Goal: Task Accomplishment & Management: Use online tool/utility

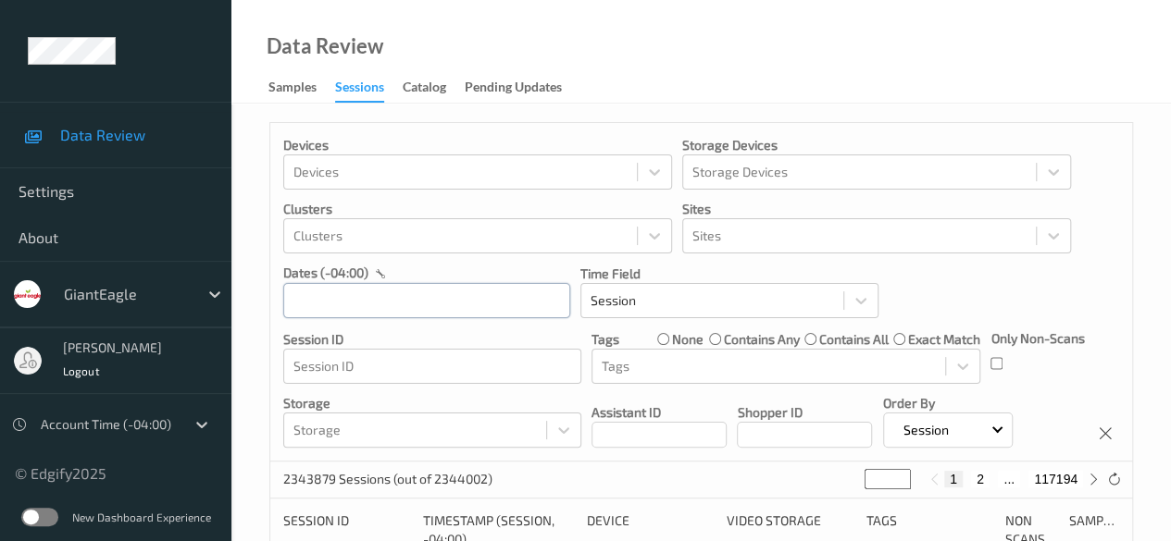
click at [417, 304] on div at bounding box center [426, 300] width 287 height 36
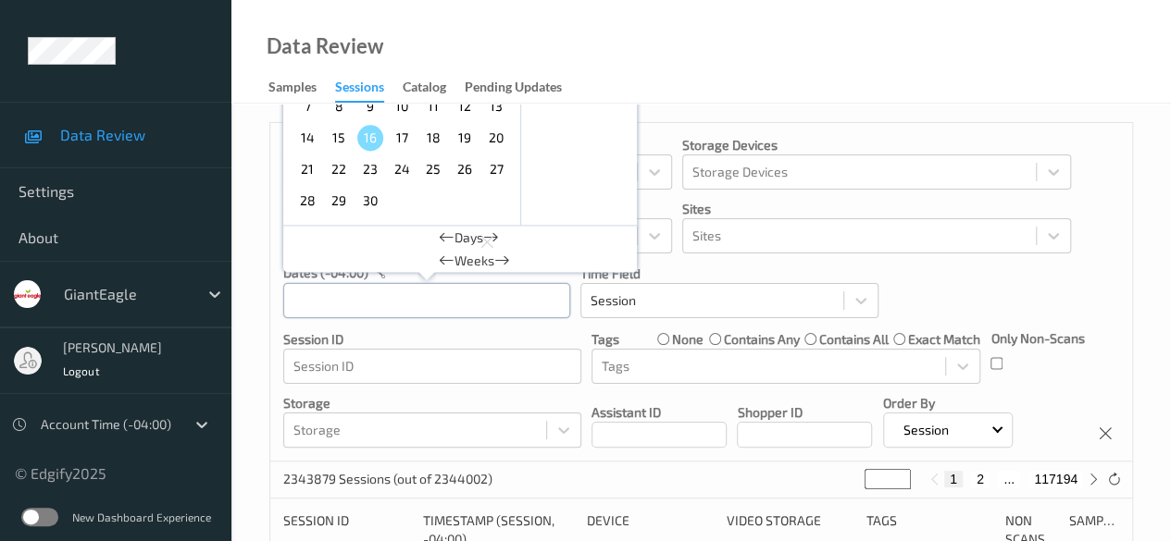
click at [417, 304] on div "[DATE] Sun Mon Tue Wed Thu Fri Sat 1 2 3 4 5 6 7 8 9 10 11 12 13 14 15 16 17 18…" at bounding box center [426, 300] width 287 height 36
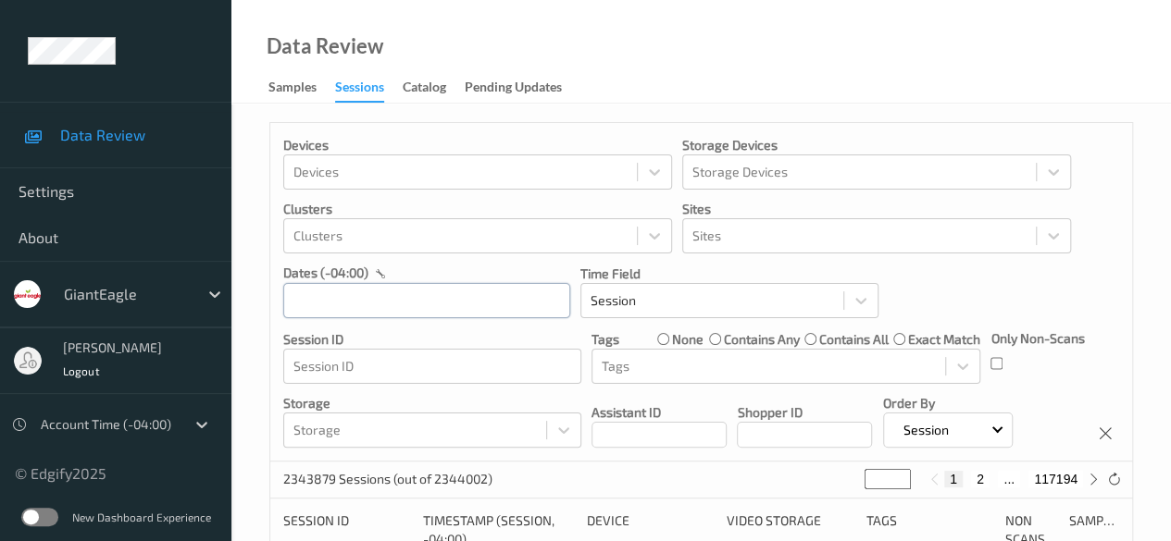
click at [408, 297] on input "text" at bounding box center [426, 300] width 287 height 35
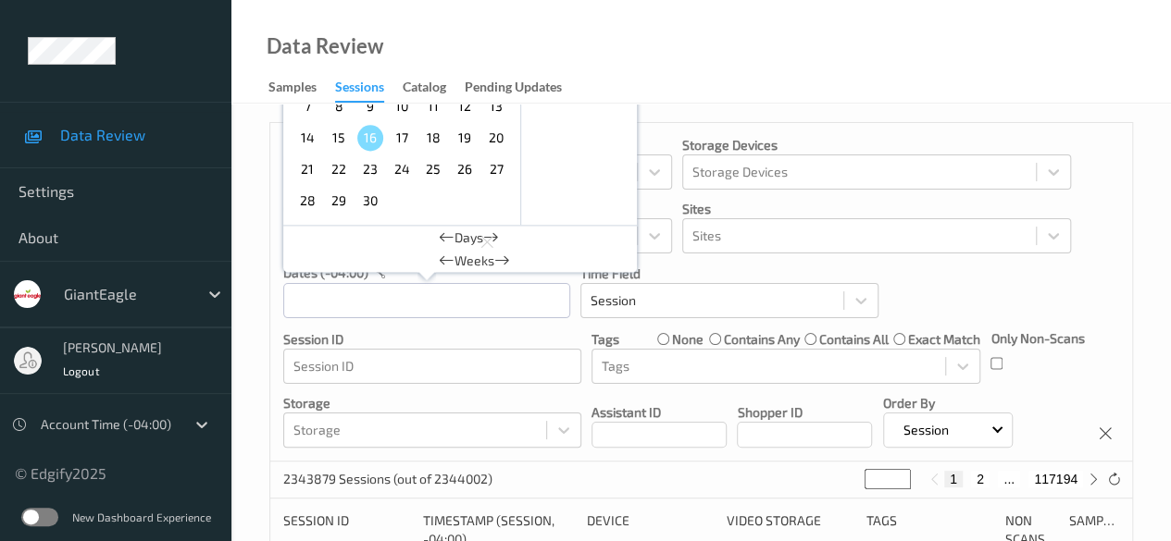
click at [487, 116] on span "13" at bounding box center [496, 106] width 26 height 26
type input "13/09/2025 00:00 -> 13/09/2025 23:59"
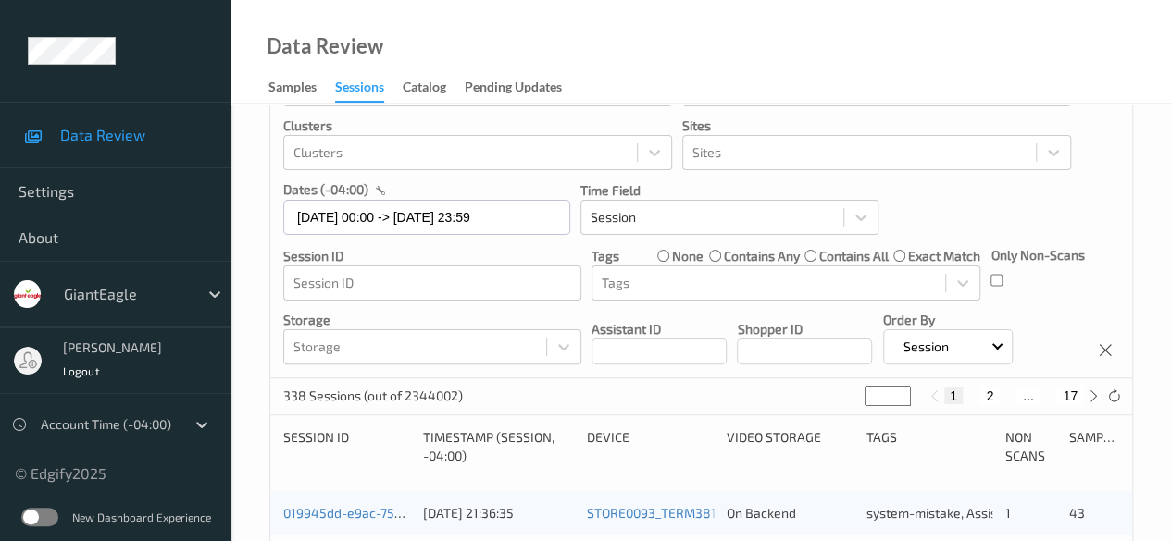
scroll to position [185, 0]
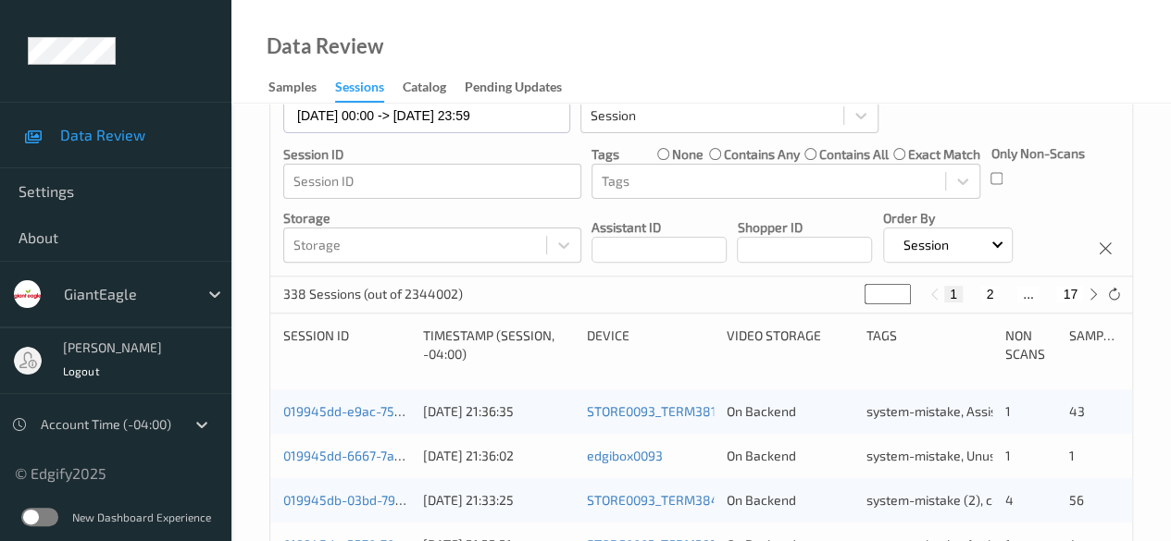
click at [819, 294] on button "2" at bounding box center [989, 294] width 19 height 17
type input "*"
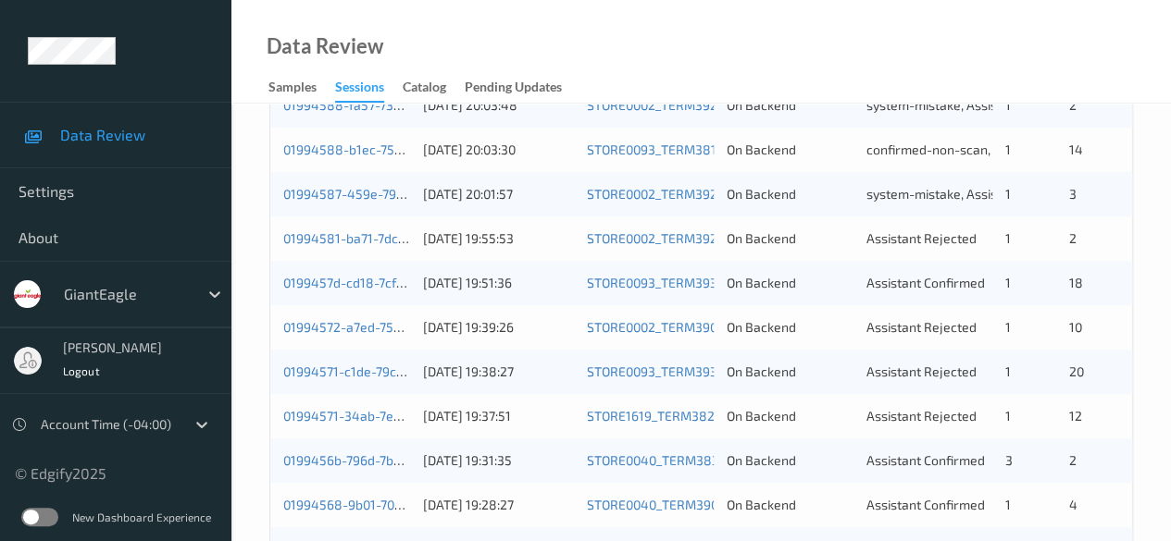
scroll to position [463, 0]
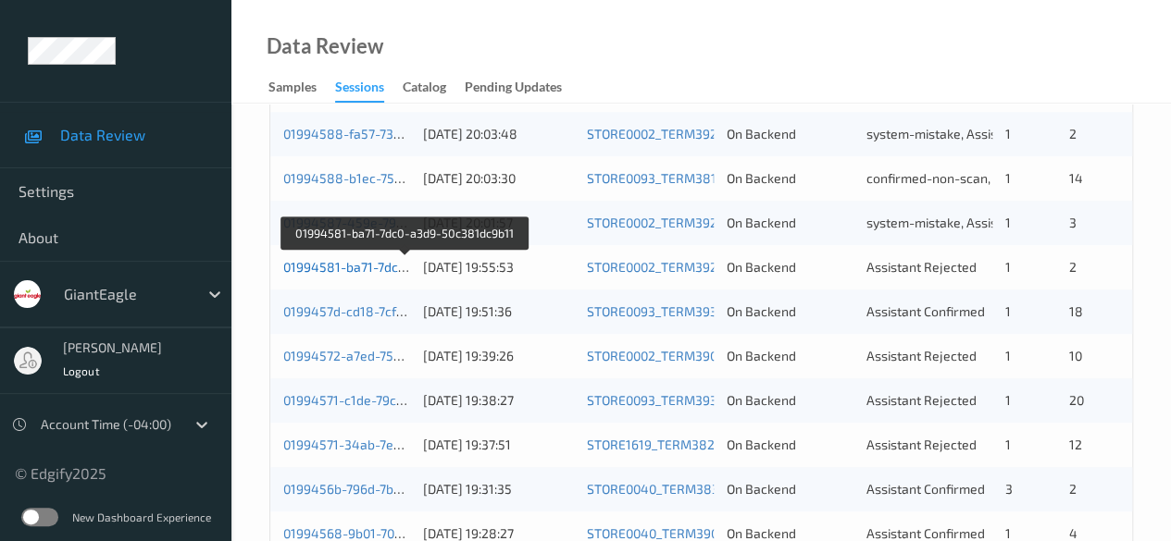
click at [353, 270] on link "01994581-ba71-7dc0-a3d9-50c381dc9b11" at bounding box center [405, 267] width 245 height 16
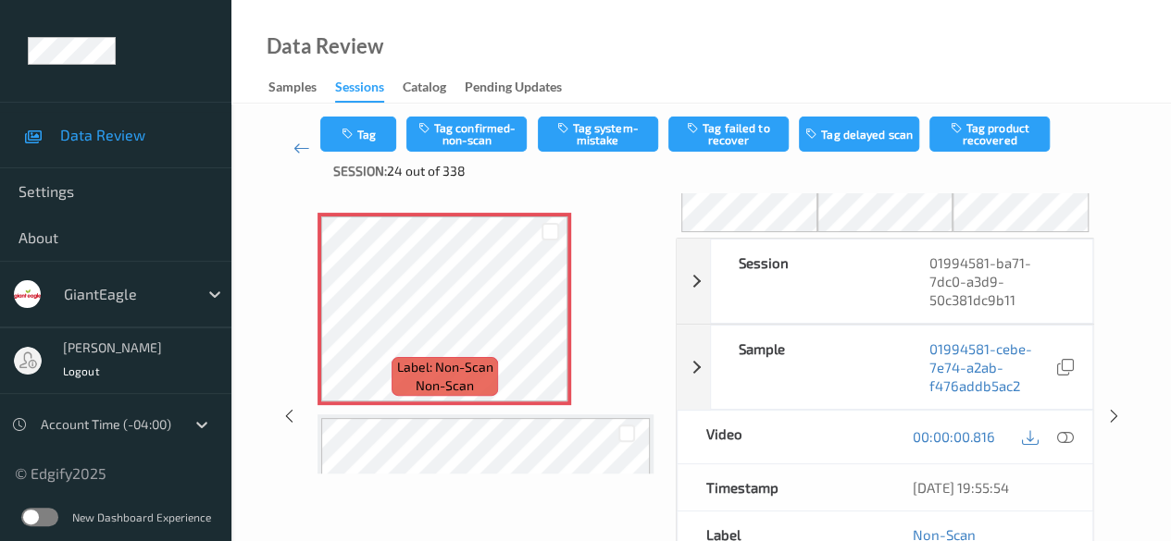
scroll to position [93, 0]
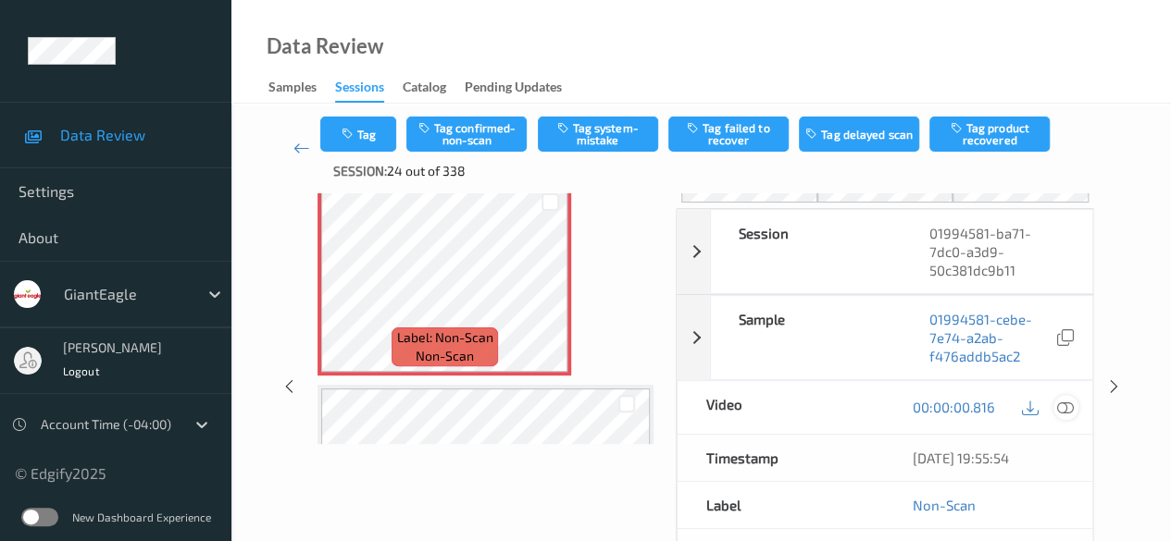
click at [819, 410] on icon at bounding box center [1065, 407] width 17 height 17
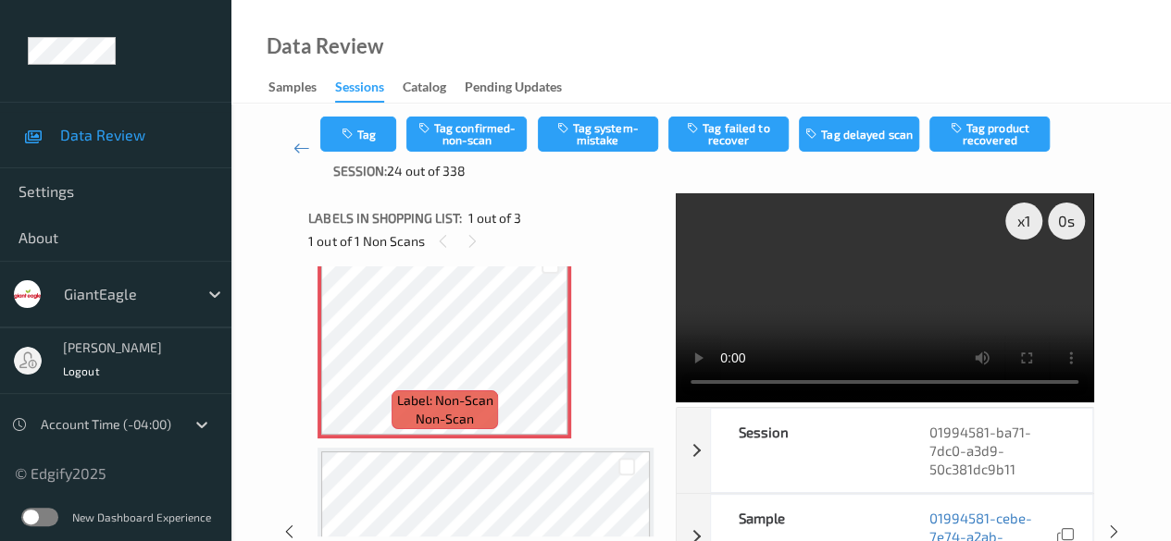
scroll to position [0, 0]
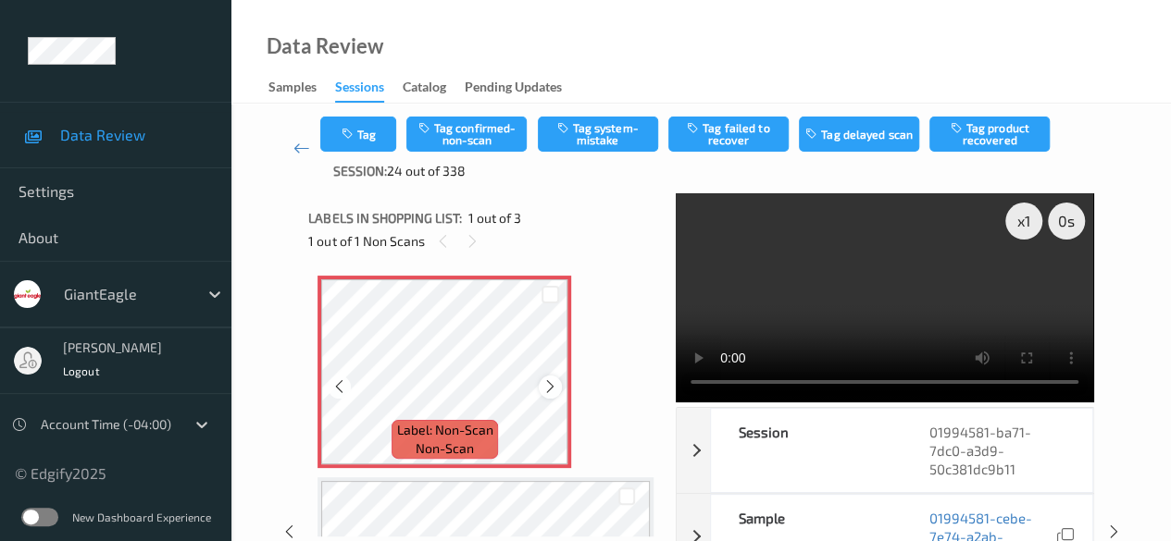
click at [550, 390] on icon at bounding box center [550, 387] width 16 height 17
click at [592, 142] on button "Tag system-mistake" at bounding box center [598, 134] width 120 height 35
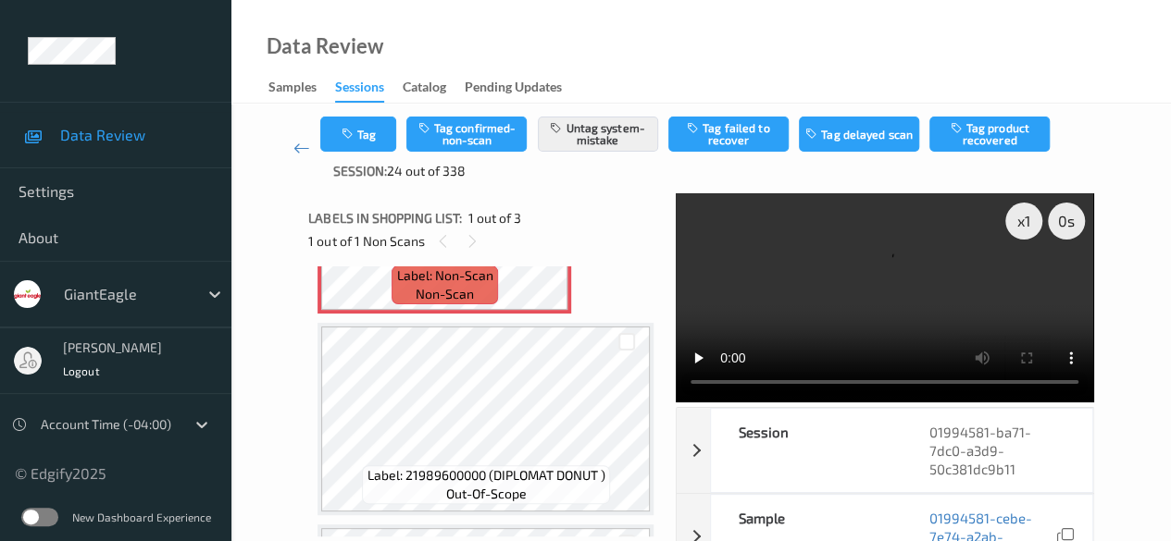
scroll to position [185, 0]
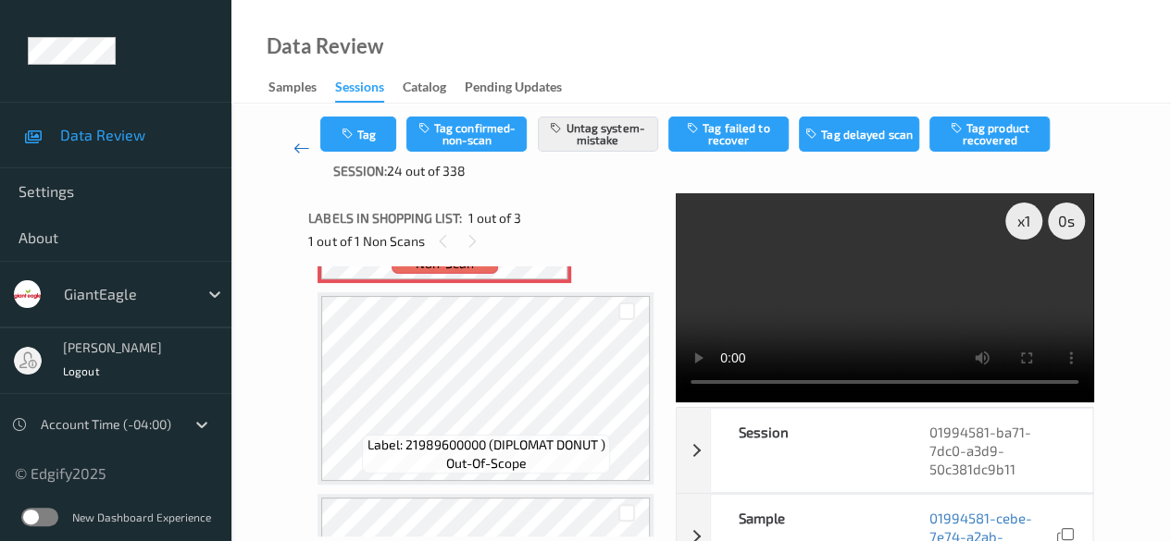
click at [304, 145] on icon at bounding box center [301, 148] width 17 height 19
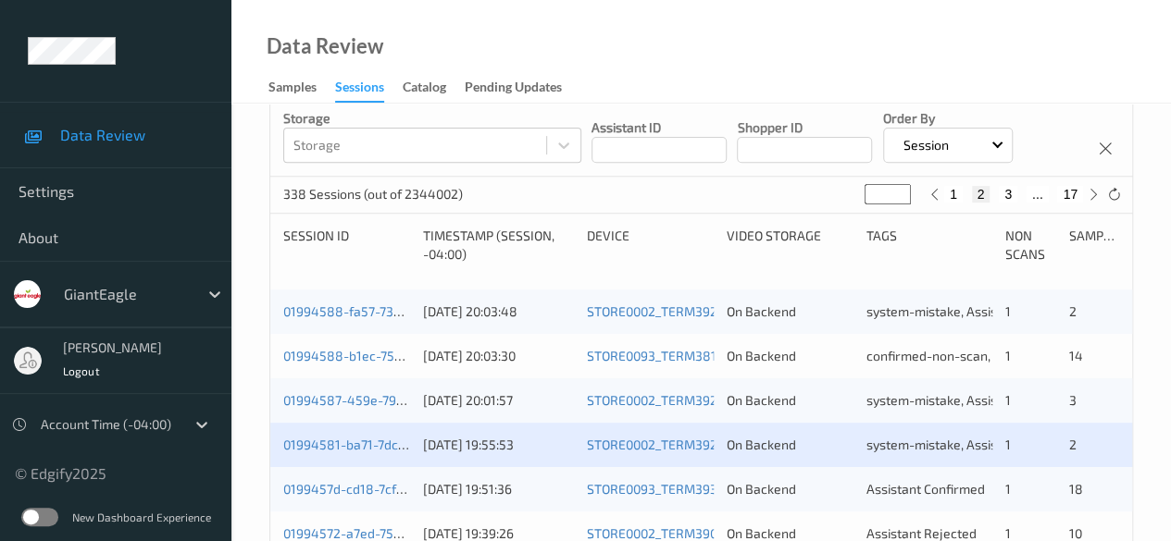
scroll to position [463, 0]
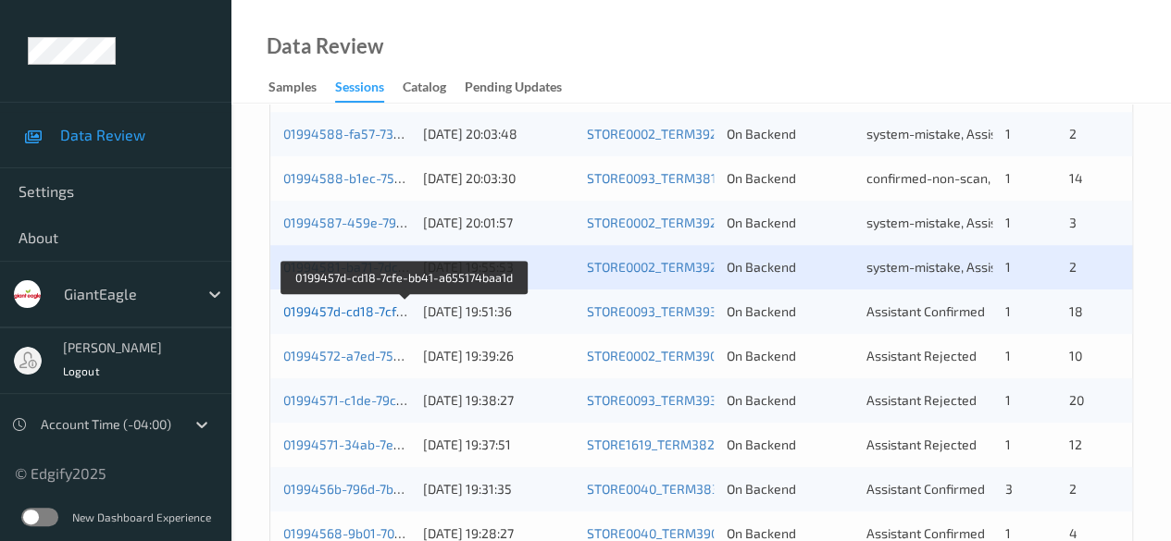
click at [351, 304] on link "0199457d-cd18-7cfe-bb41-a655174baa1d" at bounding box center [405, 312] width 245 height 16
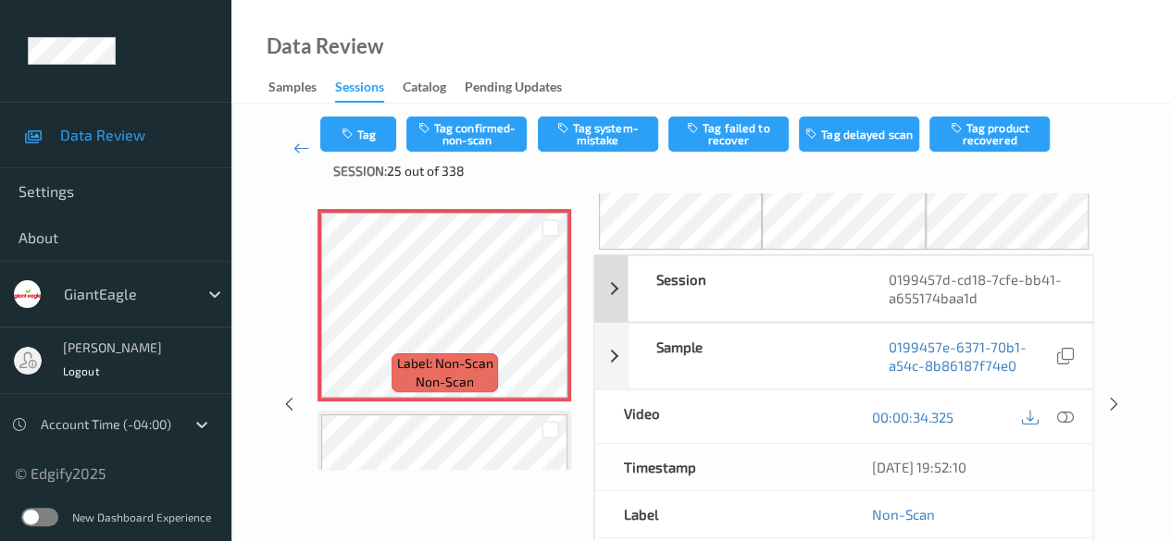
scroll to position [93, 0]
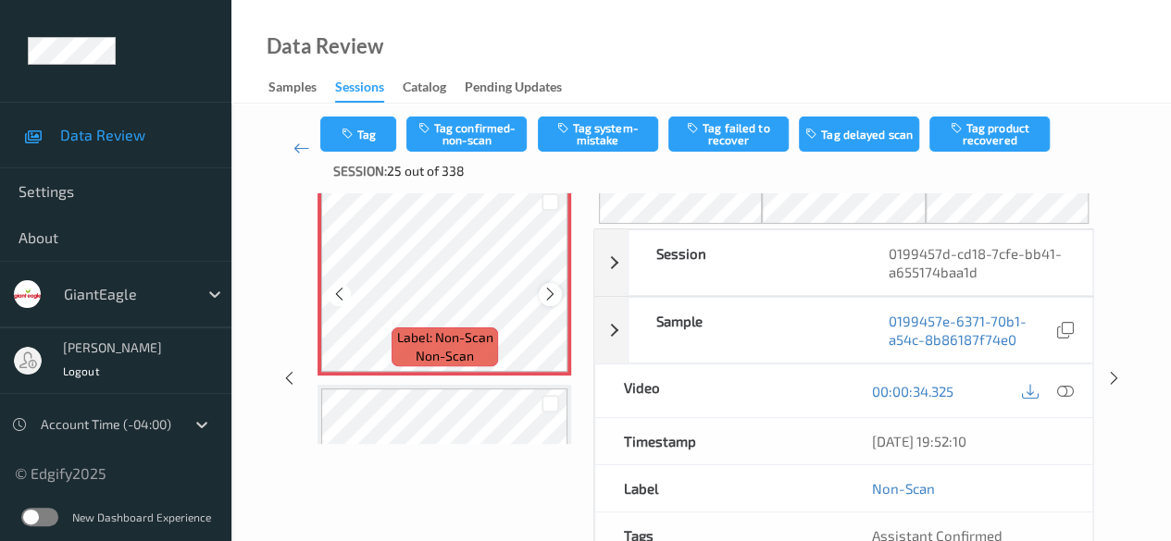
click at [541, 298] on div at bounding box center [550, 294] width 23 height 23
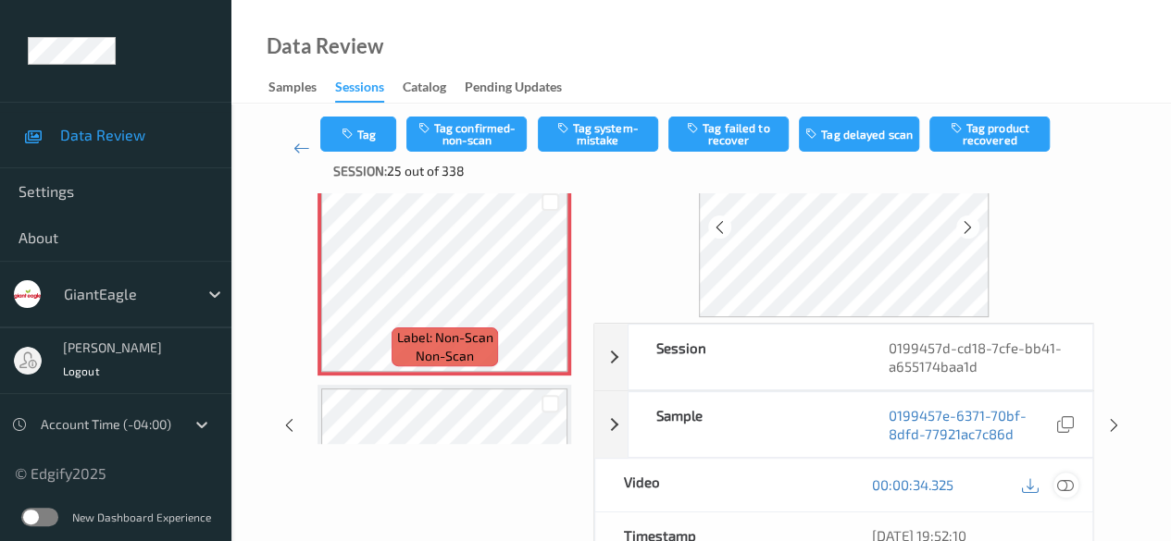
click at [819, 487] on icon at bounding box center [1065, 485] width 17 height 17
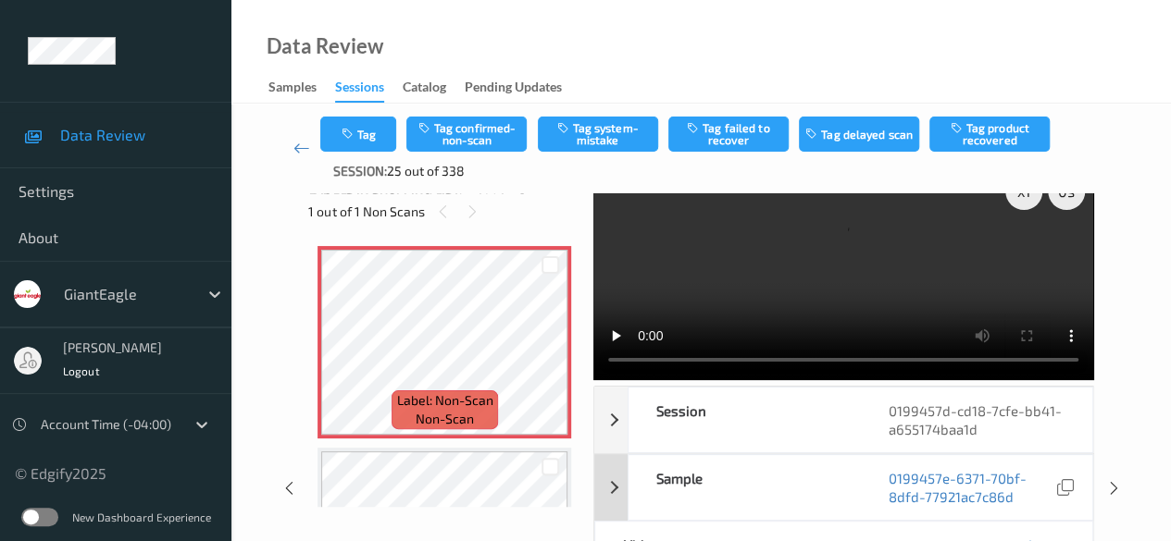
scroll to position [0, 0]
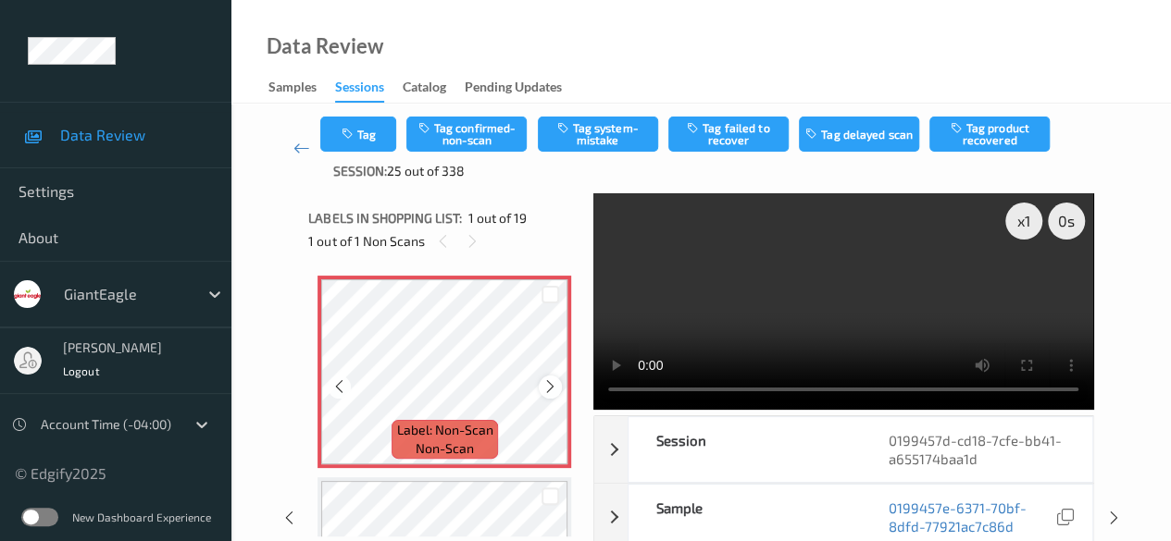
click at [549, 388] on icon at bounding box center [550, 387] width 16 height 17
click at [546, 389] on icon at bounding box center [550, 387] width 16 height 17
click at [553, 394] on icon at bounding box center [550, 387] width 16 height 17
click at [474, 140] on button "Tag confirmed-non-scan" at bounding box center [466, 134] width 120 height 35
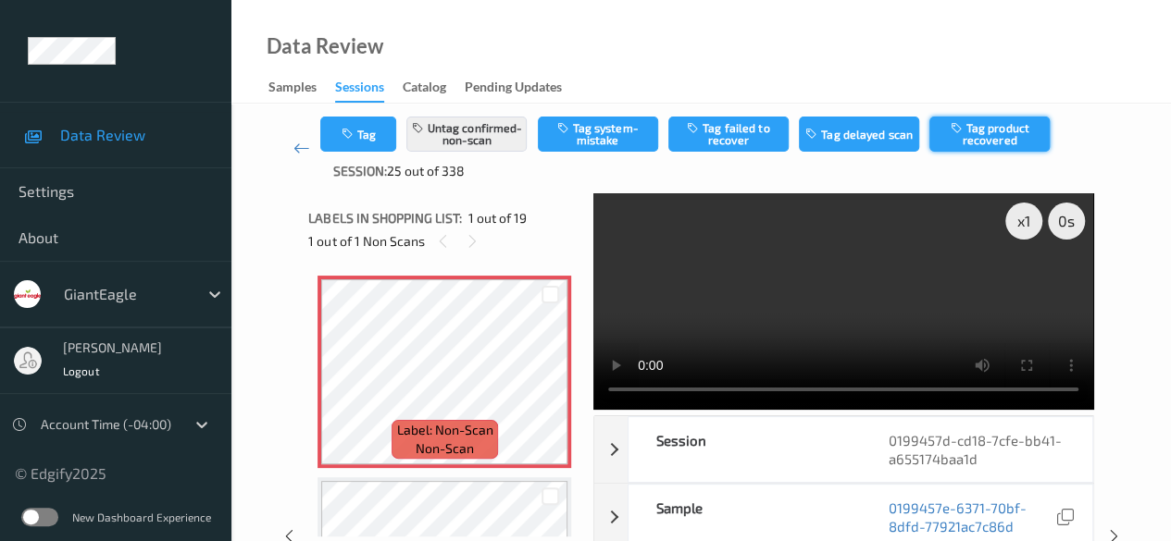
click at [819, 138] on button "Tag product recovered" at bounding box center [989, 134] width 120 height 35
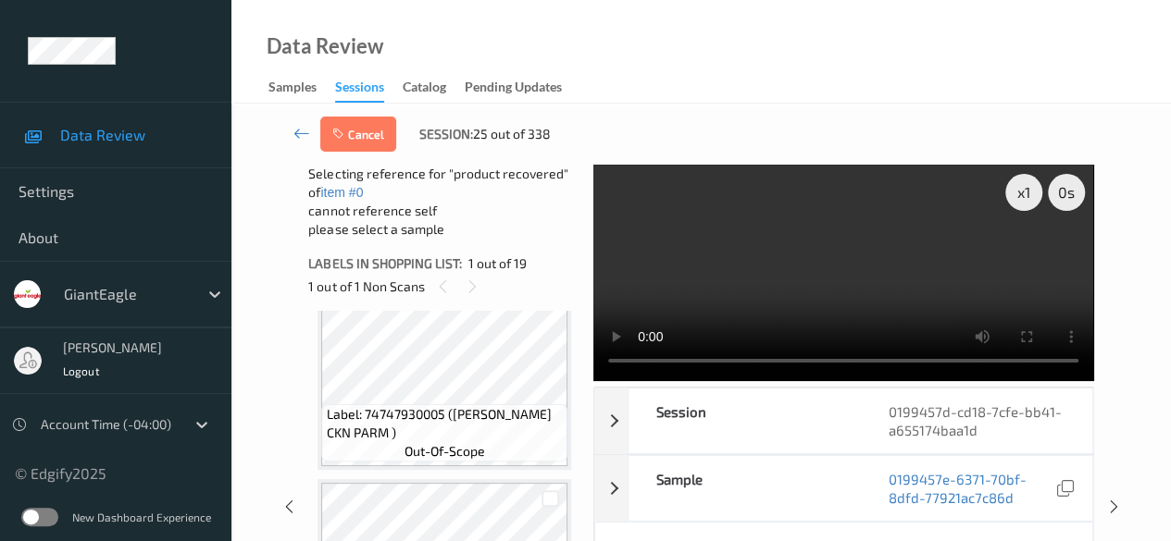
scroll to position [740, 0]
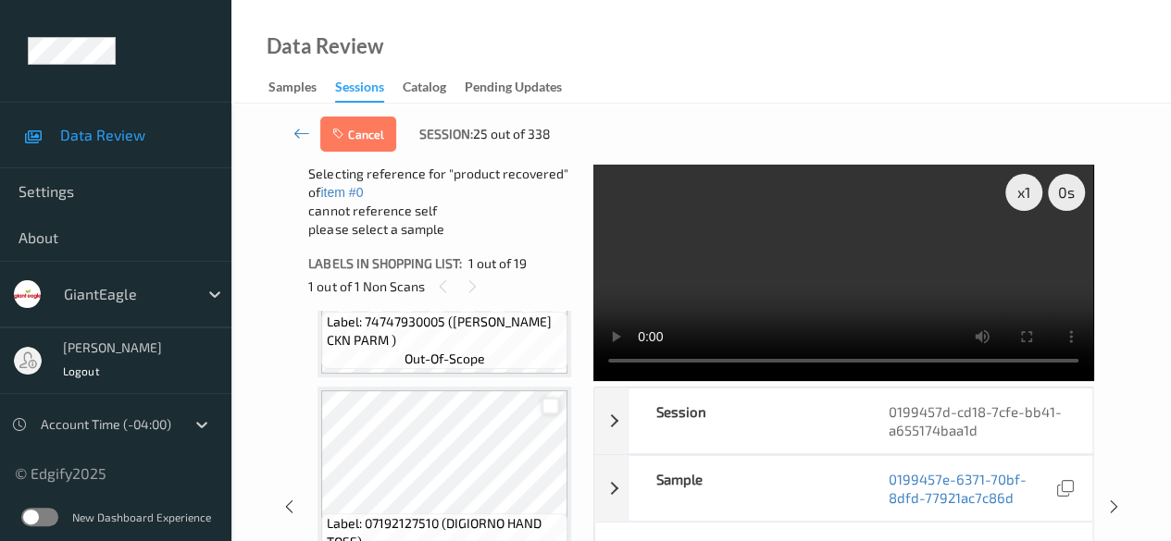
click at [553, 409] on div at bounding box center [550, 407] width 18 height 18
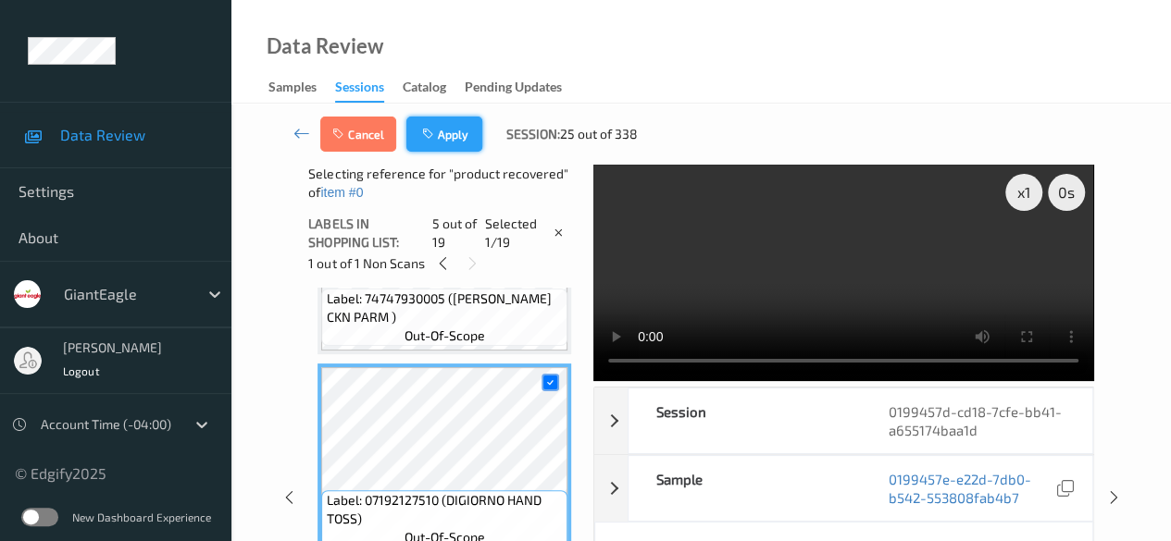
click at [459, 137] on button "Apply" at bounding box center [444, 134] width 76 height 35
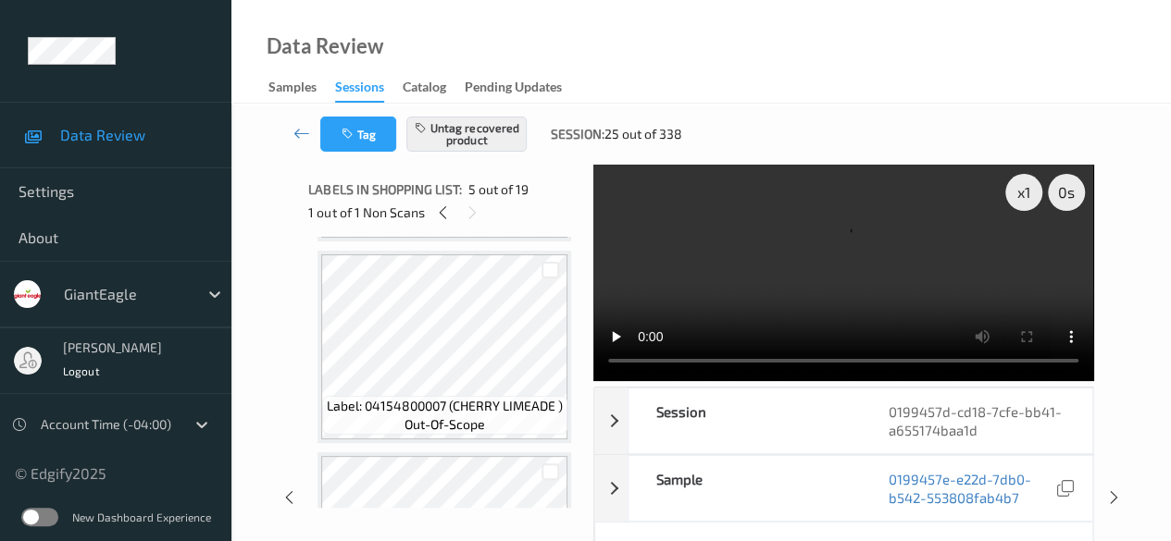
scroll to position [370, 0]
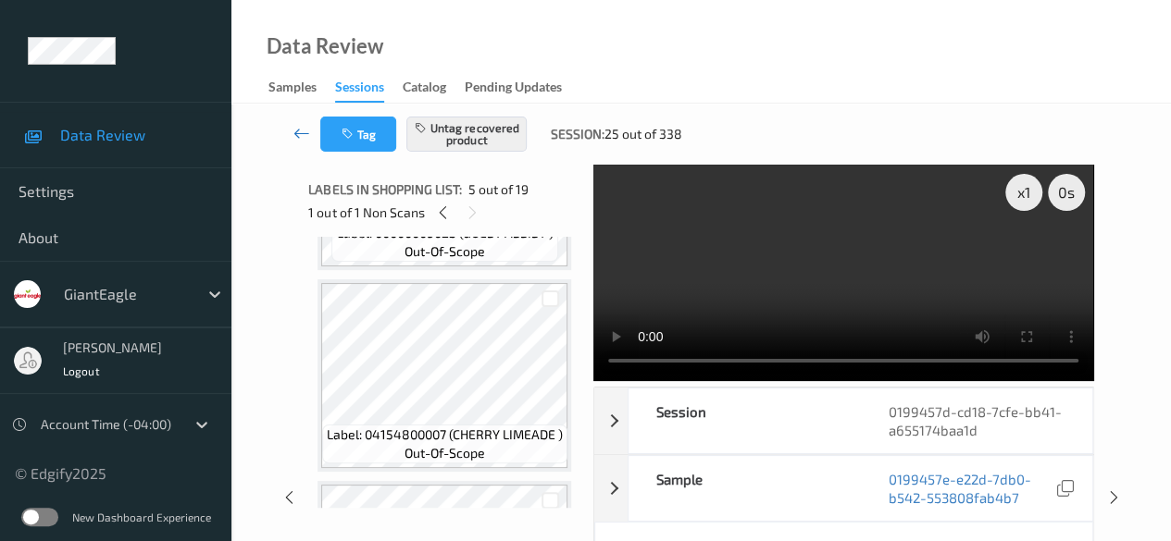
click at [298, 133] on icon at bounding box center [301, 133] width 17 height 19
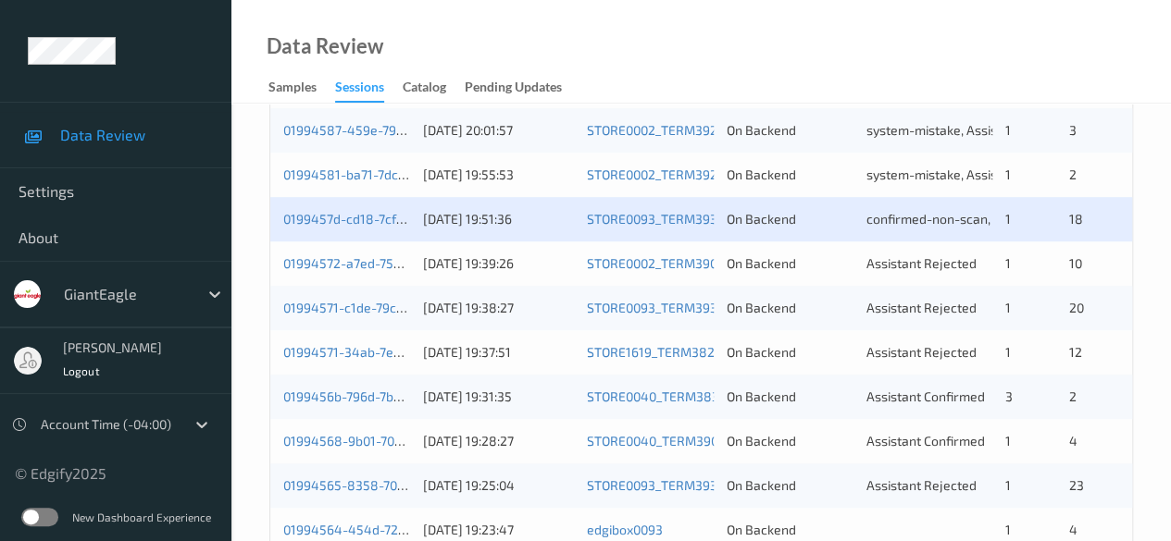
scroll to position [648, 0]
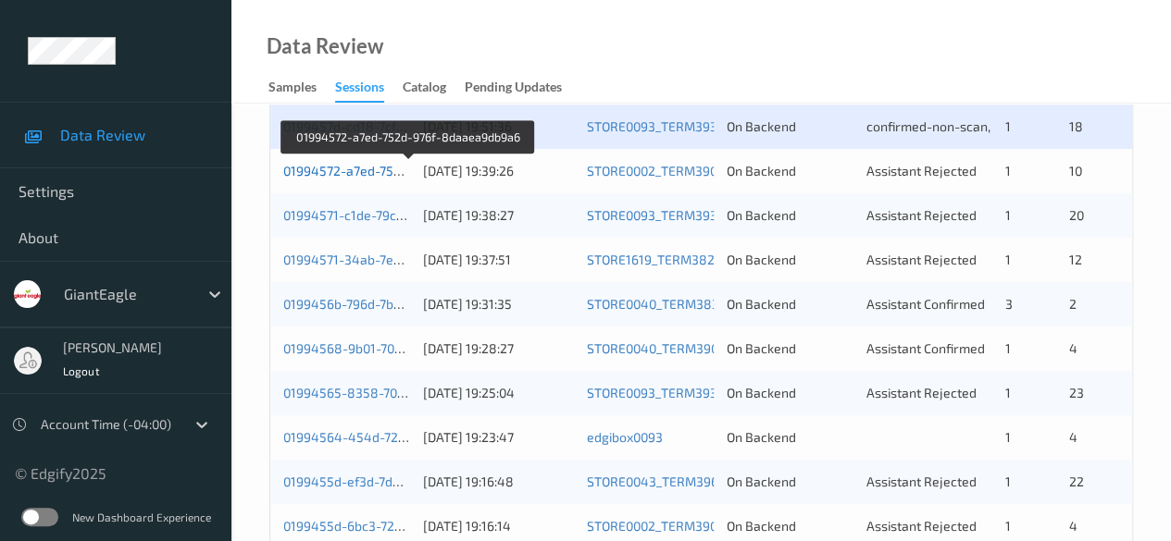
click at [344, 173] on link "01994572-a7ed-752d-976f-8daaea9db9a6" at bounding box center [409, 171] width 252 height 16
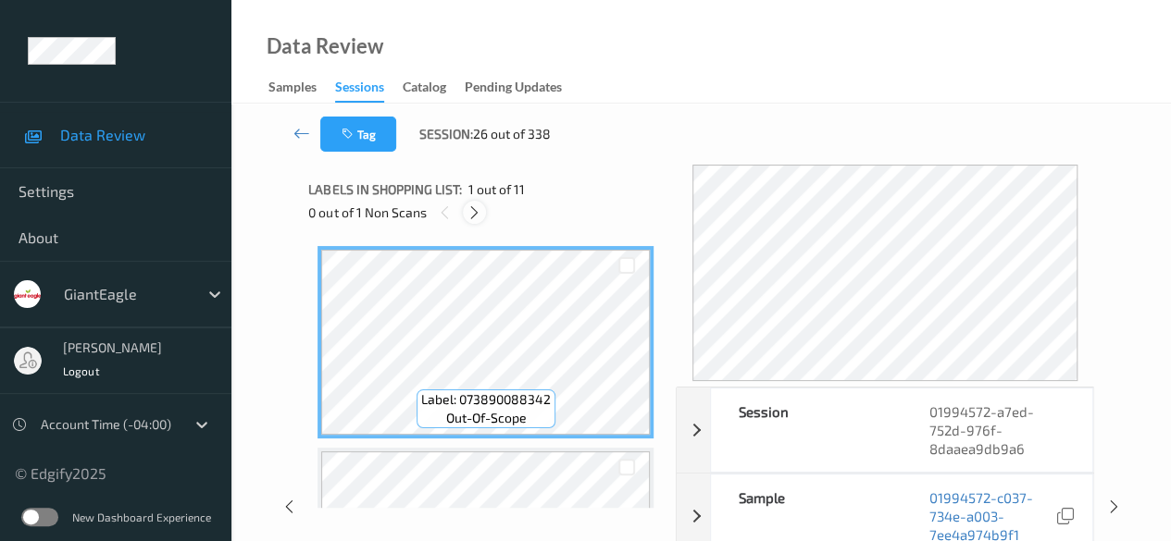
click at [476, 206] on icon at bounding box center [474, 213] width 16 height 17
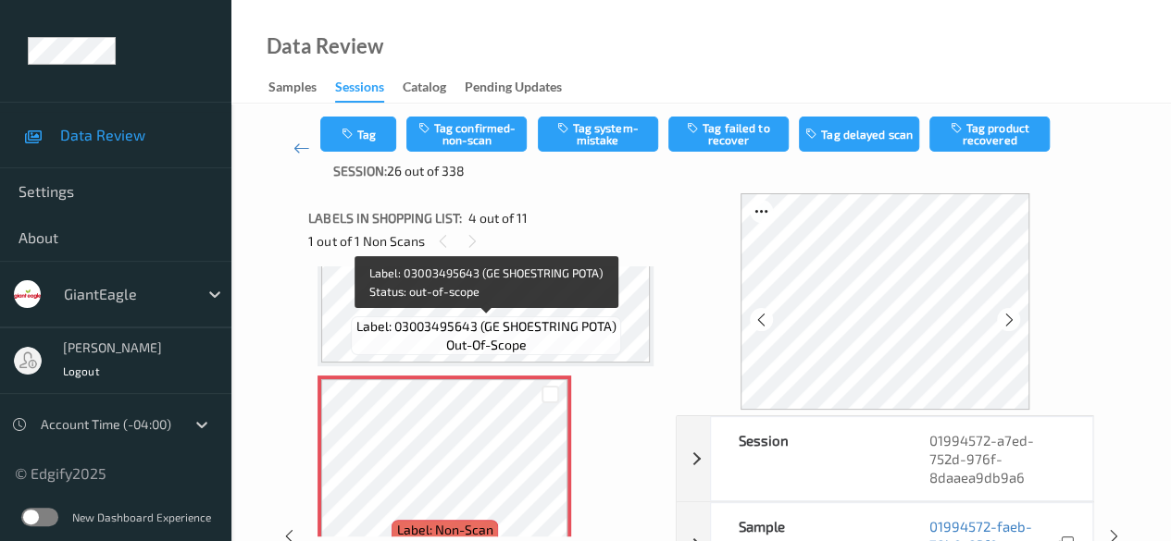
scroll to position [598, 0]
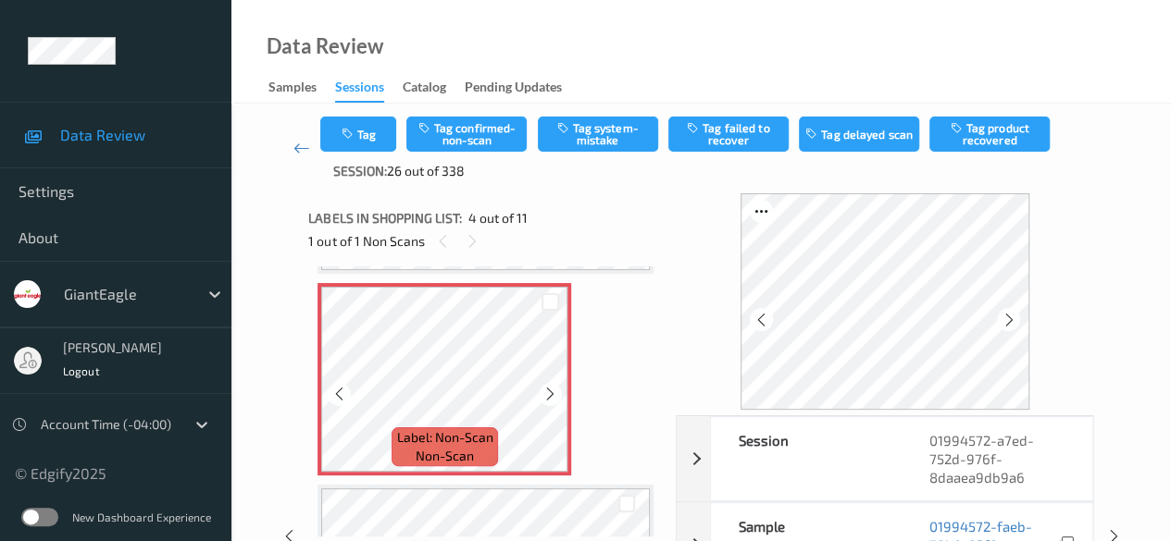
click at [559, 393] on div at bounding box center [550, 394] width 23 height 23
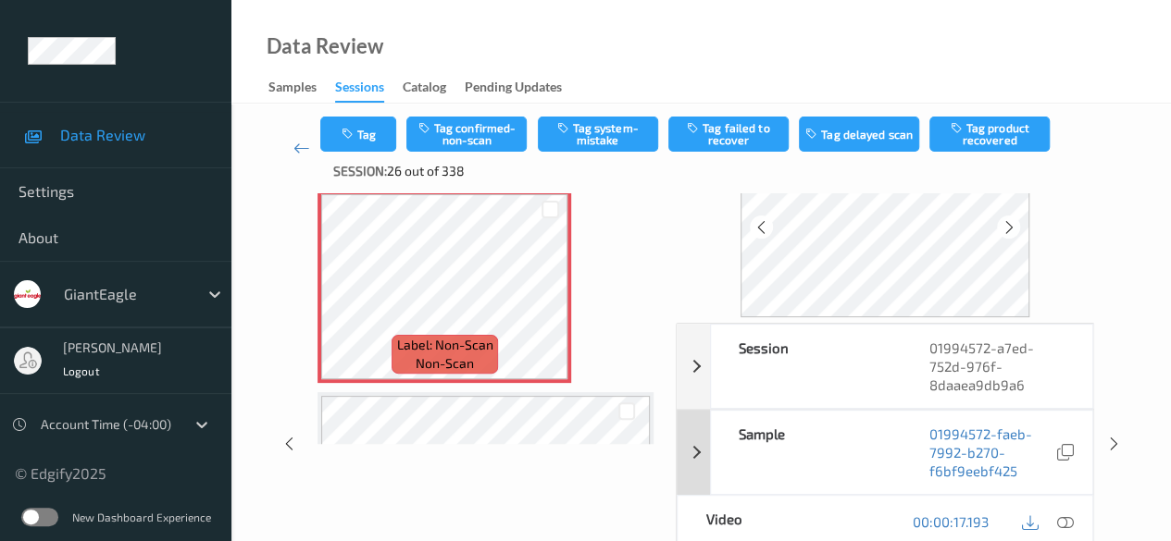
scroll to position [185, 0]
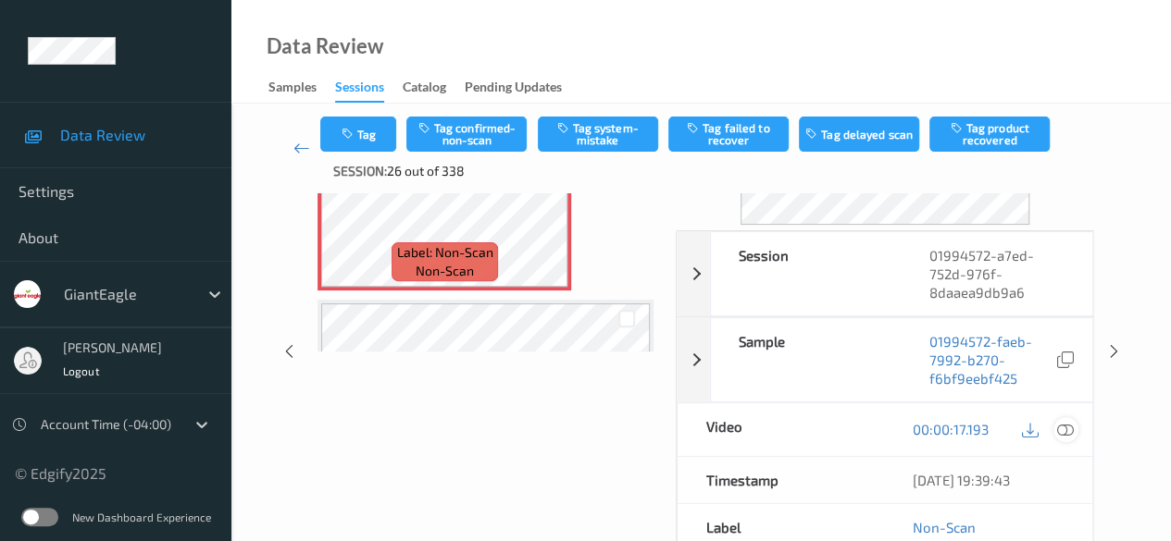
click at [819, 432] on icon at bounding box center [1065, 429] width 17 height 17
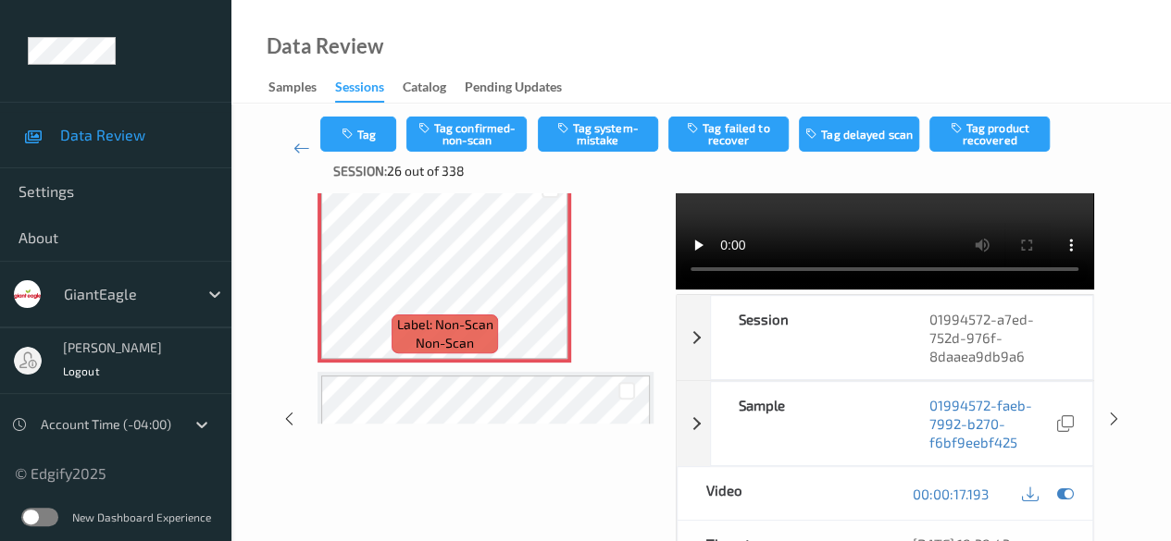
scroll to position [0, 0]
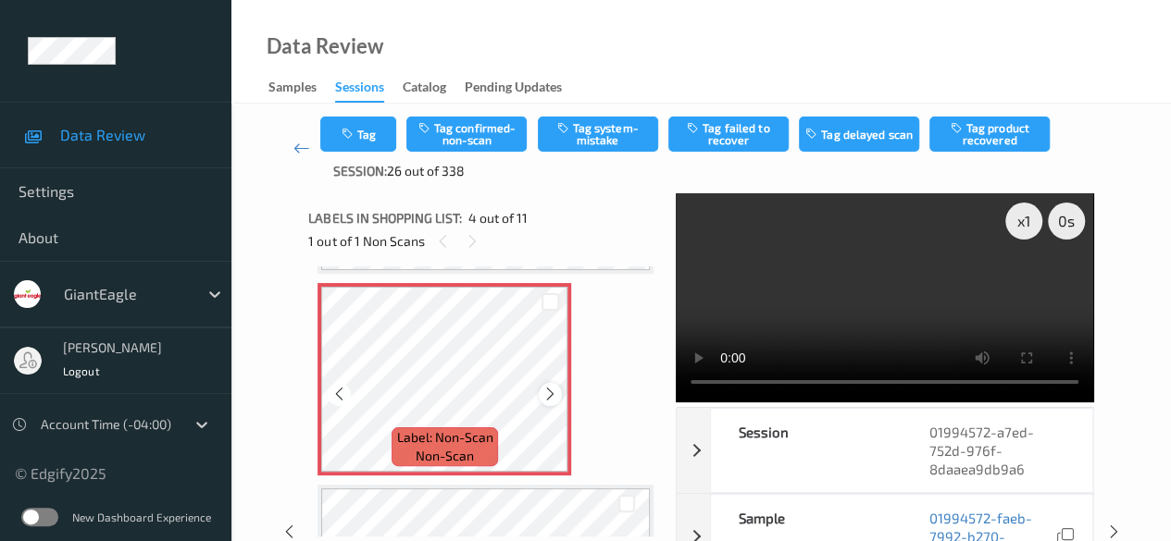
click at [555, 393] on icon at bounding box center [550, 394] width 16 height 17
click at [557, 393] on icon at bounding box center [550, 394] width 16 height 17
click at [559, 393] on div at bounding box center [550, 394] width 23 height 23
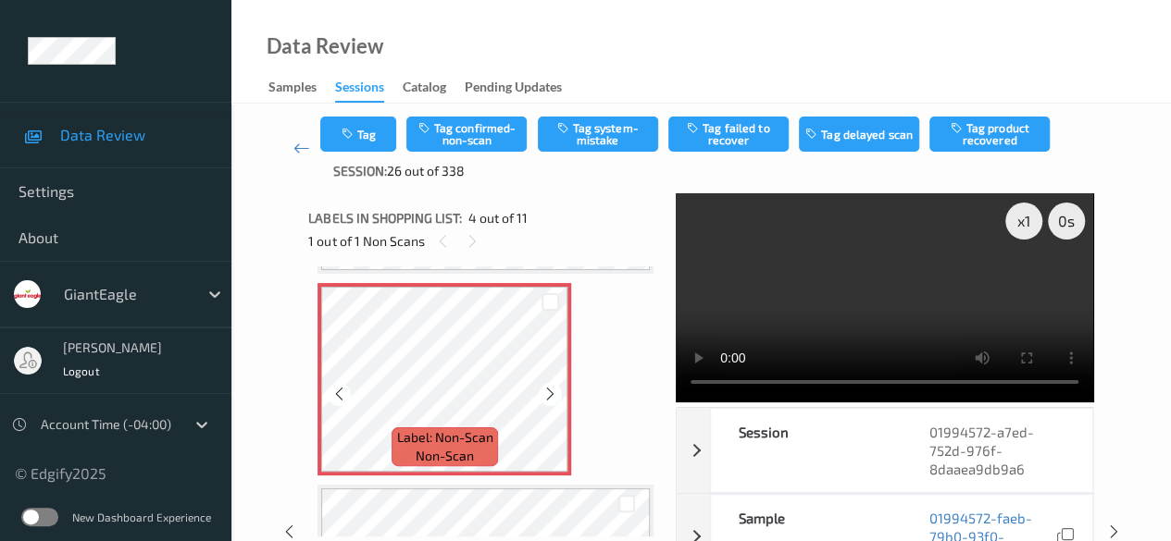
click at [559, 393] on div at bounding box center [550, 394] width 23 height 23
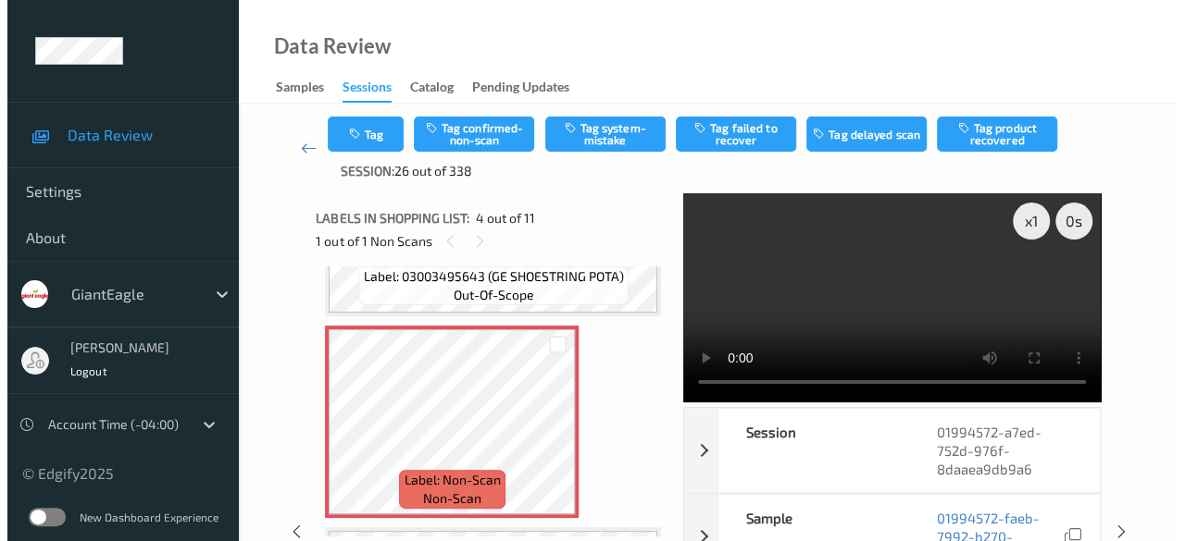
scroll to position [463, 0]
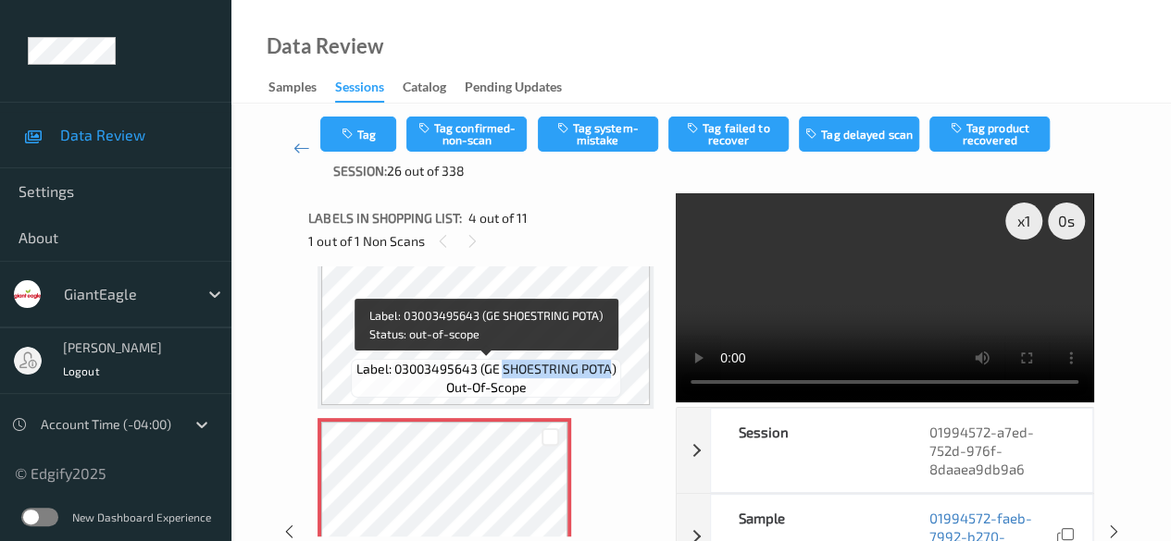
drag, startPoint x: 501, startPoint y: 371, endPoint x: 612, endPoint y: 362, distance: 111.5
click at [612, 362] on span "Label: 03003495643 (GE SHOESTRING POTA)" at bounding box center [485, 369] width 260 height 19
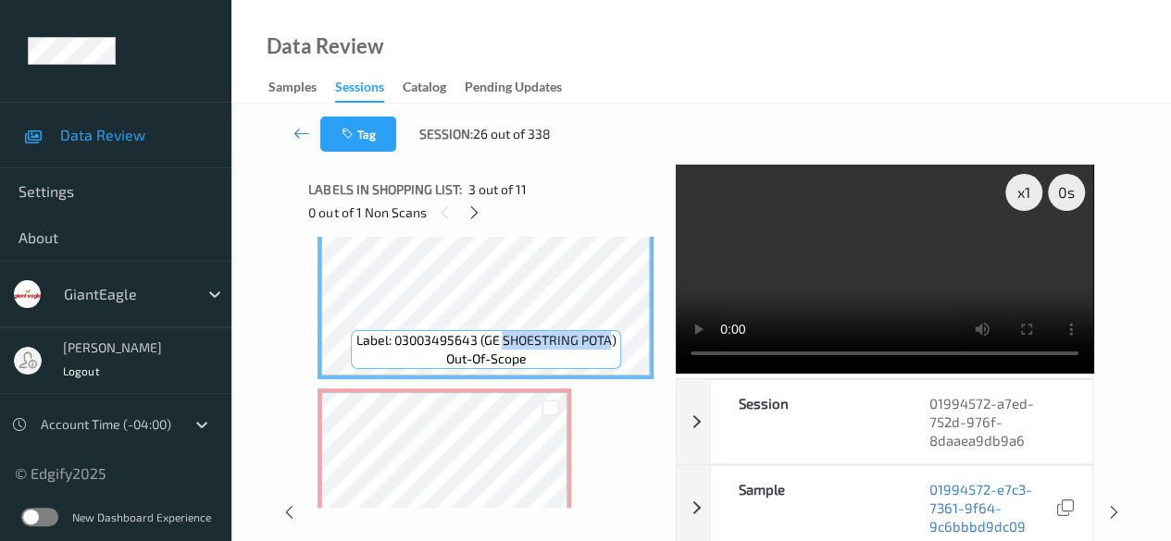
copy span "SHOESTRING POTA"
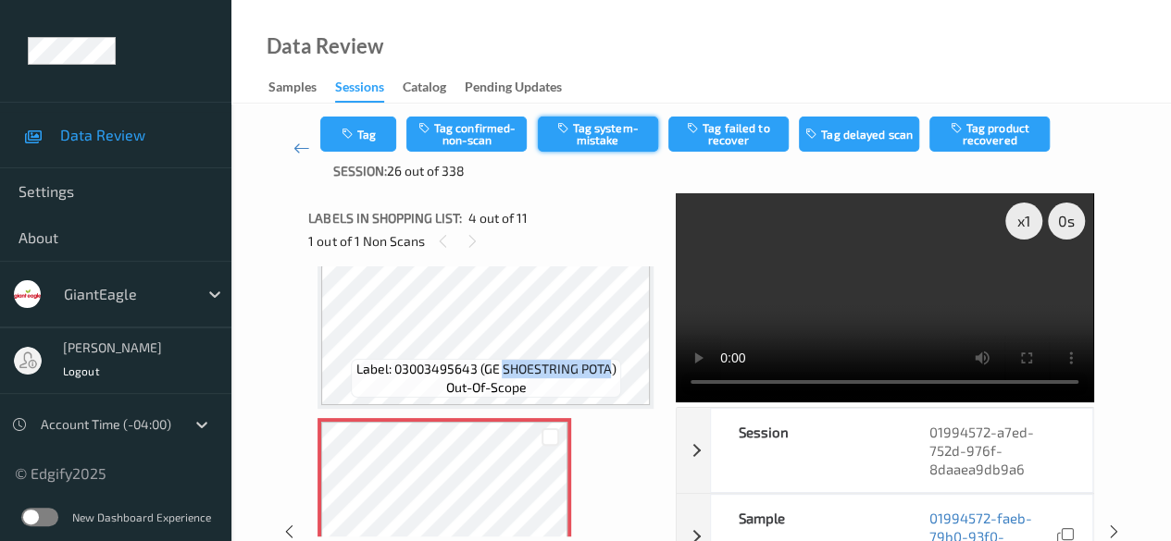
click at [599, 136] on button "Tag system-mistake" at bounding box center [598, 134] width 120 height 35
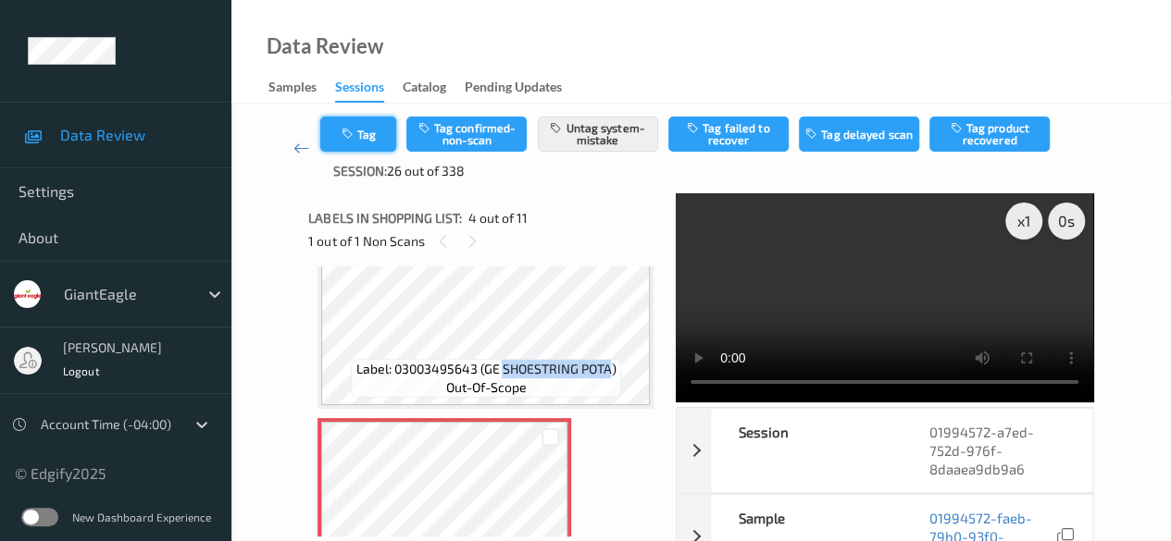
click at [345, 128] on icon "button" at bounding box center [349, 134] width 16 height 13
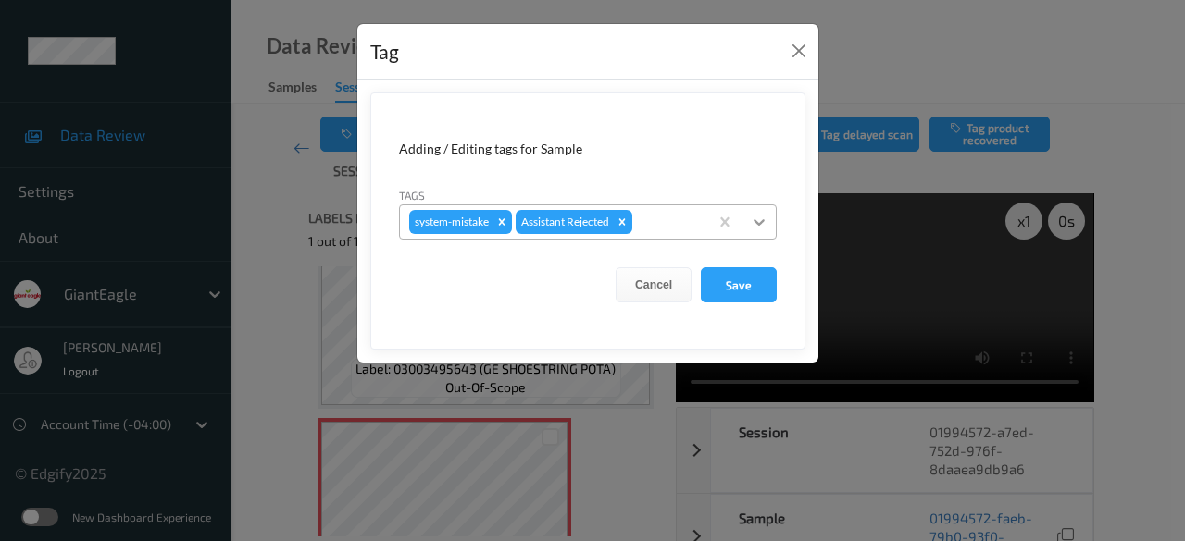
click at [764, 223] on icon at bounding box center [759, 222] width 19 height 19
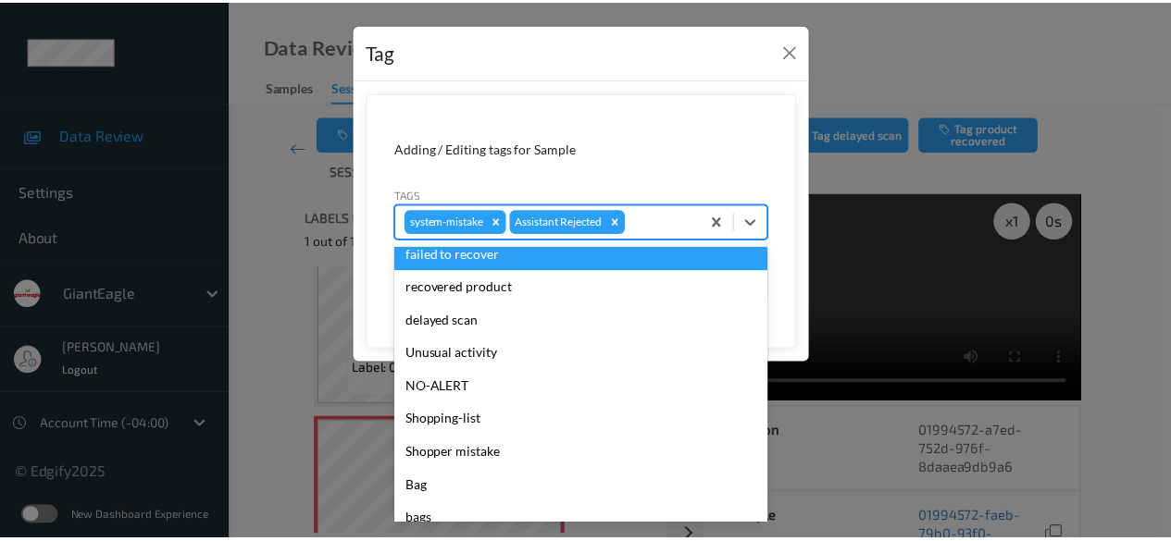
scroll to position [185, 0]
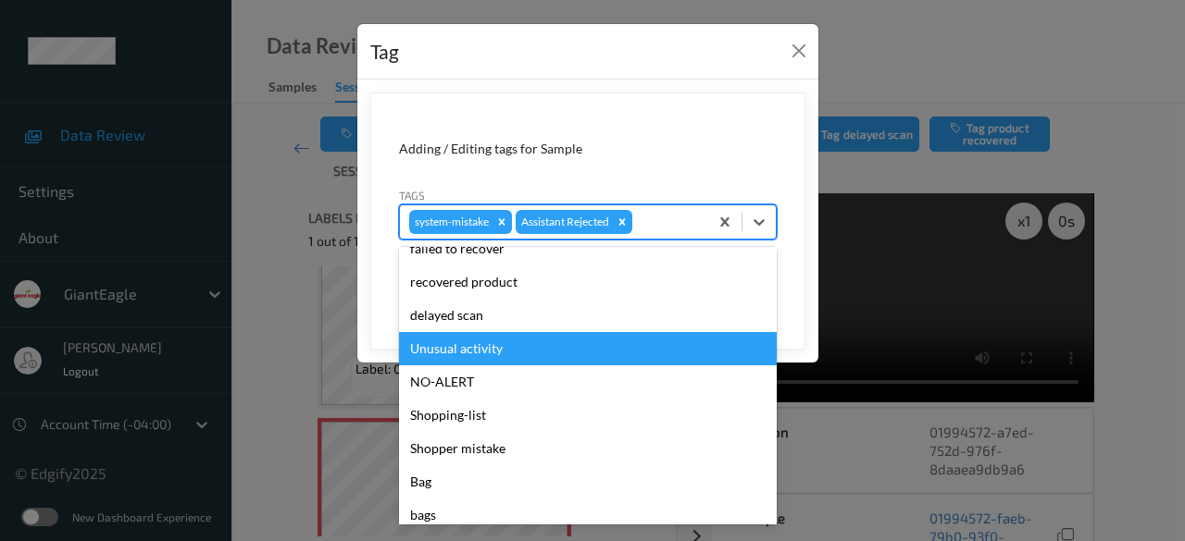
click at [500, 348] on div "Unusual activity" at bounding box center [588, 348] width 378 height 33
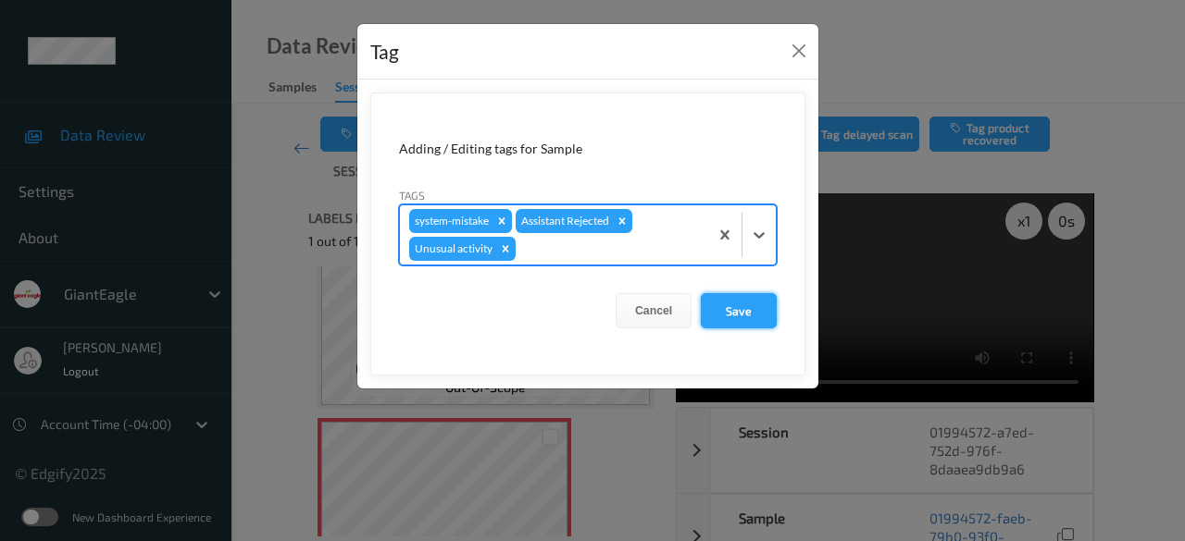
click at [746, 303] on button "Save" at bounding box center [739, 310] width 76 height 35
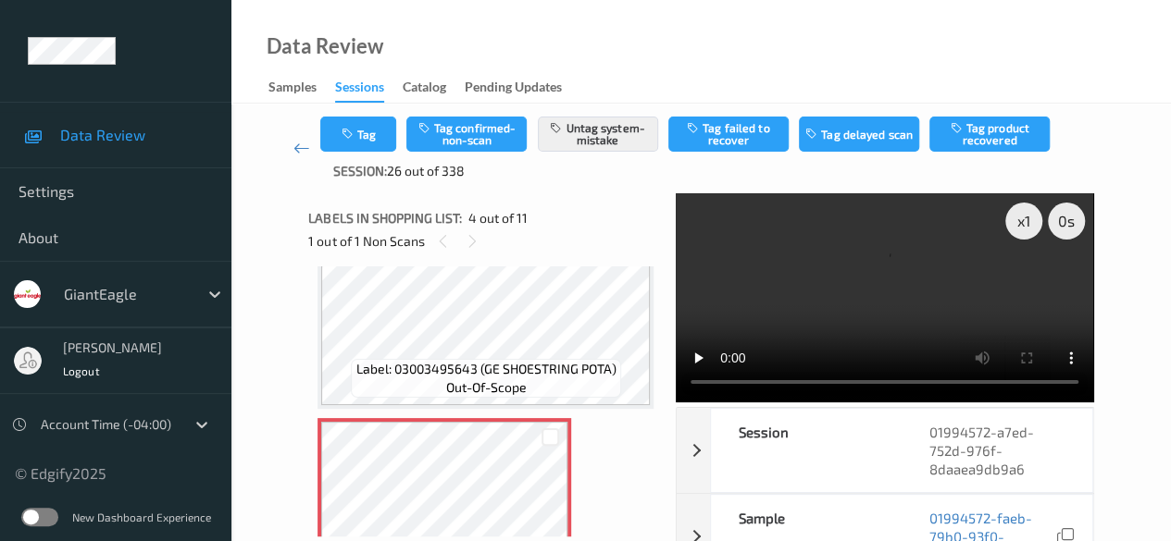
scroll to position [648, 0]
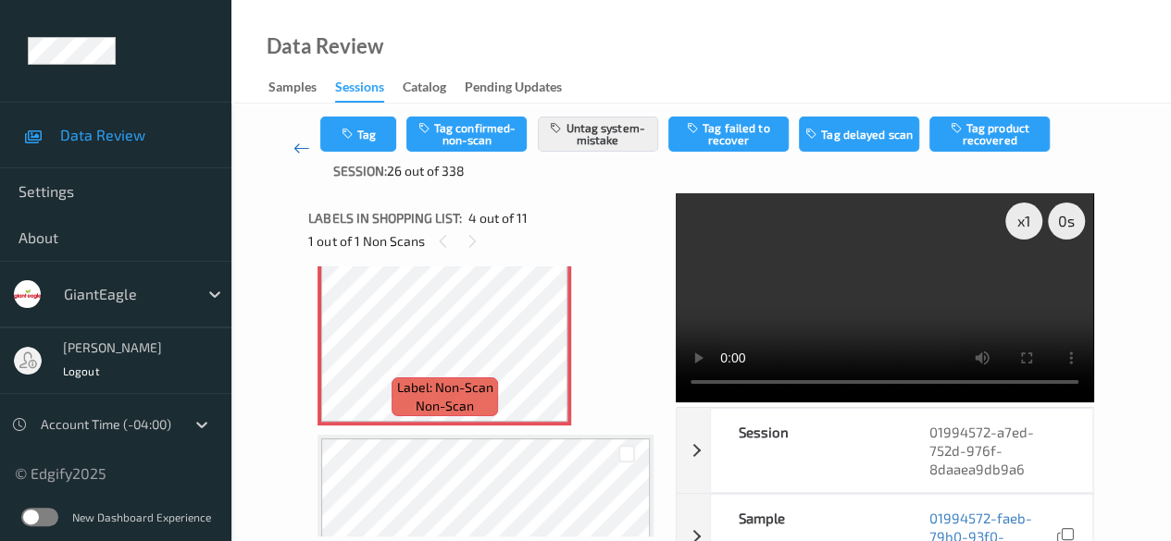
click at [295, 147] on icon at bounding box center [301, 148] width 17 height 19
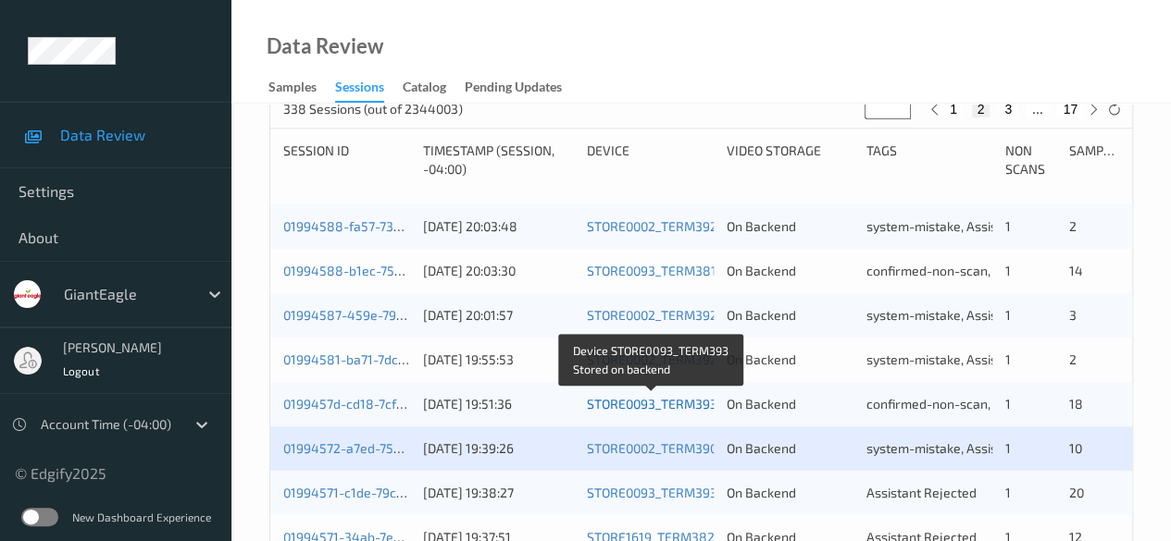
scroll to position [555, 0]
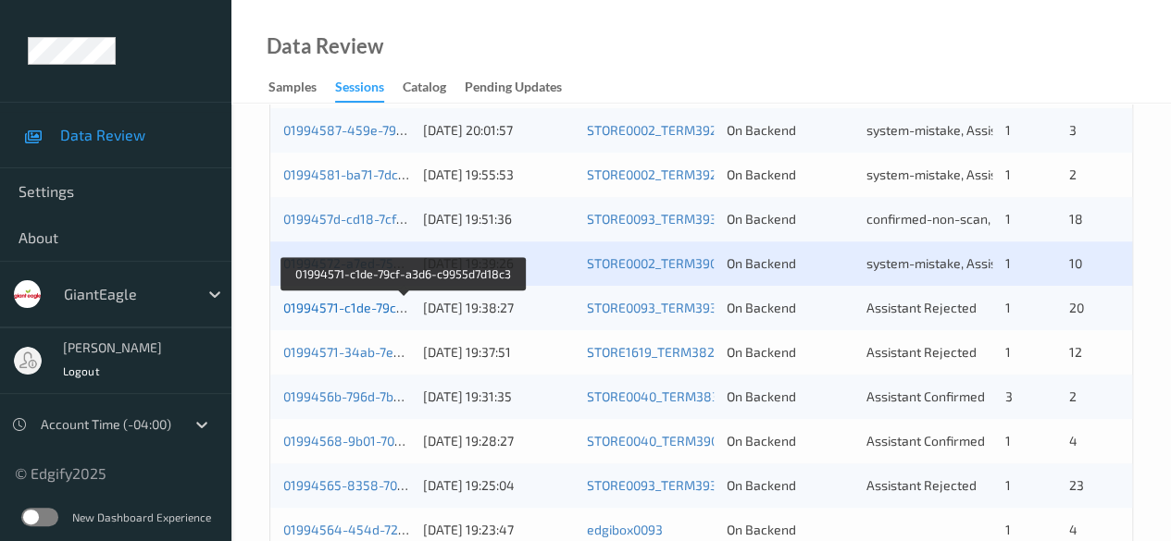
click at [376, 309] on link "01994571-c1de-79cf-a3d6-c9955d7d18c3" at bounding box center [404, 308] width 243 height 16
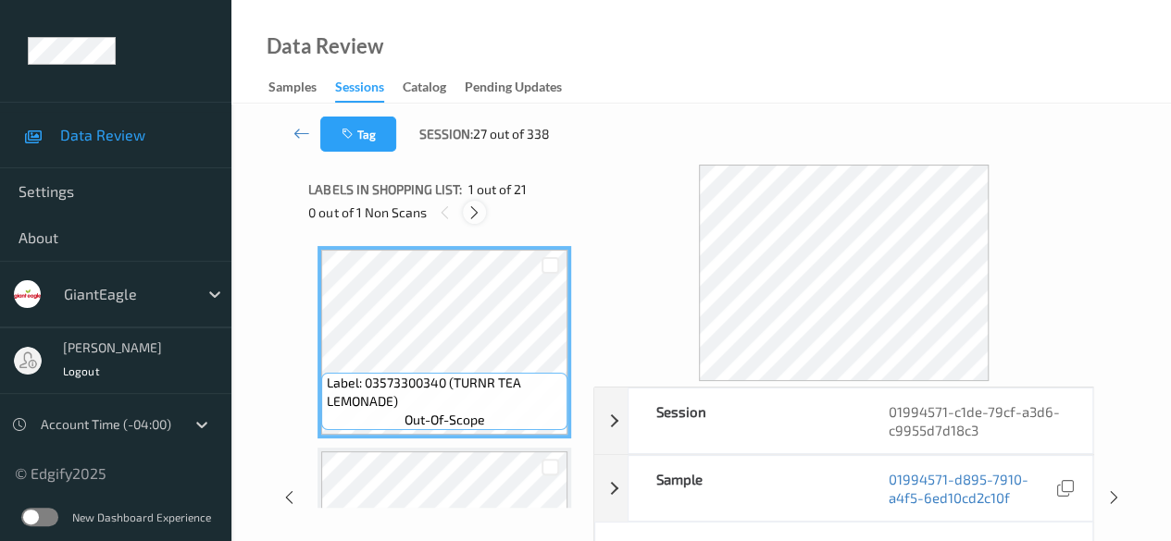
click at [476, 219] on icon at bounding box center [474, 213] width 16 height 17
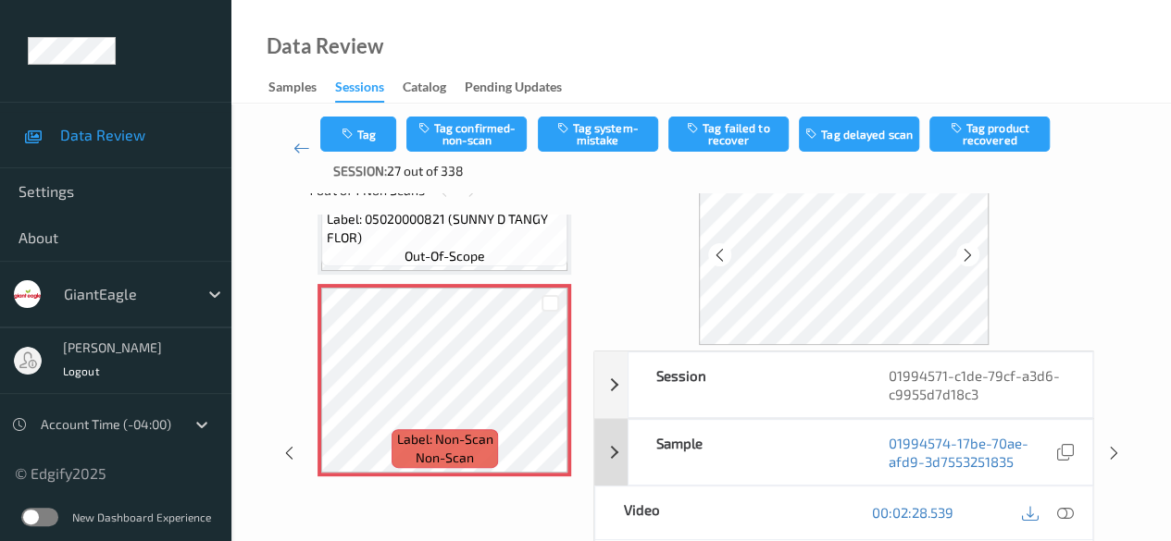
scroll to position [93, 0]
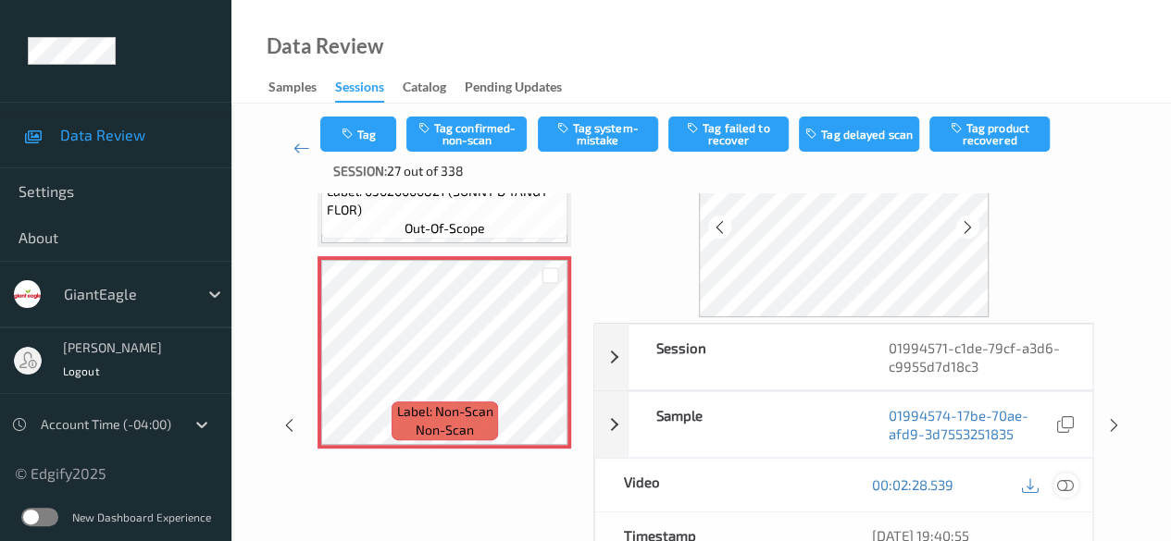
click at [819, 482] on icon at bounding box center [1065, 485] width 17 height 17
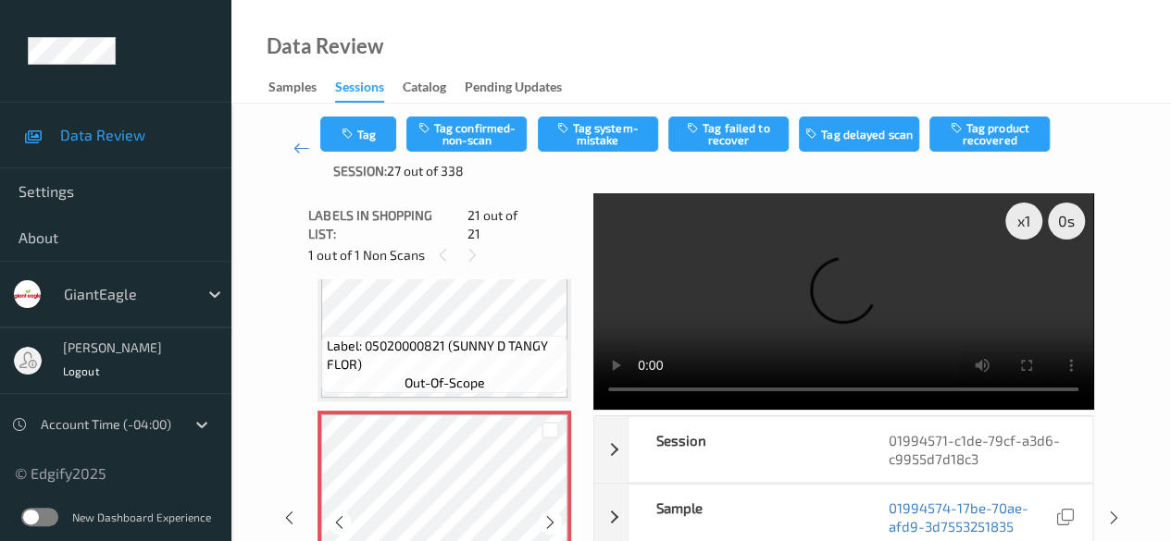
scroll to position [3975, 0]
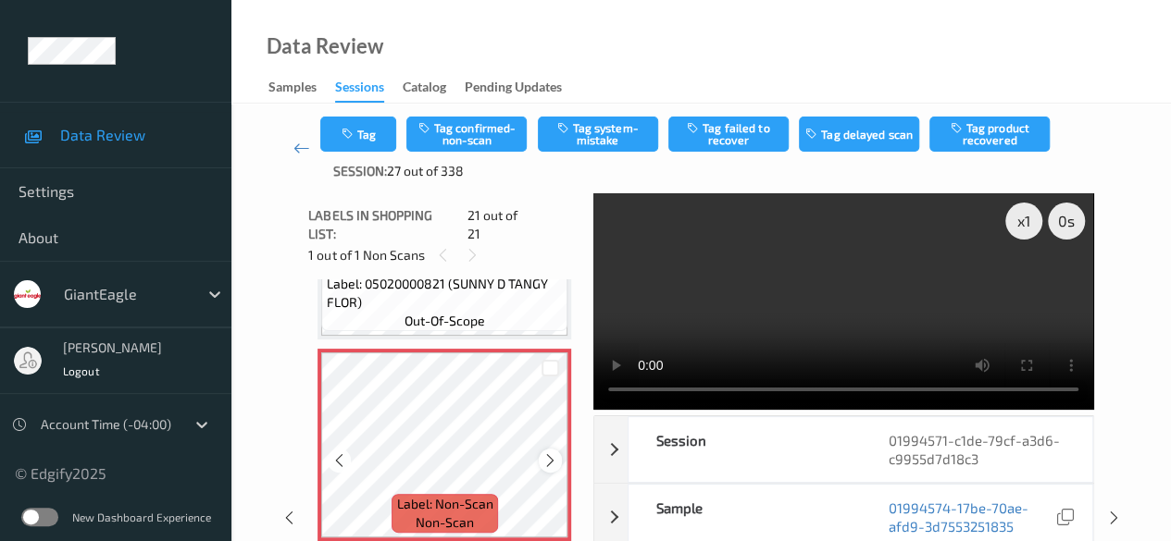
click at [551, 453] on icon at bounding box center [550, 461] width 16 height 17
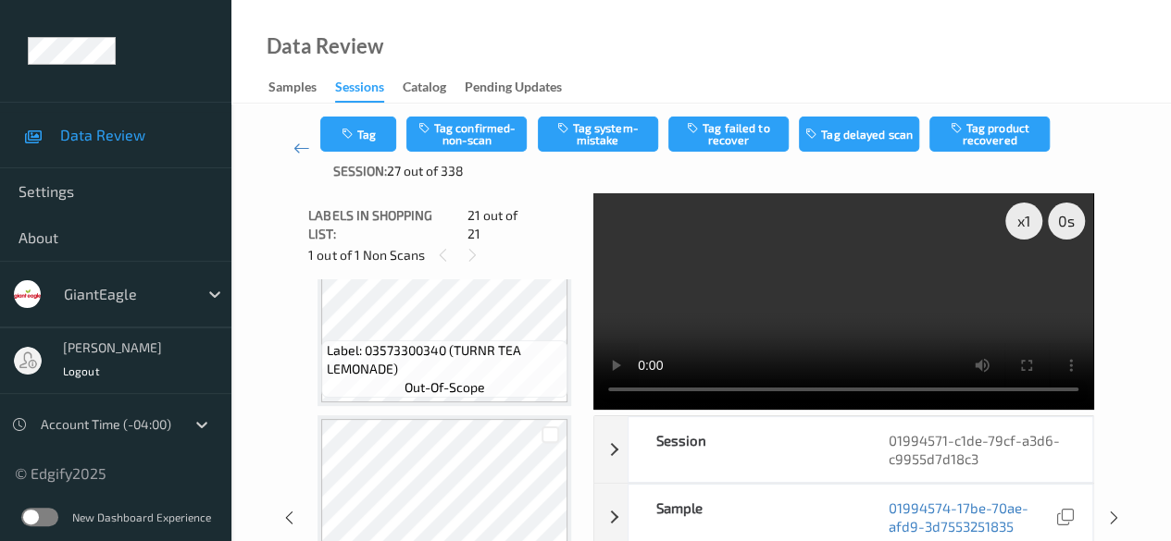
scroll to position [0, 0]
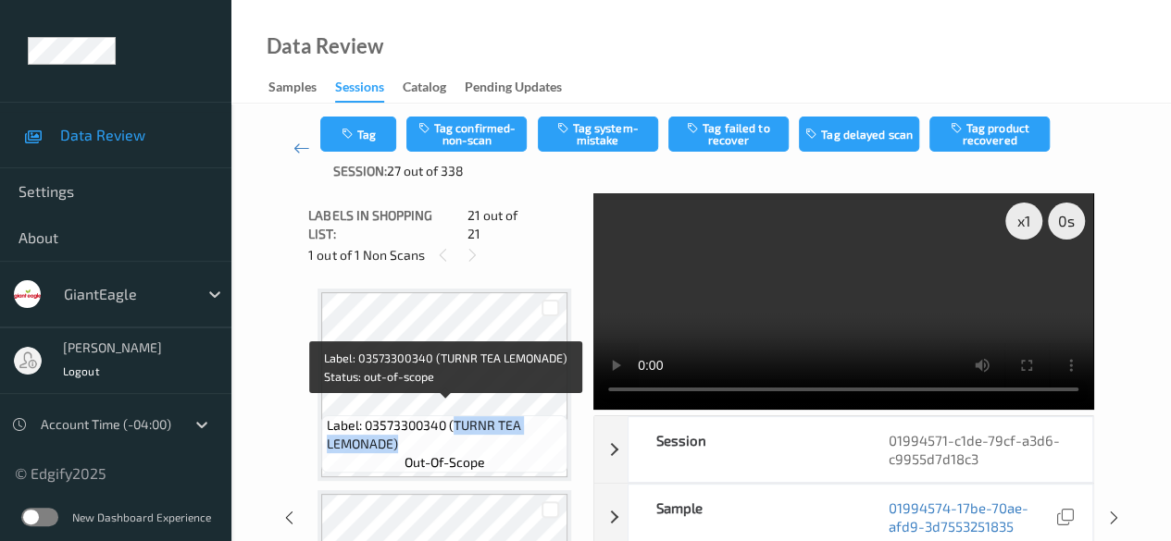
drag, startPoint x: 452, startPoint y: 414, endPoint x: 544, endPoint y: 424, distance: 93.1
click at [544, 424] on span "Label: 03573300340 (TURNR TEA LEMONADE)" at bounding box center [445, 435] width 237 height 37
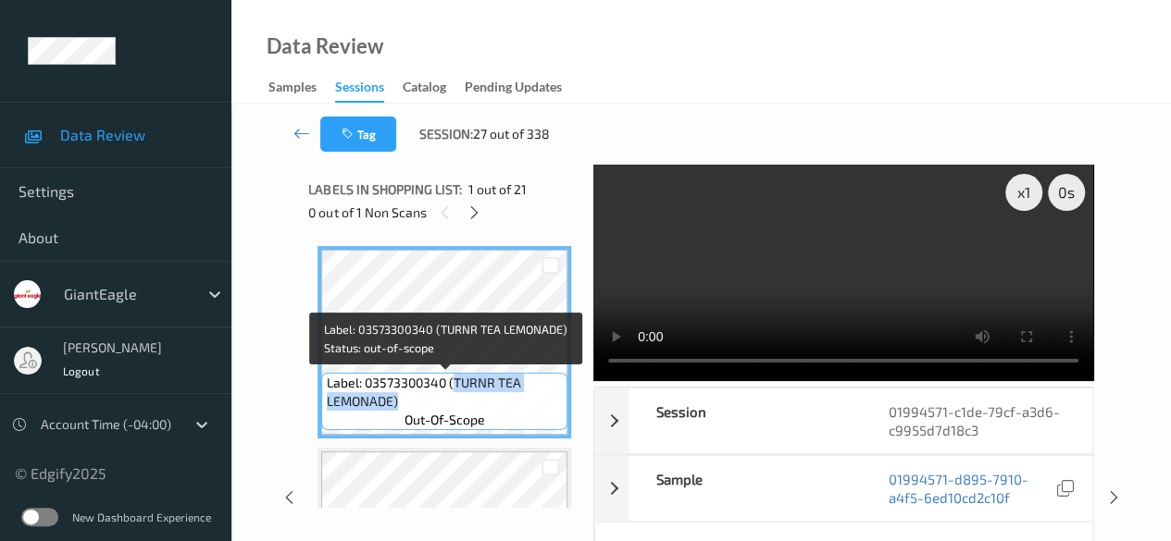
copy span "TURNR TEA LEMONADE)"
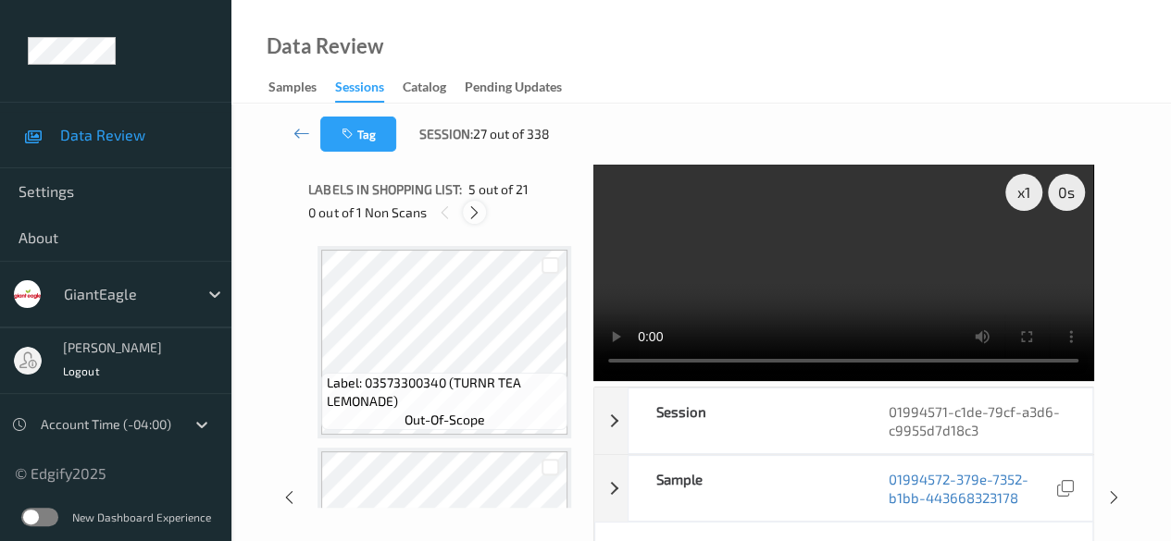
click at [475, 212] on icon at bounding box center [474, 213] width 16 height 17
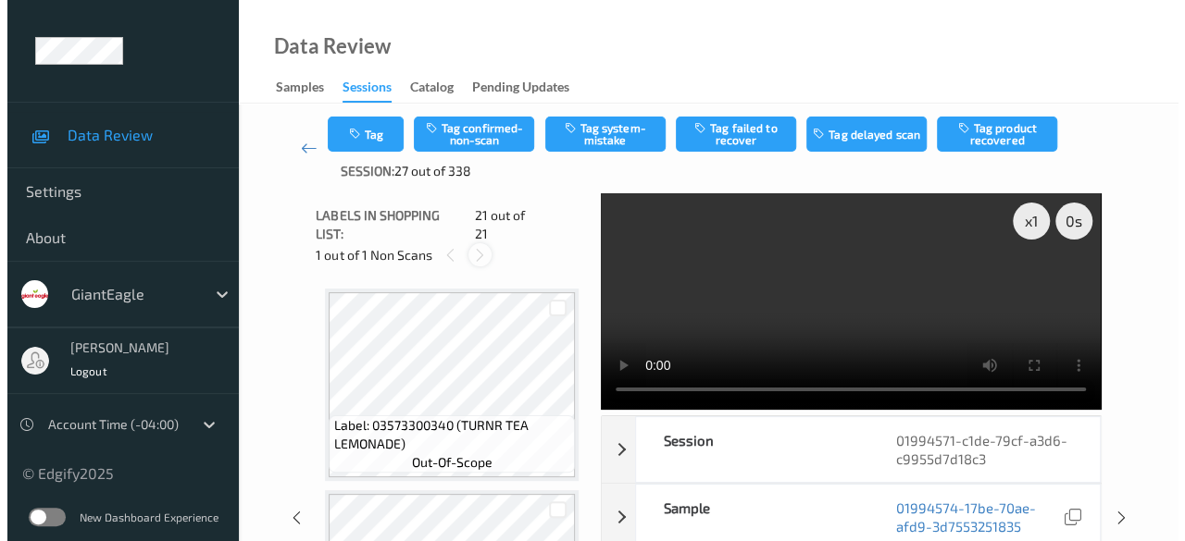
scroll to position [3843, 0]
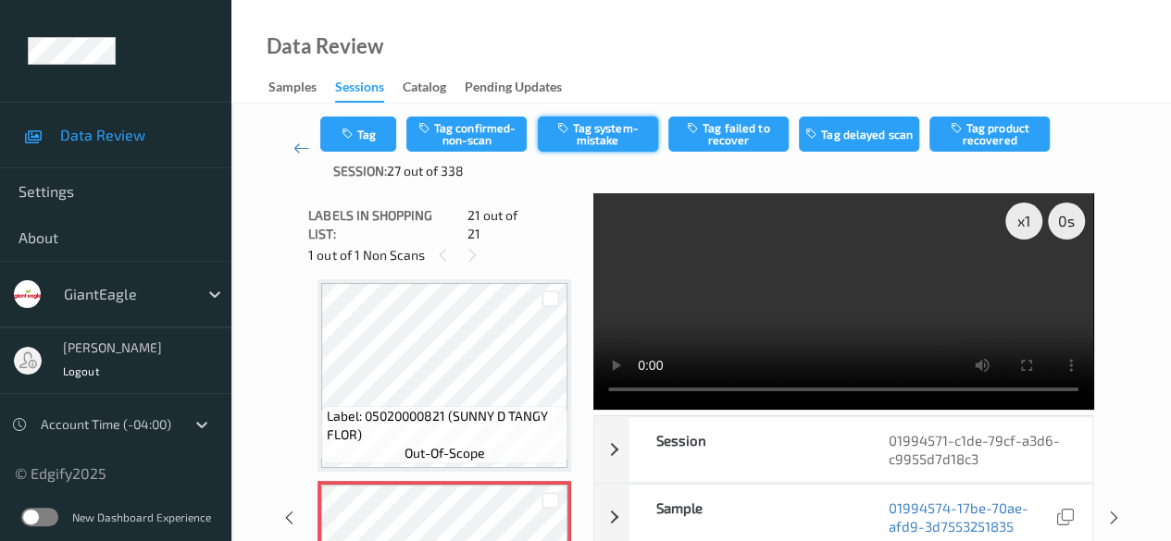
click at [600, 129] on button "Tag system-mistake" at bounding box center [598, 134] width 120 height 35
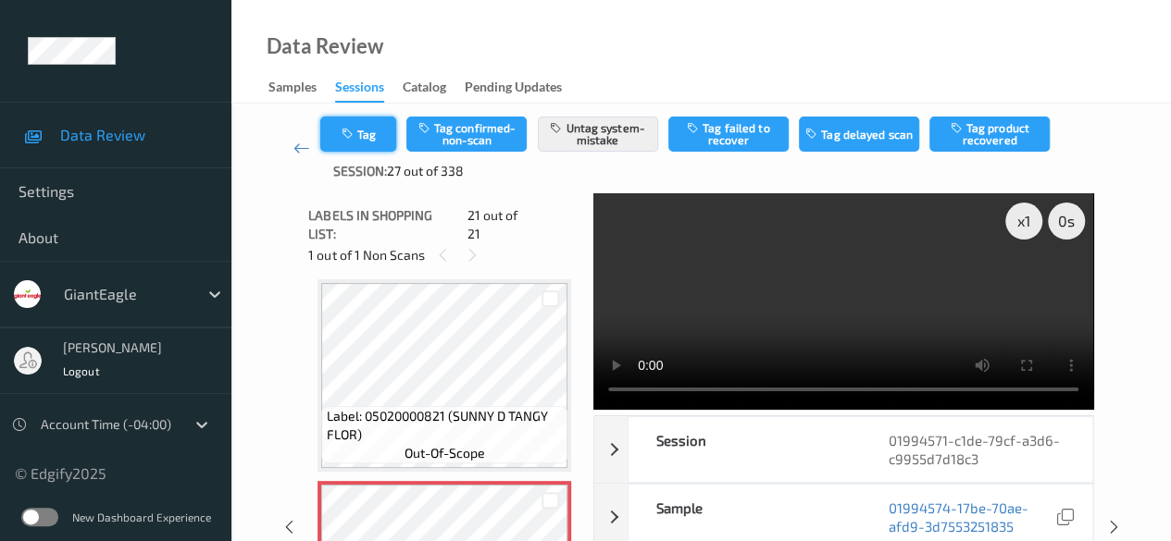
click at [366, 140] on button "Tag" at bounding box center [358, 134] width 76 height 35
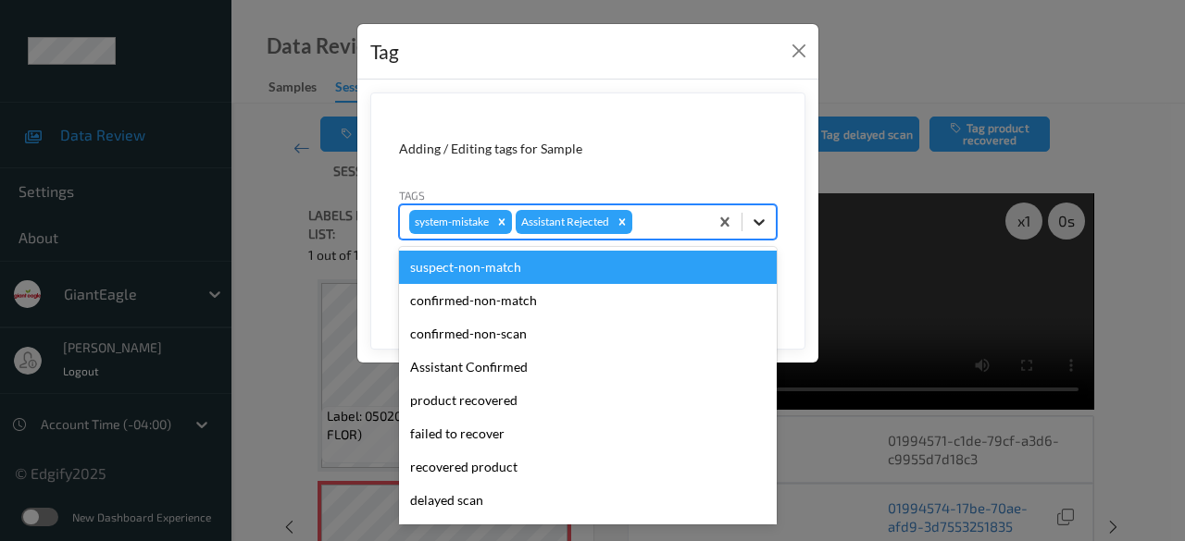
click at [761, 221] on icon at bounding box center [758, 222] width 11 height 6
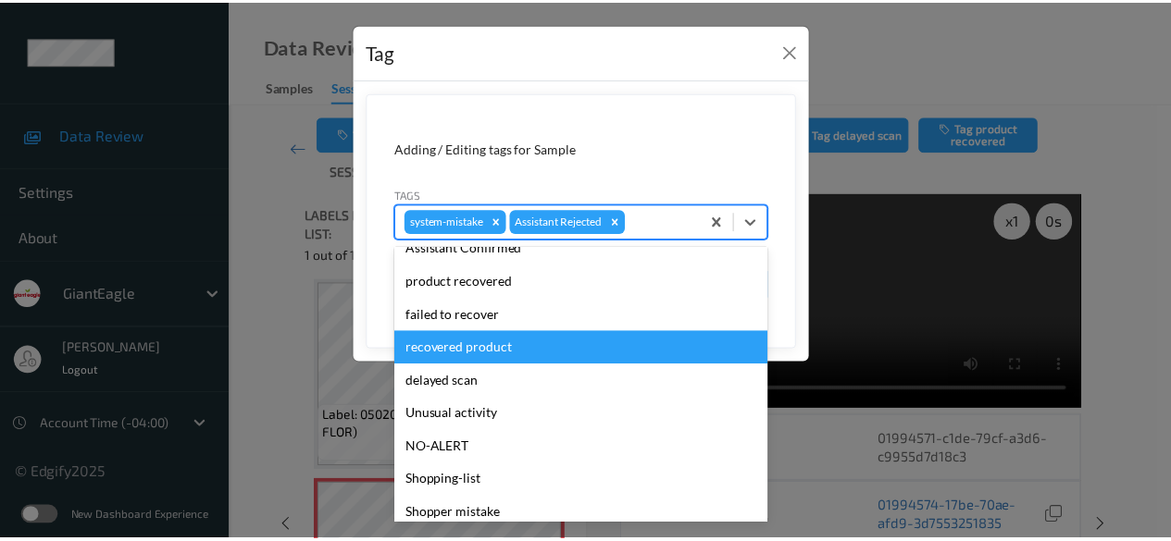
scroll to position [196, 0]
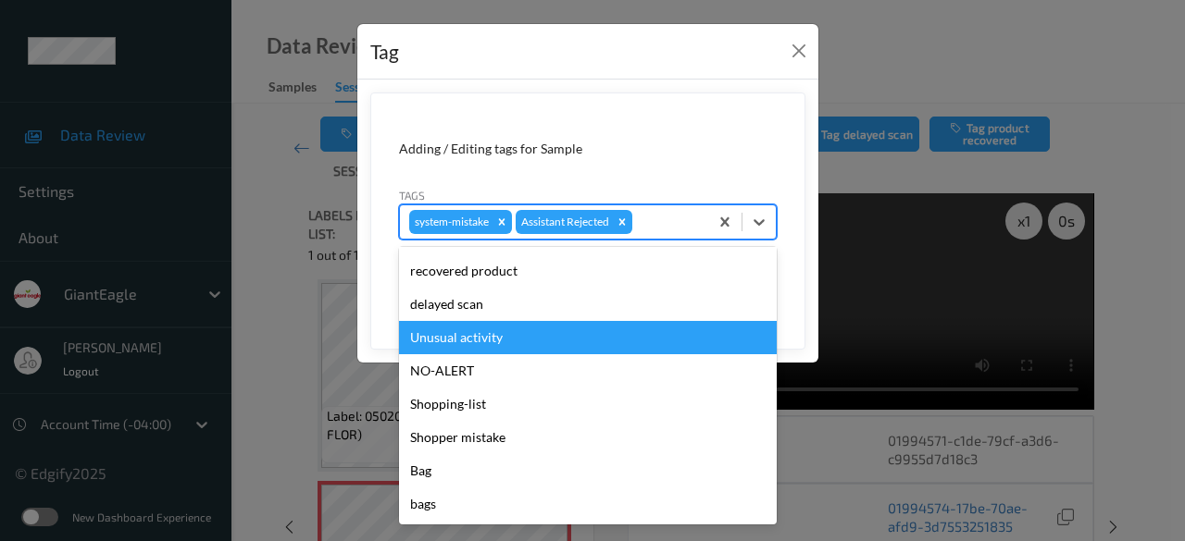
click at [505, 340] on div "Unusual activity" at bounding box center [588, 337] width 378 height 33
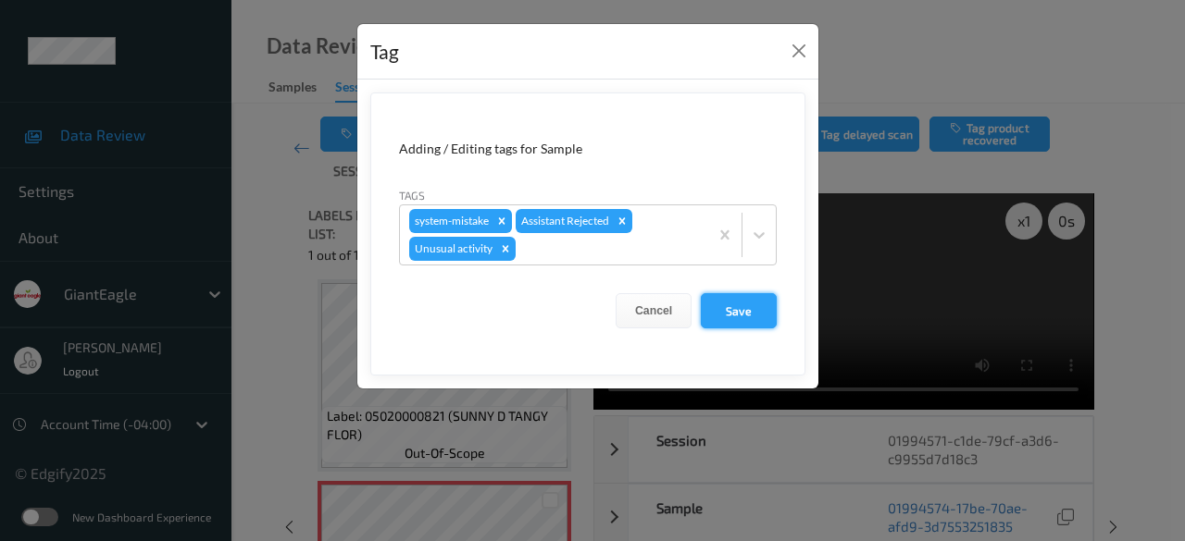
click at [741, 306] on button "Save" at bounding box center [739, 310] width 76 height 35
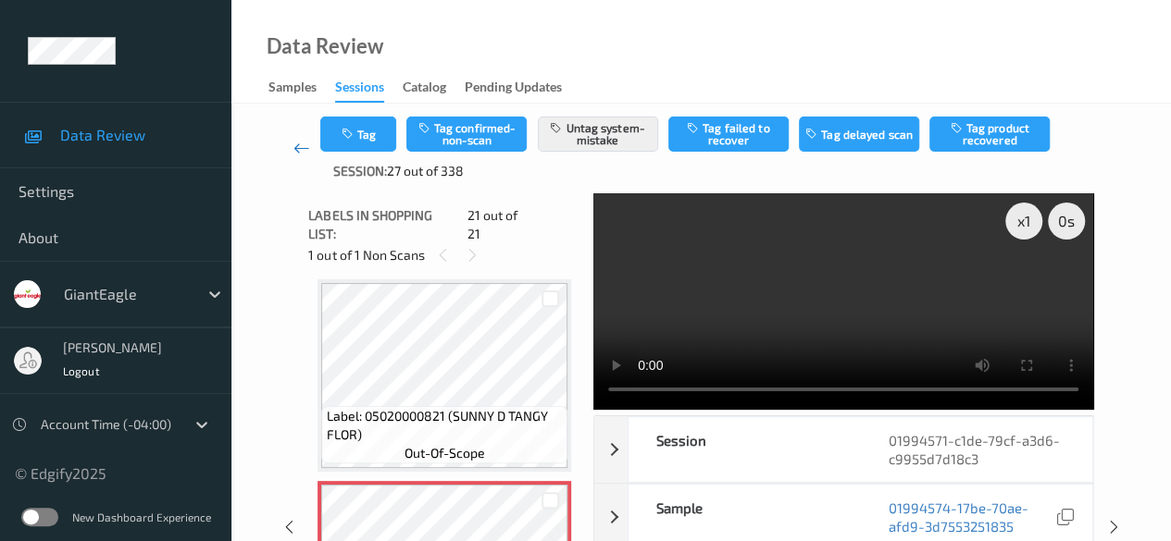
click at [291, 152] on link at bounding box center [301, 149] width 38 height 64
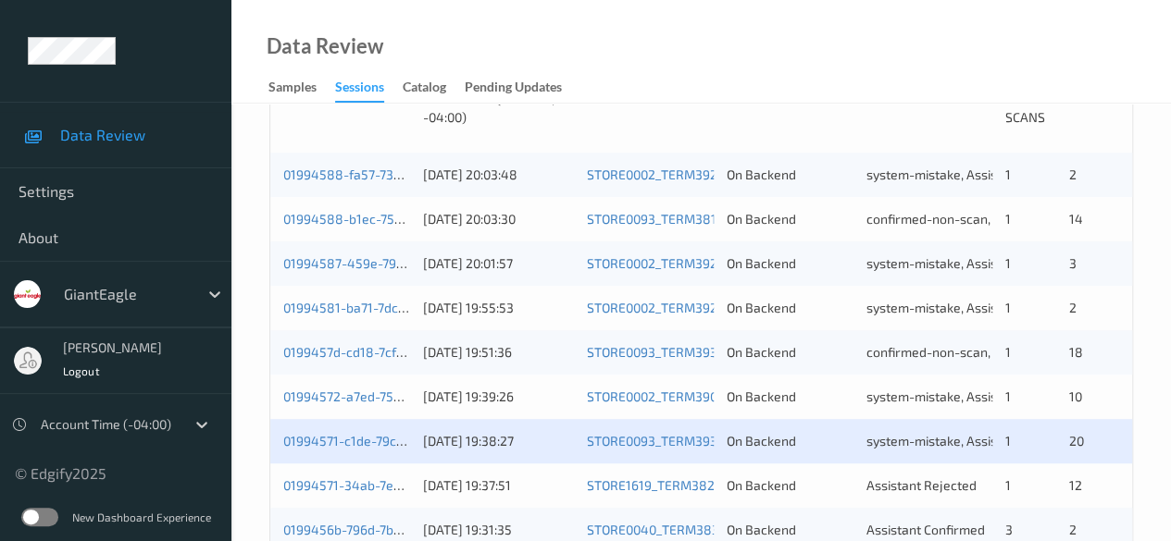
scroll to position [555, 0]
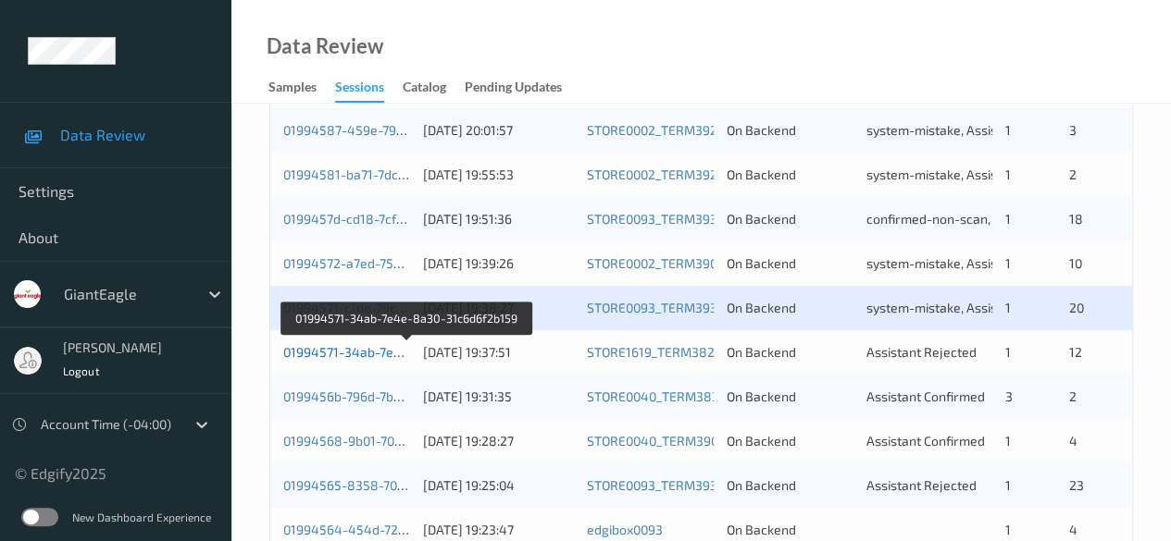
click at [391, 354] on link "01994571-34ab-7e4e-8a30-31c6d6f2b159" at bounding box center [407, 352] width 249 height 16
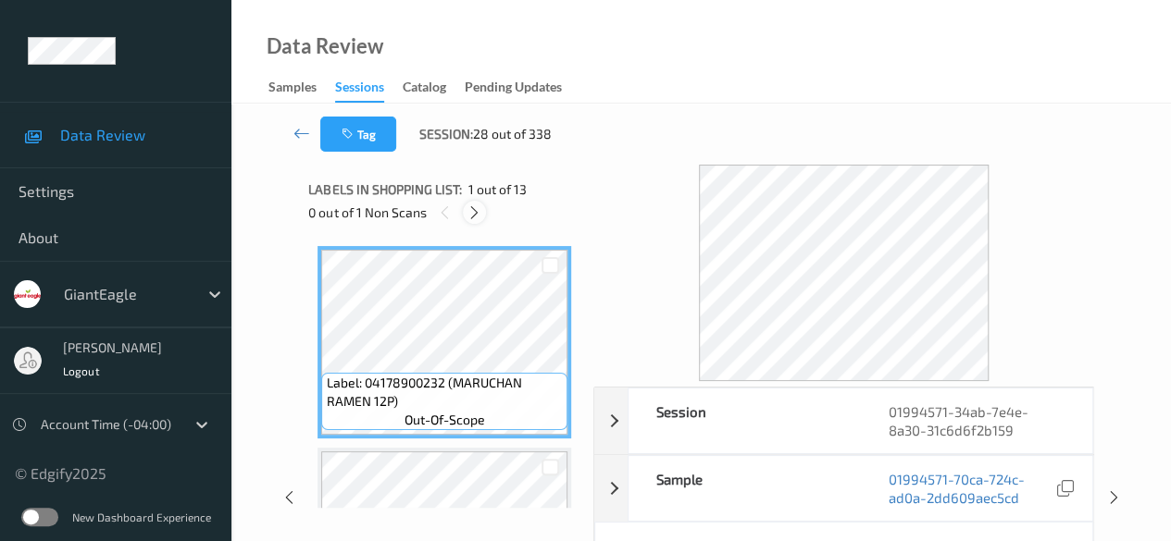
click at [473, 205] on icon at bounding box center [474, 213] width 16 height 17
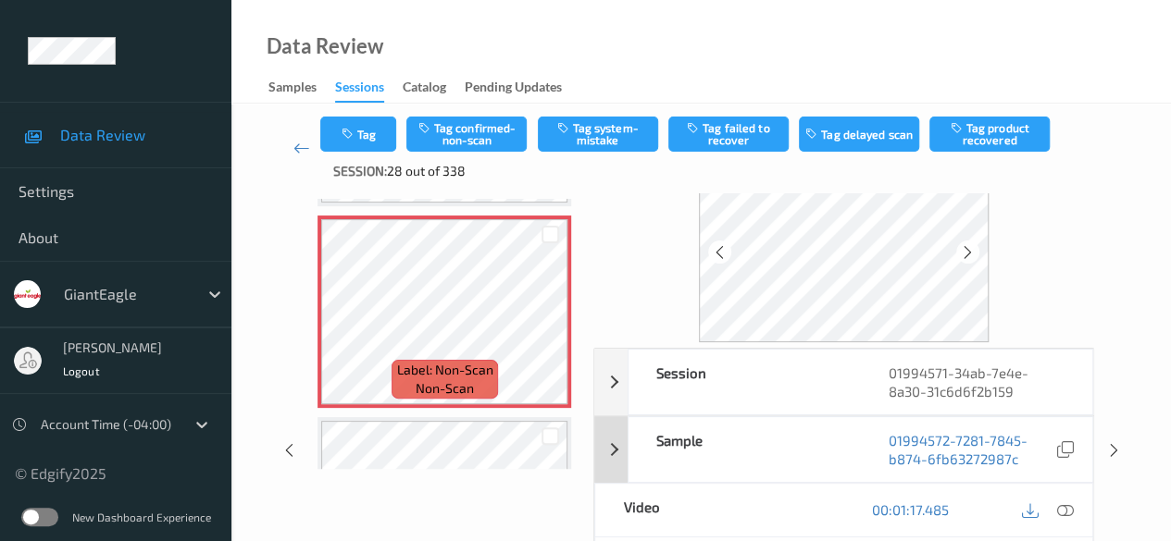
scroll to position [93, 0]
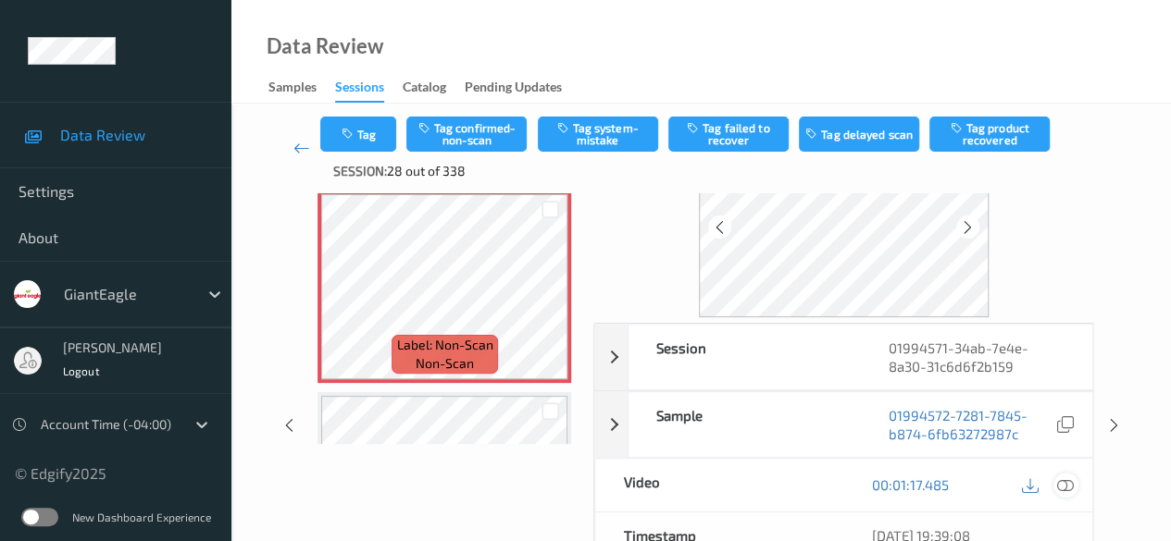
click at [819, 484] on icon at bounding box center [1065, 485] width 17 height 17
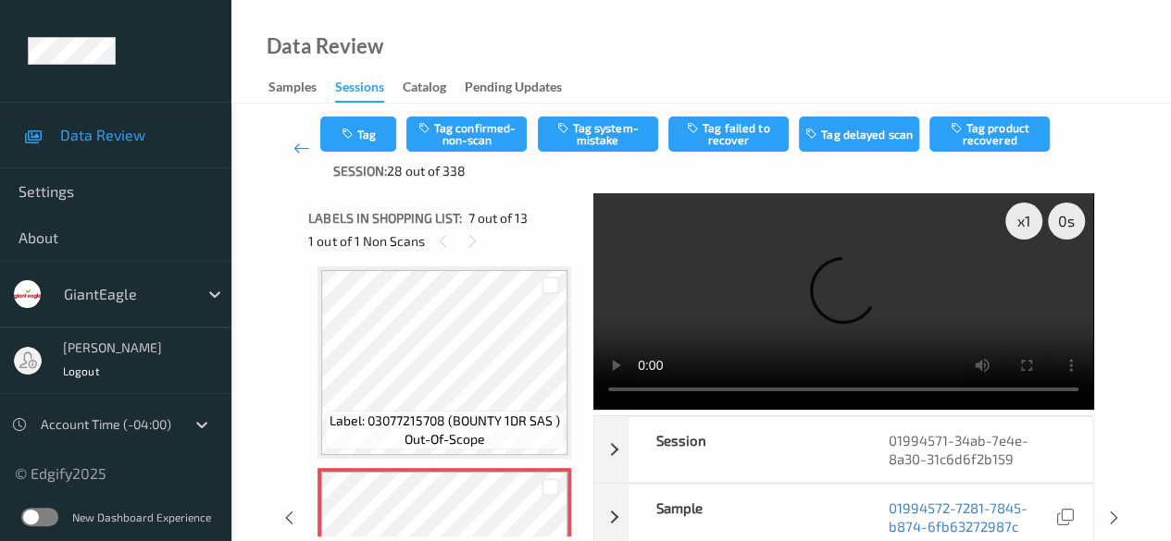
scroll to position [1203, 0]
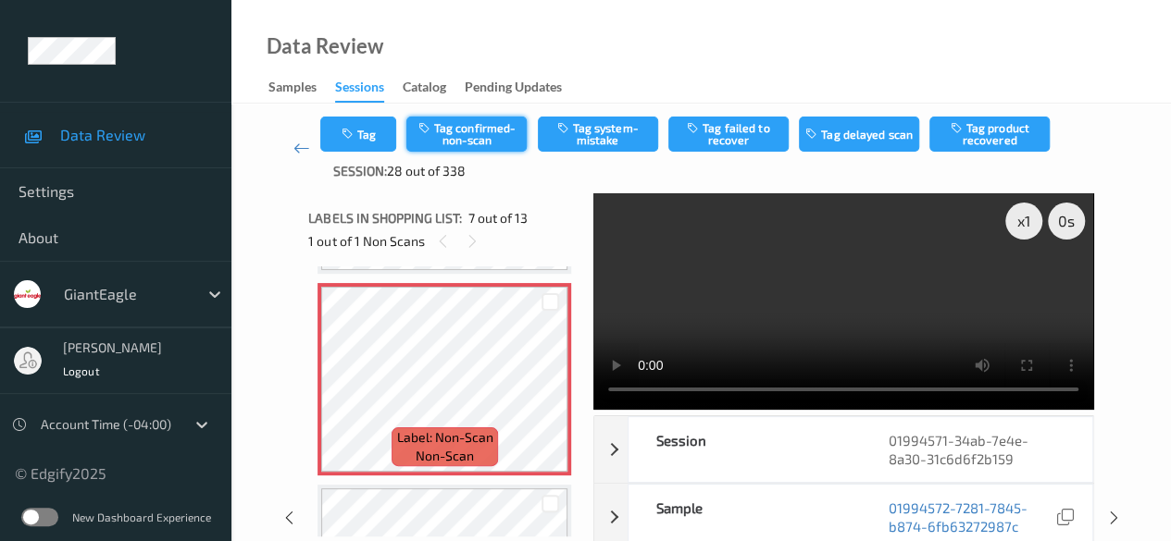
click at [483, 121] on button "Tag confirmed-non-scan" at bounding box center [466, 134] width 120 height 35
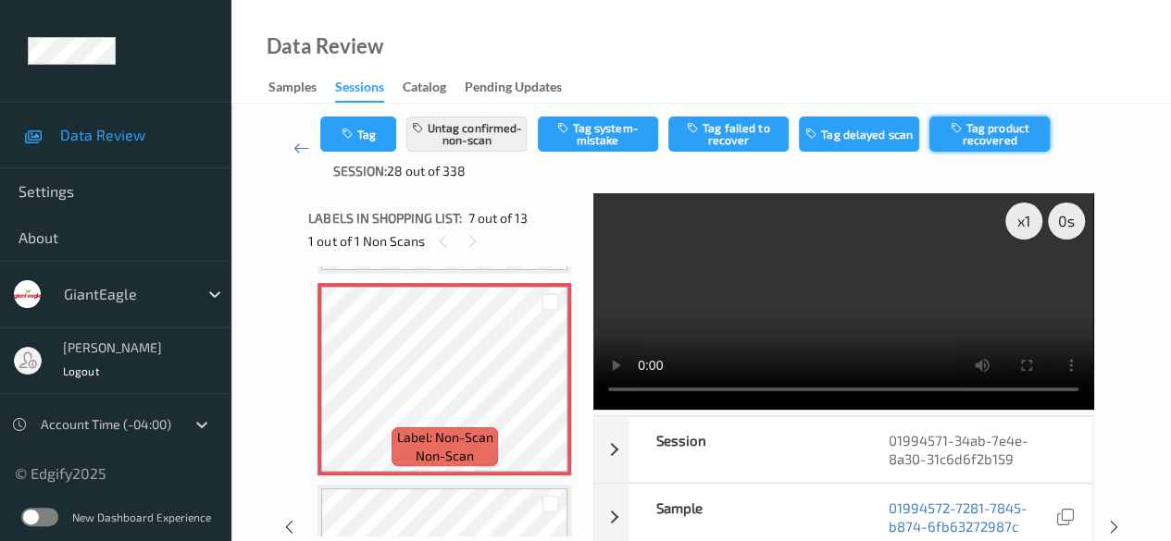
click at [819, 128] on button "Tag product recovered" at bounding box center [989, 134] width 120 height 35
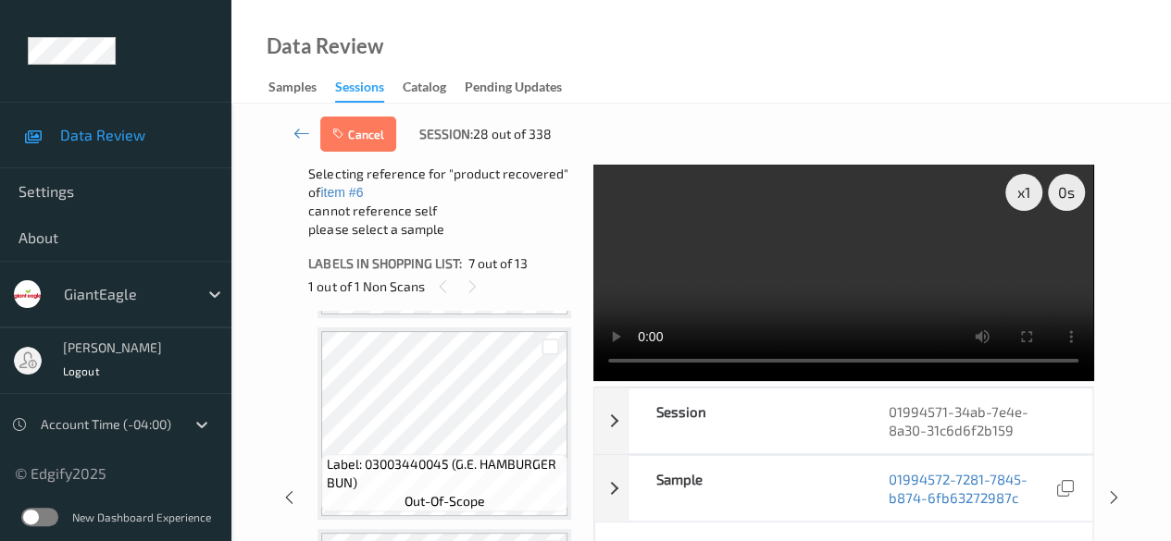
scroll to position [2221, 0]
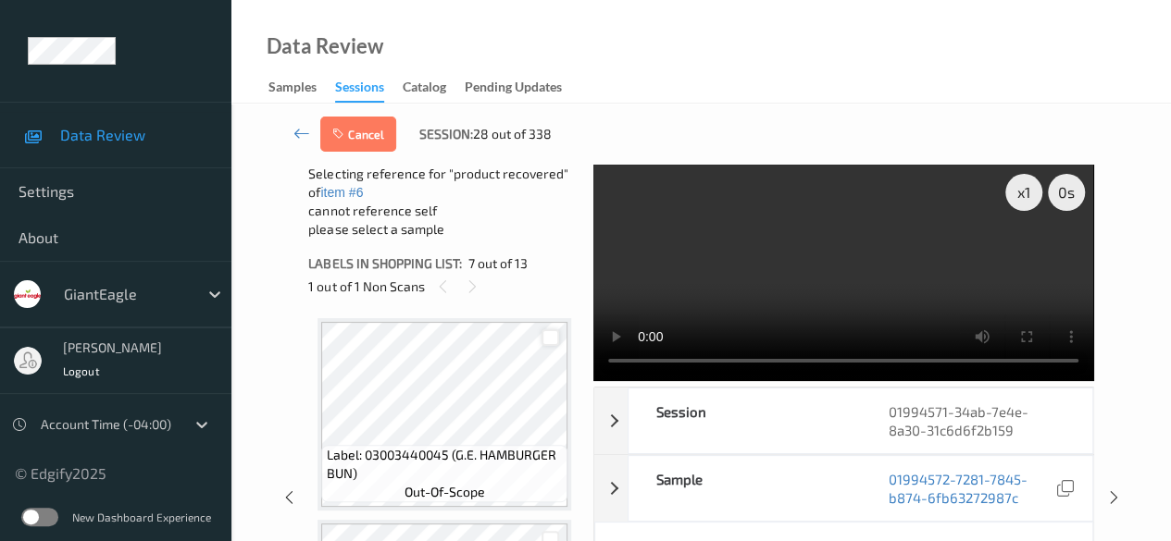
click at [555, 342] on div at bounding box center [550, 339] width 18 height 18
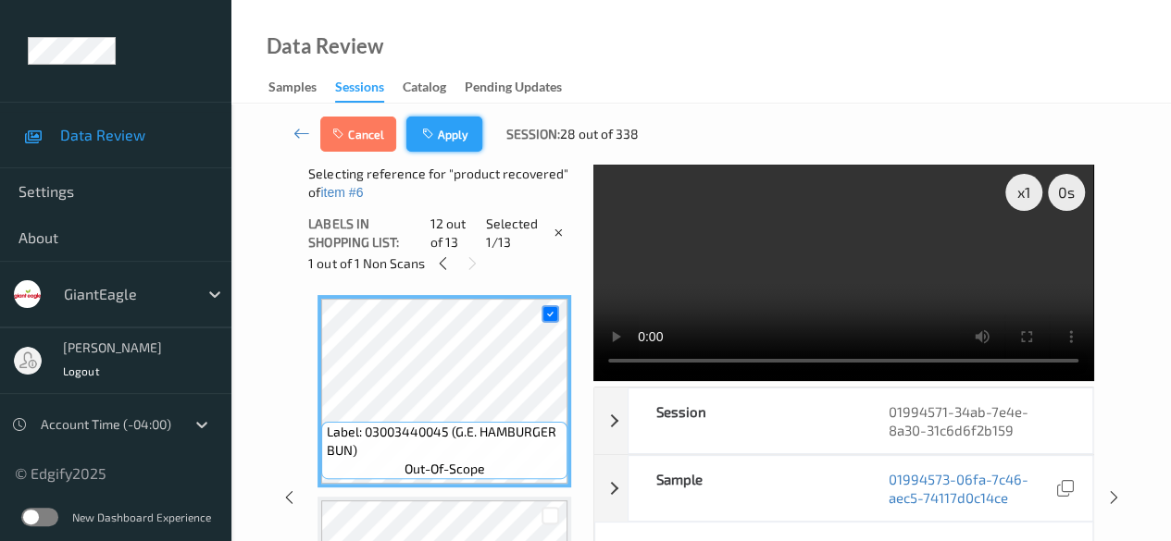
click at [446, 135] on button "Apply" at bounding box center [444, 134] width 76 height 35
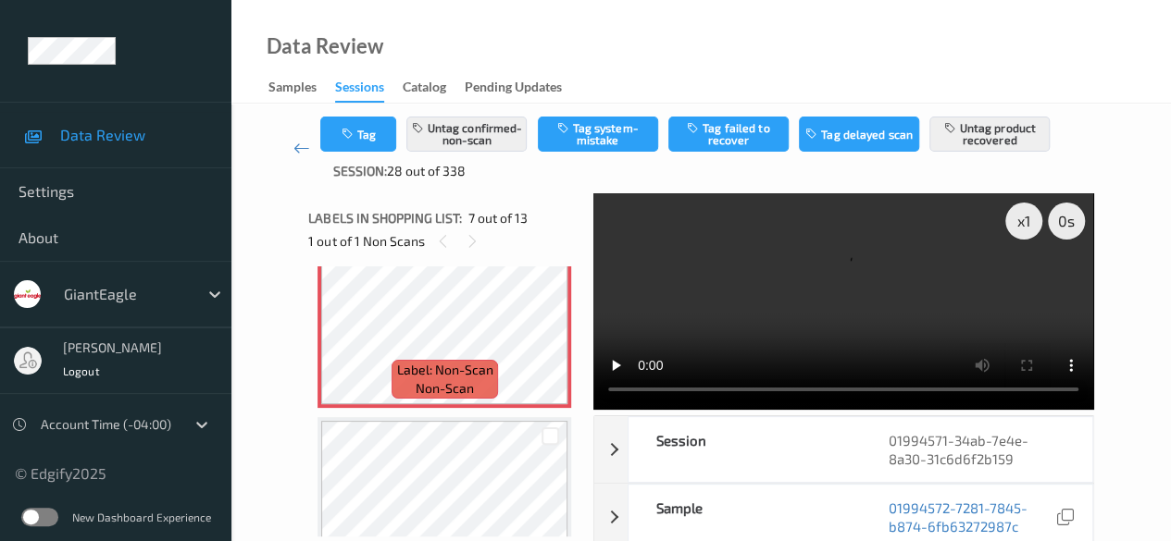
scroll to position [1203, 0]
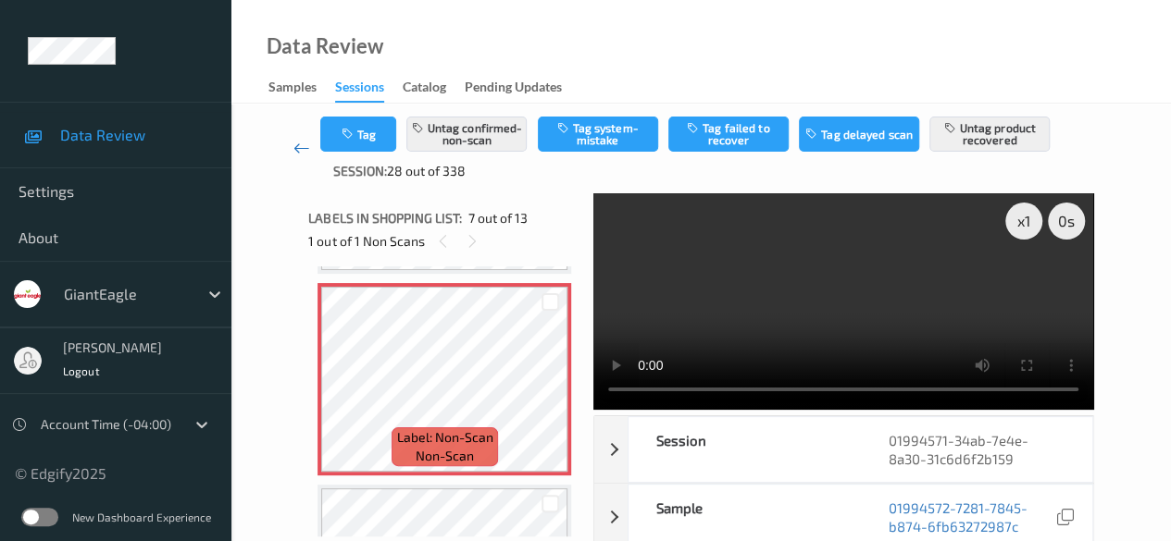
click at [295, 143] on icon at bounding box center [301, 148] width 17 height 19
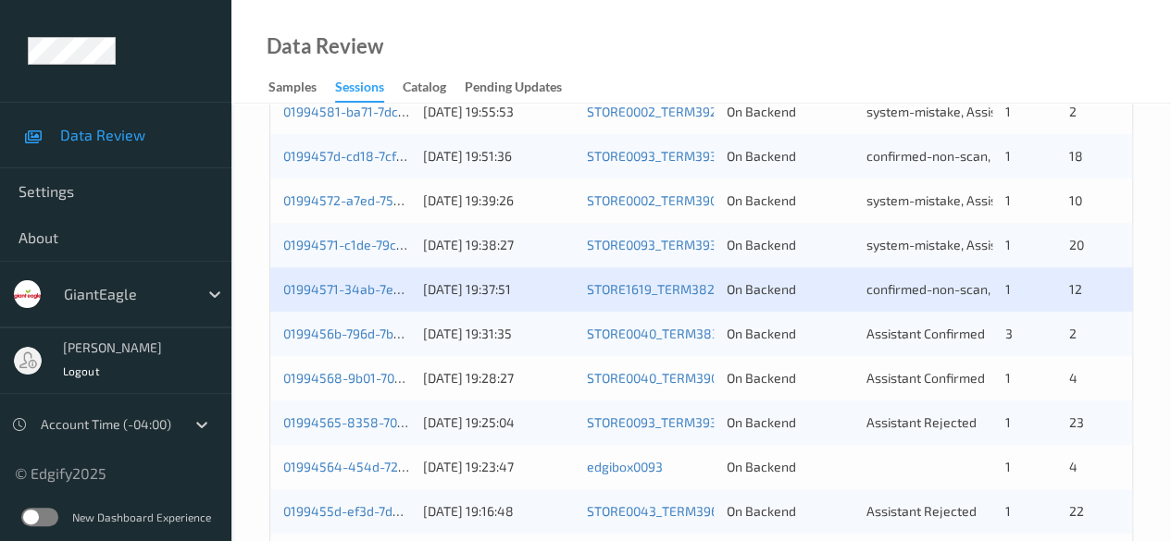
scroll to position [648, 0]
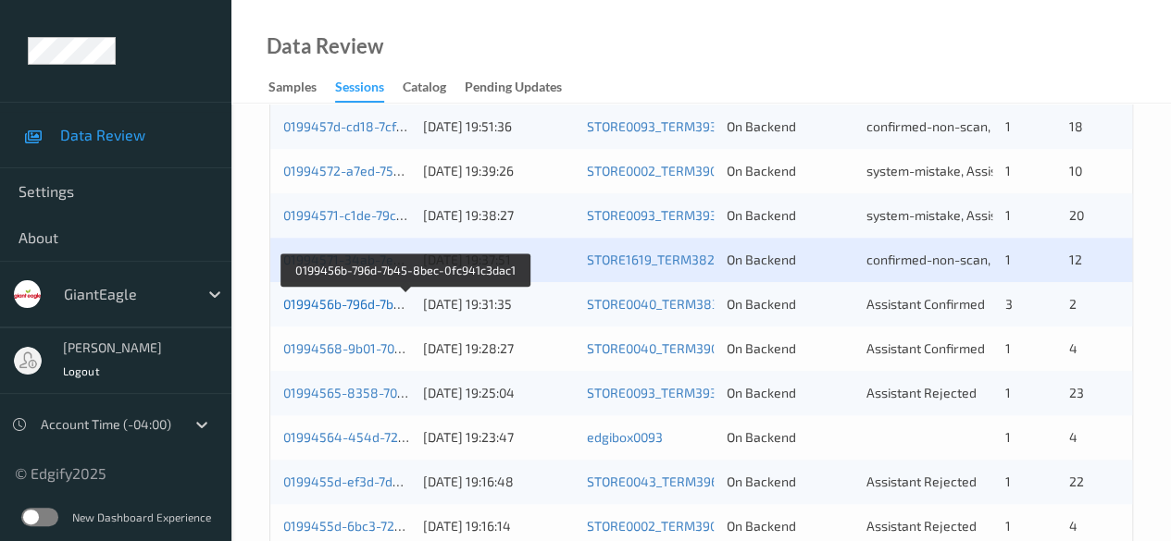
click at [352, 305] on link "0199456b-796d-7b45-8bec-0fc941c3dac1" at bounding box center [406, 304] width 247 height 16
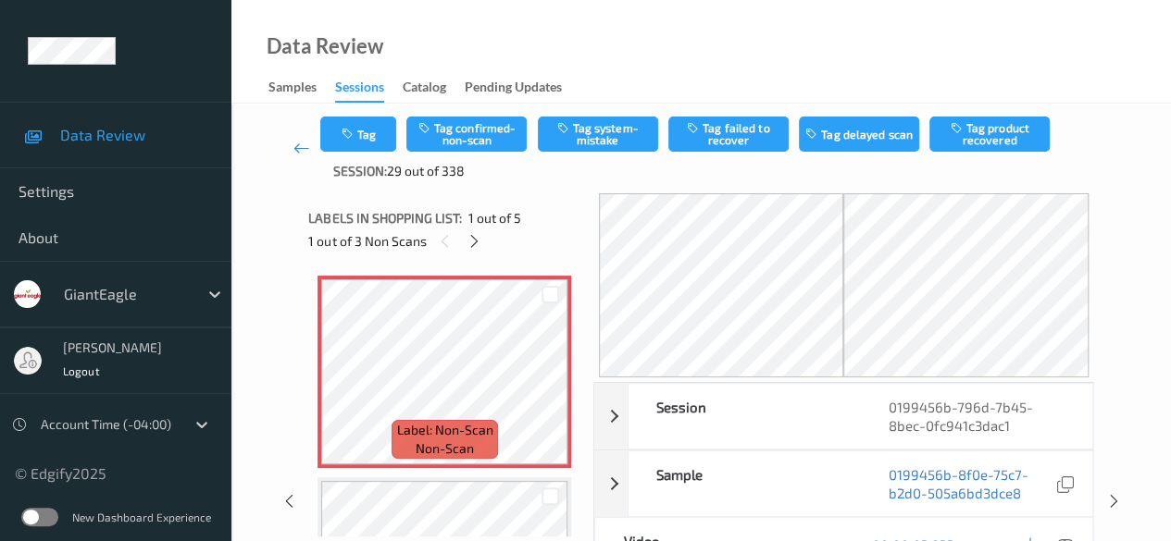
scroll to position [93, 0]
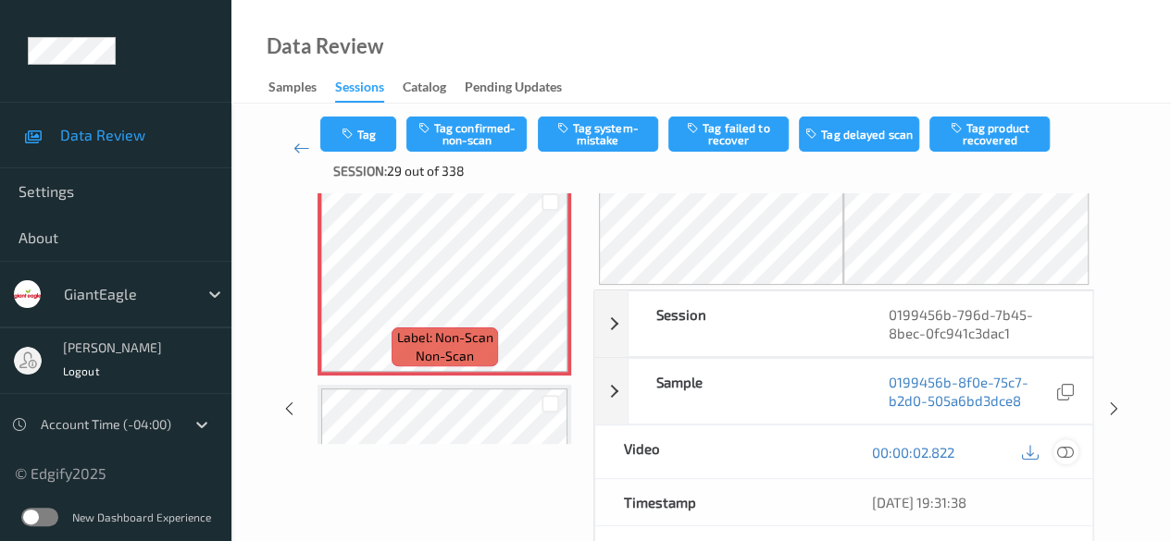
click at [819, 451] on icon at bounding box center [1065, 452] width 17 height 17
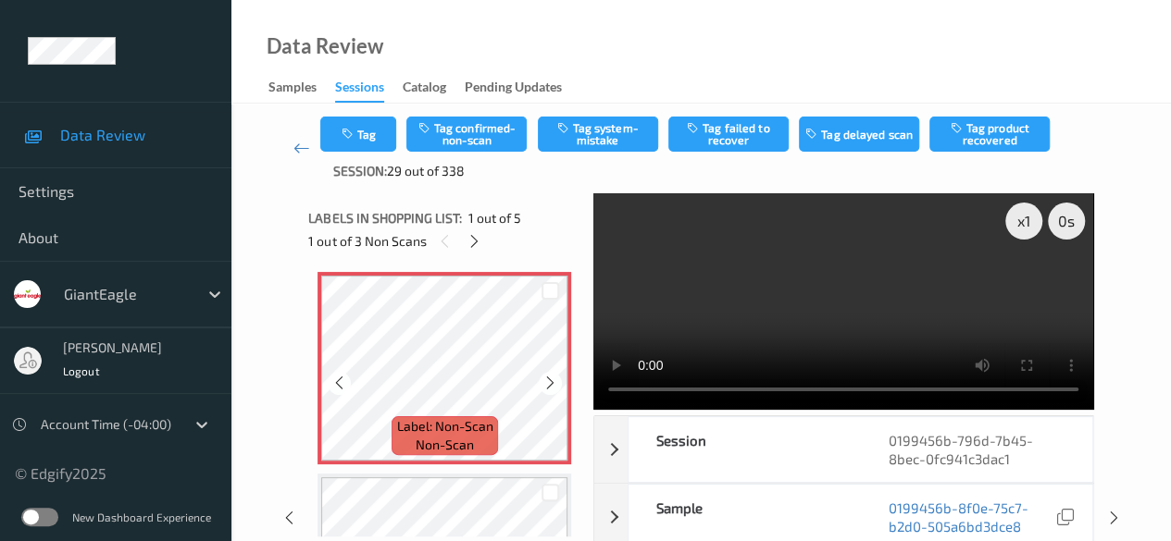
scroll to position [0, 0]
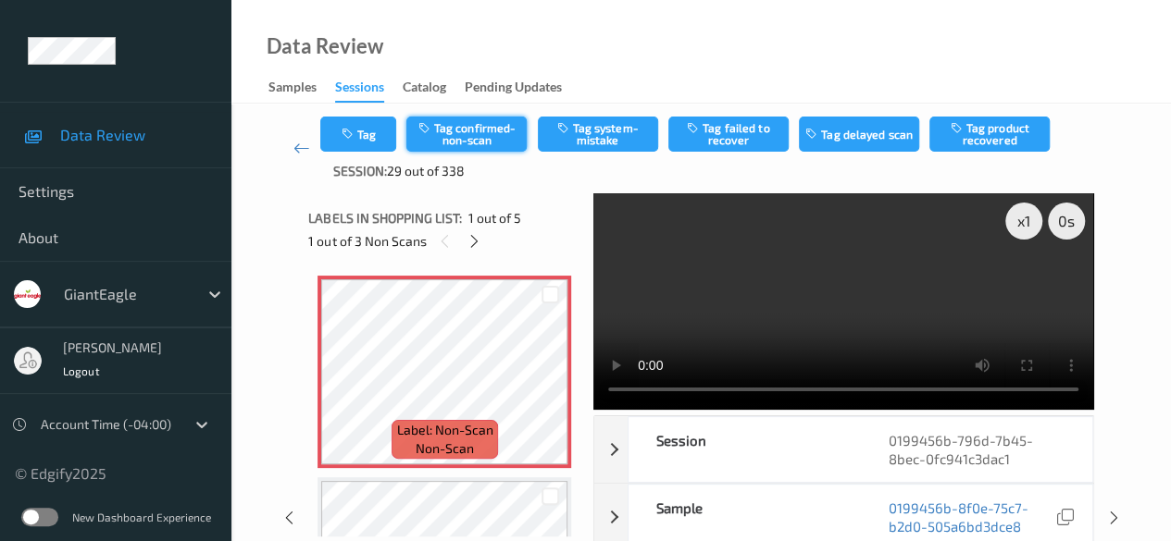
click at [465, 126] on button "Tag confirmed-non-scan" at bounding box center [466, 134] width 120 height 35
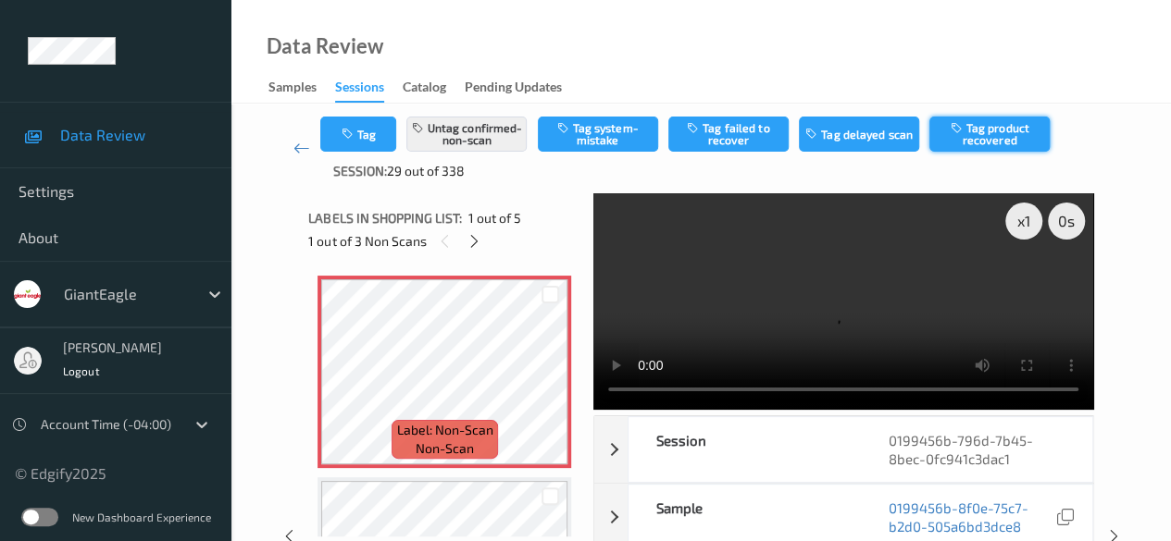
click at [819, 130] on button "Tag product recovered" at bounding box center [989, 134] width 120 height 35
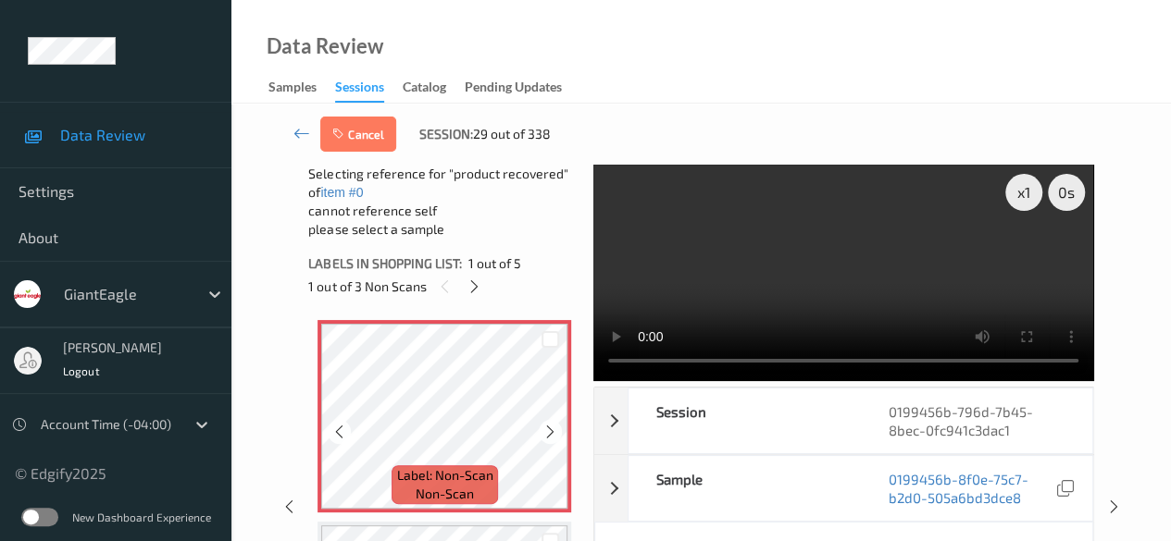
scroll to position [93, 0]
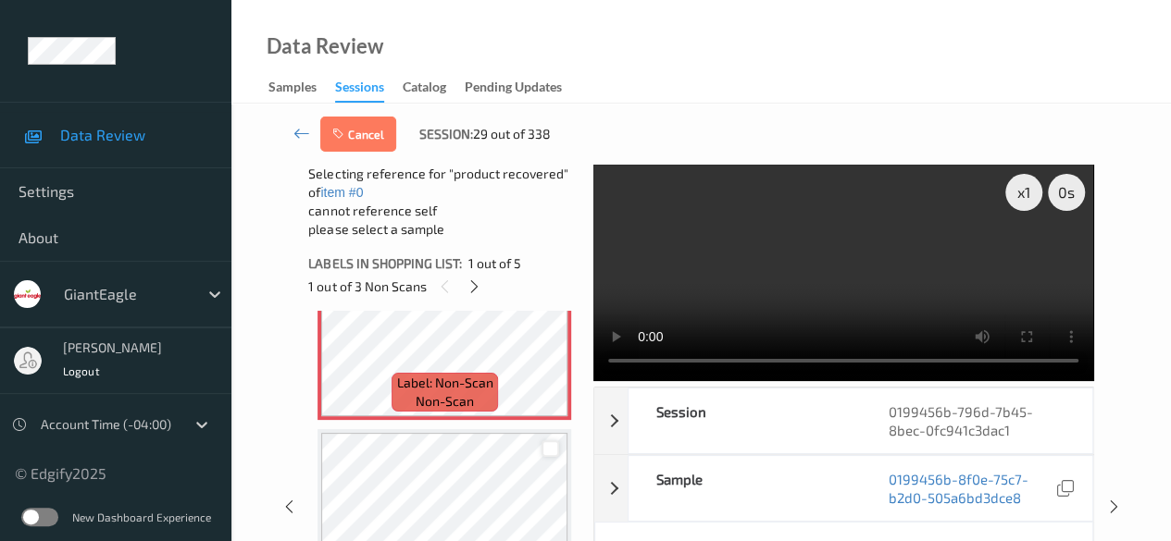
click at [543, 454] on div at bounding box center [550, 450] width 18 height 18
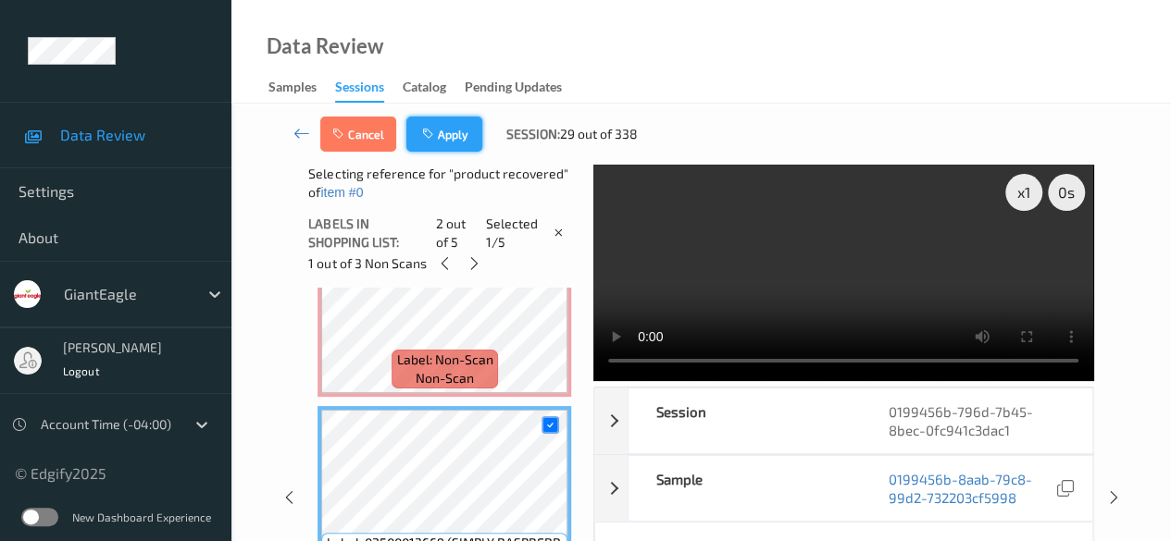
click at [451, 143] on button "Apply" at bounding box center [444, 134] width 76 height 35
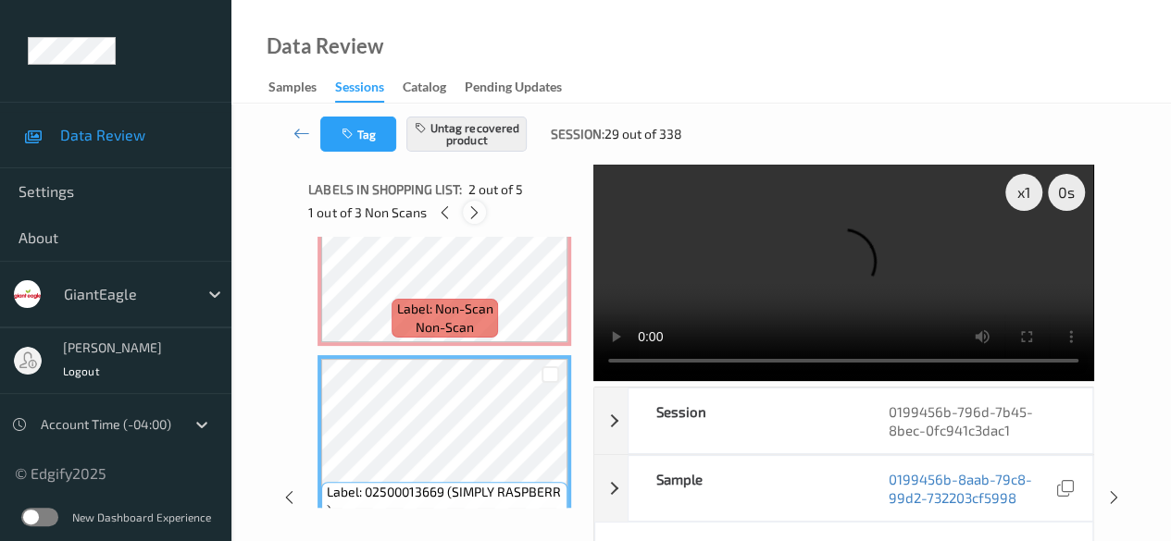
click at [468, 206] on icon at bounding box center [474, 213] width 16 height 17
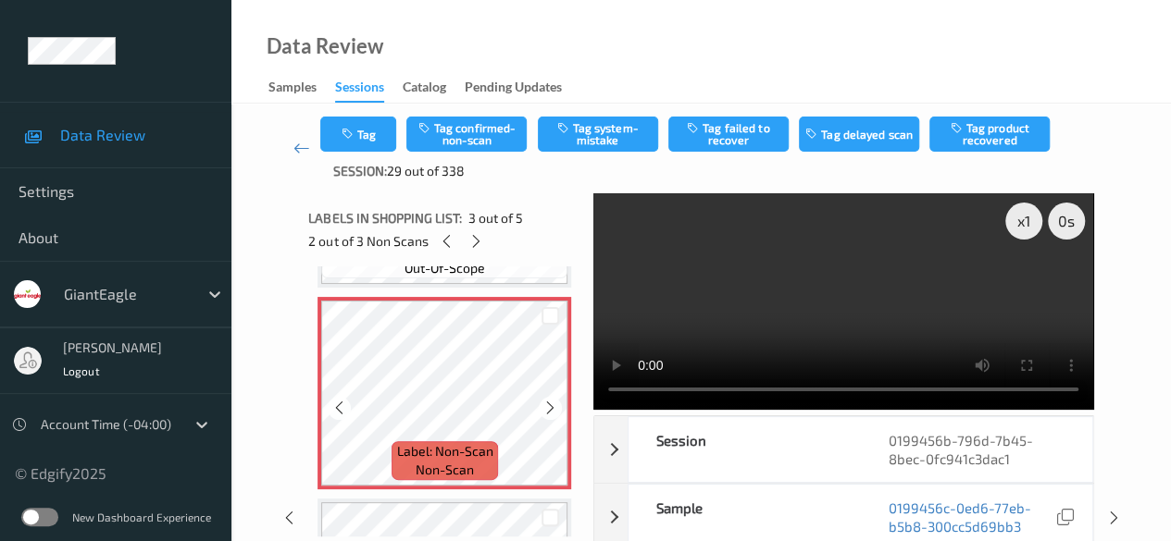
scroll to position [396, 0]
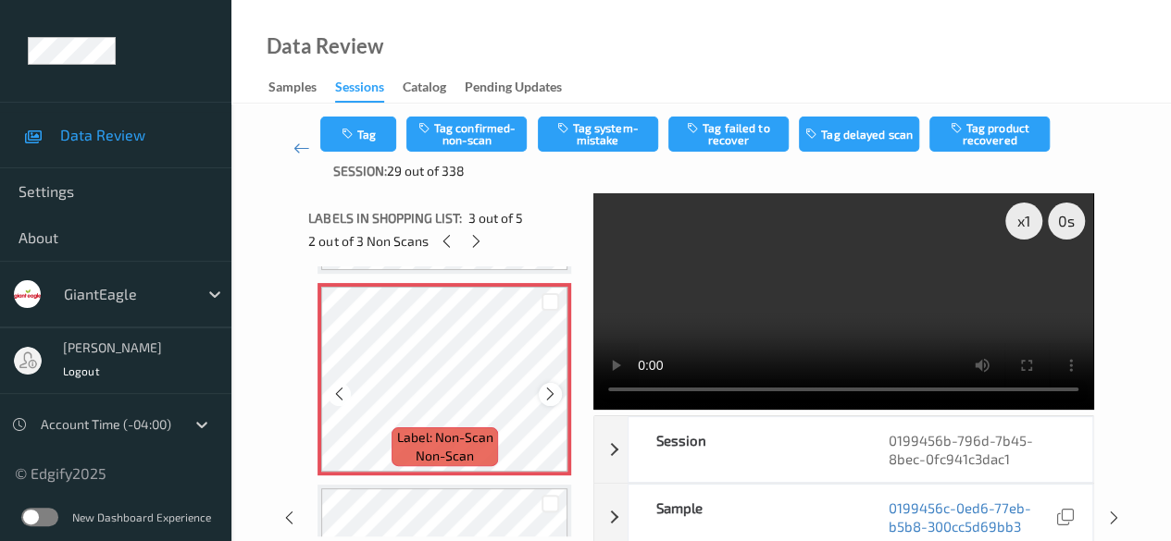
click at [558, 395] on div at bounding box center [550, 394] width 23 height 23
click at [557, 395] on icon at bounding box center [550, 394] width 16 height 17
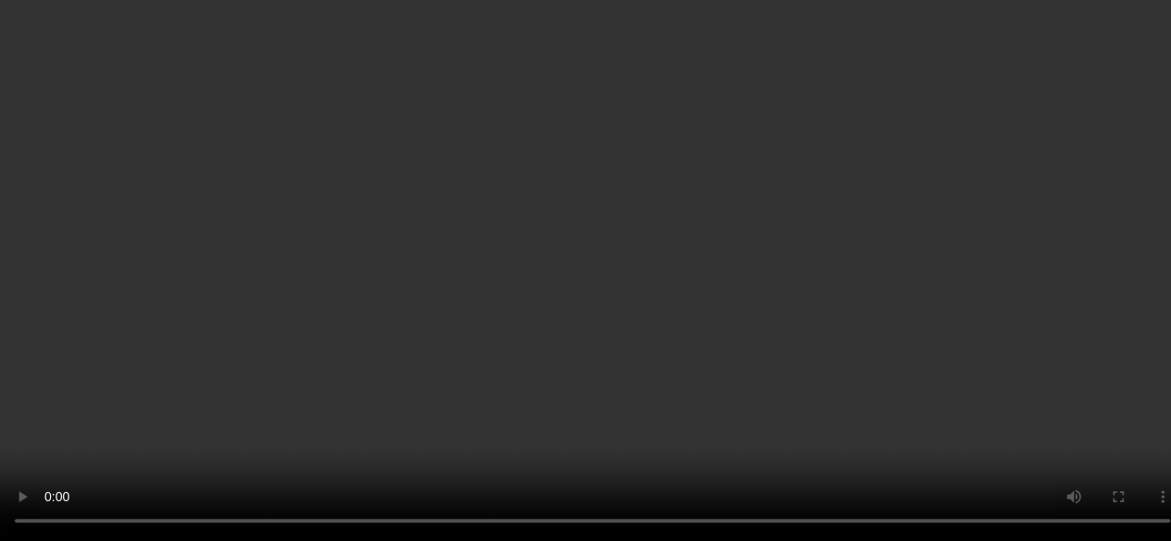
scroll to position [304, 0]
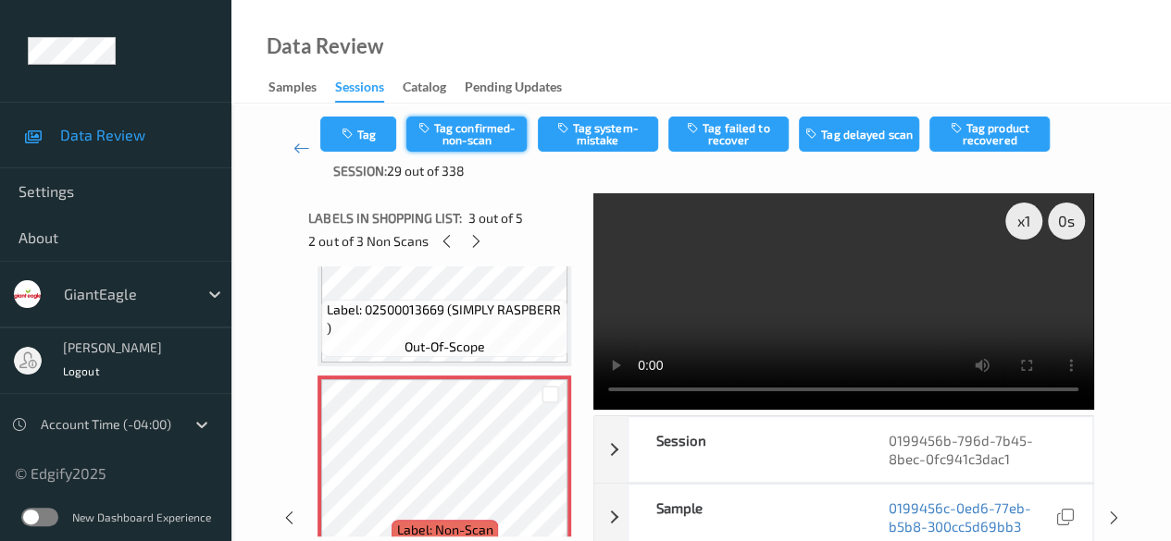
click at [481, 132] on button "Tag confirmed-non-scan" at bounding box center [466, 134] width 120 height 35
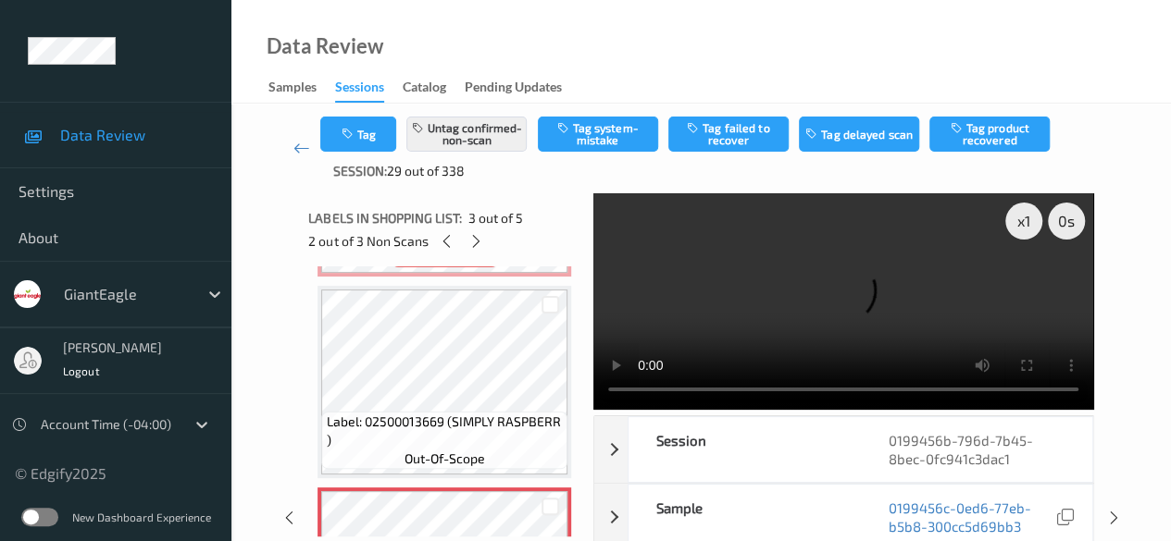
scroll to position [284, 0]
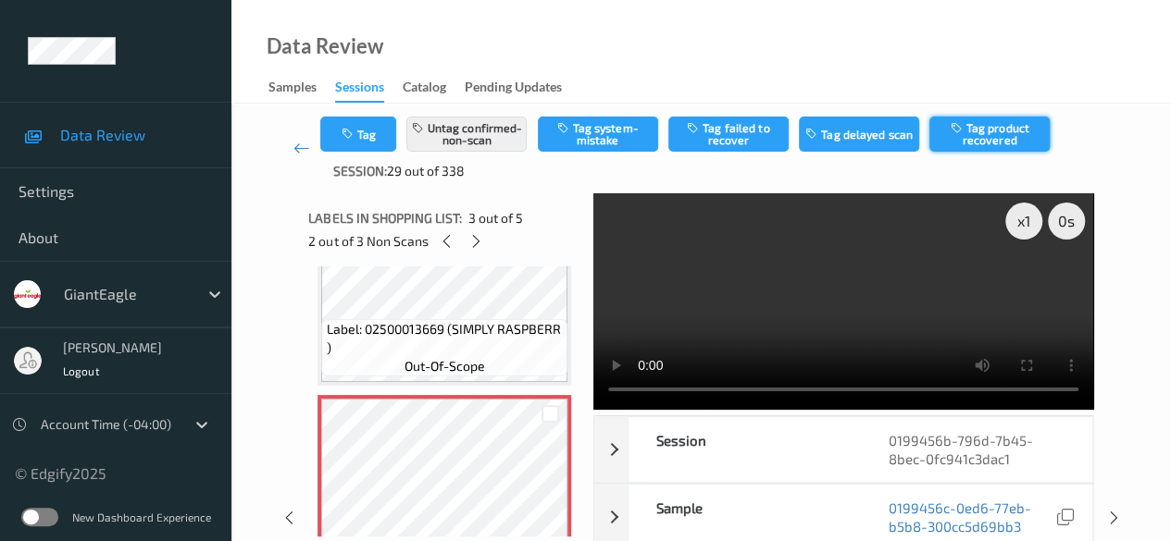
click at [819, 131] on button "Tag product recovered" at bounding box center [989, 134] width 120 height 35
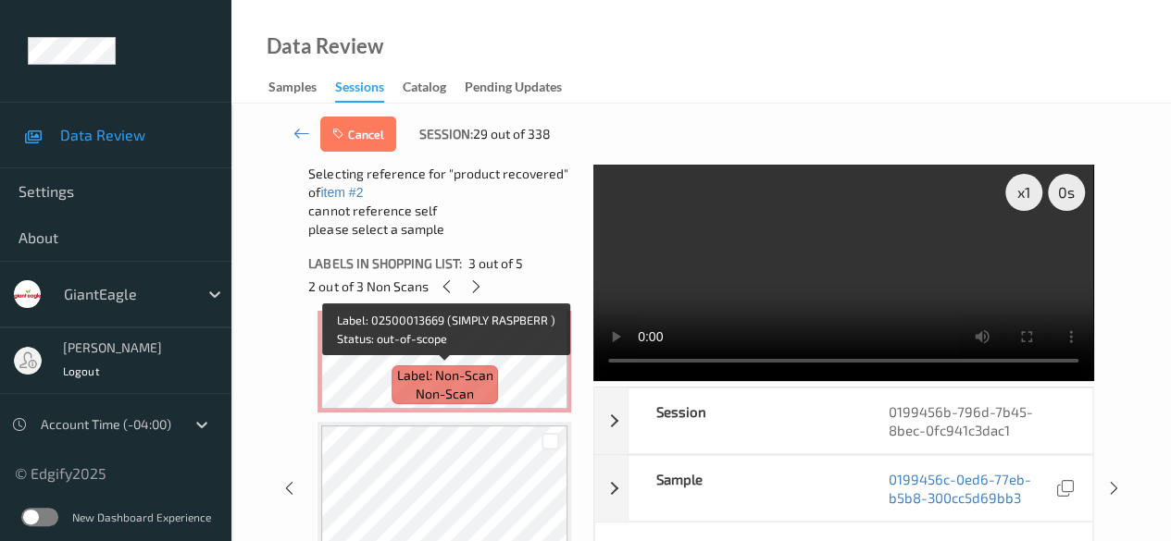
scroll to position [99, 0]
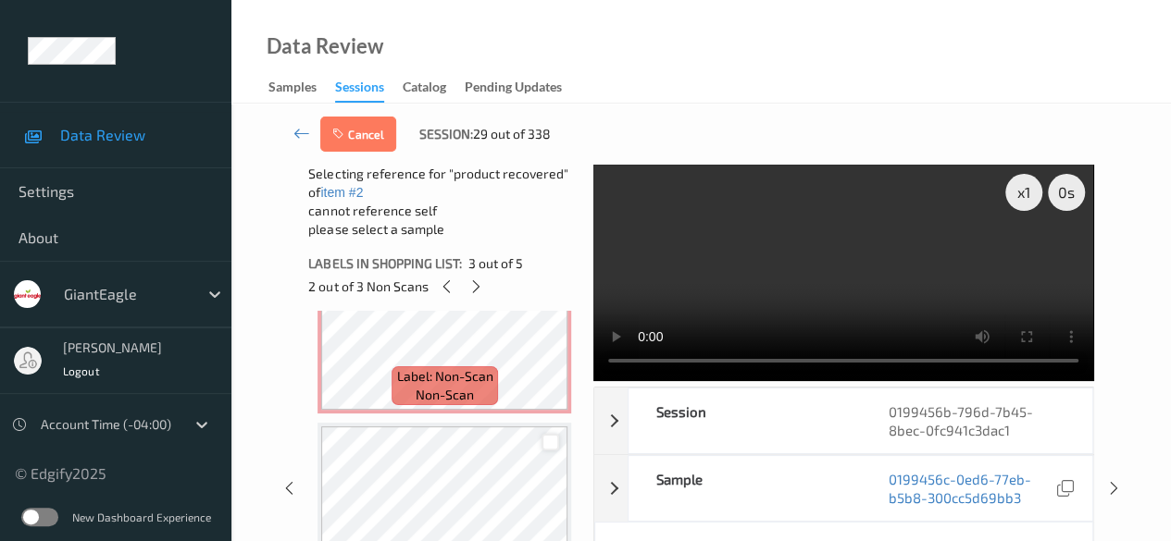
click at [548, 441] on div at bounding box center [550, 443] width 18 height 18
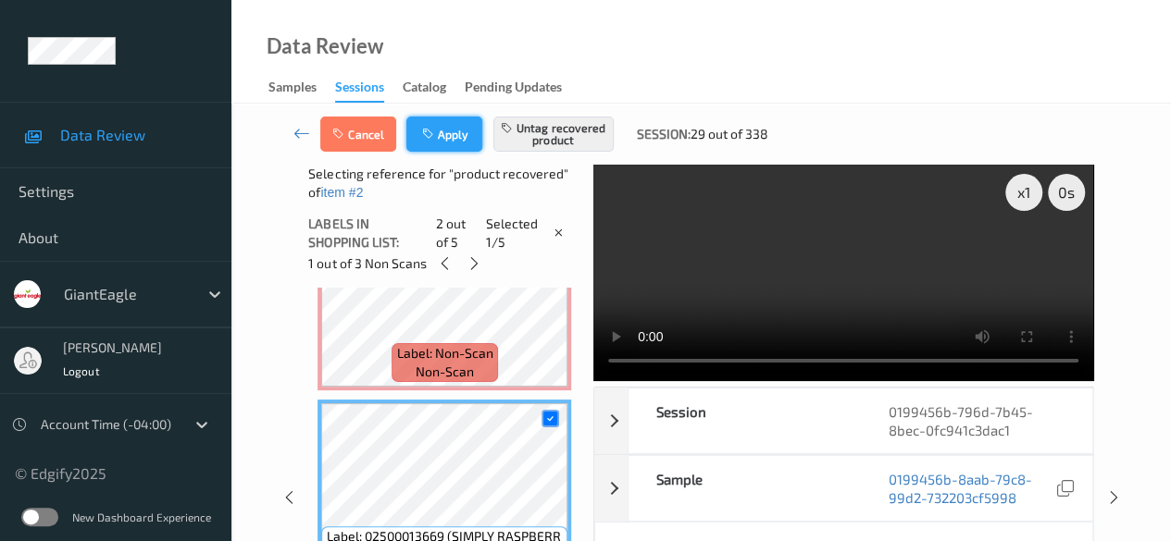
click at [442, 124] on button "Apply" at bounding box center [444, 134] width 76 height 35
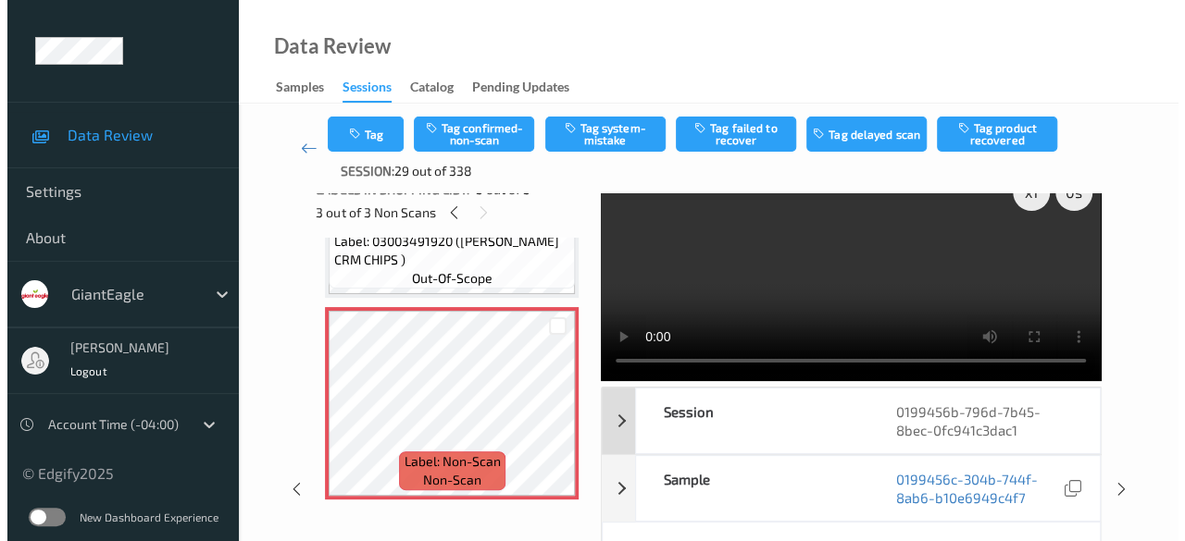
scroll to position [0, 0]
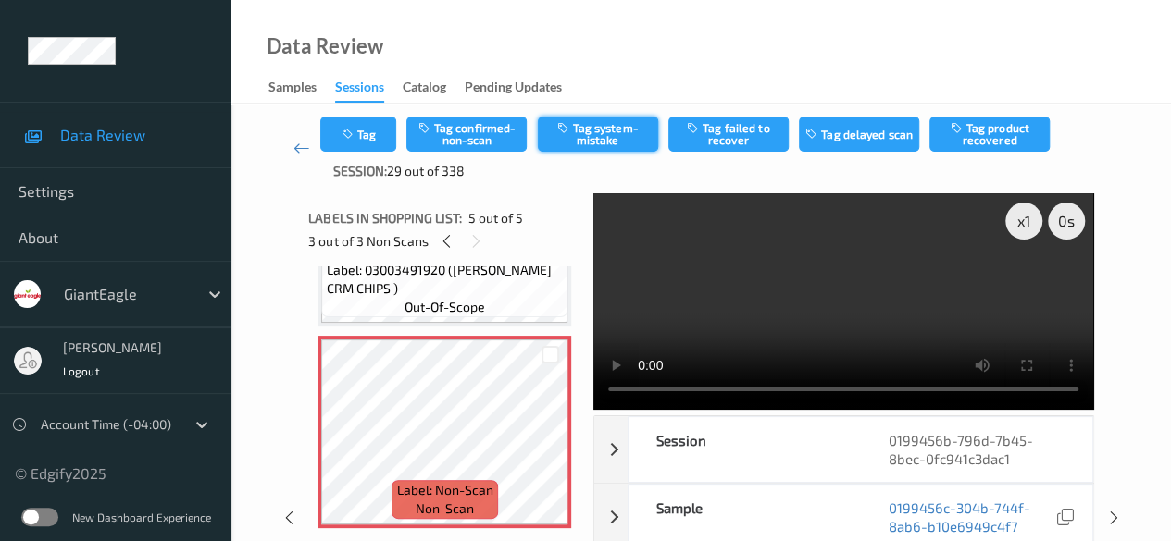
click at [586, 134] on button "Tag system-mistake" at bounding box center [598, 134] width 120 height 35
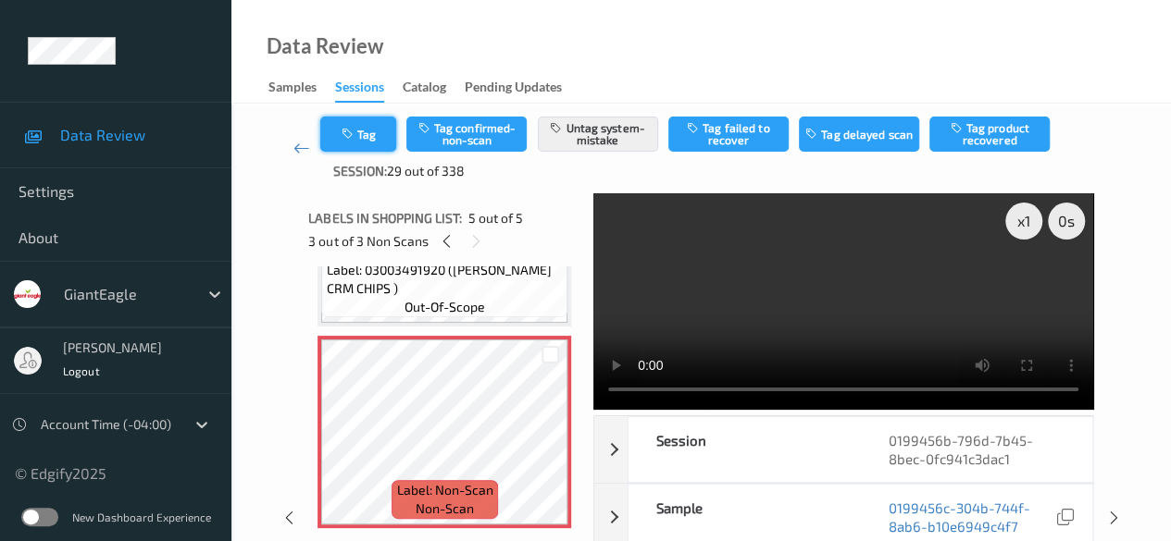
click at [367, 143] on button "Tag" at bounding box center [358, 134] width 76 height 35
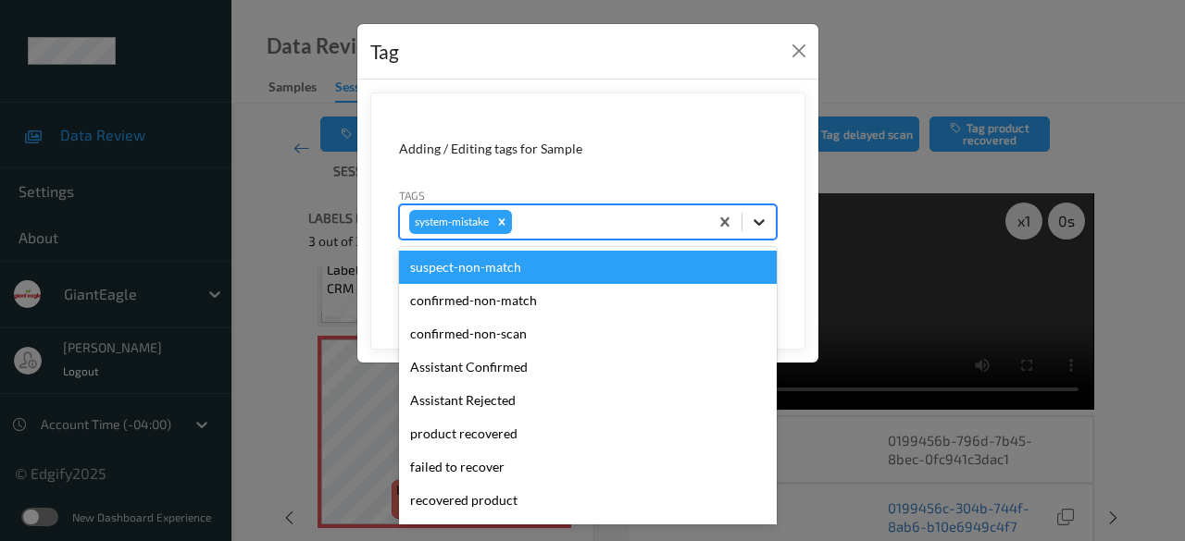
click at [759, 226] on icon at bounding box center [759, 222] width 19 height 19
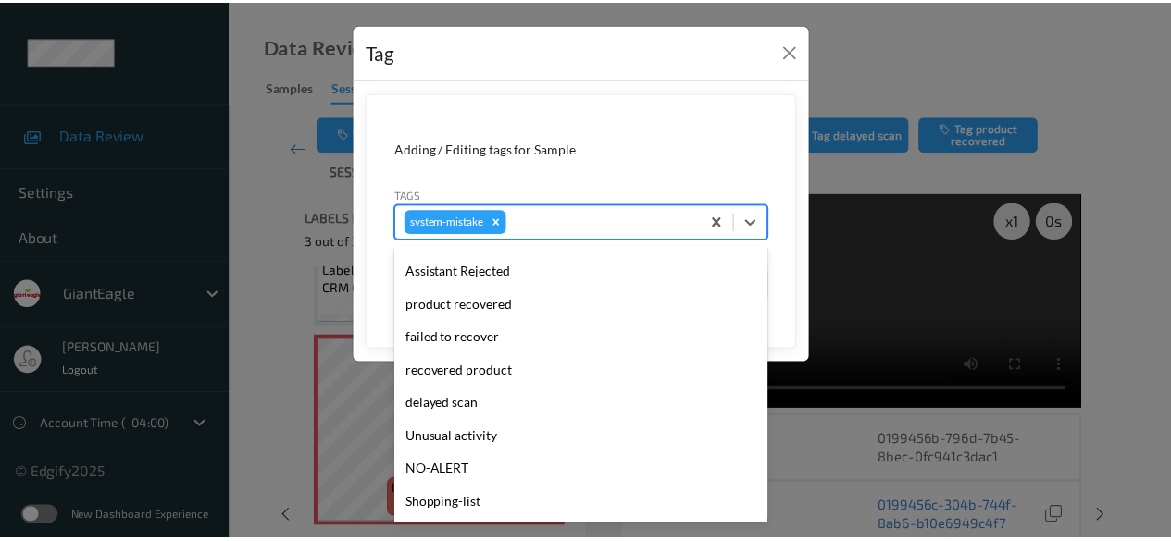
scroll to position [230, 0]
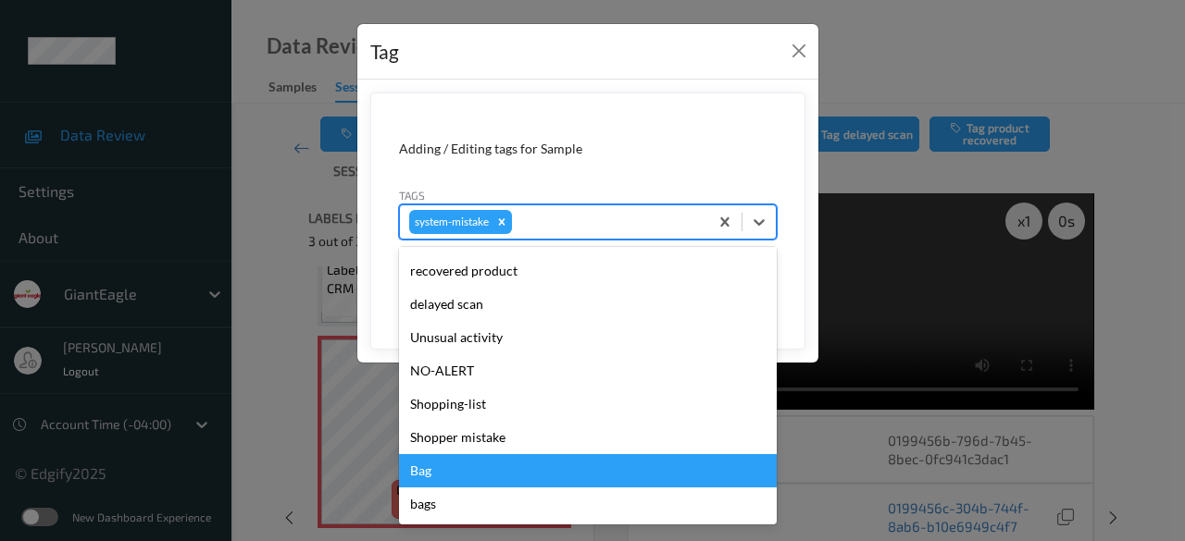
click at [496, 475] on div "Bag" at bounding box center [588, 470] width 378 height 33
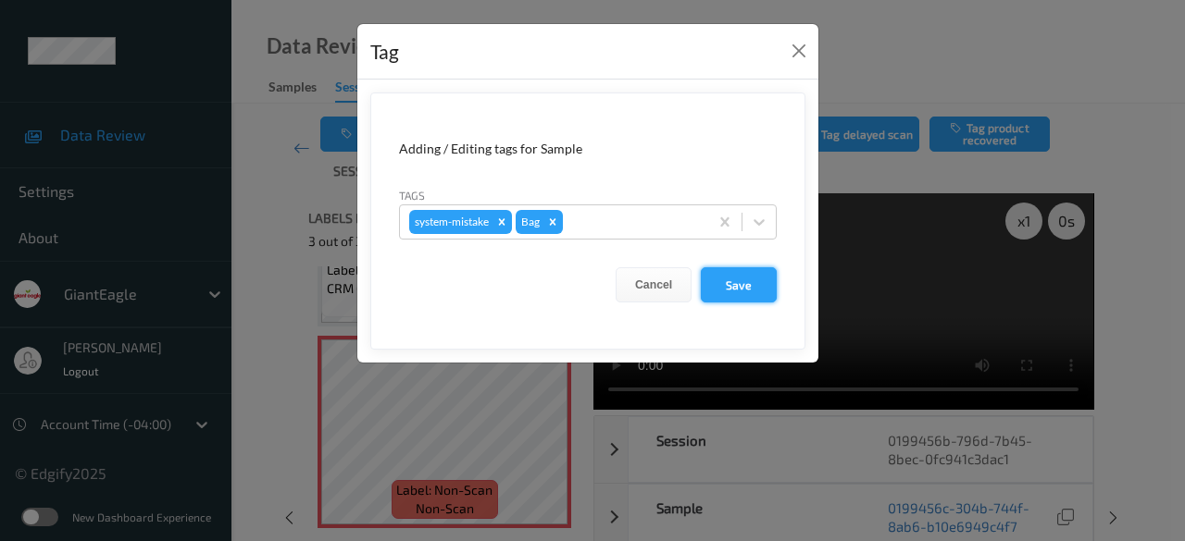
click at [723, 282] on button "Save" at bounding box center [739, 284] width 76 height 35
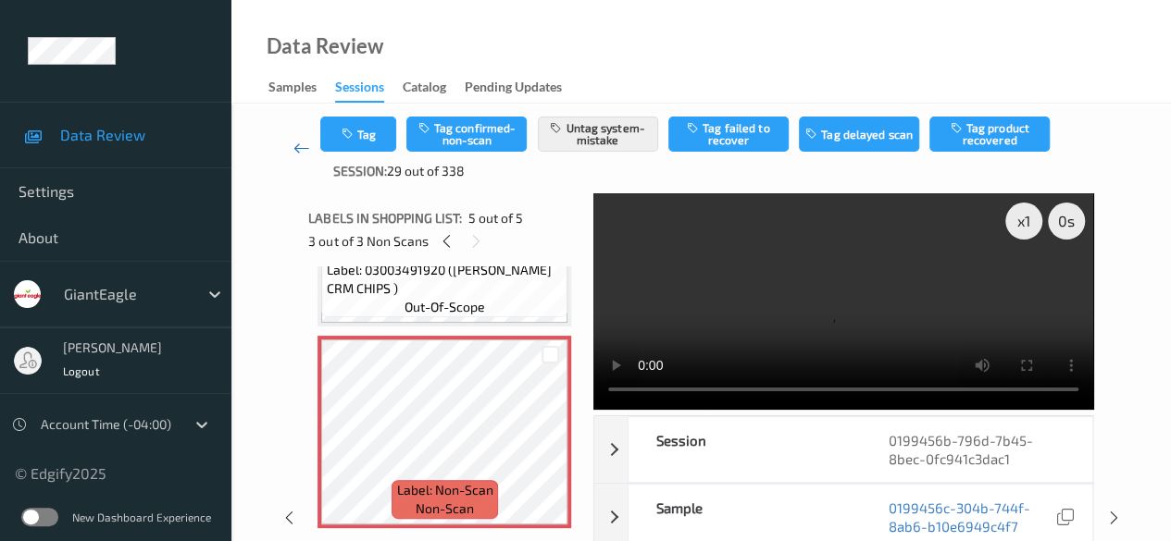
click at [298, 152] on icon at bounding box center [301, 148] width 17 height 19
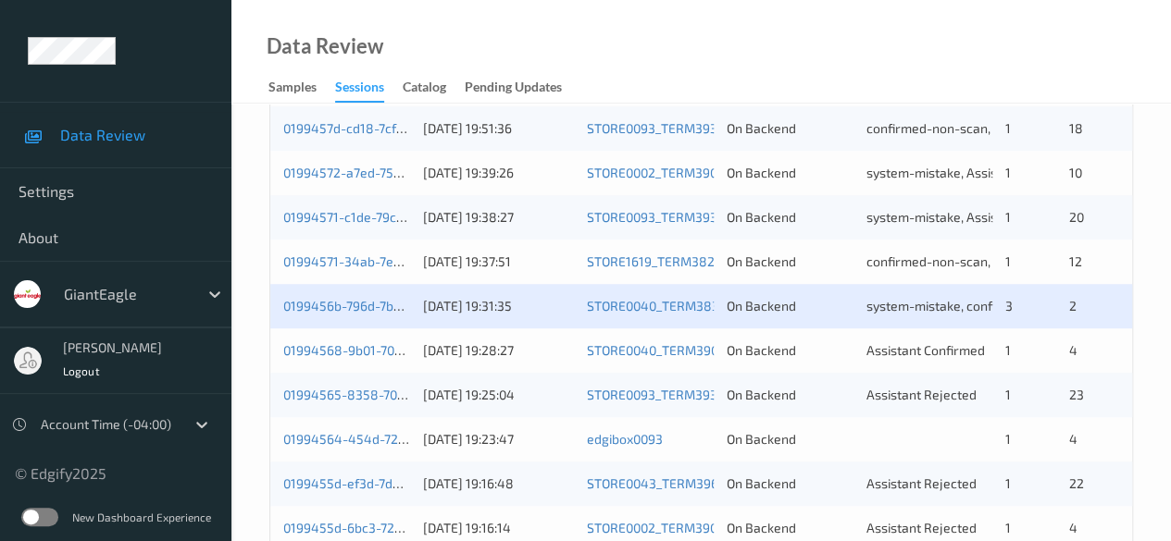
scroll to position [648, 0]
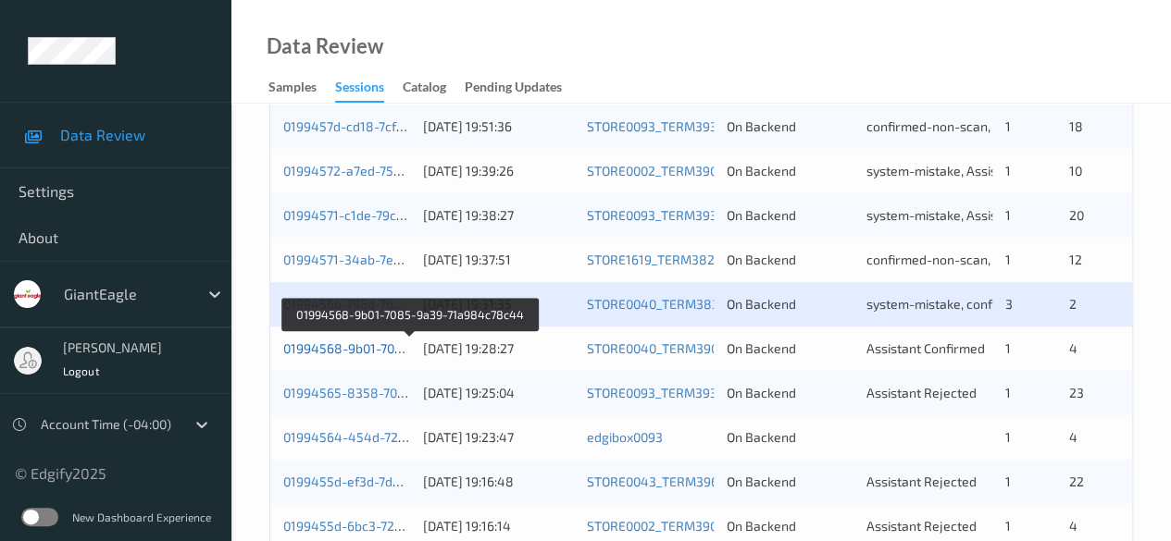
click at [352, 347] on link "01994568-9b01-7085-9a39-71a984c78c44" at bounding box center [410, 349] width 255 height 16
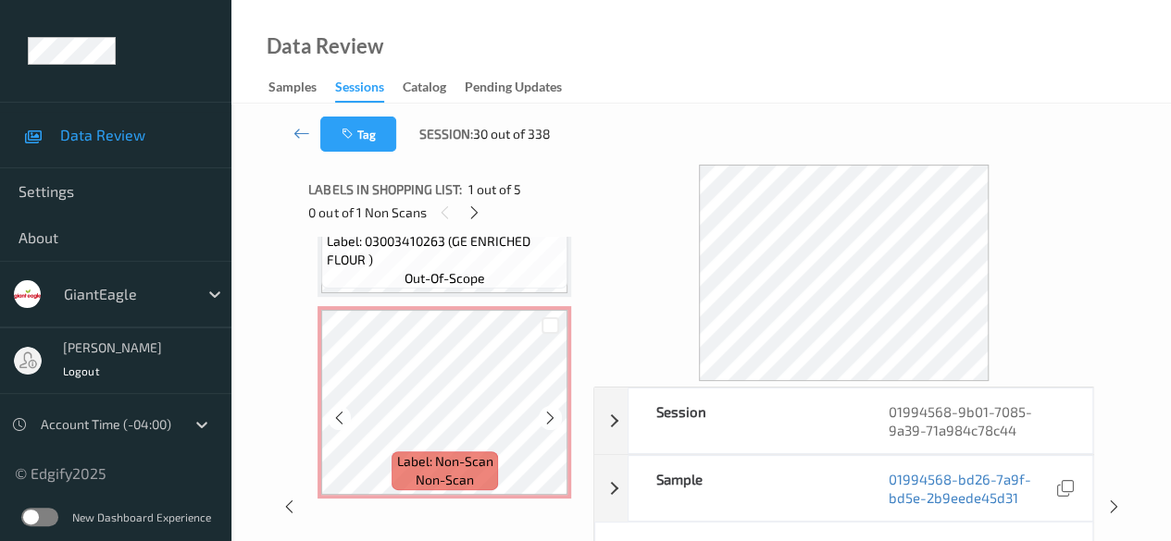
click at [550, 419] on icon at bounding box center [550, 418] width 16 height 17
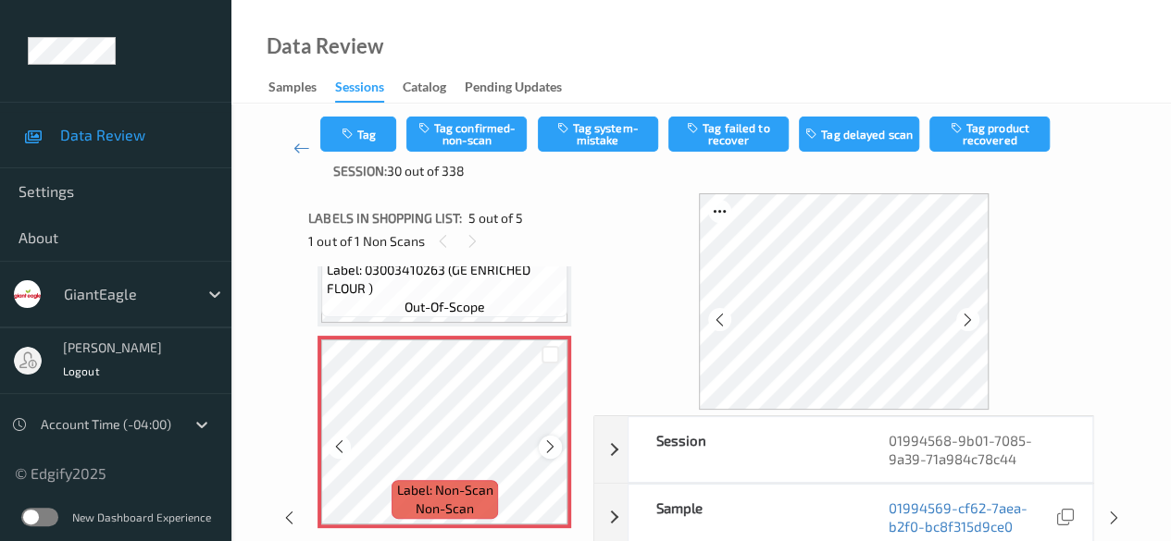
click at [550, 450] on icon at bounding box center [550, 447] width 16 height 17
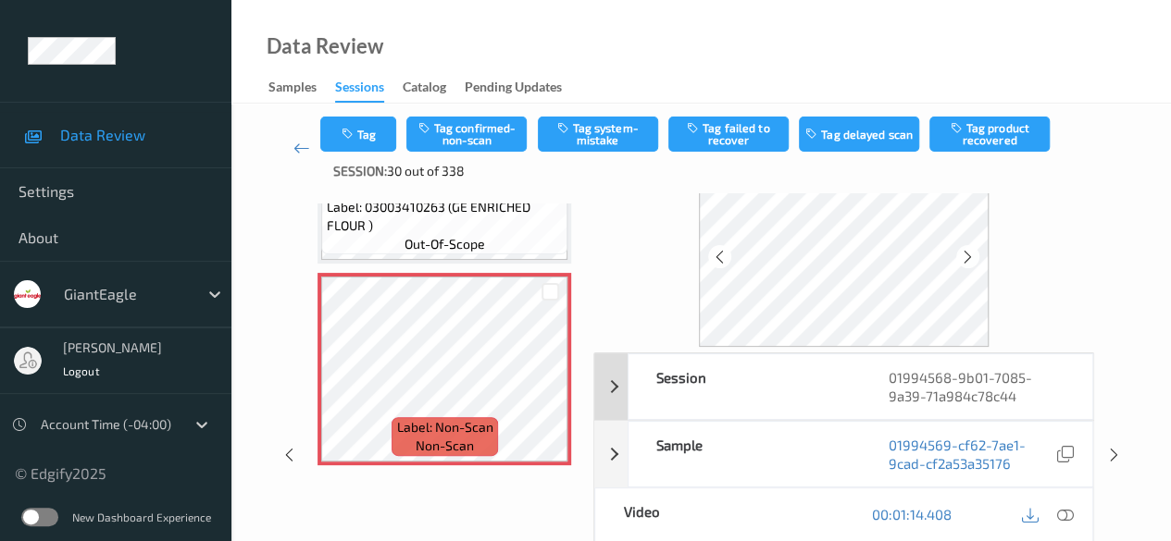
scroll to position [93, 0]
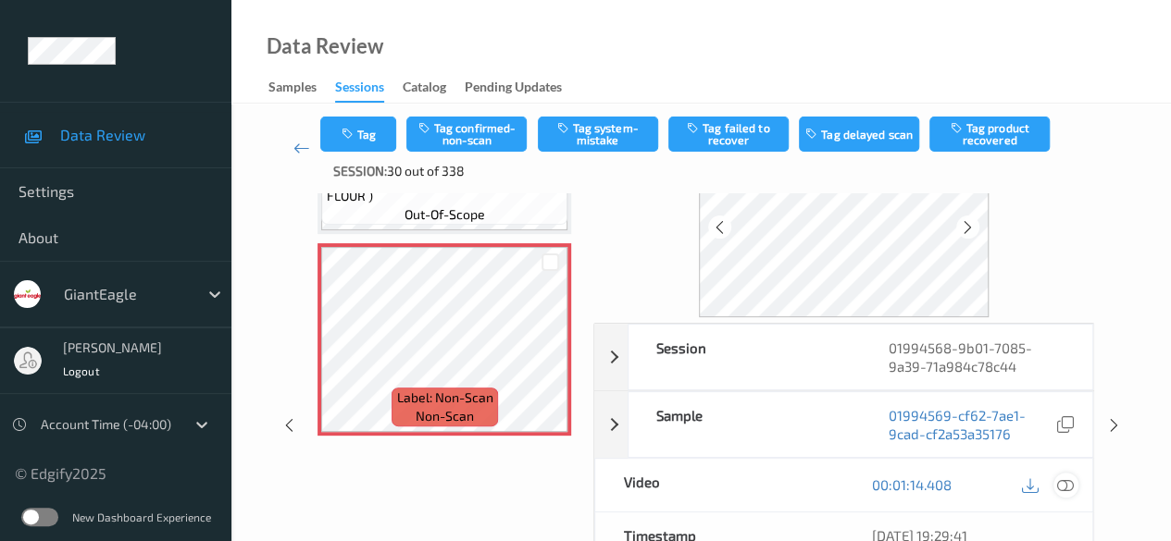
click at [819, 480] on icon at bounding box center [1065, 485] width 17 height 17
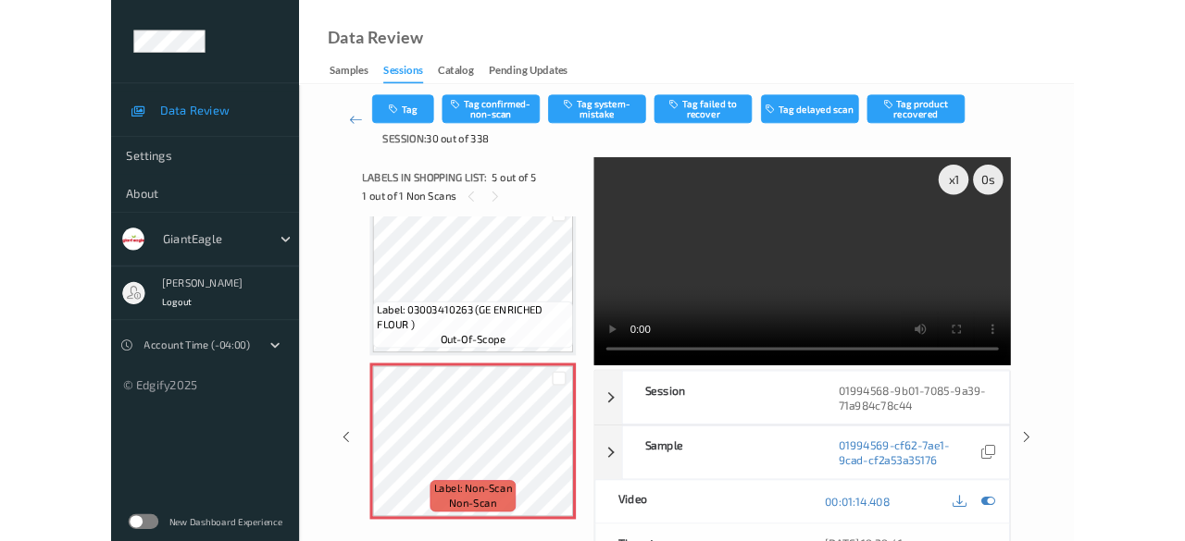
scroll to position [635, 0]
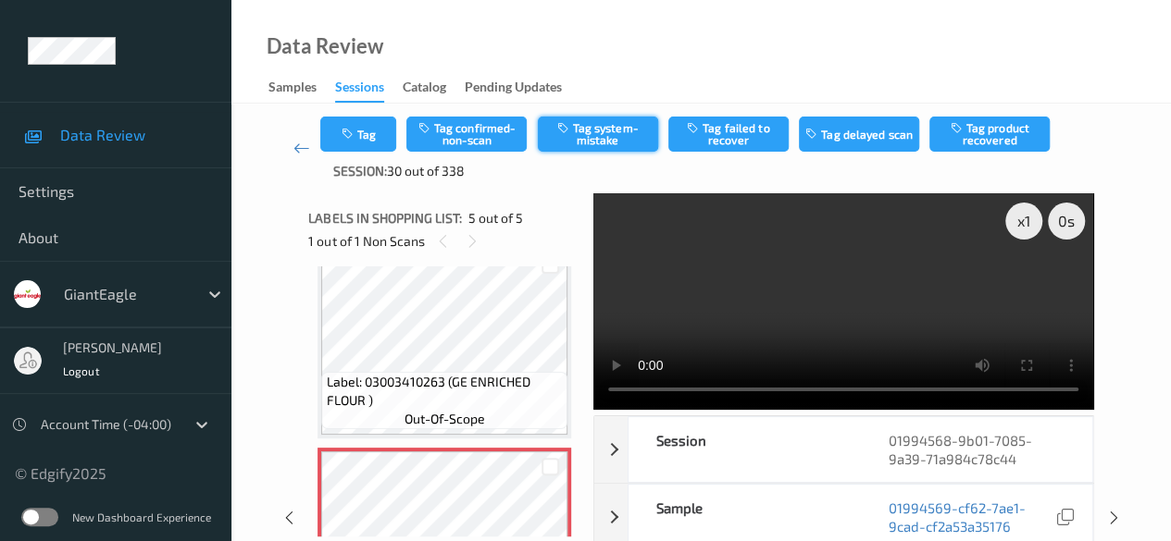
click at [602, 129] on button "Tag system-mistake" at bounding box center [598, 134] width 120 height 35
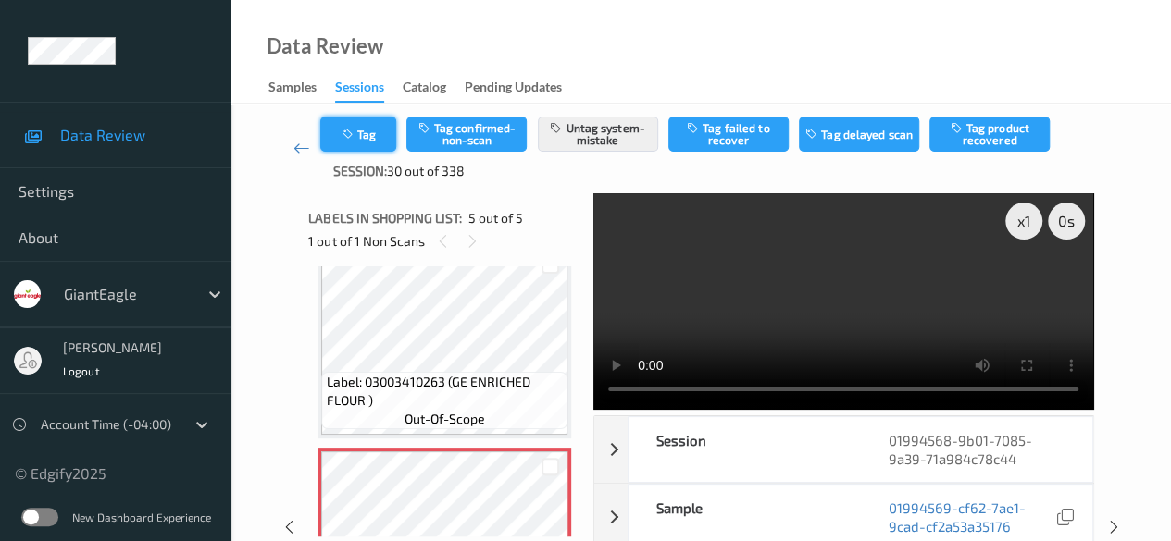
click at [374, 138] on button "Tag" at bounding box center [358, 134] width 76 height 35
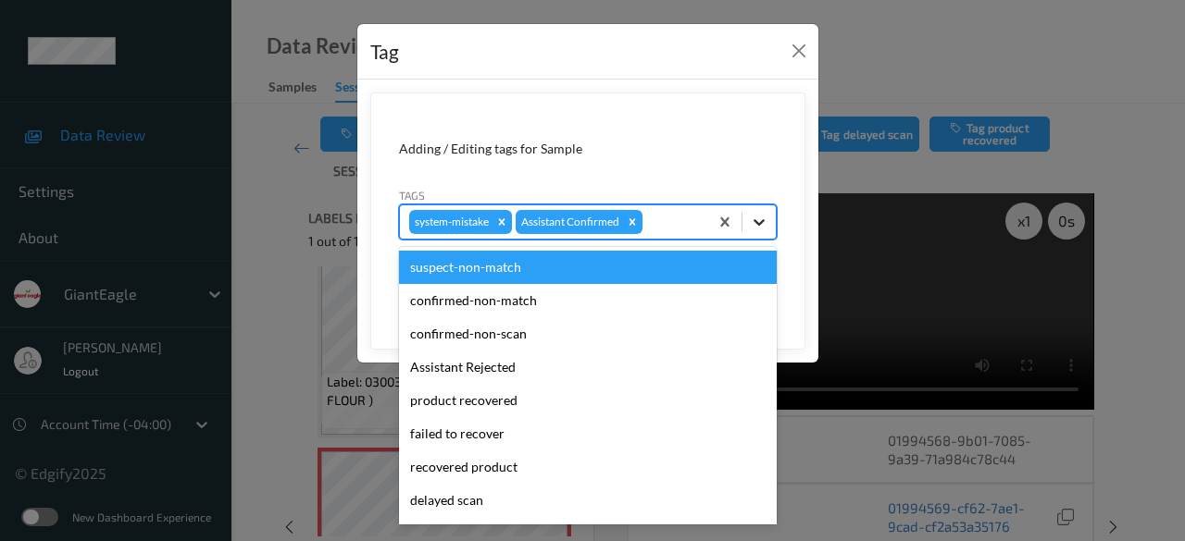
click at [765, 223] on icon at bounding box center [759, 222] width 19 height 19
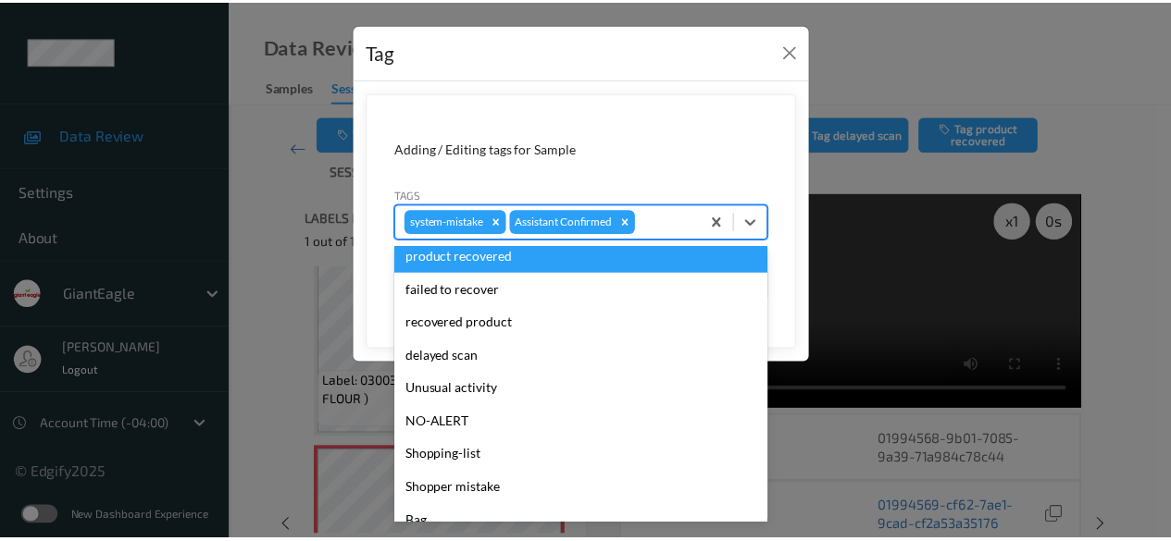
scroll to position [185, 0]
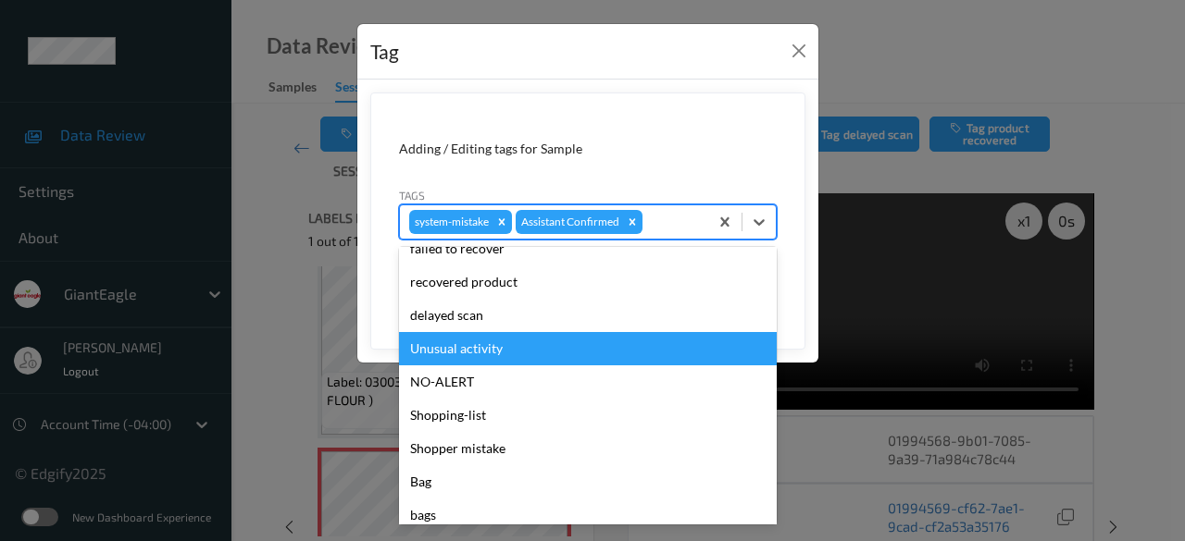
click at [496, 348] on div "Unusual activity" at bounding box center [588, 348] width 378 height 33
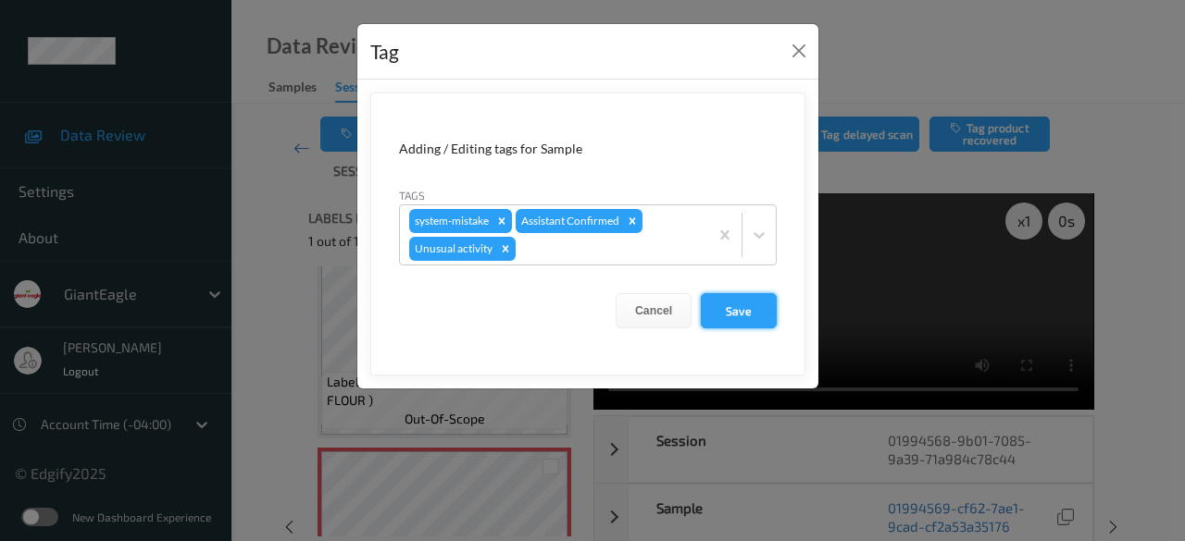
click at [740, 309] on button "Save" at bounding box center [739, 310] width 76 height 35
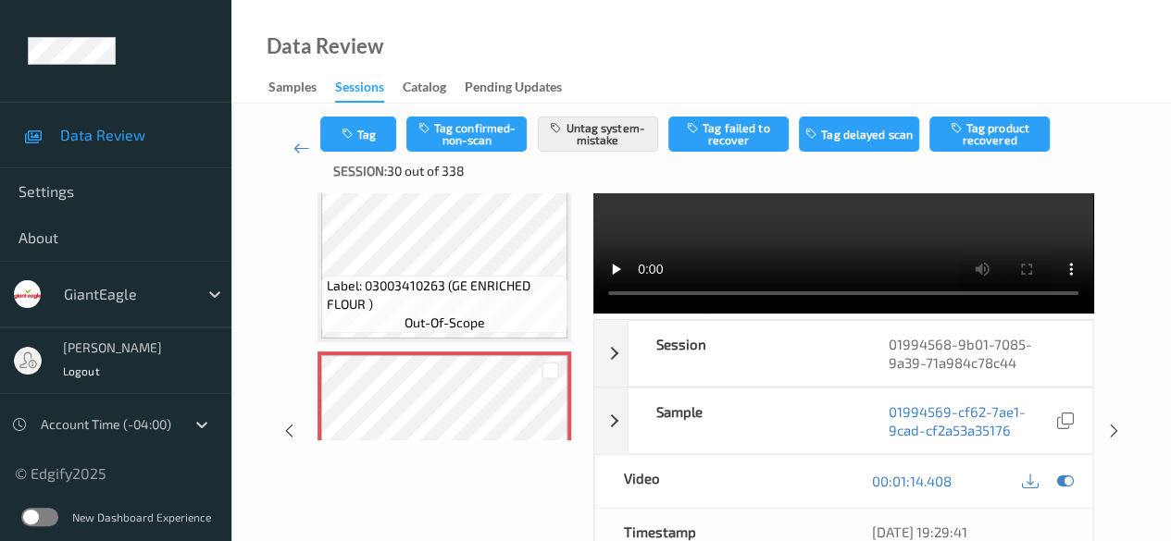
scroll to position [274, 0]
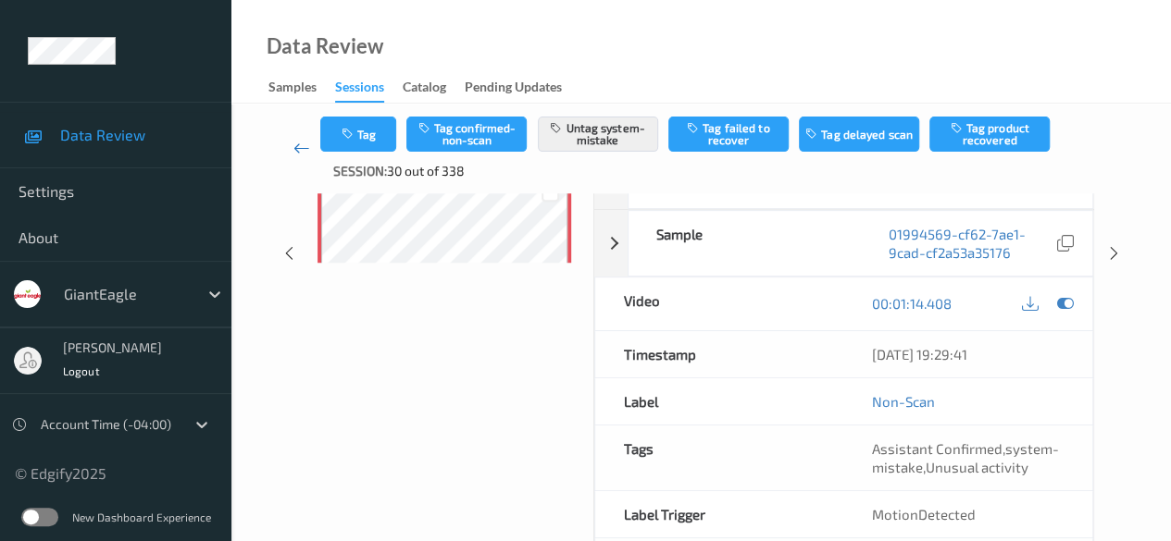
click at [301, 151] on icon at bounding box center [301, 148] width 17 height 19
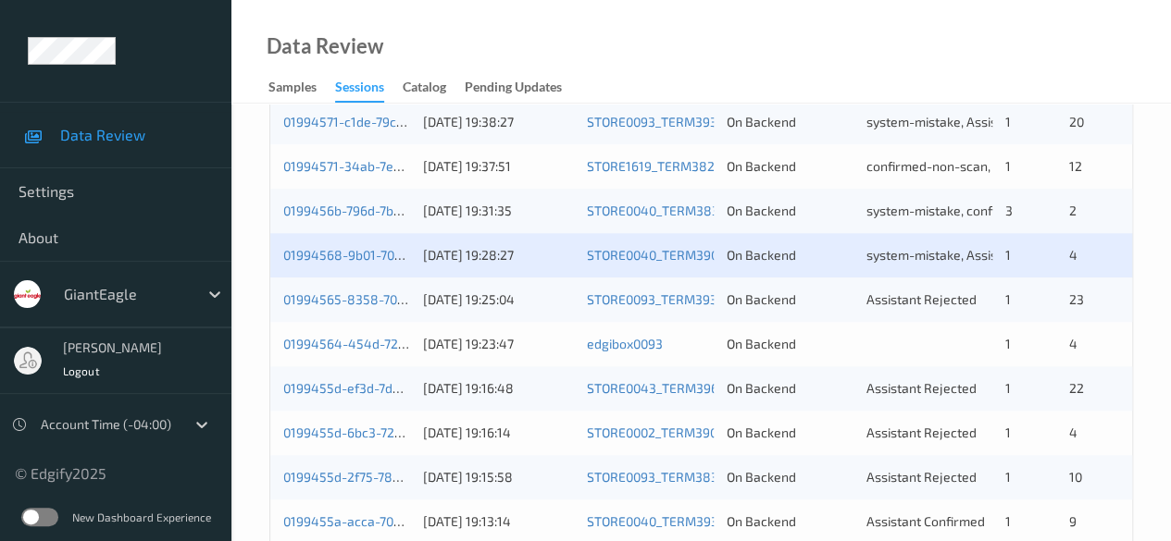
scroll to position [833, 0]
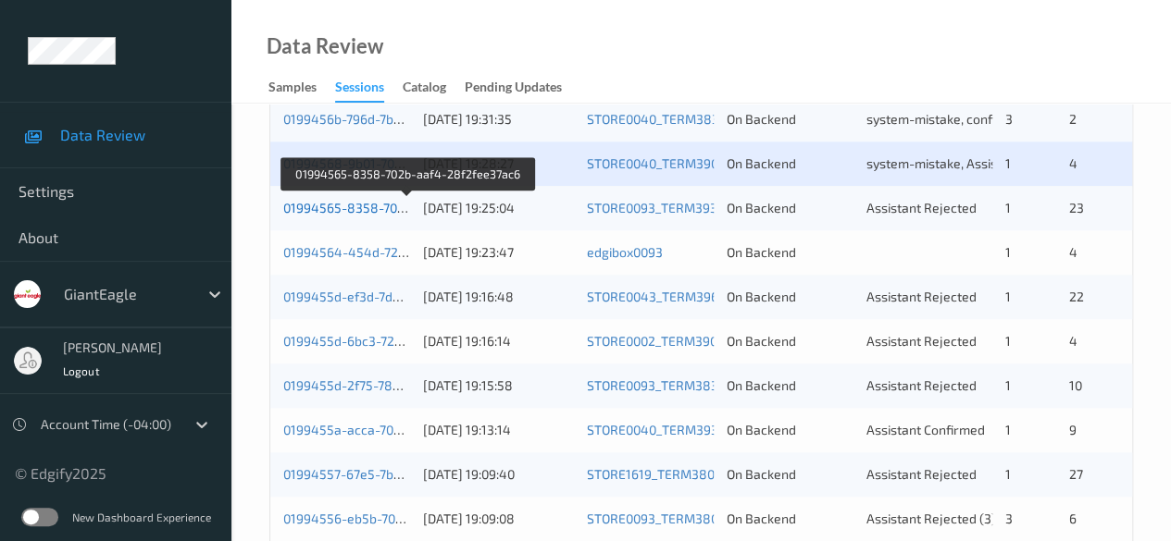
click at [357, 208] on link "01994565-8358-702b-aaf4-28f2fee37ac6" at bounding box center [408, 208] width 250 height 16
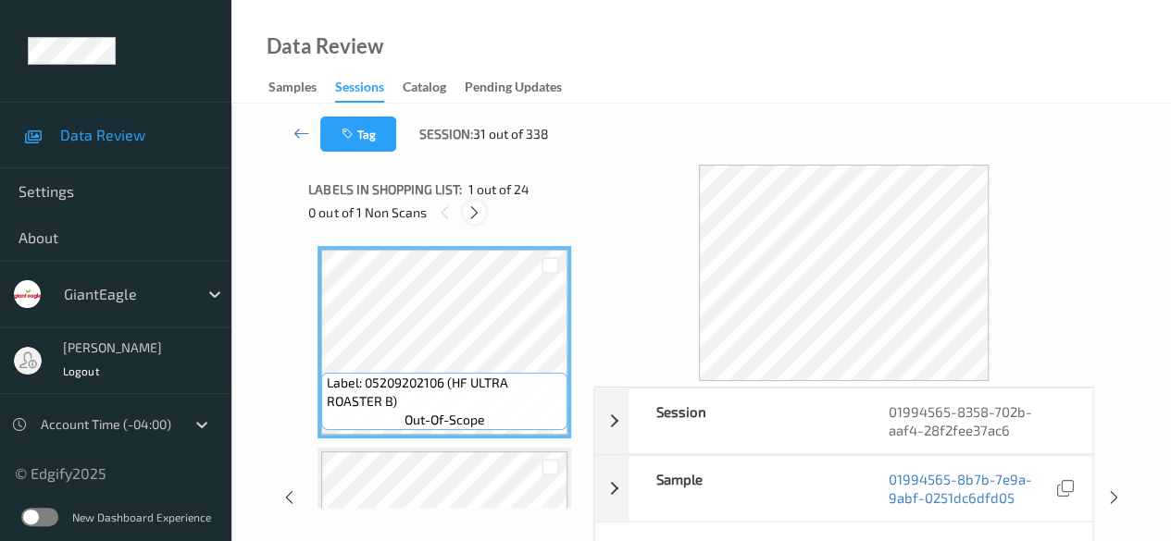
click at [468, 212] on icon at bounding box center [474, 213] width 16 height 17
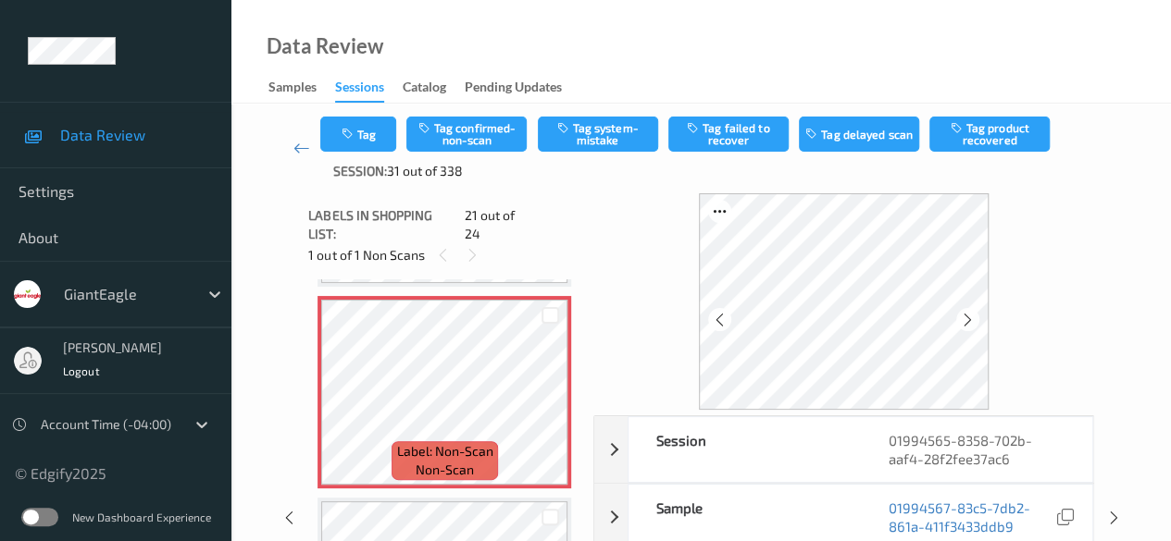
scroll to position [93, 0]
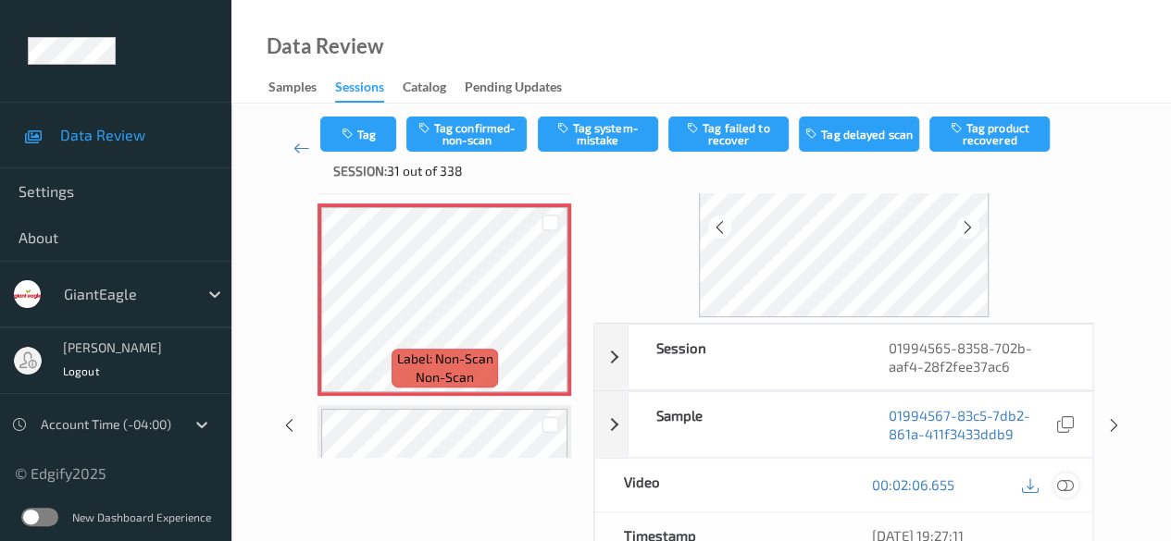
click at [819, 482] on icon at bounding box center [1065, 485] width 17 height 17
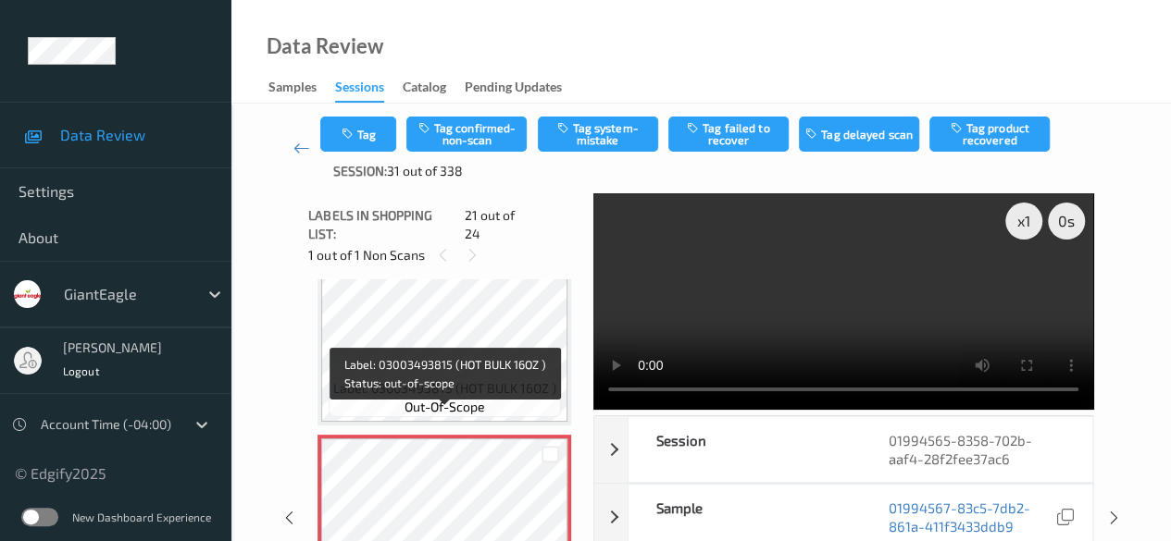
scroll to position [3843, 0]
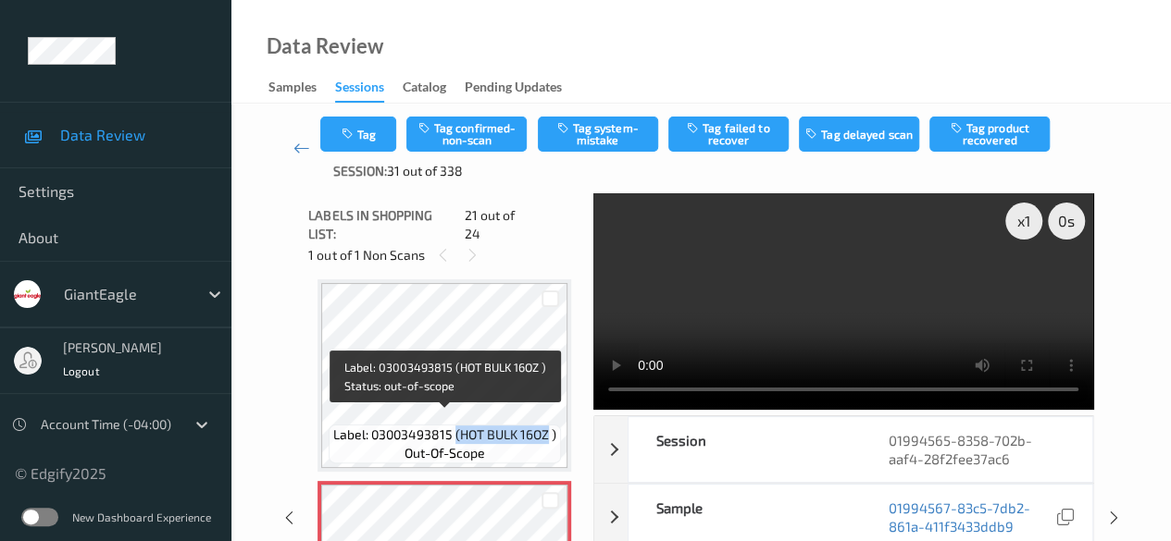
drag, startPoint x: 456, startPoint y: 421, endPoint x: 550, endPoint y: 412, distance: 93.9
click at [550, 426] on span "Label: 03003493815 (HOT BULK 16OZ )" at bounding box center [444, 435] width 223 height 19
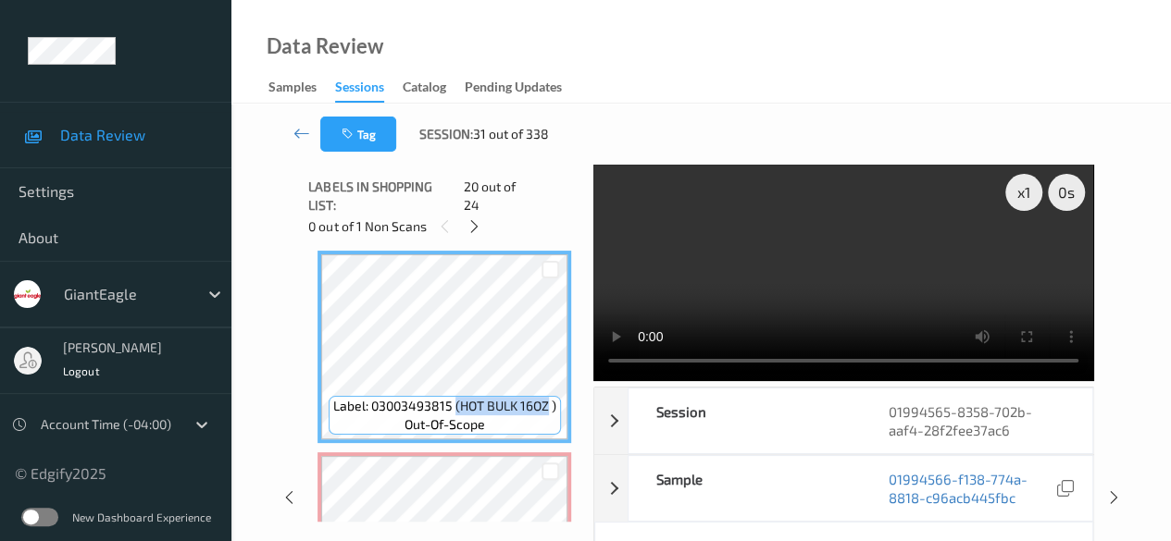
copy span "(HOT BULK 16OZ"
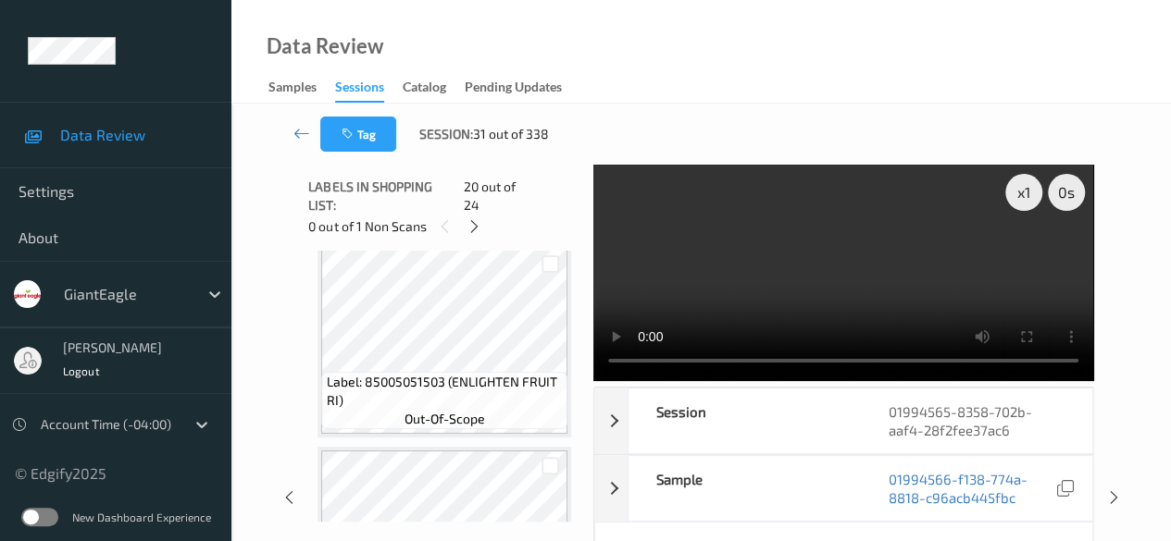
scroll to position [326, 0]
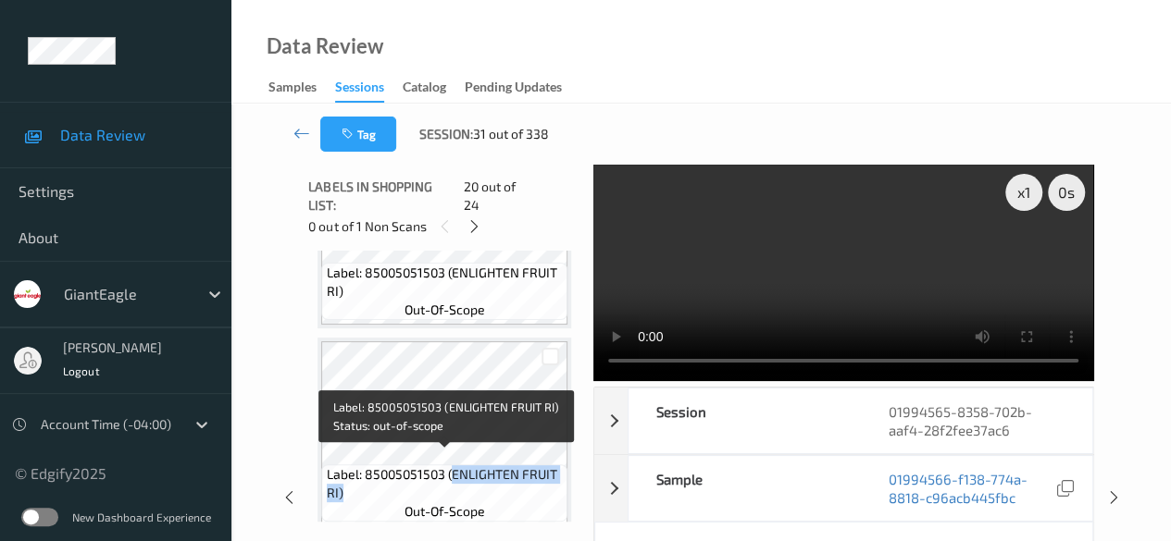
drag, startPoint x: 448, startPoint y: 461, endPoint x: 560, endPoint y: 475, distance: 112.9
click at [560, 475] on span "Label: 85005051503 (ENLIGHTEN FRUIT RI)" at bounding box center [445, 484] width 237 height 37
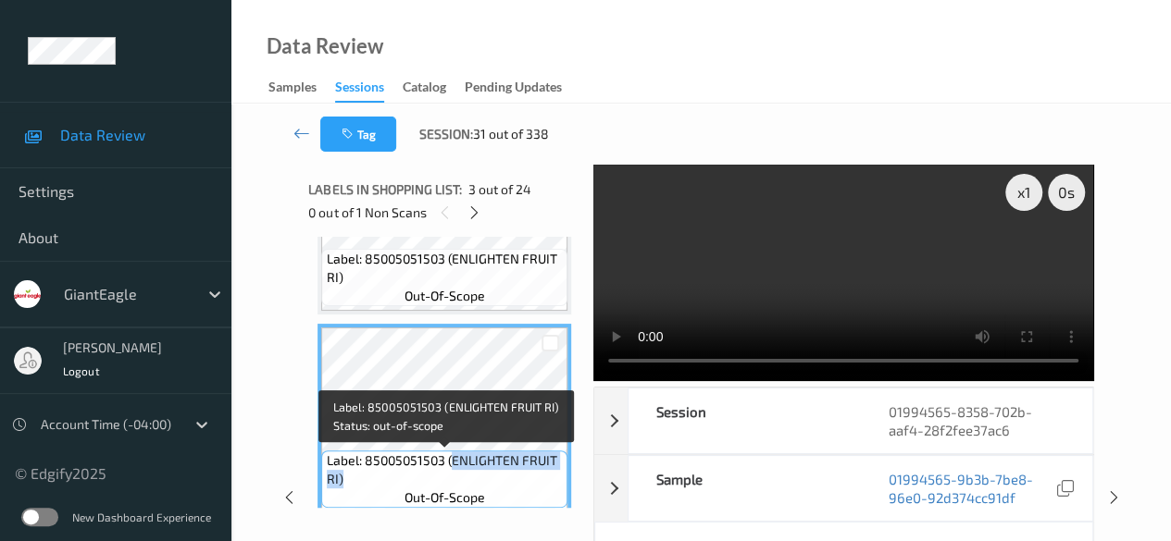
copy span "ENLIGHTEN FRUIT RI)"
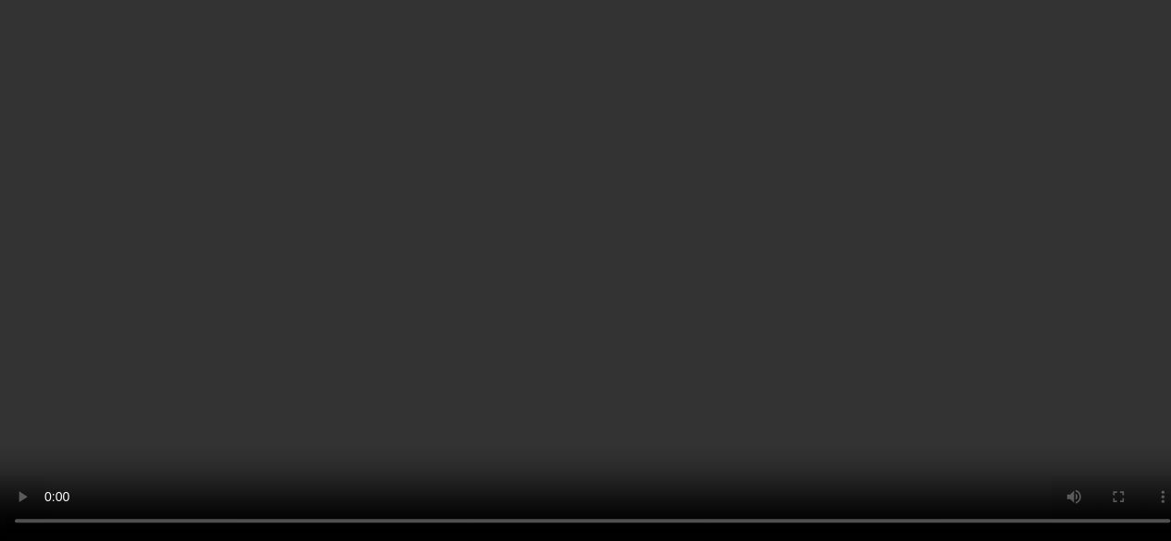
scroll to position [3425, 0]
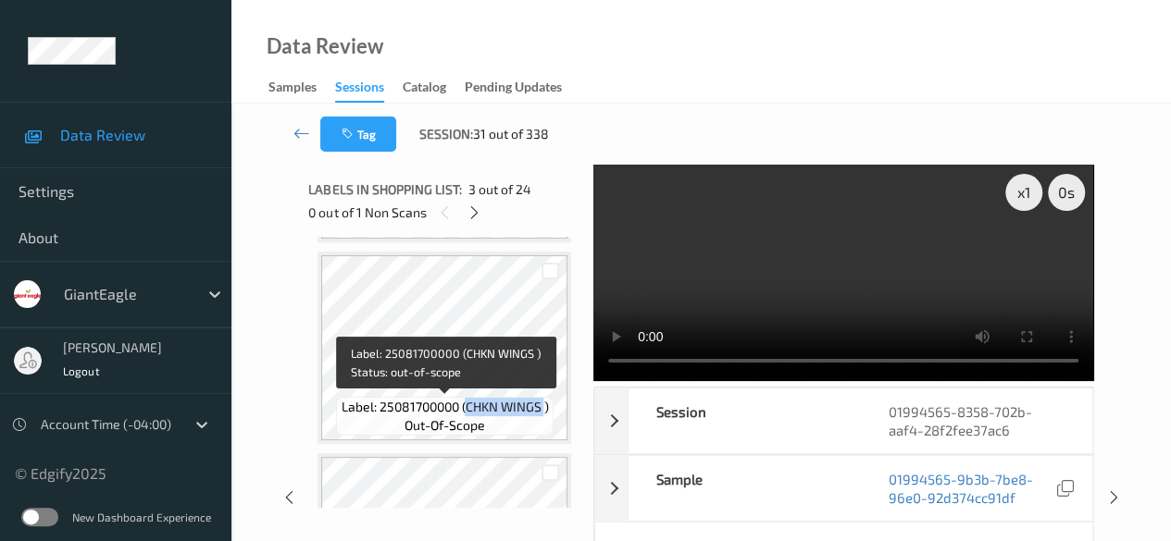
drag, startPoint x: 466, startPoint y: 405, endPoint x: 544, endPoint y: 407, distance: 77.8
click at [544, 407] on span "Label: 25081700000 (CHKN WINGS )" at bounding box center [444, 407] width 207 height 19
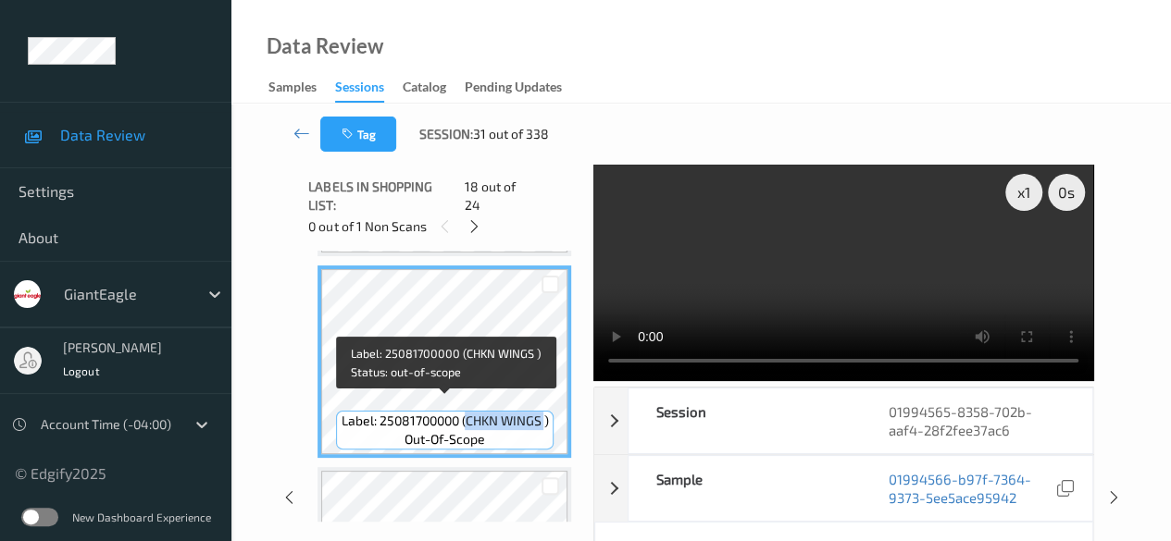
copy span "CHKN WINGS"
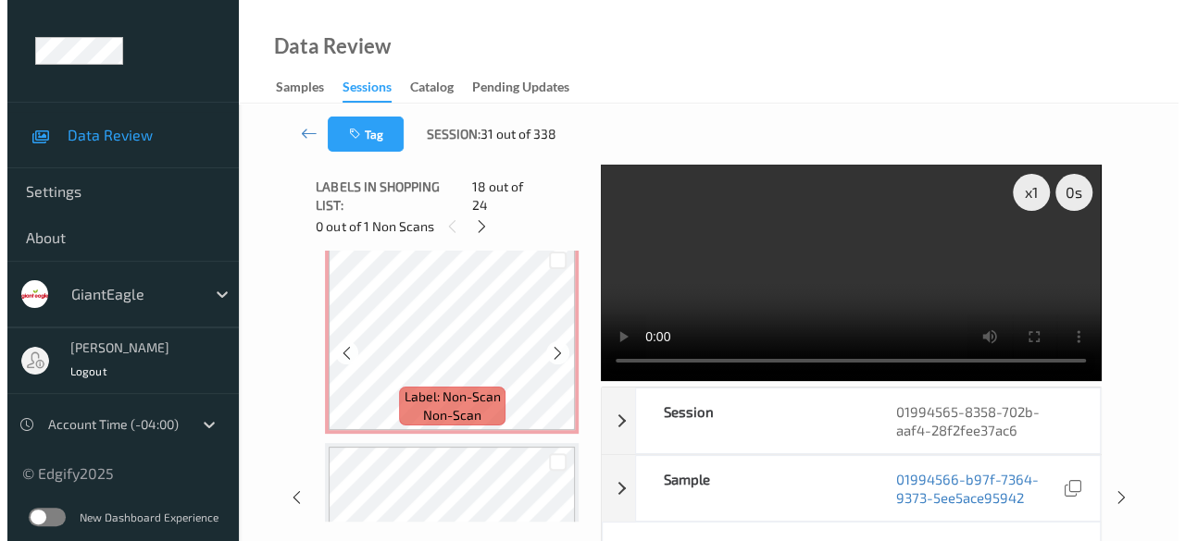
scroll to position [4025, 0]
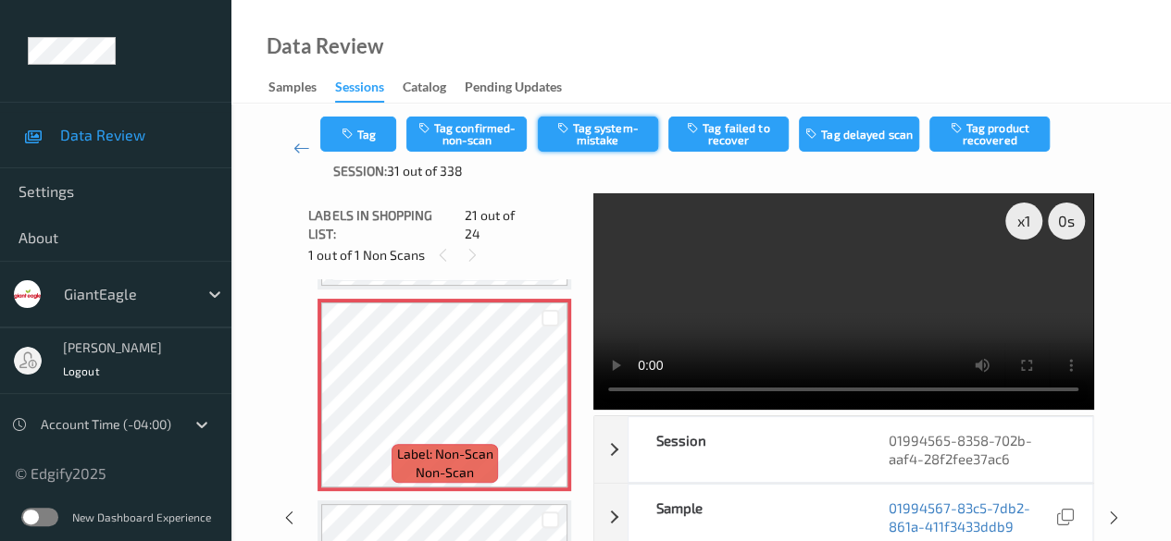
click at [608, 142] on button "Tag system-mistake" at bounding box center [598, 134] width 120 height 35
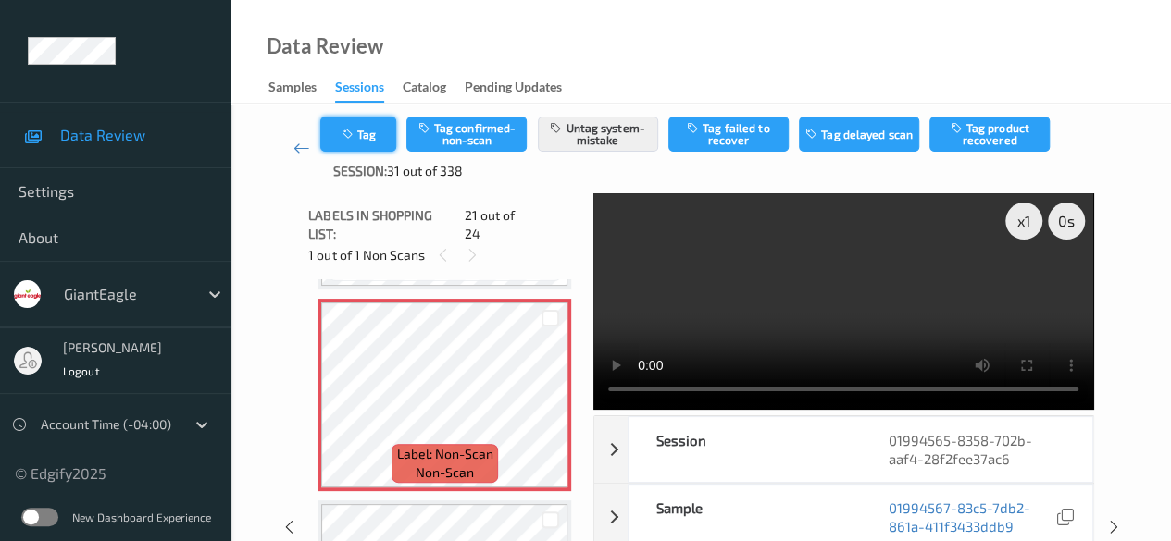
click at [368, 131] on button "Tag" at bounding box center [358, 134] width 76 height 35
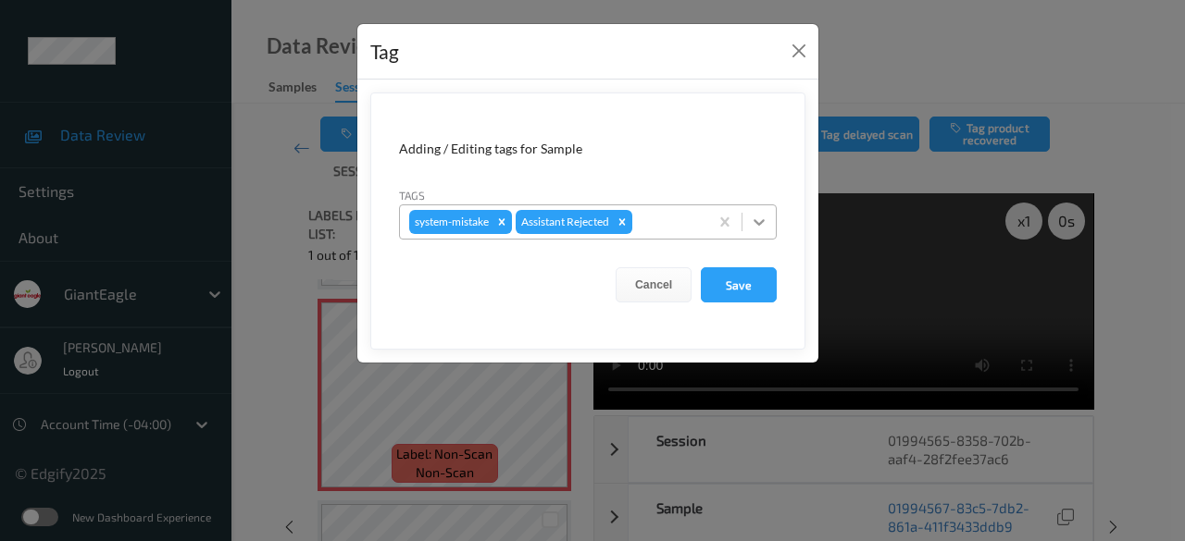
click at [765, 219] on icon at bounding box center [758, 222] width 11 height 6
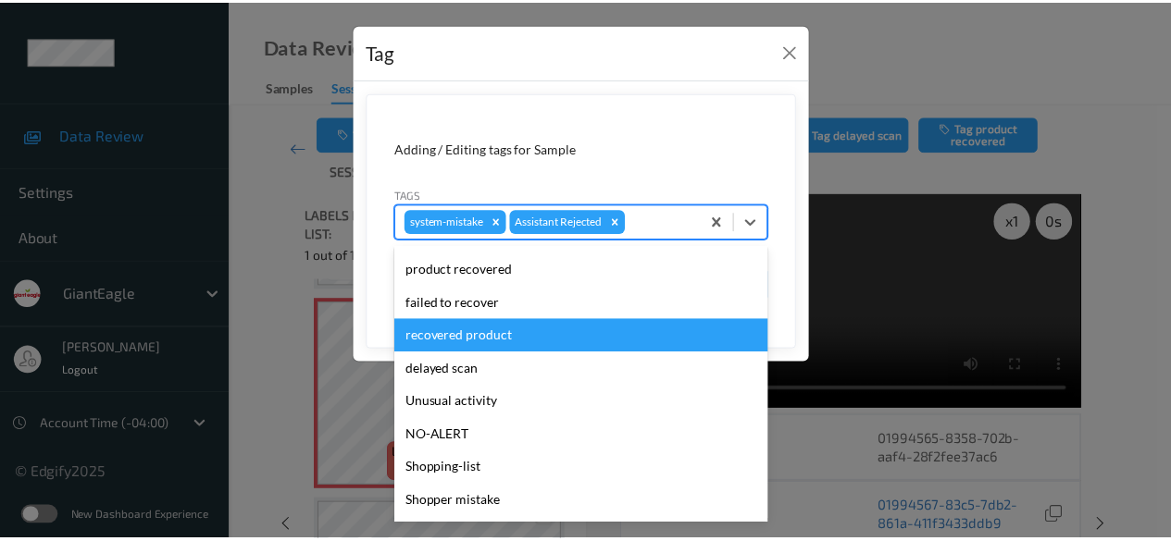
scroll to position [196, 0]
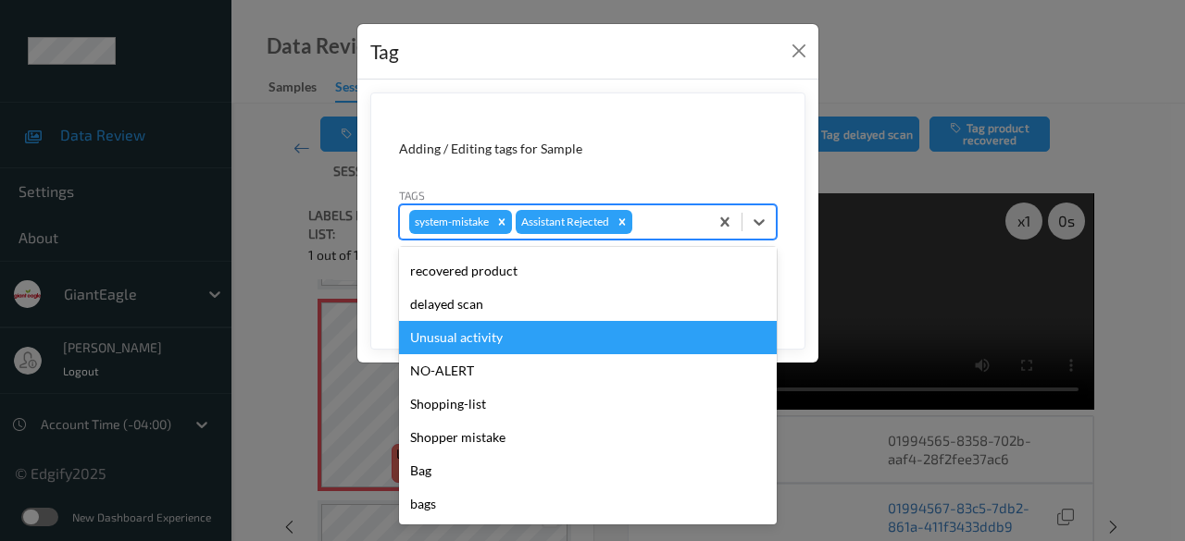
click at [527, 338] on div "Unusual activity" at bounding box center [588, 337] width 378 height 33
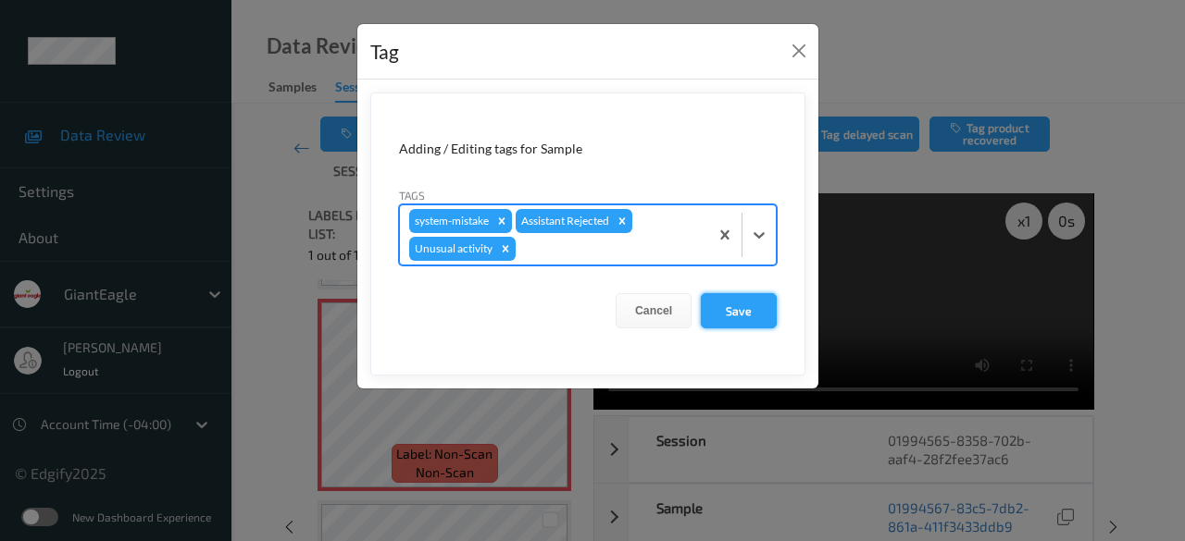
click at [749, 302] on button "Save" at bounding box center [739, 310] width 76 height 35
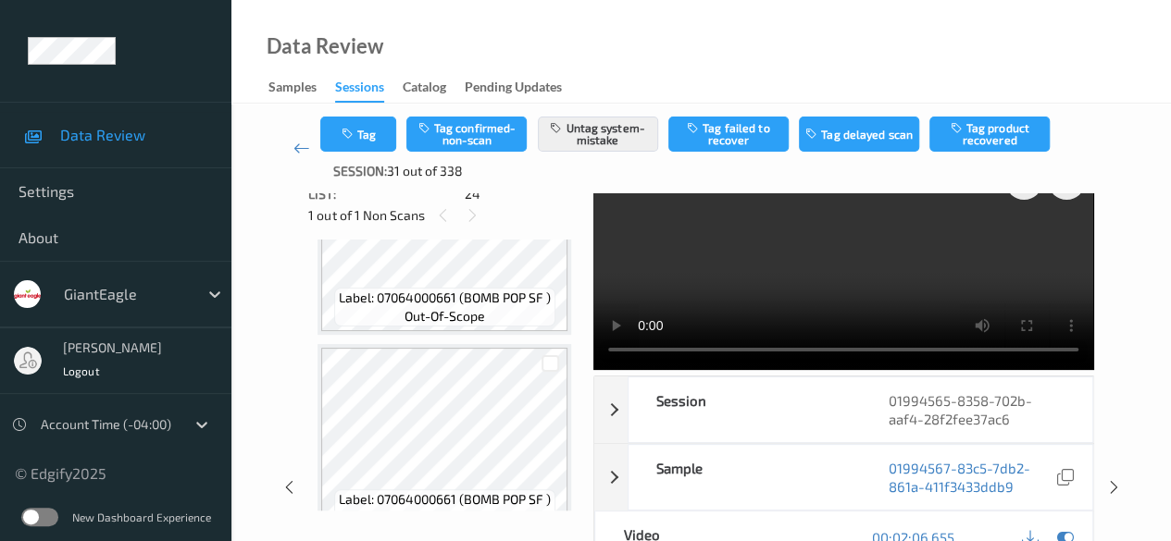
scroll to position [0, 0]
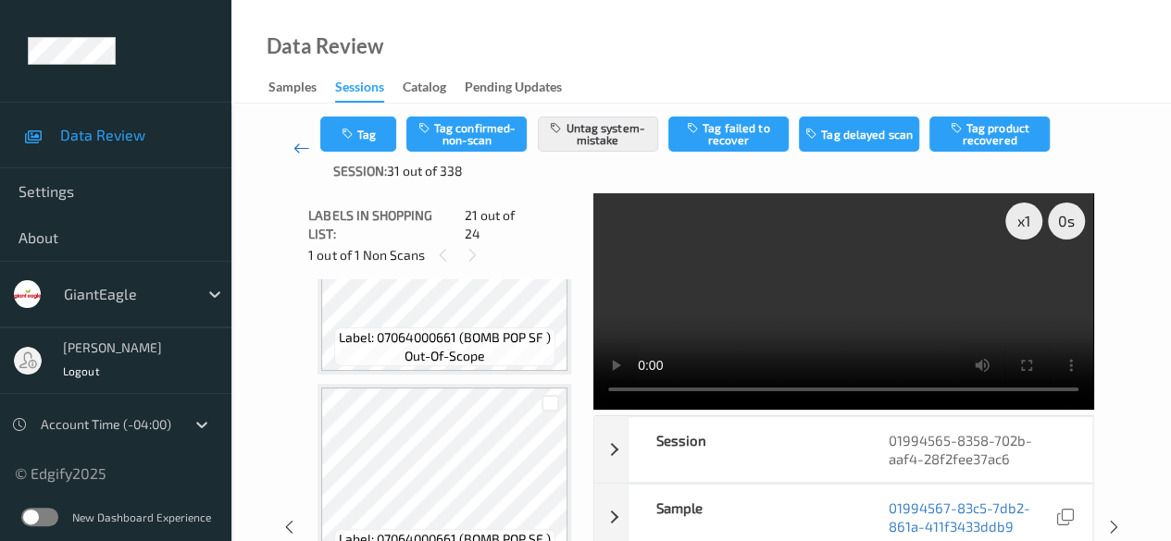
click at [295, 143] on icon at bounding box center [301, 148] width 17 height 19
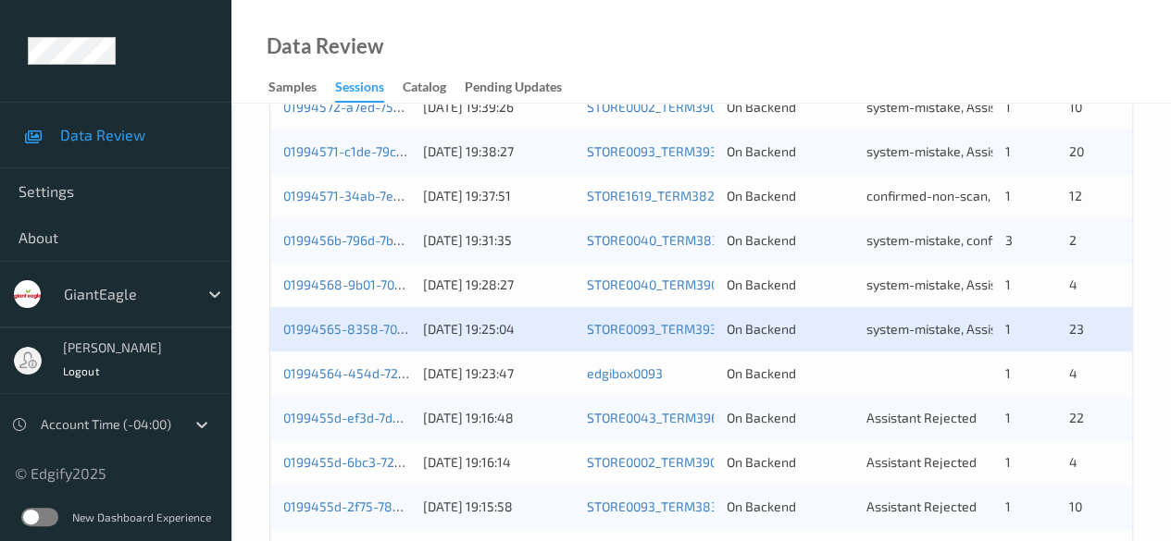
scroll to position [740, 0]
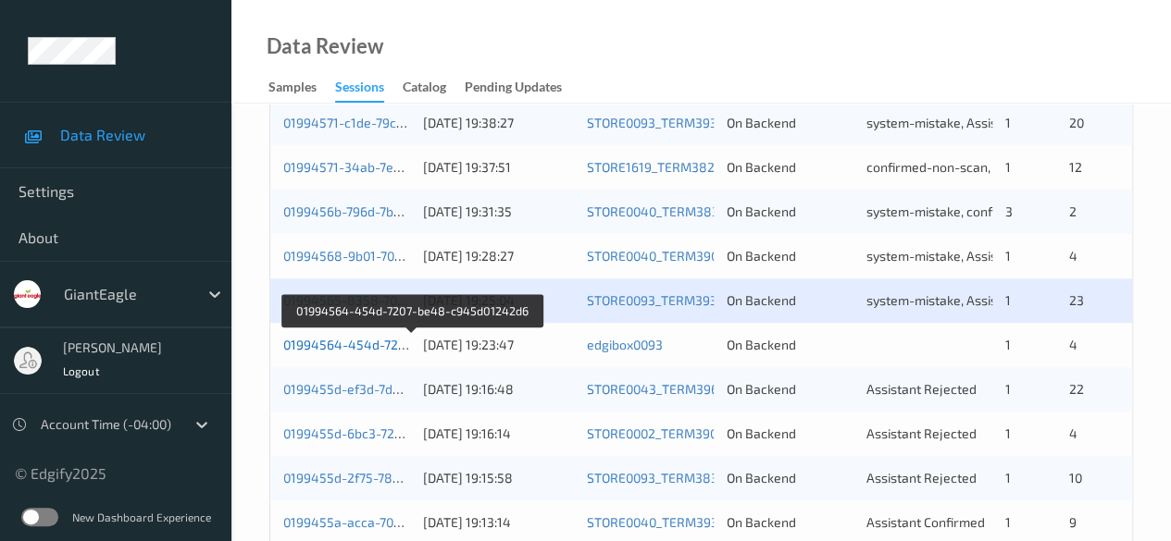
click at [367, 347] on link "01994564-454d-7207-be48-c945d01242d6" at bounding box center [412, 345] width 259 height 16
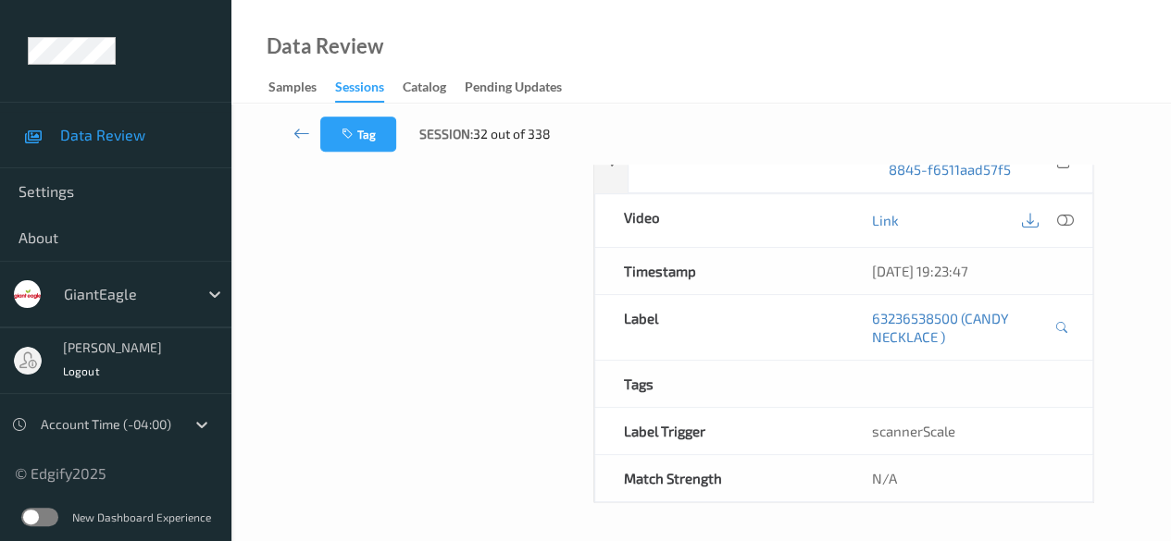
scroll to position [324, 0]
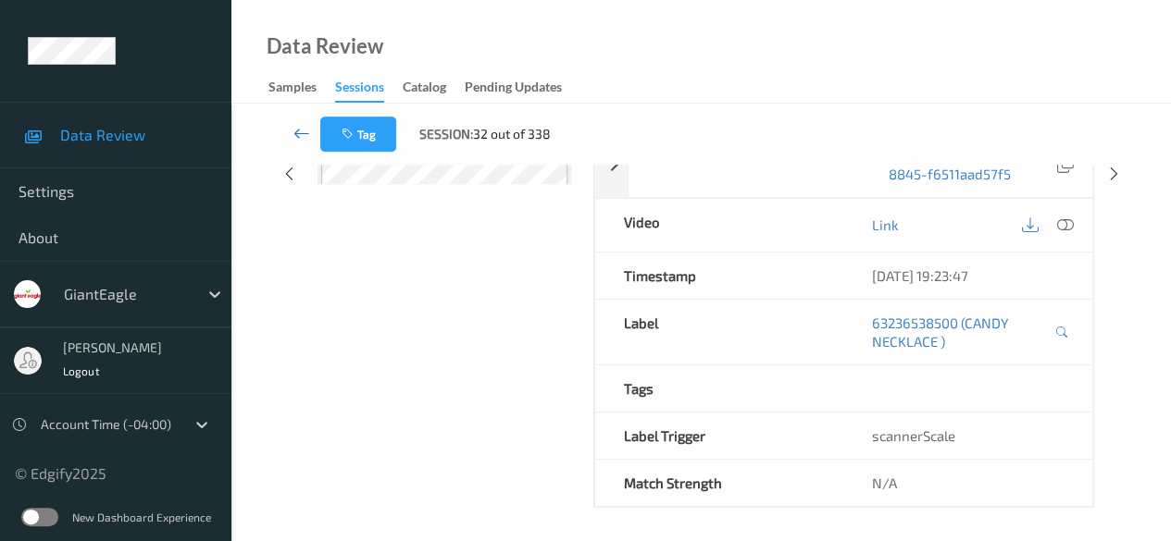
click at [297, 139] on icon at bounding box center [301, 133] width 17 height 19
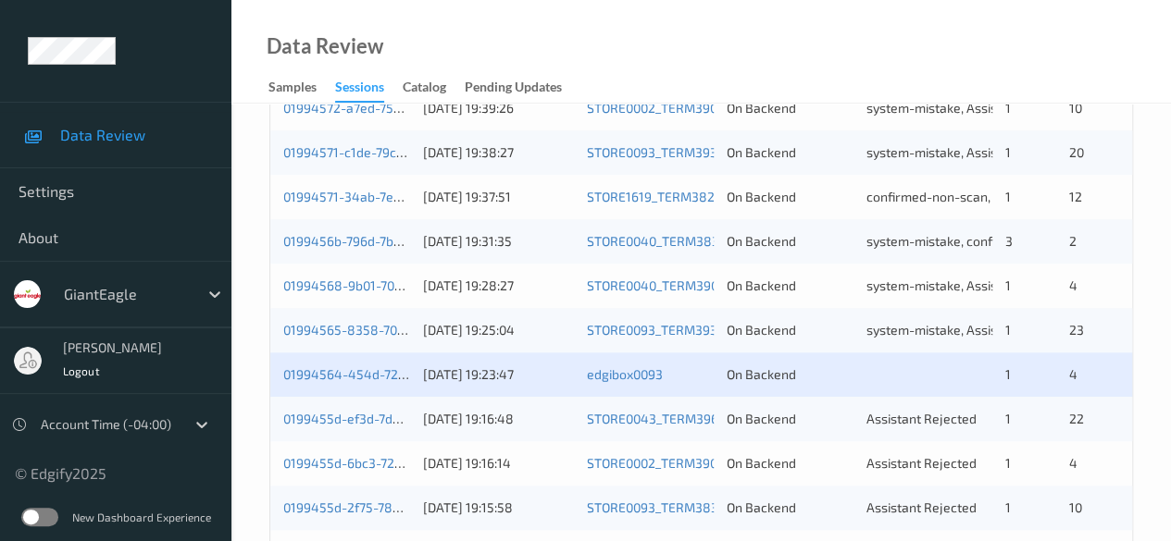
scroll to position [740, 0]
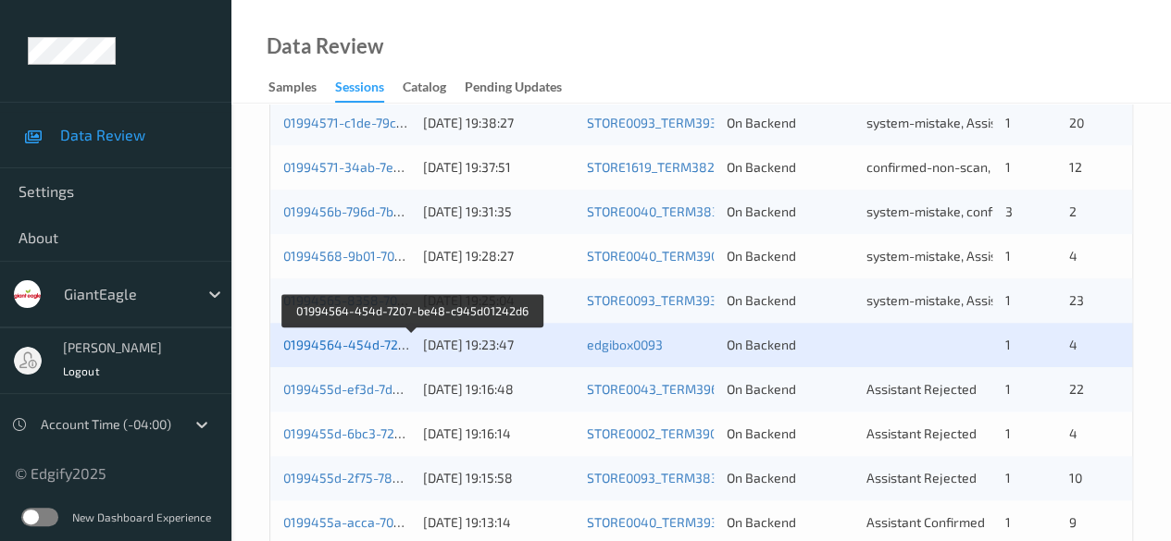
click at [344, 342] on link "01994564-454d-7207-be48-c945d01242d6" at bounding box center [412, 345] width 259 height 16
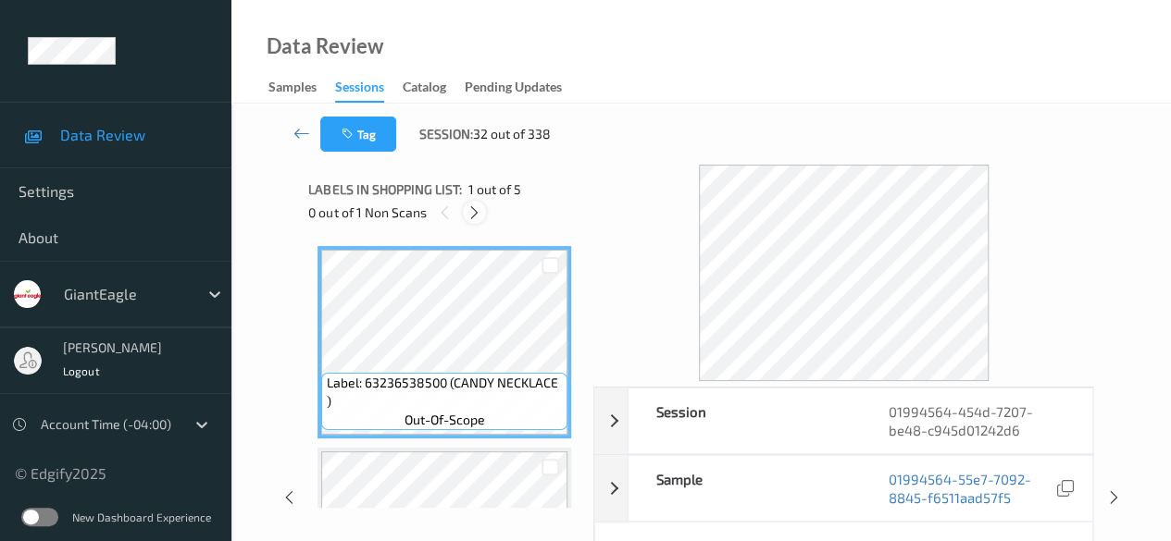
click at [479, 214] on icon at bounding box center [474, 213] width 16 height 17
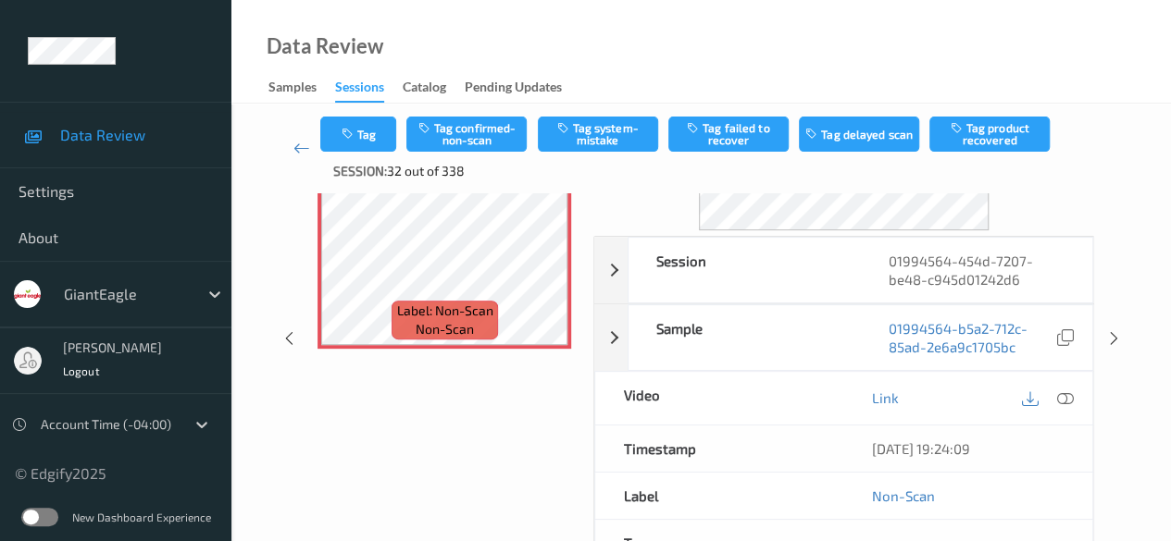
scroll to position [185, 0]
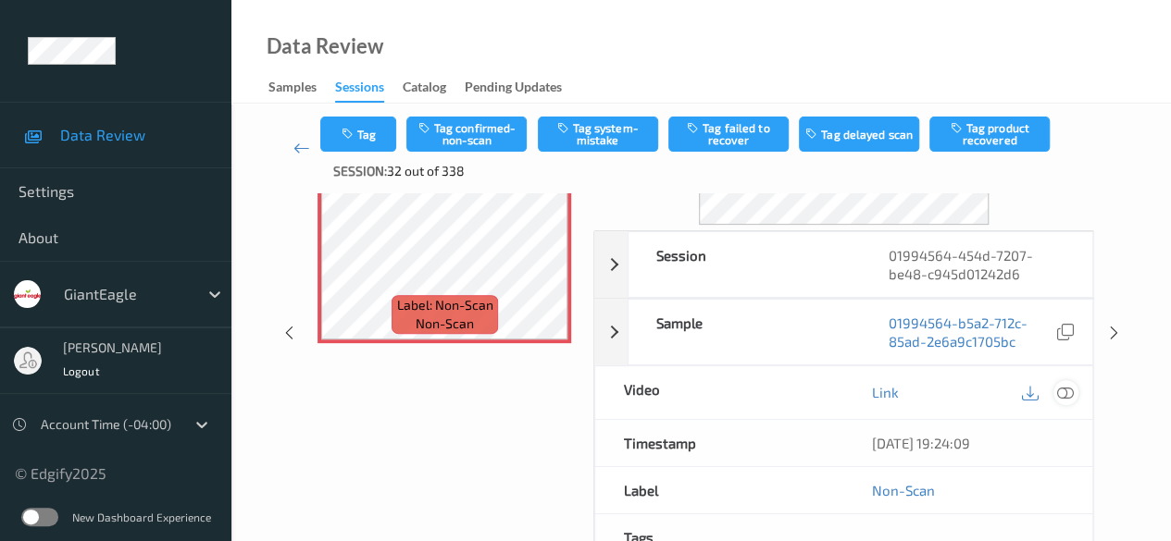
click at [819, 394] on icon at bounding box center [1065, 392] width 17 height 17
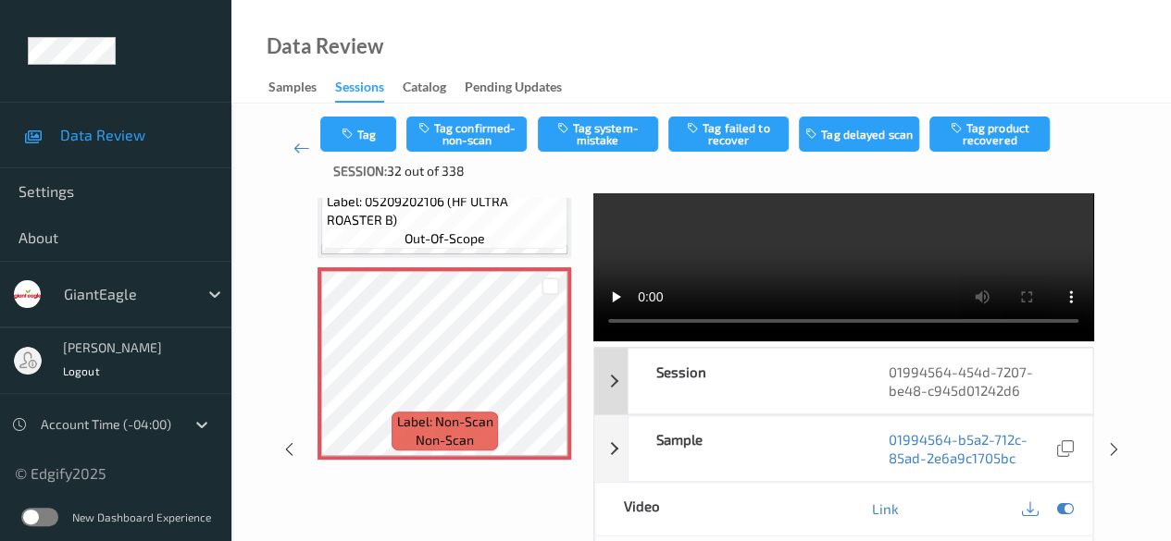
scroll to position [93, 0]
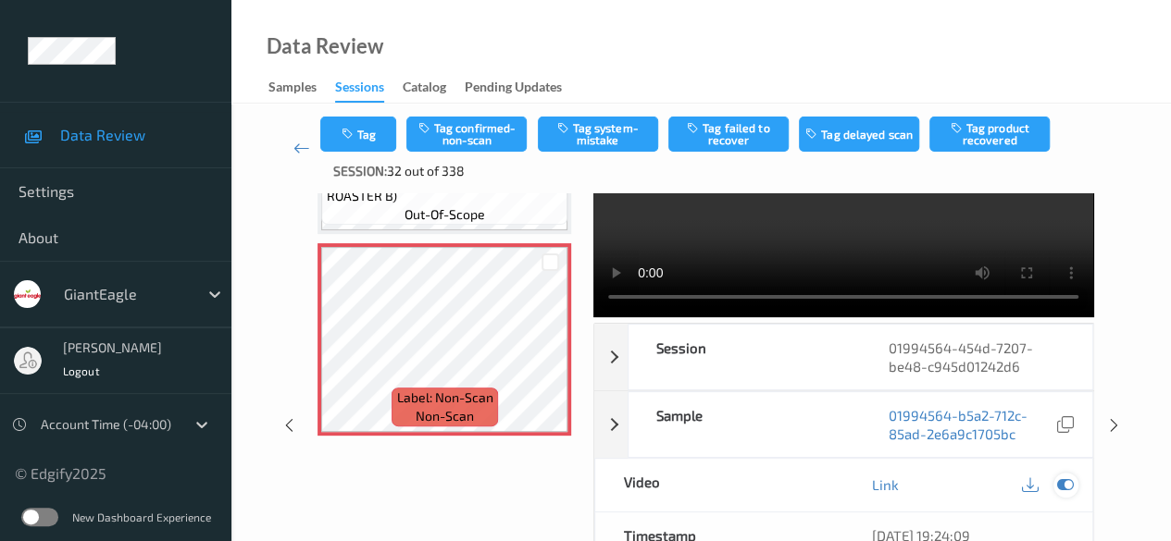
click at [819, 483] on icon at bounding box center [1065, 485] width 17 height 17
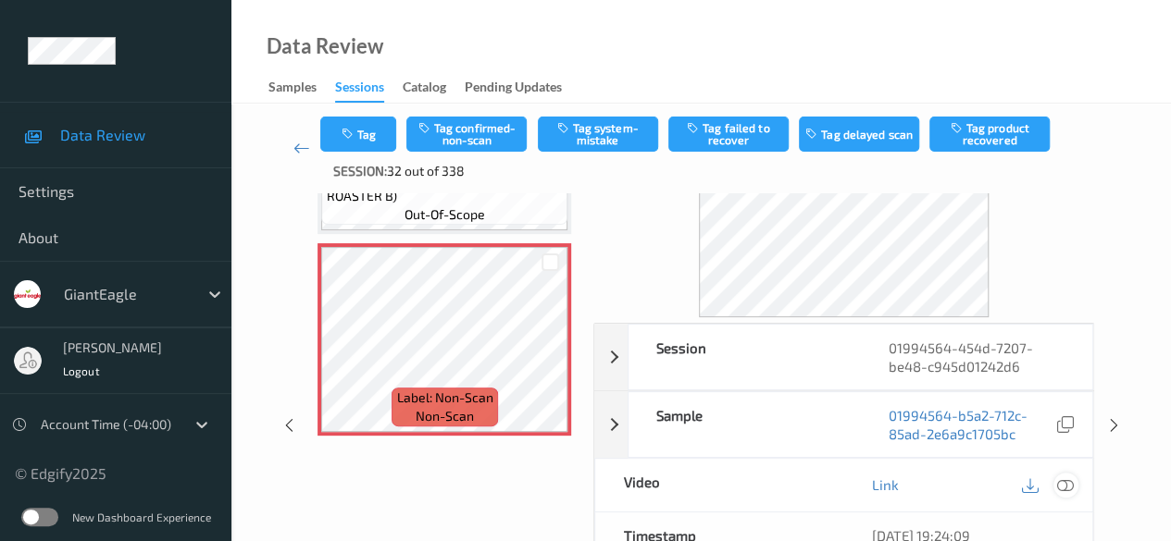
click at [819, 483] on icon at bounding box center [1065, 485] width 17 height 17
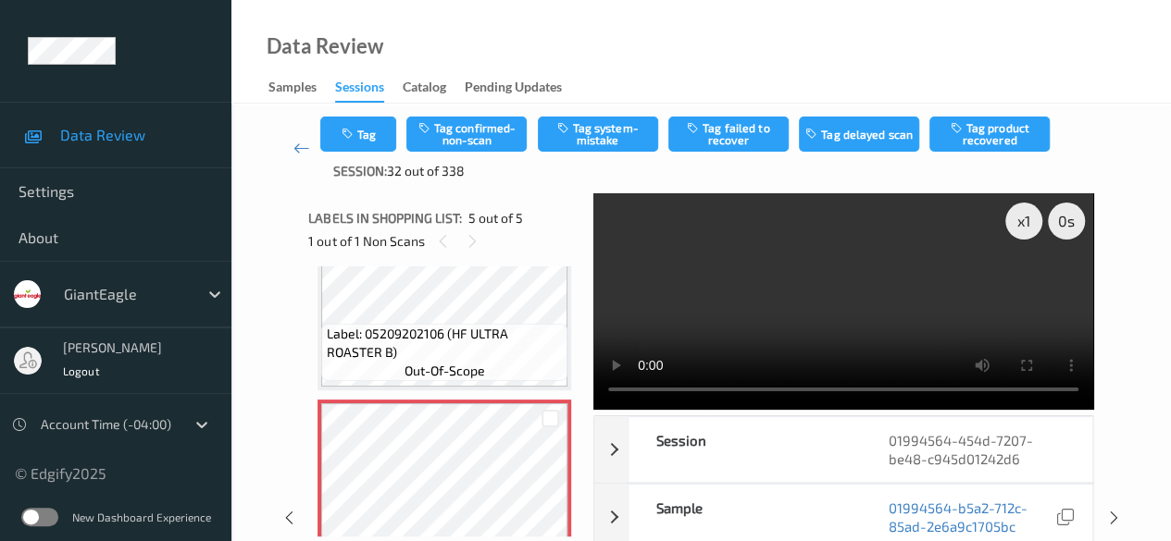
scroll to position [654, 0]
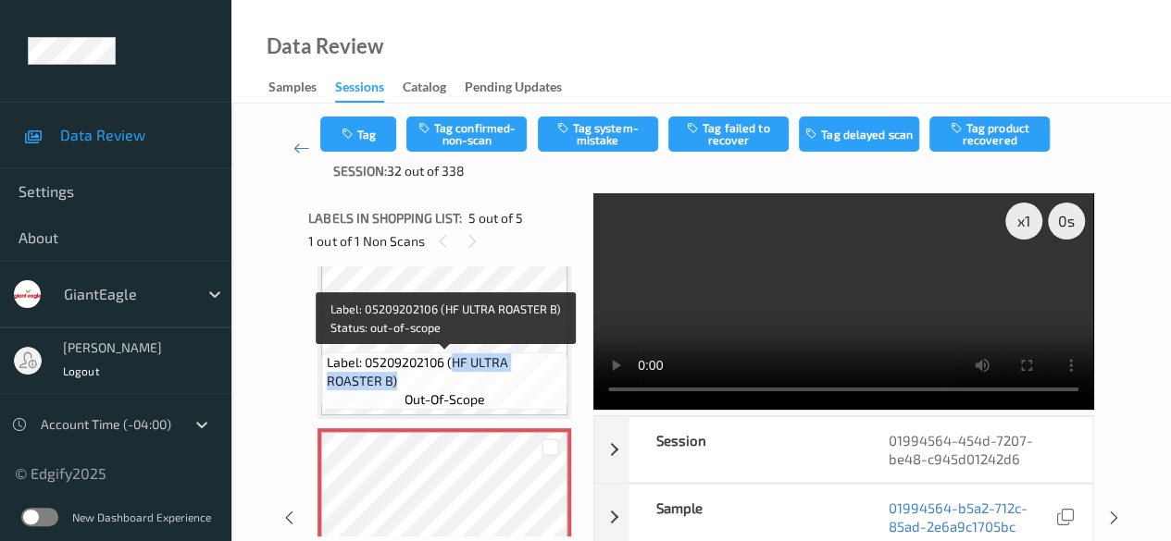
drag, startPoint x: 450, startPoint y: 362, endPoint x: 516, endPoint y: 376, distance: 68.1
click at [516, 376] on span "Label: 05209202106 (HF ULTRA ROASTER B)" at bounding box center [445, 372] width 237 height 37
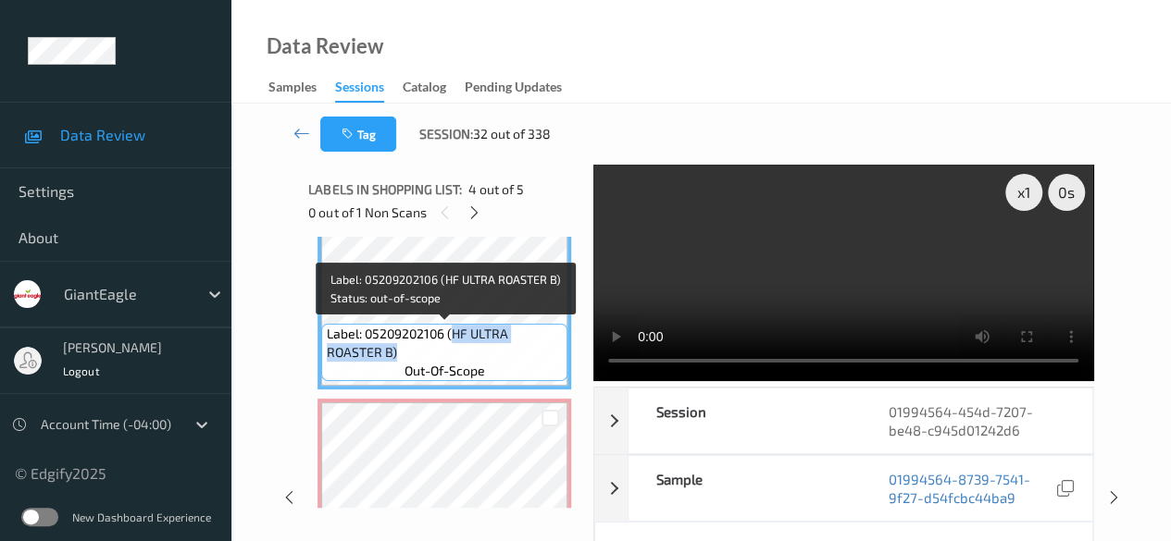
copy span "HF ULTRA ROASTER B)"
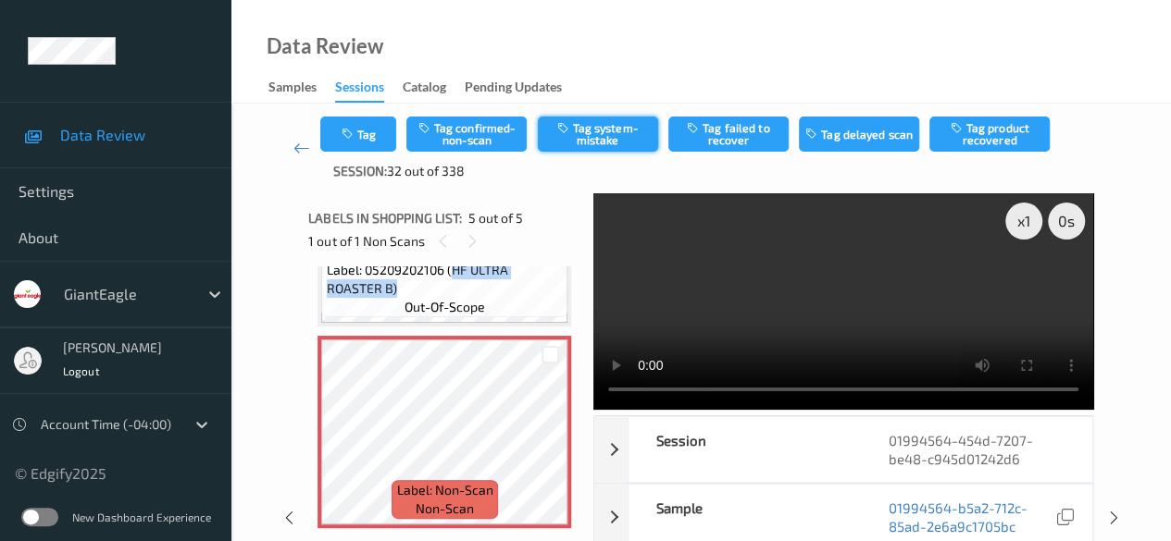
click at [616, 134] on button "Tag system-mistake" at bounding box center [598, 134] width 120 height 35
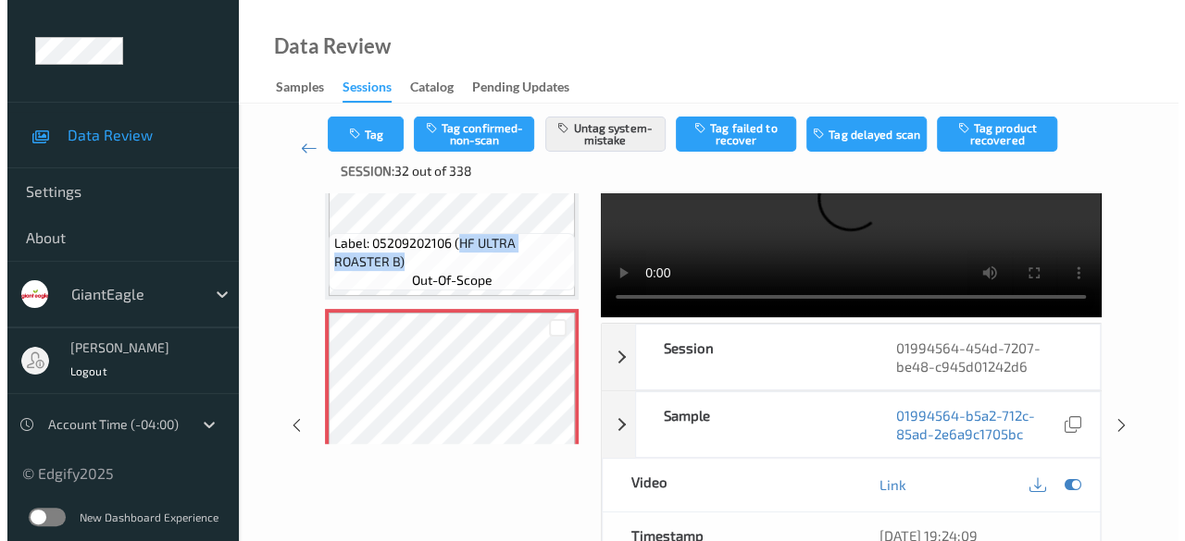
scroll to position [654, 0]
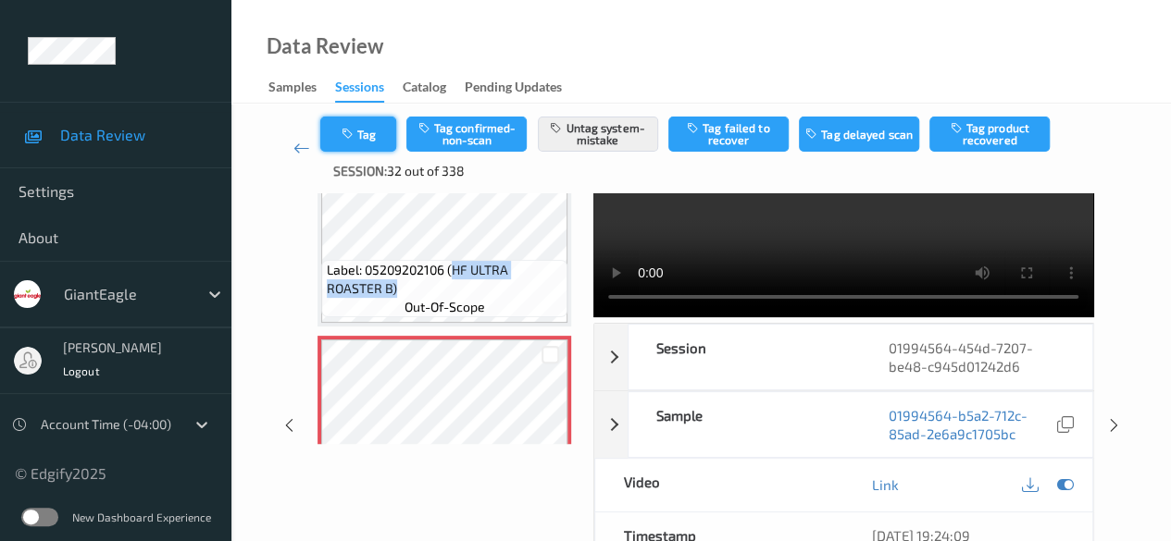
click at [359, 137] on button "Tag" at bounding box center [358, 134] width 76 height 35
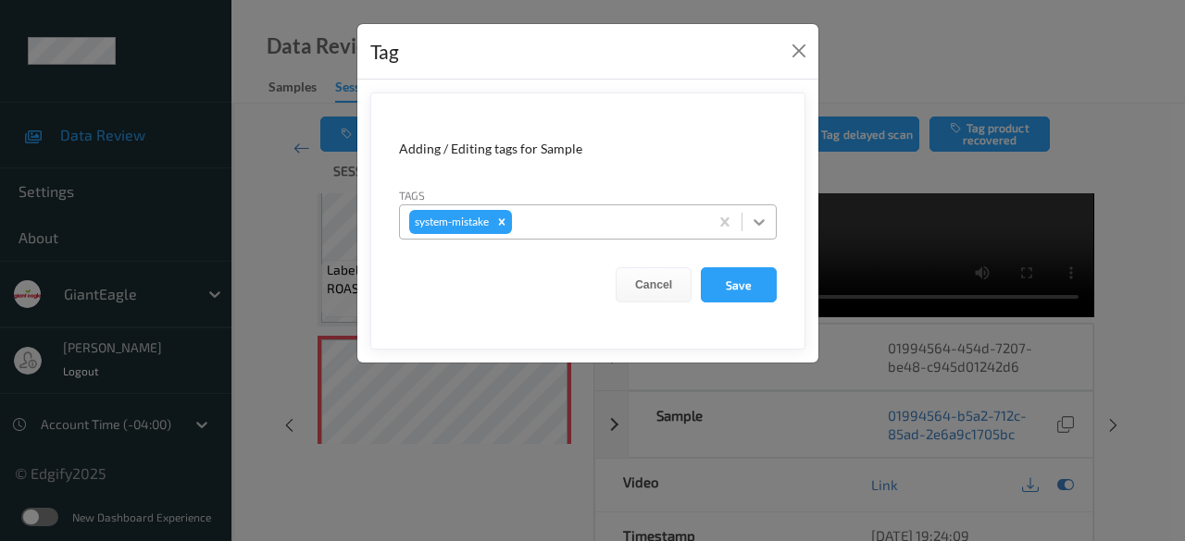
click at [759, 219] on icon at bounding box center [759, 222] width 19 height 19
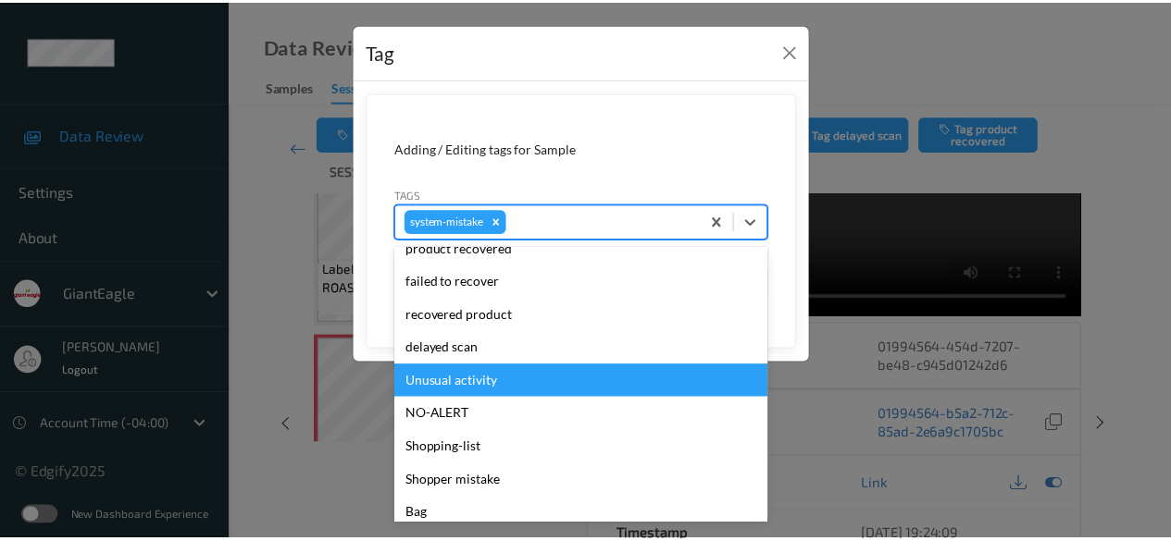
scroll to position [230, 0]
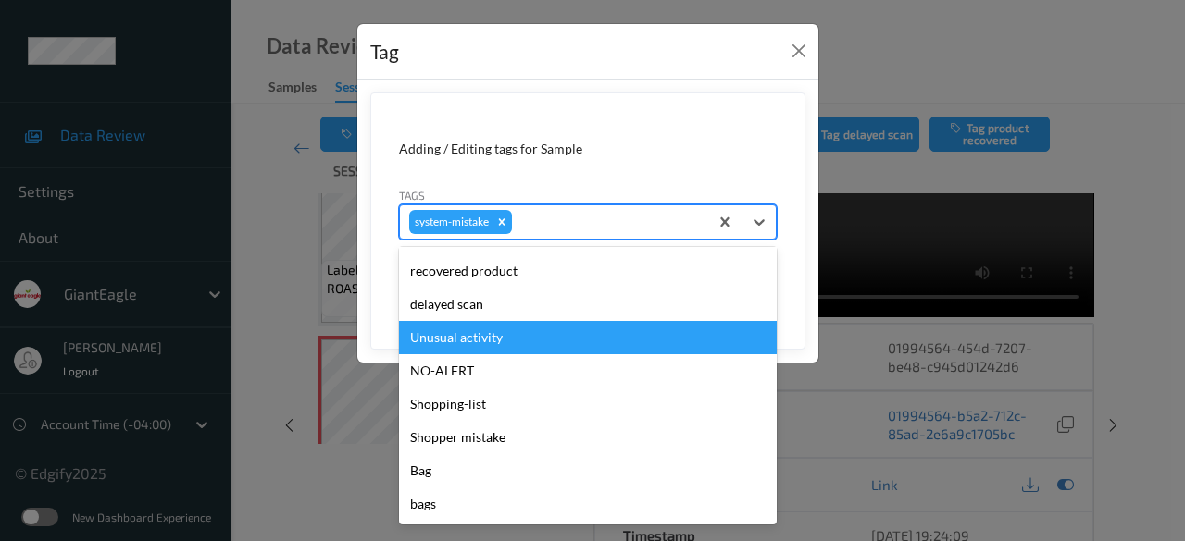
click at [496, 338] on div "Unusual activity" at bounding box center [588, 337] width 378 height 33
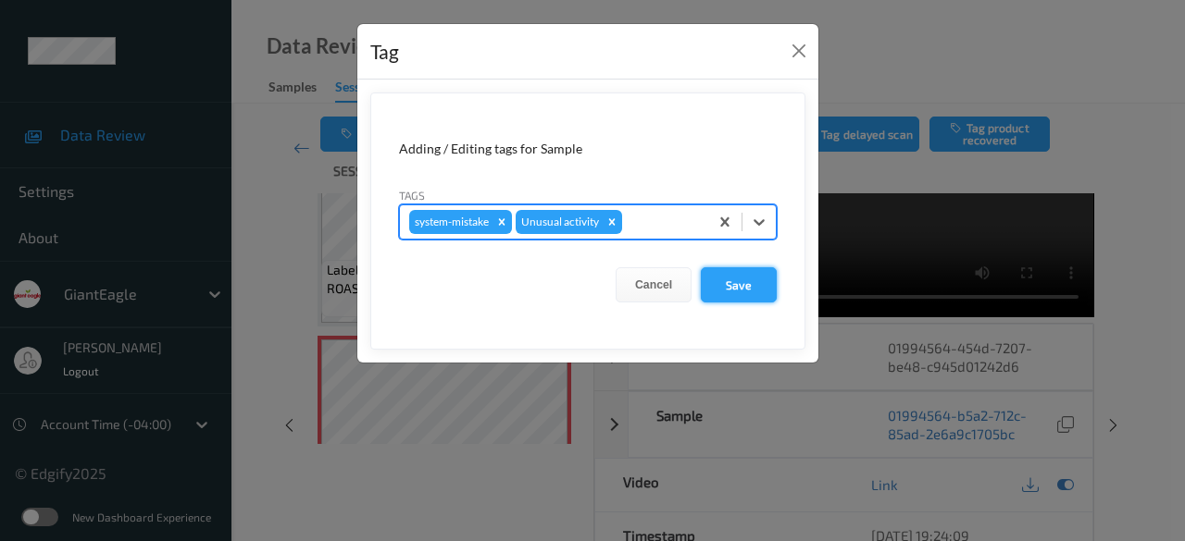
click at [748, 288] on button "Save" at bounding box center [739, 284] width 76 height 35
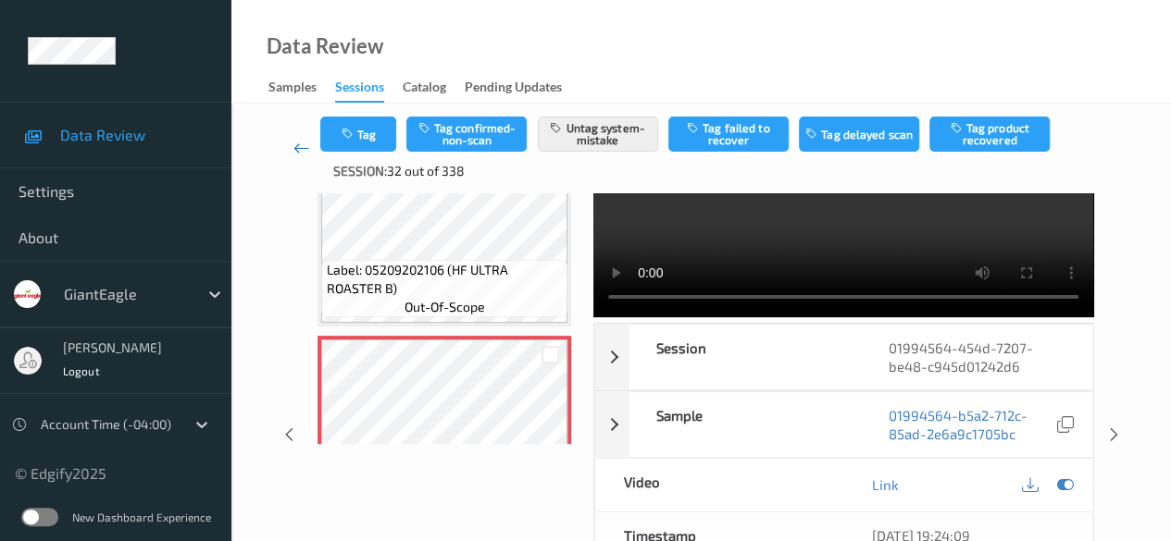
click at [304, 145] on icon at bounding box center [301, 148] width 17 height 19
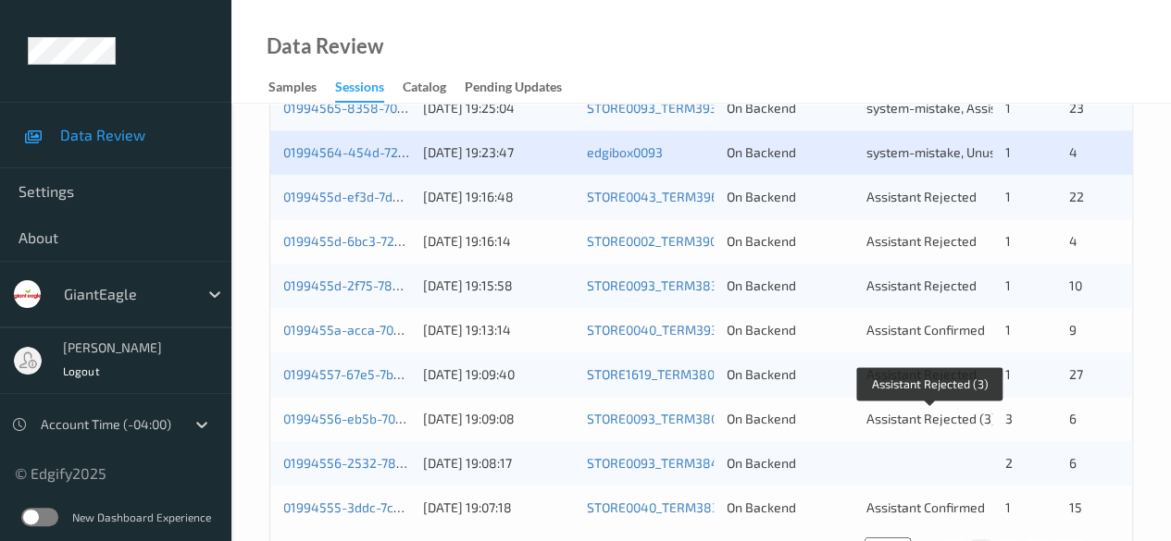
scroll to position [903, 0]
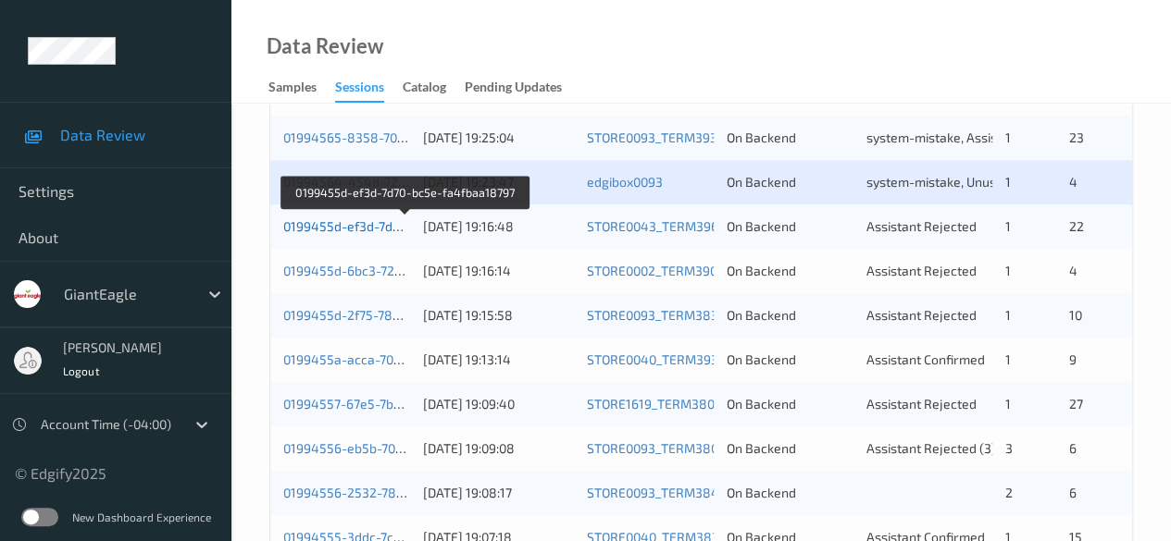
click at [357, 223] on link "0199455d-ef3d-7d70-bc5e-fa4fbaa18797" at bounding box center [405, 226] width 244 height 16
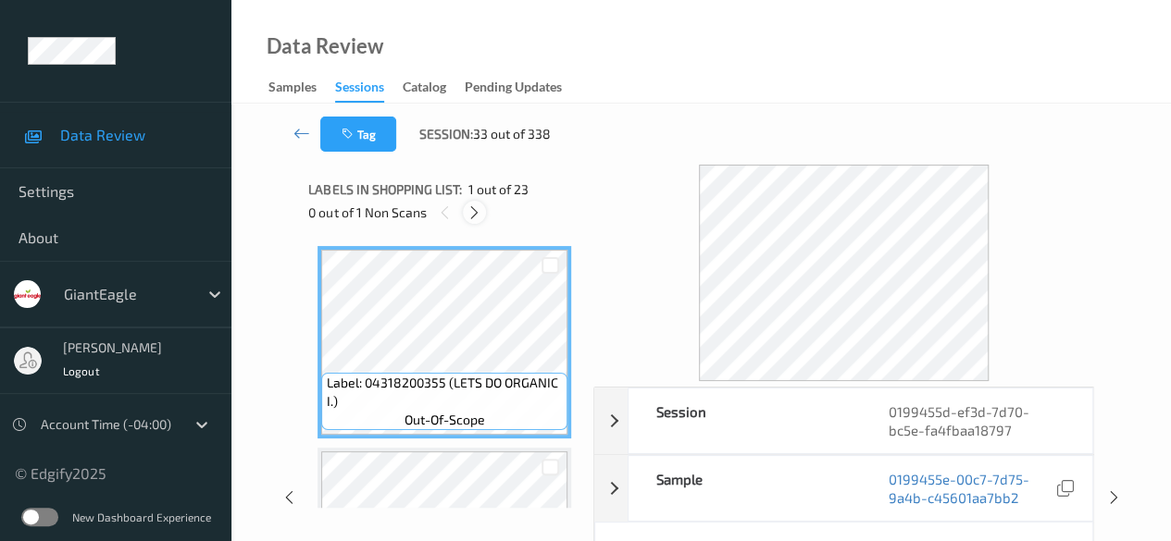
click at [472, 212] on icon at bounding box center [474, 213] width 16 height 17
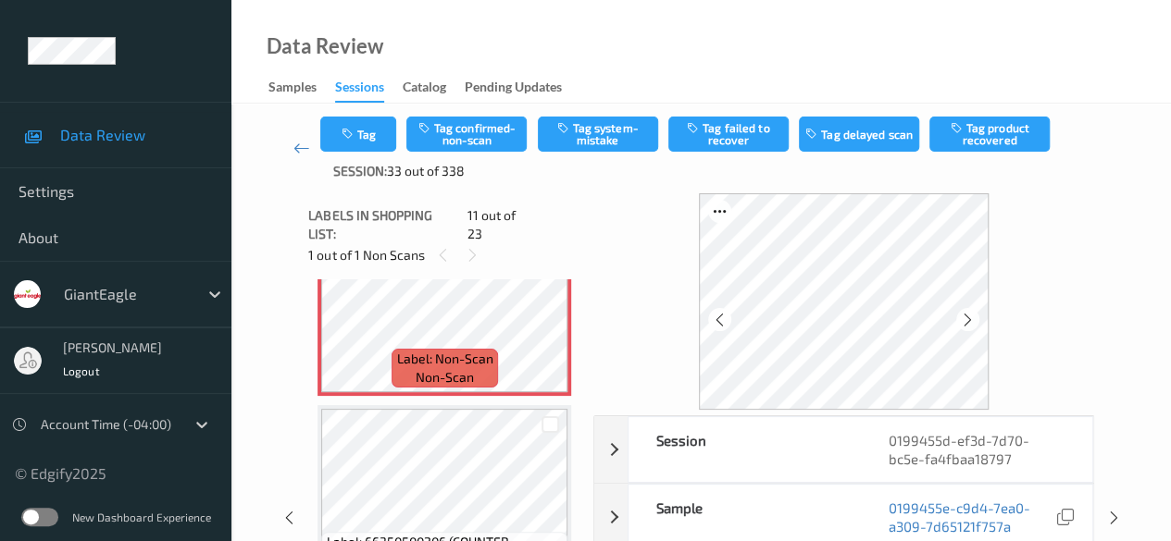
scroll to position [2010, 0]
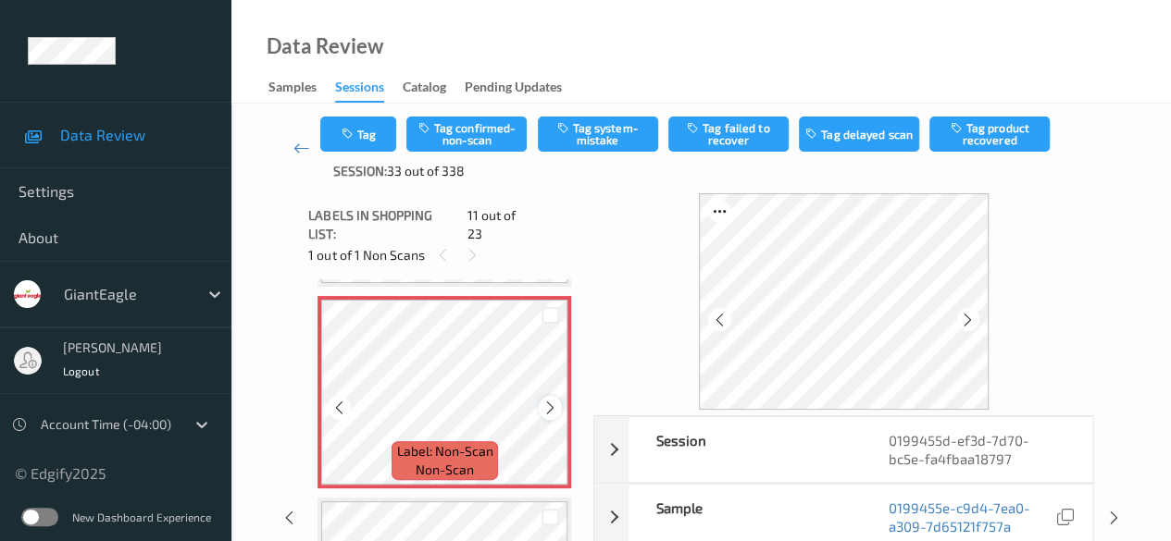
click at [550, 400] on icon at bounding box center [550, 408] width 16 height 17
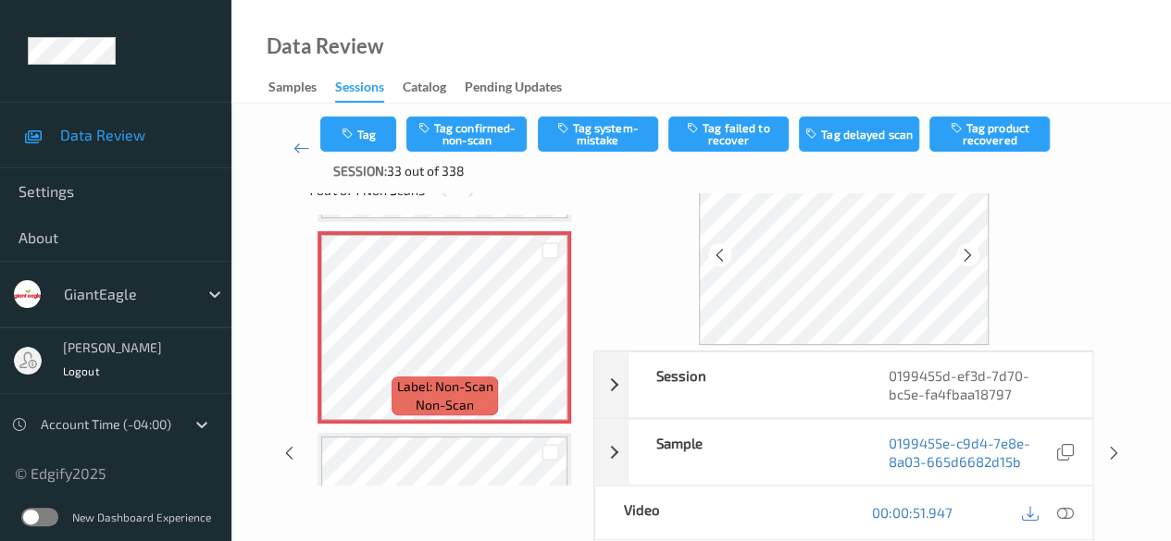
scroll to position [93, 0]
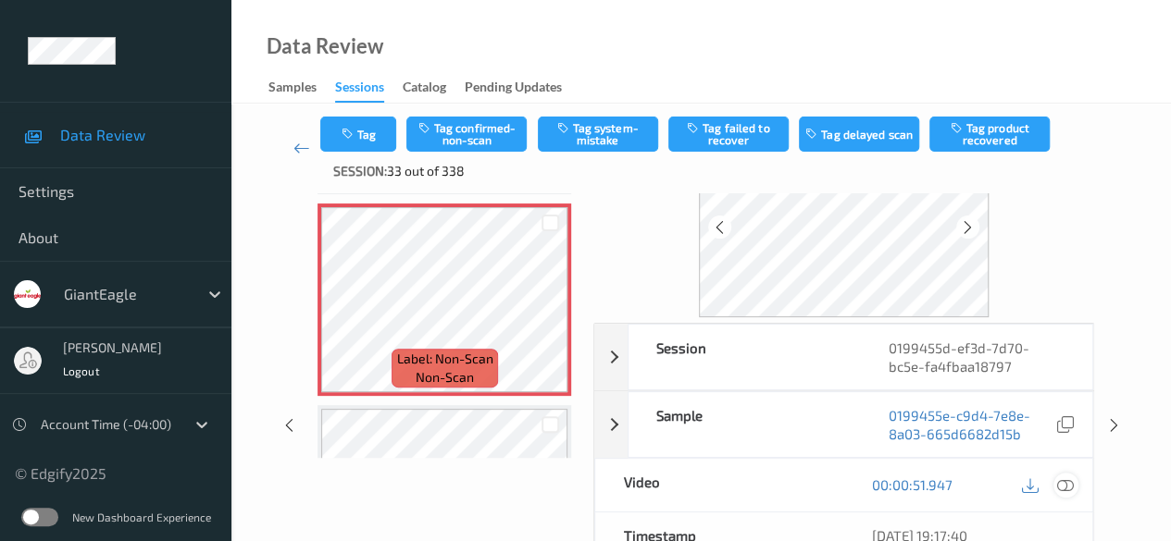
click at [819, 482] on icon at bounding box center [1065, 485] width 17 height 17
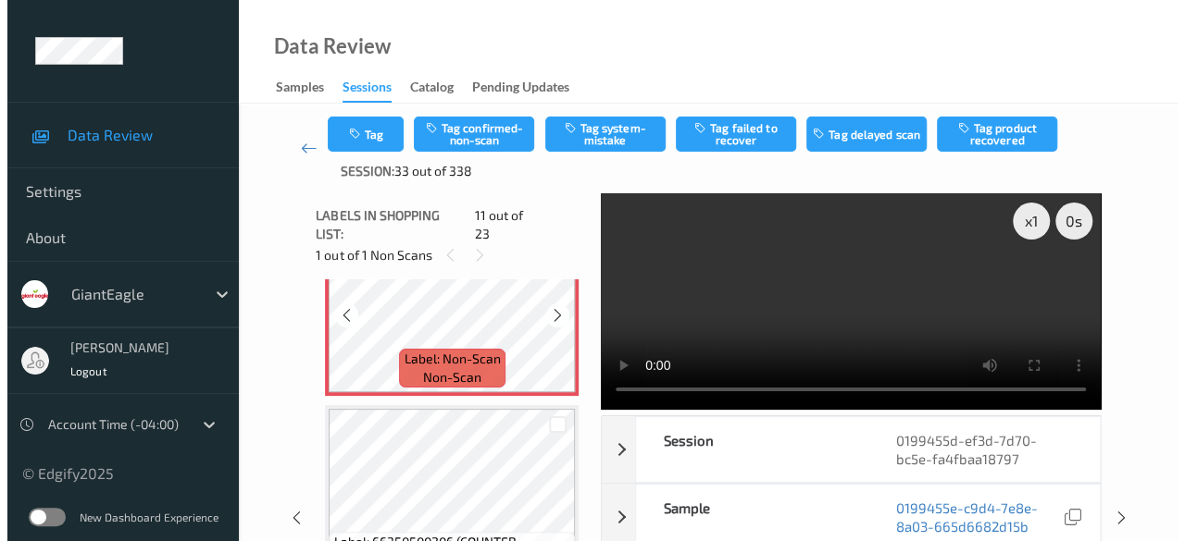
scroll to position [2010, 0]
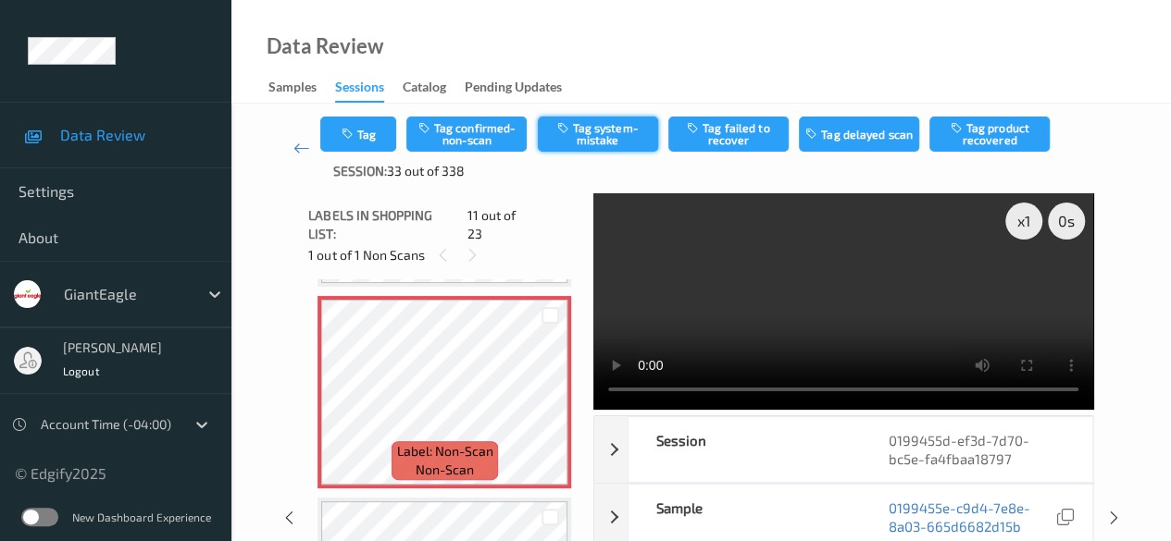
click at [589, 143] on button "Tag system-mistake" at bounding box center [598, 134] width 120 height 35
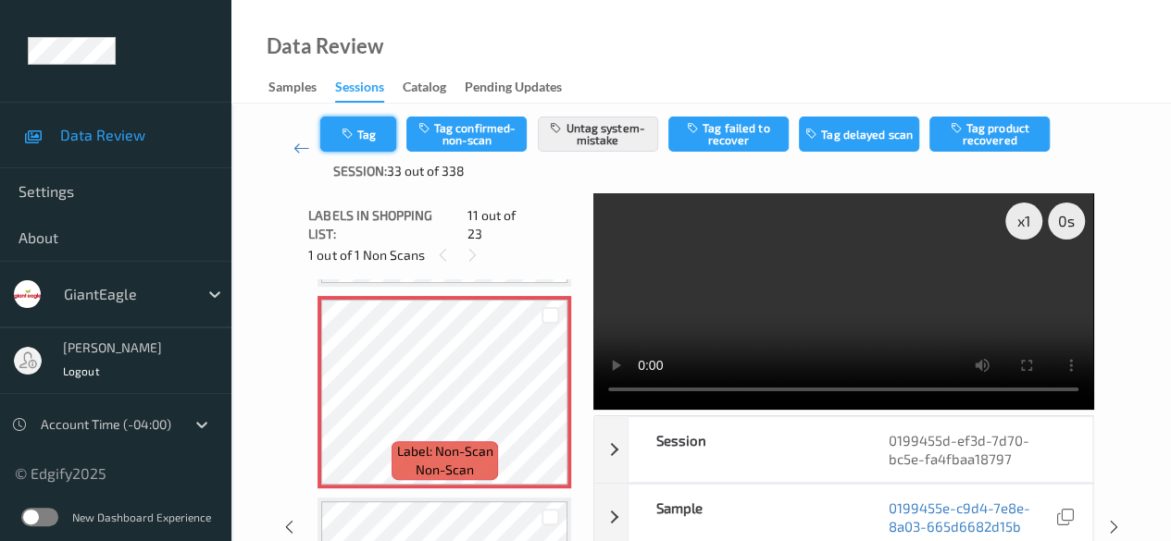
click at [363, 137] on button "Tag" at bounding box center [358, 134] width 76 height 35
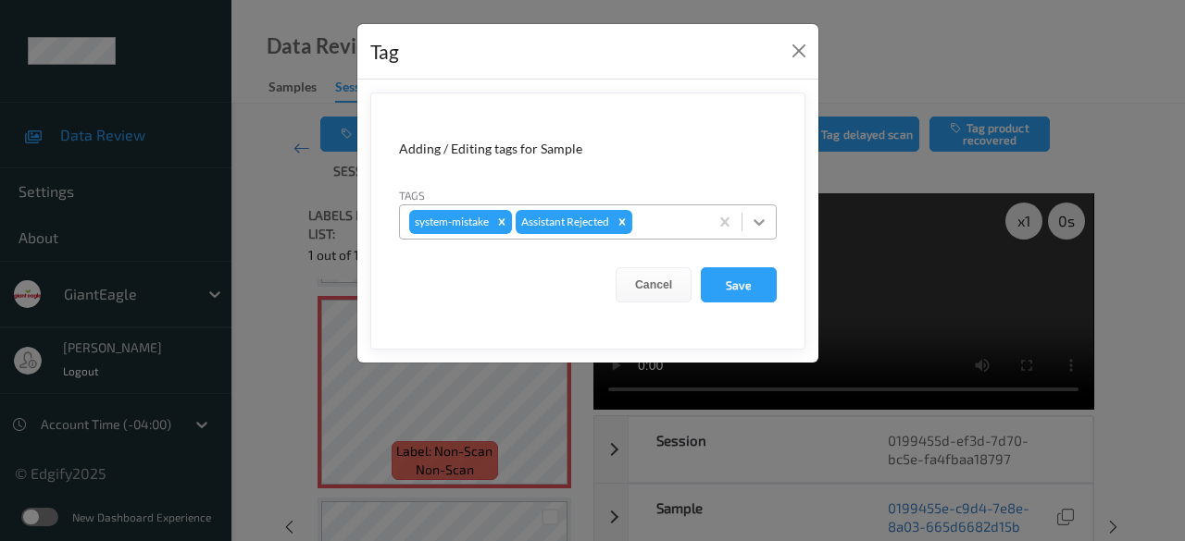
click at [755, 221] on icon at bounding box center [759, 222] width 19 height 19
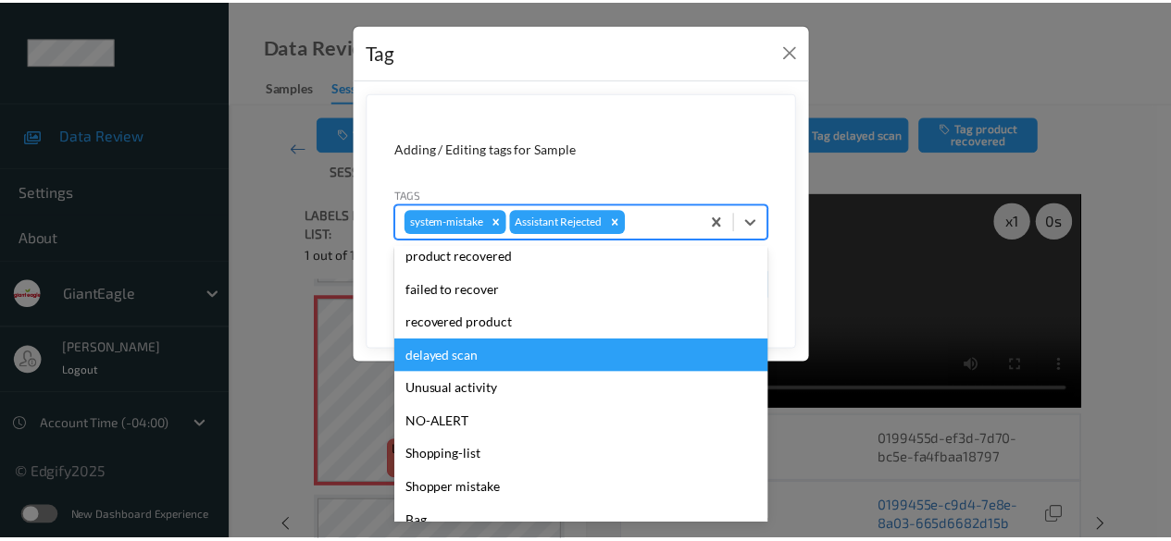
scroll to position [185, 0]
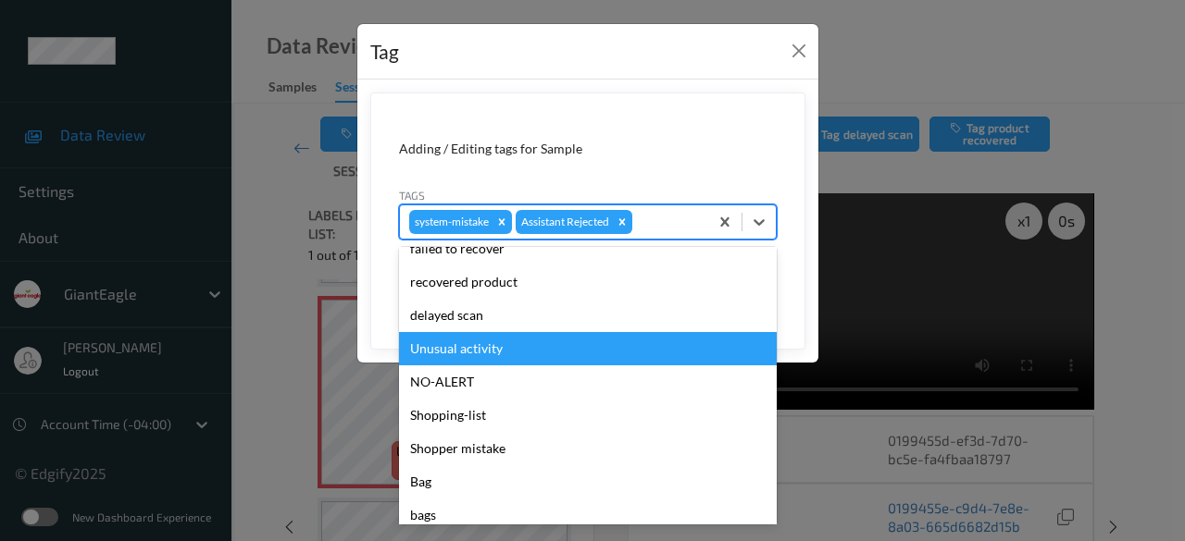
click at [520, 348] on div "Unusual activity" at bounding box center [588, 348] width 378 height 33
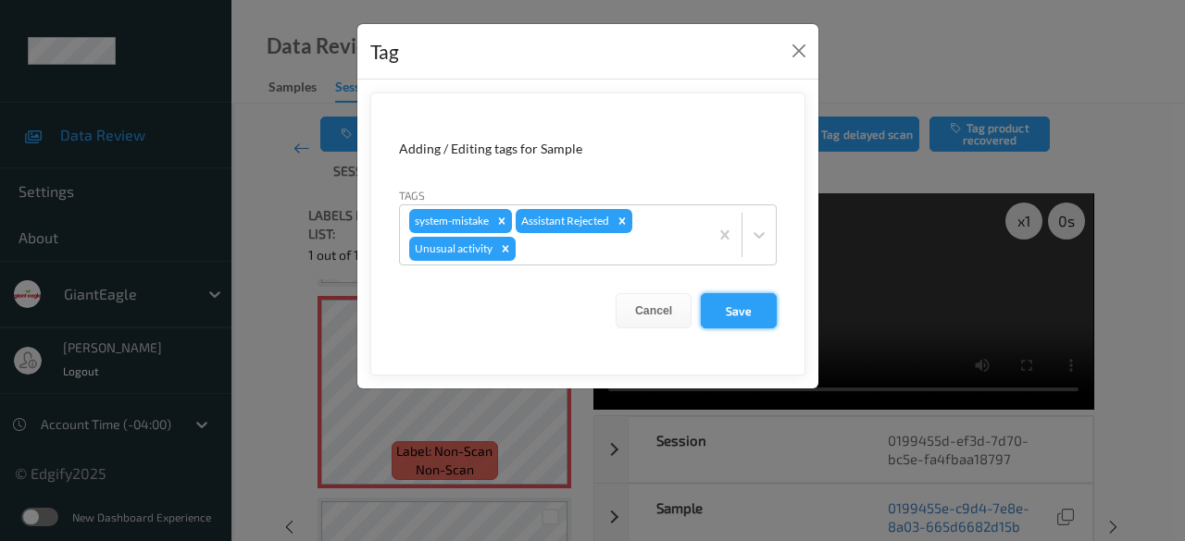
click at [731, 309] on button "Save" at bounding box center [739, 310] width 76 height 35
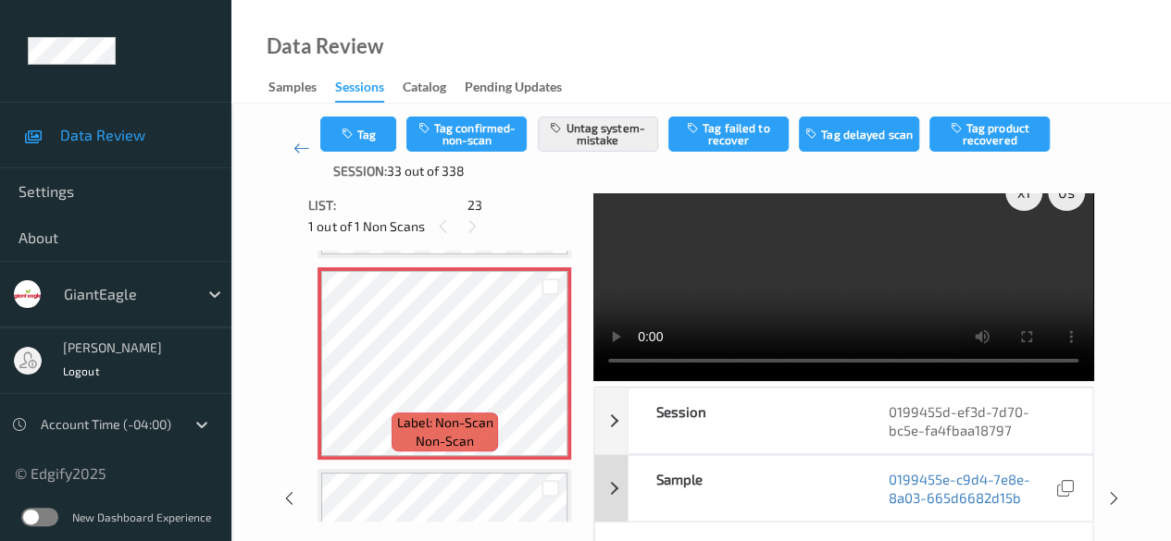
scroll to position [0, 0]
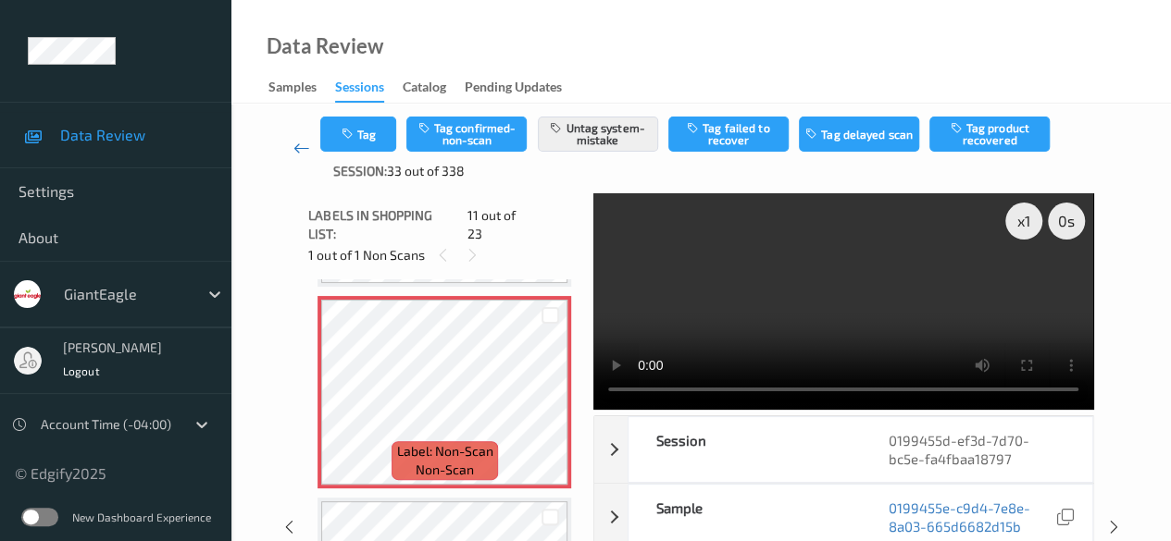
click at [293, 151] on icon at bounding box center [301, 148] width 17 height 19
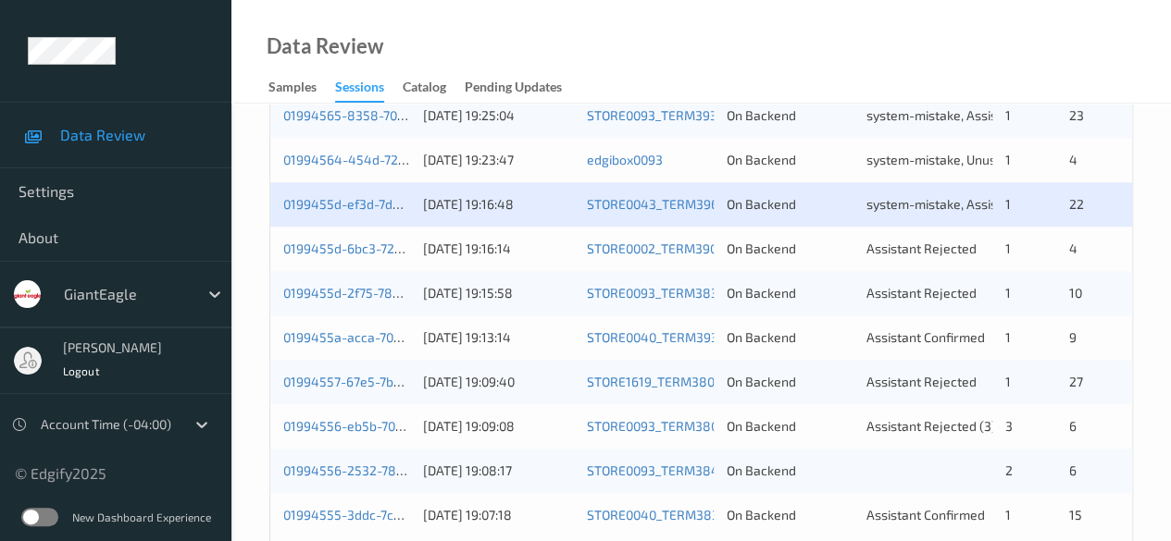
scroll to position [996, 0]
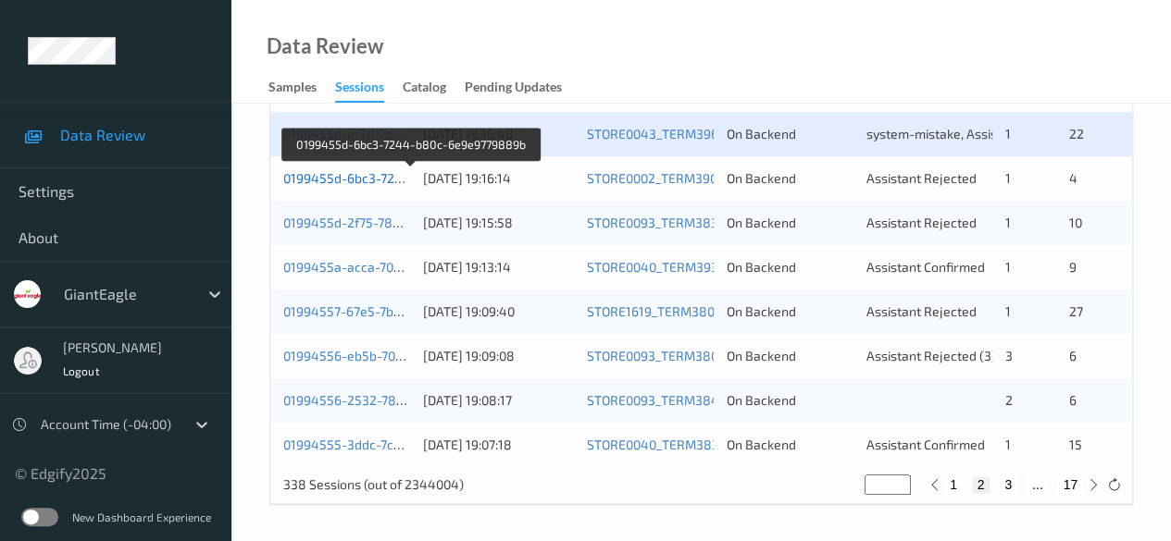
click at [363, 179] on link "0199455d-6bc3-7244-b80c-6e9e9779889b" at bounding box center [411, 178] width 257 height 16
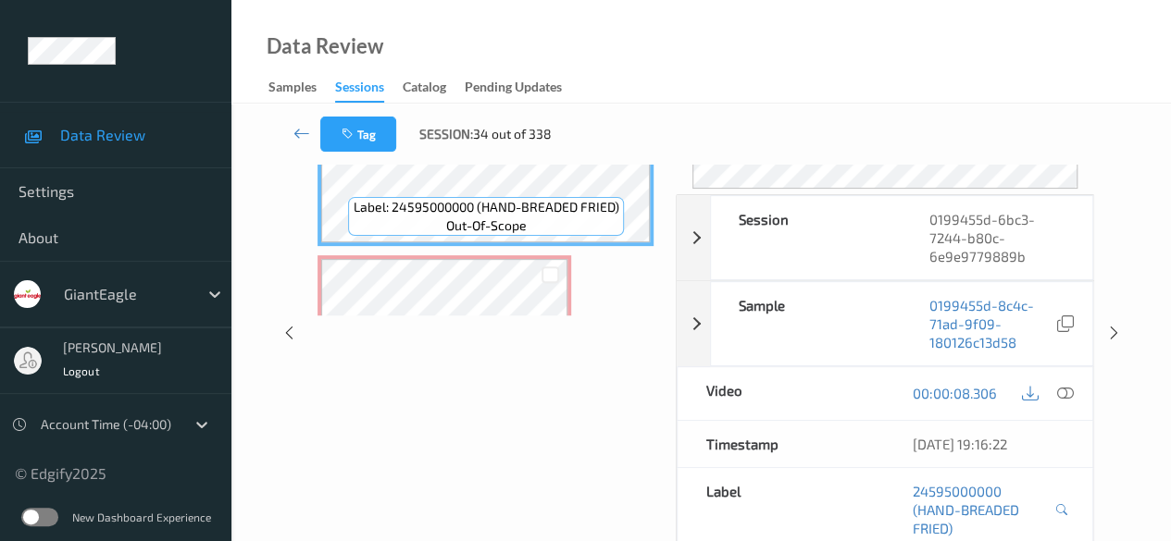
scroll to position [9, 0]
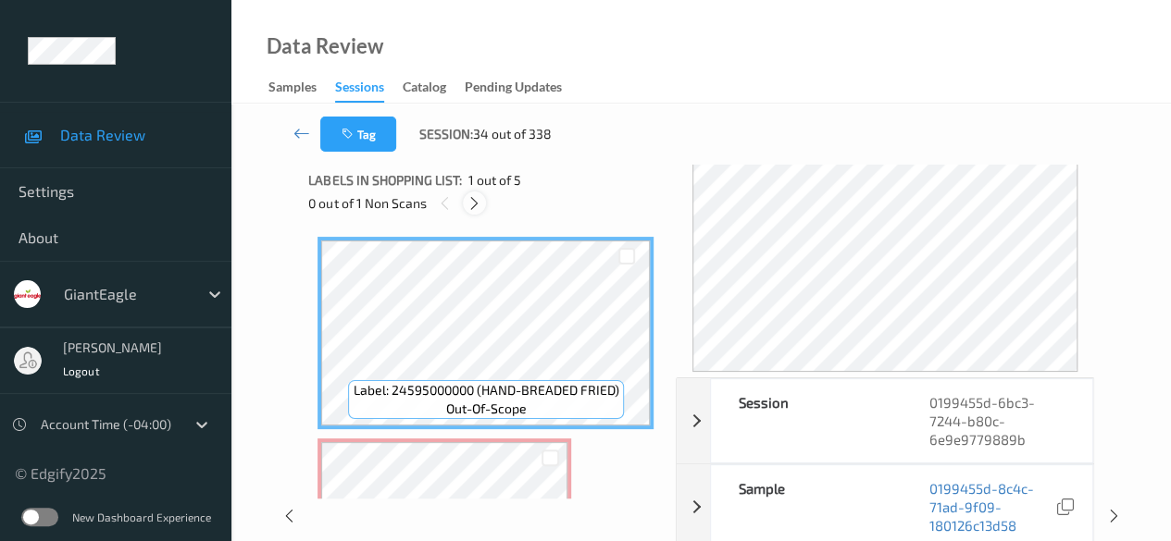
click at [479, 205] on icon at bounding box center [474, 203] width 16 height 17
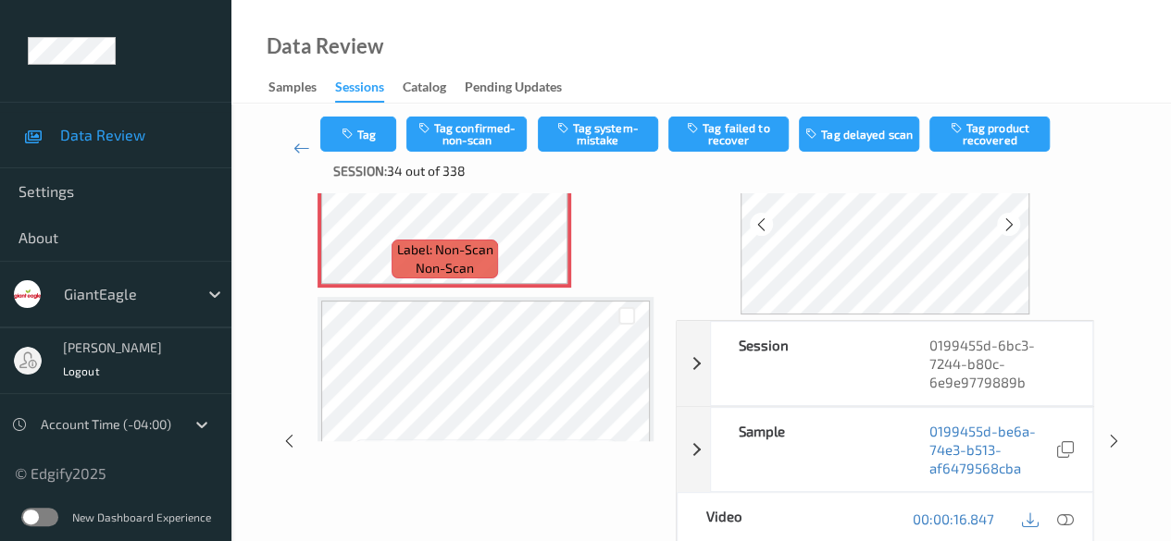
scroll to position [194, 0]
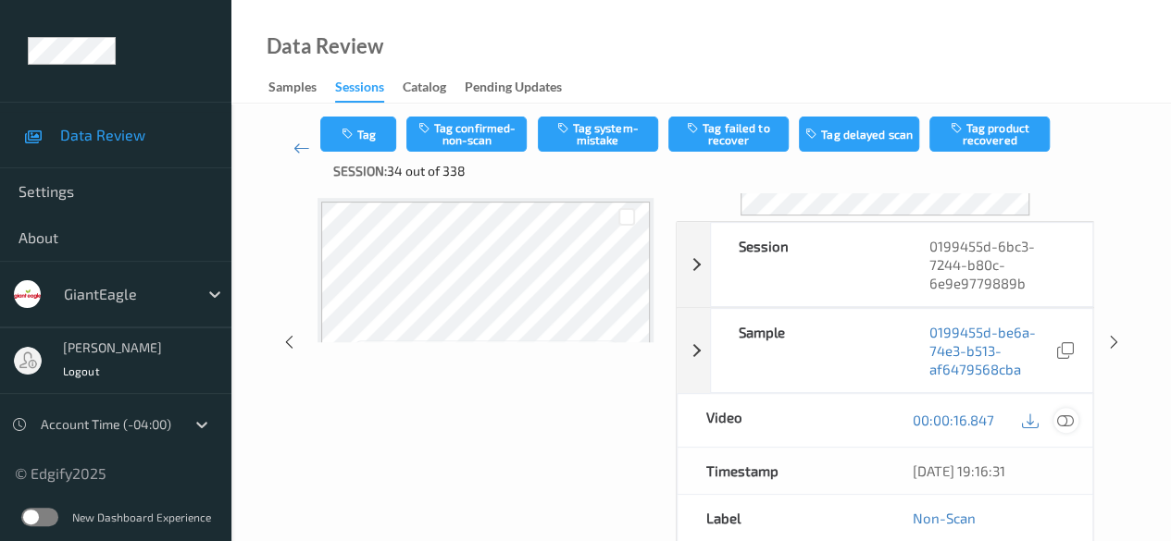
click at [819, 418] on icon at bounding box center [1065, 420] width 17 height 17
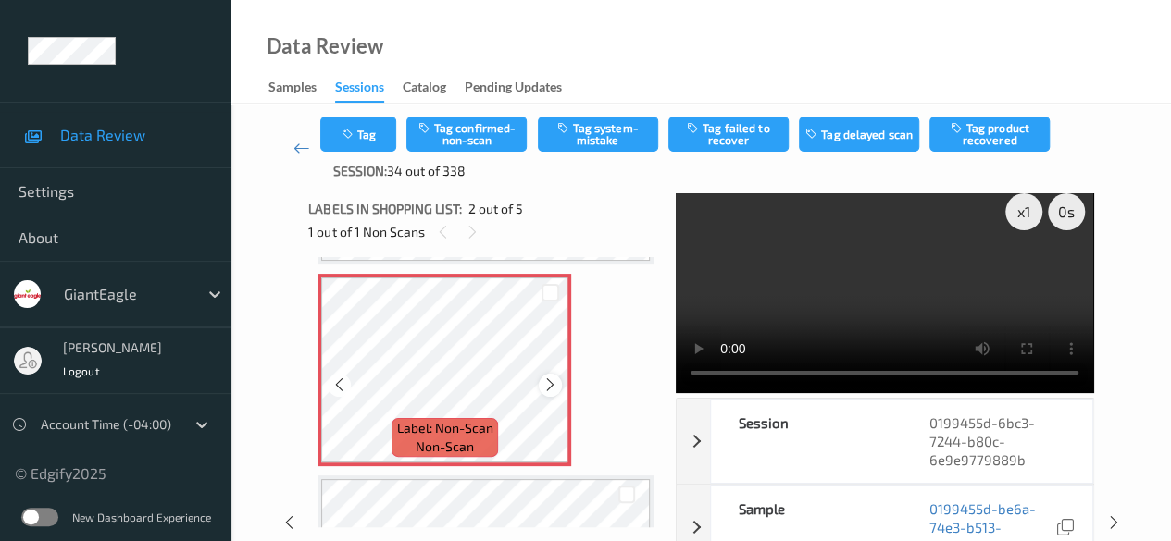
click at [555, 391] on icon at bounding box center [550, 385] width 16 height 17
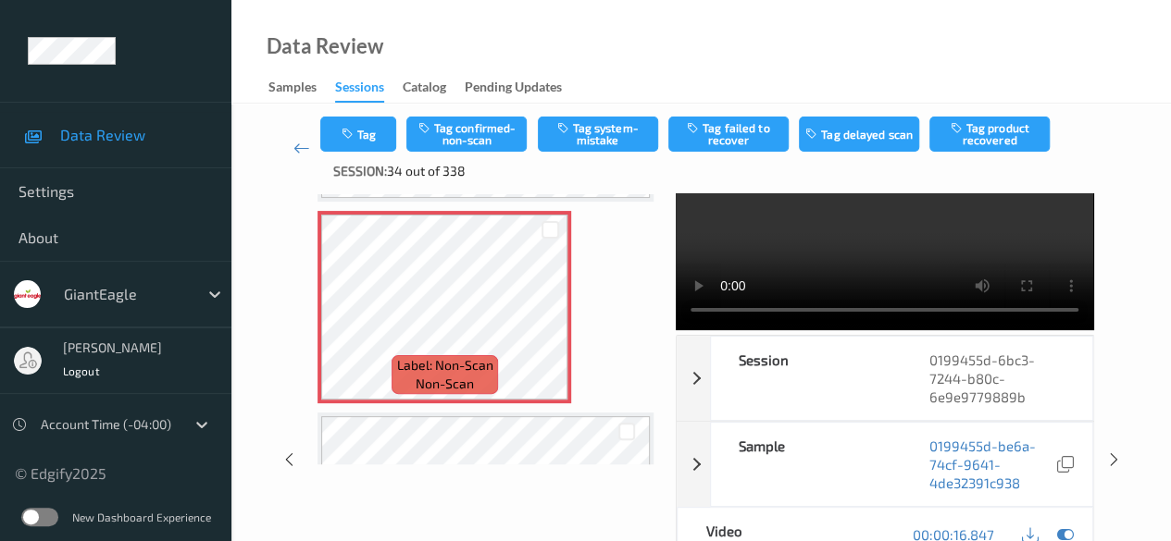
scroll to position [102, 0]
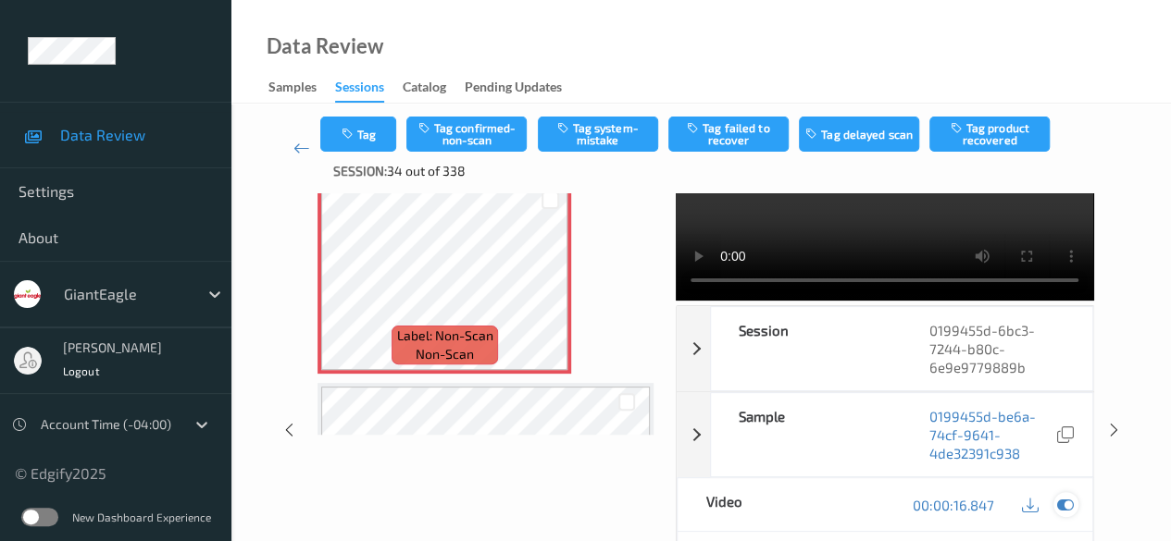
click at [819, 511] on icon at bounding box center [1065, 505] width 17 height 17
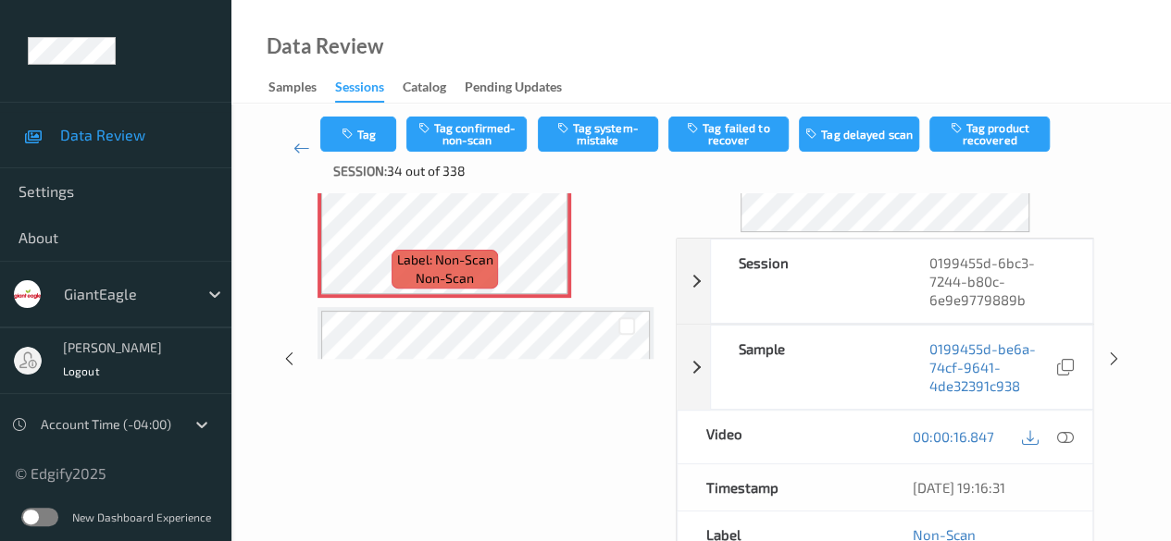
scroll to position [185, 0]
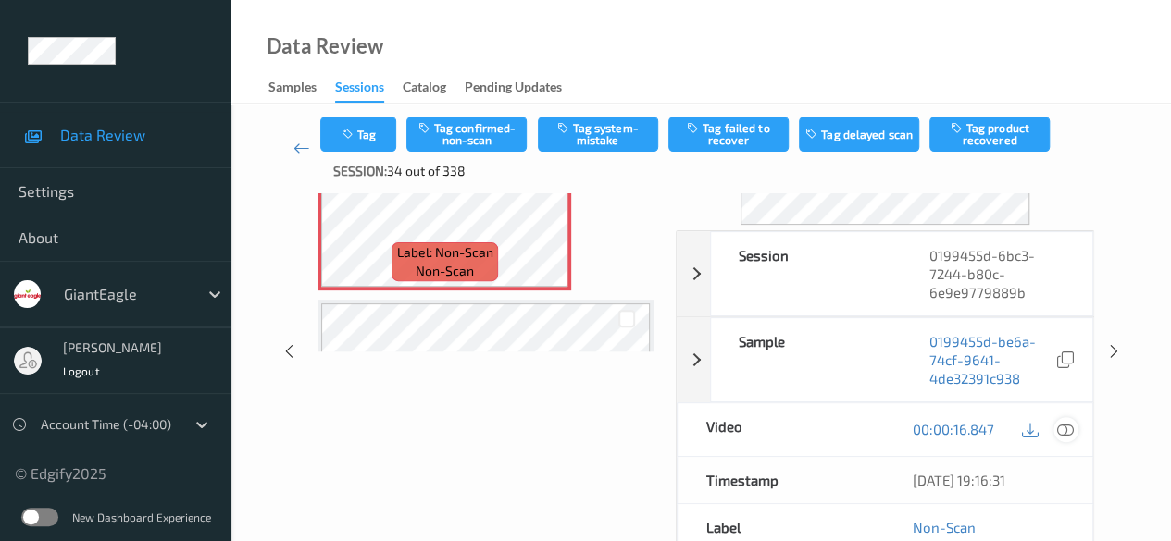
click at [819, 429] on icon at bounding box center [1065, 429] width 17 height 17
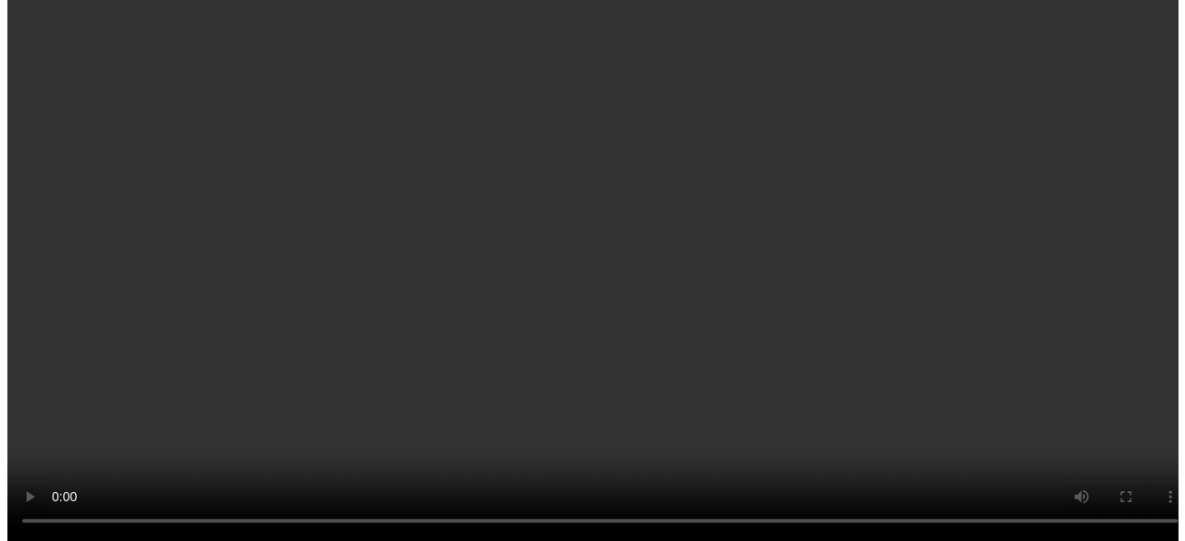
scroll to position [278, 0]
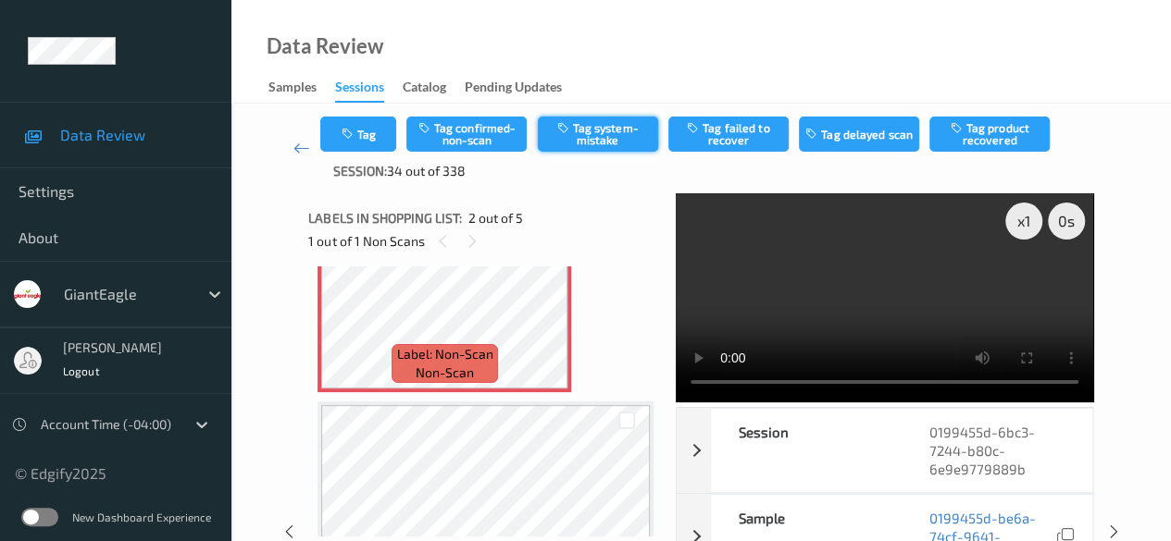
click at [589, 128] on button "Tag system-mistake" at bounding box center [598, 134] width 120 height 35
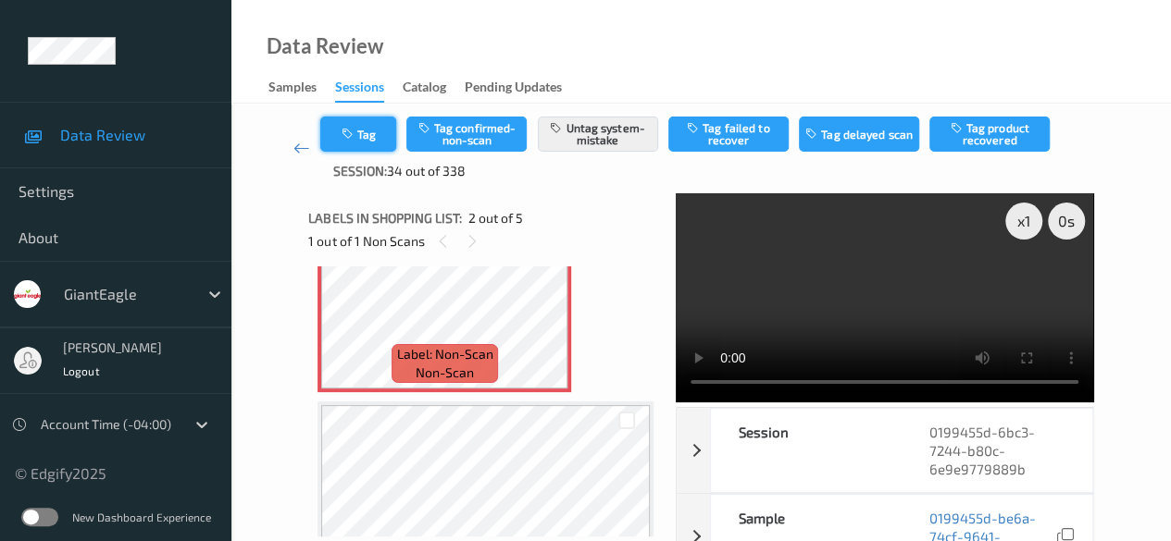
click at [367, 129] on button "Tag" at bounding box center [358, 134] width 76 height 35
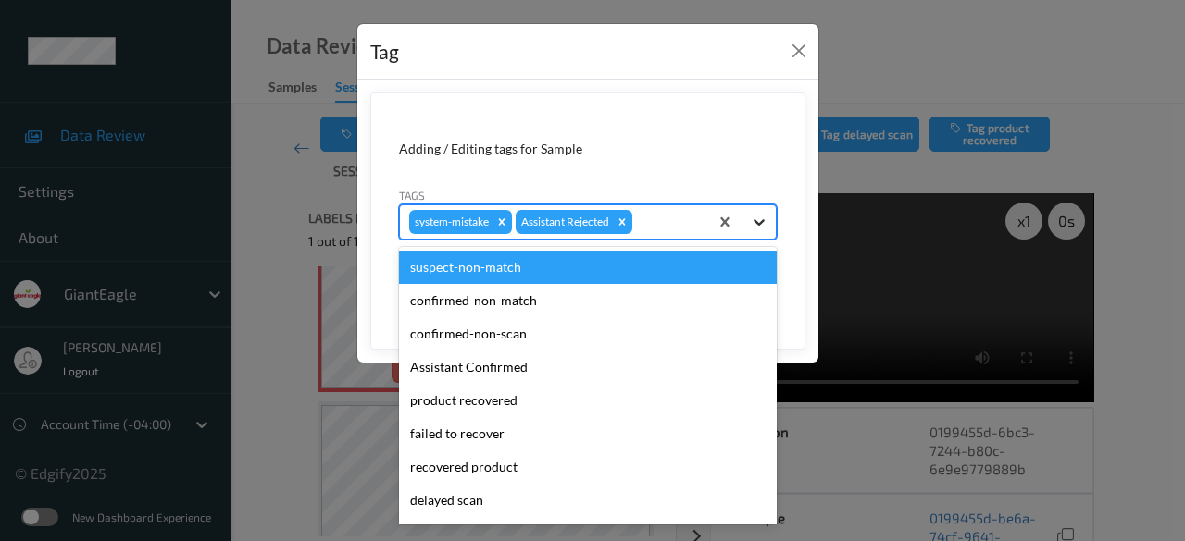
click at [765, 230] on div at bounding box center [758, 221] width 33 height 33
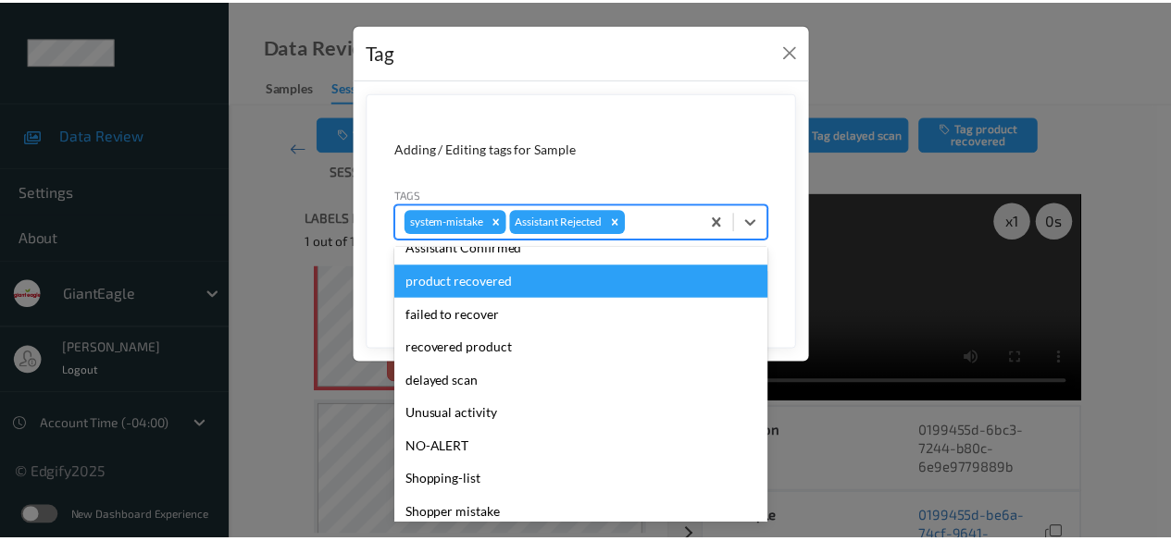
scroll to position [196, 0]
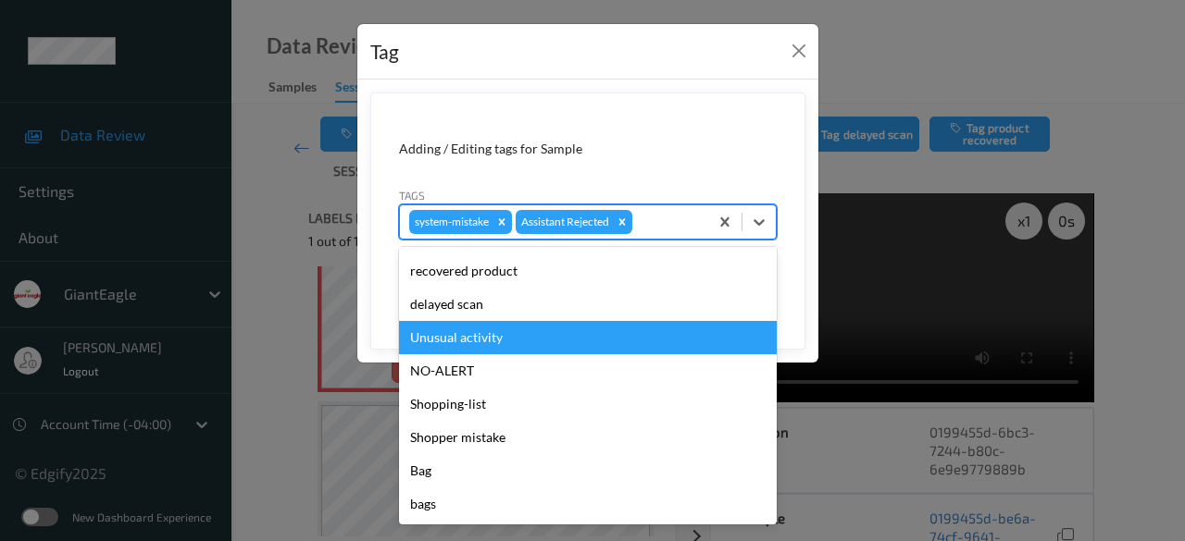
click at [500, 330] on div "Unusual activity" at bounding box center [588, 337] width 378 height 33
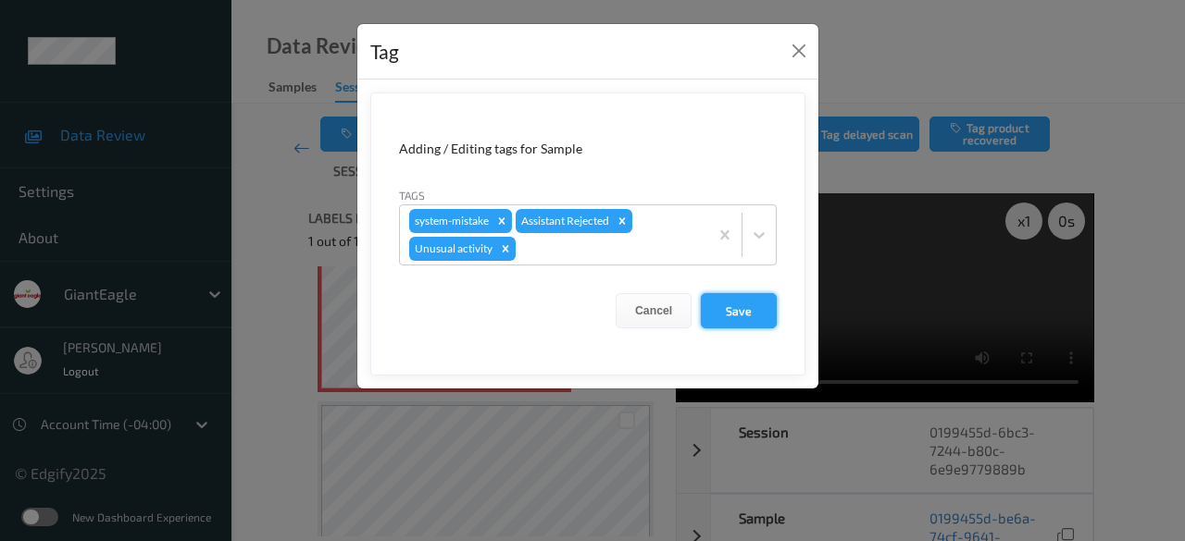
click at [736, 306] on button "Save" at bounding box center [739, 310] width 76 height 35
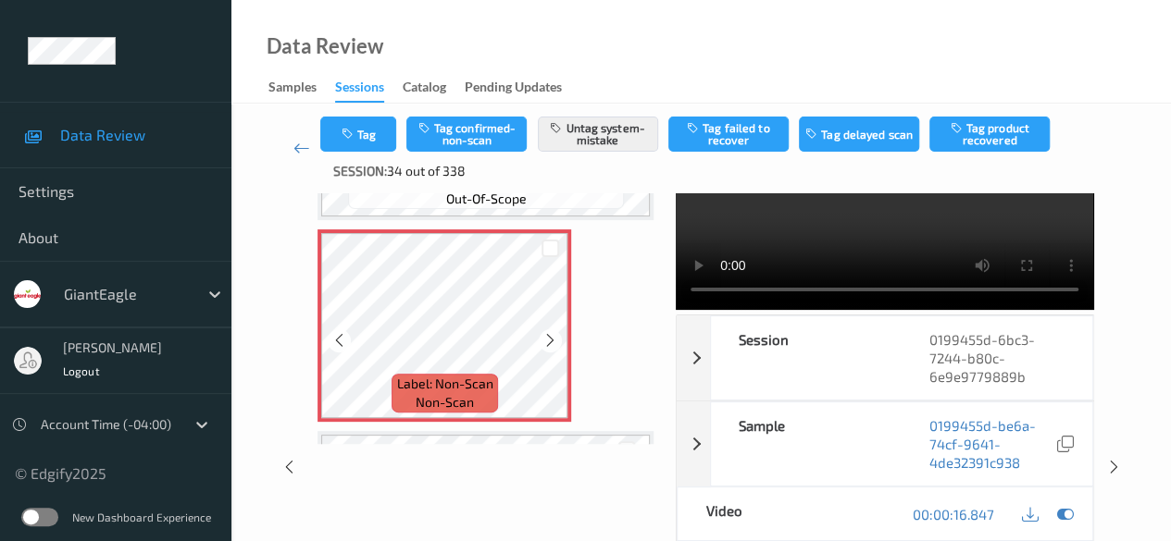
scroll to position [185, 0]
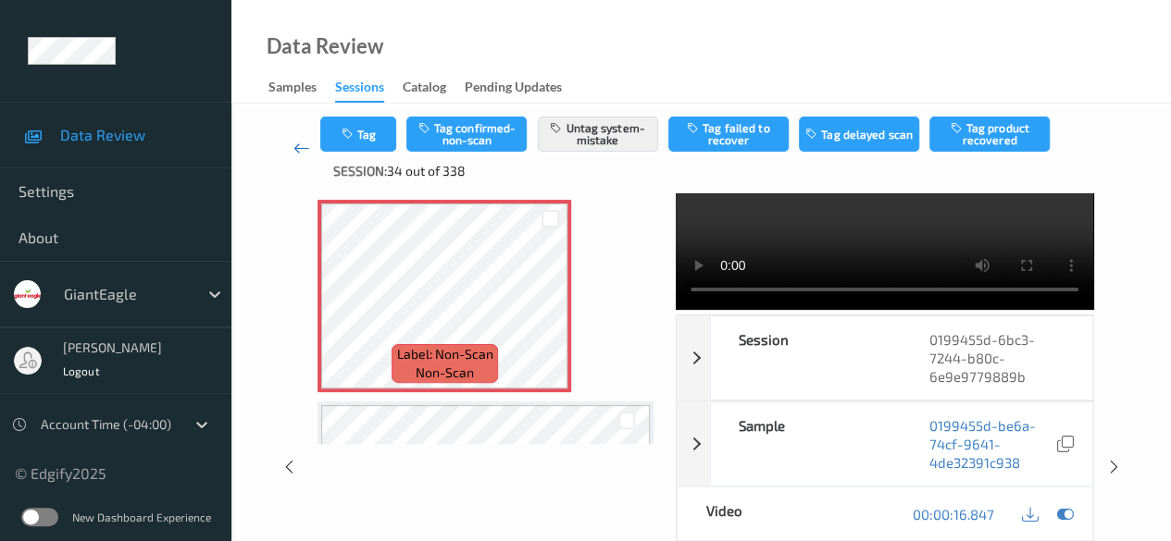
click at [296, 151] on icon at bounding box center [301, 148] width 17 height 19
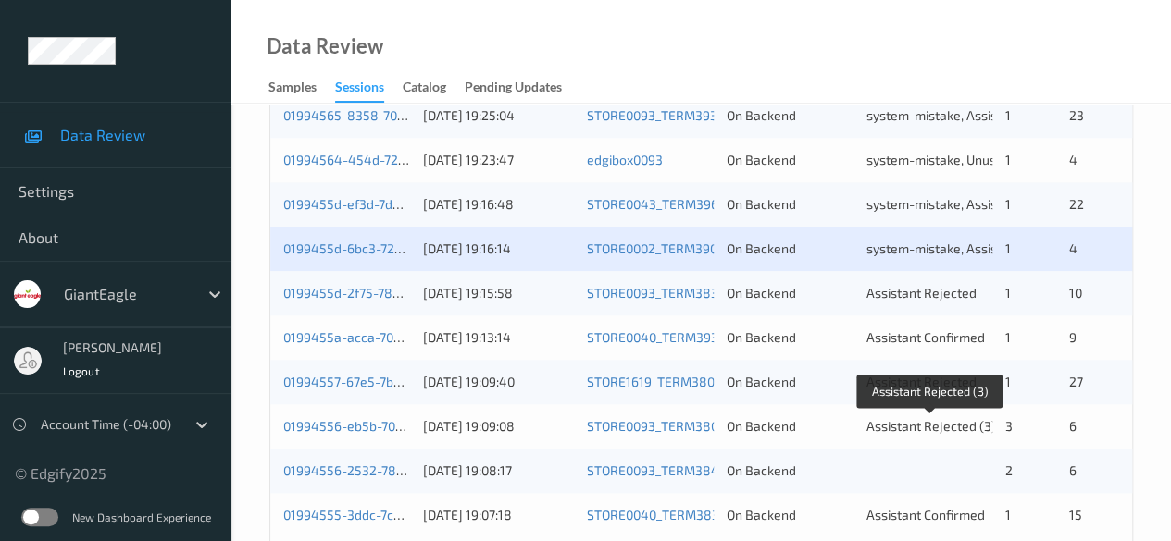
scroll to position [996, 0]
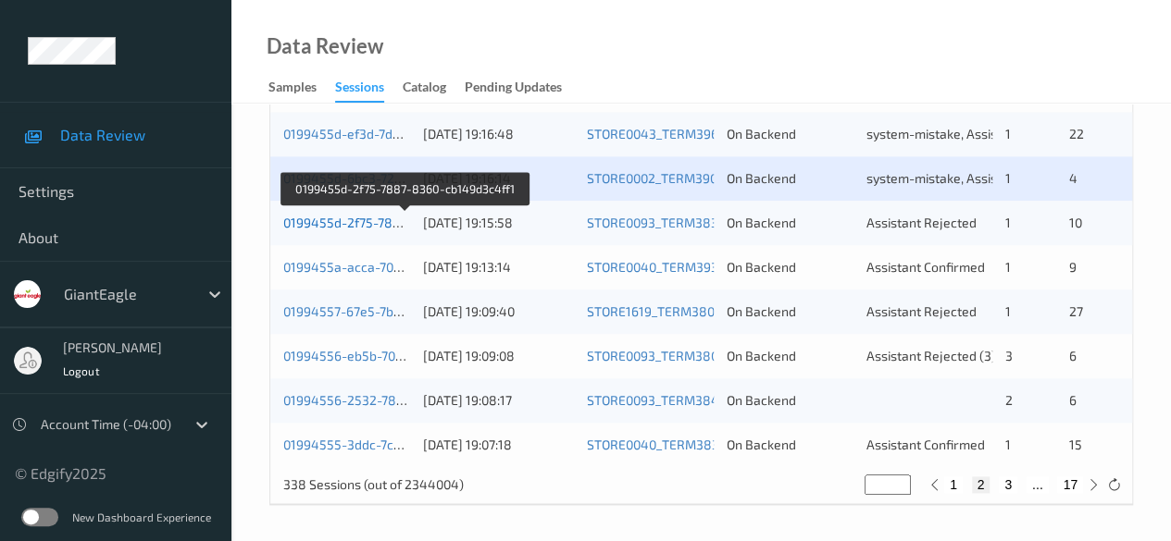
click at [355, 223] on link "0199455d-2f75-7887-8360-cb149d3c4ff1" at bounding box center [405, 223] width 245 height 16
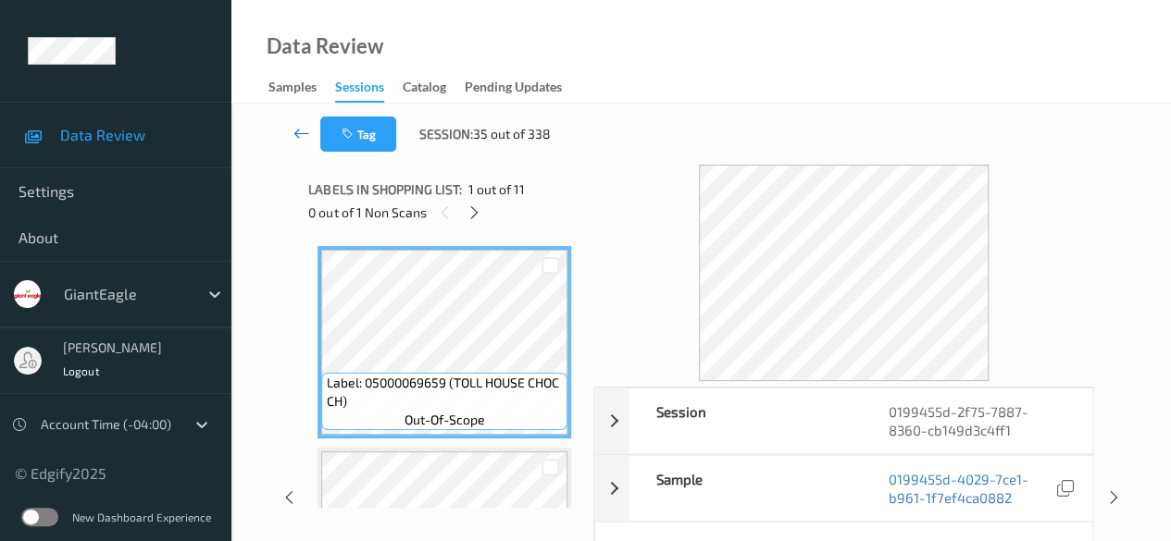
click at [293, 134] on icon at bounding box center [301, 133] width 17 height 19
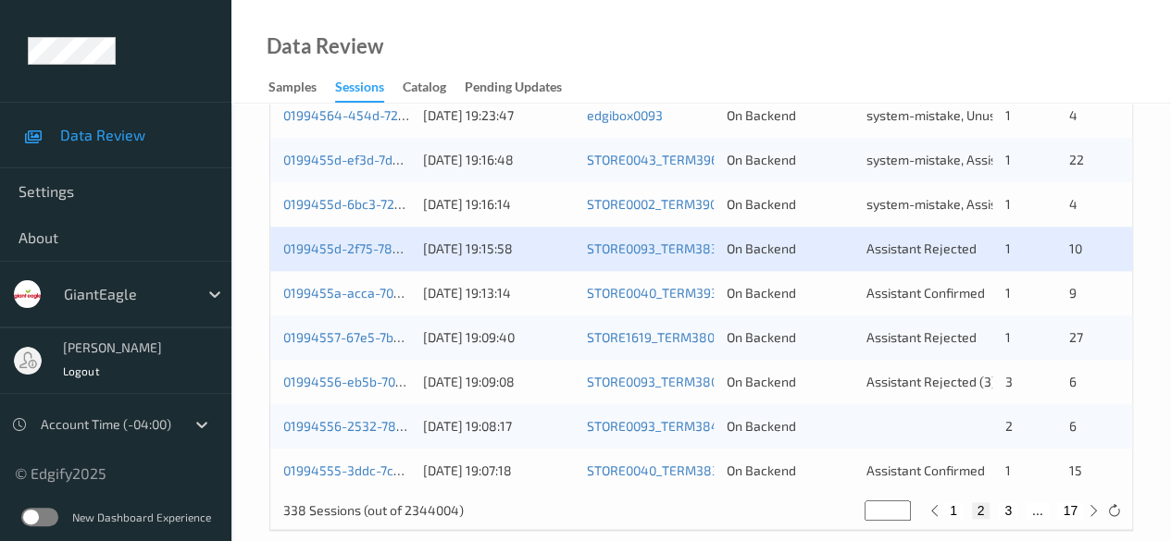
scroll to position [996, 0]
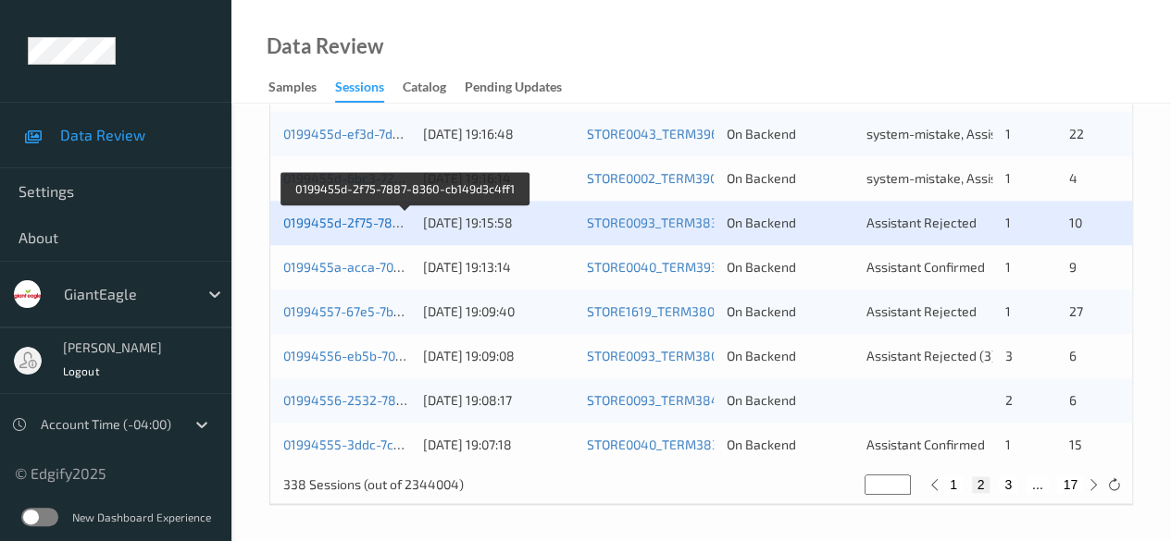
click at [360, 223] on link "0199455d-2f75-7887-8360-cb149d3c4ff1" at bounding box center [405, 223] width 245 height 16
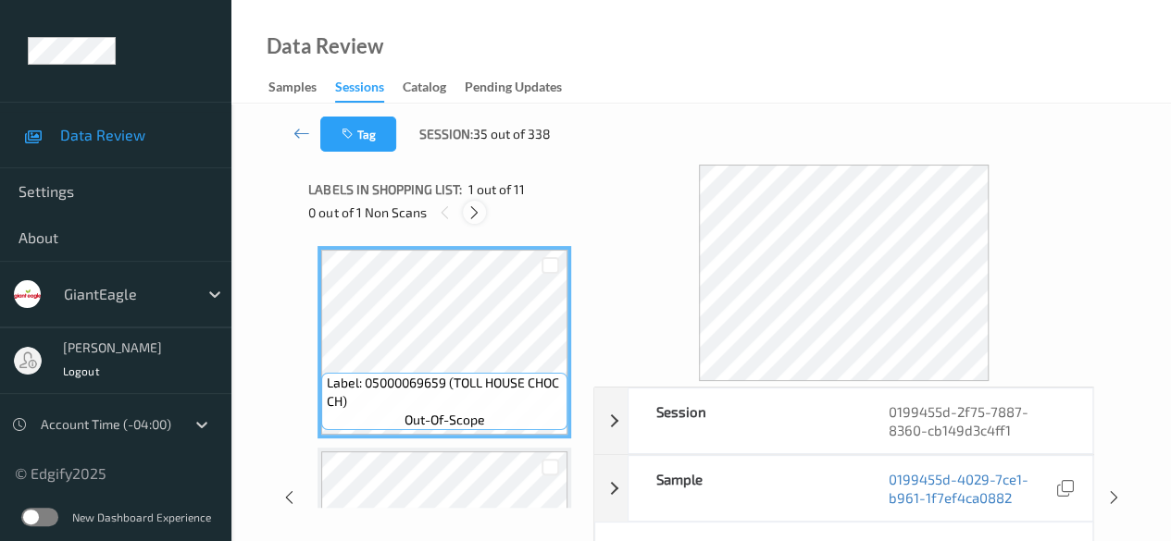
click at [472, 217] on icon at bounding box center [474, 213] width 16 height 17
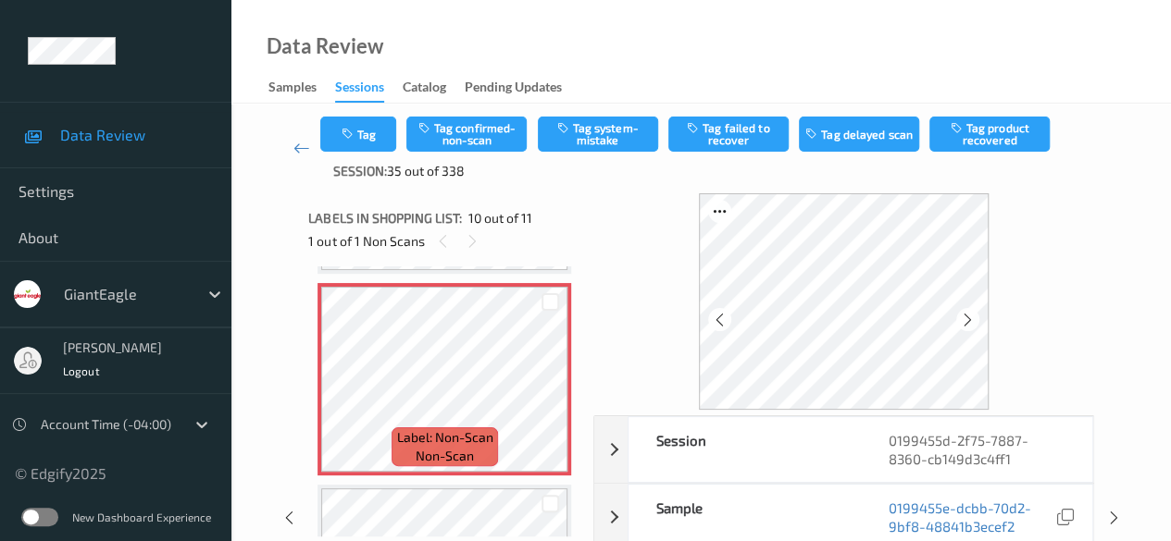
scroll to position [93, 0]
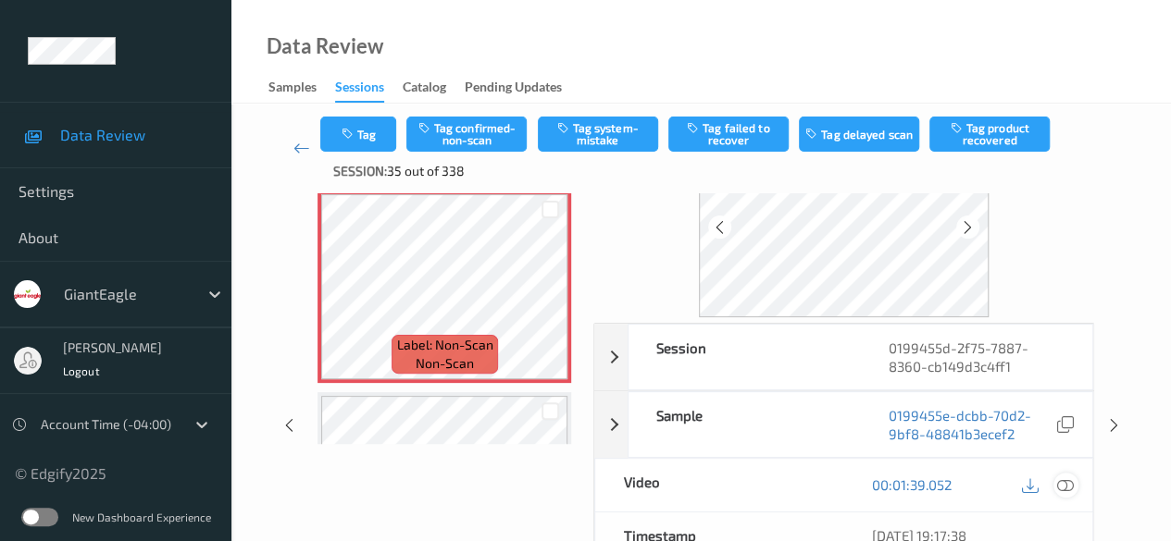
click at [819, 479] on icon at bounding box center [1065, 485] width 17 height 17
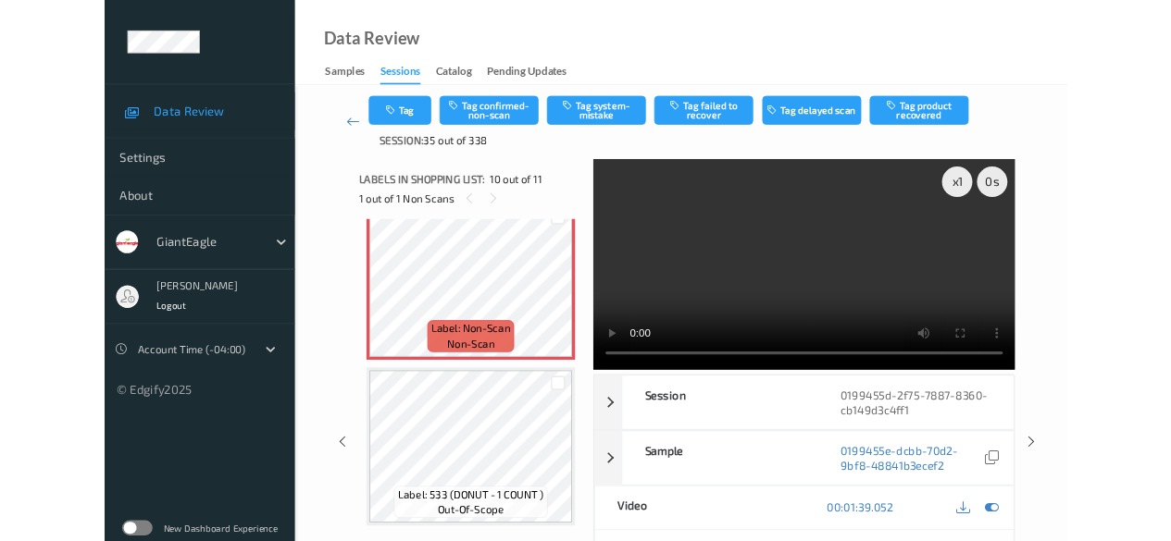
scroll to position [1846, 0]
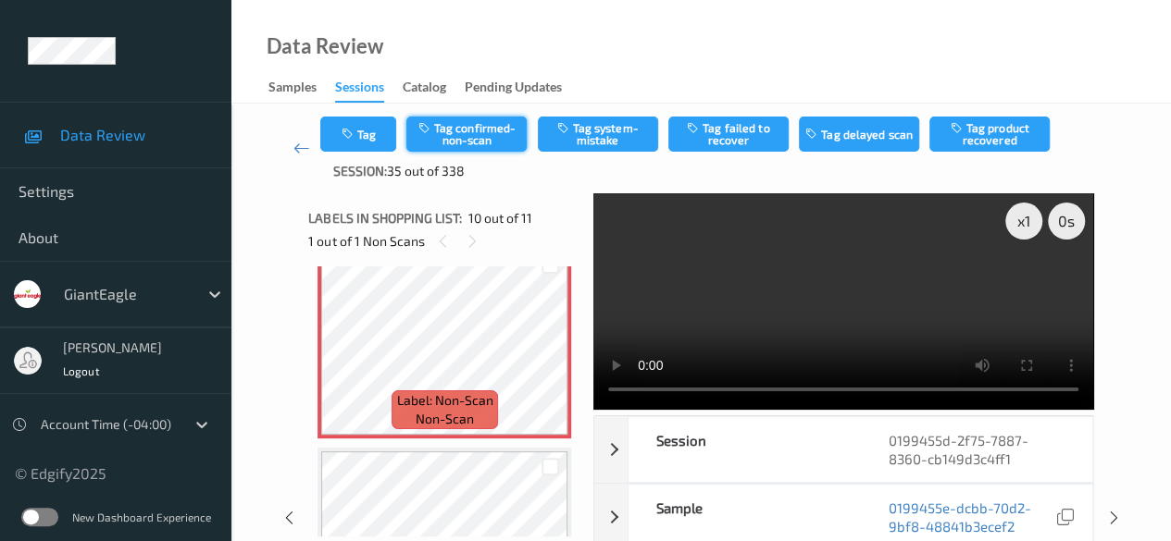
click at [504, 131] on button "Tag confirmed-non-scan" at bounding box center [466, 134] width 120 height 35
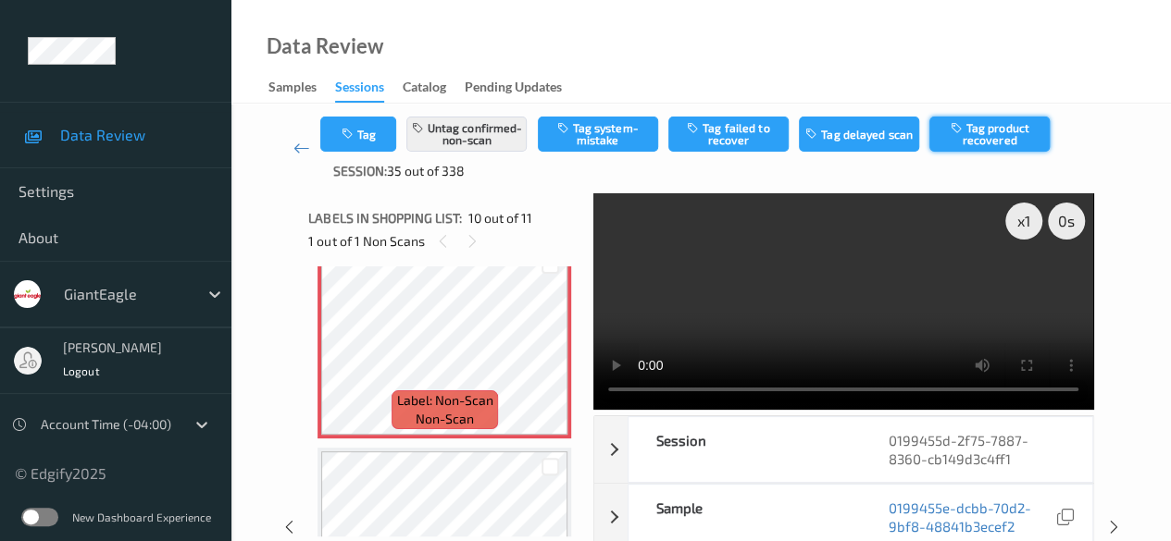
click at [819, 140] on button "Tag product recovered" at bounding box center [989, 134] width 120 height 35
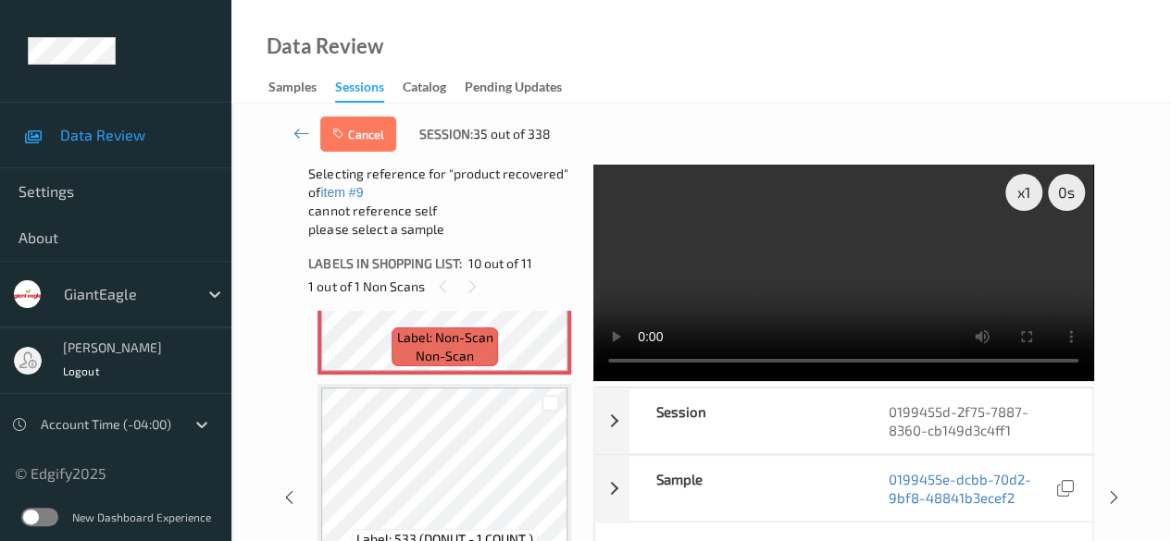
scroll to position [1958, 0]
click at [548, 404] on div at bounding box center [550, 401] width 18 height 18
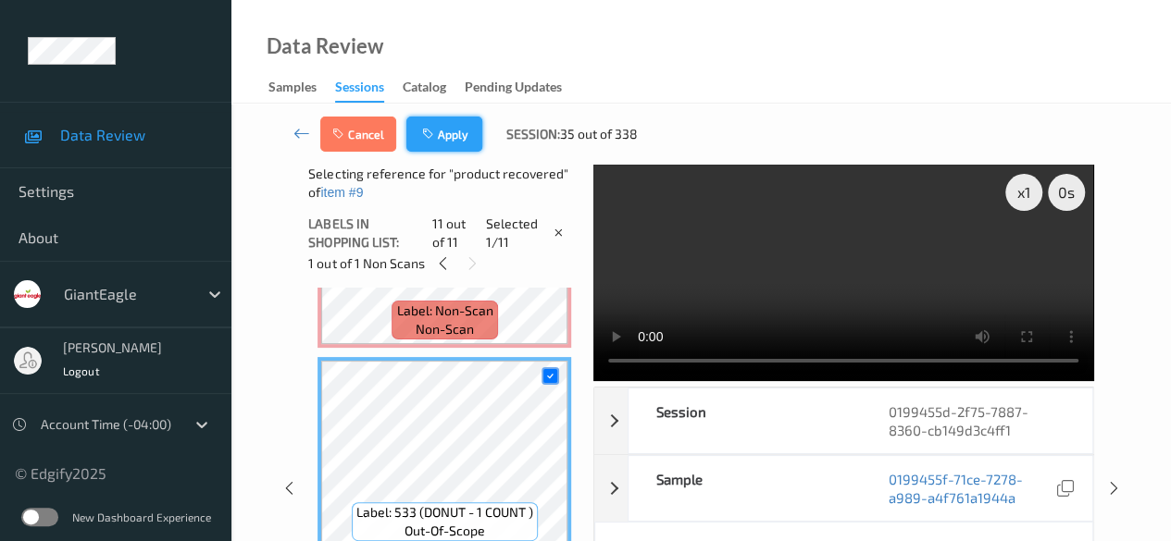
click at [447, 132] on button "Apply" at bounding box center [444, 134] width 76 height 35
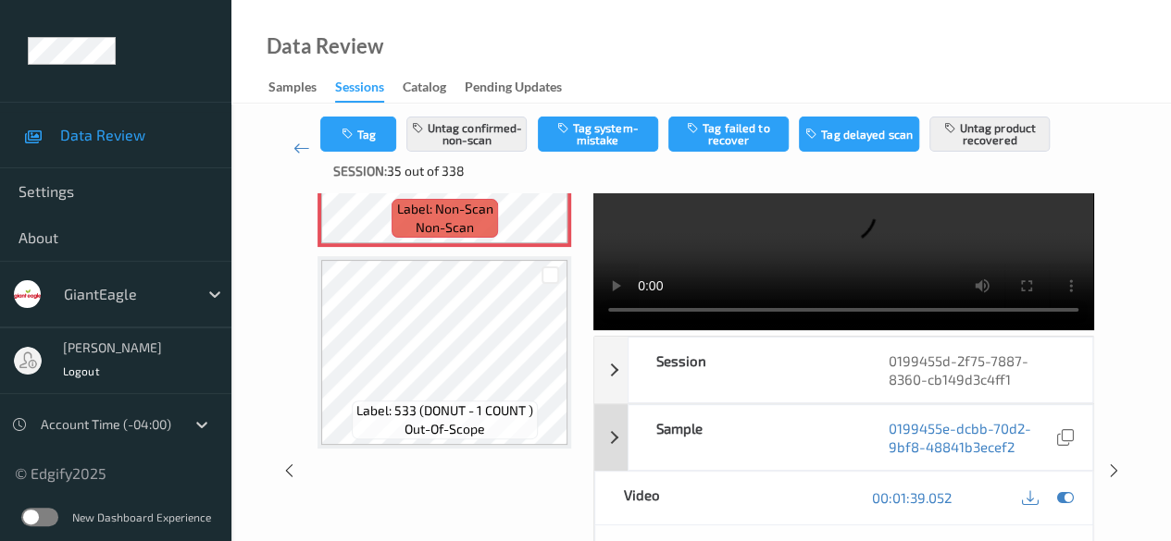
scroll to position [0, 0]
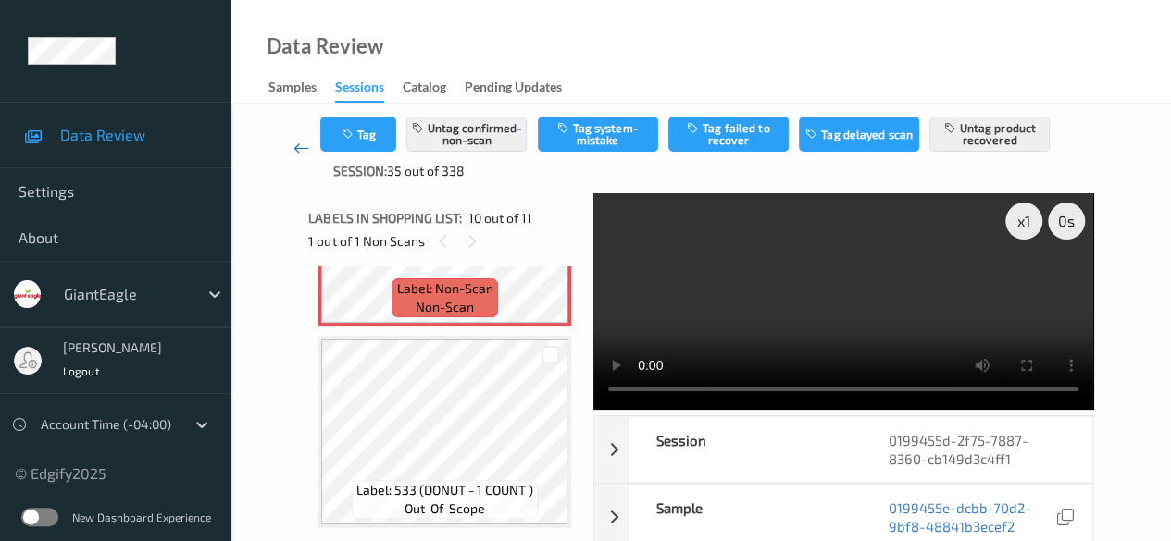
click at [295, 147] on icon at bounding box center [301, 148] width 17 height 19
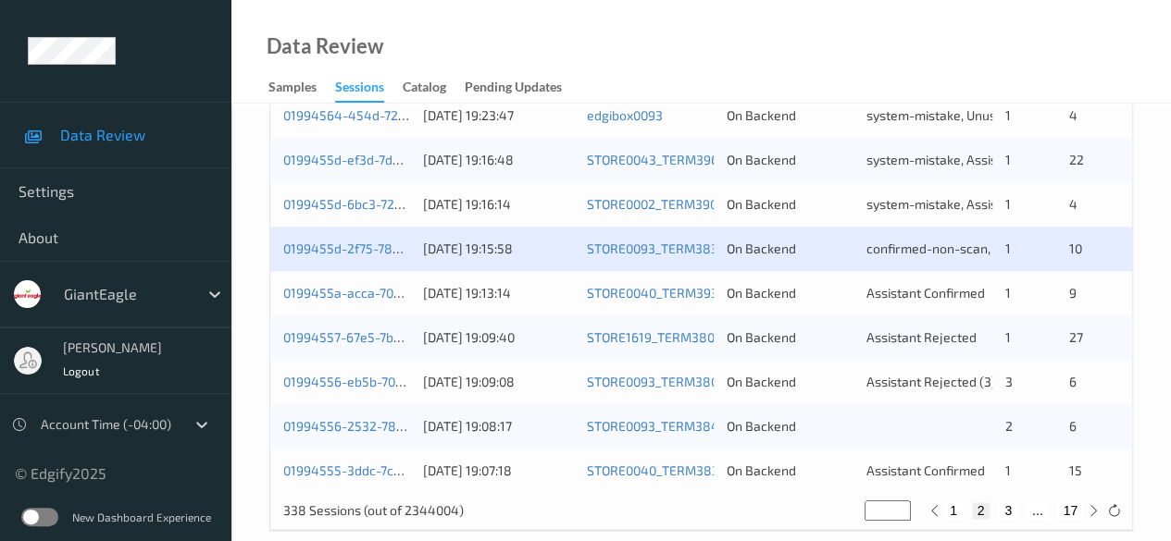
scroll to position [996, 0]
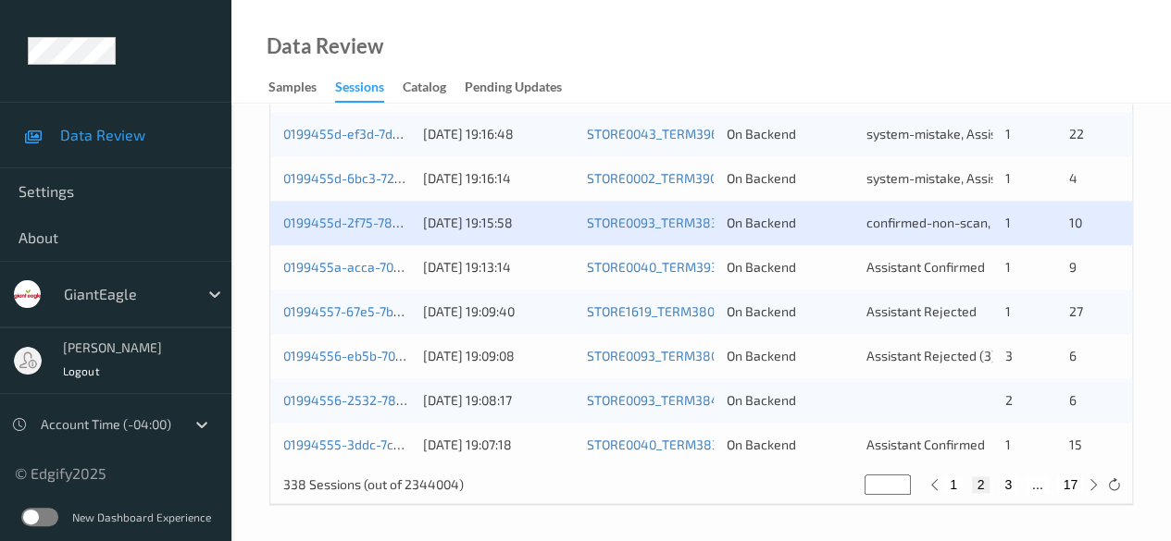
click at [373, 275] on div "0199455a-acca-7090-b1ed-48909999544b" at bounding box center [346, 267] width 127 height 19
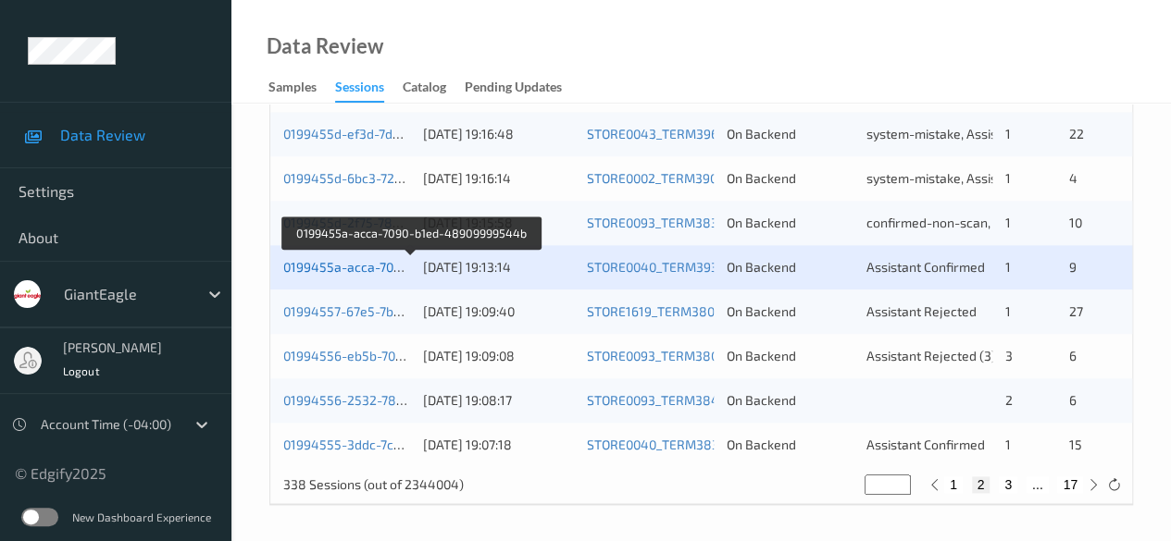
click at [350, 271] on link "0199455a-acca-7090-b1ed-48909999544b" at bounding box center [411, 267] width 256 height 16
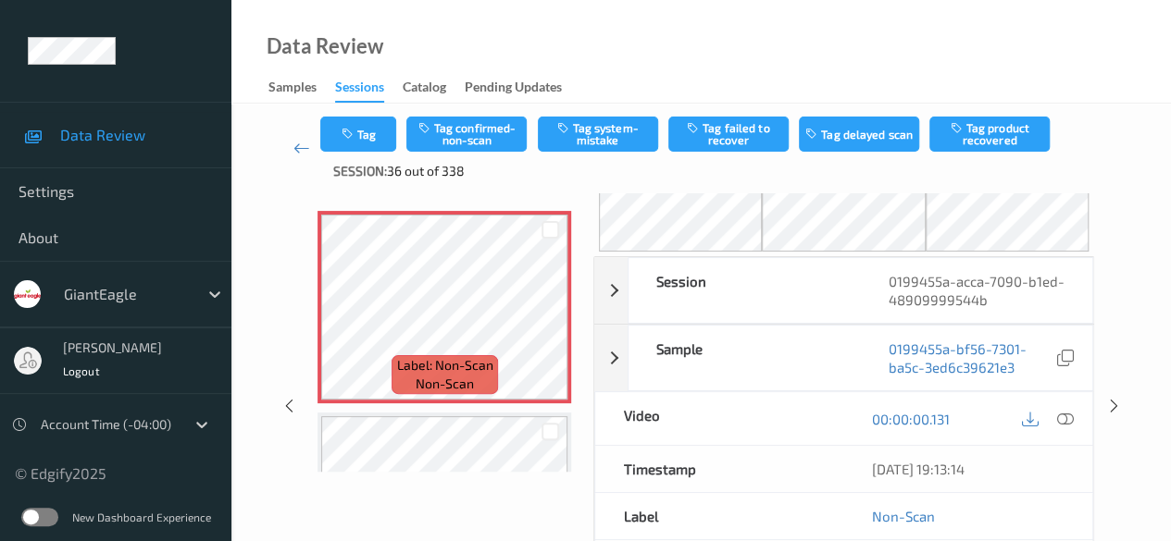
scroll to position [93, 0]
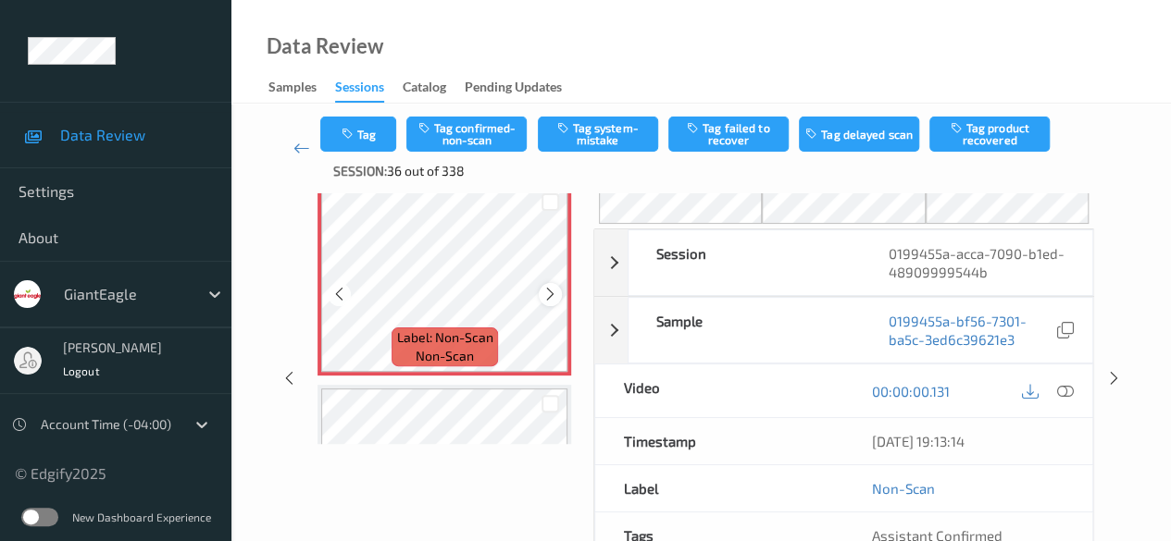
click at [550, 301] on icon at bounding box center [550, 294] width 16 height 17
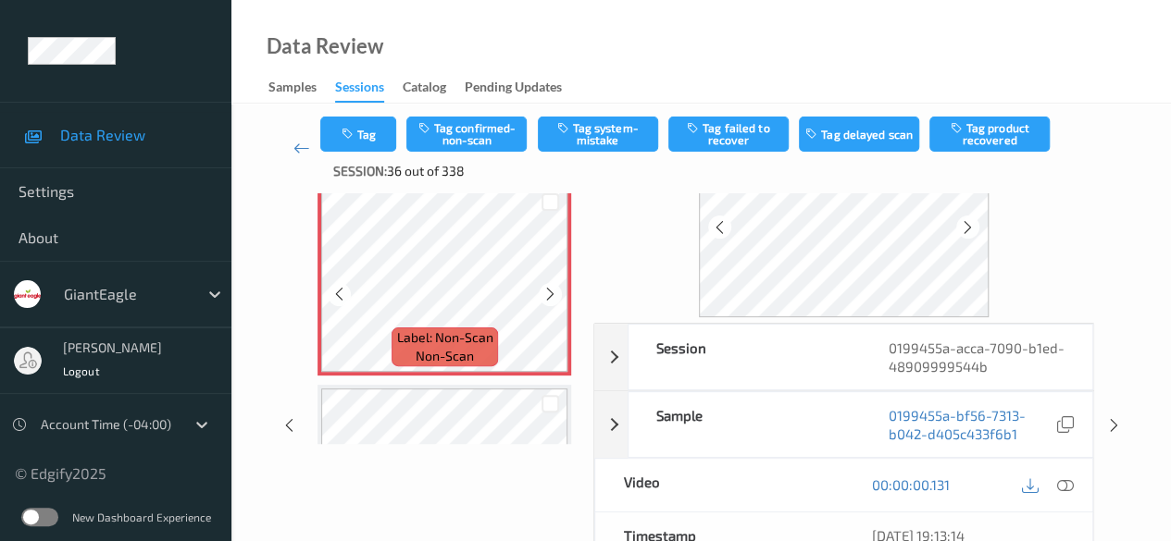
click at [550, 301] on icon at bounding box center [550, 294] width 16 height 17
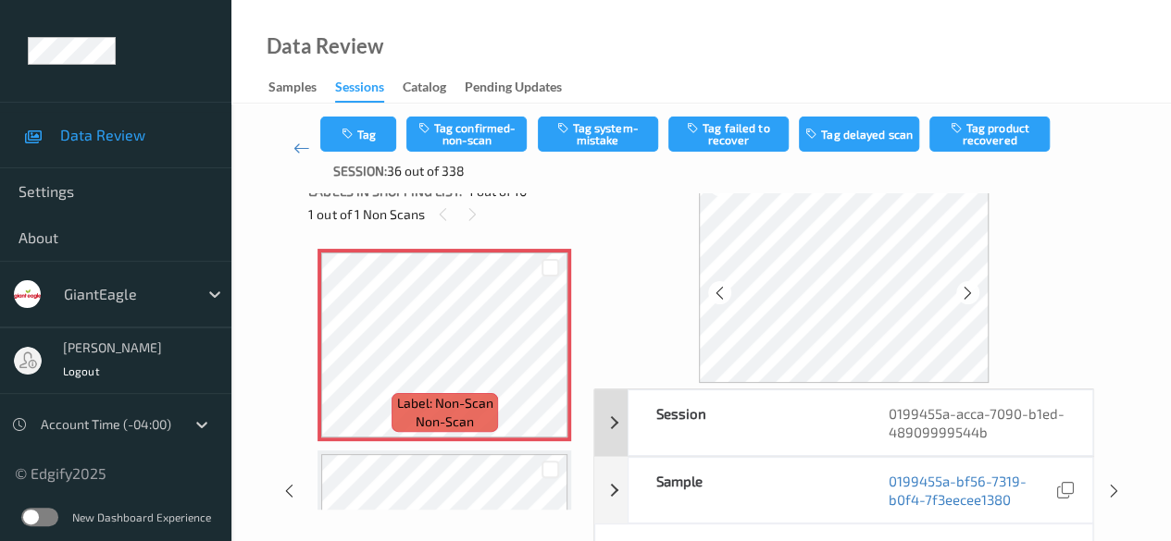
scroll to position [0, 0]
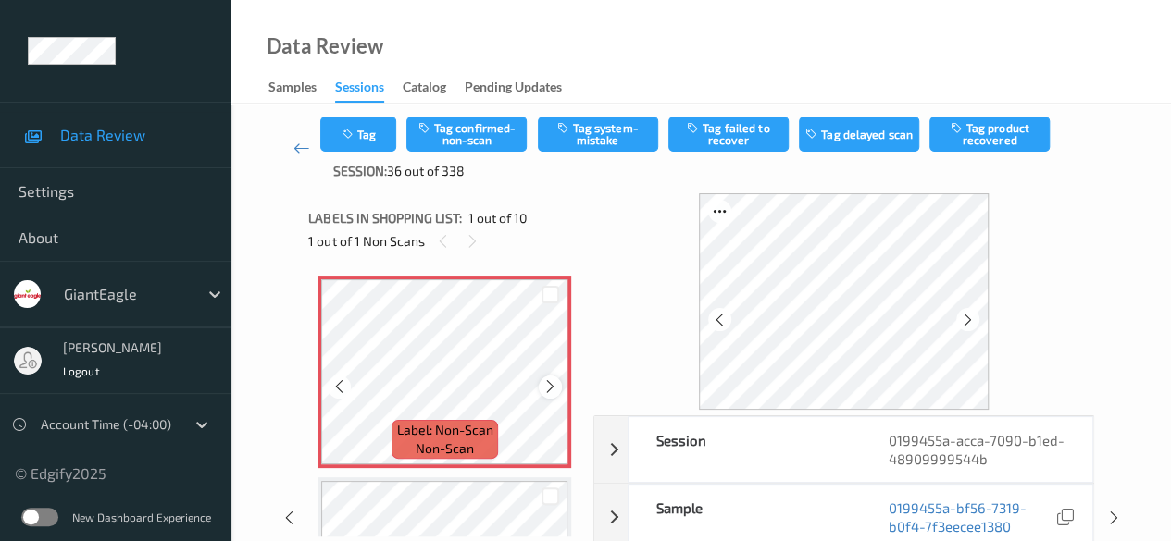
click at [544, 395] on div at bounding box center [550, 387] width 23 height 23
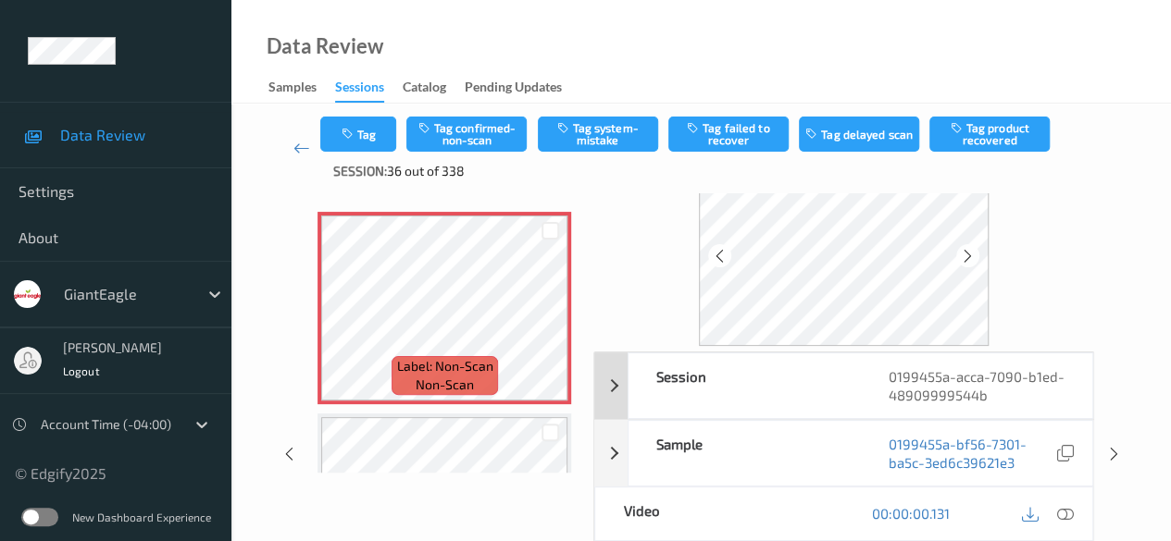
scroll to position [93, 0]
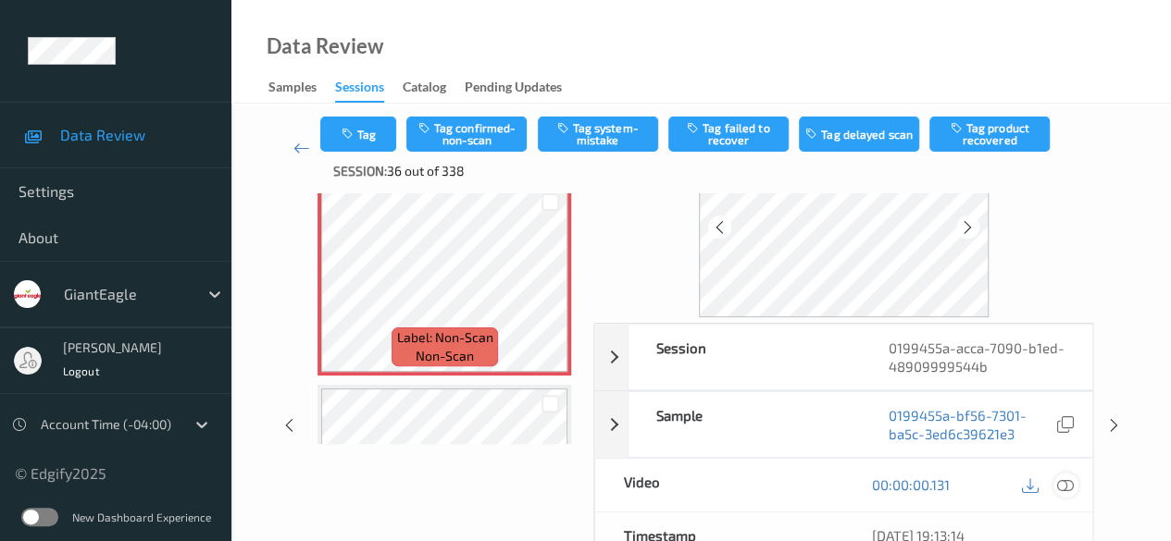
click at [819, 480] on icon at bounding box center [1065, 485] width 17 height 17
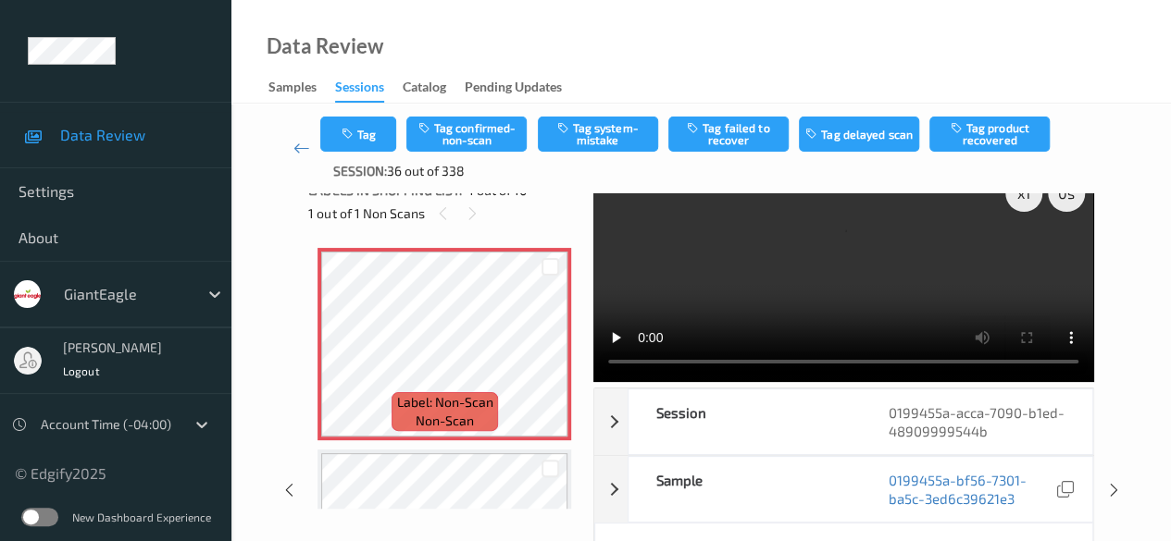
scroll to position [0, 0]
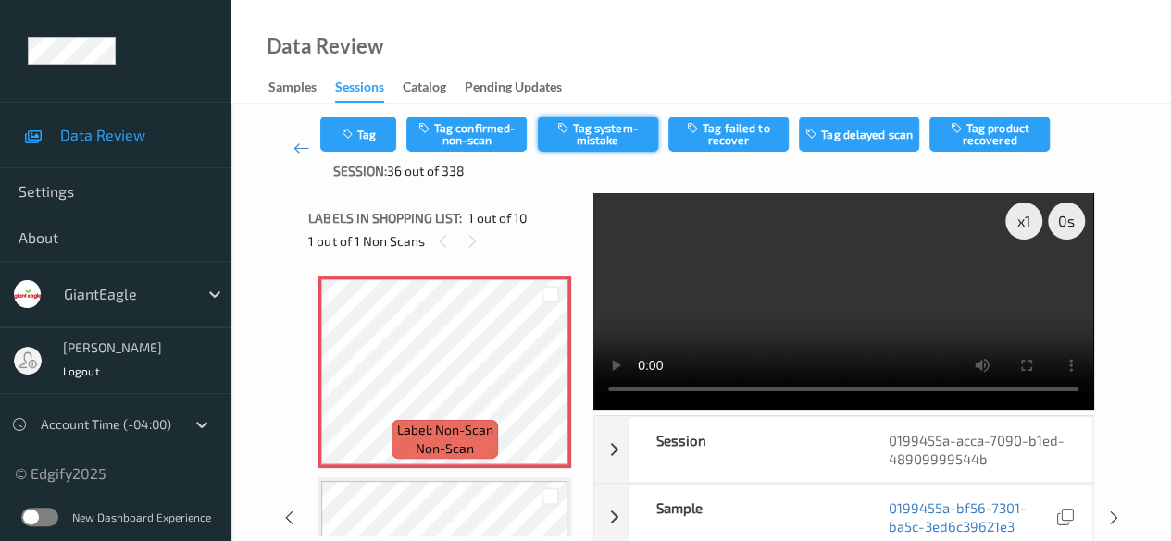
click at [603, 137] on button "Tag system-mistake" at bounding box center [598, 134] width 120 height 35
click at [293, 145] on icon at bounding box center [301, 148] width 17 height 19
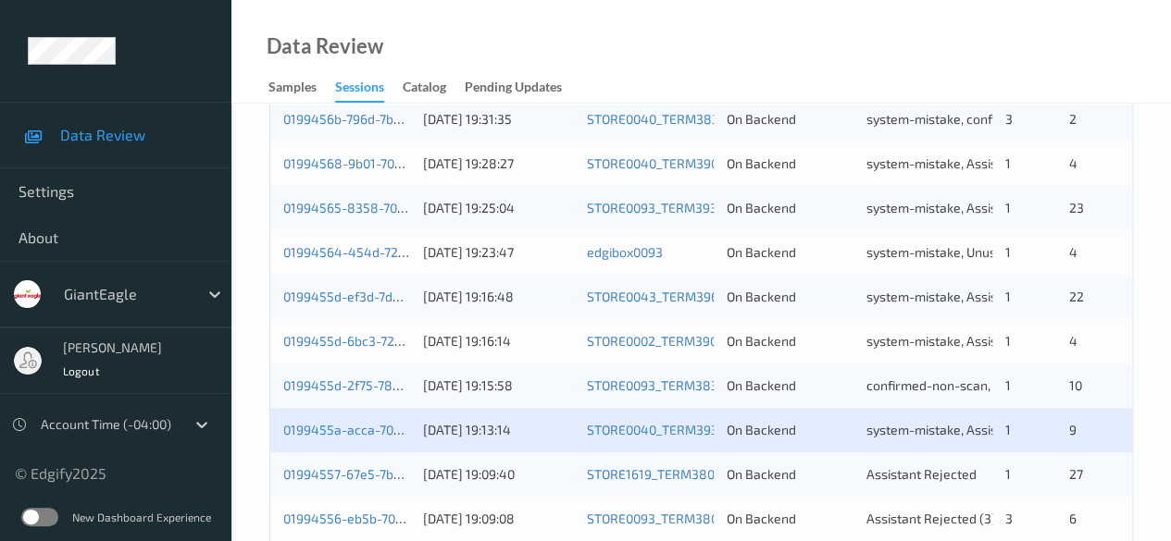
scroll to position [996, 0]
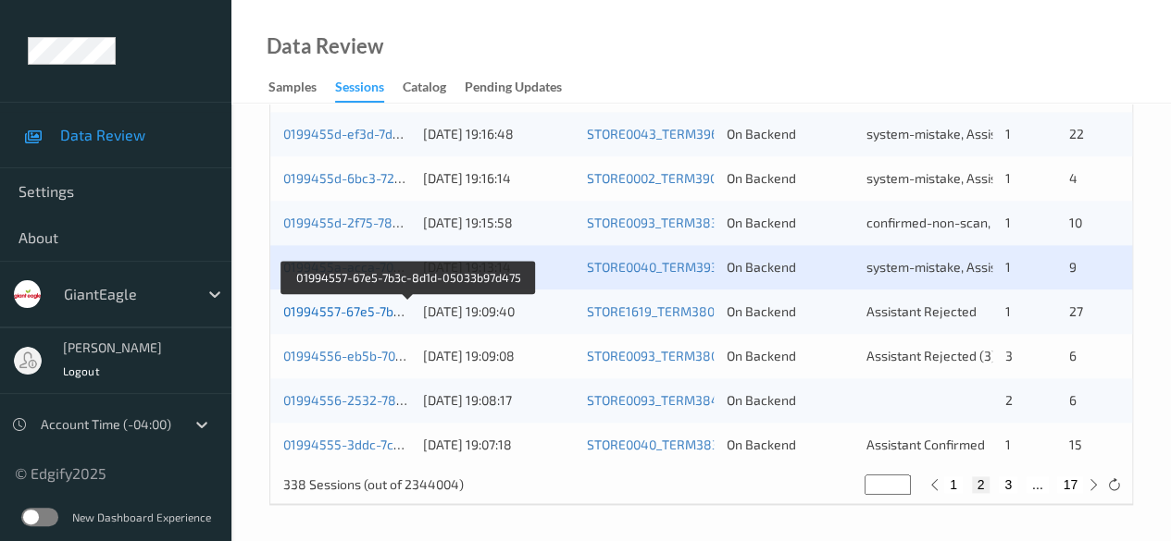
click at [367, 305] on link "01994557-67e5-7b3c-8d1d-05033b97d475" at bounding box center [409, 312] width 252 height 16
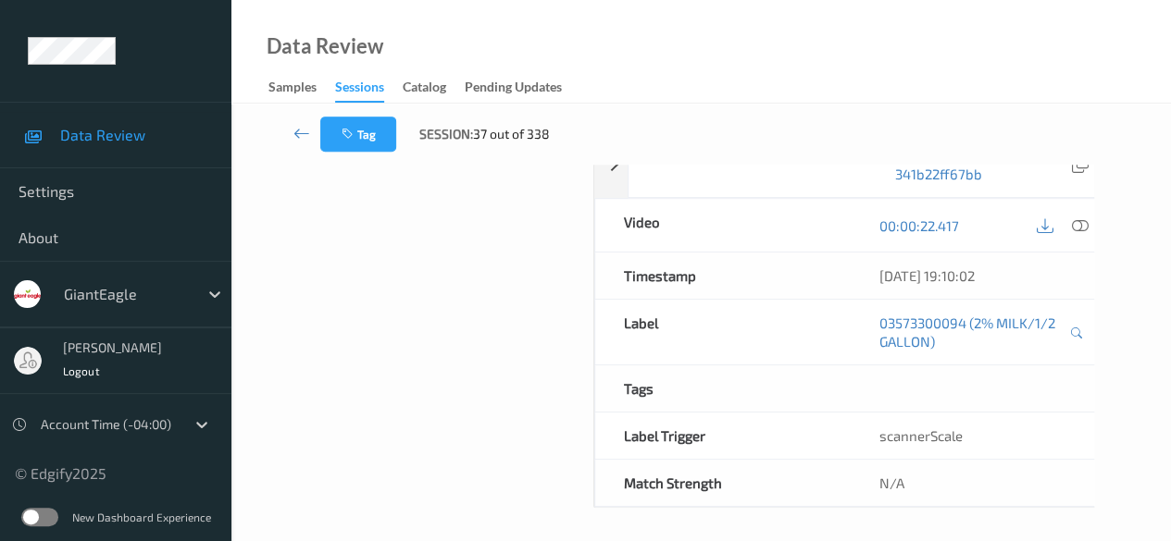
scroll to position [324, 0]
click at [423, 291] on div "Labels in shopping list: 1 out of 28 0 out of 1 Non Scans Label: 03573300094 (2…" at bounding box center [444, 174] width 272 height 667
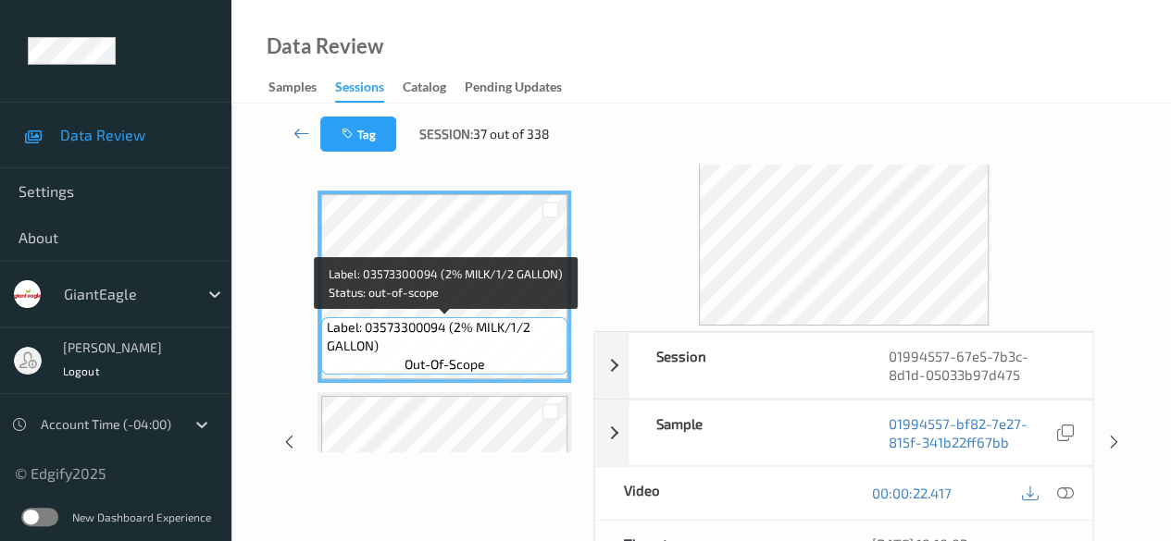
scroll to position [0, 0]
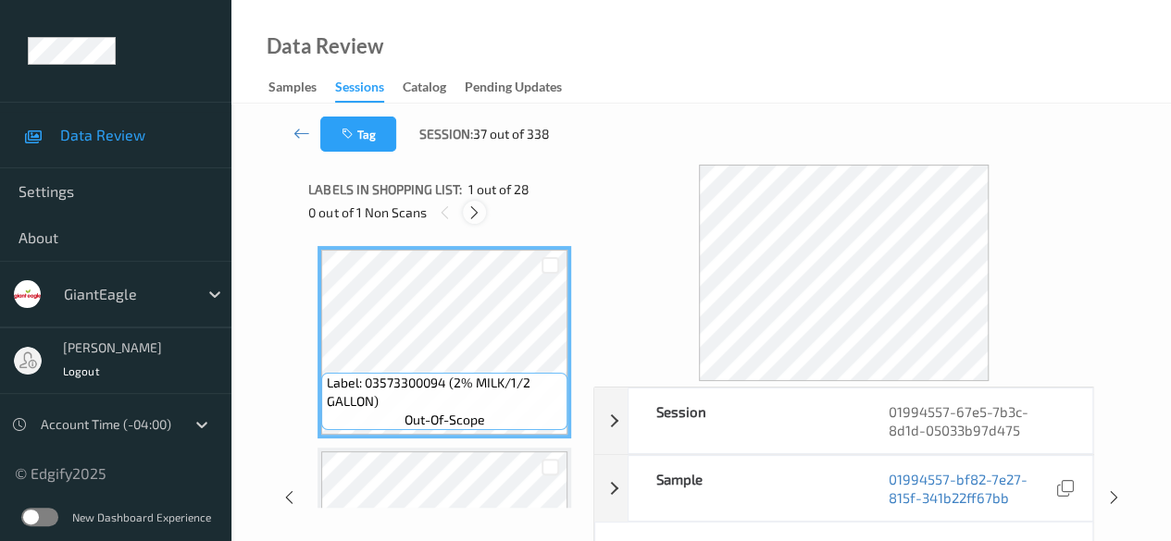
click at [472, 214] on icon at bounding box center [474, 213] width 16 height 17
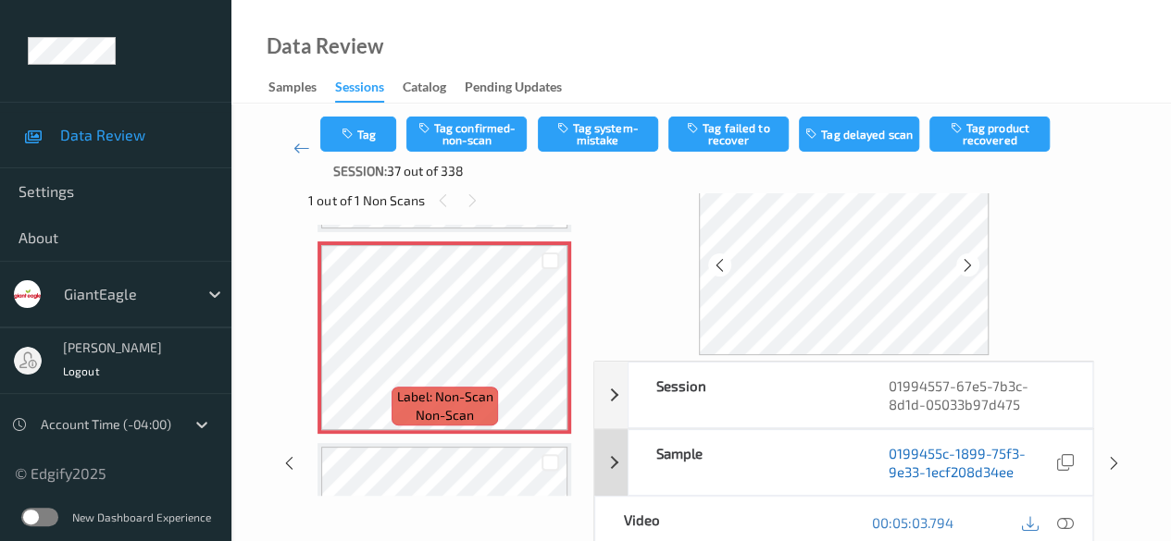
scroll to position [93, 0]
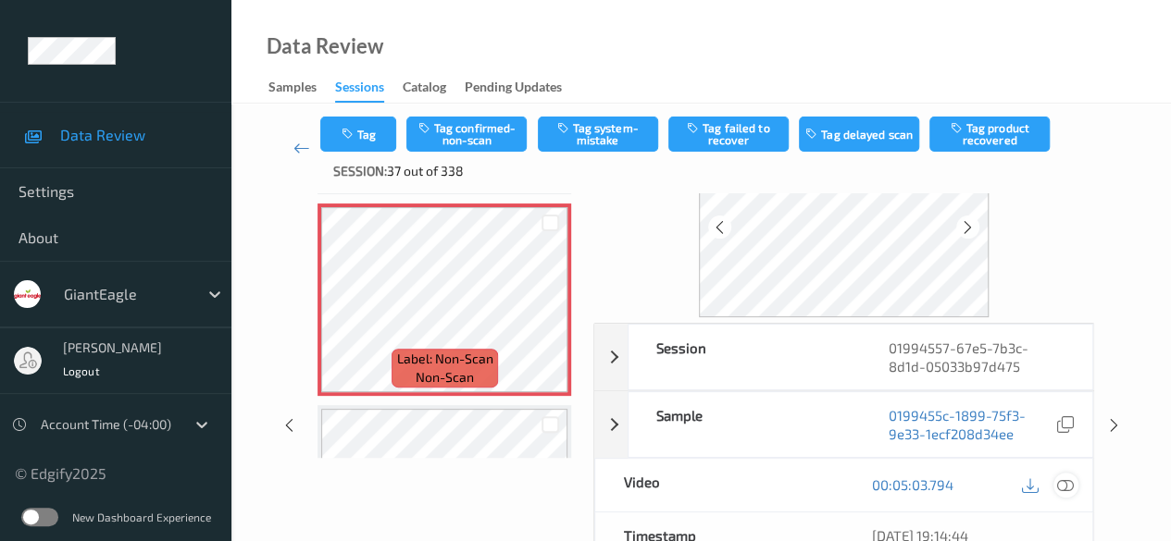
click at [819, 481] on div at bounding box center [1065, 485] width 25 height 25
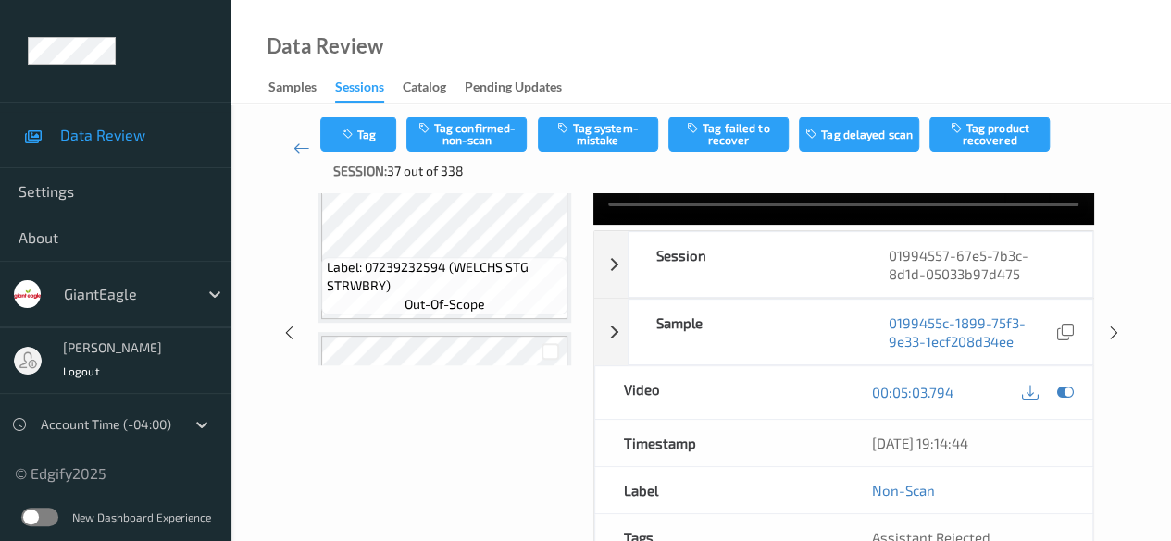
scroll to position [0, 0]
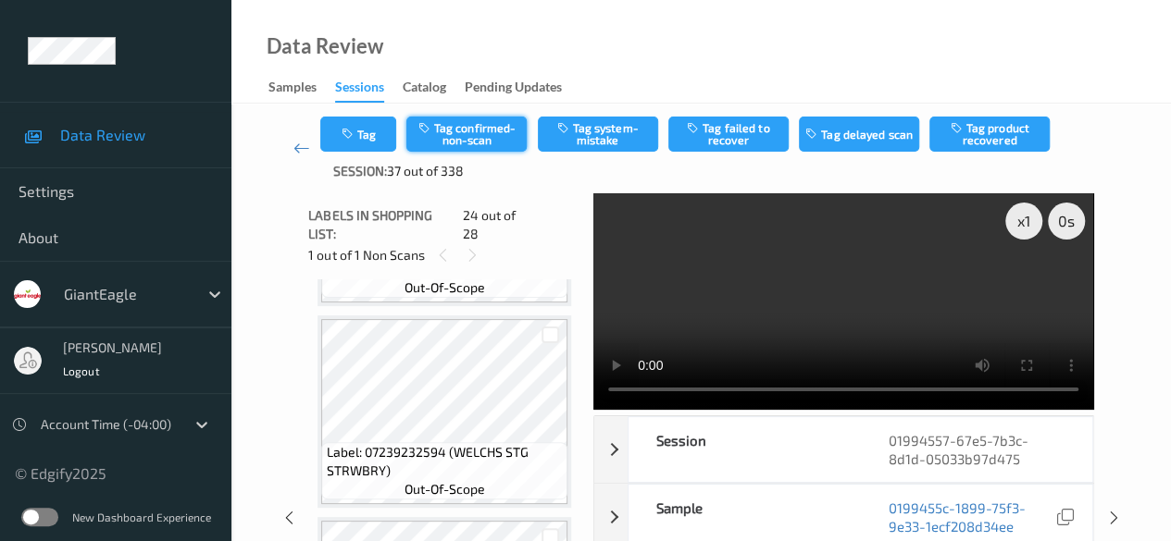
click at [489, 140] on button "Tag confirmed-non-scan" at bounding box center [466, 134] width 120 height 35
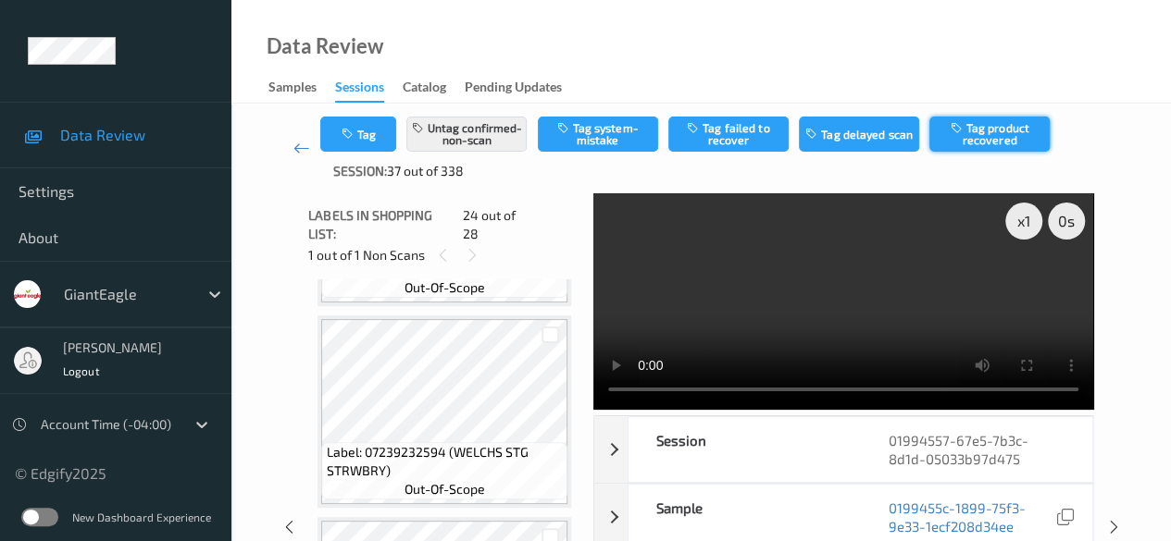
click at [819, 136] on button "Tag product recovered" at bounding box center [989, 134] width 120 height 35
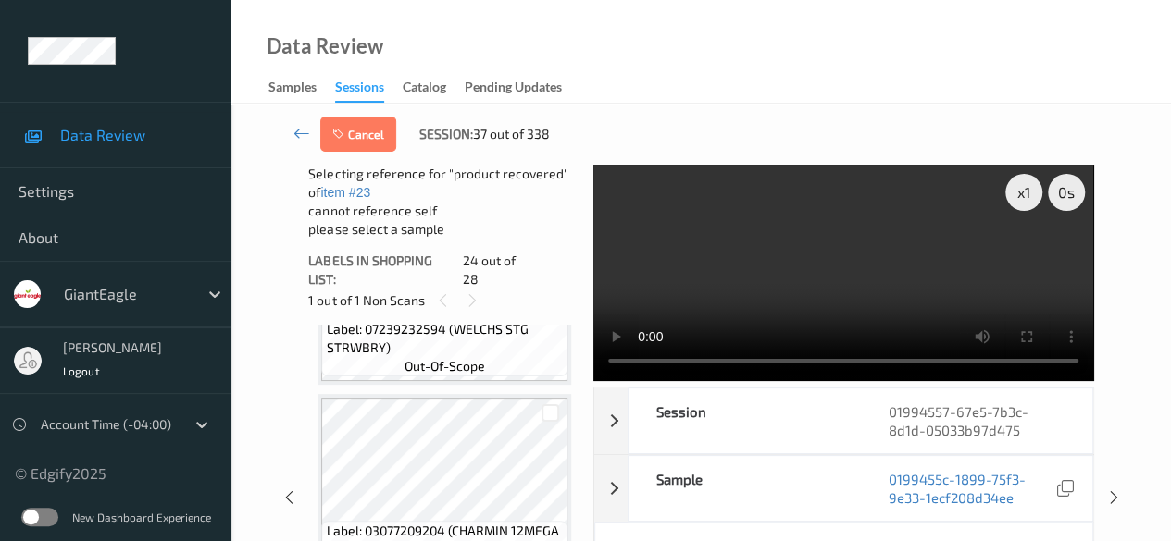
scroll to position [93, 0]
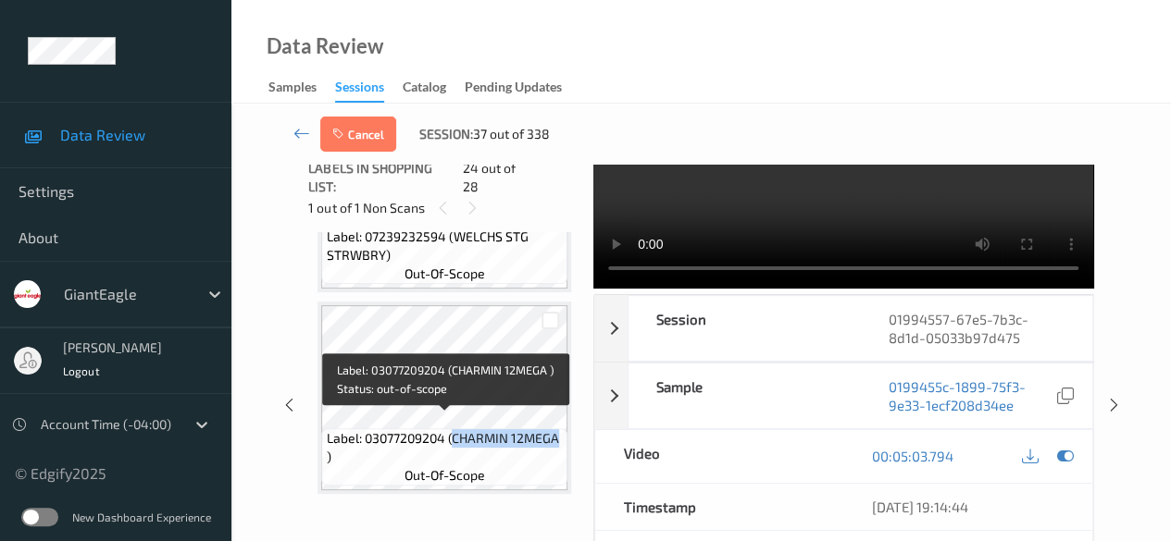
drag, startPoint x: 454, startPoint y: 424, endPoint x: 559, endPoint y: 425, distance: 105.5
click at [559, 429] on span "Label: 03077209204 (CHARMIN 12MEGA )" at bounding box center [445, 447] width 237 height 37
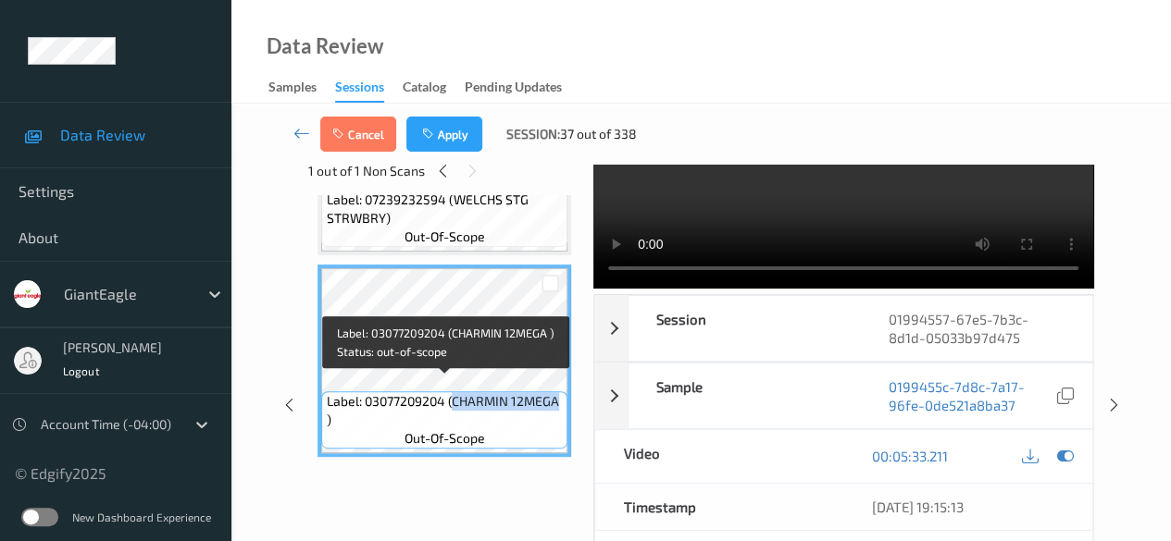
copy span "CHARMIN 12MEGA"
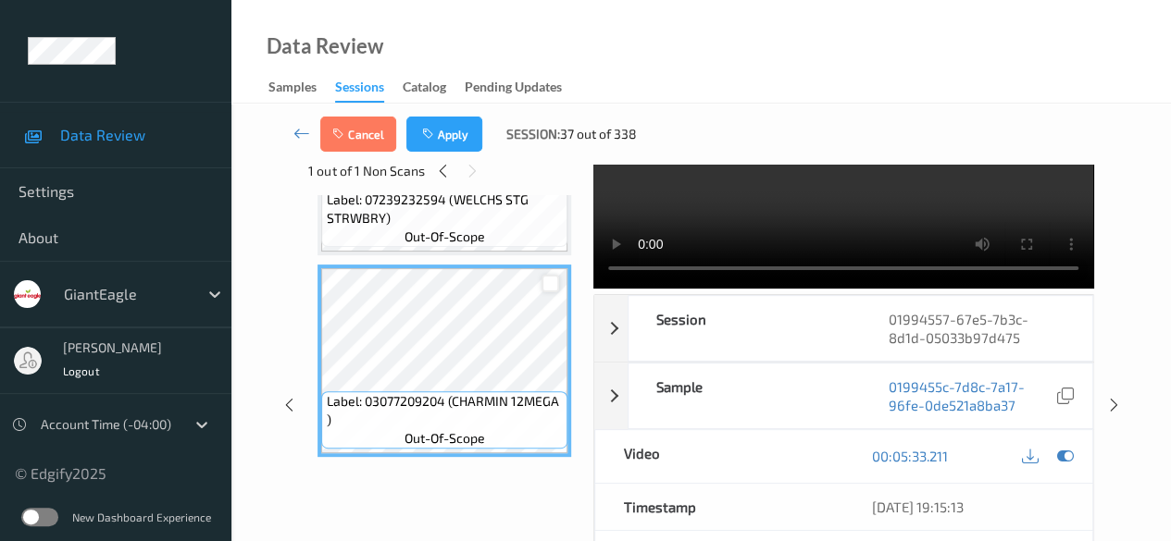
click at [544, 275] on div at bounding box center [550, 284] width 18 height 18
click at [453, 136] on button "Apply" at bounding box center [444, 134] width 76 height 35
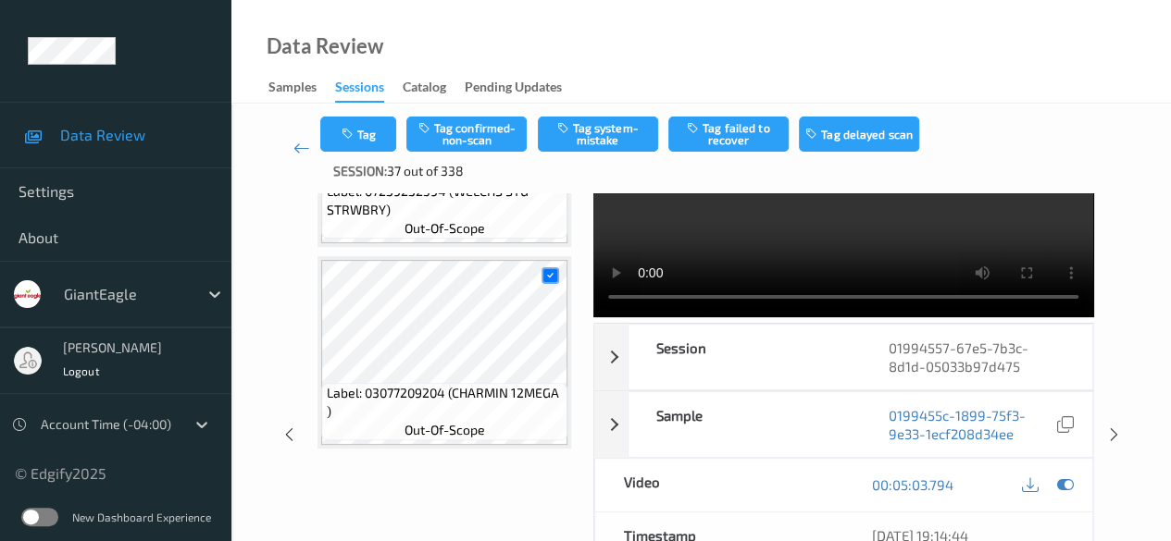
scroll to position [4448, 0]
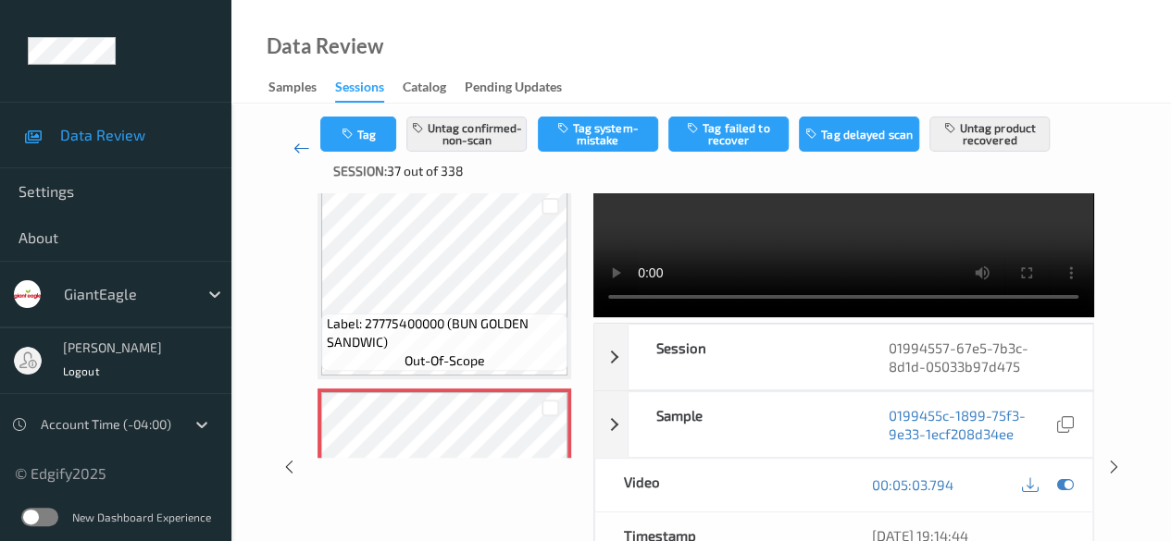
click at [294, 151] on icon at bounding box center [301, 148] width 17 height 19
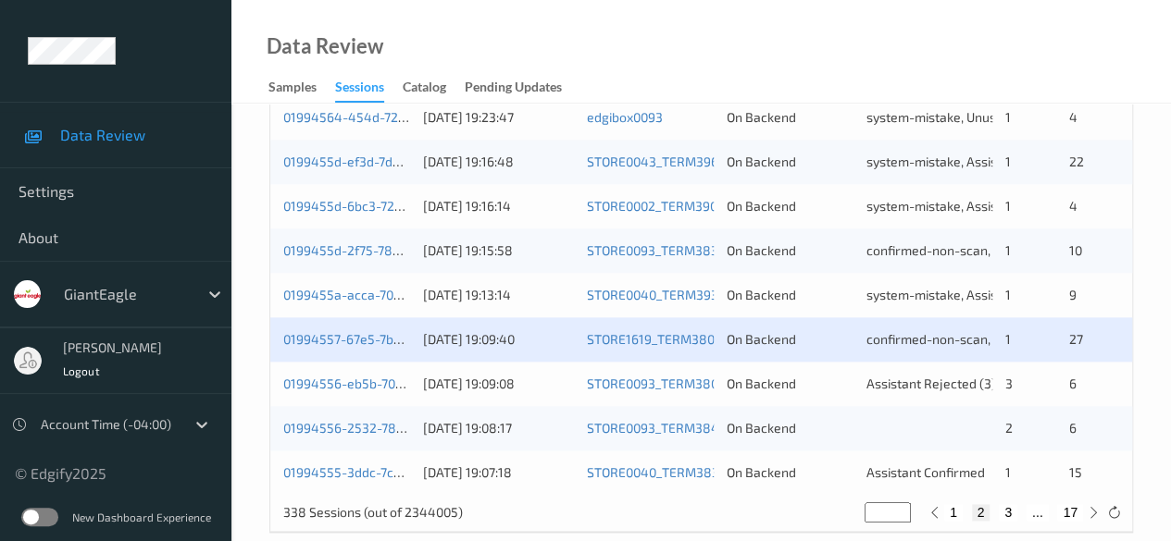
scroll to position [996, 0]
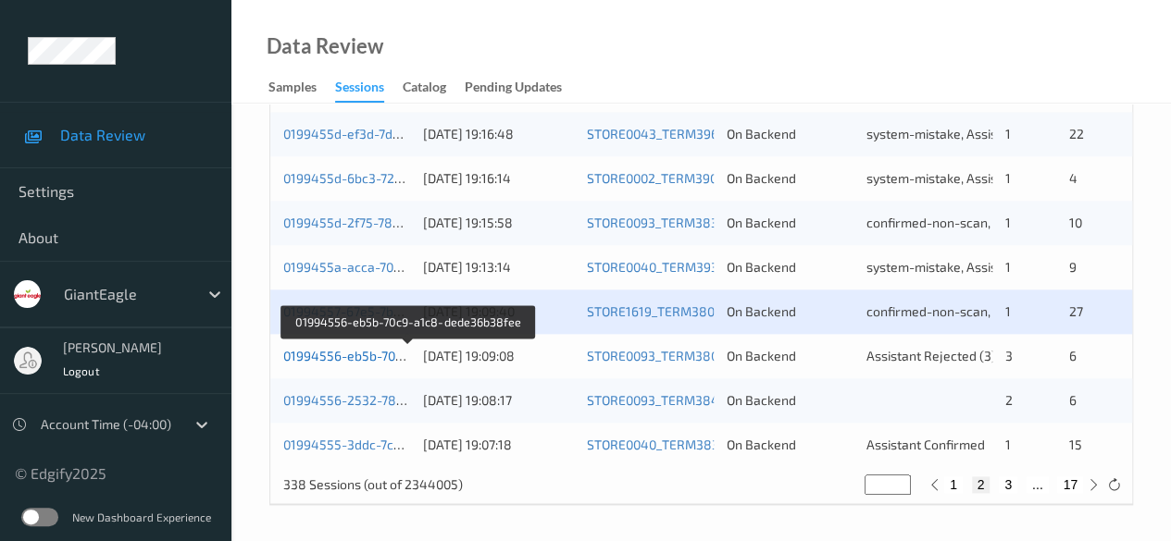
click at [370, 351] on link "01994556-eb5b-70c9-a1c8-dede36b38fee" at bounding box center [409, 356] width 252 height 16
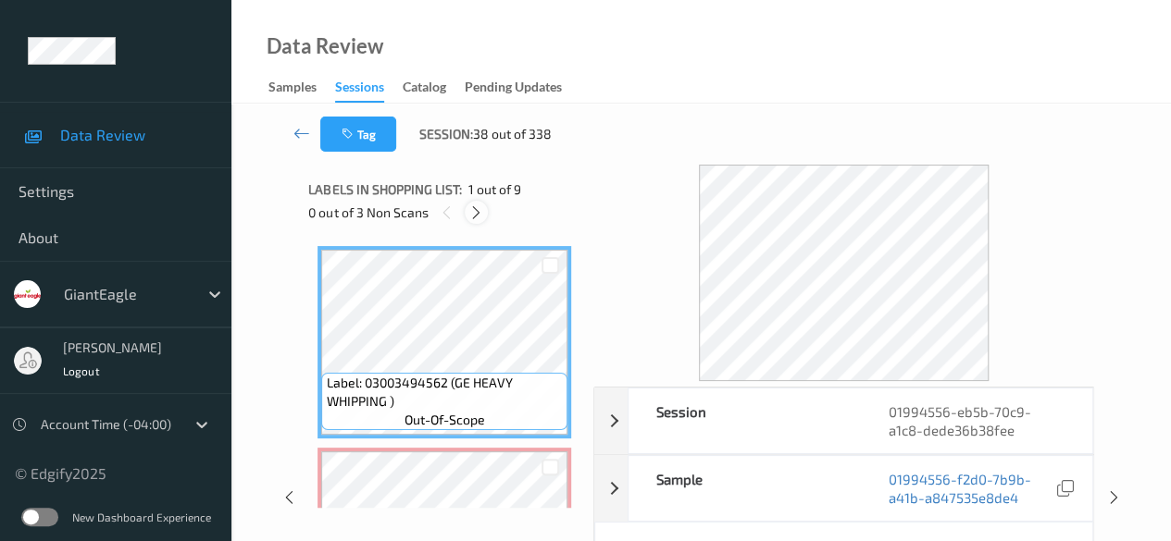
click at [474, 205] on icon at bounding box center [476, 213] width 16 height 17
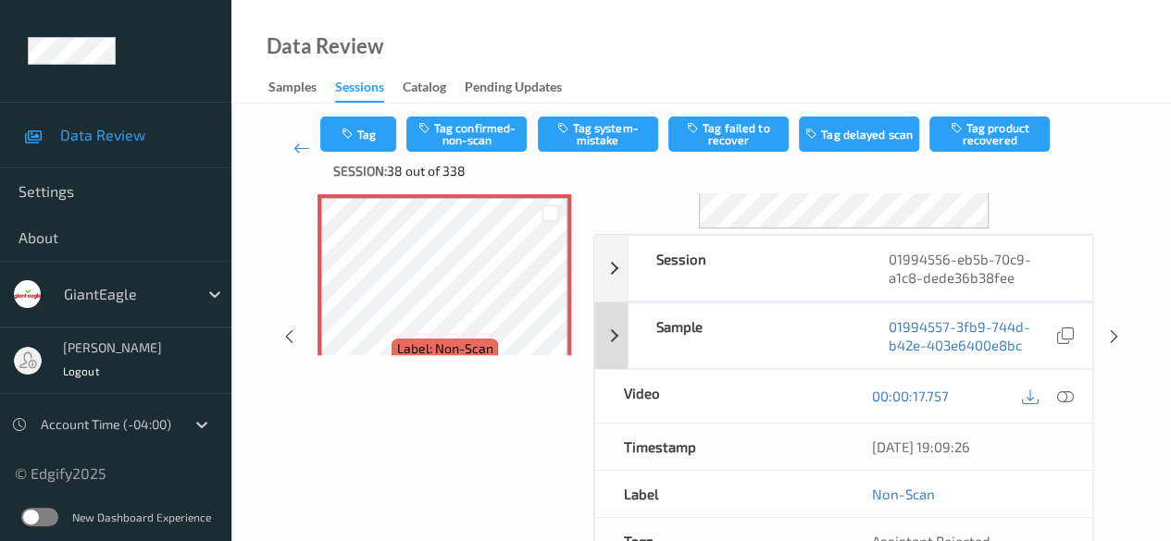
scroll to position [185, 0]
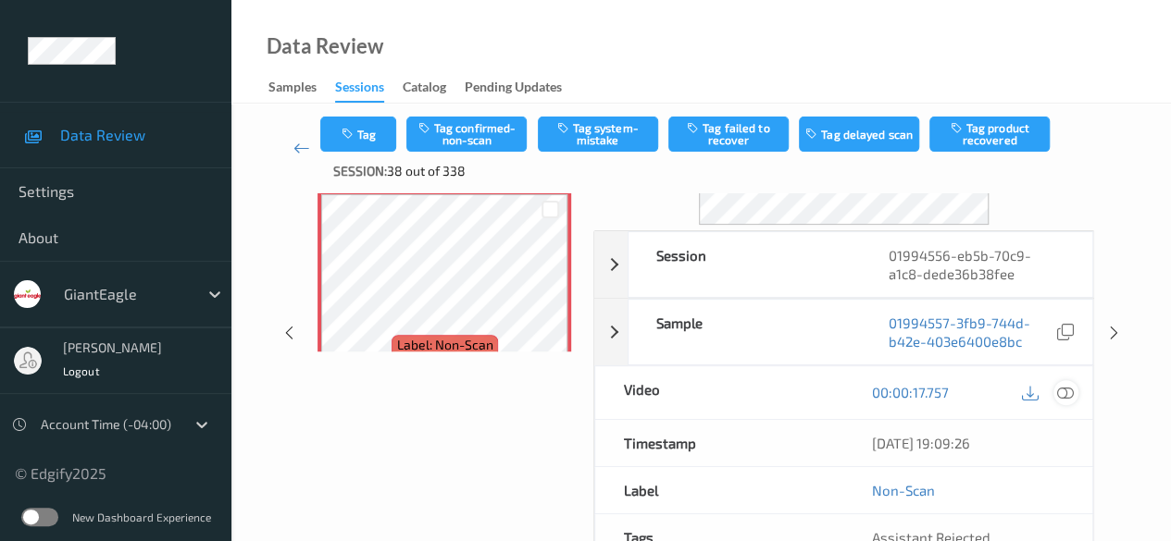
click at [819, 393] on icon at bounding box center [1065, 392] width 17 height 17
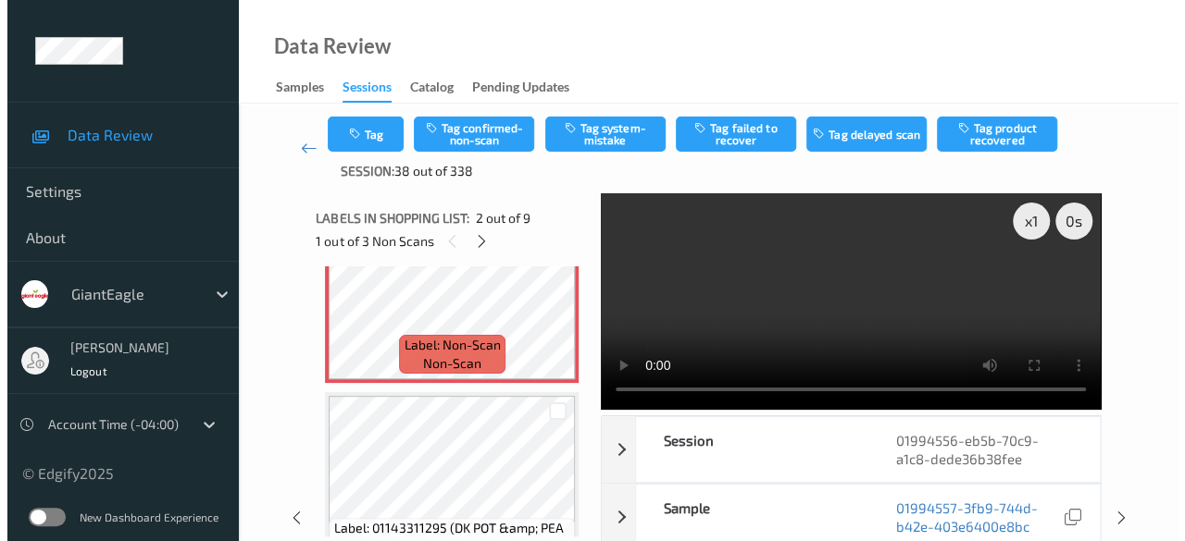
scroll to position [102, 0]
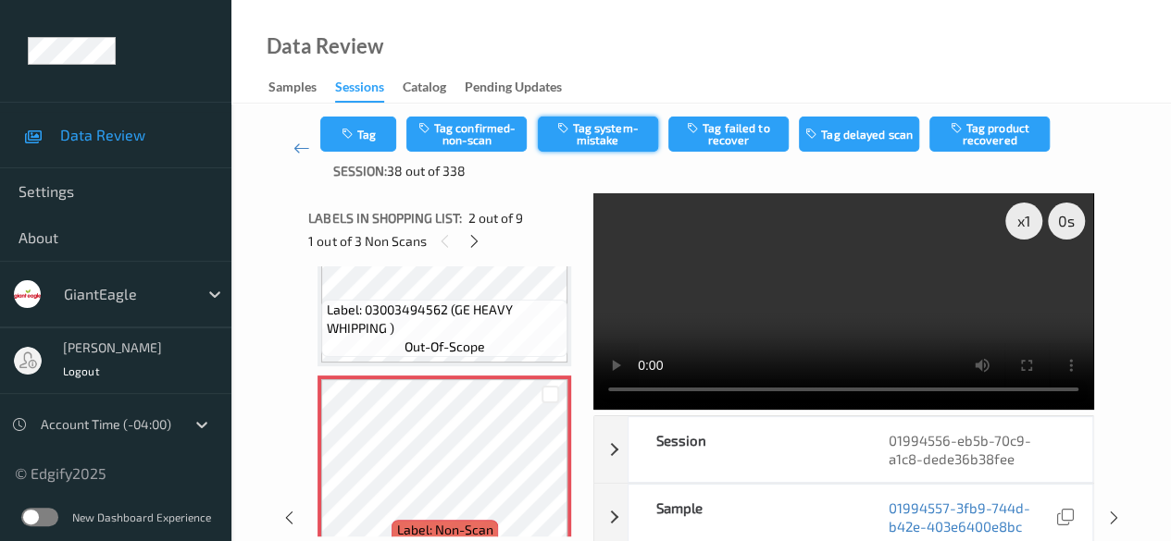
click at [581, 131] on button "Tag system-mistake" at bounding box center [598, 134] width 120 height 35
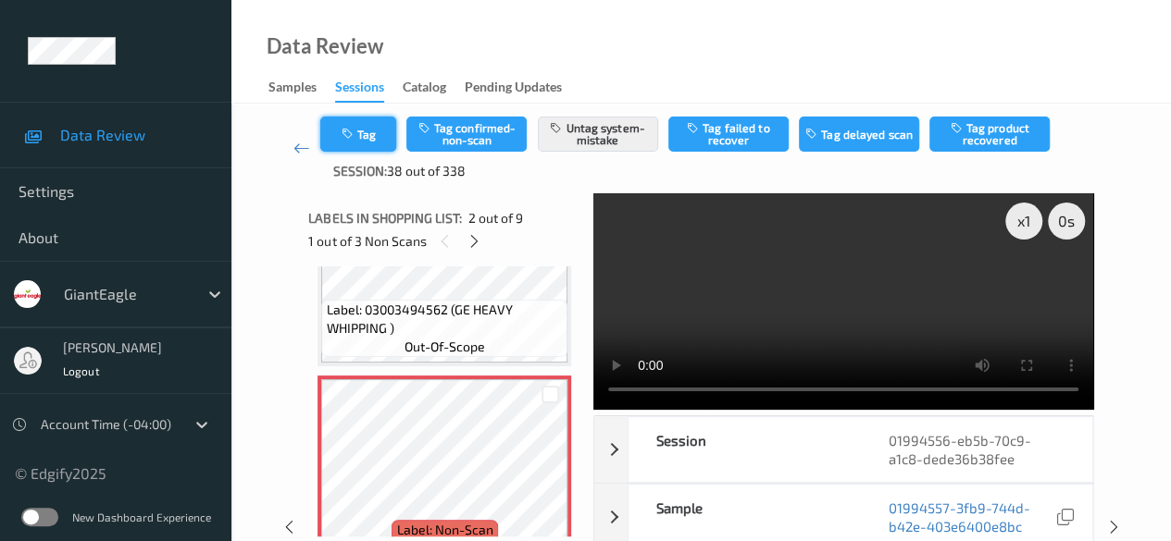
click at [361, 135] on button "Tag" at bounding box center [358, 134] width 76 height 35
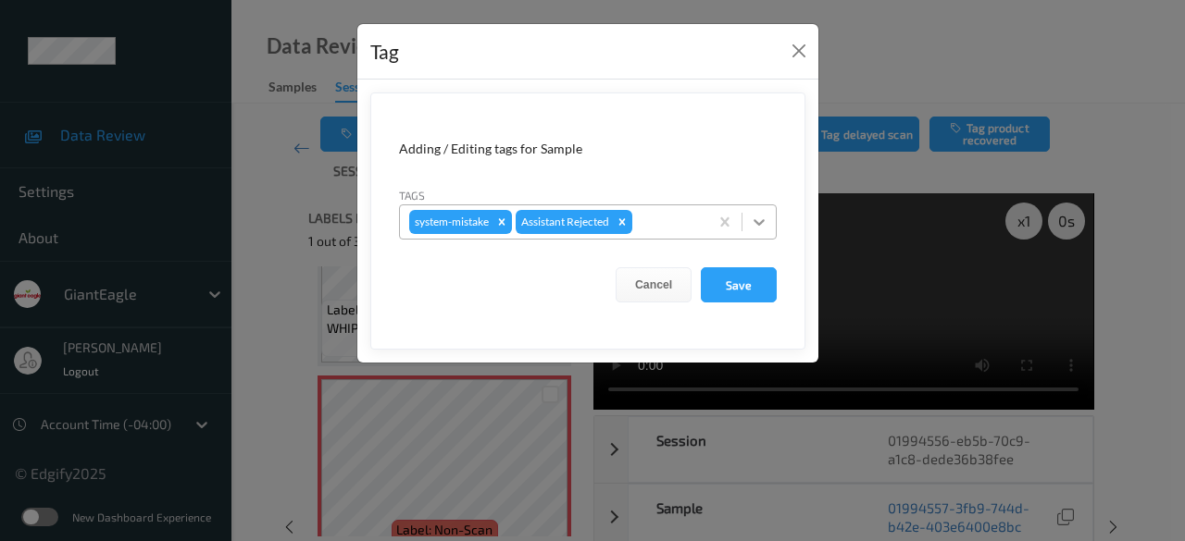
click at [756, 222] on icon at bounding box center [759, 222] width 19 height 19
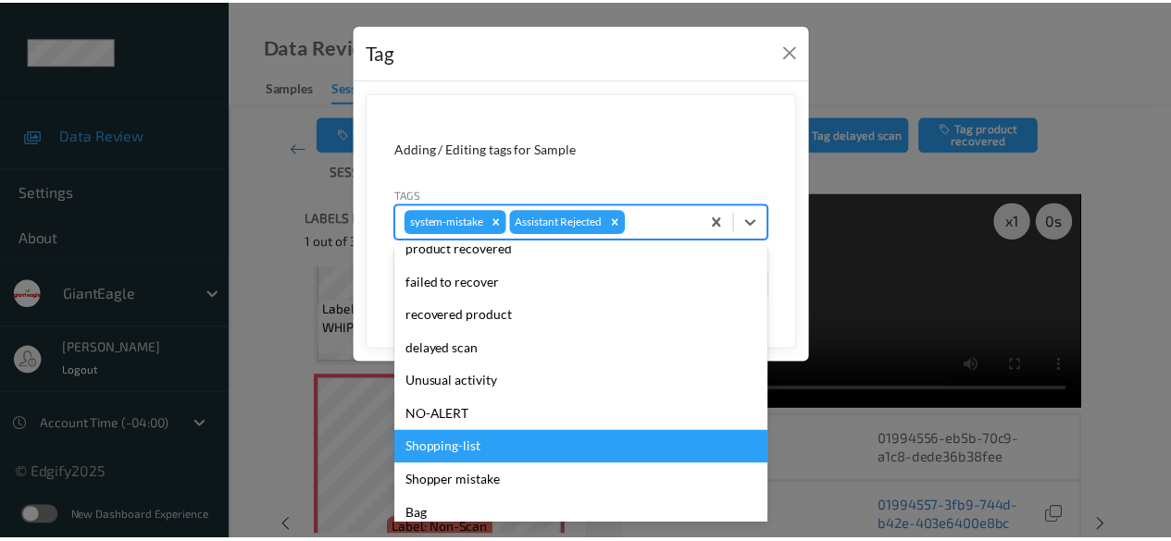
scroll to position [196, 0]
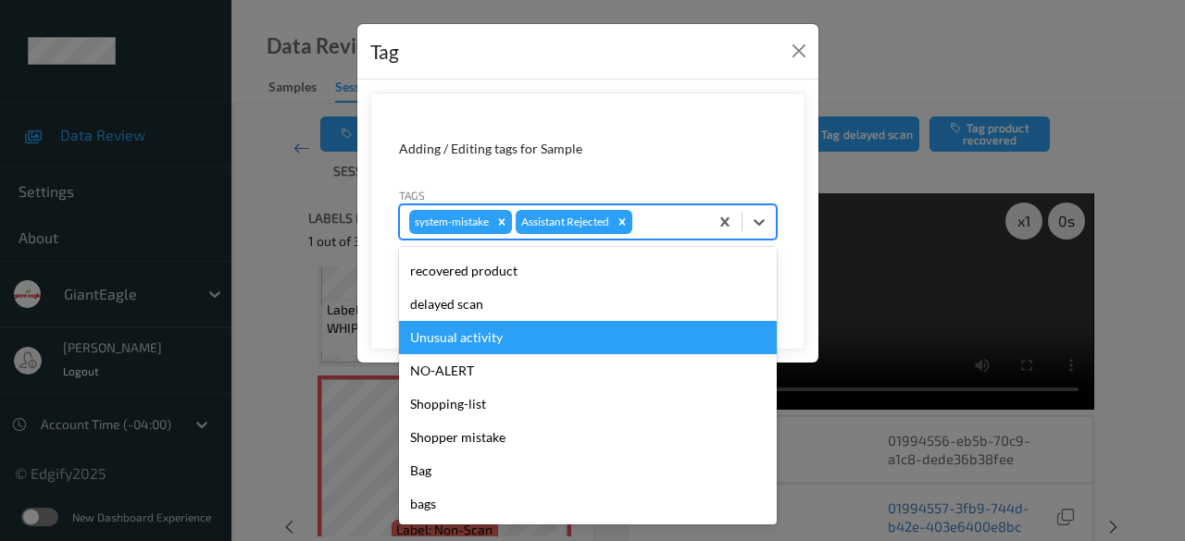
click at [496, 330] on div "Unusual activity" at bounding box center [588, 337] width 378 height 33
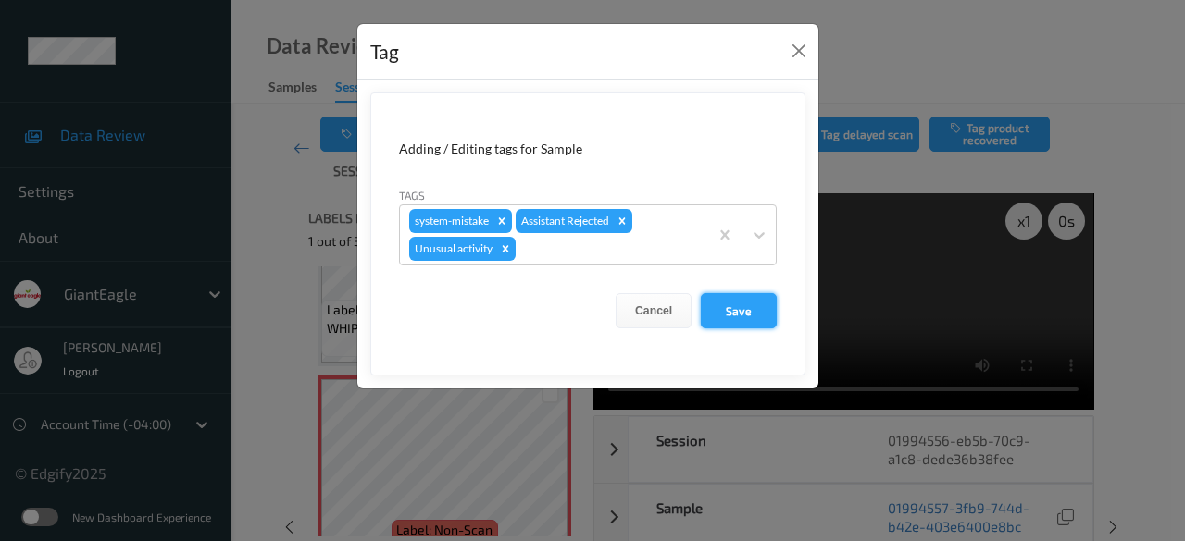
click at [758, 317] on button "Save" at bounding box center [739, 310] width 76 height 35
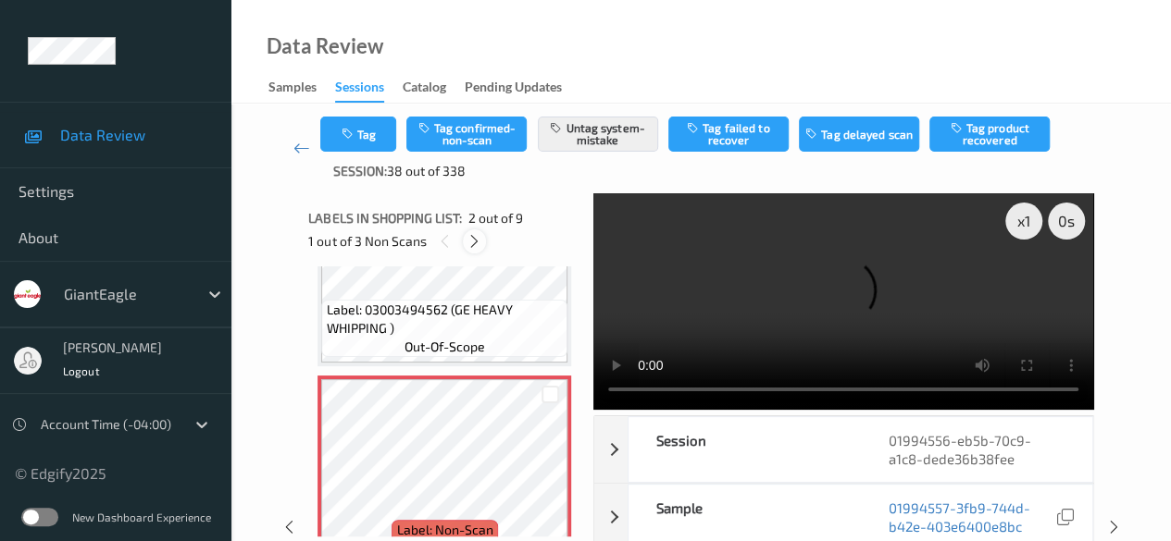
click at [474, 236] on icon at bounding box center [474, 241] width 16 height 17
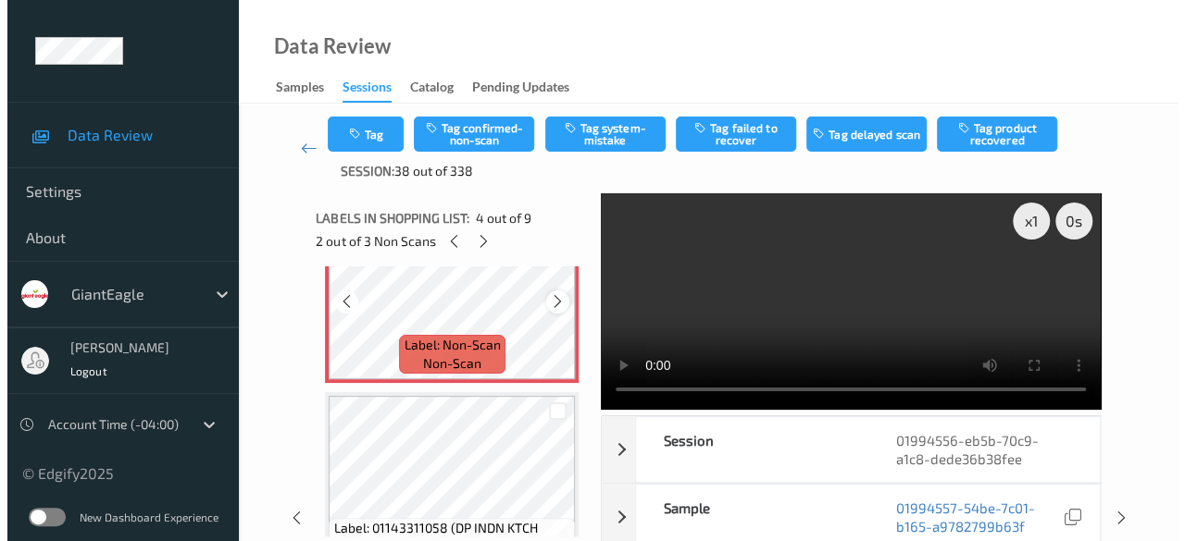
scroll to position [598, 0]
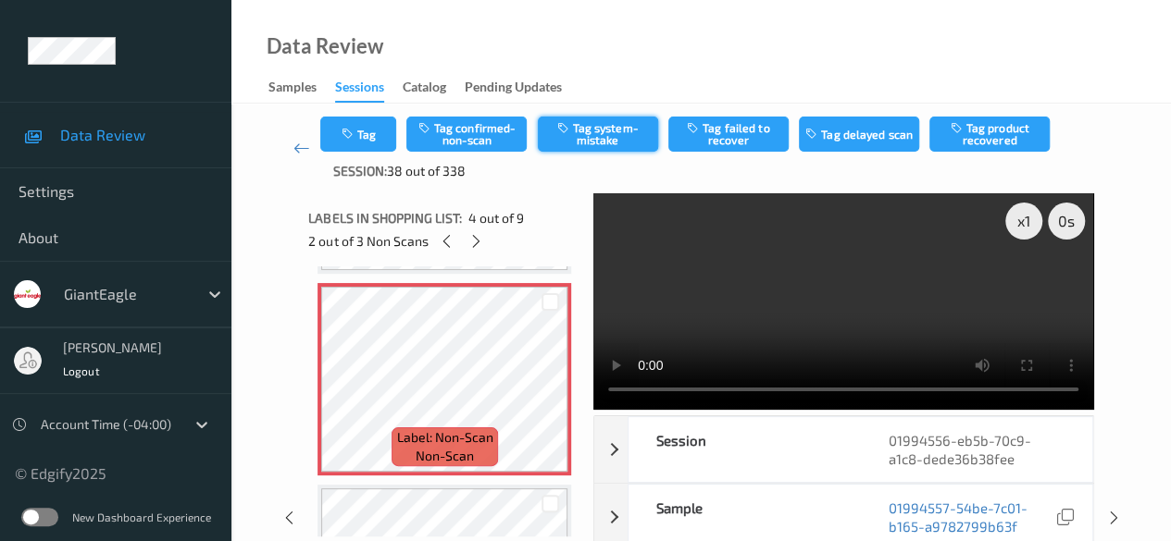
click at [605, 127] on button "Tag system-mistake" at bounding box center [598, 134] width 120 height 35
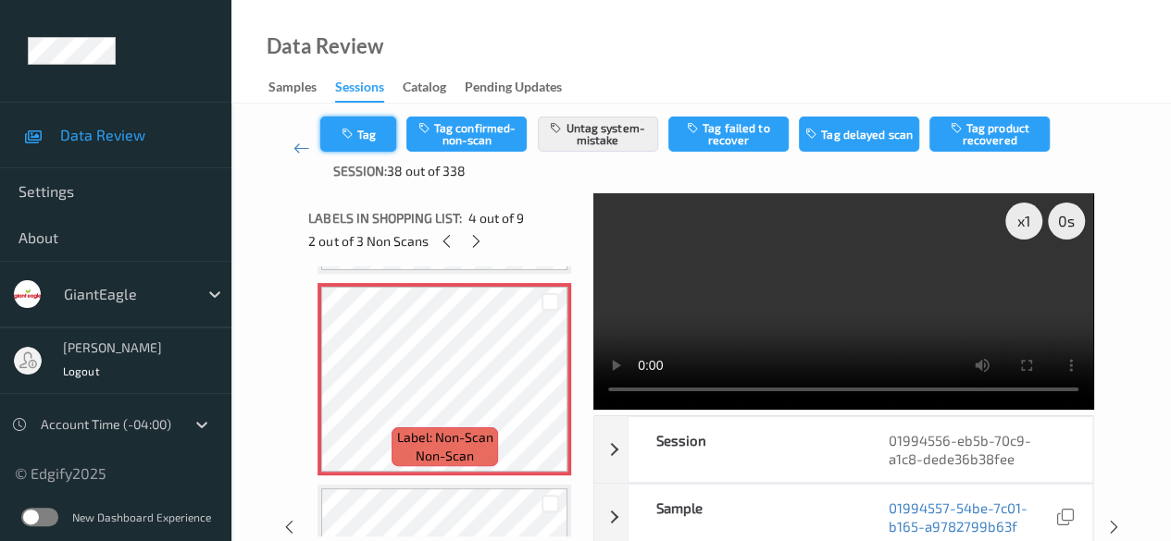
click at [370, 142] on button "Tag" at bounding box center [358, 134] width 76 height 35
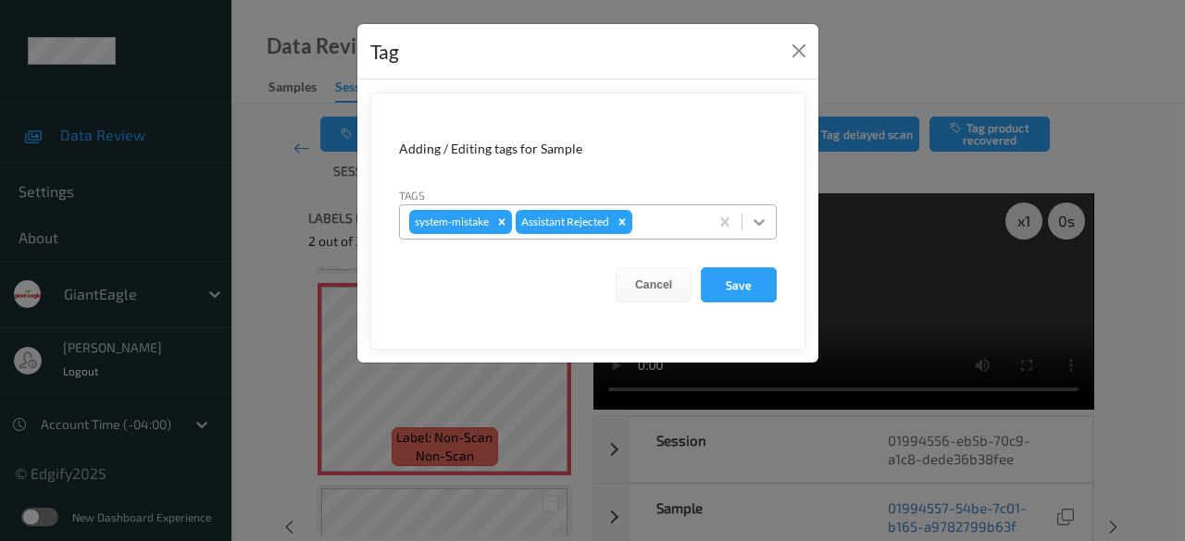
click at [759, 221] on icon at bounding box center [758, 222] width 11 height 6
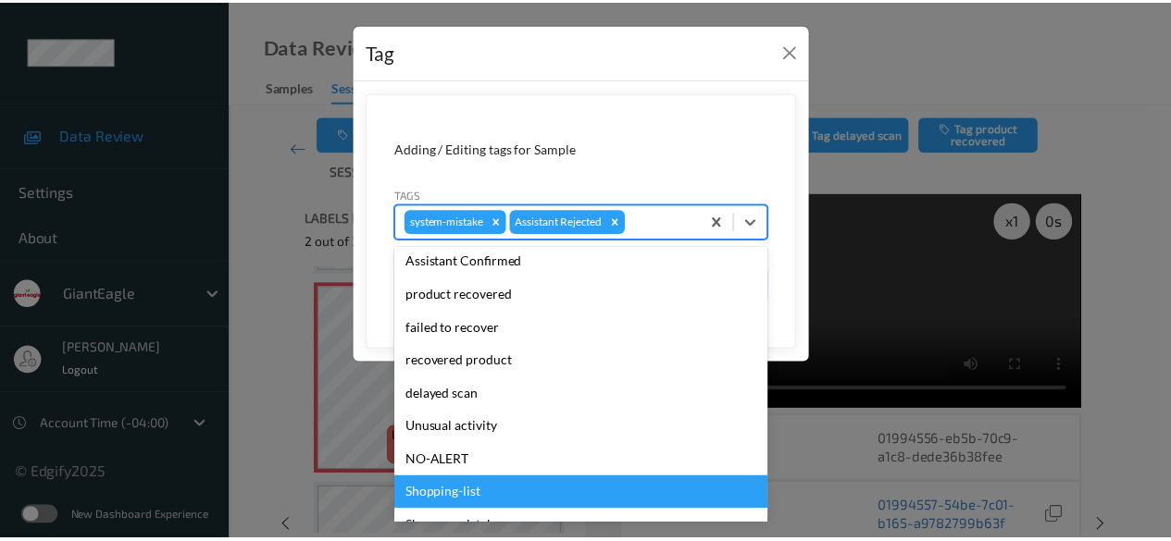
scroll to position [185, 0]
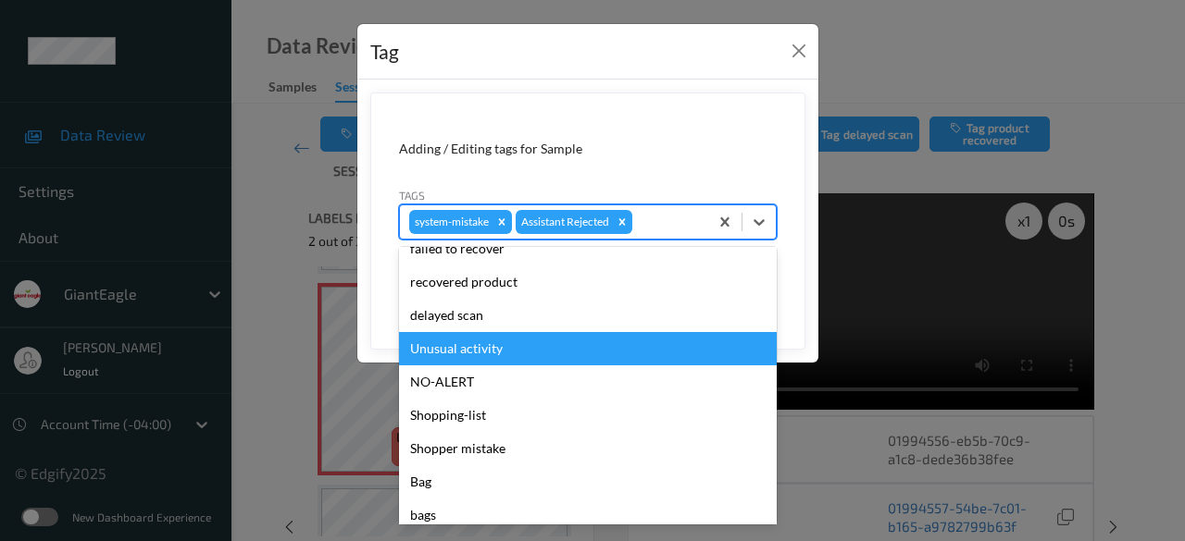
click at [505, 351] on div "Unusual activity" at bounding box center [588, 348] width 378 height 33
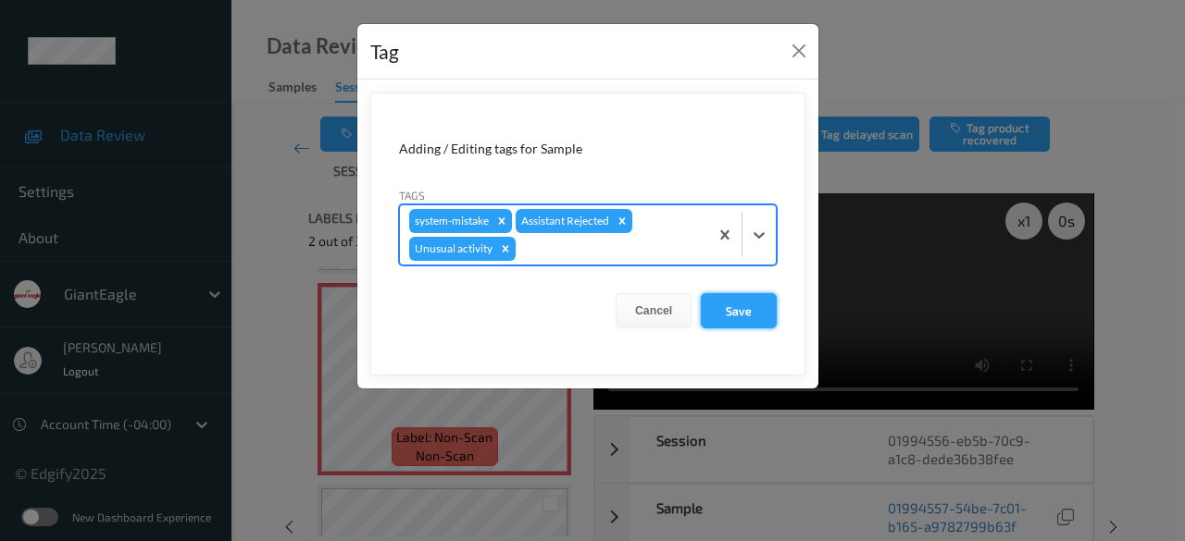
click at [737, 301] on button "Save" at bounding box center [739, 310] width 76 height 35
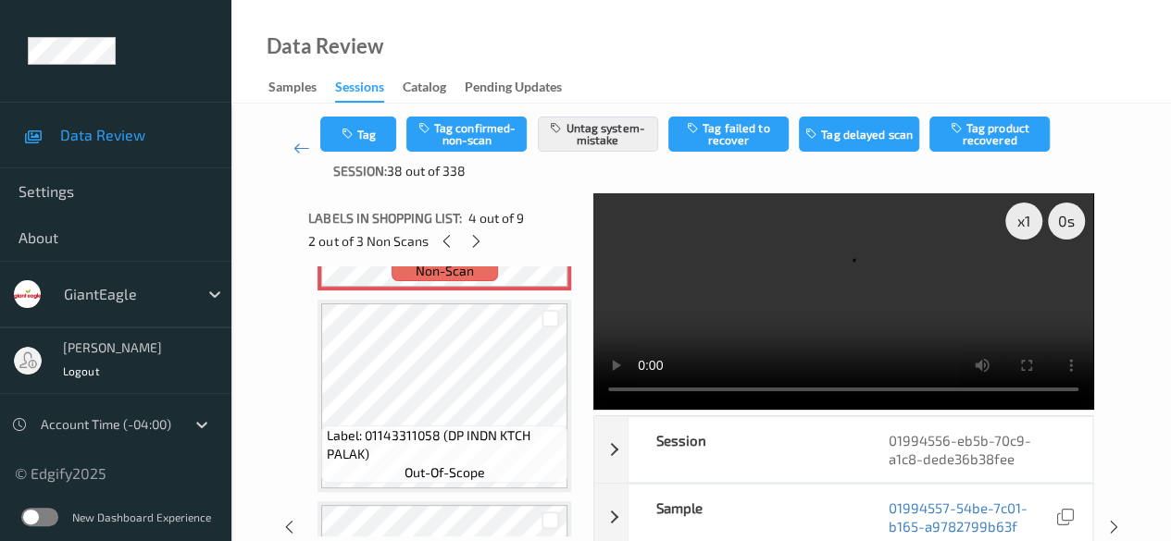
scroll to position [876, 0]
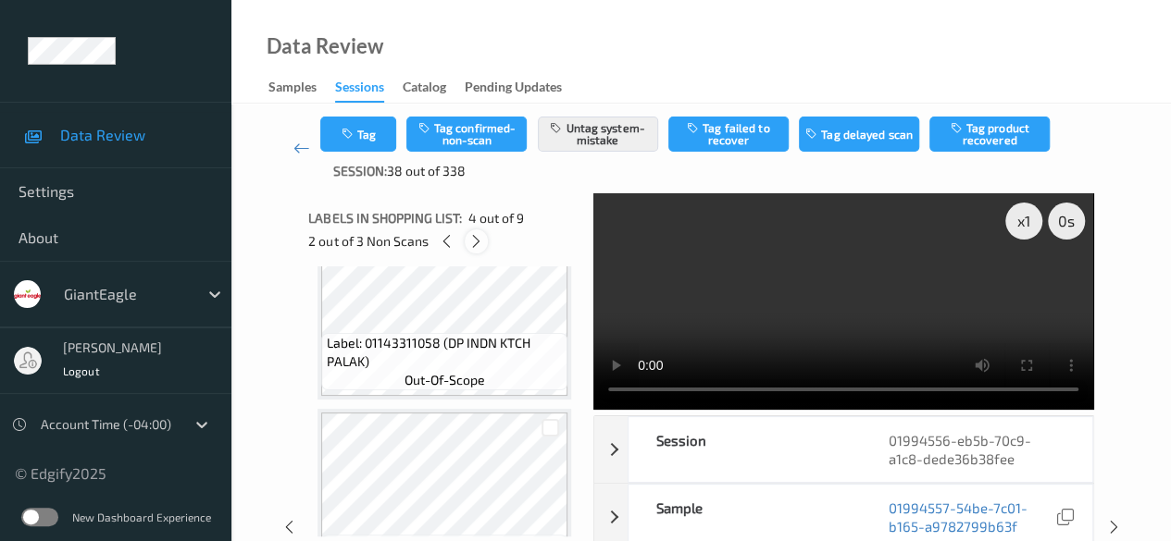
click at [476, 234] on icon at bounding box center [476, 241] width 16 height 17
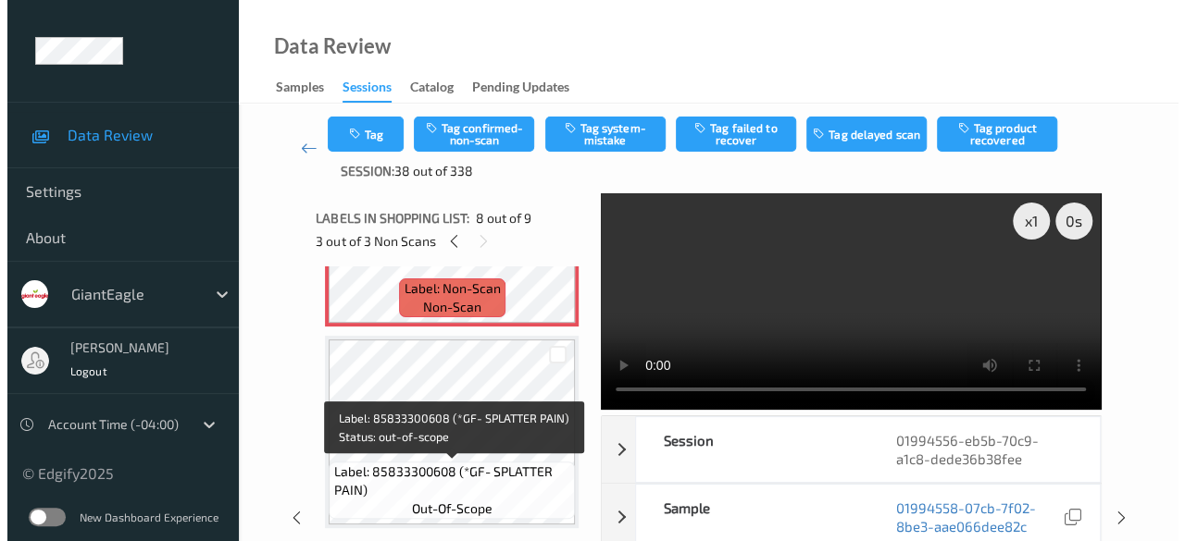
scroll to position [1461, 0]
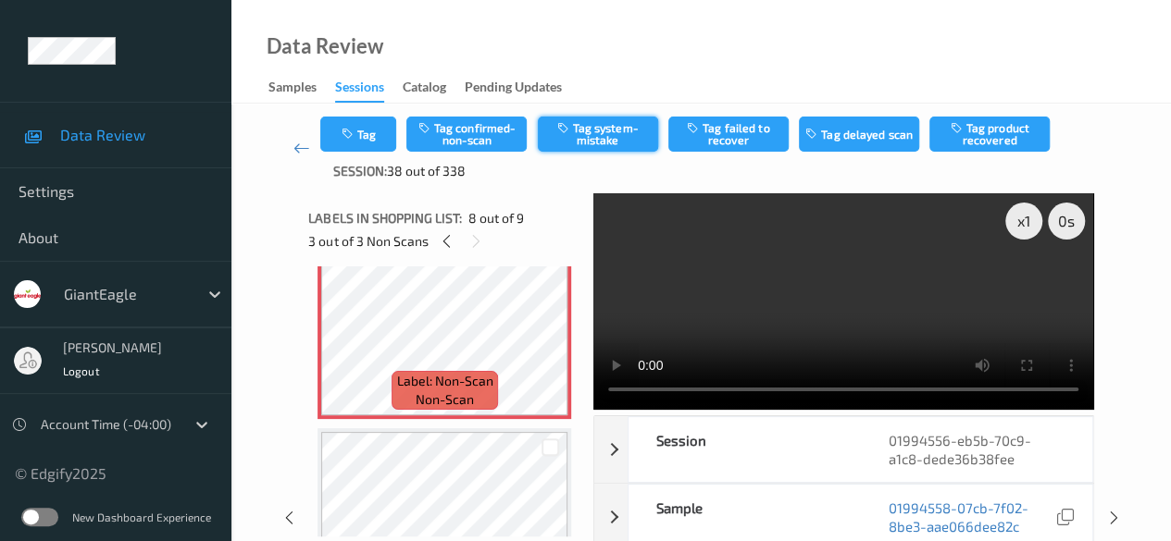
click at [611, 141] on button "Tag system-mistake" at bounding box center [598, 134] width 120 height 35
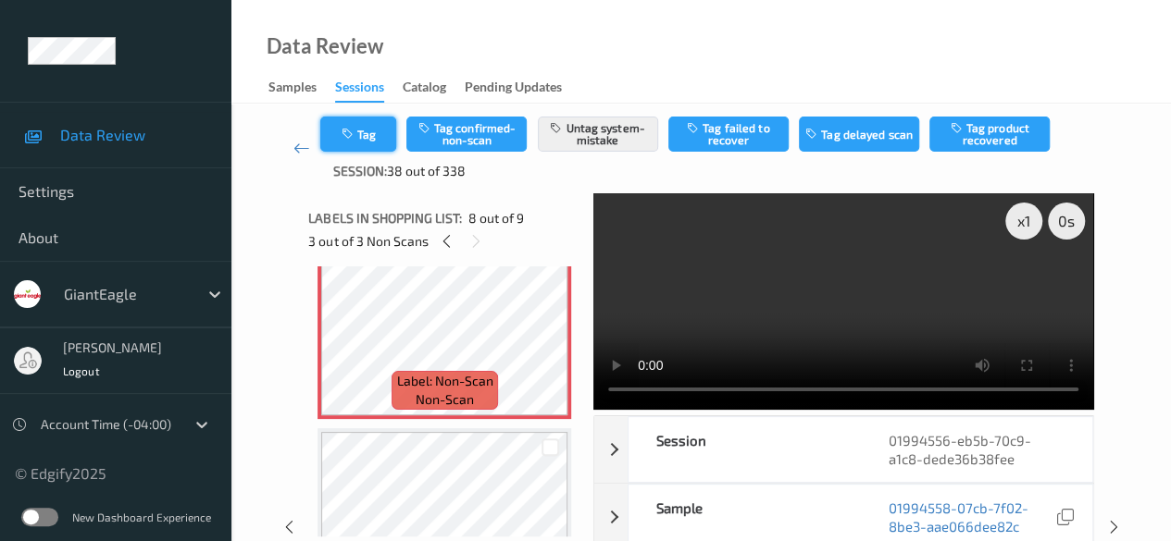
click at [357, 139] on button "Tag" at bounding box center [358, 134] width 76 height 35
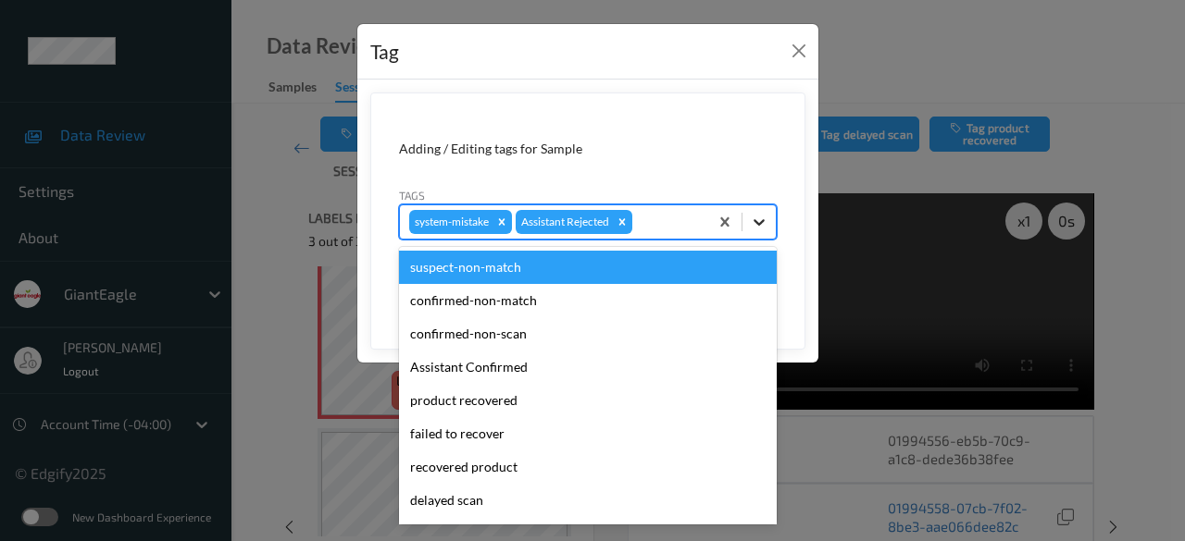
click at [753, 220] on icon at bounding box center [759, 222] width 19 height 19
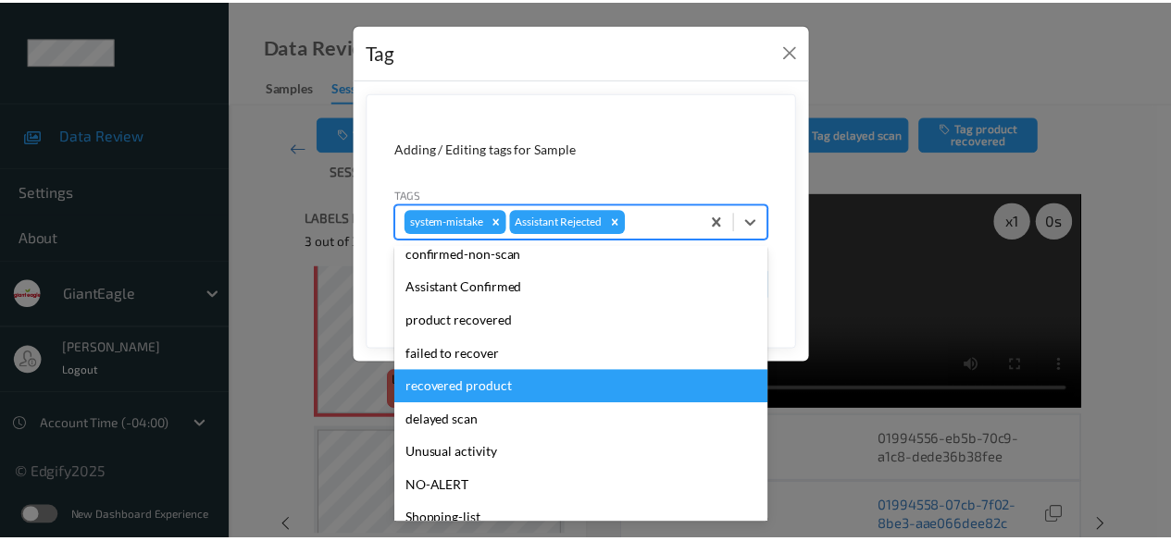
scroll to position [196, 0]
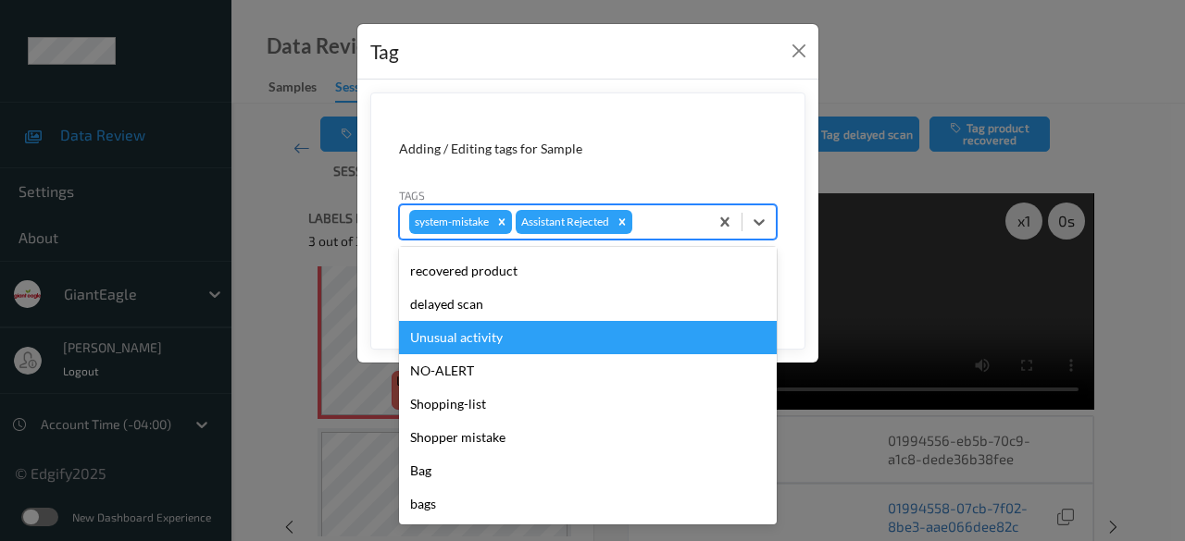
click at [496, 342] on div "Unusual activity" at bounding box center [588, 337] width 378 height 33
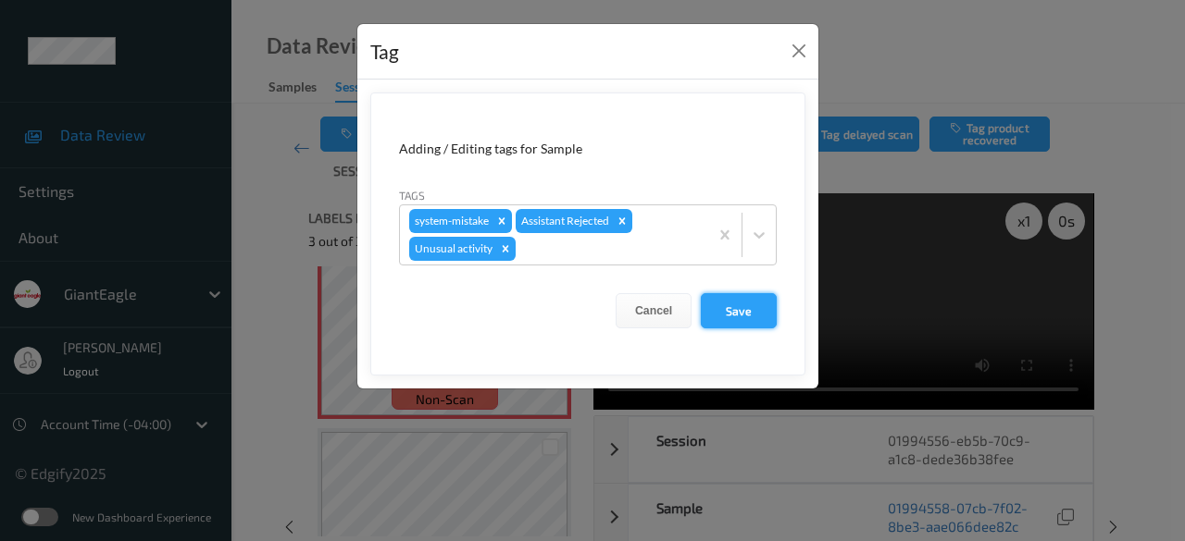
click at [744, 306] on button "Save" at bounding box center [739, 310] width 76 height 35
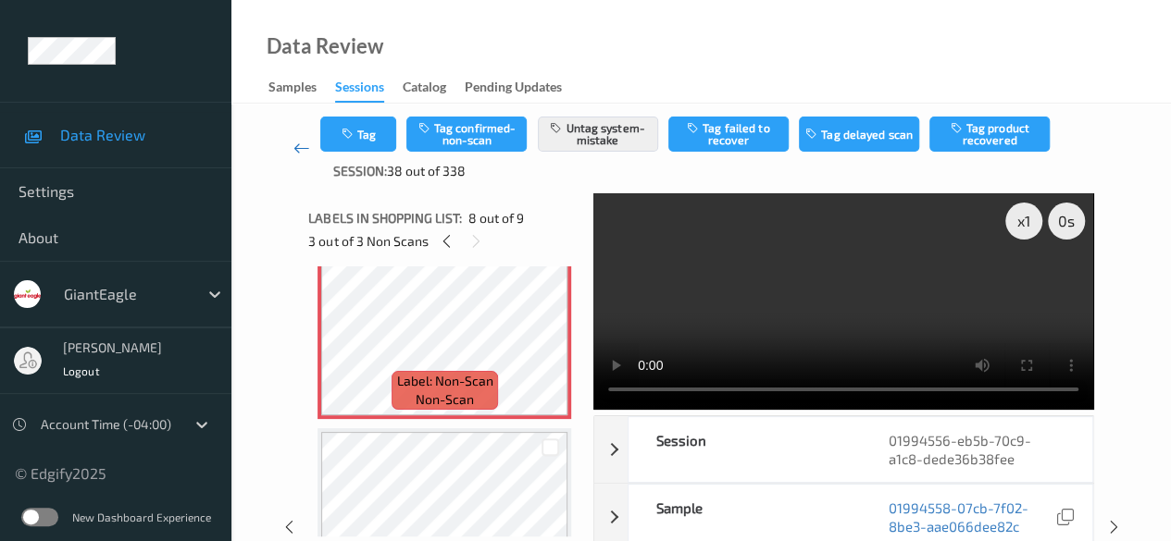
click at [294, 144] on icon at bounding box center [301, 148] width 17 height 19
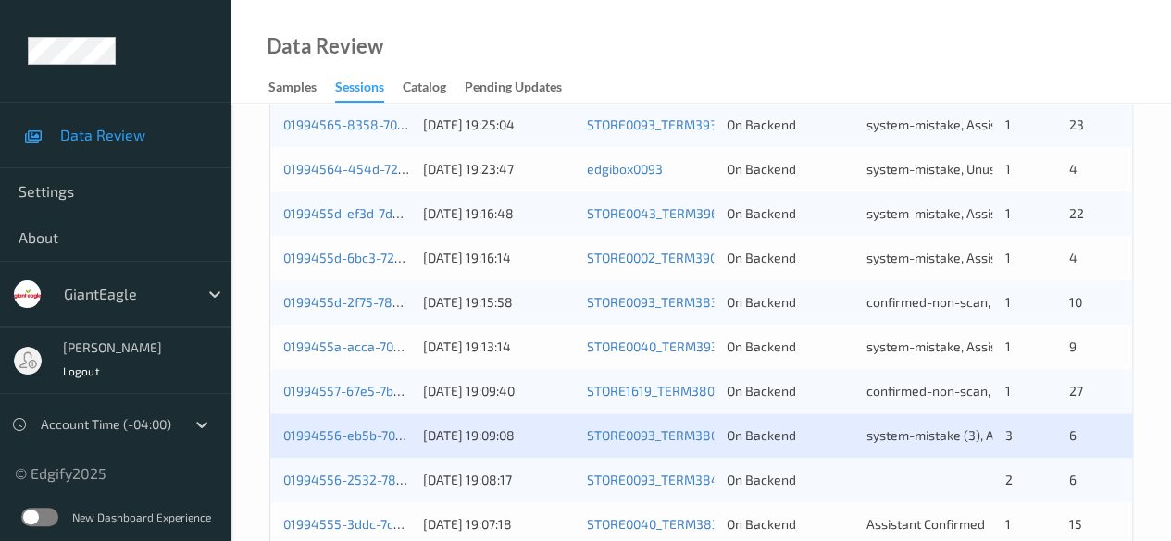
scroll to position [996, 0]
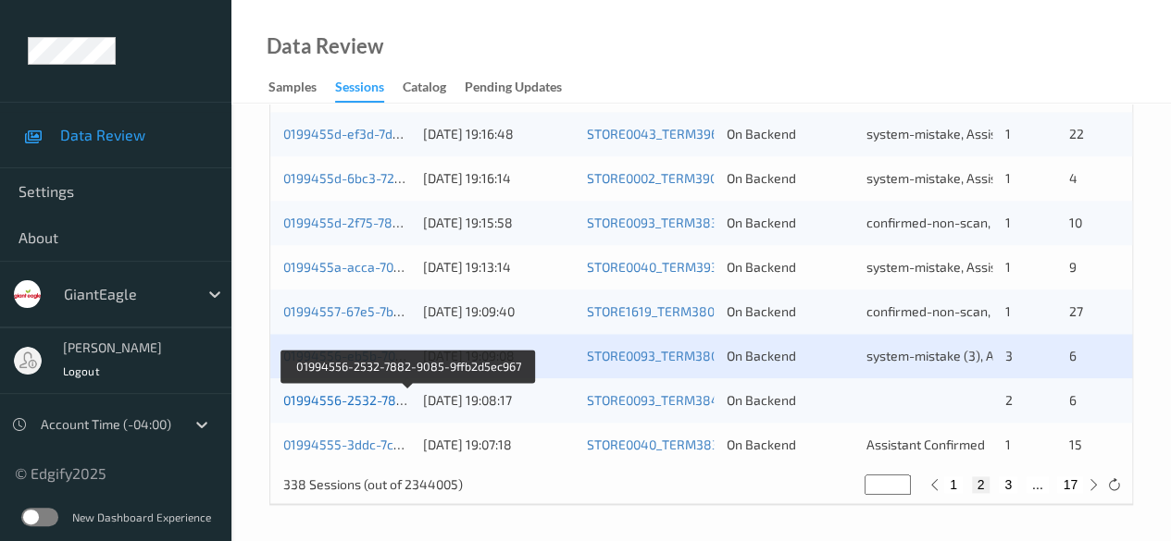
click at [344, 399] on link "01994556-2532-7882-9085-9ffb2d5ec967" at bounding box center [409, 400] width 252 height 16
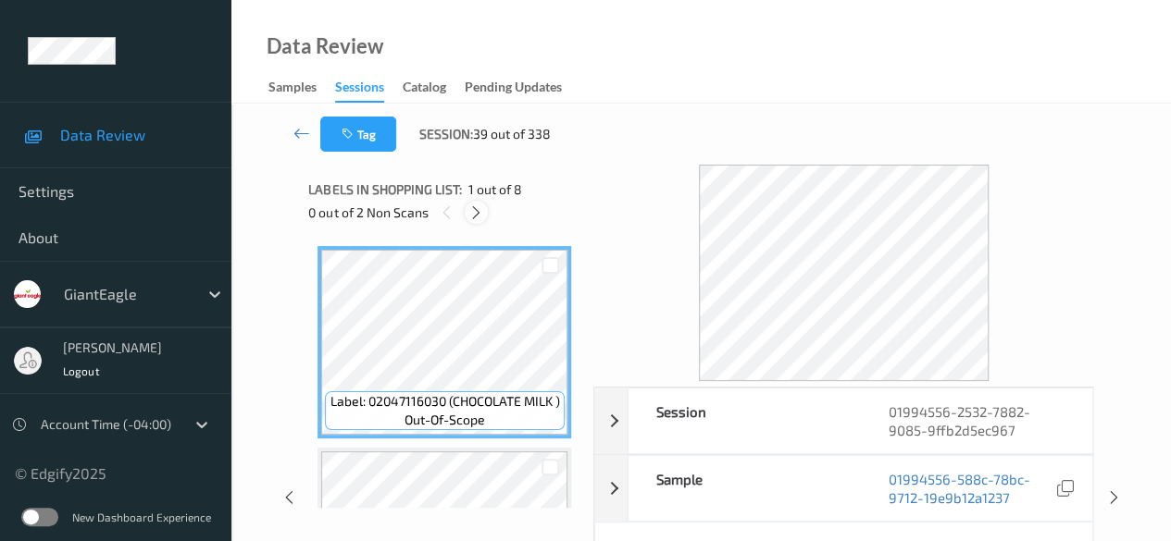
click at [473, 210] on icon at bounding box center [476, 213] width 16 height 17
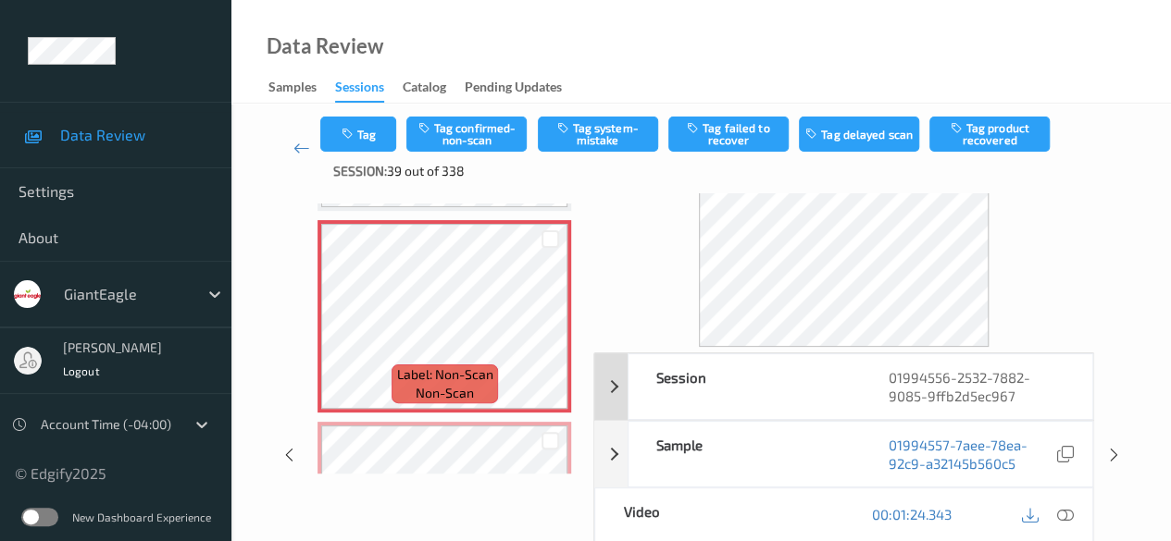
scroll to position [93, 0]
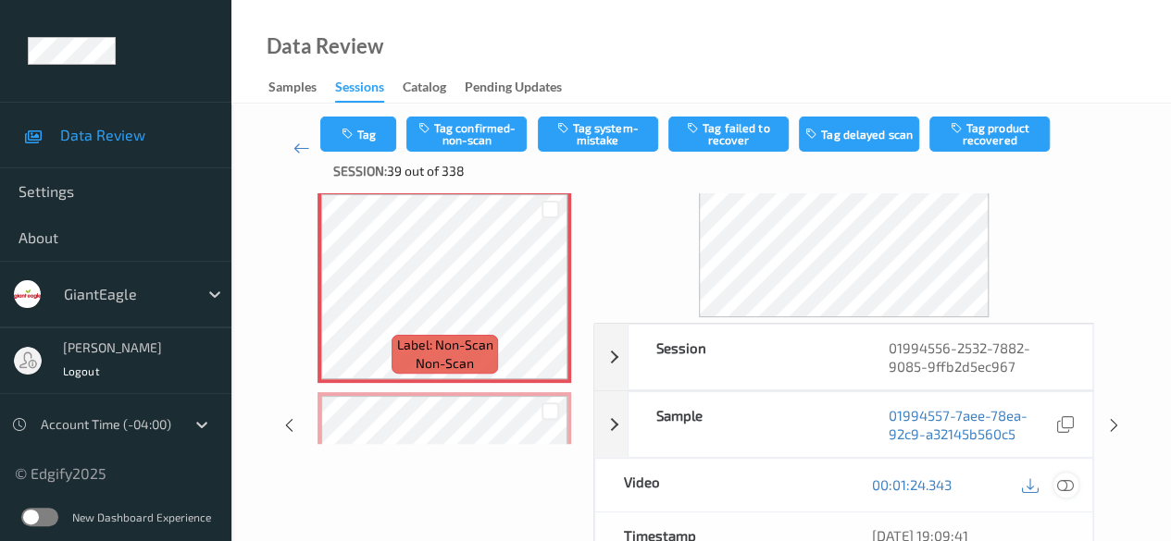
click at [819, 482] on icon at bounding box center [1065, 485] width 17 height 17
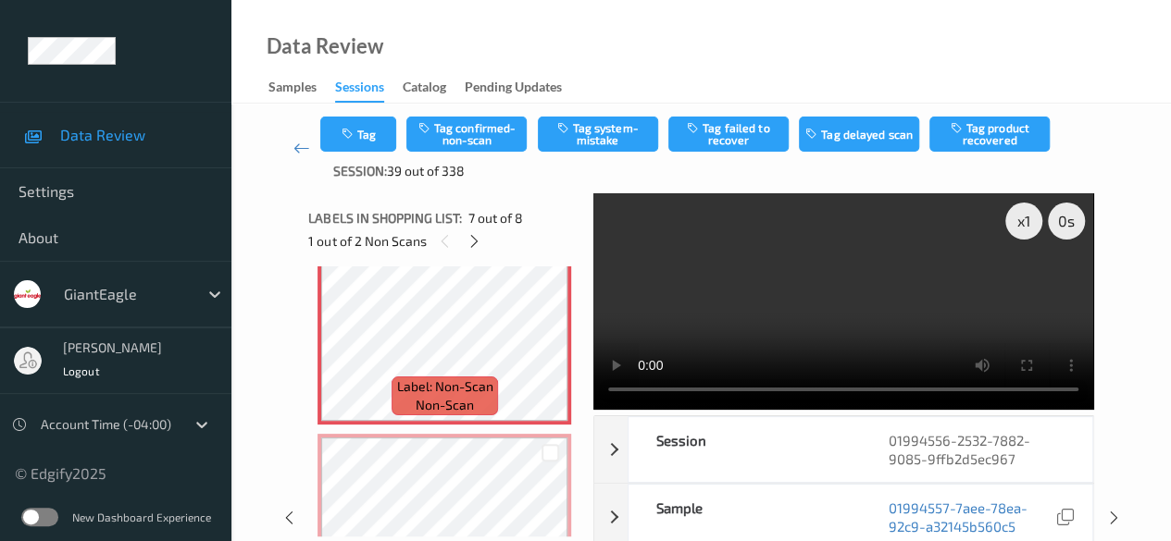
scroll to position [1296, 0]
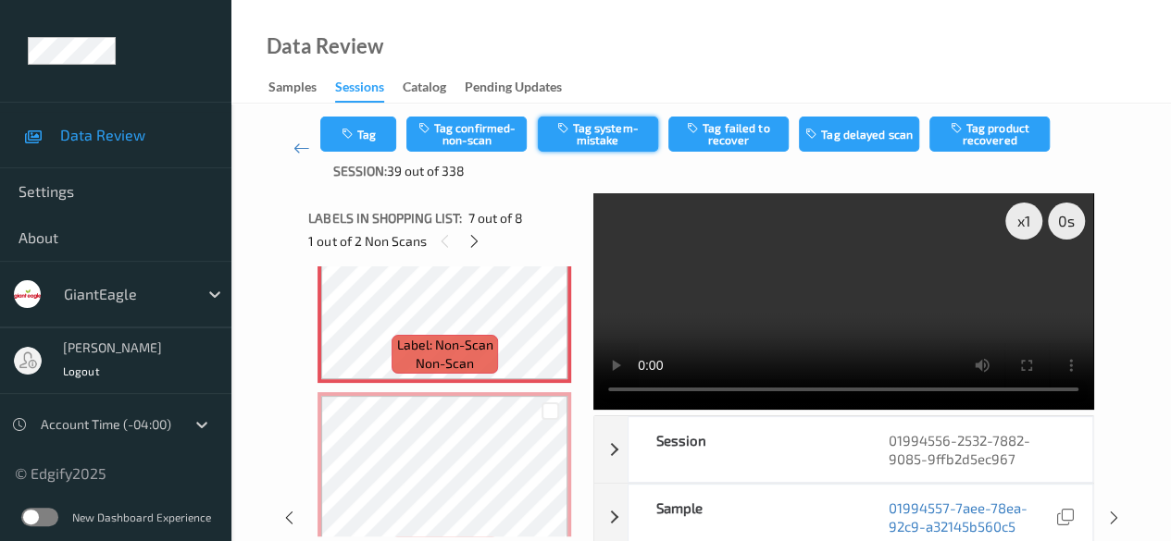
click at [602, 132] on button "Tag system-mistake" at bounding box center [598, 134] width 120 height 35
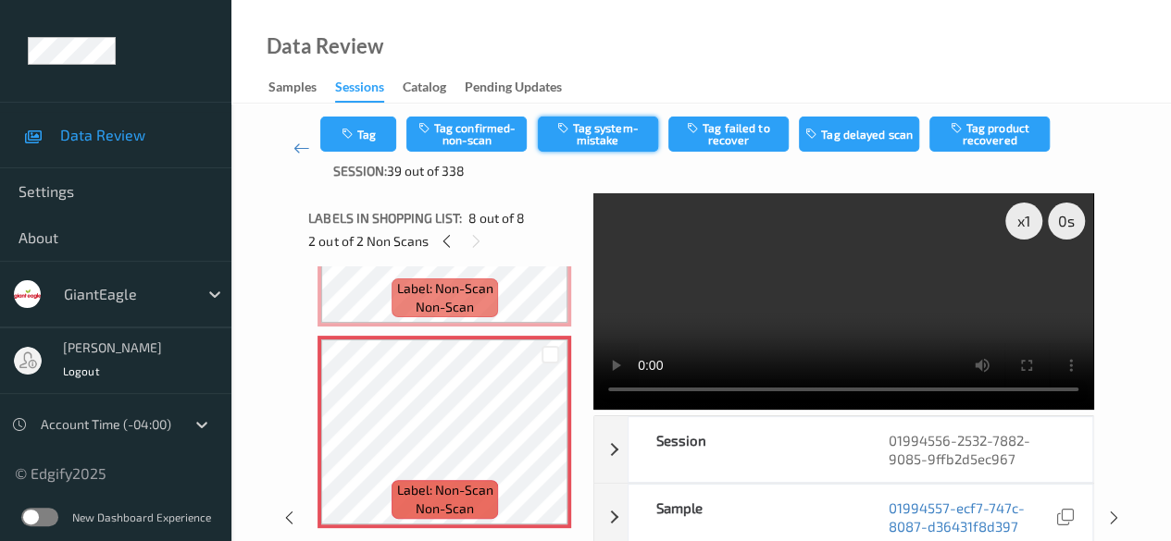
click at [589, 138] on button "Tag system-mistake" at bounding box center [598, 134] width 120 height 35
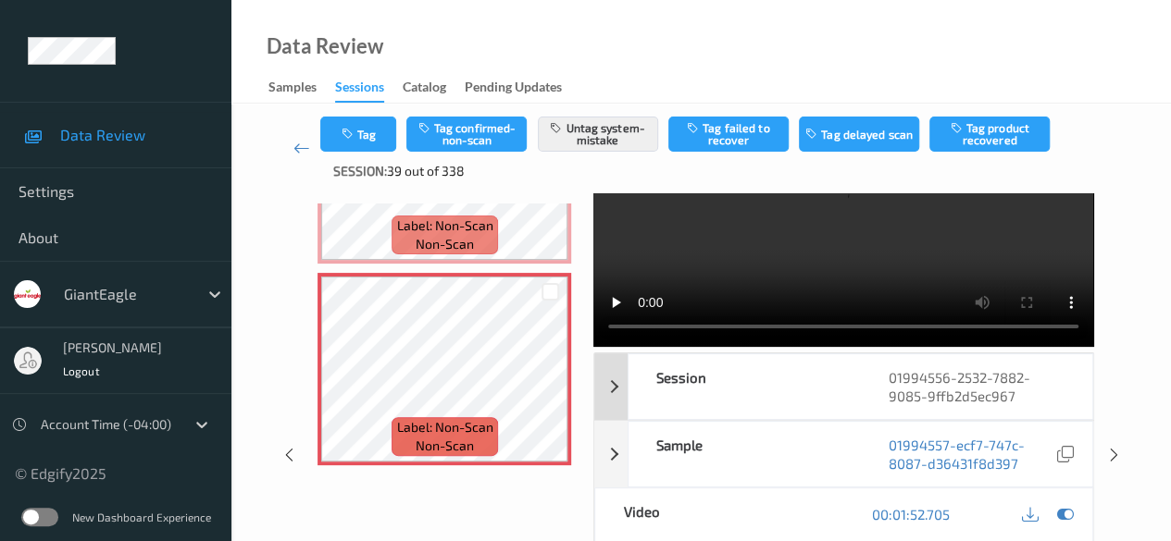
scroll to position [93, 0]
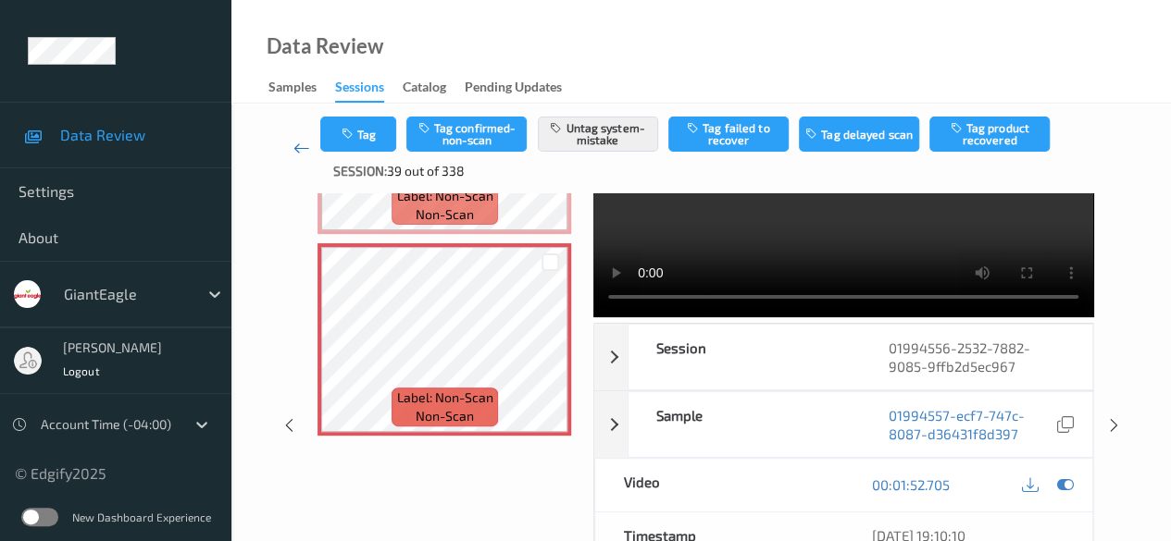
click at [305, 149] on icon at bounding box center [301, 148] width 17 height 19
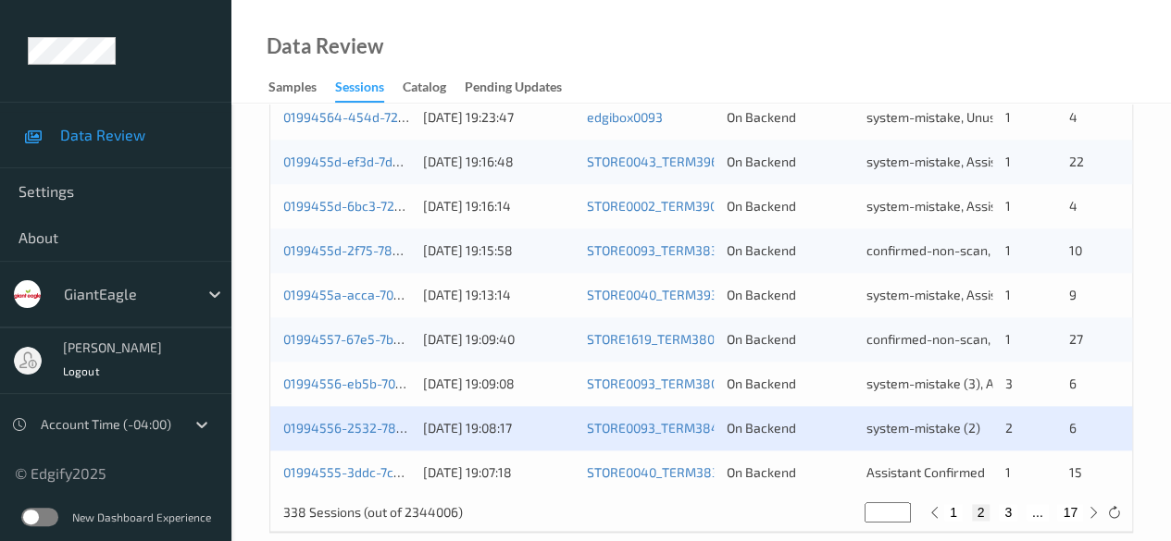
scroll to position [996, 0]
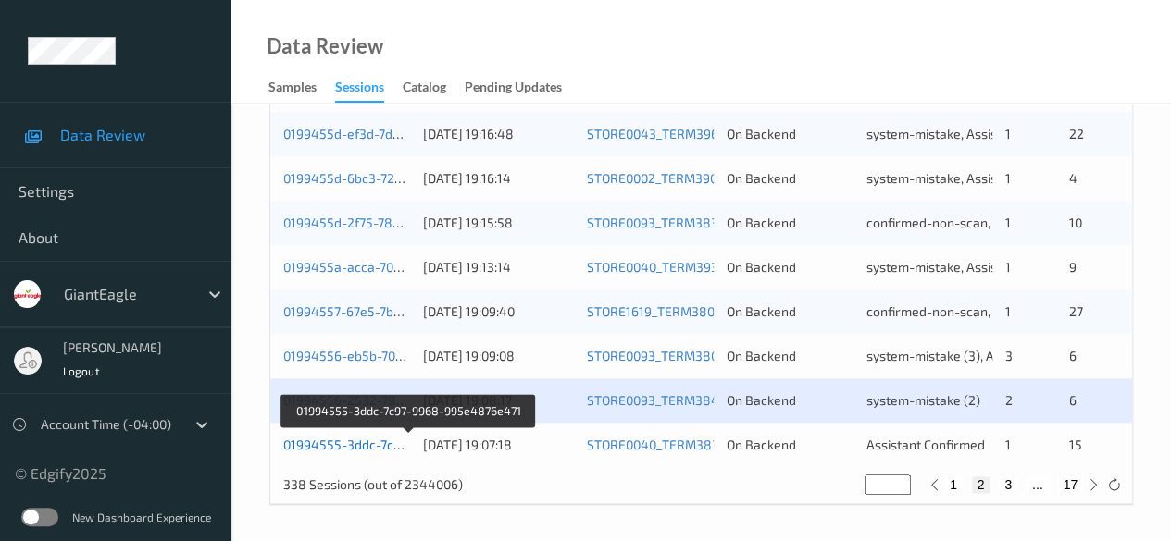
click at [379, 441] on link "01994555-3ddc-7c97-9968-995e4876e471" at bounding box center [410, 445] width 254 height 16
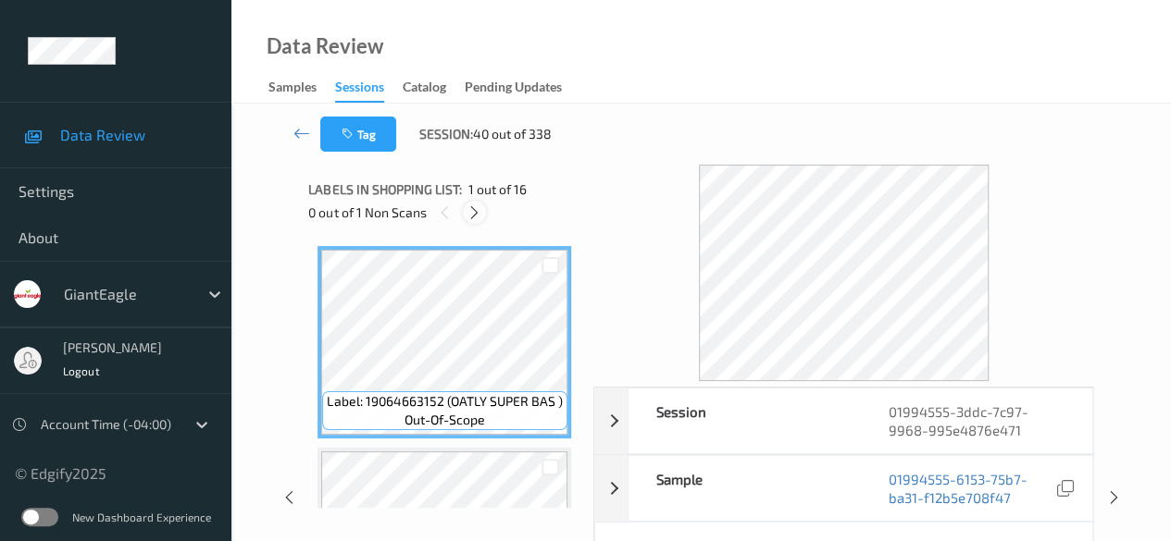
click at [468, 207] on icon at bounding box center [474, 213] width 16 height 17
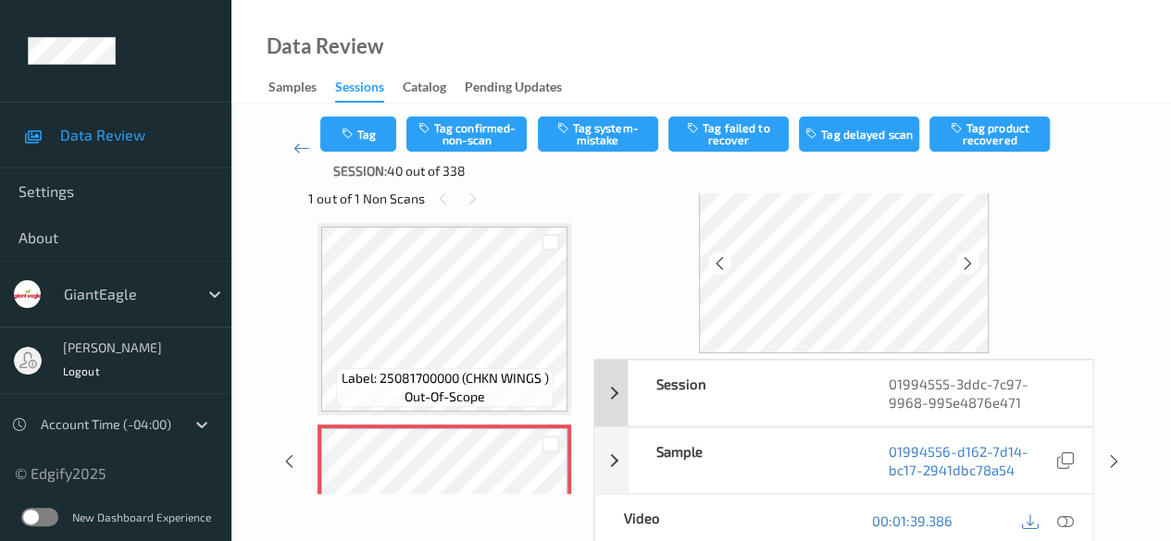
scroll to position [93, 0]
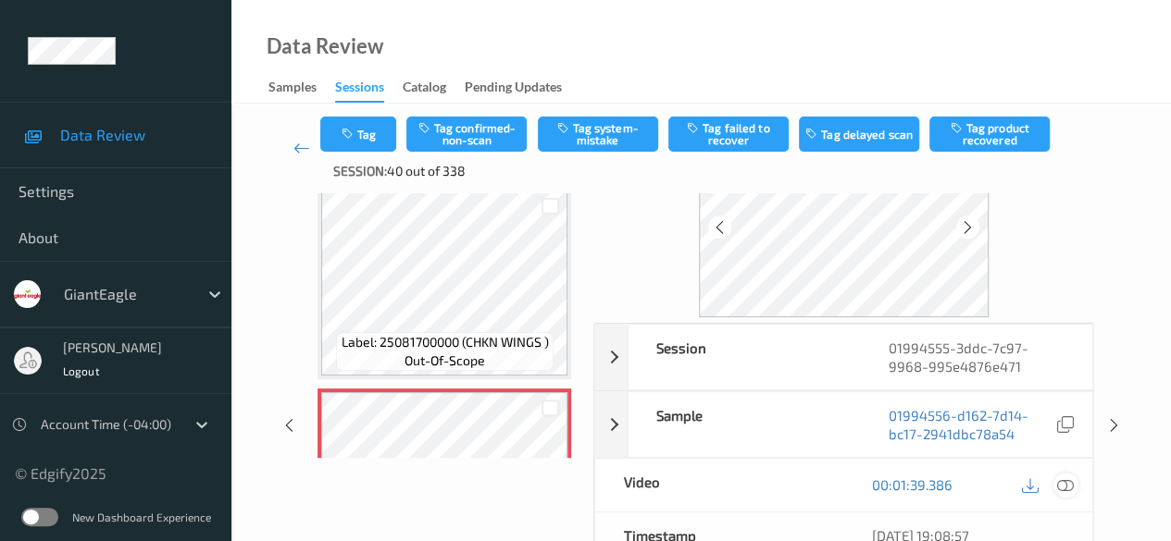
click at [819, 489] on icon at bounding box center [1065, 485] width 17 height 17
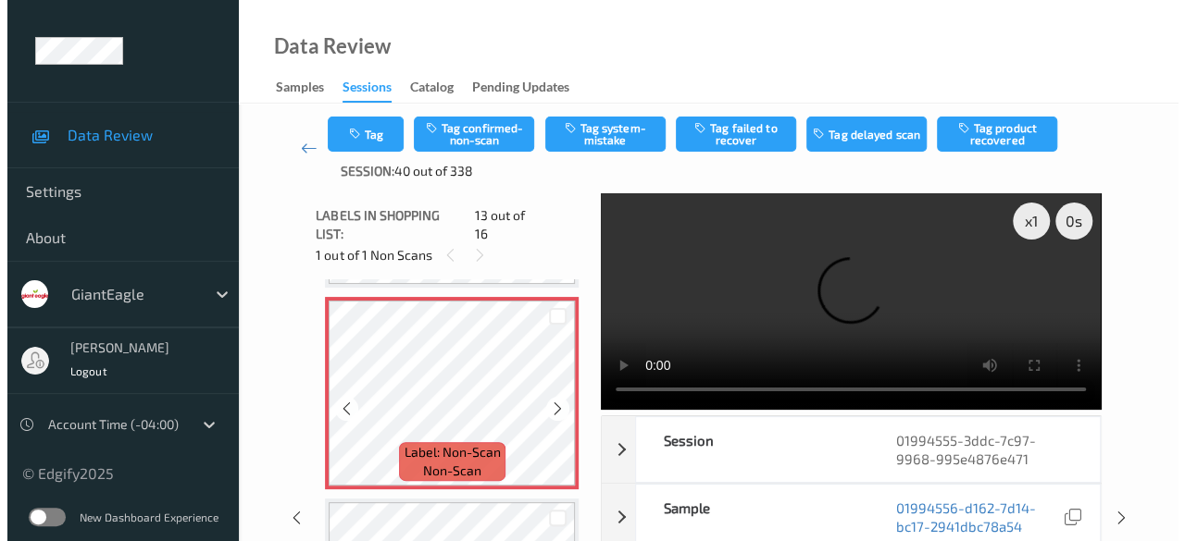
scroll to position [2414, 0]
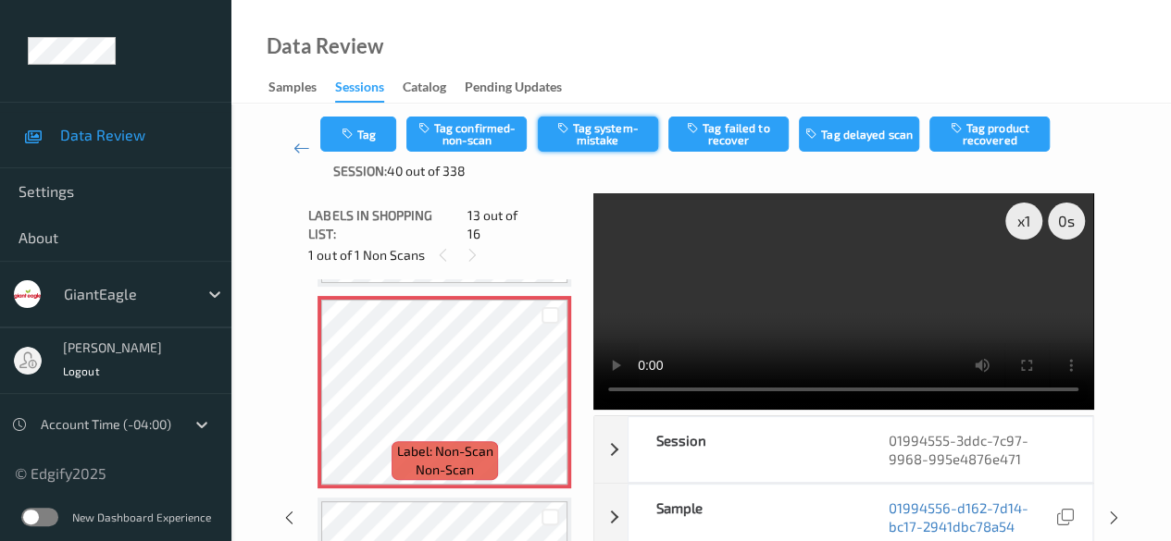
click at [628, 138] on button "Tag system-mistake" at bounding box center [598, 134] width 120 height 35
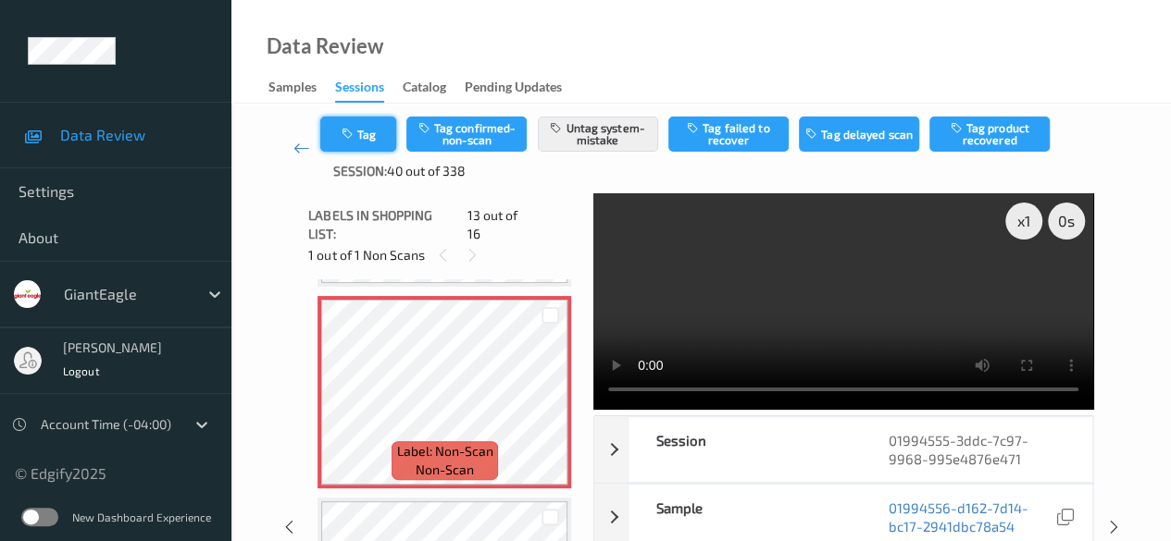
click at [379, 142] on button "Tag" at bounding box center [358, 134] width 76 height 35
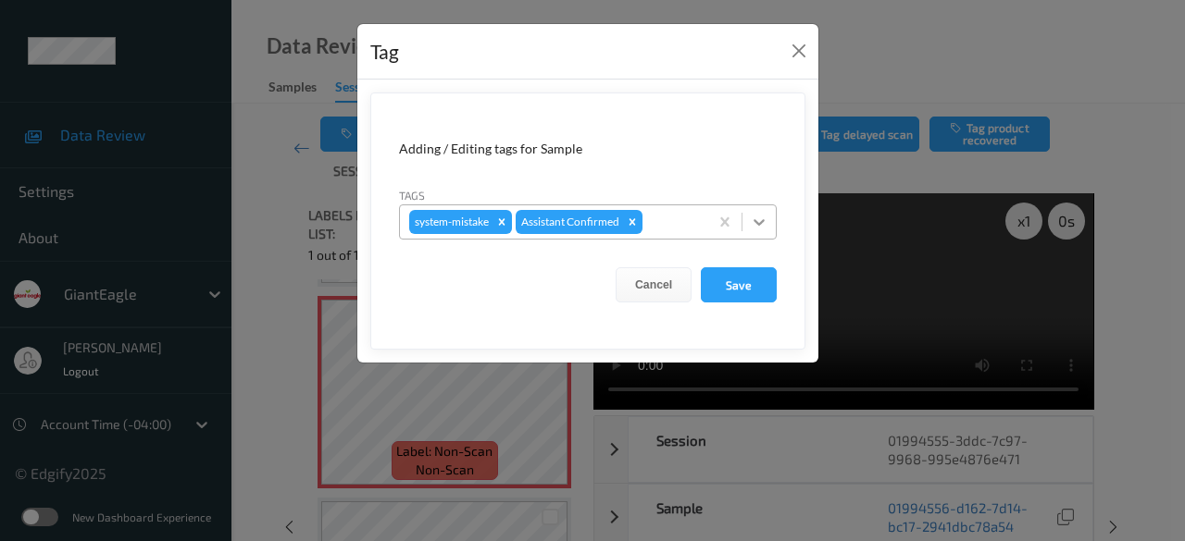
click at [761, 224] on icon at bounding box center [759, 222] width 19 height 19
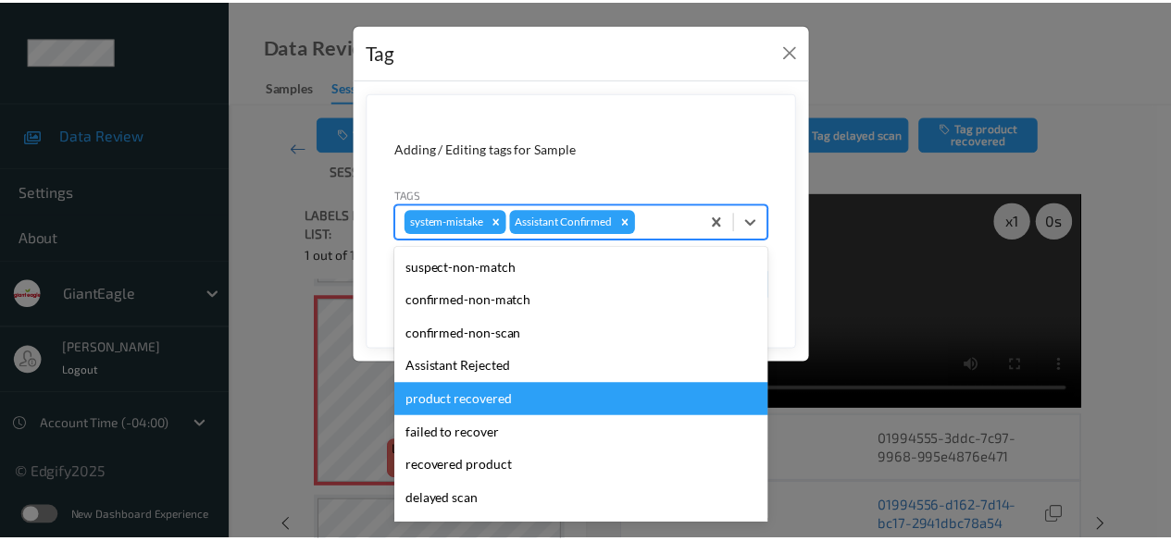
scroll to position [196, 0]
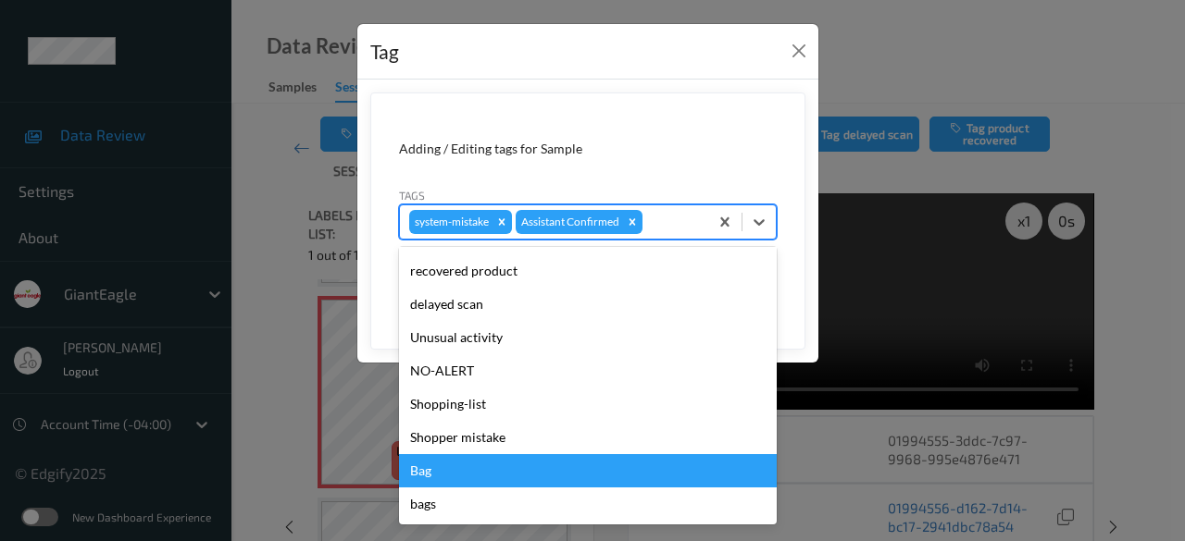
click at [504, 475] on div "Bag" at bounding box center [588, 470] width 378 height 33
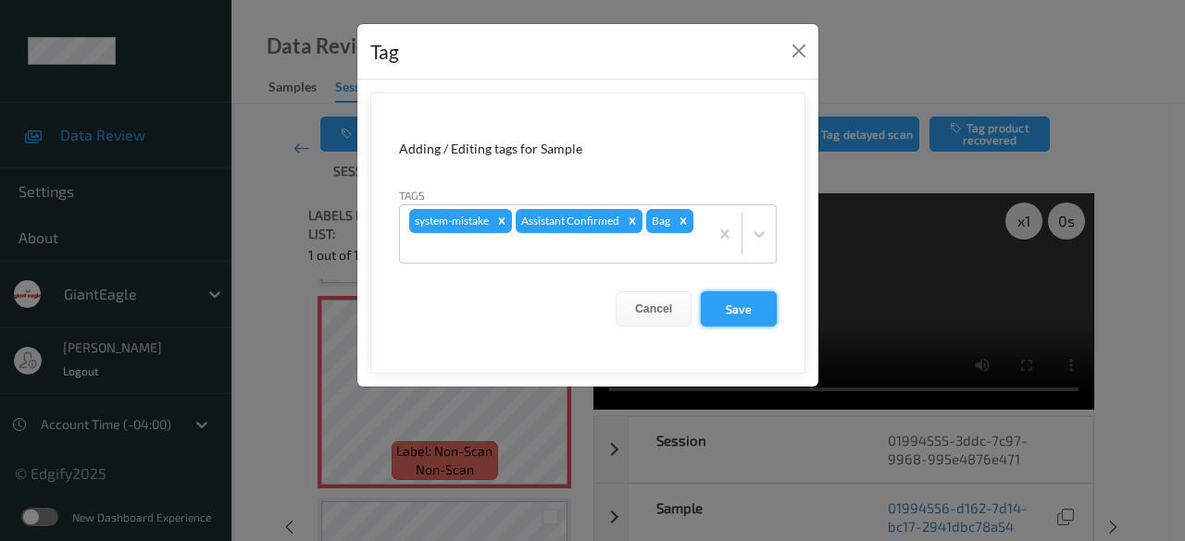
click at [744, 305] on button "Save" at bounding box center [739, 309] width 76 height 35
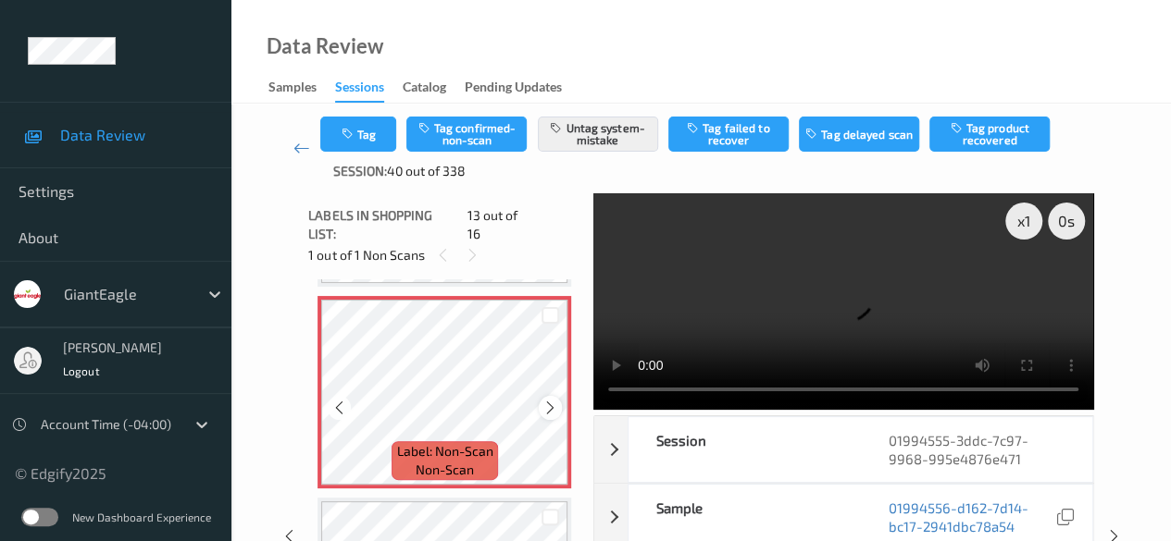
click at [551, 400] on icon at bounding box center [550, 408] width 16 height 17
click at [296, 148] on icon at bounding box center [301, 148] width 17 height 19
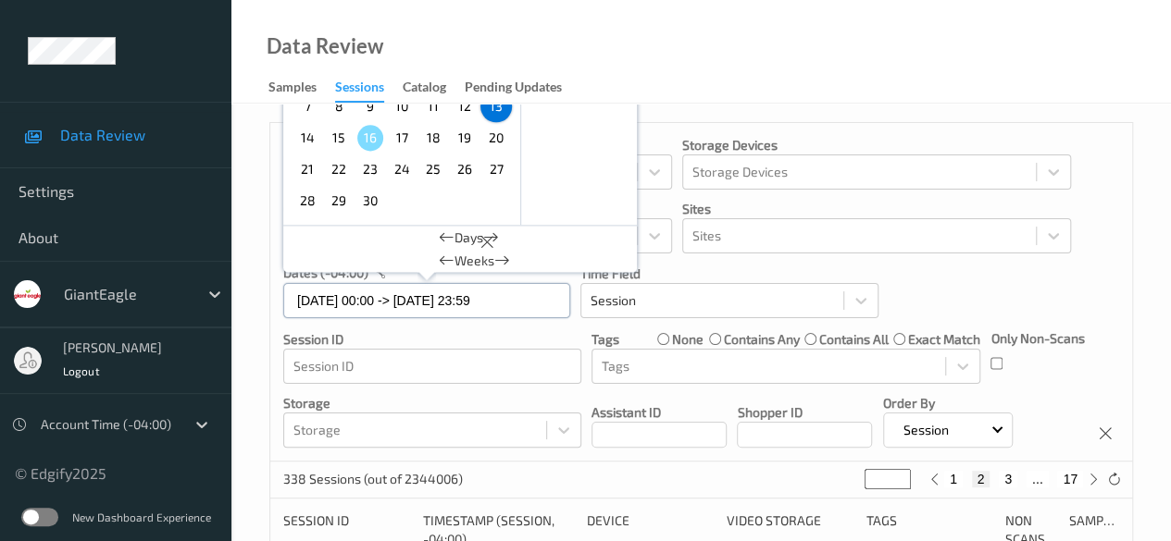
click at [539, 307] on input "13/09/2025 00:00 -> 13/09/2025 23:59" at bounding box center [426, 300] width 287 height 35
click at [310, 138] on span "14" at bounding box center [307, 138] width 26 height 26
type input "14/09/2025 00:00"
type input "*"
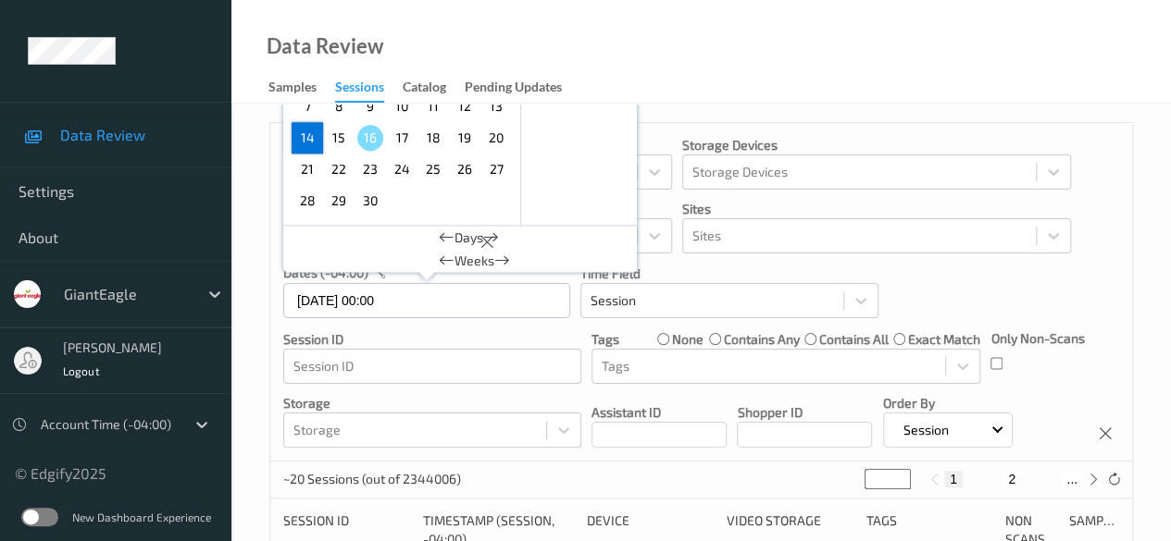
click at [310, 138] on span "14" at bounding box center [307, 138] width 26 height 26
type input "14/09/2025 00:00 -> 14/09/2025 23:59"
click at [819, 481] on button "2" at bounding box center [989, 479] width 19 height 17
type input "*"
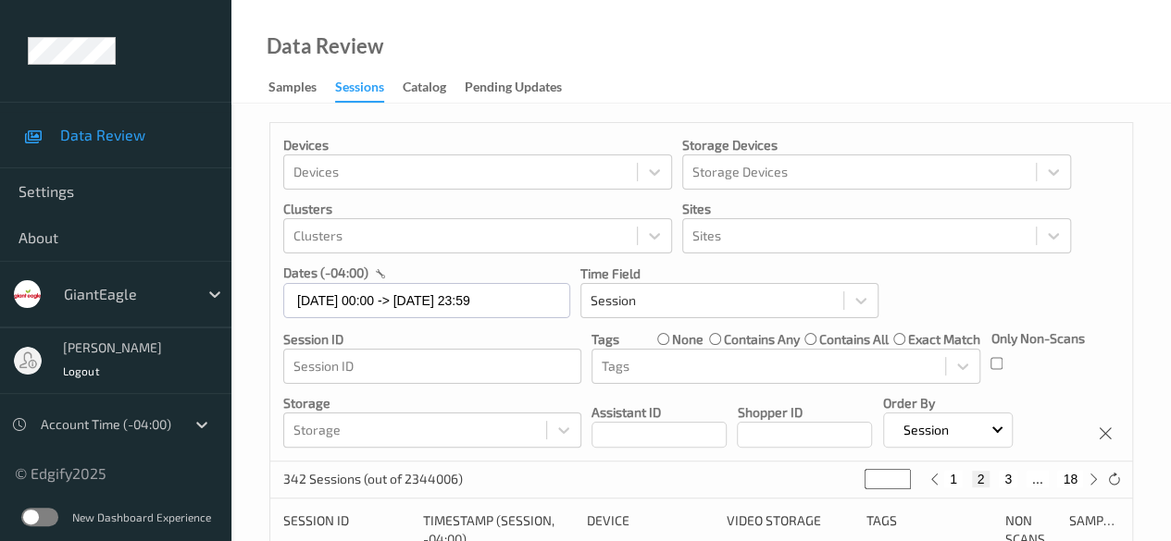
click at [819, 480] on button "3" at bounding box center [1008, 479] width 19 height 17
type input "*"
click at [819, 480] on button "4" at bounding box center [1019, 479] width 19 height 17
type input "*"
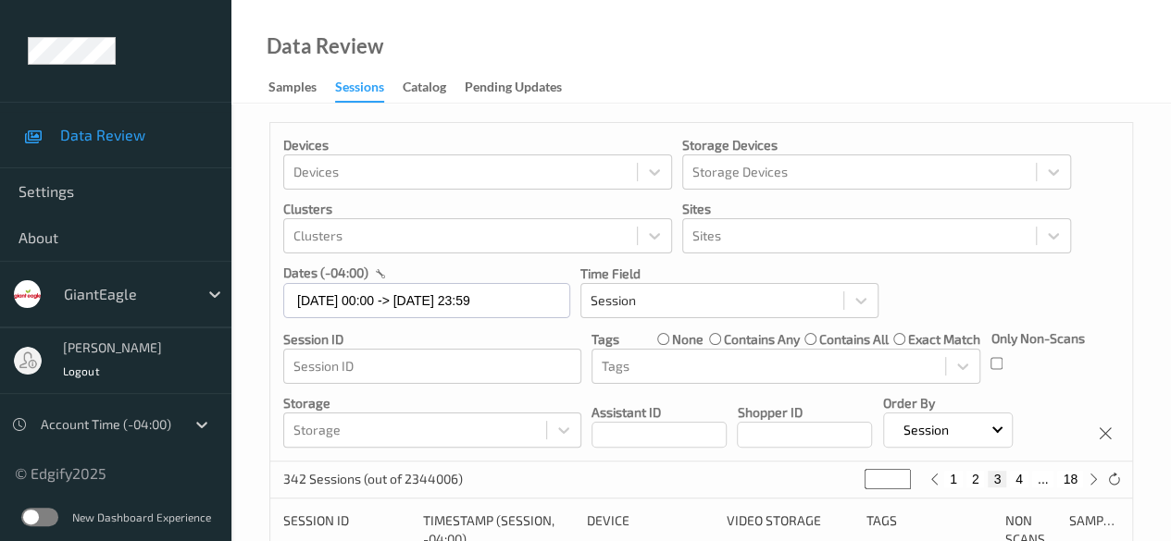
type input "*"
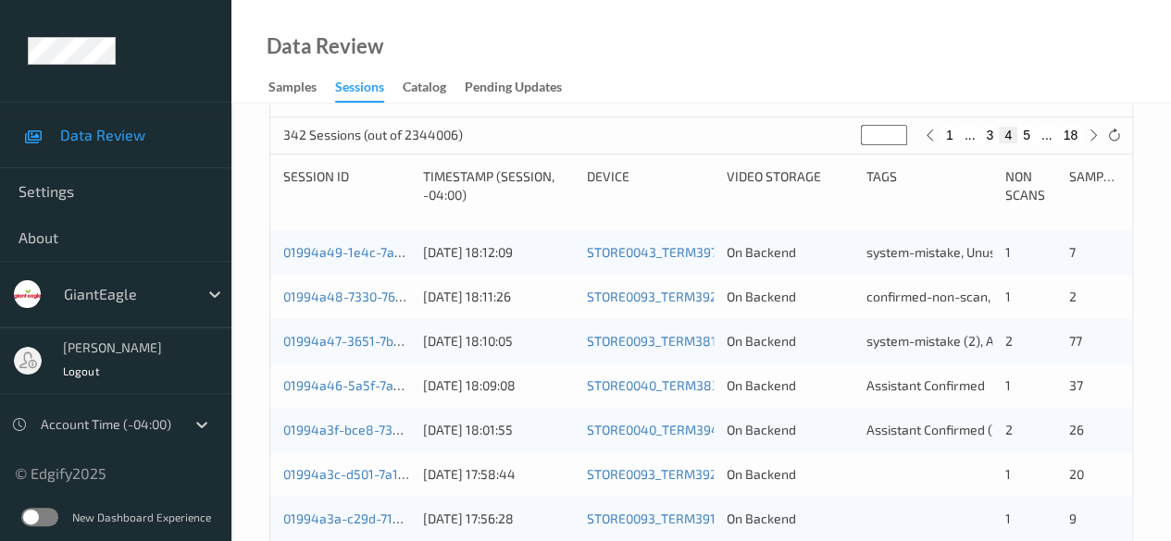
scroll to position [370, 0]
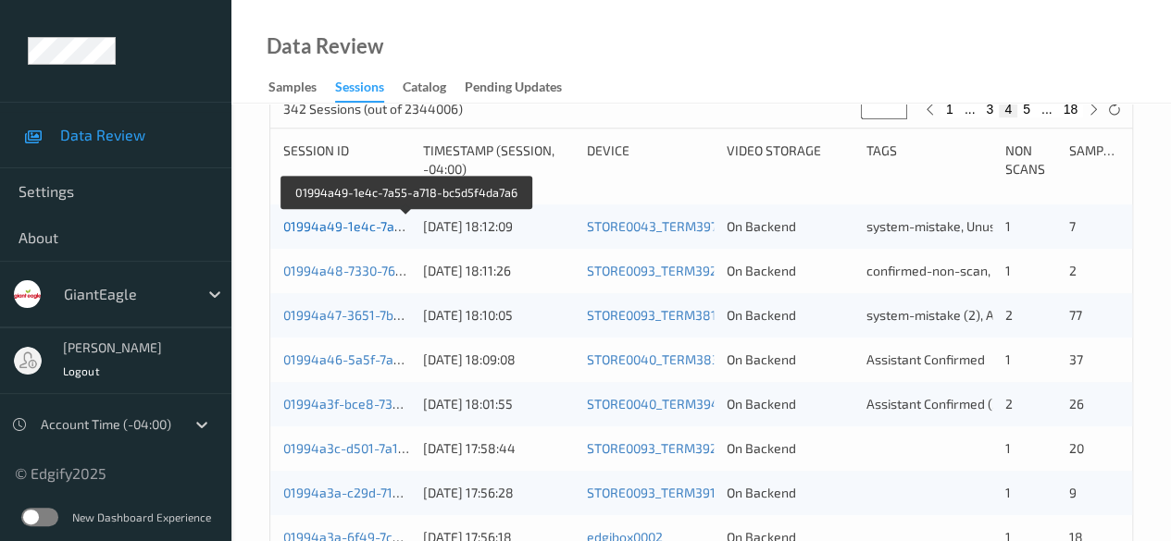
click at [317, 228] on link "01994a49-1e4c-7a55-a718-bc5d5f4da7a6" at bounding box center [408, 226] width 250 height 16
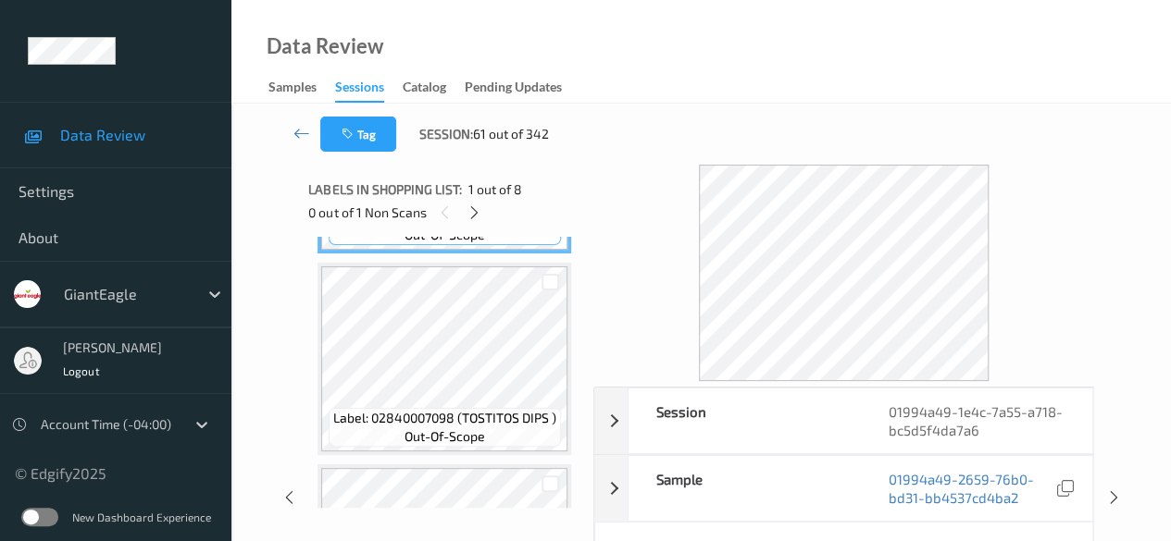
scroll to position [93, 0]
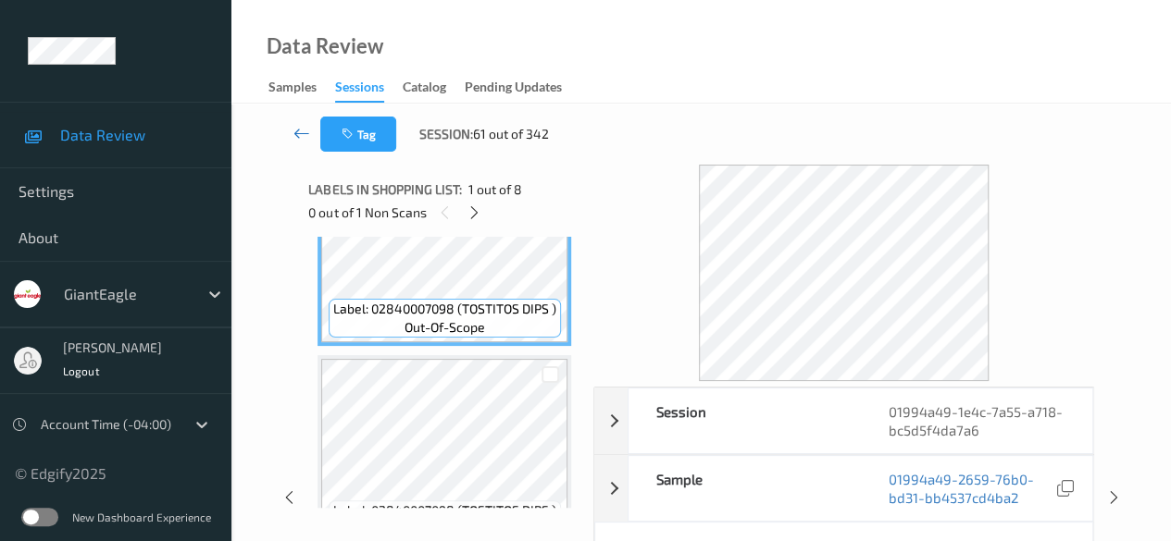
click at [293, 131] on icon at bounding box center [301, 133] width 17 height 19
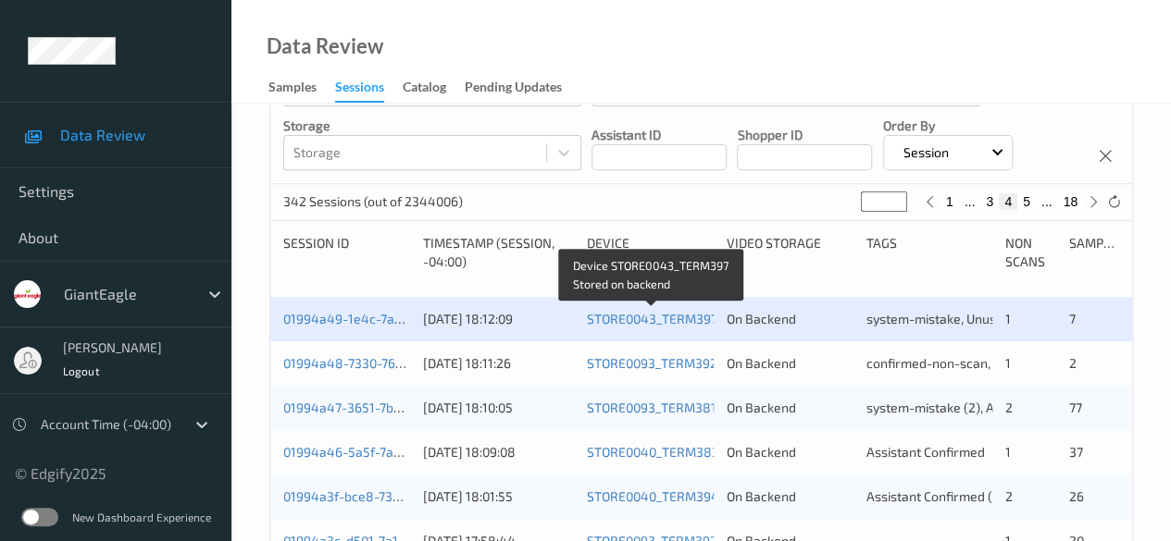
scroll to position [370, 0]
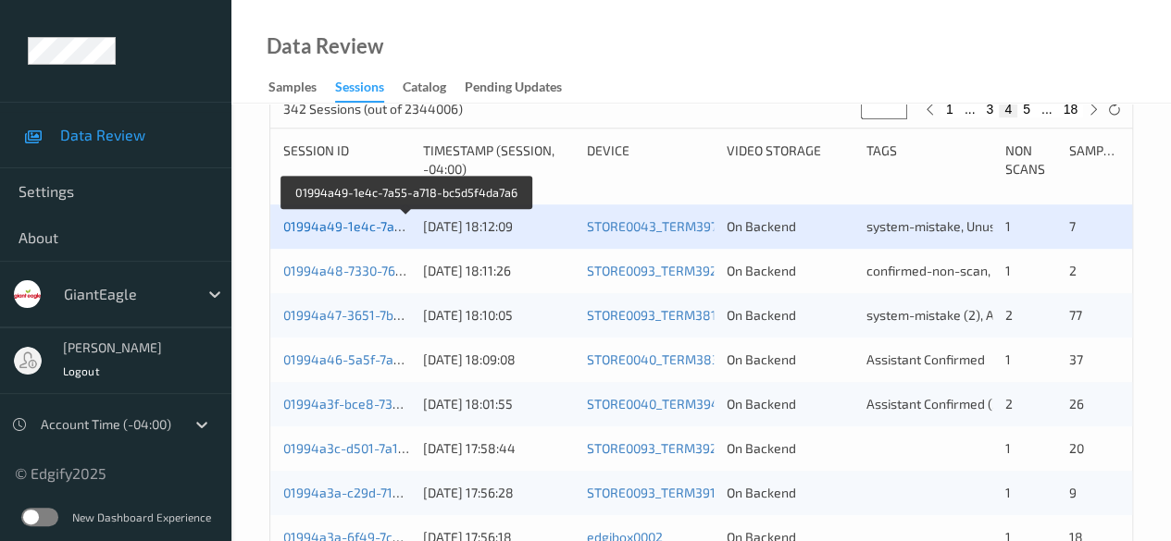
click at [375, 226] on link "01994a49-1e4c-7a55-a718-bc5d5f4da7a6" at bounding box center [408, 226] width 250 height 16
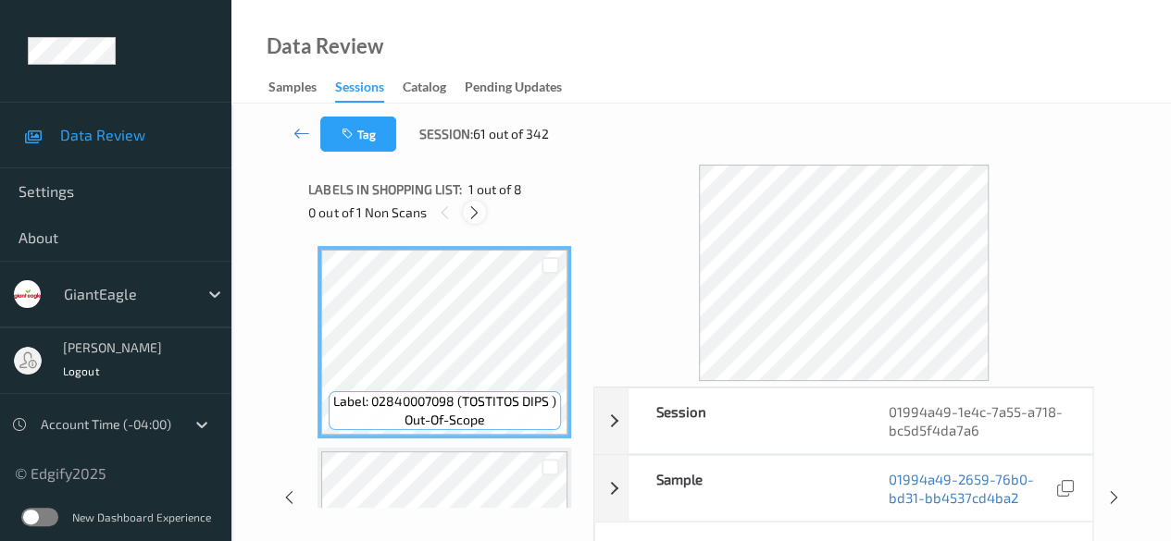
click at [478, 214] on icon at bounding box center [474, 213] width 16 height 17
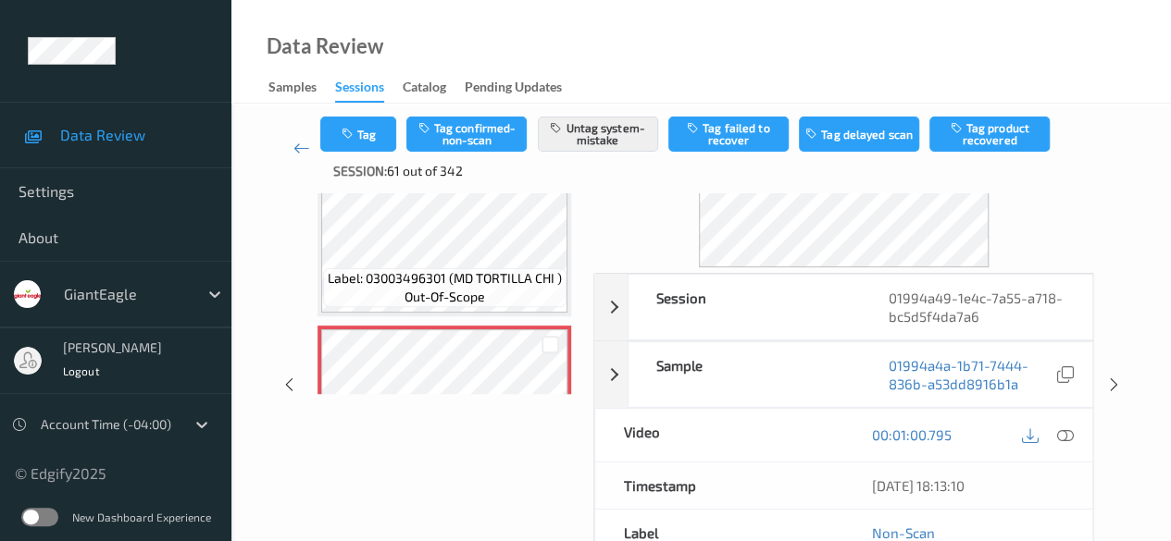
scroll to position [185, 0]
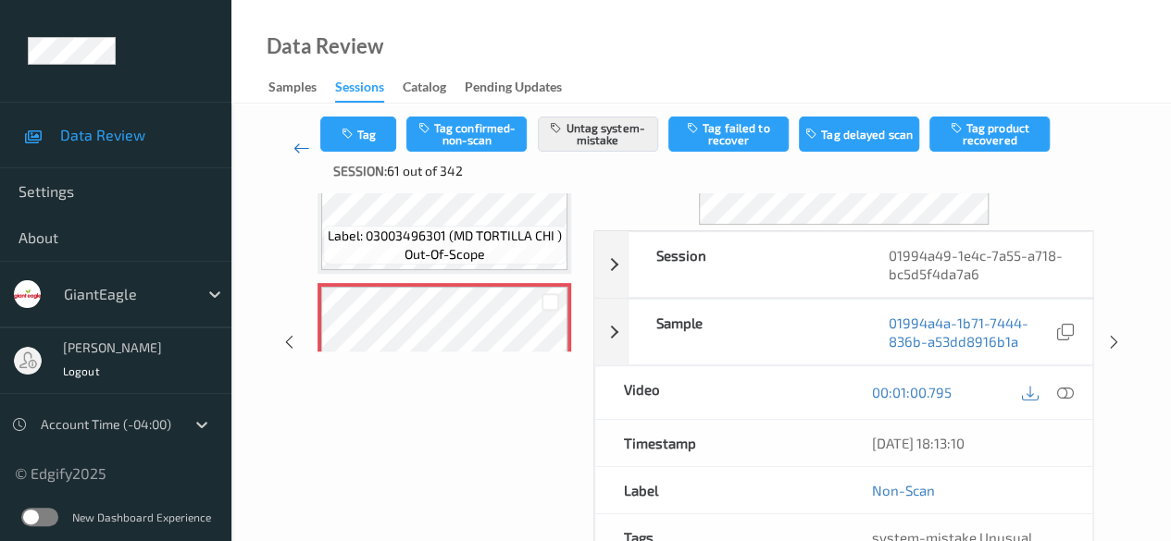
click at [298, 153] on icon at bounding box center [301, 148] width 17 height 19
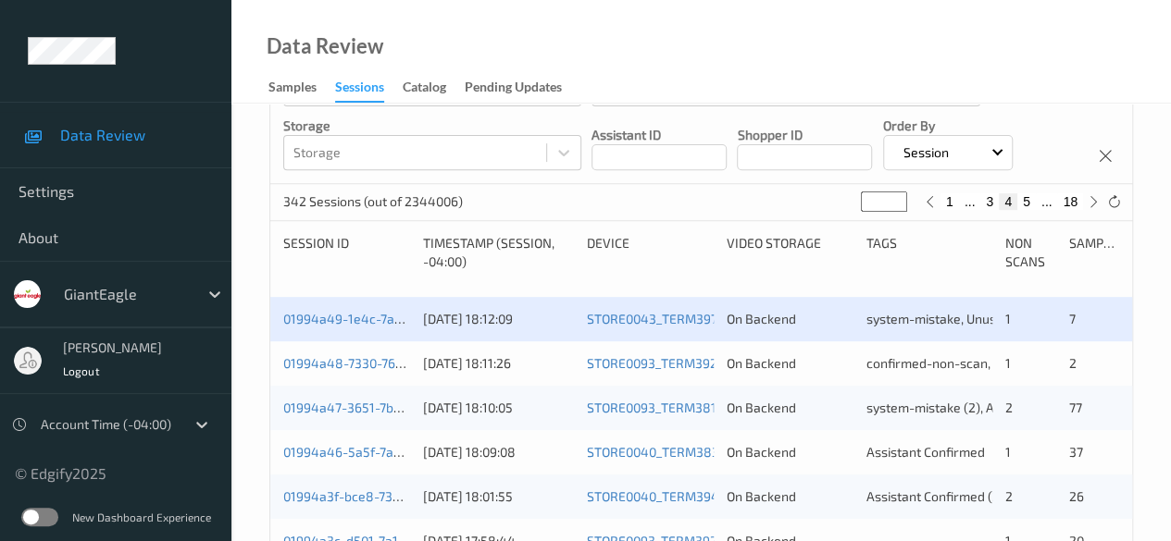
scroll to position [370, 0]
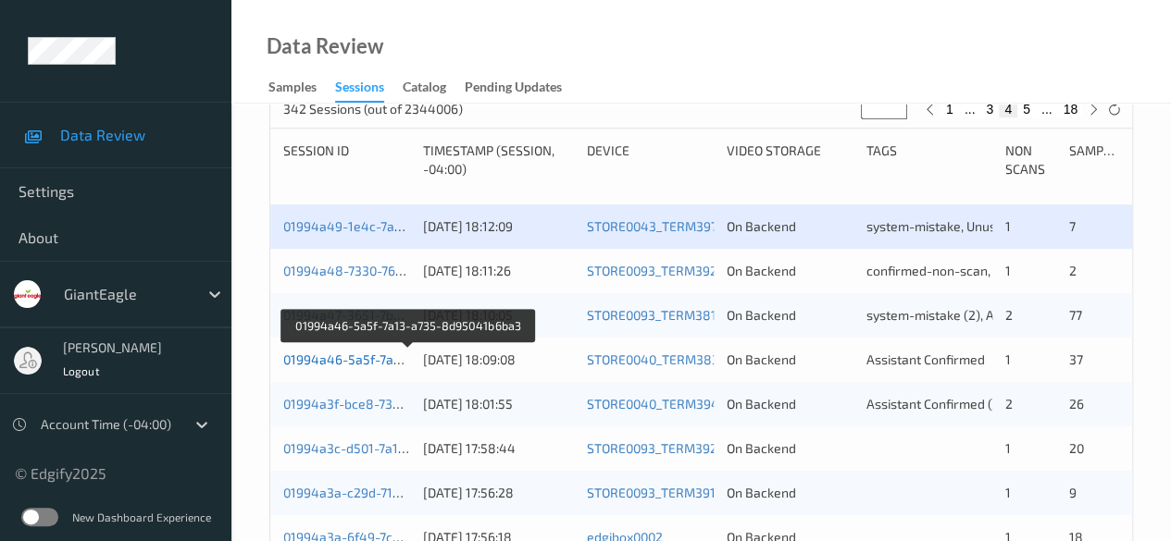
click at [356, 356] on link "01994a46-5a5f-7a13-a735-8d95041b6ba3" at bounding box center [409, 360] width 252 height 16
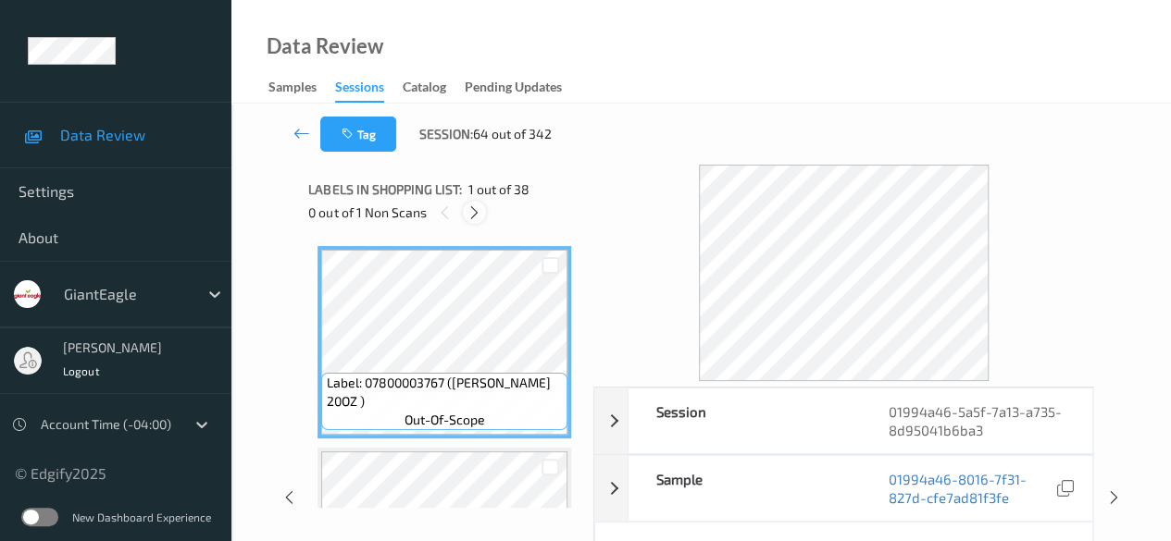
click at [469, 218] on icon at bounding box center [474, 213] width 16 height 17
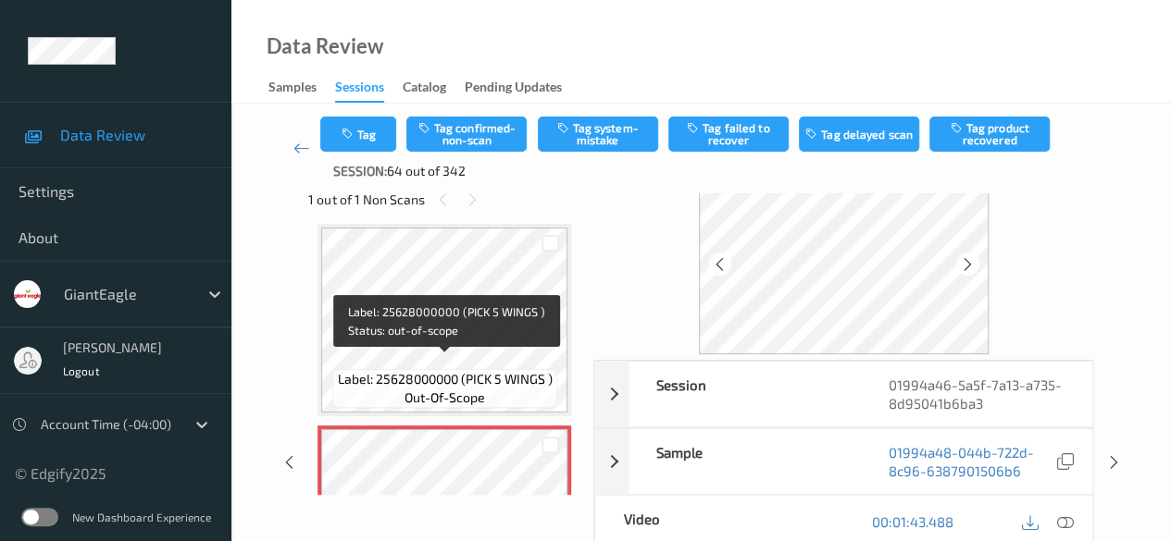
scroll to position [2523, 0]
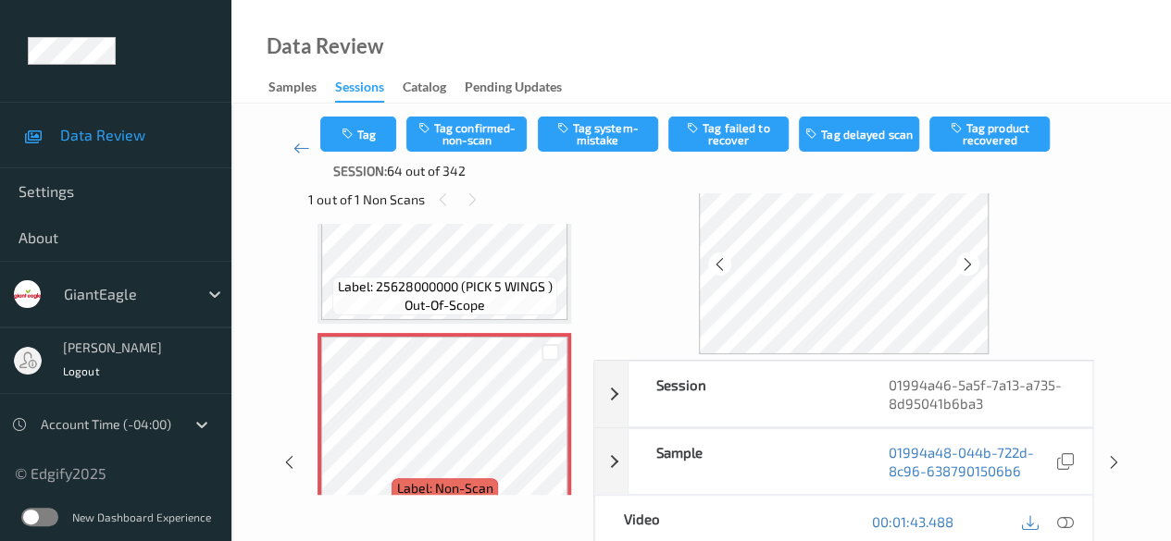
click at [819, 517] on icon at bounding box center [1065, 522] width 17 height 17
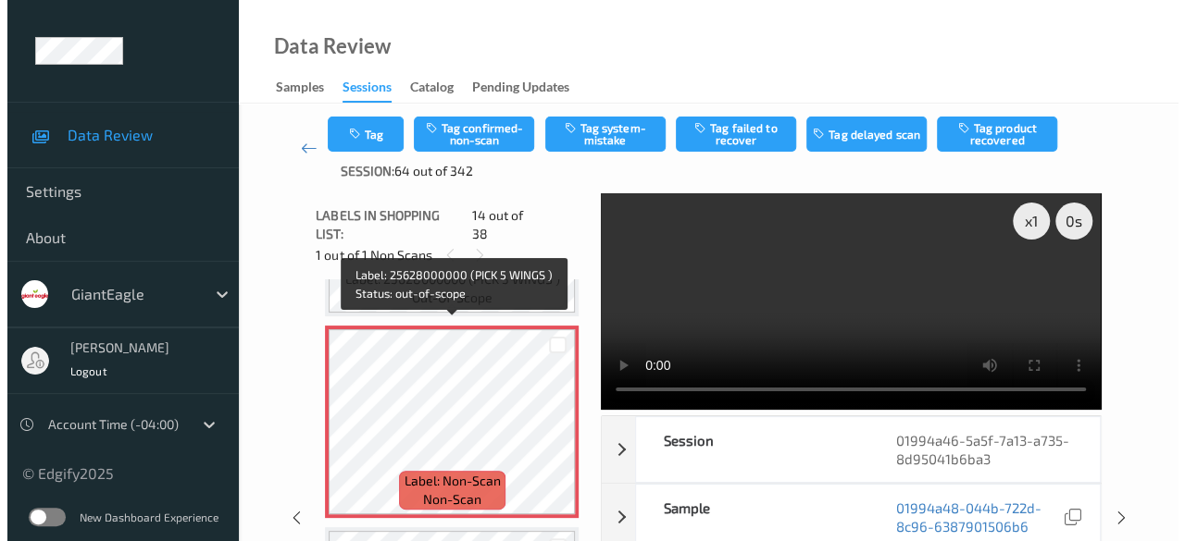
scroll to position [2616, 0]
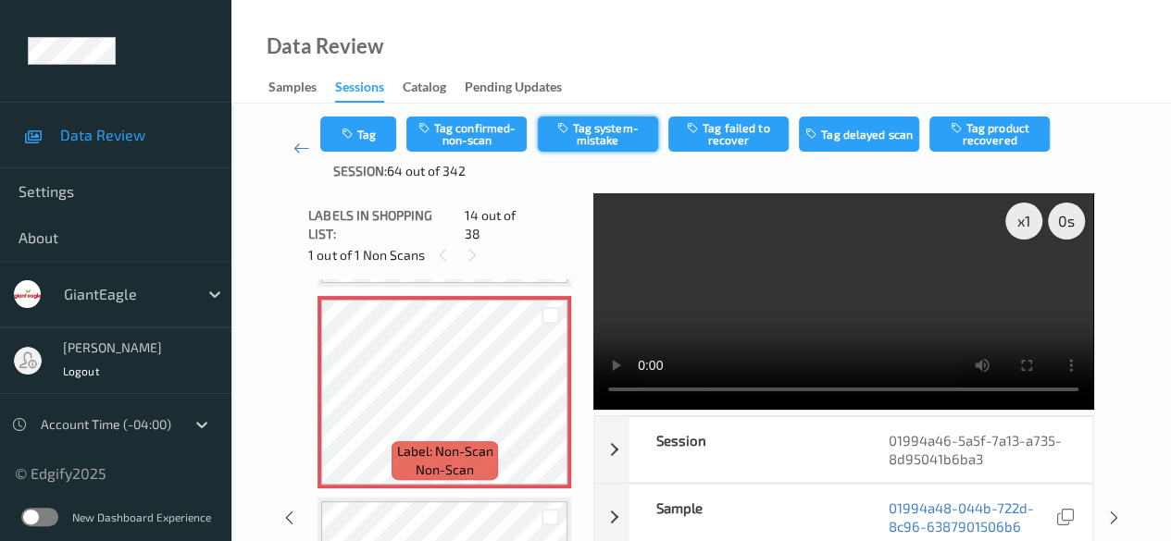
click at [602, 135] on button "Tag system-mistake" at bounding box center [598, 134] width 120 height 35
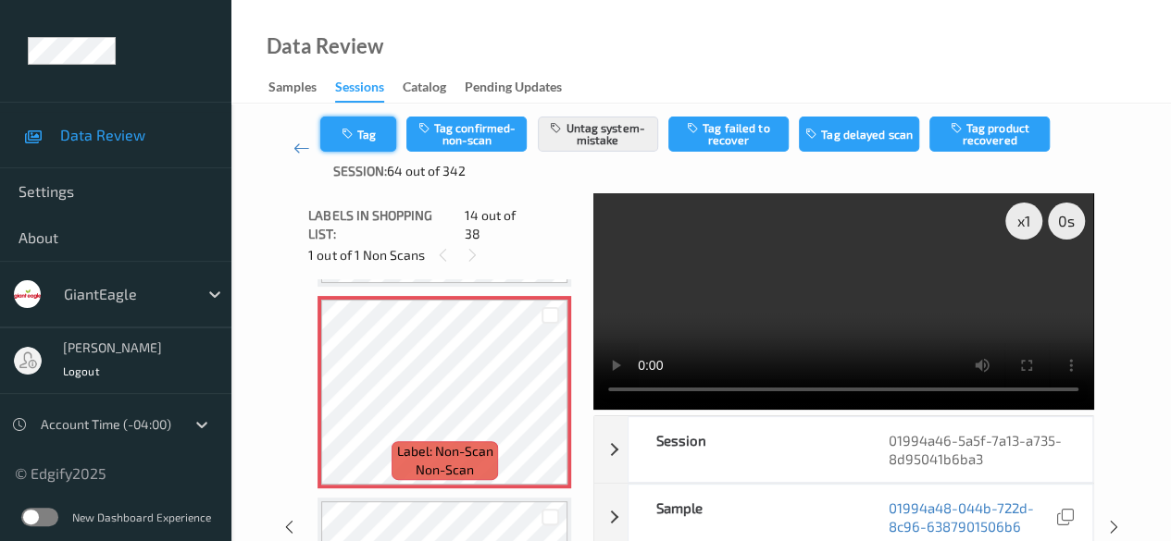
click at [377, 136] on button "Tag" at bounding box center [358, 134] width 76 height 35
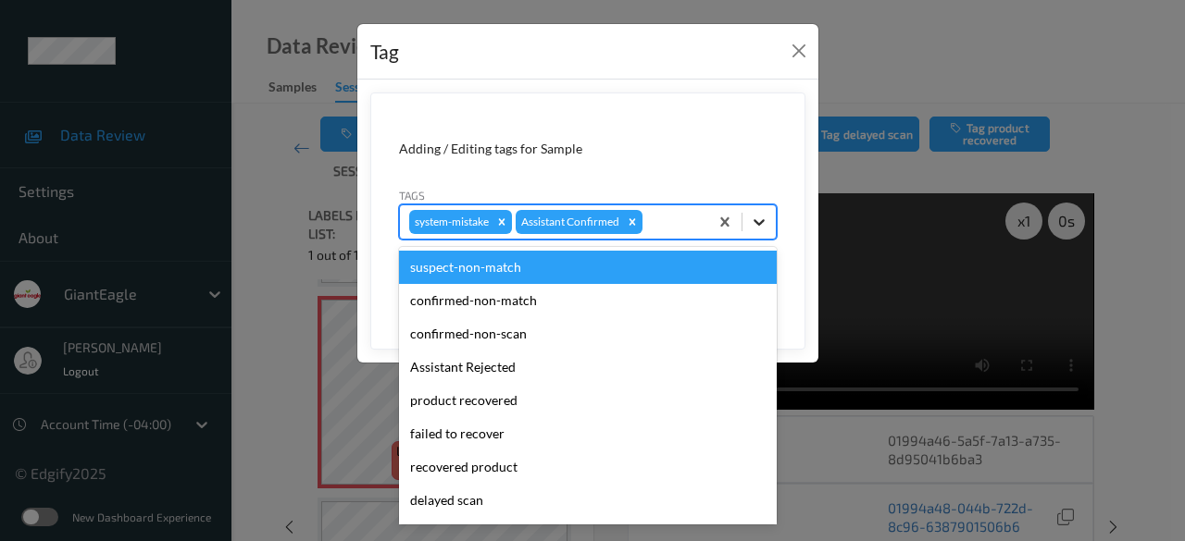
click at [760, 219] on icon at bounding box center [759, 222] width 19 height 19
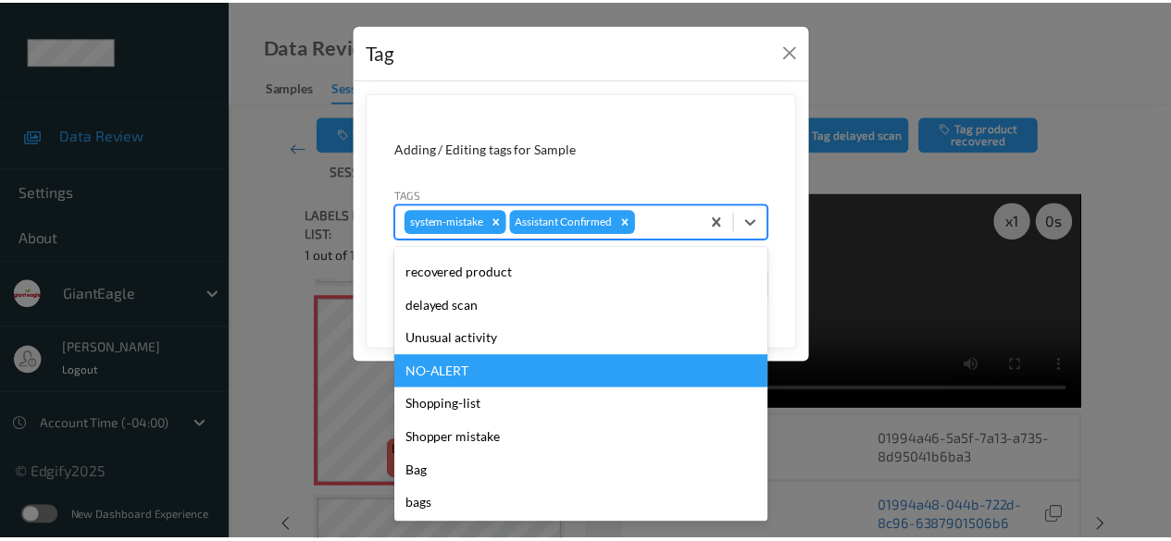
scroll to position [196, 0]
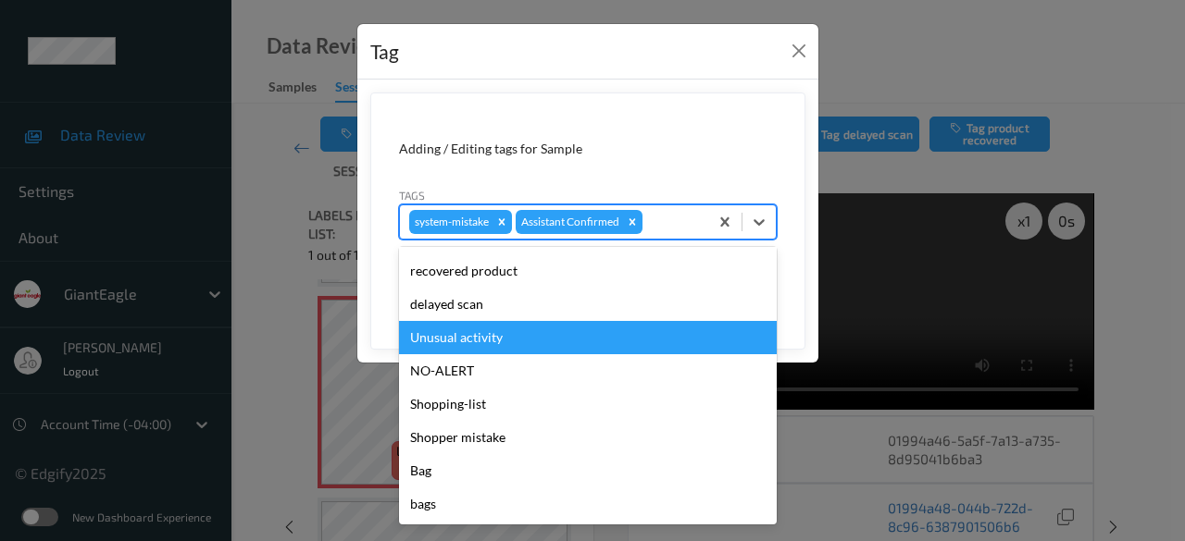
click at [492, 331] on div "Unusual activity" at bounding box center [588, 337] width 378 height 33
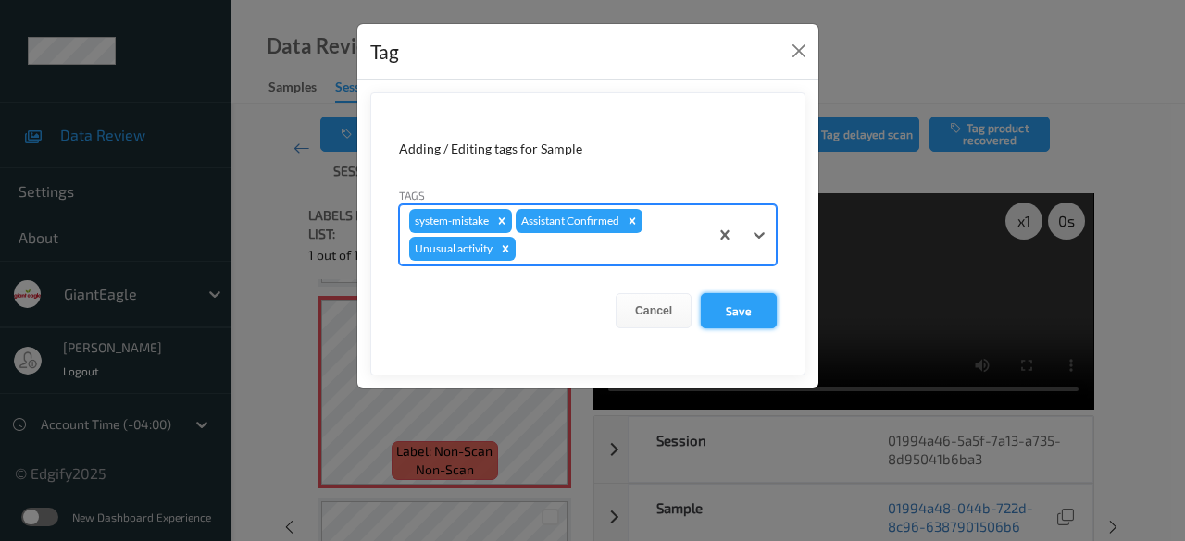
click at [740, 310] on button "Save" at bounding box center [739, 310] width 76 height 35
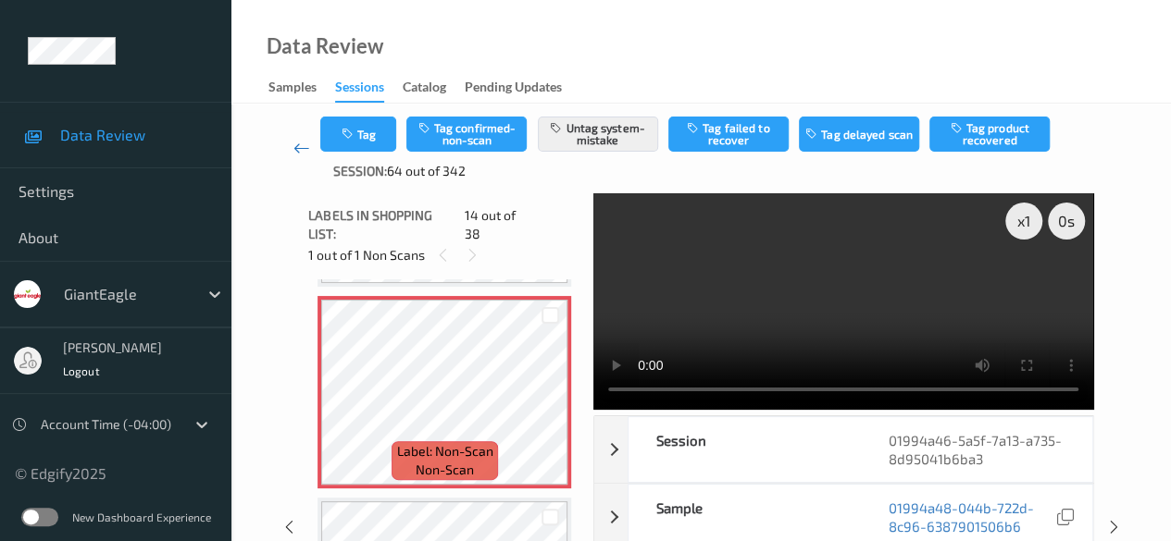
click at [293, 149] on icon at bounding box center [301, 148] width 17 height 19
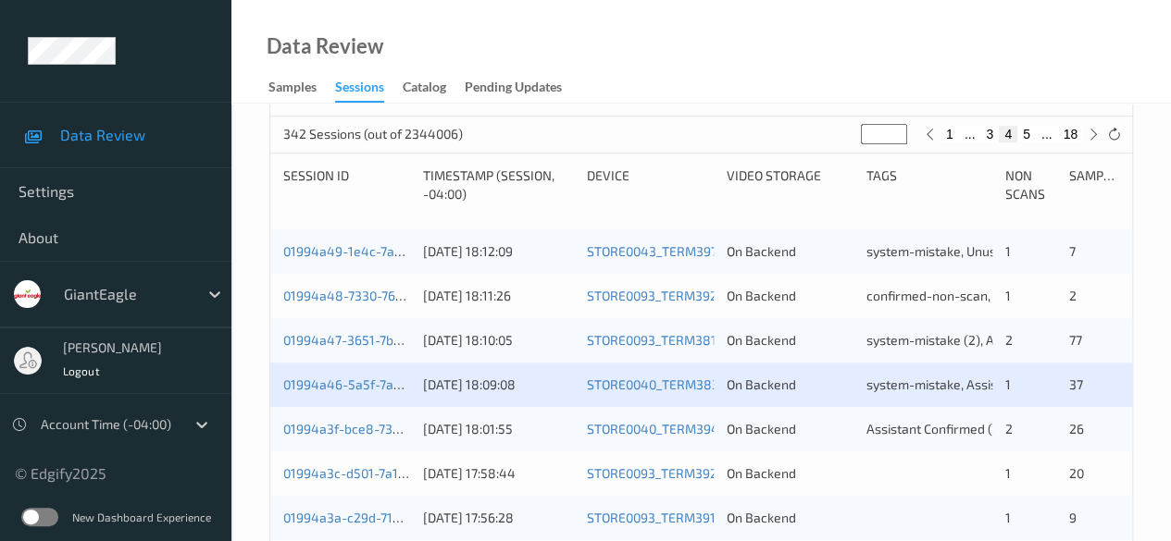
scroll to position [463, 0]
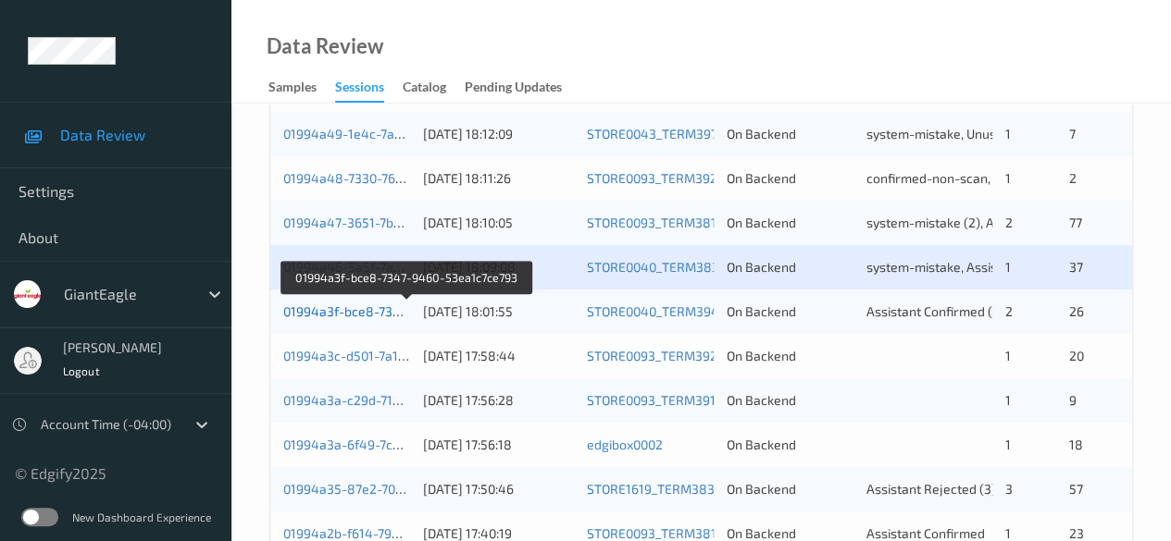
click at [331, 312] on link "01994a3f-bce8-7347-9460-53ea1c7ce793" at bounding box center [407, 312] width 249 height 16
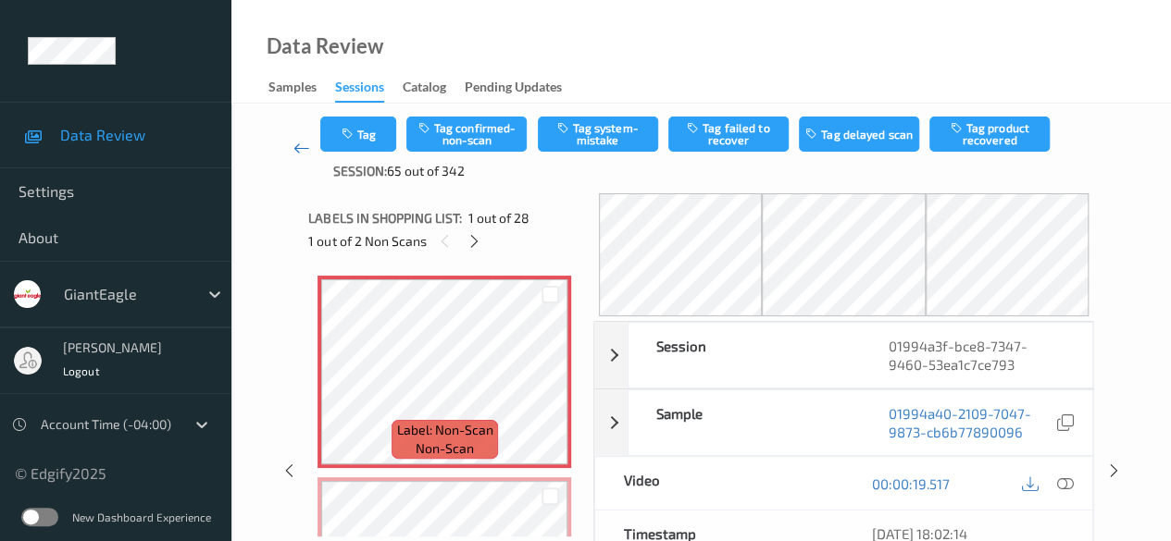
click at [305, 151] on icon at bounding box center [301, 148] width 17 height 19
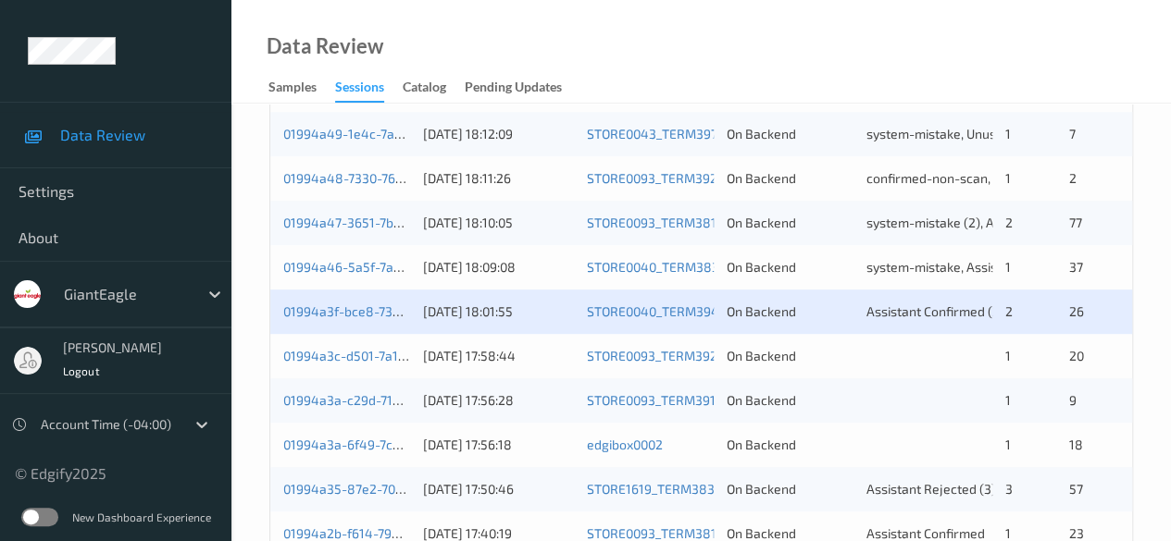
scroll to position [555, 0]
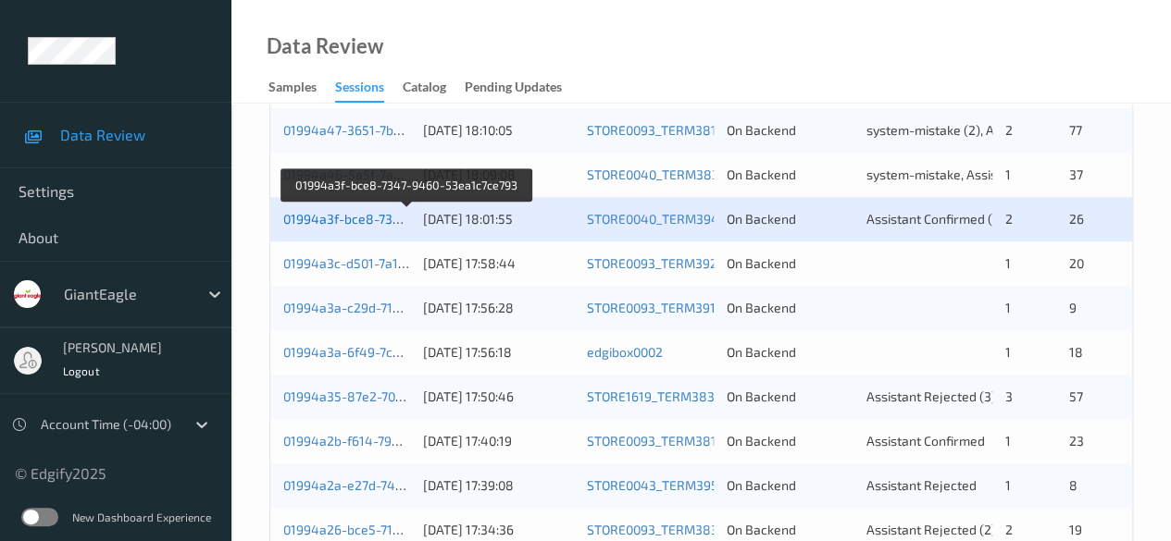
click at [335, 222] on link "01994a3f-bce8-7347-9460-53ea1c7ce793" at bounding box center [407, 219] width 249 height 16
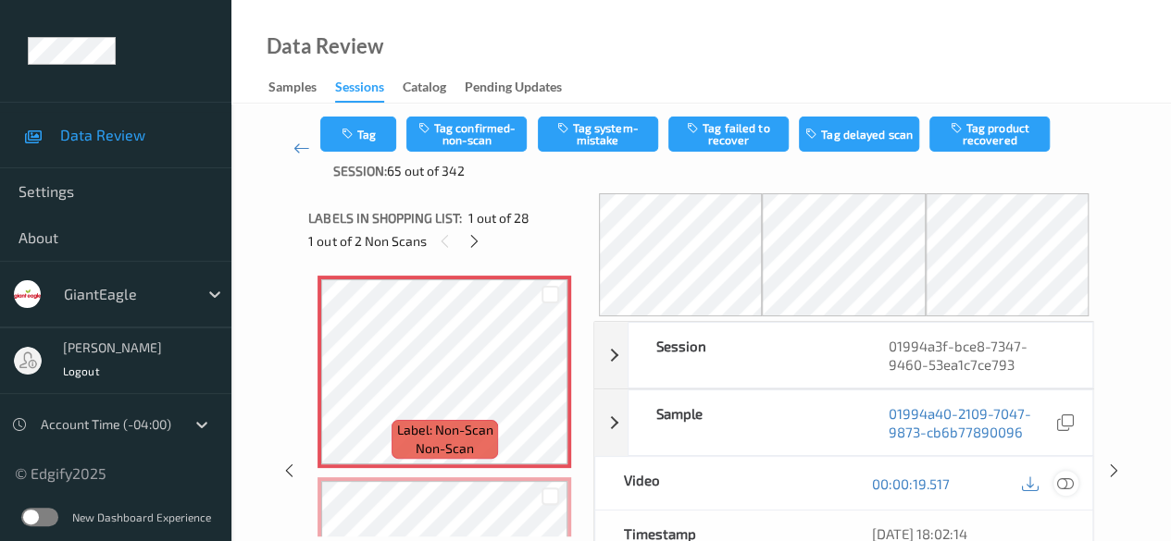
click at [819, 480] on icon at bounding box center [1065, 484] width 17 height 17
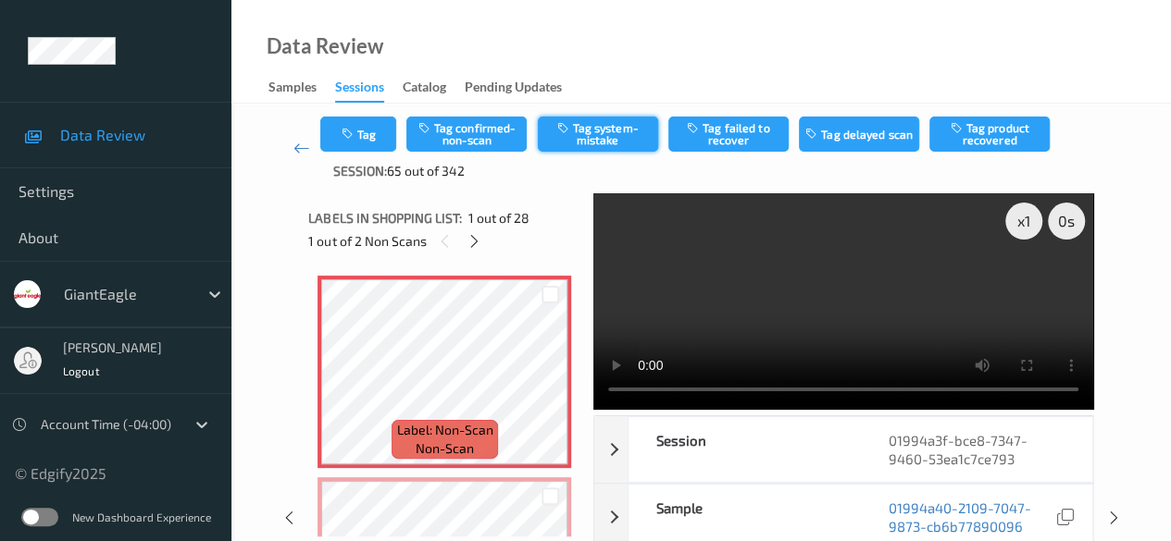
click at [600, 134] on button "Tag system-mistake" at bounding box center [598, 134] width 120 height 35
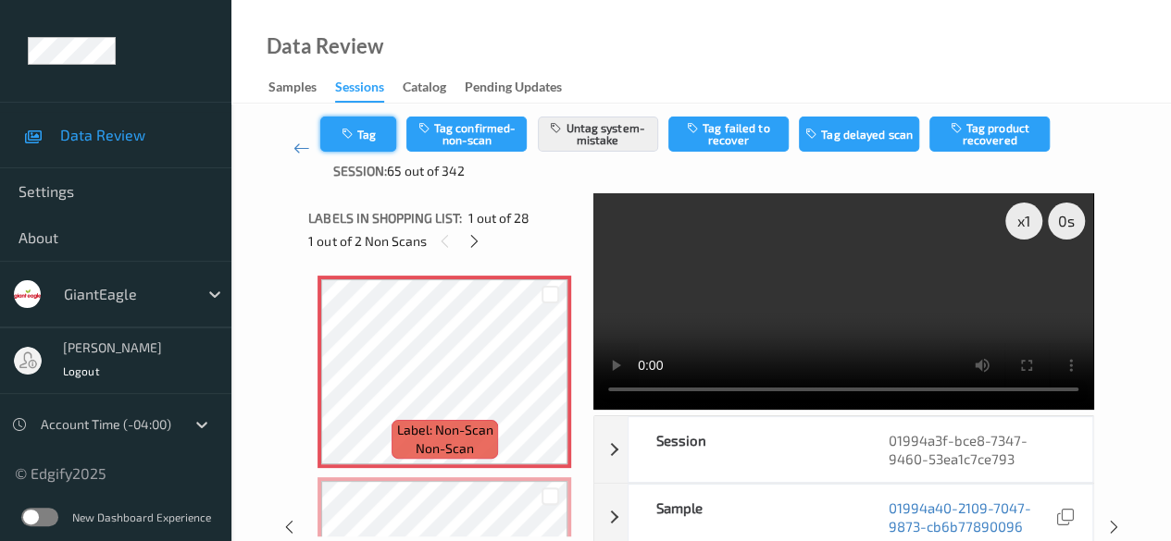
click at [389, 139] on button "Tag" at bounding box center [358, 134] width 76 height 35
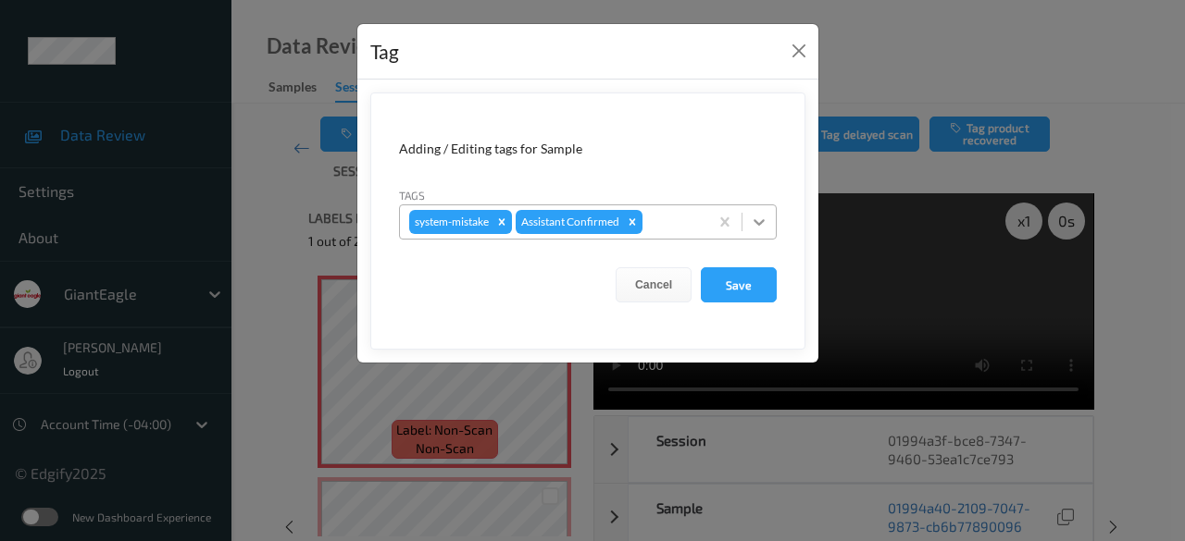
click at [761, 224] on icon at bounding box center [759, 222] width 19 height 19
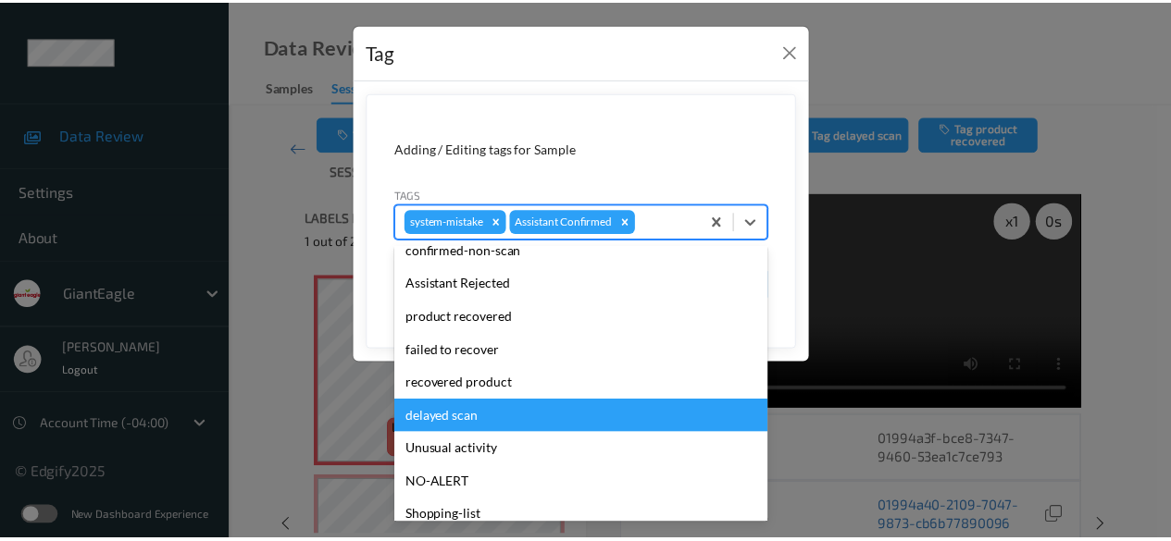
scroll to position [196, 0]
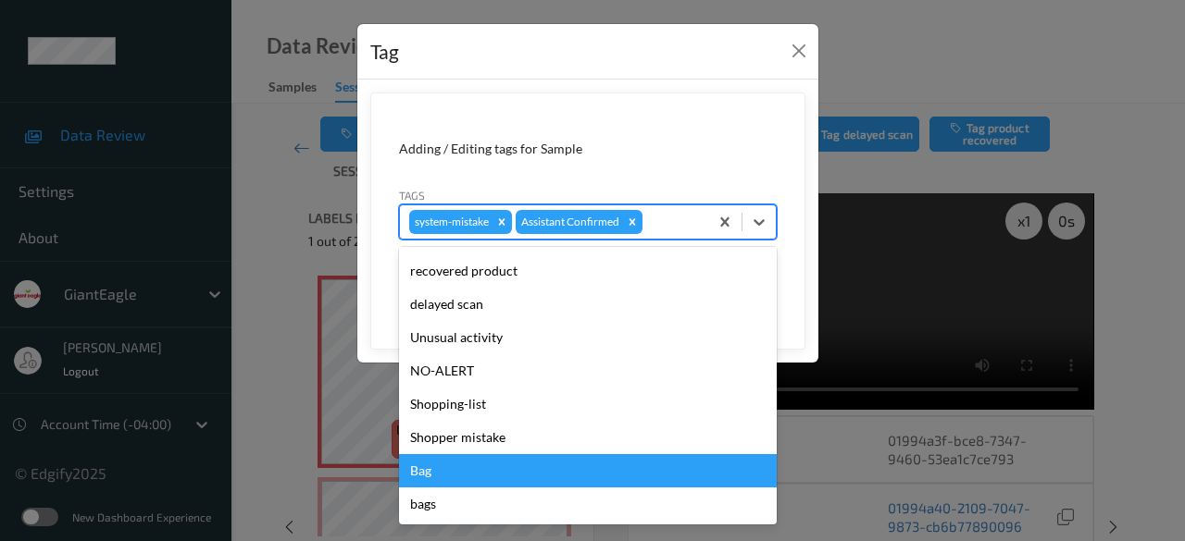
click at [504, 478] on div "Bag" at bounding box center [588, 470] width 378 height 33
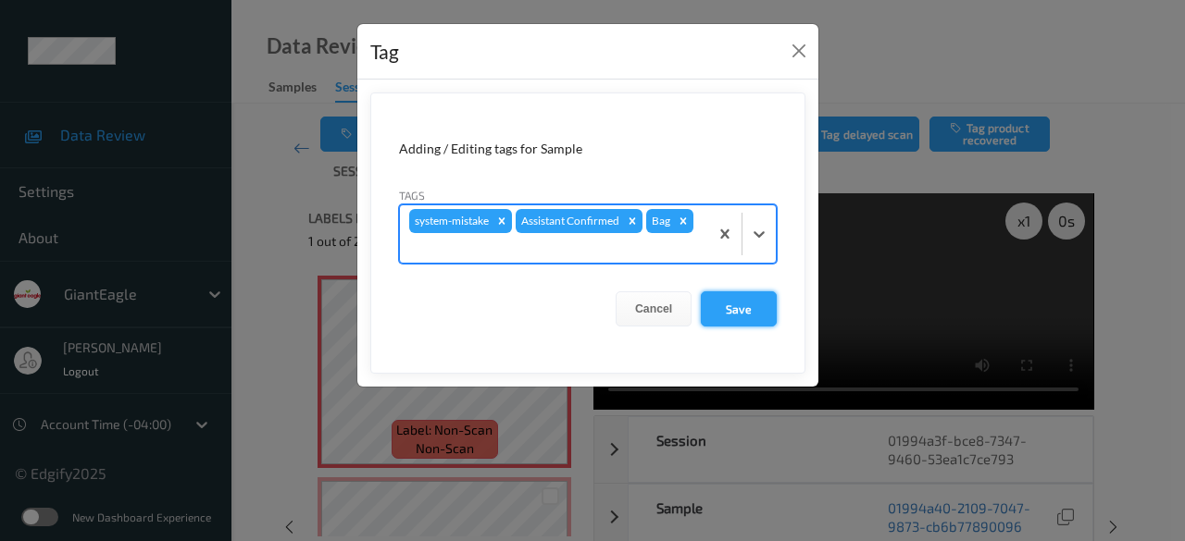
click at [746, 310] on button "Save" at bounding box center [739, 309] width 76 height 35
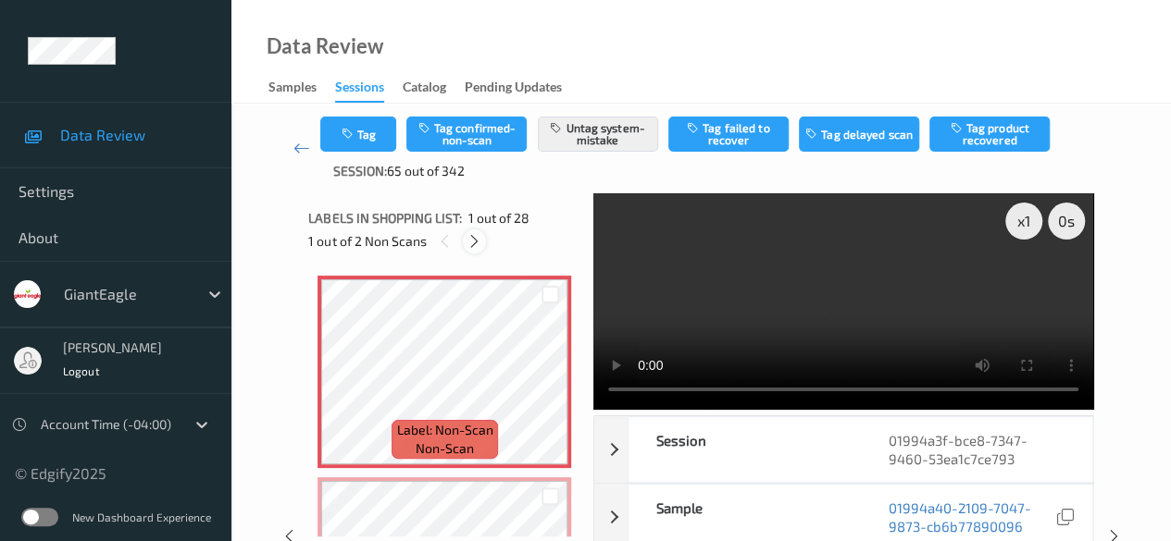
click at [479, 241] on icon at bounding box center [474, 241] width 16 height 17
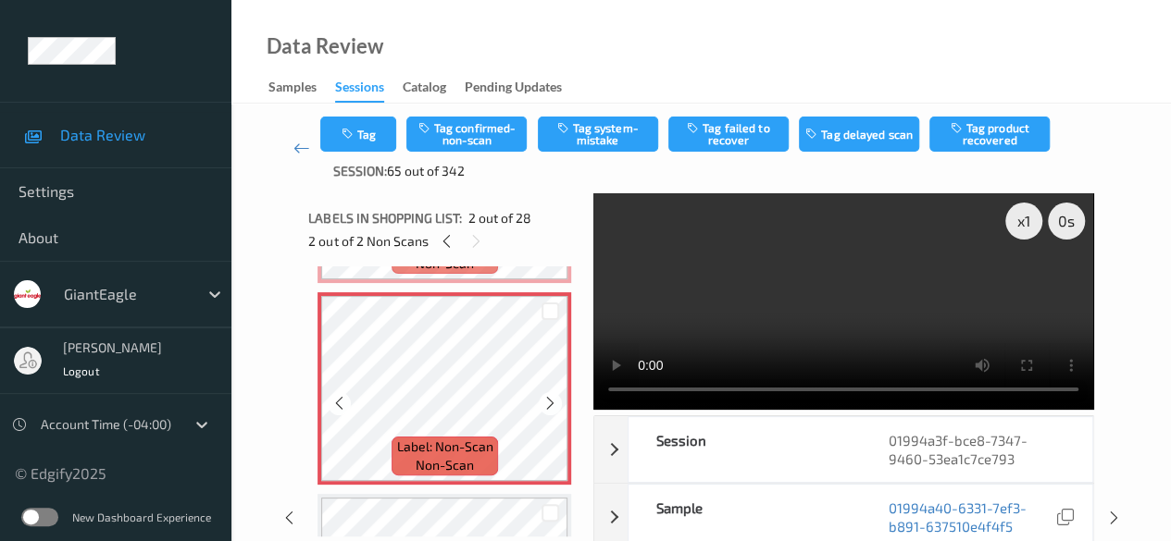
scroll to position [0, 0]
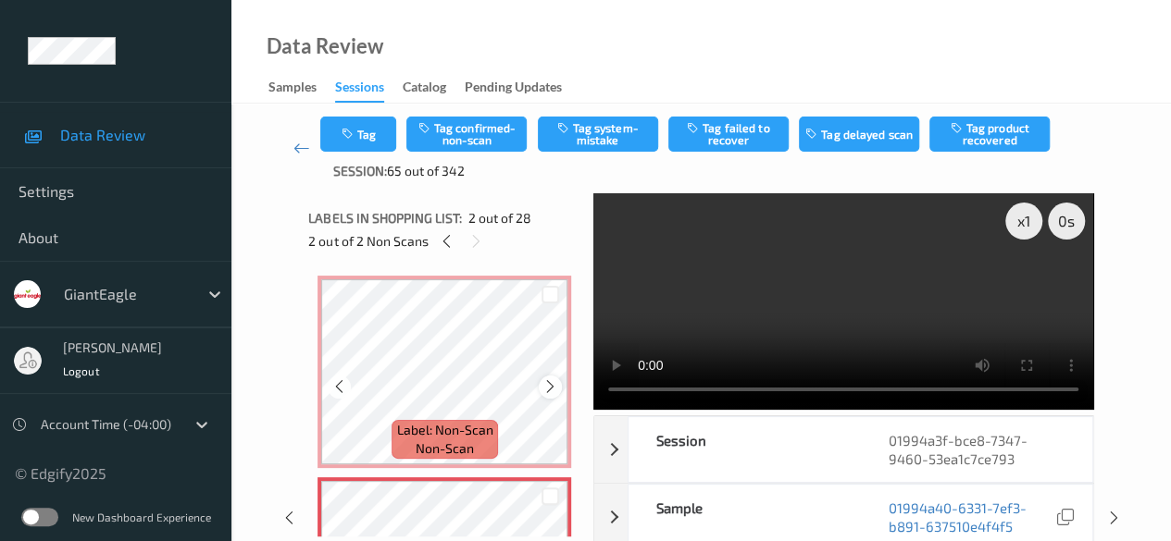
click at [548, 392] on icon at bounding box center [550, 387] width 16 height 17
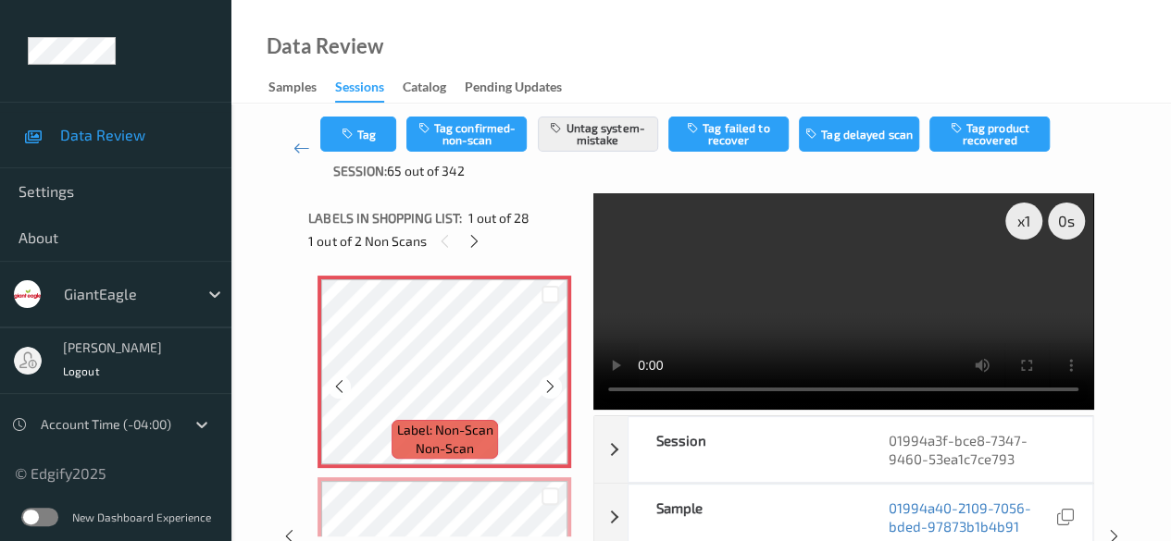
click at [548, 392] on icon at bounding box center [550, 387] width 16 height 17
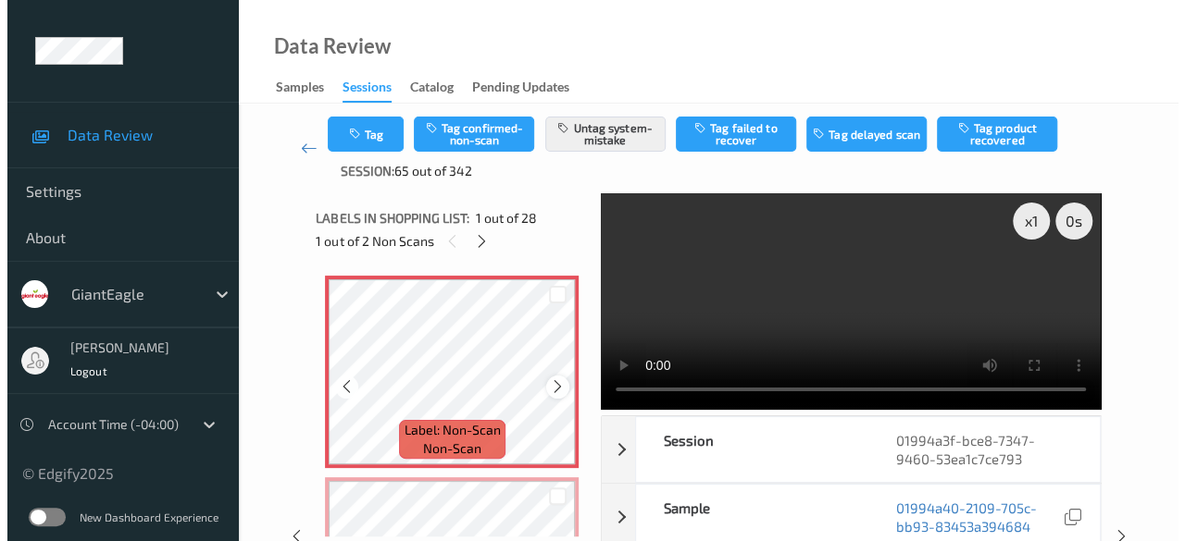
scroll to position [185, 0]
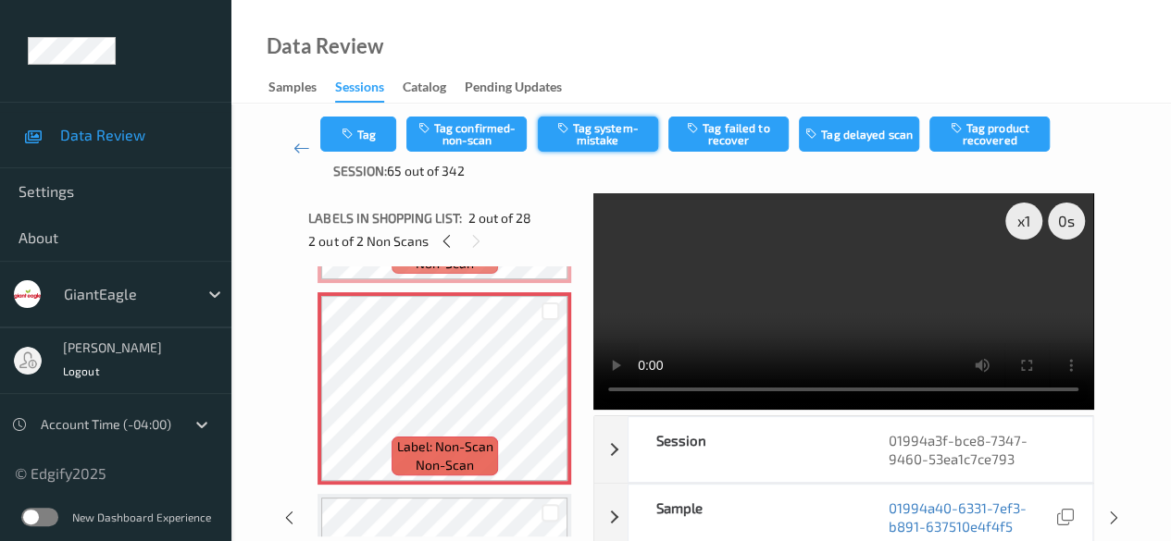
click at [609, 125] on button "Tag system-mistake" at bounding box center [598, 134] width 120 height 35
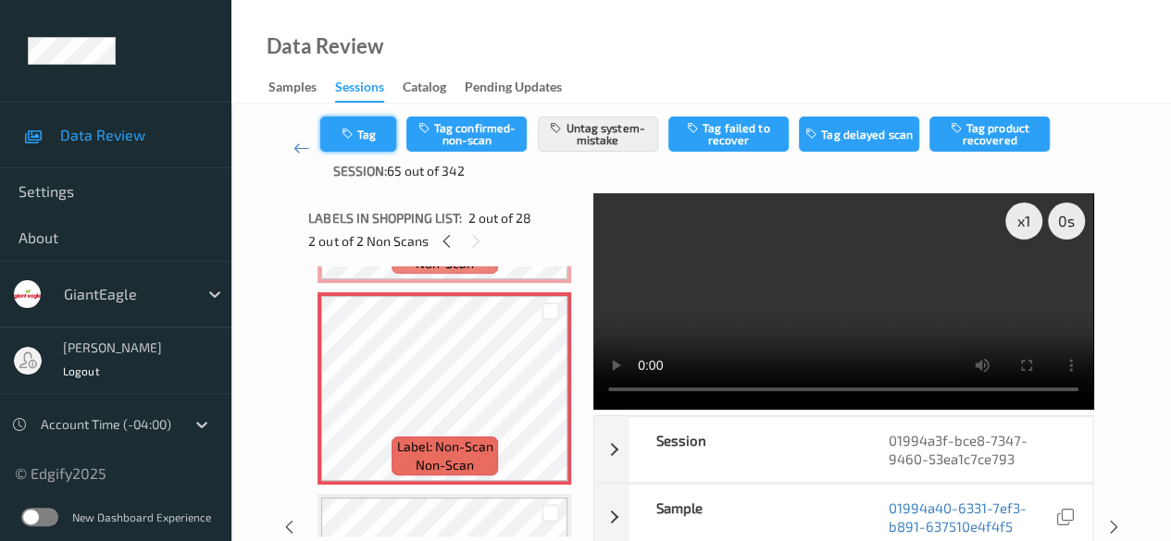
click at [378, 127] on button "Tag" at bounding box center [358, 134] width 76 height 35
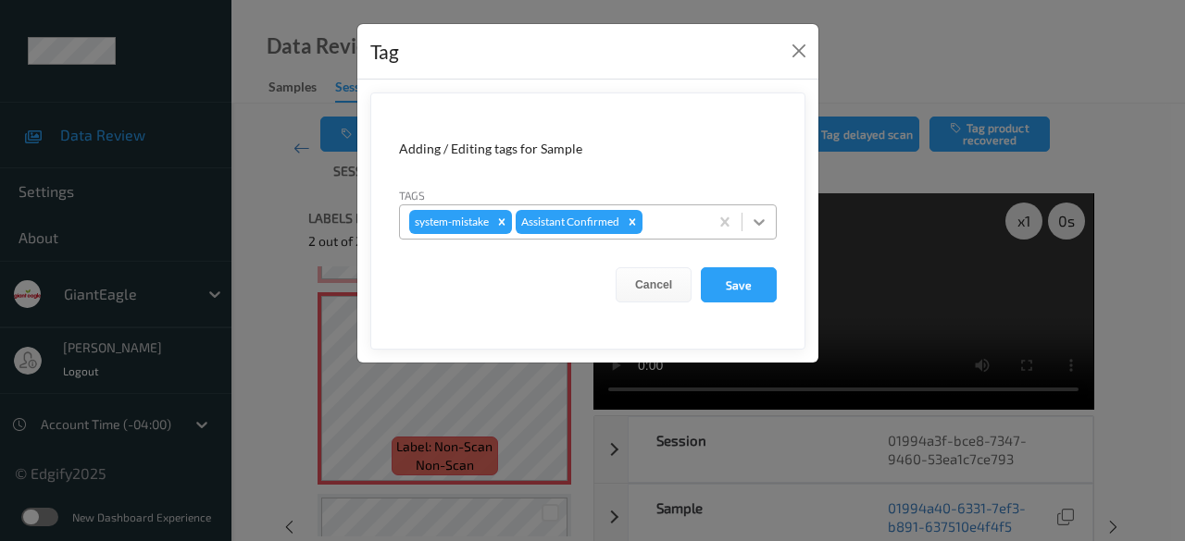
click at [760, 223] on icon at bounding box center [758, 222] width 11 height 6
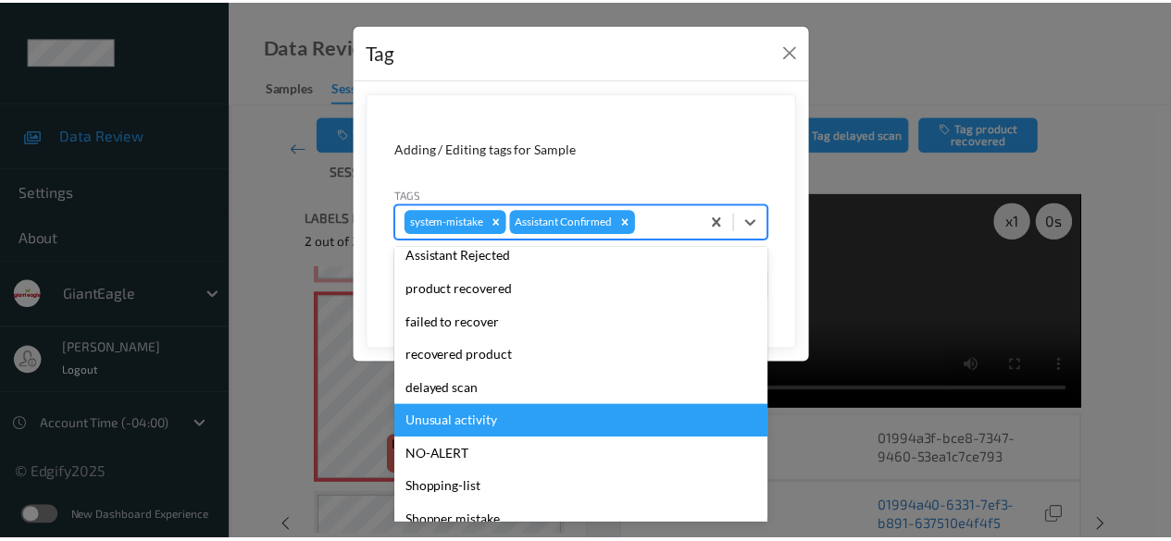
scroll to position [196, 0]
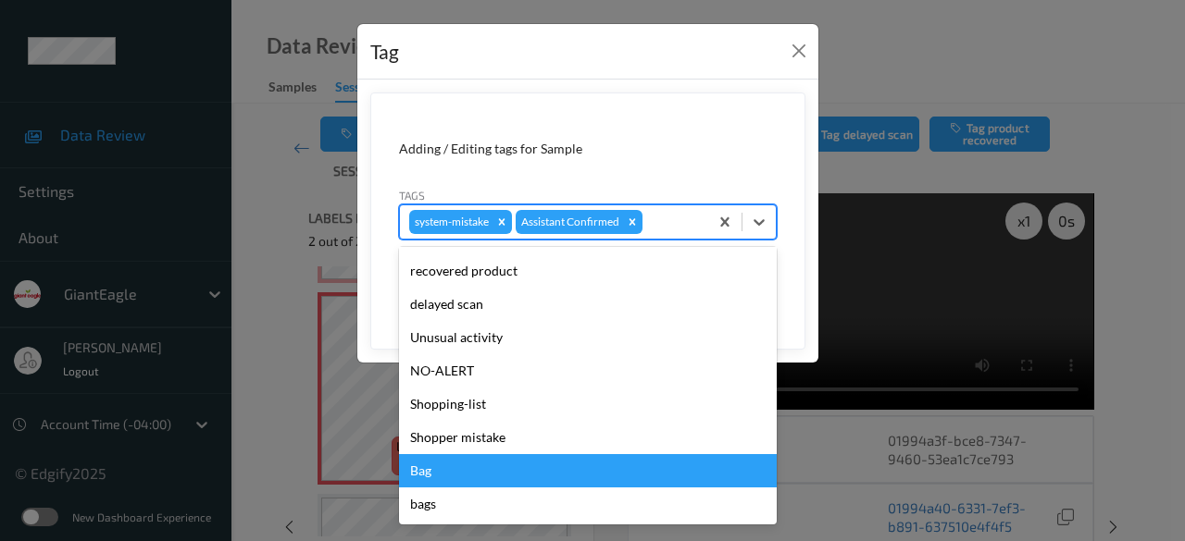
click at [491, 471] on div "Bag" at bounding box center [588, 470] width 378 height 33
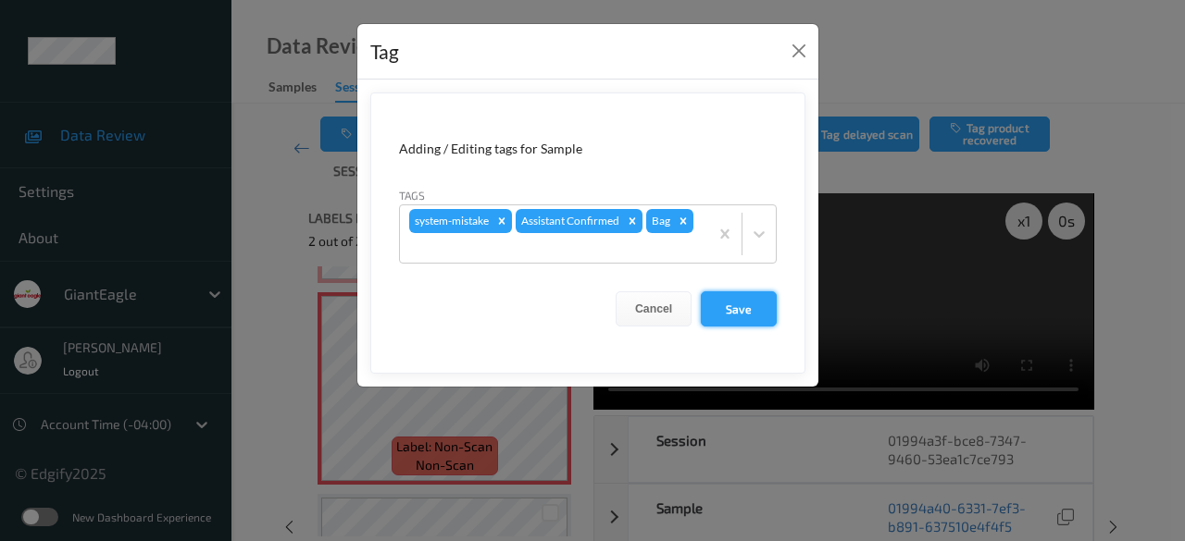
click at [754, 314] on button "Save" at bounding box center [739, 309] width 76 height 35
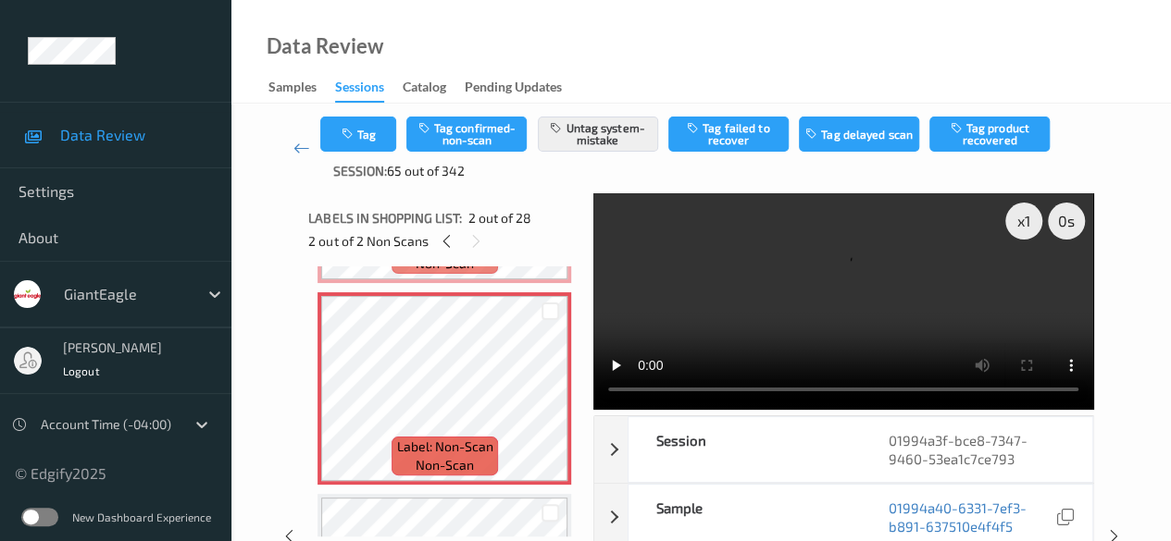
scroll to position [278, 0]
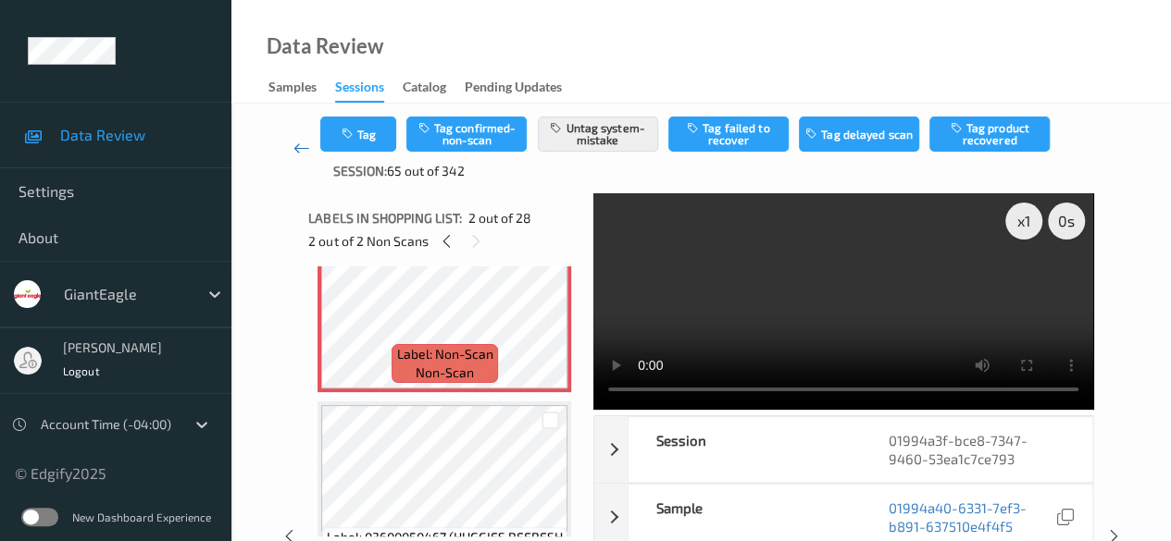
click at [300, 147] on icon at bounding box center [301, 148] width 17 height 19
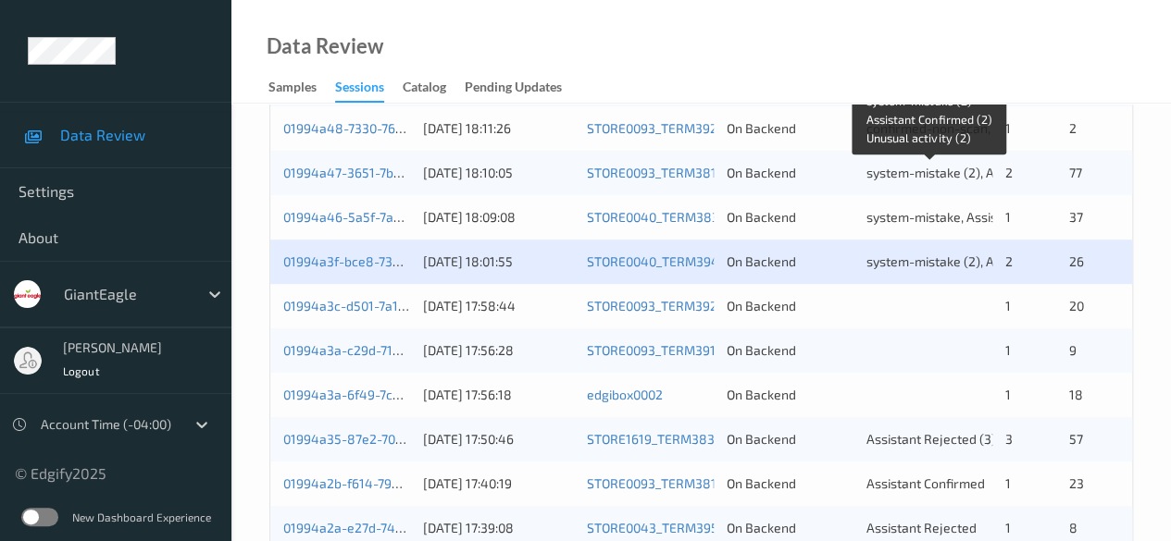
scroll to position [555, 0]
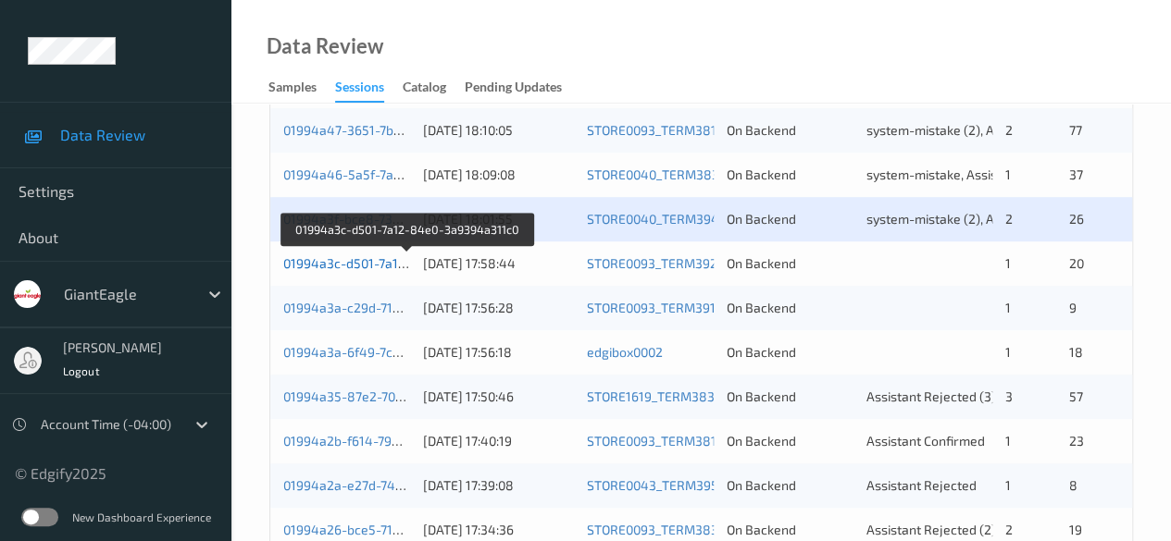
click at [322, 264] on link "01994a3c-d501-7a12-84e0-3a9394a311c0" at bounding box center [408, 263] width 250 height 16
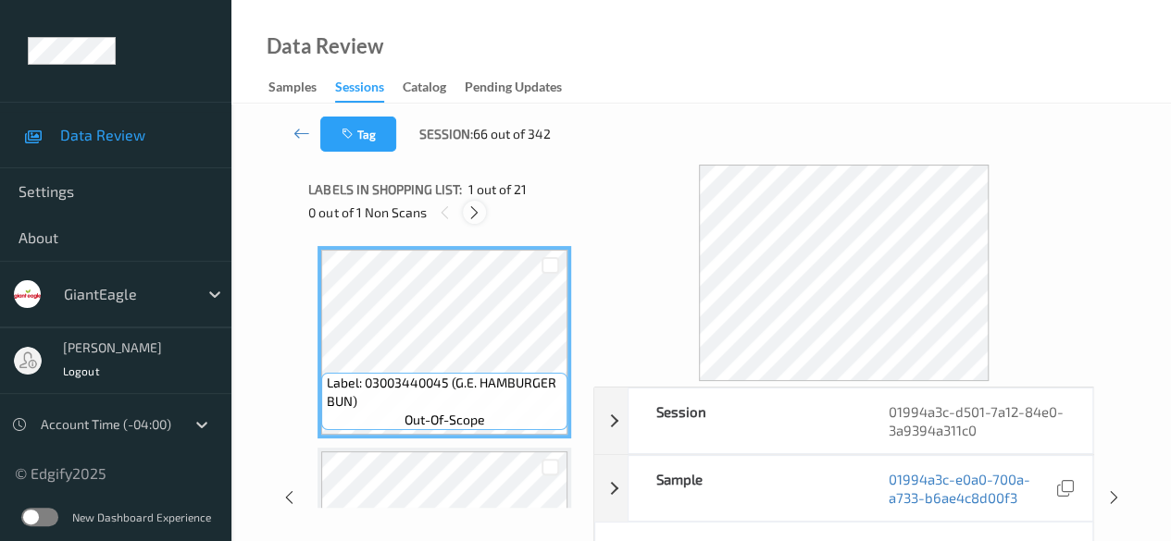
click at [476, 212] on icon at bounding box center [474, 213] width 16 height 17
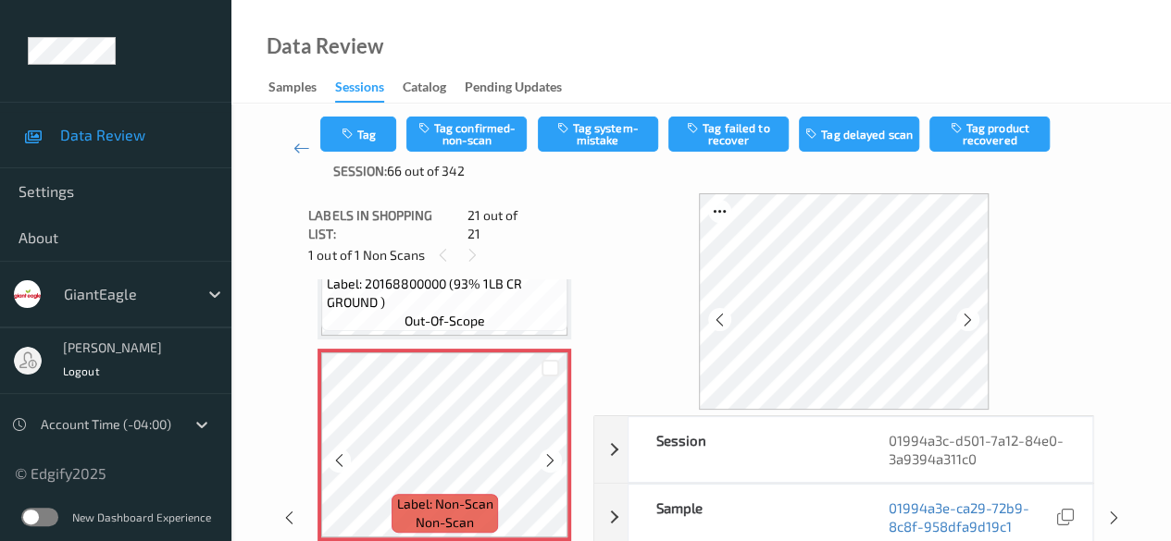
scroll to position [93, 0]
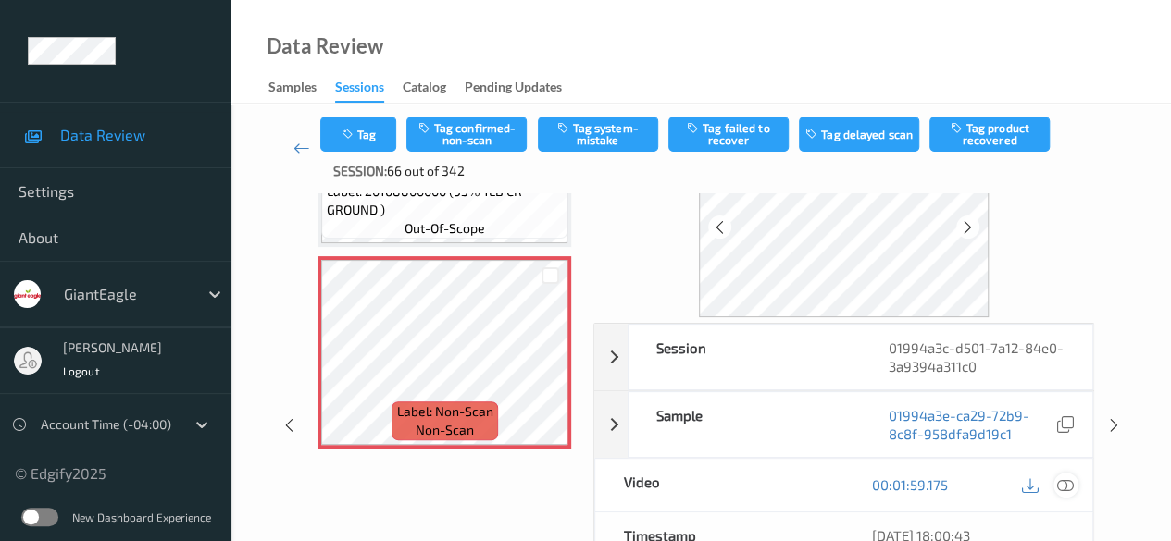
click at [819, 483] on icon at bounding box center [1065, 485] width 17 height 17
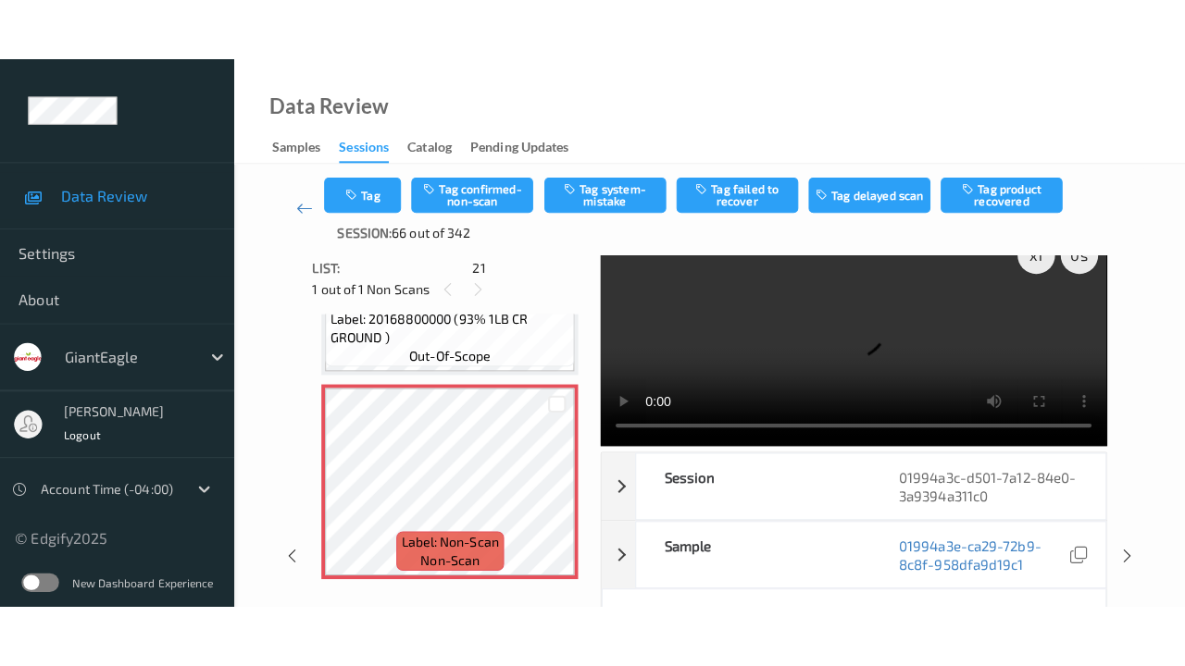
scroll to position [0, 0]
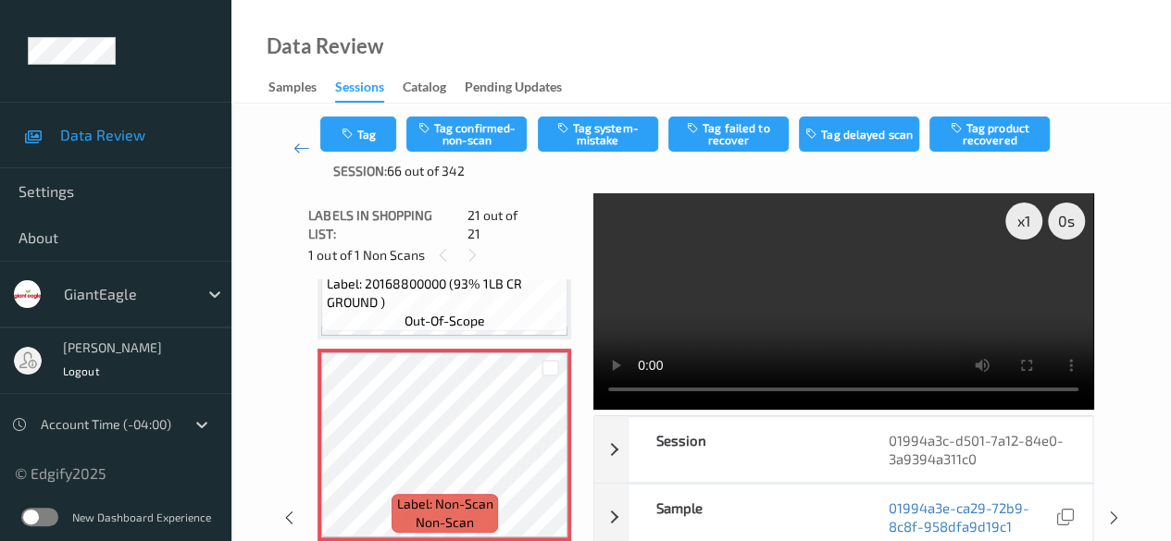
click at [628, 288] on video at bounding box center [843, 301] width 500 height 217
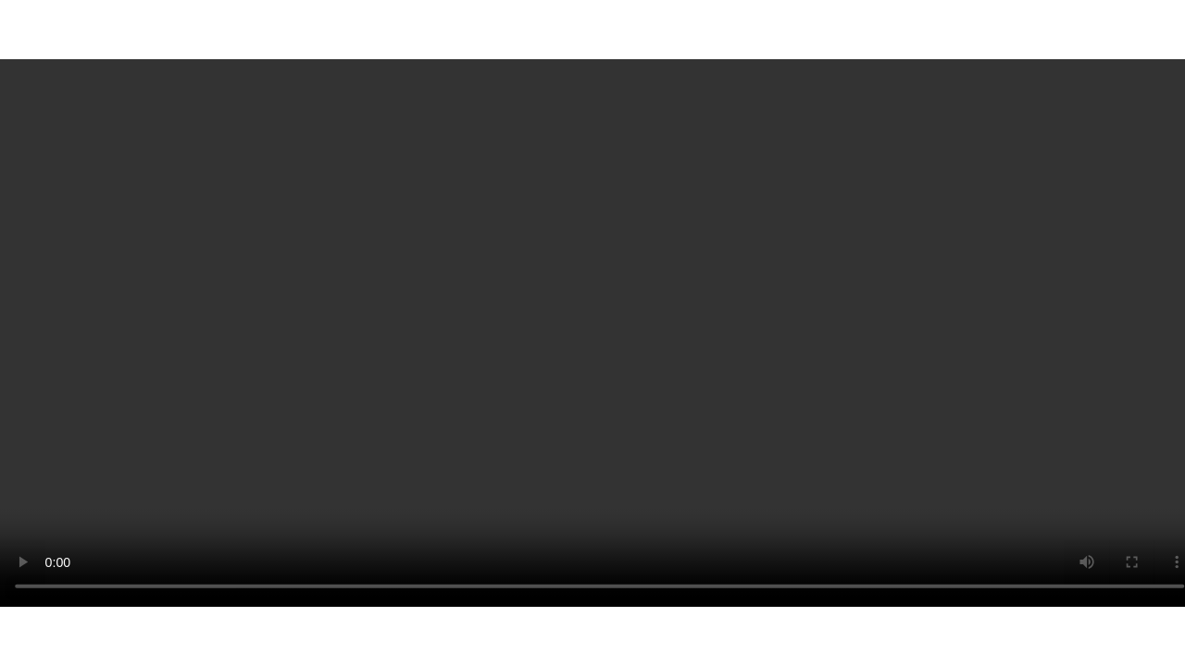
scroll to position [3975, 0]
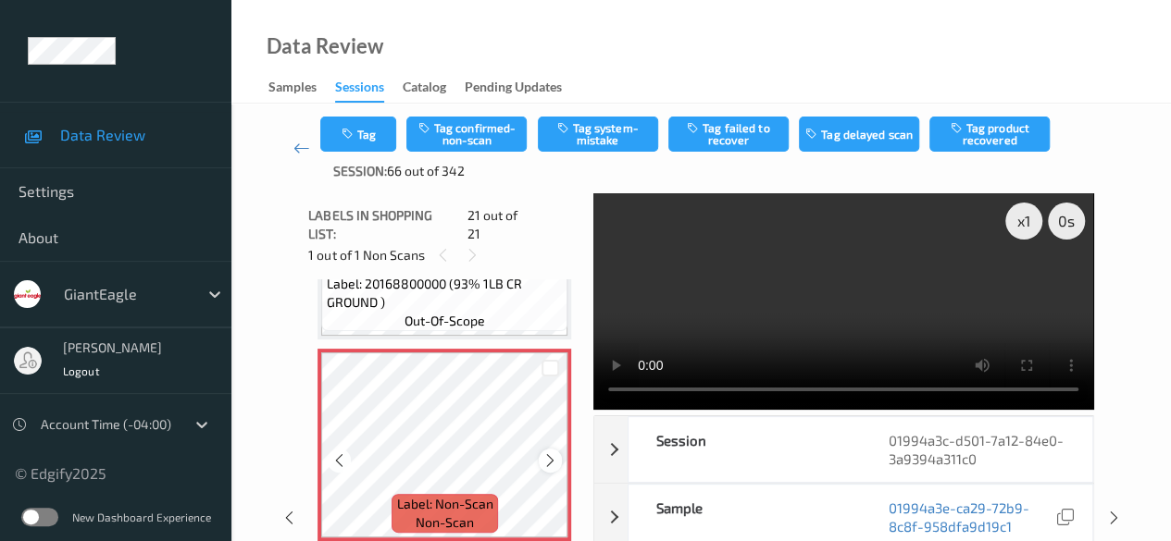
click at [553, 453] on icon at bounding box center [550, 461] width 16 height 17
click at [552, 453] on icon at bounding box center [550, 461] width 16 height 17
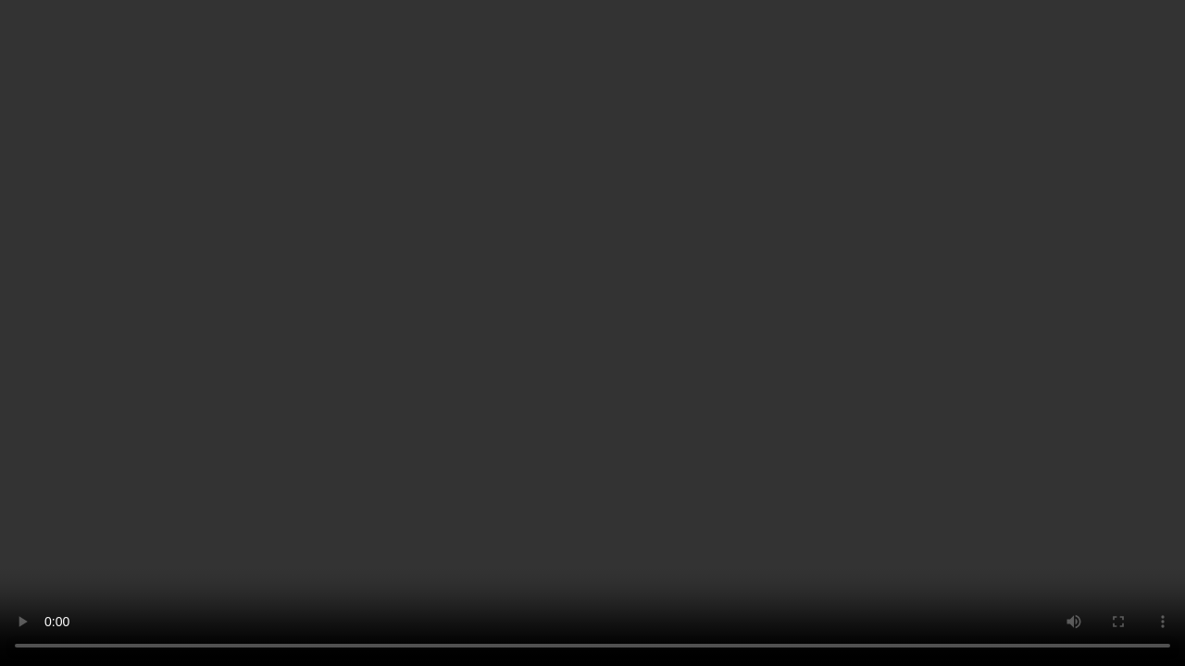
click at [566, 541] on video at bounding box center [592, 333] width 1185 height 666
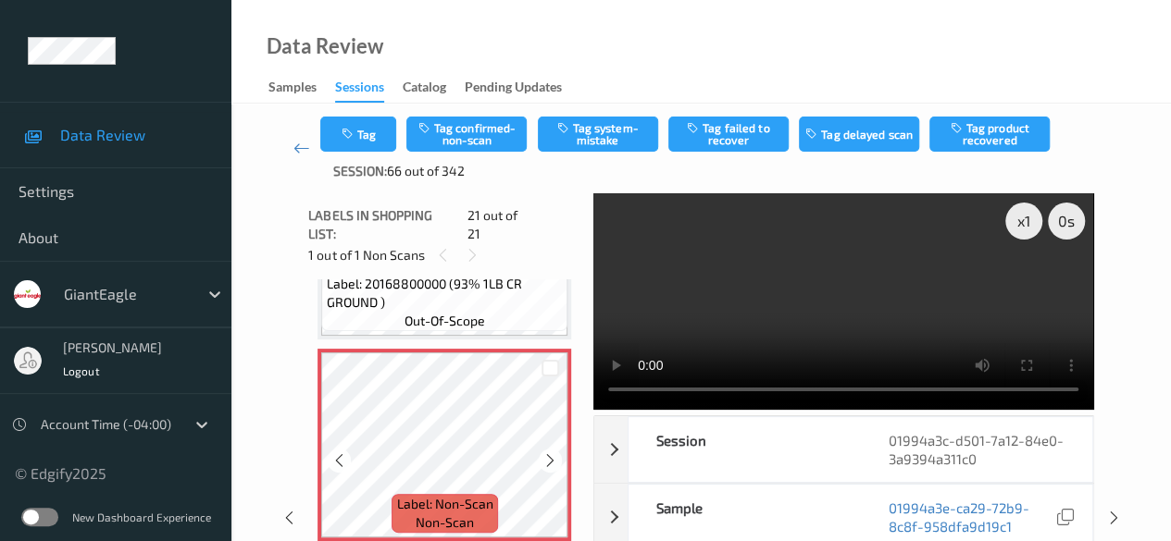
scroll to position [3883, 0]
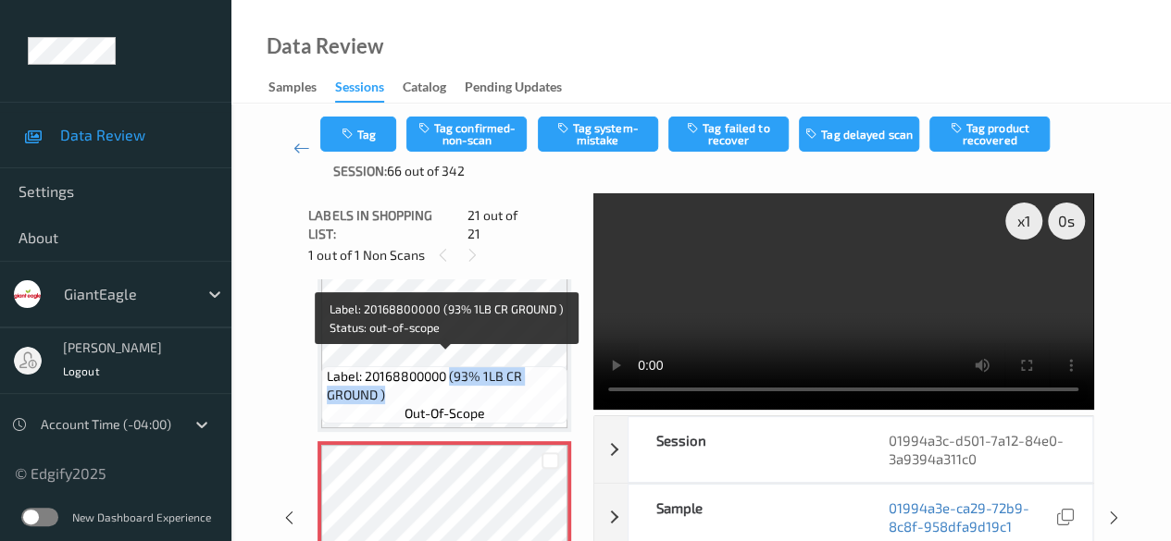
drag, startPoint x: 450, startPoint y: 362, endPoint x: 528, endPoint y: 377, distance: 80.1
click at [528, 377] on span "Label: 20168800000 (93% 1LB CR GROUND )" at bounding box center [445, 385] width 237 height 37
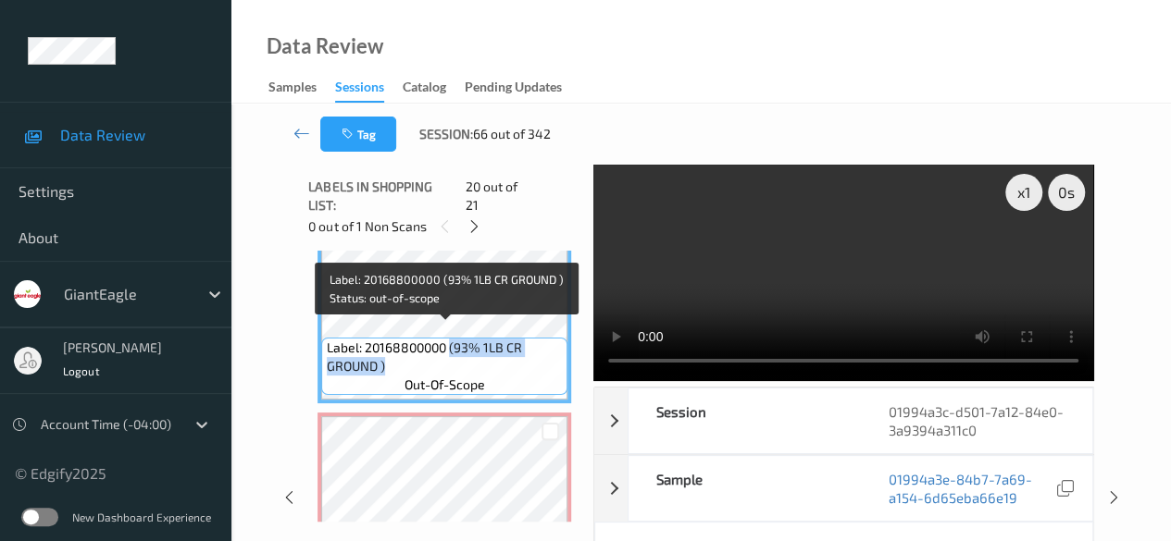
copy span "(93% 1LB CR GROUND )"
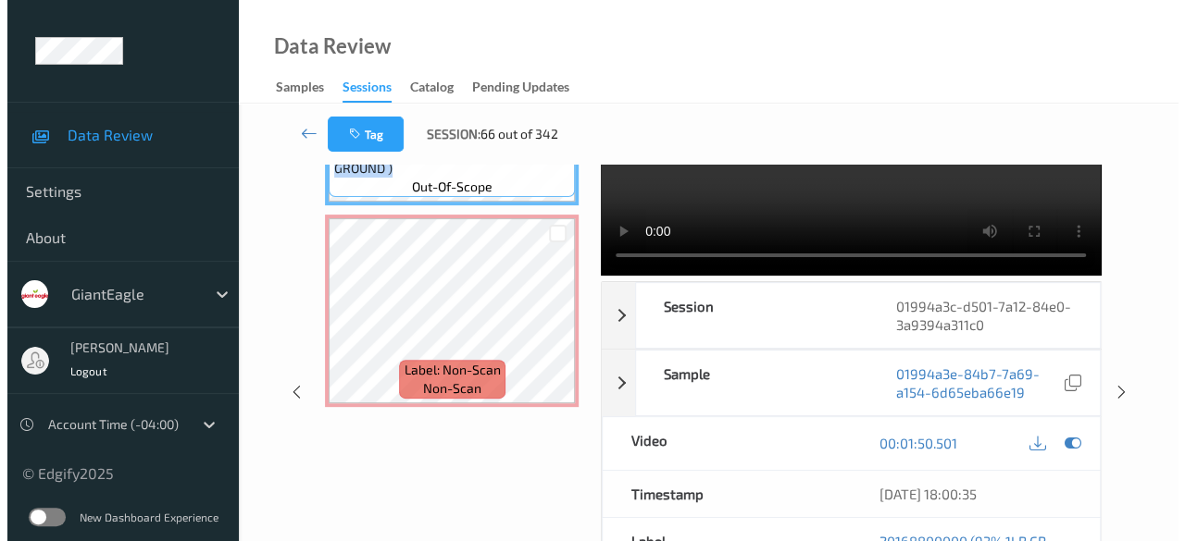
scroll to position [0, 0]
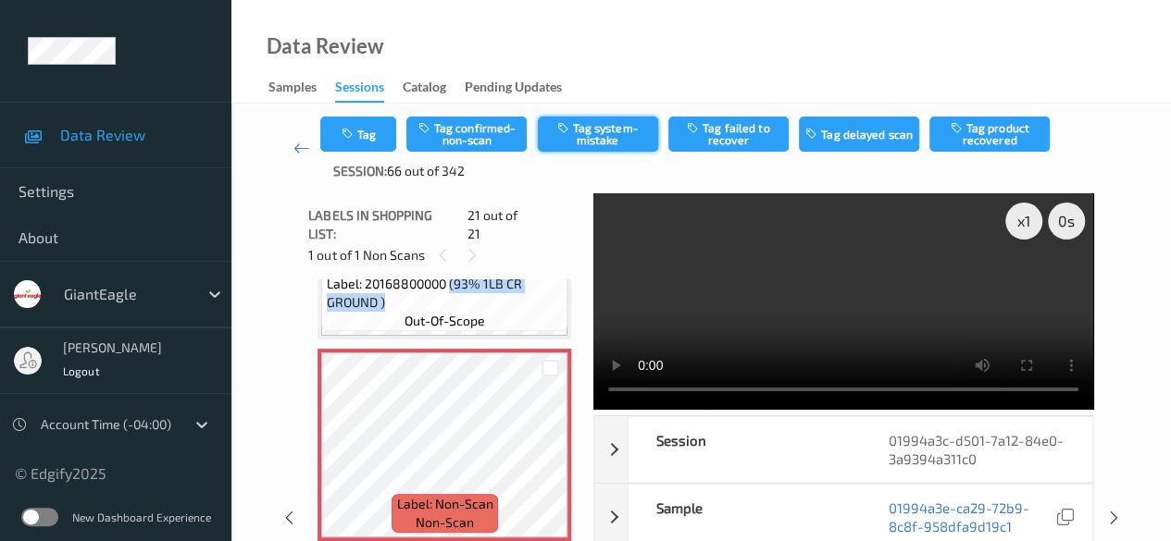
click at [592, 148] on button "Tag system-mistake" at bounding box center [598, 134] width 120 height 35
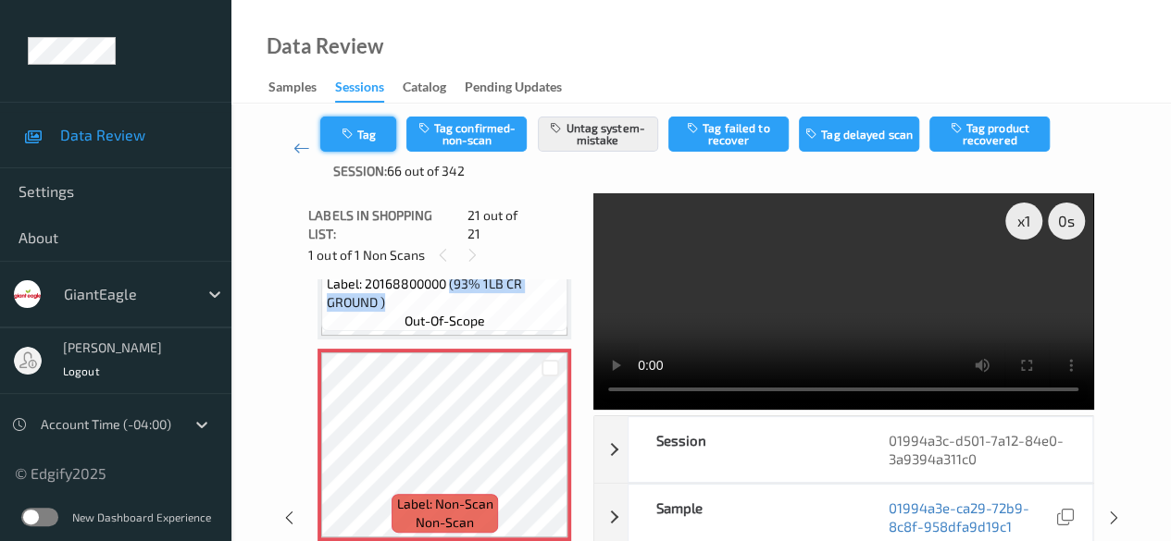
click at [350, 129] on icon "button" at bounding box center [349, 134] width 16 height 13
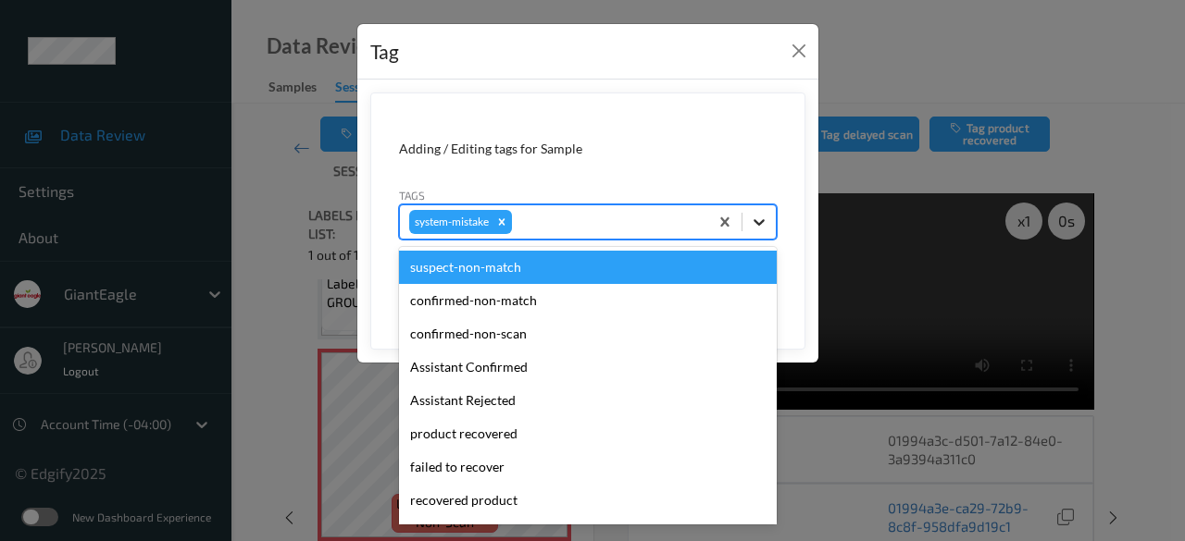
click at [762, 218] on icon at bounding box center [759, 222] width 19 height 19
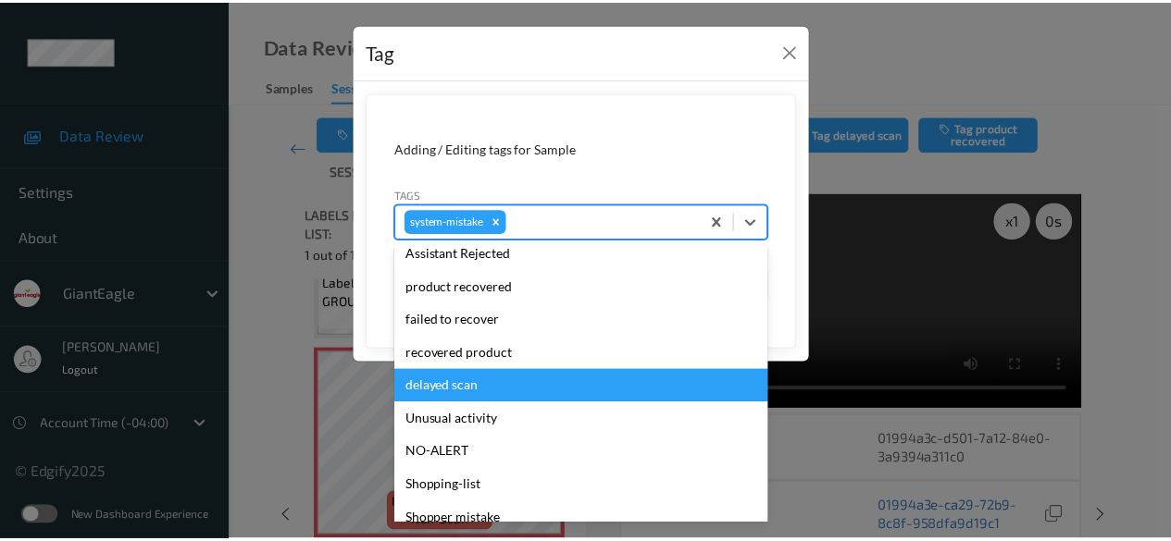
scroll to position [230, 0]
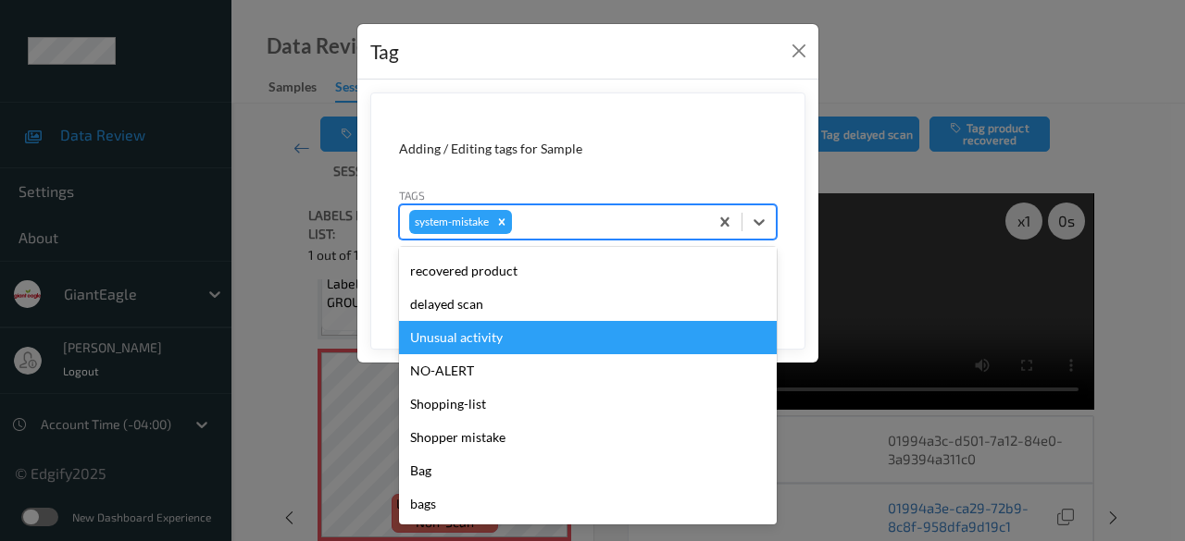
click at [505, 340] on div "Unusual activity" at bounding box center [588, 337] width 378 height 33
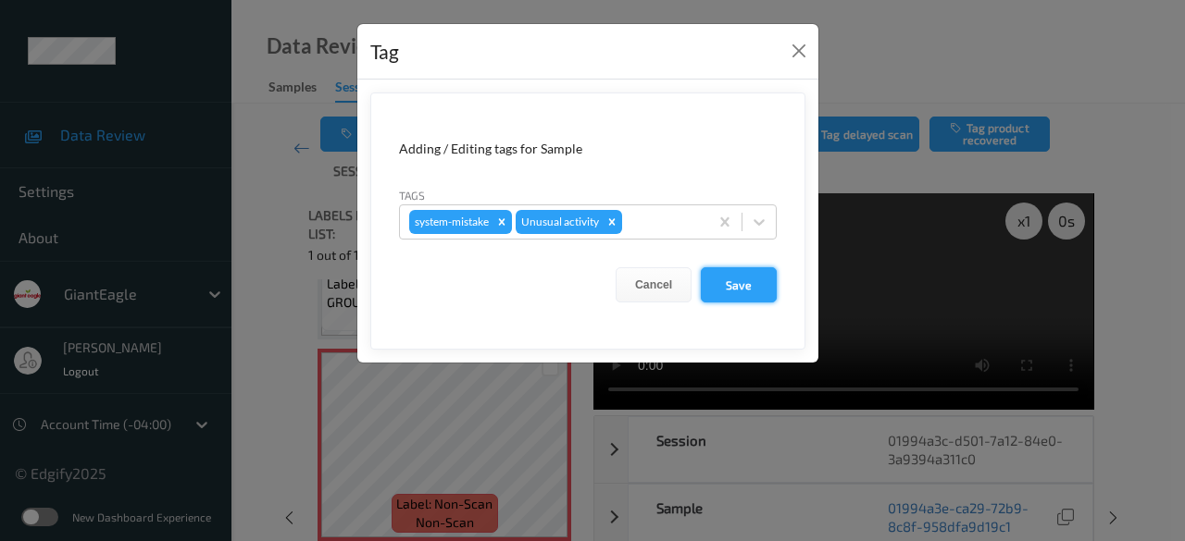
click at [737, 284] on button "Save" at bounding box center [739, 284] width 76 height 35
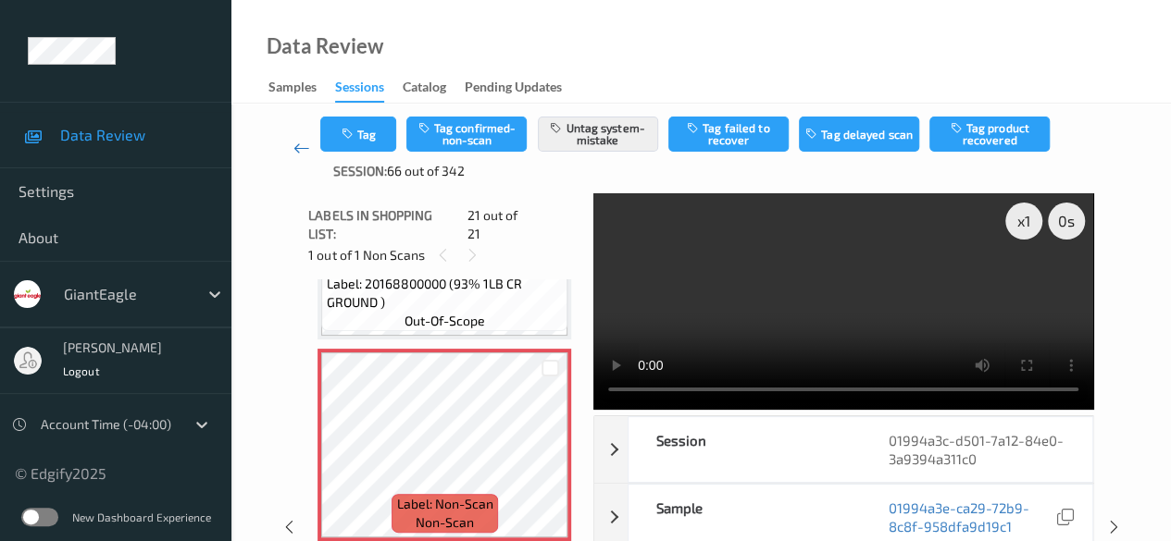
click at [296, 151] on icon at bounding box center [301, 148] width 17 height 19
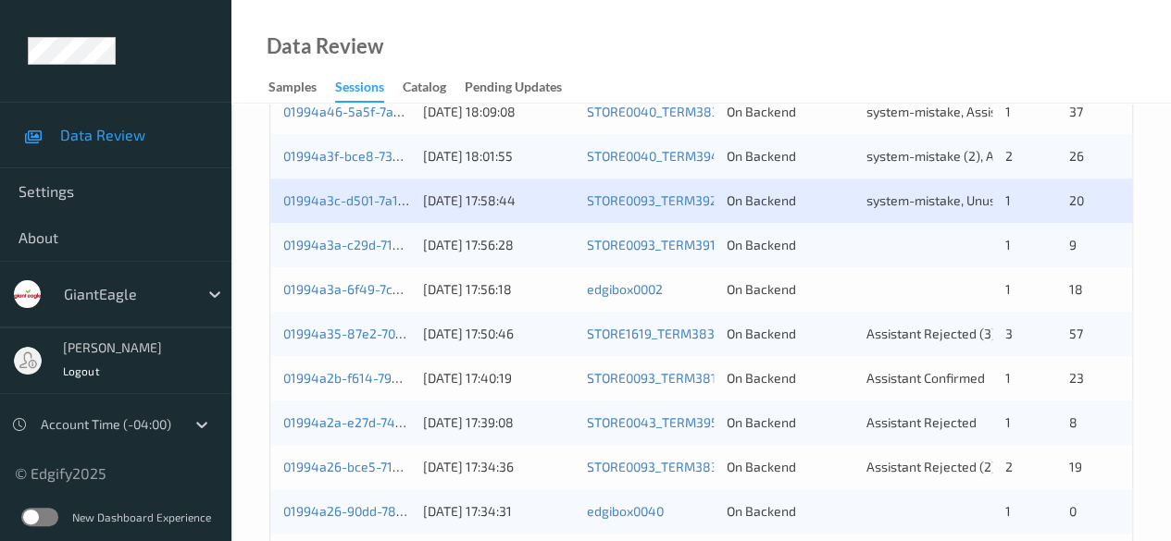
scroll to position [648, 0]
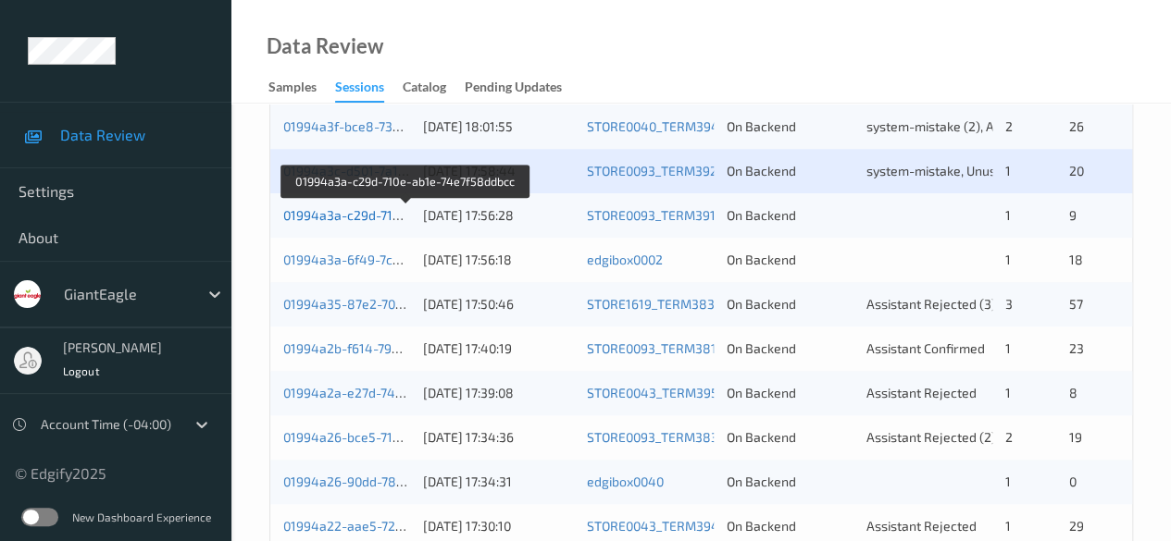
click at [350, 214] on link "01994a3a-c29d-710e-ab1e-74e7f58ddbcc" at bounding box center [406, 215] width 246 height 16
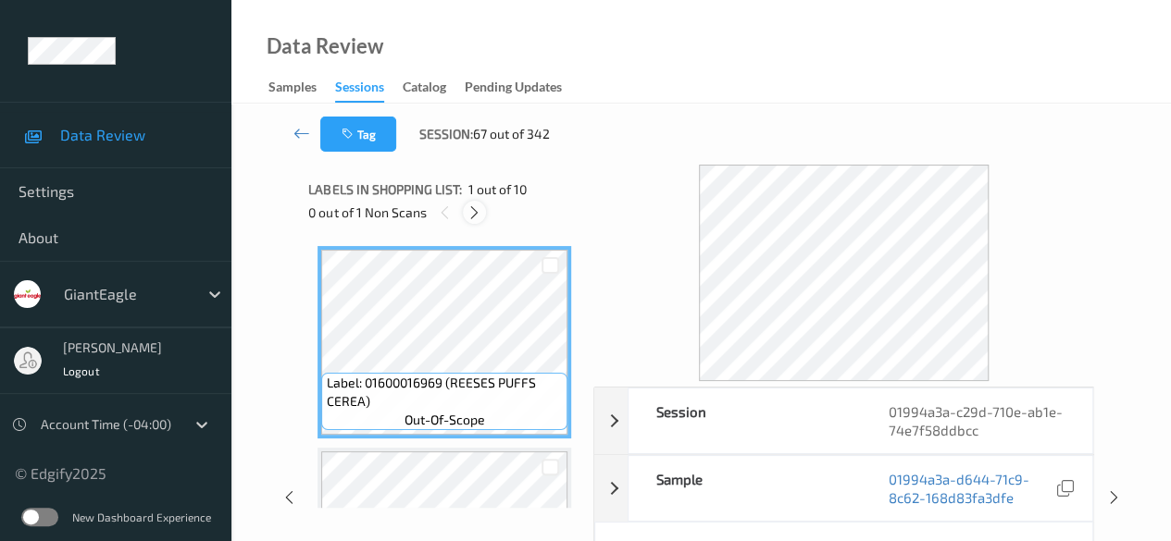
click at [473, 221] on div at bounding box center [474, 212] width 23 height 23
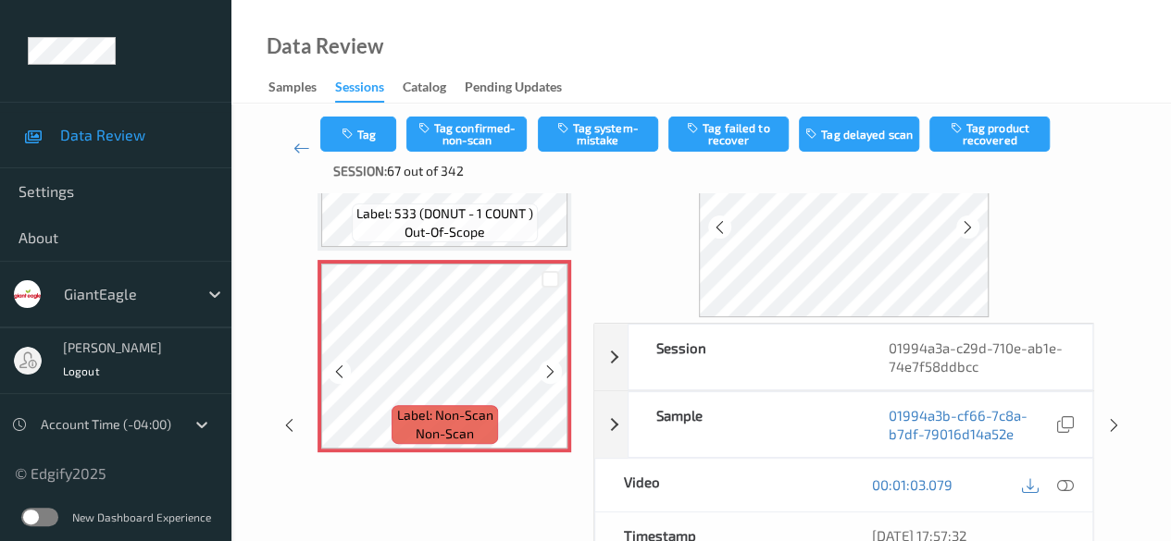
scroll to position [1756, 0]
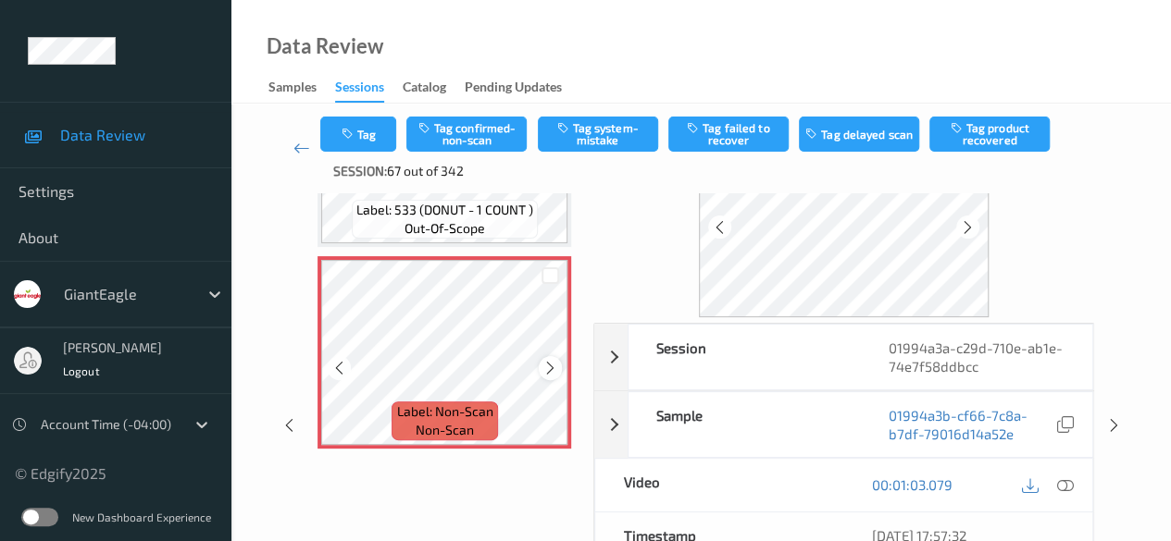
click at [544, 360] on icon at bounding box center [550, 368] width 16 height 17
click at [819, 482] on icon at bounding box center [1065, 485] width 17 height 17
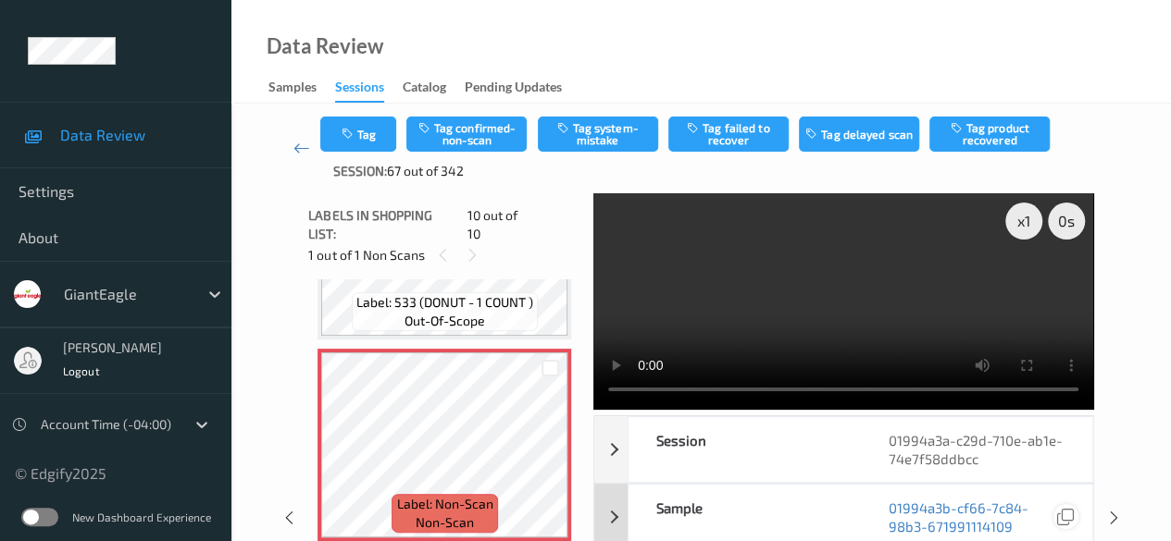
scroll to position [185, 0]
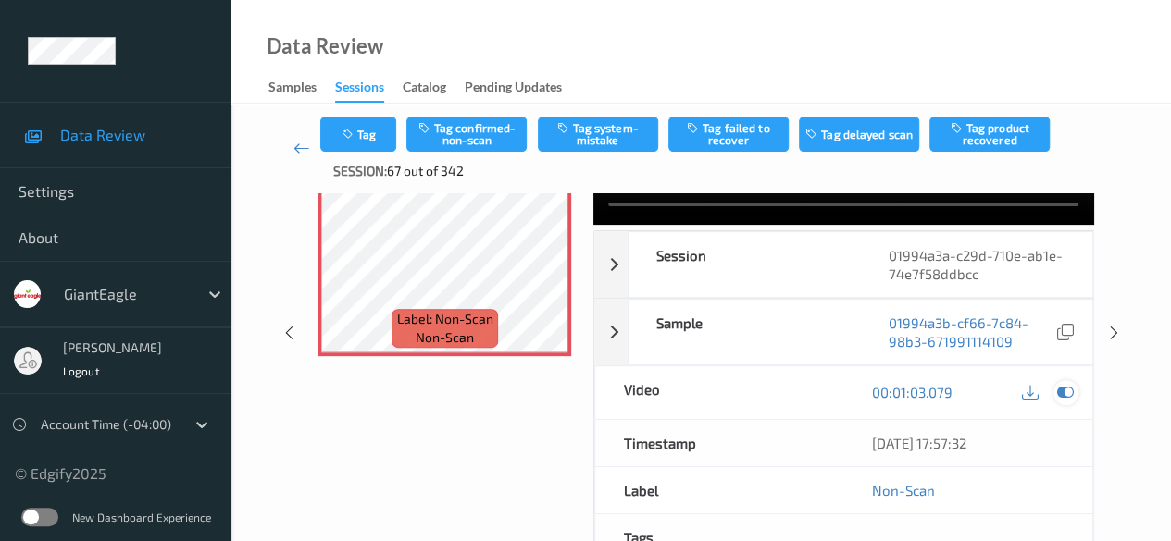
click at [819, 394] on icon at bounding box center [1065, 392] width 17 height 17
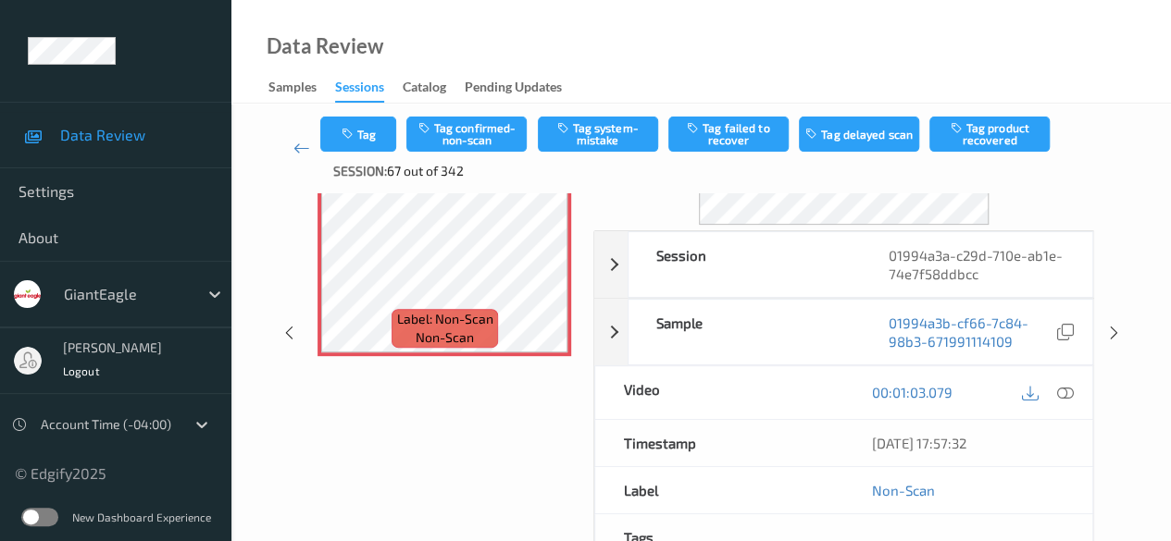
scroll to position [93, 0]
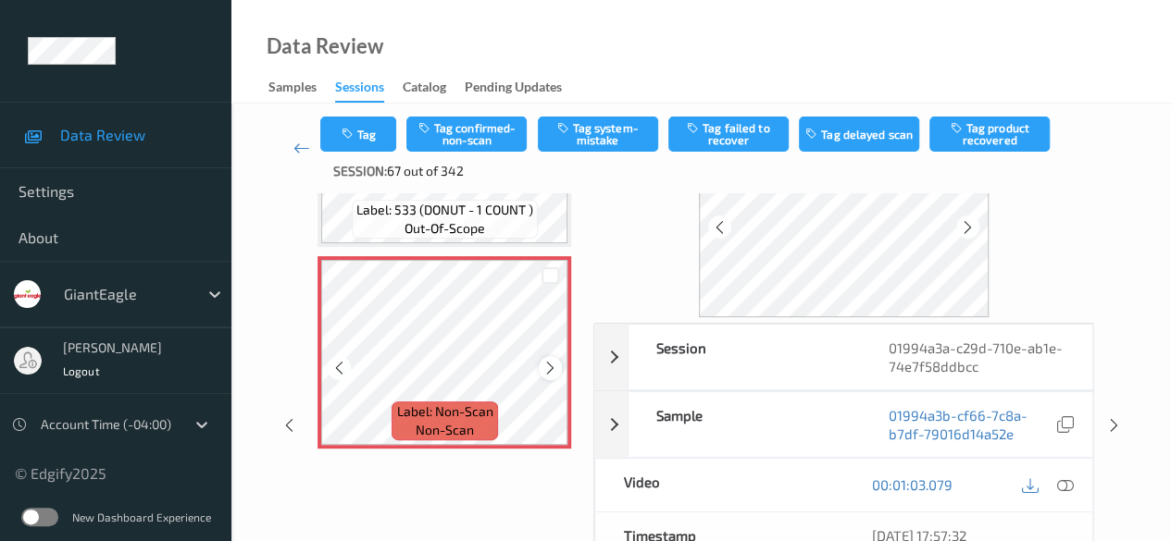
click at [551, 360] on icon at bounding box center [550, 368] width 16 height 17
click at [819, 480] on icon at bounding box center [1065, 485] width 17 height 17
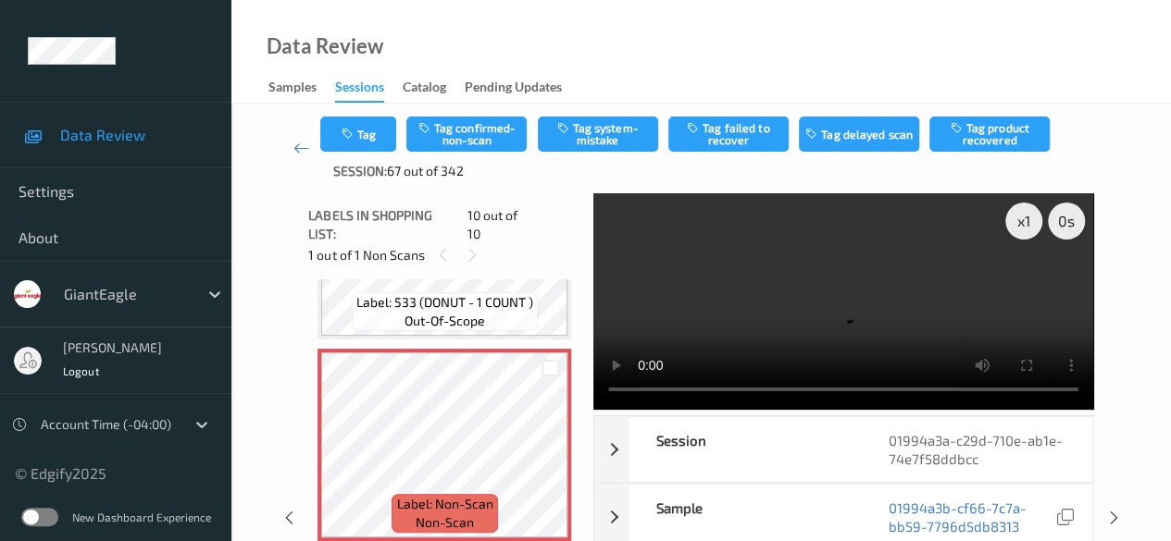
scroll to position [1644, 0]
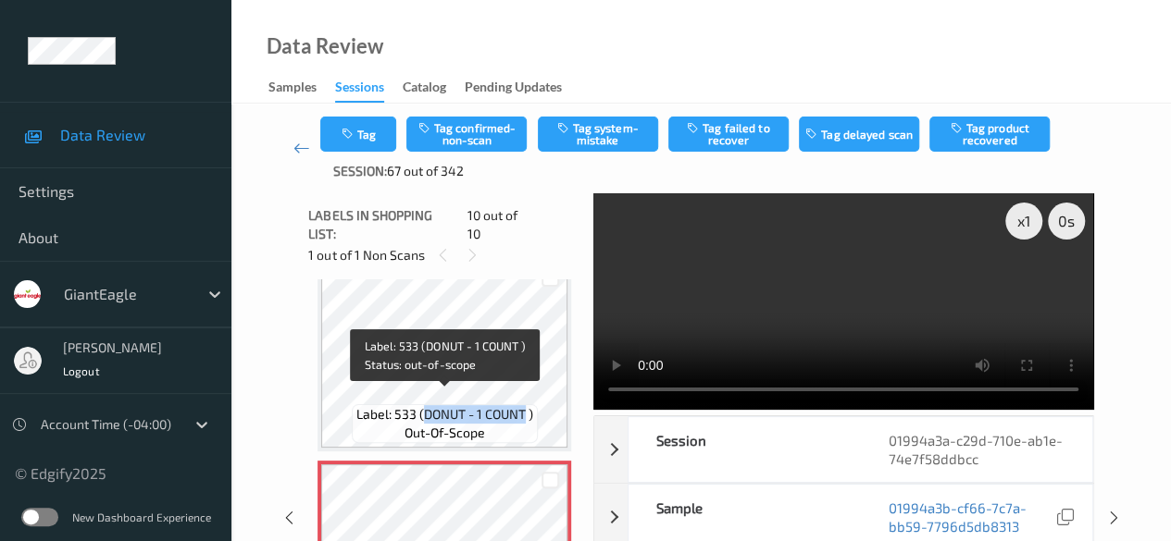
drag, startPoint x: 423, startPoint y: 397, endPoint x: 526, endPoint y: 396, distance: 102.7
click at [526, 405] on span "Label: 533 (DONUT - 1 COUNT )" at bounding box center [444, 414] width 177 height 19
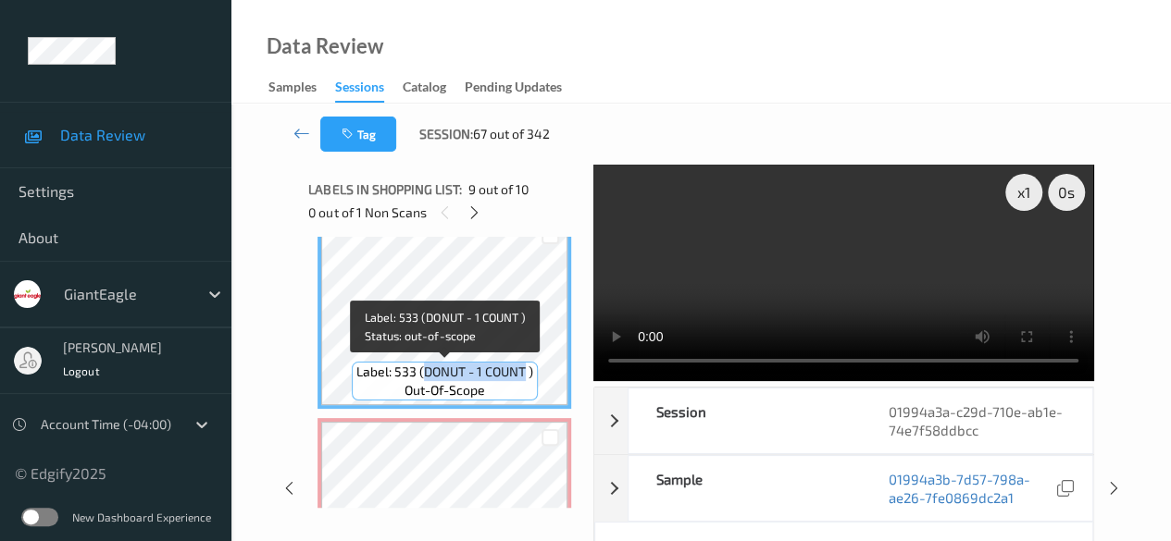
copy span "DONUT - 1 COUNT"
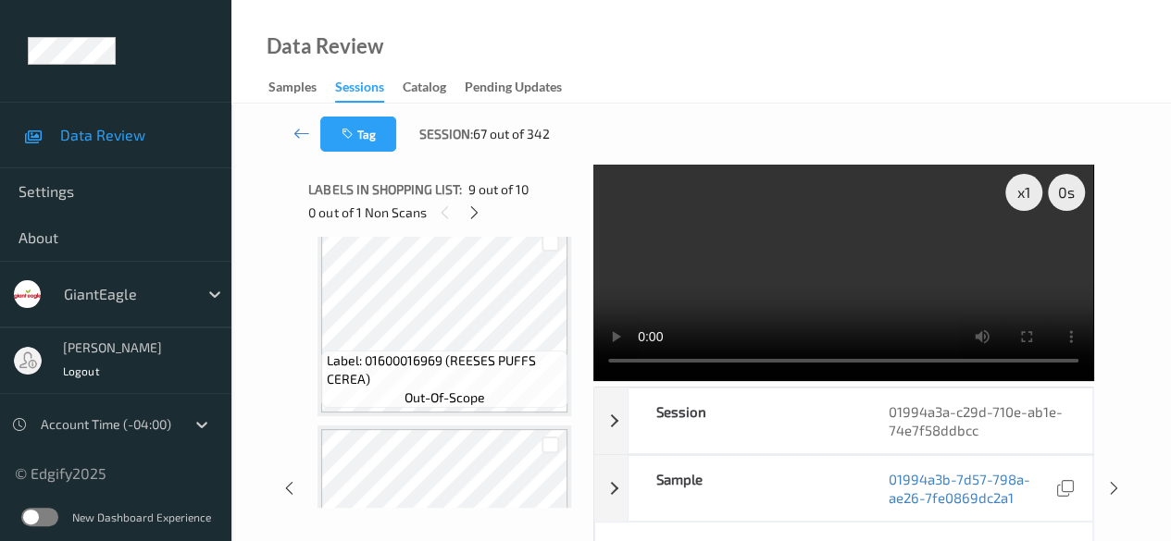
scroll to position [0, 0]
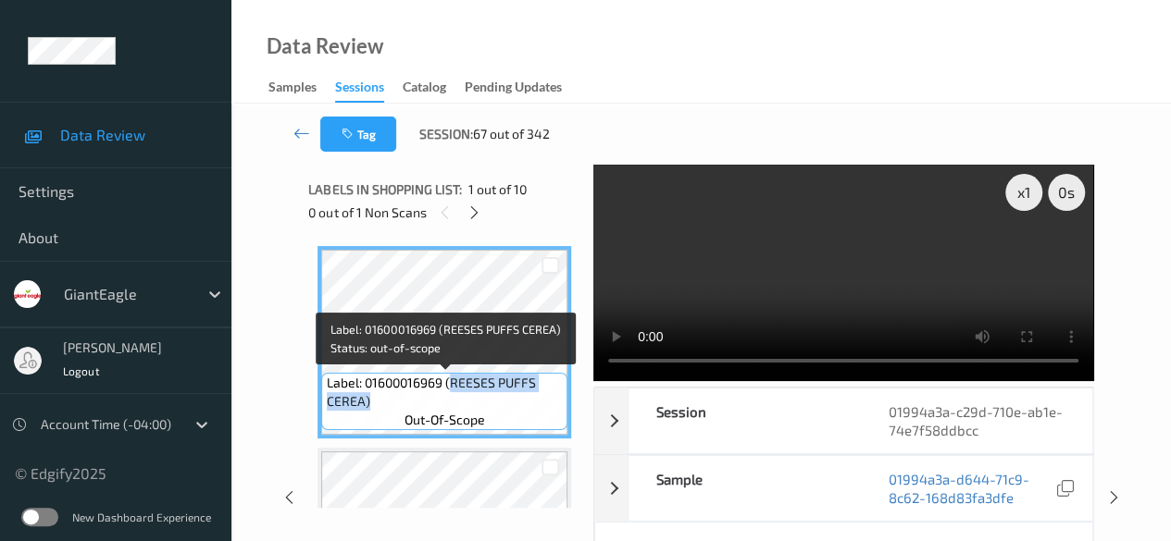
drag, startPoint x: 449, startPoint y: 382, endPoint x: 541, endPoint y: 399, distance: 94.0
click at [541, 399] on span "Label: 01600016969 (REESES PUFFS CEREA)" at bounding box center [445, 392] width 237 height 37
copy span "REESES PUFFS CEREA)"
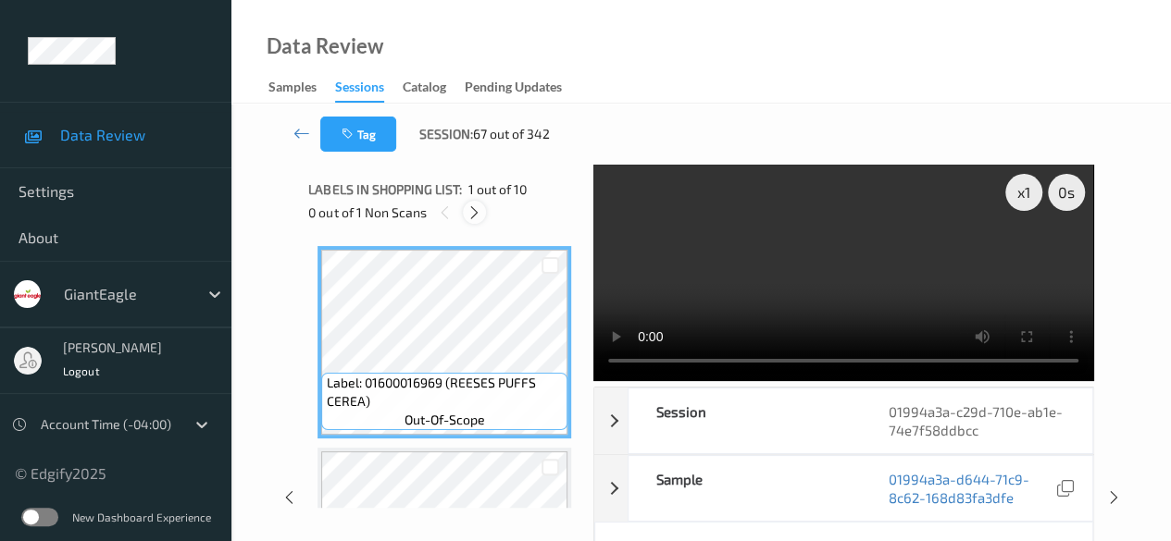
click at [476, 216] on icon at bounding box center [474, 213] width 16 height 17
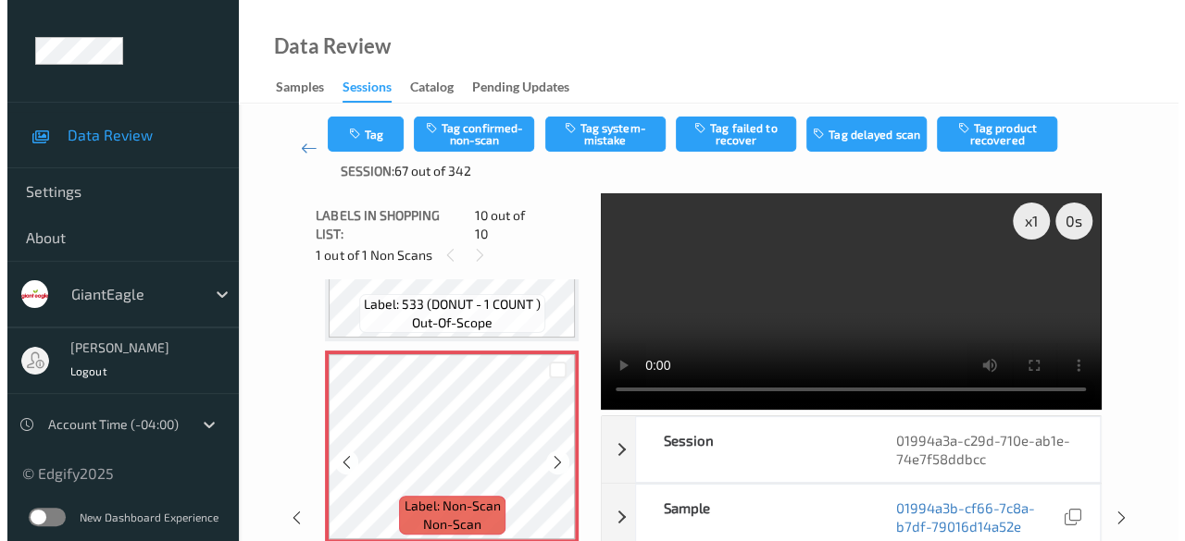
scroll to position [1756, 0]
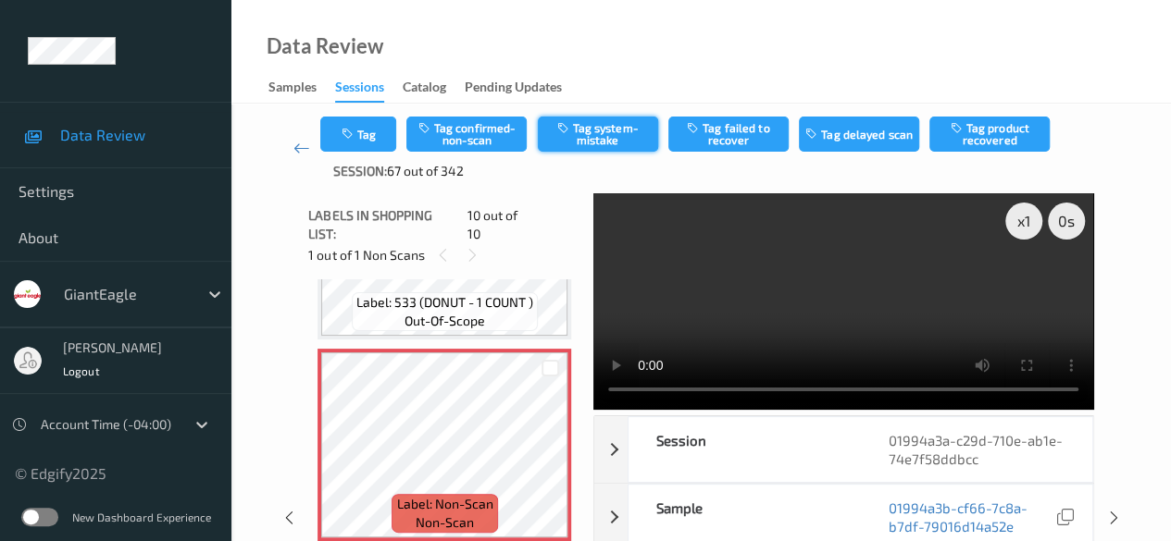
click at [618, 141] on button "Tag system-mistake" at bounding box center [598, 134] width 120 height 35
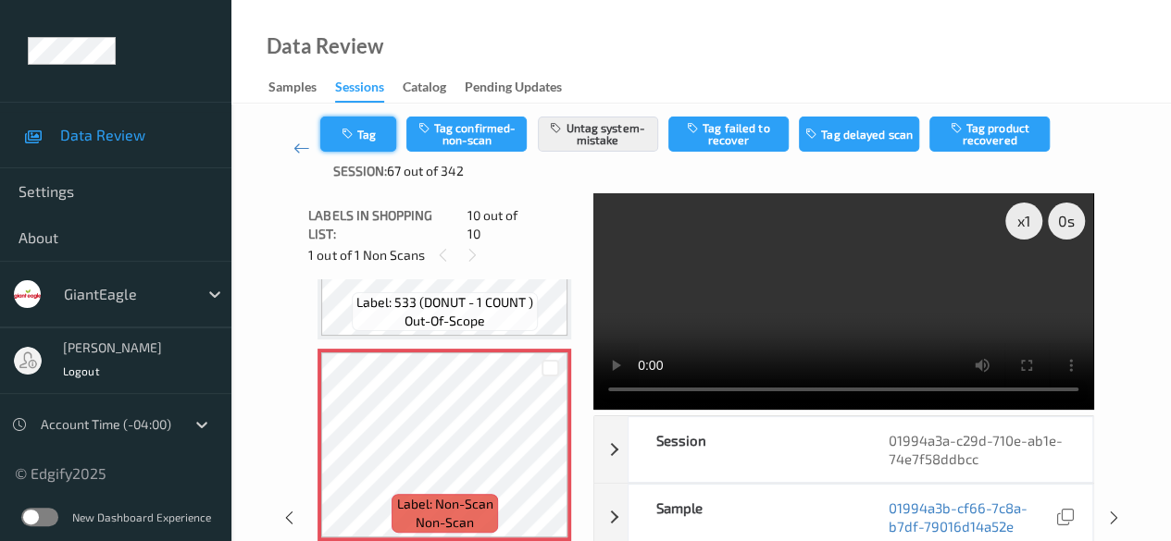
click at [356, 142] on button "Tag" at bounding box center [358, 134] width 76 height 35
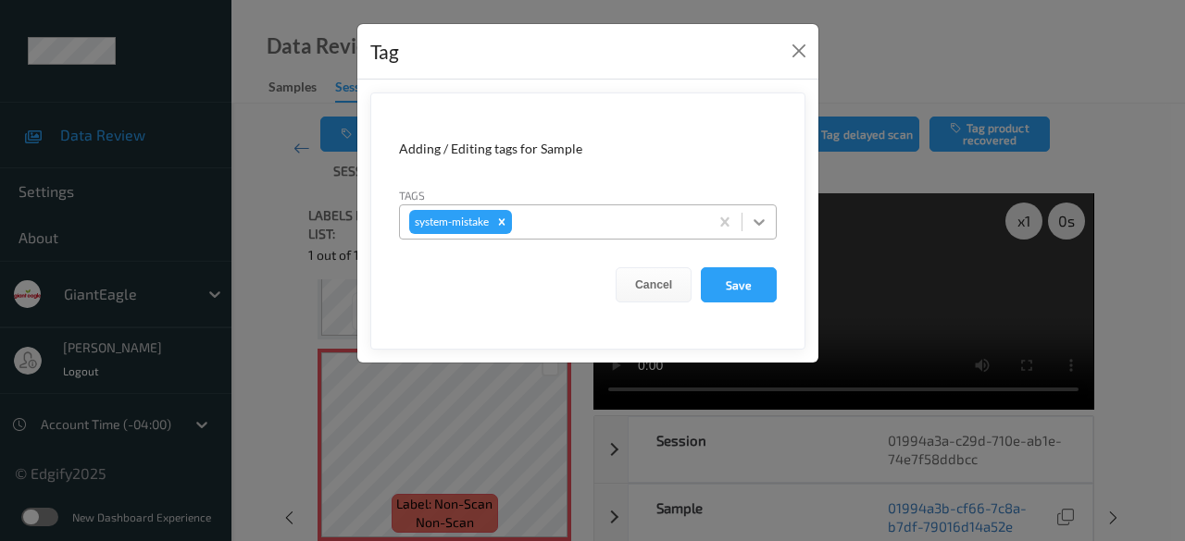
click at [765, 221] on icon at bounding box center [759, 222] width 19 height 19
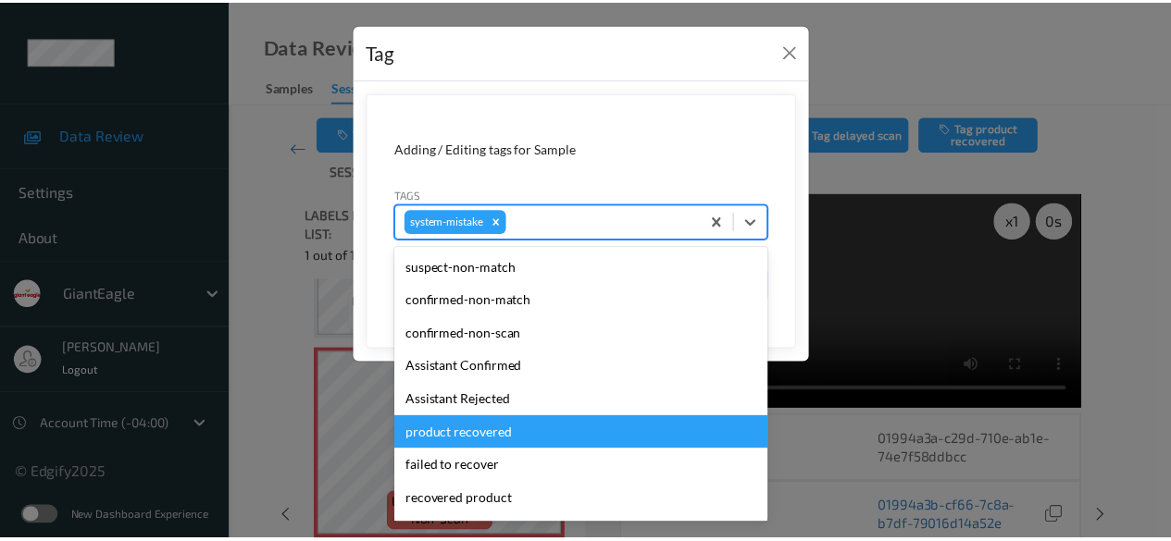
scroll to position [185, 0]
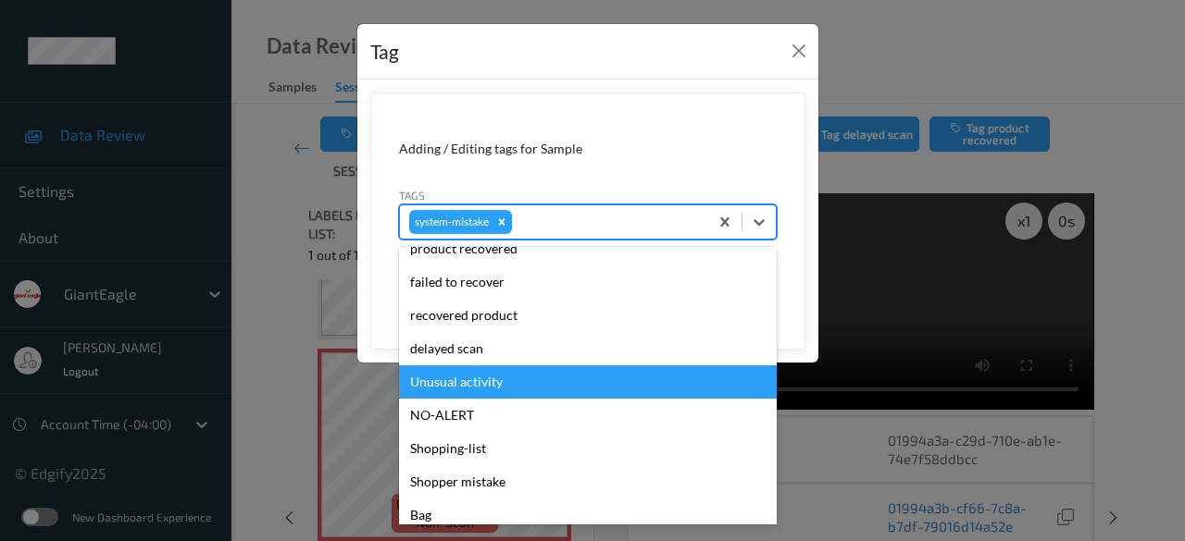
click at [518, 379] on div "Unusual activity" at bounding box center [588, 382] width 378 height 33
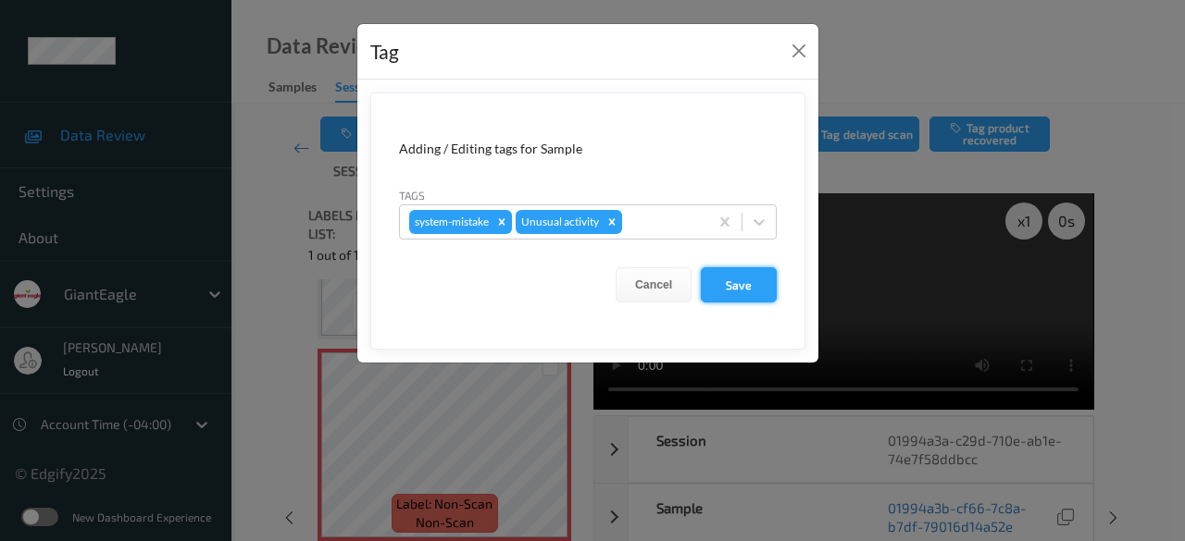
click at [753, 280] on button "Save" at bounding box center [739, 284] width 76 height 35
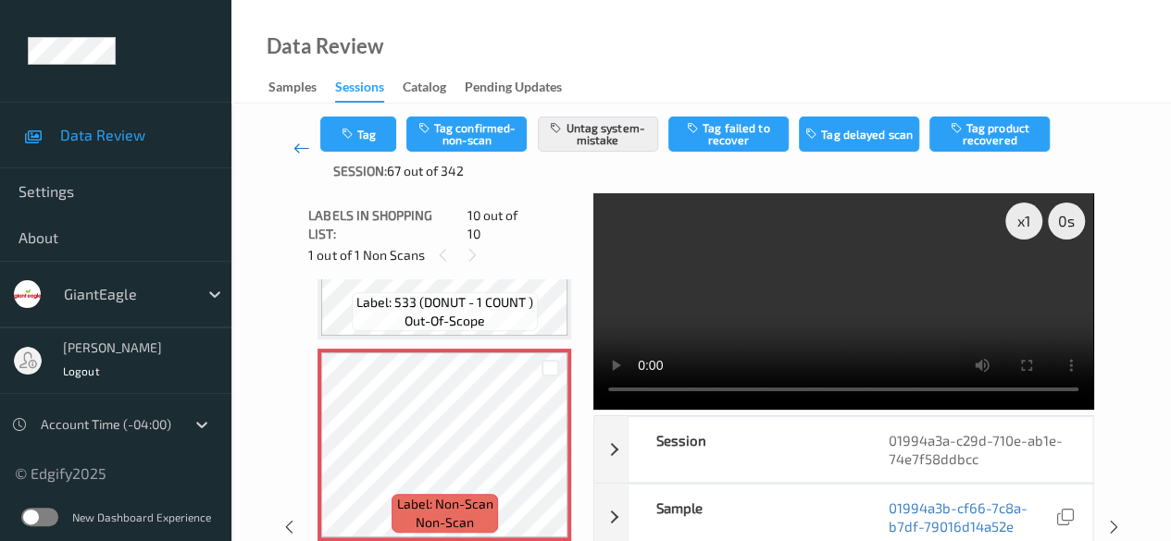
click at [297, 152] on icon at bounding box center [301, 148] width 17 height 19
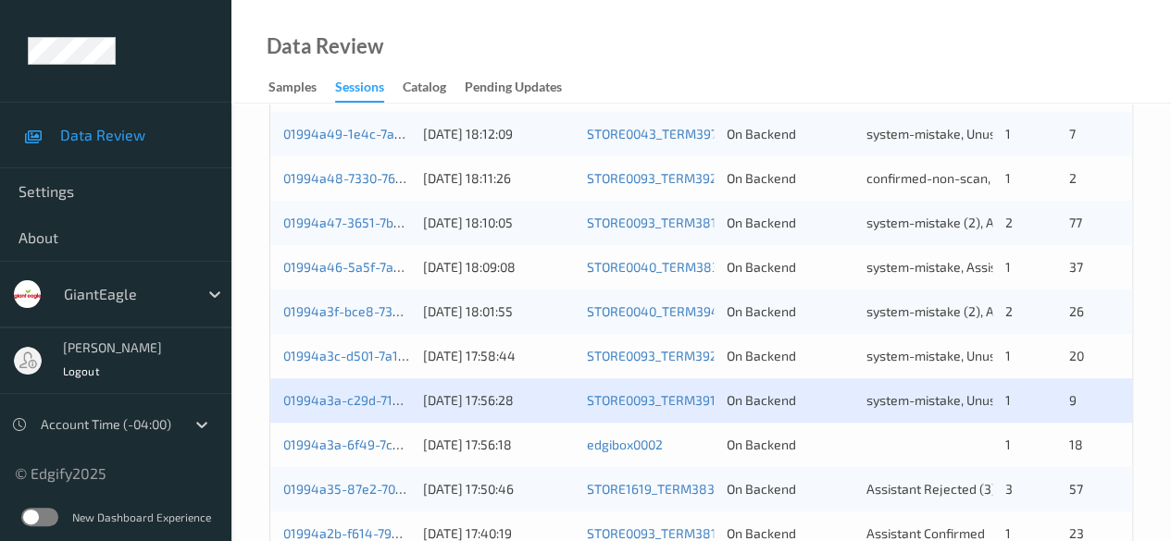
scroll to position [648, 0]
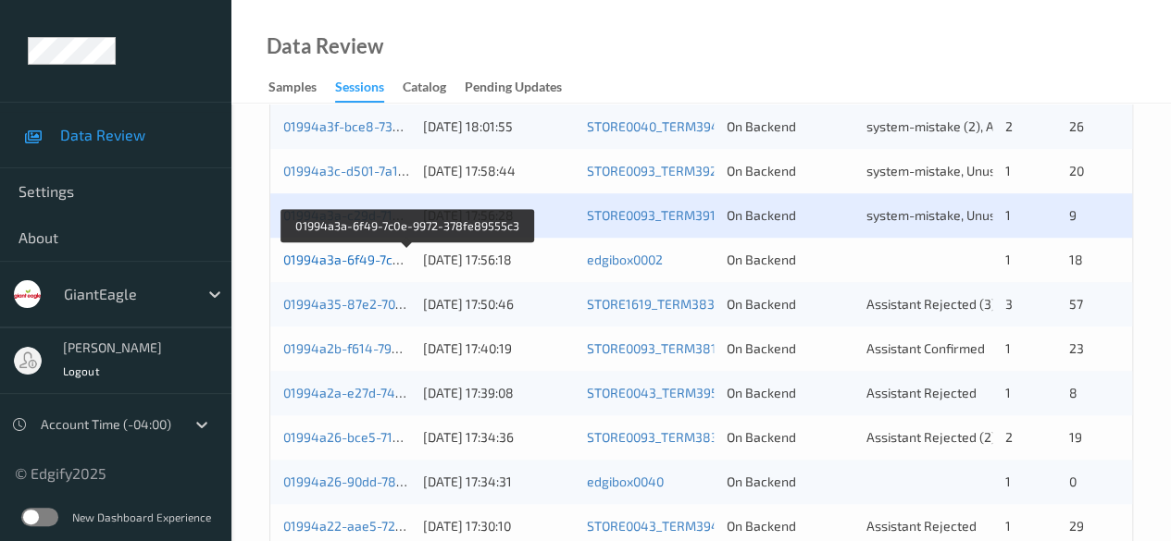
click at [333, 258] on link "01994a3a-6f49-7c0e-9972-378fe89555c3" at bounding box center [408, 260] width 250 height 16
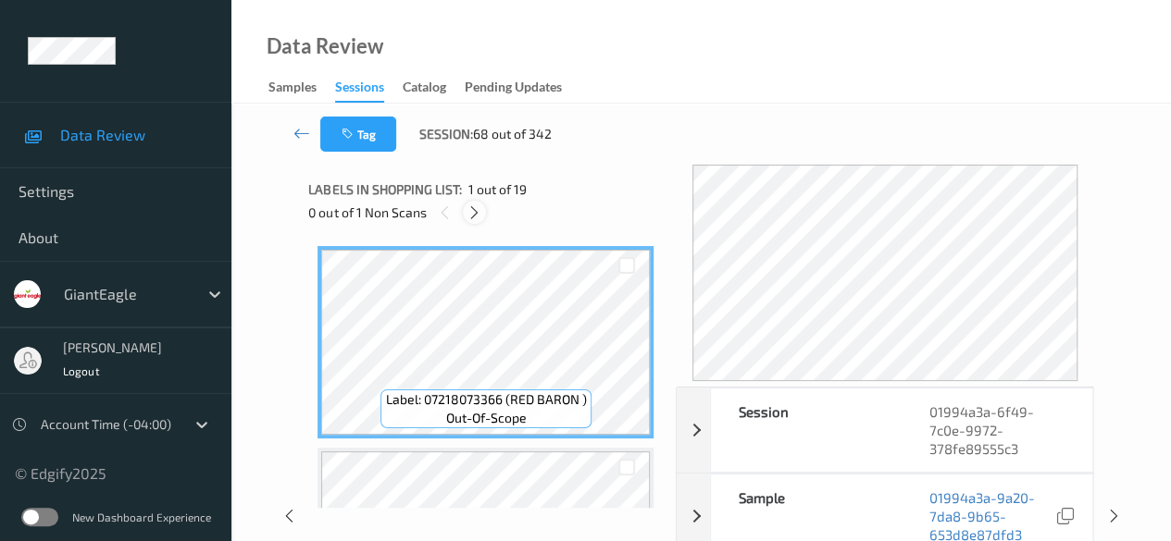
click at [476, 210] on icon at bounding box center [474, 213] width 16 height 17
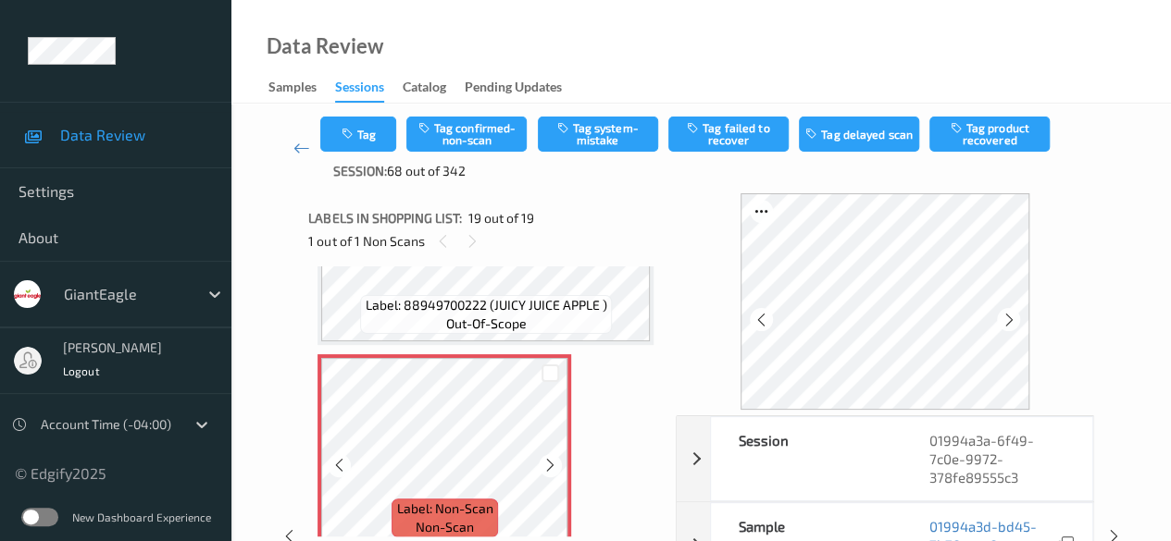
scroll to position [3572, 0]
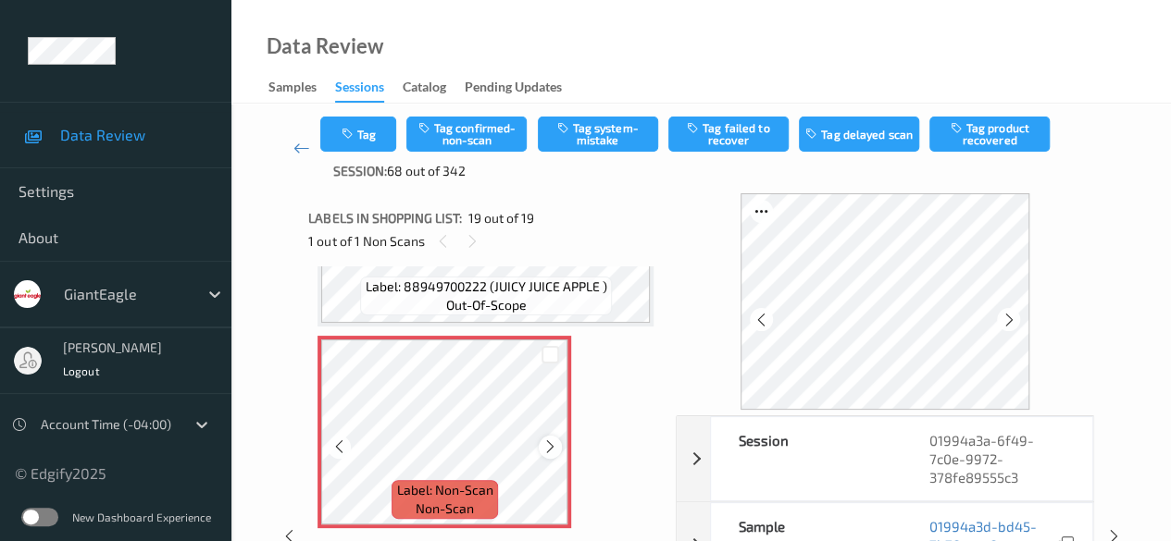
click at [553, 449] on icon at bounding box center [550, 447] width 16 height 17
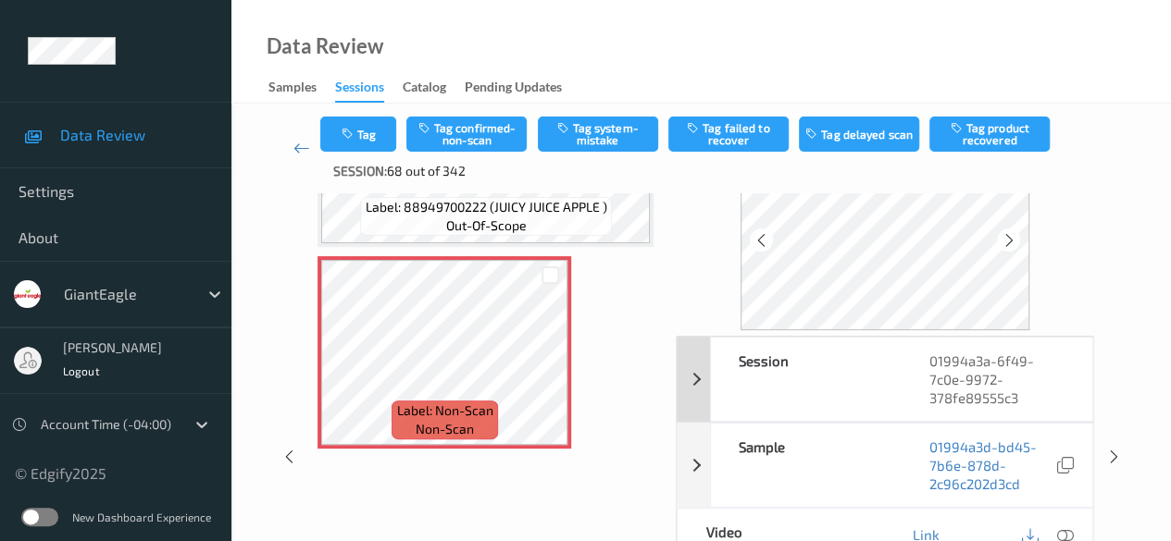
scroll to position [185, 0]
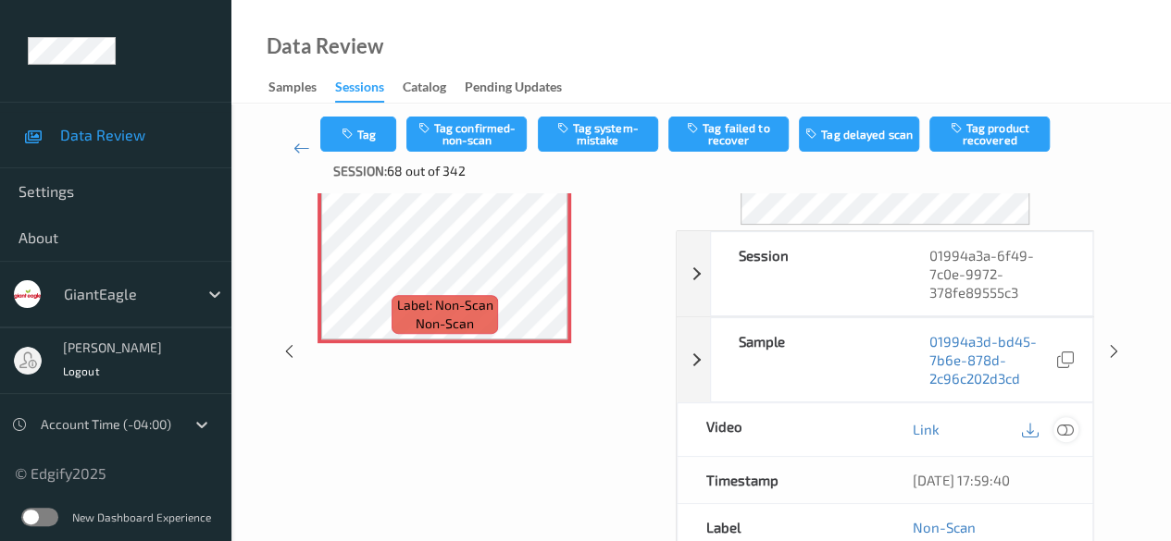
click at [819, 428] on icon at bounding box center [1065, 429] width 17 height 17
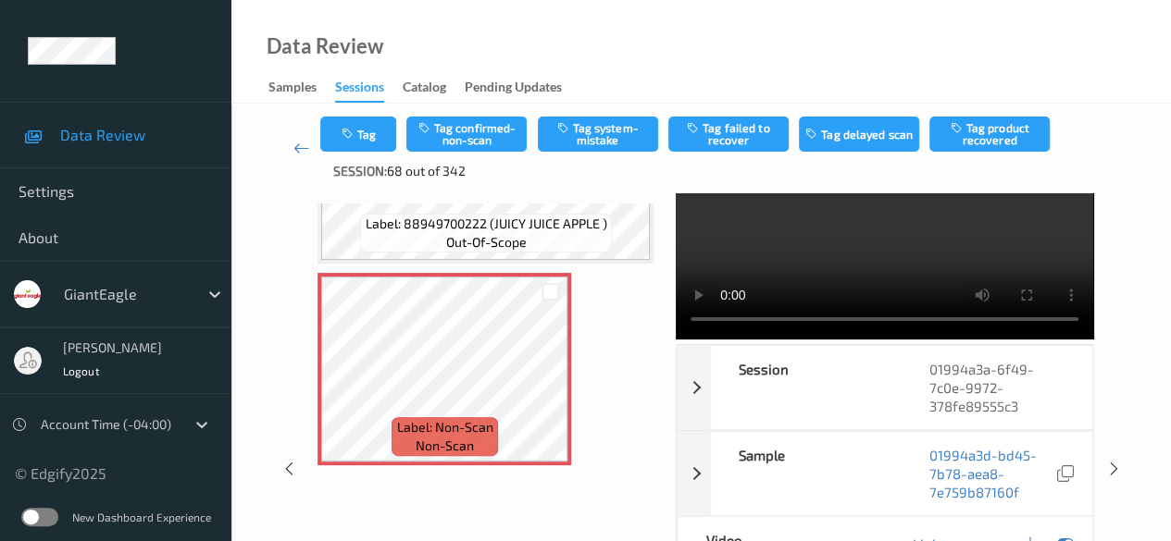
scroll to position [93, 0]
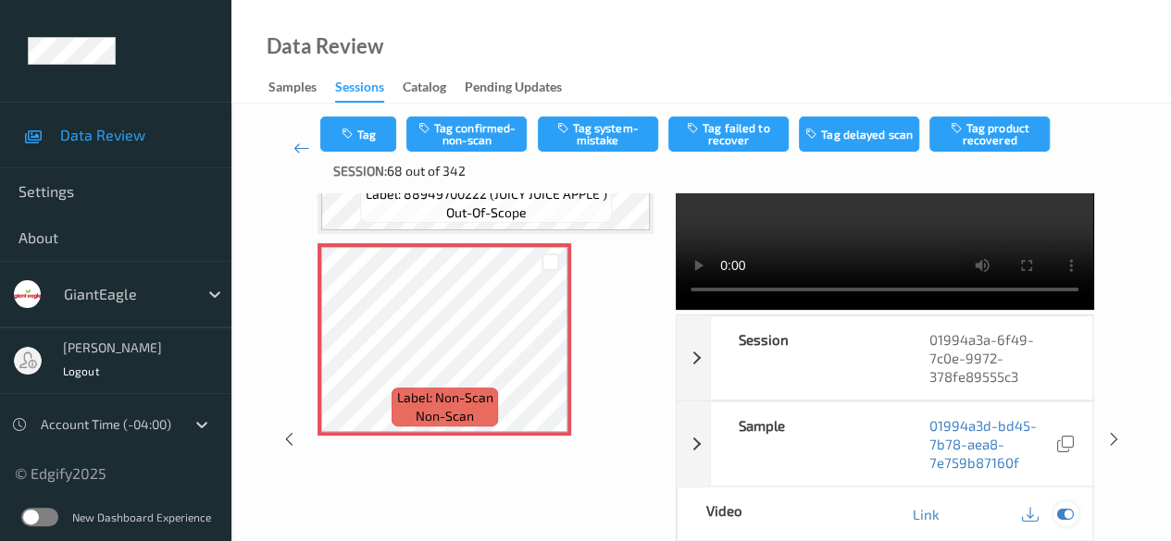
click at [819, 521] on icon at bounding box center [1065, 514] width 17 height 17
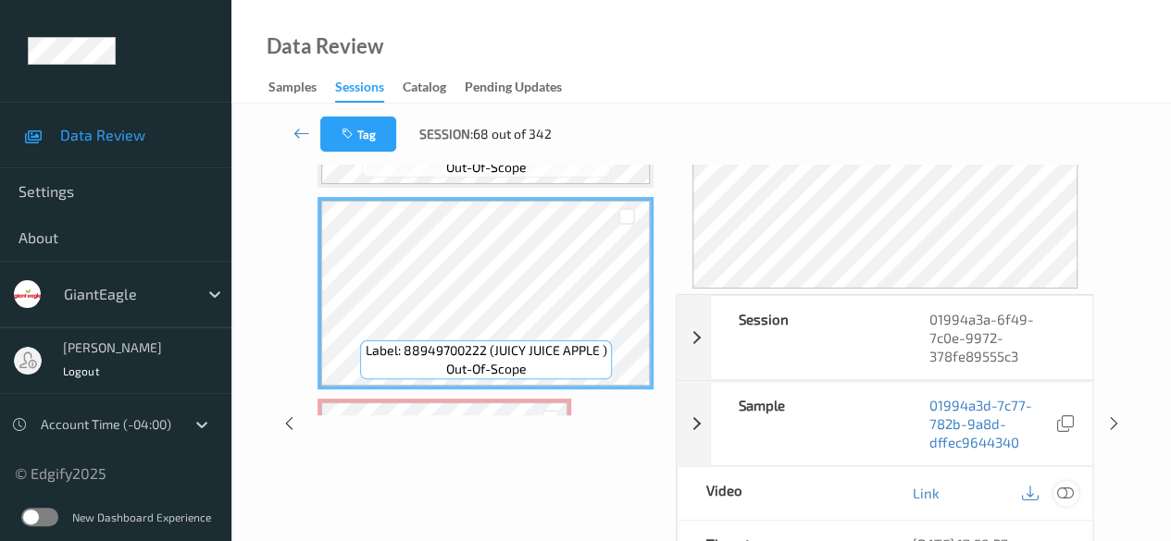
click at [819, 492] on div at bounding box center [1065, 493] width 25 height 25
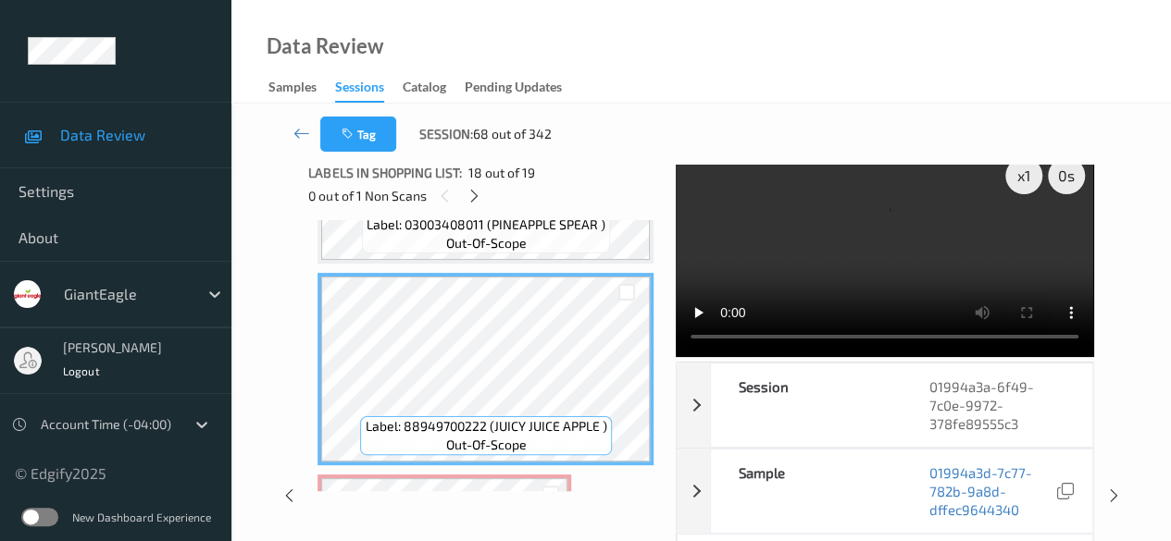
scroll to position [0, 0]
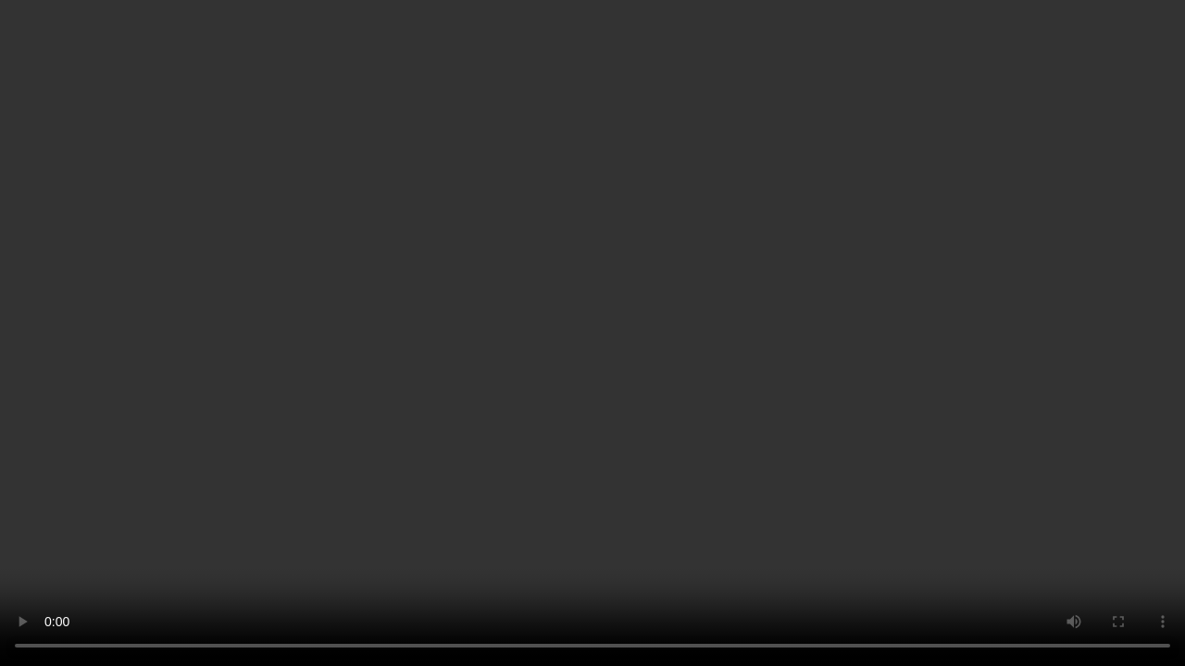
click at [819, 541] on video at bounding box center [592, 333] width 1185 height 666
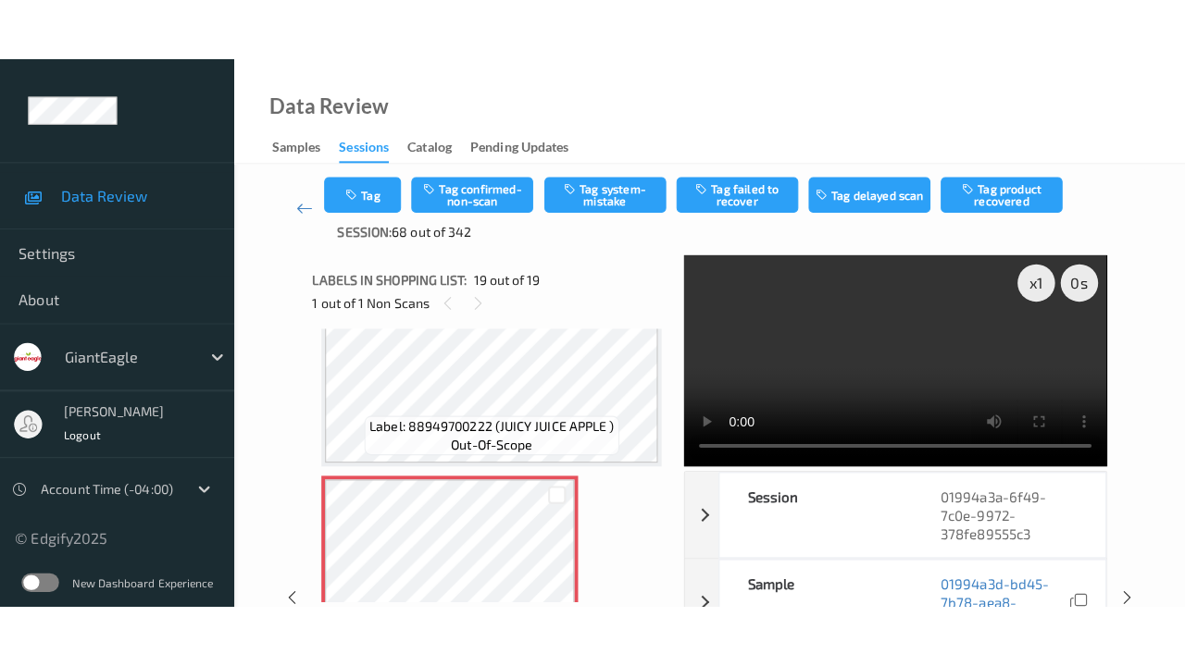
scroll to position [3572, 0]
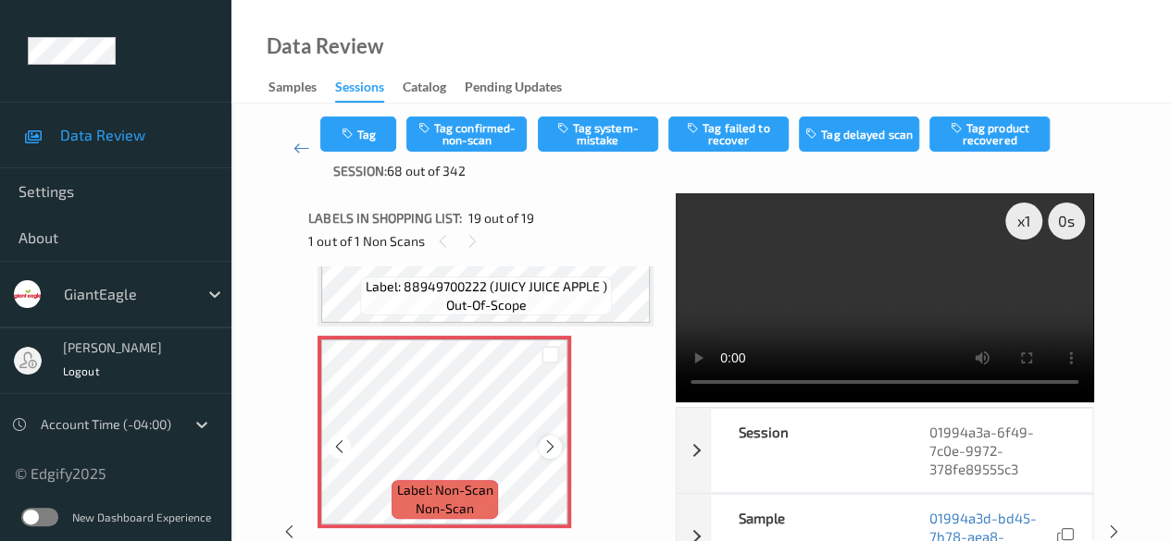
click at [551, 452] on icon at bounding box center [550, 447] width 16 height 17
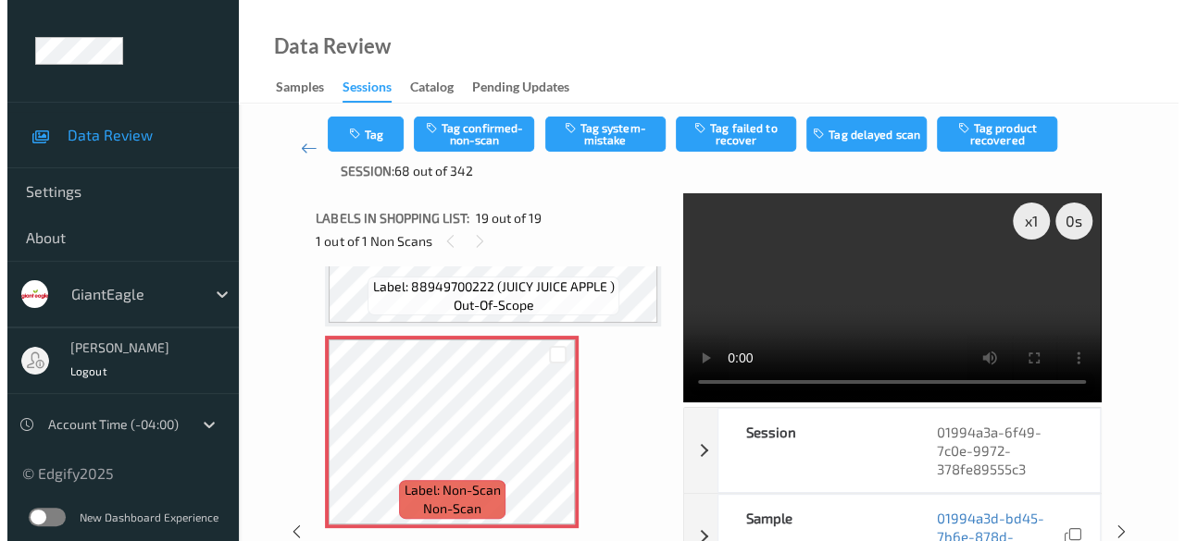
scroll to position [3460, 0]
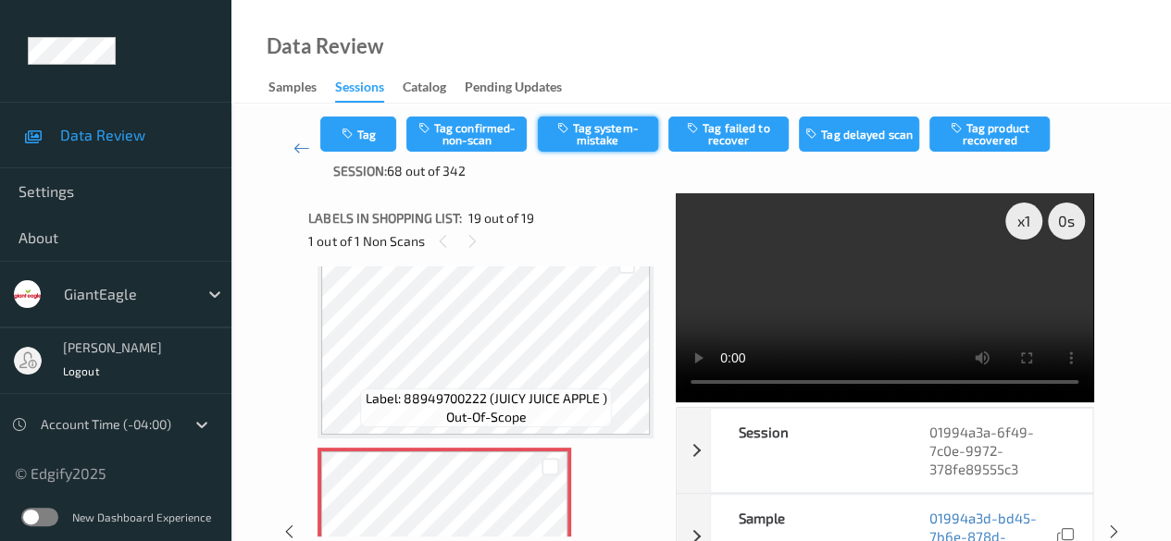
click at [615, 135] on button "Tag system-mistake" at bounding box center [598, 134] width 120 height 35
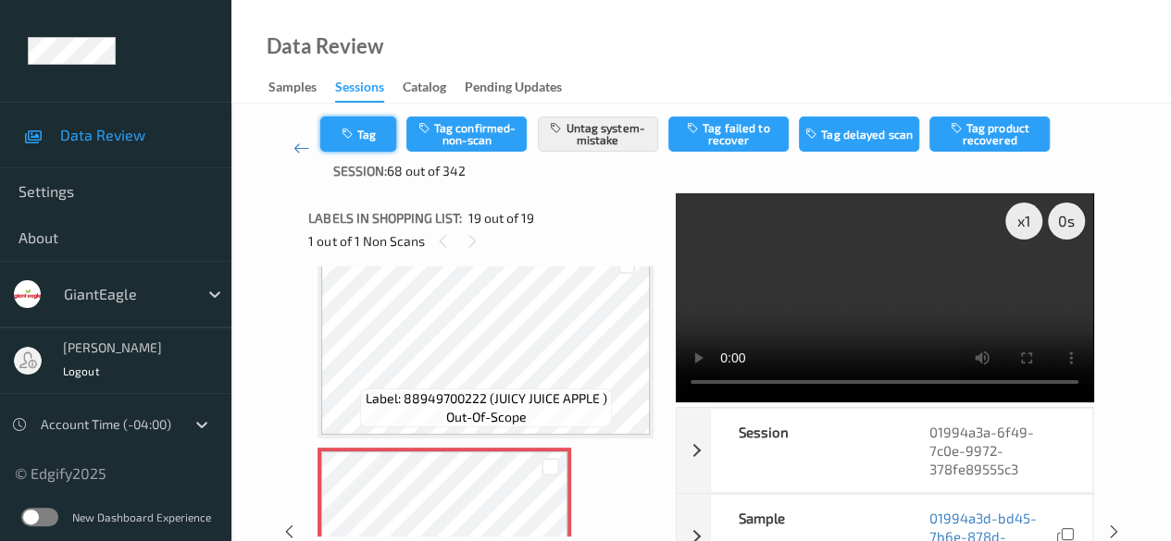
click at [365, 139] on button "Tag" at bounding box center [358, 134] width 76 height 35
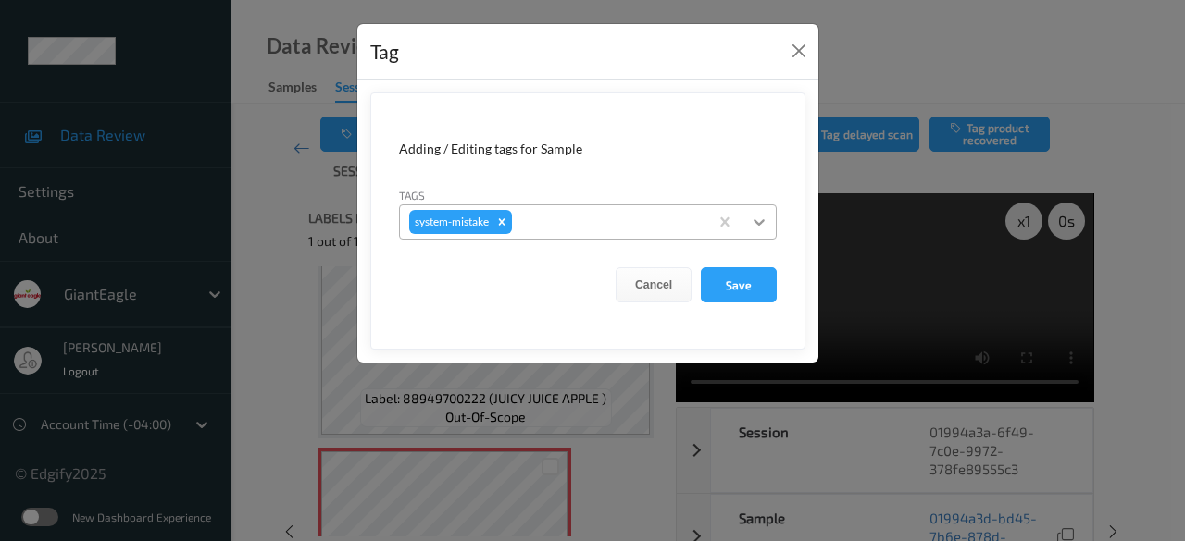
click at [760, 227] on icon at bounding box center [759, 222] width 19 height 19
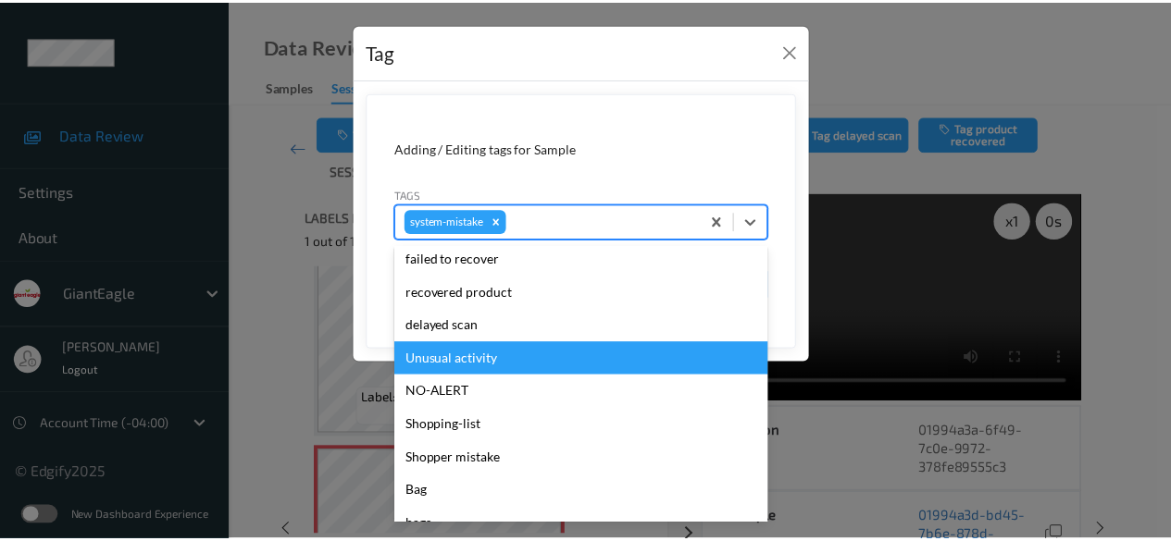
scroll to position [230, 0]
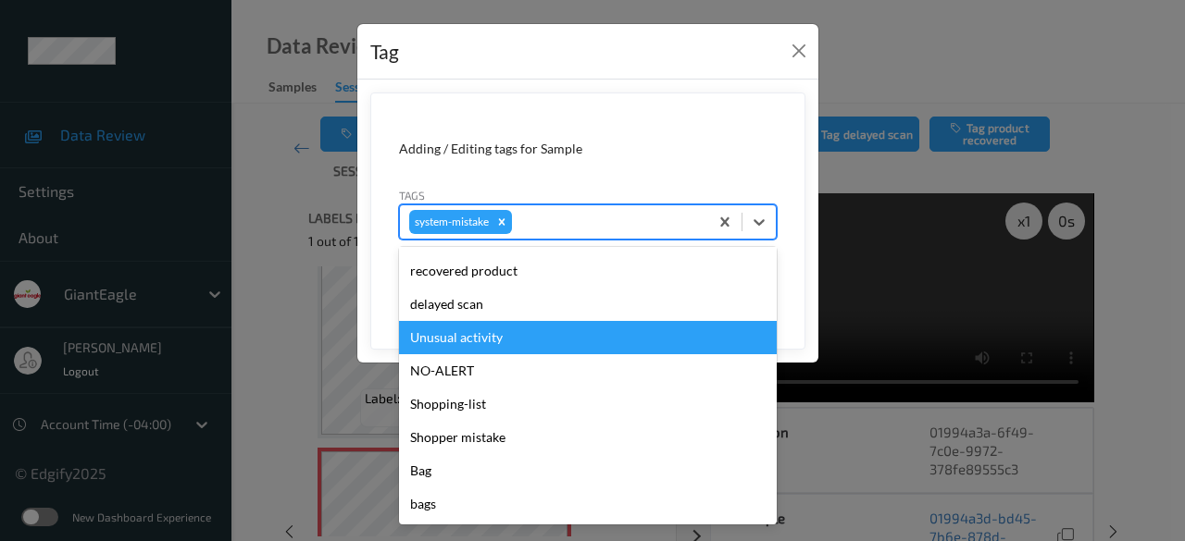
click at [502, 338] on div "Unusual activity" at bounding box center [588, 337] width 378 height 33
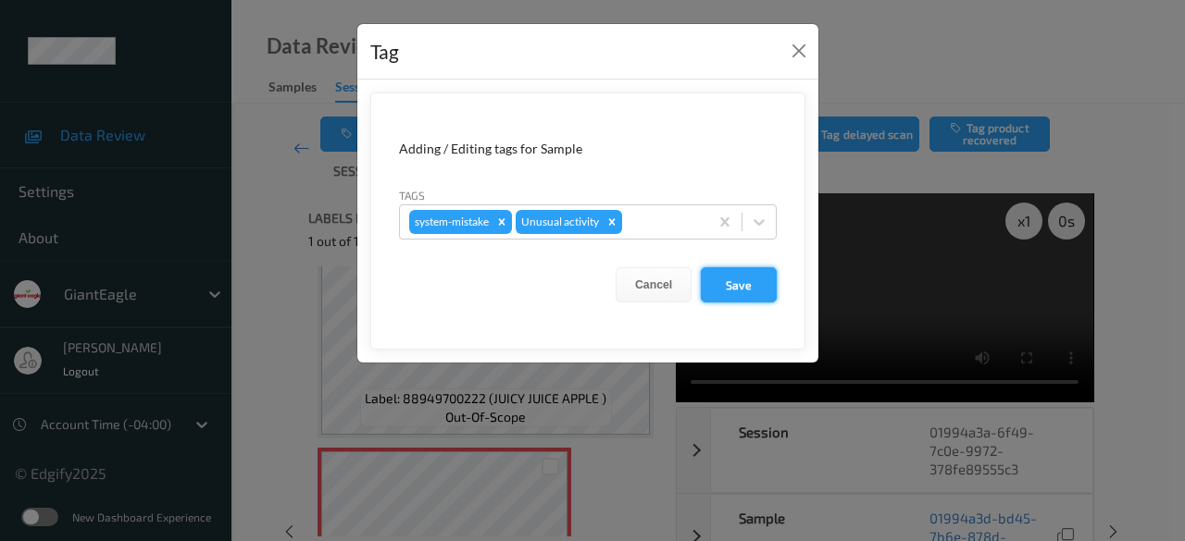
click at [739, 282] on button "Save" at bounding box center [739, 284] width 76 height 35
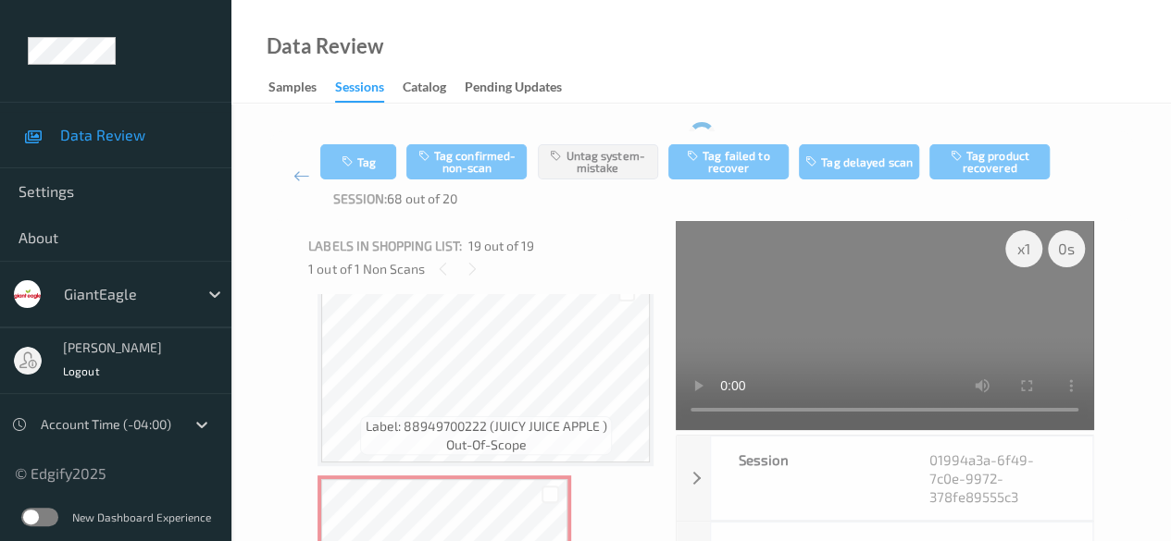
click at [294, 175] on icon at bounding box center [301, 176] width 17 height 19
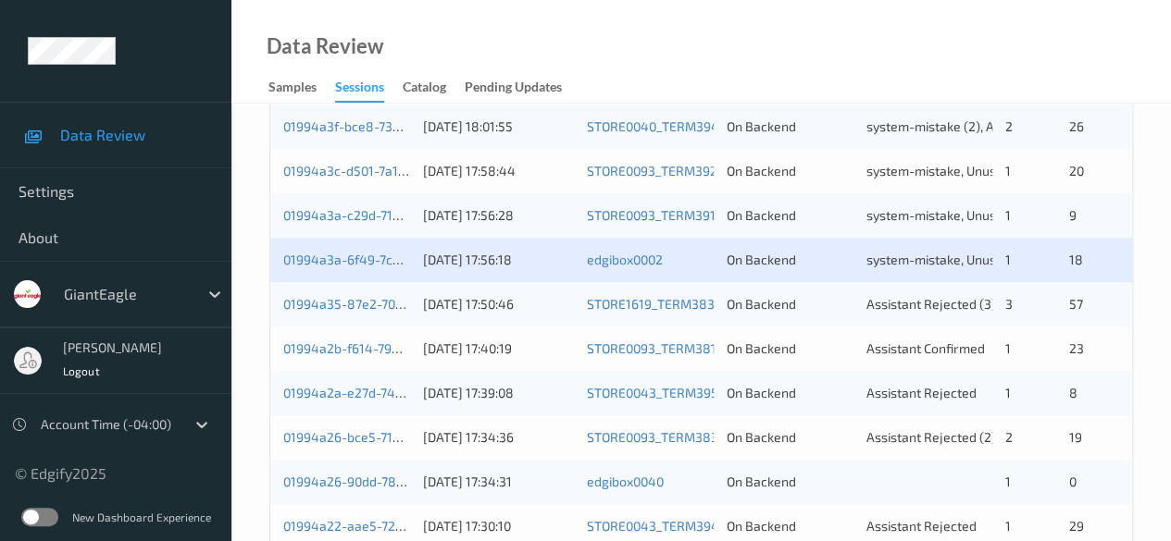
scroll to position [740, 0]
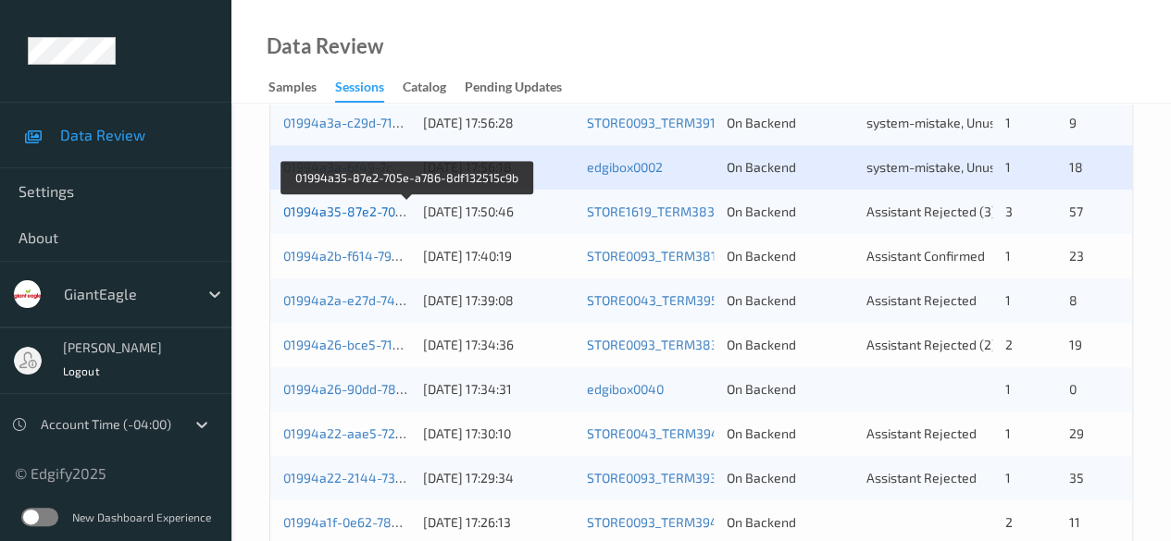
click at [367, 211] on link "01994a35-87e2-705e-a786-8df132515c9b" at bounding box center [408, 212] width 250 height 16
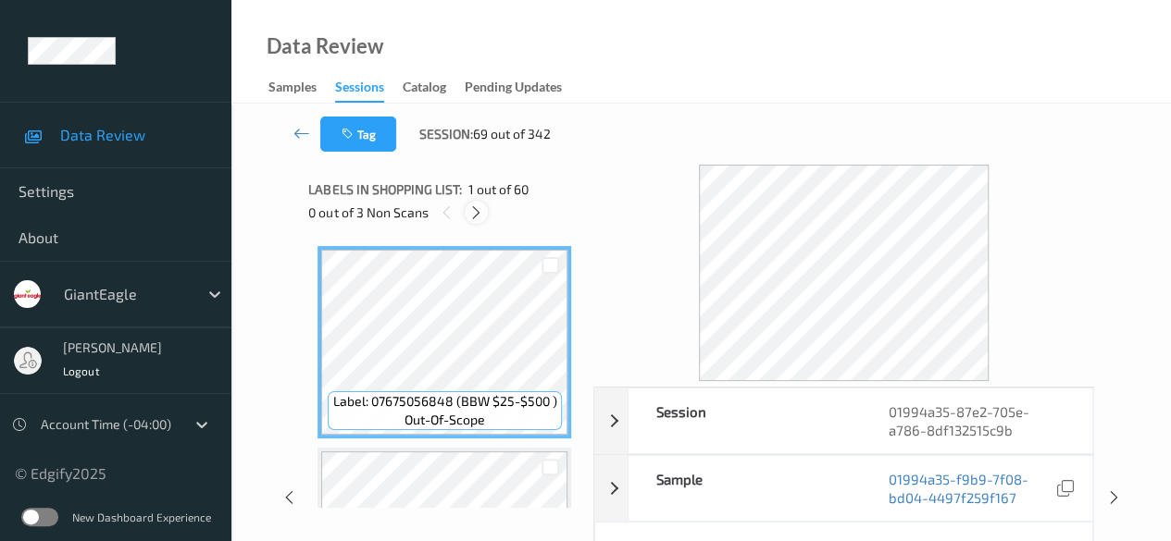
click at [478, 214] on icon at bounding box center [476, 213] width 16 height 17
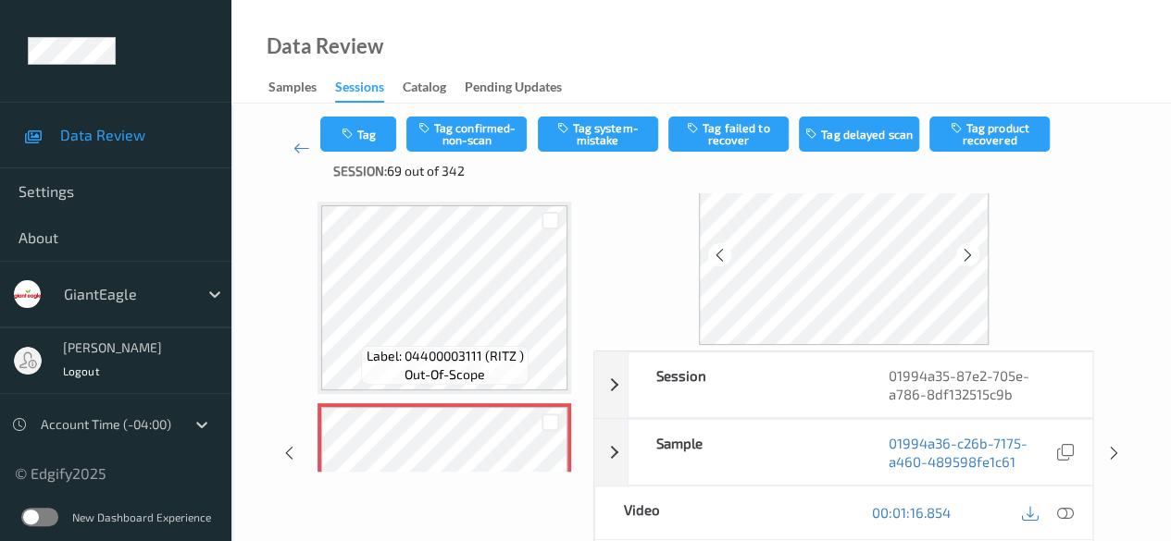
scroll to position [93, 0]
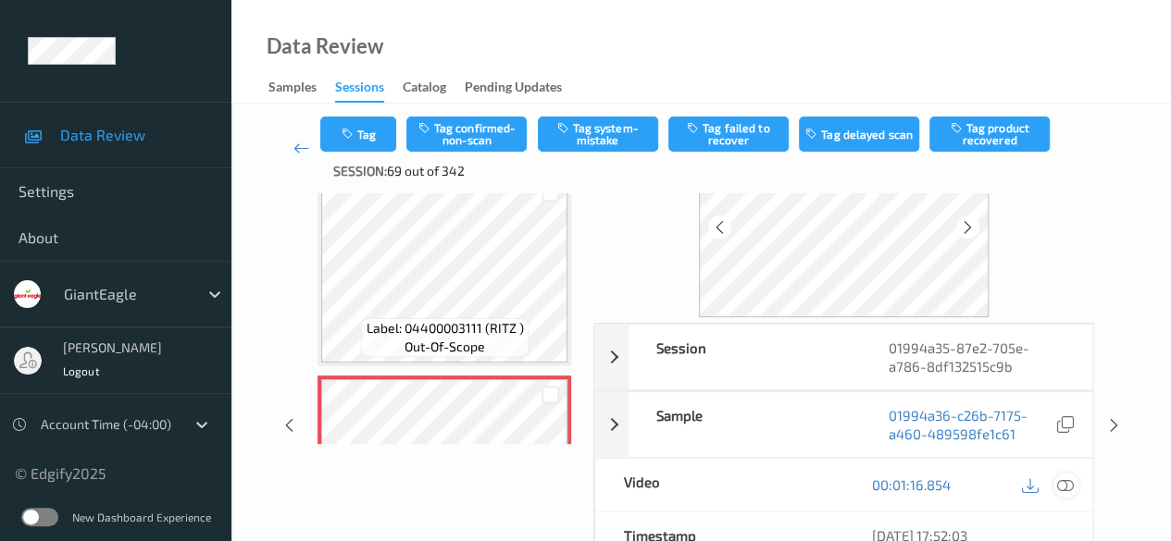
click at [819, 480] on icon at bounding box center [1065, 485] width 17 height 17
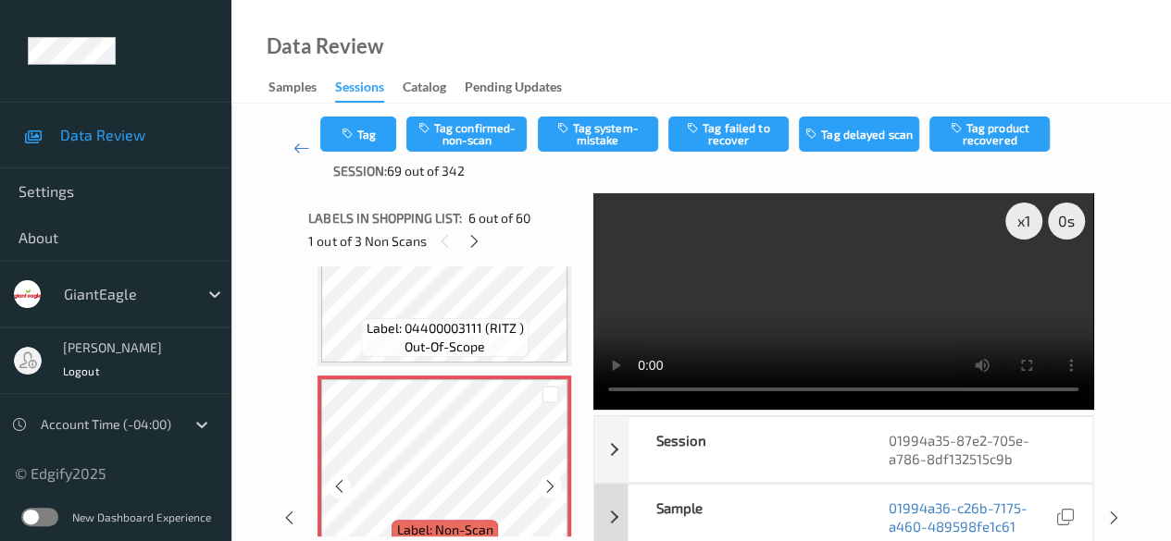
scroll to position [1001, 0]
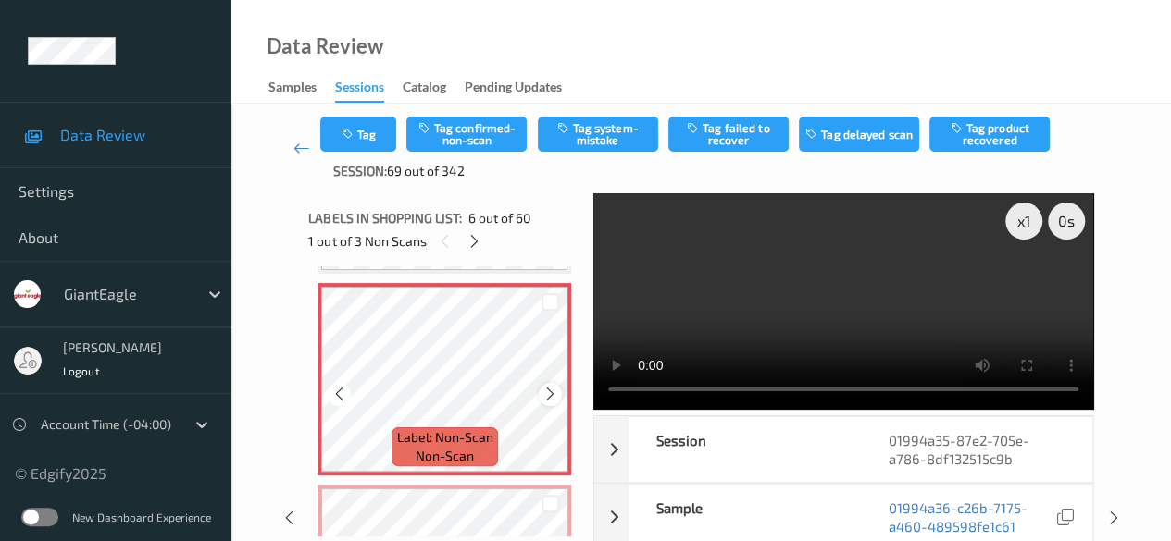
click at [551, 394] on icon at bounding box center [550, 394] width 16 height 17
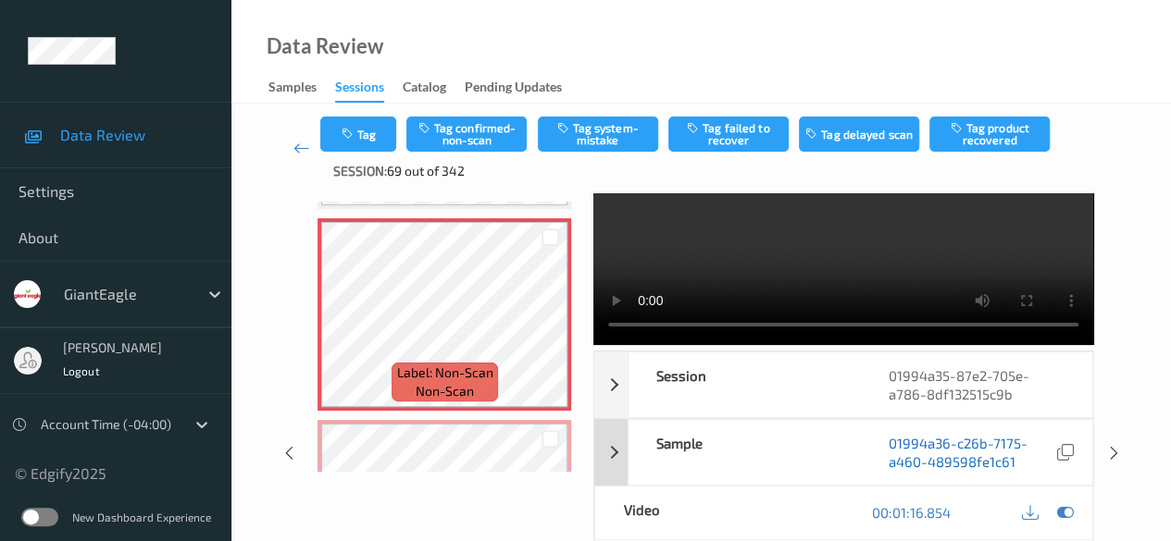
scroll to position [93, 0]
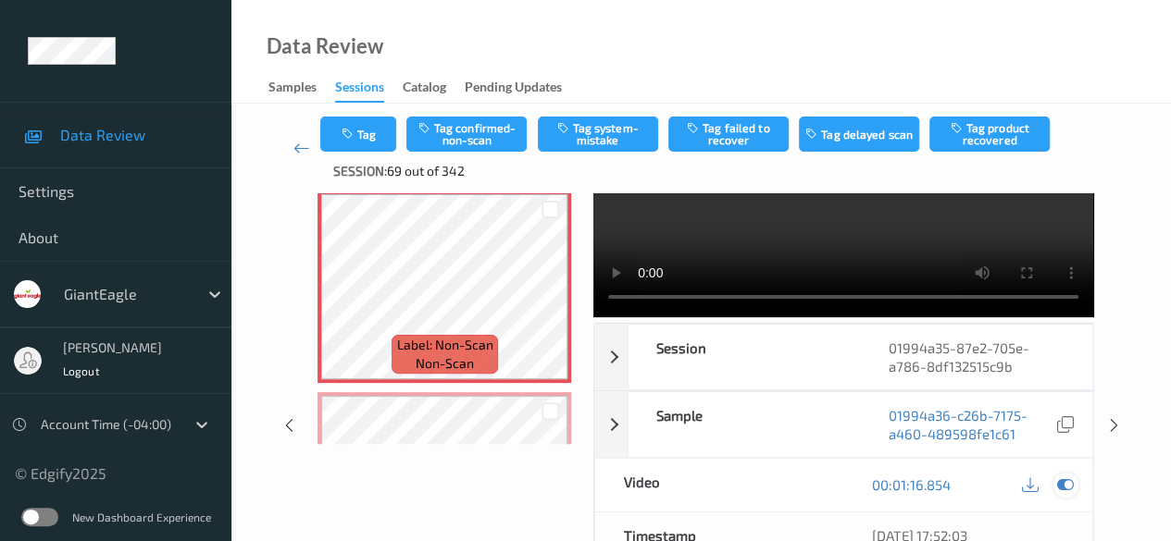
click at [819, 477] on icon at bounding box center [1065, 485] width 17 height 17
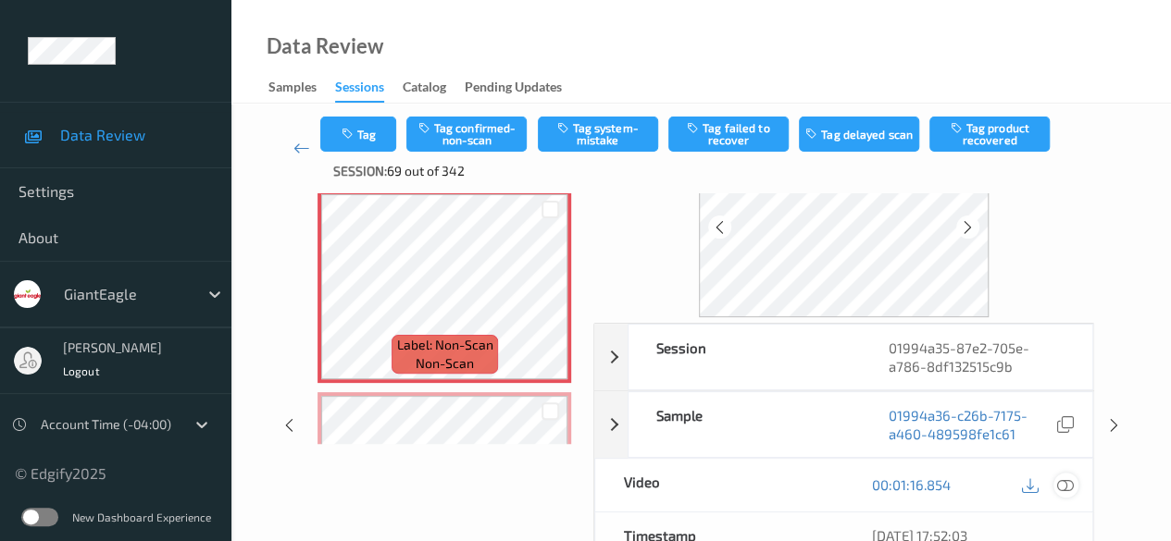
click at [819, 480] on icon at bounding box center [1065, 485] width 17 height 17
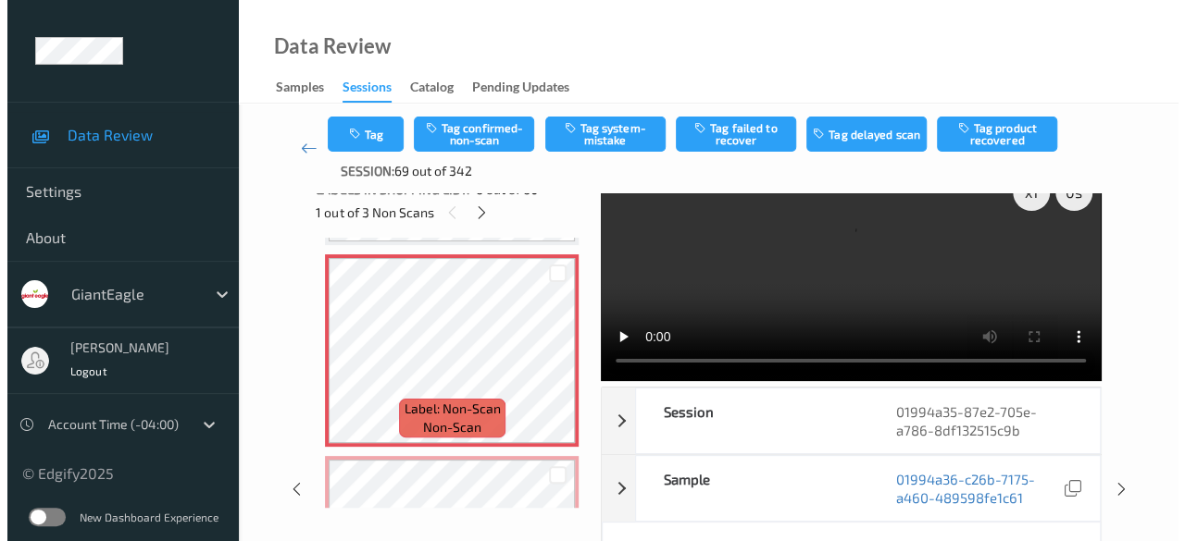
scroll to position [0, 0]
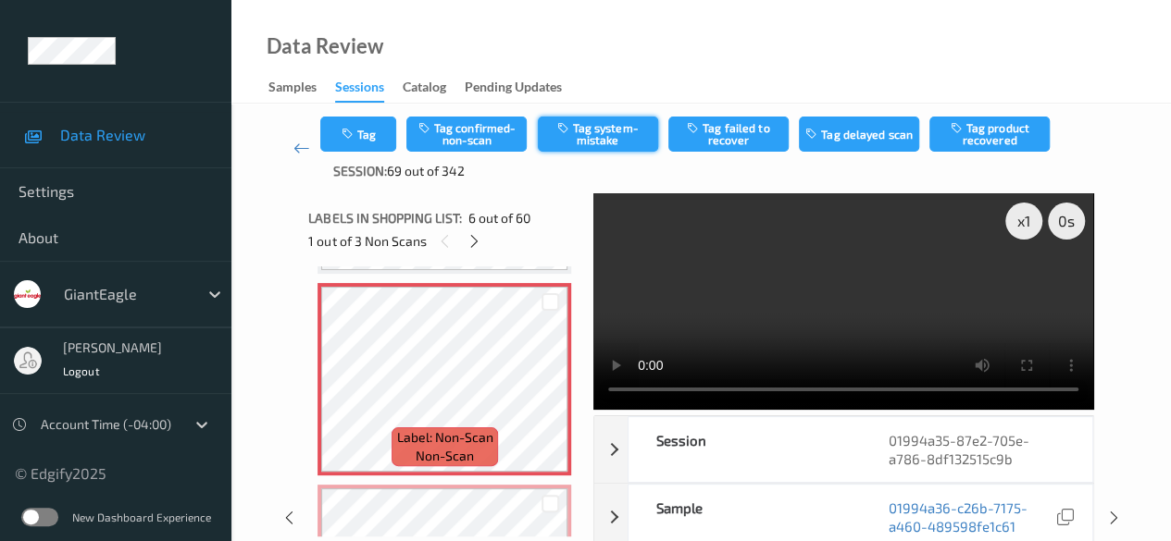
click at [611, 134] on button "Tag system-mistake" at bounding box center [598, 134] width 120 height 35
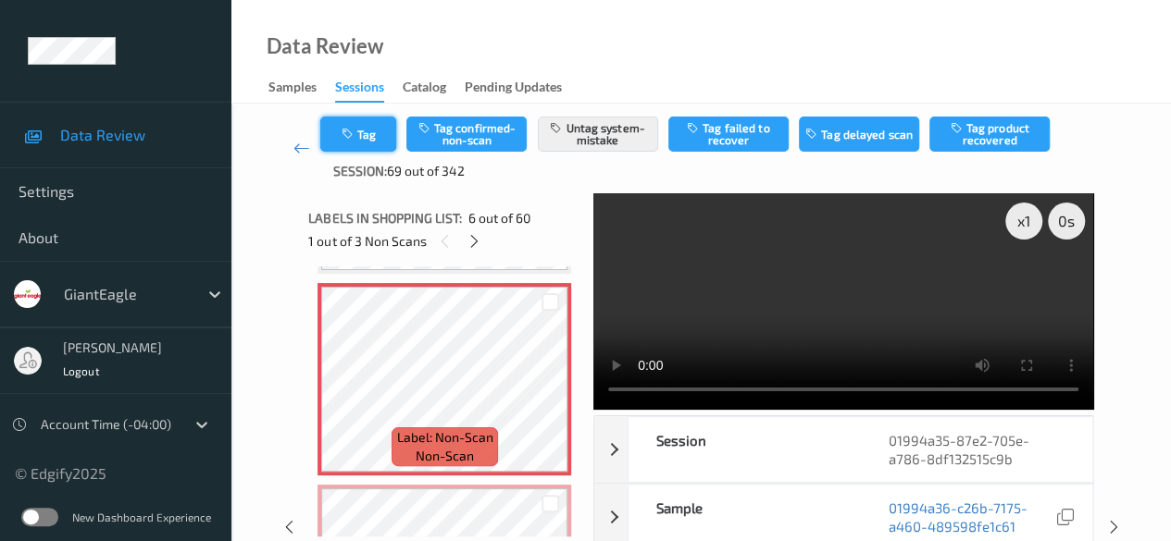
click at [384, 129] on button "Tag" at bounding box center [358, 134] width 76 height 35
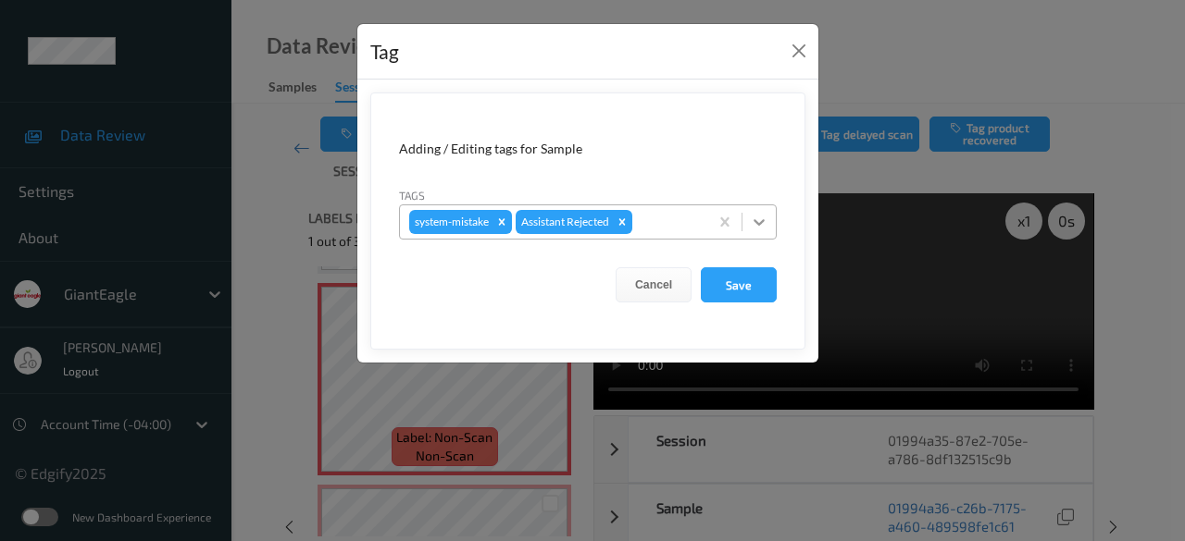
click at [762, 225] on icon at bounding box center [759, 222] width 19 height 19
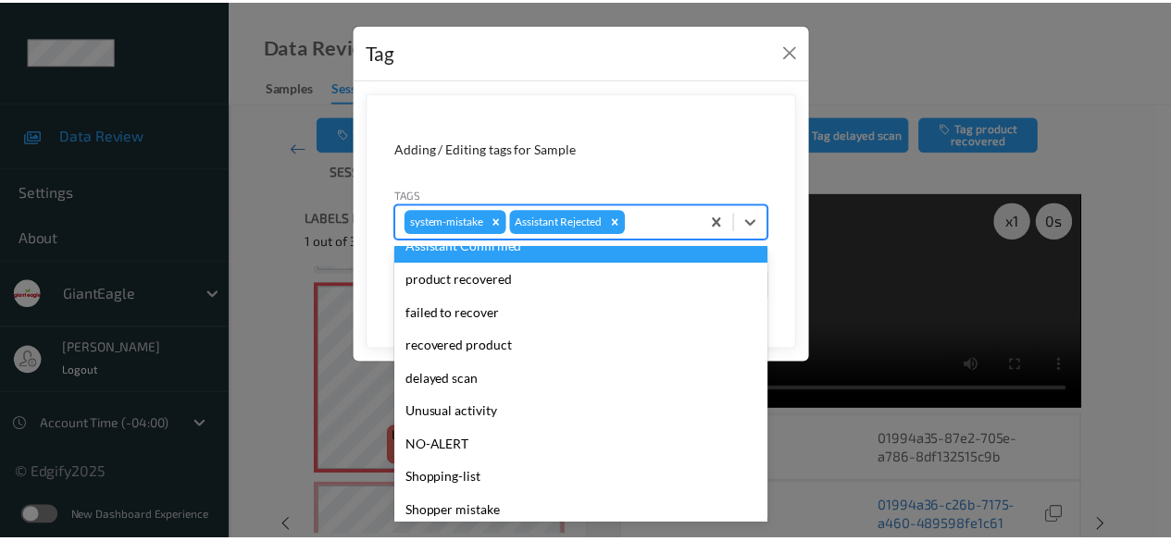
scroll to position [196, 0]
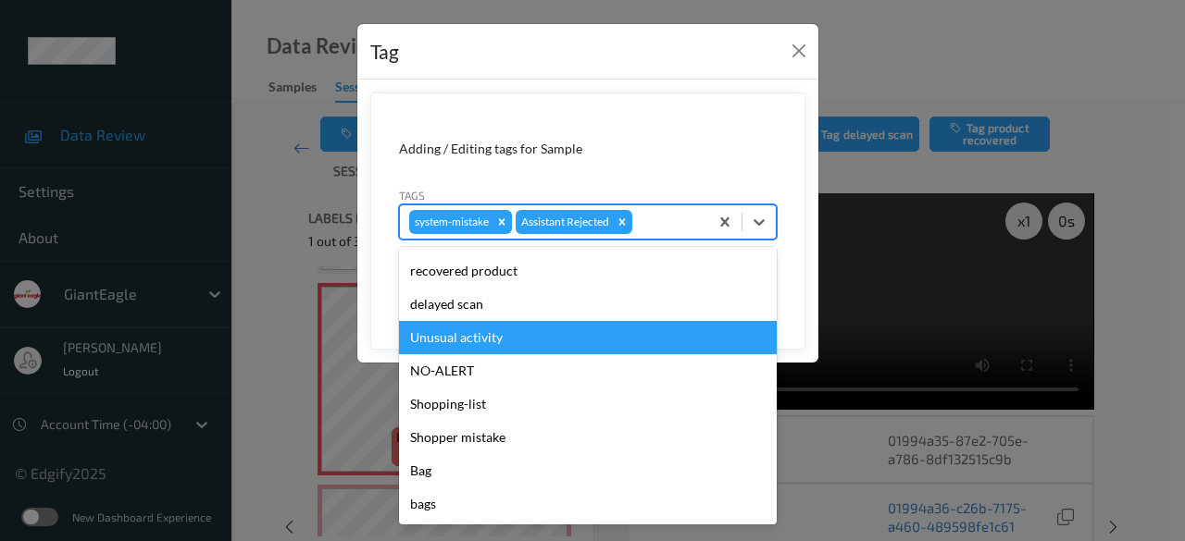
click at [491, 339] on div "Unusual activity" at bounding box center [588, 337] width 378 height 33
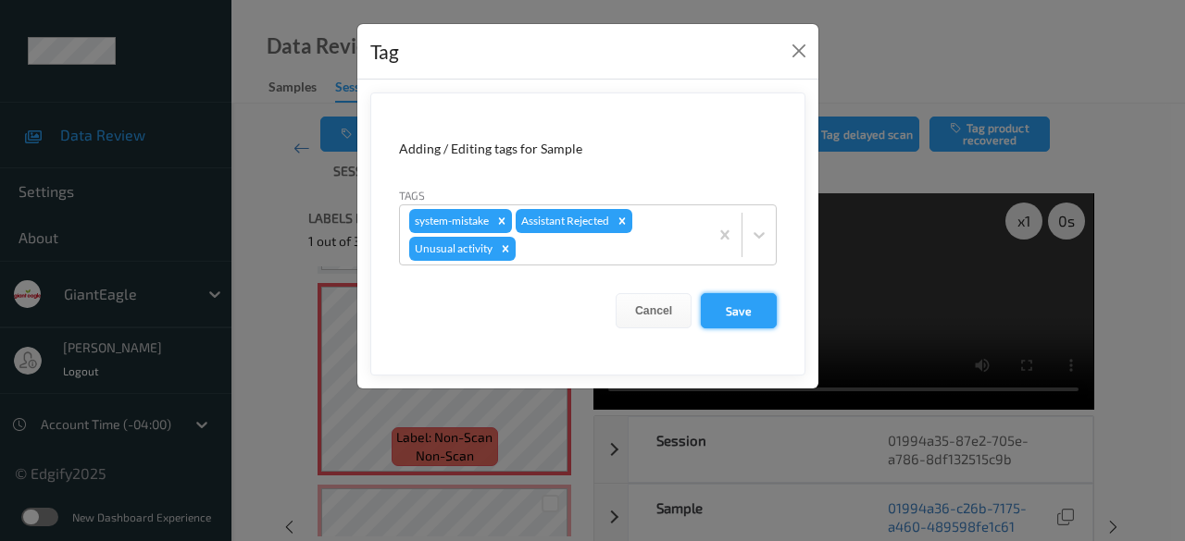
click at [744, 310] on button "Save" at bounding box center [739, 310] width 76 height 35
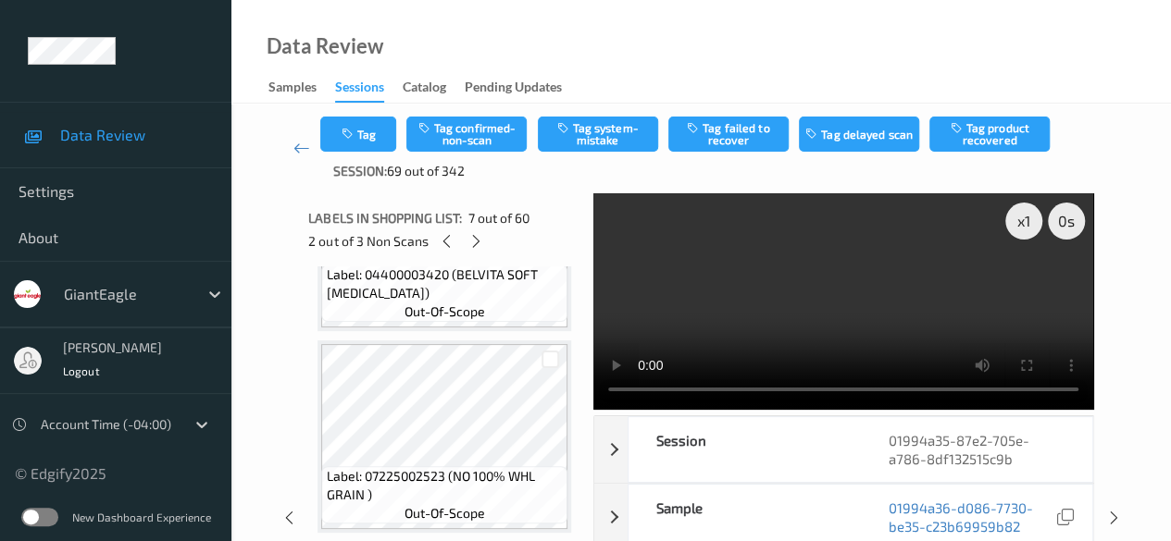
scroll to position [2853, 0]
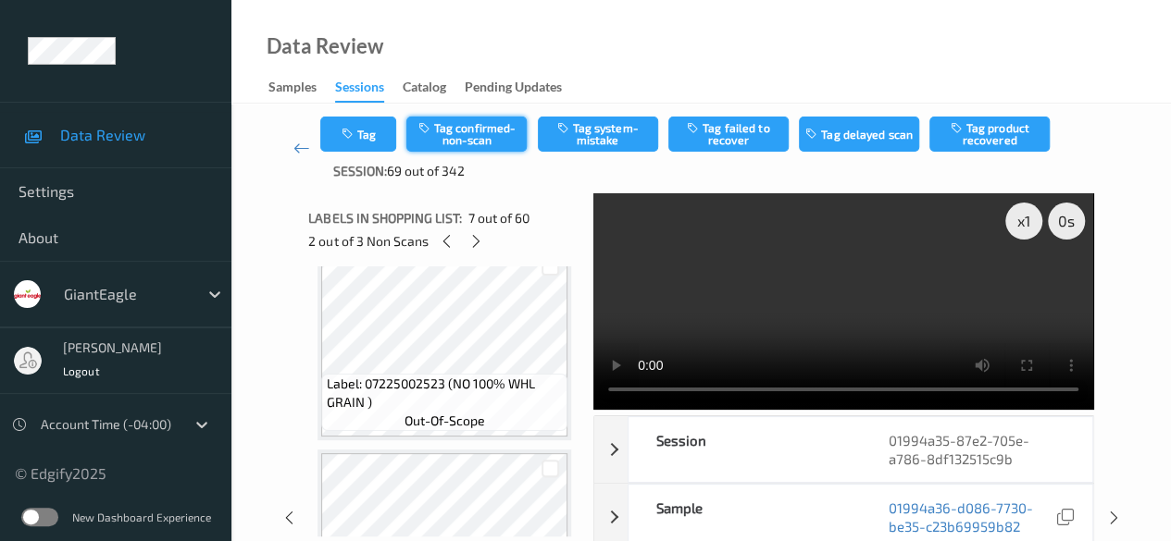
click at [478, 134] on button "Tag confirmed-non-scan" at bounding box center [466, 134] width 120 height 35
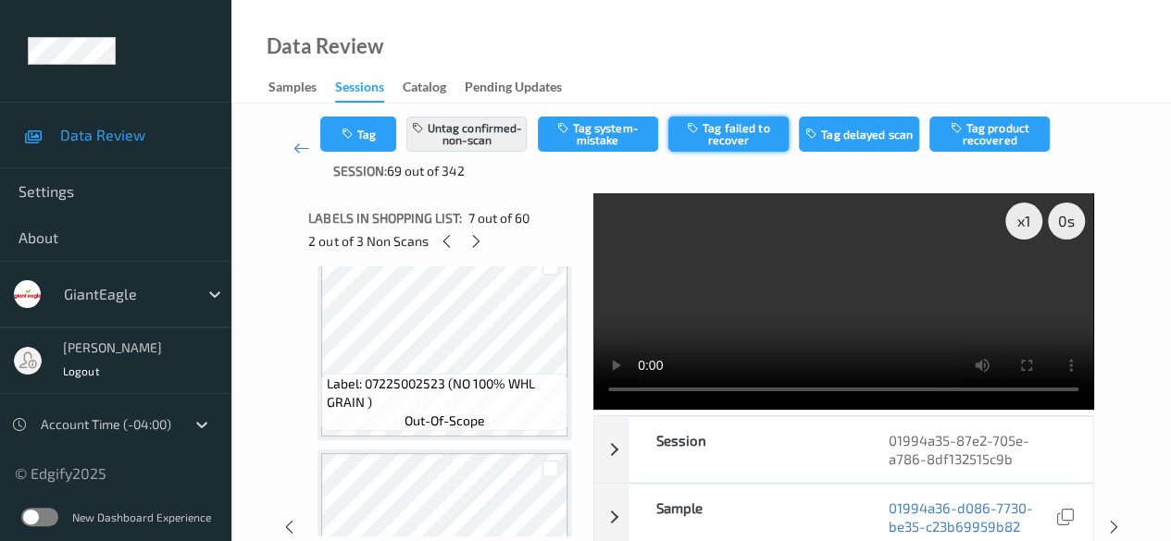
click at [742, 137] on button "Tag failed to recover" at bounding box center [728, 134] width 120 height 35
click at [478, 241] on icon at bounding box center [476, 241] width 16 height 17
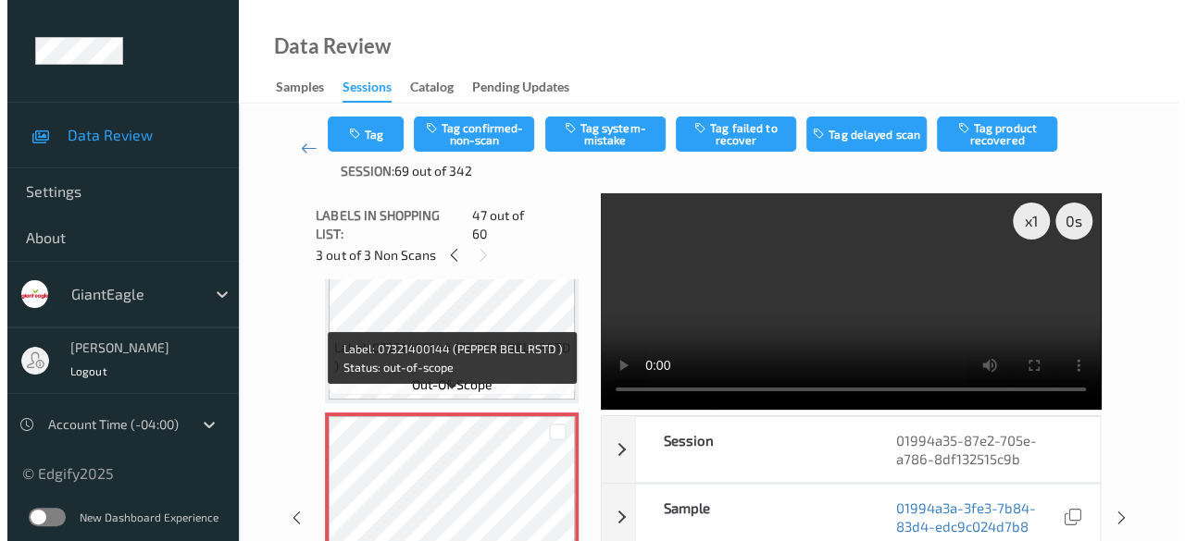
scroll to position [9182, 0]
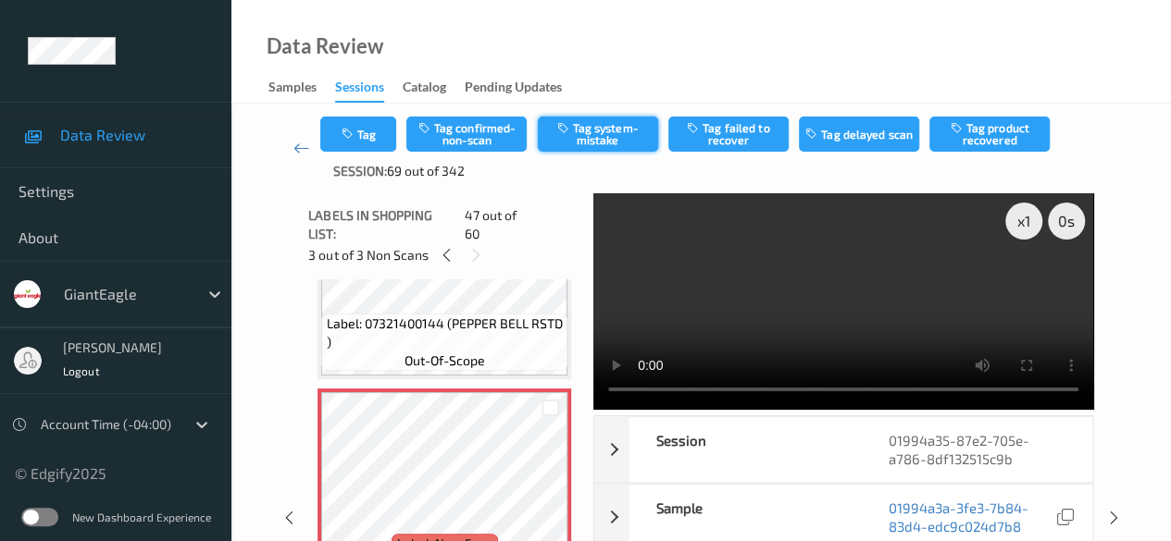
click at [603, 134] on button "Tag system-mistake" at bounding box center [598, 134] width 120 height 35
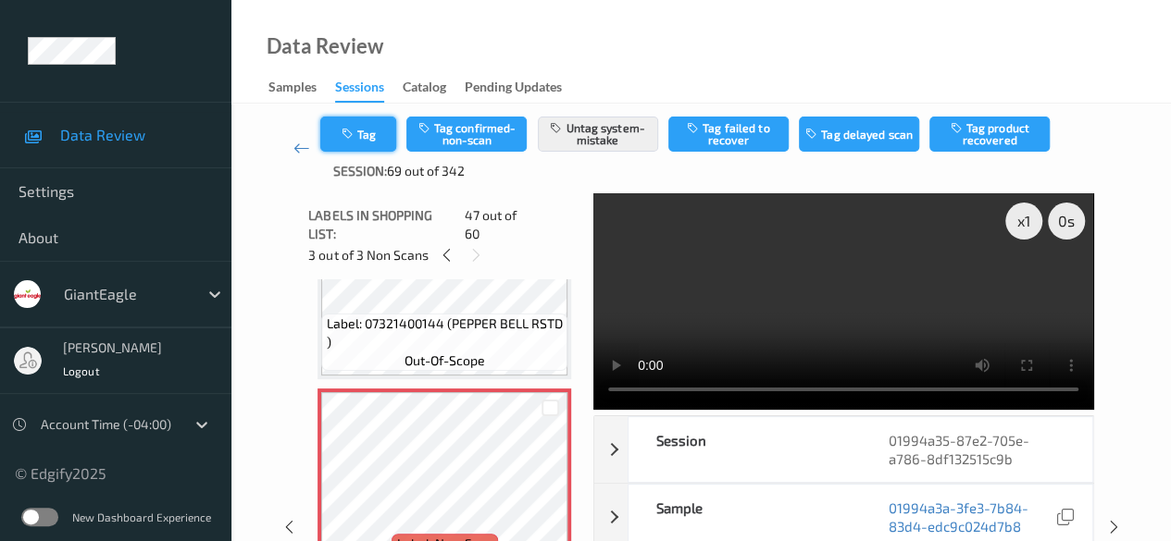
click at [374, 141] on button "Tag" at bounding box center [358, 134] width 76 height 35
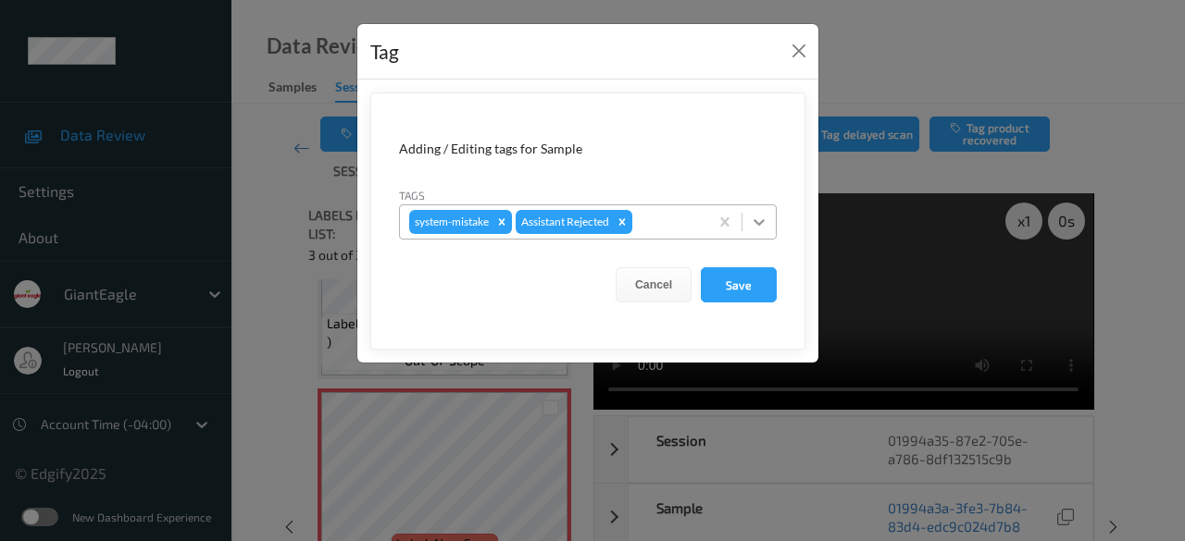
click at [775, 218] on div at bounding box center [758, 221] width 33 height 33
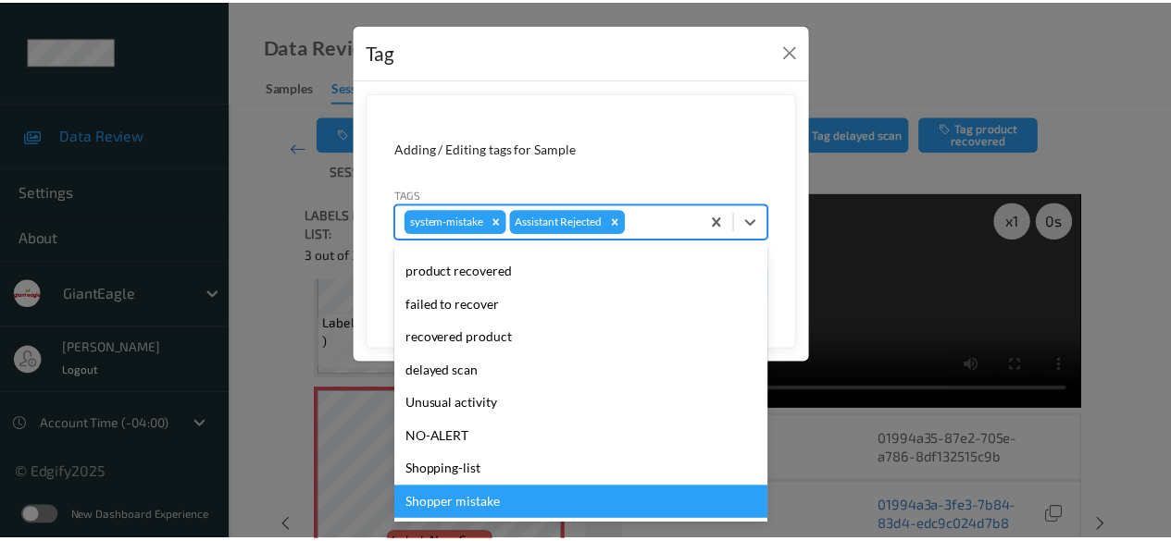
scroll to position [196, 0]
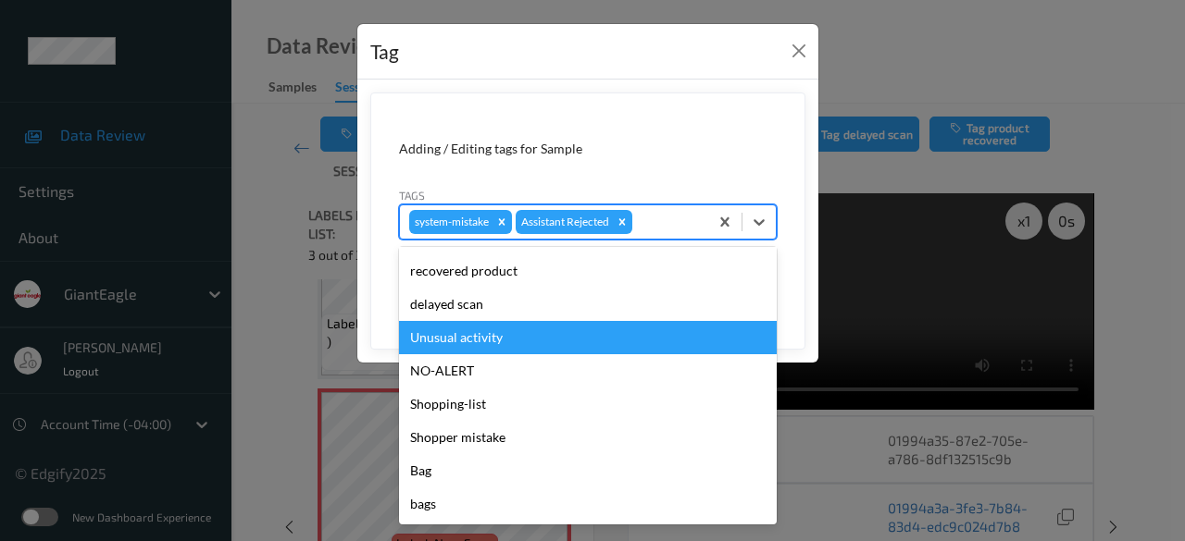
click at [497, 339] on div "Unusual activity" at bounding box center [588, 337] width 378 height 33
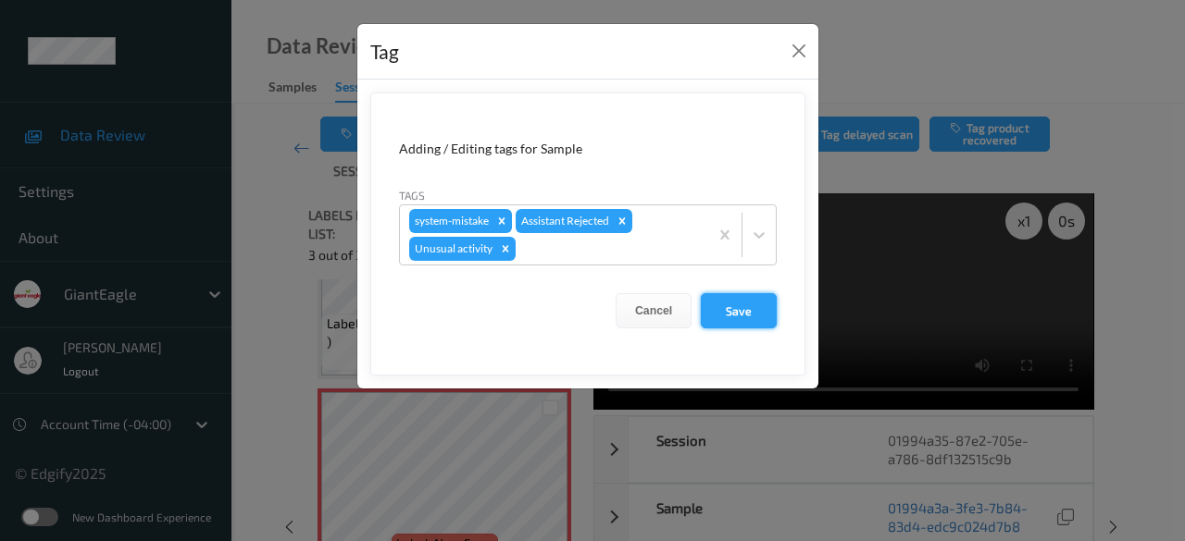
click at [743, 306] on button "Save" at bounding box center [739, 310] width 76 height 35
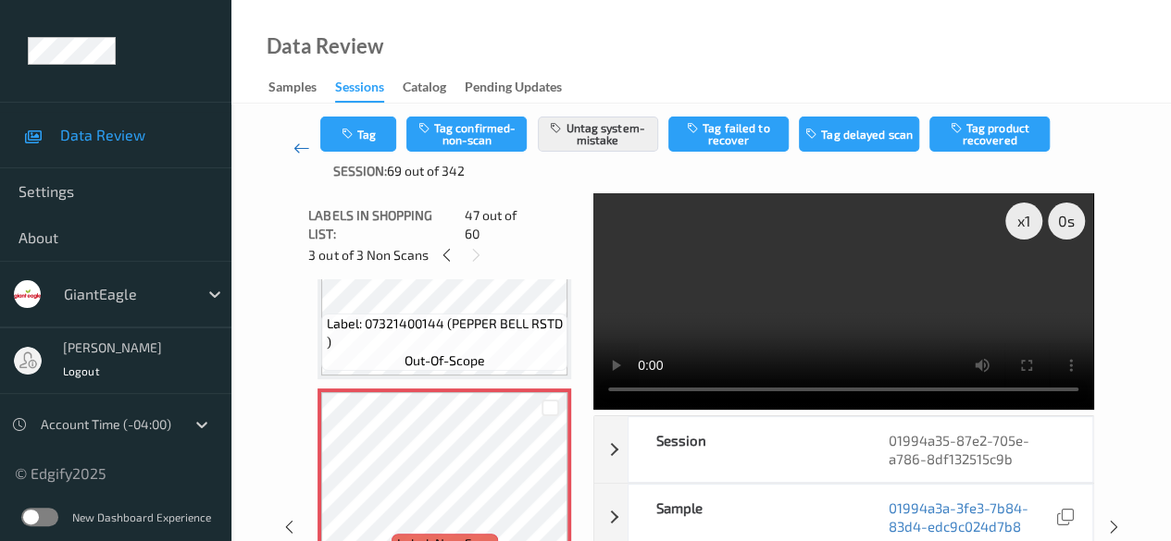
click at [294, 155] on icon at bounding box center [301, 148] width 17 height 19
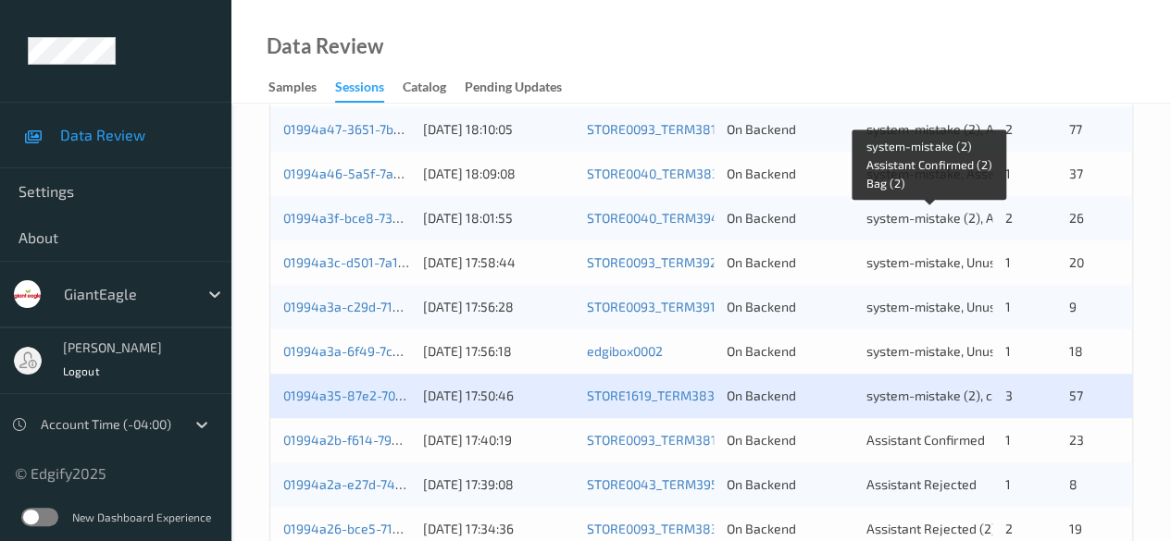
scroll to position [648, 0]
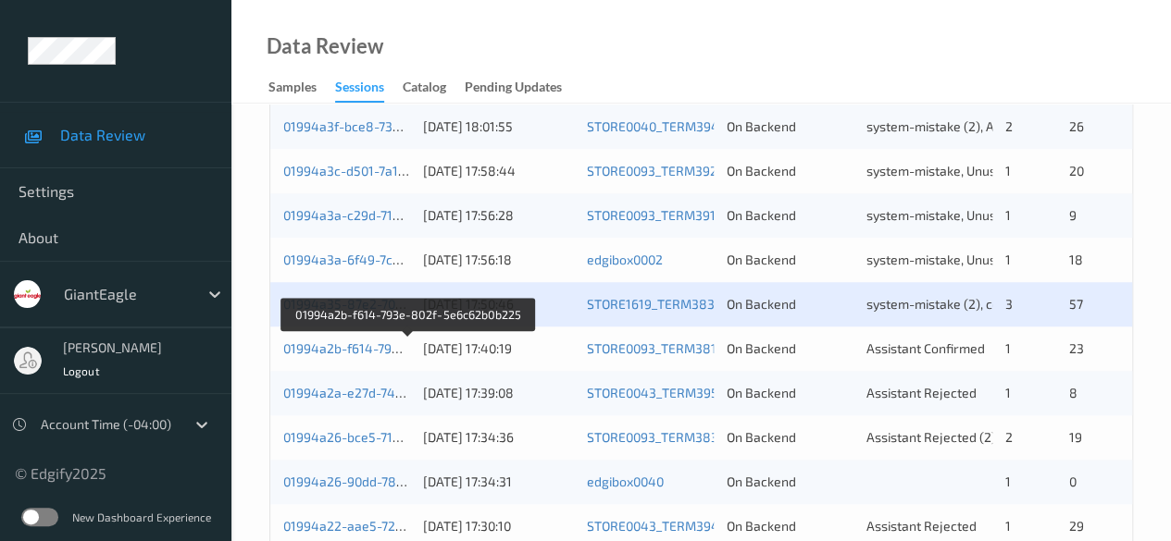
drag, startPoint x: 380, startPoint y: 353, endPoint x: 502, endPoint y: 23, distance: 351.1
click at [380, 353] on link "01994a2b-f614-793e-802f-5e6c62b0b225" at bounding box center [408, 349] width 250 height 16
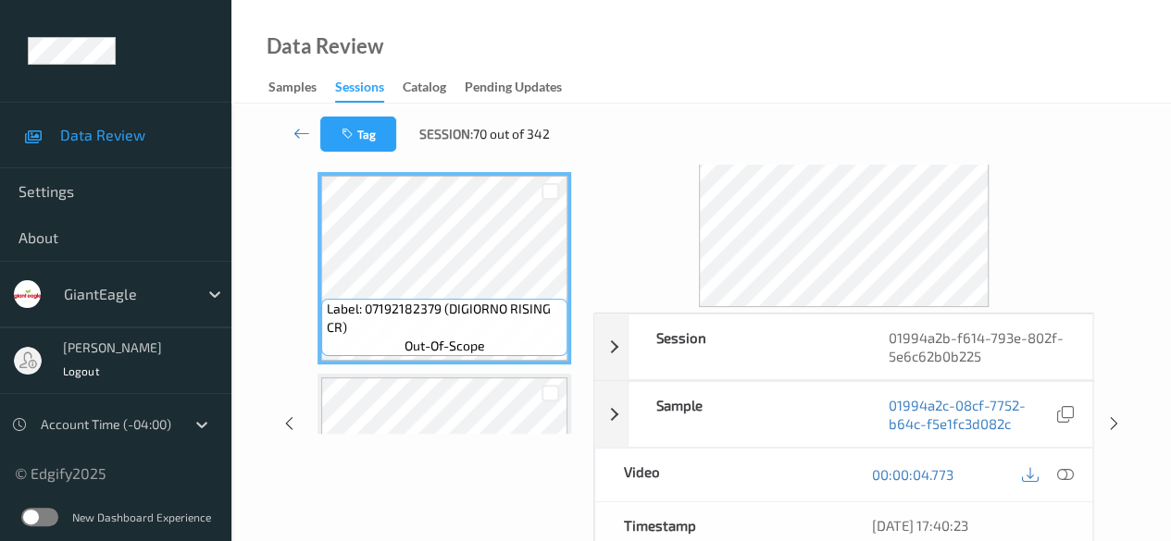
scroll to position [46, 0]
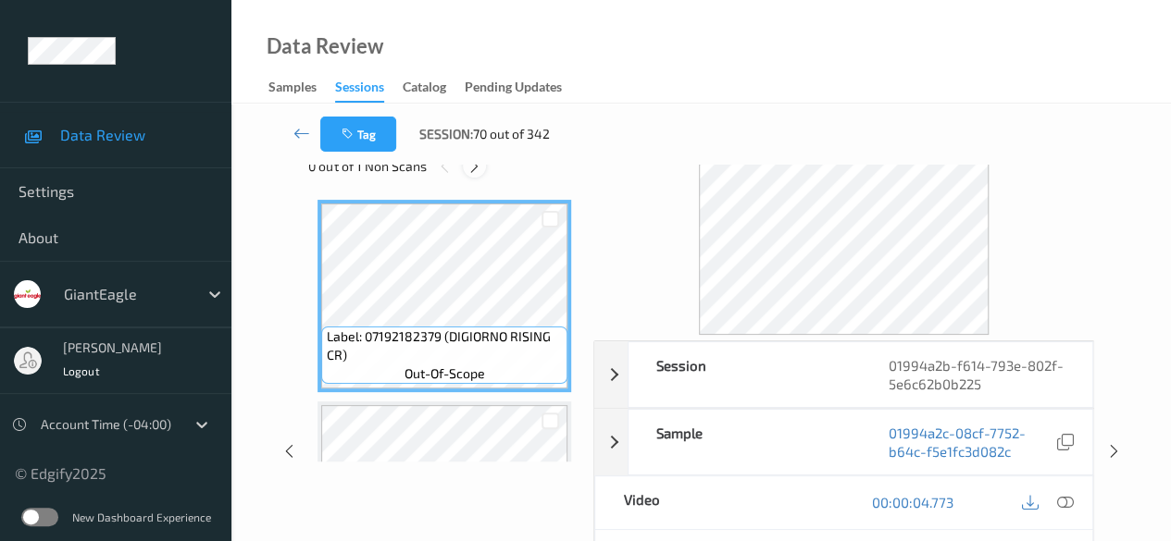
click at [466, 174] on div at bounding box center [474, 166] width 23 height 23
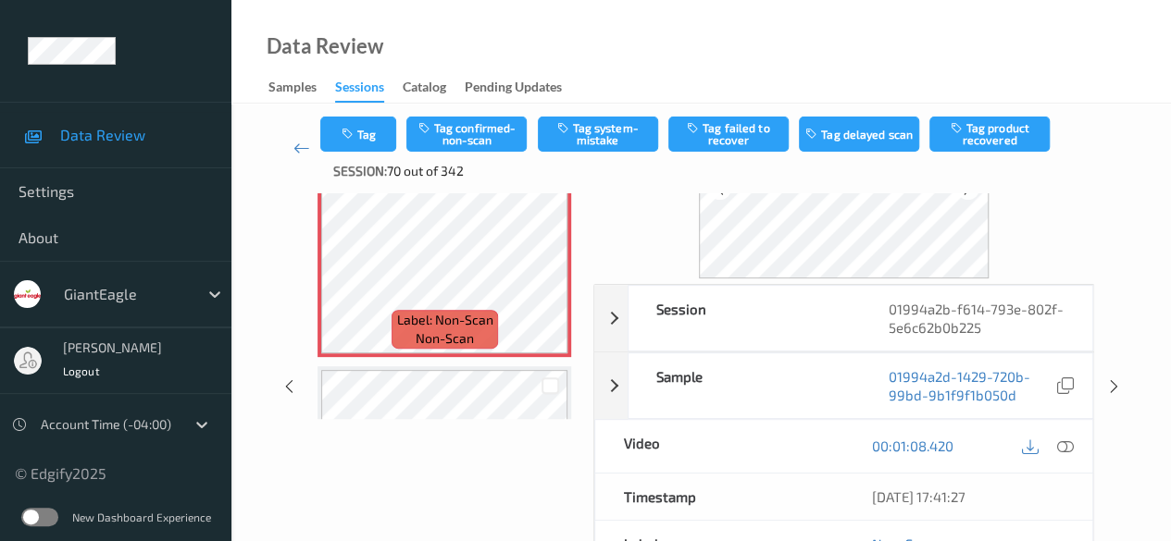
scroll to position [231, 0]
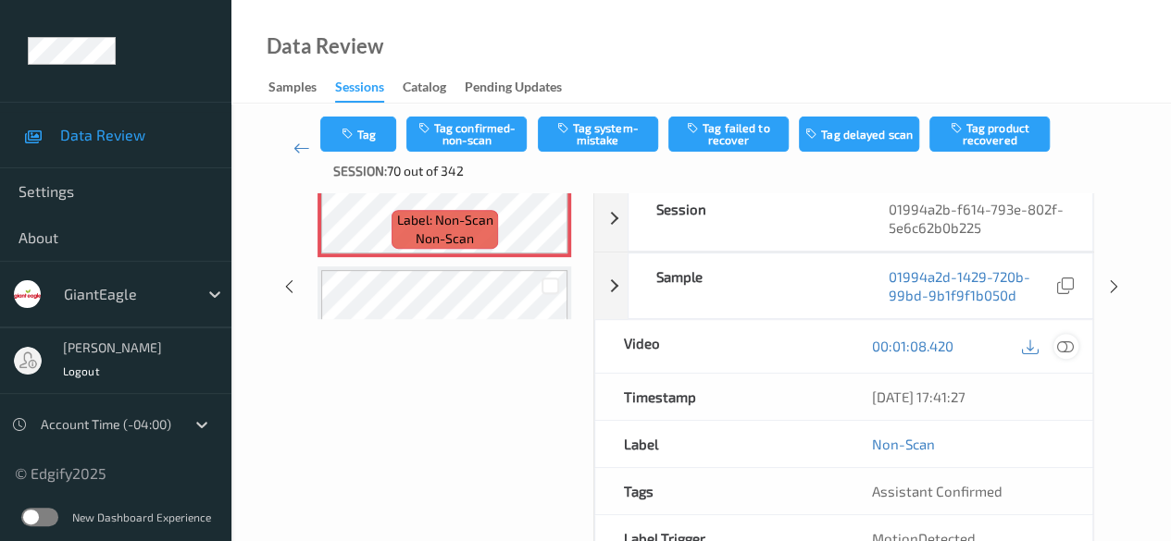
click at [819, 353] on icon at bounding box center [1065, 346] width 17 height 17
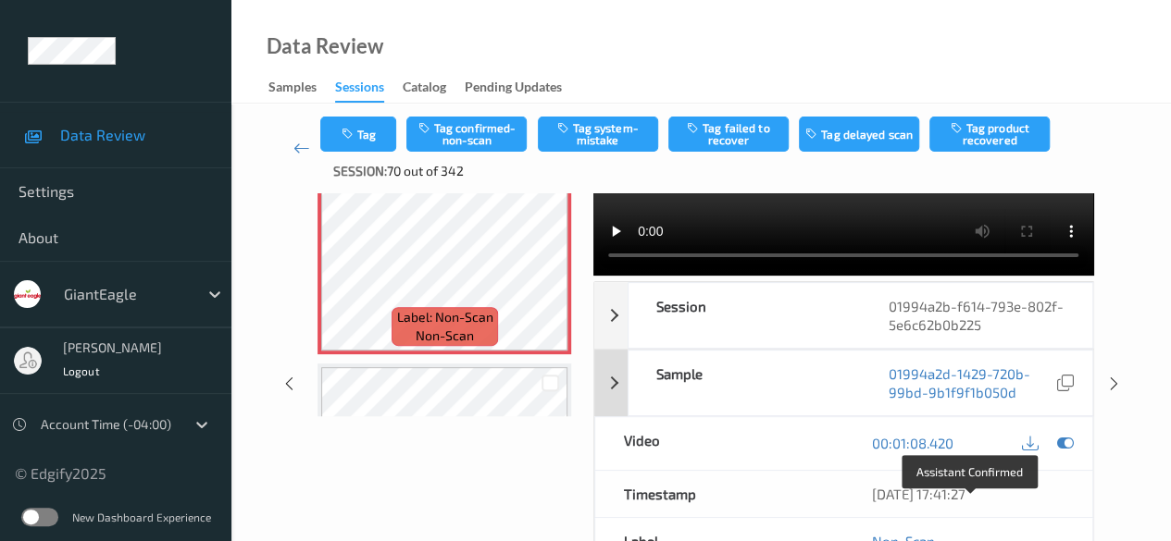
scroll to position [0, 0]
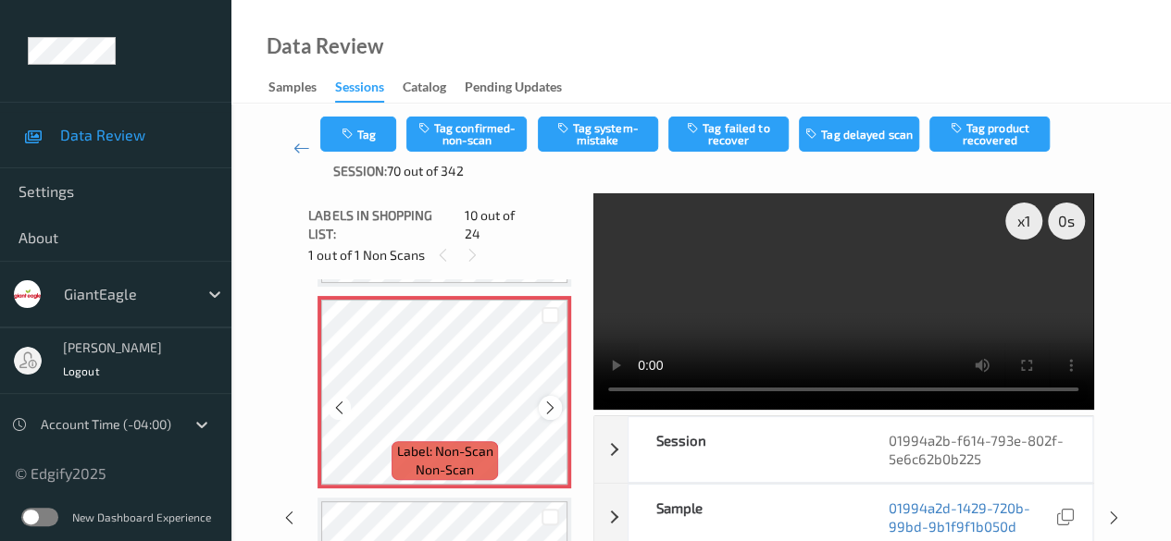
click at [546, 400] on icon at bounding box center [550, 408] width 16 height 17
click at [487, 136] on button "Tag confirmed-non-scan" at bounding box center [466, 134] width 120 height 35
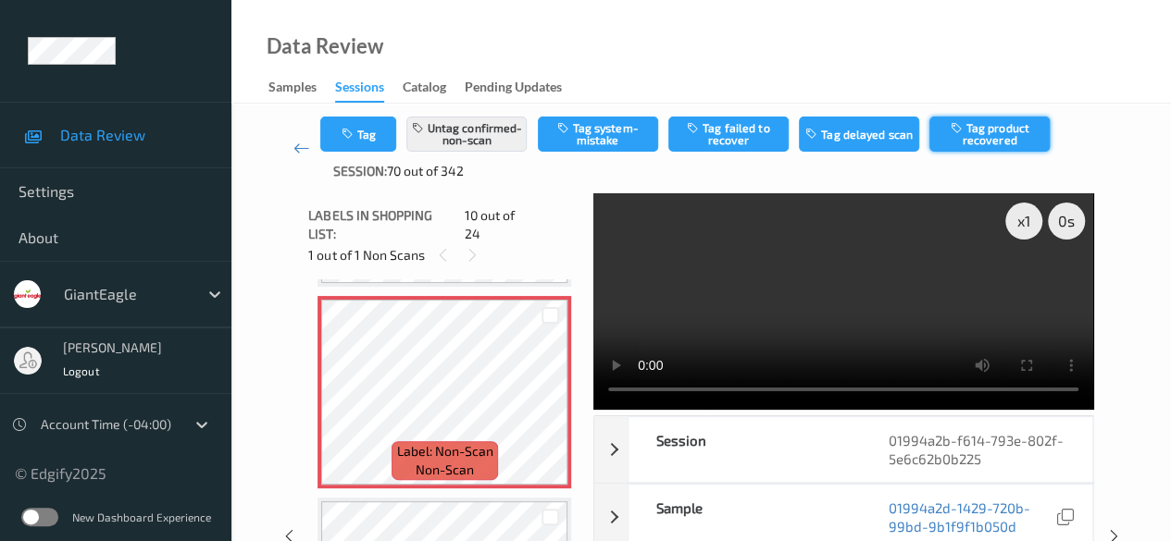
click at [819, 130] on button "Tag product recovered" at bounding box center [989, 134] width 120 height 35
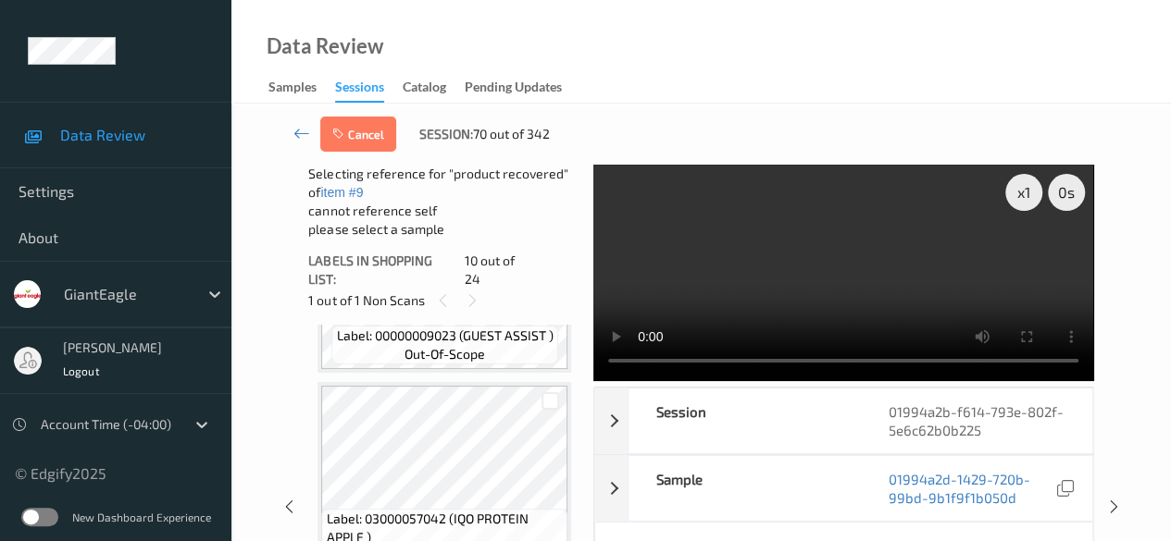
scroll to position [2642, 0]
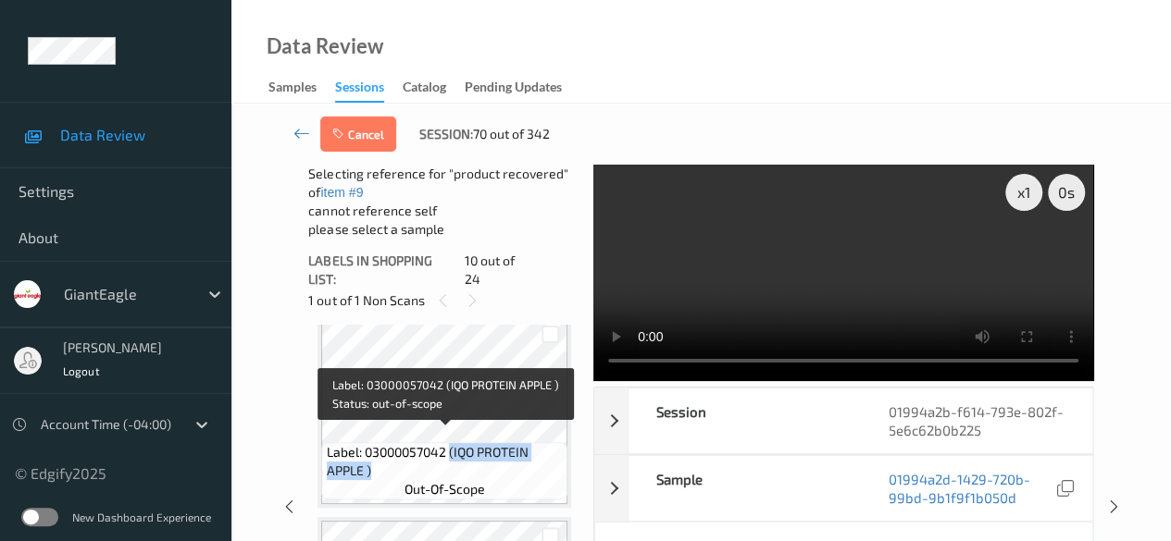
drag, startPoint x: 452, startPoint y: 439, endPoint x: 544, endPoint y: 451, distance: 93.3
click at [544, 451] on span "Label: 03000057042 (IQO PROTEIN APPLE )" at bounding box center [445, 461] width 237 height 37
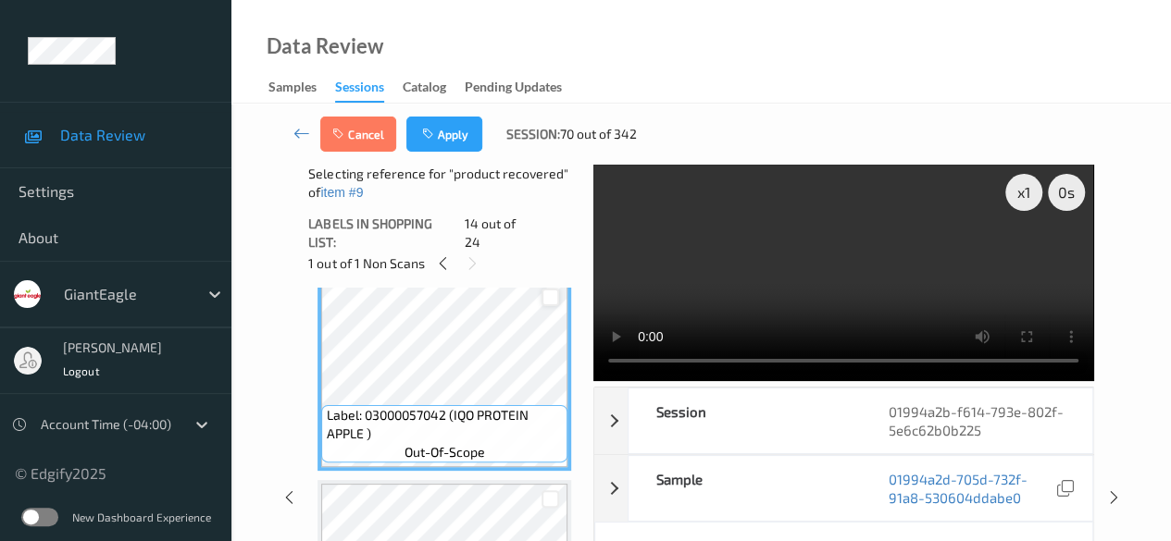
click at [553, 289] on div at bounding box center [550, 298] width 18 height 18
click at [432, 131] on icon "button" at bounding box center [430, 134] width 16 height 13
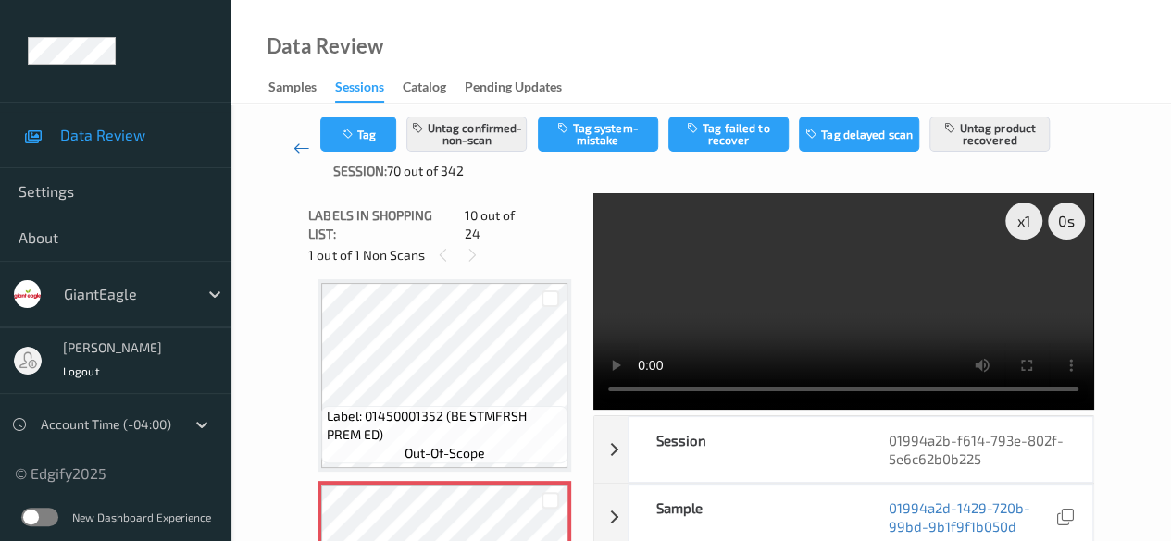
click at [305, 149] on icon at bounding box center [301, 148] width 17 height 19
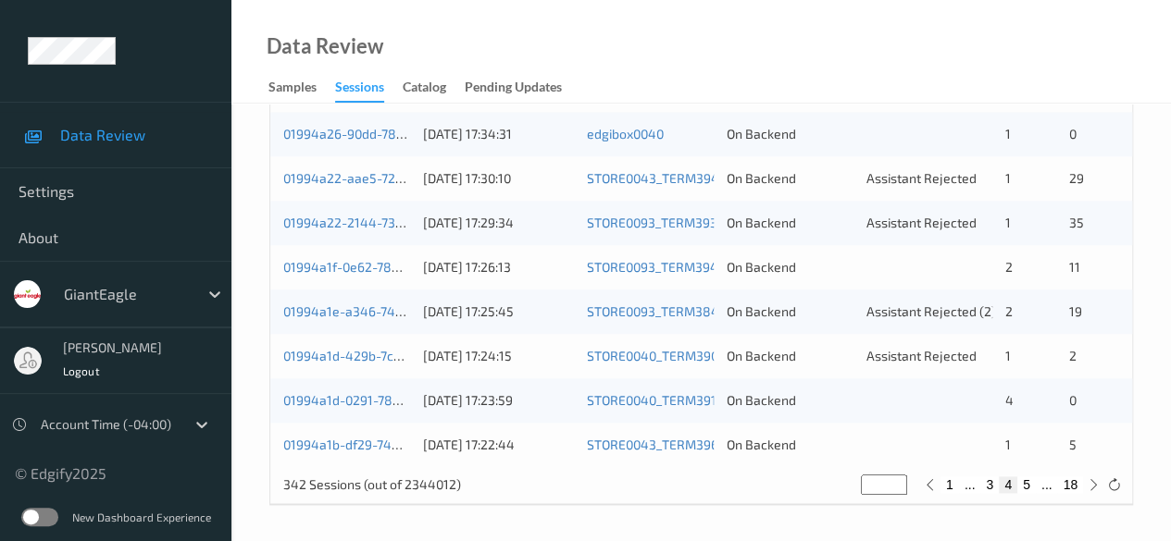
scroll to position [811, 0]
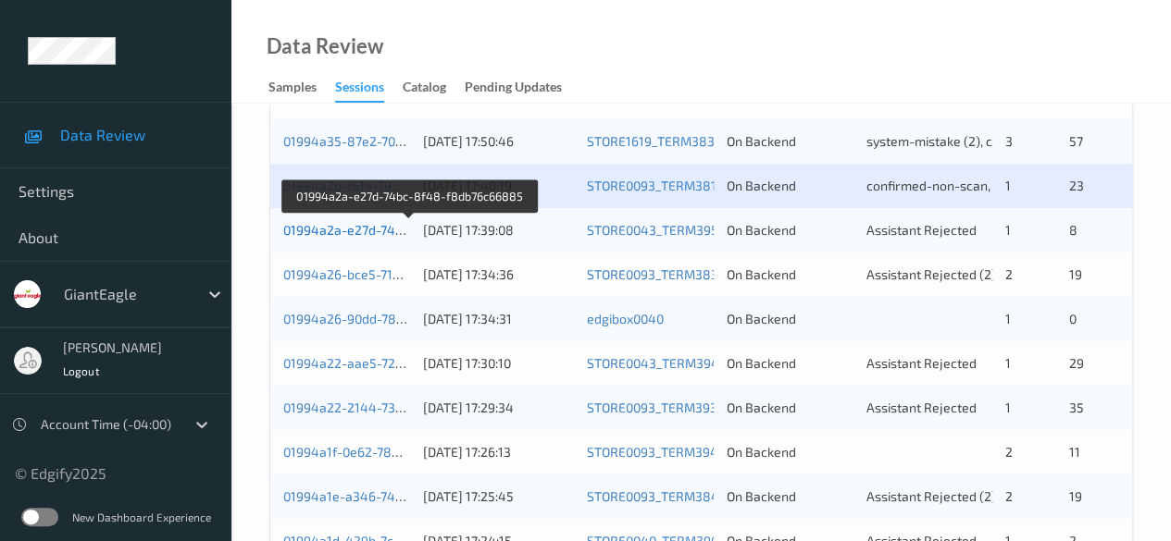
click at [349, 230] on link "01994a2a-e27d-74bc-8f48-f8db76c66885" at bounding box center [410, 230] width 254 height 16
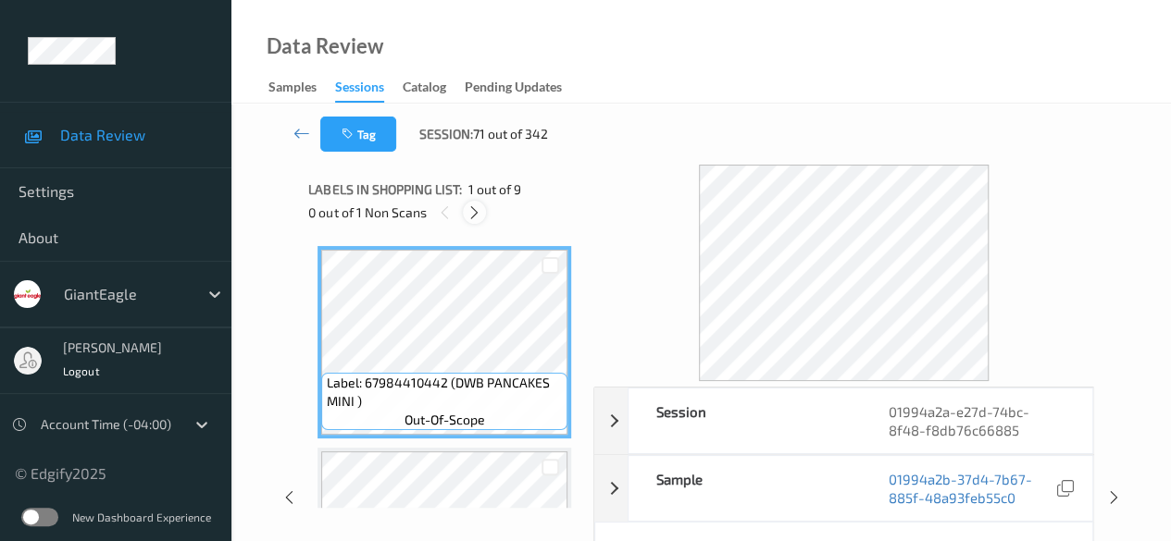
click at [471, 218] on icon at bounding box center [474, 213] width 16 height 17
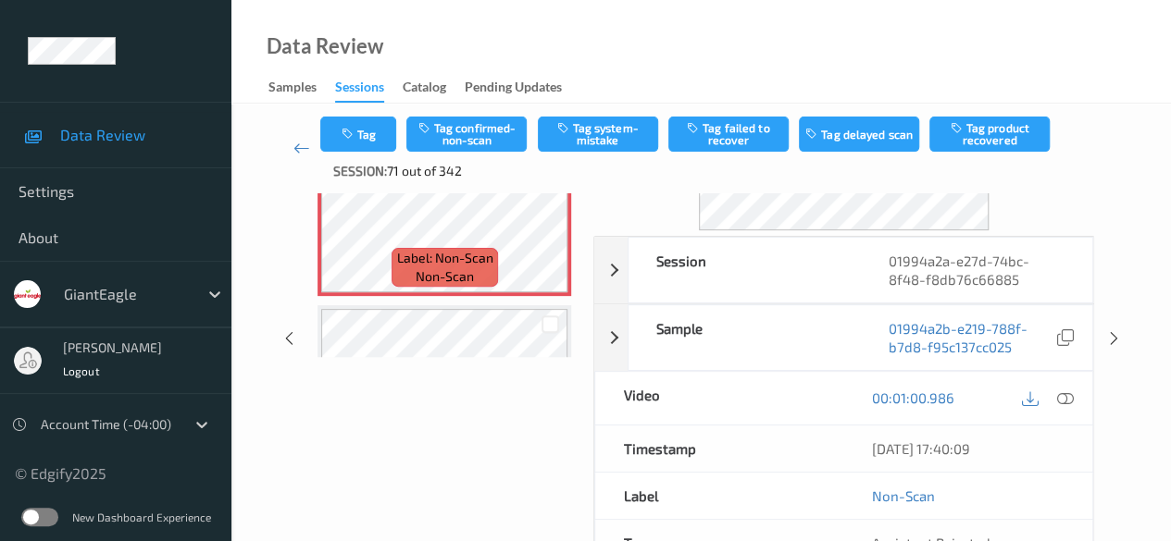
scroll to position [185, 0]
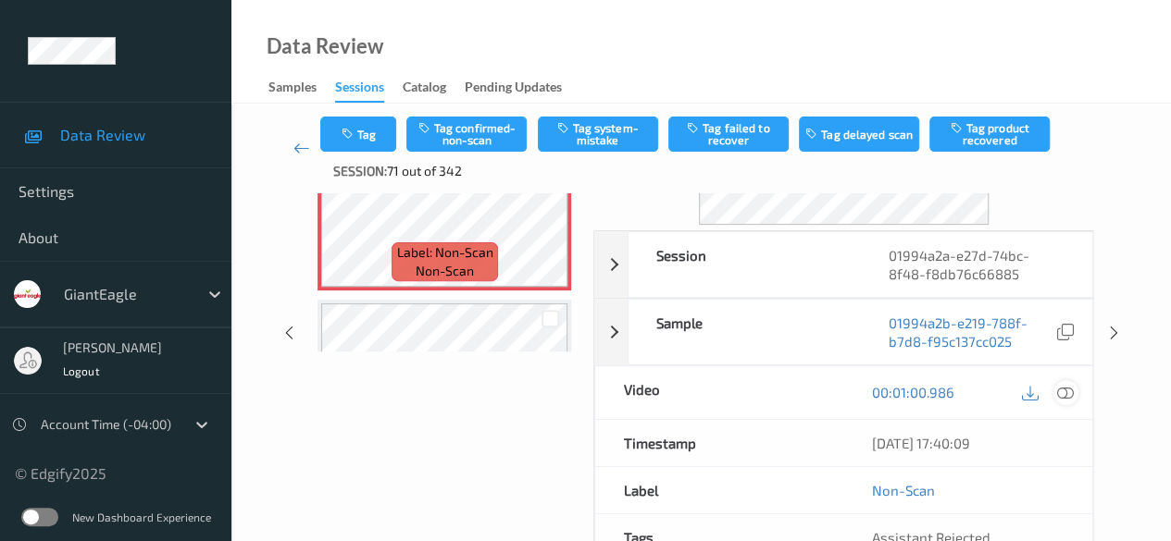
click at [819, 392] on icon at bounding box center [1065, 392] width 17 height 17
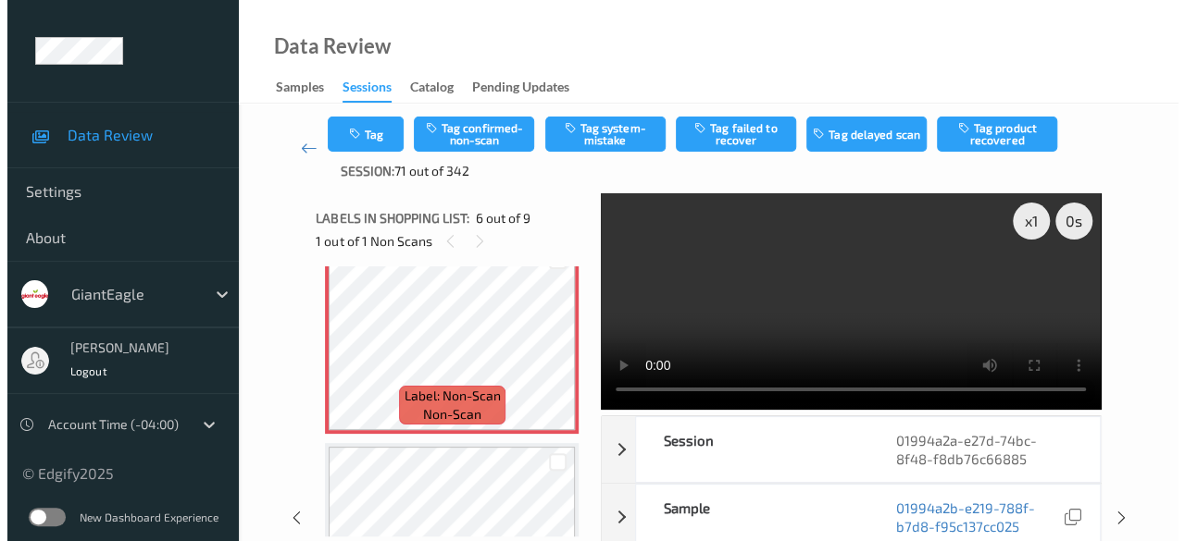
scroll to position [1001, 0]
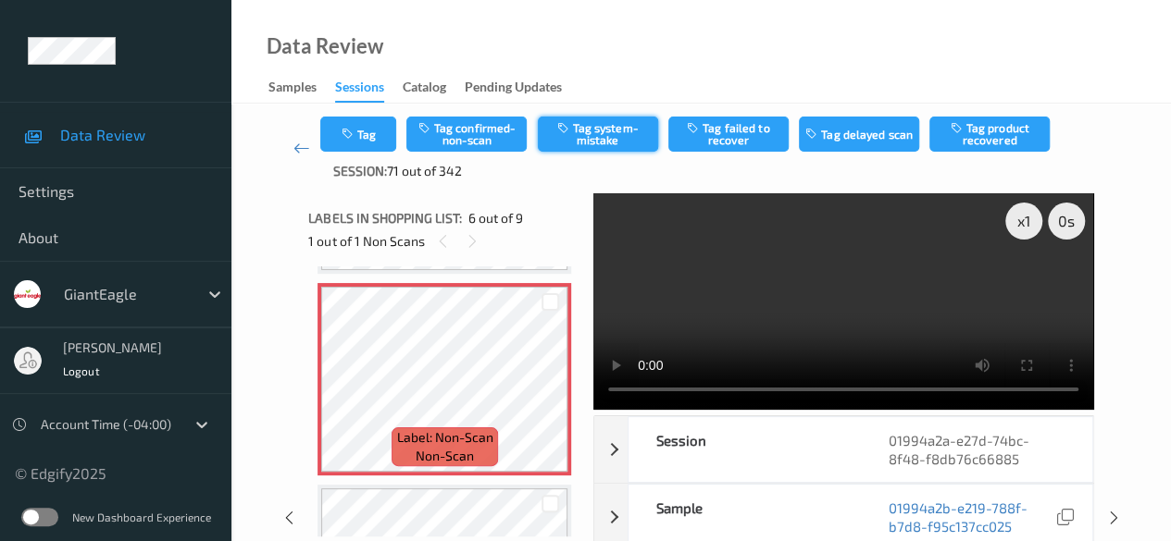
click at [584, 145] on button "Tag system-mistake" at bounding box center [598, 134] width 120 height 35
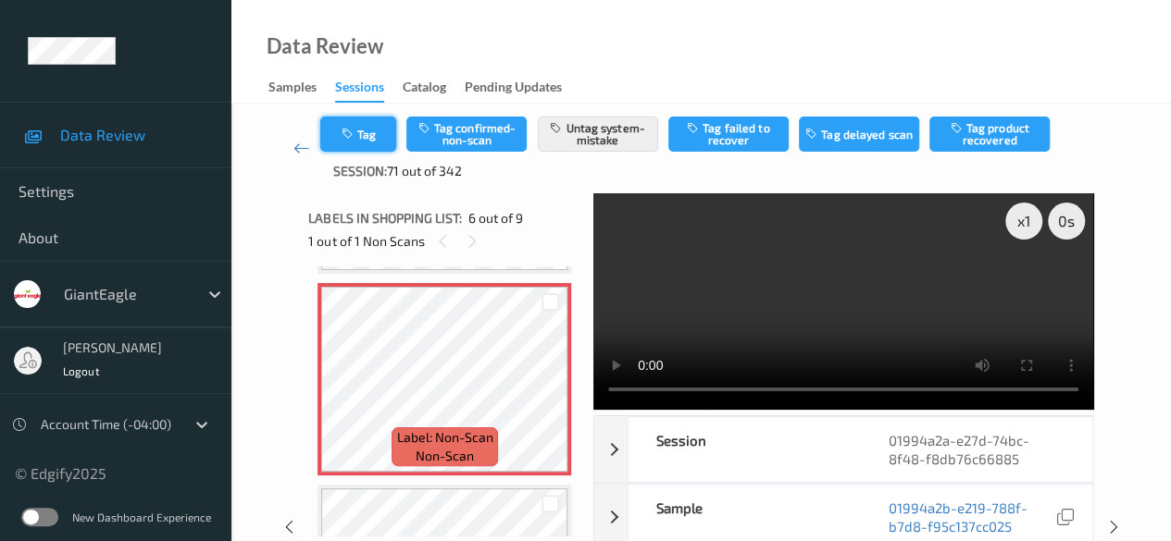
click at [361, 138] on button "Tag" at bounding box center [358, 134] width 76 height 35
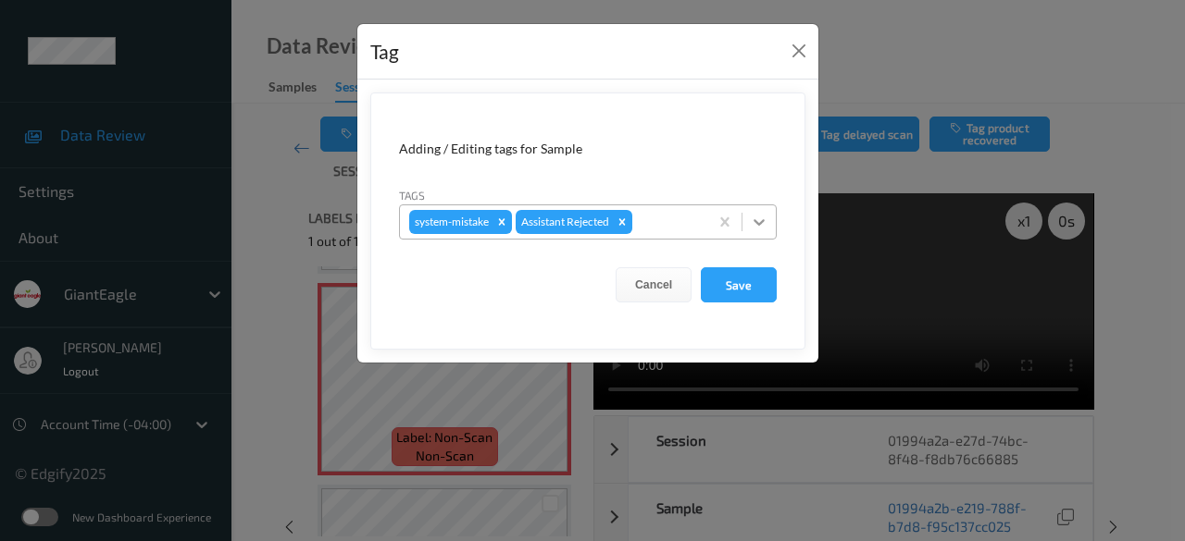
click at [756, 225] on icon at bounding box center [759, 222] width 19 height 19
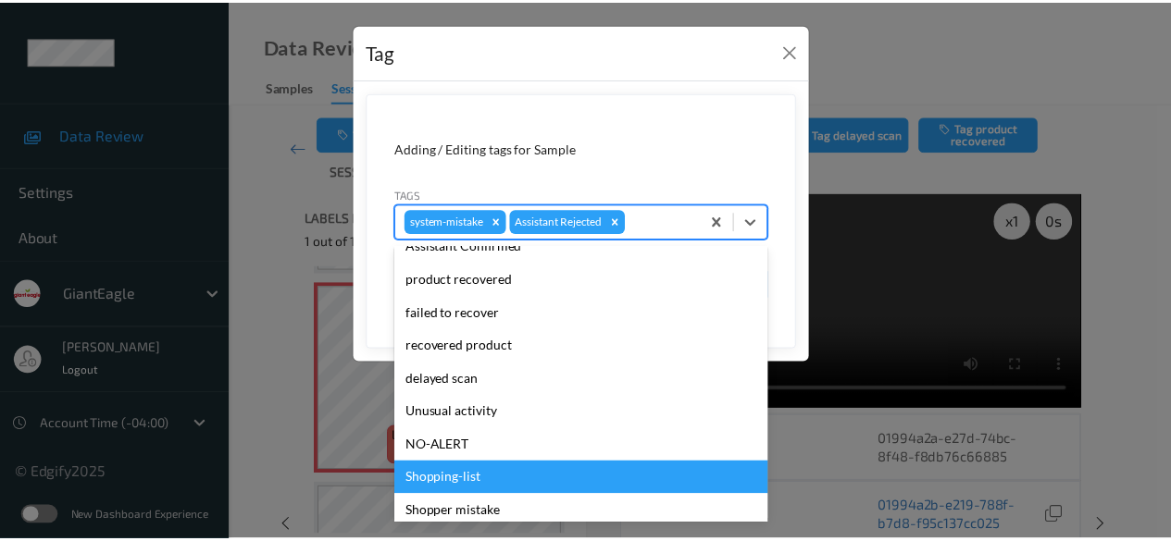
scroll to position [196, 0]
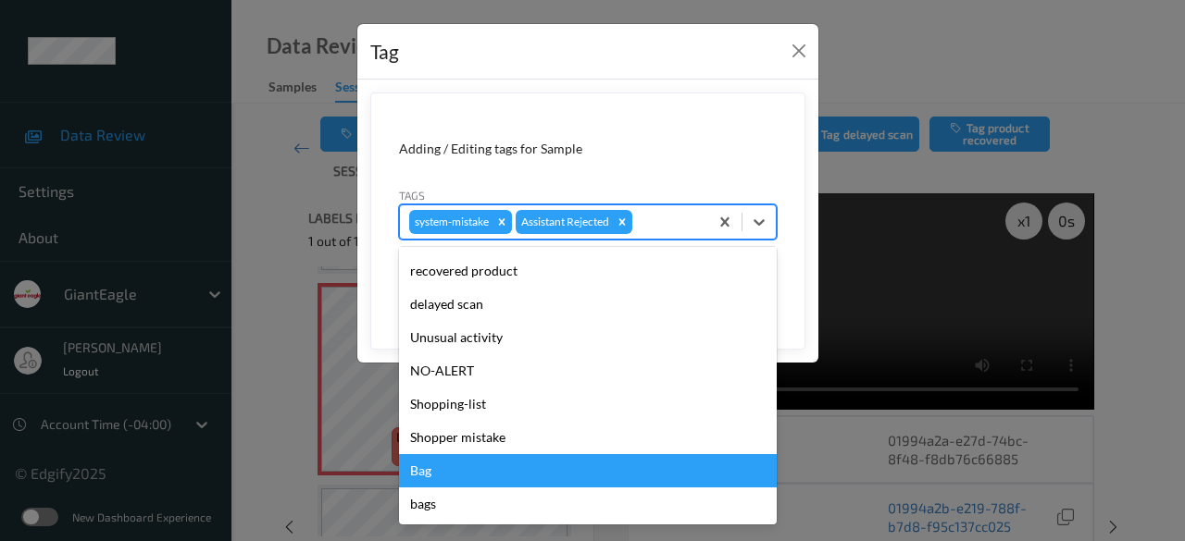
click at [486, 480] on div "Bag" at bounding box center [588, 470] width 378 height 33
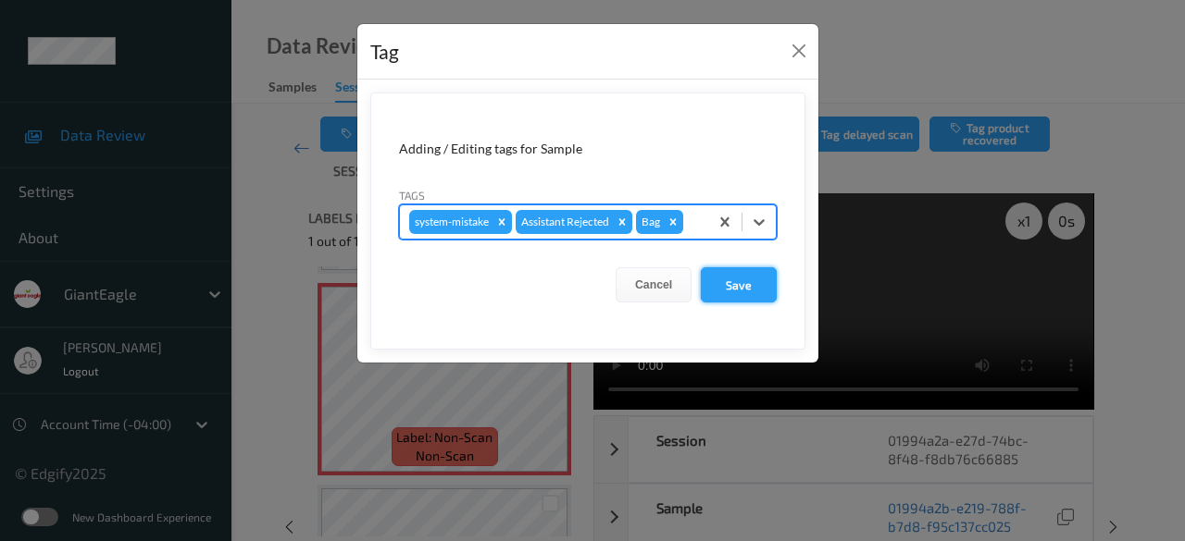
click at [744, 288] on button "Save" at bounding box center [739, 284] width 76 height 35
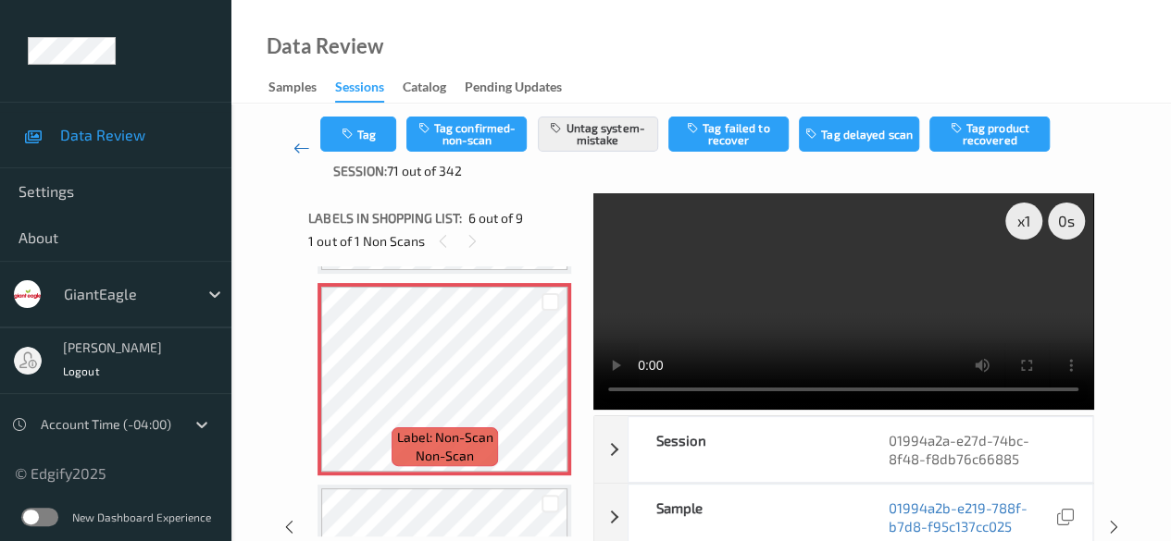
click at [298, 152] on icon at bounding box center [301, 148] width 17 height 19
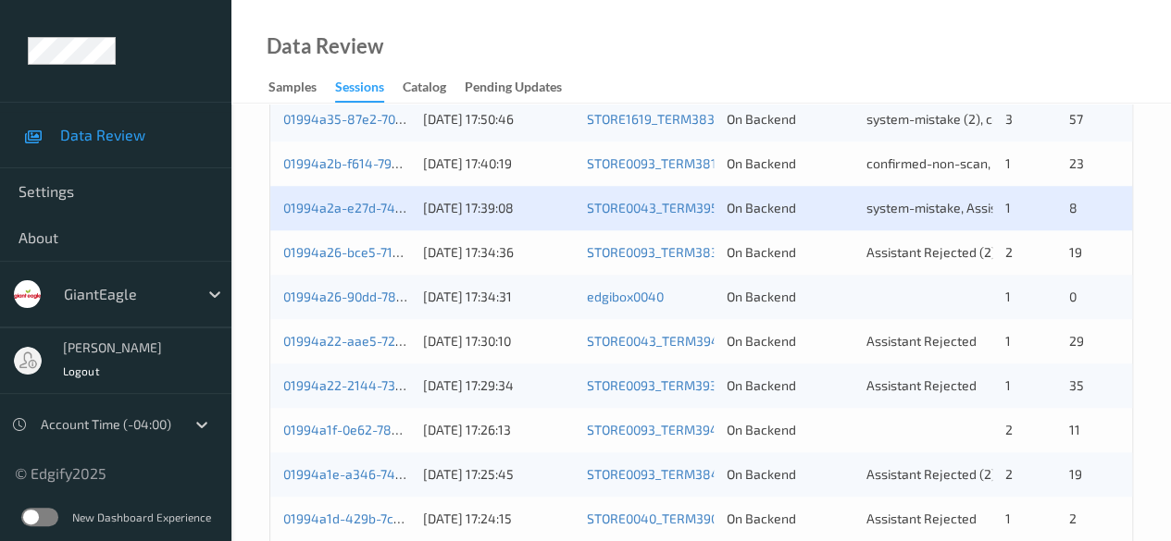
scroll to position [926, 0]
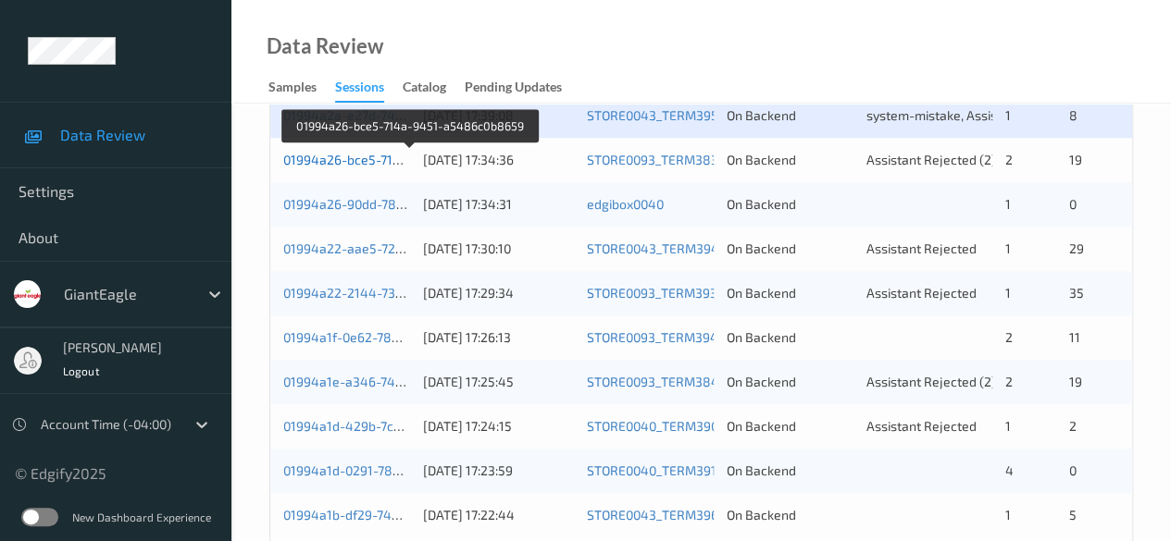
click at [330, 158] on link "01994a26-bce5-714a-9451-a5486c0b8659" at bounding box center [410, 160] width 255 height 16
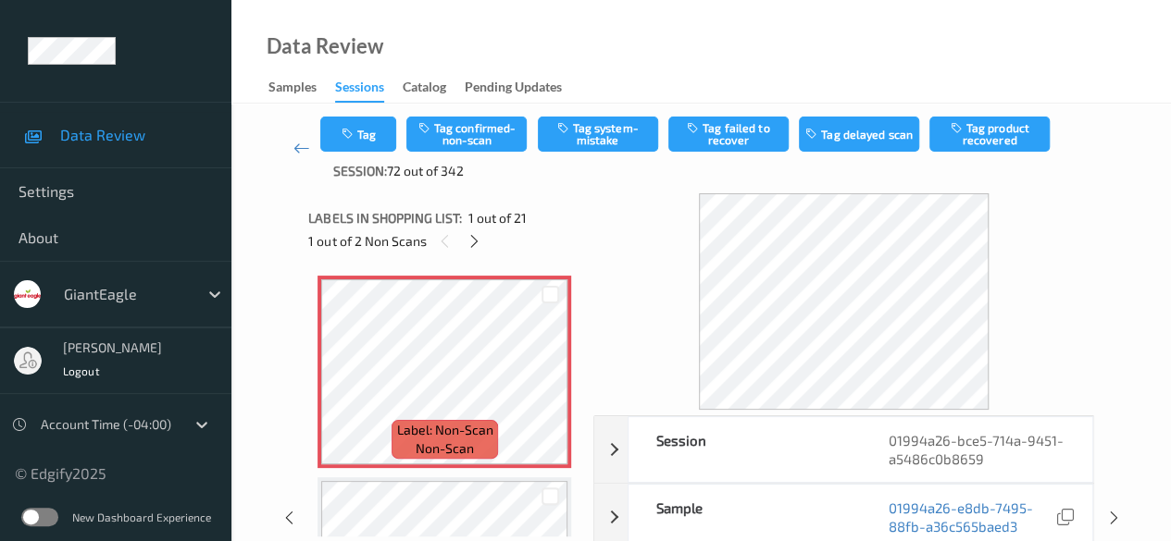
scroll to position [93, 0]
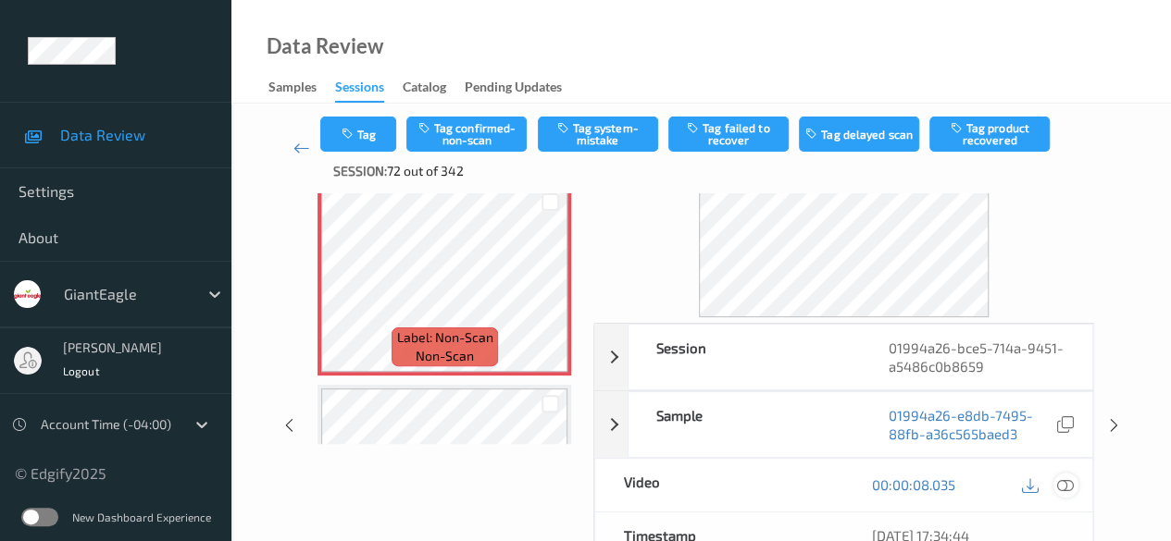
click at [819, 483] on icon at bounding box center [1065, 485] width 17 height 17
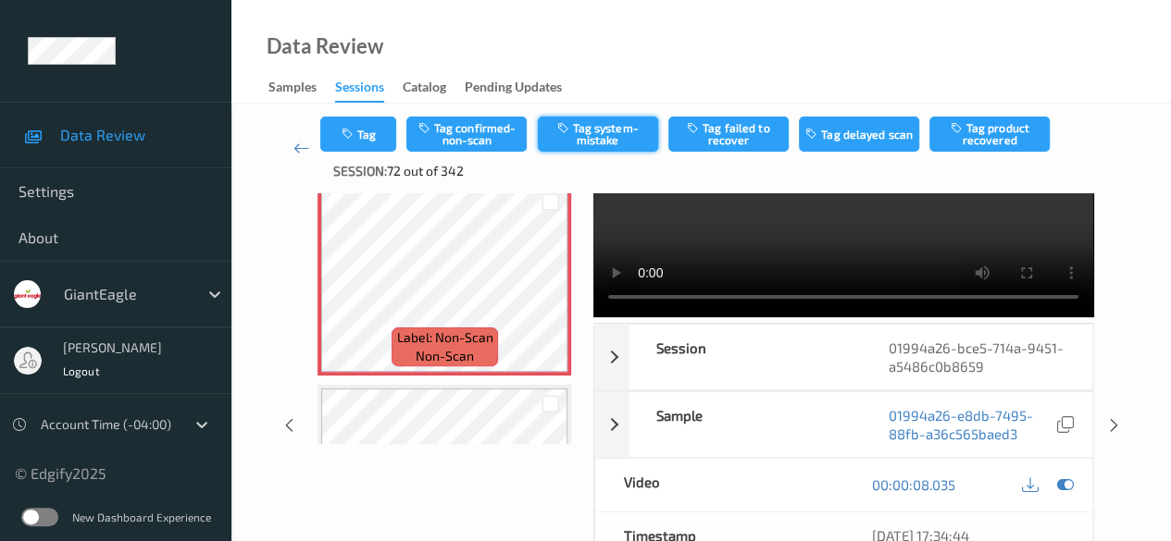
click at [589, 137] on button "Tag system-mistake" at bounding box center [598, 134] width 120 height 35
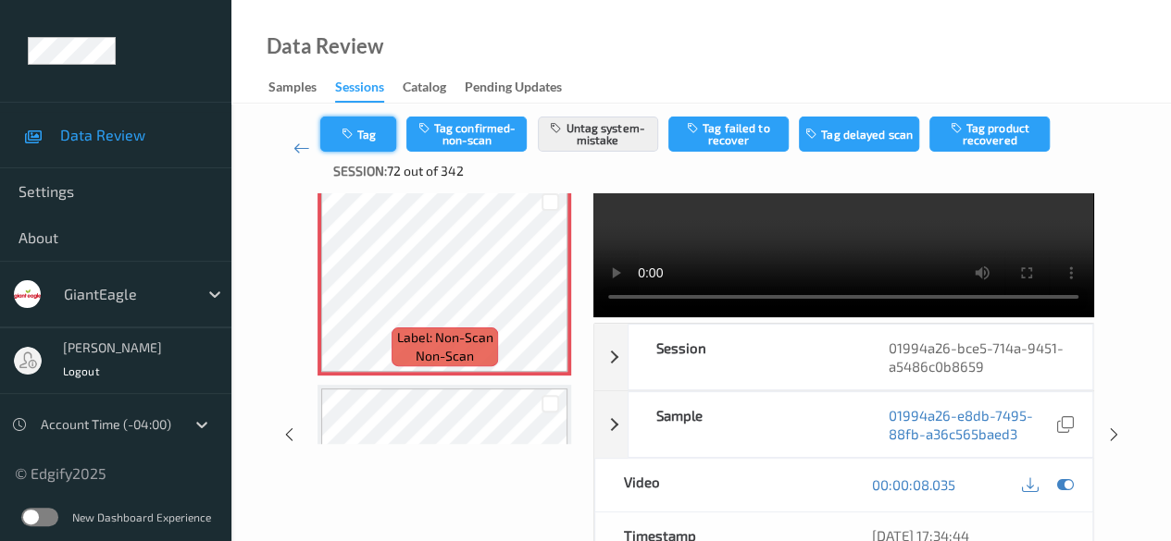
click at [367, 134] on button "Tag" at bounding box center [358, 134] width 76 height 35
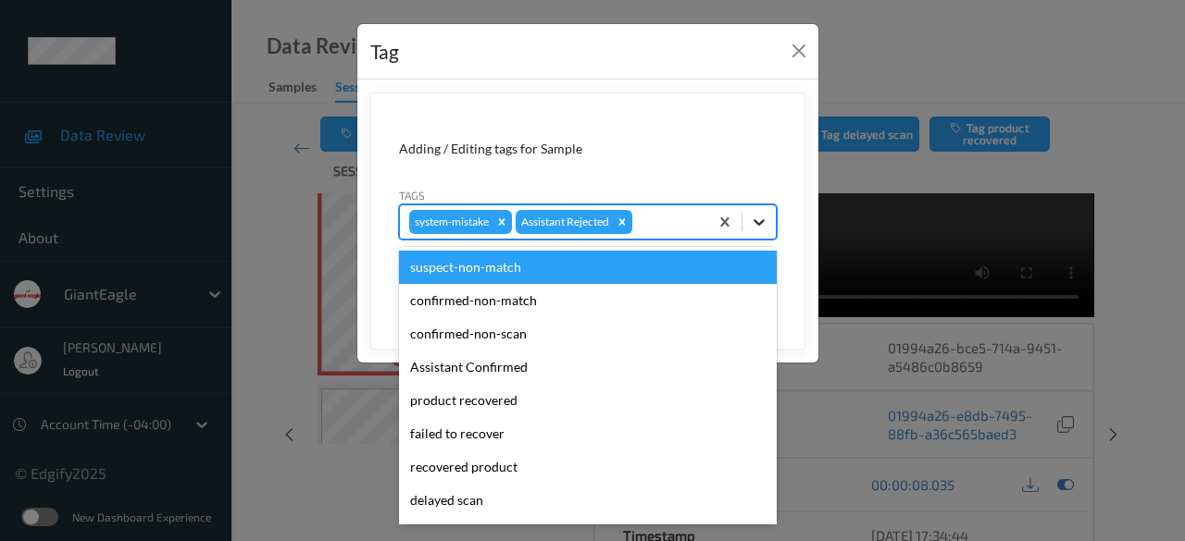
click at [765, 225] on icon at bounding box center [759, 222] width 19 height 19
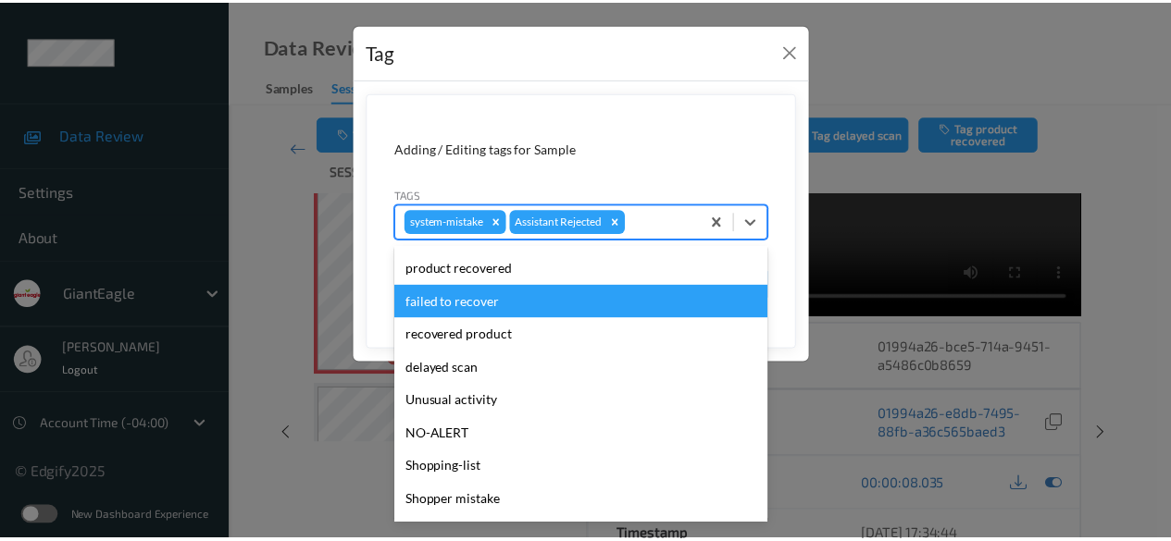
scroll to position [196, 0]
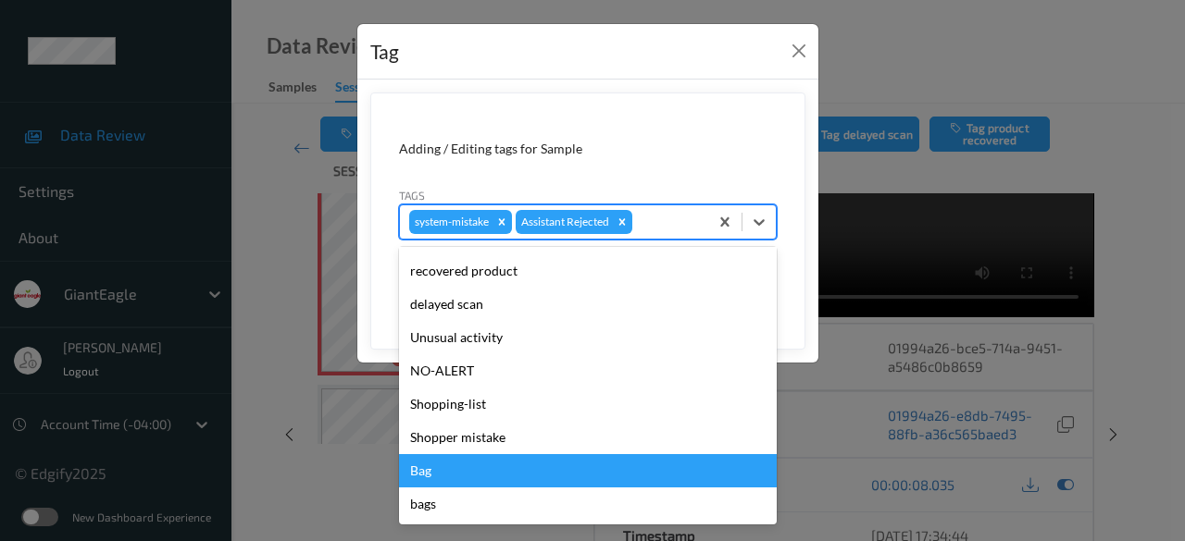
click at [516, 479] on div "Bag" at bounding box center [588, 470] width 378 height 33
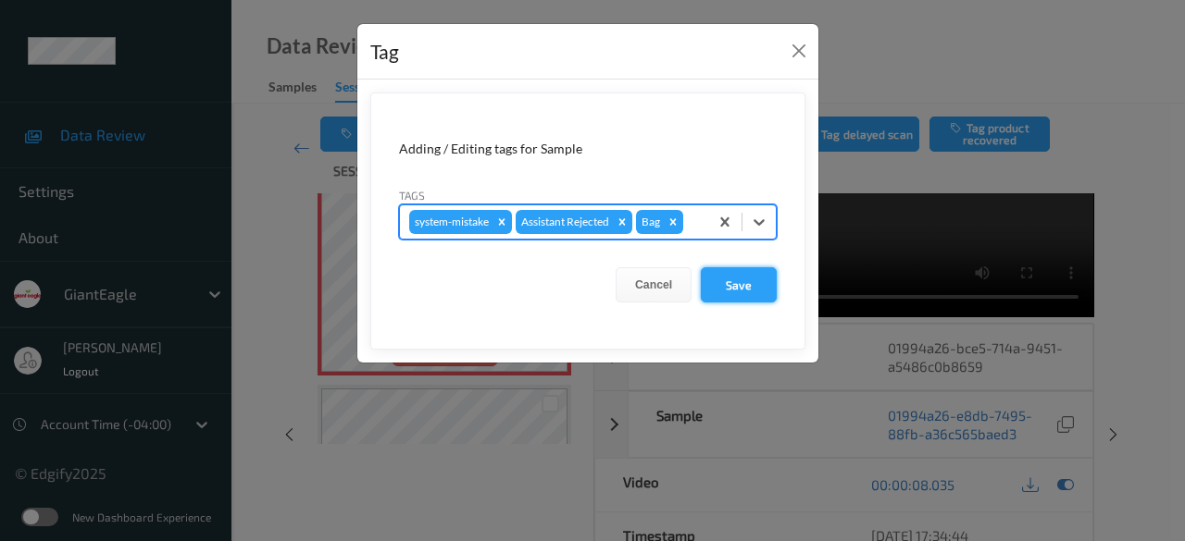
click at [736, 288] on button "Save" at bounding box center [739, 284] width 76 height 35
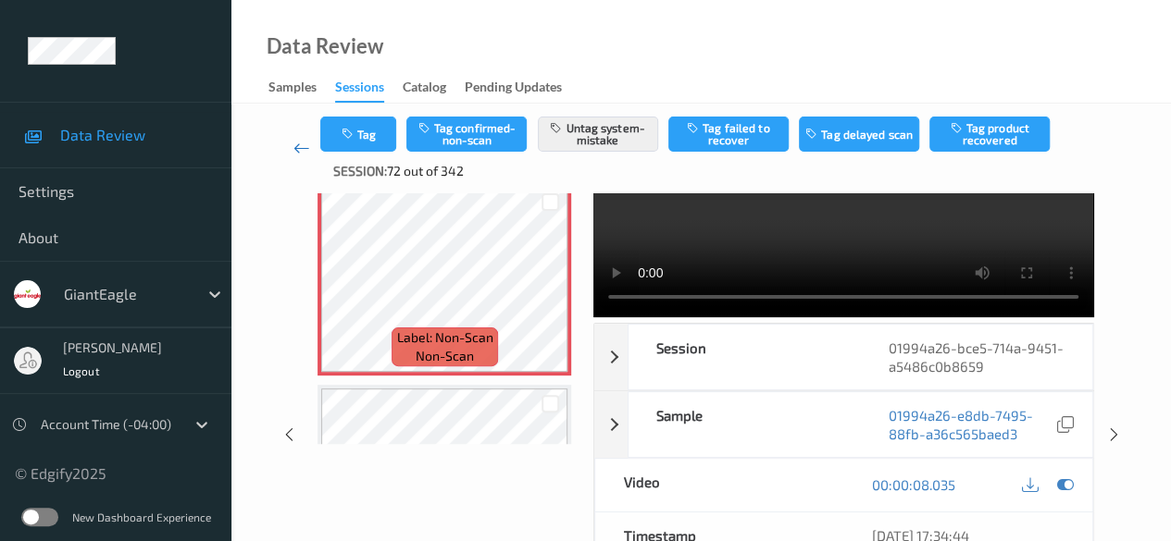
click at [298, 150] on icon at bounding box center [301, 148] width 17 height 19
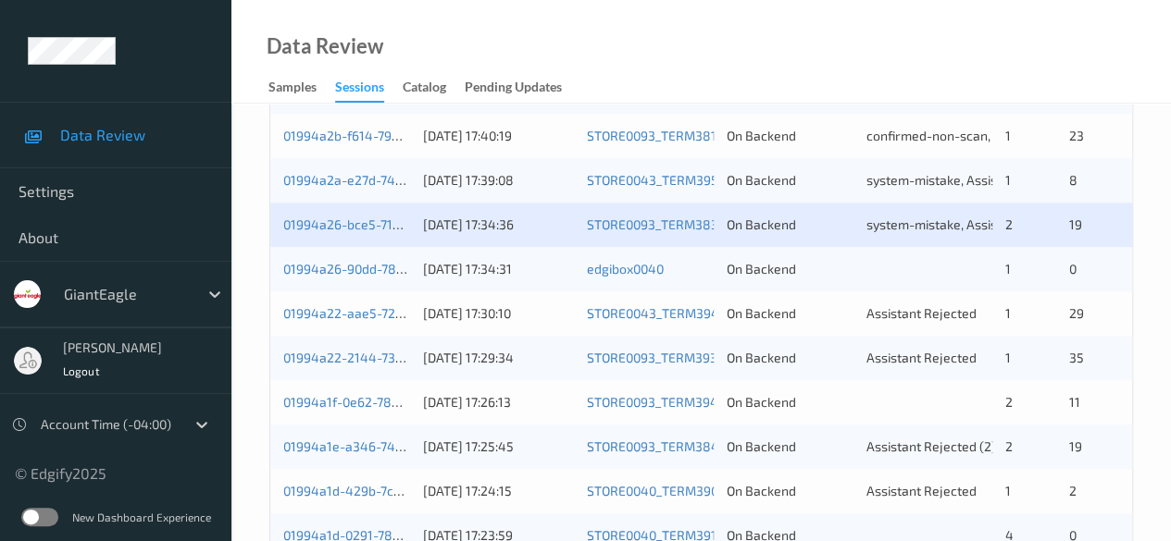
scroll to position [833, 0]
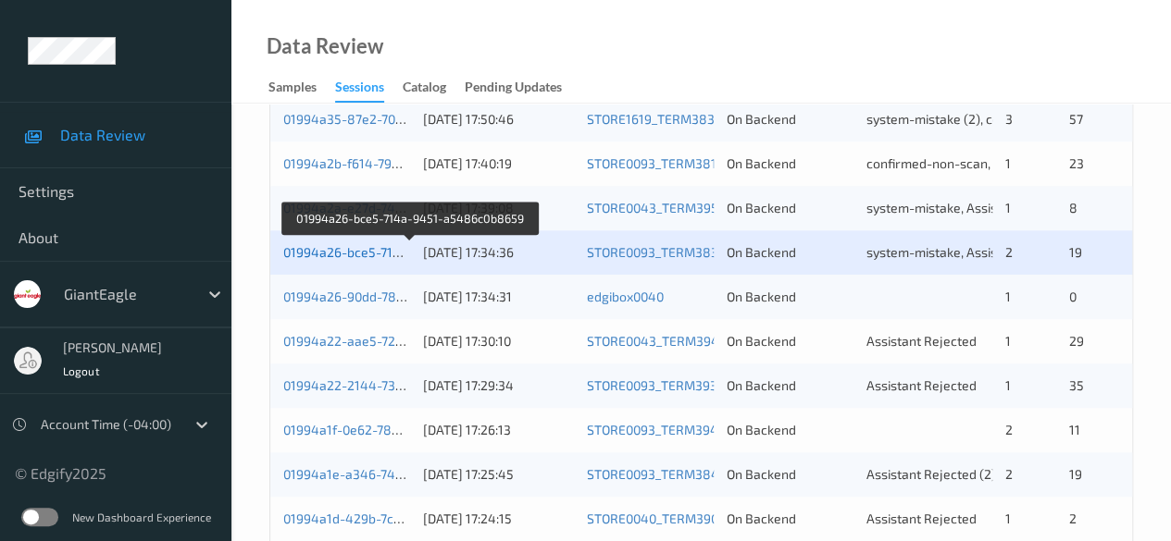
click at [354, 255] on link "01994a26-bce5-714a-9451-a5486c0b8659" at bounding box center [410, 252] width 255 height 16
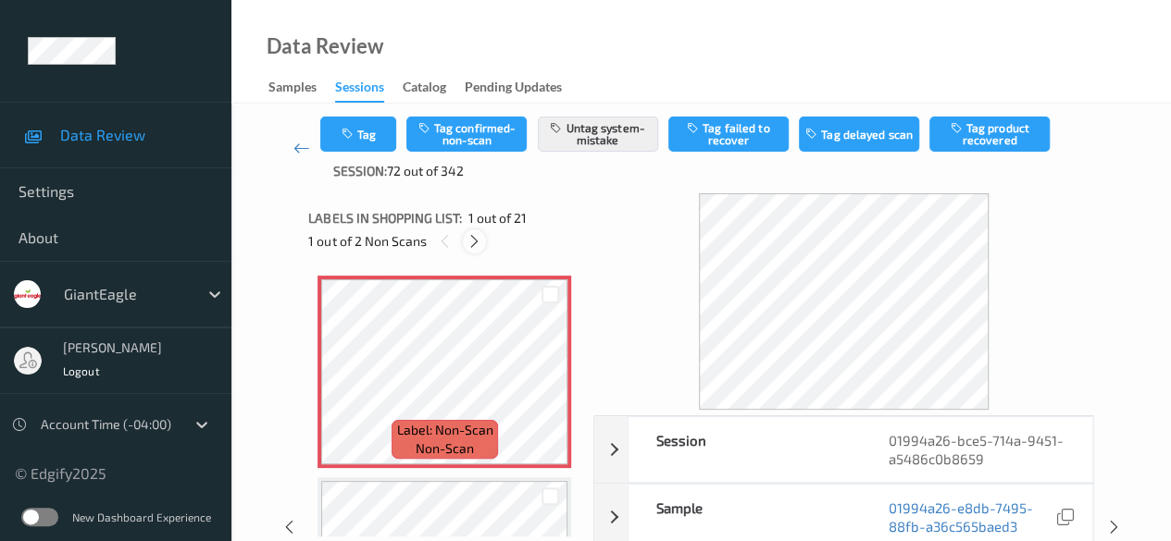
click at [476, 243] on icon at bounding box center [474, 241] width 16 height 17
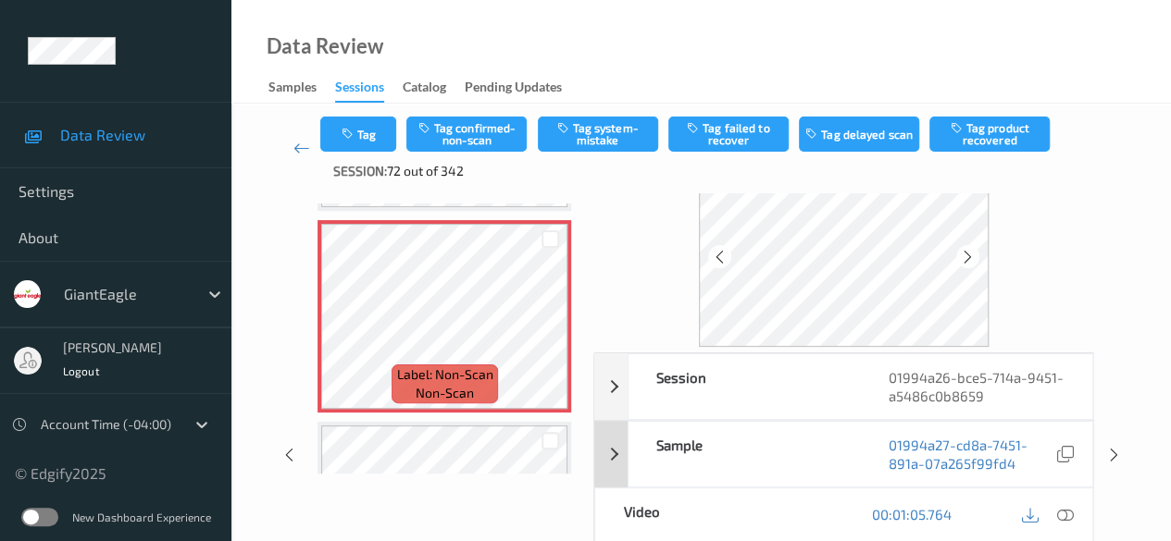
scroll to position [93, 0]
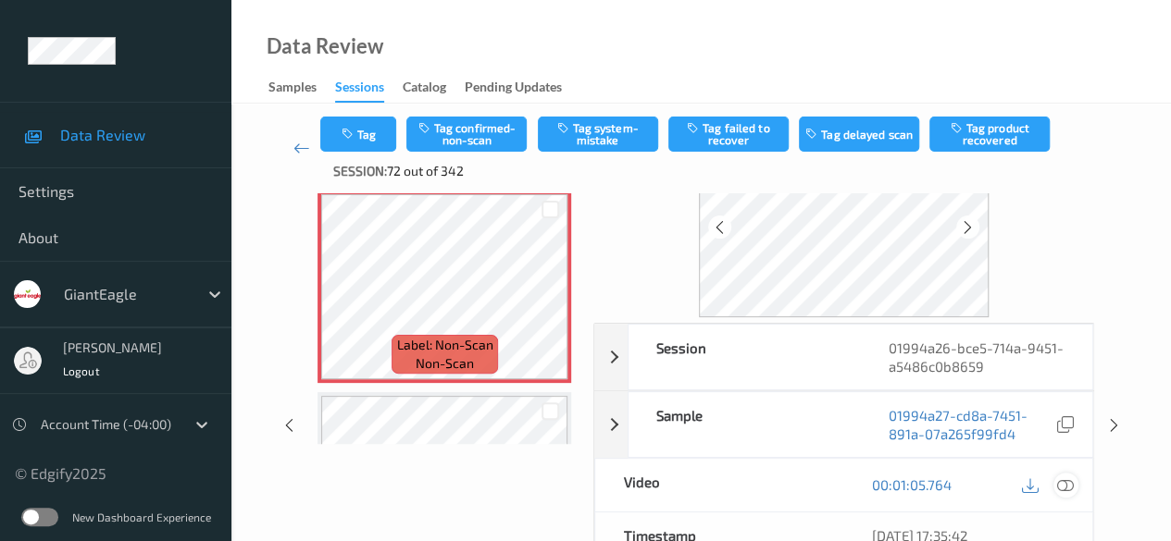
click at [819, 483] on icon at bounding box center [1065, 485] width 17 height 17
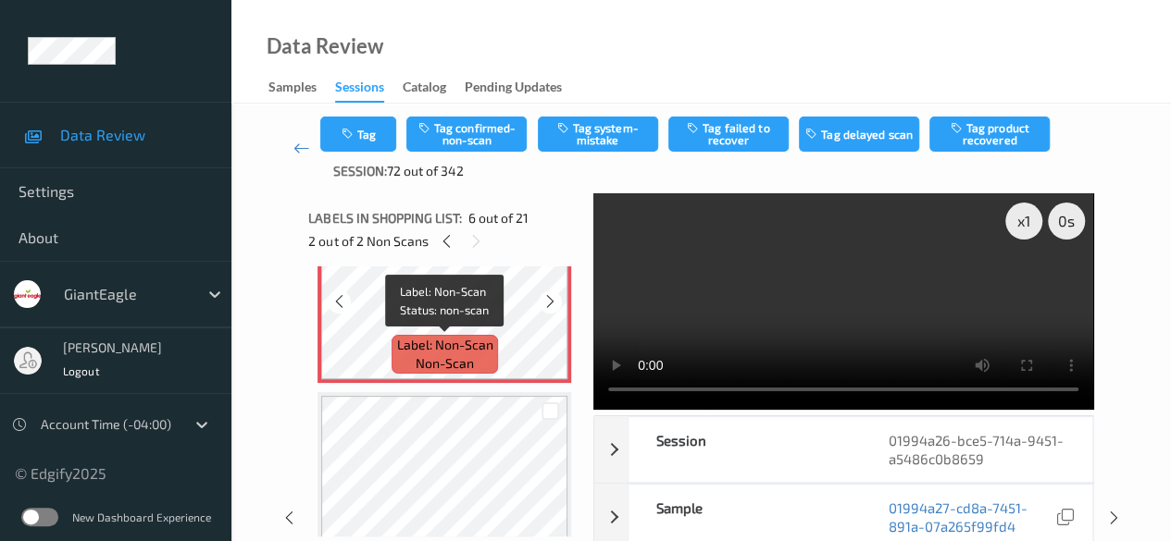
scroll to position [1001, 0]
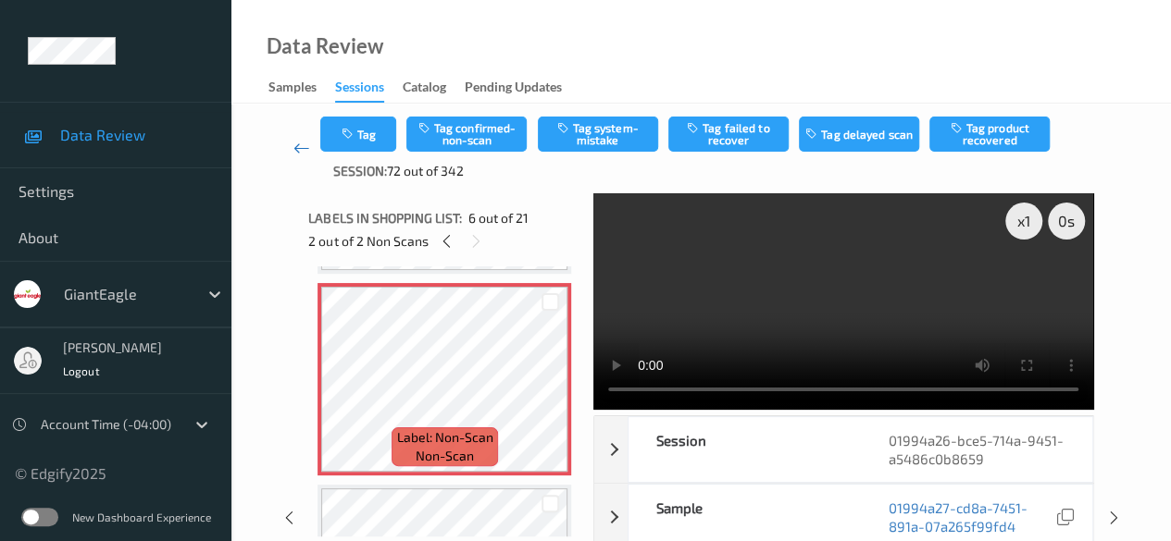
click at [303, 145] on icon at bounding box center [301, 148] width 17 height 19
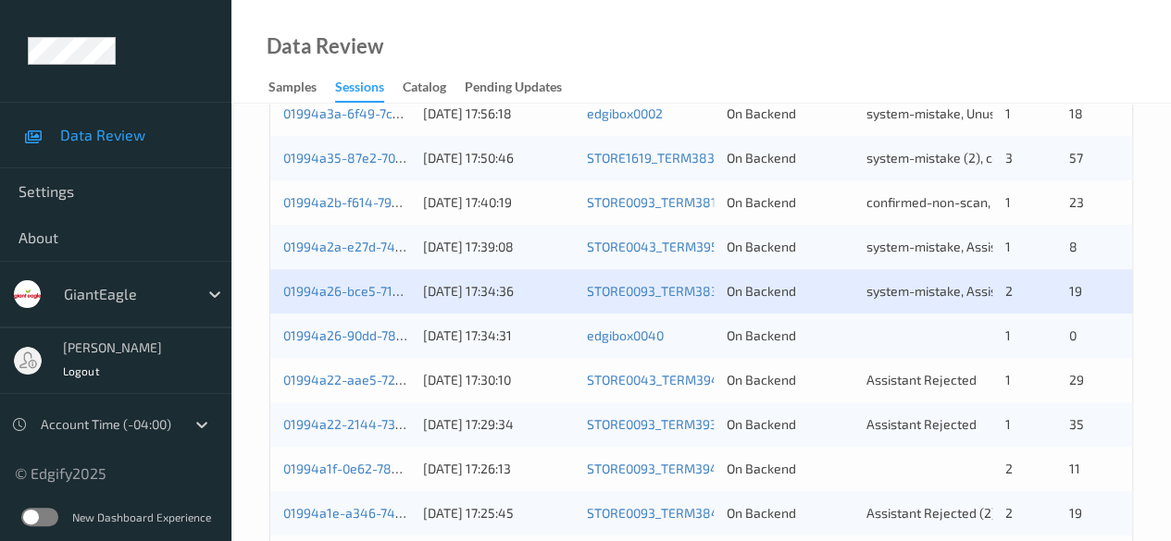
scroll to position [833, 0]
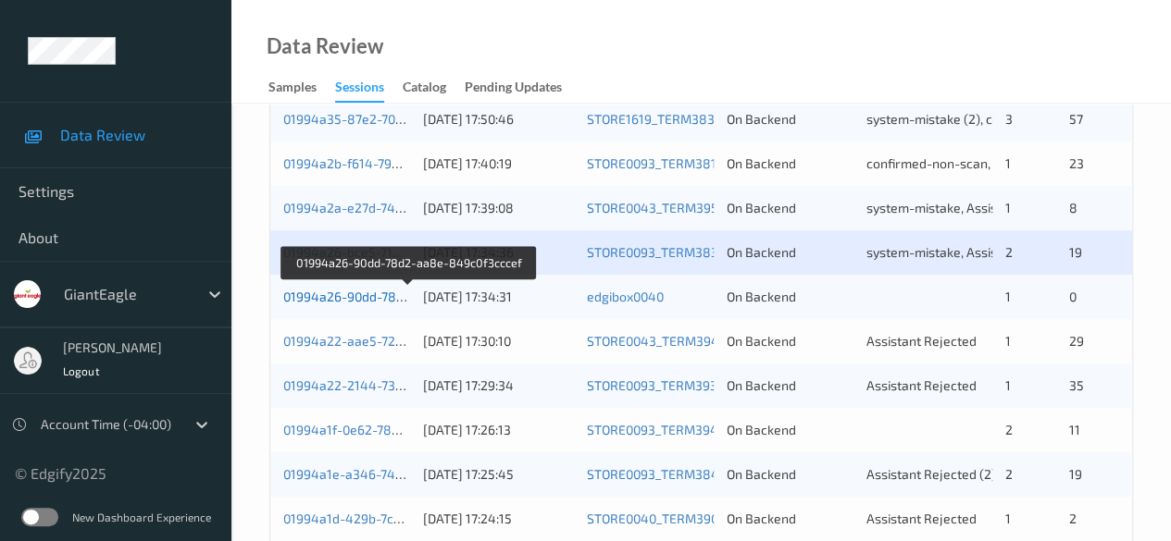
click at [333, 297] on link "01994a26-90dd-78d2-aa8e-849c0f3cccef" at bounding box center [408, 297] width 251 height 16
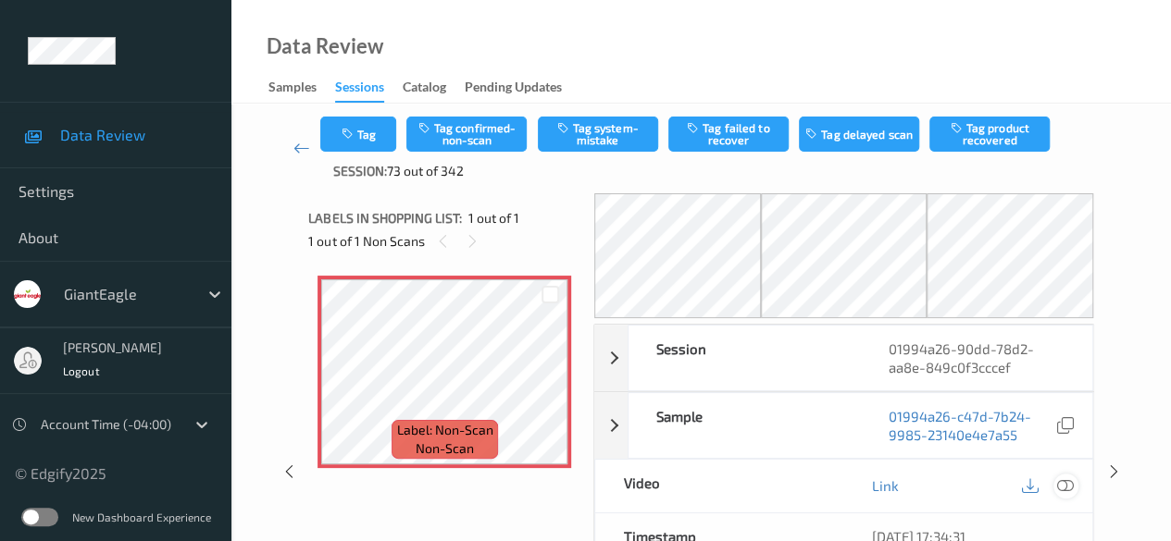
click at [819, 484] on icon at bounding box center [1065, 486] width 17 height 17
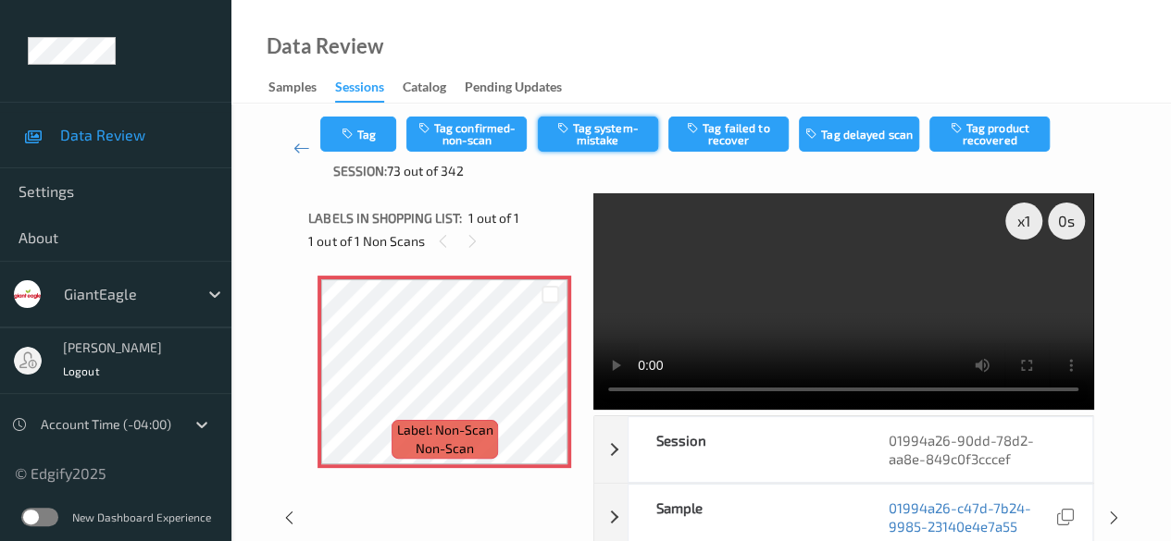
click at [613, 132] on button "Tag system-mistake" at bounding box center [598, 134] width 120 height 35
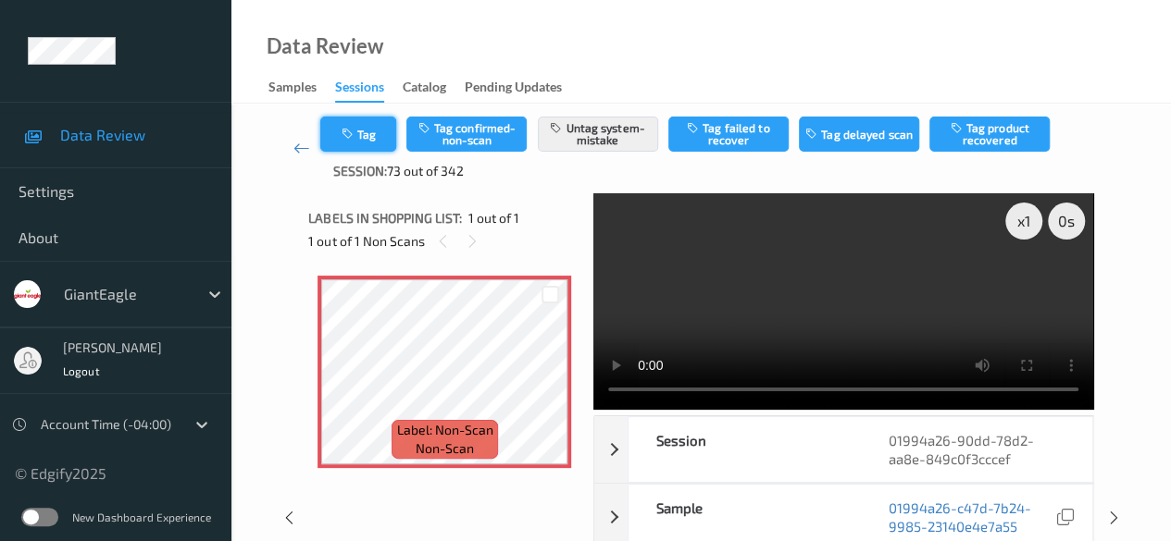
click at [366, 136] on button "Tag" at bounding box center [358, 134] width 76 height 35
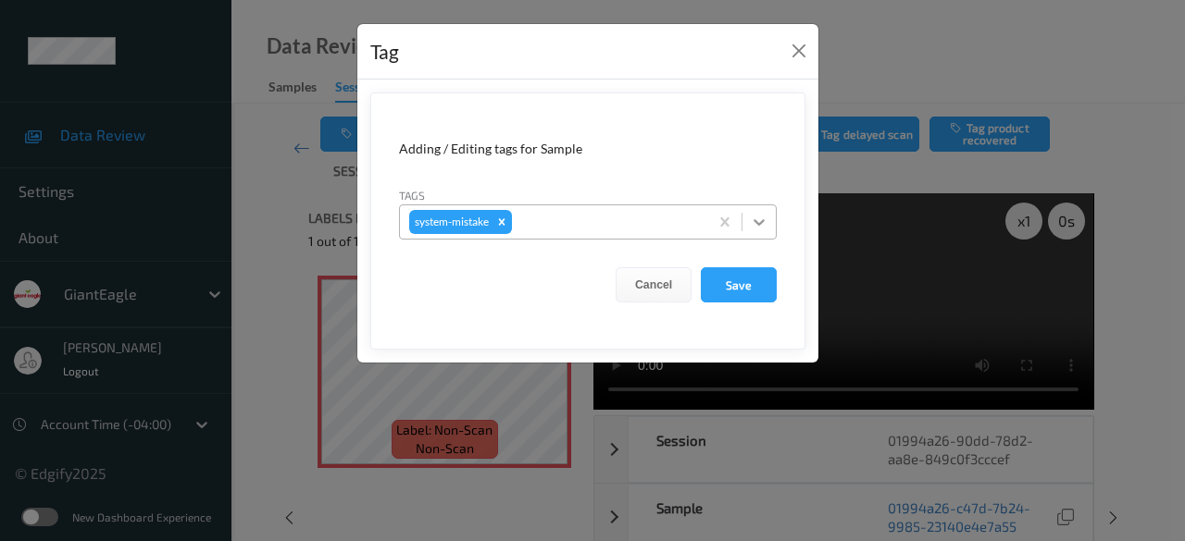
click at [765, 220] on icon at bounding box center [759, 222] width 19 height 19
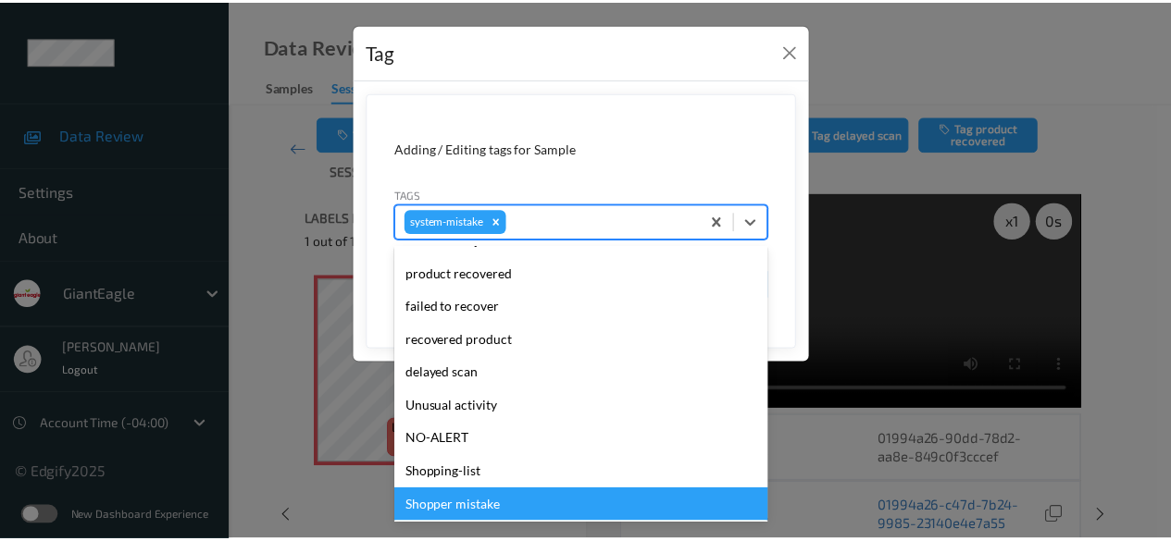
scroll to position [230, 0]
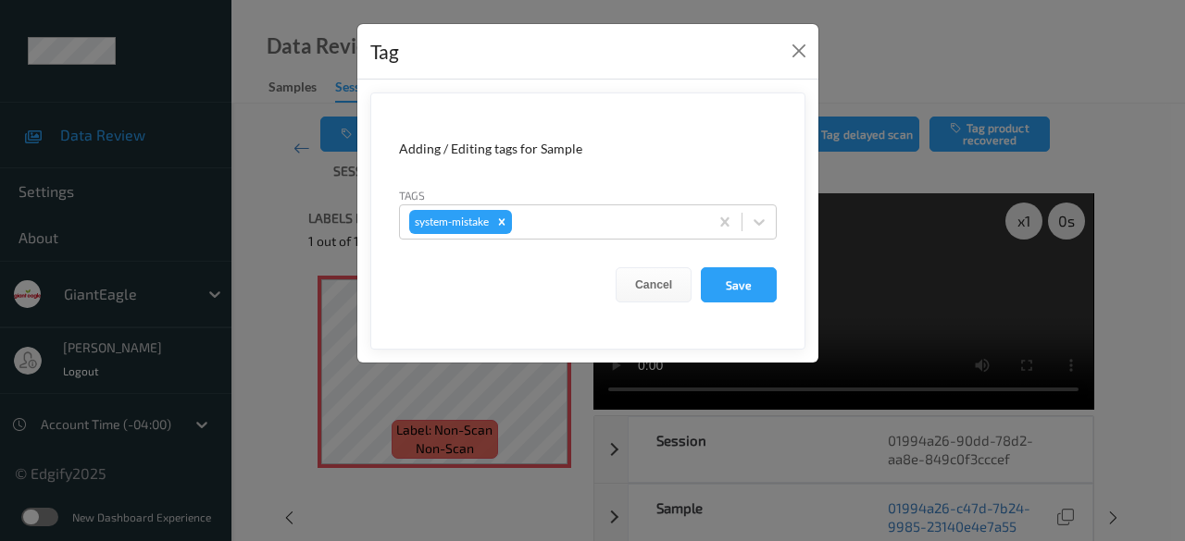
click at [271, 167] on div "Tag Adding / Editing tags for Sample Tags system-mistake Cancel Save" at bounding box center [592, 270] width 1185 height 541
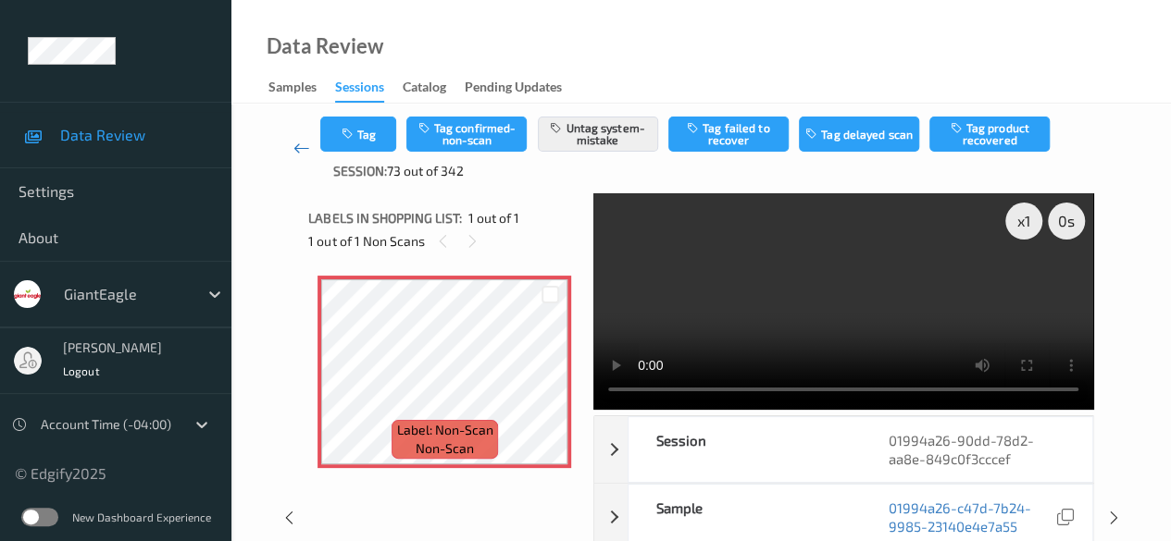
click at [295, 154] on icon at bounding box center [301, 148] width 17 height 19
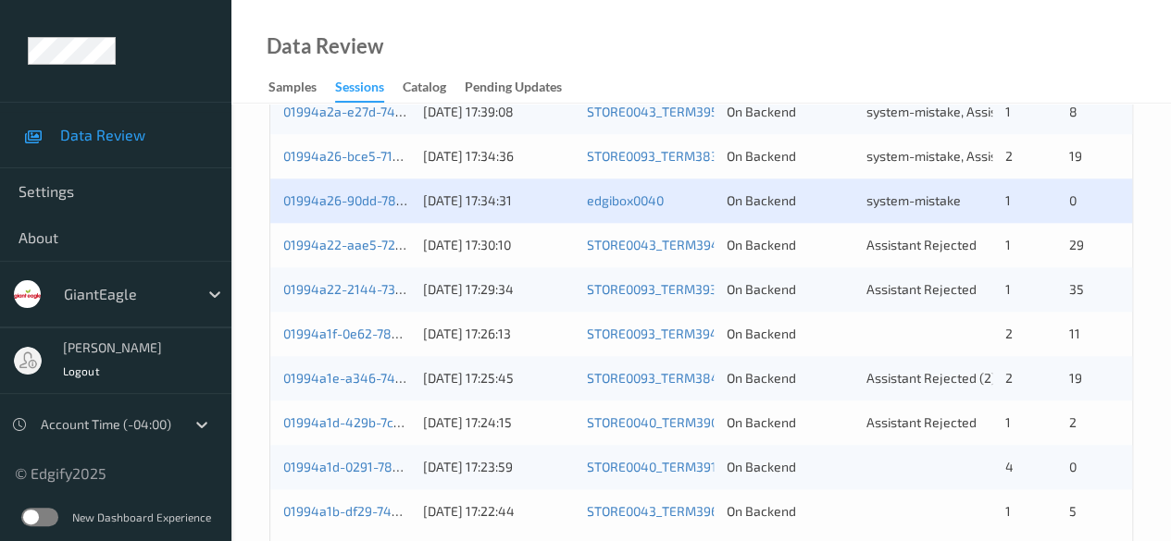
scroll to position [903, 0]
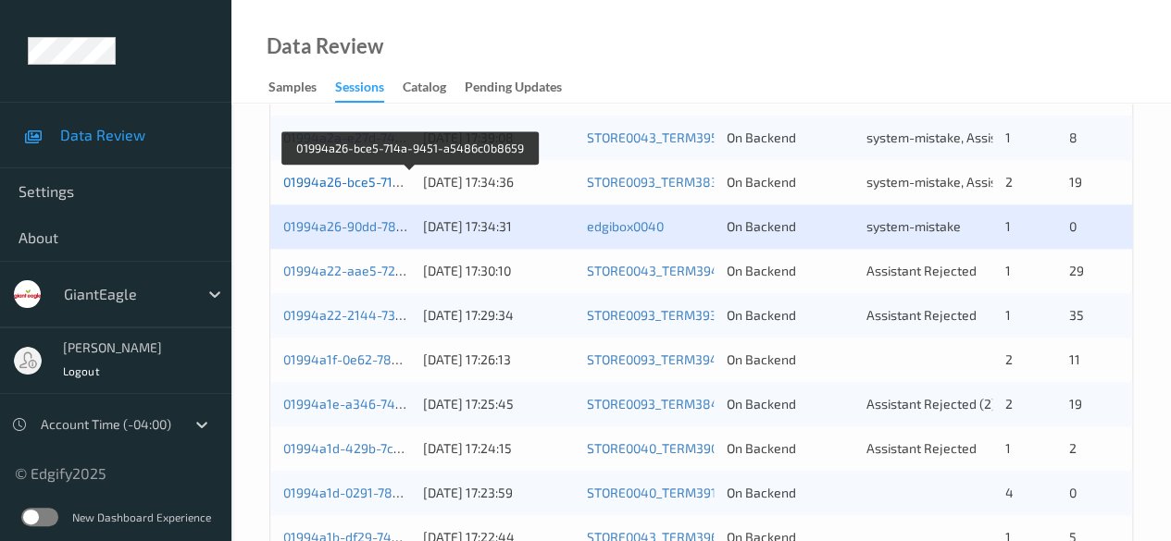
click at [370, 187] on link "01994a26-bce5-714a-9451-a5486c0b8659" at bounding box center [410, 182] width 255 height 16
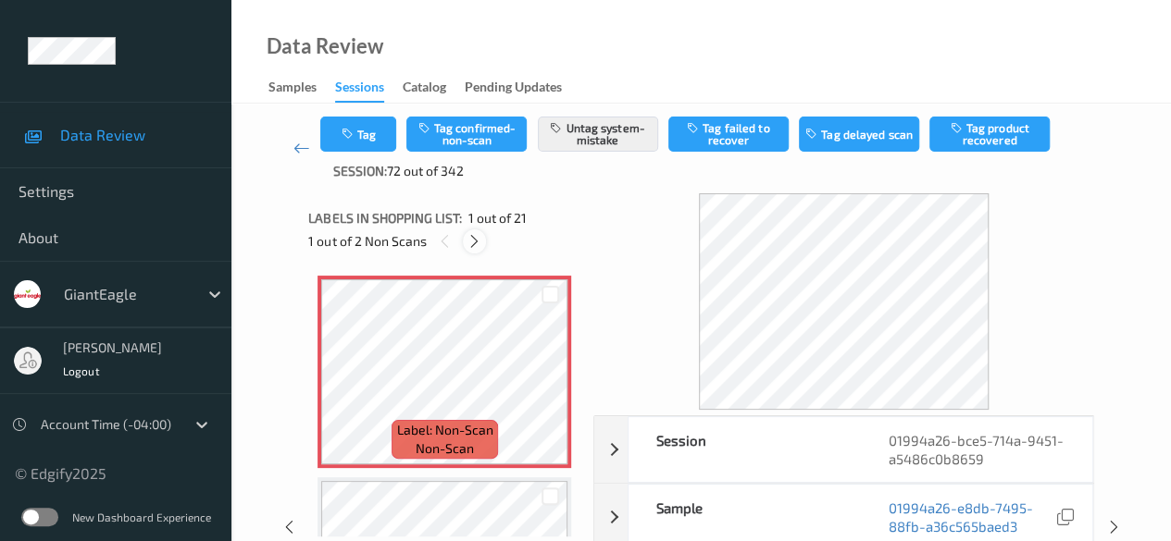
click at [477, 238] on icon at bounding box center [474, 241] width 16 height 17
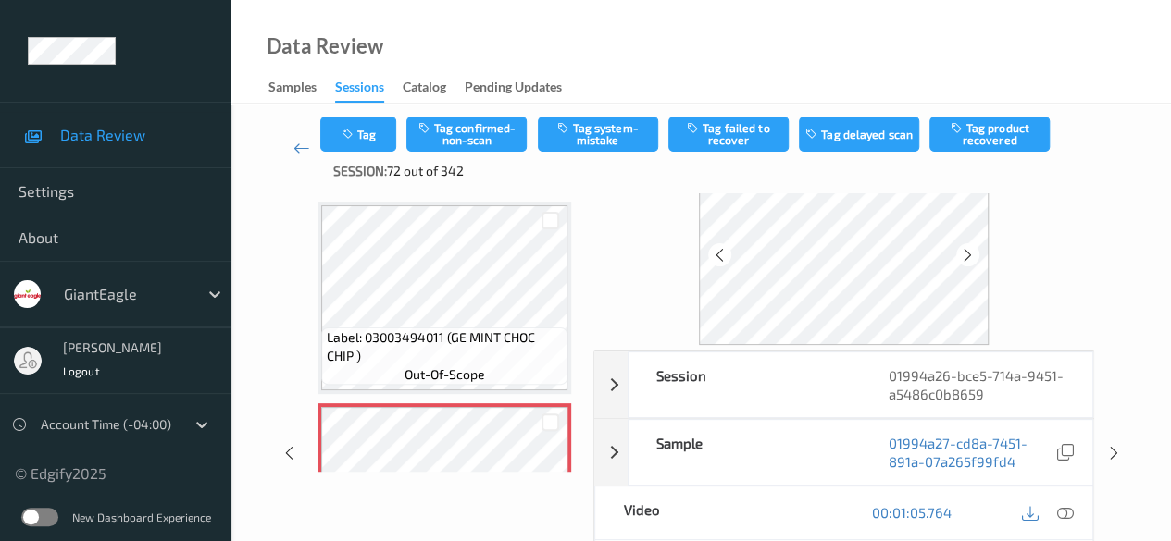
scroll to position [93, 0]
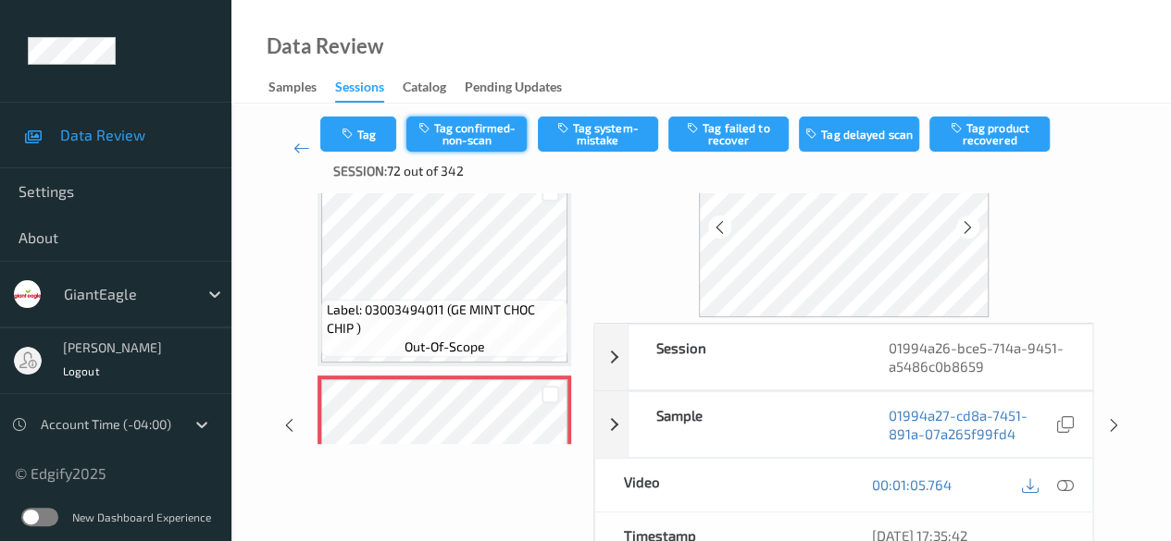
click at [487, 133] on button "Tag confirmed-non-scan" at bounding box center [466, 134] width 120 height 35
click at [300, 155] on icon at bounding box center [301, 148] width 17 height 19
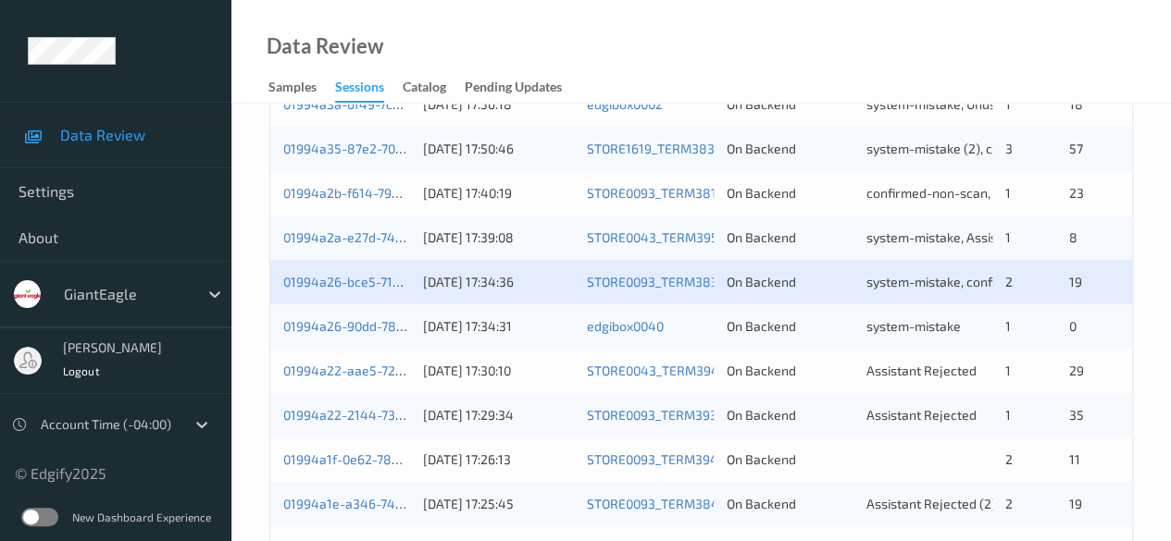
scroll to position [833, 0]
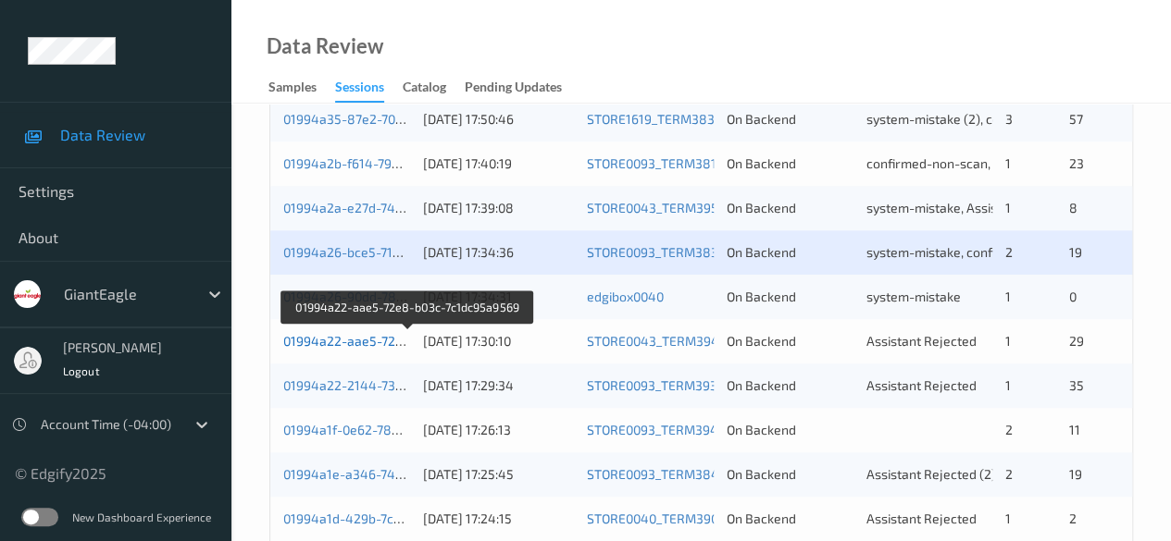
click at [339, 341] on link "01994a22-aae5-72e8-b03c-7c1dc95a9569" at bounding box center [408, 341] width 251 height 16
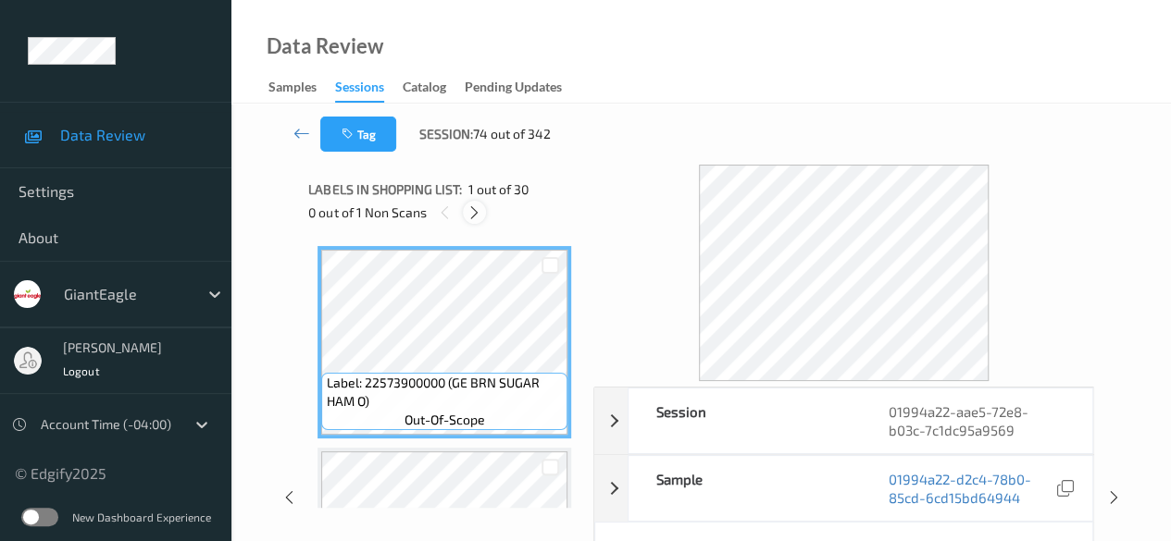
click at [473, 218] on icon at bounding box center [474, 213] width 16 height 17
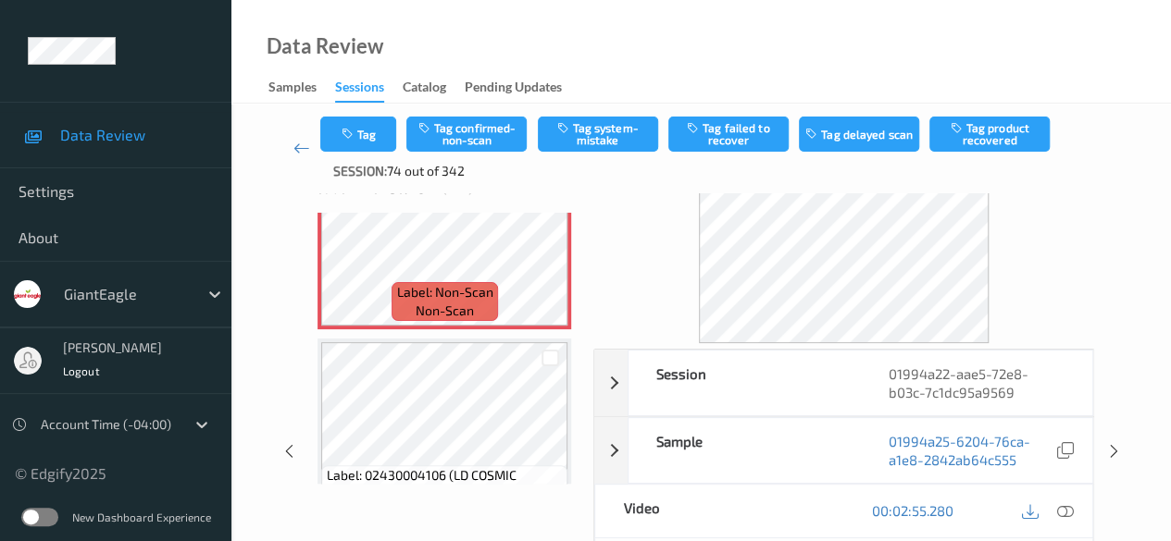
scroll to position [93, 0]
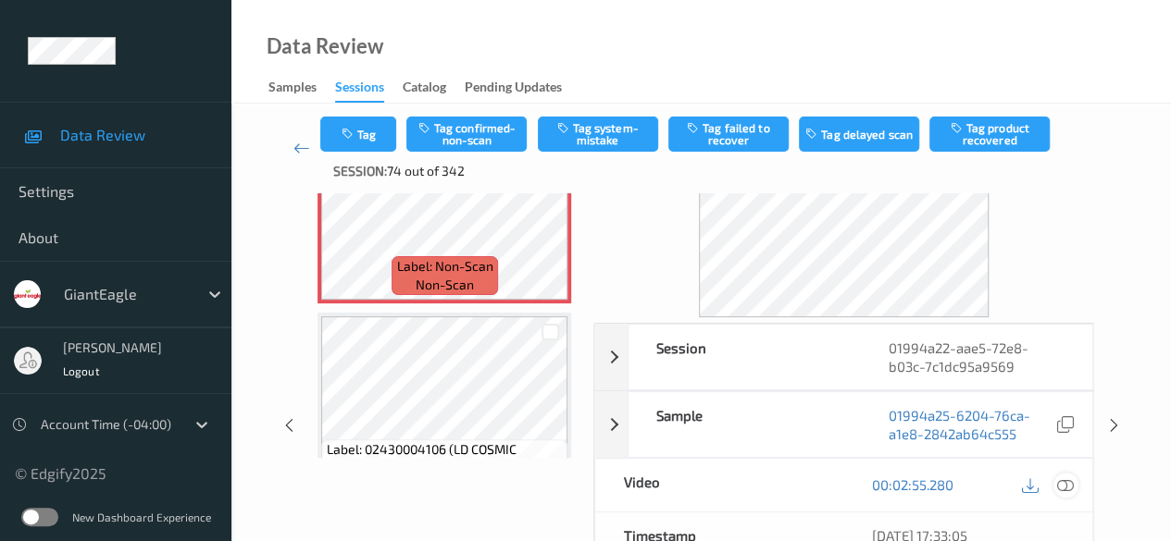
click at [819, 479] on icon at bounding box center [1065, 485] width 17 height 17
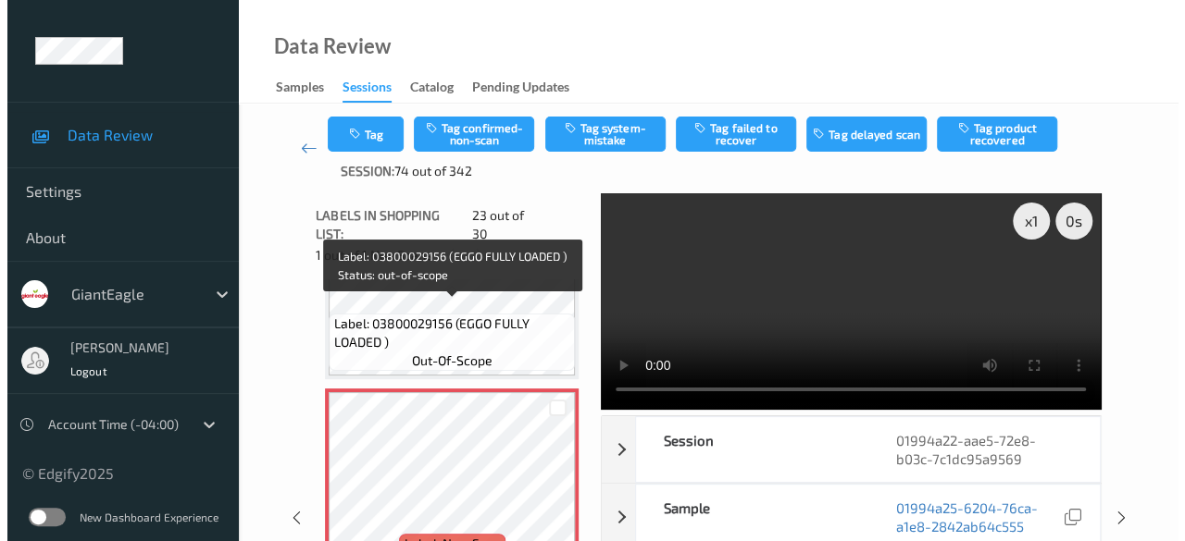
scroll to position [4432, 0]
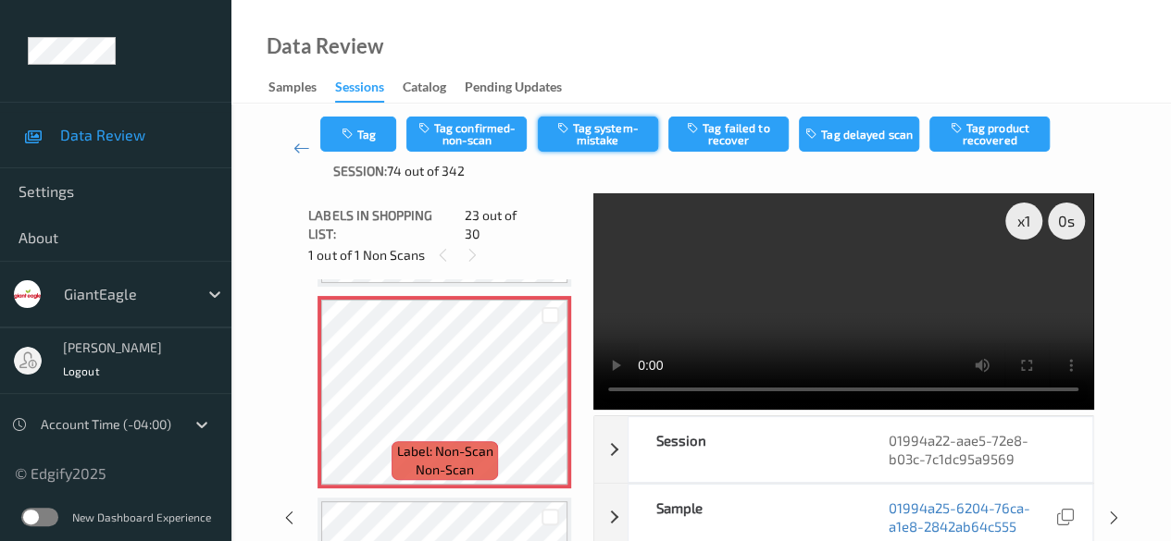
click at [591, 138] on button "Tag system-mistake" at bounding box center [598, 134] width 120 height 35
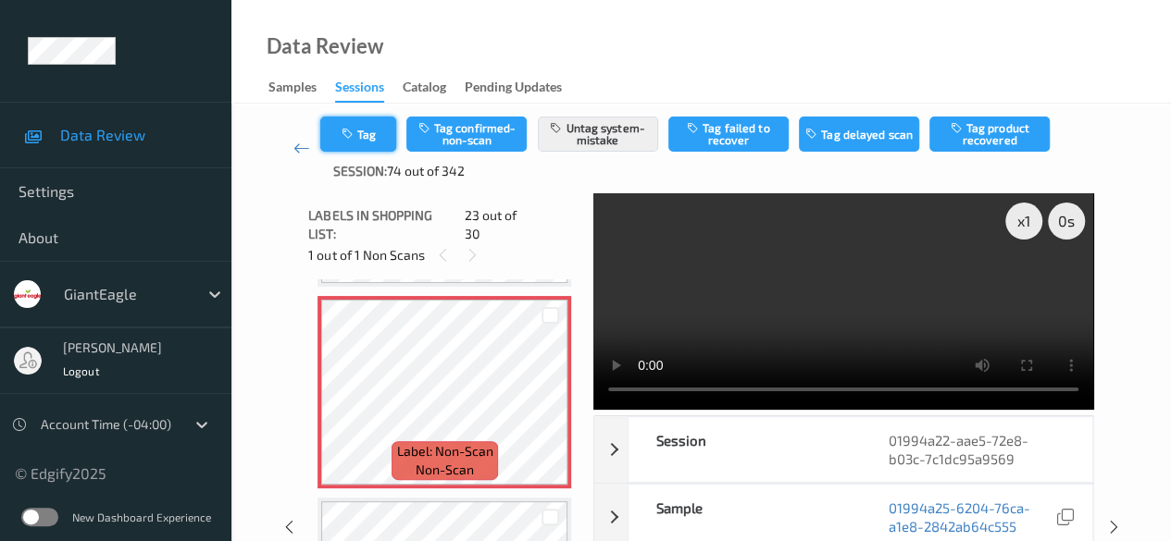
click at [372, 143] on button "Tag" at bounding box center [358, 134] width 76 height 35
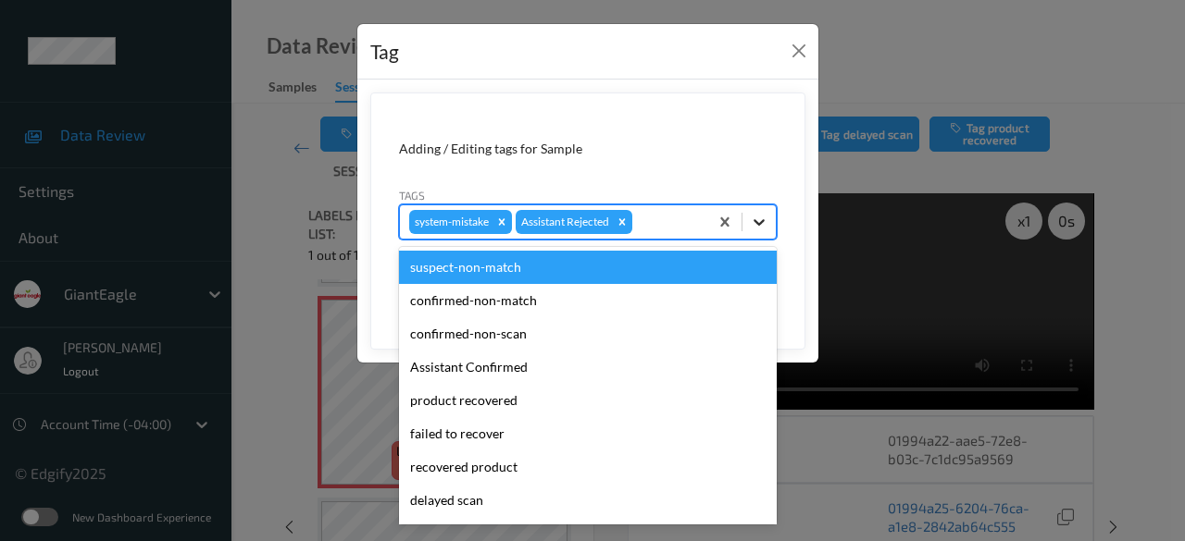
click at [761, 225] on icon at bounding box center [759, 222] width 19 height 19
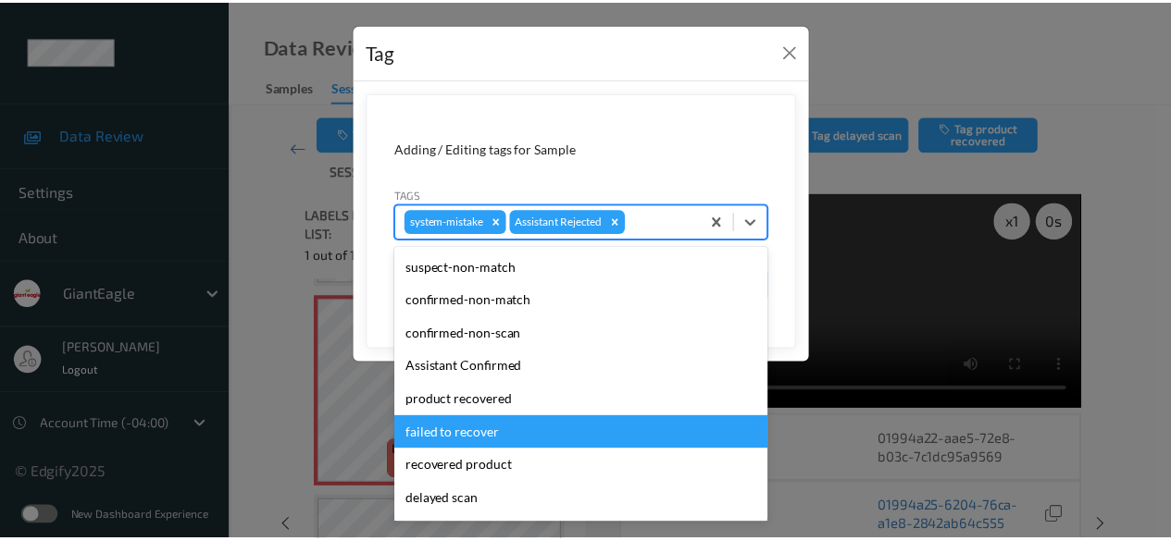
scroll to position [185, 0]
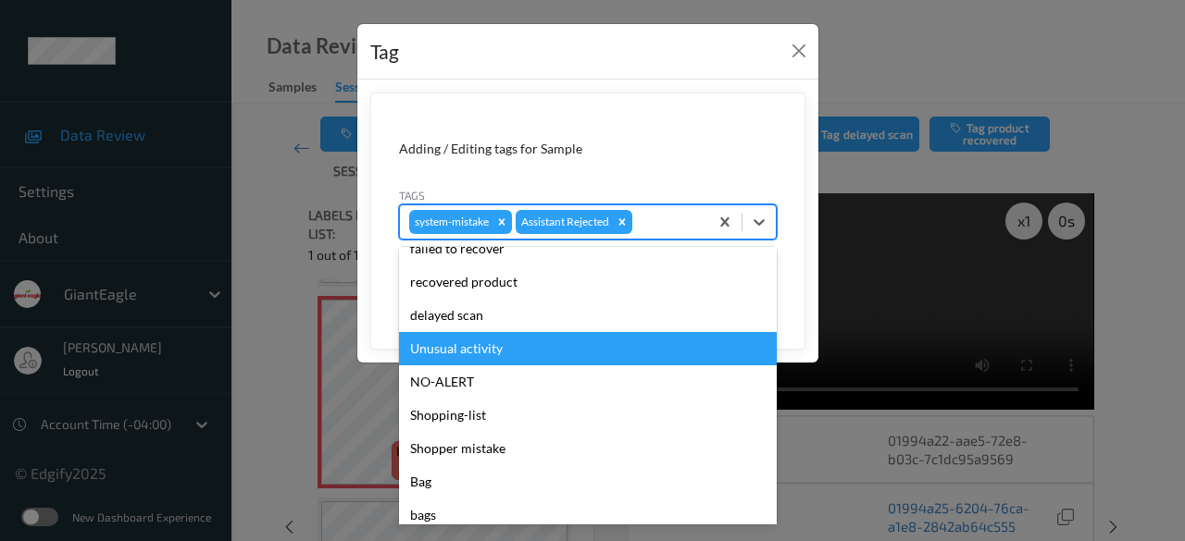
click at [496, 356] on div "Unusual activity" at bounding box center [588, 348] width 378 height 33
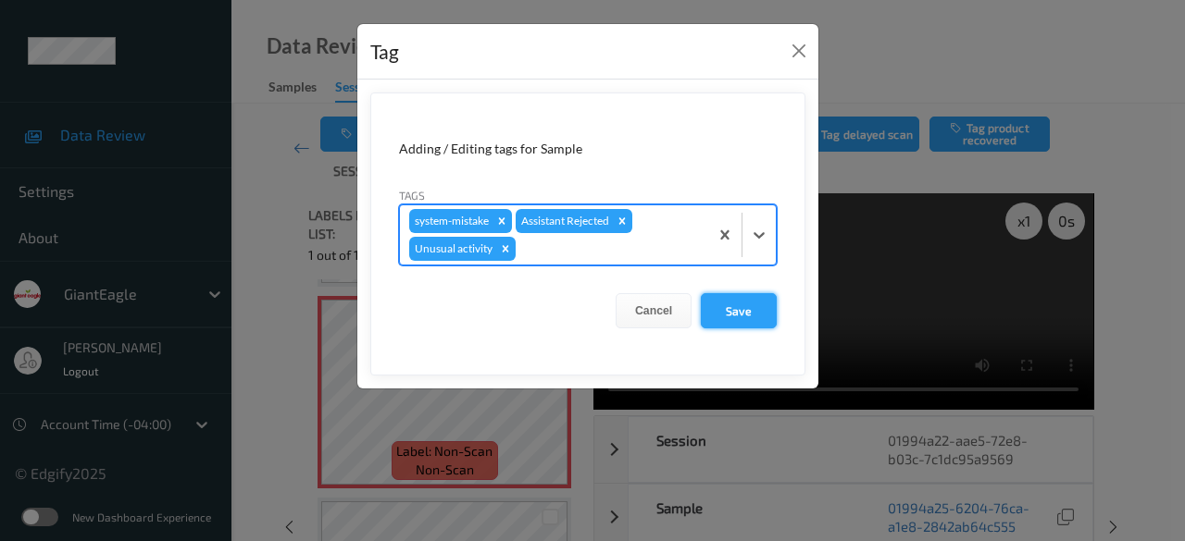
click at [744, 301] on button "Save" at bounding box center [739, 310] width 76 height 35
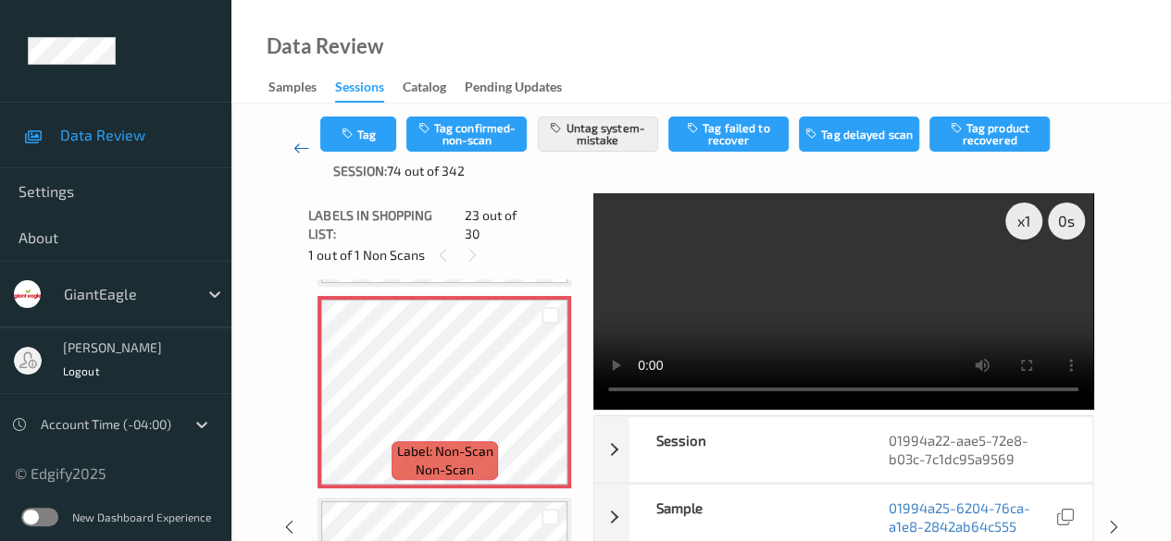
click at [307, 147] on icon at bounding box center [301, 148] width 17 height 19
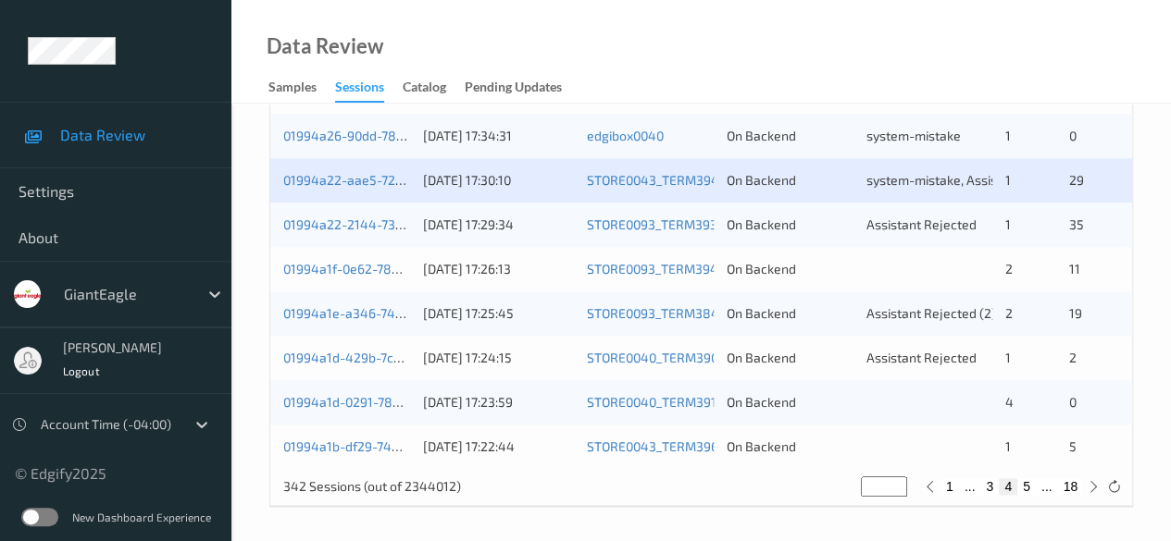
scroll to position [996, 0]
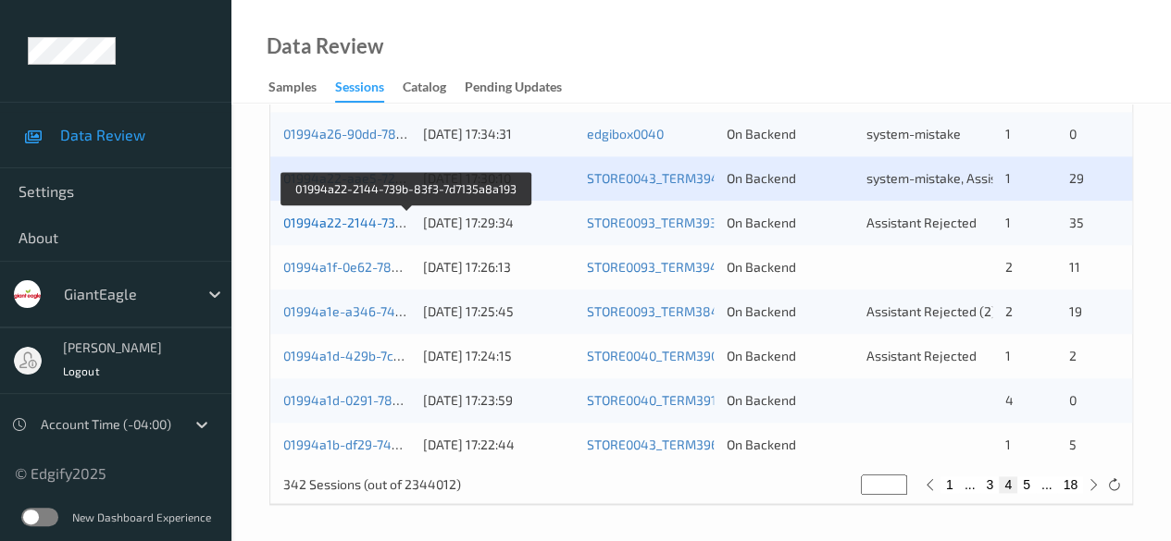
click at [363, 227] on link "01994a22-2144-739b-83f3-7d7135a8a193" at bounding box center [407, 223] width 249 height 16
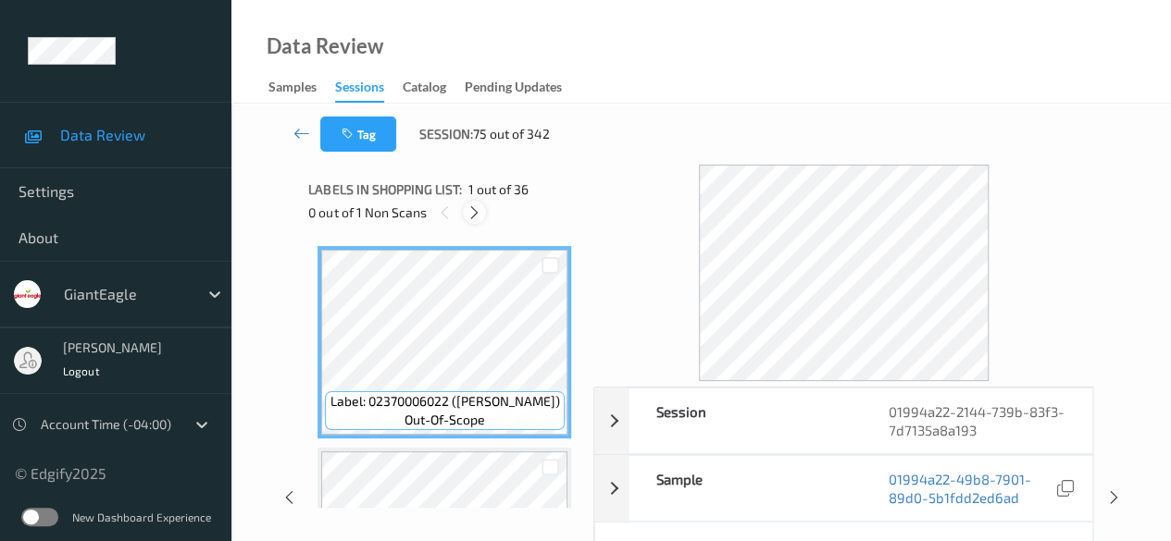
click at [466, 218] on icon at bounding box center [474, 213] width 16 height 17
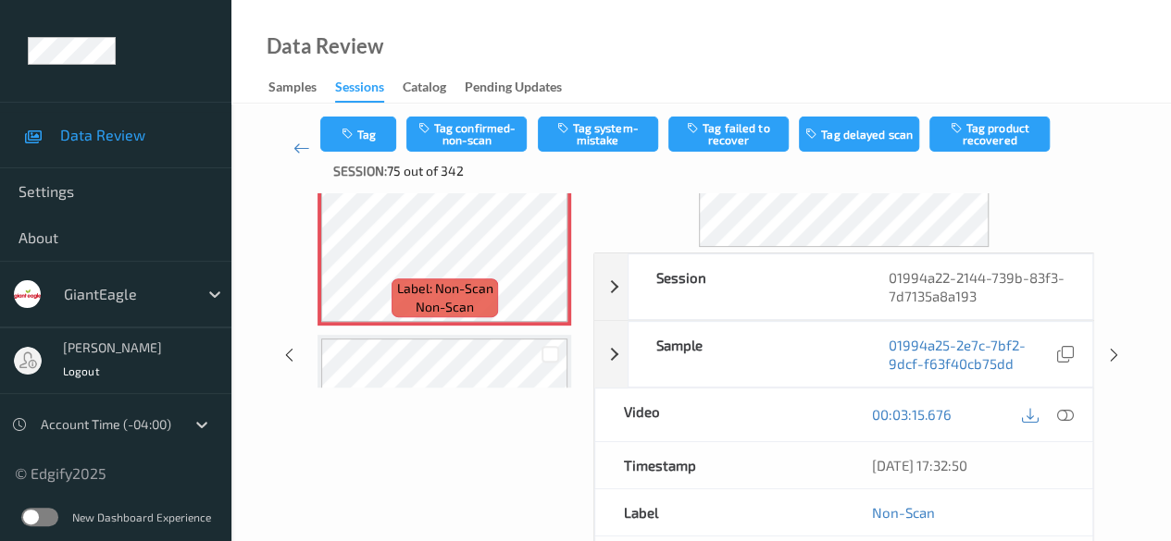
scroll to position [148, 0]
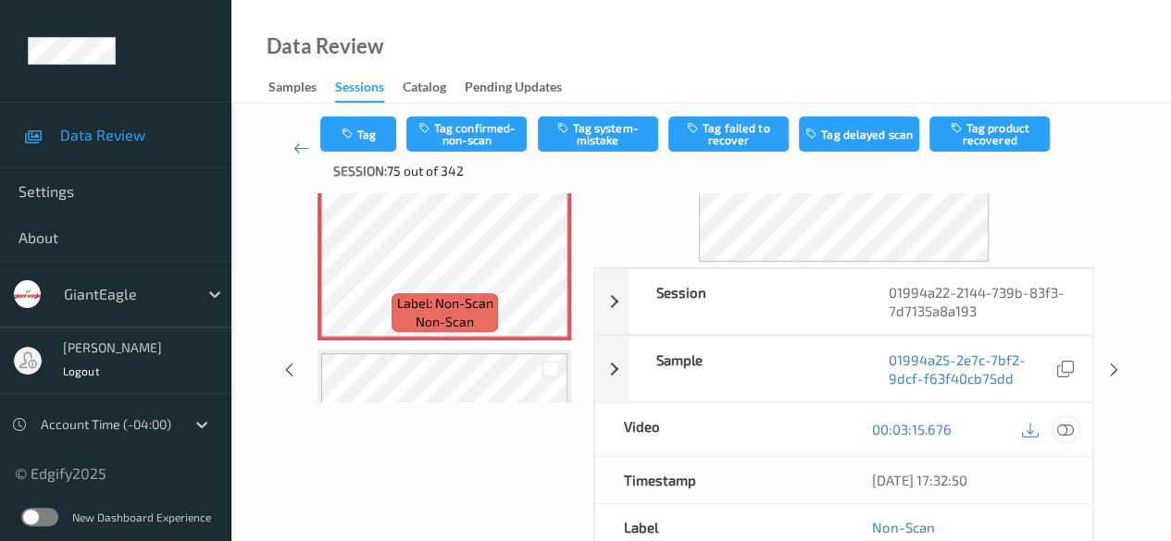
click at [819, 432] on icon at bounding box center [1065, 429] width 17 height 17
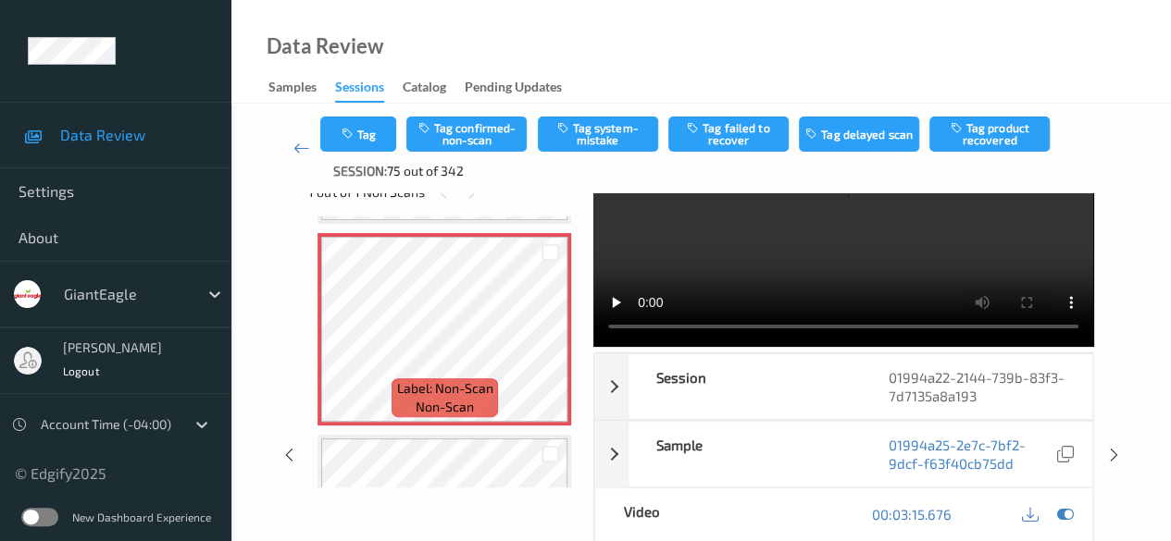
scroll to position [0, 0]
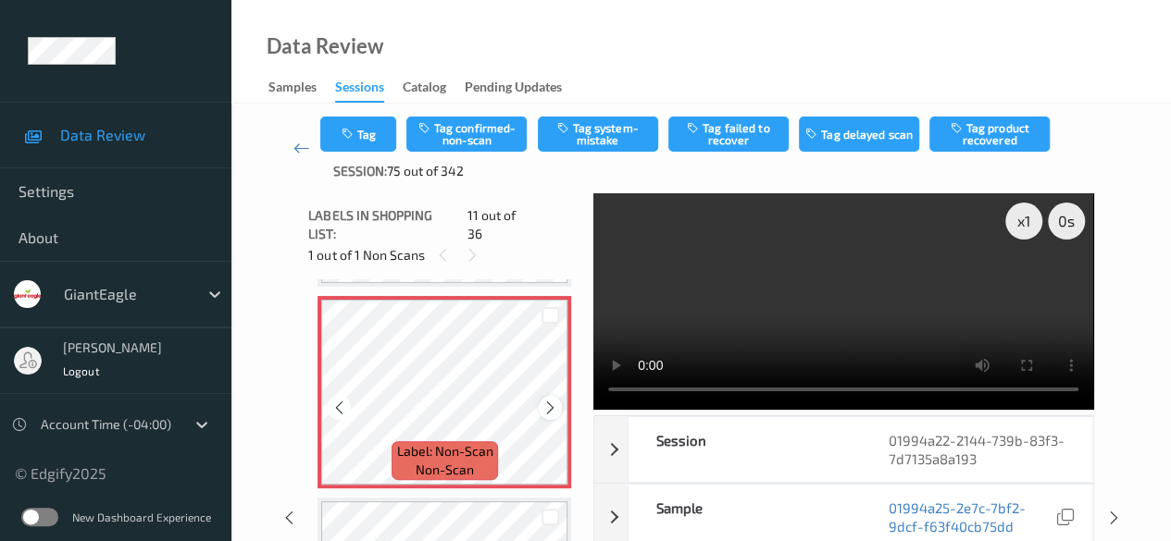
click at [544, 400] on icon at bounding box center [550, 408] width 16 height 17
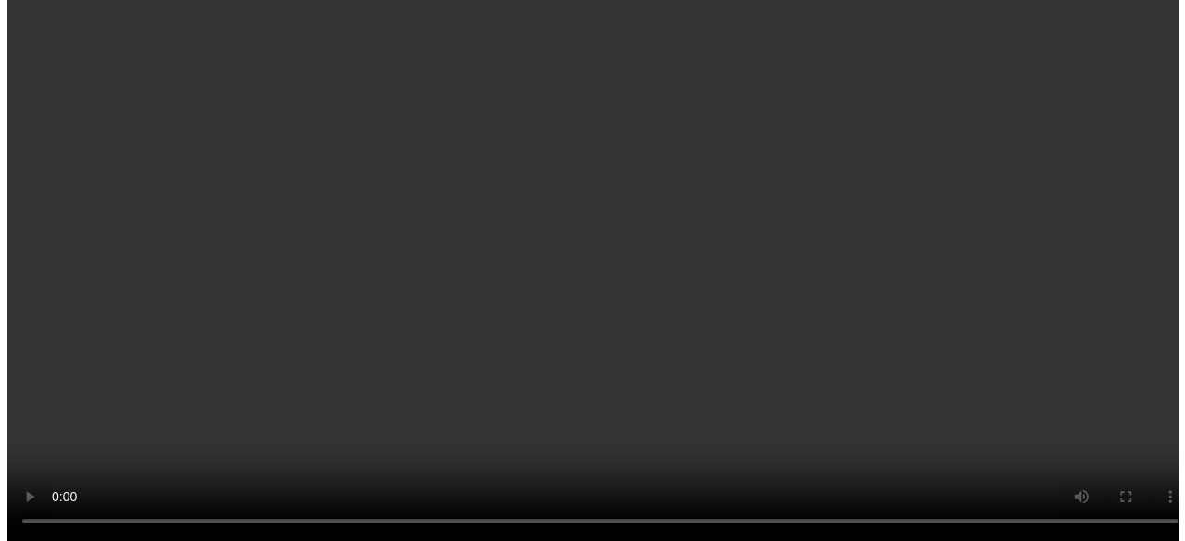
scroll to position [1825, 0]
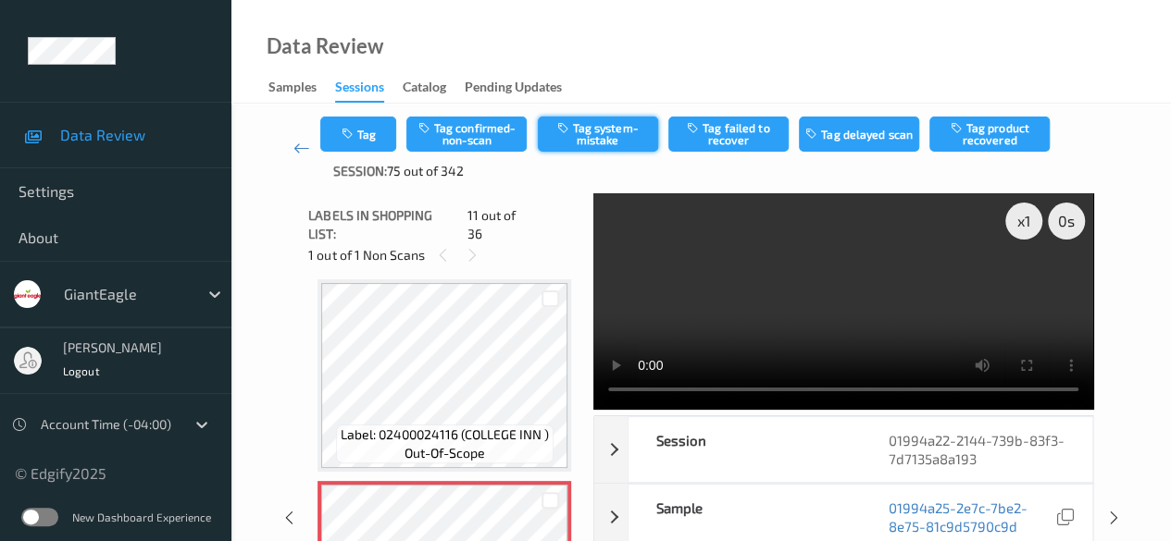
click at [609, 127] on button "Tag system-mistake" at bounding box center [598, 134] width 120 height 35
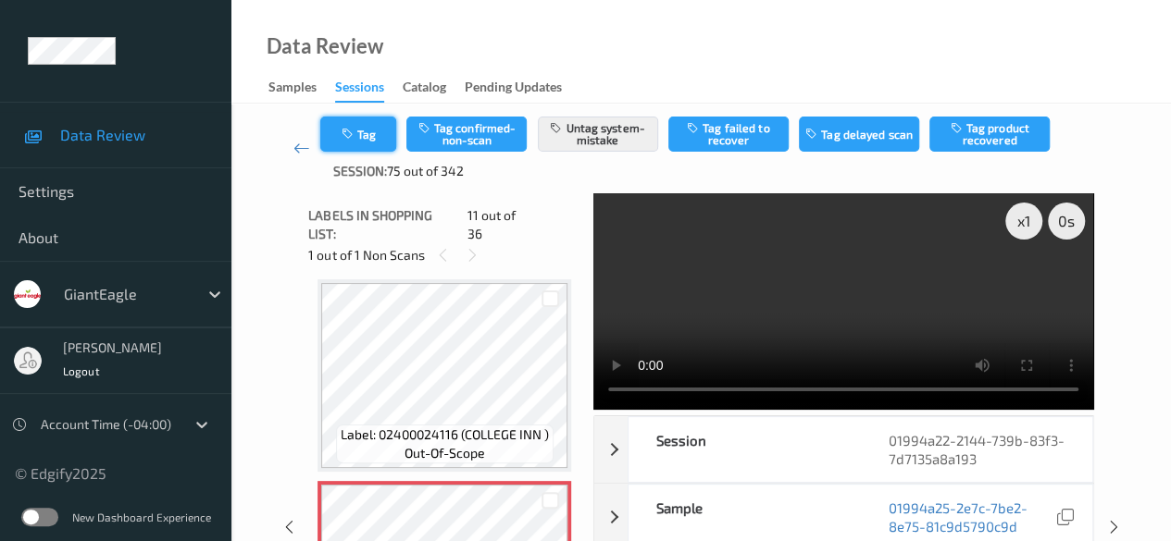
click at [365, 126] on button "Tag" at bounding box center [358, 134] width 76 height 35
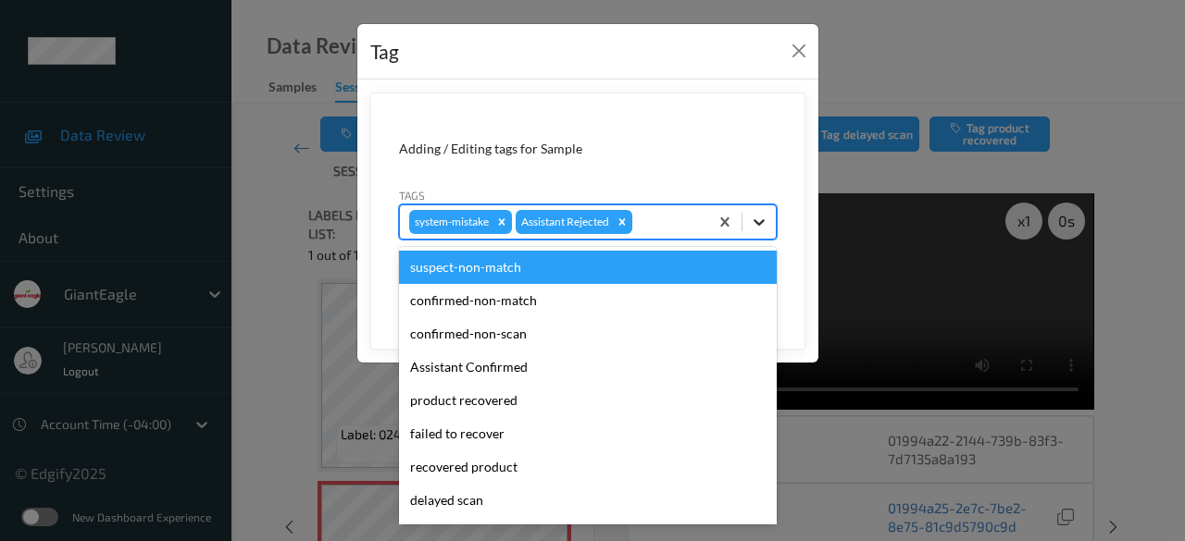
click at [766, 222] on icon at bounding box center [759, 222] width 19 height 19
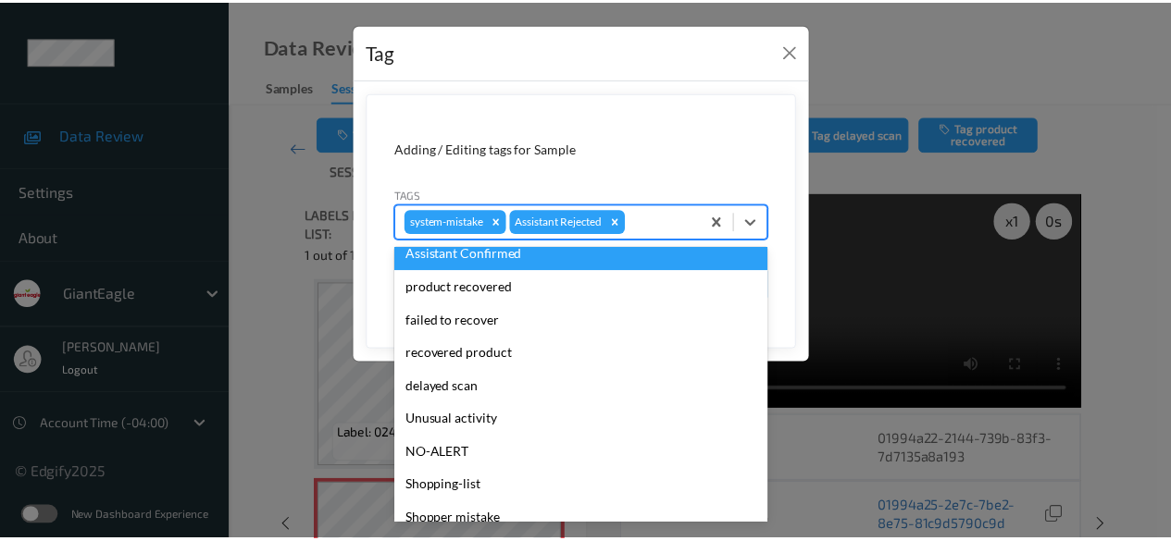
scroll to position [196, 0]
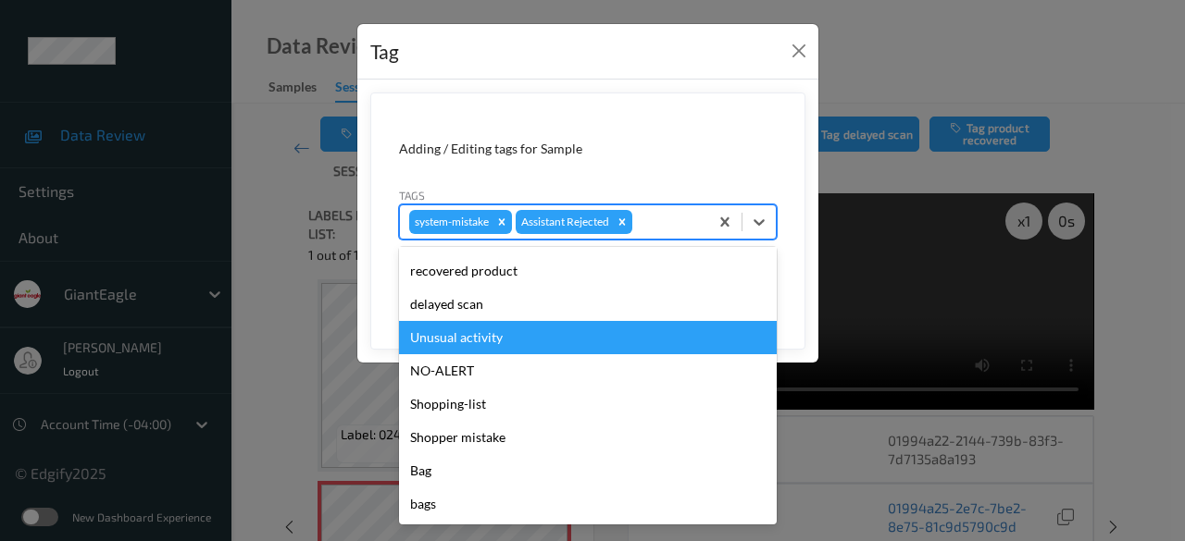
click at [524, 342] on div "Unusual activity" at bounding box center [588, 337] width 378 height 33
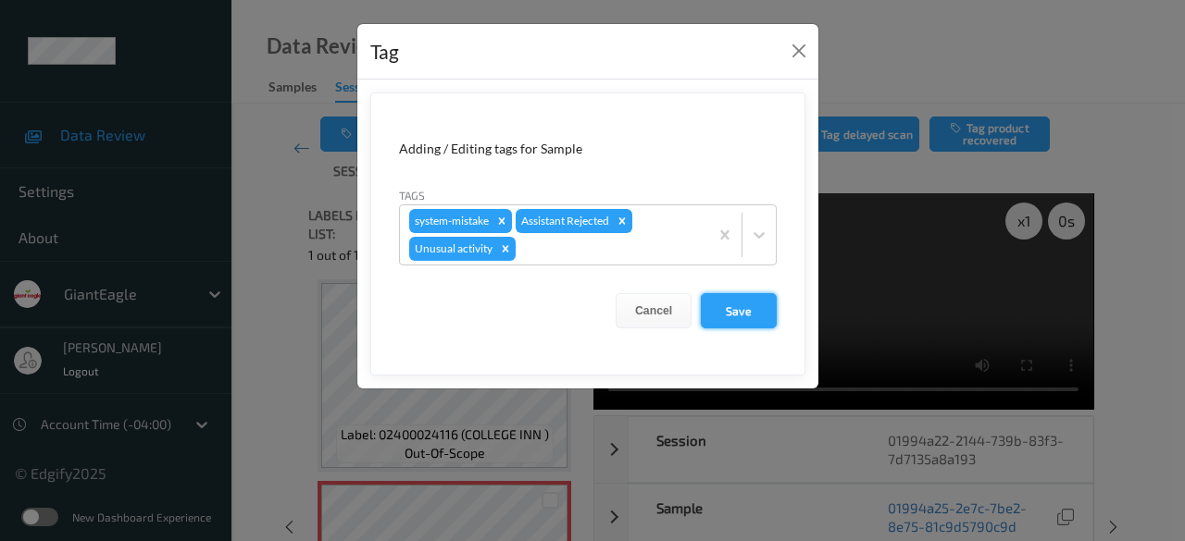
click at [742, 313] on button "Save" at bounding box center [739, 310] width 76 height 35
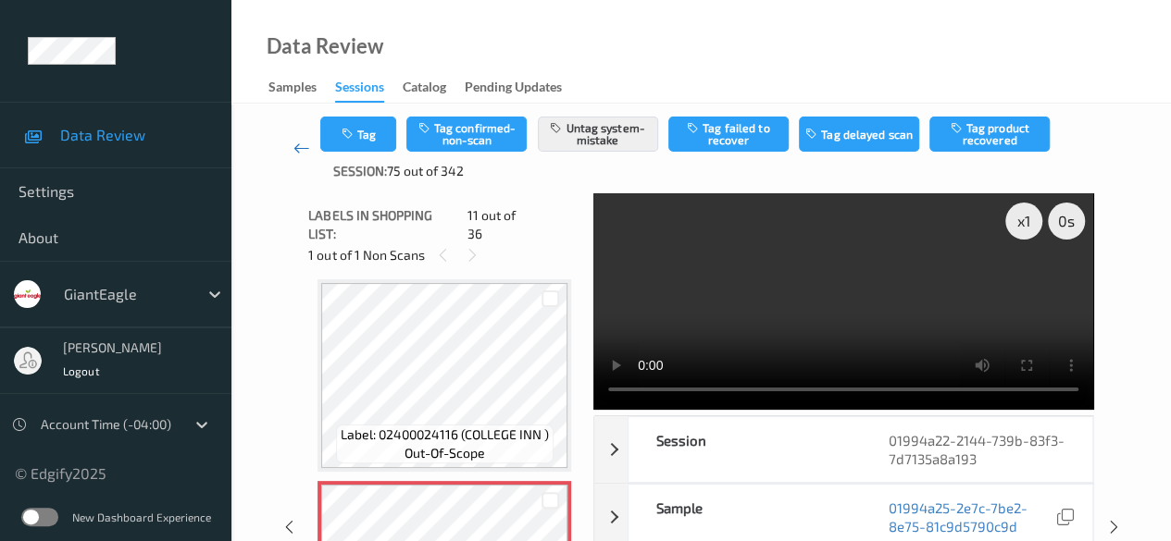
click at [295, 147] on icon at bounding box center [301, 148] width 17 height 19
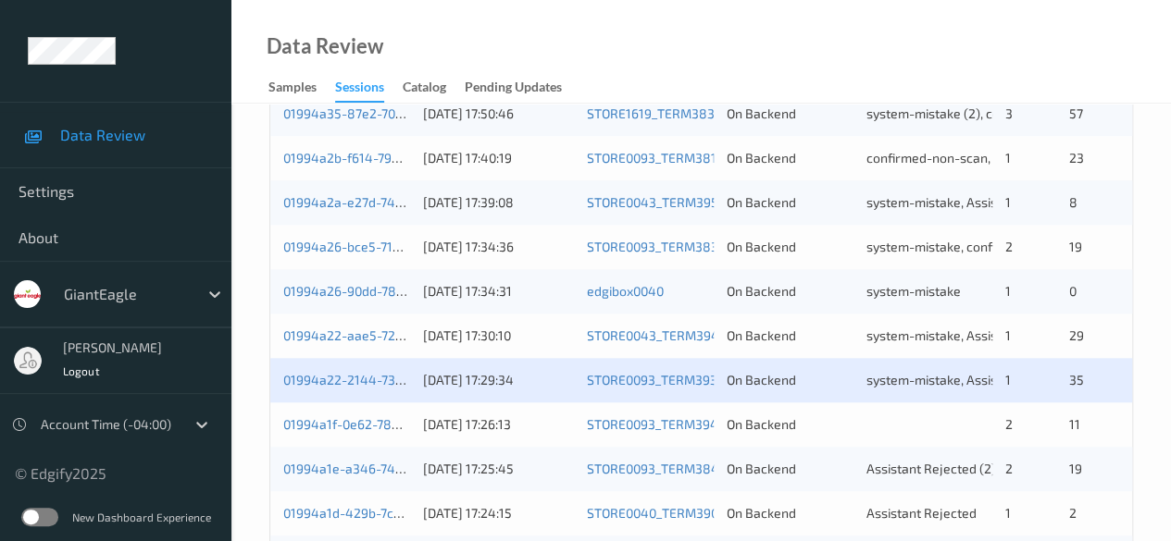
scroll to position [996, 0]
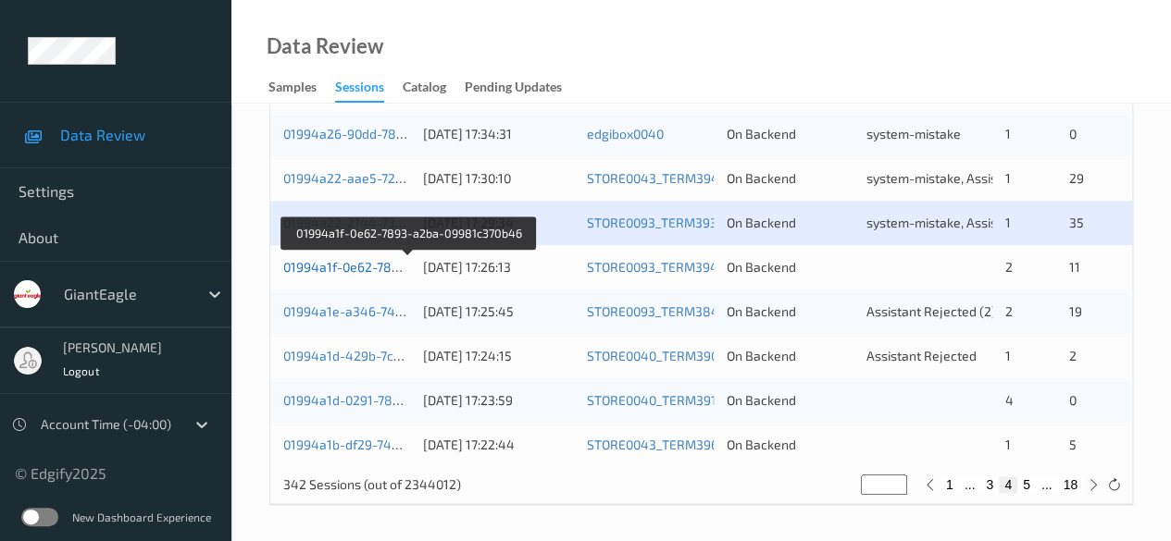
click at [308, 262] on link "01994a1f-0e62-7893-a2ba-09981c370b46" at bounding box center [408, 267] width 251 height 16
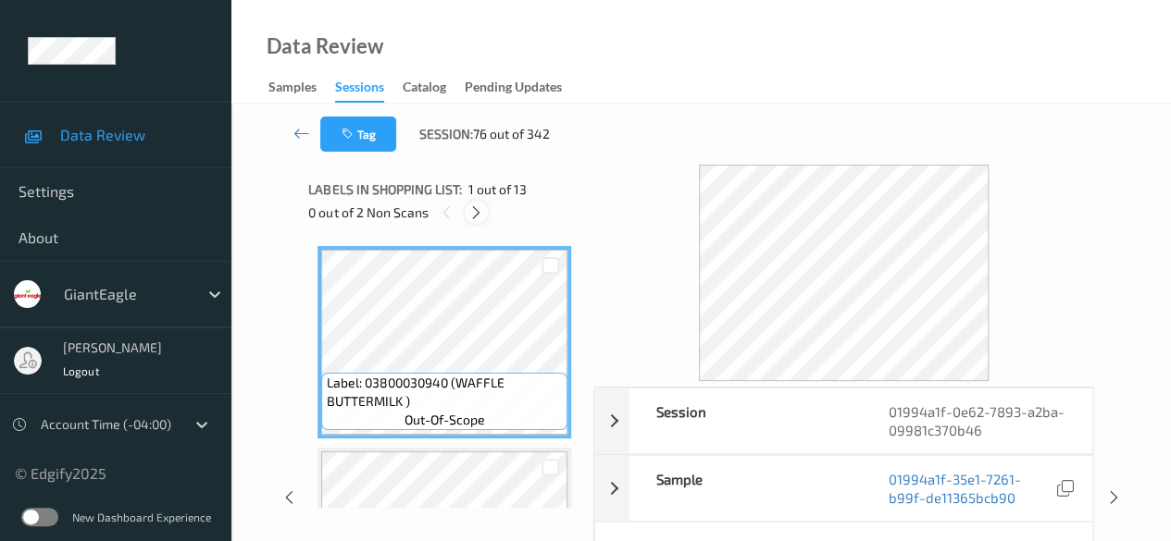
click at [477, 206] on icon at bounding box center [476, 213] width 16 height 17
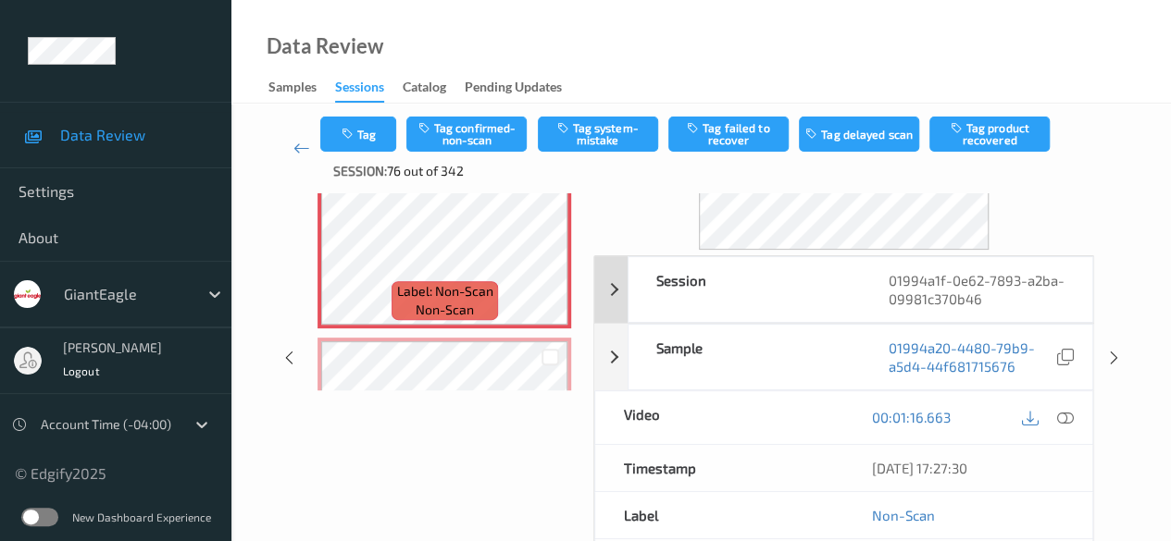
scroll to position [185, 0]
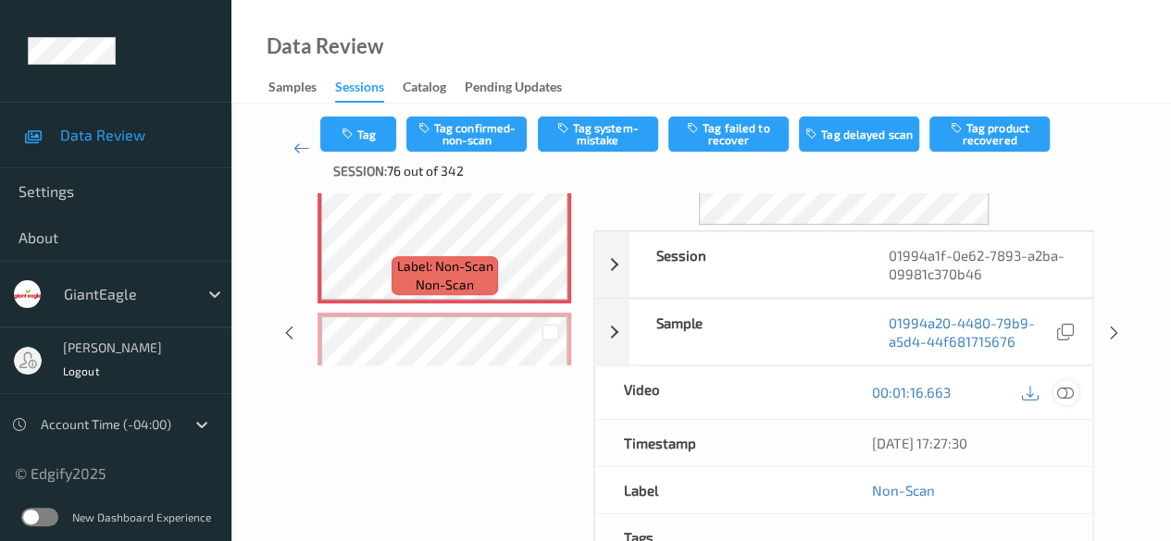
click at [819, 387] on icon at bounding box center [1065, 392] width 17 height 17
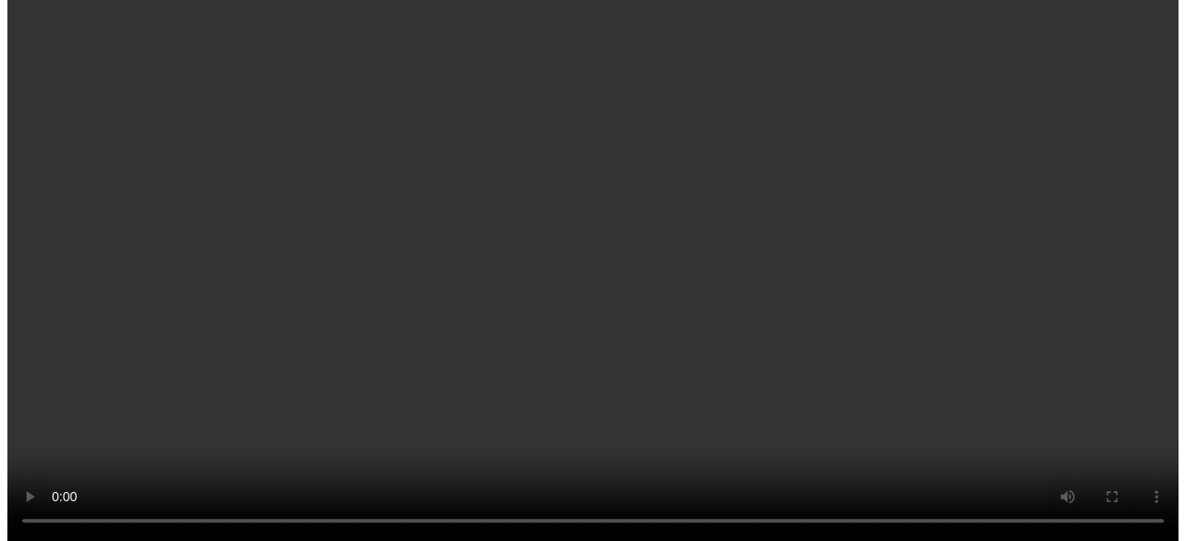
scroll to position [2212, 0]
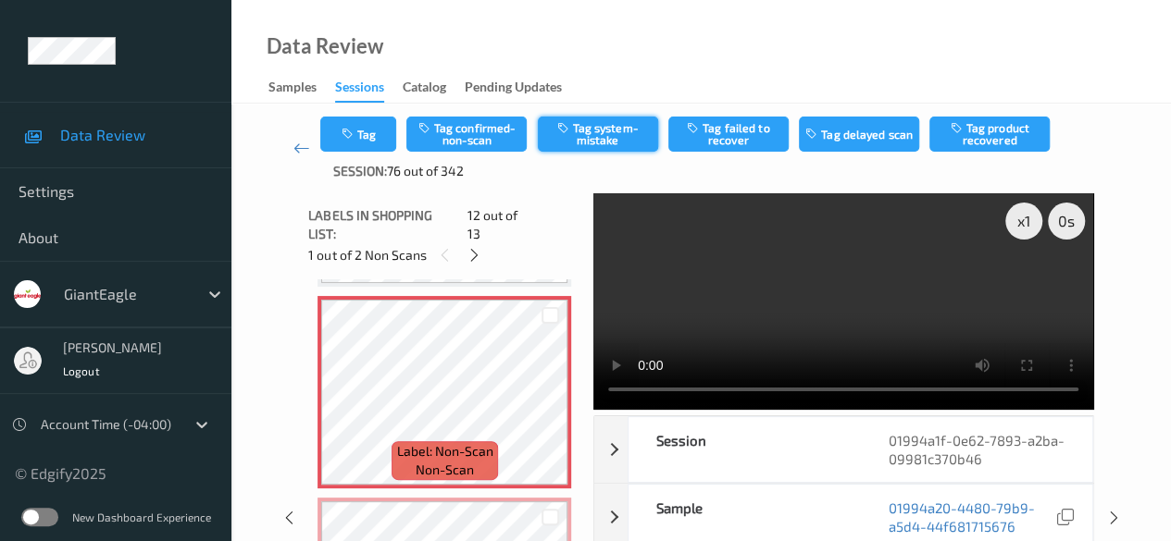
click at [611, 131] on button "Tag system-mistake" at bounding box center [598, 134] width 120 height 35
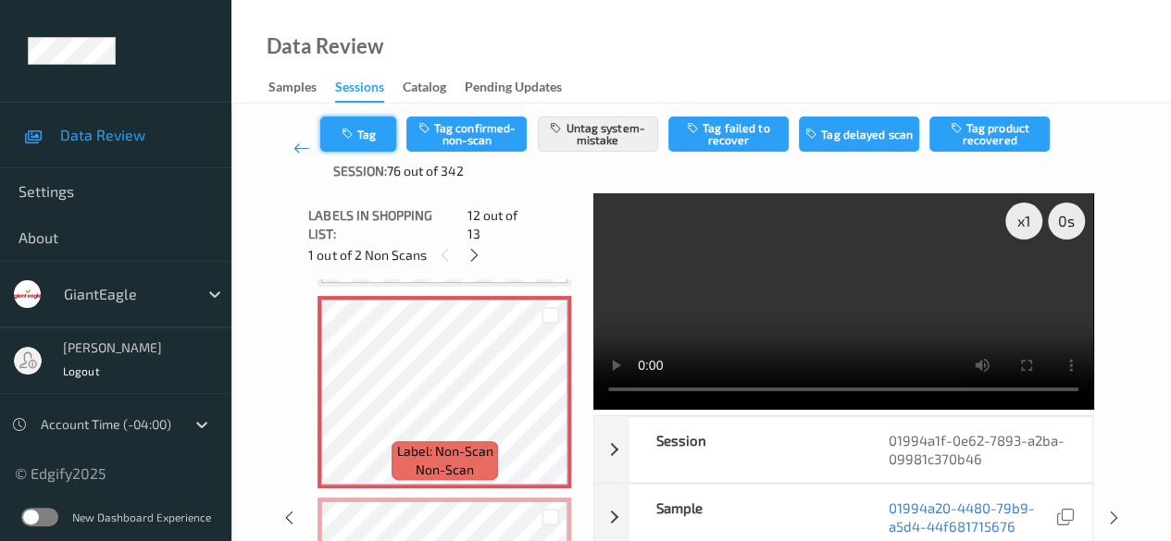
click at [367, 133] on button "Tag" at bounding box center [358, 134] width 76 height 35
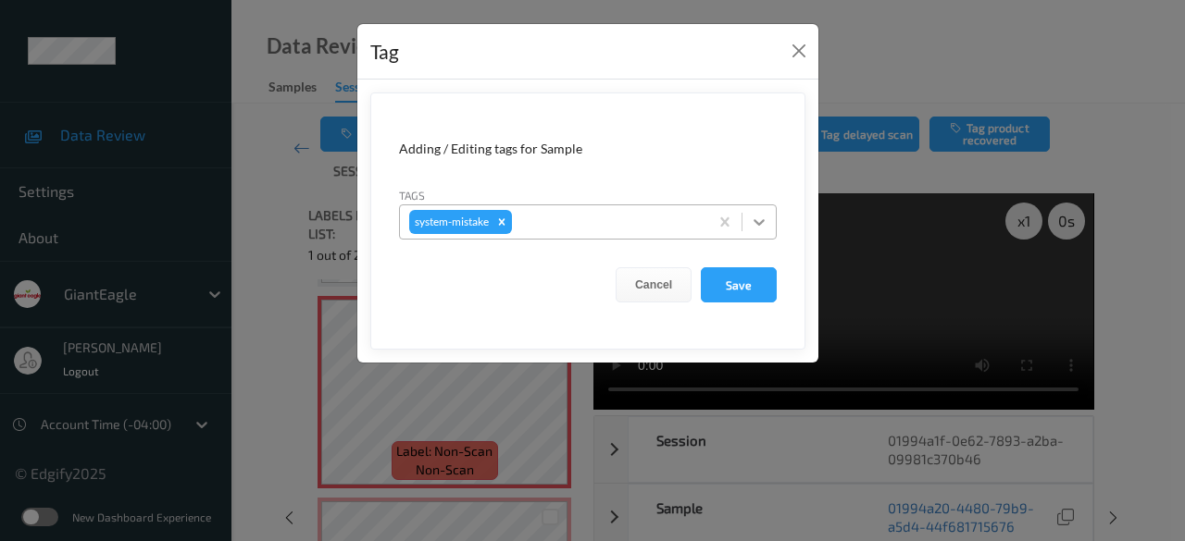
click at [766, 221] on icon at bounding box center [759, 222] width 19 height 19
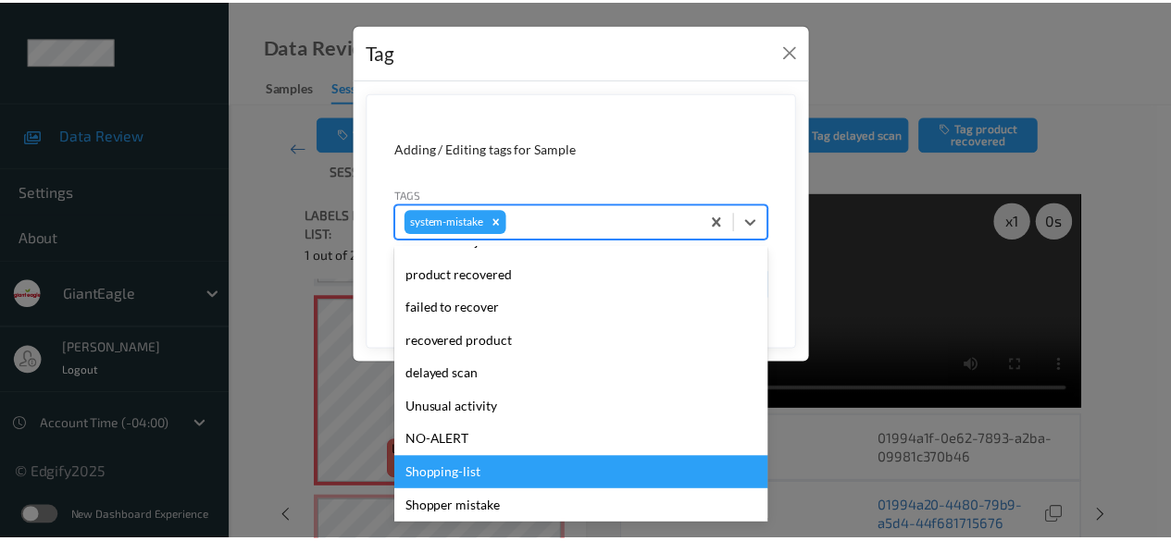
scroll to position [230, 0]
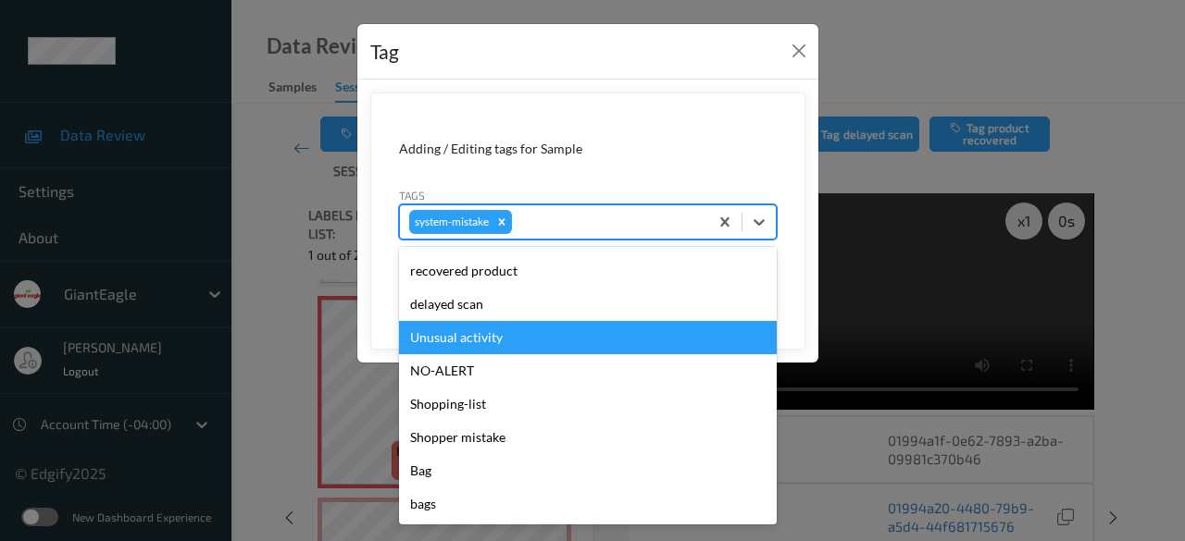
click at [504, 346] on div "Unusual activity" at bounding box center [588, 337] width 378 height 33
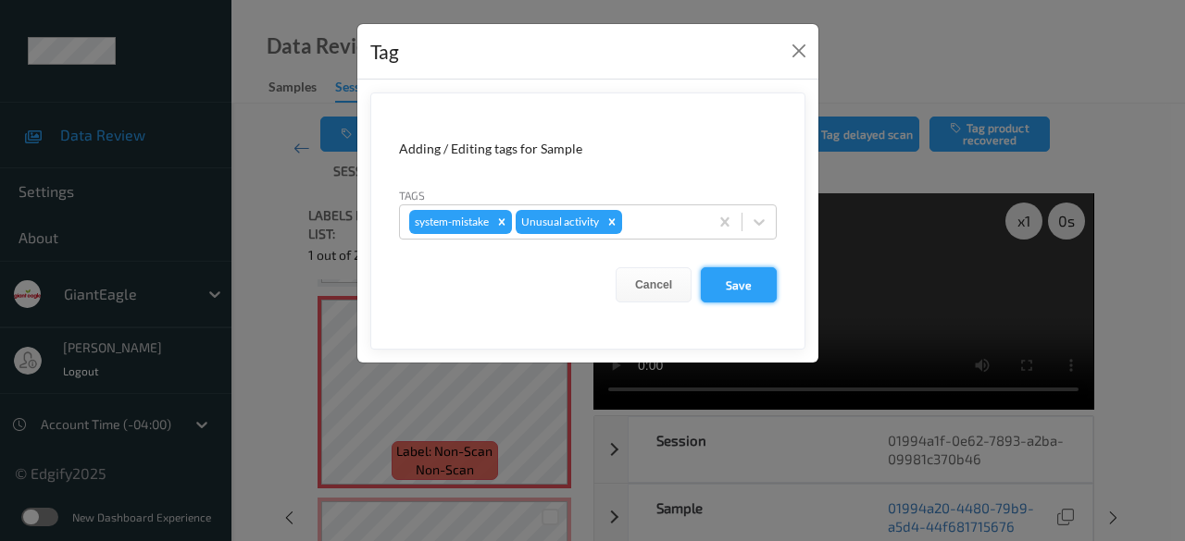
click at [727, 290] on button "Save" at bounding box center [739, 284] width 76 height 35
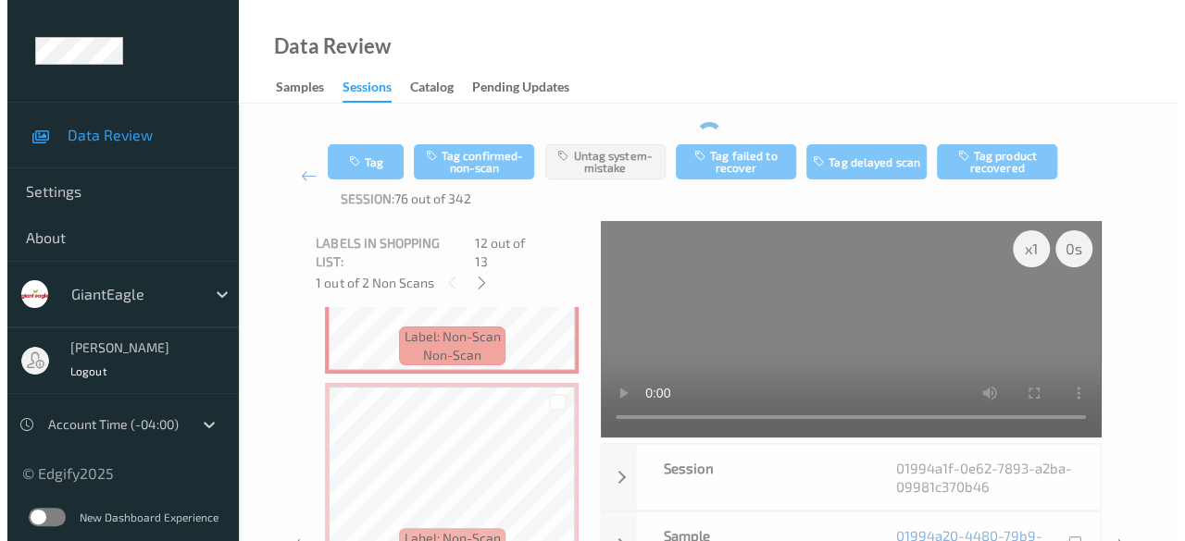
scroll to position [2361, 0]
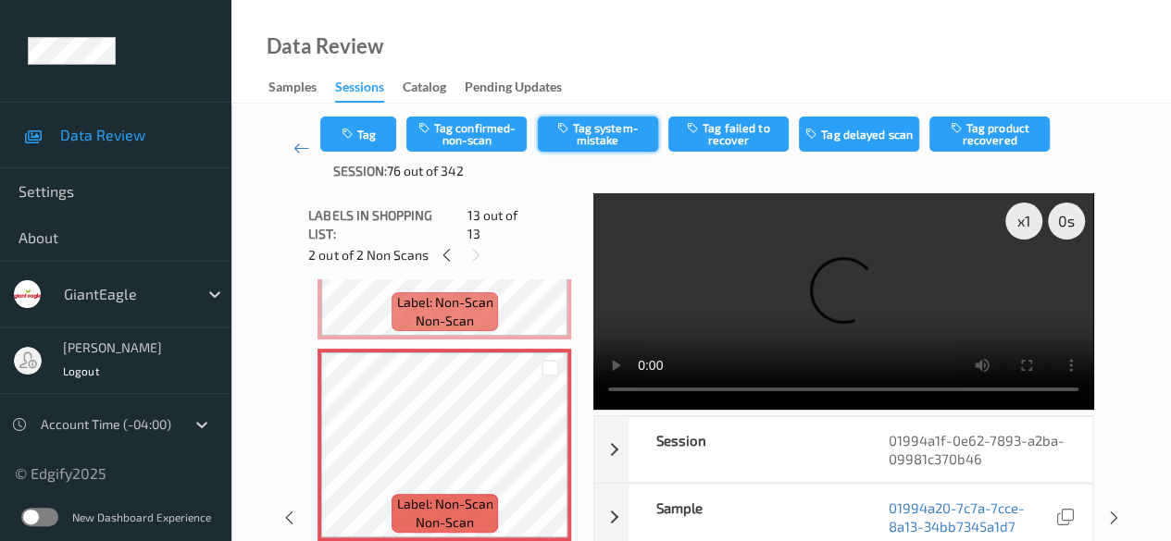
click at [607, 166] on div "Tag Tag confirmed-non-scan Tag system-mistake Tag failed to recover Tag delayed…" at bounding box center [701, 149] width 762 height 64
click at [595, 132] on button "Tag system-mistake" at bounding box center [598, 134] width 120 height 35
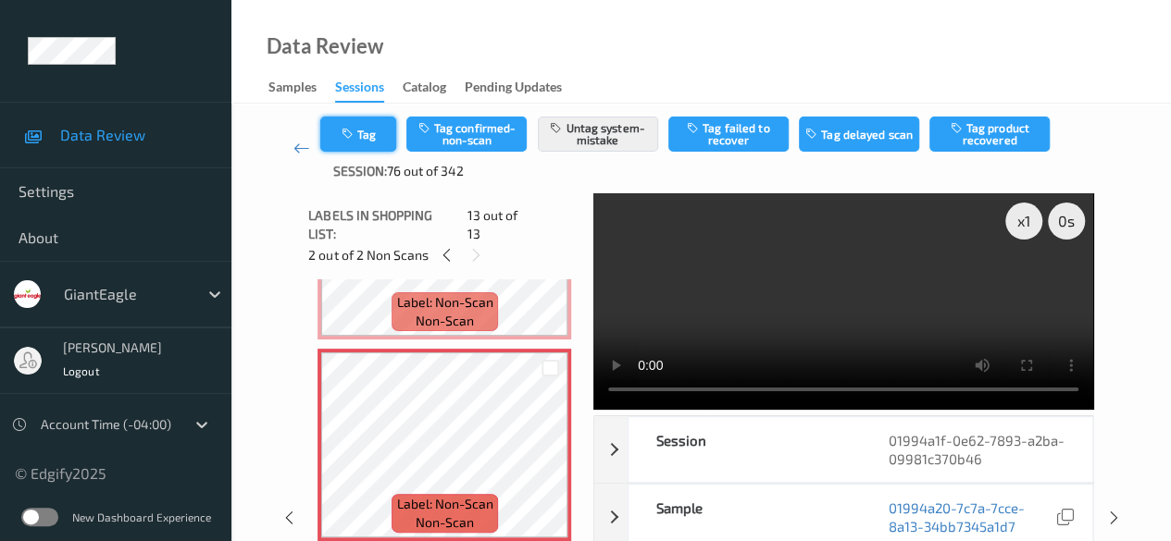
click at [365, 134] on button "Tag" at bounding box center [358, 134] width 76 height 35
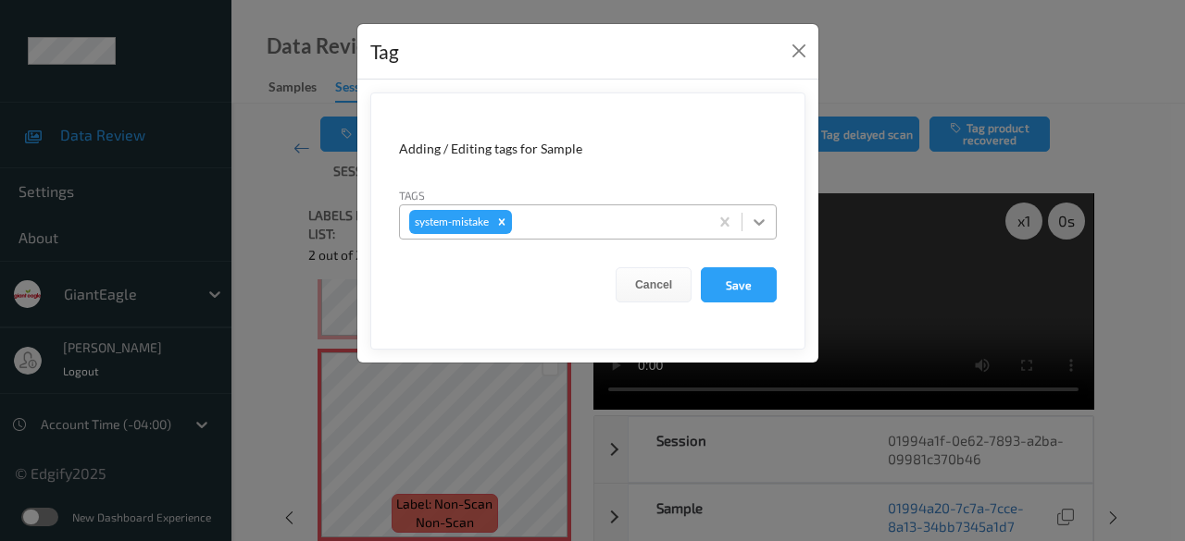
click at [761, 223] on icon at bounding box center [758, 222] width 11 height 6
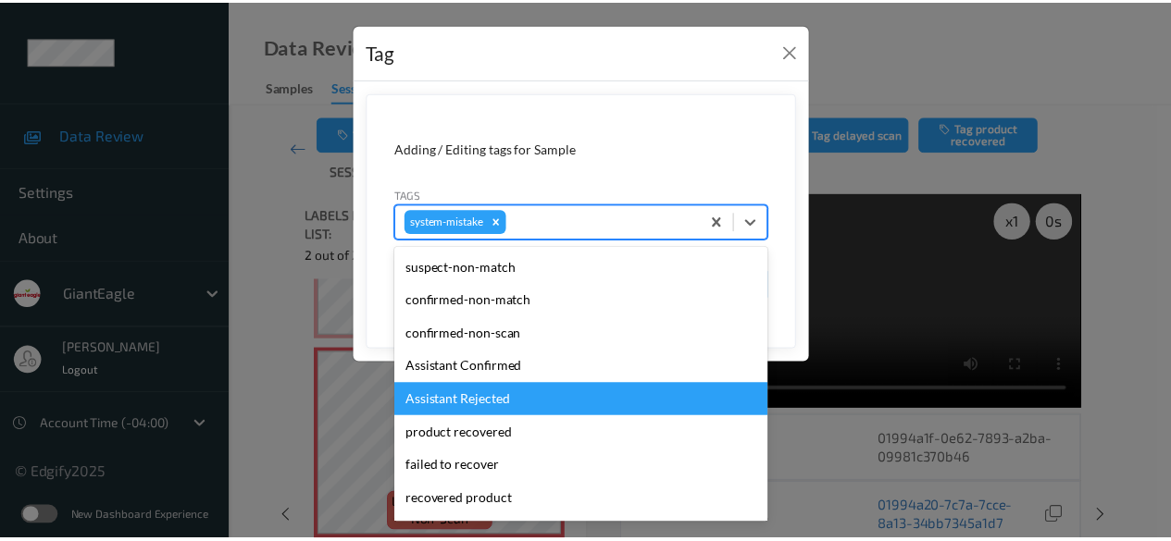
scroll to position [185, 0]
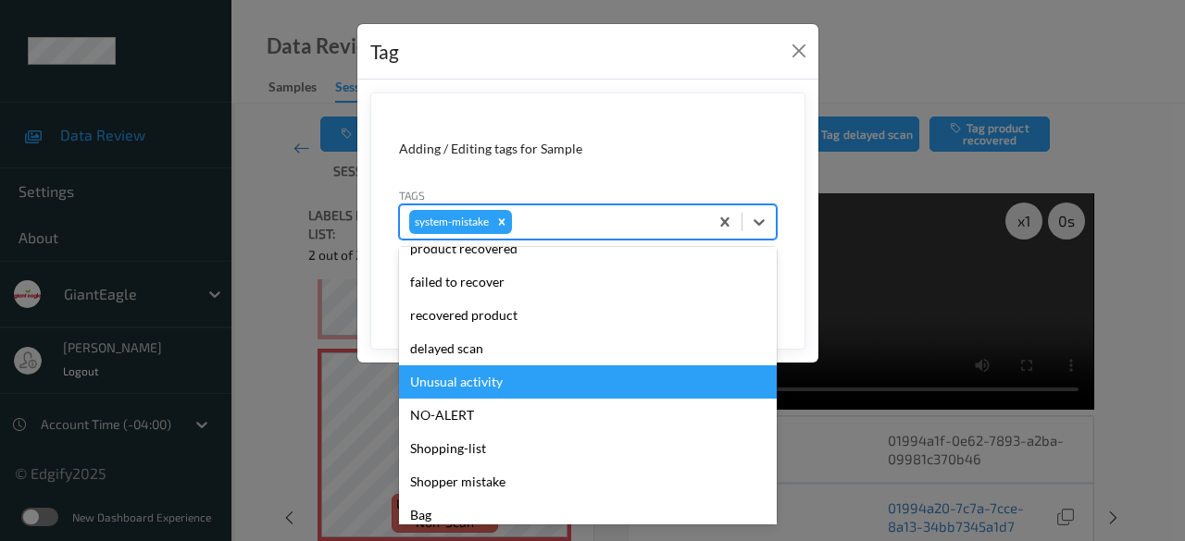
click at [515, 379] on div "Unusual activity" at bounding box center [588, 382] width 378 height 33
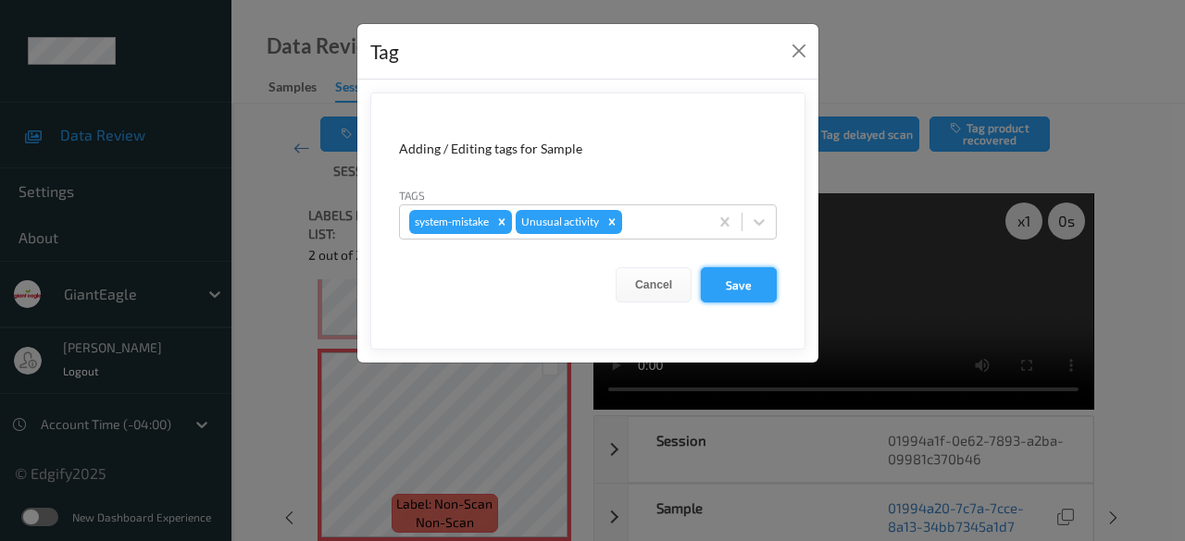
click at [733, 286] on button "Save" at bounding box center [739, 284] width 76 height 35
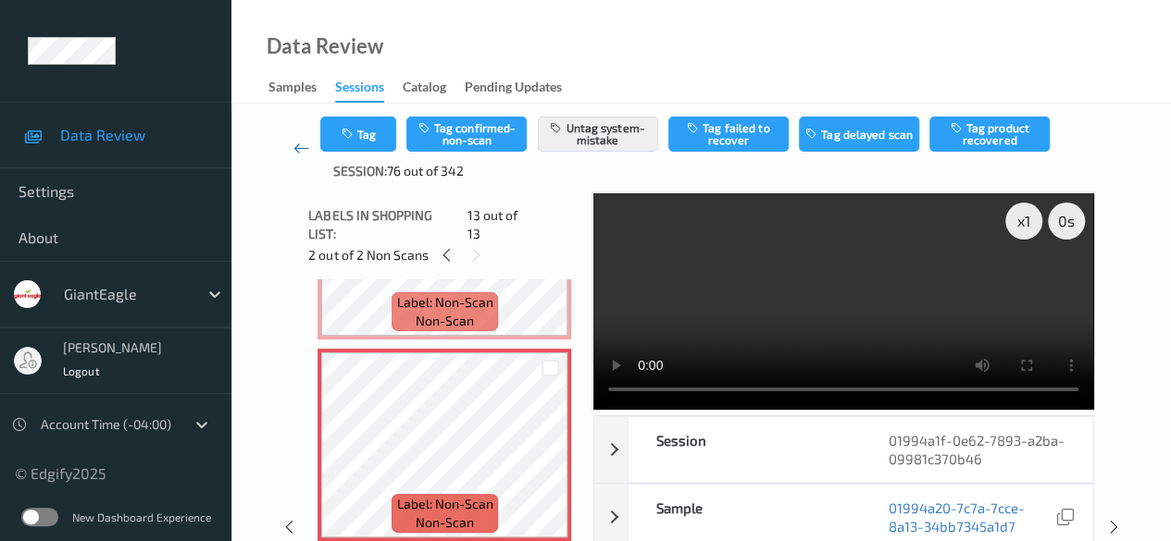
click at [292, 151] on link at bounding box center [301, 149] width 38 height 64
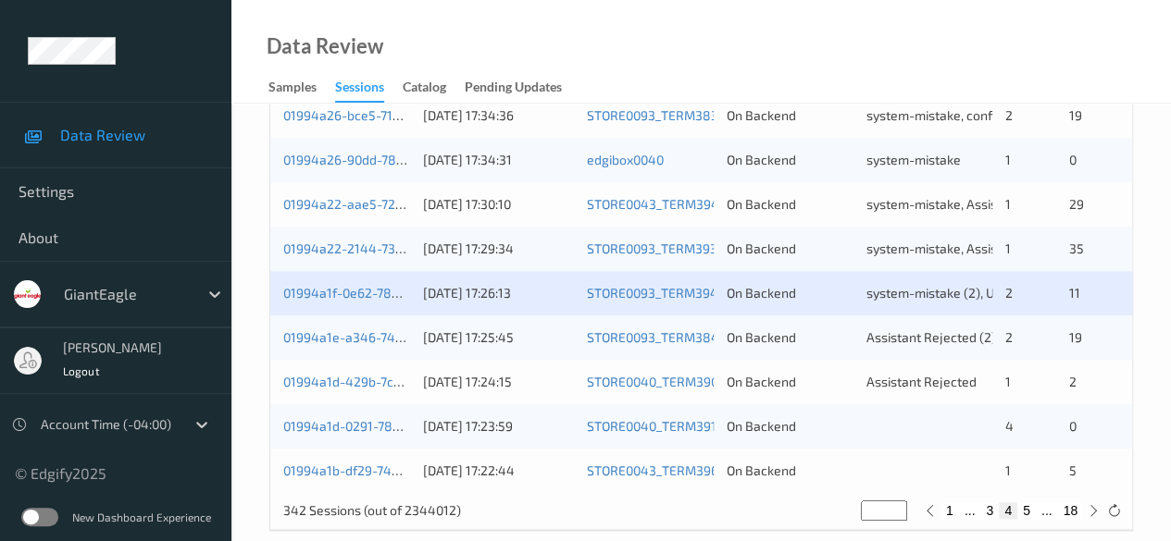
scroll to position [996, 0]
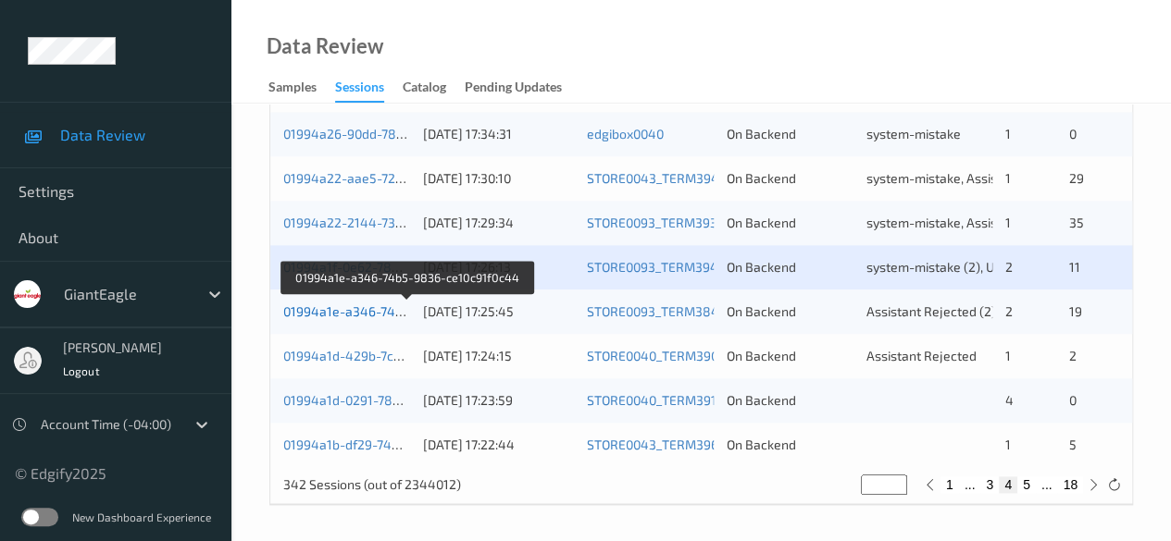
click at [322, 310] on link "01994a1e-a346-74b5-9836-ce10c91f0c44" at bounding box center [408, 312] width 250 height 16
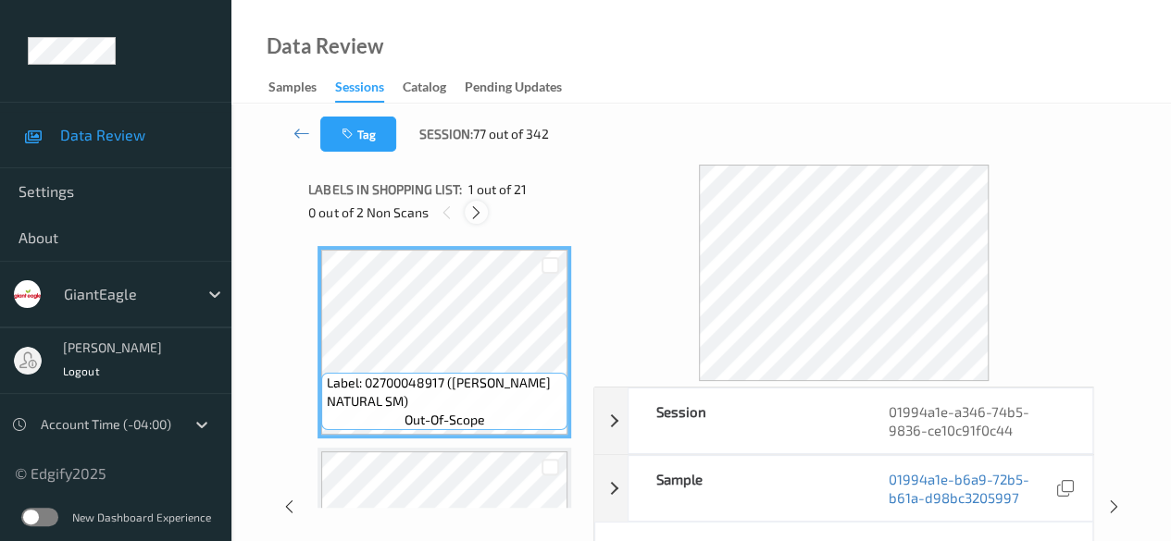
click at [476, 208] on icon at bounding box center [476, 213] width 16 height 17
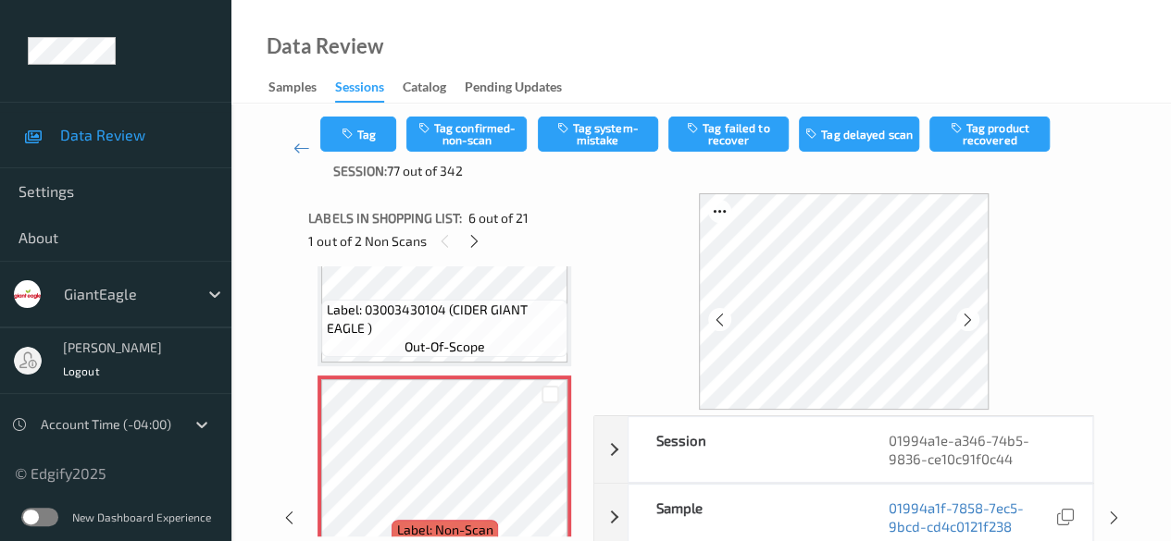
scroll to position [93, 0]
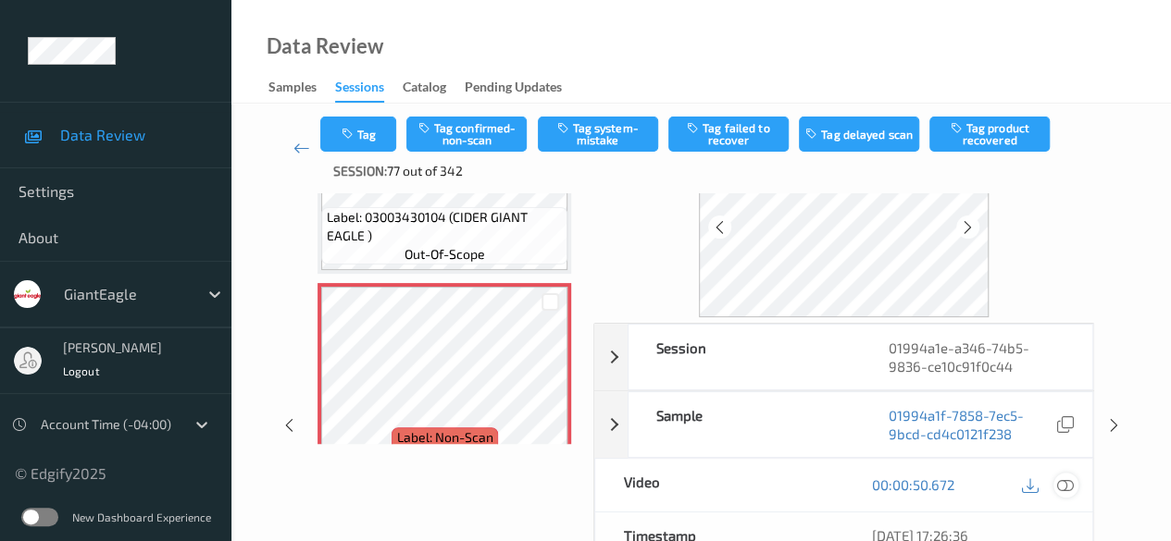
click at [819, 486] on icon at bounding box center [1065, 485] width 17 height 17
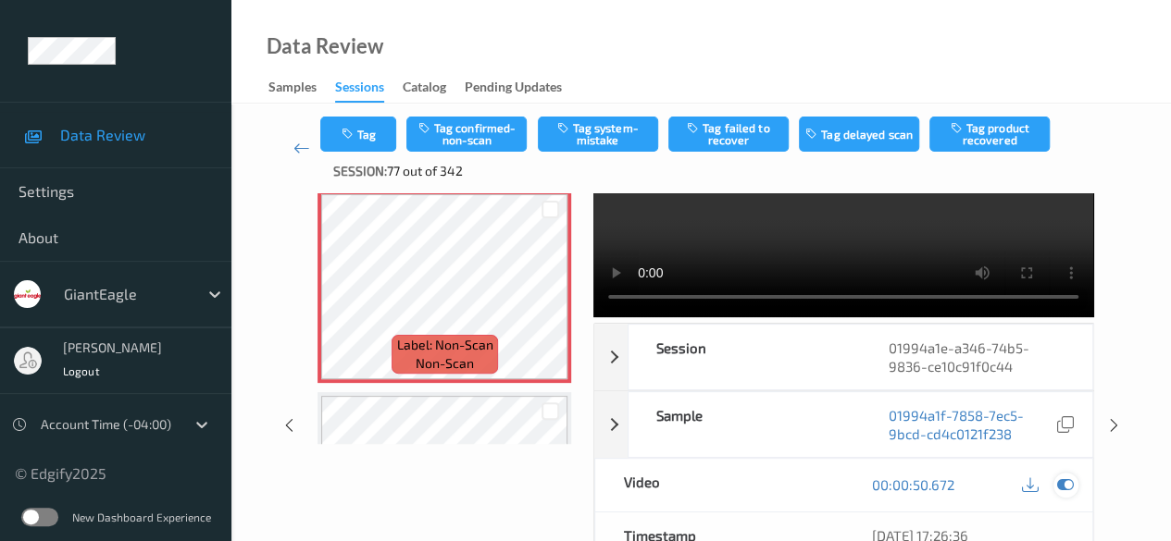
click at [819, 482] on icon at bounding box center [1065, 485] width 17 height 17
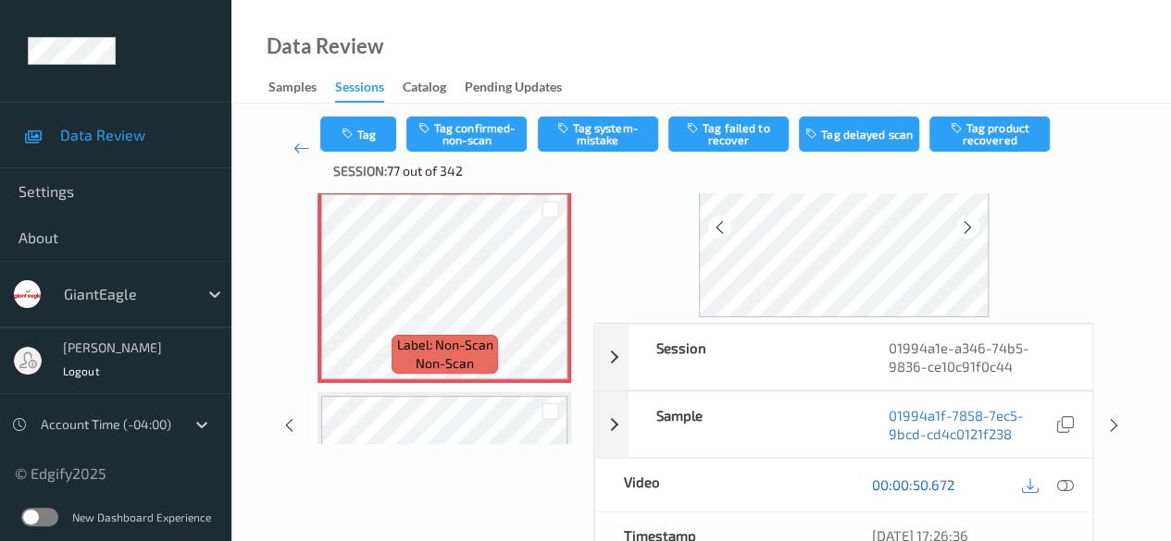
scroll to position [0, 0]
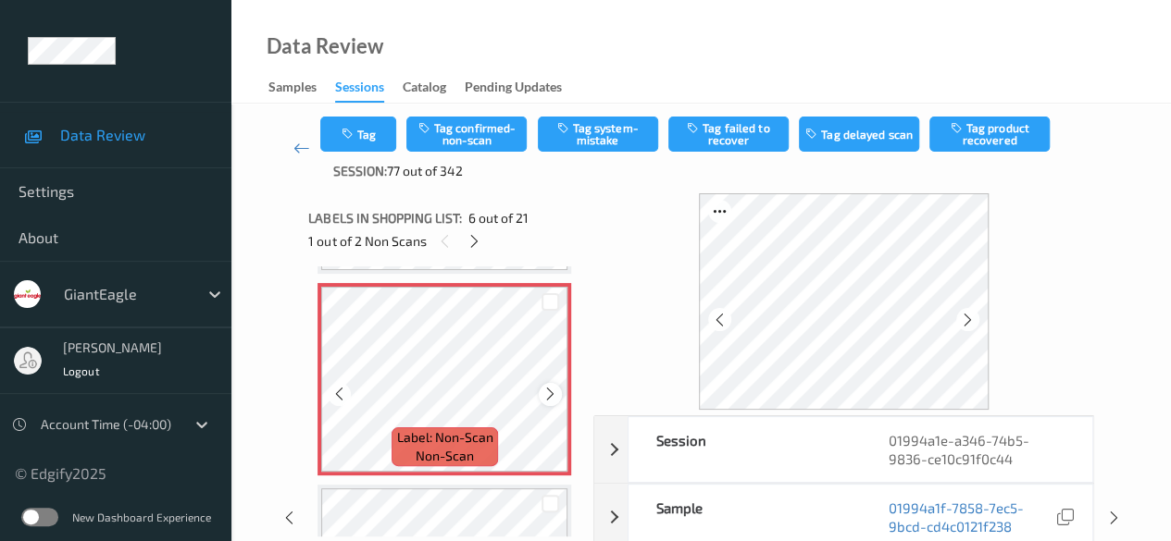
click at [550, 399] on icon at bounding box center [550, 394] width 16 height 17
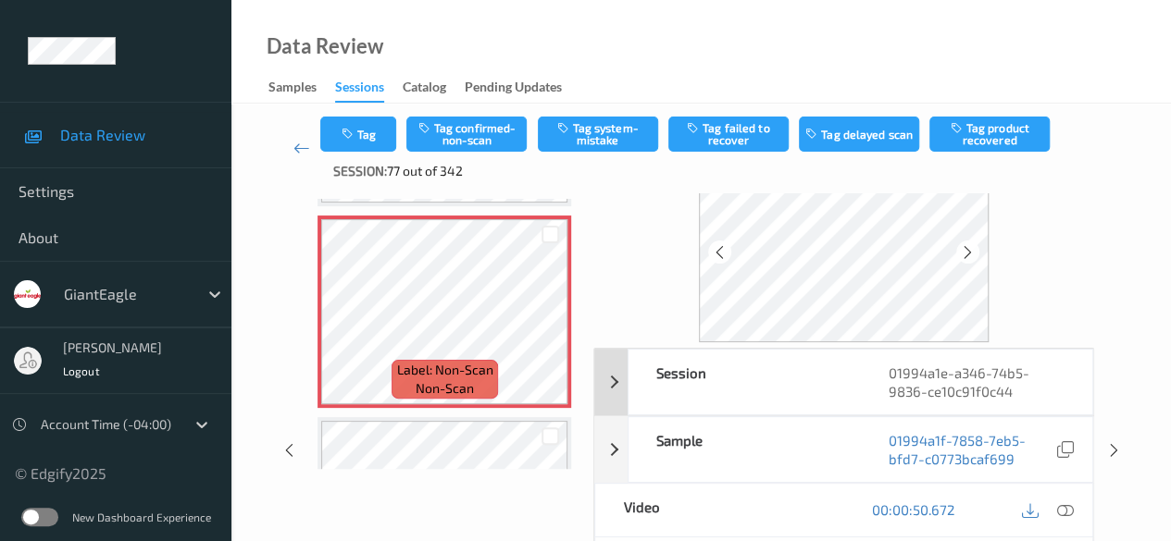
scroll to position [93, 0]
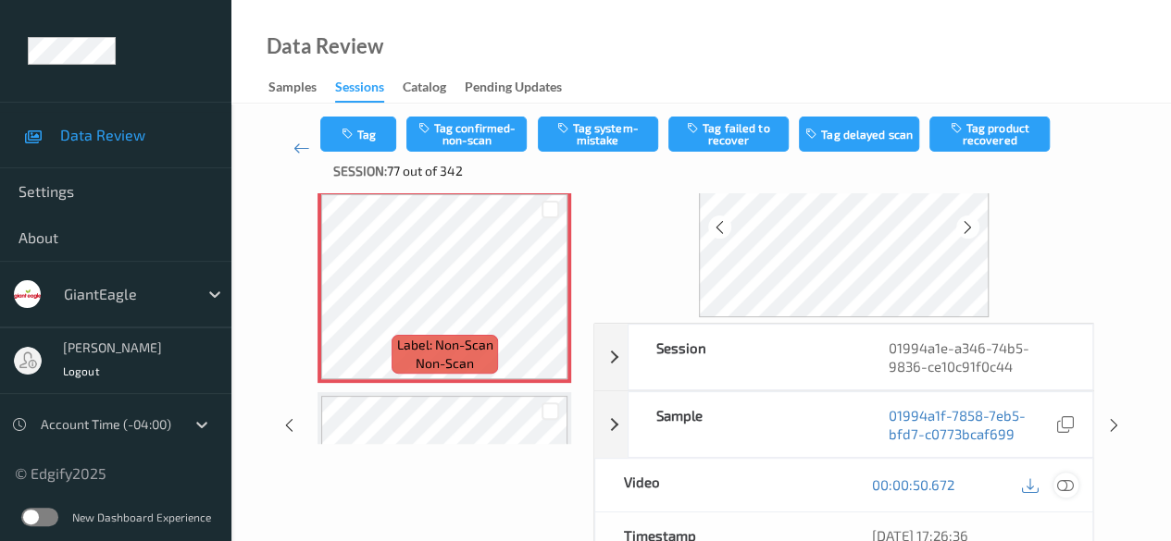
click at [819, 479] on icon at bounding box center [1065, 485] width 17 height 17
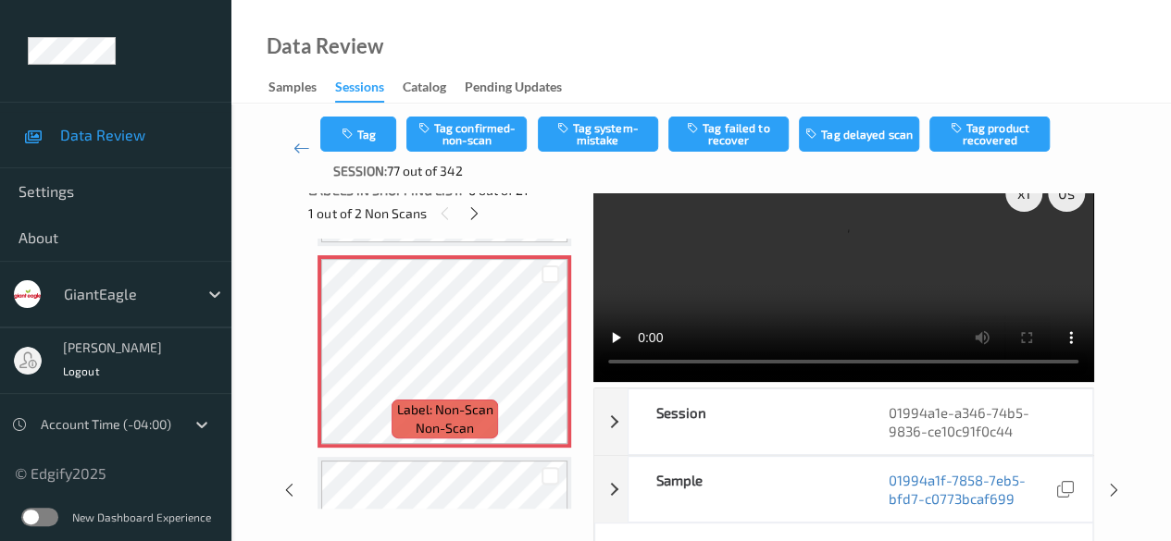
scroll to position [0, 0]
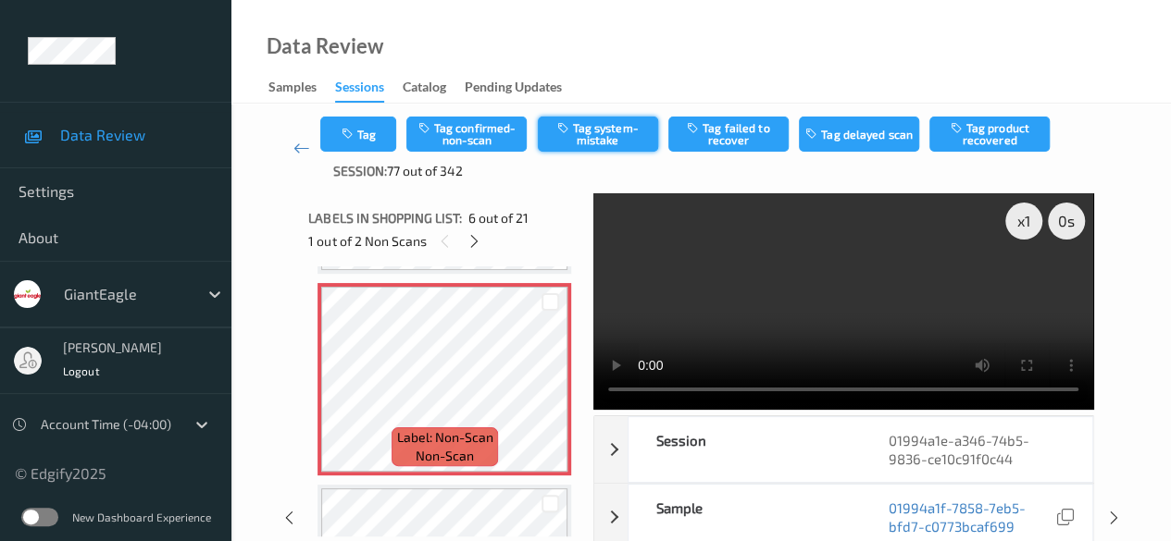
click at [604, 135] on button "Tag system-mistake" at bounding box center [598, 134] width 120 height 35
click at [476, 240] on icon at bounding box center [474, 241] width 16 height 17
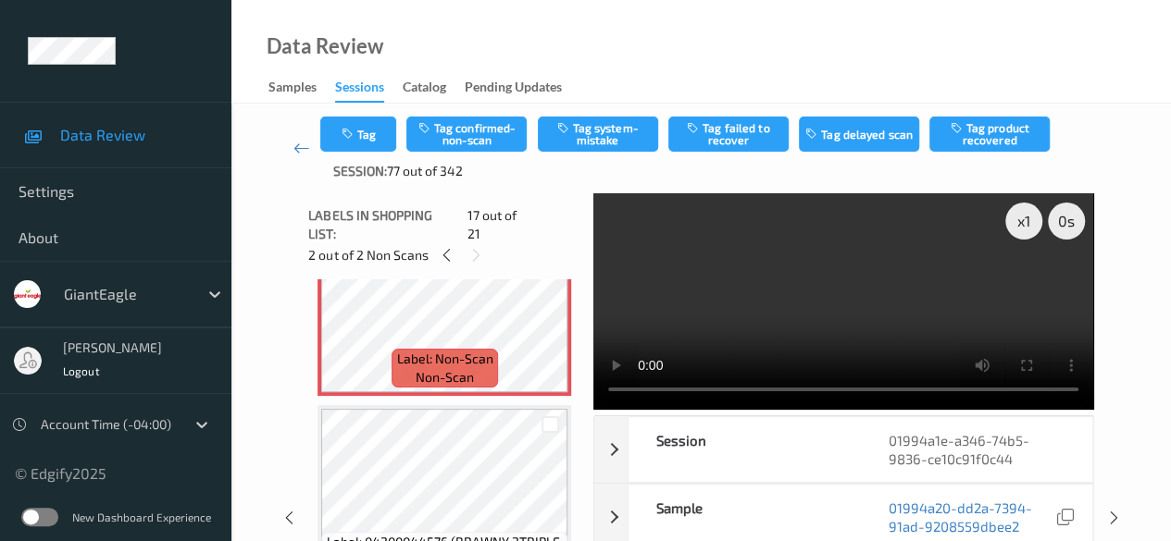
scroll to position [3406, 0]
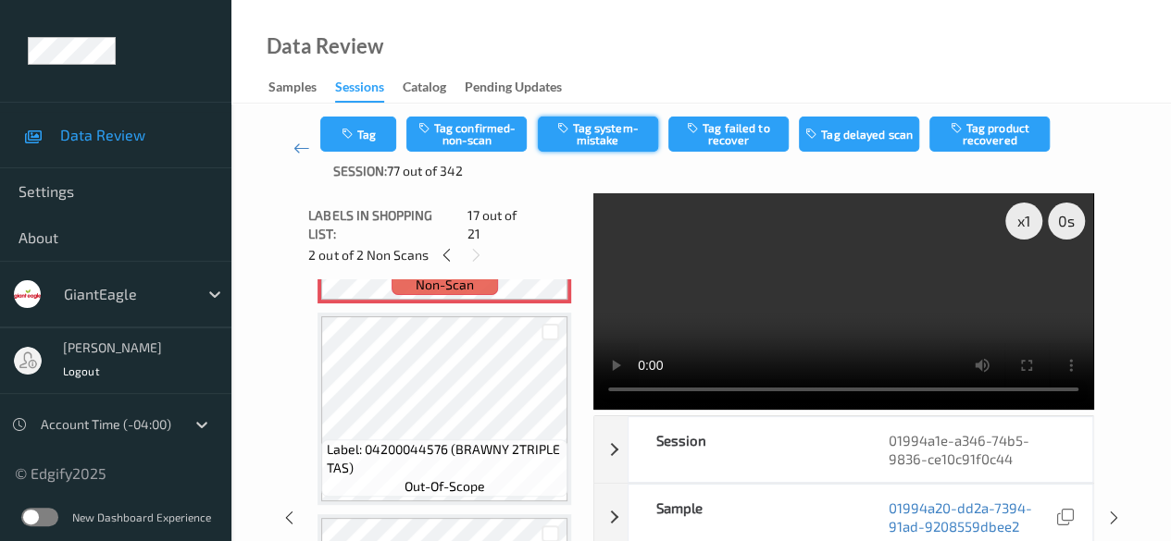
click at [579, 123] on button "Tag system-mistake" at bounding box center [598, 134] width 120 height 35
click at [302, 149] on icon at bounding box center [301, 148] width 17 height 19
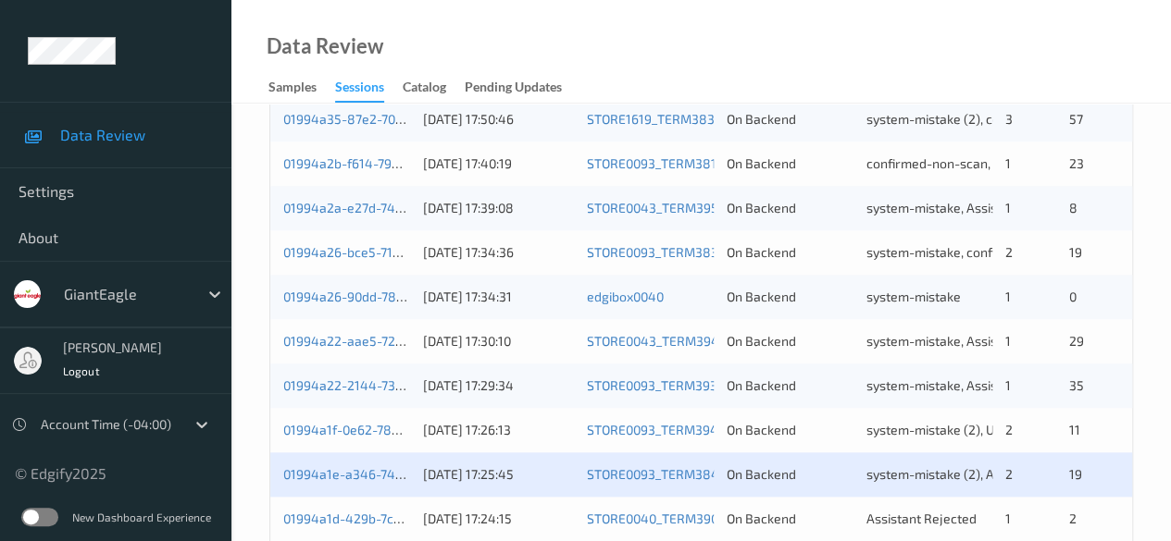
scroll to position [996, 0]
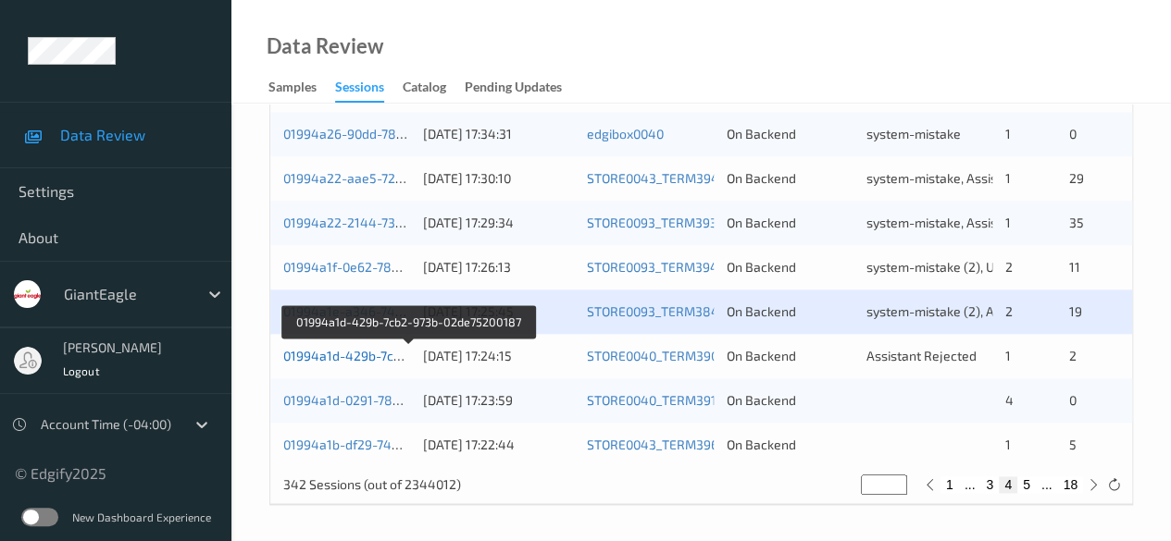
click at [357, 360] on link "01994a1d-429b-7cb2-973b-02de75200187" at bounding box center [408, 356] width 251 height 16
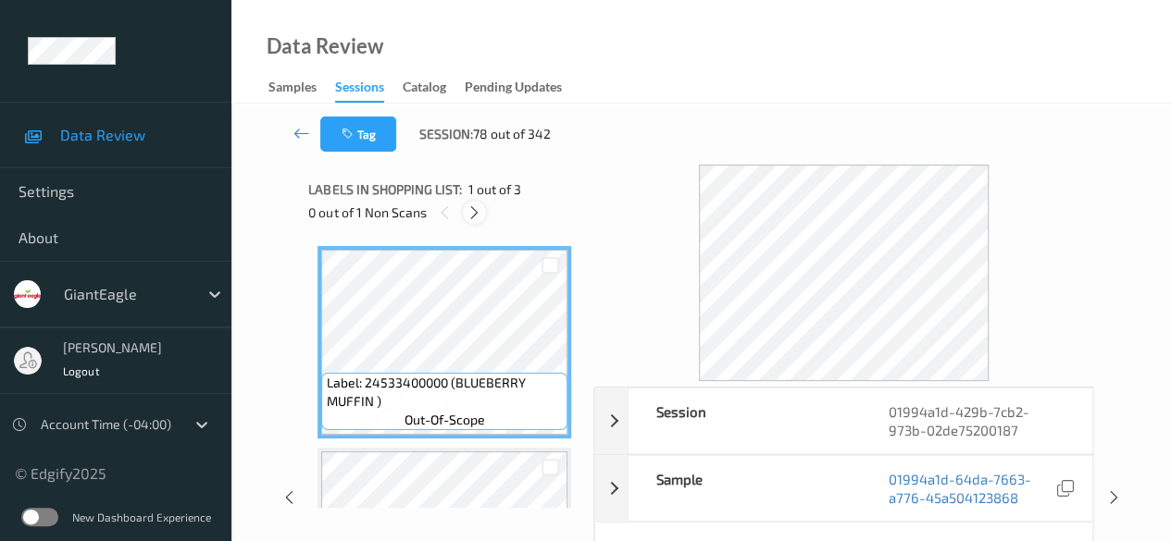
click at [475, 214] on icon at bounding box center [474, 213] width 16 height 17
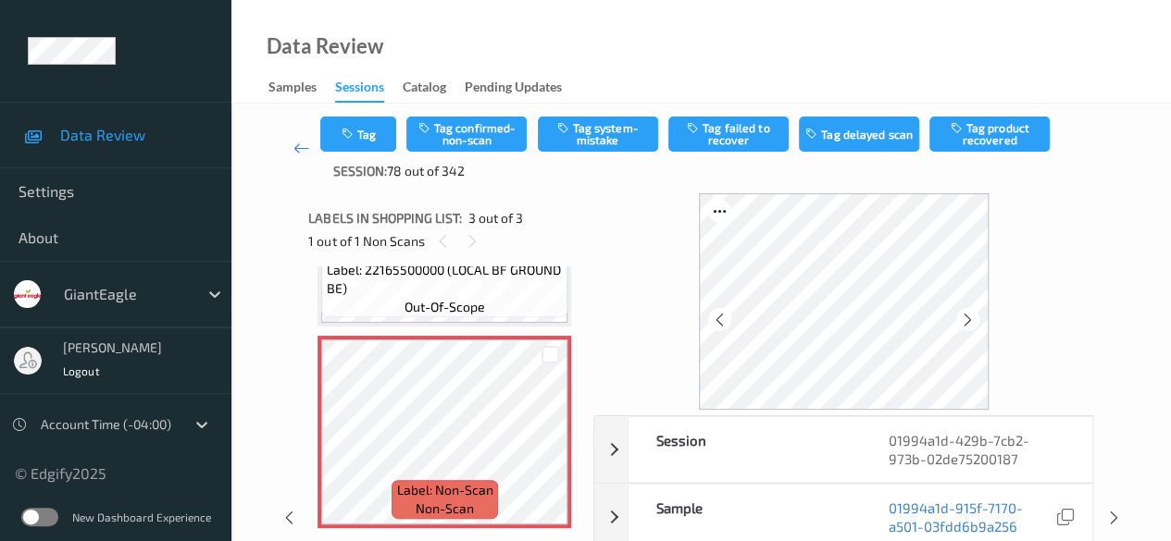
scroll to position [93, 0]
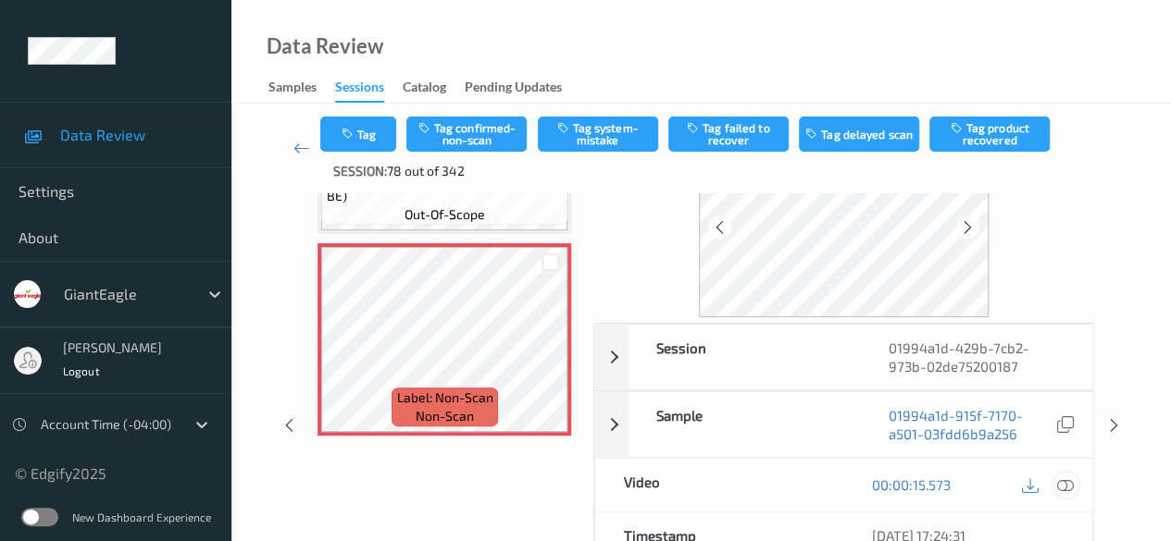
click at [819, 483] on icon at bounding box center [1065, 485] width 17 height 17
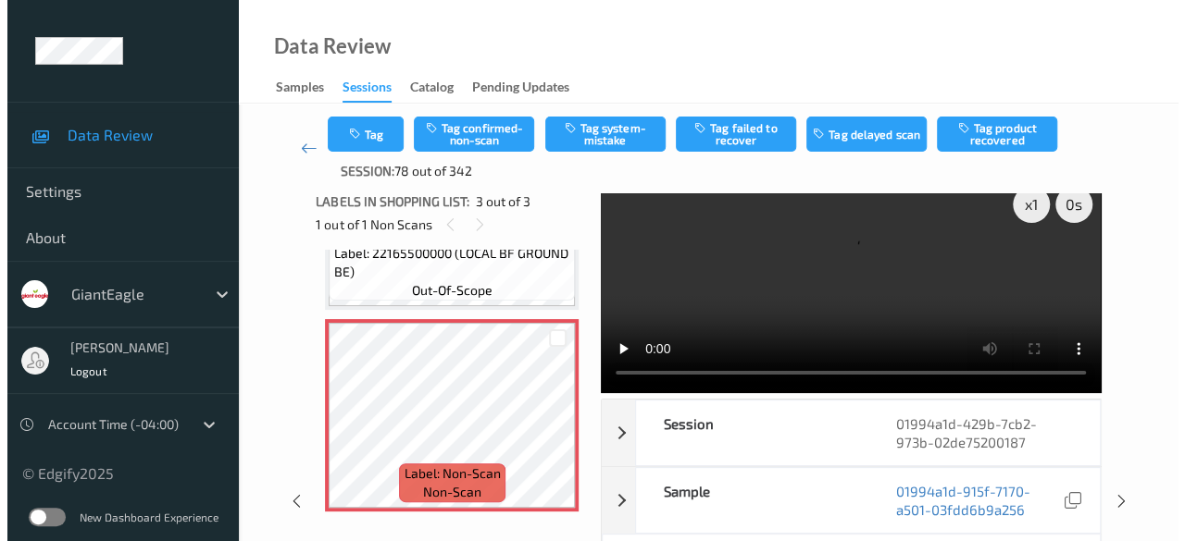
scroll to position [0, 0]
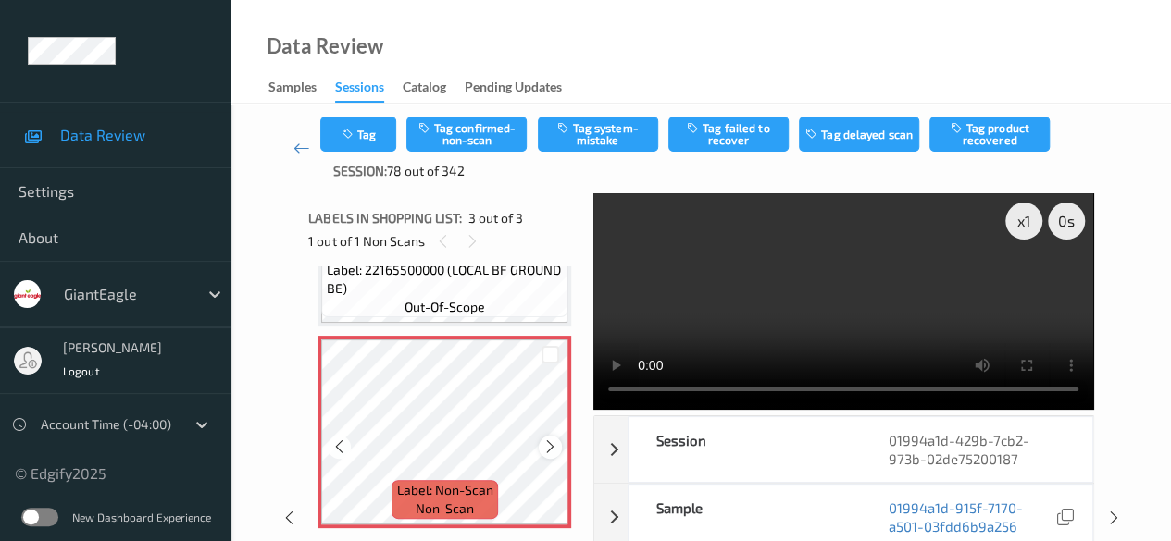
click at [549, 451] on icon at bounding box center [550, 447] width 16 height 17
click at [551, 451] on icon at bounding box center [550, 447] width 16 height 17
click at [587, 130] on button "Tag system-mistake" at bounding box center [598, 134] width 120 height 35
click at [361, 127] on button "Tag" at bounding box center [358, 134] width 76 height 35
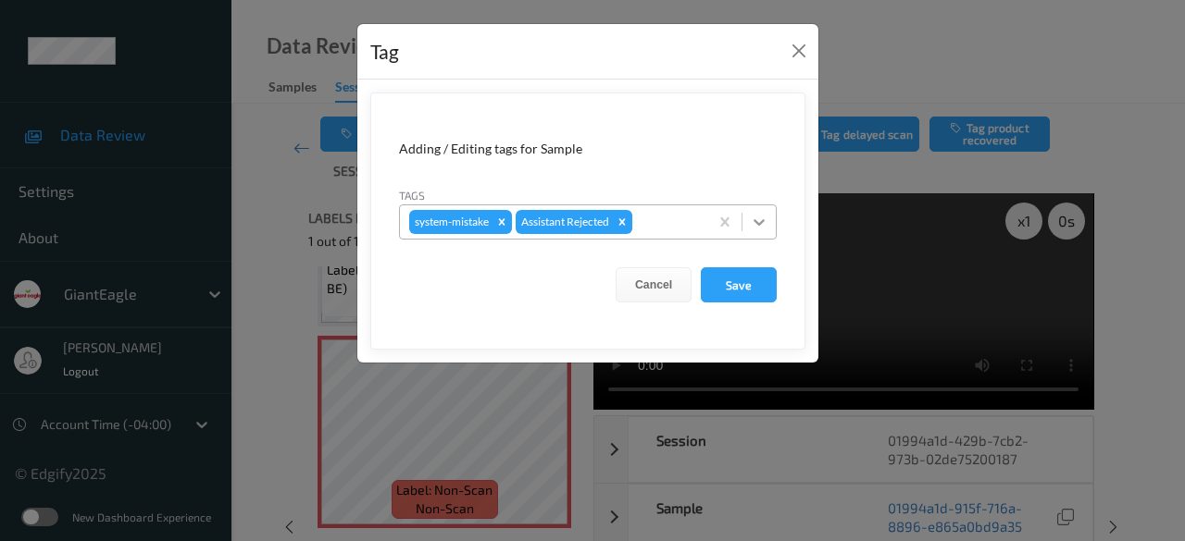
click at [757, 226] on icon at bounding box center [759, 222] width 19 height 19
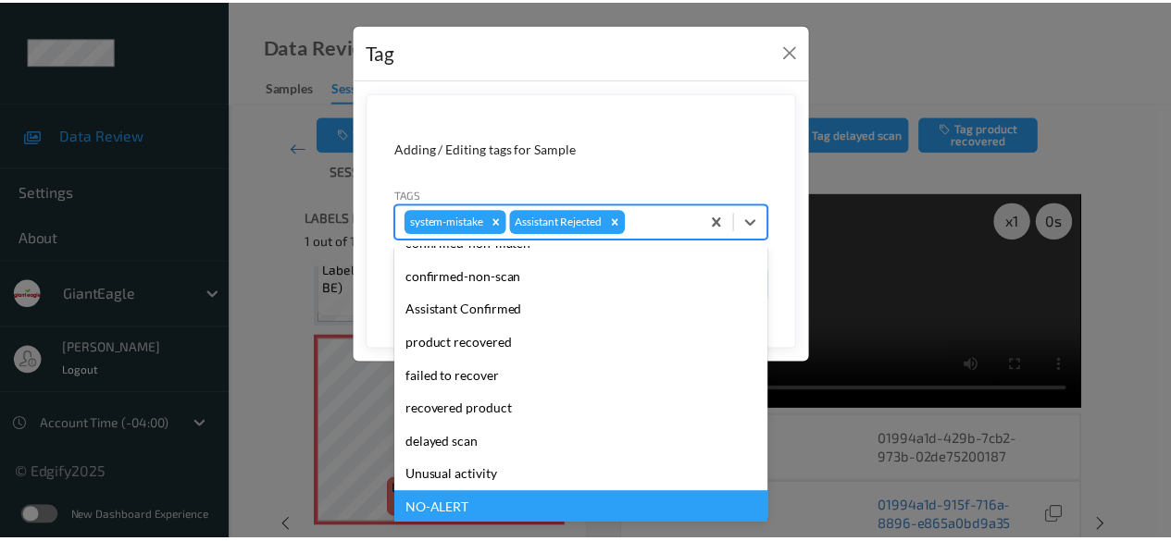
scroll to position [148, 0]
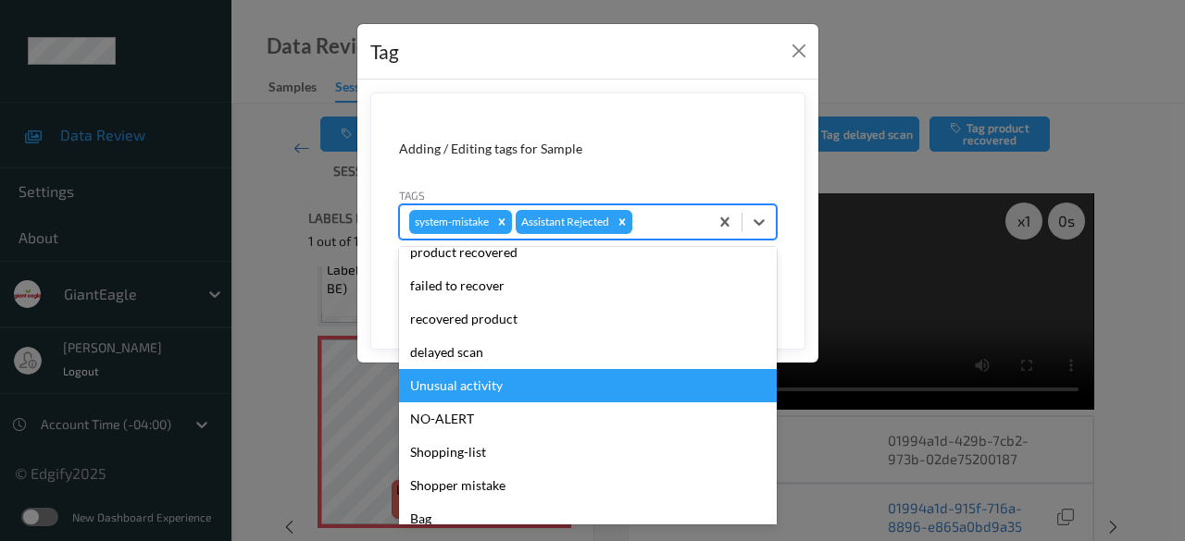
click at [537, 391] on div "Unusual activity" at bounding box center [588, 385] width 378 height 33
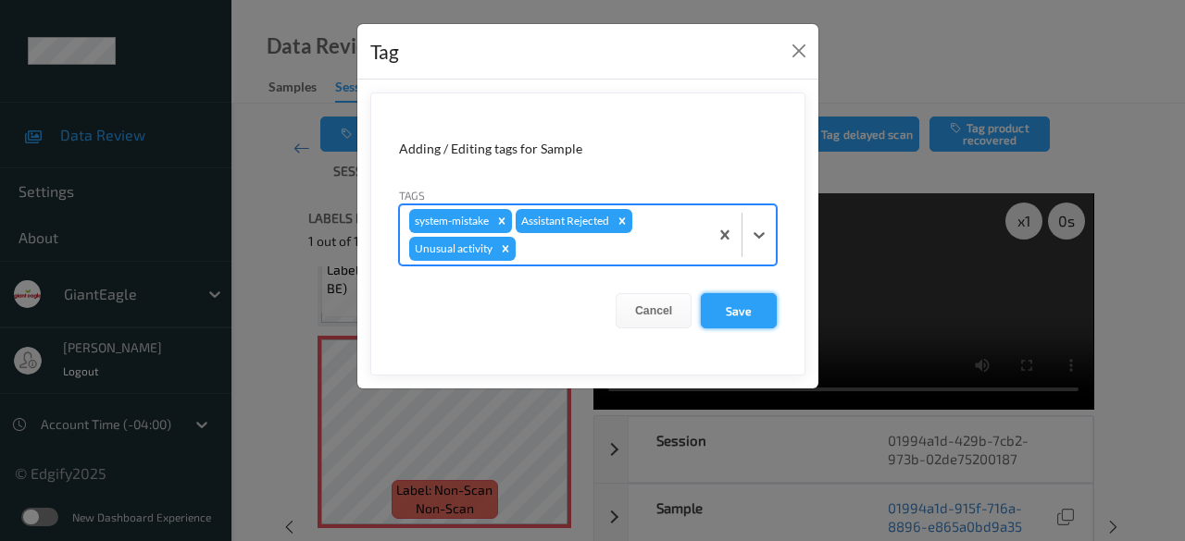
click at [742, 316] on button "Save" at bounding box center [739, 310] width 76 height 35
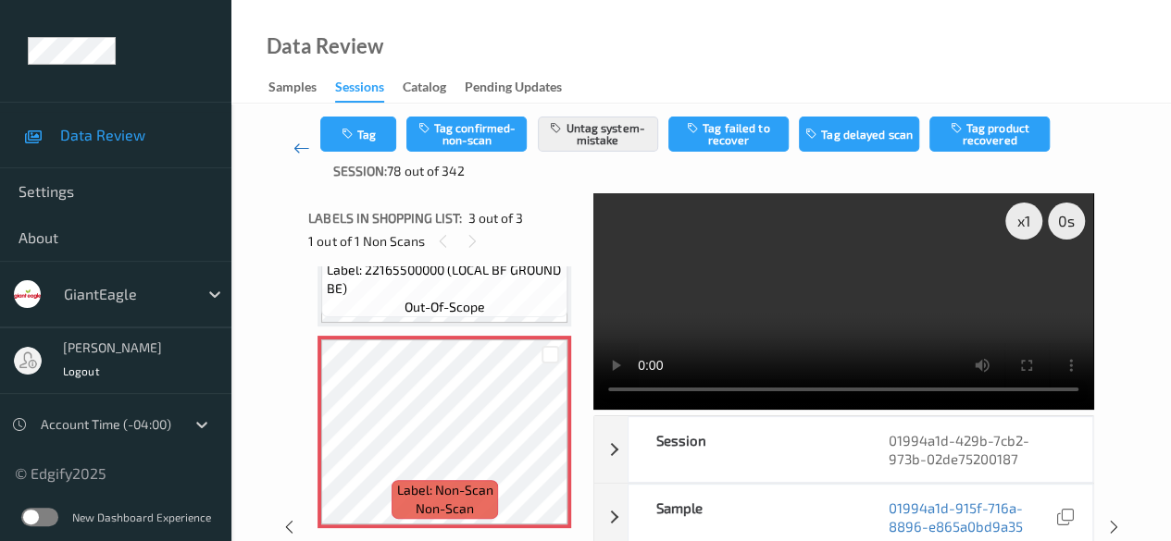
click at [302, 143] on icon at bounding box center [301, 148] width 17 height 19
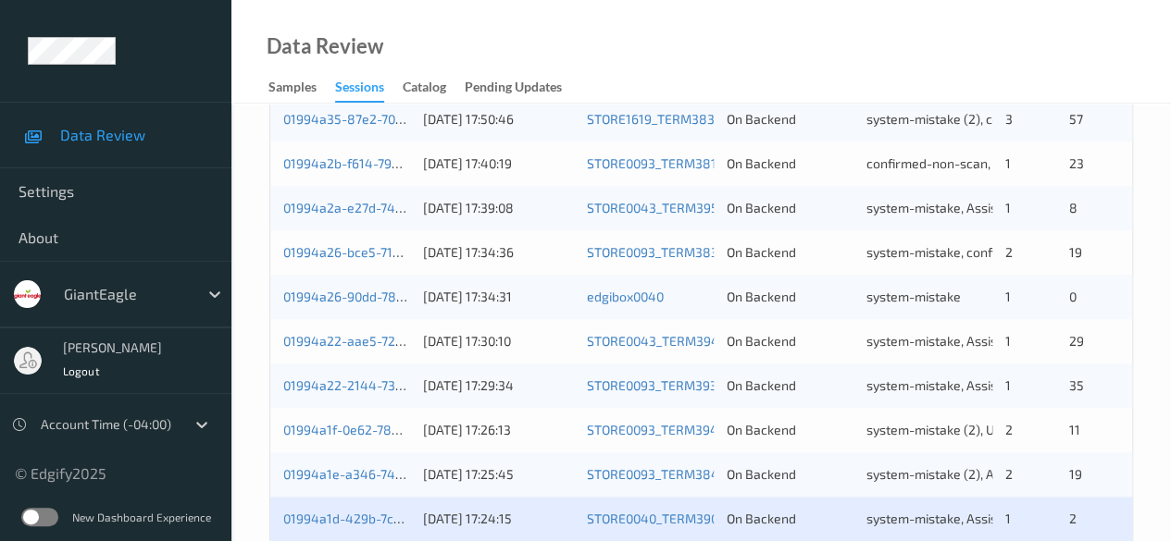
scroll to position [996, 0]
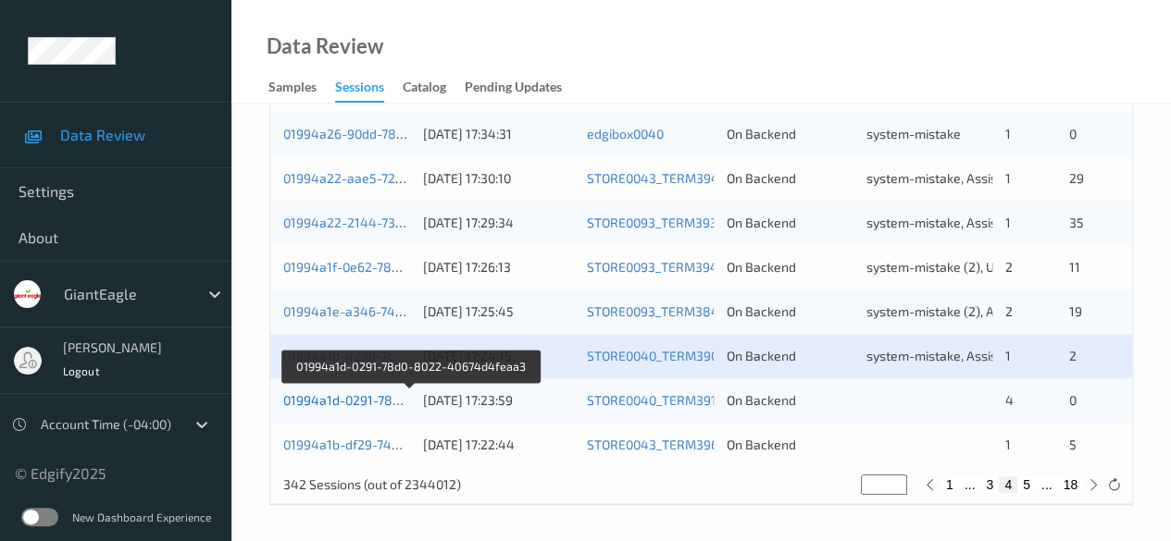
click at [341, 402] on link "01994a1d-0291-78d0-8022-40674d4feaa3" at bounding box center [410, 400] width 254 height 16
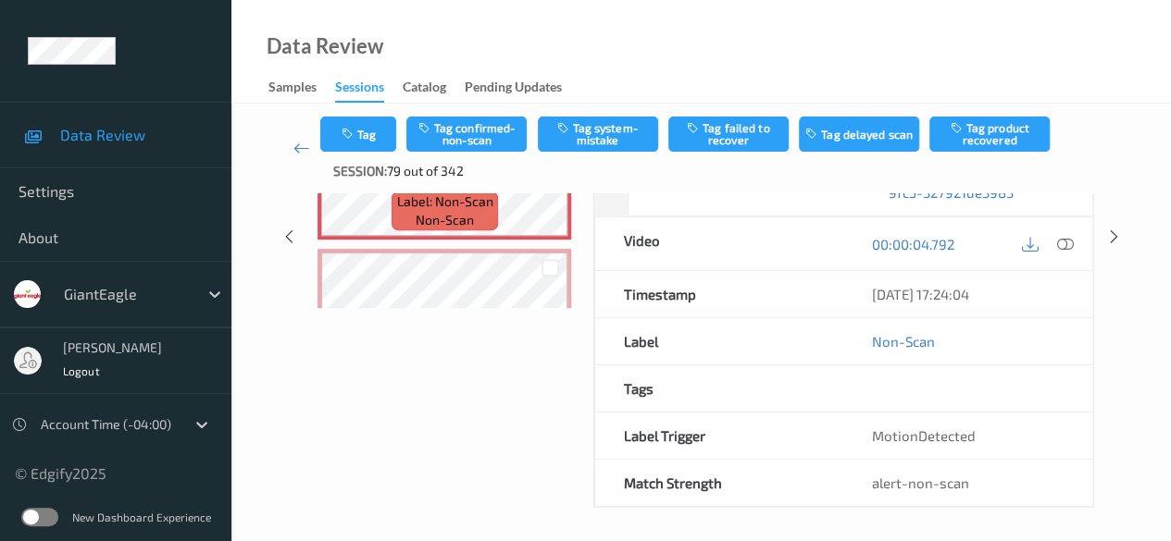
scroll to position [240, 0]
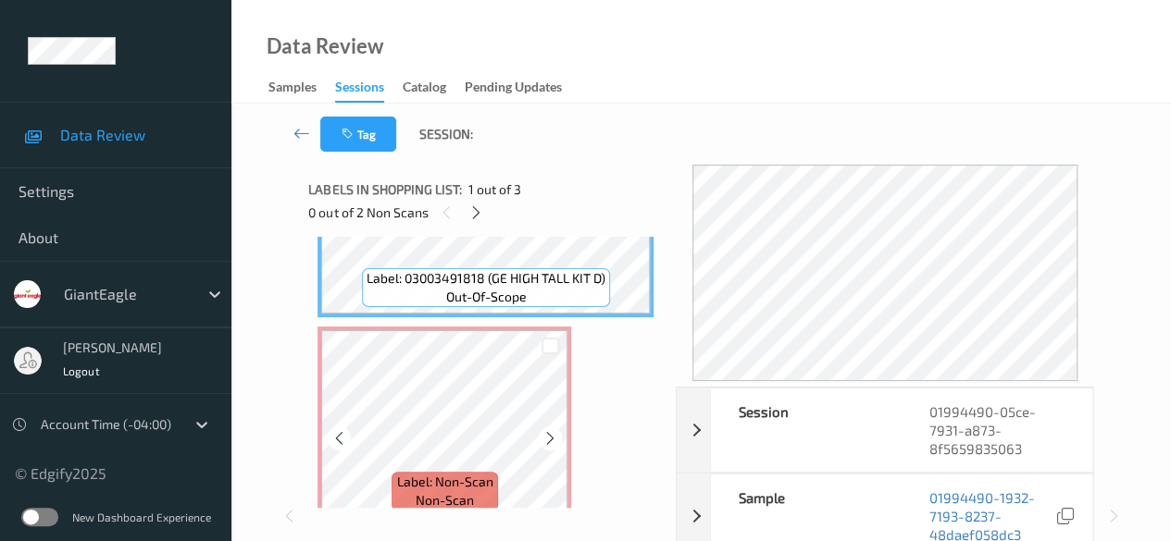
scroll to position [93, 0]
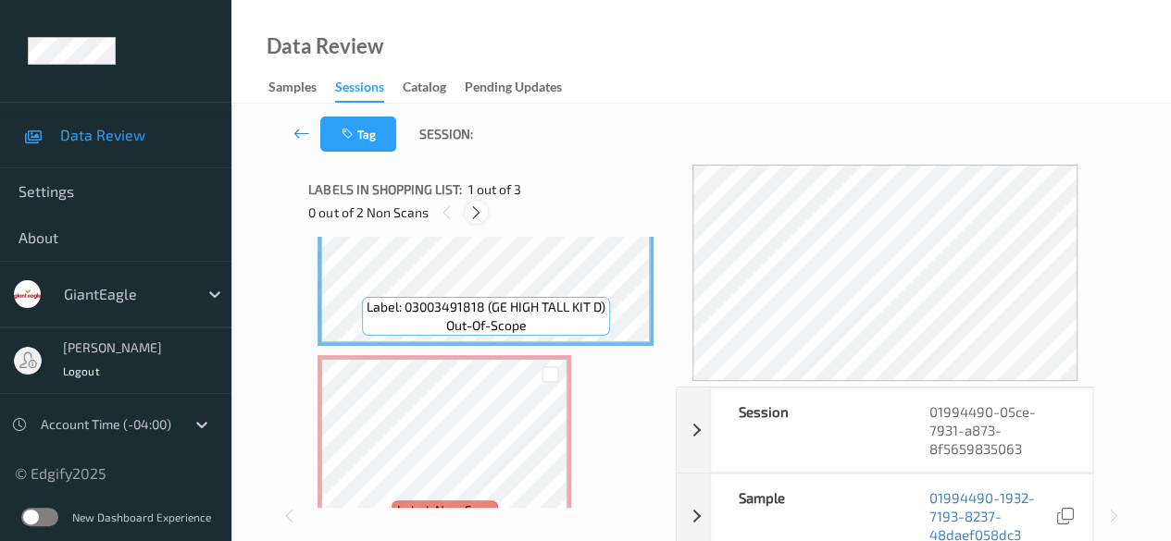
click at [481, 217] on icon at bounding box center [476, 213] width 16 height 17
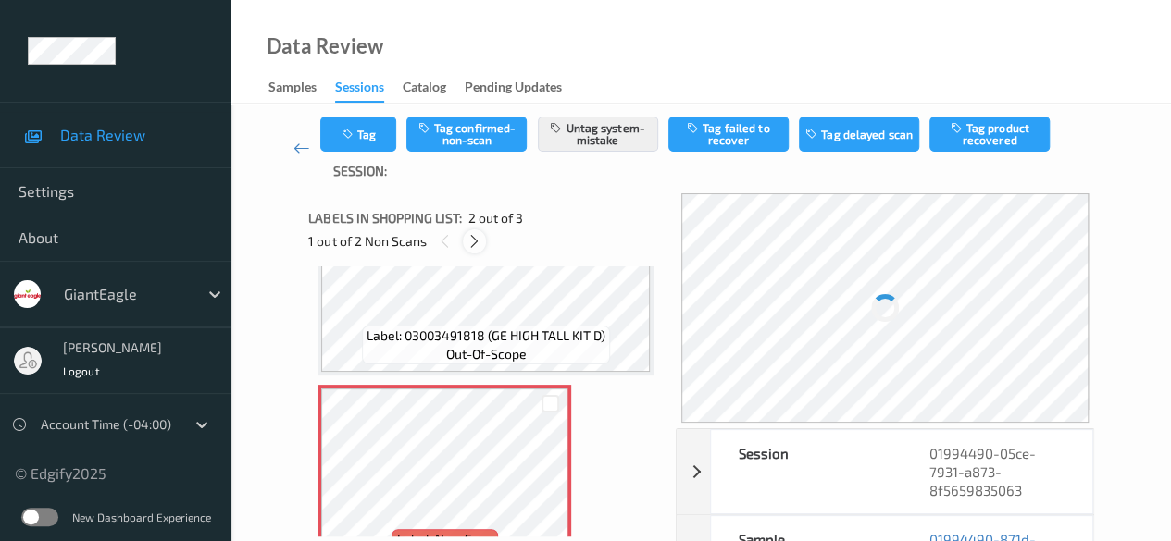
scroll to position [9, 0]
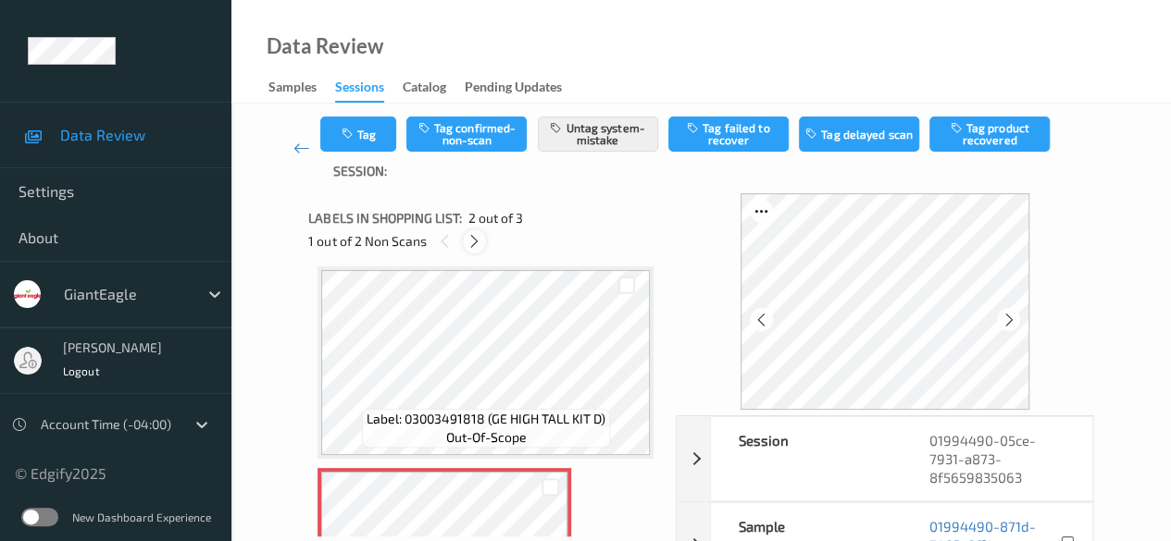
click at [474, 237] on icon at bounding box center [474, 241] width 16 height 17
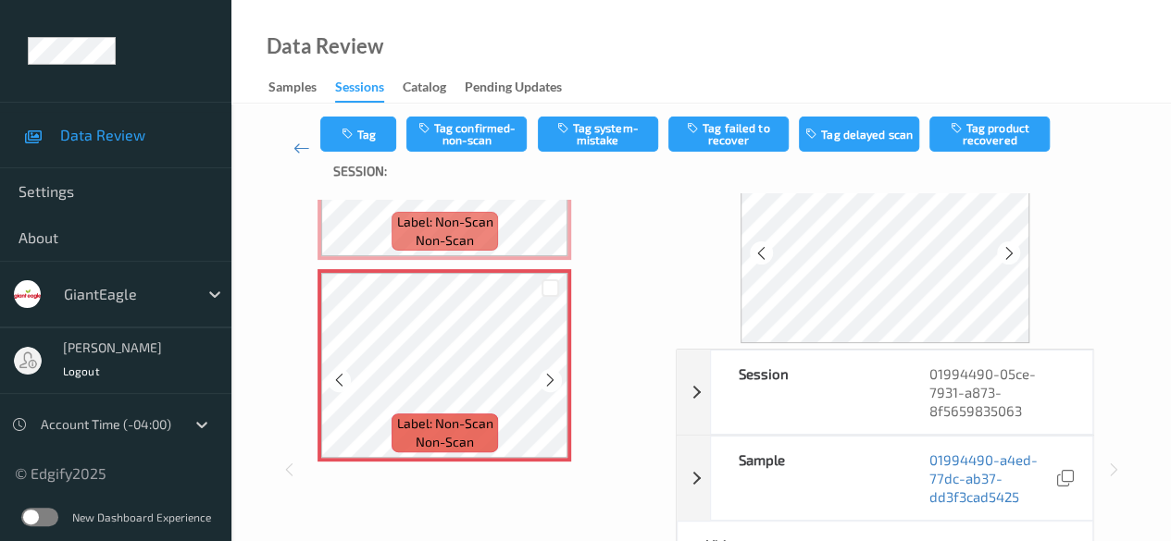
scroll to position [93, 0]
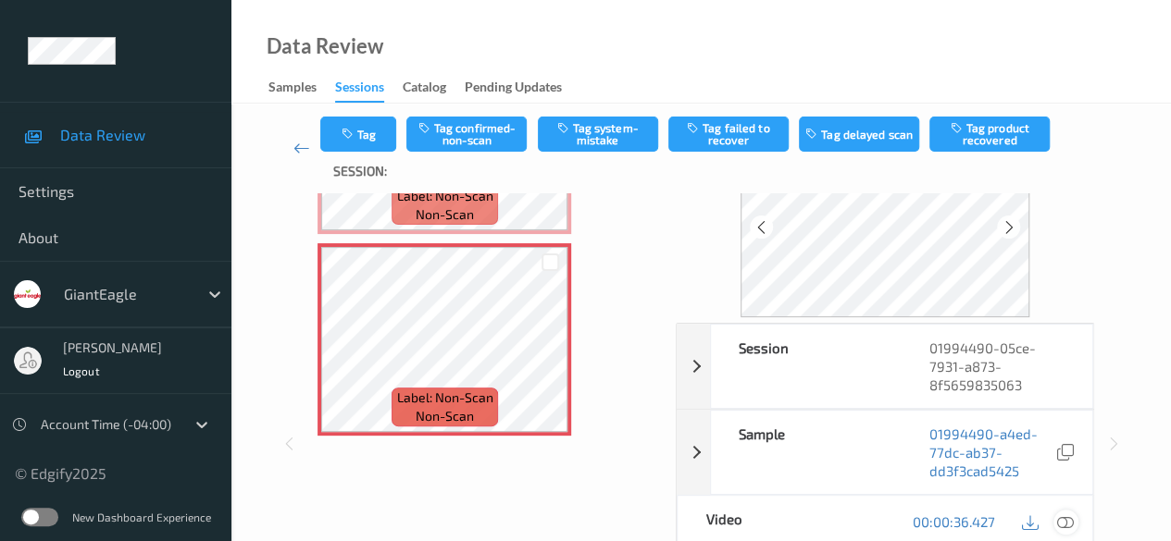
click at [1067, 520] on icon at bounding box center [1065, 522] width 17 height 17
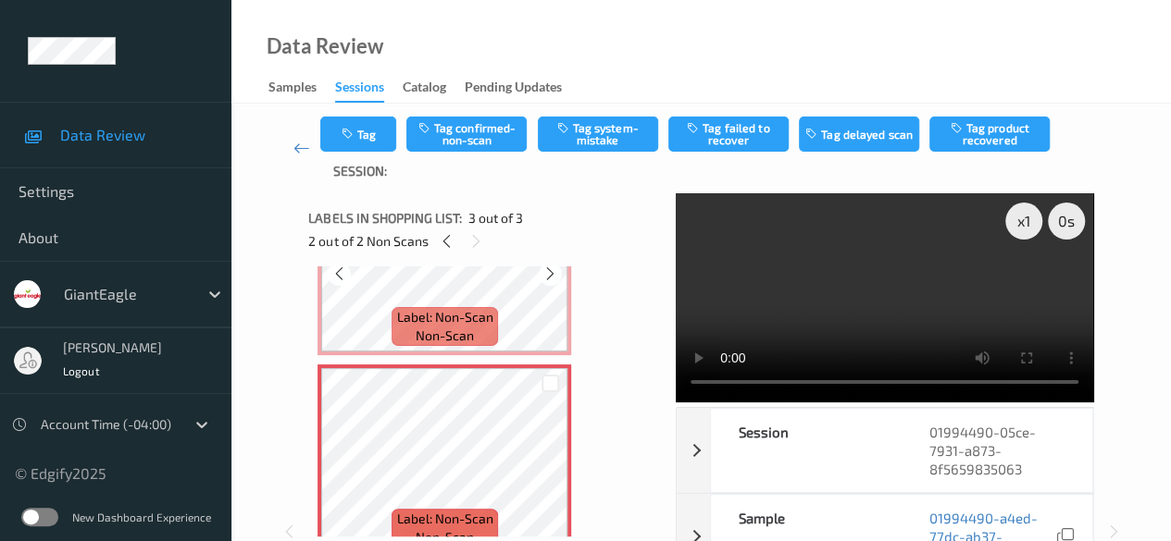
scroll to position [343, 0]
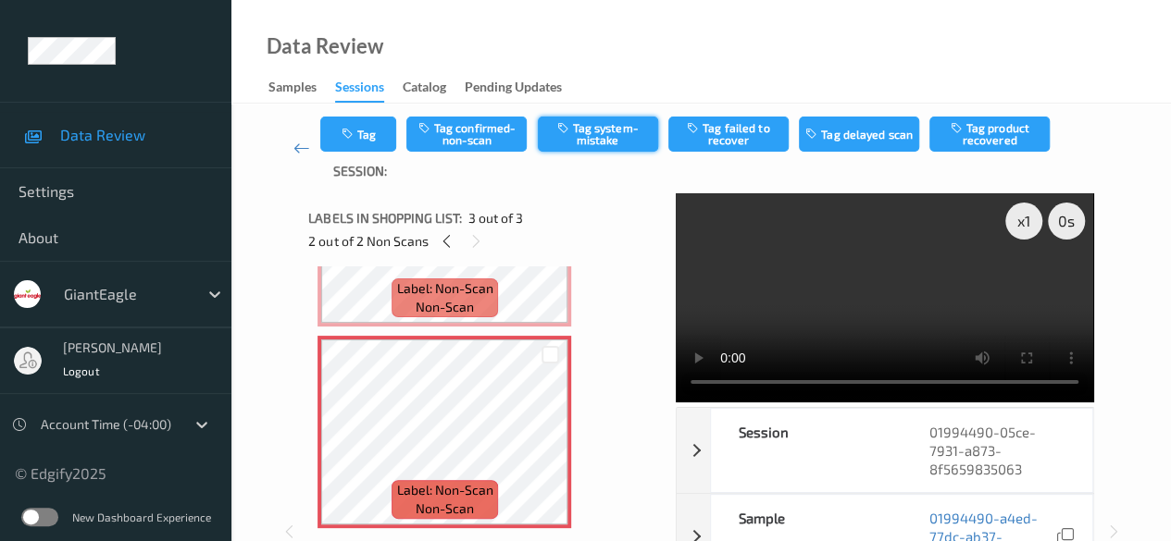
click at [618, 142] on button "Tag system-mistake" at bounding box center [598, 134] width 120 height 35
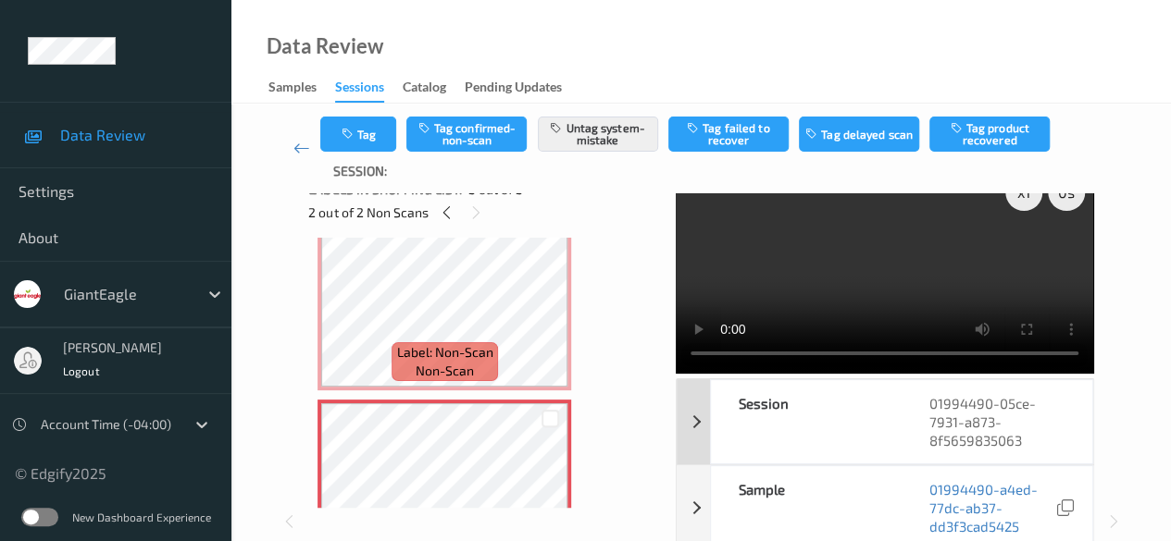
scroll to position [0, 0]
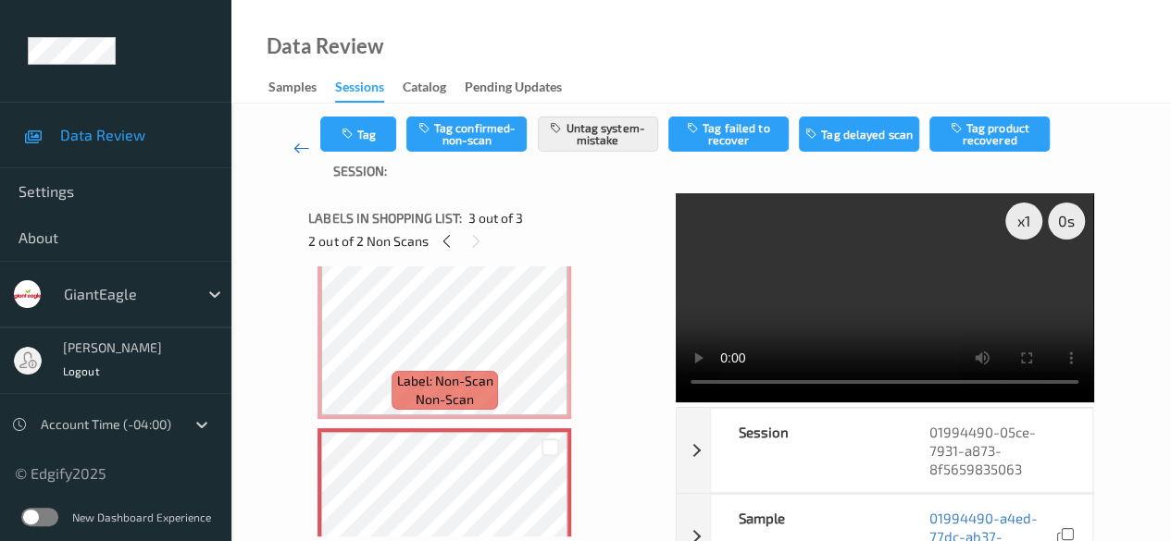
click at [301, 150] on icon at bounding box center [301, 148] width 17 height 19
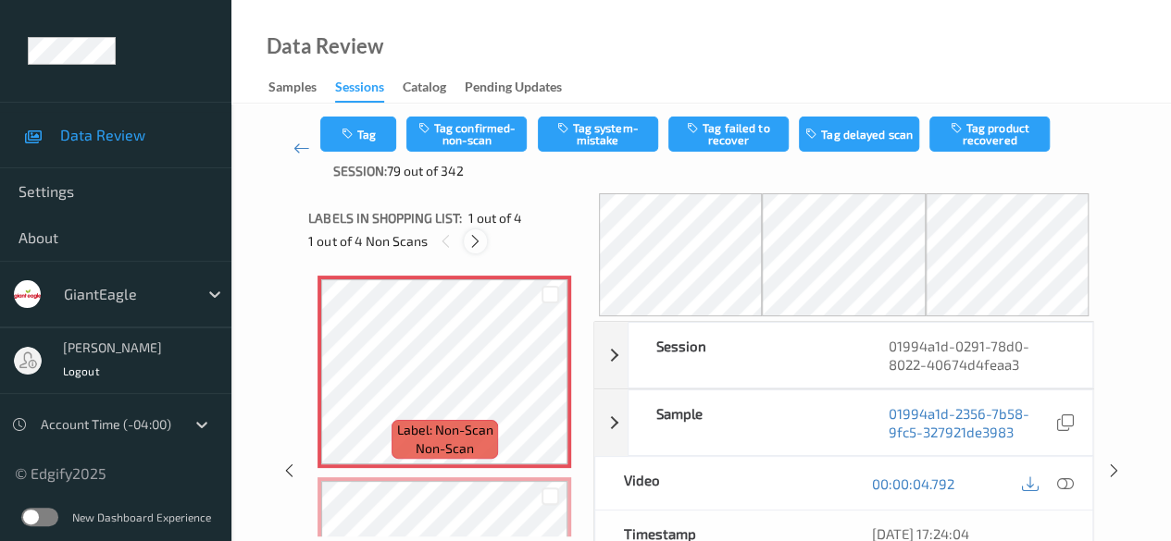
click at [479, 238] on icon at bounding box center [475, 241] width 16 height 17
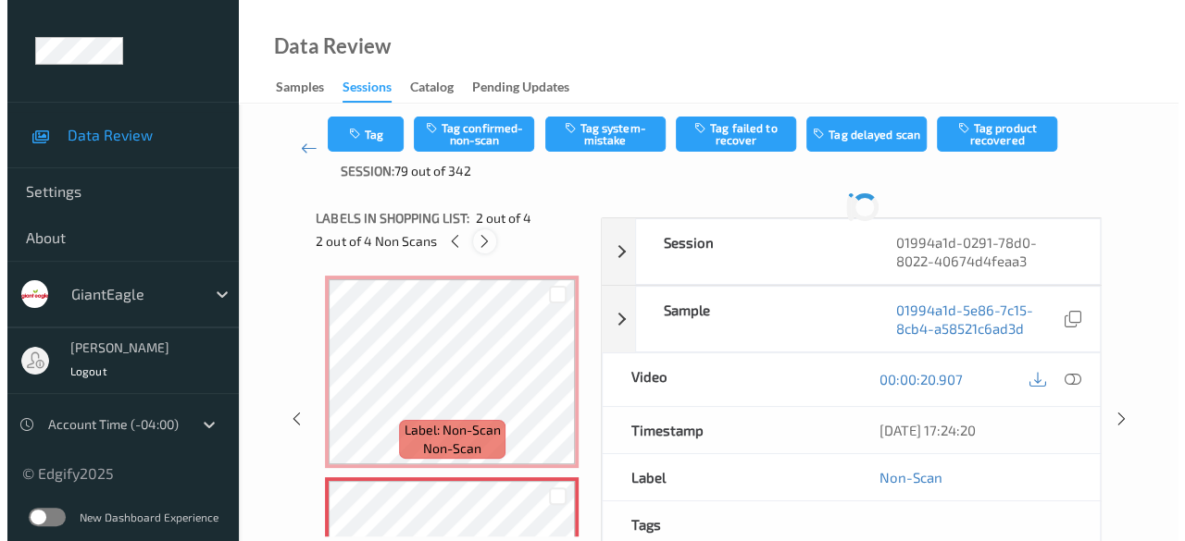
scroll to position [9, 0]
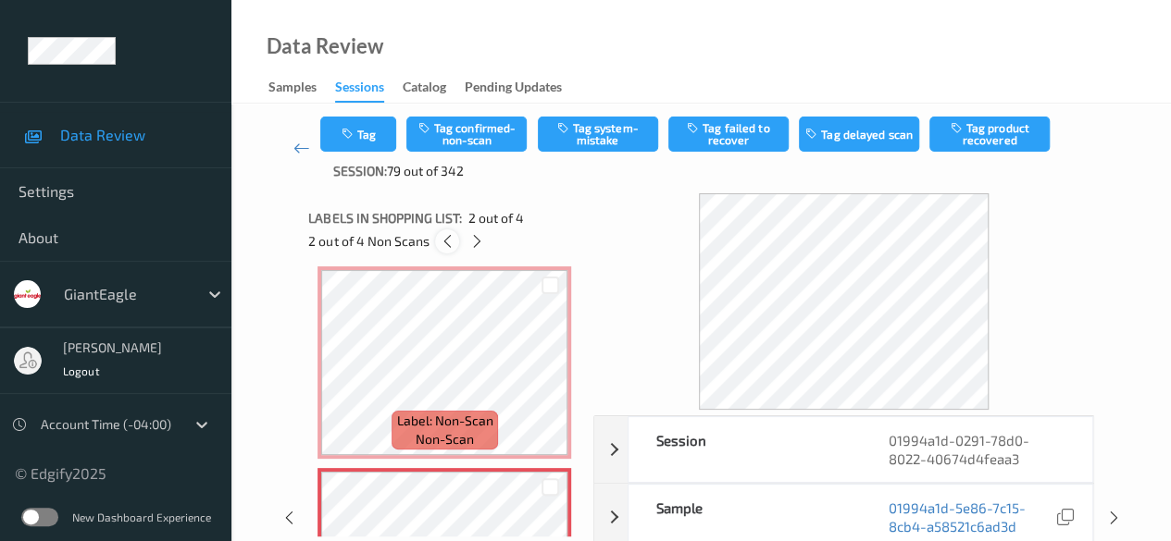
click at [447, 236] on icon at bounding box center [448, 241] width 16 height 17
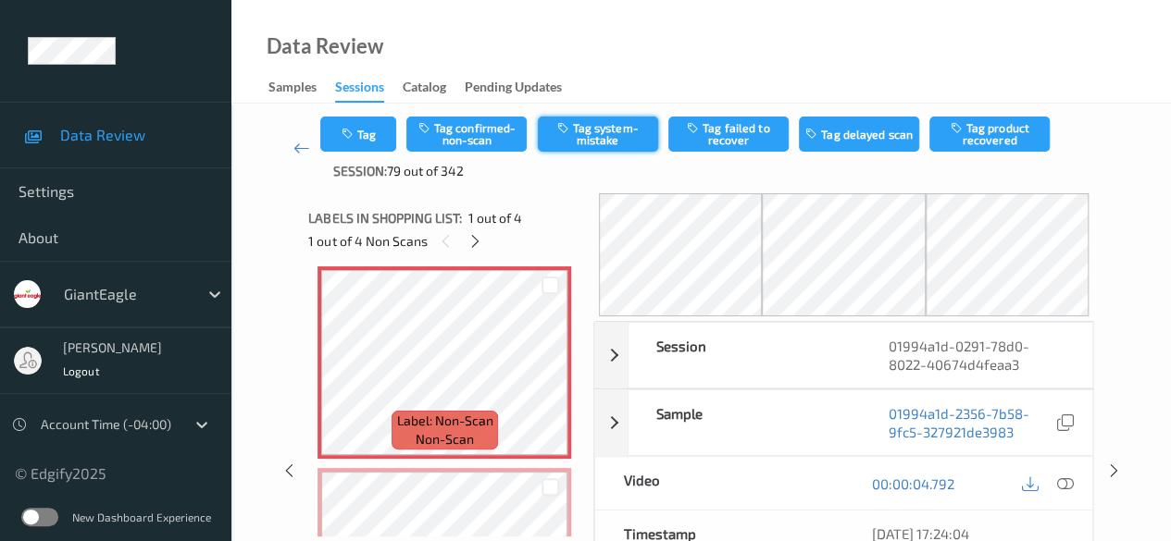
click at [603, 137] on button "Tag system-mistake" at bounding box center [598, 134] width 120 height 35
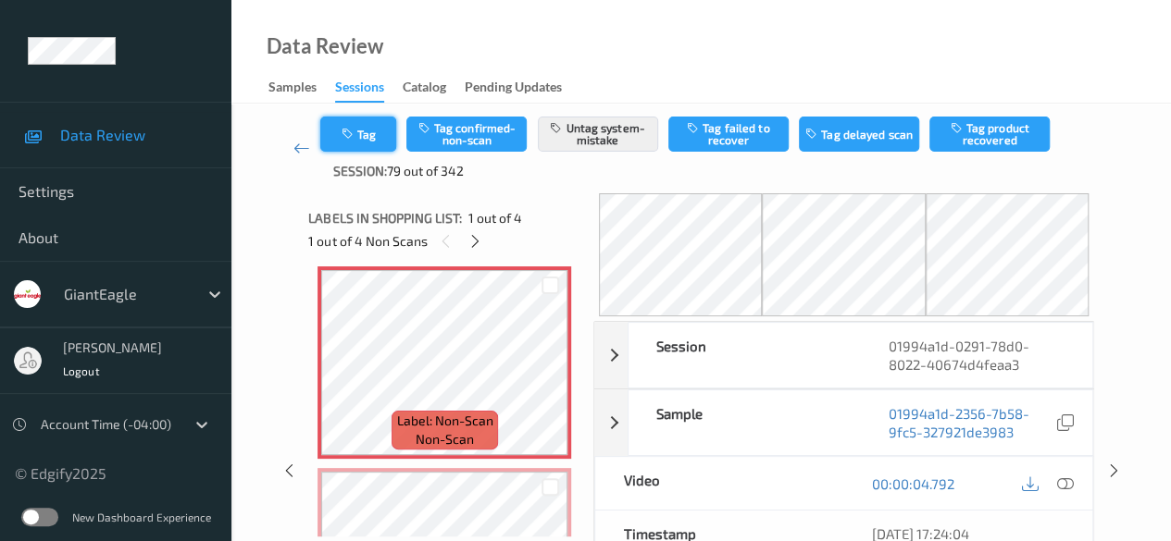
click at [364, 136] on button "Tag" at bounding box center [358, 134] width 76 height 35
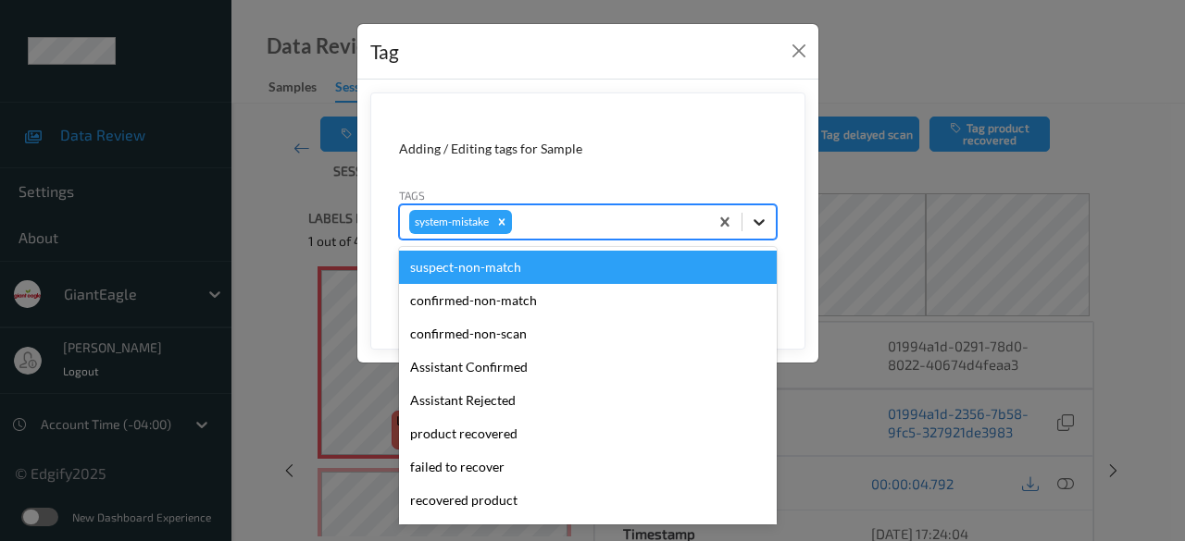
click at [757, 220] on icon at bounding box center [758, 222] width 11 height 6
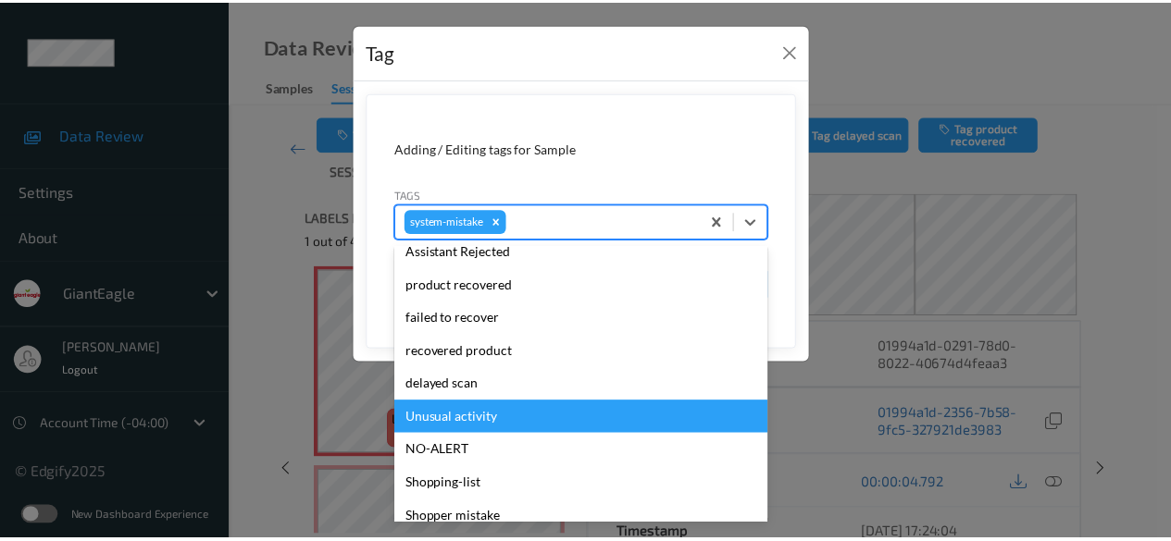
scroll to position [230, 0]
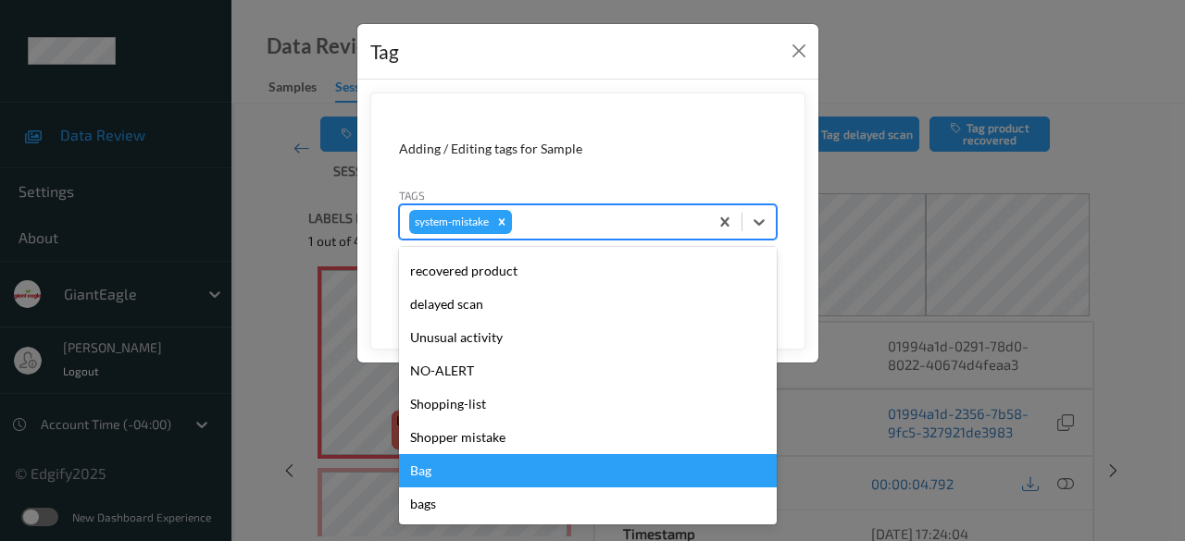
click at [486, 481] on div "Bag" at bounding box center [588, 470] width 378 height 33
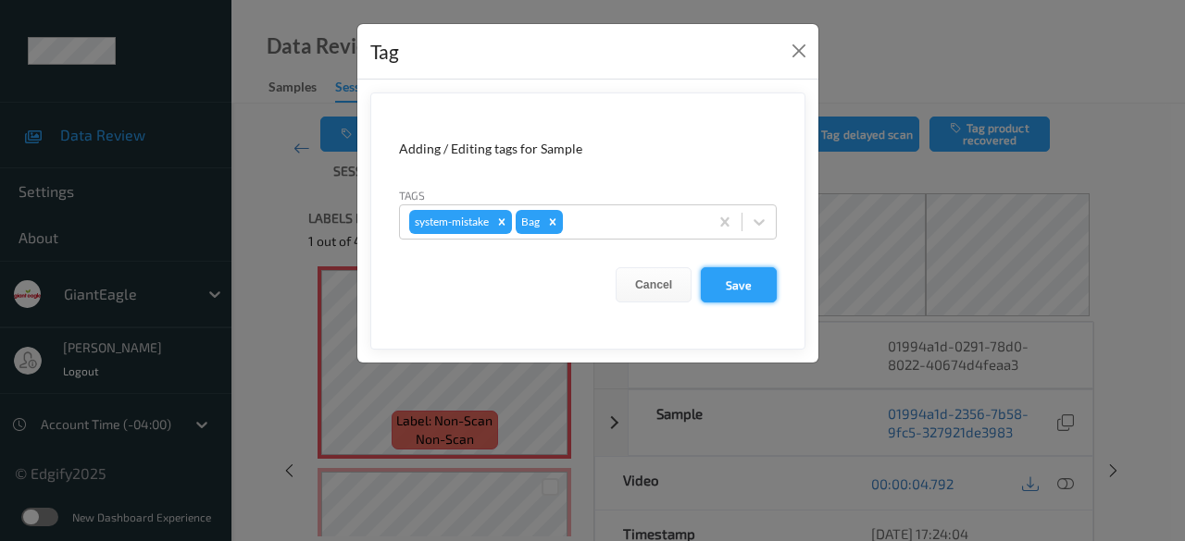
click at [730, 284] on button "Save" at bounding box center [739, 284] width 76 height 35
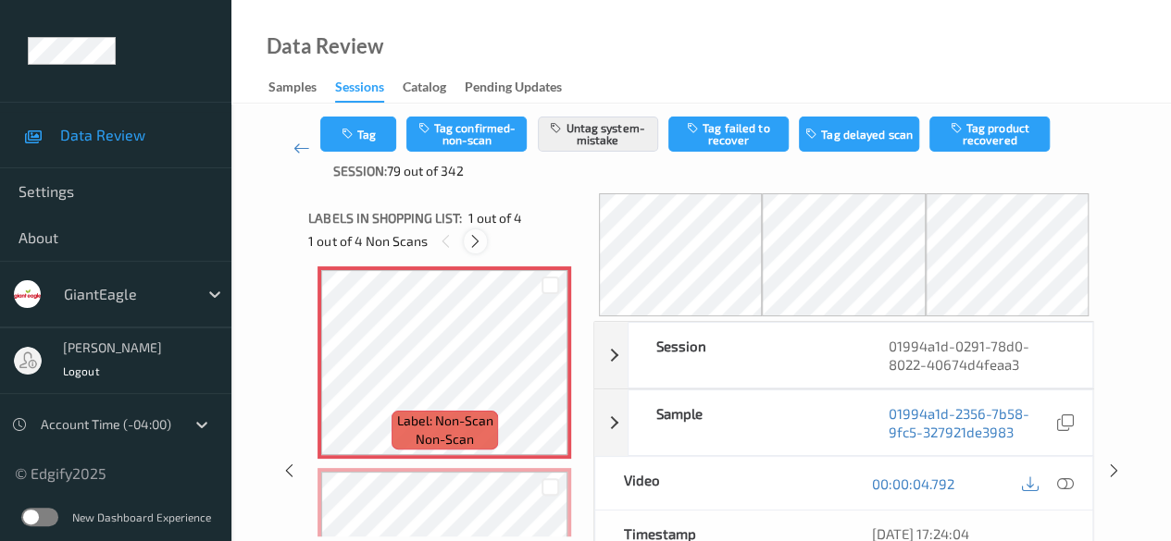
click at [480, 237] on icon at bounding box center [475, 241] width 16 height 17
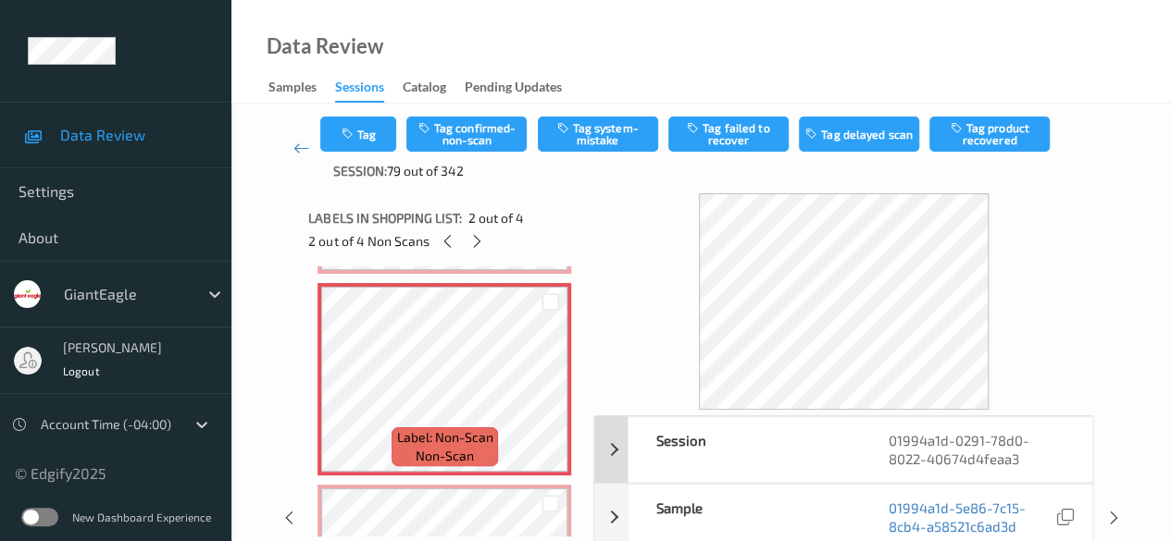
scroll to position [93, 0]
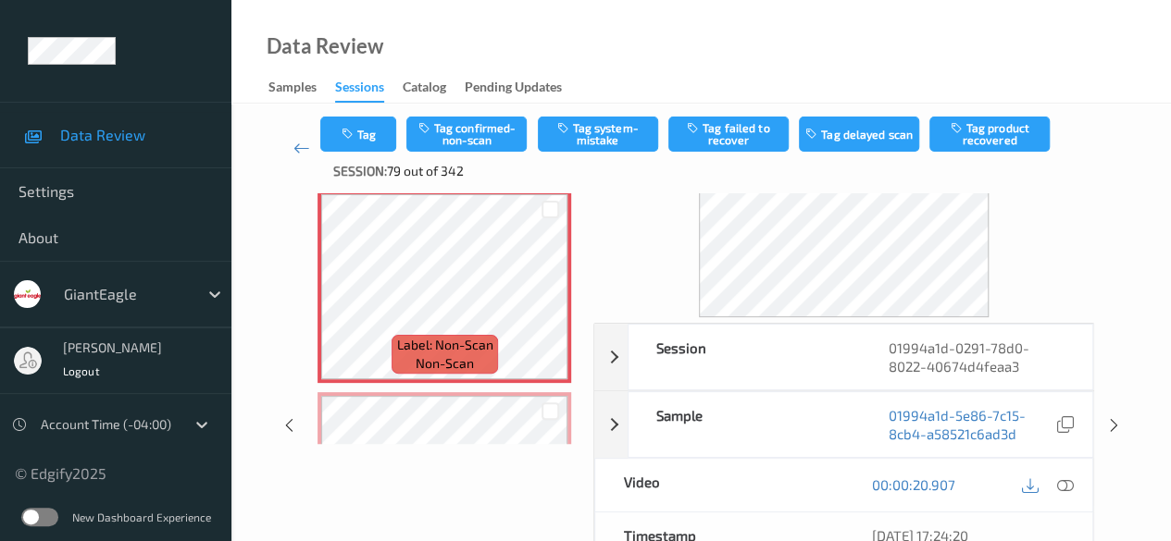
click at [1062, 479] on icon at bounding box center [1065, 485] width 17 height 17
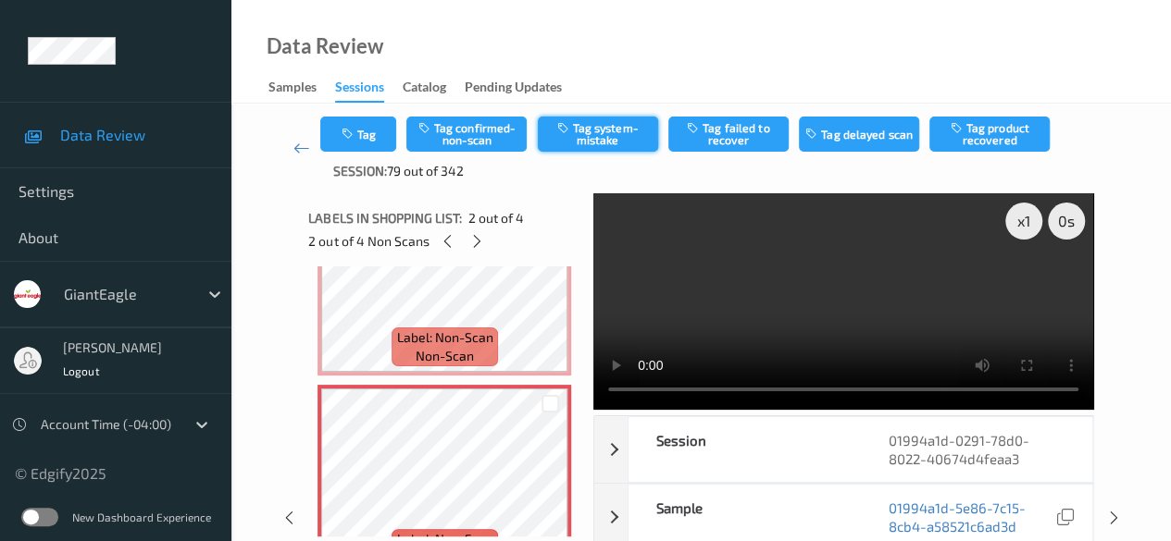
click at [577, 133] on button "Tag system-mistake" at bounding box center [598, 134] width 120 height 35
click at [615, 131] on button "Untag system-mistake" at bounding box center [598, 134] width 120 height 35
click at [485, 138] on button "Tag confirmed-non-scan" at bounding box center [466, 134] width 120 height 35
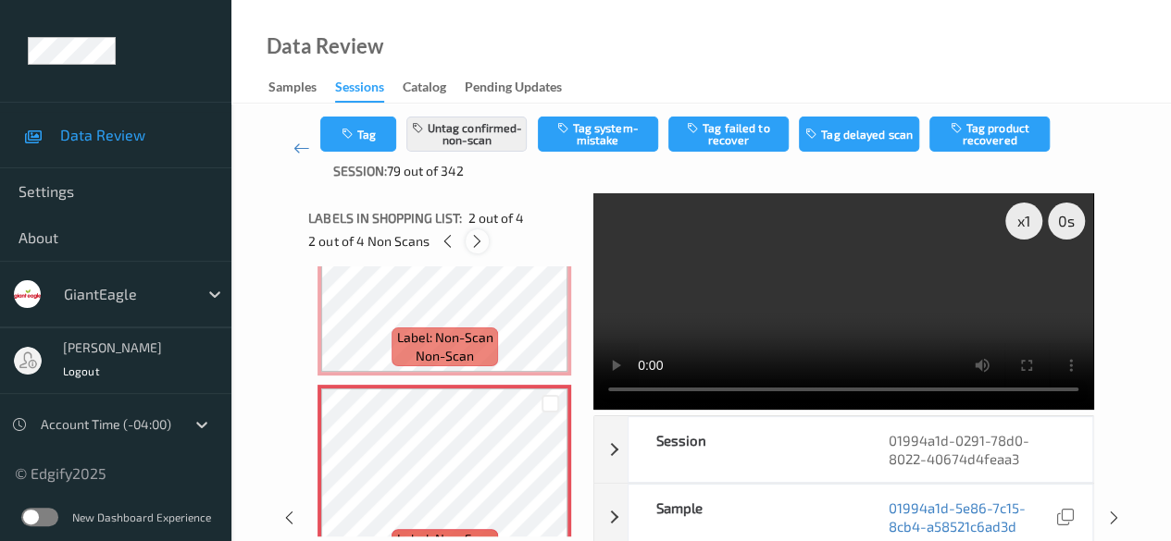
click at [478, 240] on icon at bounding box center [477, 241] width 16 height 17
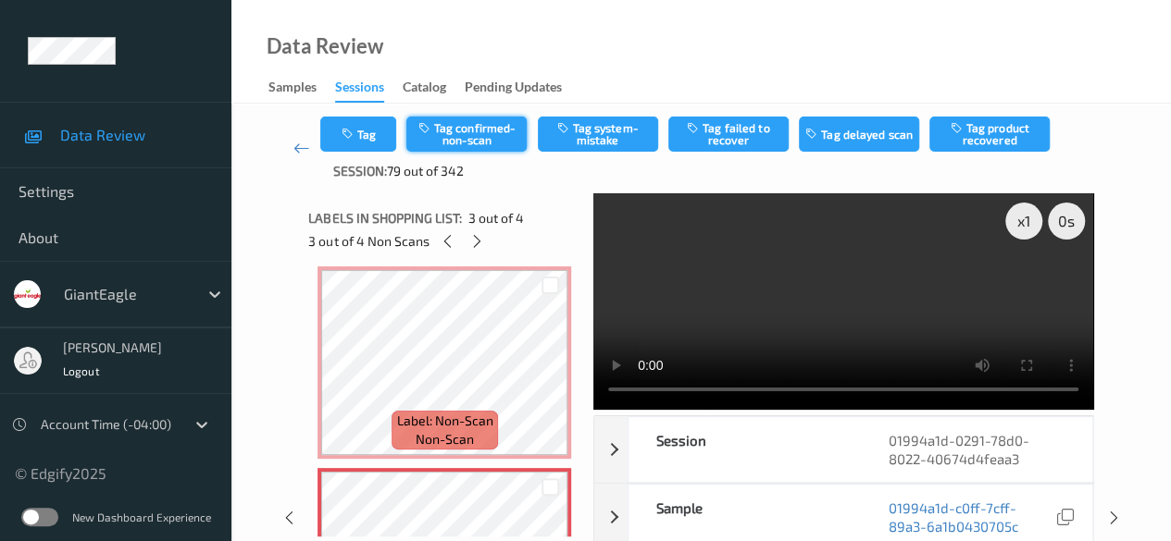
click at [473, 137] on button "Tag confirmed-non-scan" at bounding box center [466, 134] width 120 height 35
click at [477, 245] on icon at bounding box center [477, 241] width 16 height 17
click at [481, 131] on button "Tag confirmed-non-scan" at bounding box center [466, 134] width 120 height 35
click at [296, 145] on icon at bounding box center [301, 148] width 17 height 19
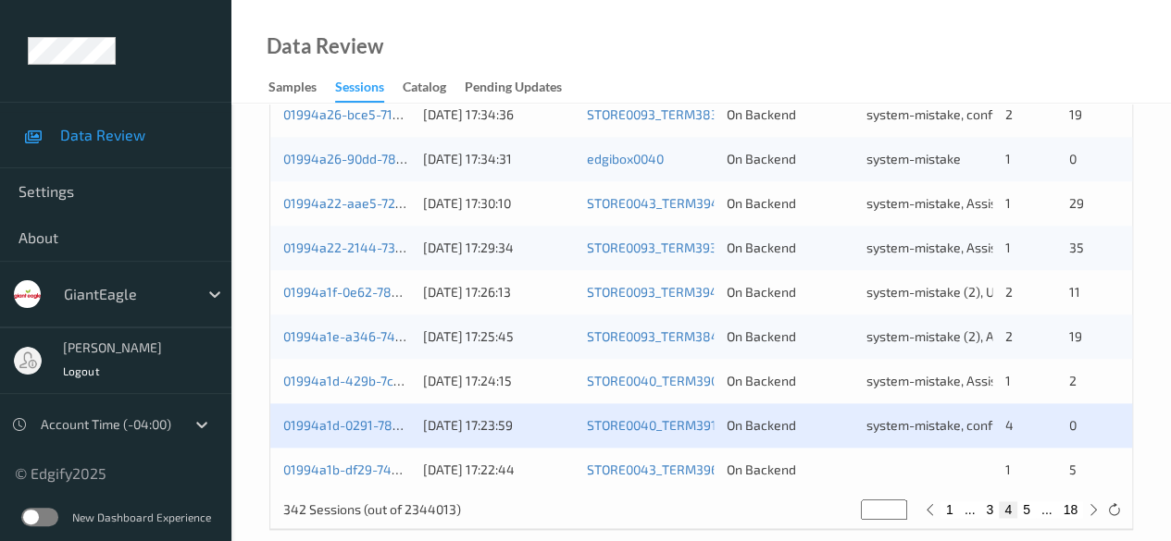
scroll to position [996, 0]
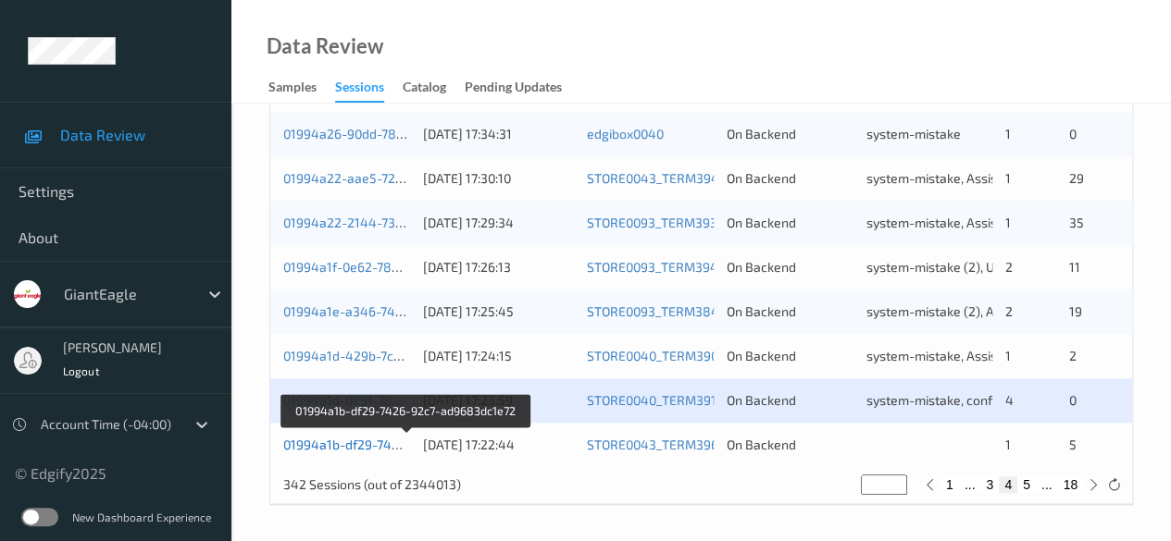
click at [349, 443] on link "01994a1b-df29-7426-92c7-ad9683dc1e72" at bounding box center [407, 445] width 248 height 16
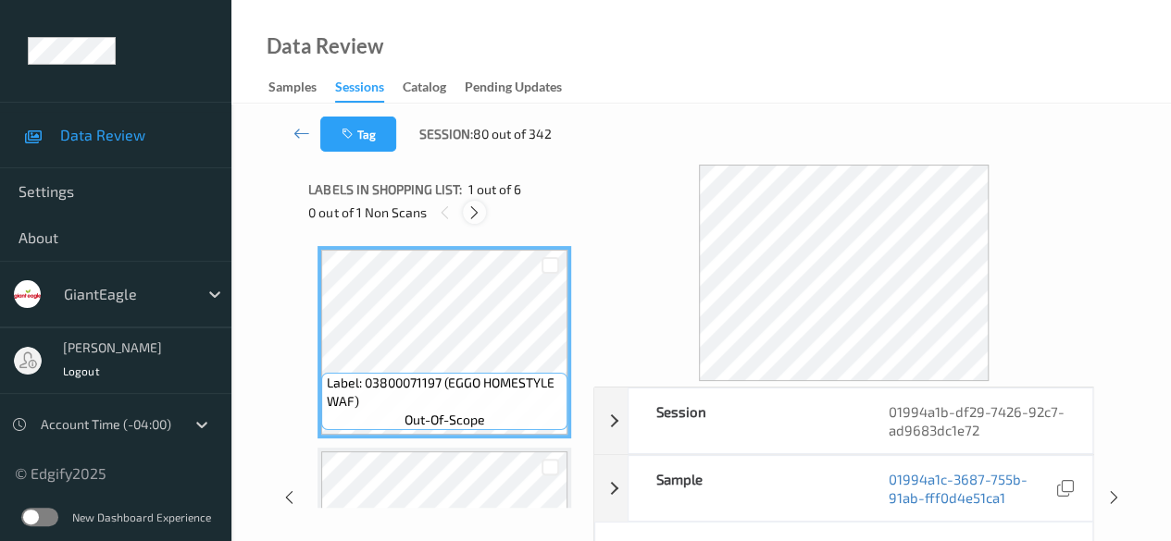
click at [475, 213] on icon at bounding box center [474, 213] width 16 height 17
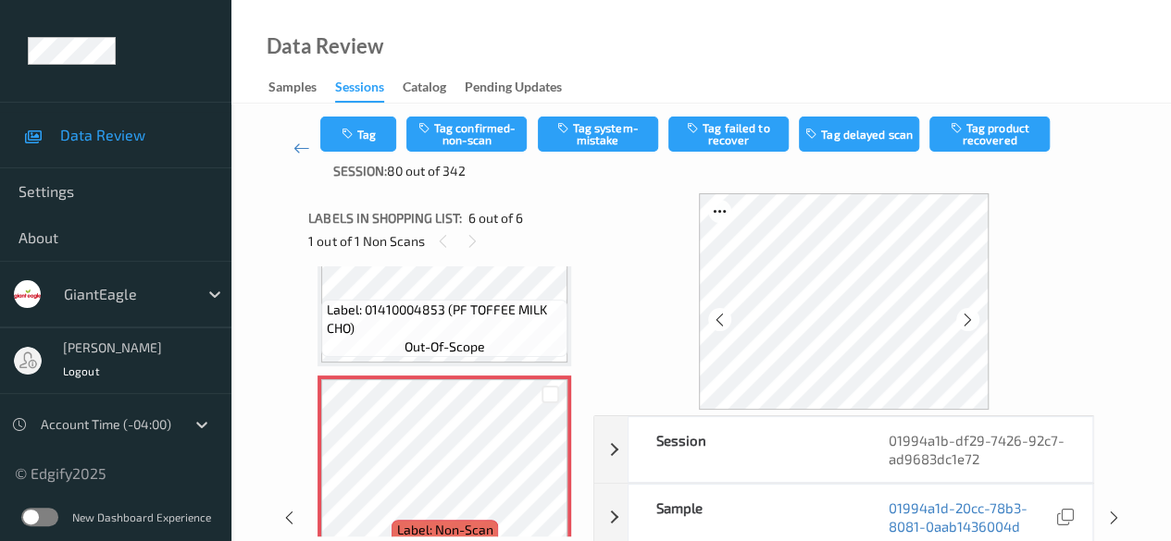
scroll to position [93, 0]
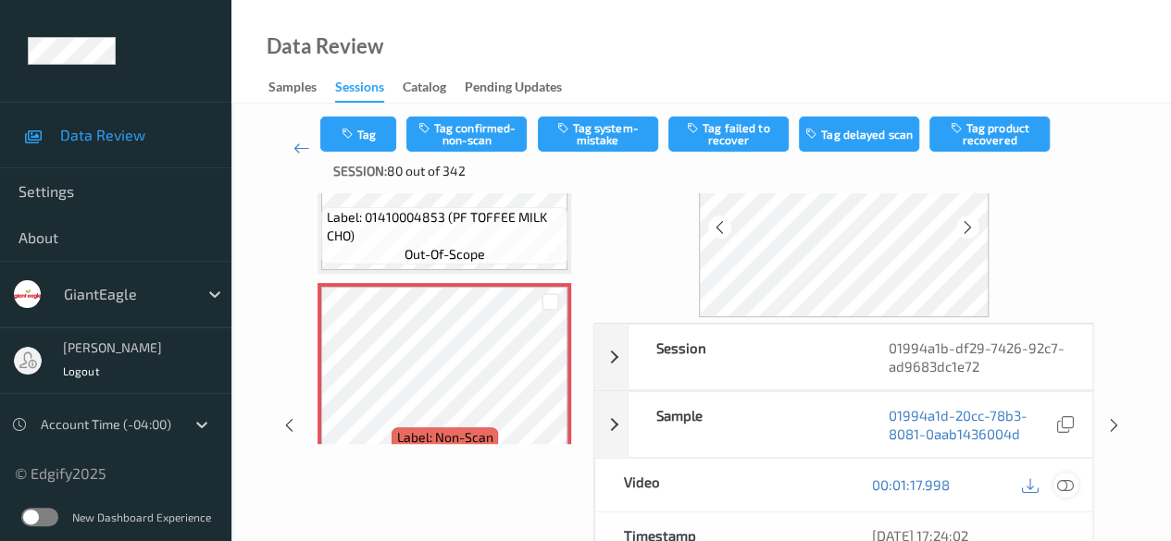
click at [1065, 479] on icon at bounding box center [1065, 485] width 17 height 17
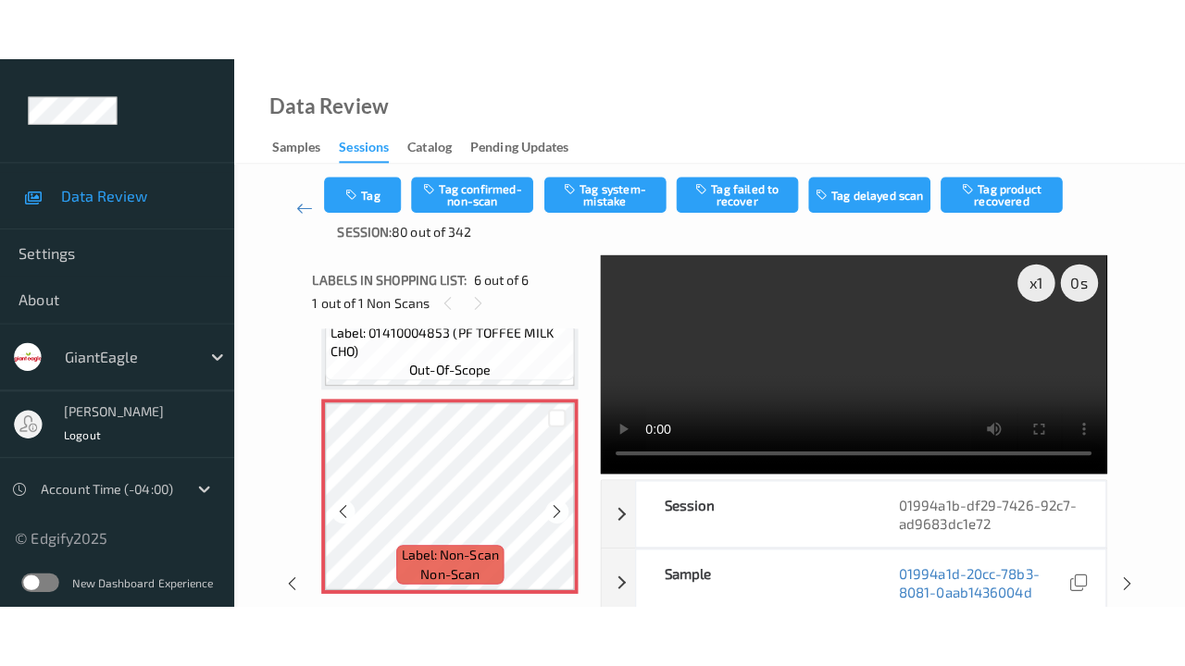
scroll to position [856, 0]
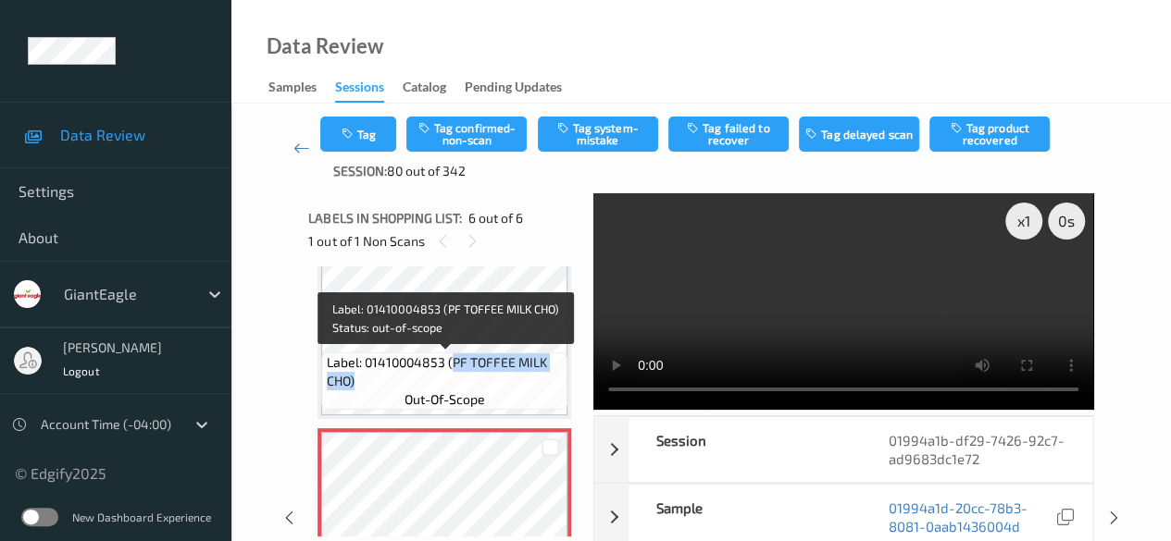
drag, startPoint x: 453, startPoint y: 363, endPoint x: 552, endPoint y: 374, distance: 99.7
click at [552, 374] on span "Label: 01410004853 (PF TOFFEE MILK CHO)" at bounding box center [445, 372] width 237 height 37
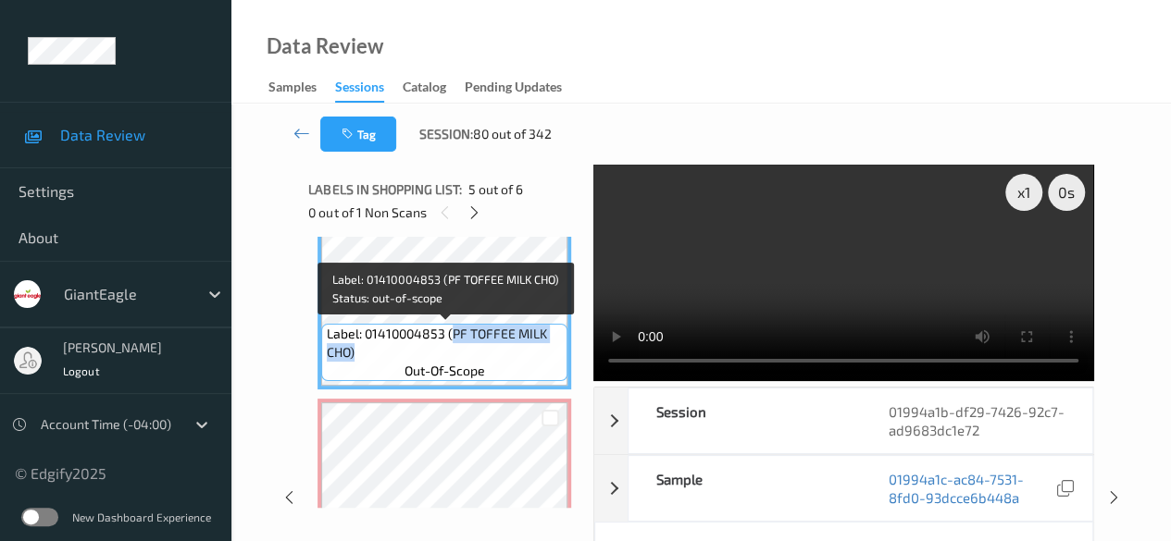
copy span "PF TOFFEE MILK CHO)"
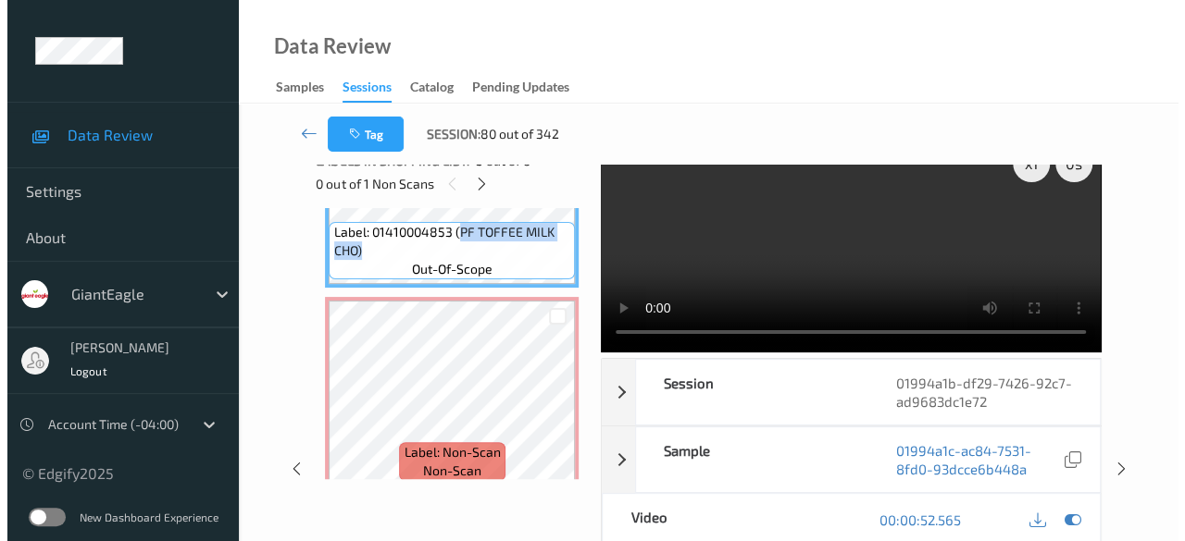
scroll to position [0, 0]
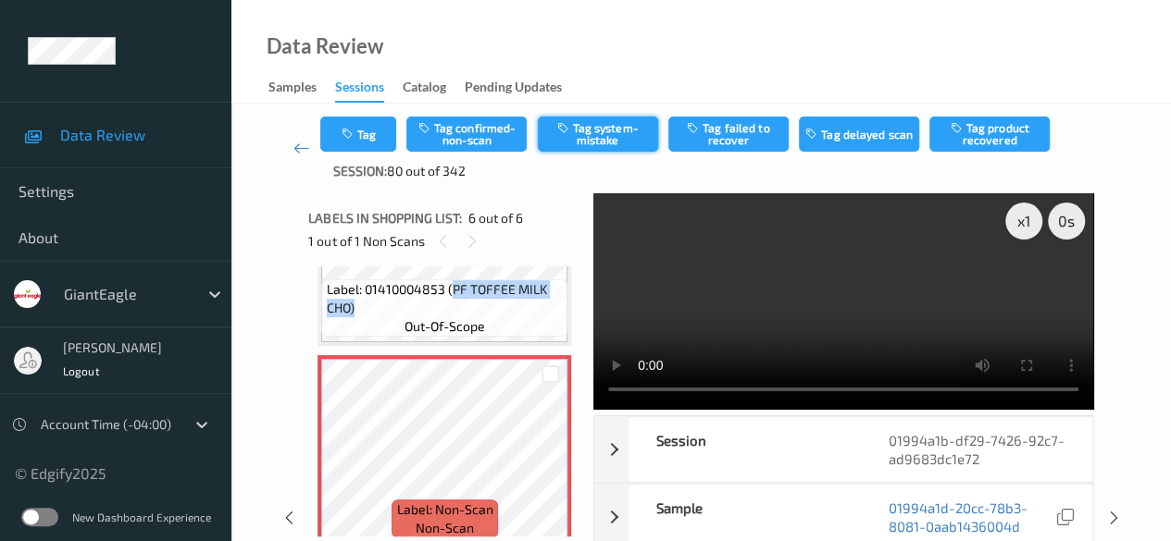
click at [624, 121] on button "Tag system-mistake" at bounding box center [598, 134] width 120 height 35
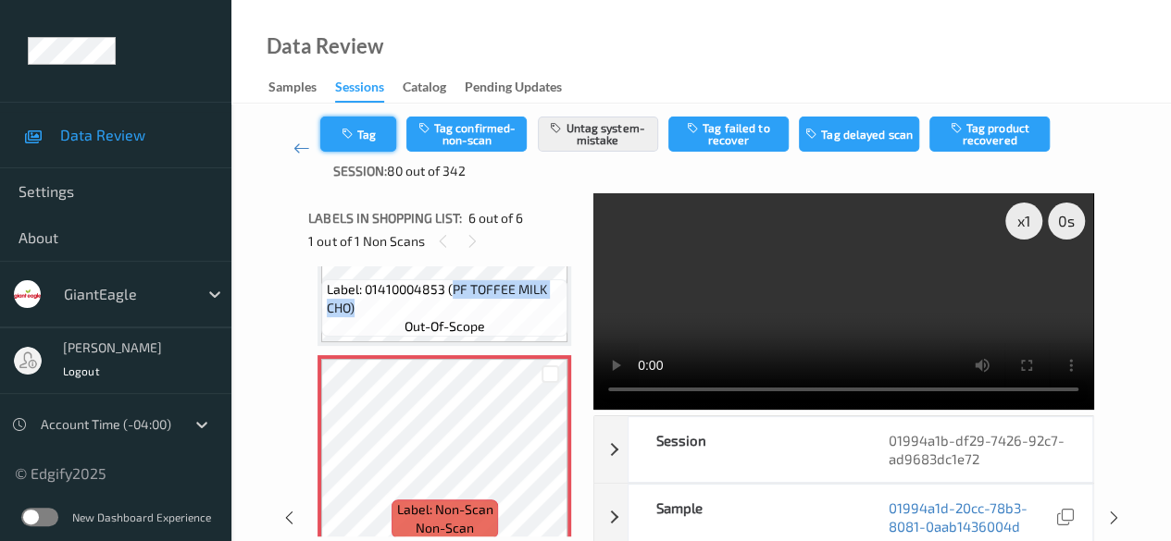
click at [380, 144] on button "Tag" at bounding box center [358, 134] width 76 height 35
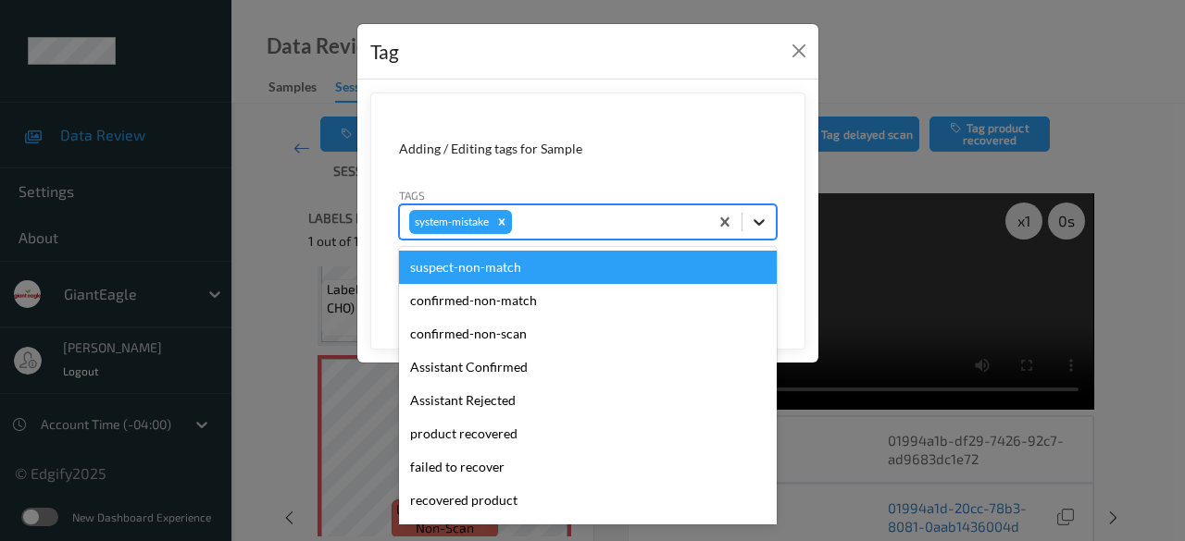
click at [764, 219] on icon at bounding box center [758, 222] width 11 height 6
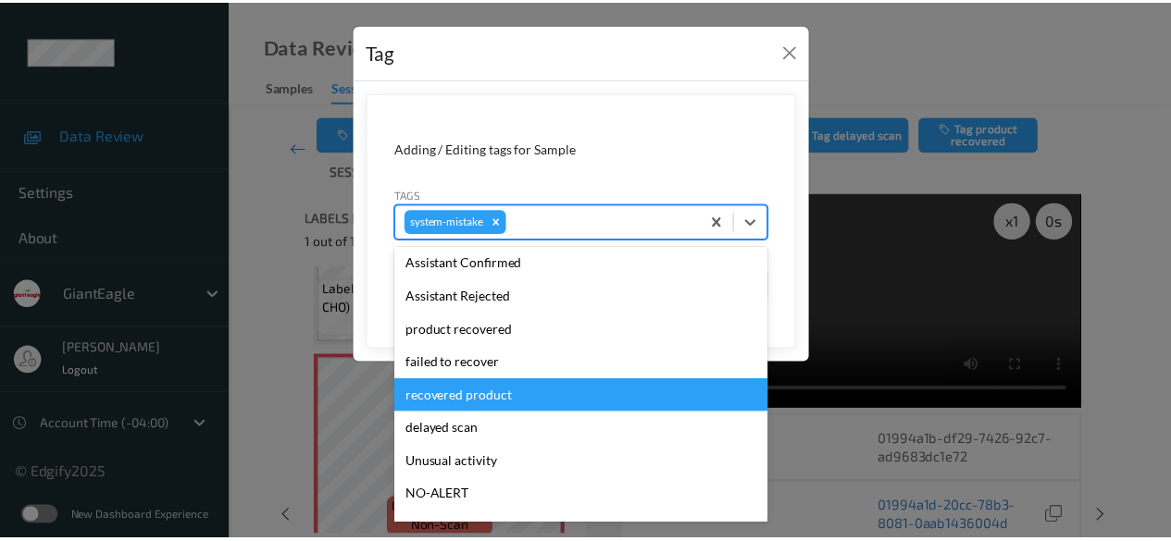
scroll to position [230, 0]
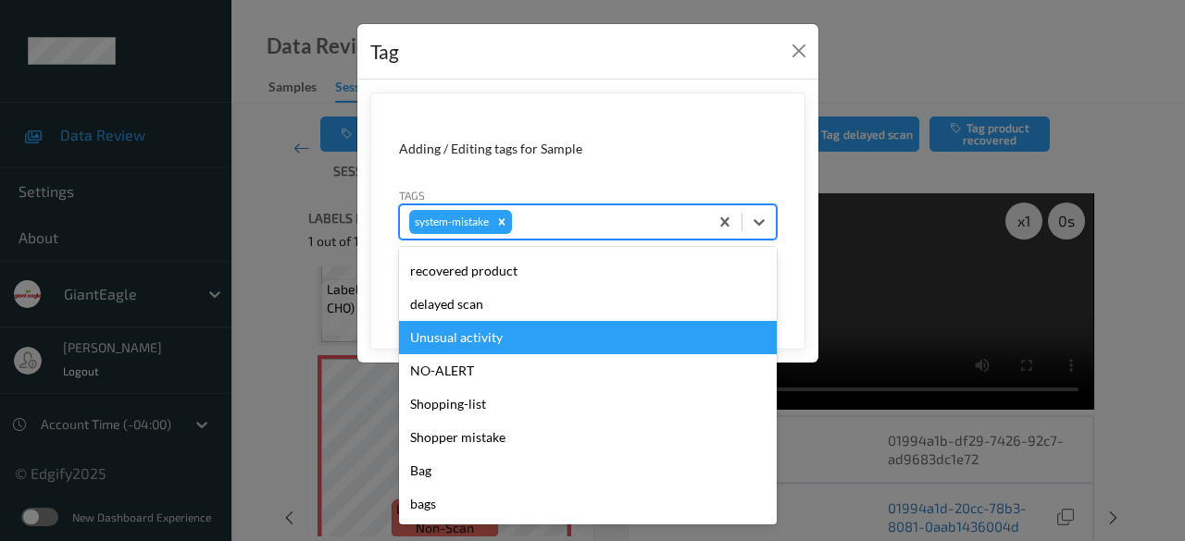
click at [513, 340] on div "Unusual activity" at bounding box center [588, 337] width 378 height 33
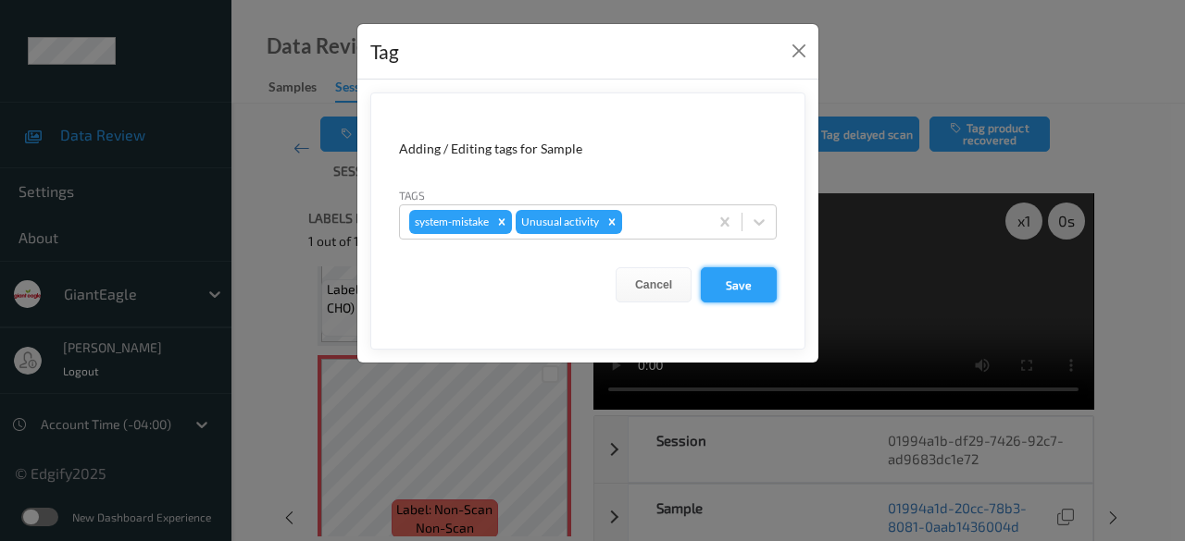
click at [729, 288] on button "Save" at bounding box center [739, 284] width 76 height 35
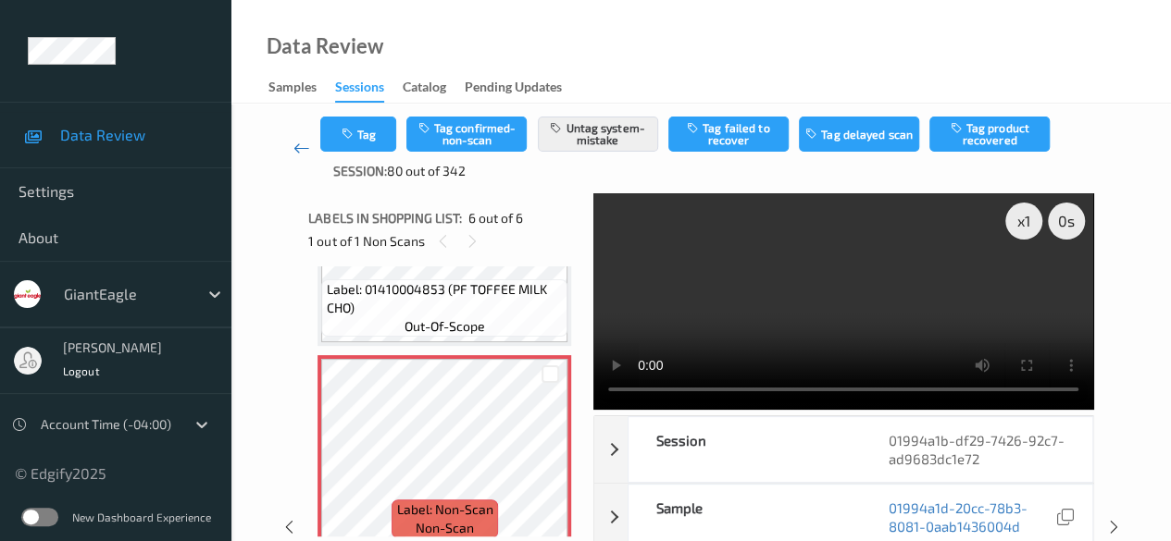
click at [298, 148] on icon at bounding box center [301, 148] width 17 height 19
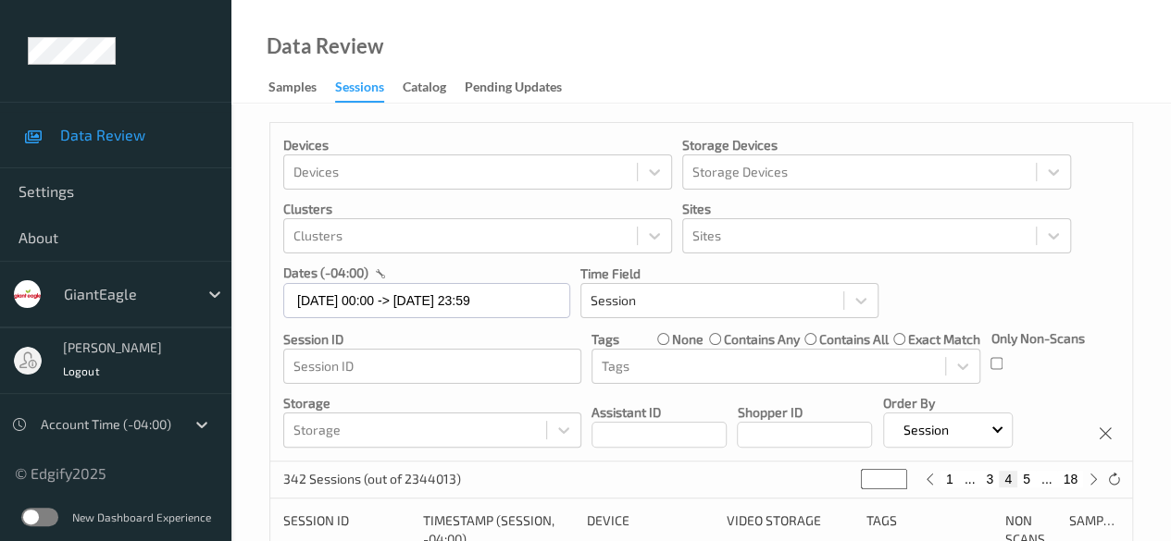
click at [1071, 479] on button "18" at bounding box center [1070, 479] width 26 height 17
type input "**"
click at [1035, 482] on button "17" at bounding box center [1029, 479] width 26 height 17
type input "**"
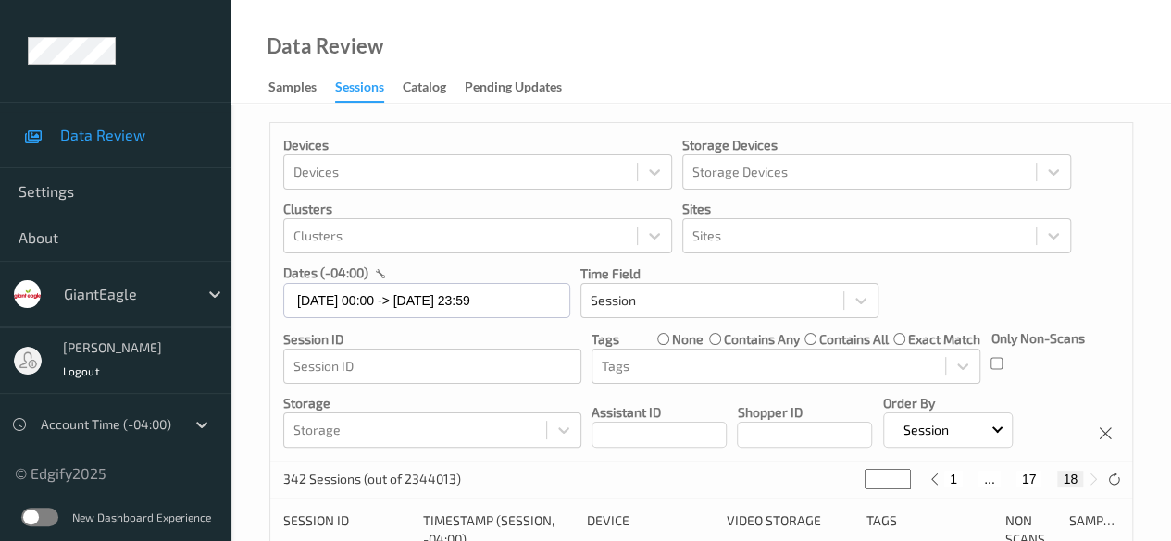
type input "**"
click at [1006, 478] on button "16" at bounding box center [1008, 479] width 26 height 17
type input "**"
click at [998, 479] on button "15" at bounding box center [994, 479] width 26 height 17
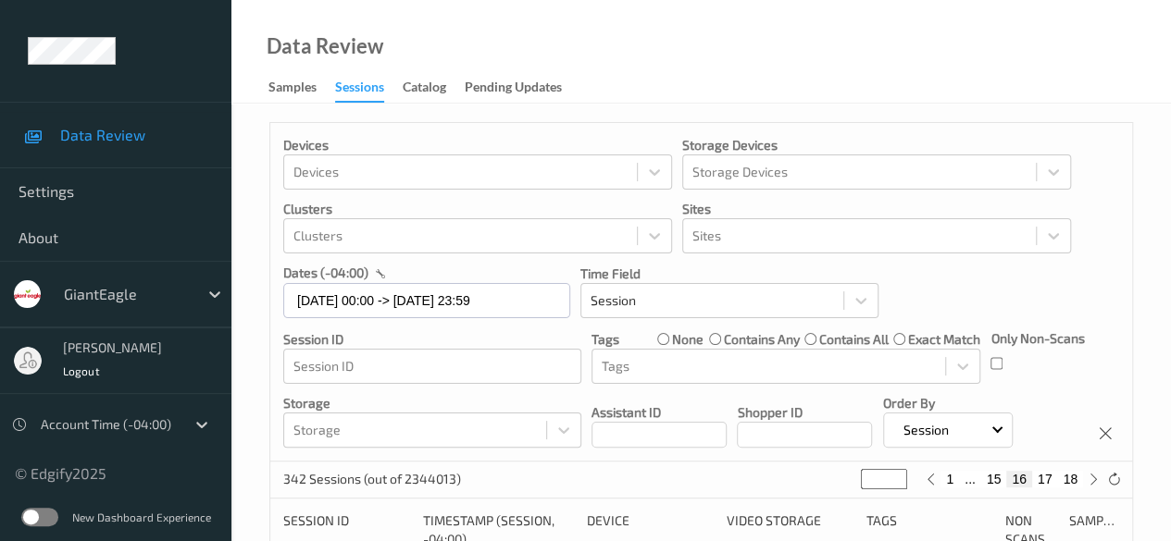
type input "**"
click at [998, 479] on button "15" at bounding box center [998, 479] width 26 height 17
click at [977, 482] on button "14" at bounding box center [972, 479] width 26 height 17
type input "**"
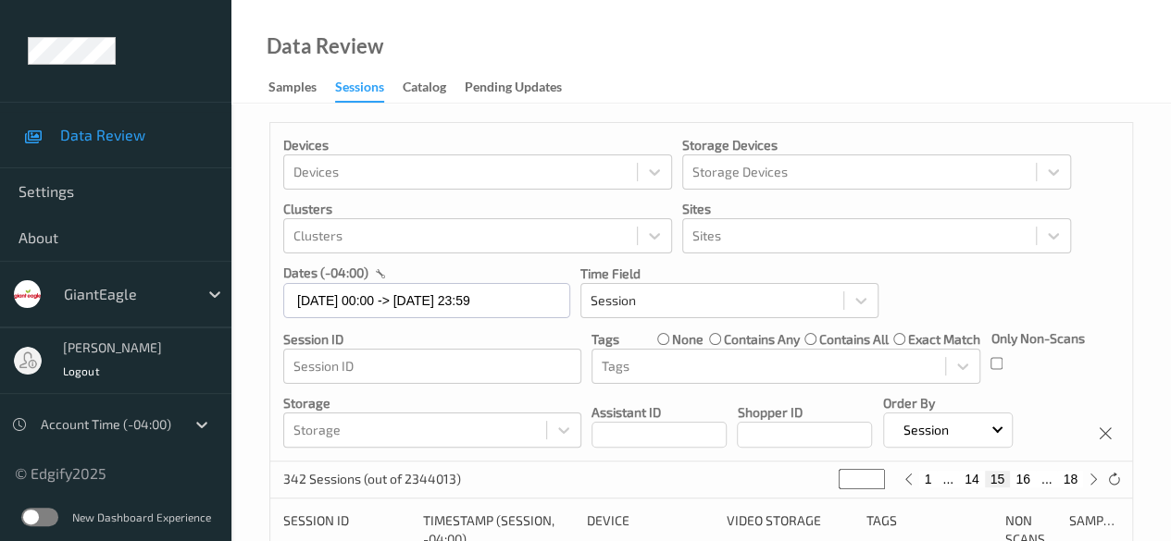
type input "**"
click at [974, 482] on button "13" at bounding box center [972, 479] width 26 height 17
type input "**"
click at [974, 482] on button "12" at bounding box center [972, 479] width 26 height 17
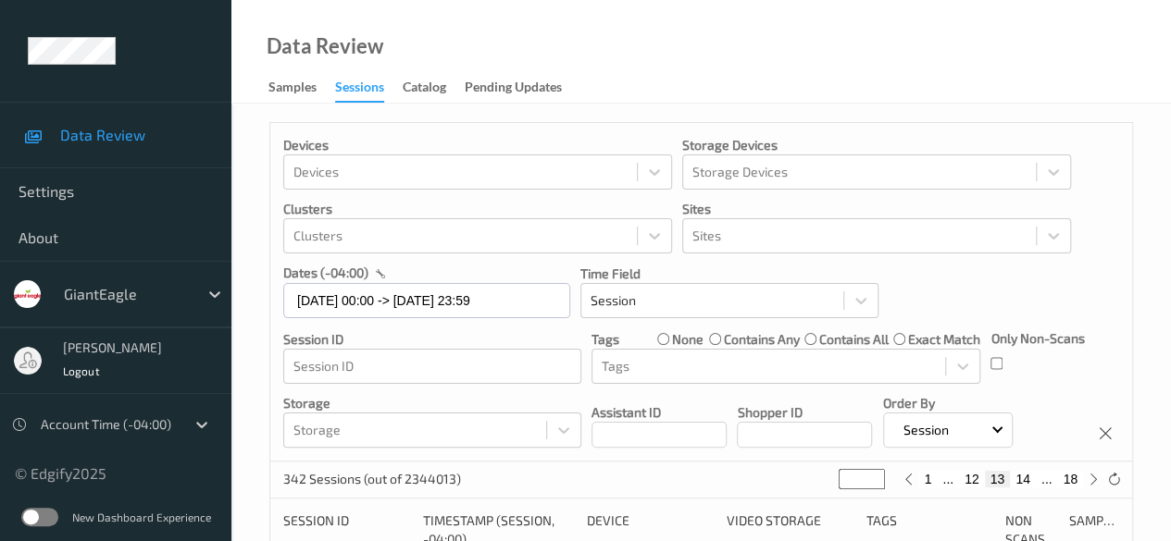
type input "**"
click at [1024, 480] on button "13" at bounding box center [1023, 479] width 26 height 17
type input "**"
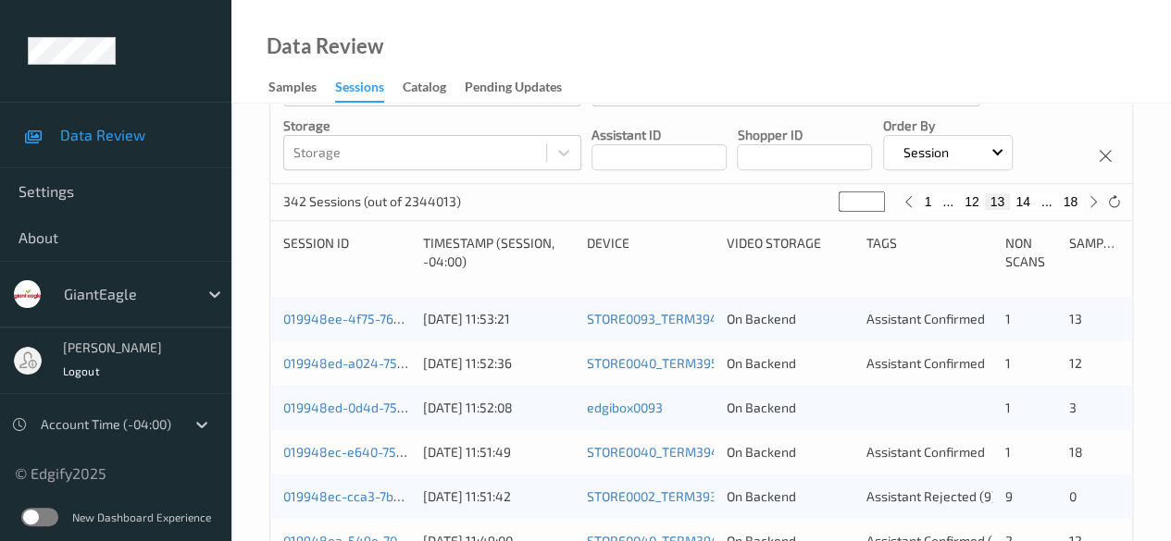
scroll to position [370, 0]
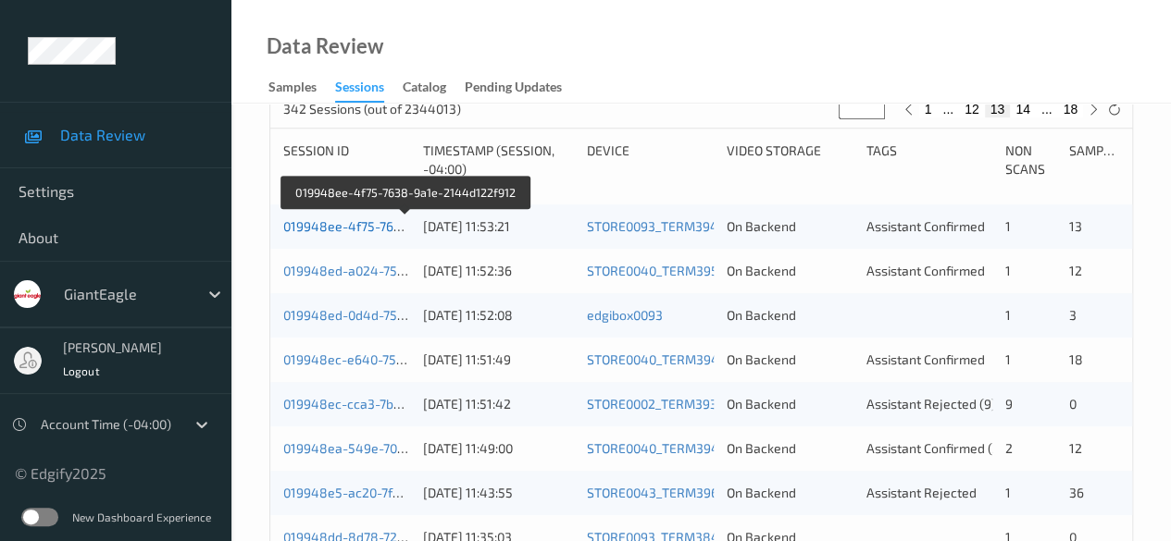
click at [337, 226] on link "019948ee-4f75-7638-9a1e-2144d122f912" at bounding box center [406, 226] width 247 height 16
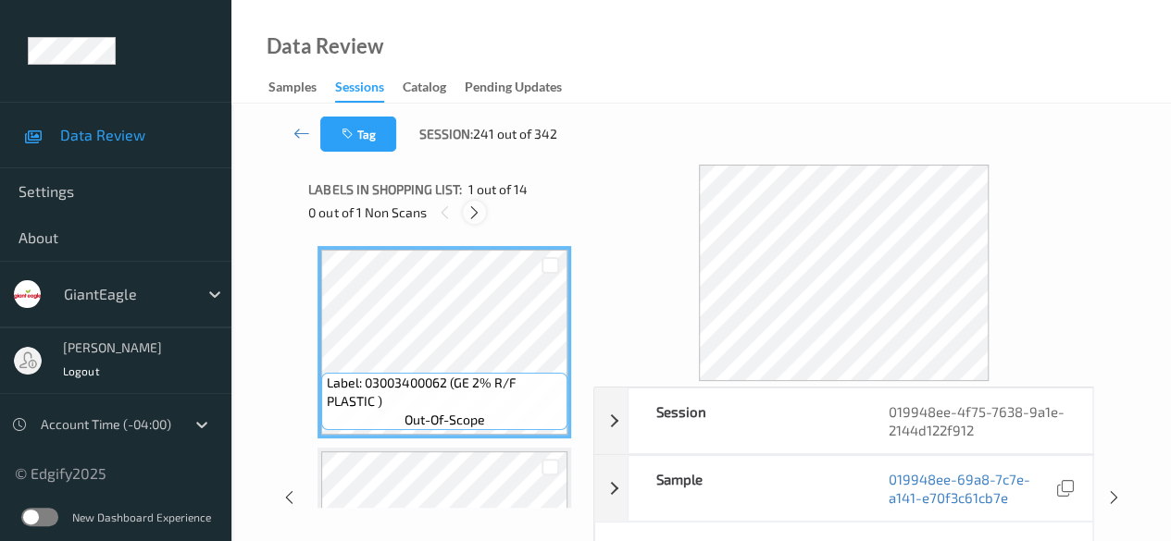
click at [483, 214] on div at bounding box center [474, 212] width 23 height 23
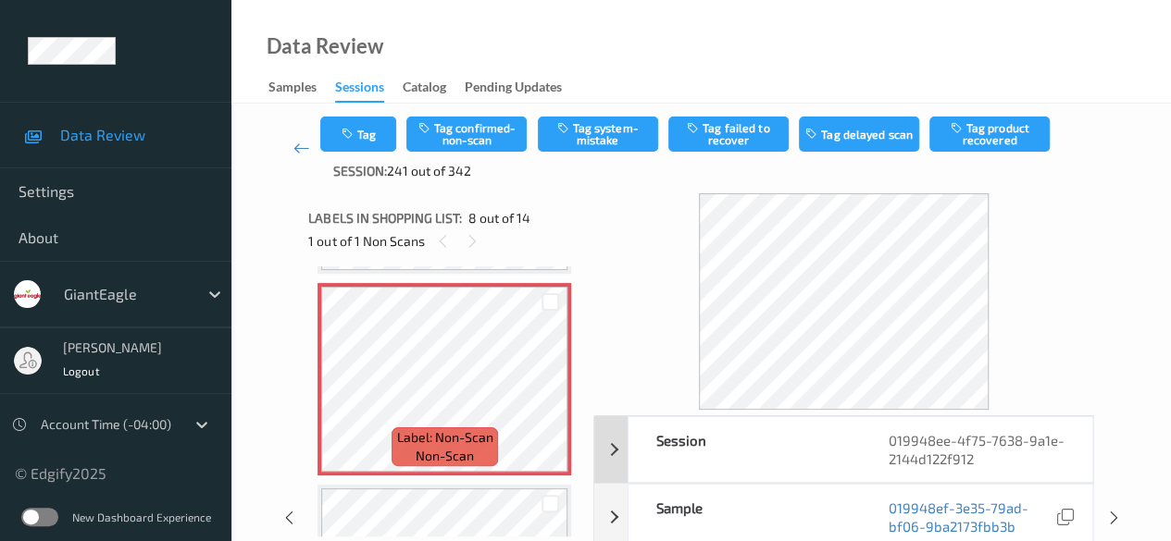
scroll to position [185, 0]
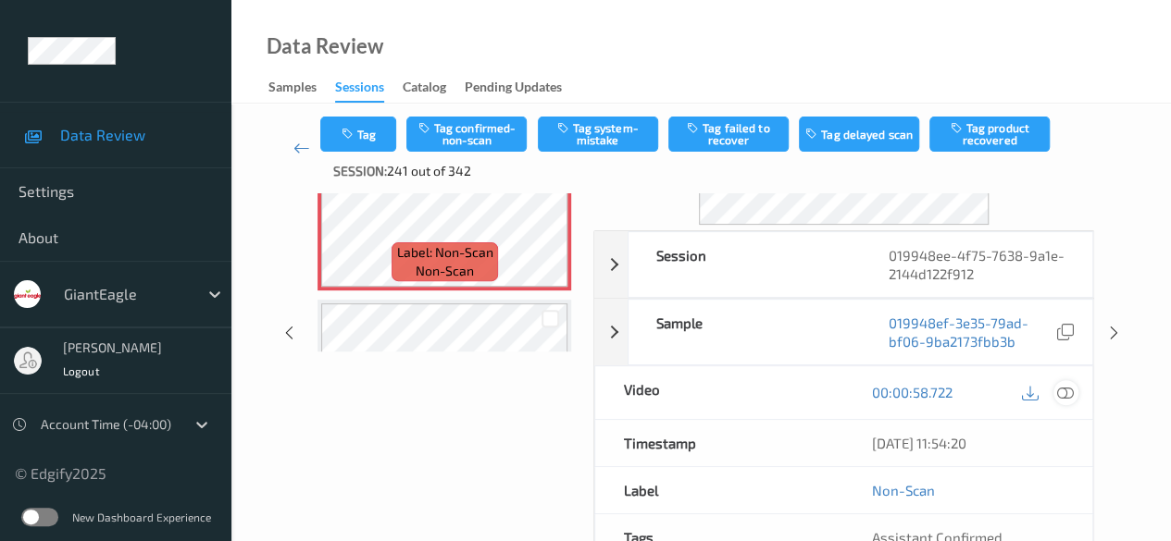
click at [1070, 397] on icon at bounding box center [1065, 392] width 17 height 17
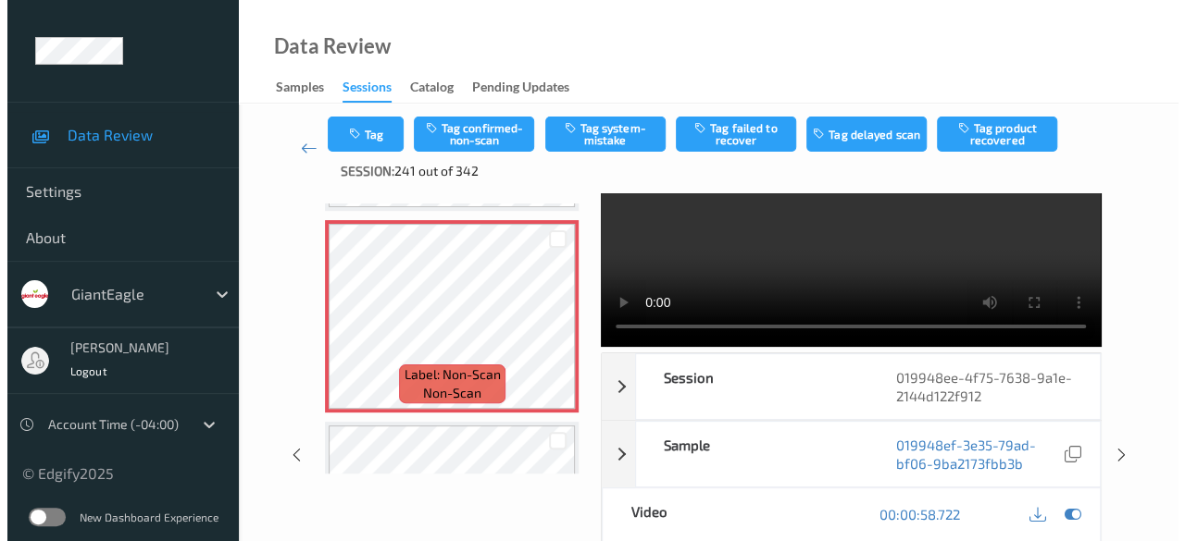
scroll to position [93, 0]
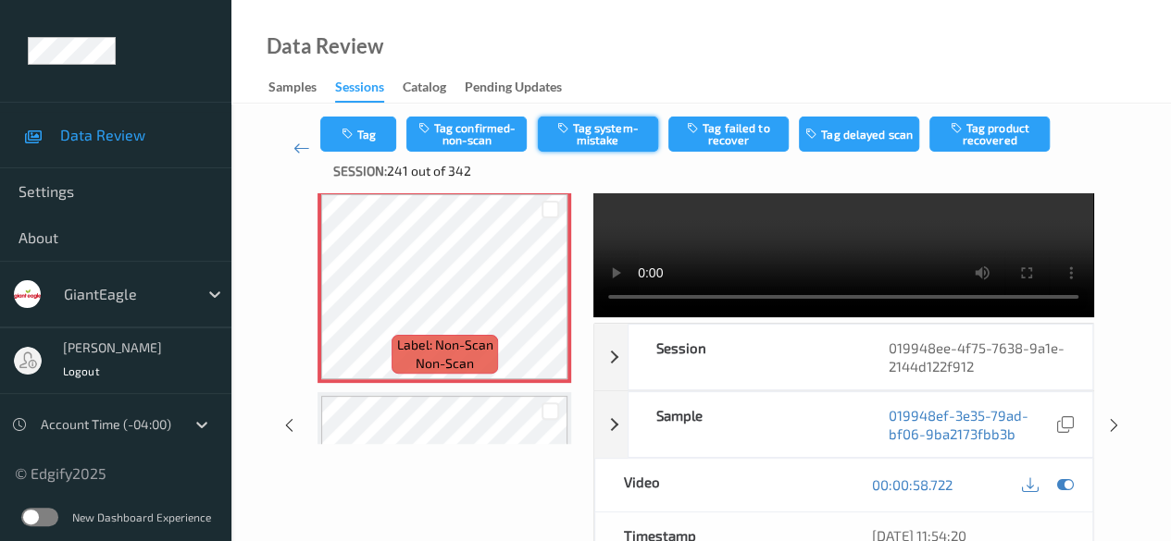
click at [600, 129] on button "Tag system-mistake" at bounding box center [598, 134] width 120 height 35
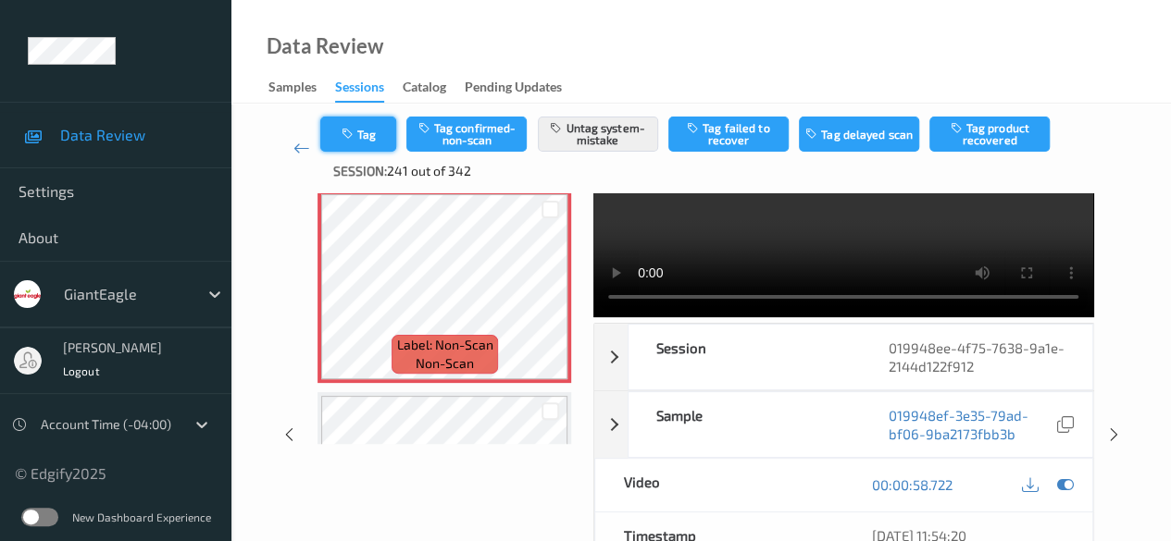
click at [382, 143] on button "Tag" at bounding box center [358, 134] width 76 height 35
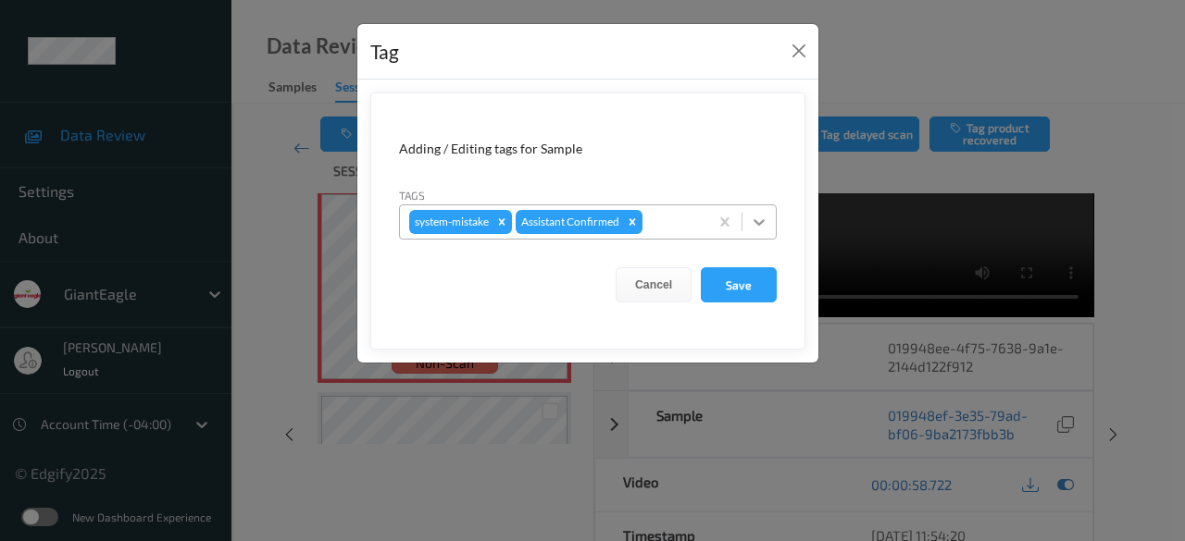
click at [759, 219] on icon at bounding box center [759, 222] width 19 height 19
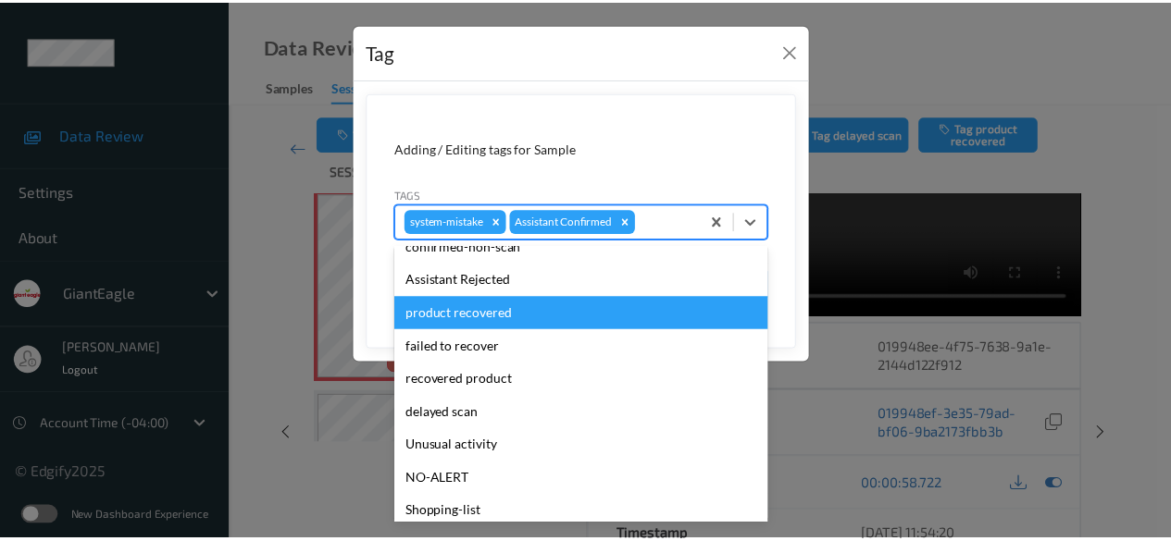
scroll to position [196, 0]
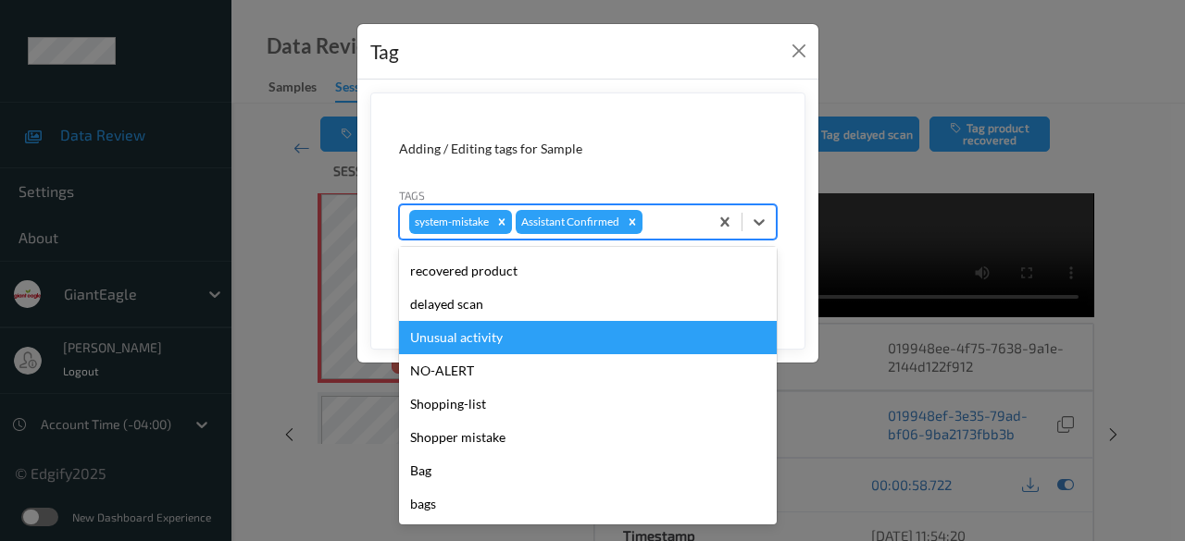
click at [488, 335] on div "Unusual activity" at bounding box center [588, 337] width 378 height 33
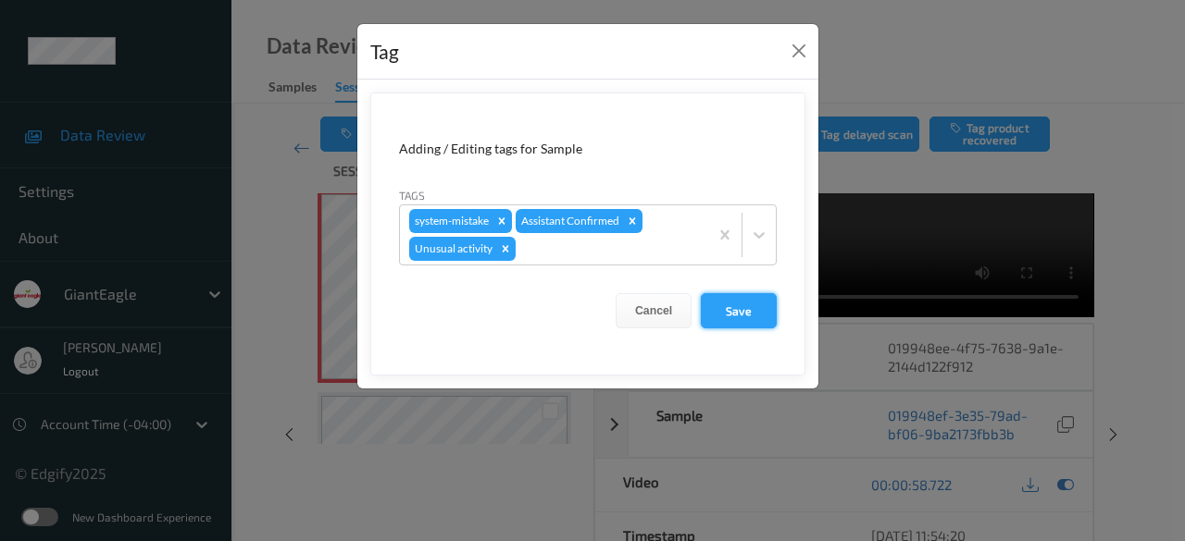
click at [749, 306] on button "Save" at bounding box center [739, 310] width 76 height 35
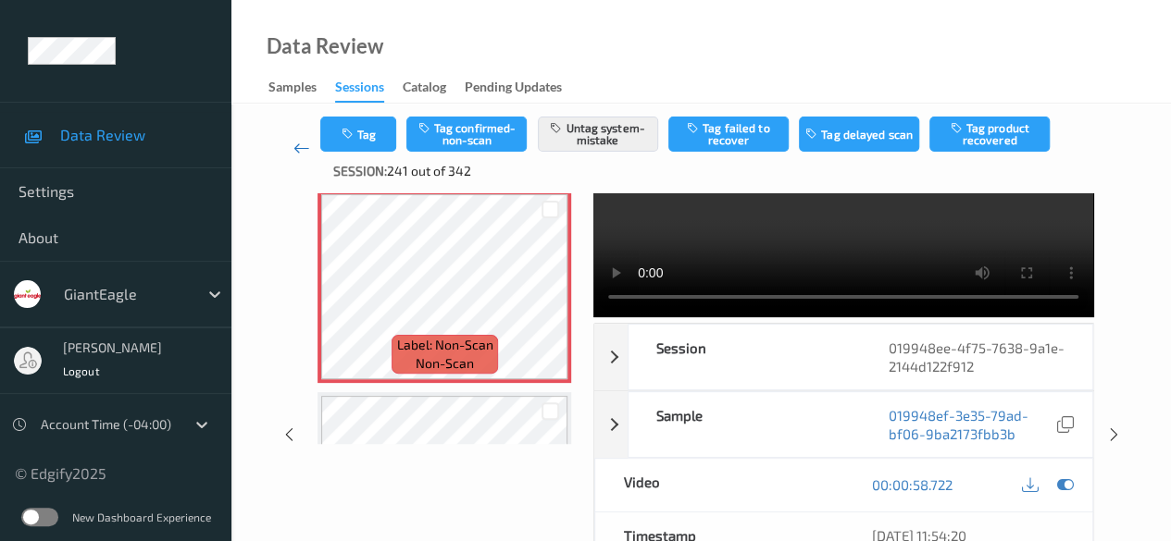
click at [293, 145] on icon at bounding box center [301, 148] width 17 height 19
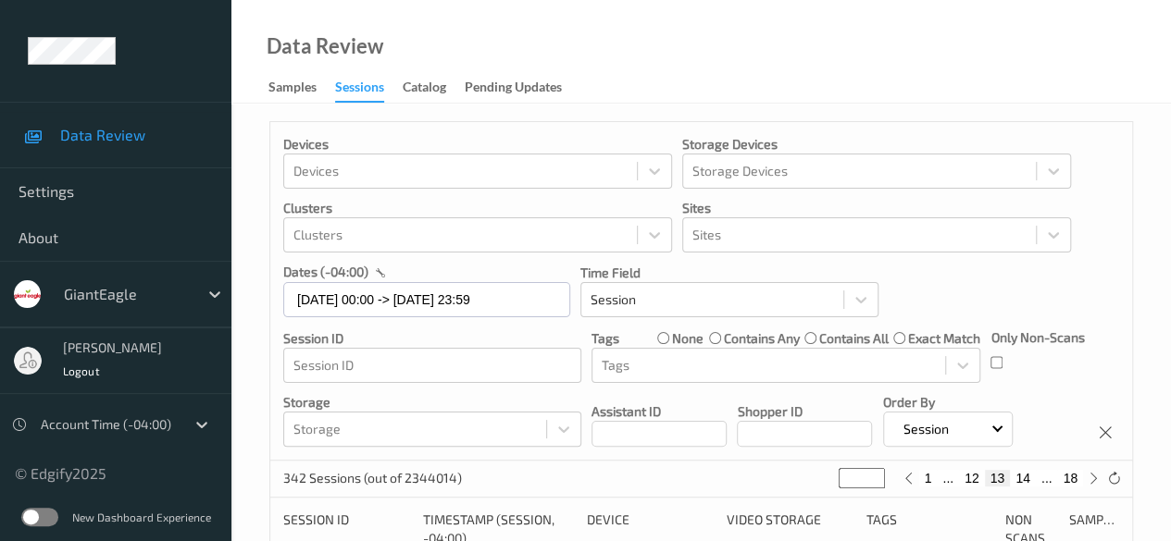
scroll to position [278, 0]
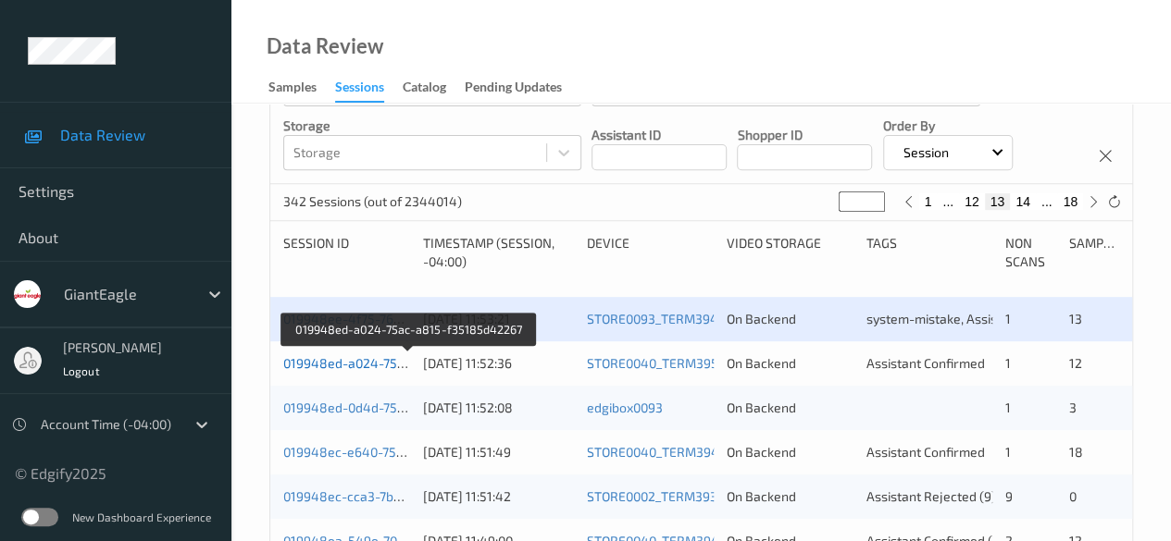
click at [379, 366] on link "019948ed-a024-75ac-a815-f35185d42267" at bounding box center [409, 363] width 253 height 16
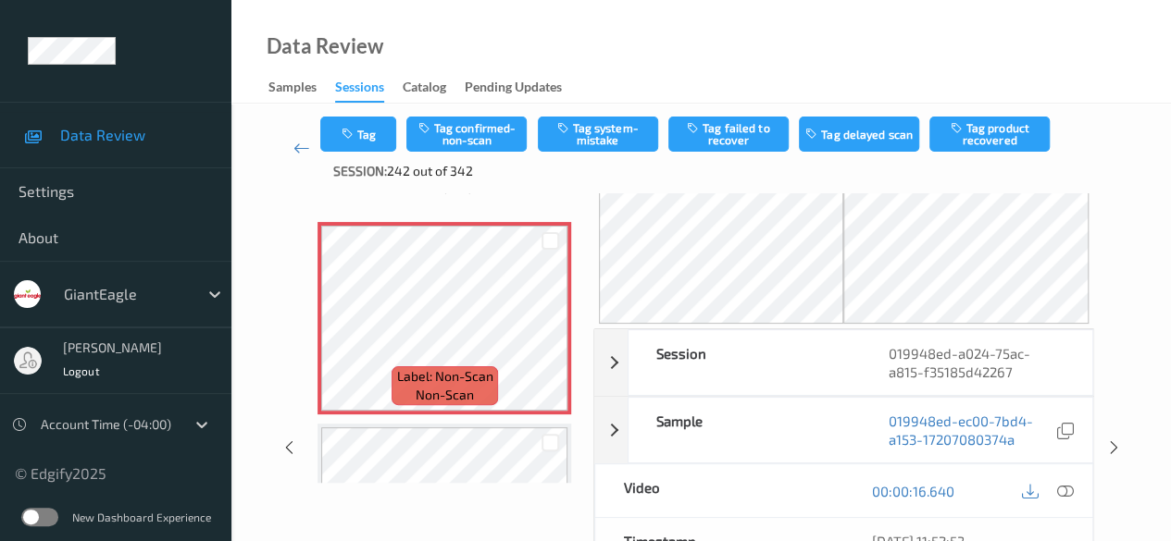
scroll to position [93, 0]
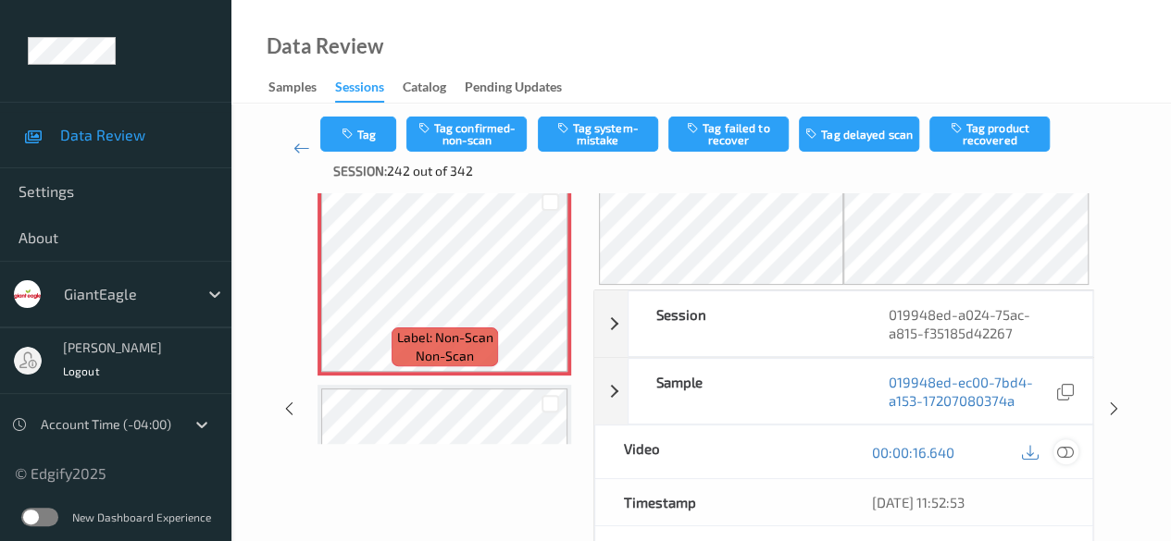
click at [1064, 452] on icon at bounding box center [1065, 452] width 17 height 17
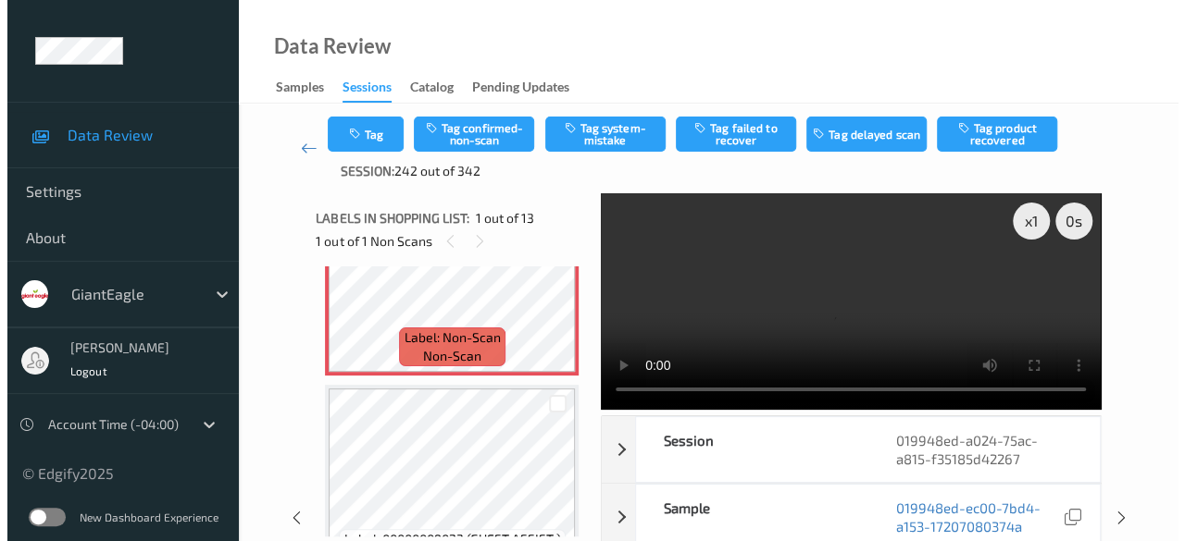
scroll to position [0, 0]
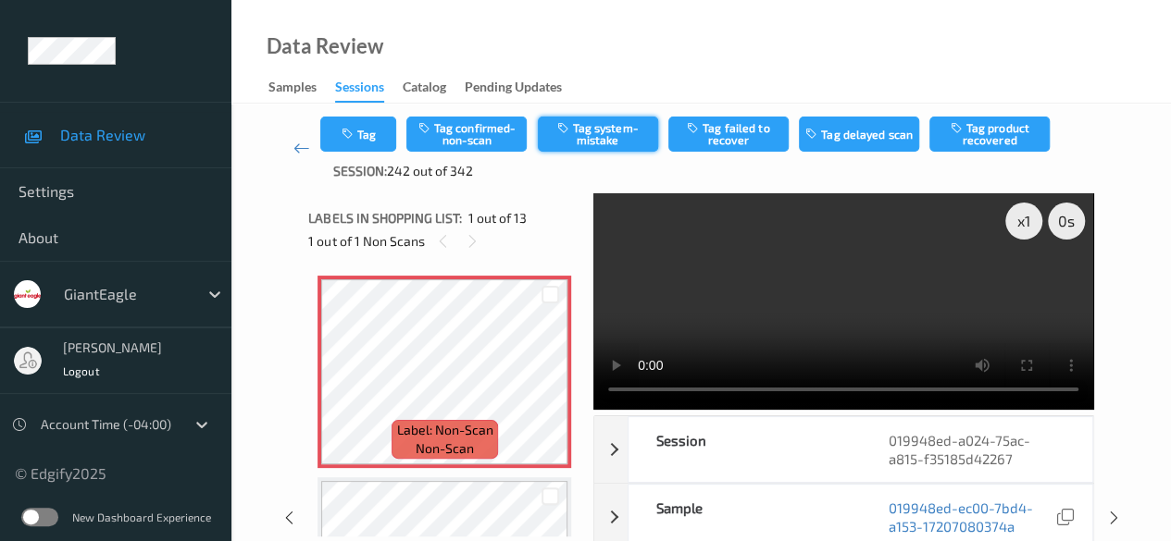
click at [583, 121] on button "Tag system-mistake" at bounding box center [598, 134] width 120 height 35
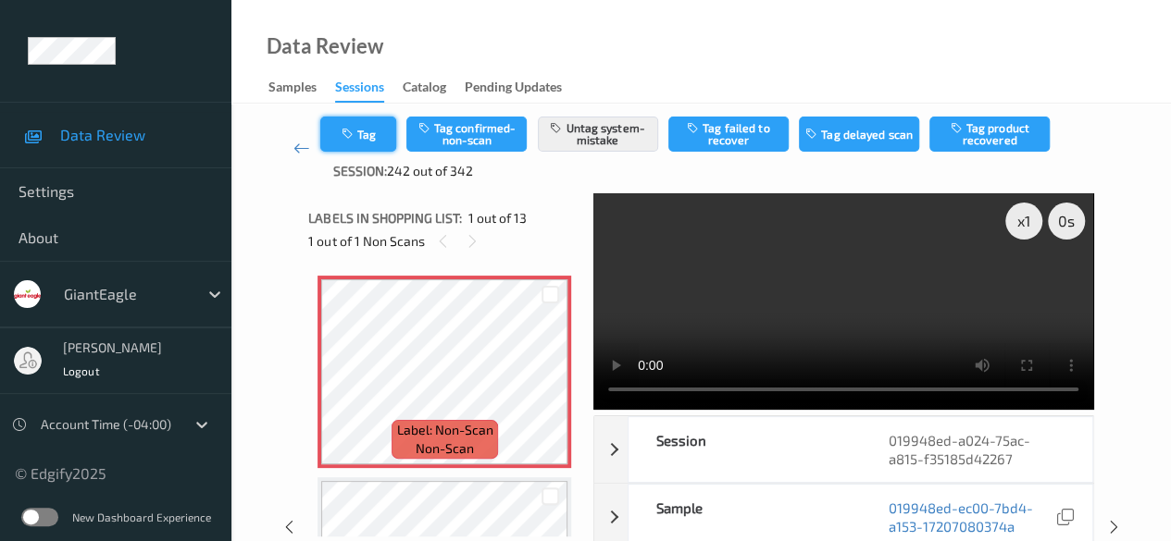
click at [358, 136] on button "Tag" at bounding box center [358, 134] width 76 height 35
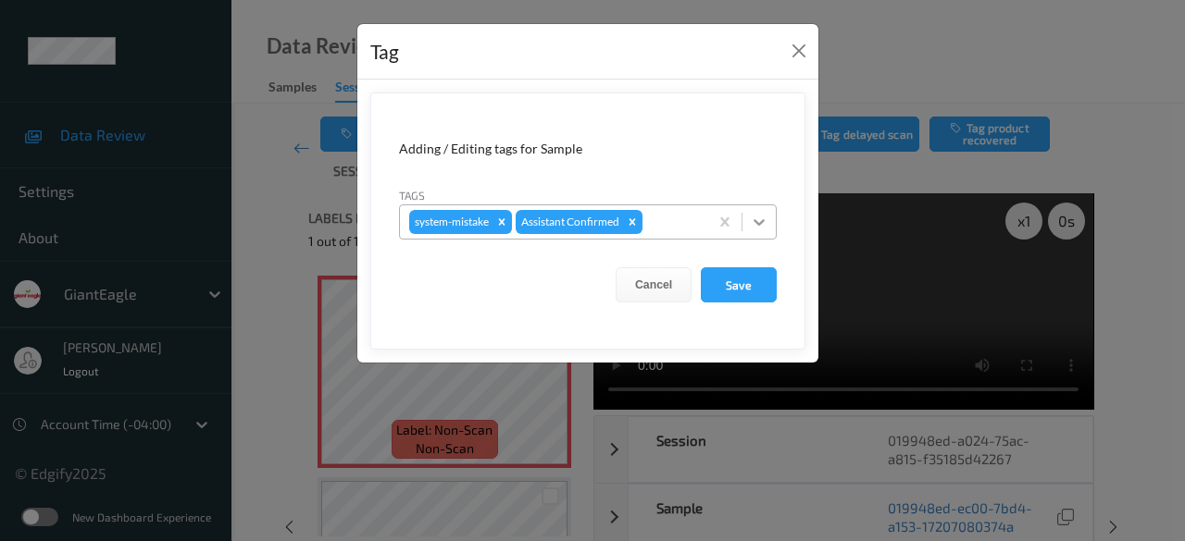
click at [750, 217] on icon at bounding box center [759, 222] width 19 height 19
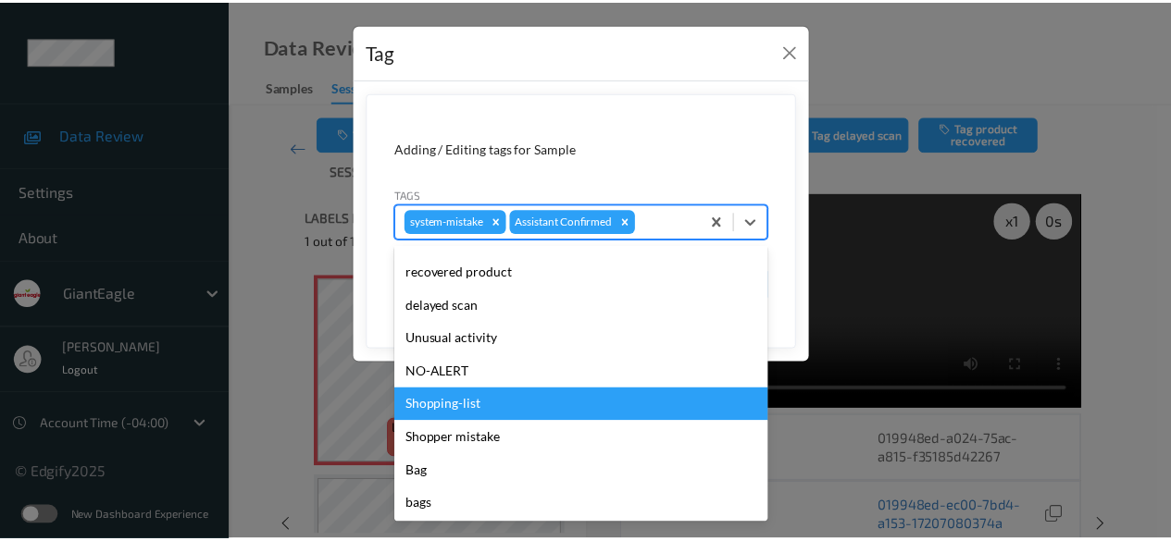
scroll to position [196, 0]
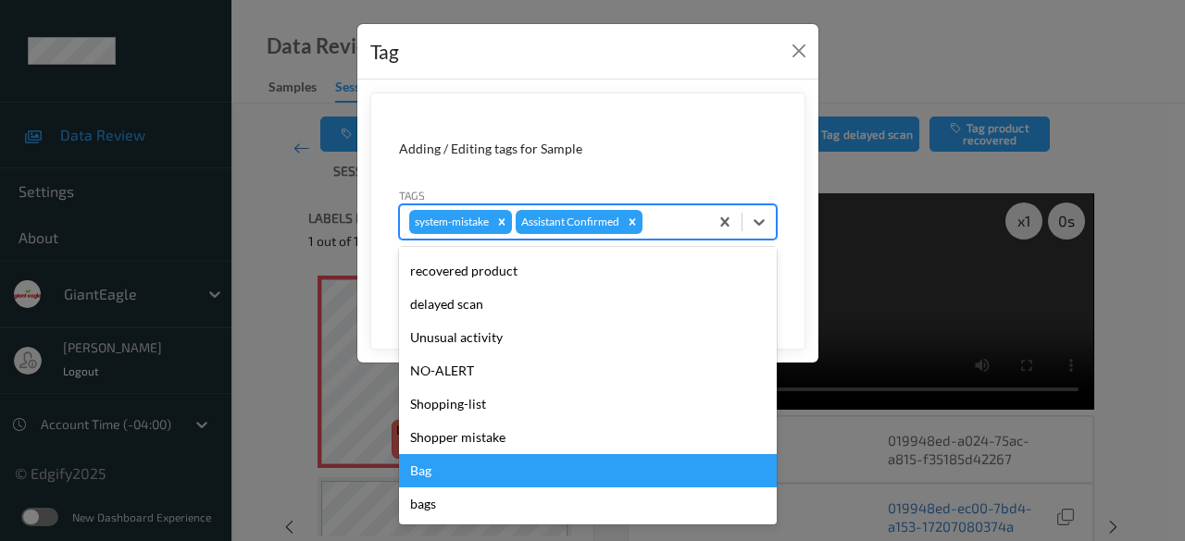
click at [479, 475] on div "Bag" at bounding box center [588, 470] width 378 height 33
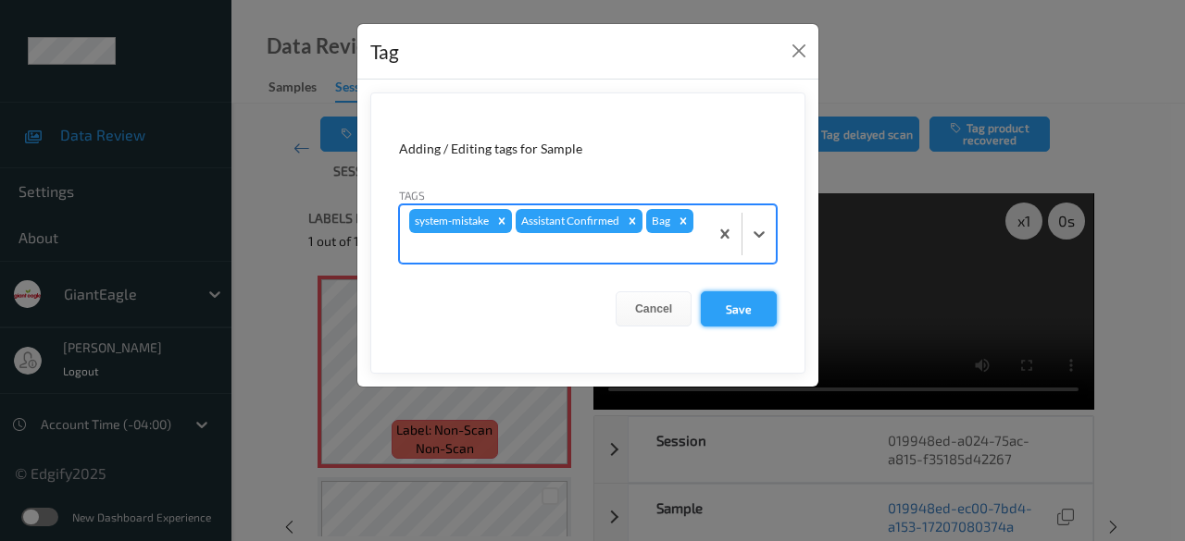
click at [736, 309] on button "Save" at bounding box center [739, 309] width 76 height 35
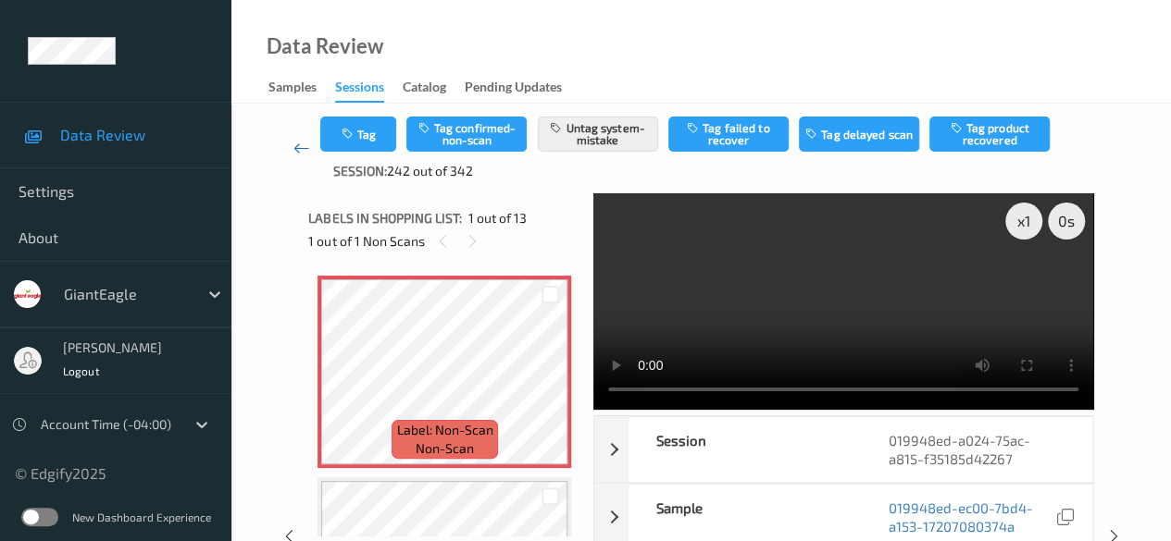
click at [295, 153] on icon at bounding box center [301, 148] width 17 height 19
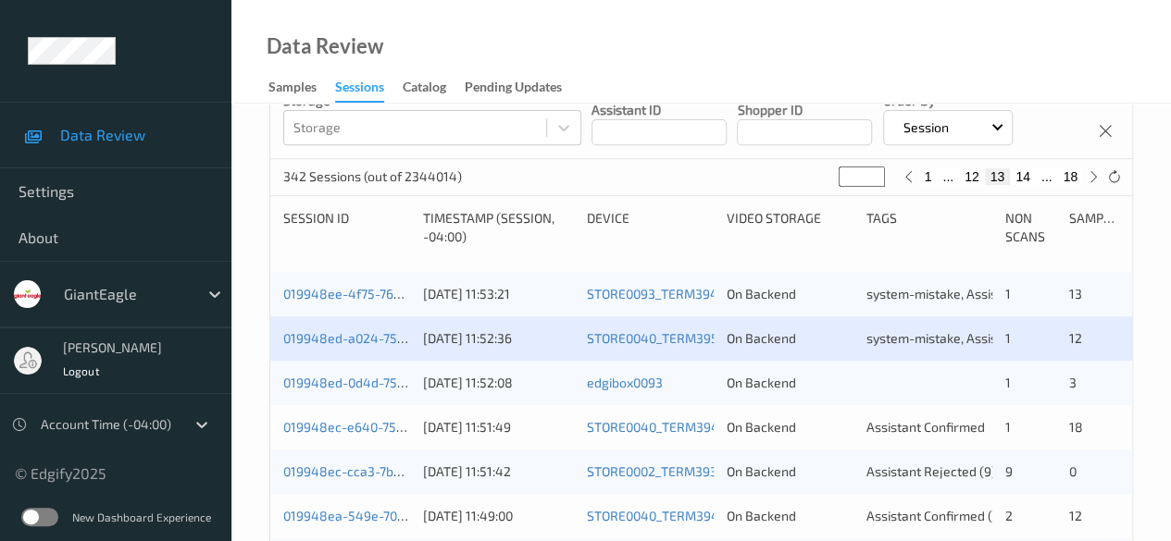
scroll to position [370, 0]
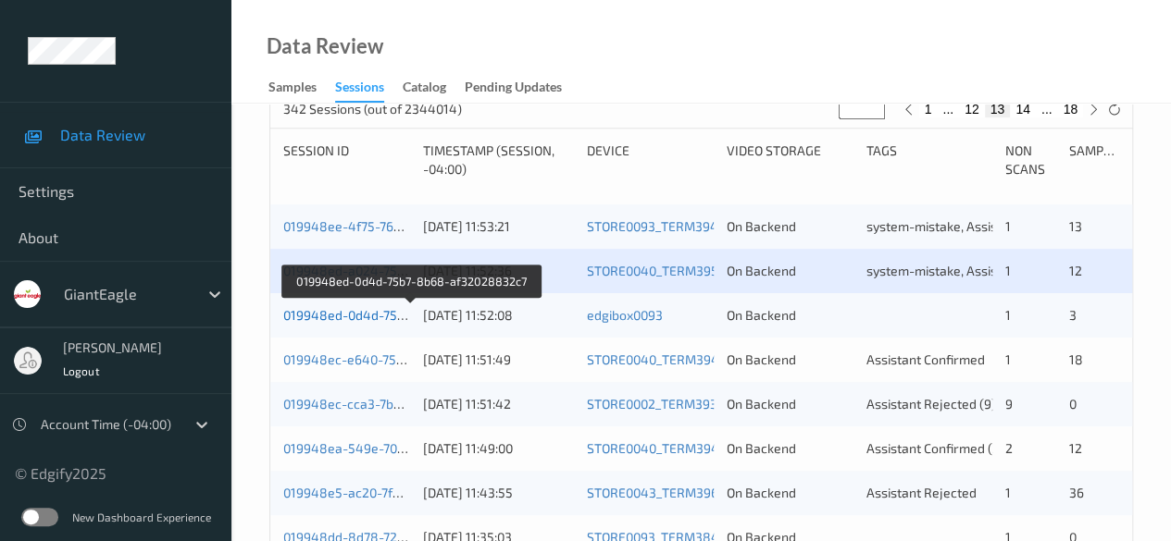
click at [303, 317] on link "019948ed-0d4d-75b7-8b68-af32028832c7" at bounding box center [411, 315] width 256 height 16
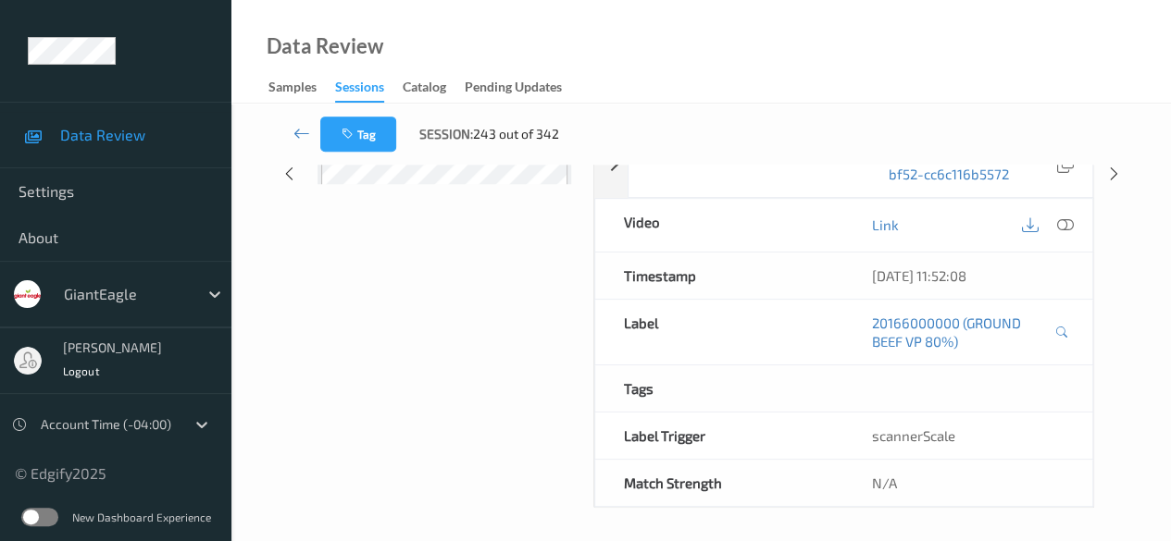
scroll to position [46, 0]
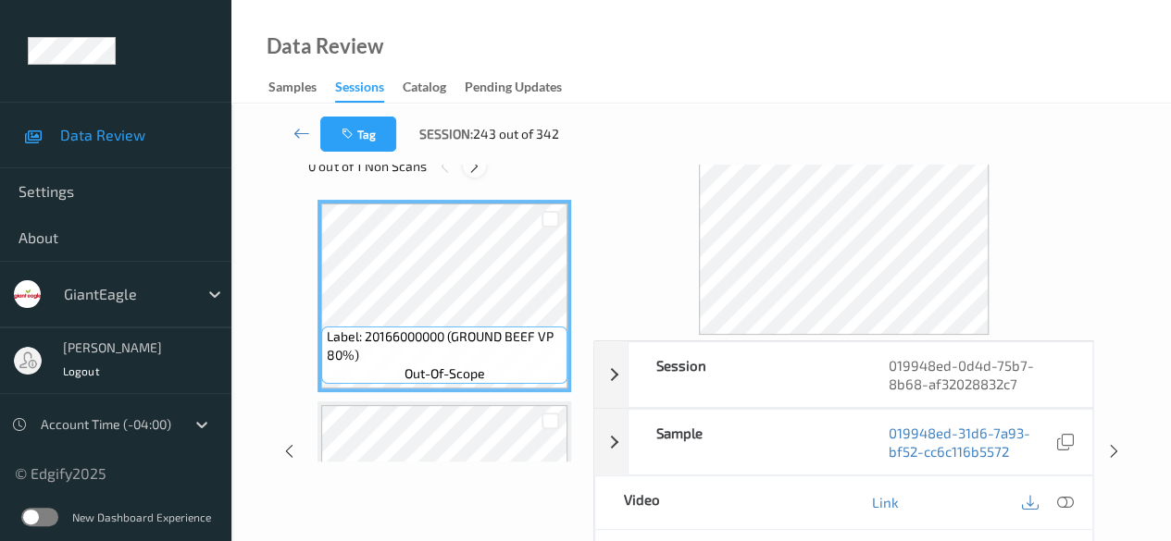
click at [476, 165] on icon at bounding box center [474, 166] width 16 height 17
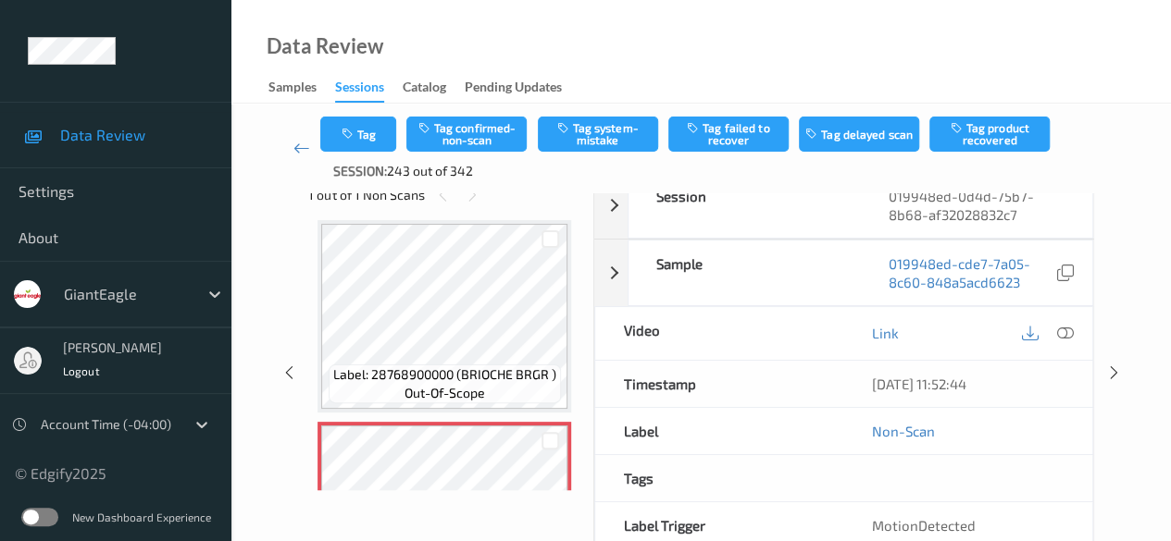
scroll to position [545, 0]
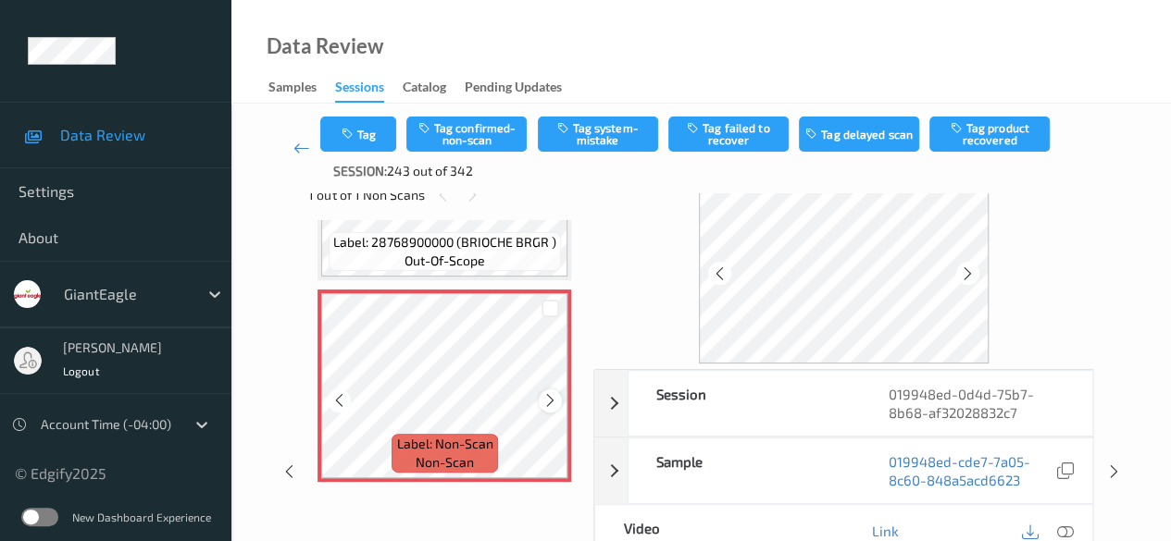
click at [549, 398] on icon at bounding box center [550, 400] width 16 height 17
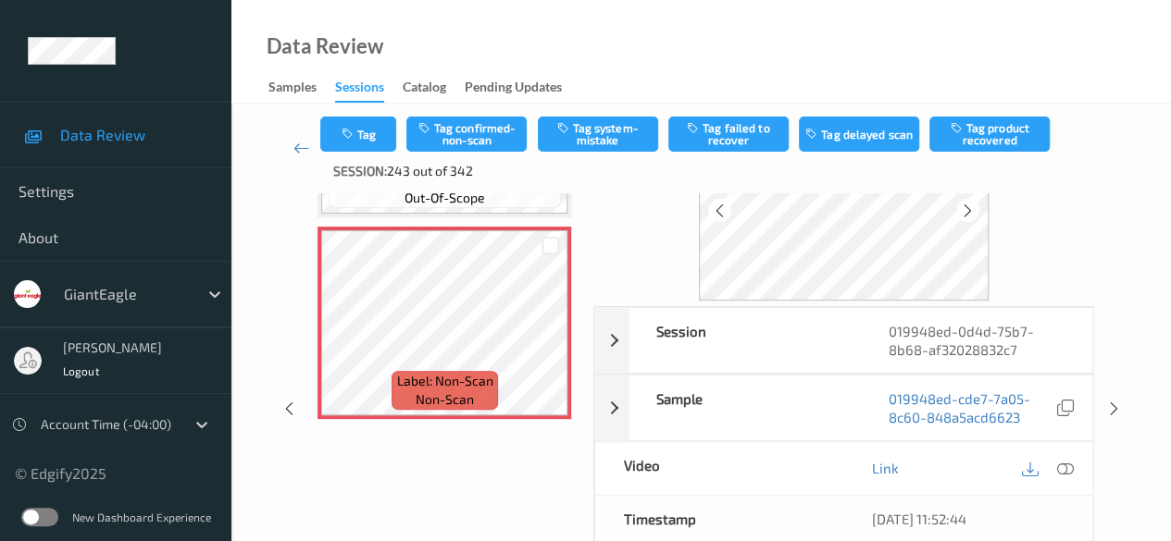
scroll to position [139, 0]
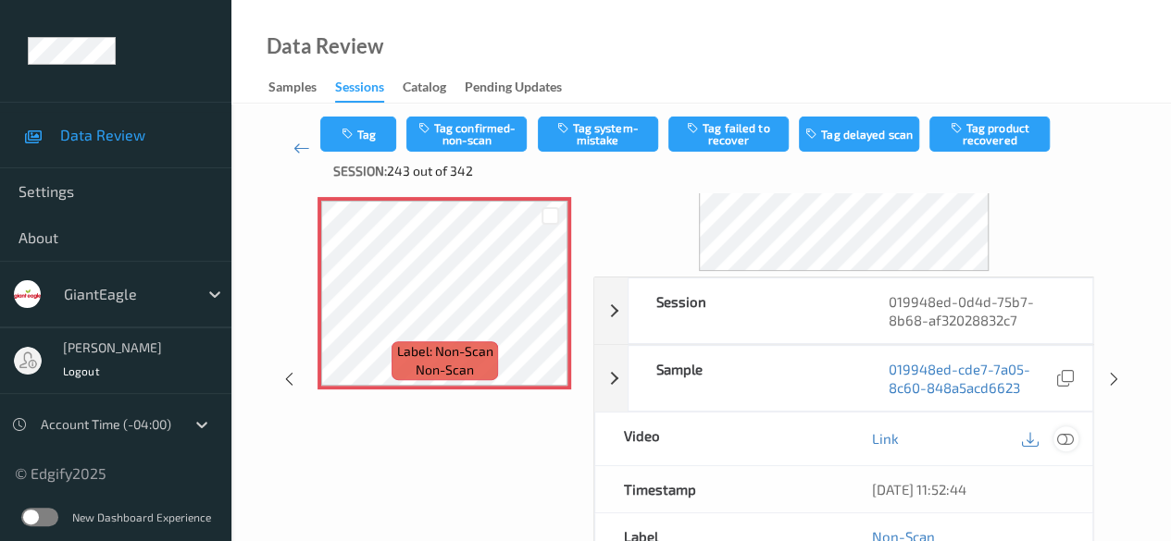
click at [1065, 433] on icon at bounding box center [1065, 438] width 17 height 17
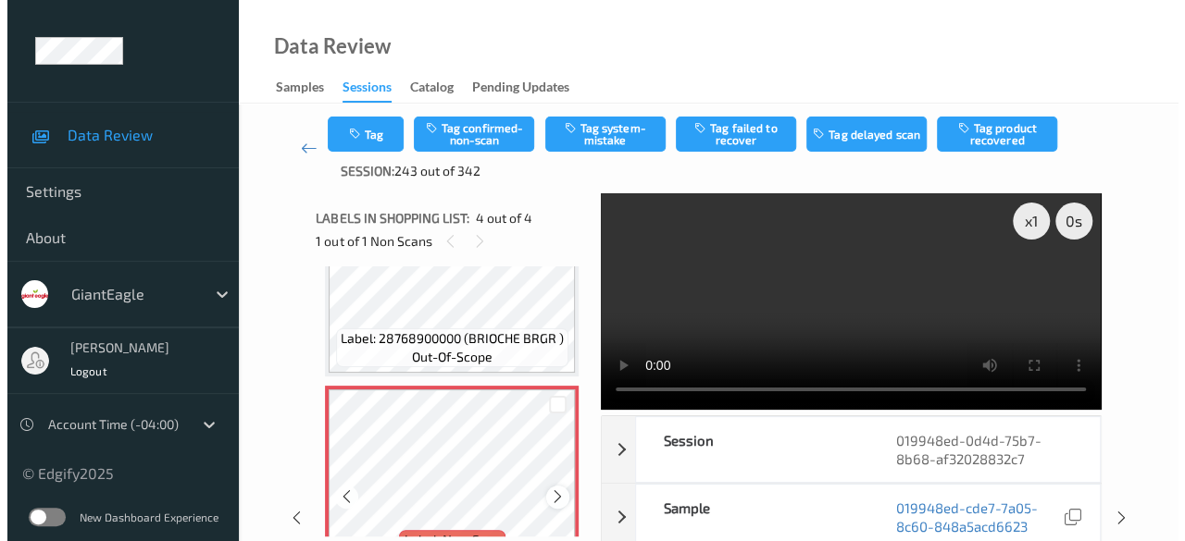
scroll to position [453, 0]
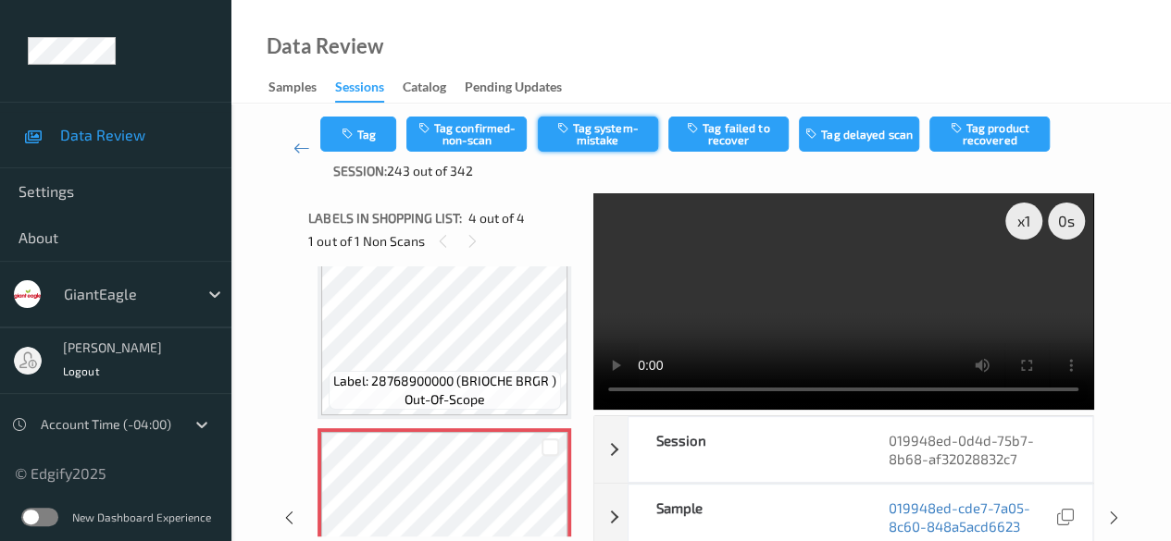
click at [573, 129] on button "Tag system-mistake" at bounding box center [598, 134] width 120 height 35
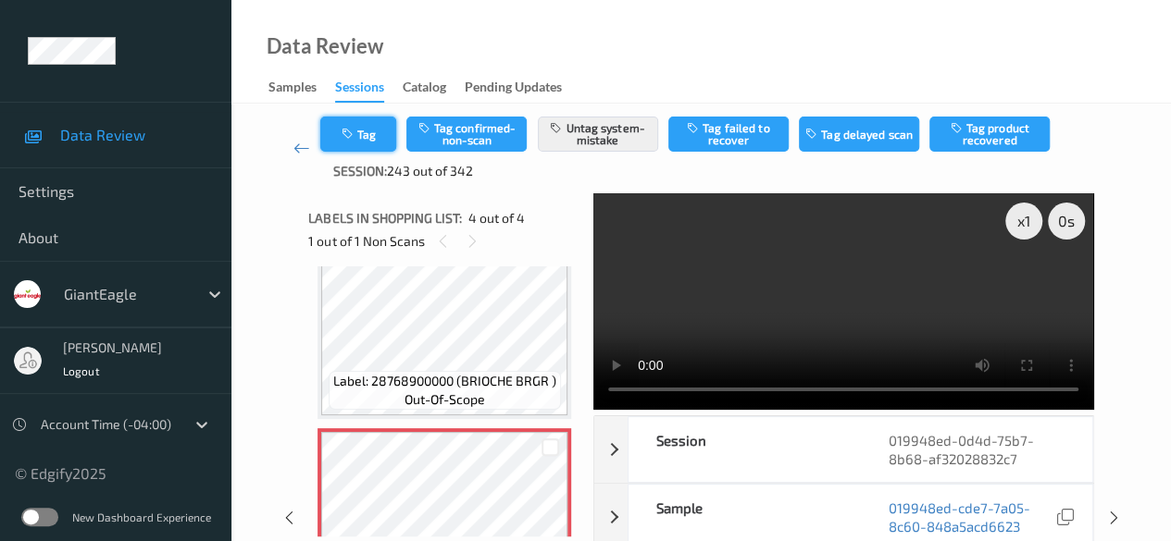
click at [382, 136] on button "Tag" at bounding box center [358, 134] width 76 height 35
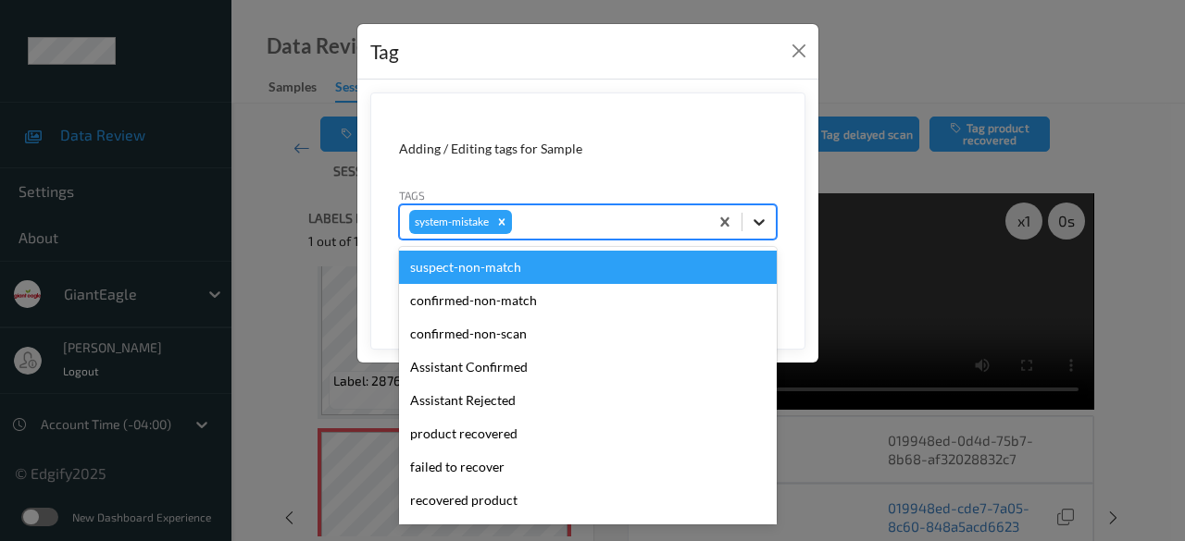
click at [763, 215] on icon at bounding box center [759, 222] width 19 height 19
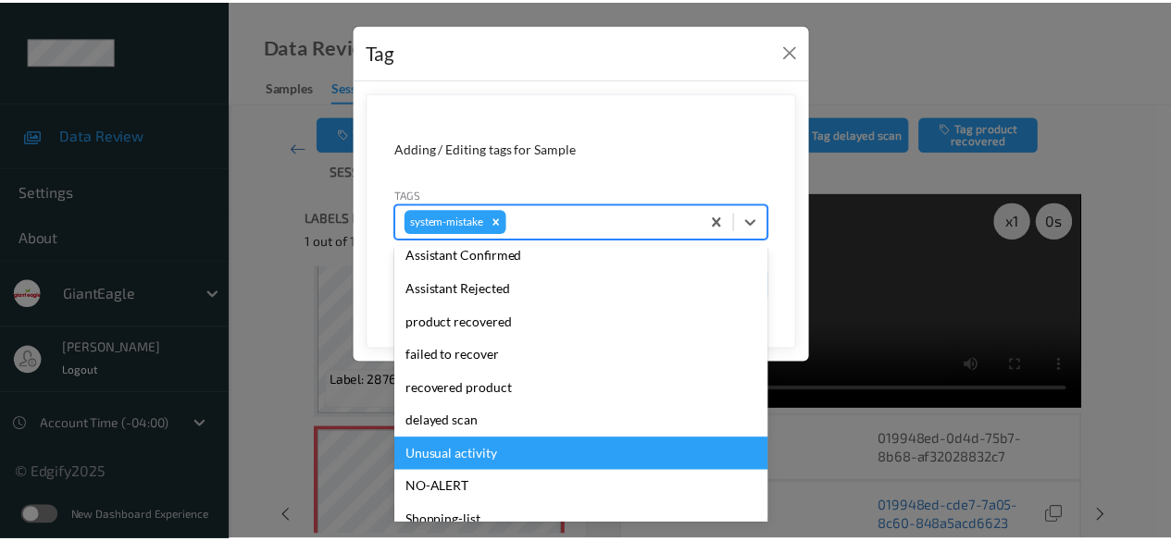
scroll to position [230, 0]
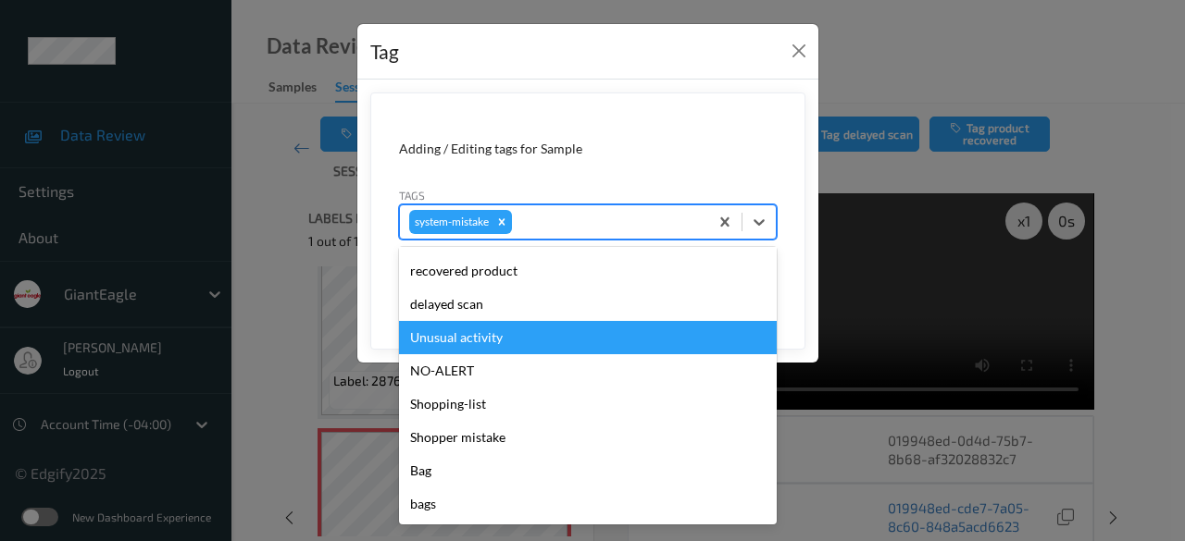
click at [468, 340] on div "Unusual activity" at bounding box center [588, 337] width 378 height 33
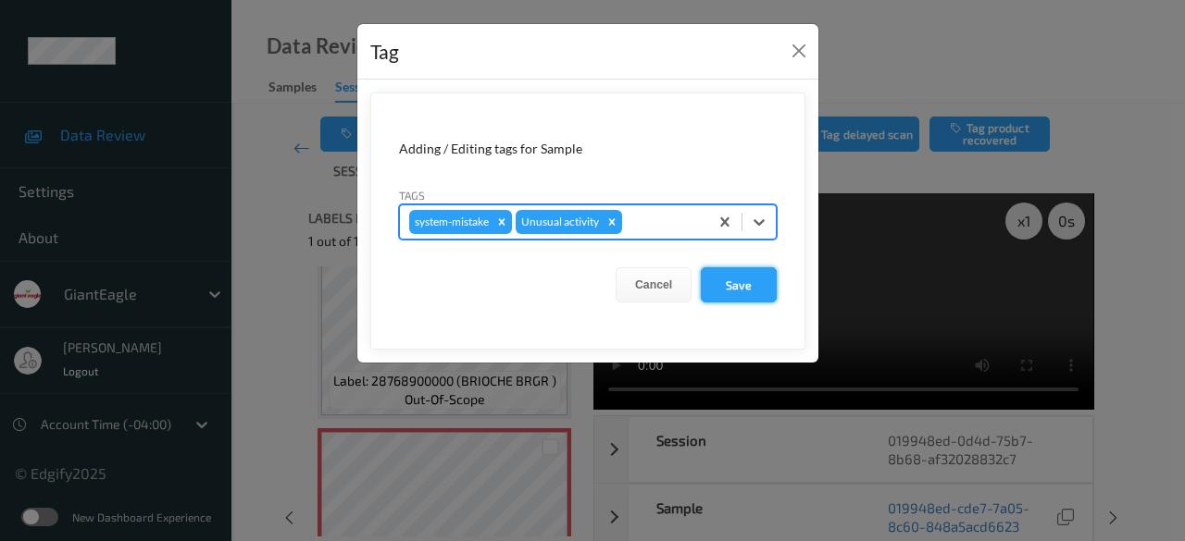
click at [732, 284] on button "Save" at bounding box center [739, 284] width 76 height 35
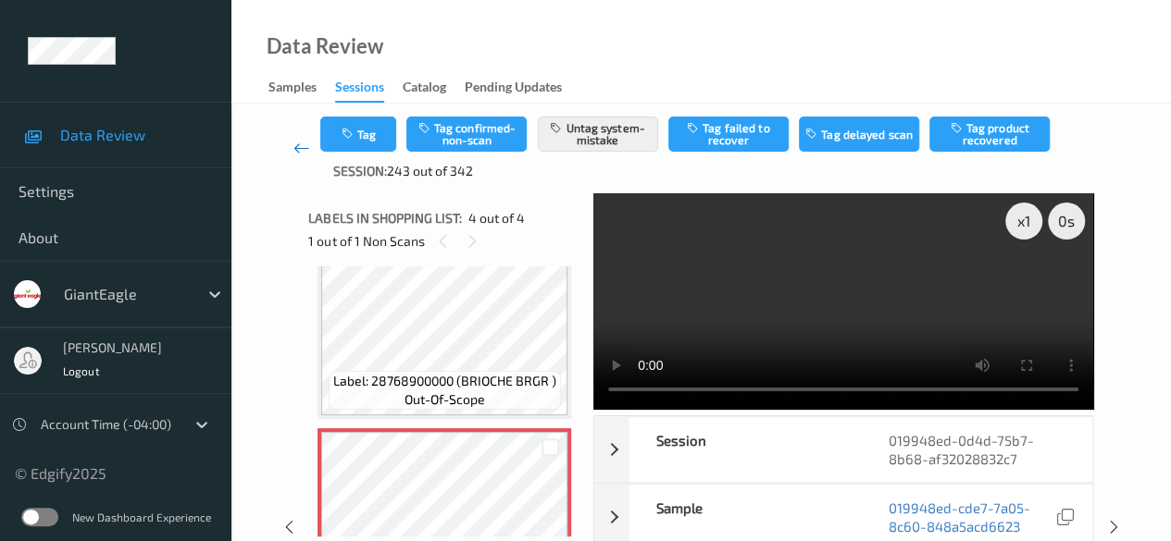
click at [296, 155] on icon at bounding box center [301, 148] width 17 height 19
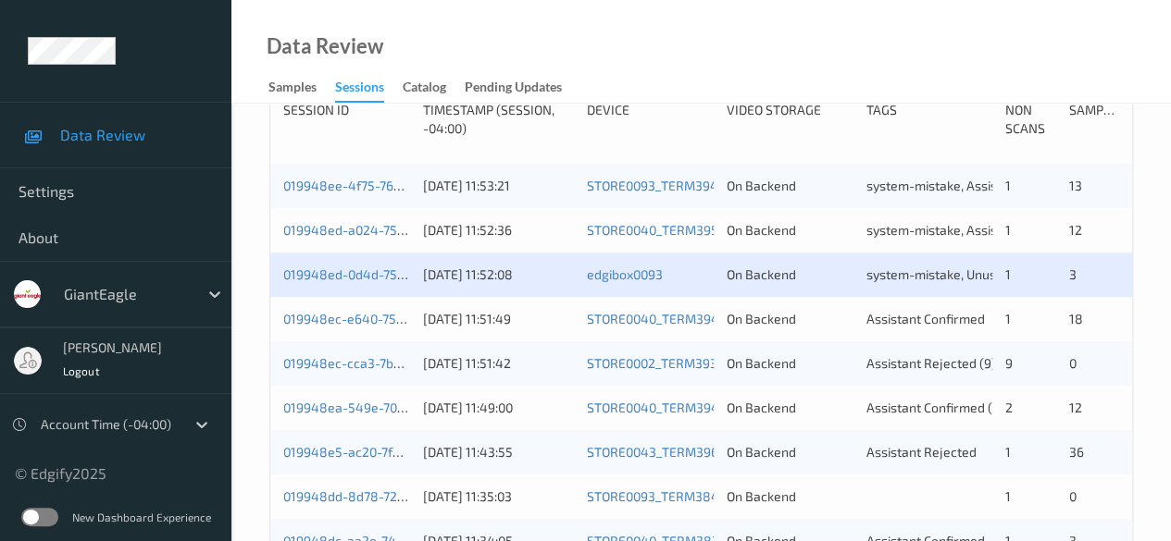
scroll to position [441, 0]
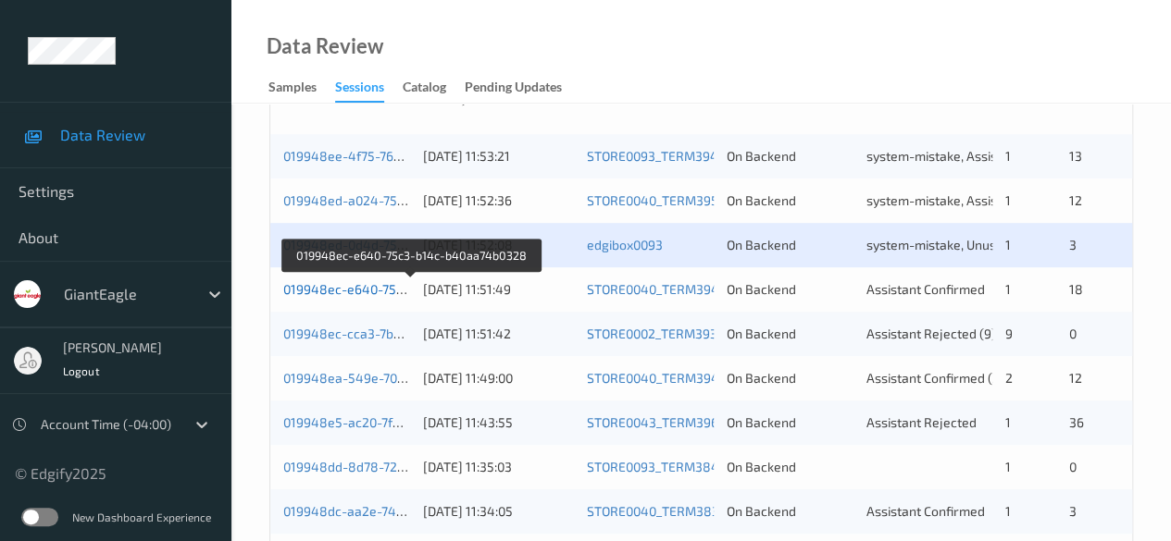
click at [363, 286] on link "019948ec-e640-75c3-b14c-b40aa74b0328" at bounding box center [411, 289] width 256 height 16
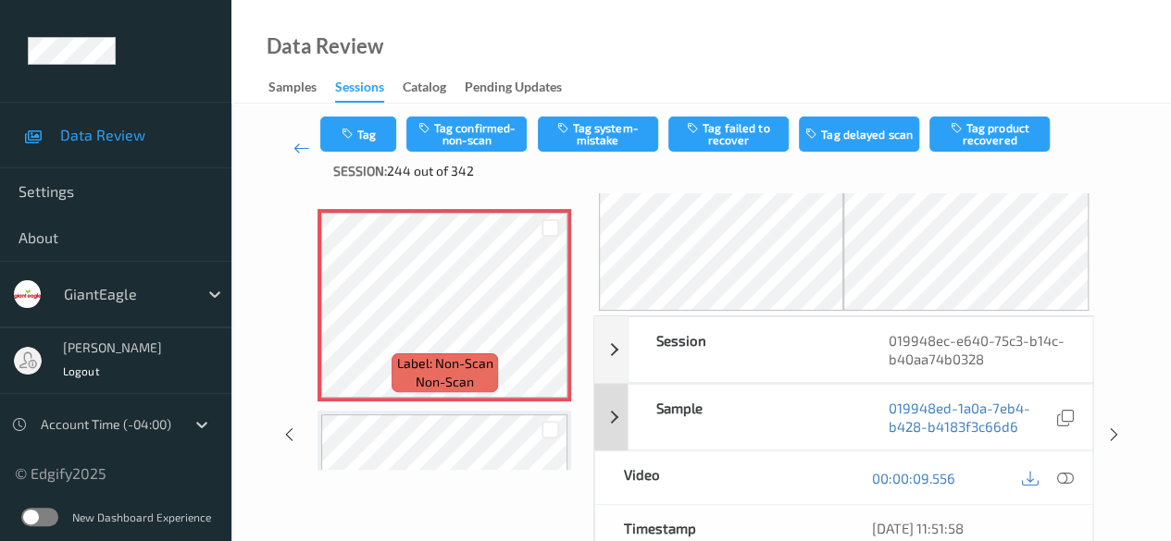
scroll to position [93, 0]
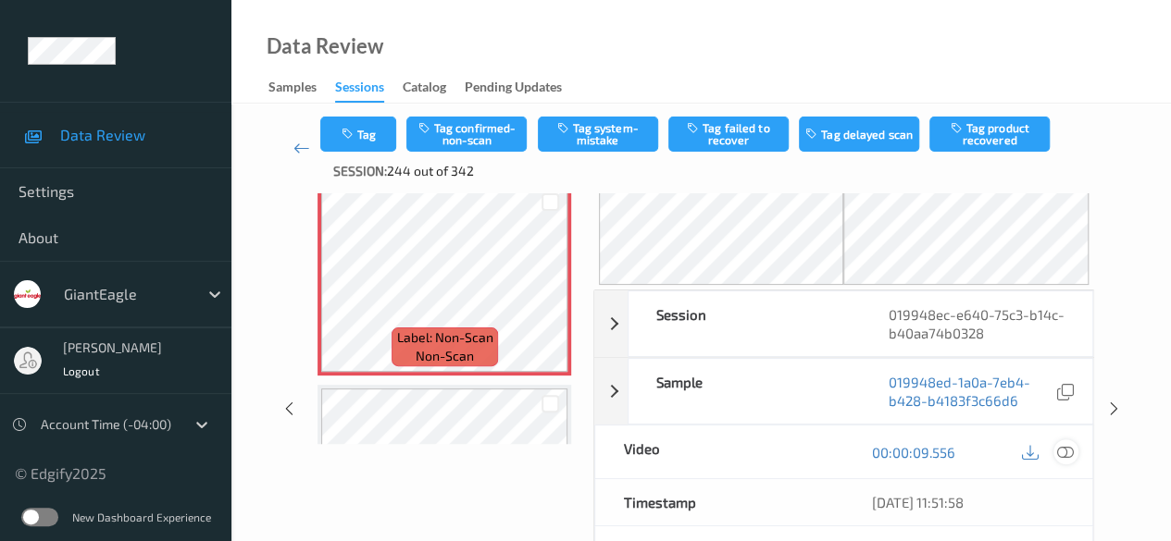
click at [1061, 447] on icon at bounding box center [1065, 452] width 17 height 17
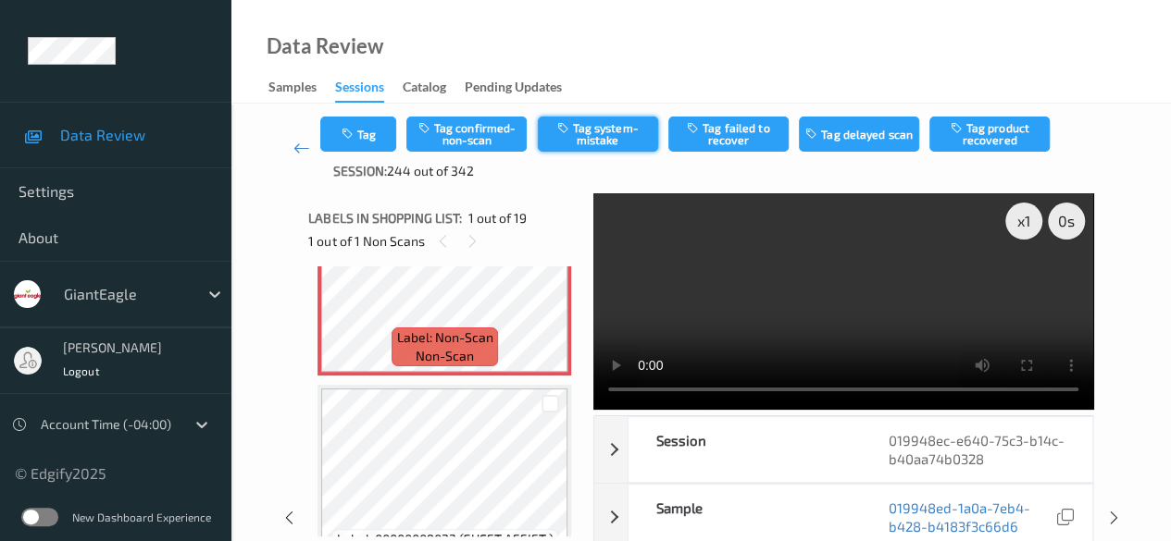
click at [596, 131] on button "Tag system-mistake" at bounding box center [598, 134] width 120 height 35
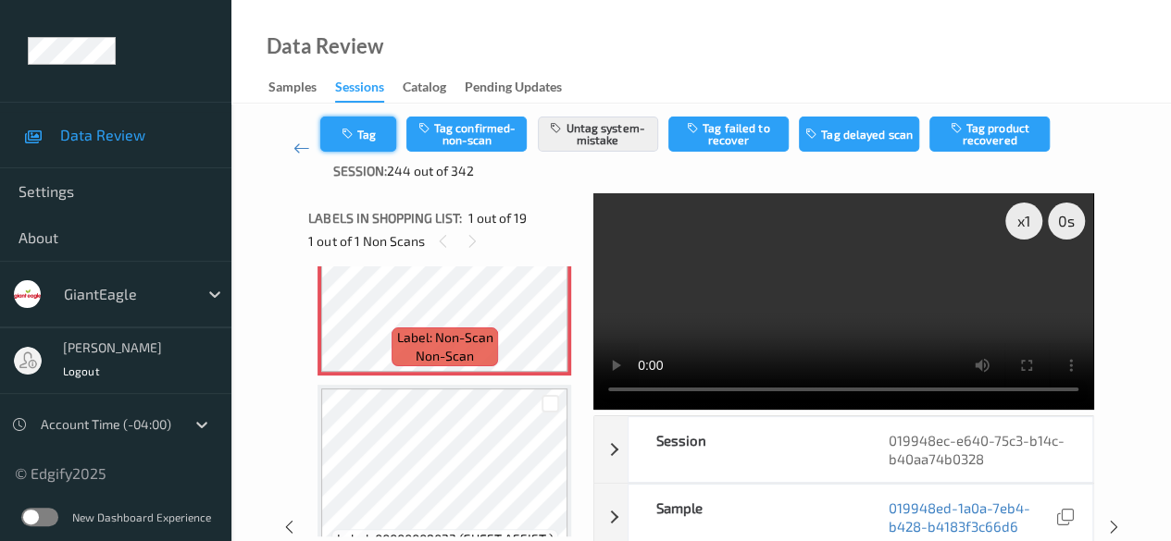
click at [355, 146] on button "Tag" at bounding box center [358, 134] width 76 height 35
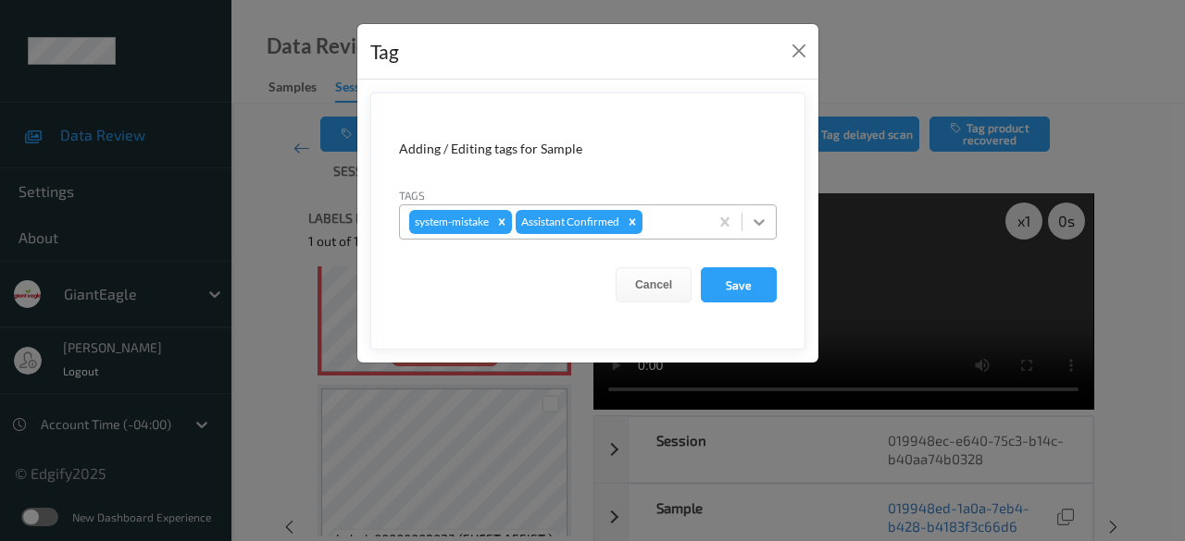
click at [761, 217] on icon at bounding box center [759, 222] width 19 height 19
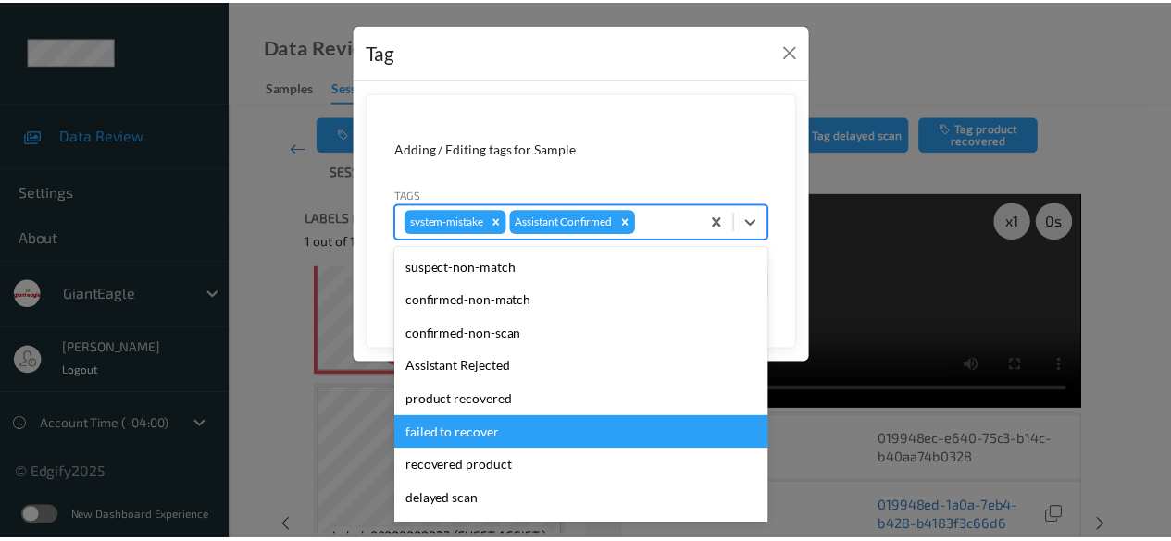
scroll to position [196, 0]
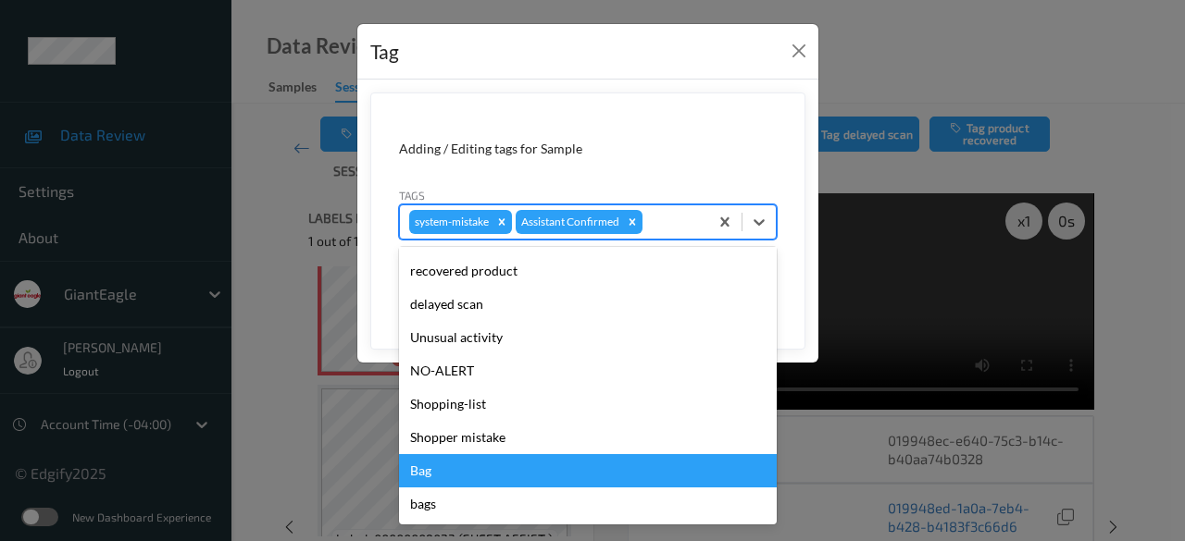
click at [524, 461] on div "Bag" at bounding box center [588, 470] width 378 height 33
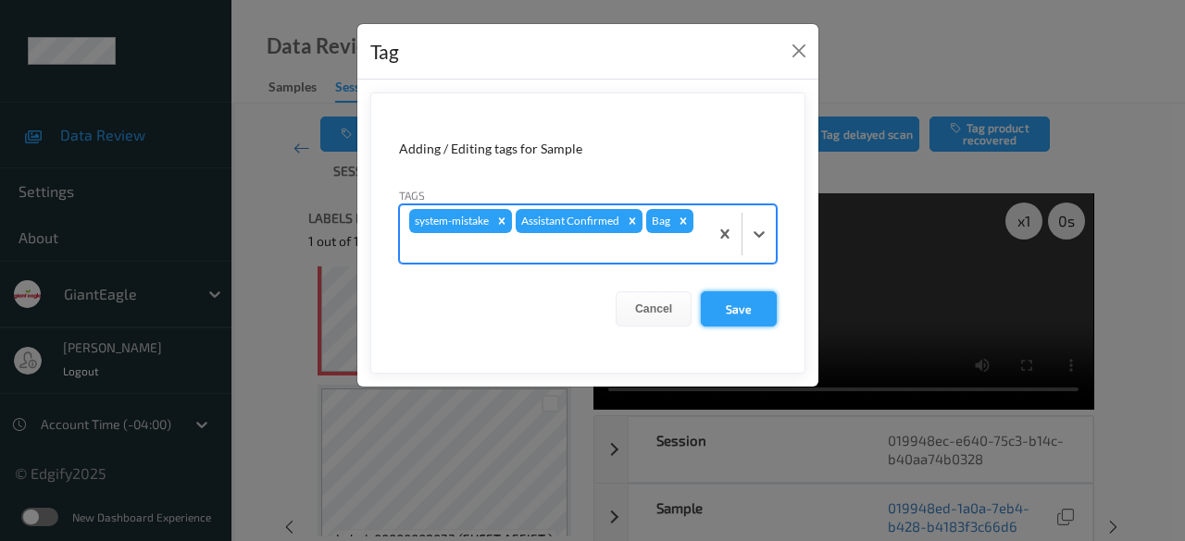
click at [725, 312] on button "Save" at bounding box center [739, 309] width 76 height 35
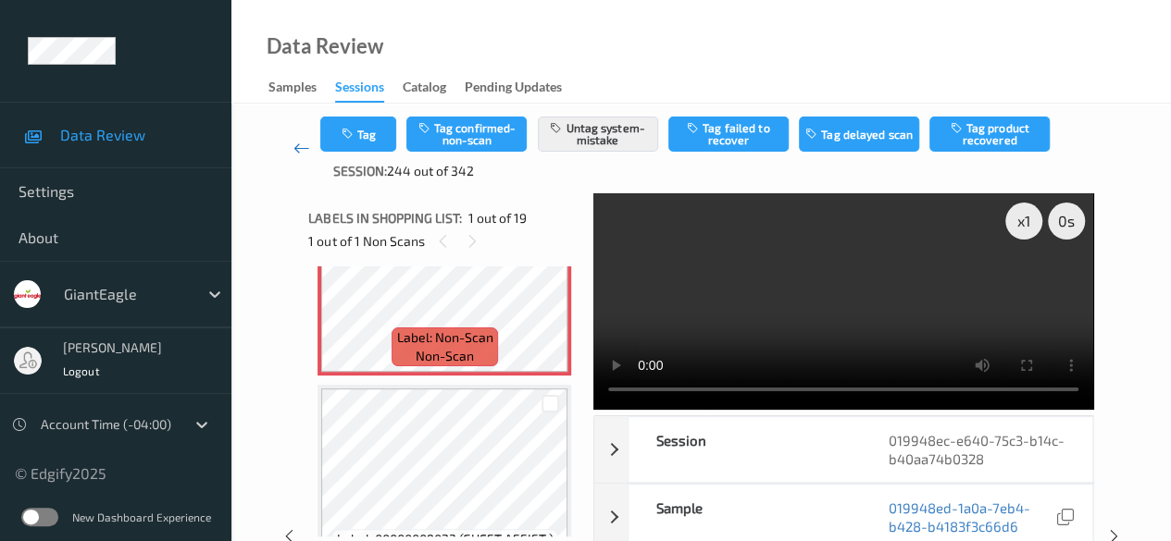
click at [292, 143] on link at bounding box center [301, 149] width 38 height 64
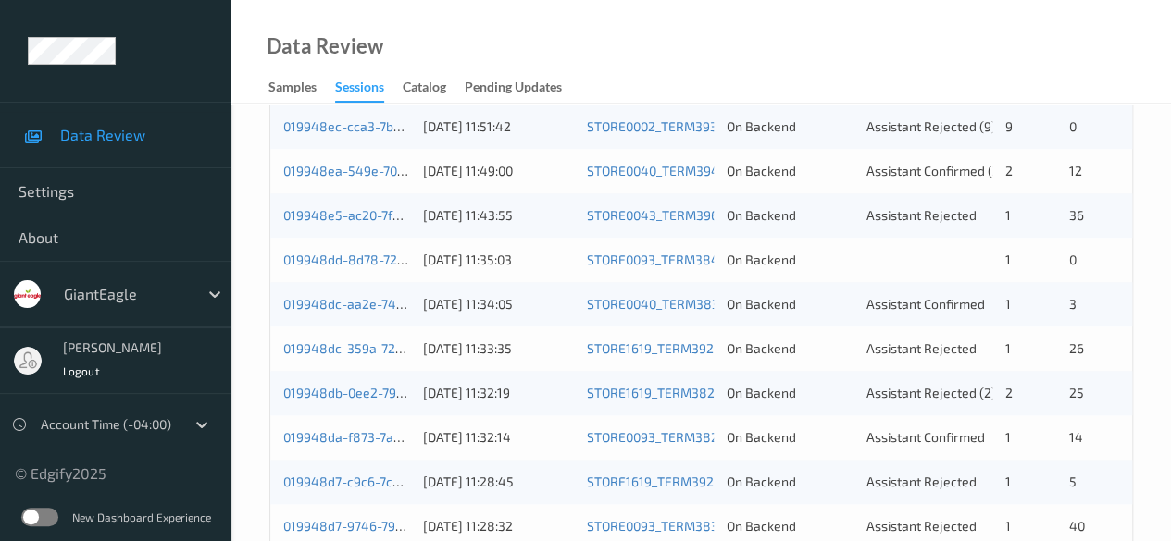
scroll to position [555, 0]
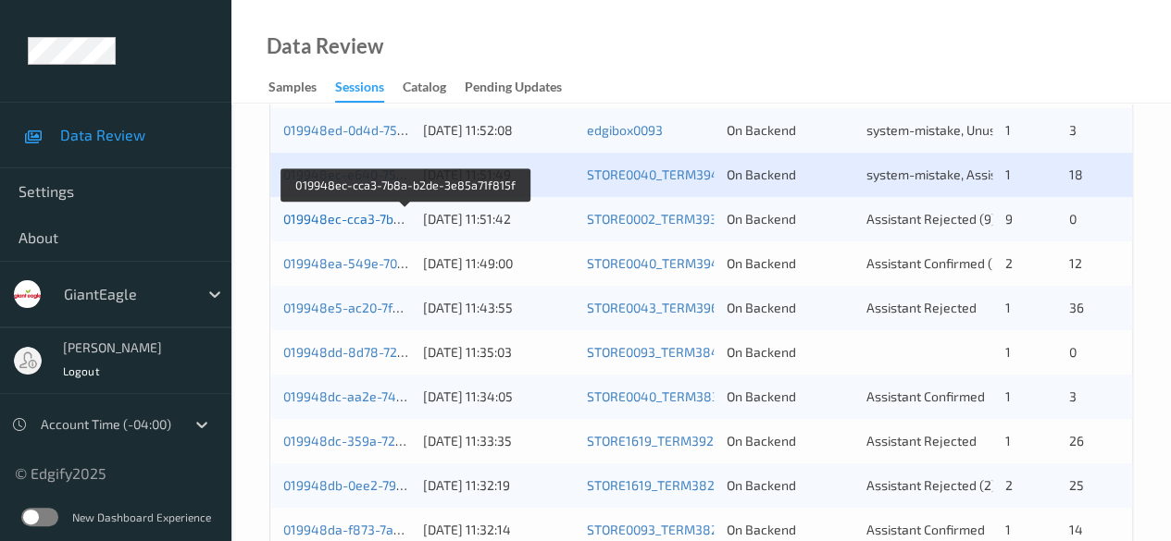
click at [355, 219] on link "019948ec-cca3-7b8a-b2de-3e85a71f815f" at bounding box center [406, 219] width 247 height 16
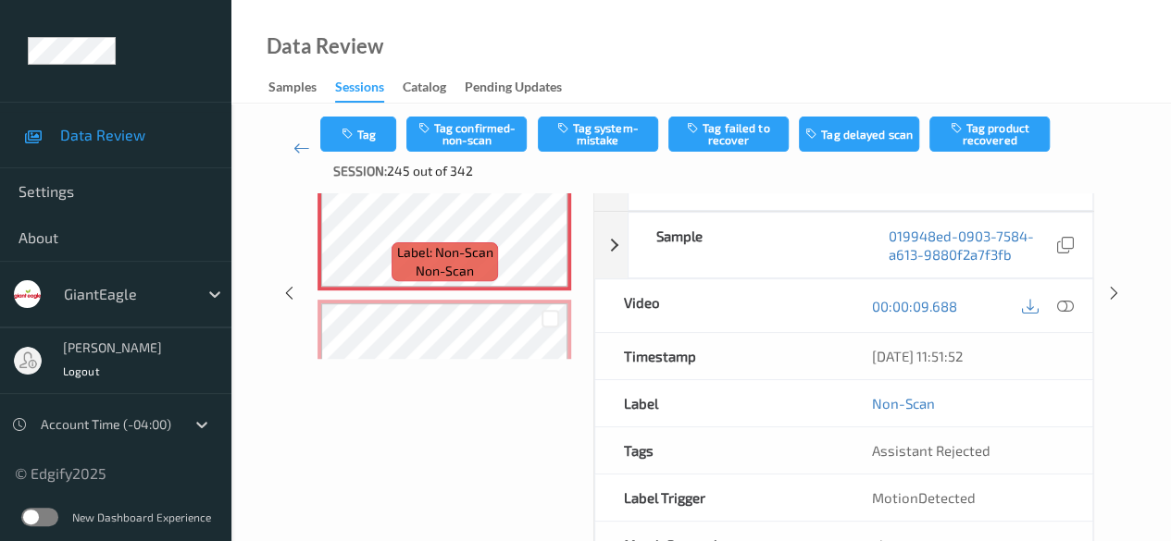
scroll to position [185, 0]
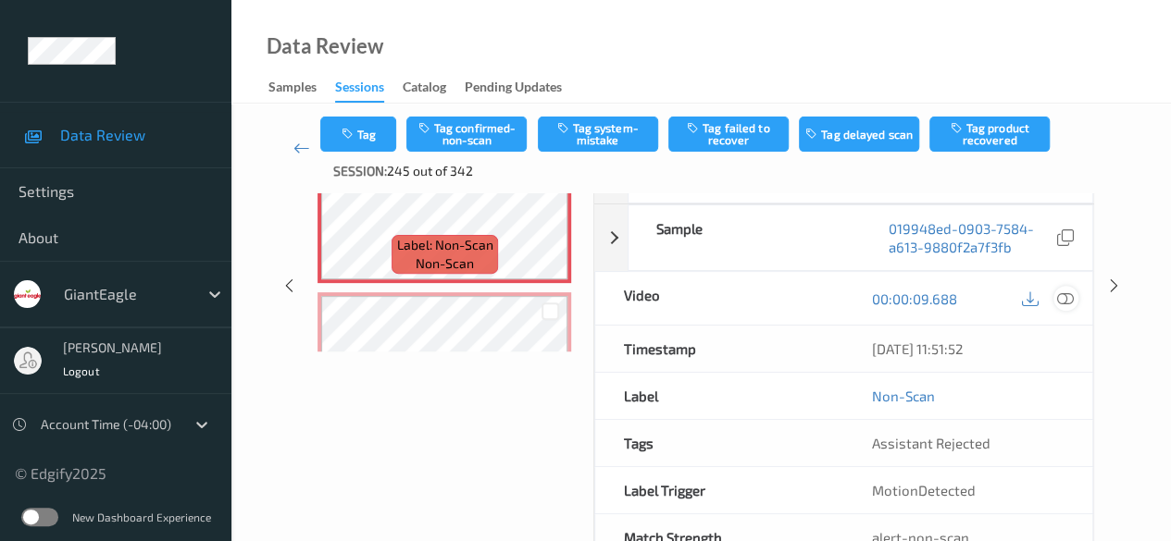
click at [1062, 302] on icon at bounding box center [1065, 299] width 17 height 17
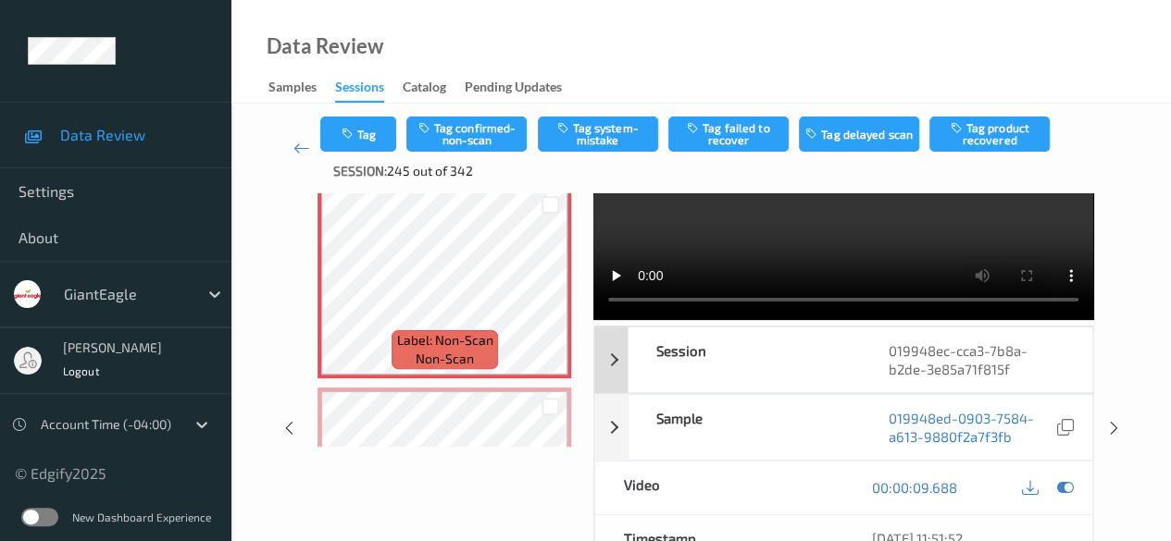
scroll to position [0, 0]
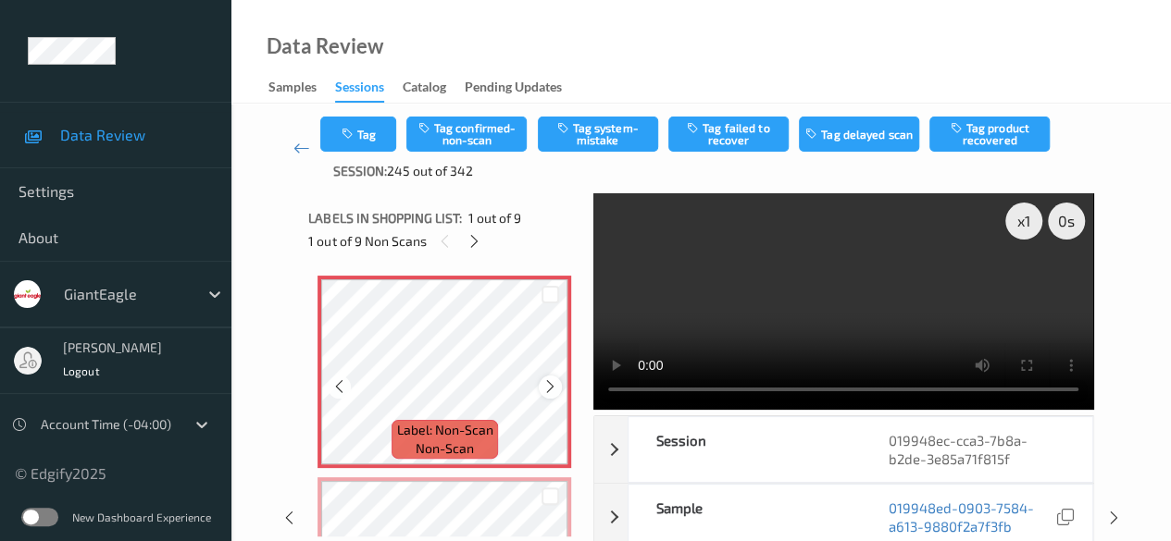
click at [555, 392] on icon at bounding box center [550, 387] width 16 height 17
click at [555, 391] on icon at bounding box center [550, 387] width 16 height 17
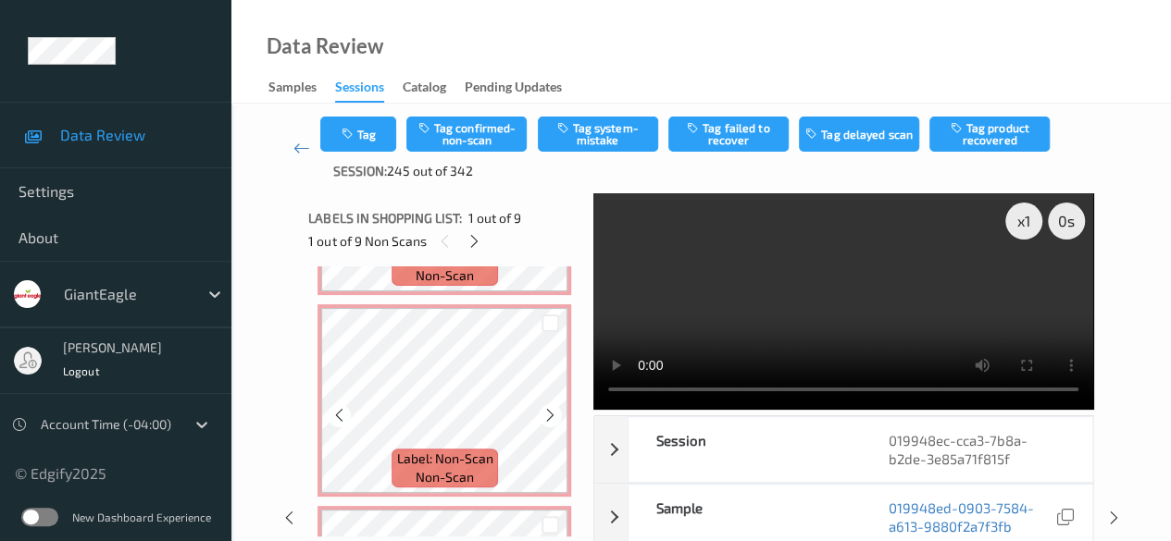
scroll to position [1018, 0]
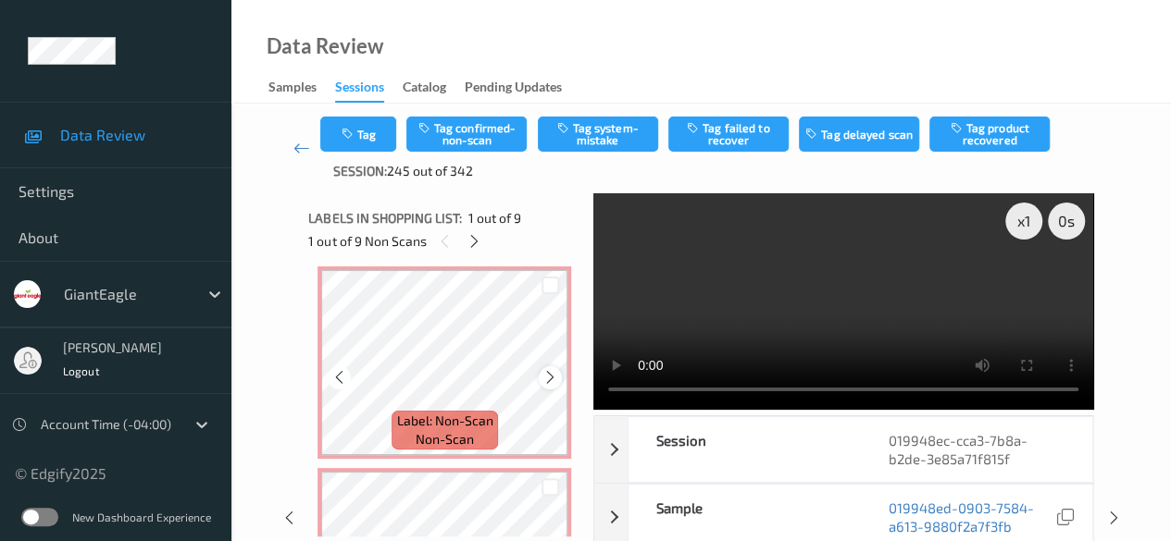
click at [542, 379] on icon at bounding box center [550, 377] width 16 height 17
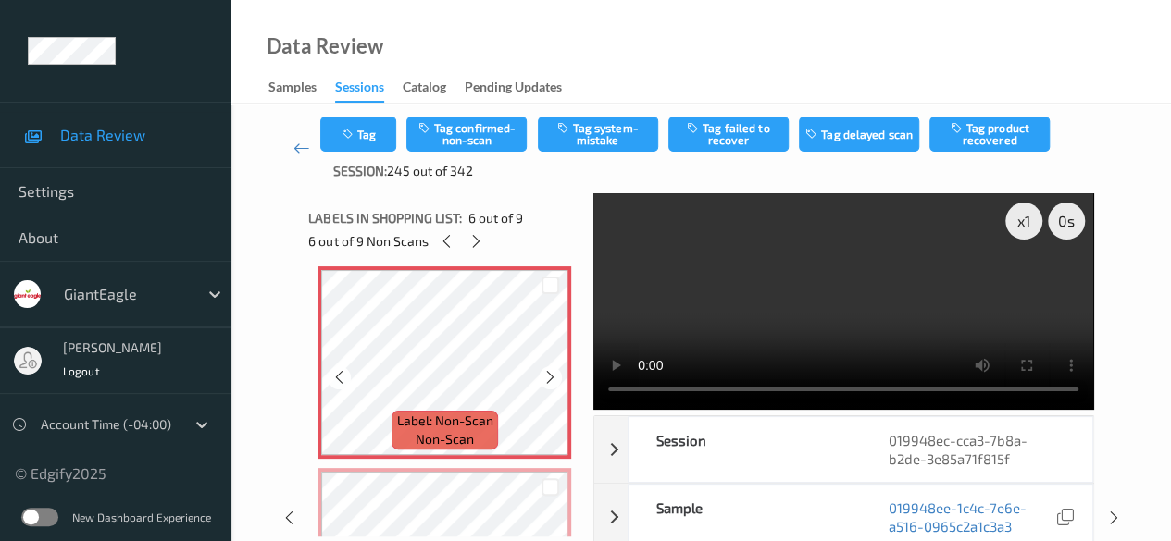
click at [542, 379] on icon at bounding box center [550, 377] width 16 height 17
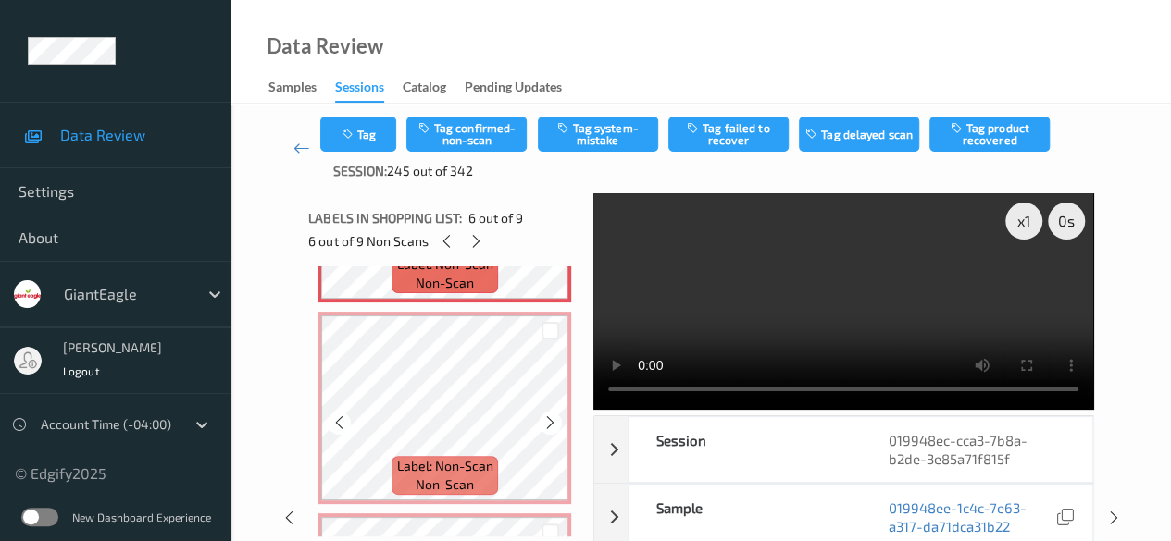
scroll to position [1203, 0]
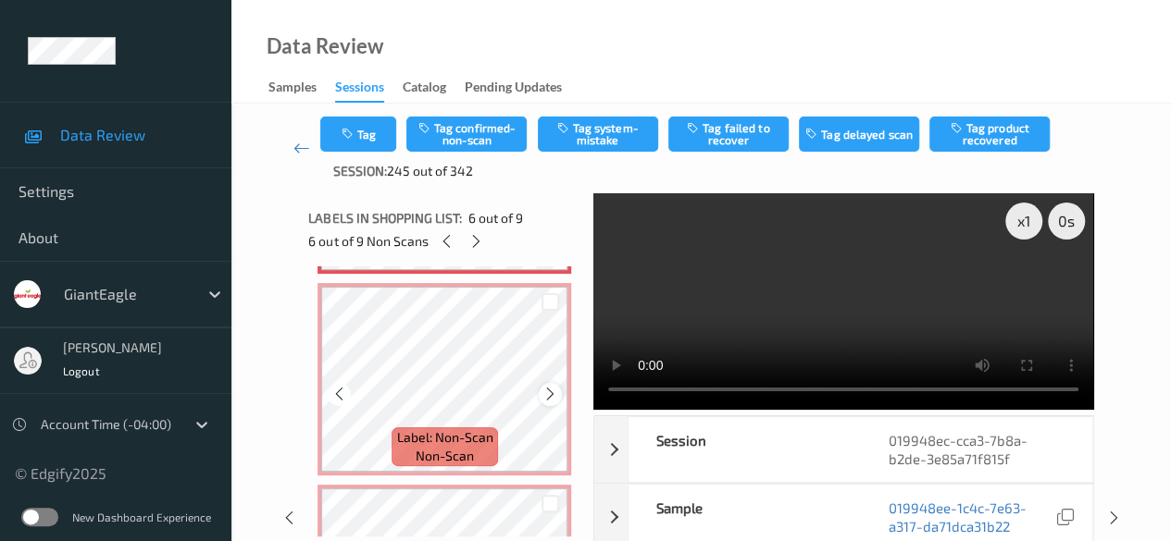
click at [548, 400] on icon at bounding box center [550, 394] width 16 height 17
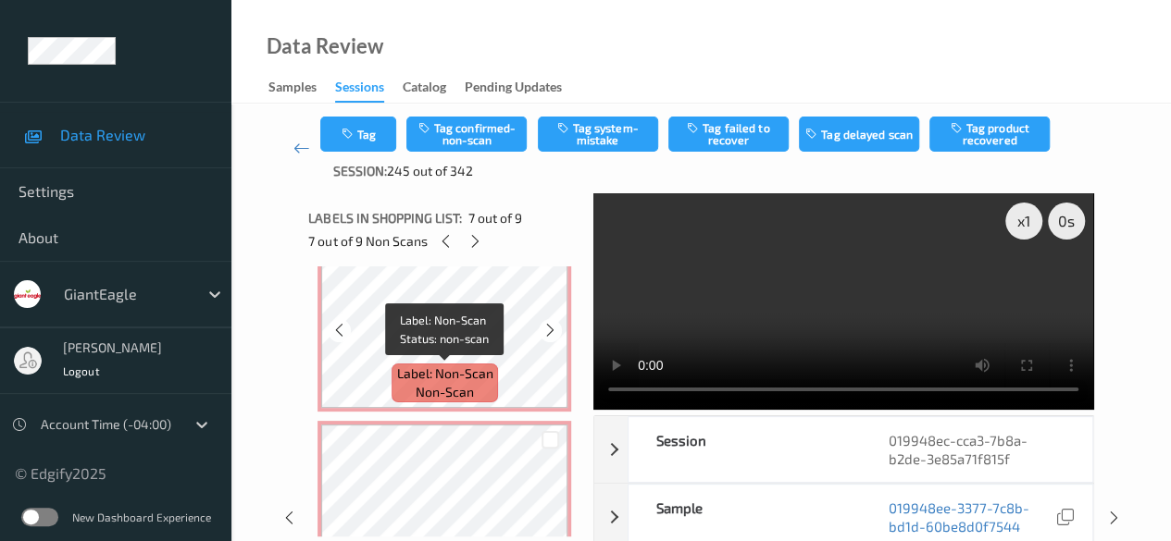
scroll to position [0, 0]
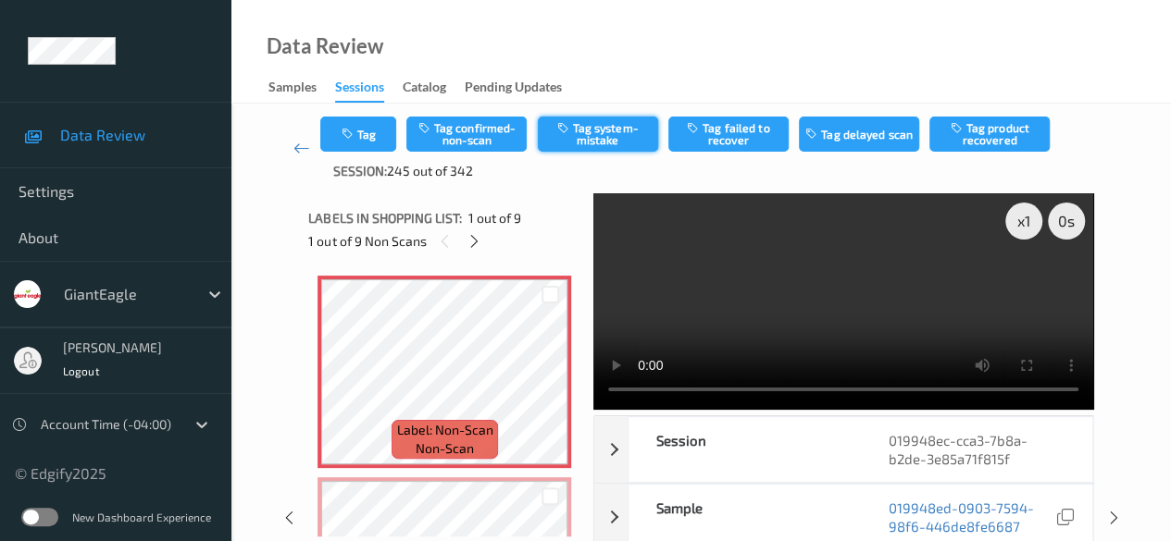
click at [594, 134] on button "Tag system-mistake" at bounding box center [598, 134] width 120 height 35
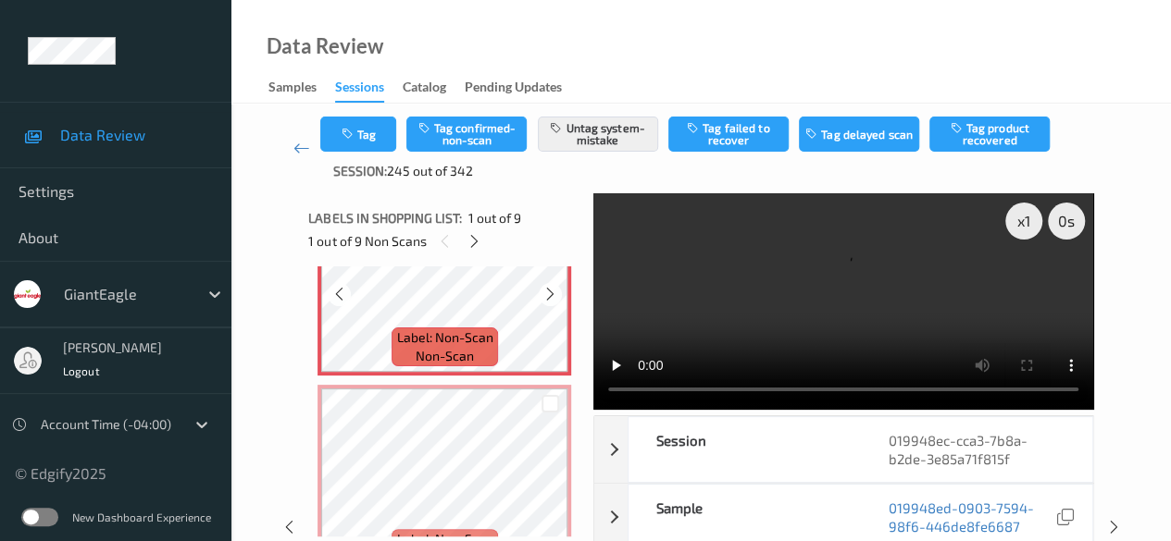
scroll to position [185, 0]
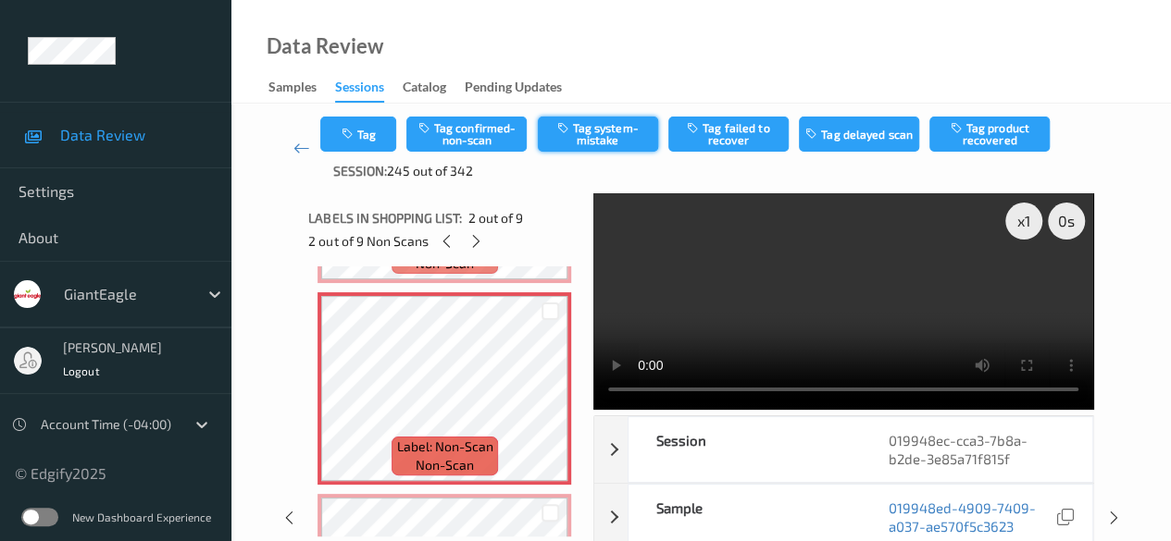
click at [593, 129] on button "Tag system-mistake" at bounding box center [598, 134] width 120 height 35
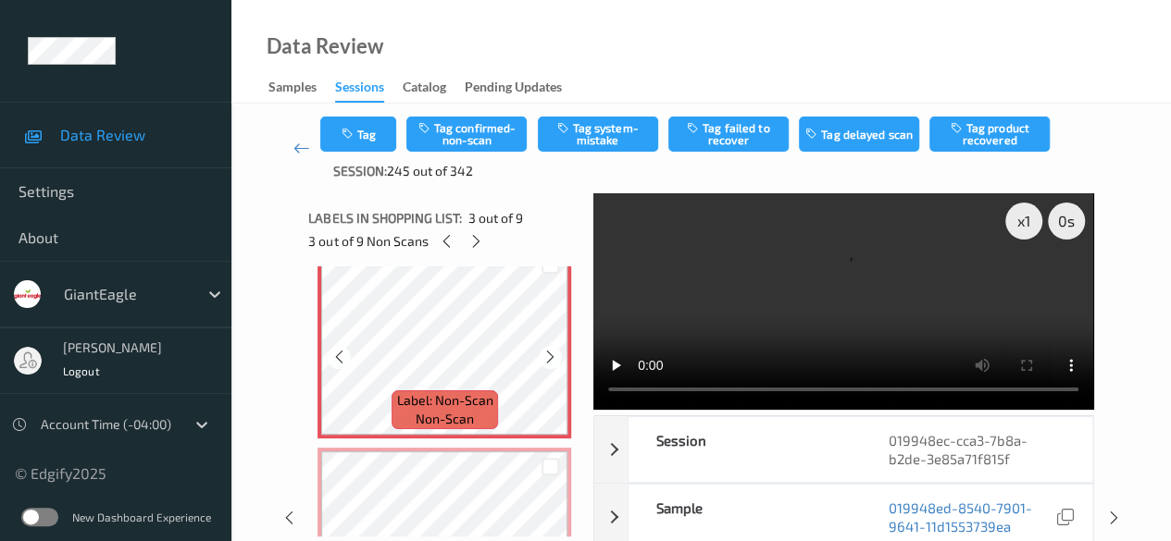
scroll to position [463, 0]
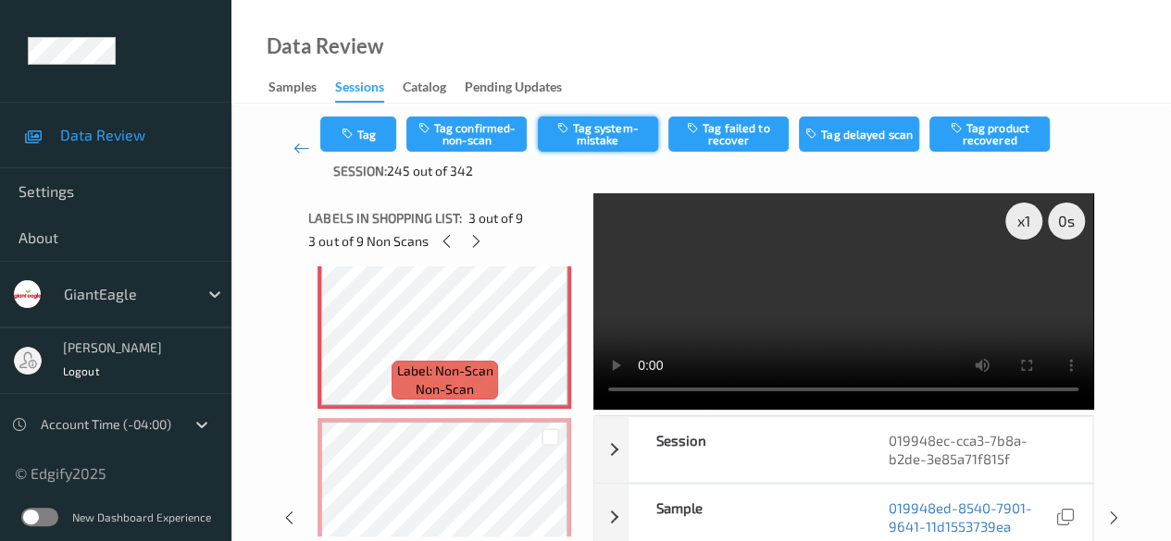
click at [585, 134] on button "Tag system-mistake" at bounding box center [598, 134] width 120 height 35
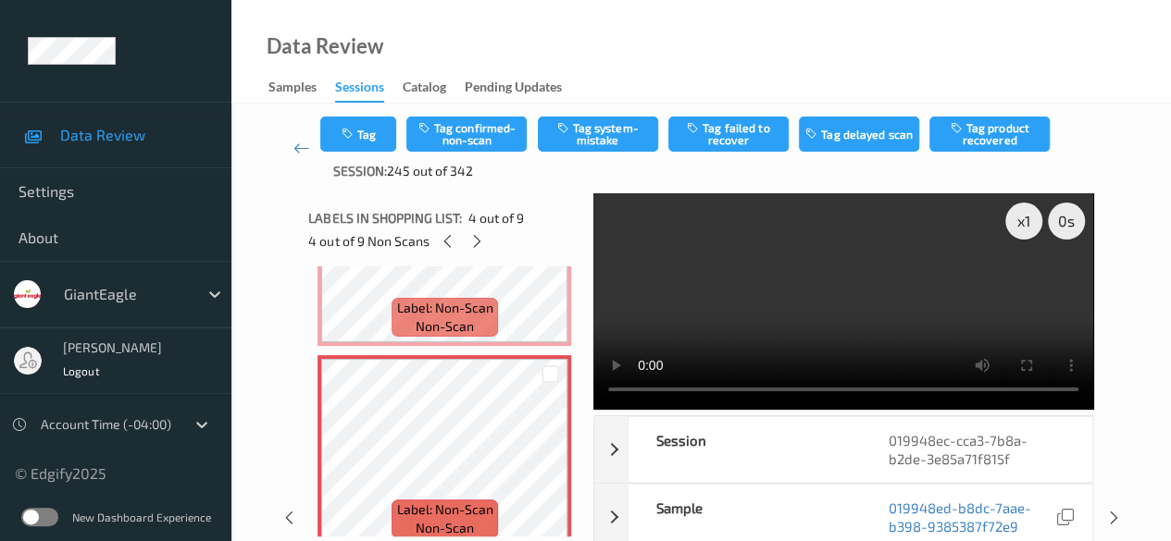
scroll to position [555, 0]
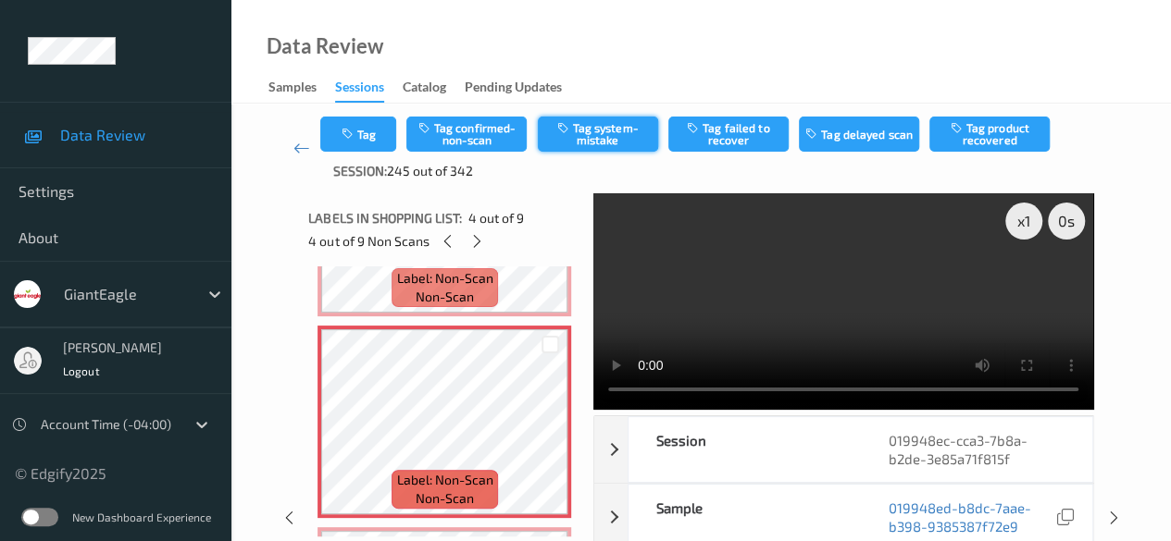
click at [607, 131] on button "Tag system-mistake" at bounding box center [598, 134] width 120 height 35
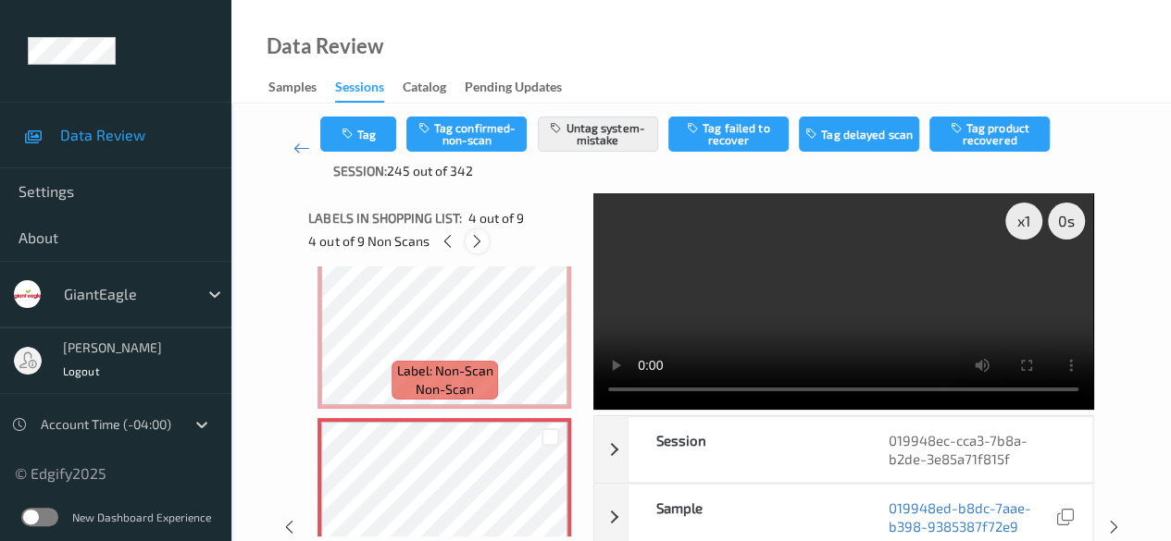
click at [480, 242] on icon at bounding box center [477, 241] width 16 height 17
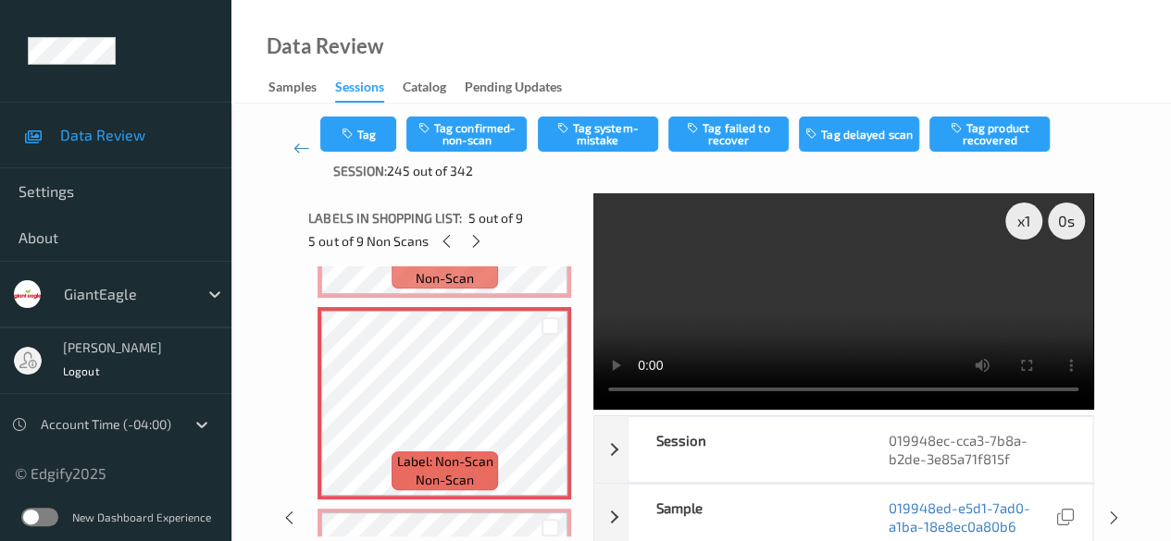
scroll to position [800, 0]
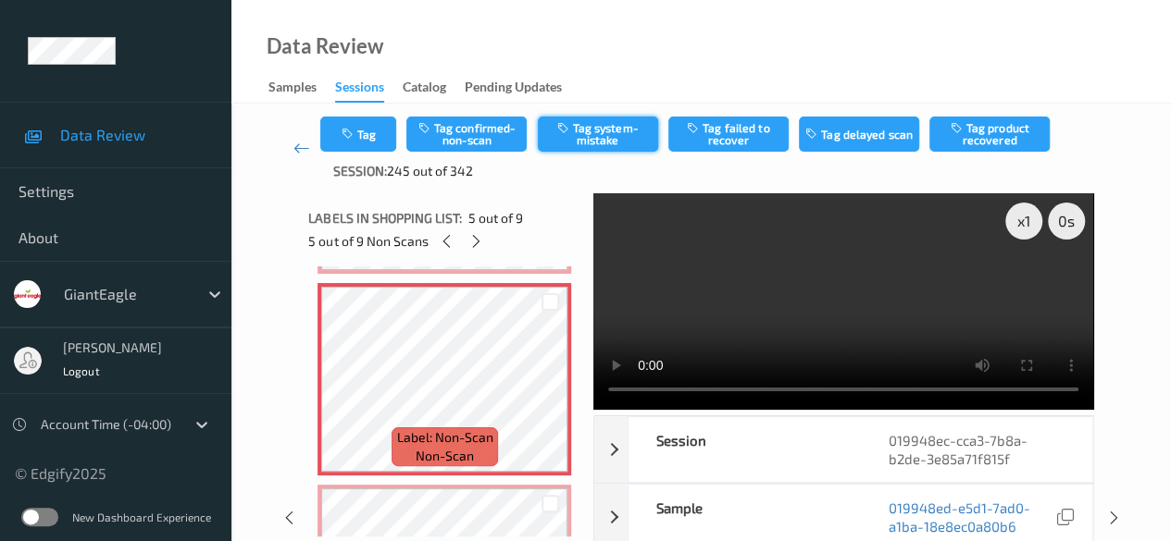
click at [593, 128] on button "Tag system-mistake" at bounding box center [598, 134] width 120 height 35
click at [484, 245] on div at bounding box center [476, 241] width 23 height 23
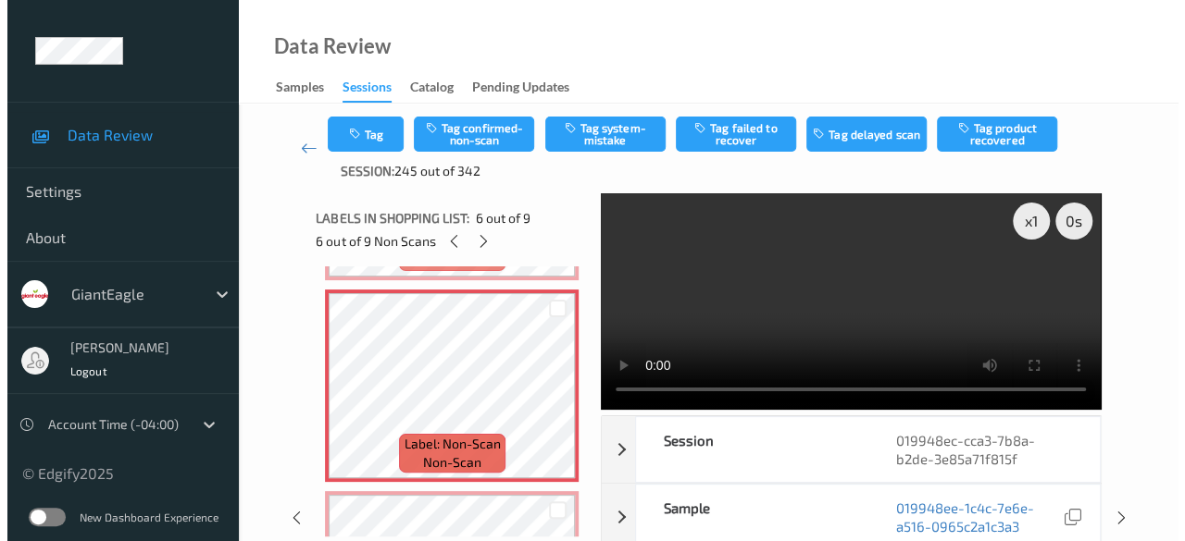
scroll to position [1001, 0]
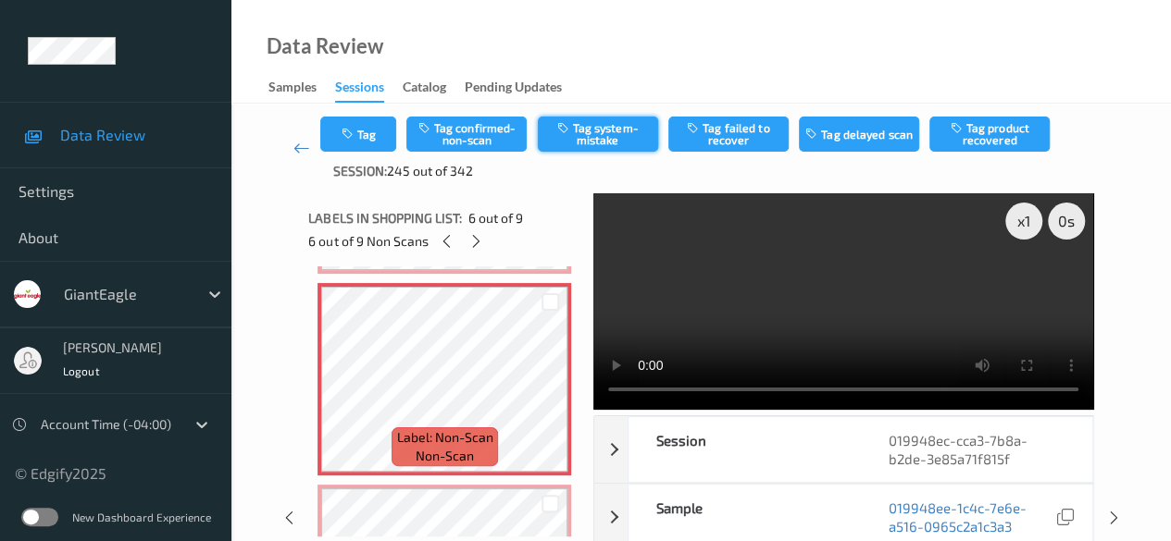
click at [598, 136] on button "Tag system-mistake" at bounding box center [598, 134] width 120 height 35
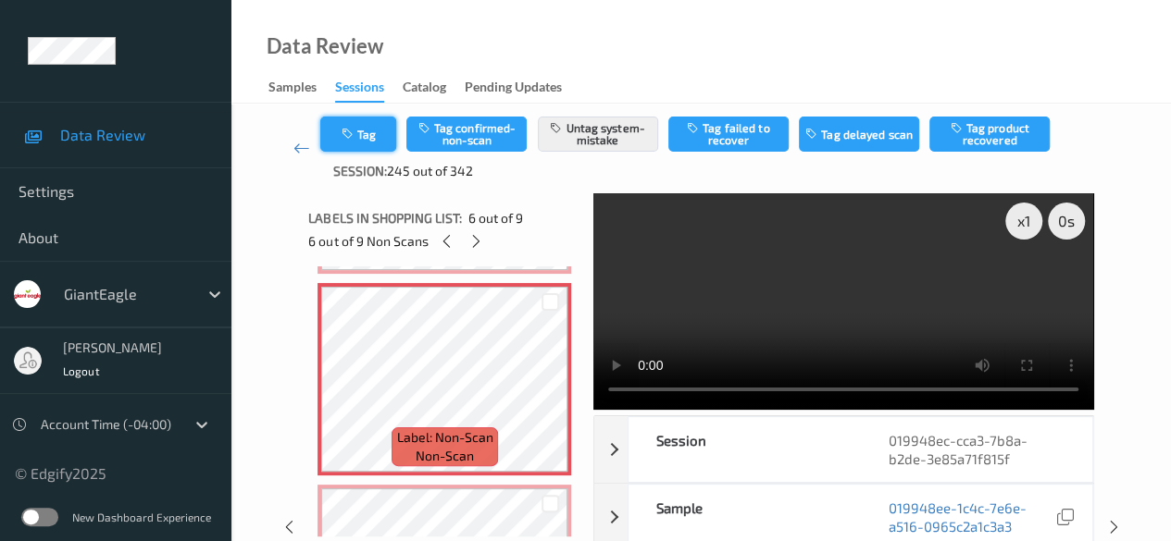
click at [367, 131] on button "Tag" at bounding box center [358, 134] width 76 height 35
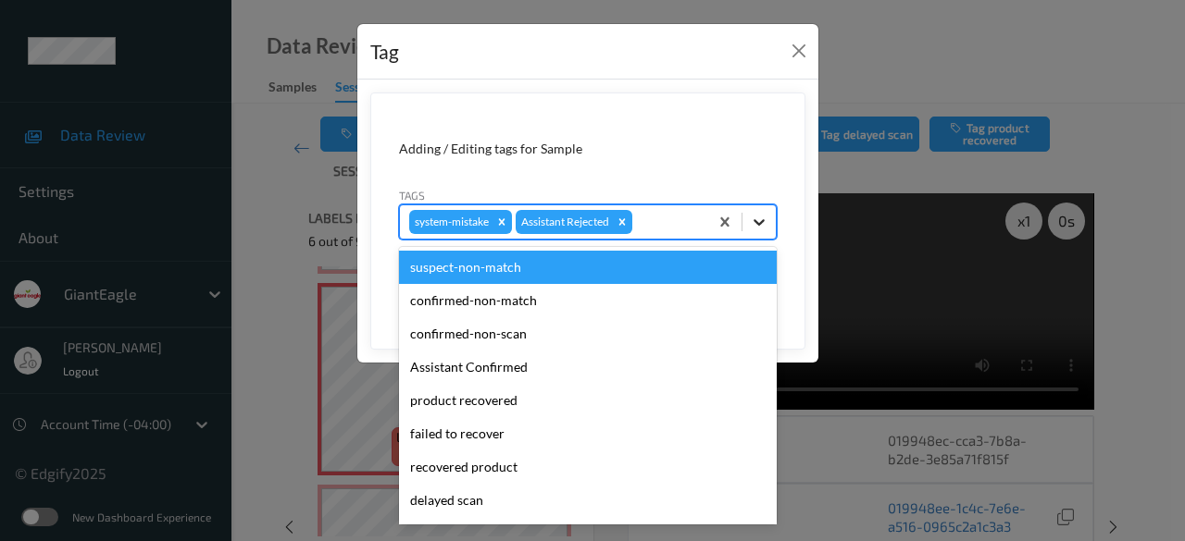
click at [753, 219] on icon at bounding box center [759, 222] width 19 height 19
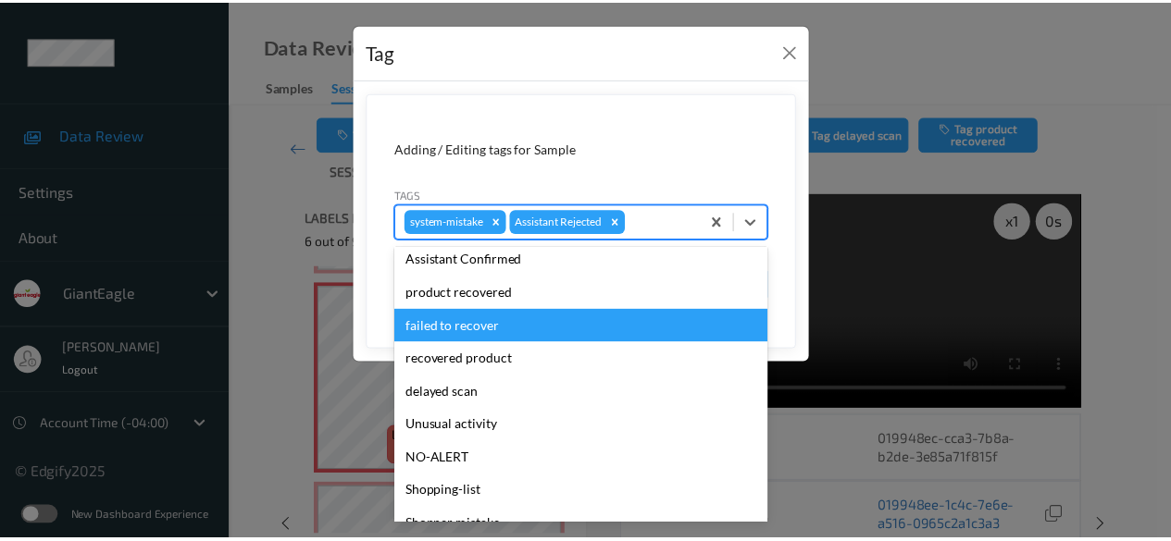
scroll to position [196, 0]
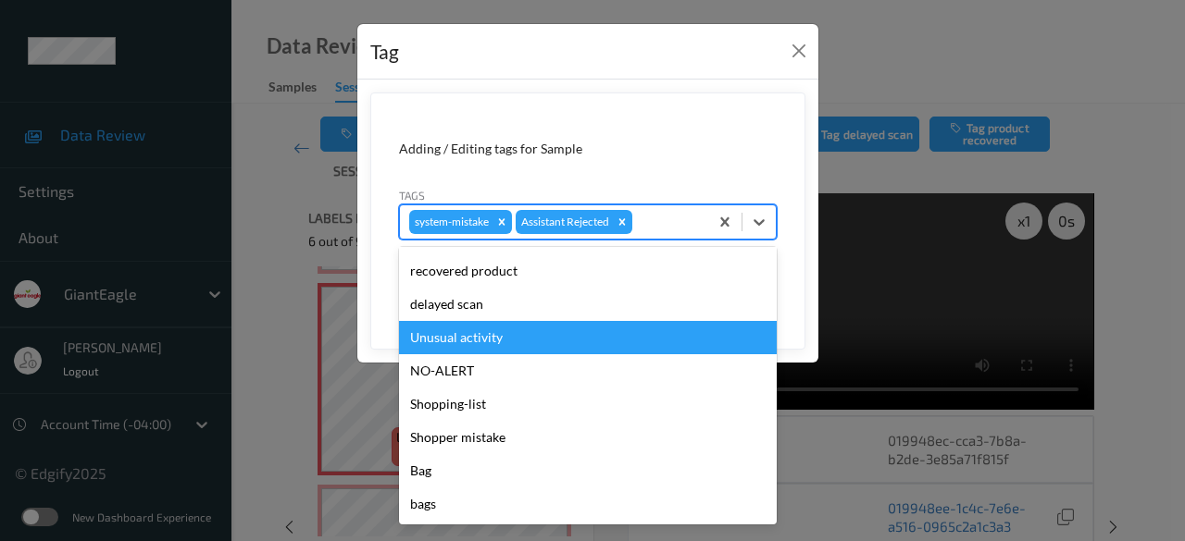
click at [521, 344] on div "Unusual activity" at bounding box center [588, 337] width 378 height 33
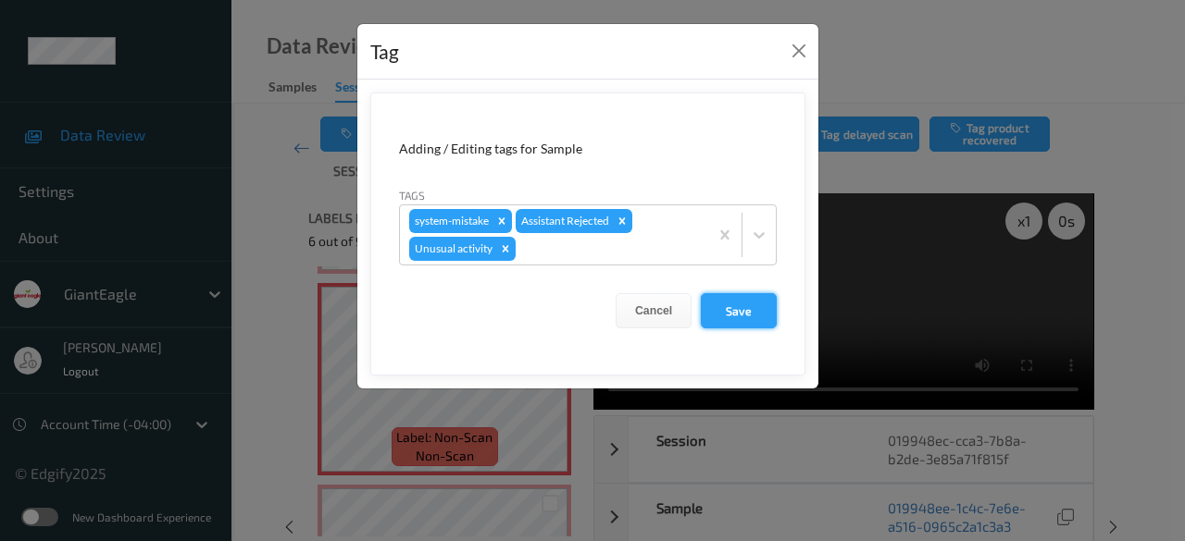
click at [741, 304] on button "Save" at bounding box center [739, 310] width 76 height 35
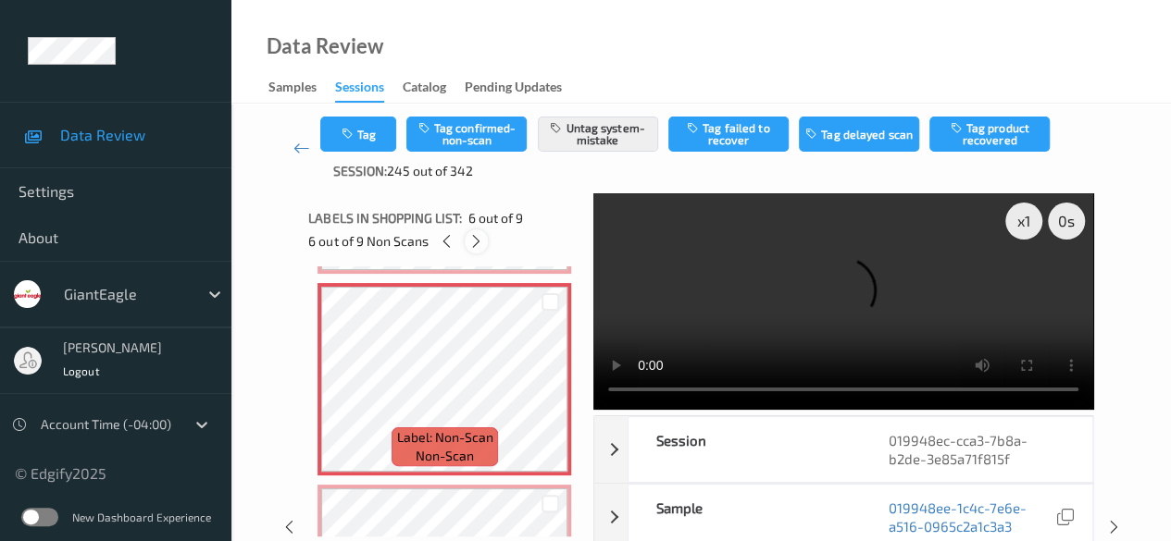
click at [481, 238] on icon at bounding box center [476, 241] width 16 height 17
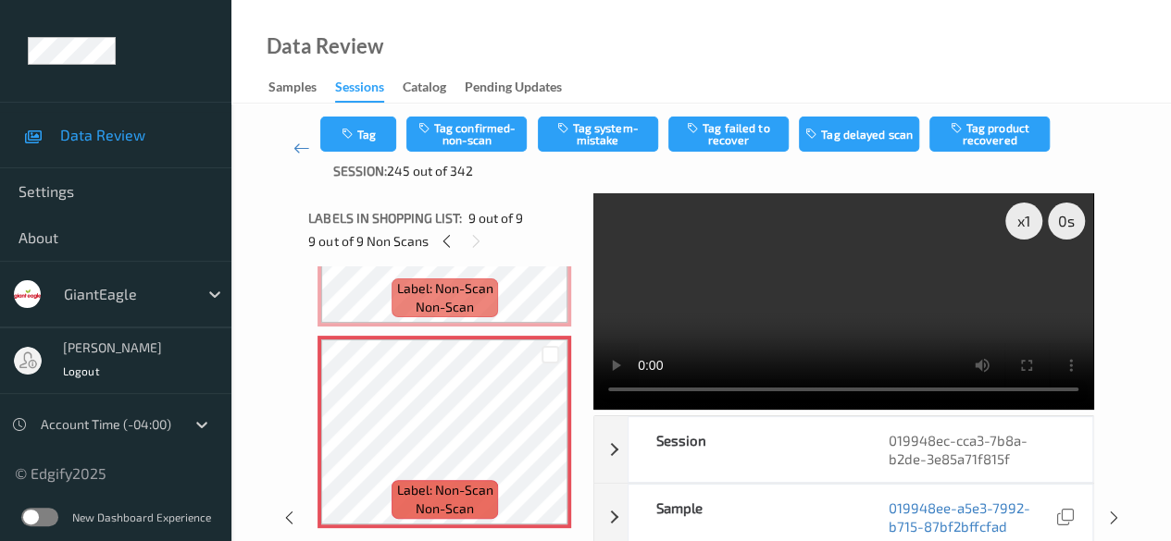
scroll to position [1461, 0]
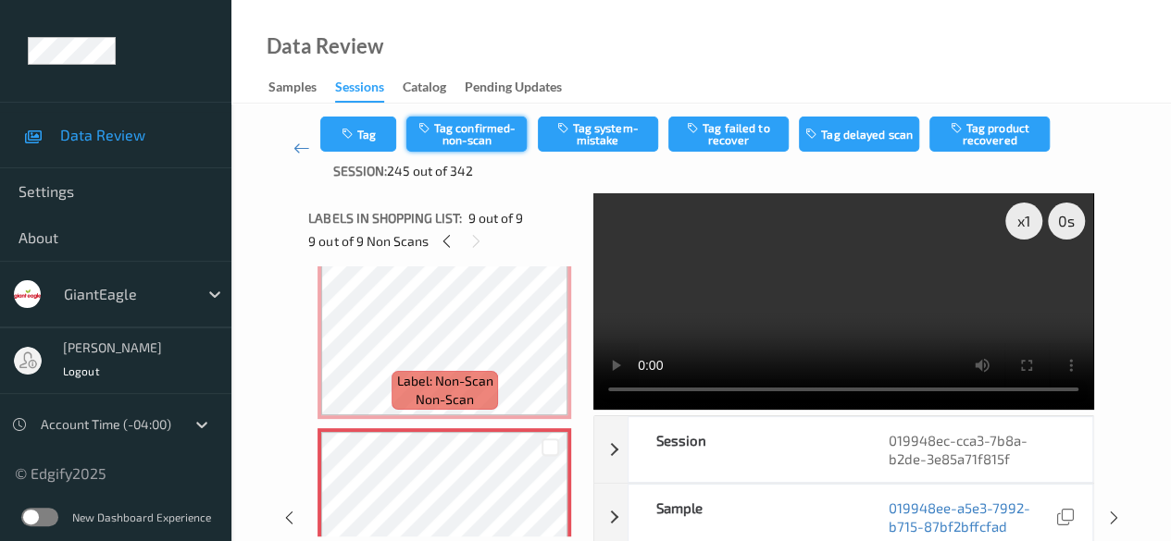
click at [466, 131] on button "Tag confirmed-non-scan" at bounding box center [466, 134] width 120 height 35
click at [482, 131] on button "Untag confirmed-non-scan" at bounding box center [466, 134] width 120 height 35
click at [574, 131] on button "Tag system-mistake" at bounding box center [598, 134] width 120 height 35
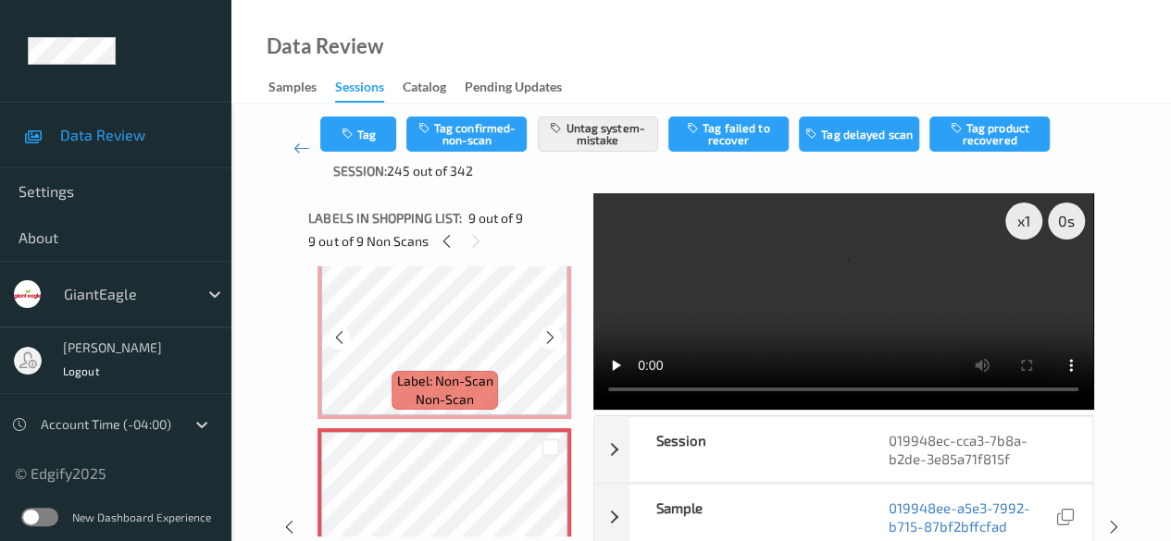
scroll to position [1369, 0]
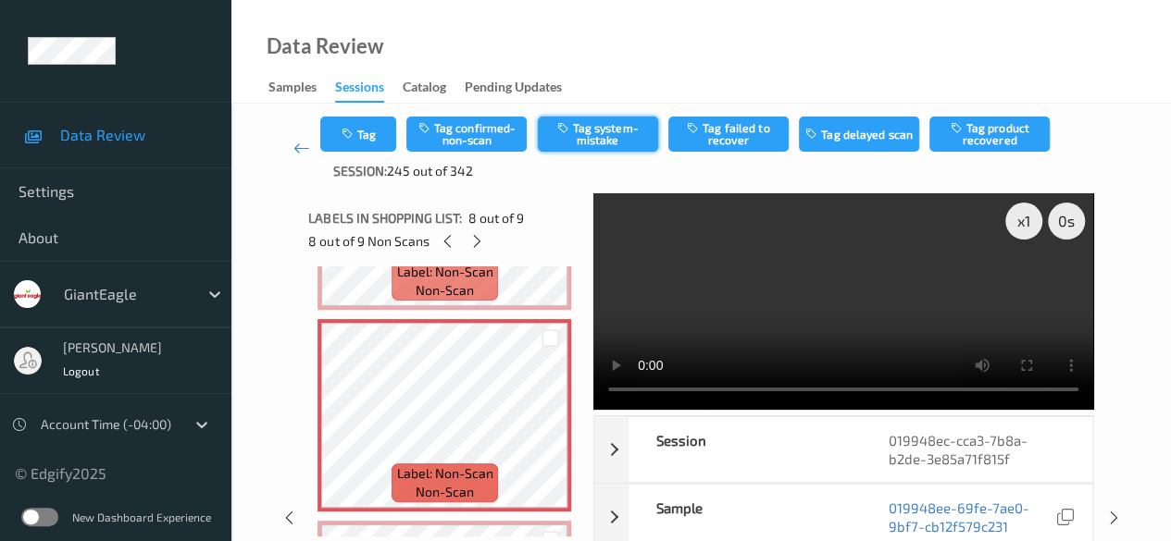
click at [602, 131] on button "Tag system-mistake" at bounding box center [598, 134] width 120 height 35
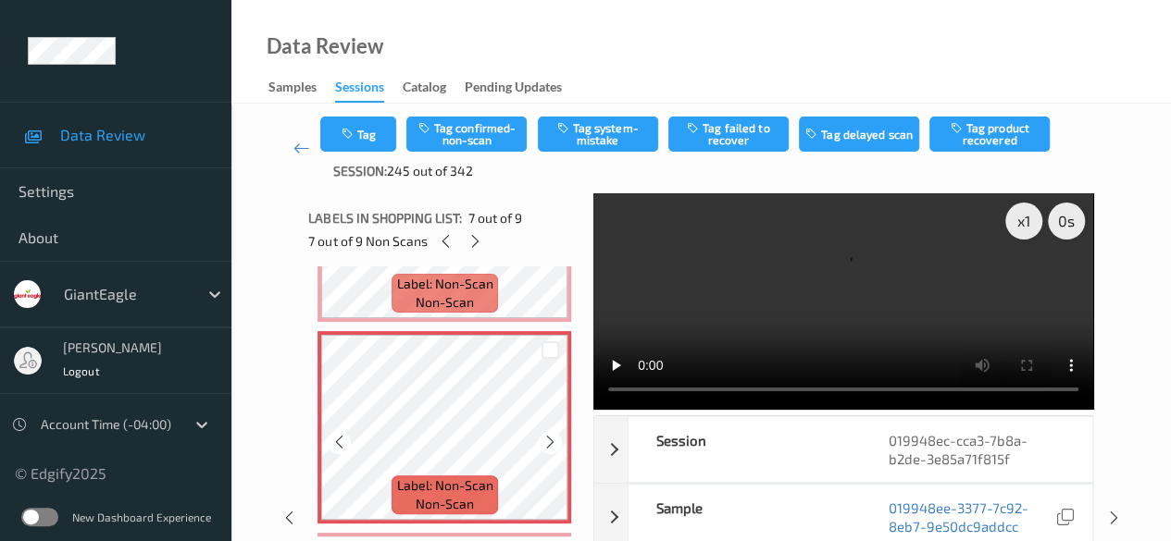
scroll to position [1184, 0]
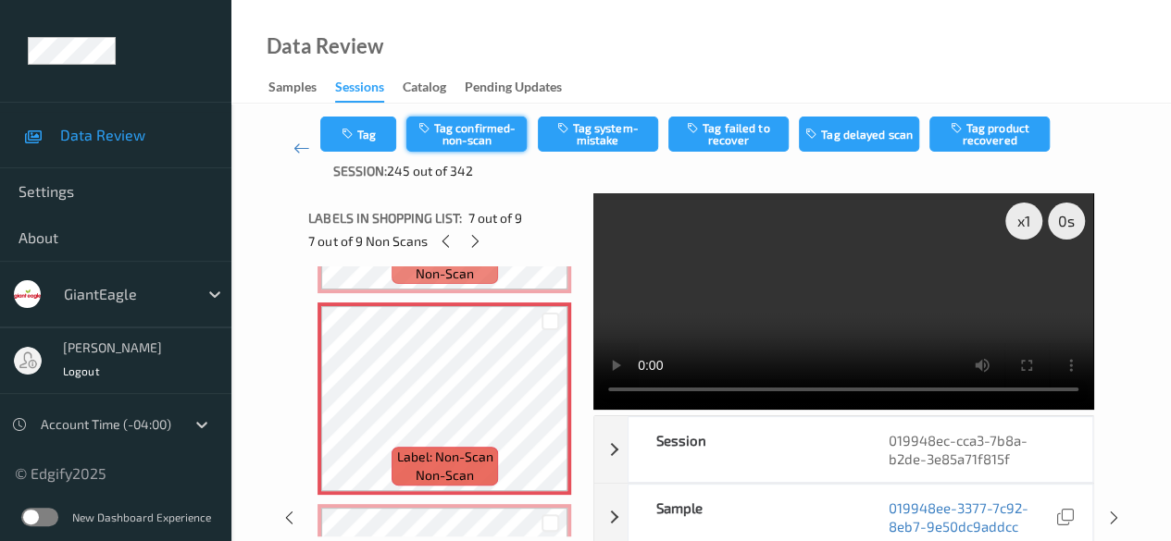
click at [470, 140] on button "Tag confirmed-non-scan" at bounding box center [466, 134] width 120 height 35
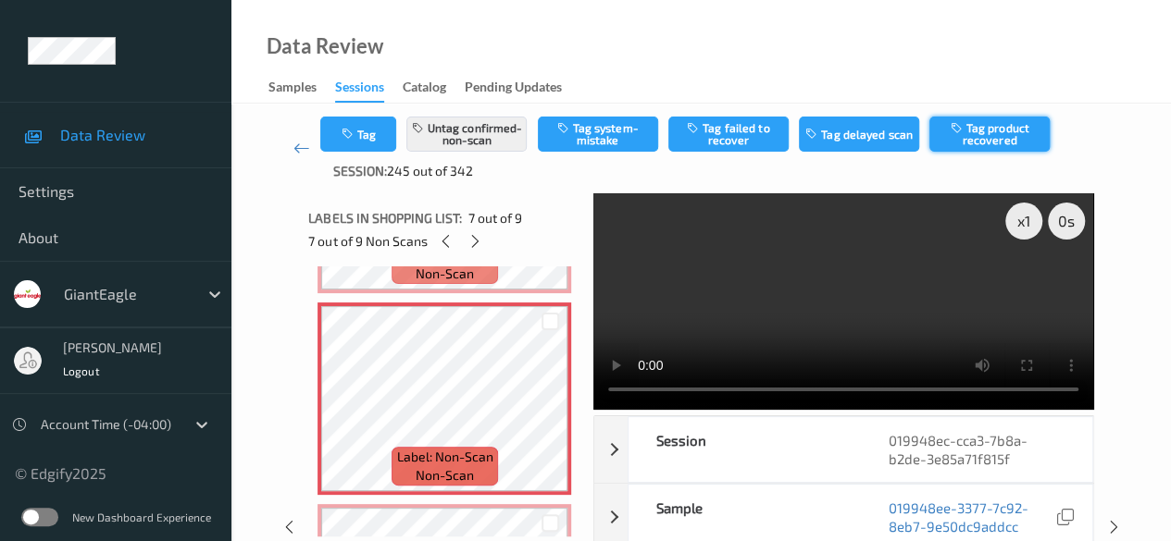
click at [978, 125] on button "Tag product recovered" at bounding box center [989, 134] width 120 height 35
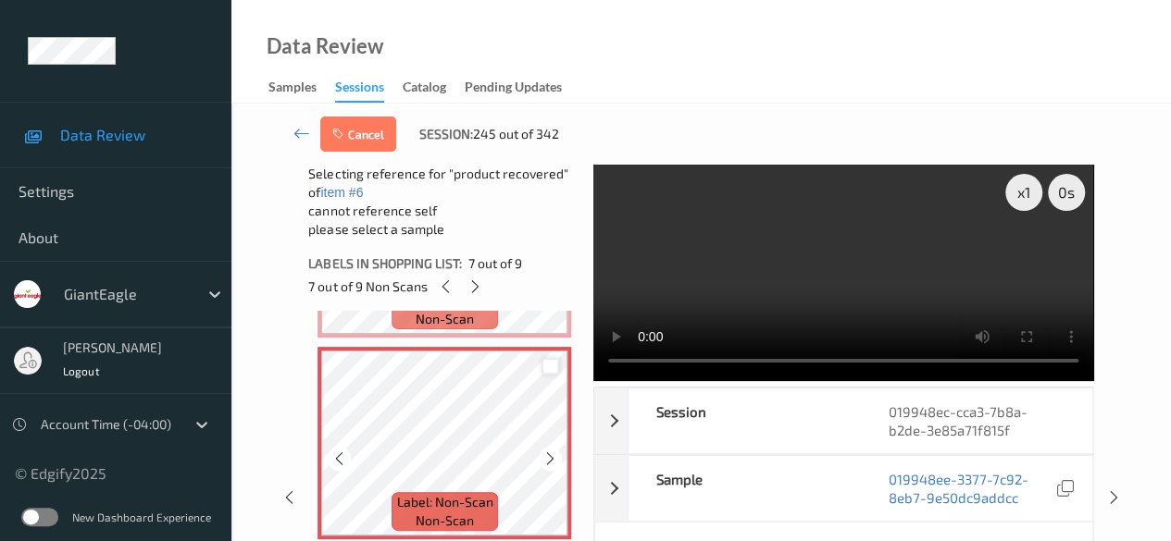
click at [546, 369] on div at bounding box center [550, 367] width 18 height 18
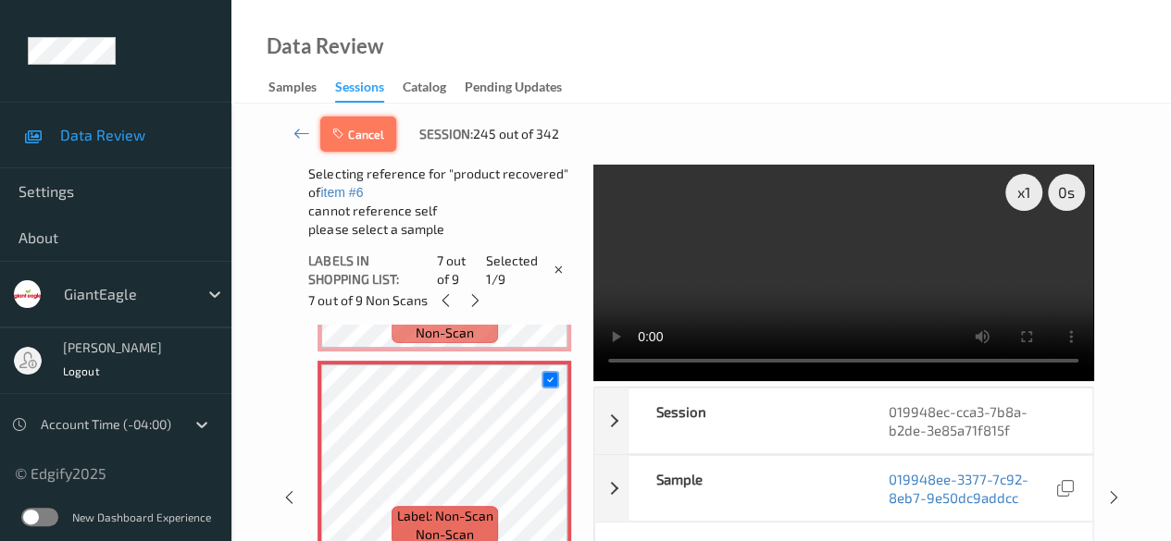
click at [368, 137] on button "Cancel" at bounding box center [358, 134] width 76 height 35
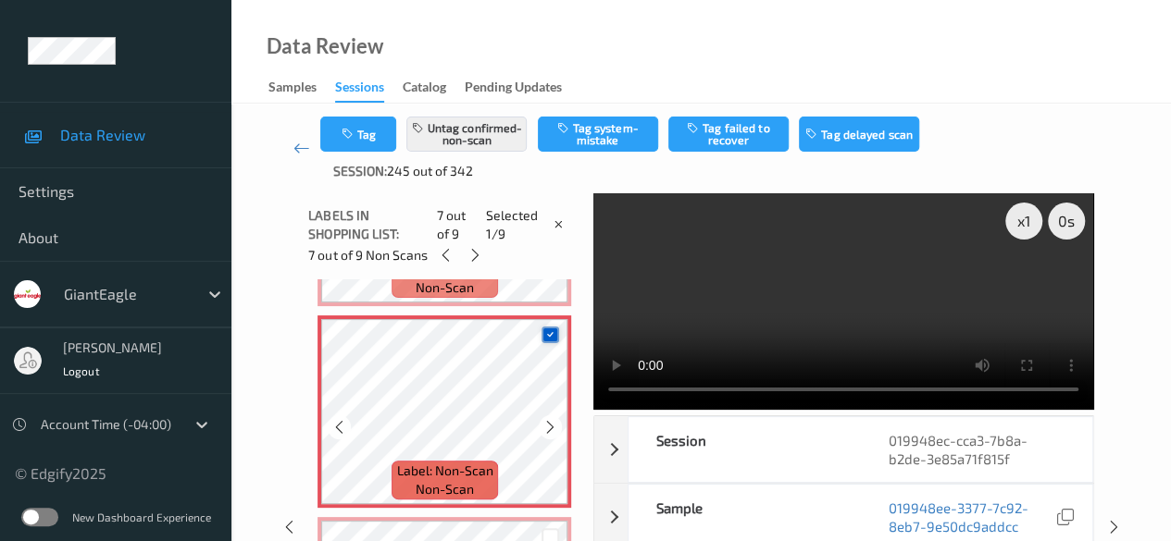
click at [550, 339] on icon at bounding box center [550, 335] width 12 height 12
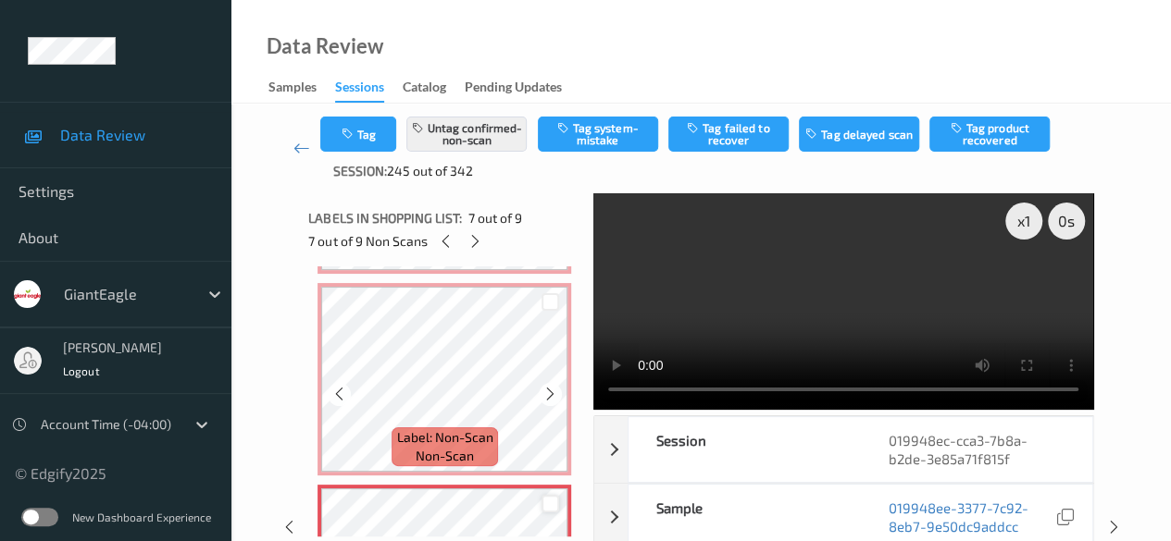
scroll to position [999, 0]
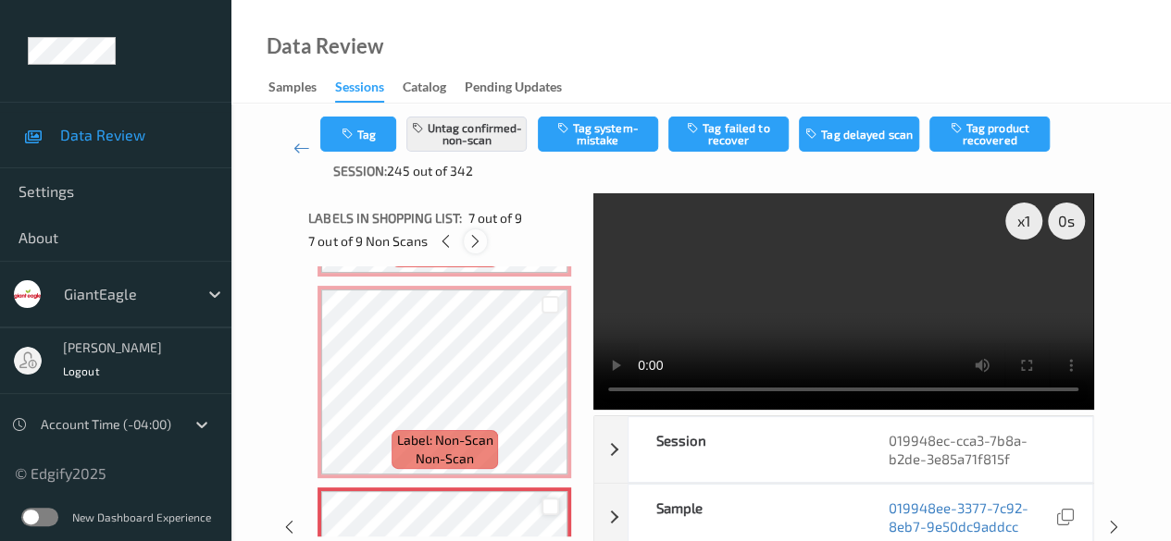
click at [477, 236] on icon at bounding box center [475, 241] width 16 height 17
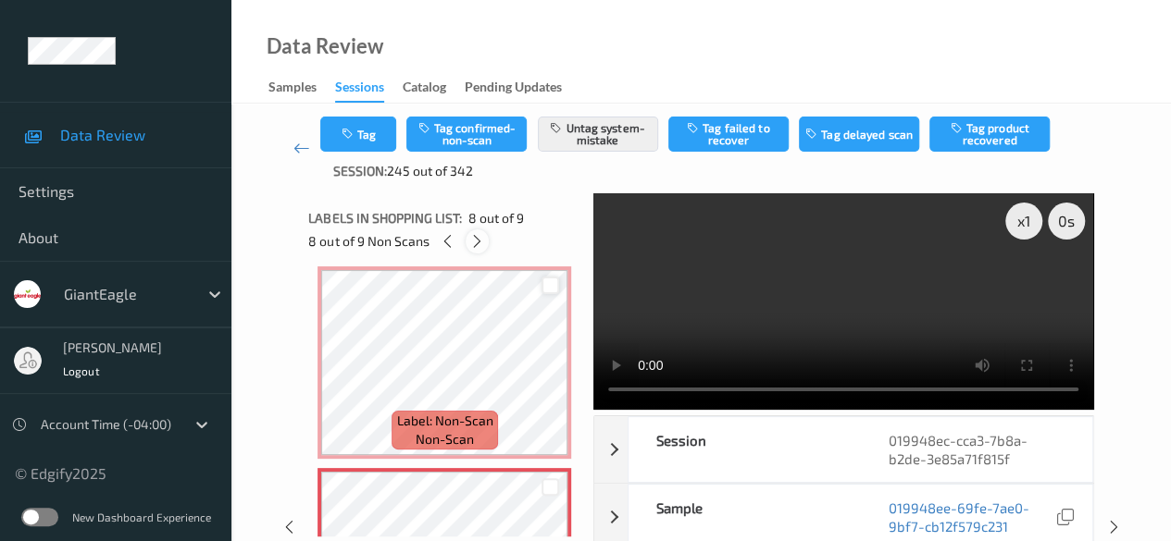
click at [477, 241] on icon at bounding box center [477, 241] width 16 height 17
click at [445, 241] on icon at bounding box center [447, 241] width 16 height 17
click at [445, 241] on icon at bounding box center [448, 241] width 16 height 17
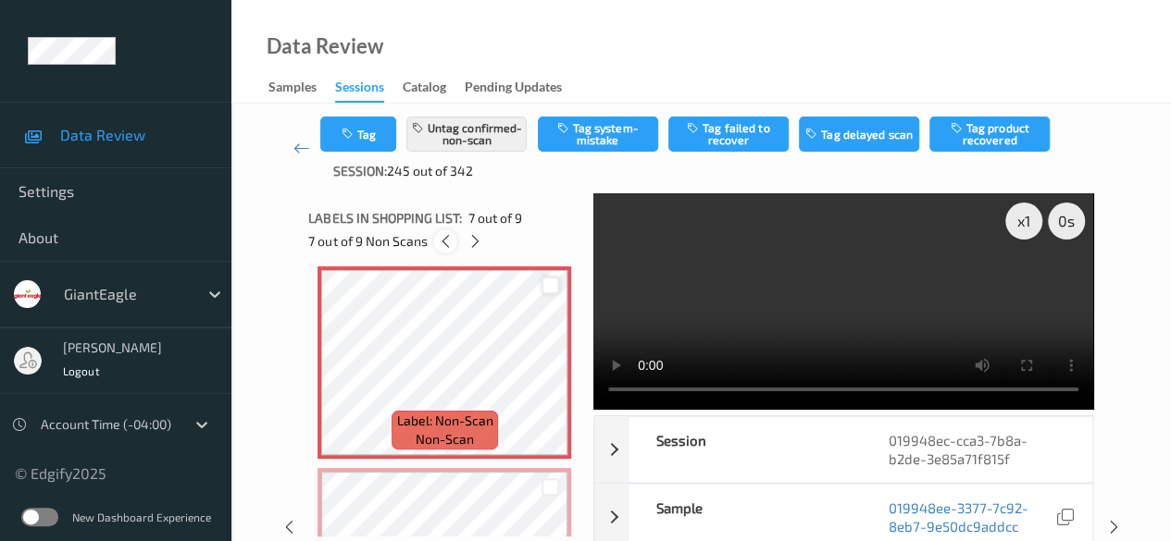
scroll to position [1018, 0]
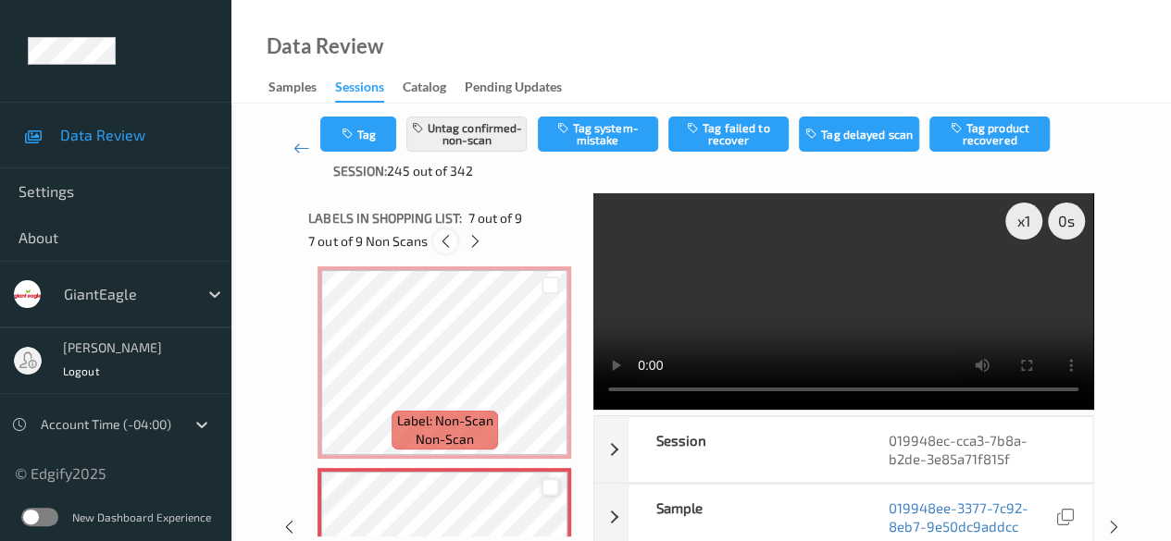
click at [445, 241] on icon at bounding box center [446, 241] width 16 height 17
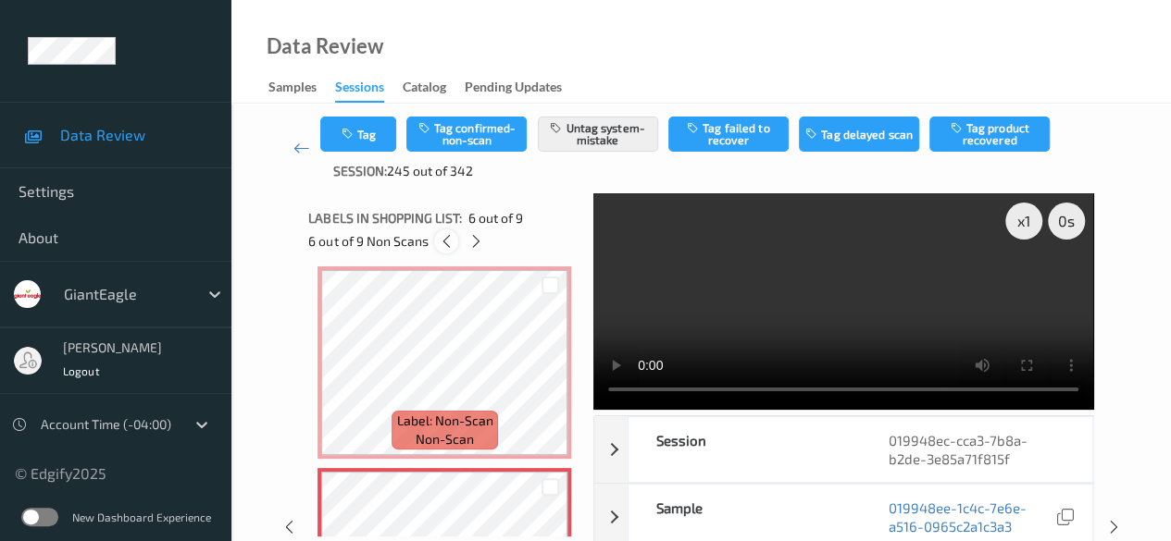
click at [445, 241] on icon at bounding box center [447, 241] width 16 height 17
click at [445, 241] on icon at bounding box center [448, 241] width 16 height 17
click at [445, 241] on icon at bounding box center [447, 241] width 16 height 17
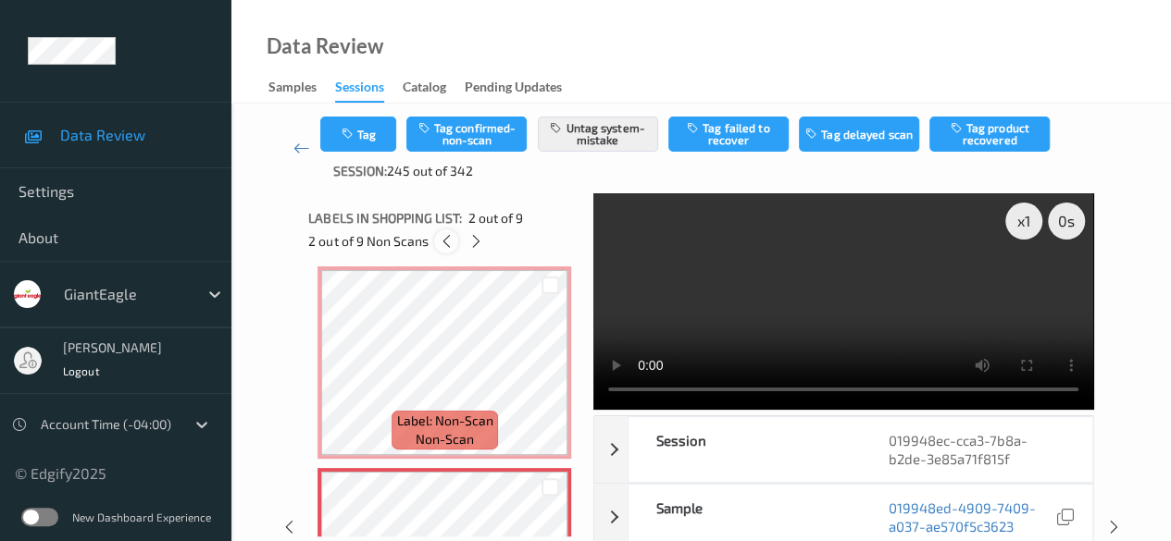
click at [445, 241] on icon at bounding box center [447, 241] width 16 height 17
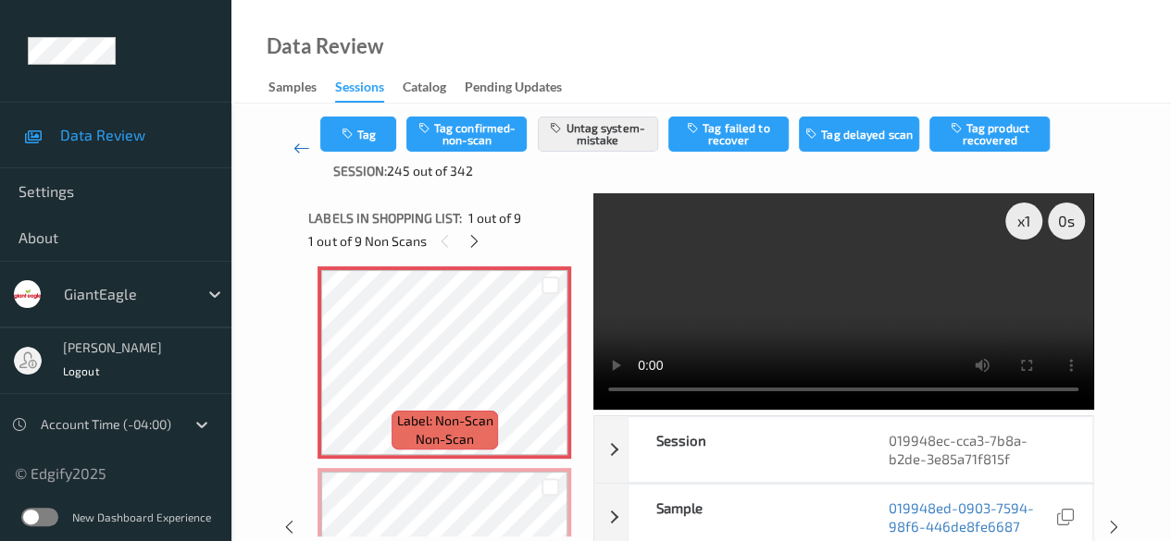
click at [300, 146] on icon at bounding box center [301, 148] width 17 height 19
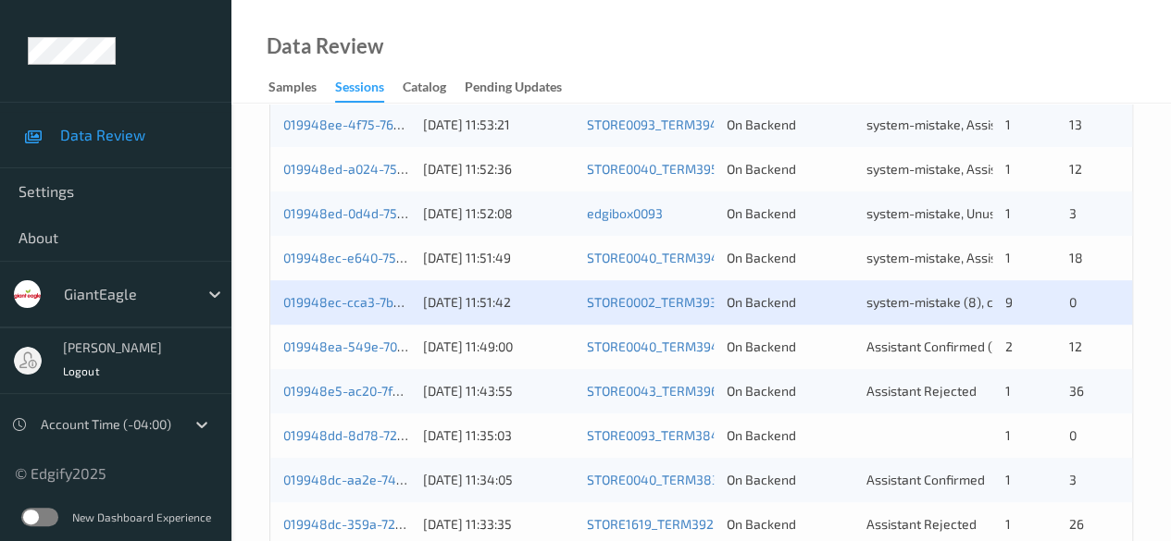
scroll to position [555, 0]
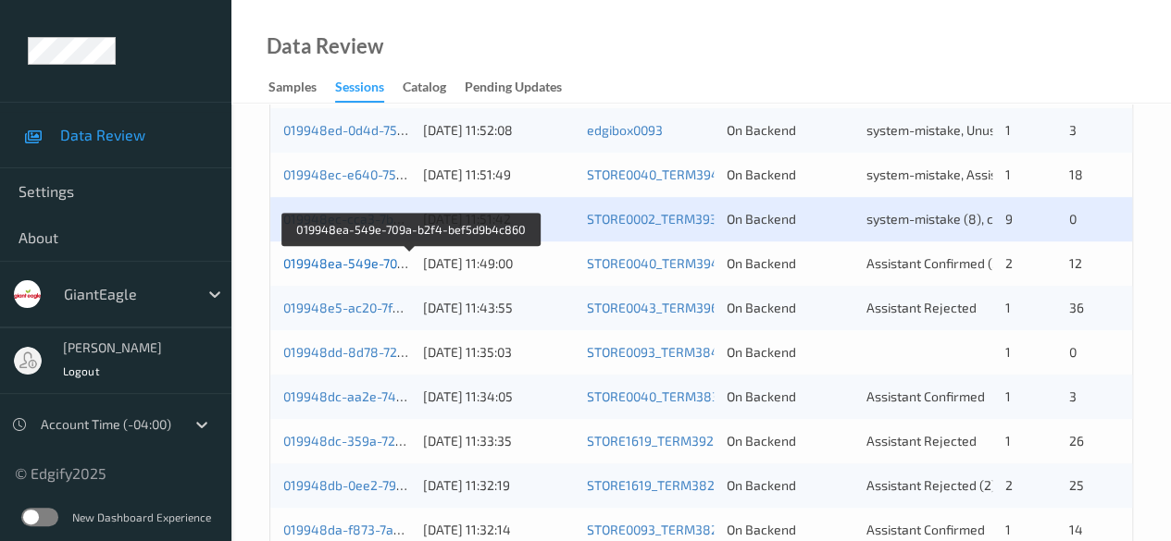
click at [379, 267] on link "019948ea-549e-709a-b2f4-bef5d9b4c860" at bounding box center [410, 263] width 255 height 16
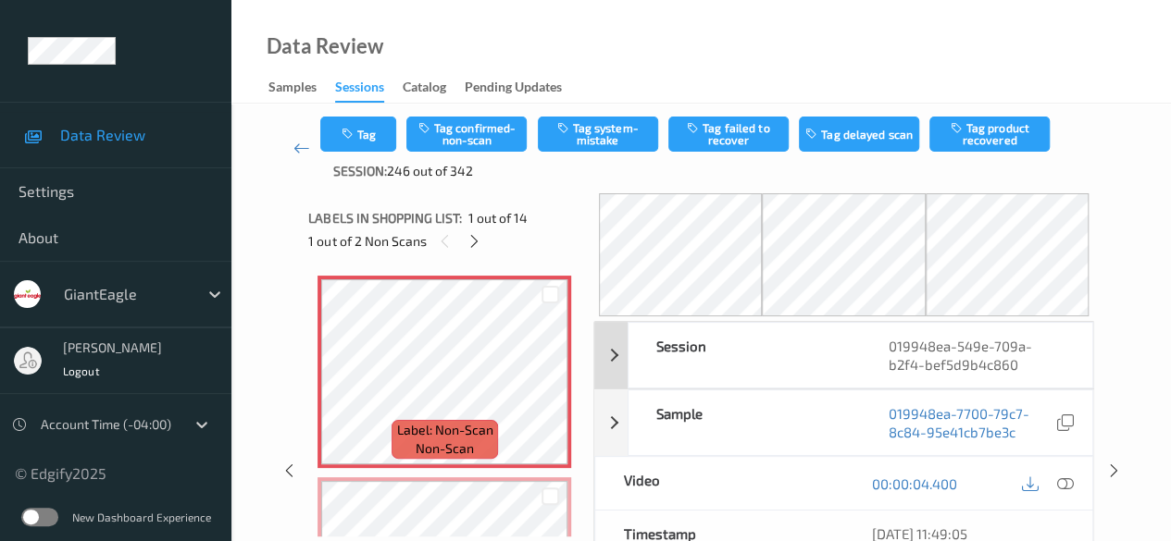
scroll to position [185, 0]
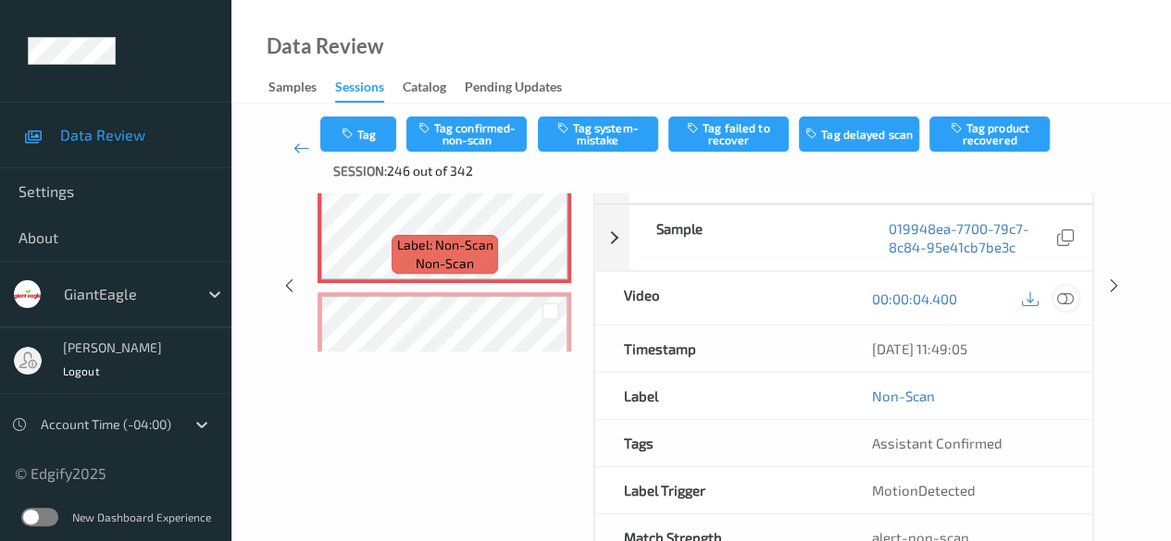
click at [1060, 301] on icon at bounding box center [1065, 299] width 17 height 17
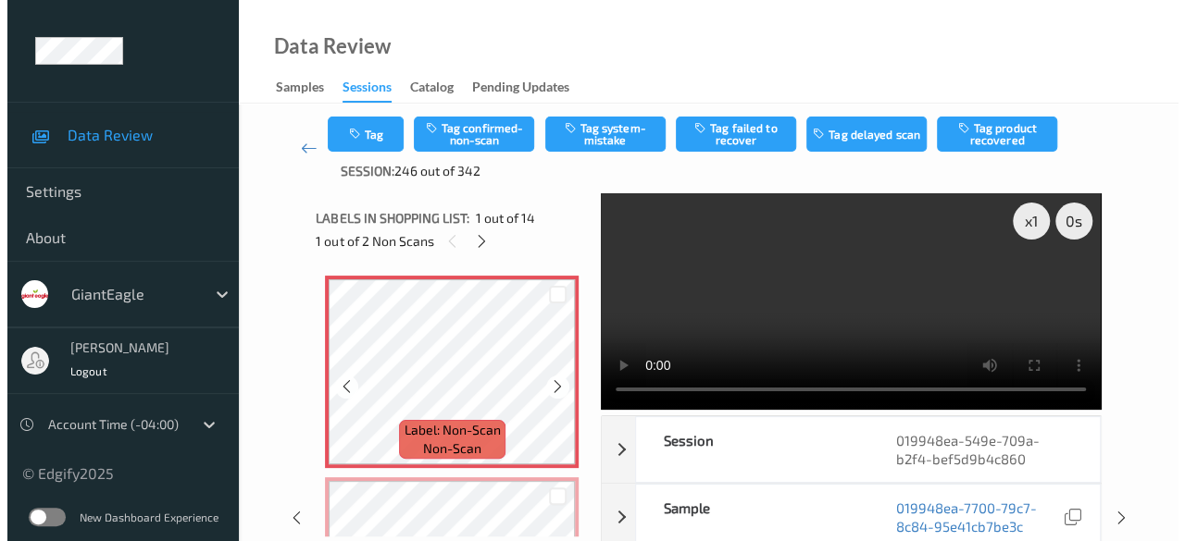
scroll to position [93, 0]
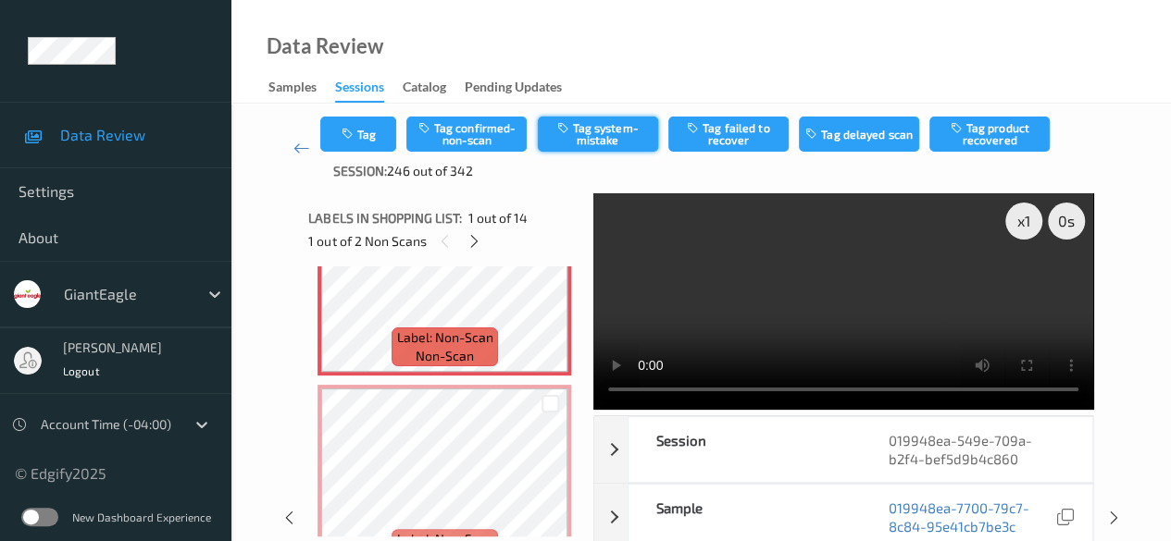
click at [611, 134] on button "Tag system-mistake" at bounding box center [598, 134] width 120 height 35
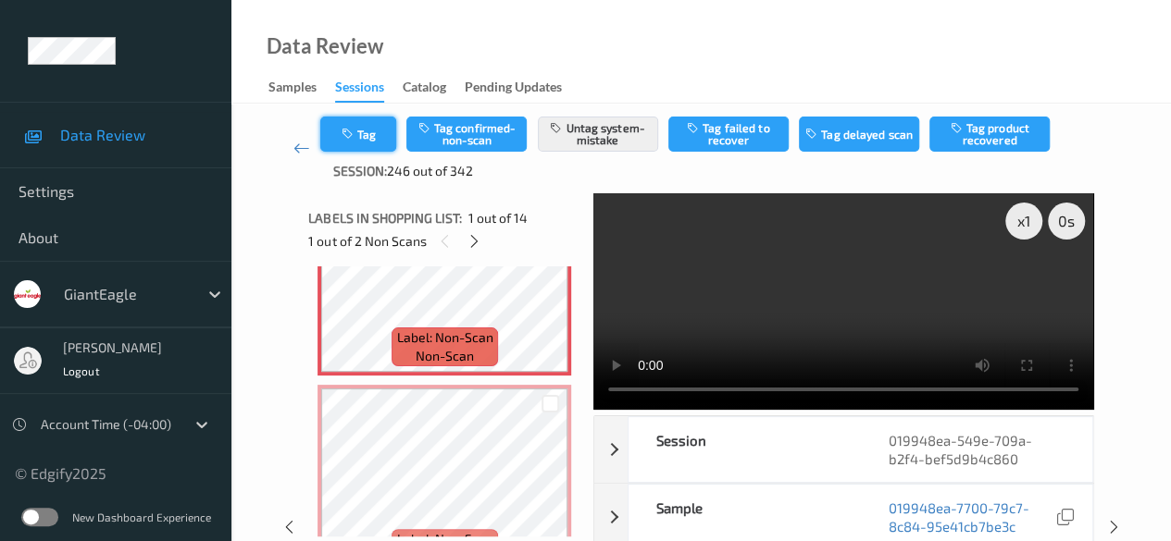
click at [370, 143] on button "Tag" at bounding box center [358, 134] width 76 height 35
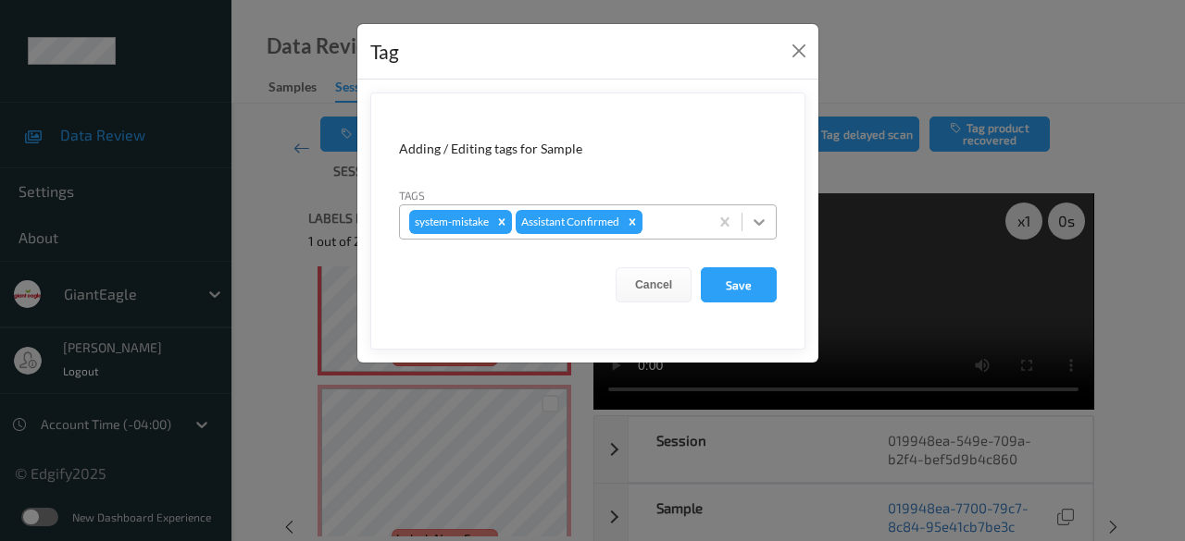
click at [757, 218] on icon at bounding box center [759, 222] width 19 height 19
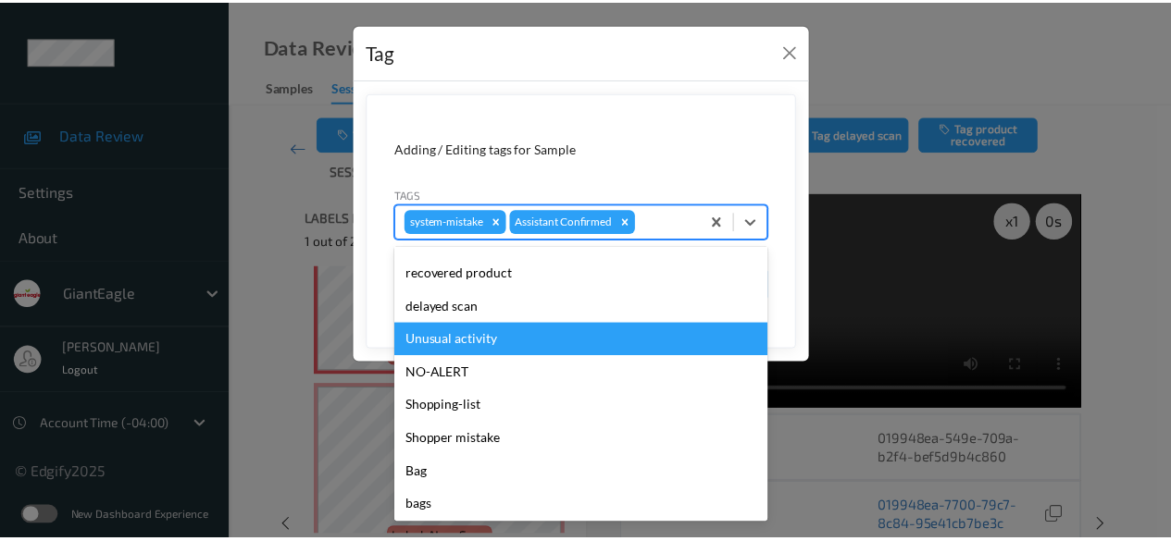
scroll to position [196, 0]
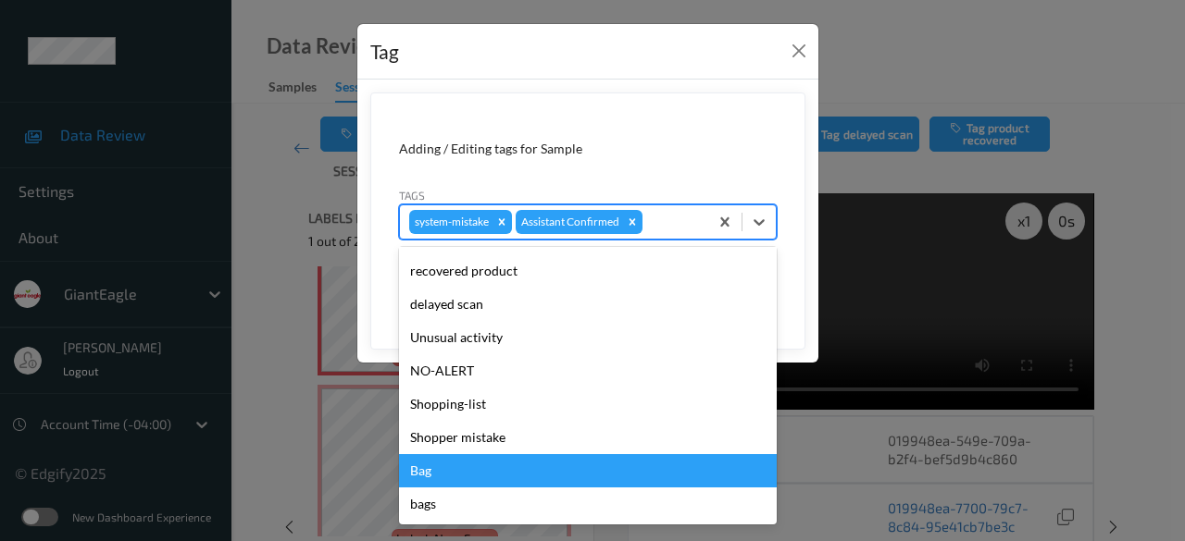
click at [495, 477] on div "Bag" at bounding box center [588, 470] width 378 height 33
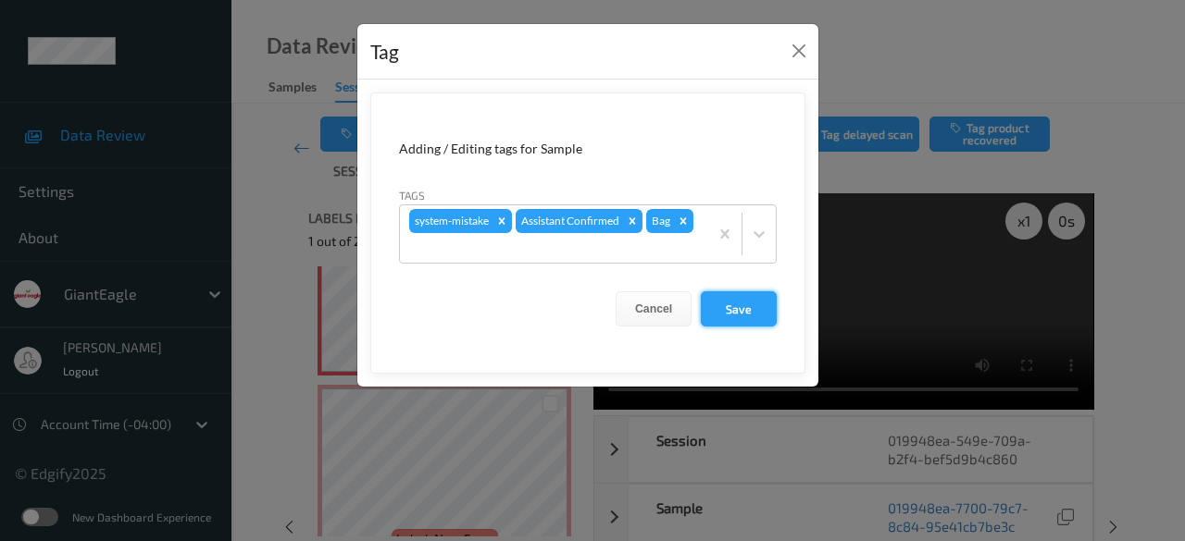
click at [750, 302] on button "Save" at bounding box center [739, 309] width 76 height 35
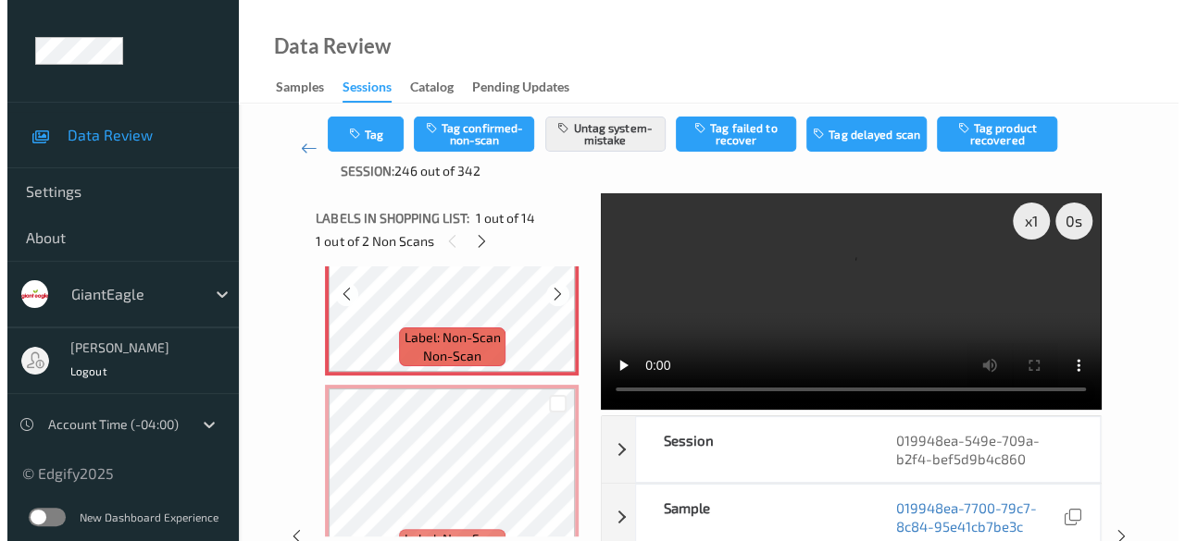
scroll to position [185, 0]
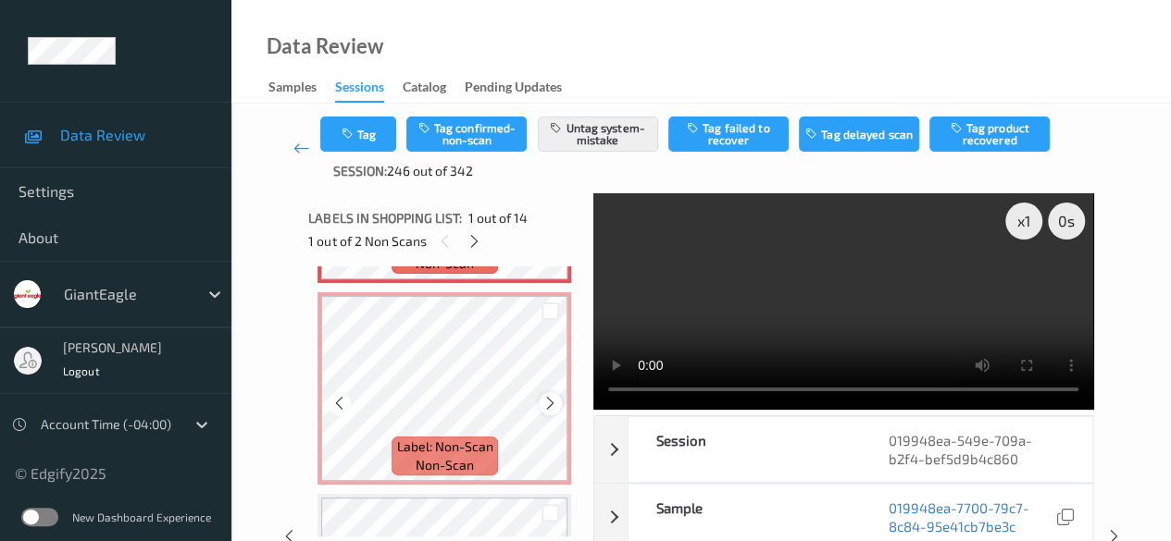
click at [542, 406] on icon at bounding box center [550, 403] width 16 height 17
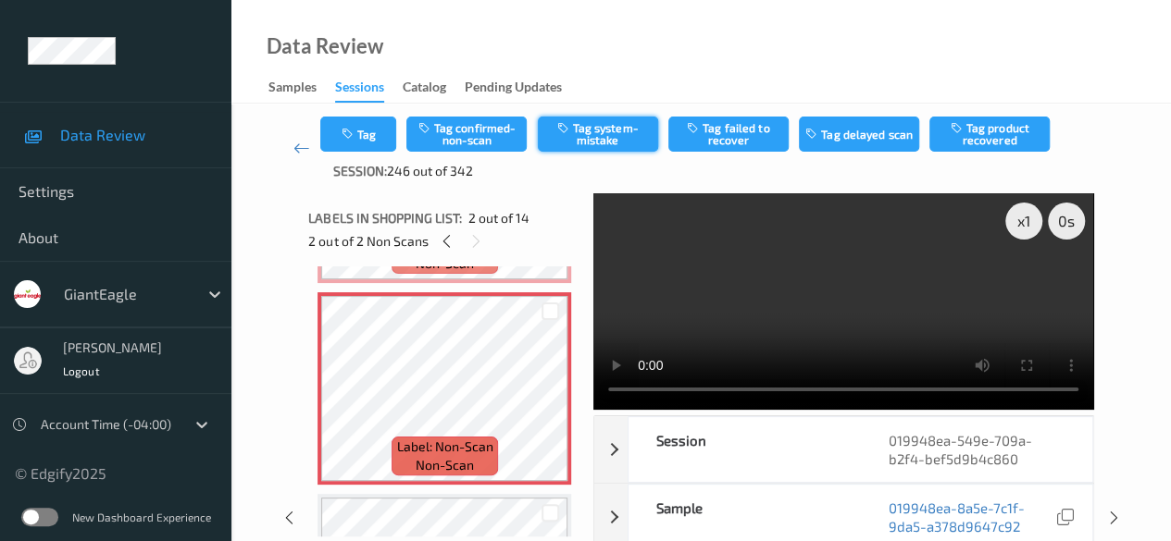
click at [609, 132] on button "Tag system-mistake" at bounding box center [598, 134] width 120 height 35
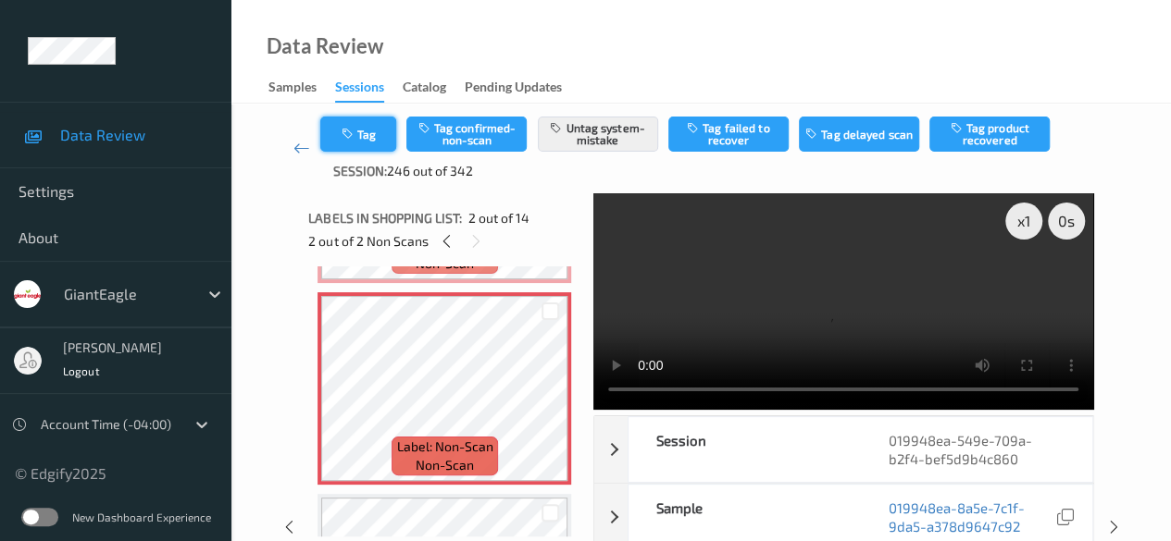
click at [378, 141] on button "Tag" at bounding box center [358, 134] width 76 height 35
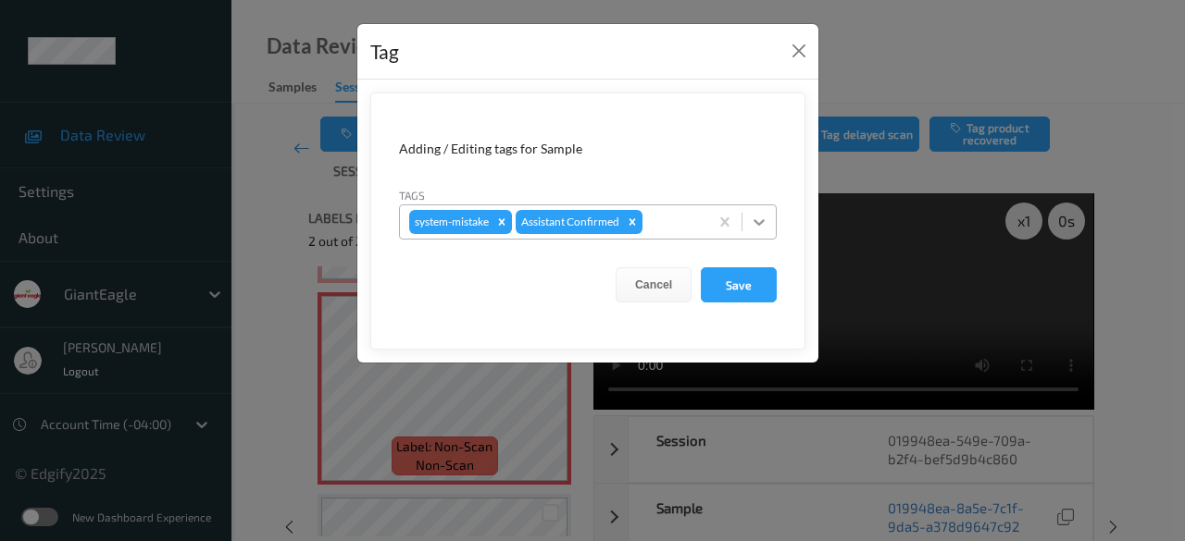
click at [765, 227] on icon at bounding box center [759, 222] width 19 height 19
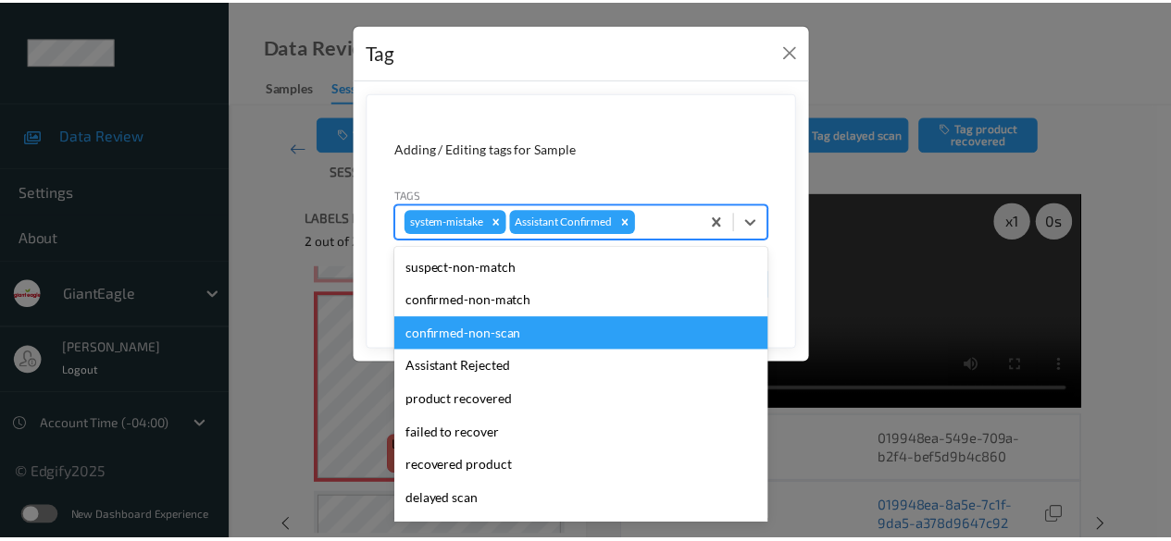
scroll to position [196, 0]
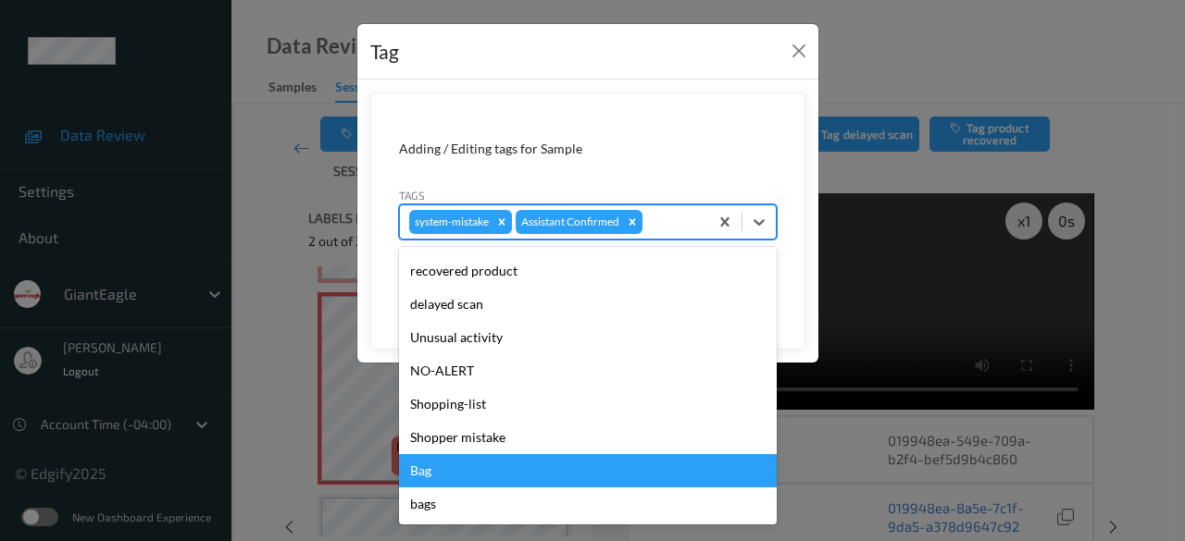
click at [527, 470] on div "Bag" at bounding box center [588, 470] width 378 height 33
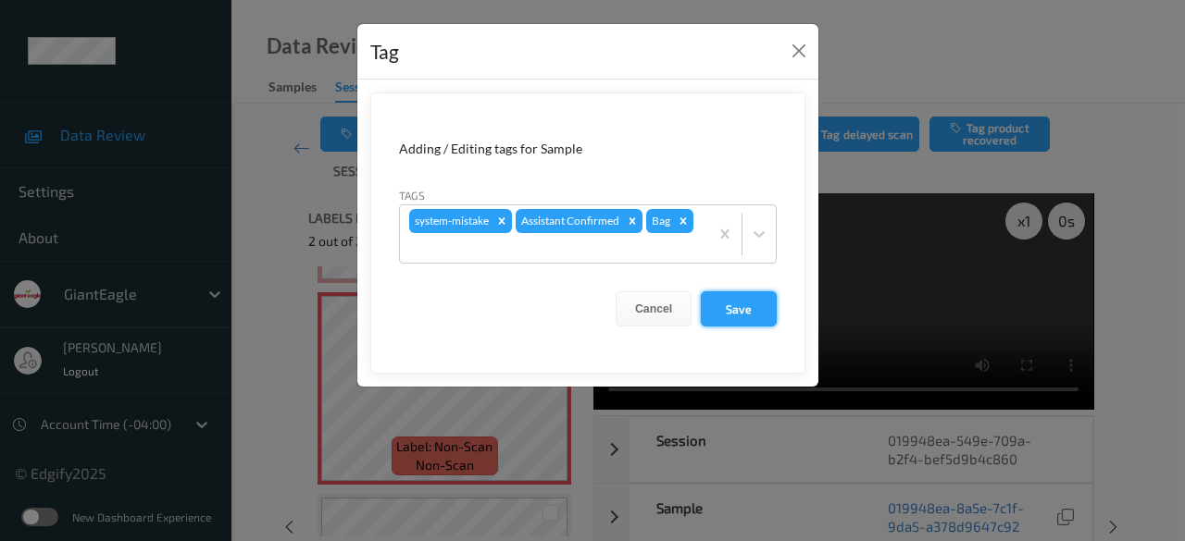
click at [733, 302] on button "Save" at bounding box center [739, 309] width 76 height 35
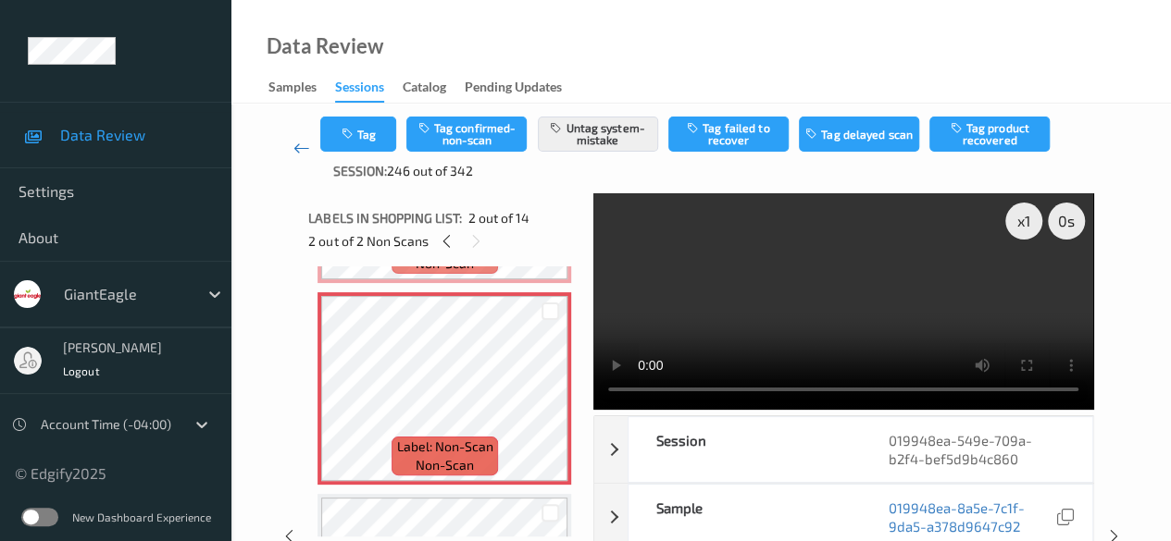
click at [301, 151] on icon at bounding box center [301, 148] width 17 height 19
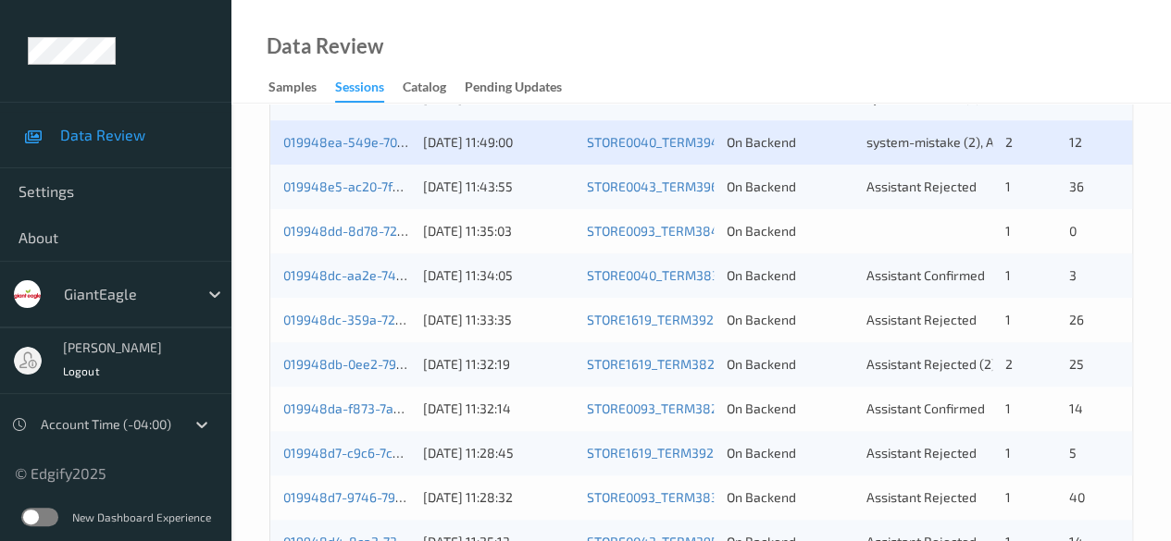
scroll to position [648, 0]
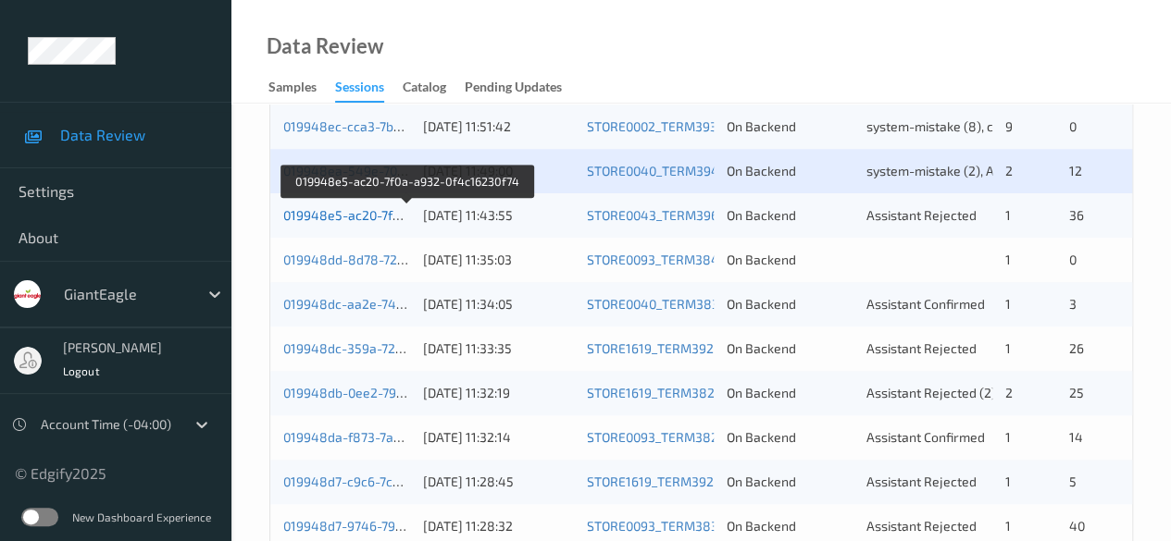
click at [350, 218] on link "019948e5-ac20-7f0a-a932-0f4c16230f74" at bounding box center [406, 215] width 246 height 16
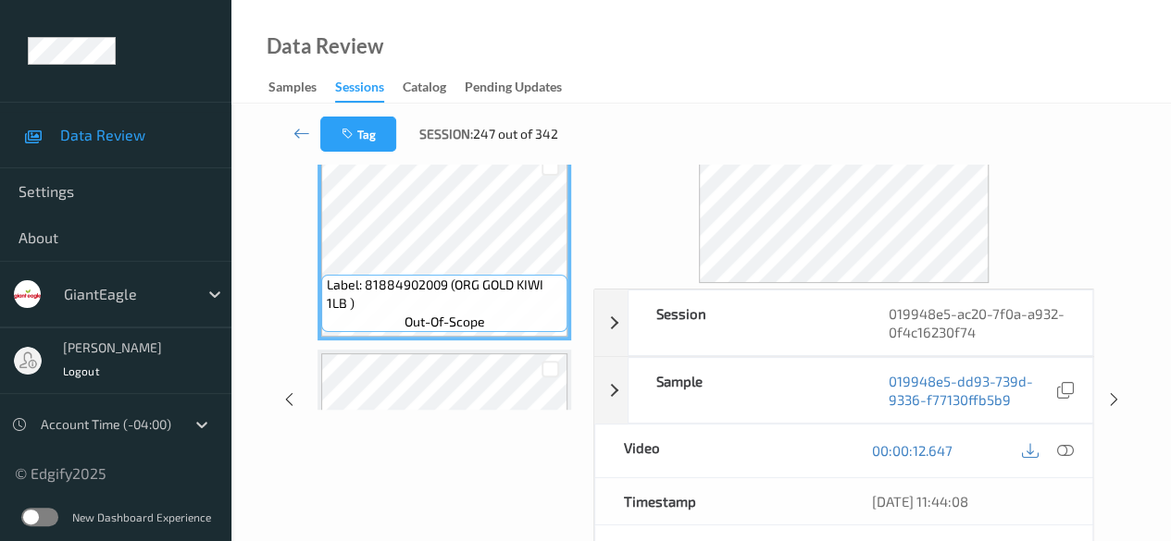
scroll to position [46, 0]
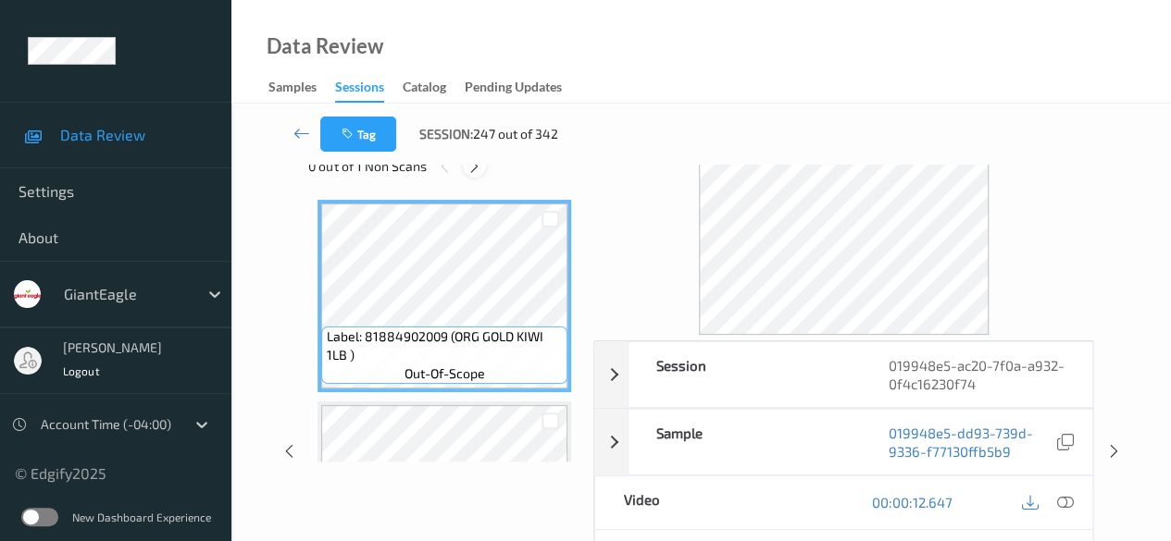
click at [474, 166] on icon at bounding box center [474, 166] width 16 height 17
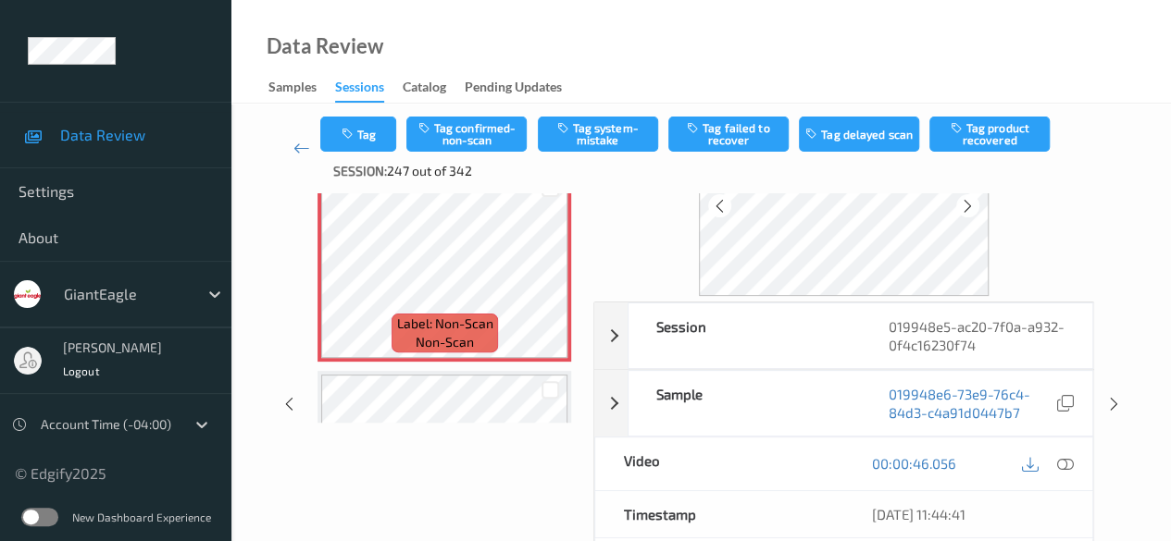
scroll to position [139, 0]
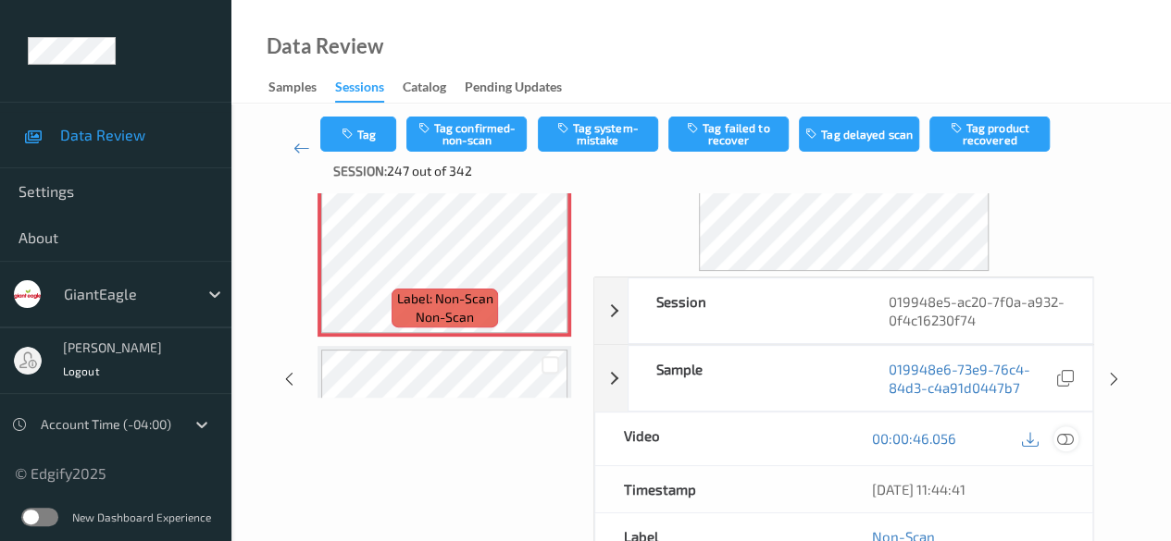
click at [1055, 438] on div at bounding box center [1065, 439] width 25 height 25
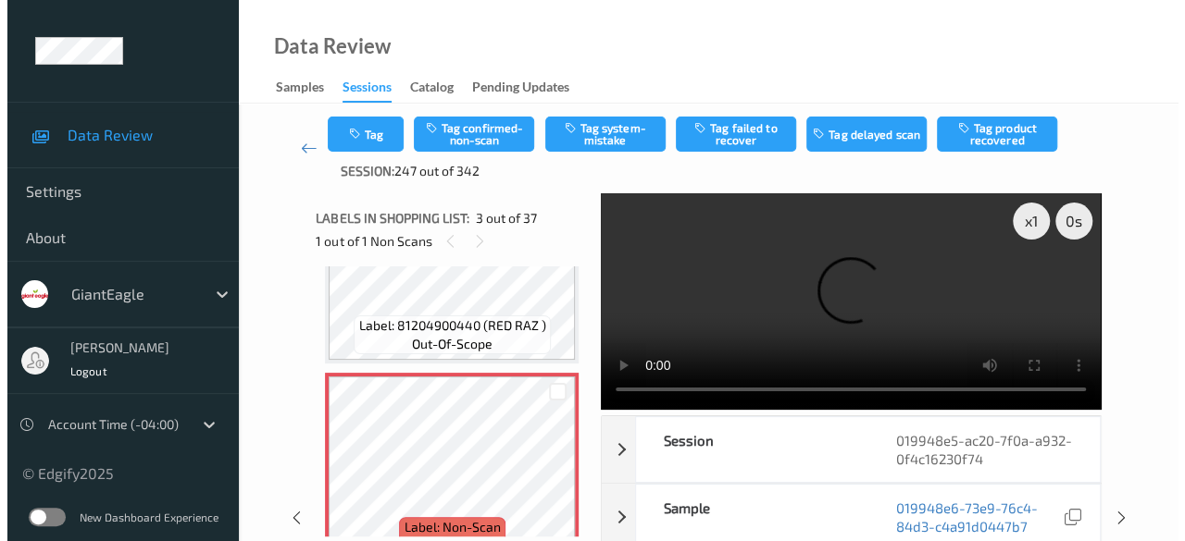
scroll to position [304, 0]
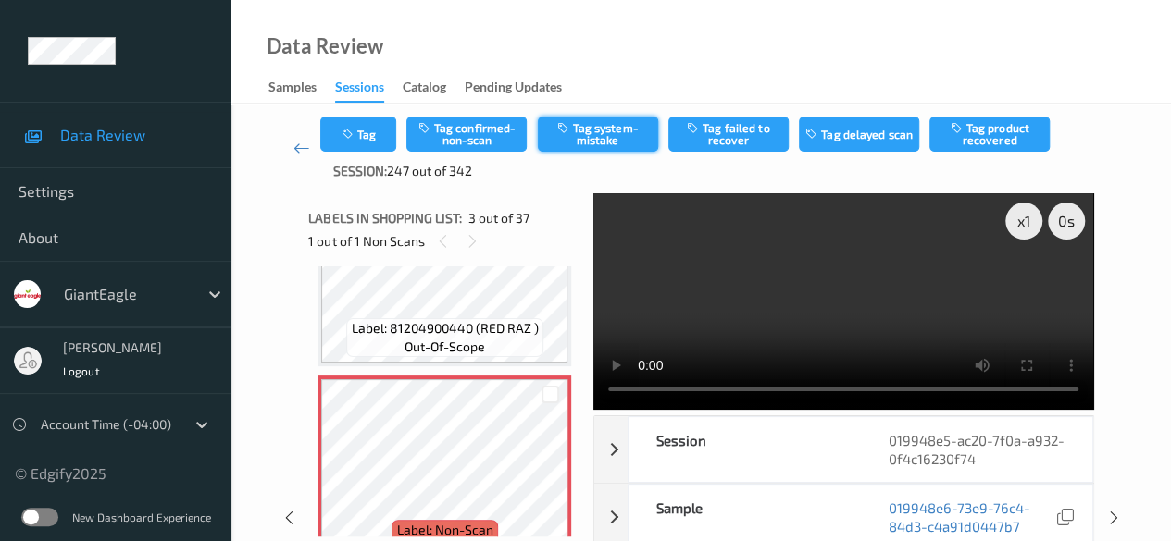
click at [607, 134] on button "Tag system-mistake" at bounding box center [598, 134] width 120 height 35
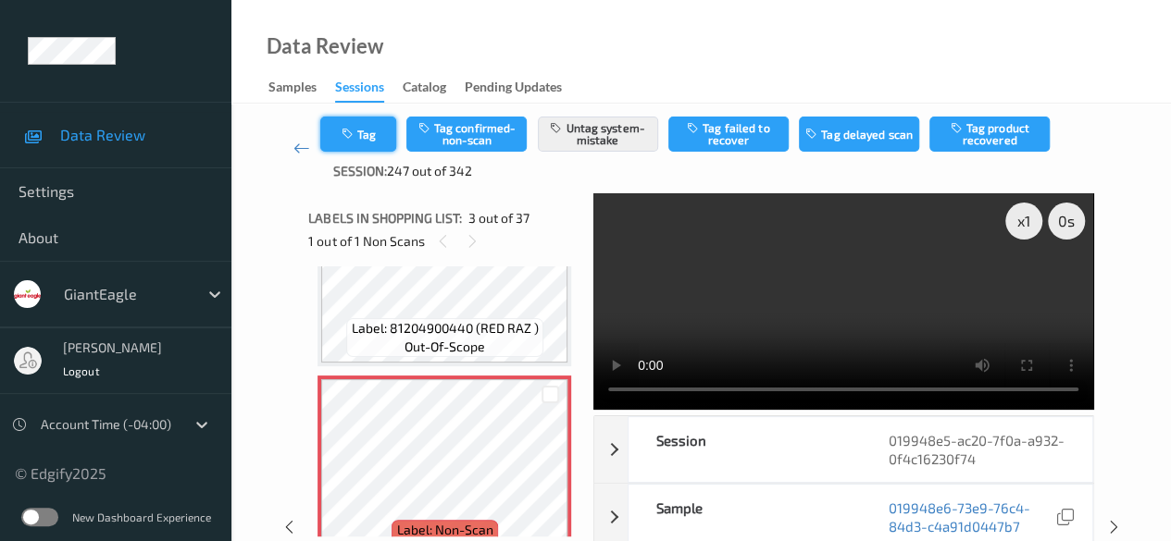
click at [374, 141] on button "Tag" at bounding box center [358, 134] width 76 height 35
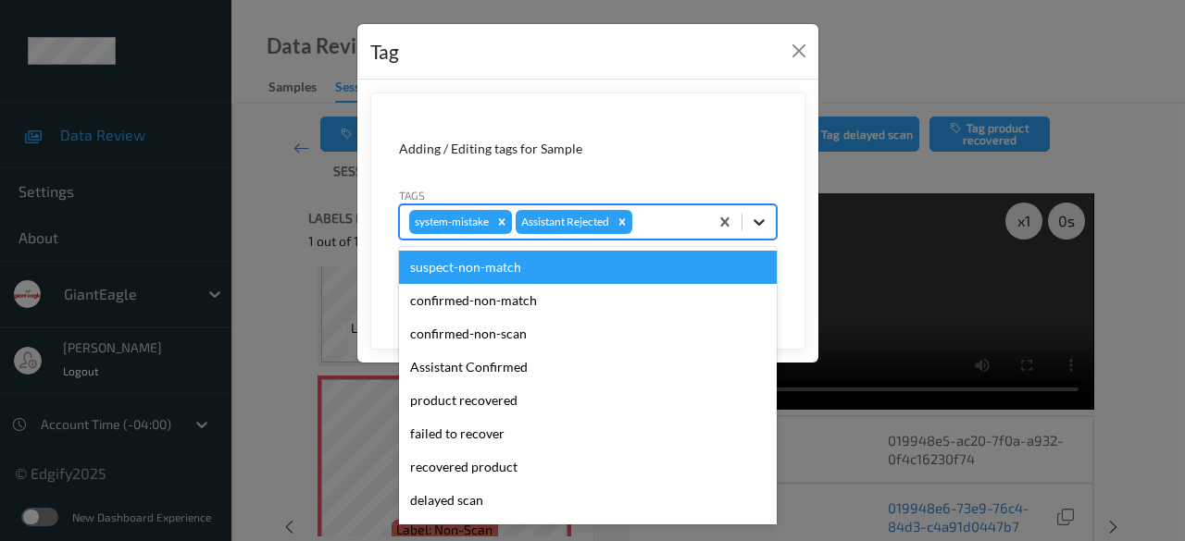
click at [752, 222] on icon at bounding box center [759, 222] width 19 height 19
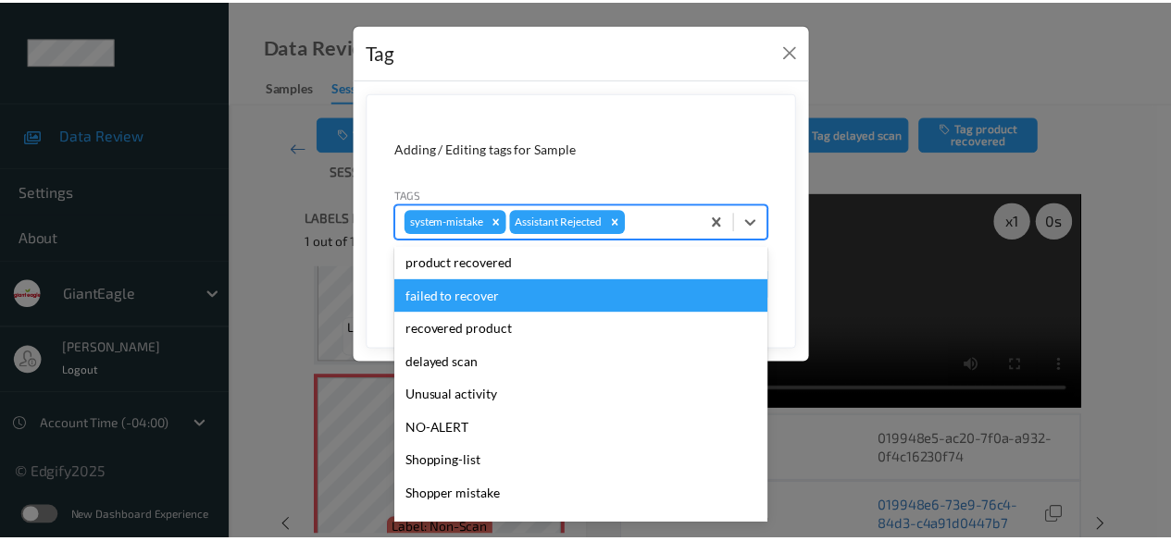
scroll to position [196, 0]
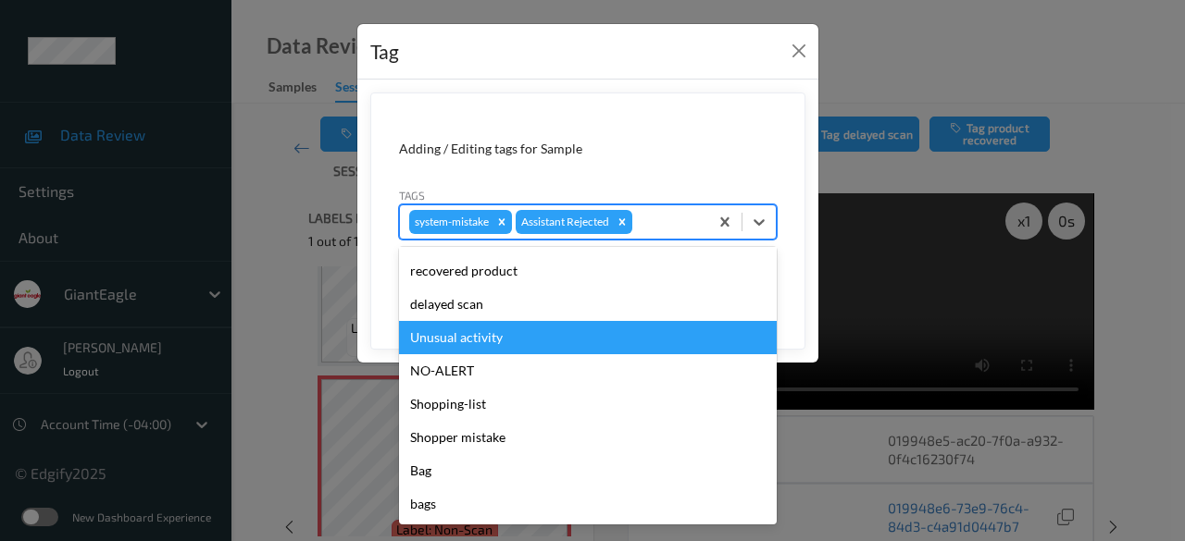
click at [492, 348] on div "Unusual activity" at bounding box center [588, 337] width 378 height 33
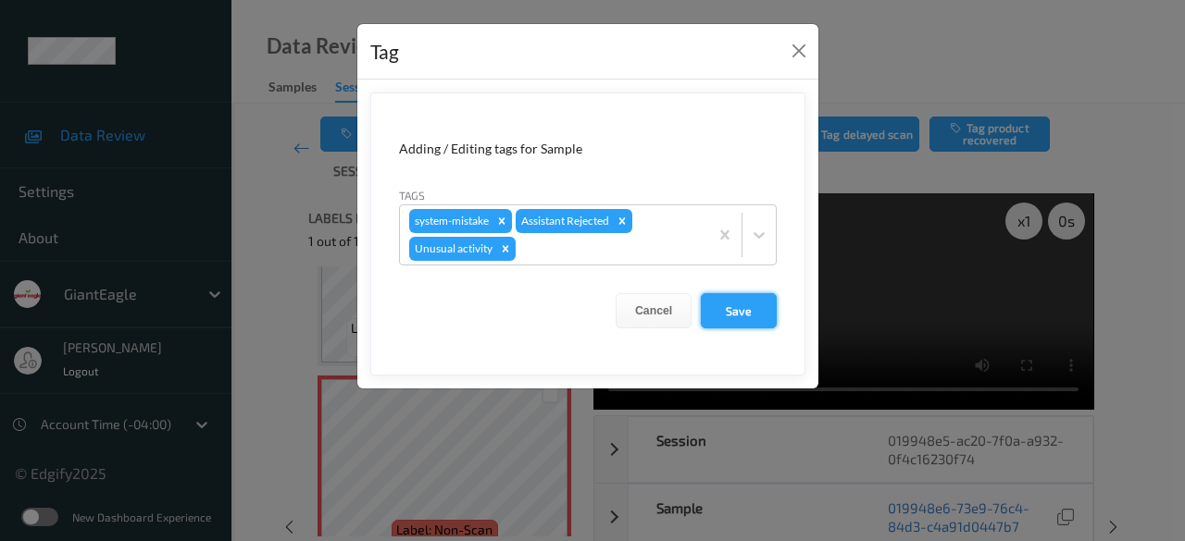
click at [723, 305] on button "Save" at bounding box center [739, 310] width 76 height 35
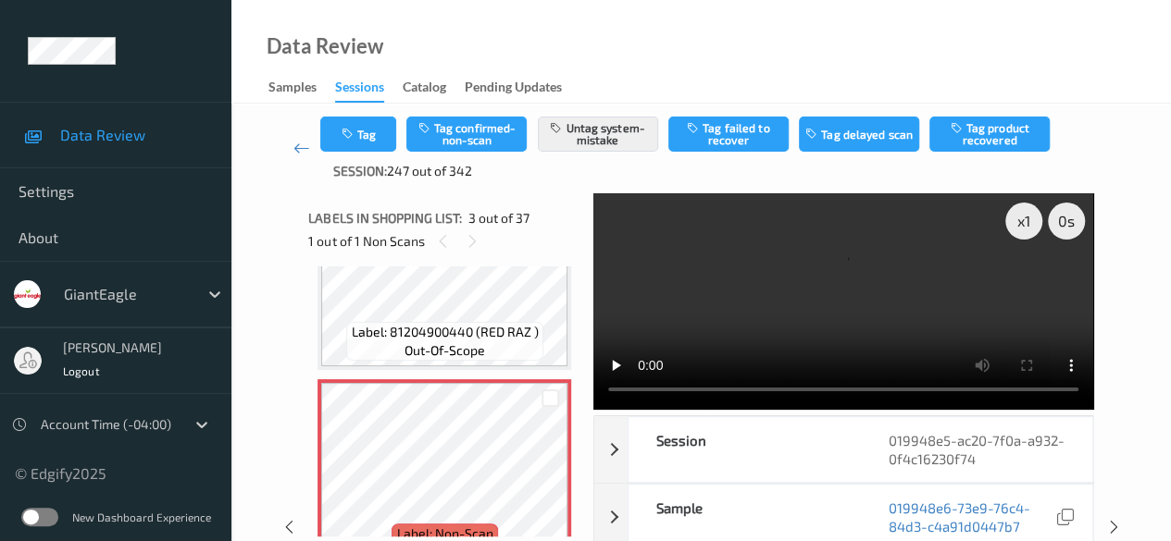
scroll to position [304, 0]
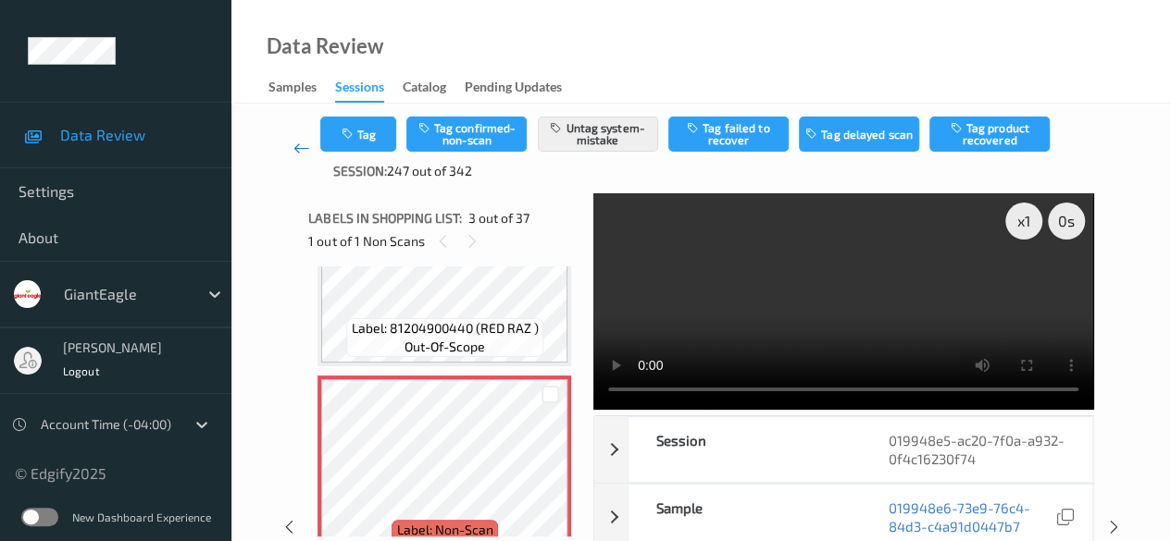
click at [293, 145] on icon at bounding box center [301, 148] width 17 height 19
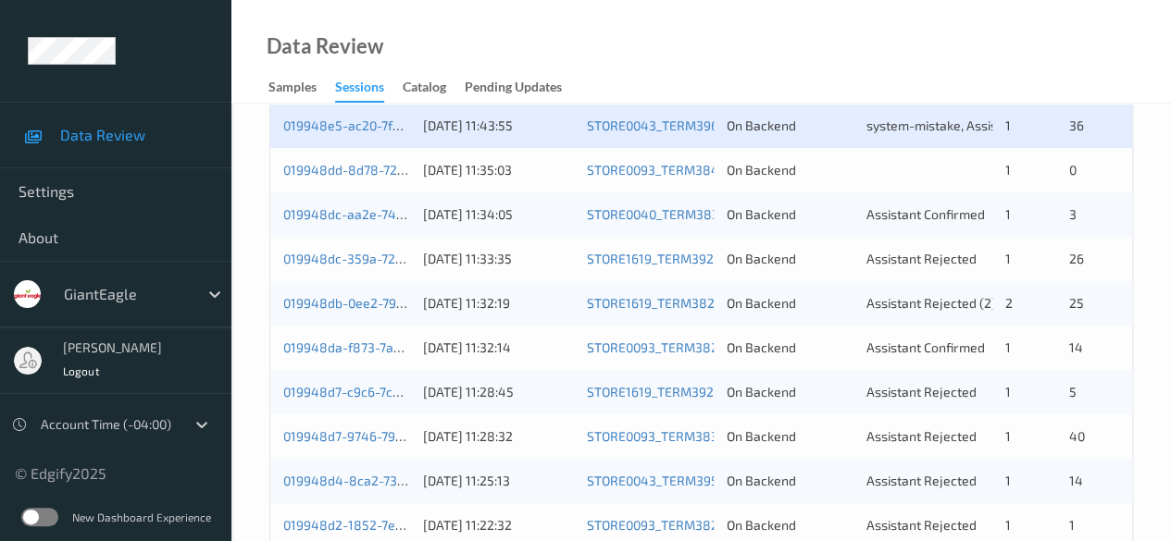
scroll to position [648, 0]
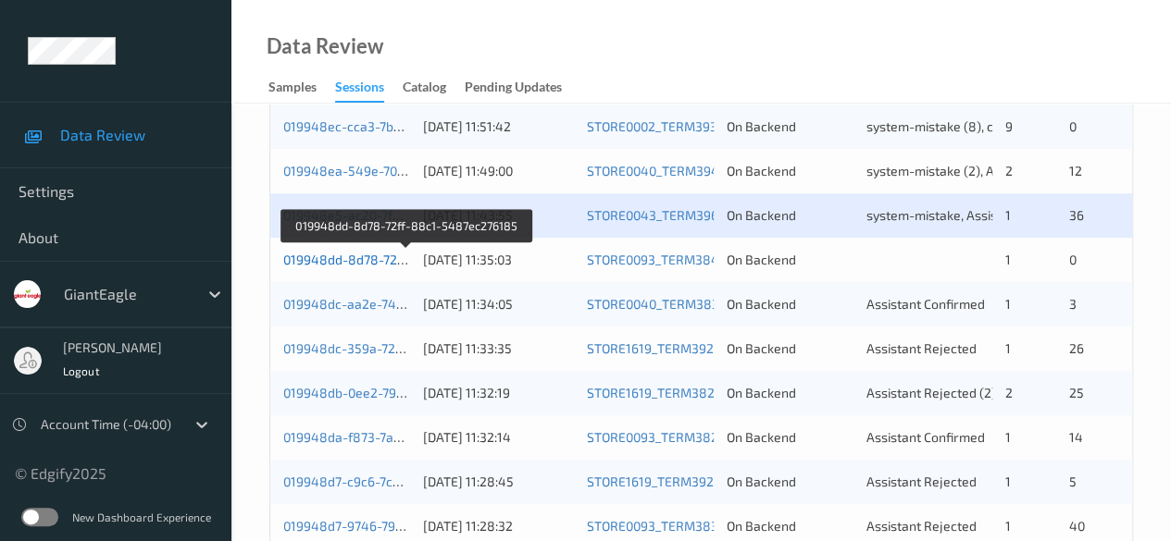
click at [359, 262] on link "019948dd-8d78-72ff-88c1-5487ec276185" at bounding box center [408, 260] width 250 height 16
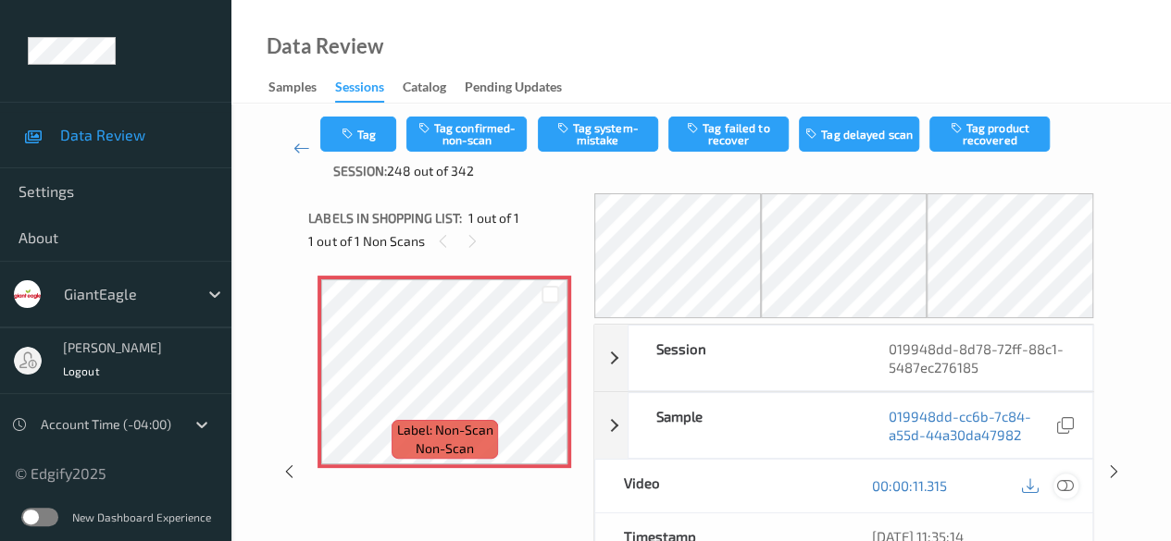
click at [1064, 490] on icon at bounding box center [1065, 486] width 17 height 17
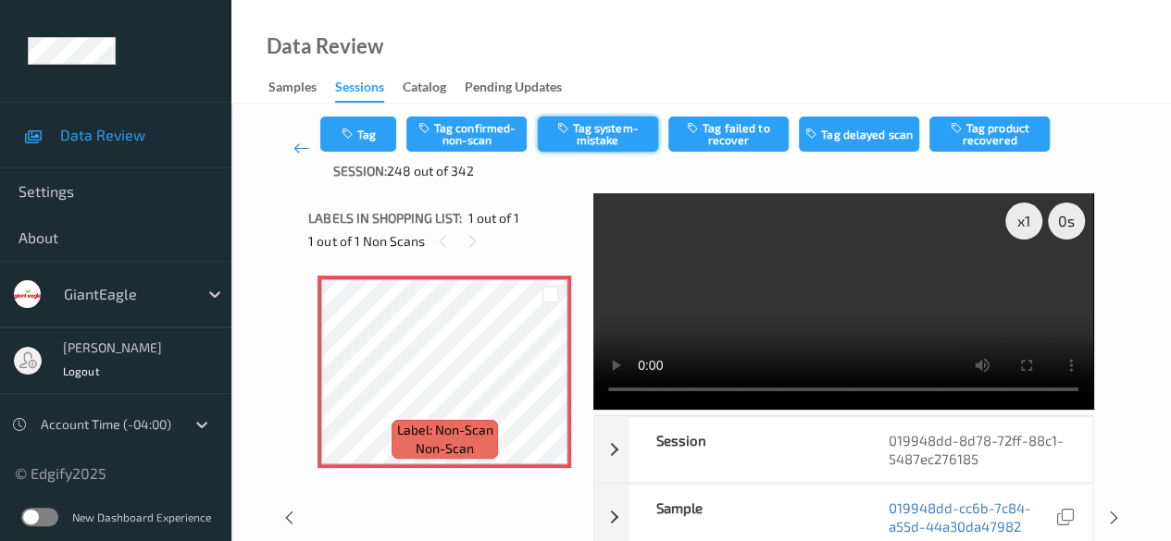
click at [610, 142] on button "Tag system-mistake" at bounding box center [598, 134] width 120 height 35
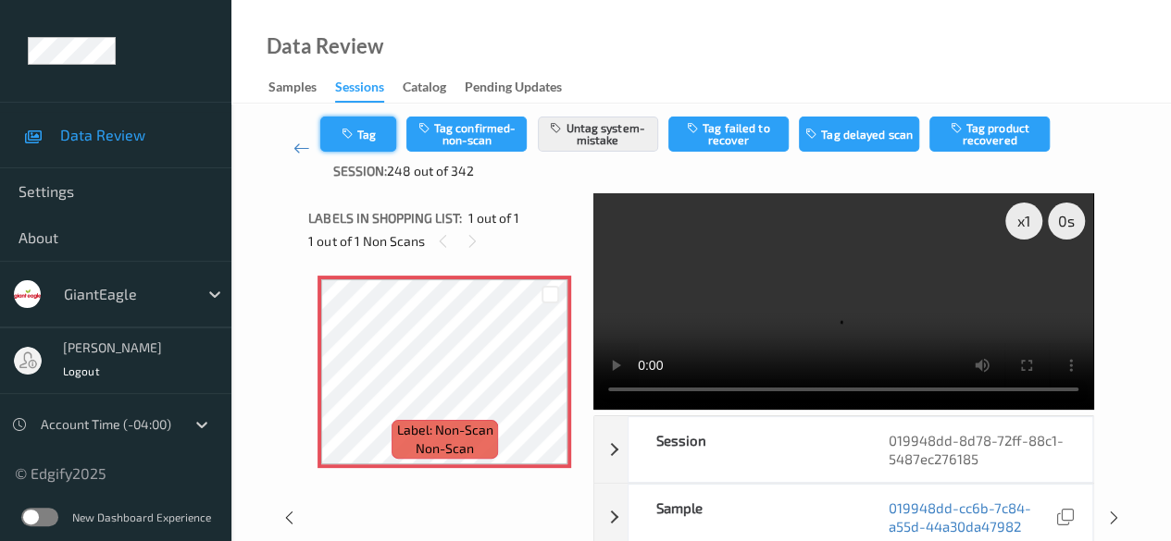
click at [350, 140] on icon "button" at bounding box center [349, 134] width 16 height 13
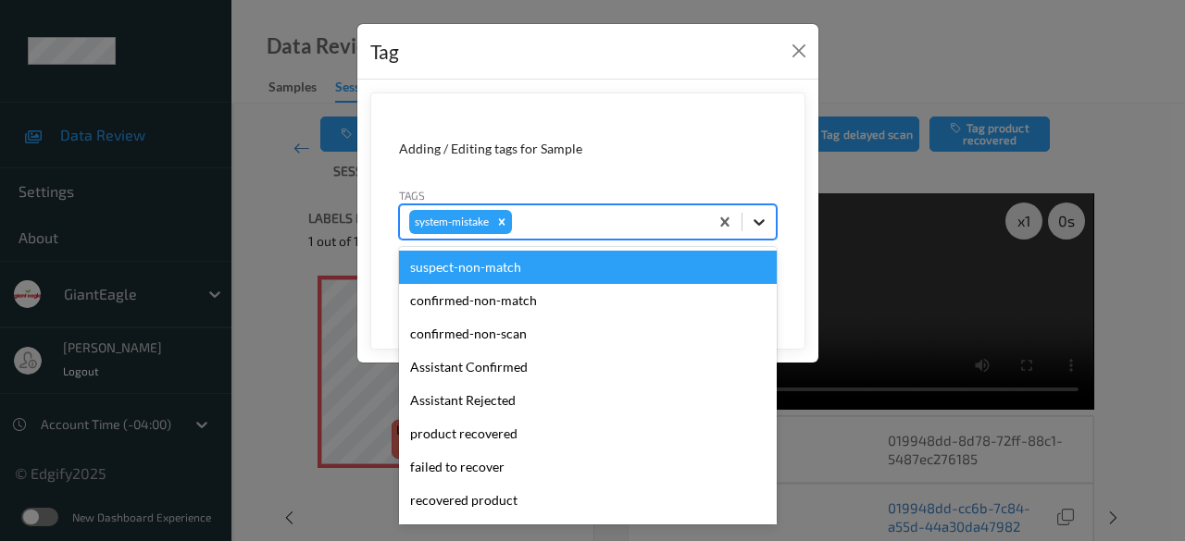
click at [759, 221] on icon at bounding box center [758, 222] width 11 height 6
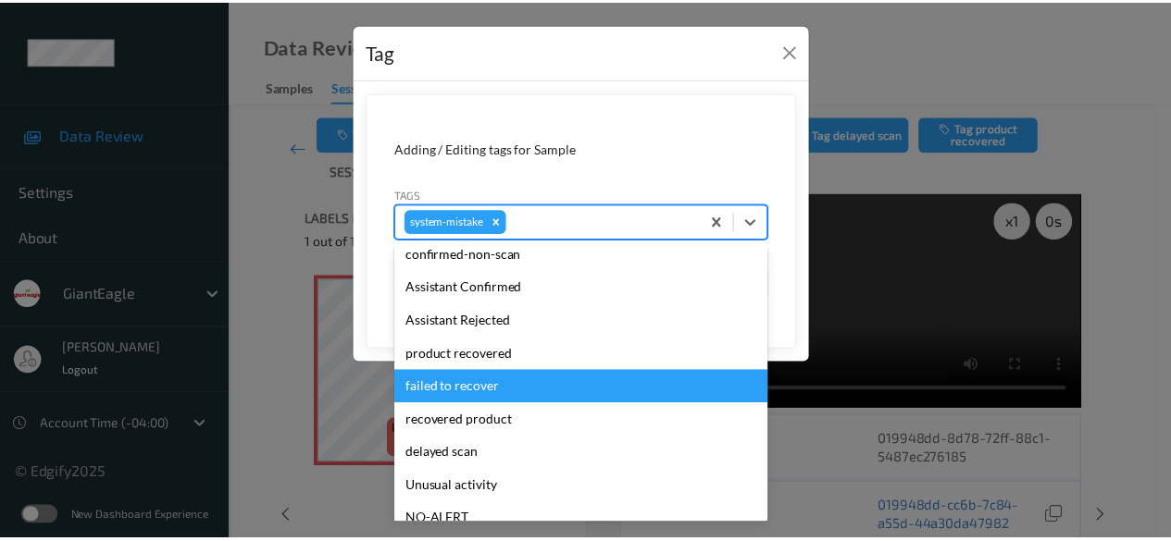
scroll to position [185, 0]
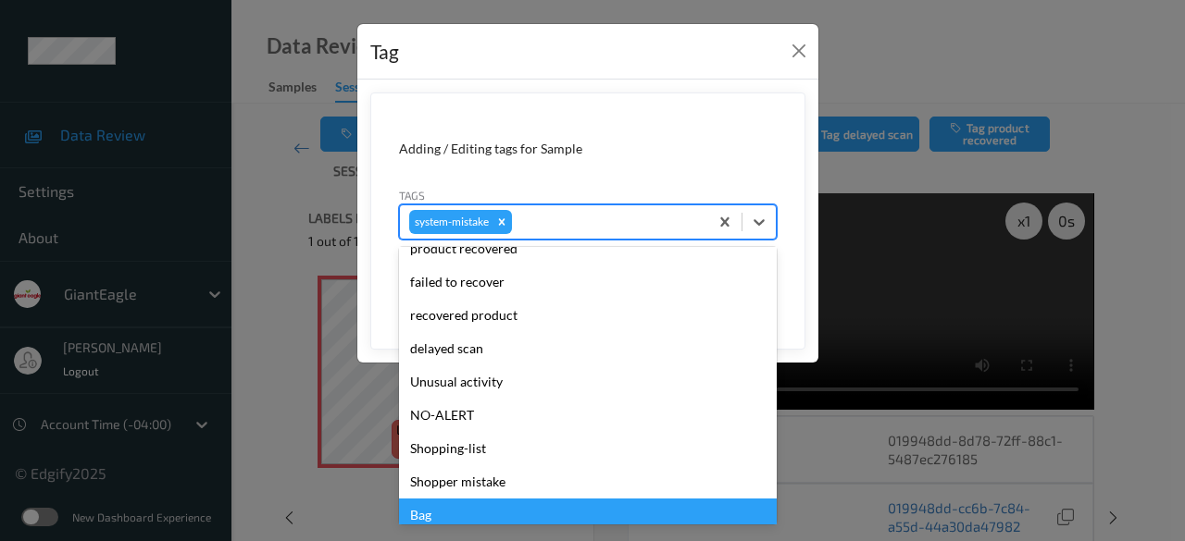
click at [500, 520] on div "Bag" at bounding box center [588, 515] width 378 height 33
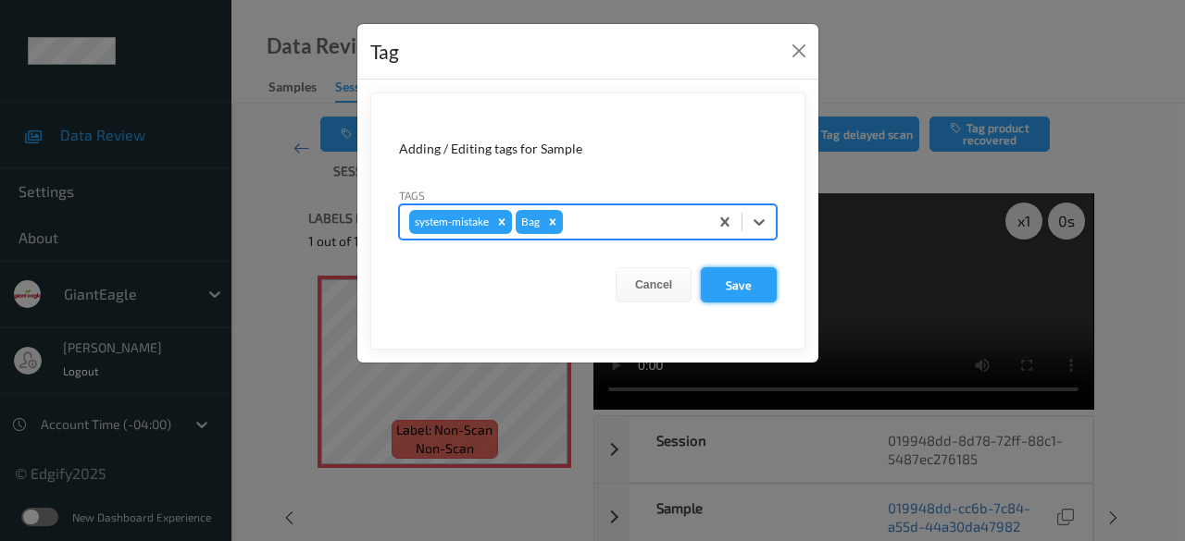
click at [734, 289] on button "Save" at bounding box center [739, 284] width 76 height 35
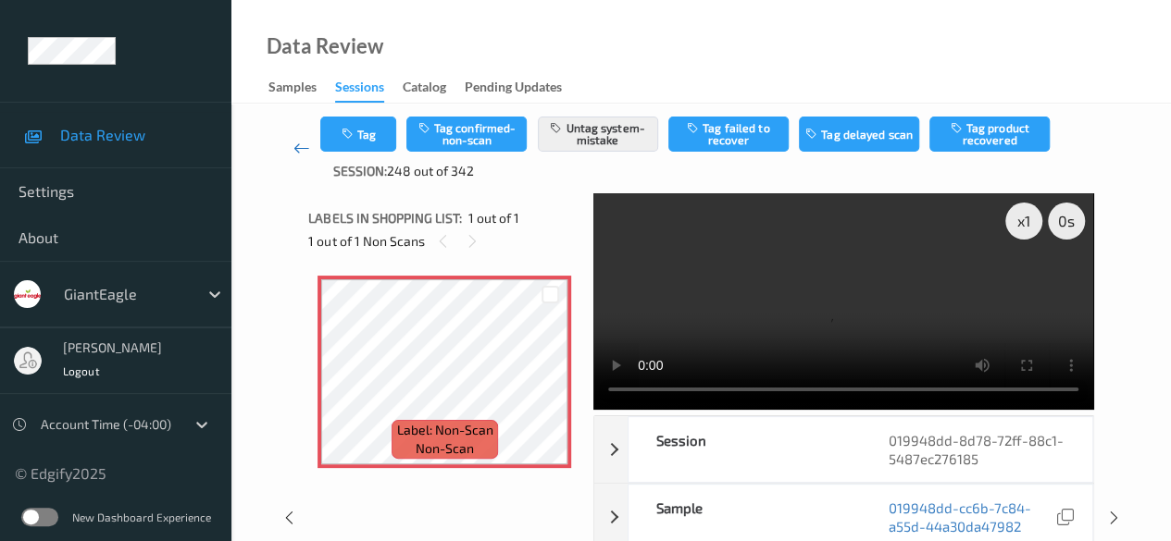
click at [296, 149] on icon at bounding box center [301, 148] width 17 height 19
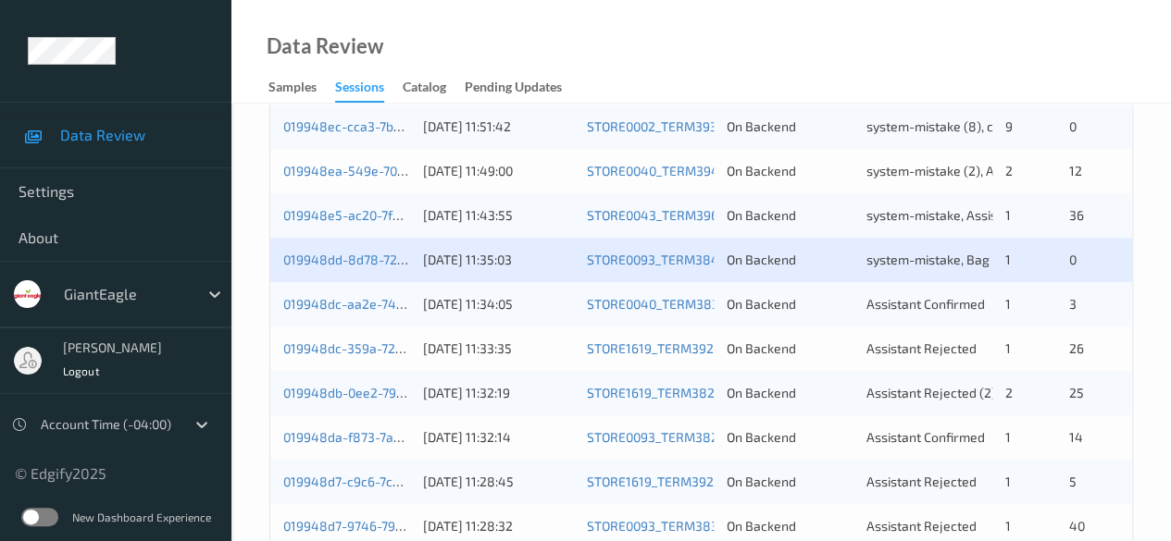
scroll to position [740, 0]
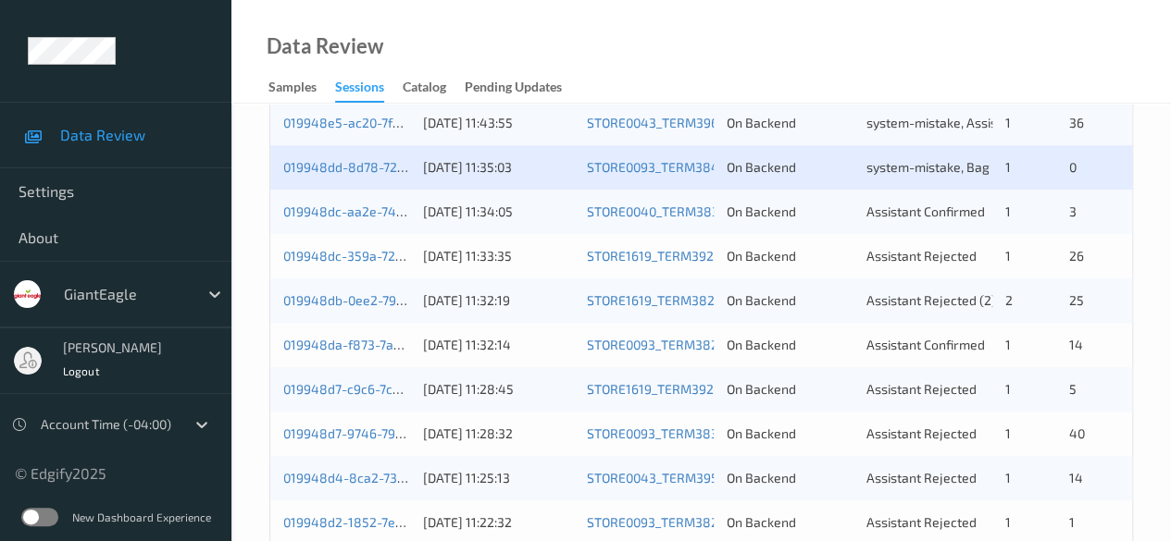
click at [367, 219] on div "019948dc-aa2e-746f-904d-a14471a5df72" at bounding box center [346, 212] width 127 height 19
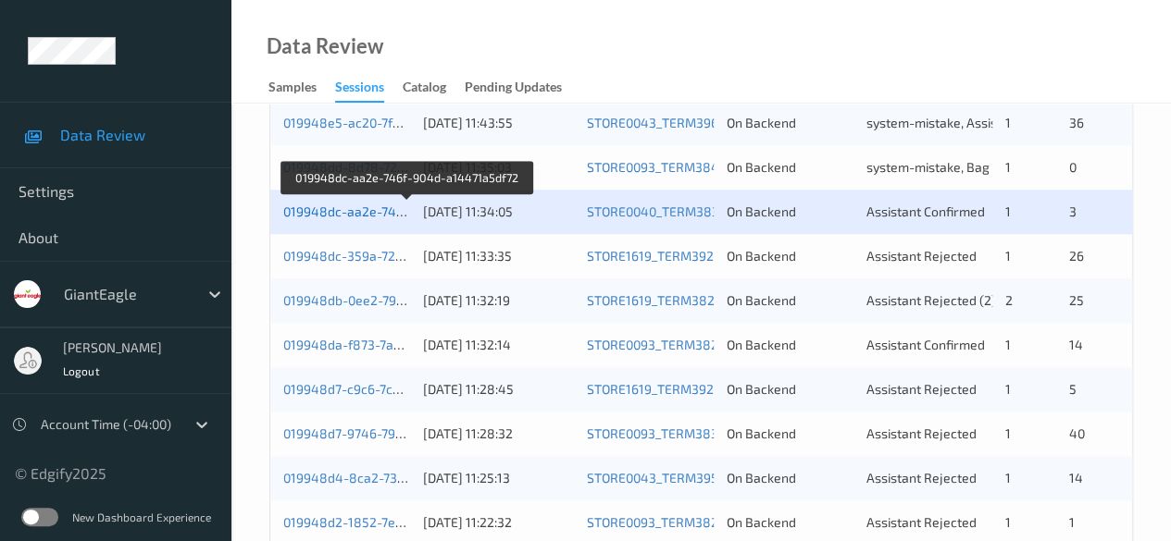
click at [357, 211] on link "019948dc-aa2e-746f-904d-a14471a5df72" at bounding box center [407, 212] width 249 height 16
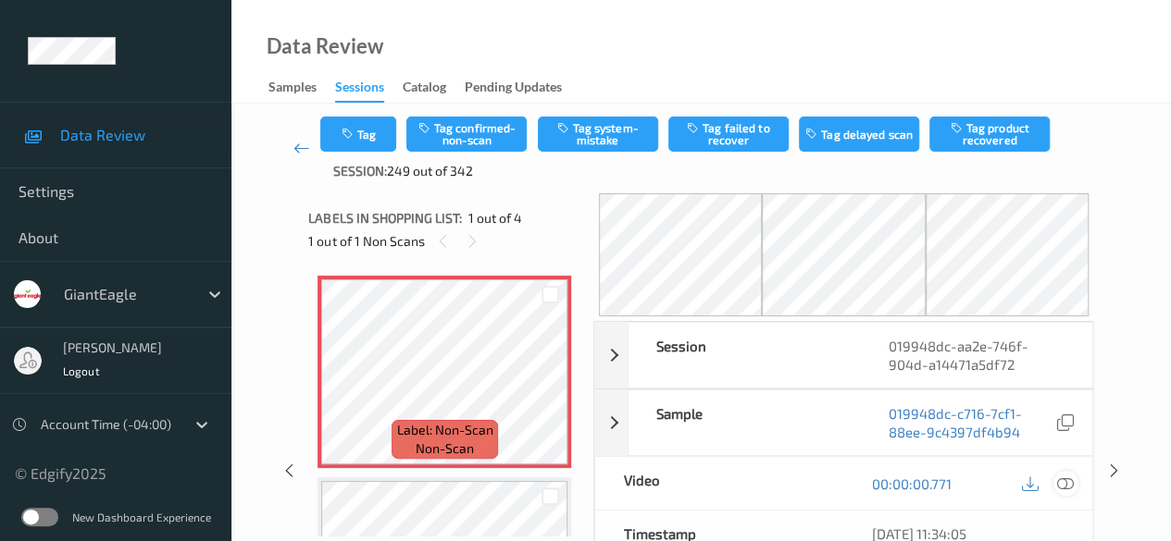
click at [1071, 479] on icon at bounding box center [1065, 484] width 17 height 17
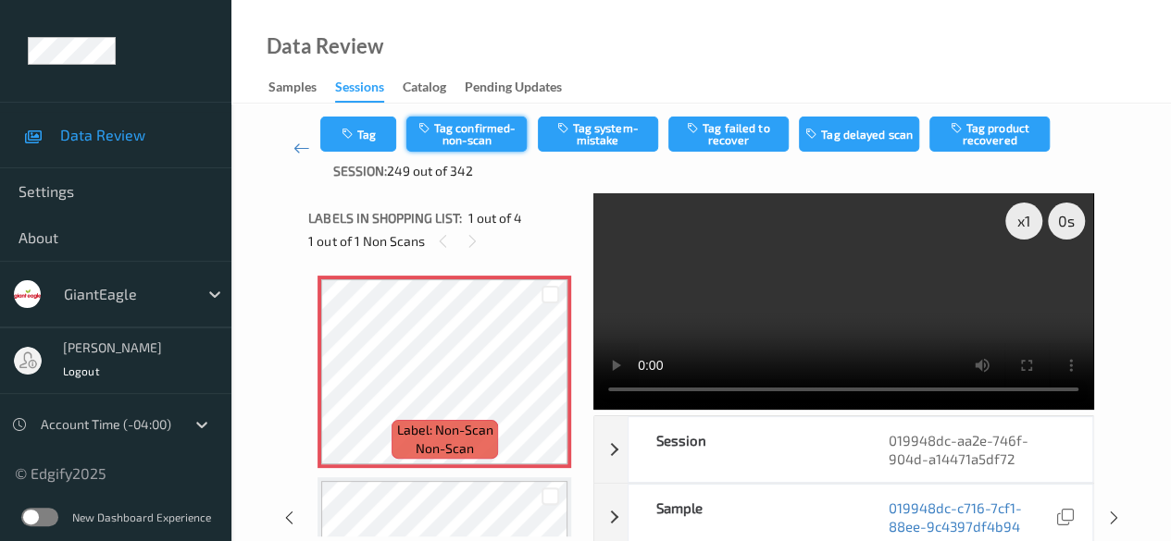
click at [472, 144] on button "Tag confirmed-non-scan" at bounding box center [466, 134] width 120 height 35
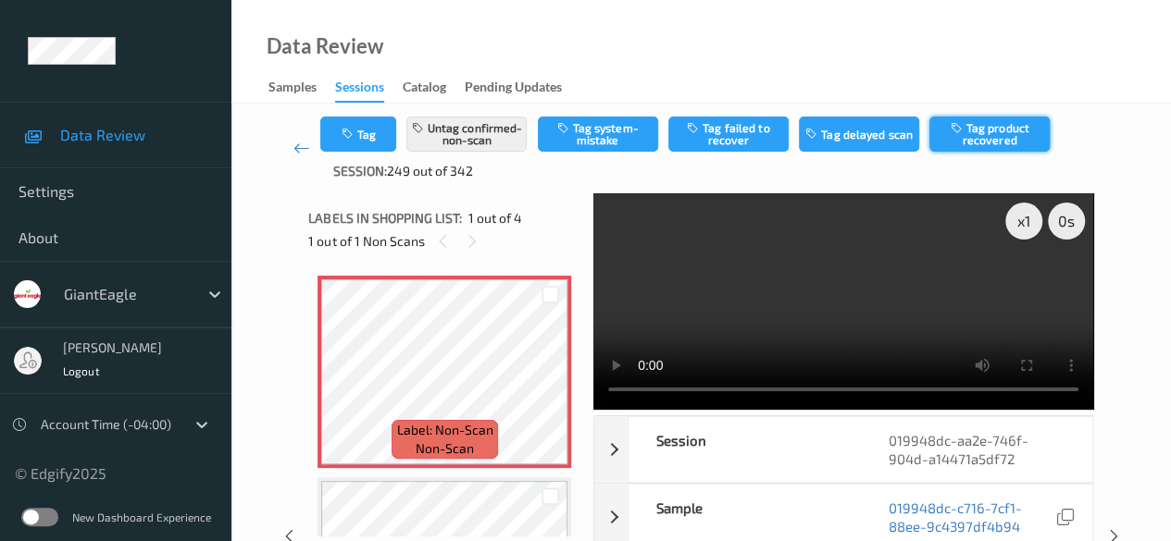
click at [1002, 135] on button "Tag product recovered" at bounding box center [989, 134] width 120 height 35
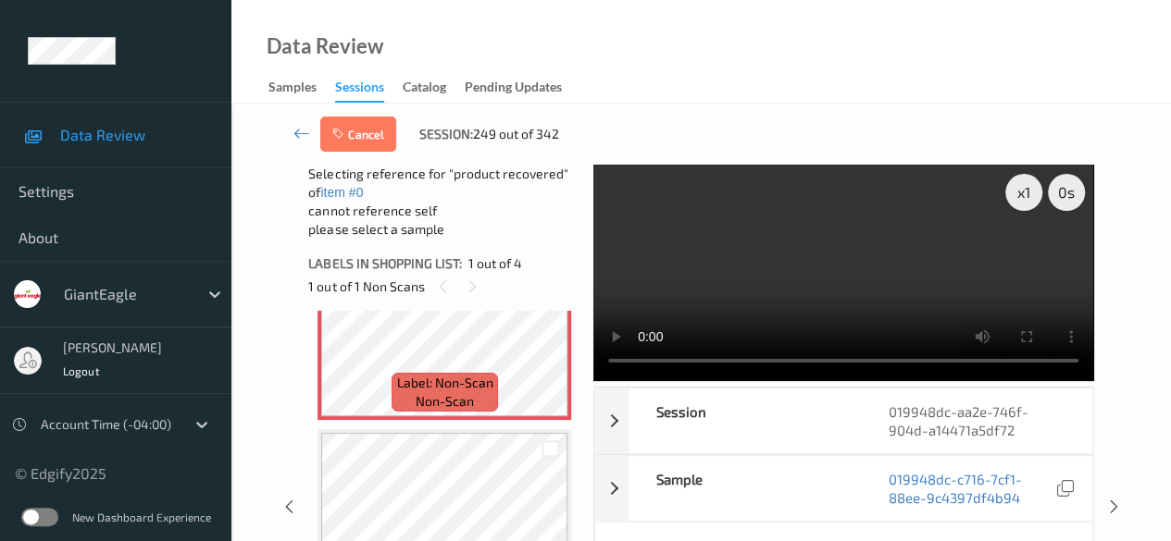
scroll to position [185, 0]
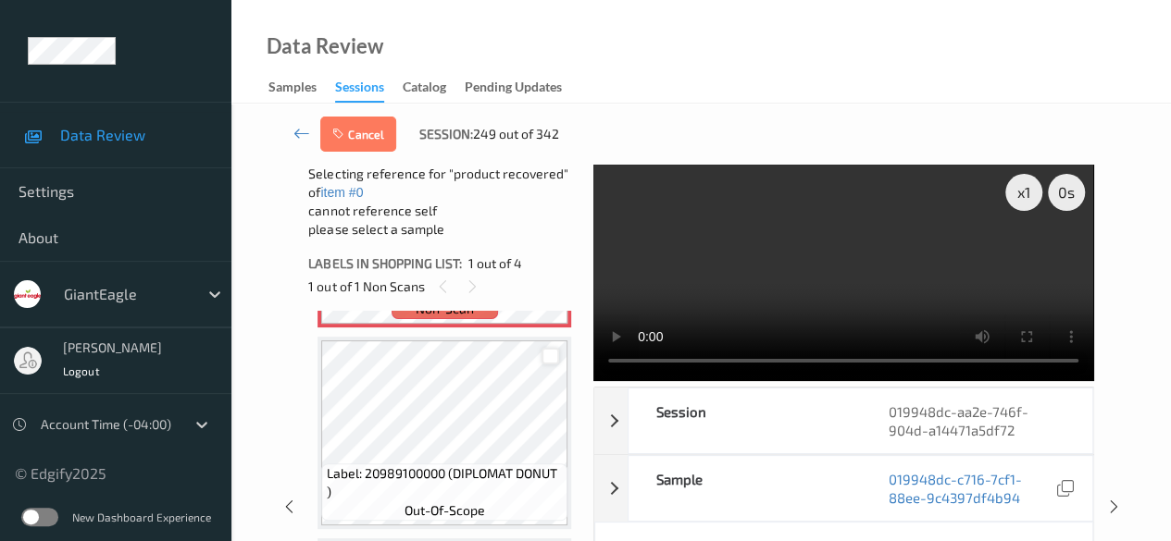
click at [546, 361] on div at bounding box center [550, 357] width 18 height 18
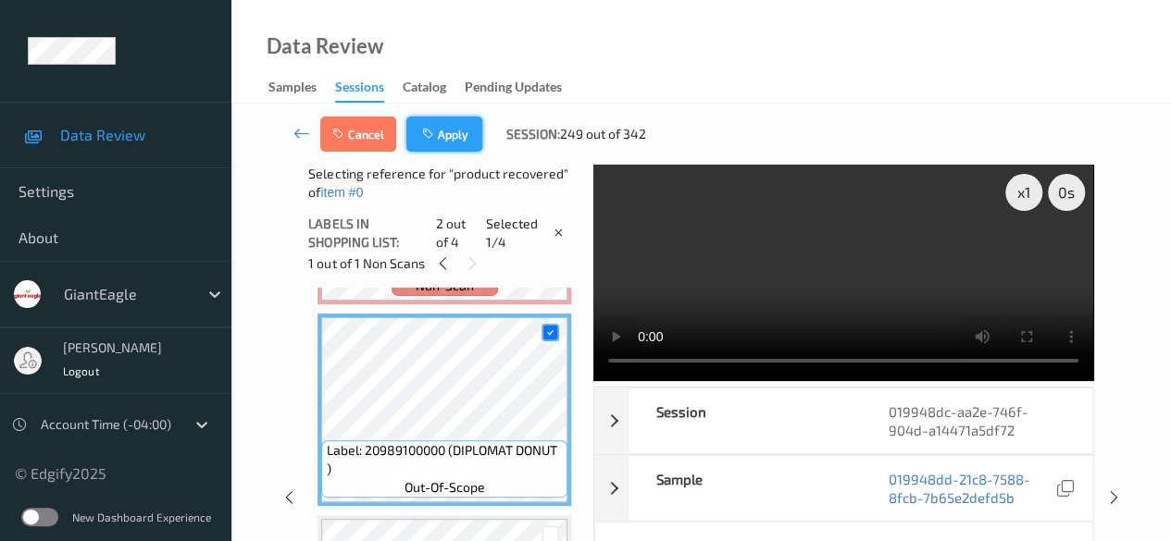
click at [455, 129] on button "Apply" at bounding box center [444, 134] width 76 height 35
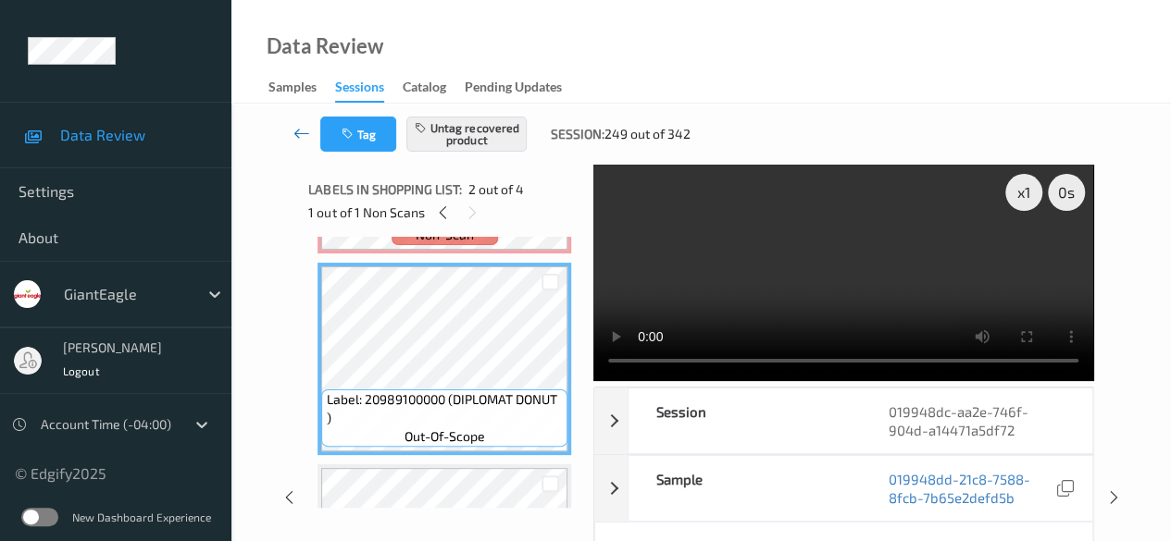
click at [298, 132] on icon at bounding box center [301, 133] width 17 height 19
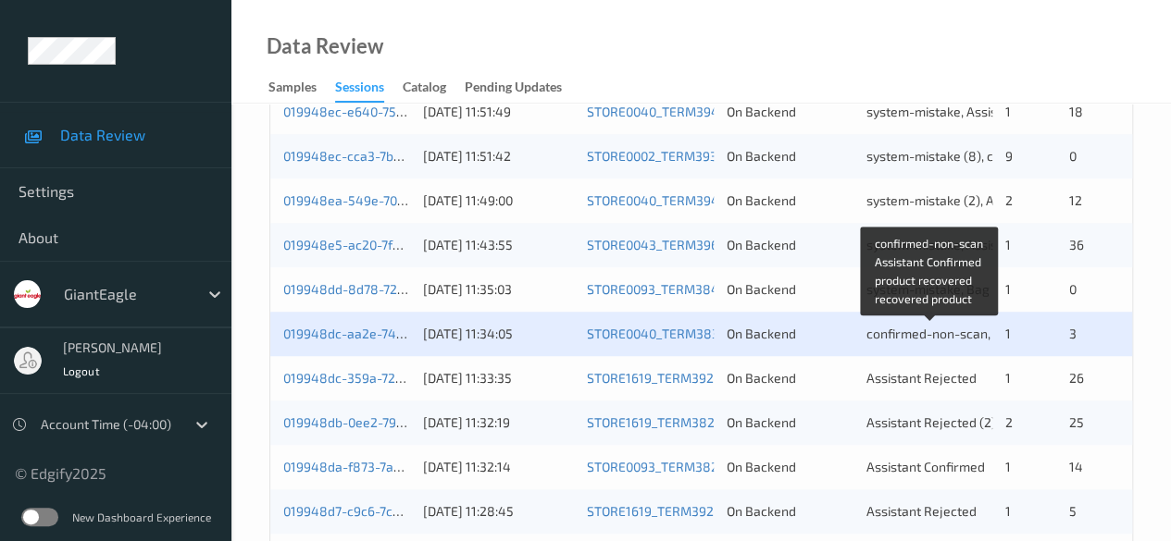
scroll to position [648, 0]
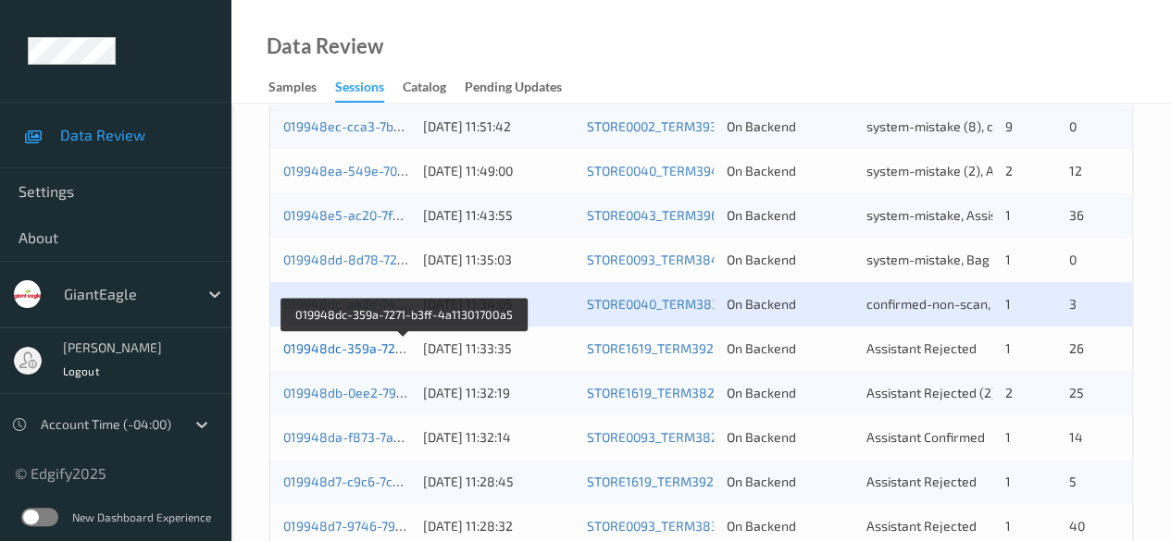
click at [336, 347] on link "019948dc-359a-7271-b3ff-4a11301700a5" at bounding box center [404, 349] width 242 height 16
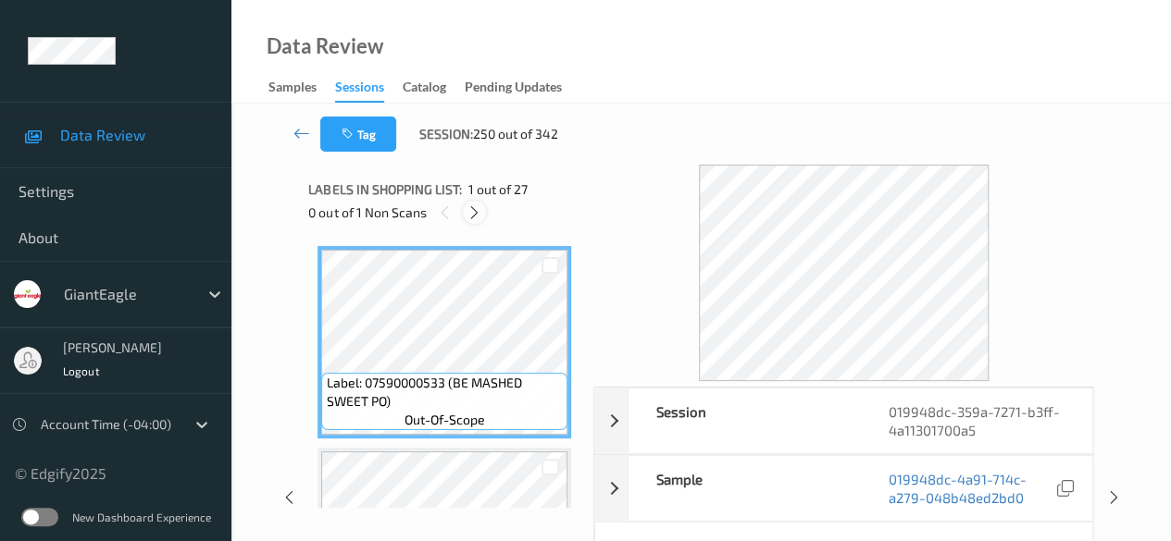
click at [476, 205] on icon at bounding box center [474, 213] width 16 height 17
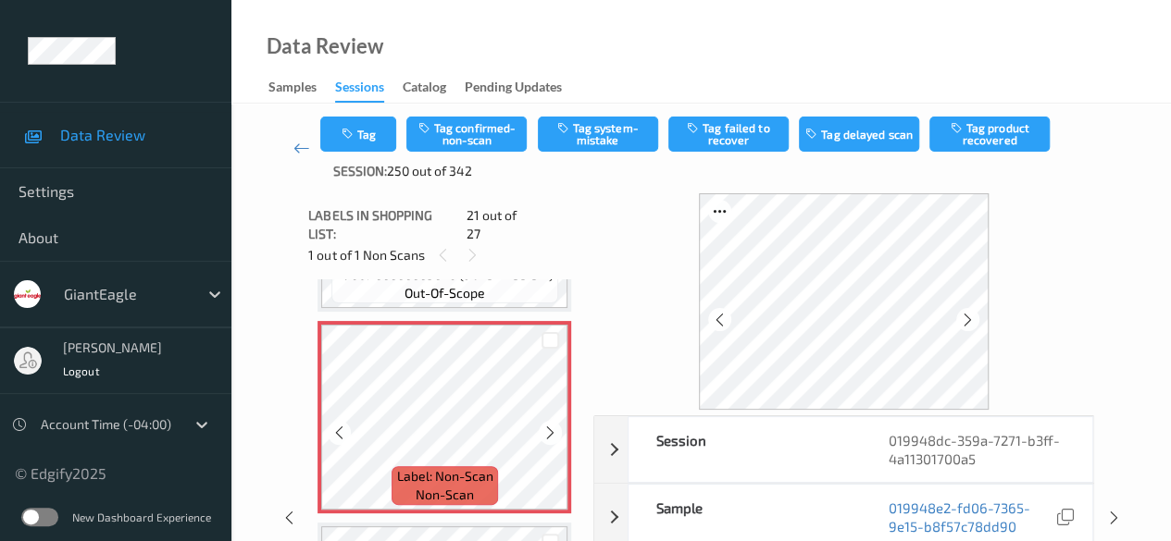
scroll to position [4028, 0]
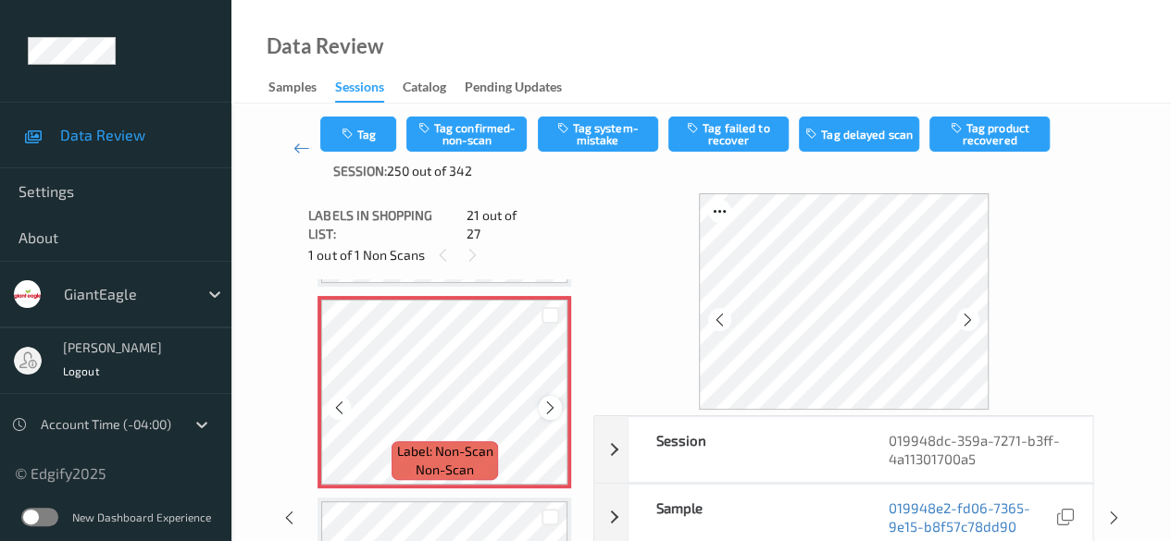
click at [546, 401] on icon at bounding box center [550, 408] width 16 height 17
click at [548, 400] on icon at bounding box center [550, 408] width 16 height 17
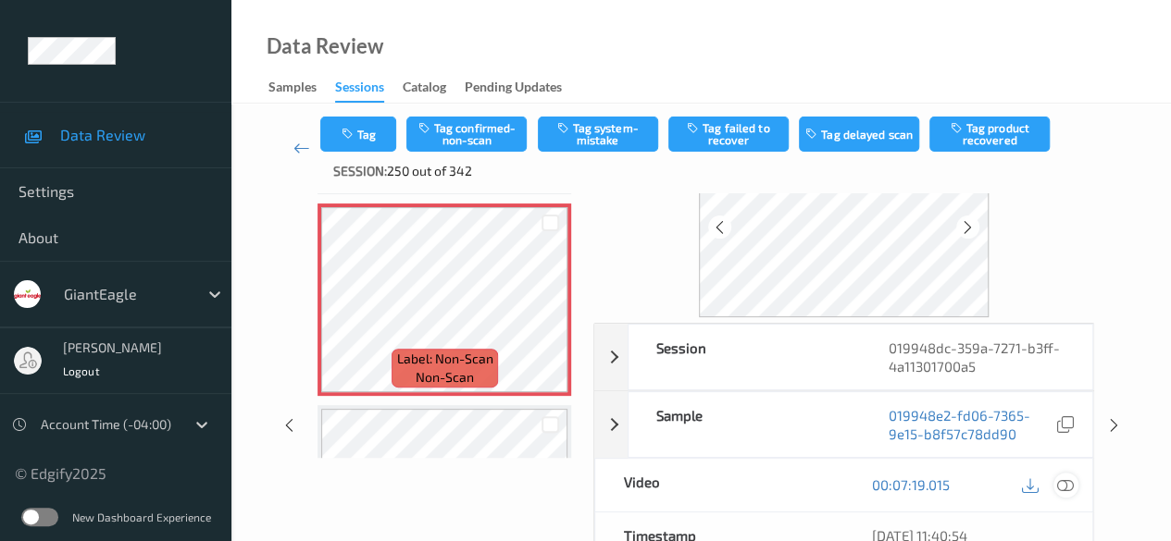
click at [1062, 480] on icon at bounding box center [1065, 485] width 17 height 17
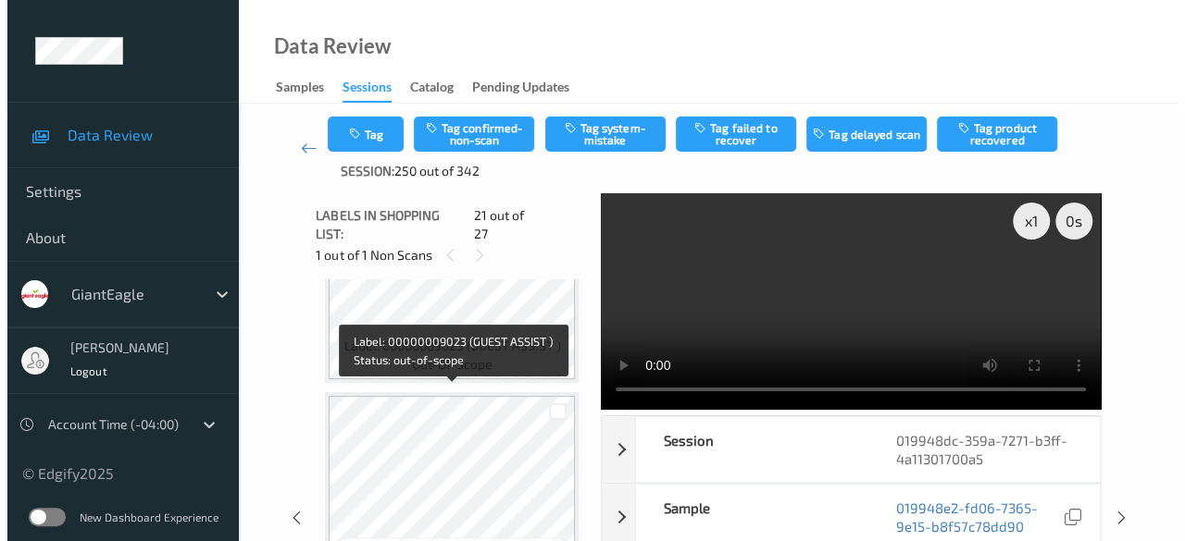
scroll to position [4769, 0]
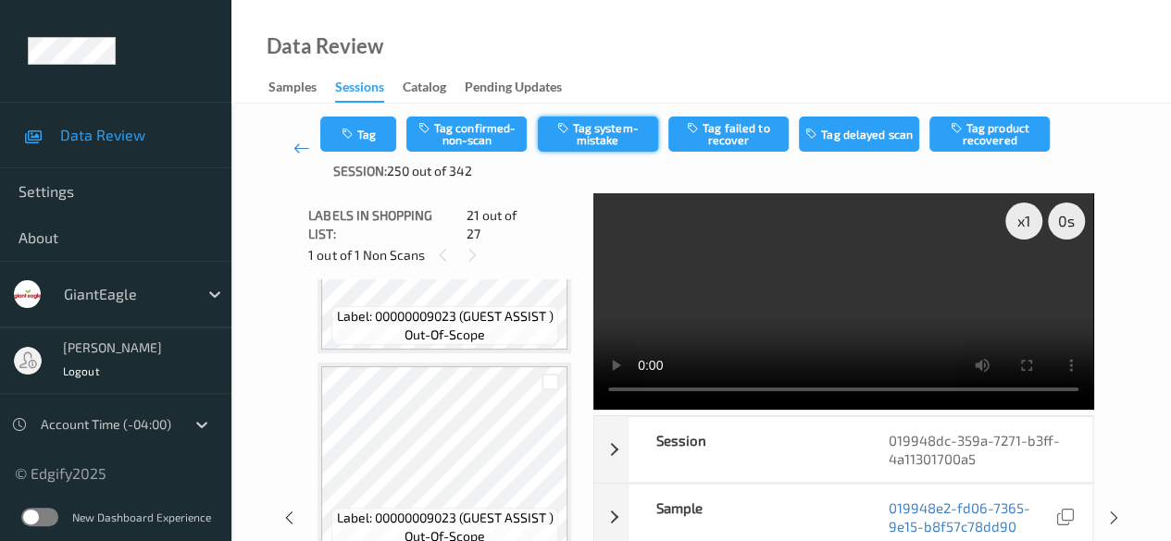
click at [591, 122] on button "Tag system-mistake" at bounding box center [598, 134] width 120 height 35
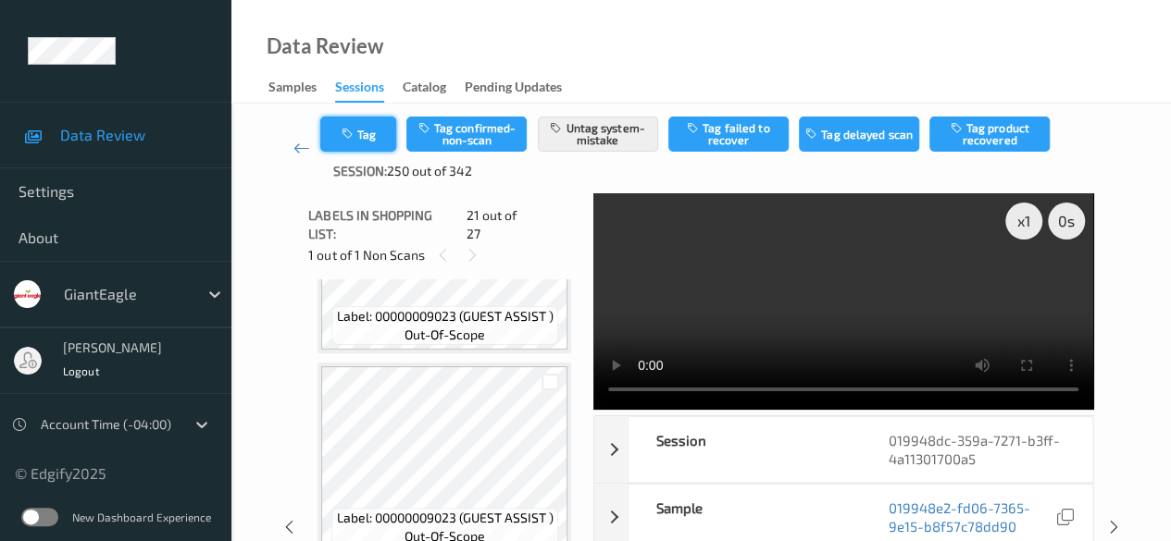
click at [361, 141] on button "Tag" at bounding box center [358, 134] width 76 height 35
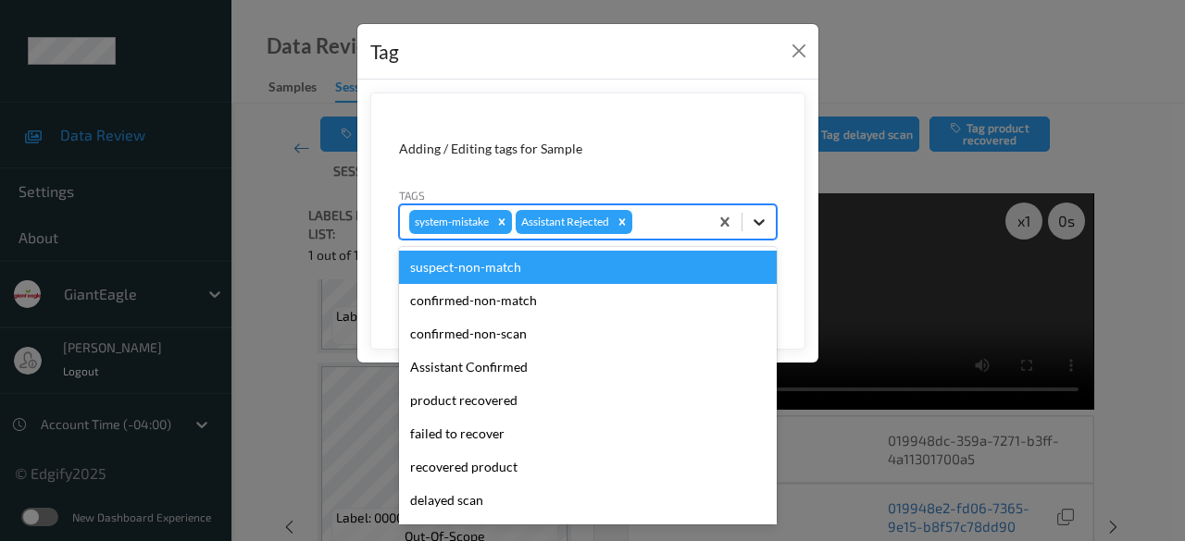
click at [766, 229] on icon at bounding box center [759, 222] width 19 height 19
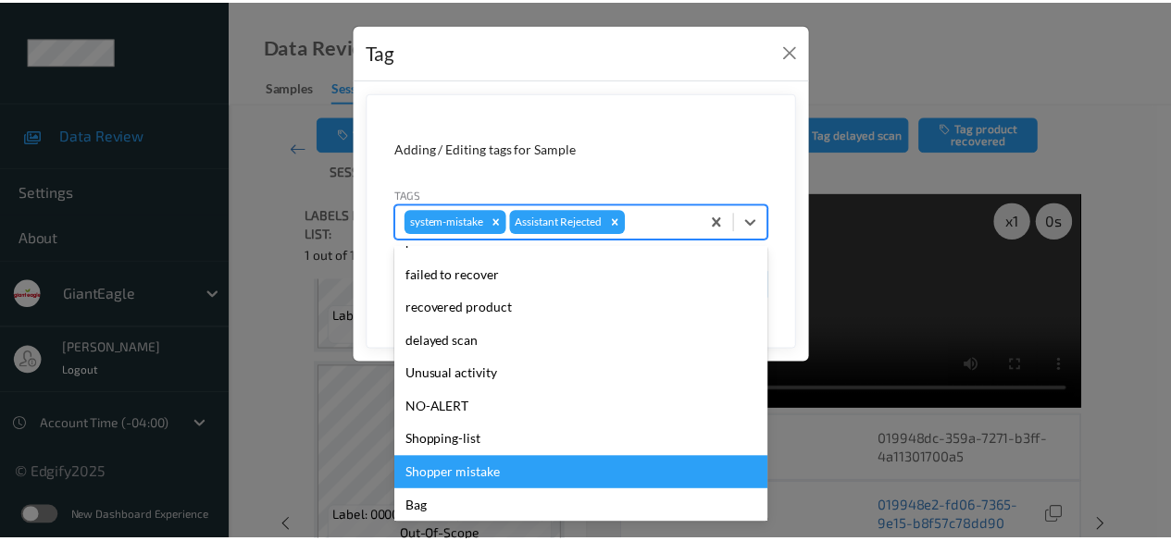
scroll to position [196, 0]
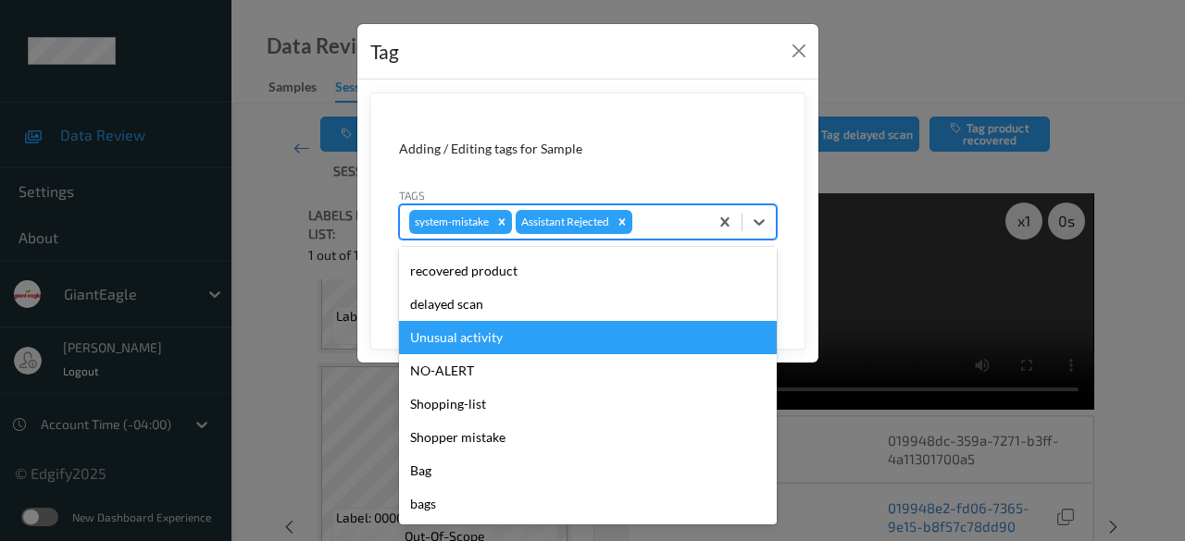
click at [489, 350] on div "Unusual activity" at bounding box center [588, 337] width 378 height 33
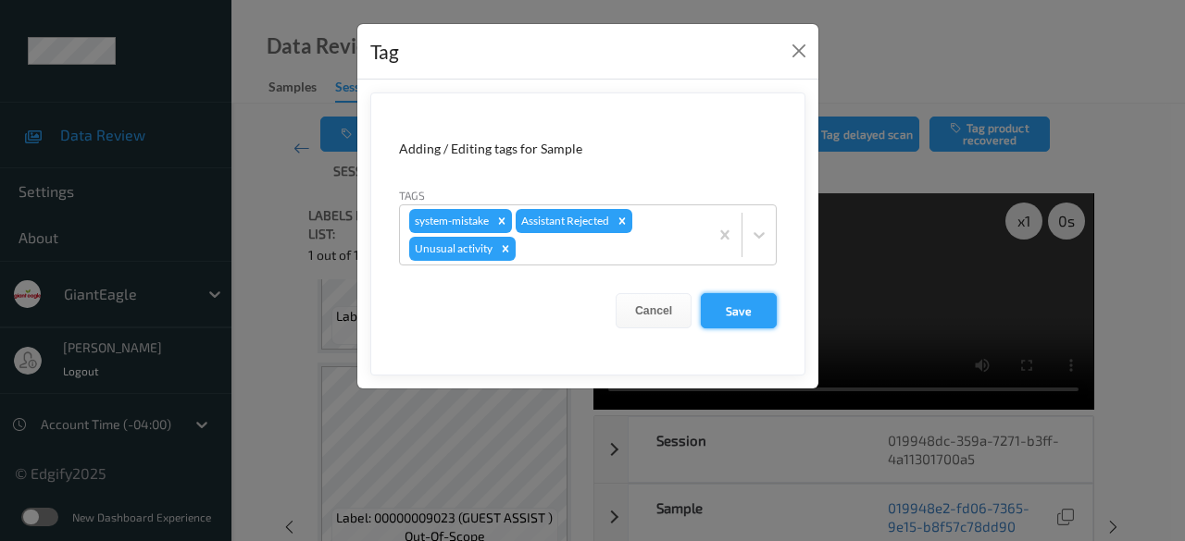
click at [741, 313] on button "Save" at bounding box center [739, 310] width 76 height 35
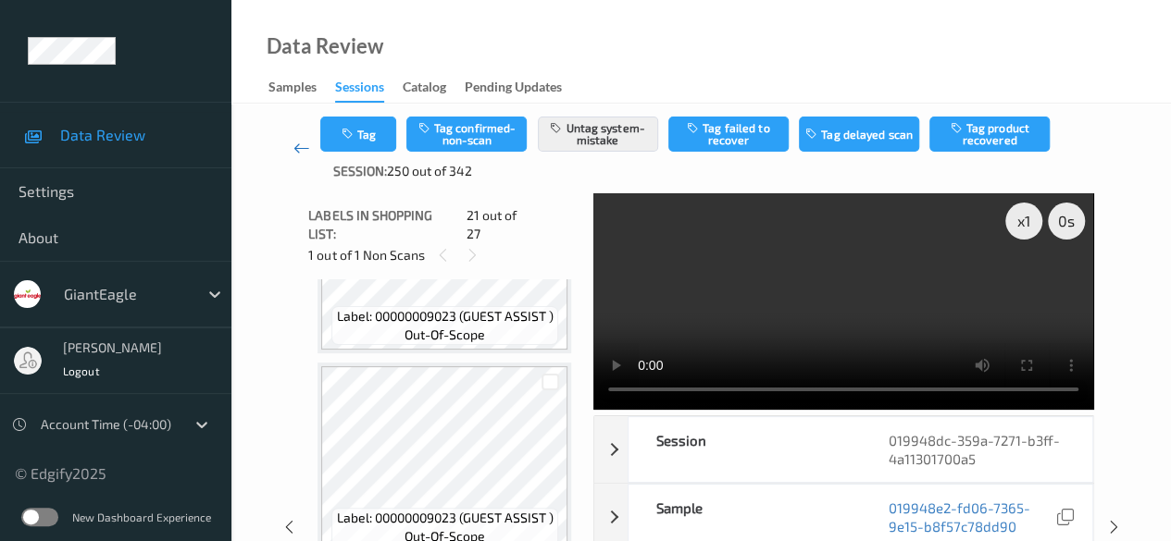
click at [293, 147] on icon at bounding box center [301, 148] width 17 height 19
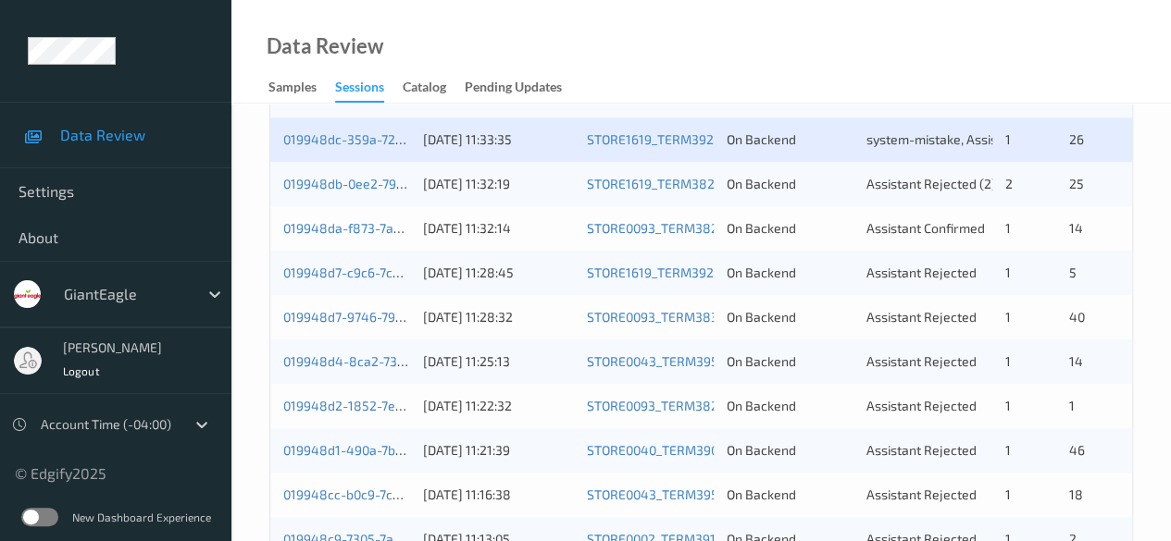
scroll to position [833, 0]
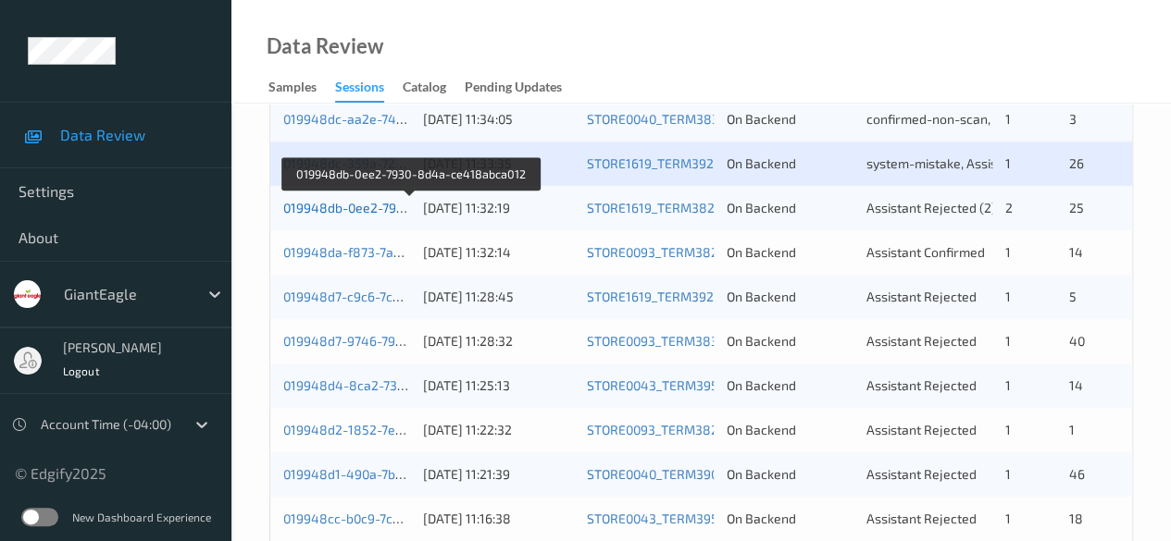
click at [333, 211] on link "019948db-0ee2-7930-8d4a-ce418abca012" at bounding box center [410, 208] width 255 height 16
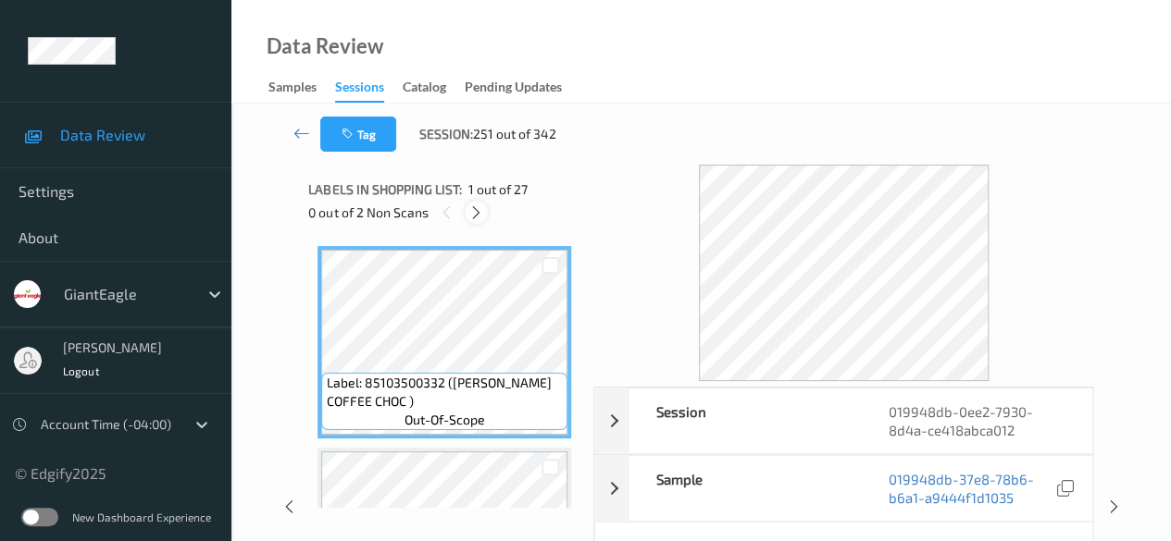
click at [477, 217] on icon at bounding box center [476, 213] width 16 height 17
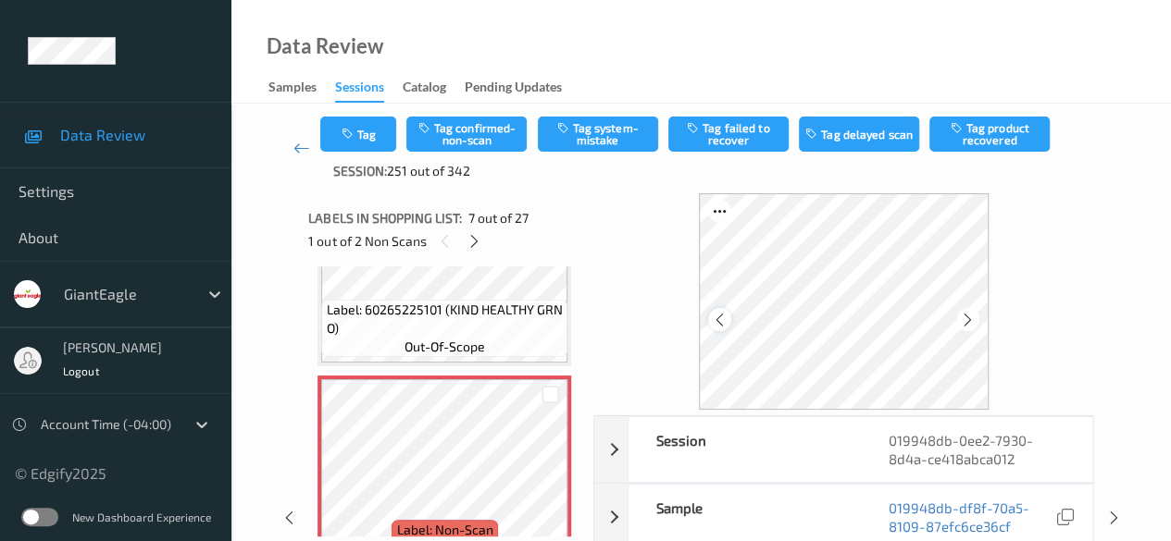
scroll to position [93, 0]
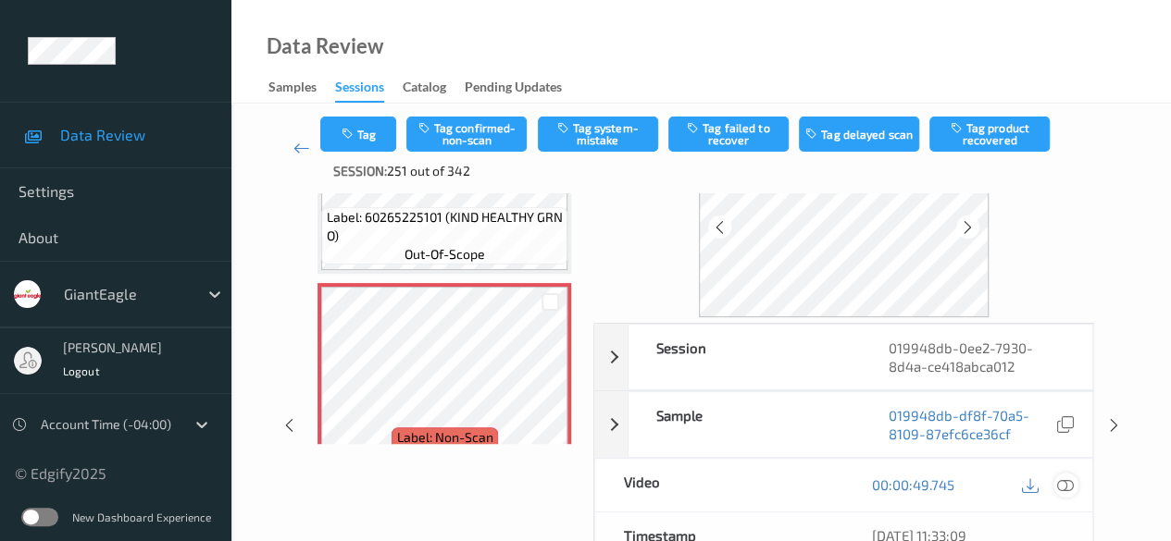
click at [1068, 480] on icon at bounding box center [1065, 485] width 17 height 17
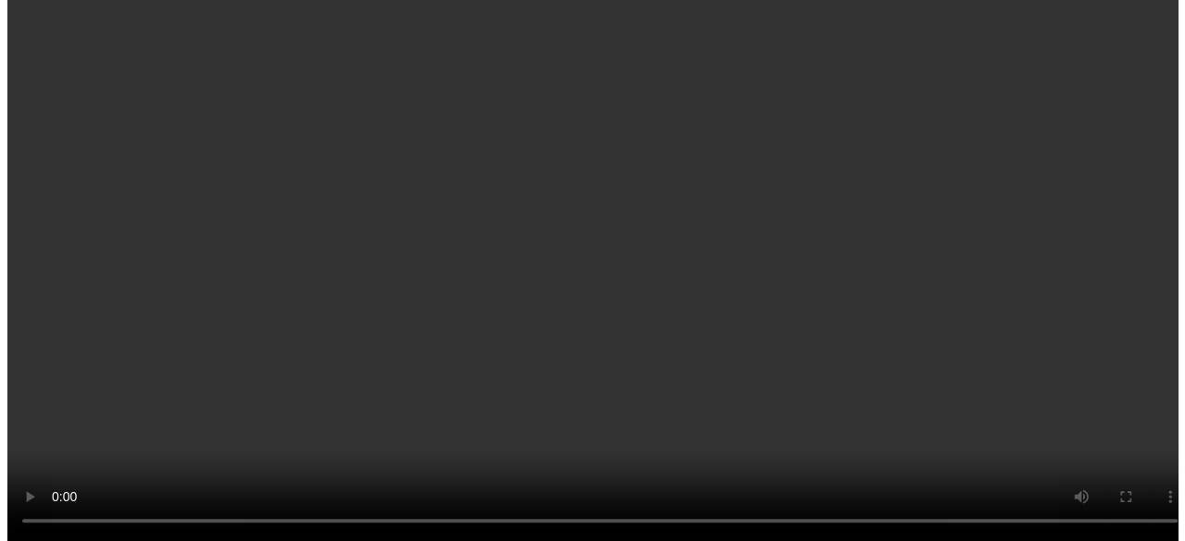
scroll to position [1203, 0]
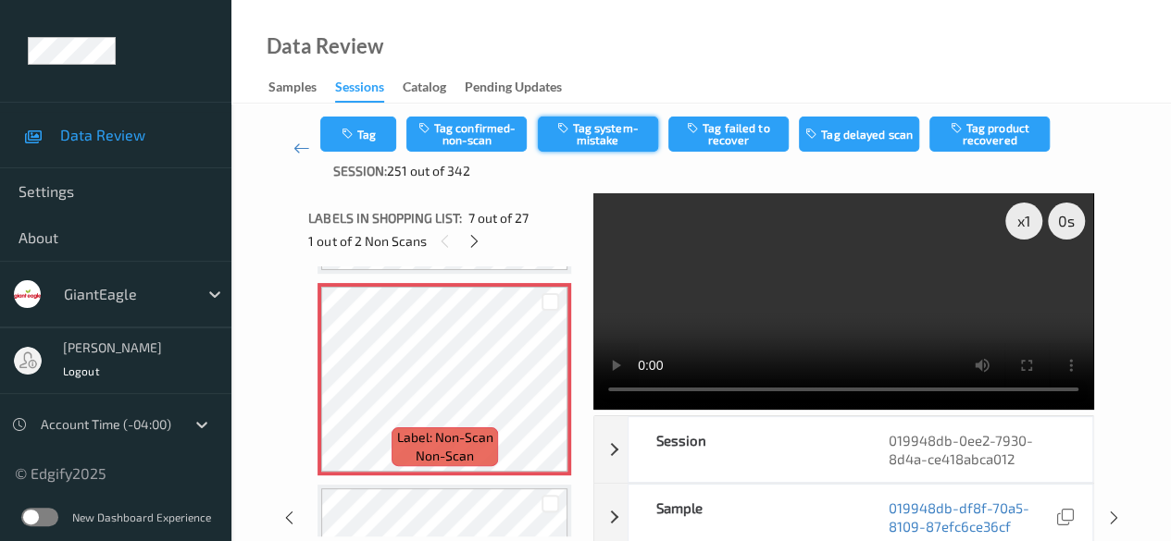
click at [605, 129] on button "Tag system-mistake" at bounding box center [598, 134] width 120 height 35
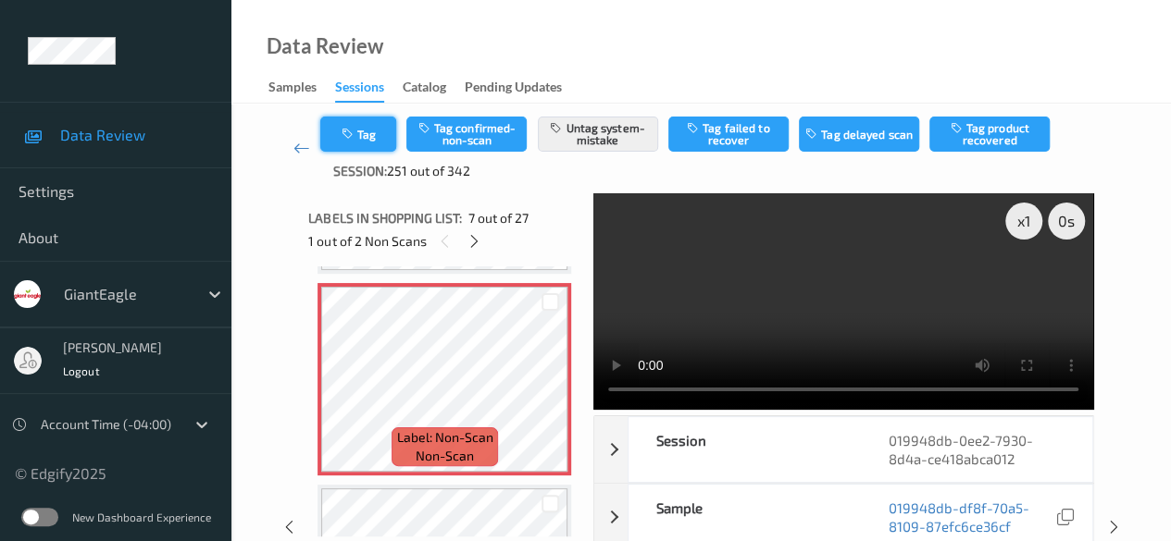
click at [352, 138] on icon "button" at bounding box center [349, 134] width 16 height 13
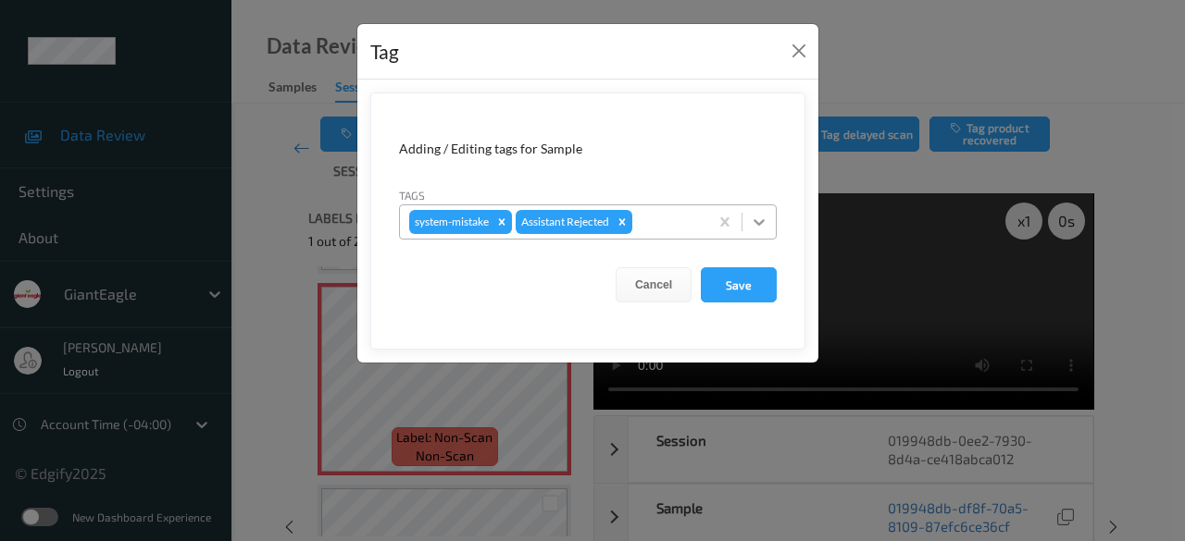
click at [761, 230] on div at bounding box center [758, 221] width 33 height 33
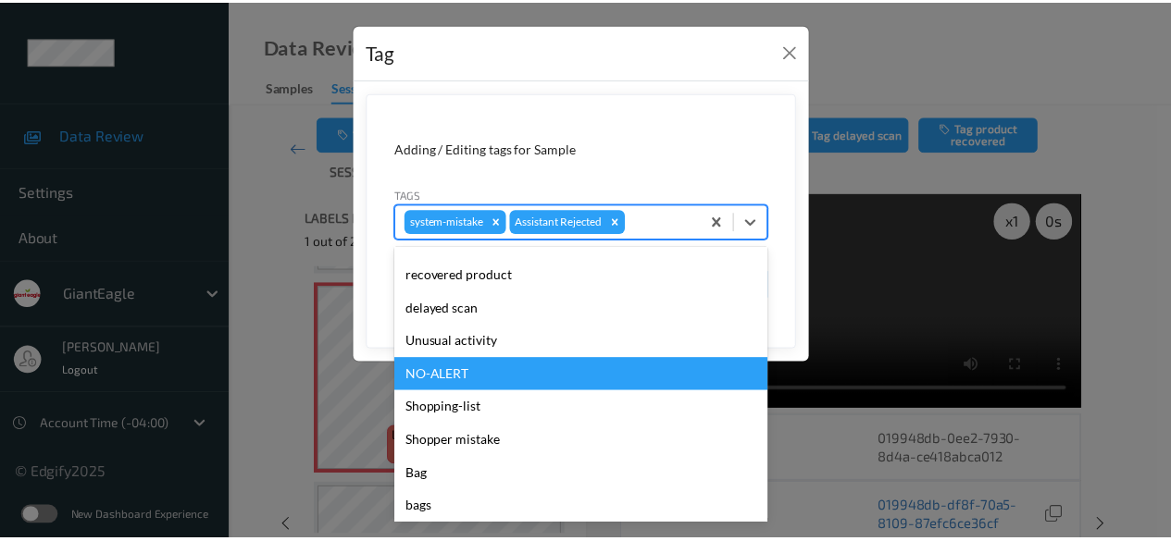
scroll to position [196, 0]
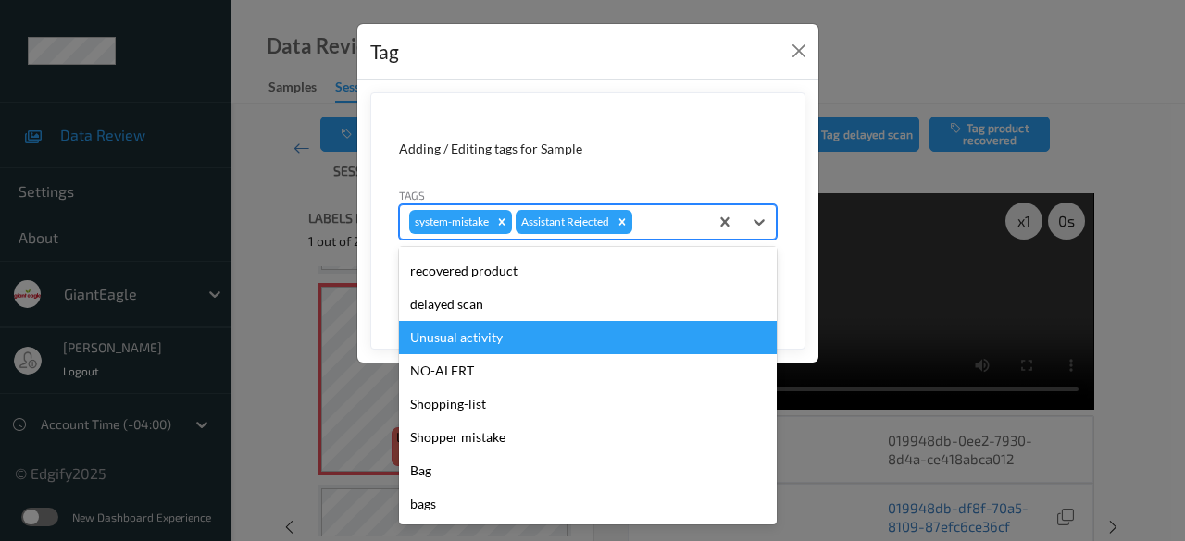
click at [501, 338] on div "Unusual activity" at bounding box center [588, 337] width 378 height 33
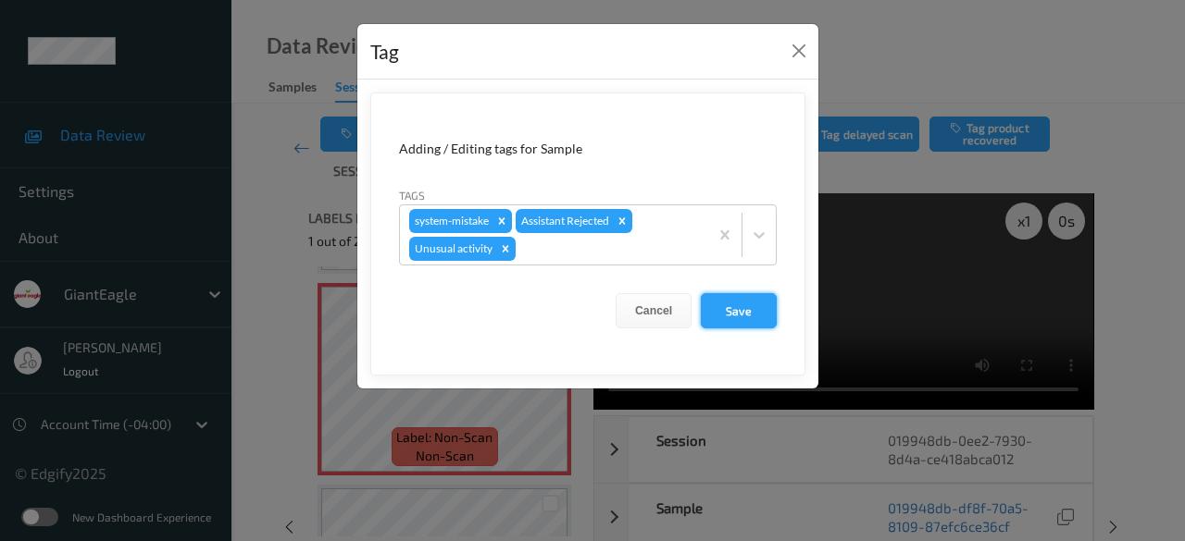
click at [750, 310] on button "Save" at bounding box center [739, 310] width 76 height 35
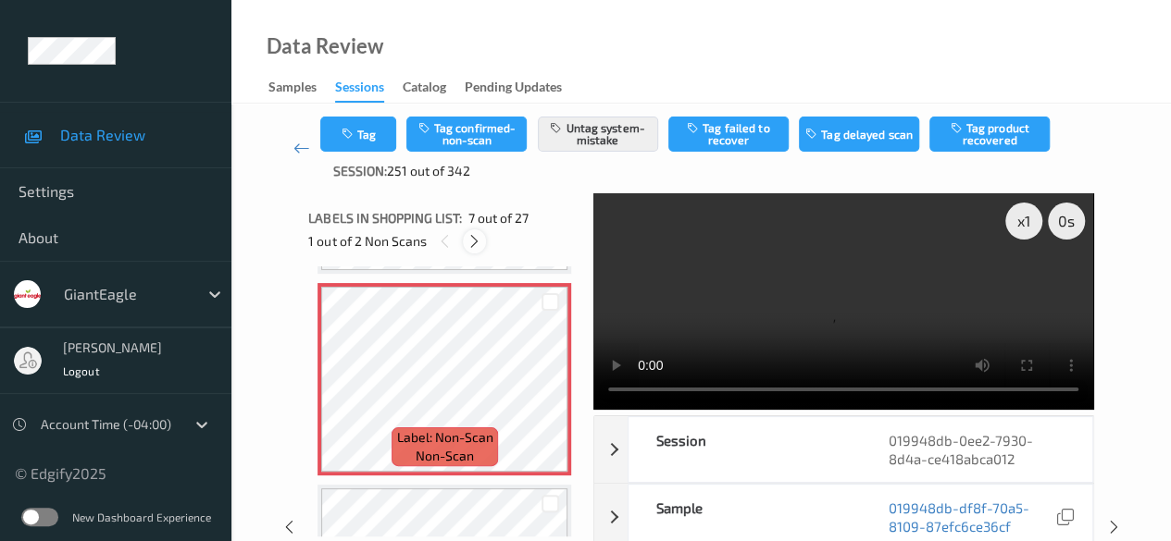
click at [479, 238] on icon at bounding box center [474, 241] width 16 height 17
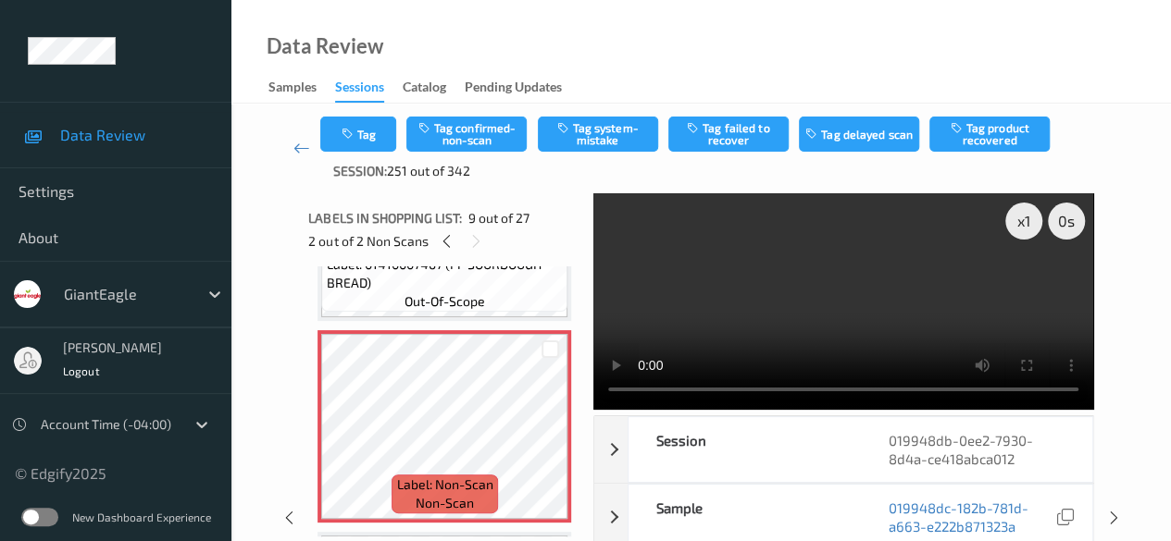
scroll to position [1607, 0]
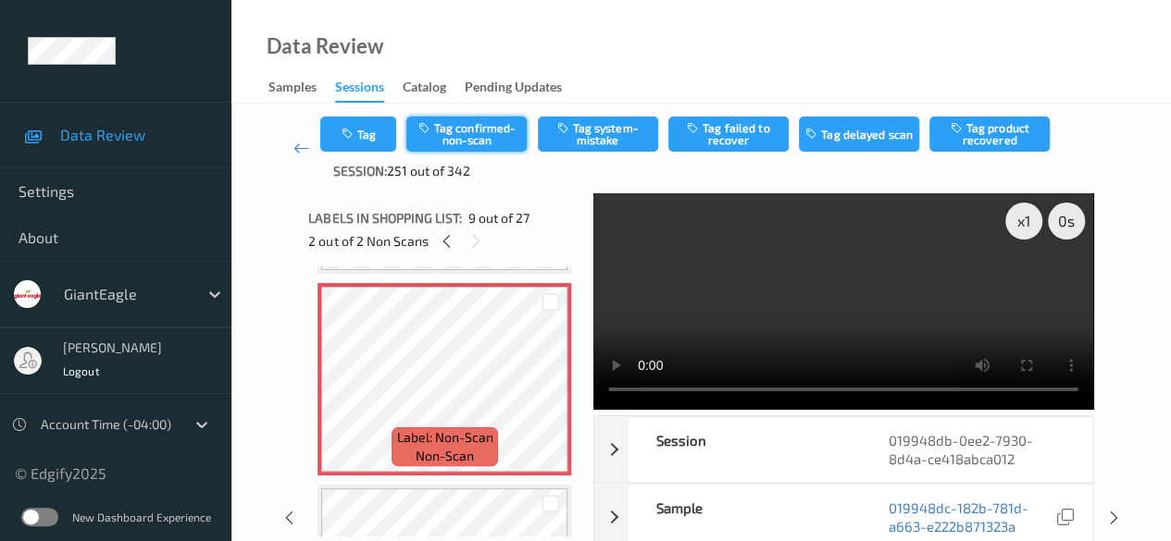
click at [484, 143] on button "Tag confirmed-non-scan" at bounding box center [466, 134] width 120 height 35
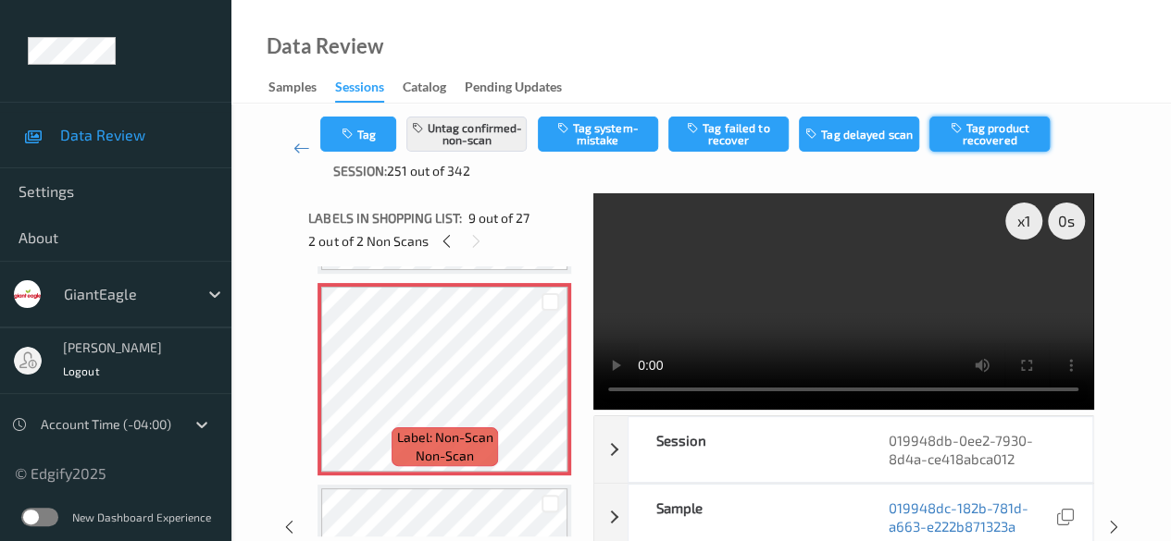
click at [983, 138] on button "Tag product recovered" at bounding box center [989, 134] width 120 height 35
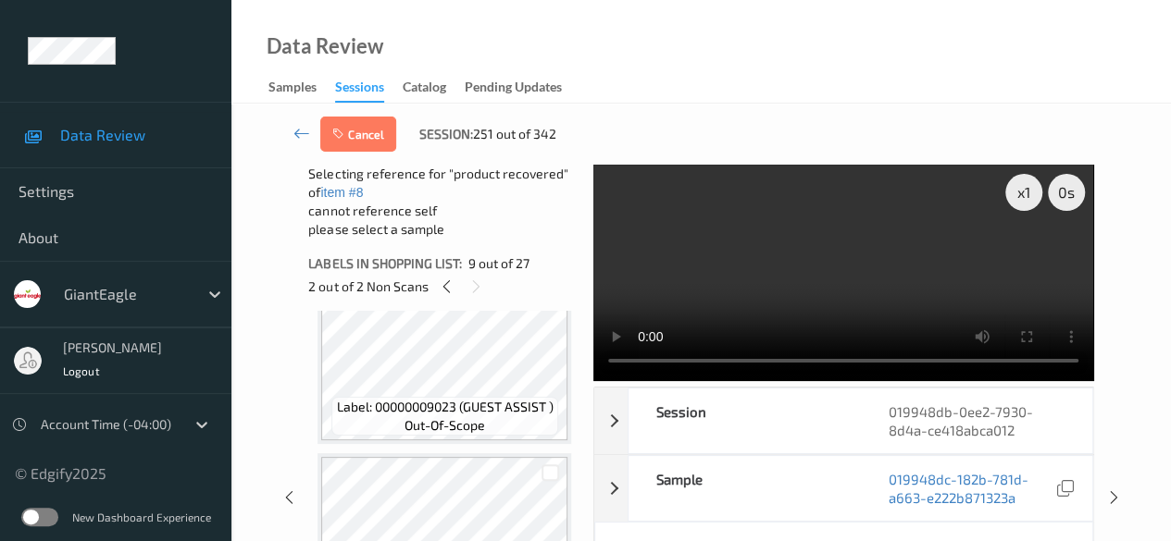
scroll to position [1977, 0]
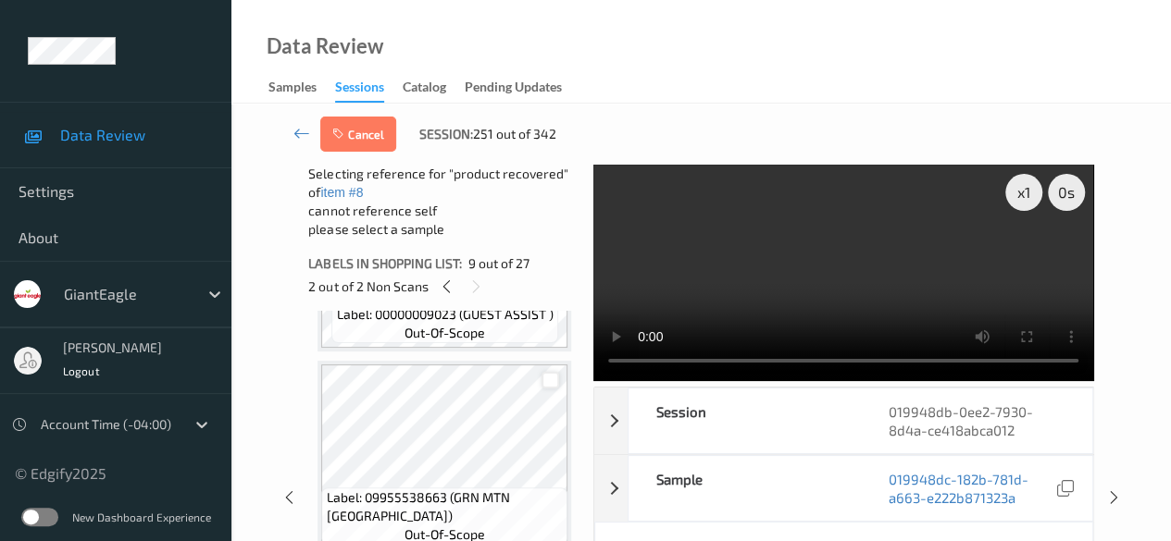
click at [555, 383] on div at bounding box center [550, 381] width 18 height 18
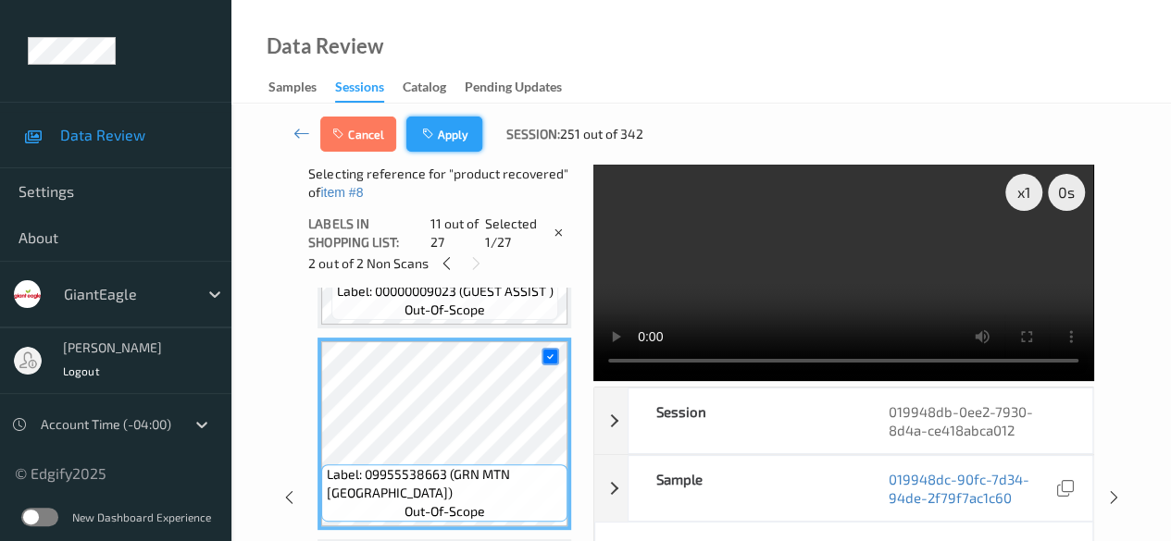
click at [444, 133] on button "Apply" at bounding box center [444, 134] width 76 height 35
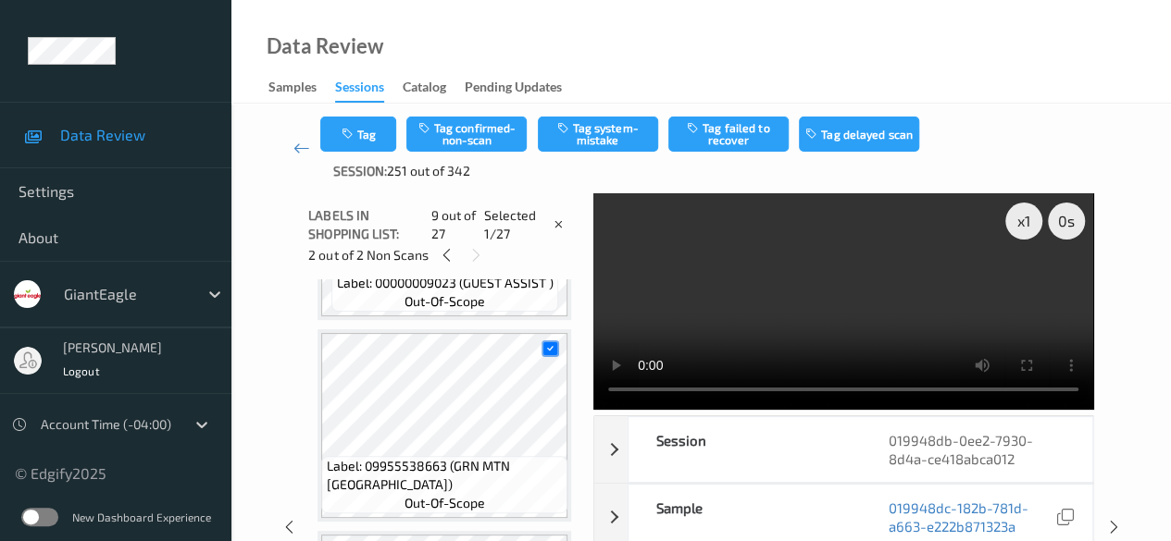
scroll to position [1422, 0]
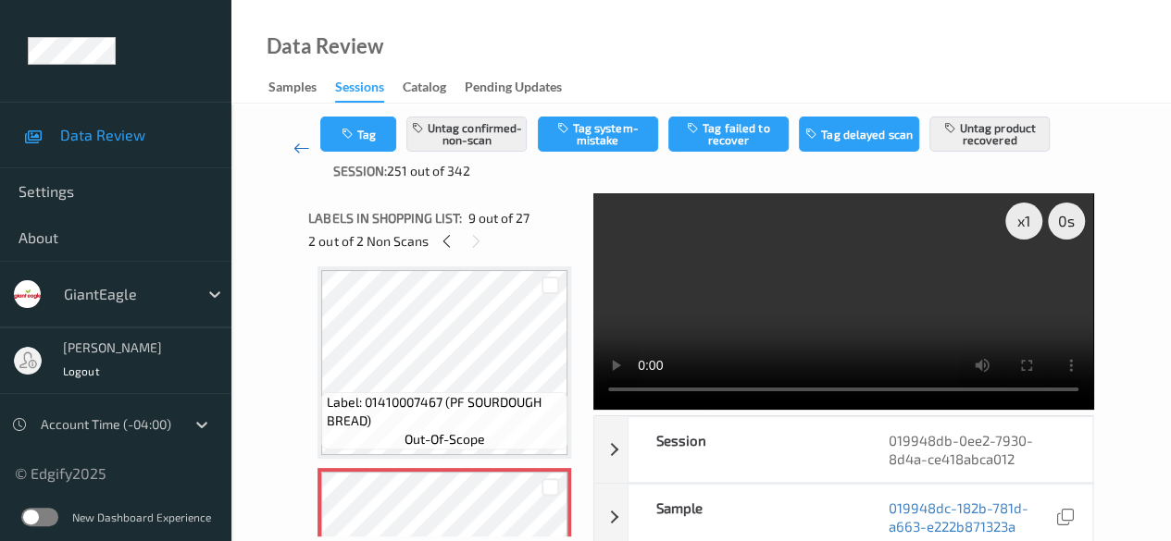
click at [294, 147] on icon at bounding box center [301, 148] width 17 height 19
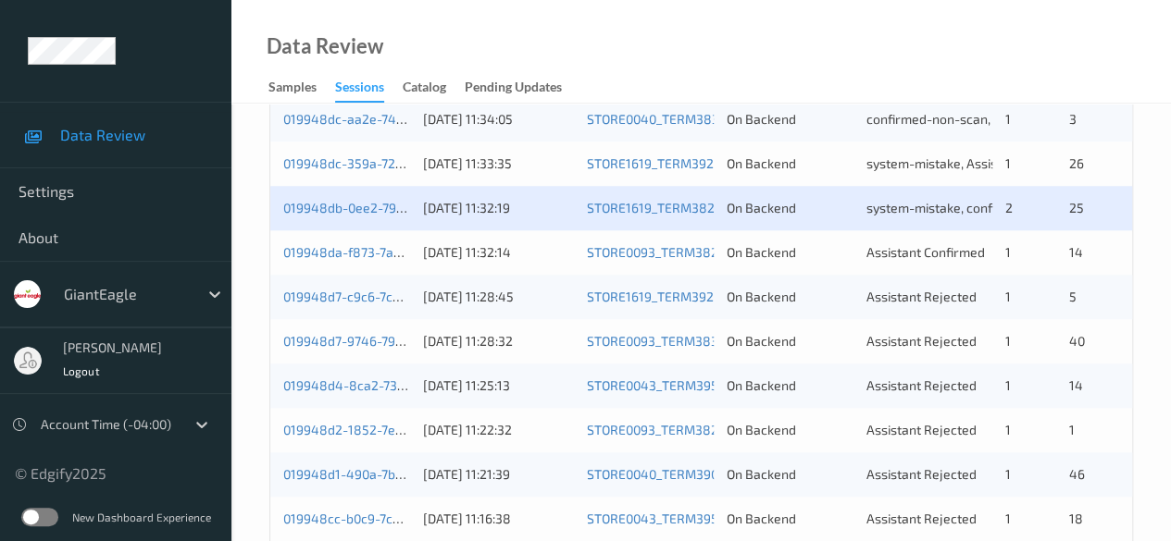
scroll to position [926, 0]
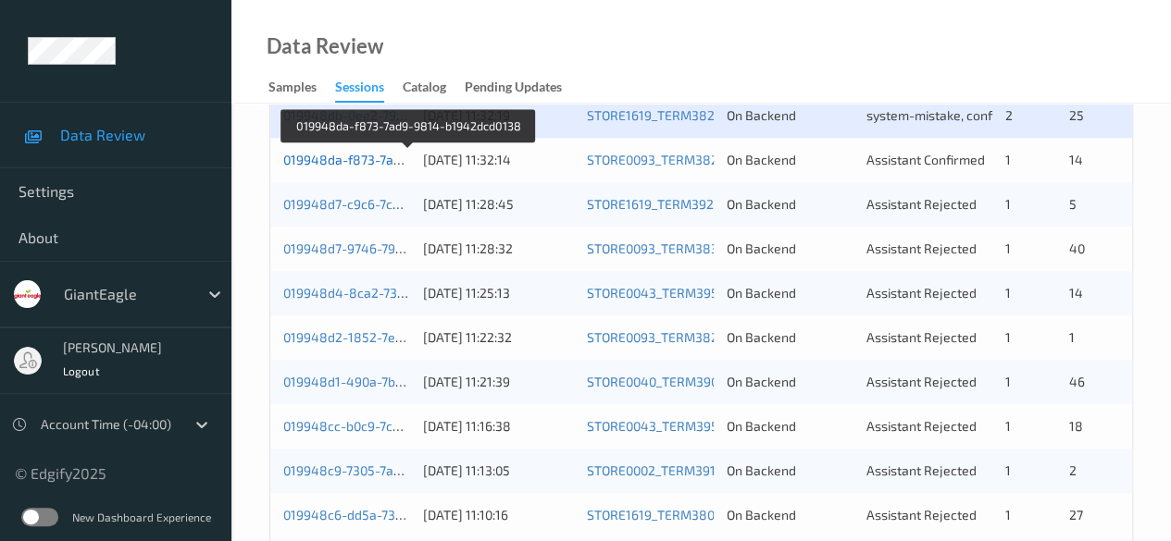
click at [379, 153] on link "019948da-f873-7ad9-9814-b1942dcd0138" at bounding box center [409, 160] width 252 height 16
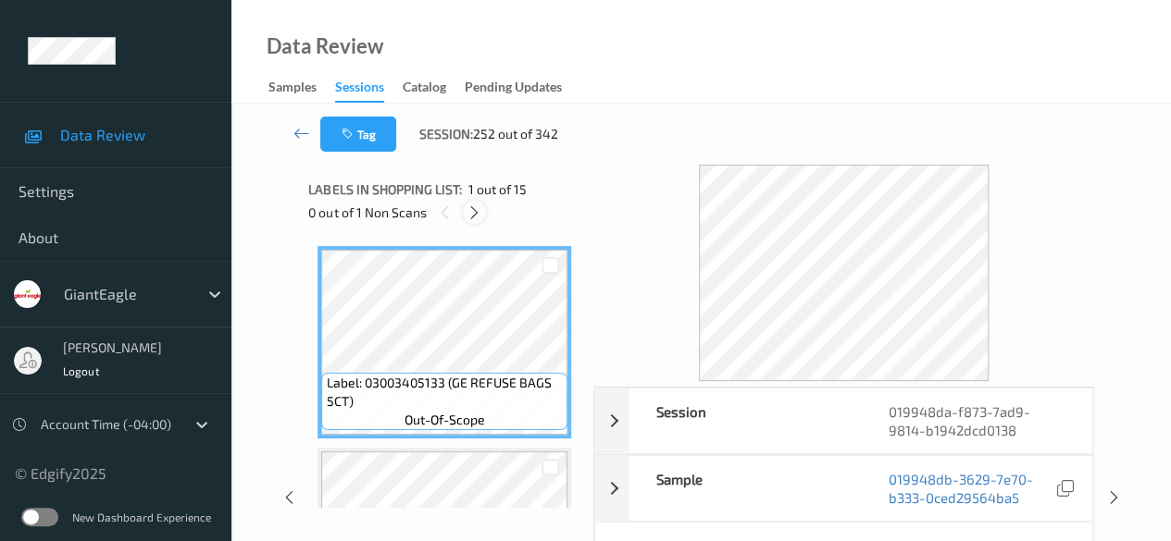
click at [472, 216] on icon at bounding box center [474, 213] width 16 height 17
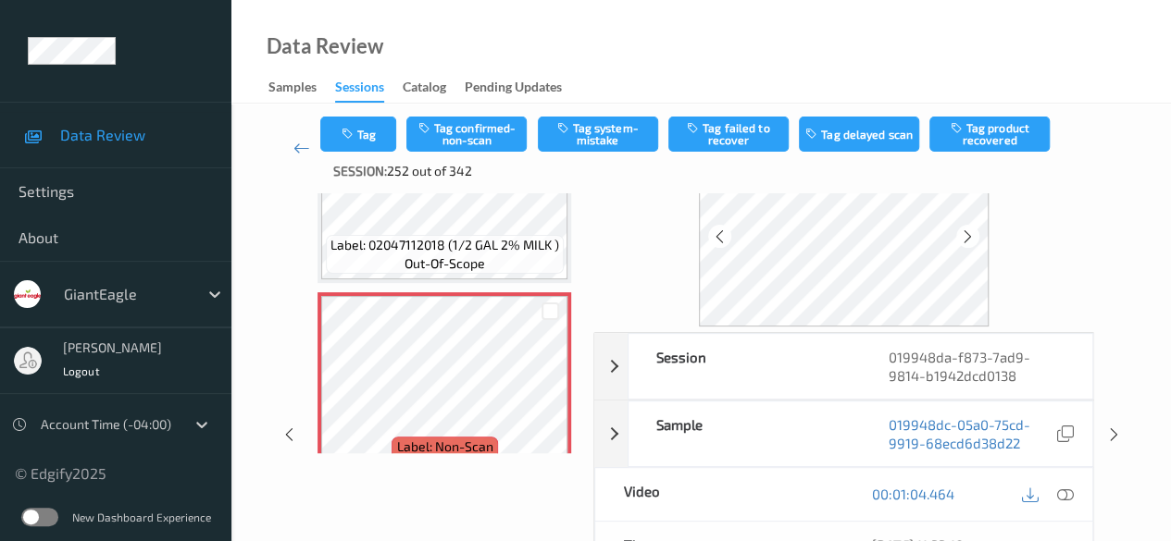
scroll to position [185, 0]
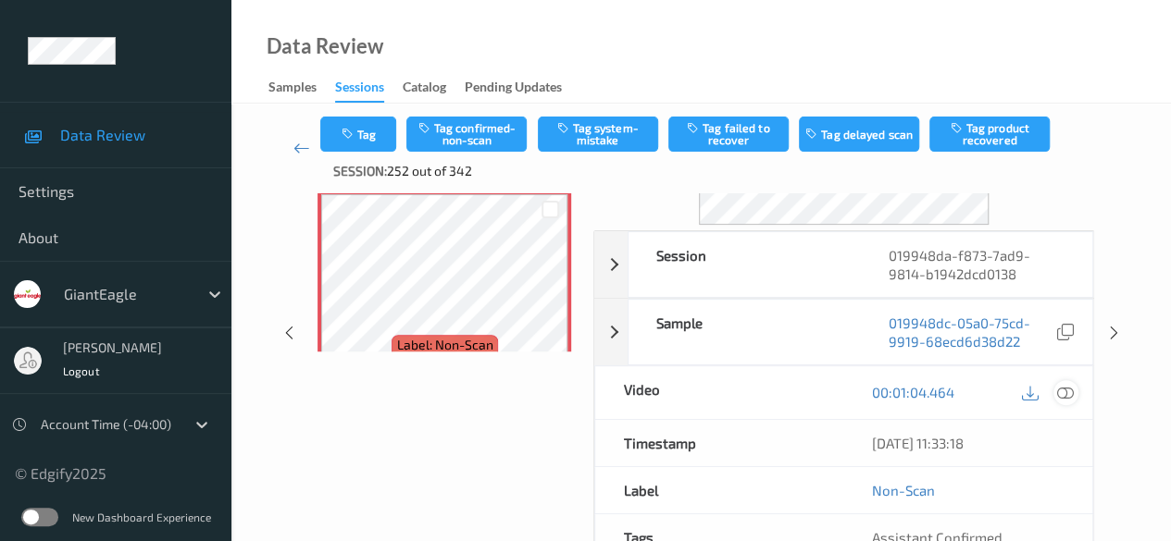
click at [1064, 395] on icon at bounding box center [1065, 392] width 17 height 17
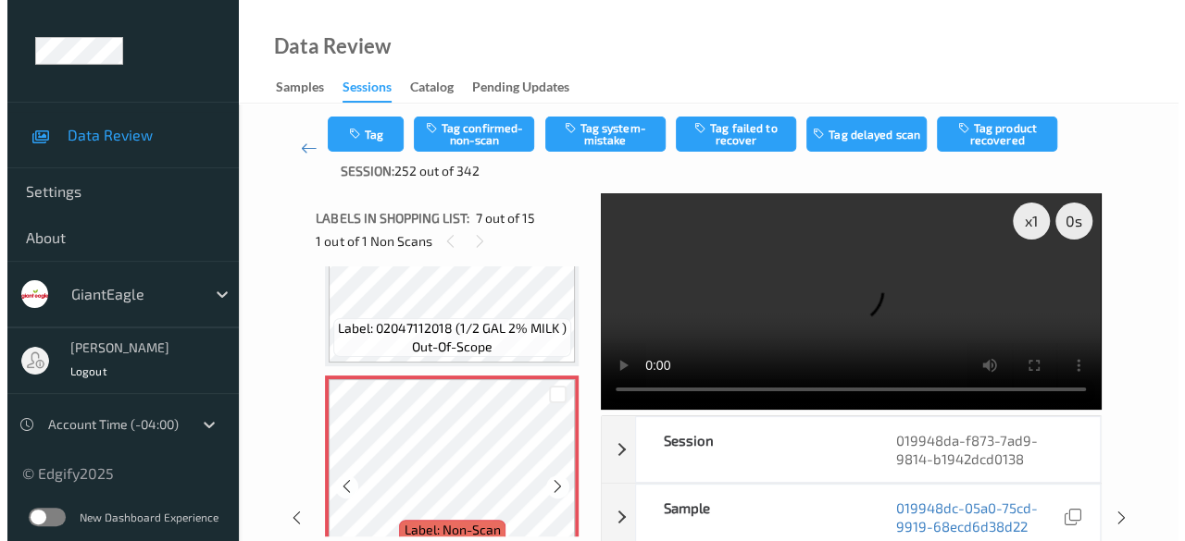
scroll to position [1203, 0]
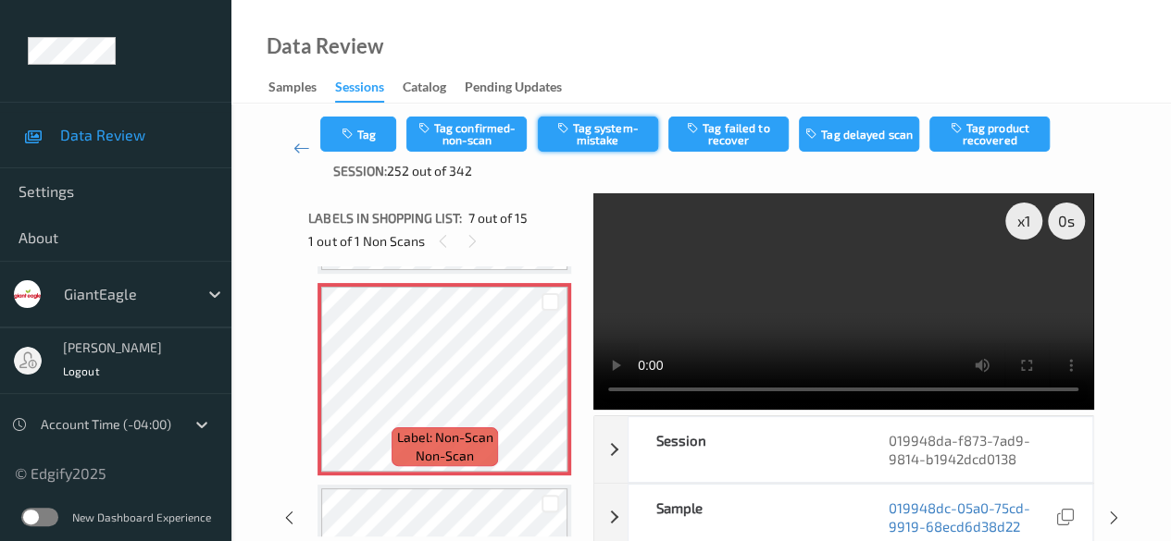
click at [603, 122] on button "Tag system-mistake" at bounding box center [598, 134] width 120 height 35
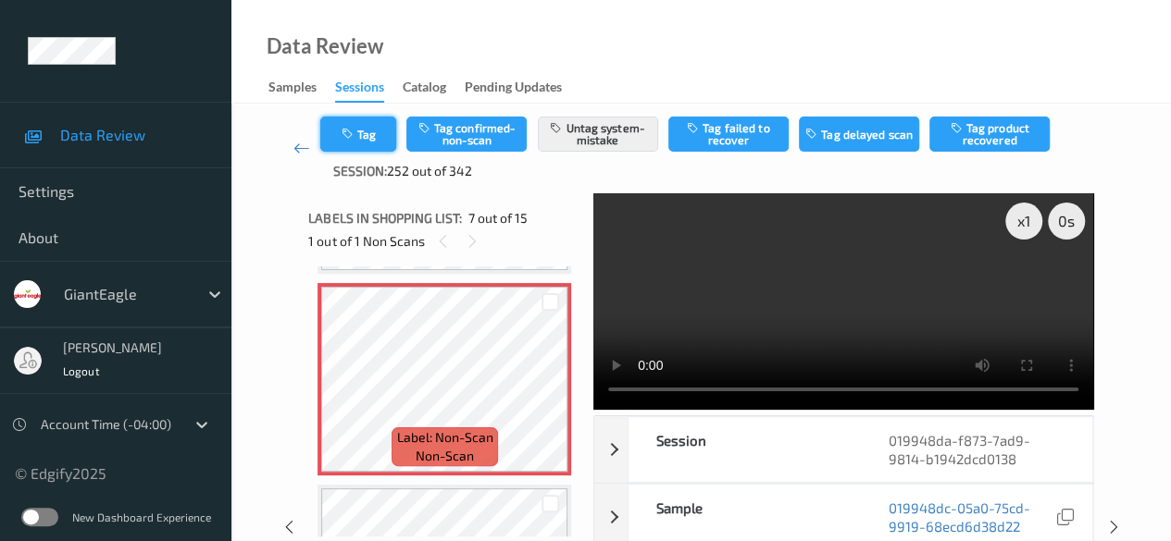
click at [362, 135] on button "Tag" at bounding box center [358, 134] width 76 height 35
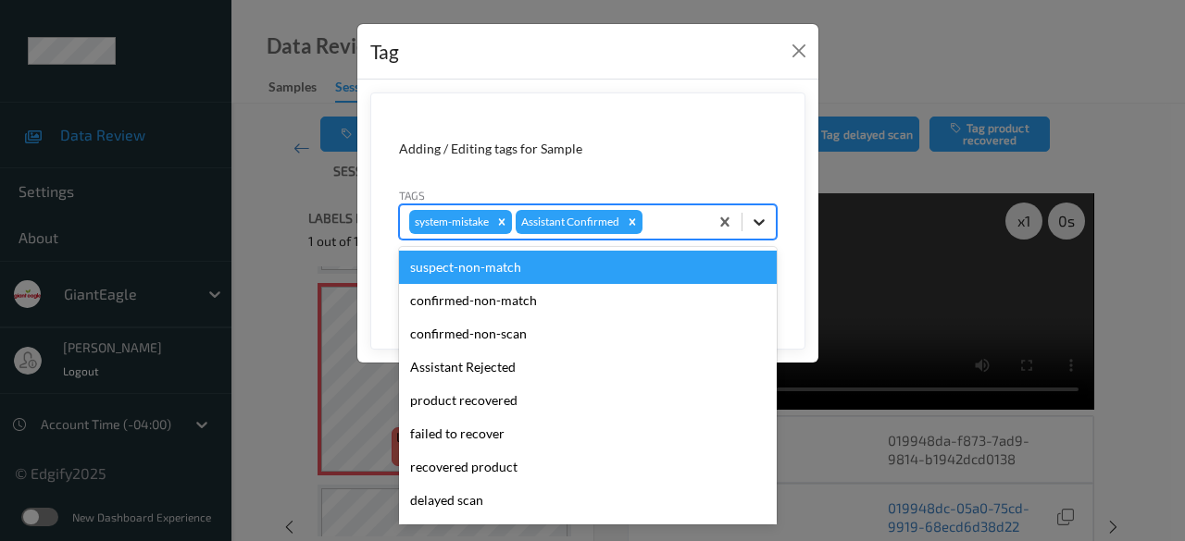
click at [764, 224] on icon at bounding box center [759, 222] width 19 height 19
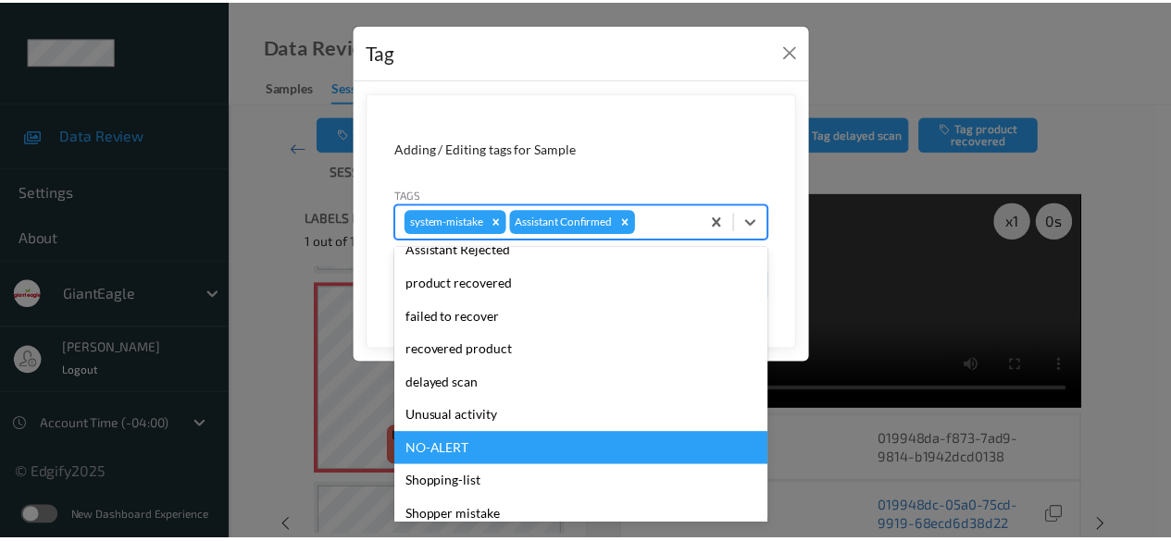
scroll to position [196, 0]
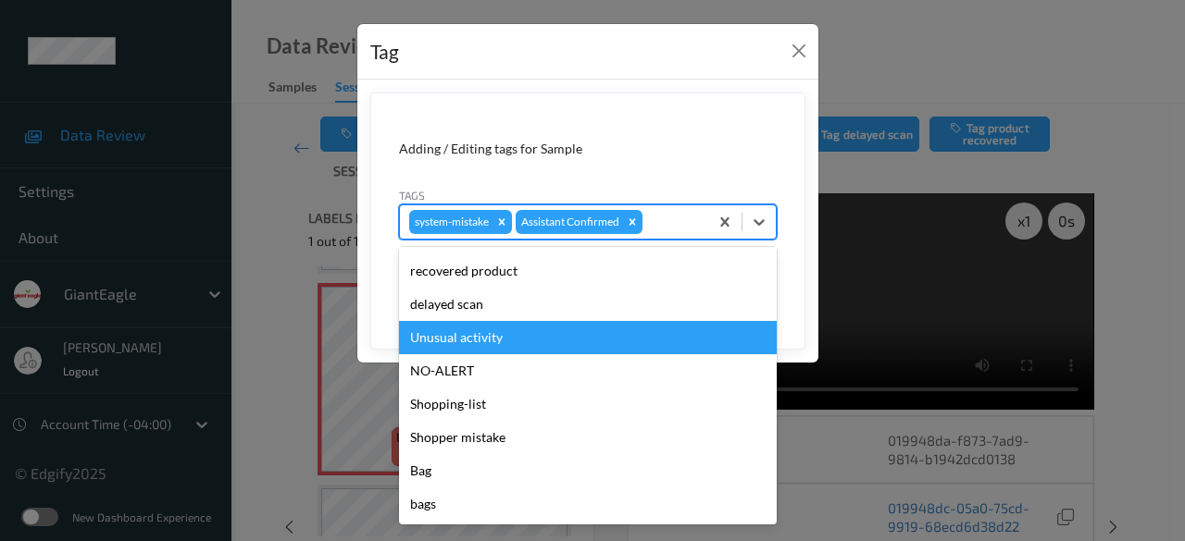
click at [494, 339] on div "Unusual activity" at bounding box center [588, 337] width 378 height 33
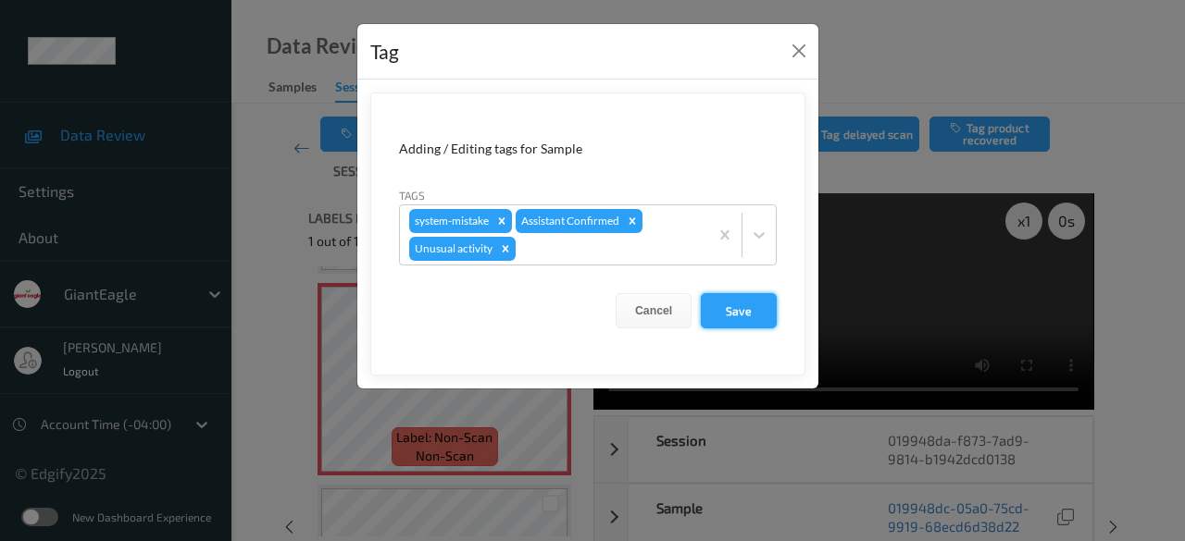
click at [739, 303] on button "Save" at bounding box center [739, 310] width 76 height 35
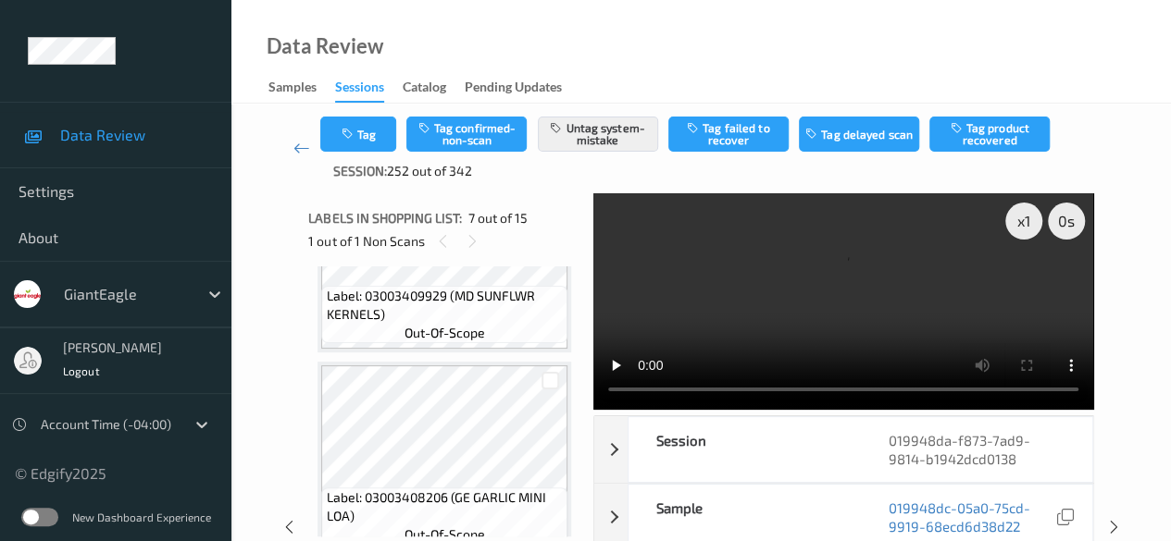
scroll to position [1573, 0]
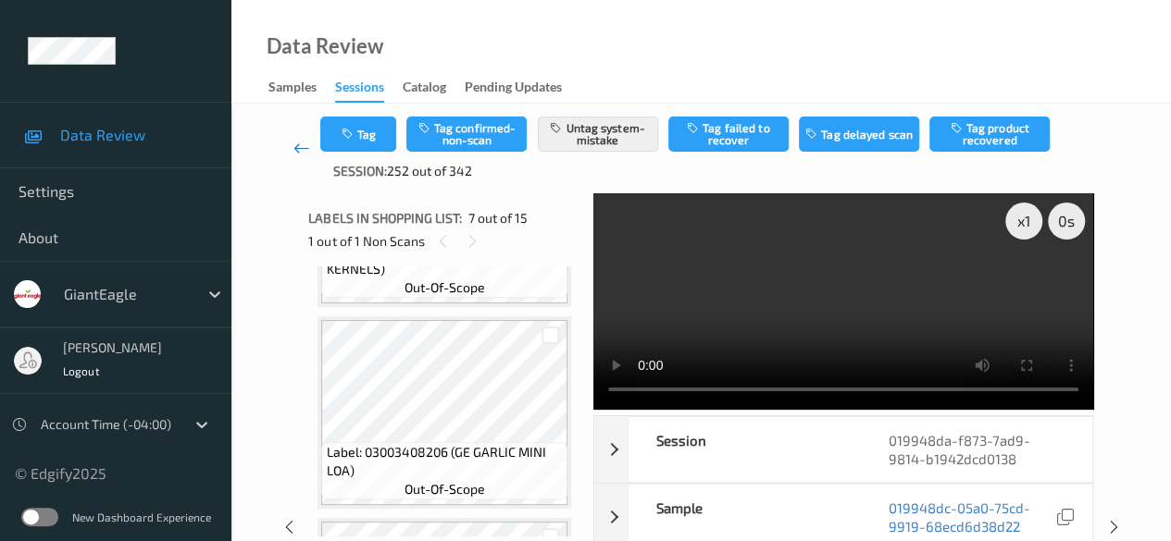
click at [306, 150] on icon at bounding box center [301, 148] width 17 height 19
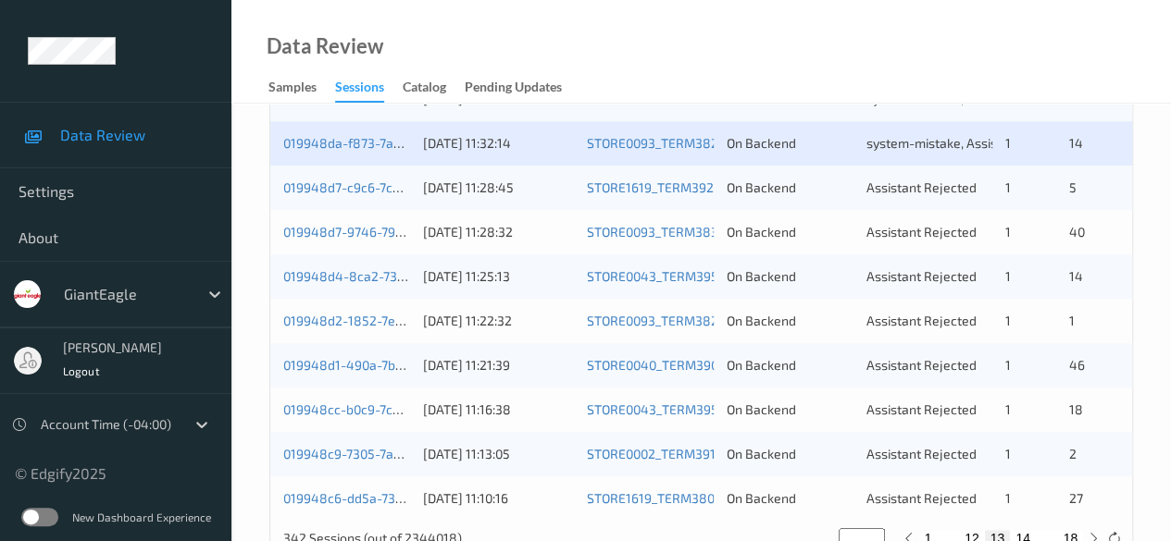
scroll to position [903, 0]
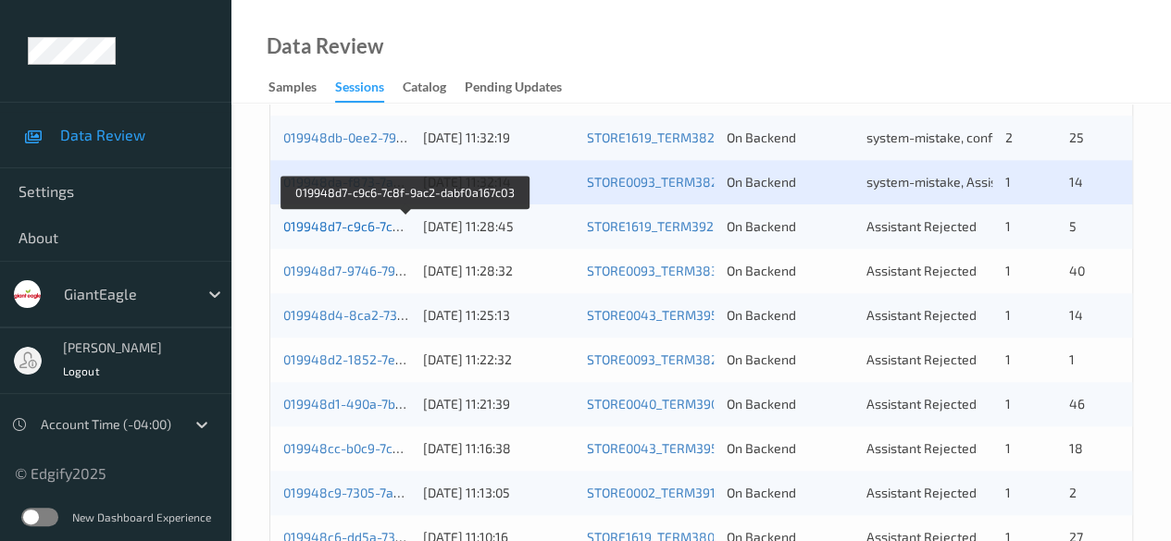
click at [362, 223] on link "019948d7-c9c6-7c8f-9ac2-dabf0a167c03" at bounding box center [405, 226] width 244 height 16
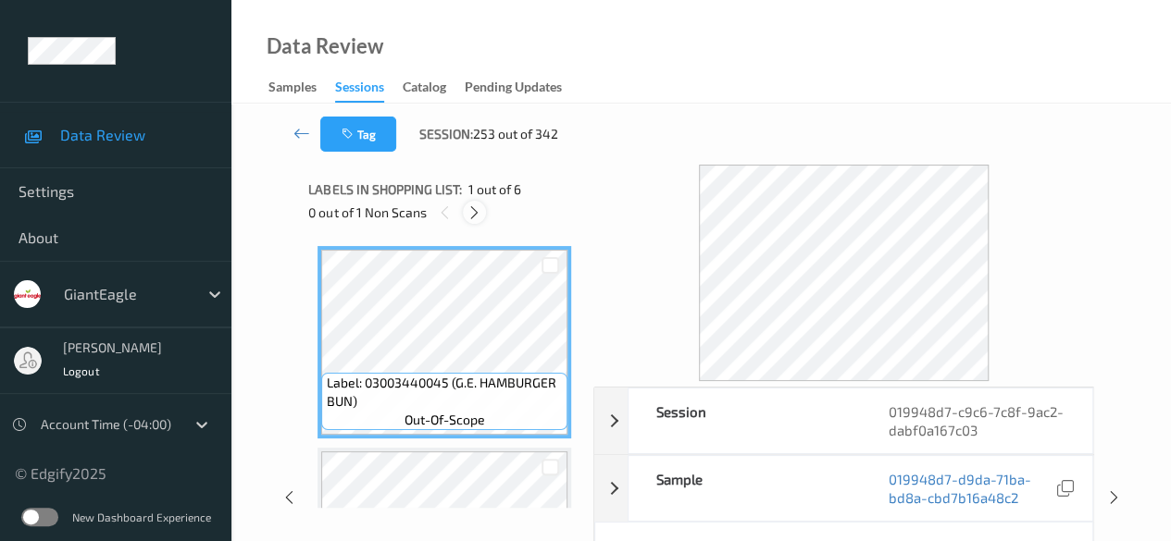
click at [479, 212] on icon at bounding box center [474, 213] width 16 height 17
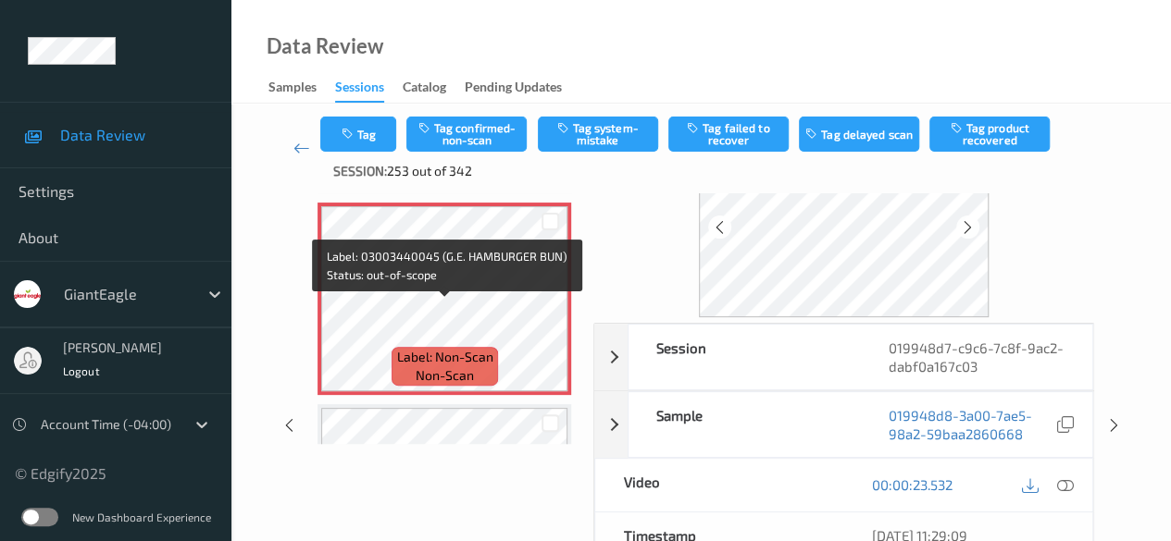
scroll to position [800, 0]
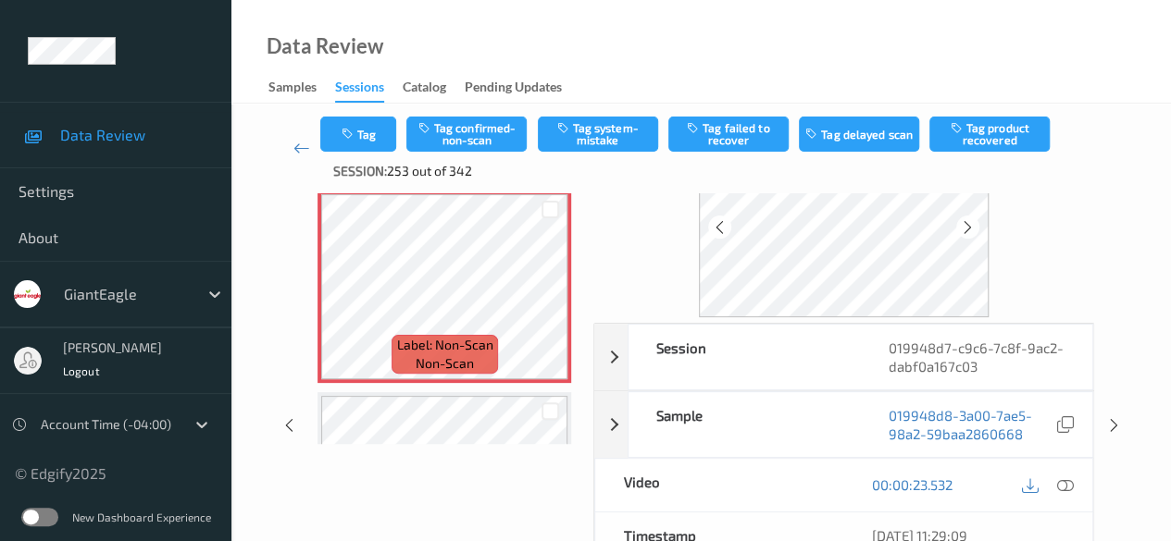
click at [1068, 477] on icon at bounding box center [1065, 485] width 17 height 17
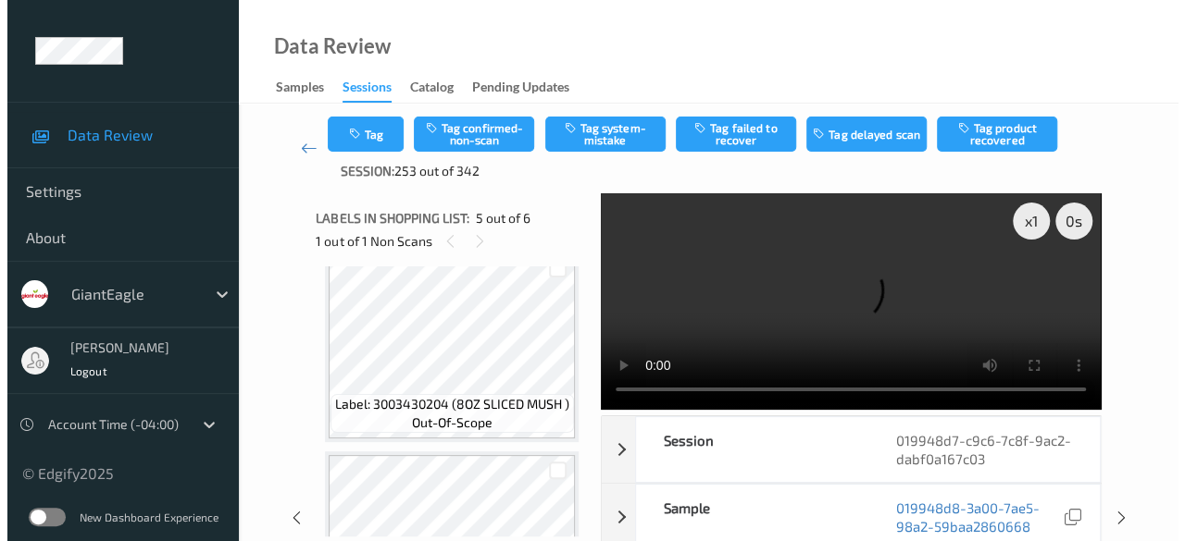
scroll to position [522, 0]
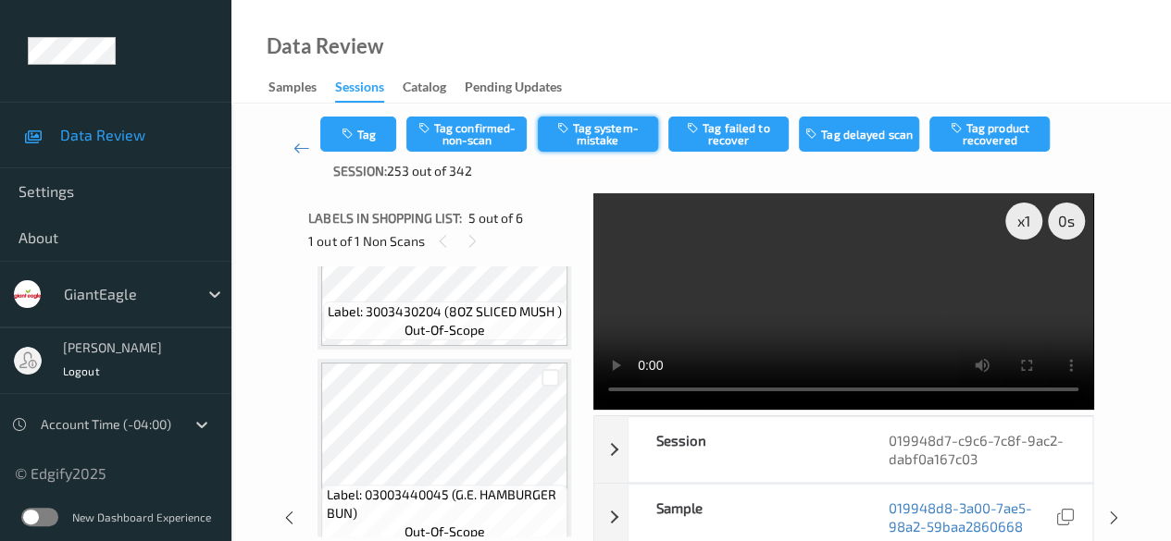
click at [589, 136] on button "Tag system-mistake" at bounding box center [598, 134] width 120 height 35
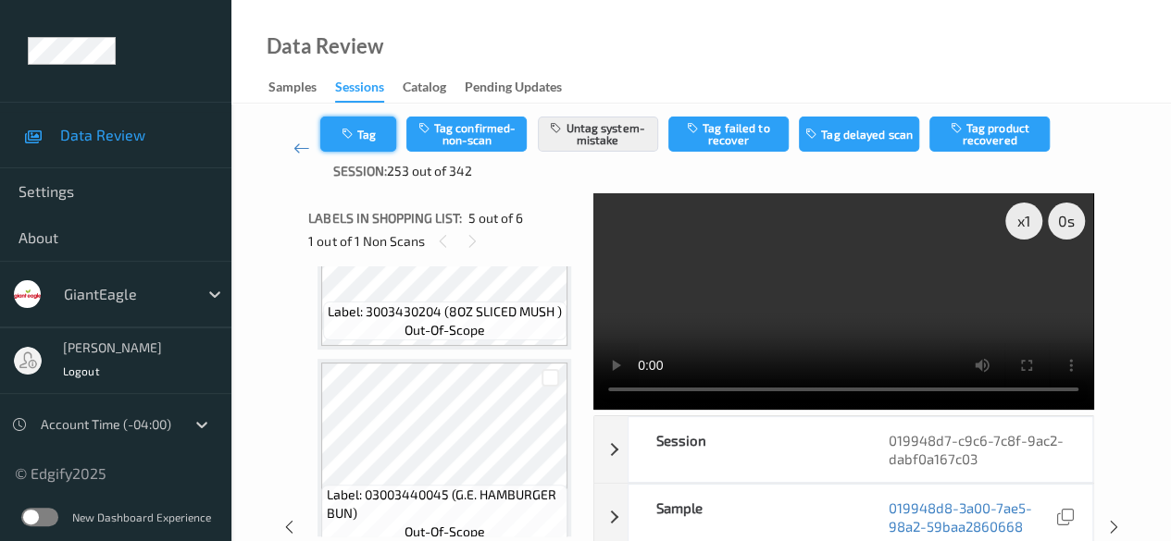
click at [356, 136] on icon "button" at bounding box center [349, 134] width 16 height 13
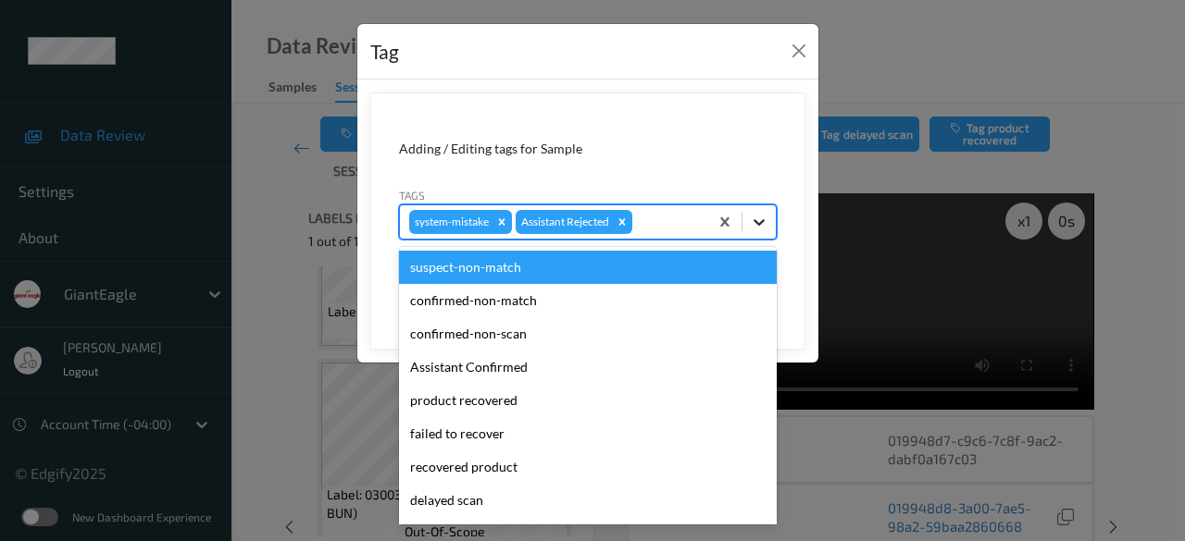
click at [763, 219] on icon at bounding box center [758, 222] width 11 height 6
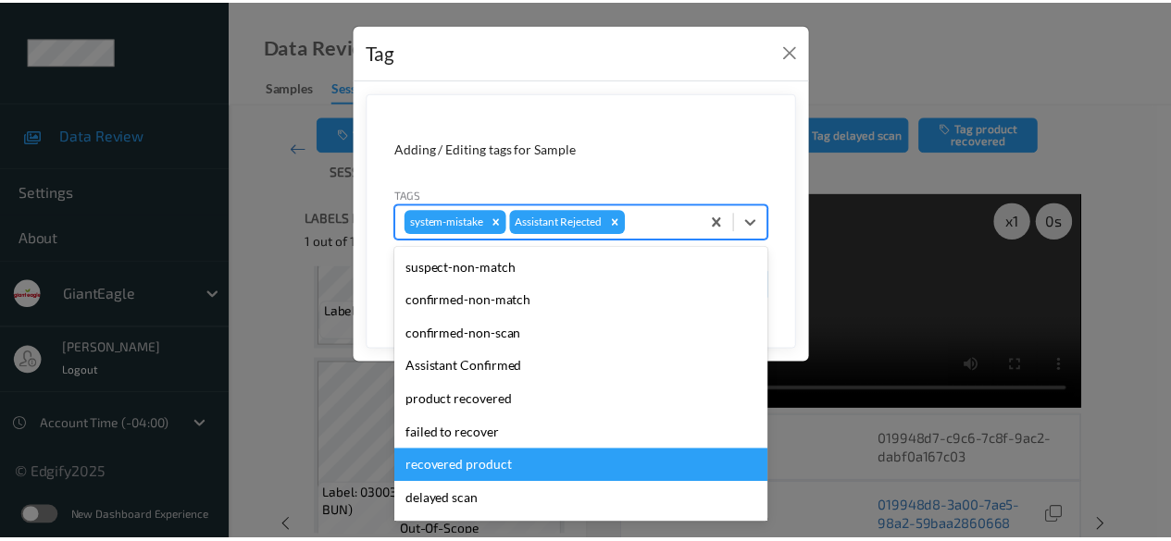
scroll to position [196, 0]
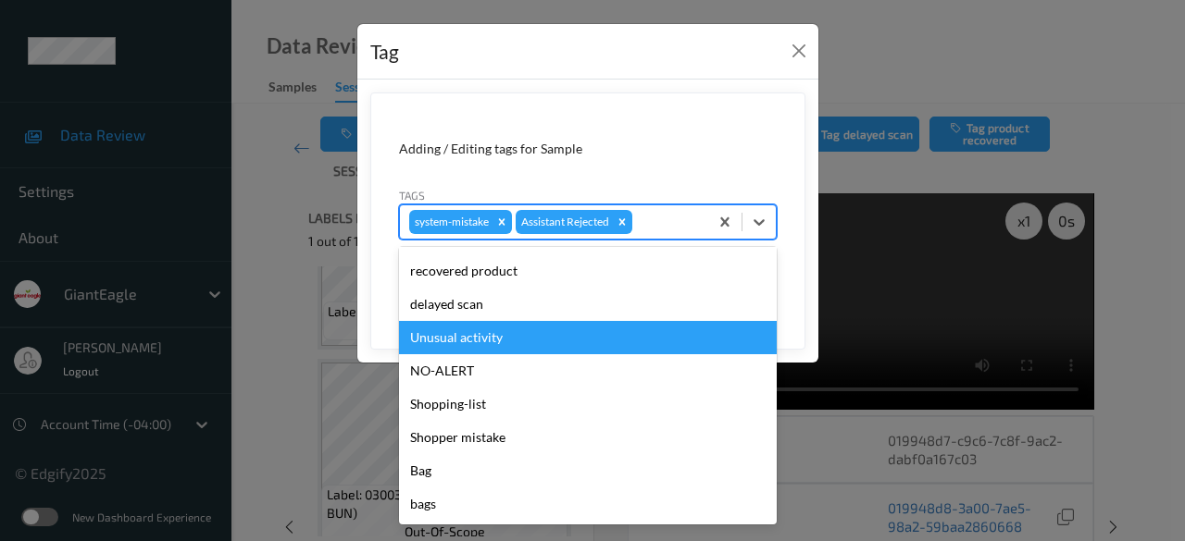
click at [529, 343] on div "Unusual activity" at bounding box center [588, 337] width 378 height 33
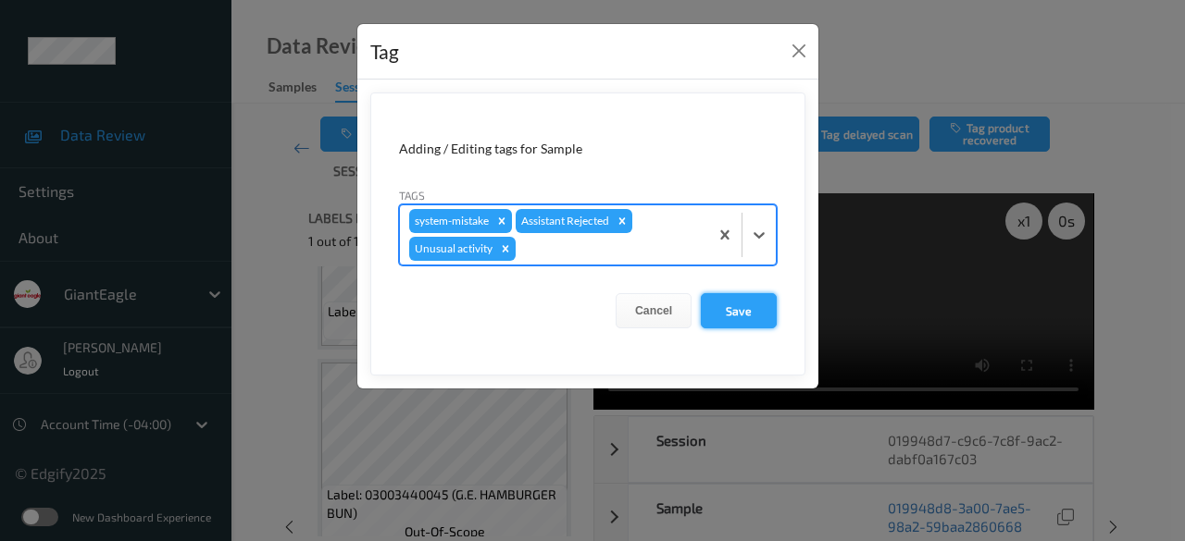
click at [718, 305] on button "Save" at bounding box center [739, 310] width 76 height 35
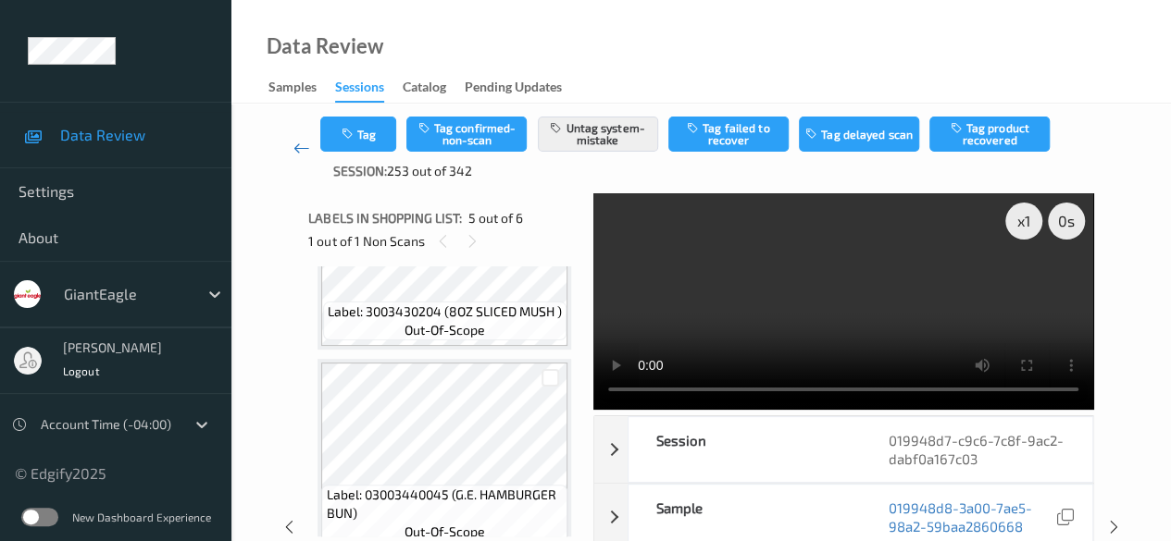
click at [297, 148] on icon at bounding box center [301, 148] width 17 height 19
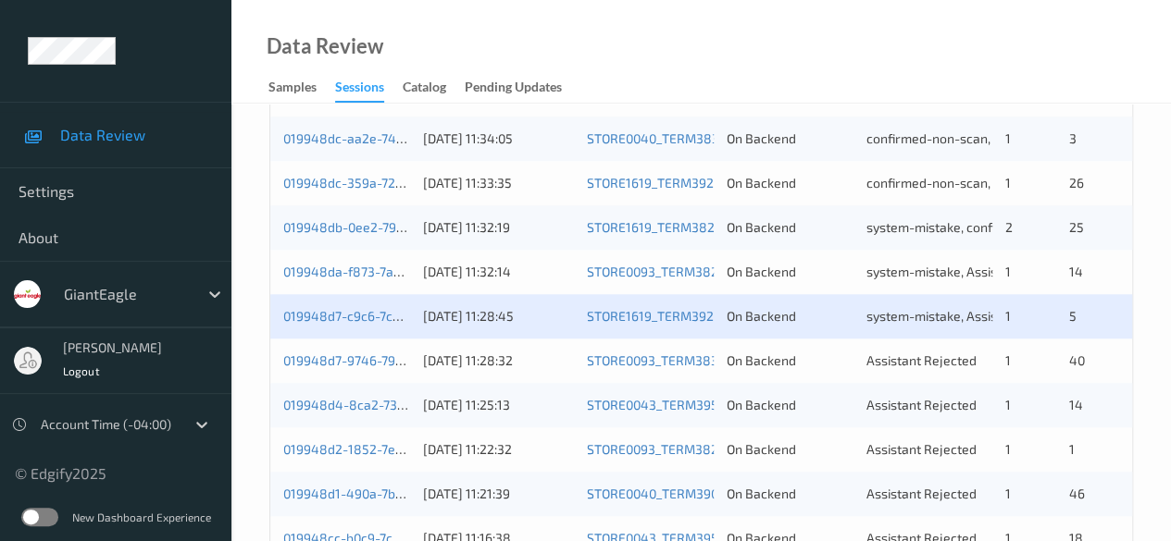
scroll to position [996, 0]
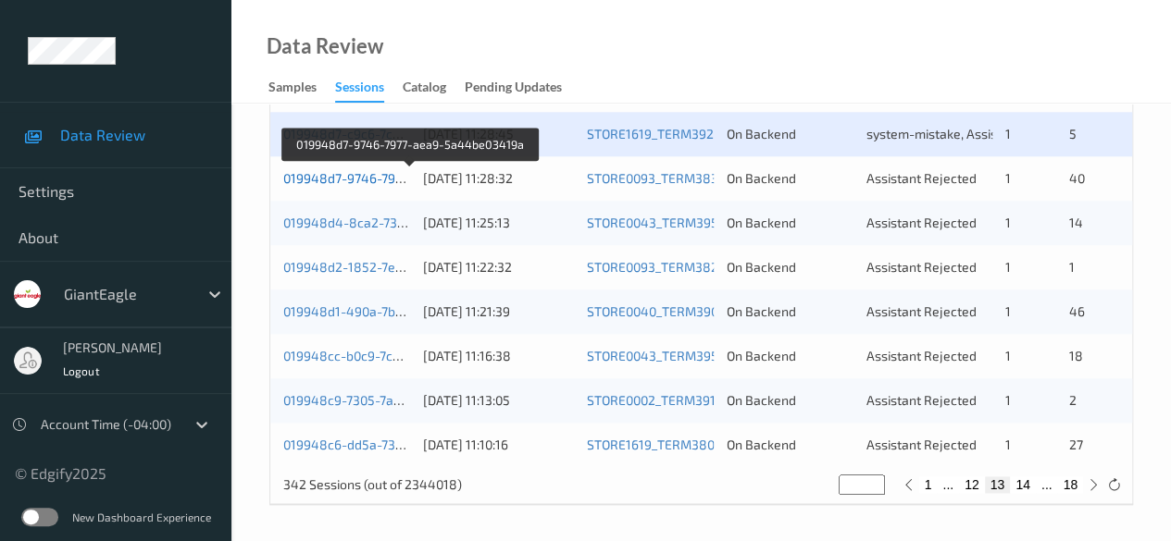
click at [337, 177] on link "019948d7-9746-7977-aea9-5a44be03419a" at bounding box center [410, 178] width 255 height 16
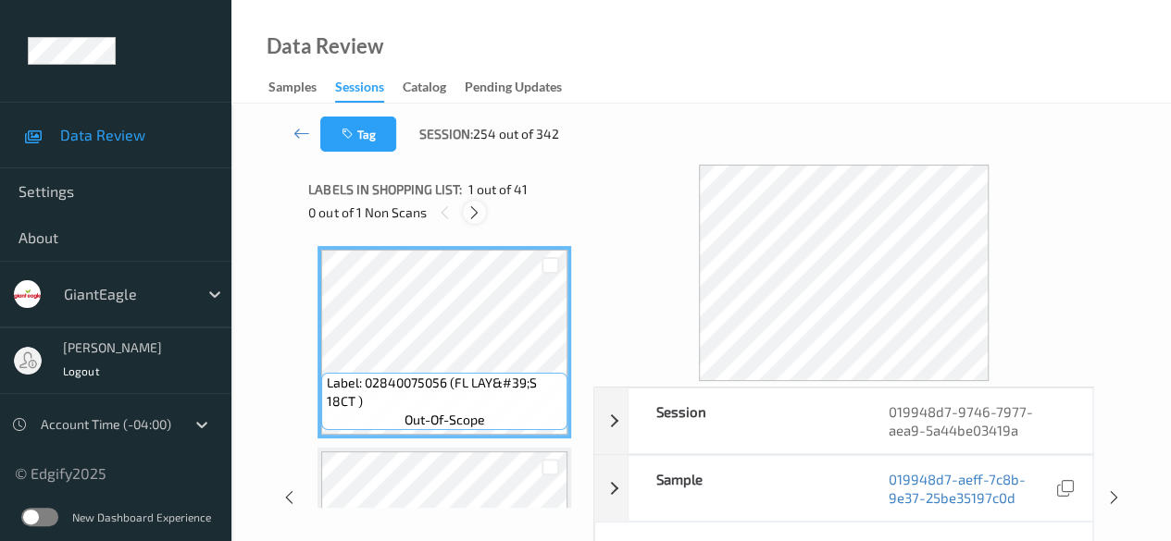
click at [474, 218] on icon at bounding box center [474, 213] width 16 height 17
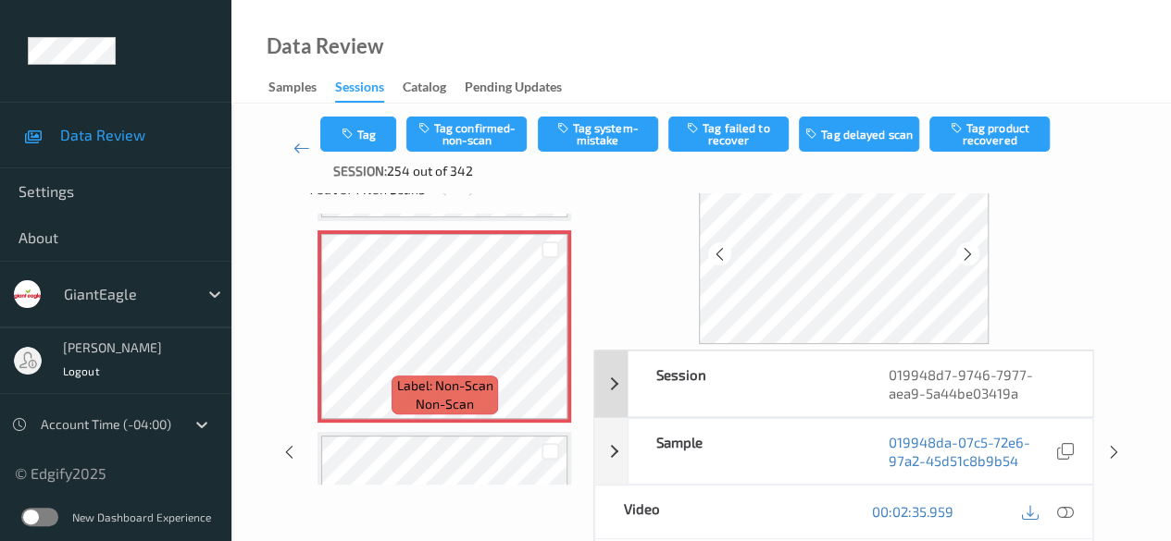
scroll to position [93, 0]
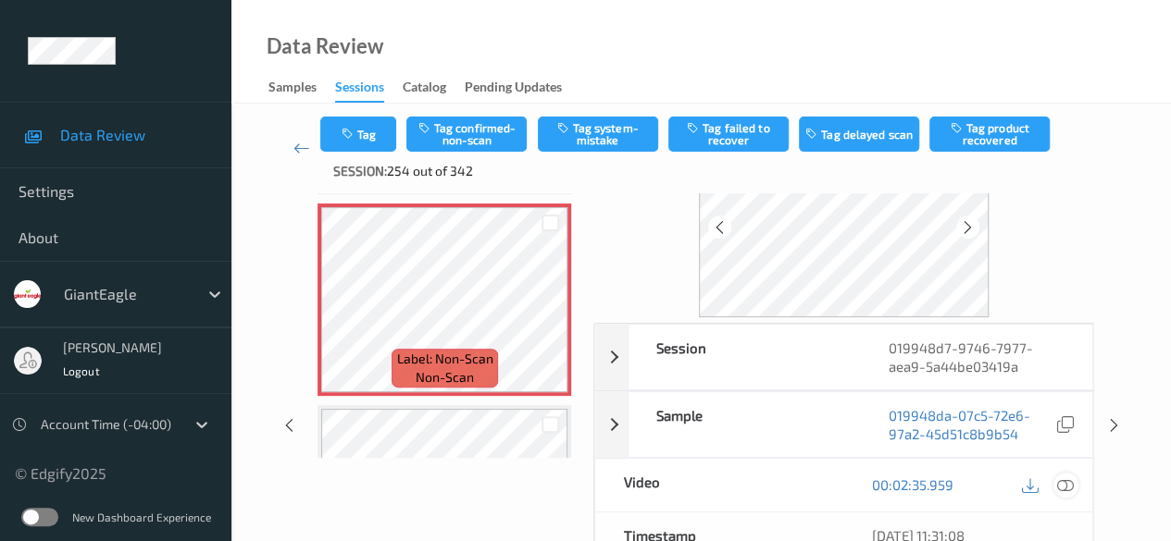
click at [1073, 479] on icon at bounding box center [1065, 485] width 17 height 17
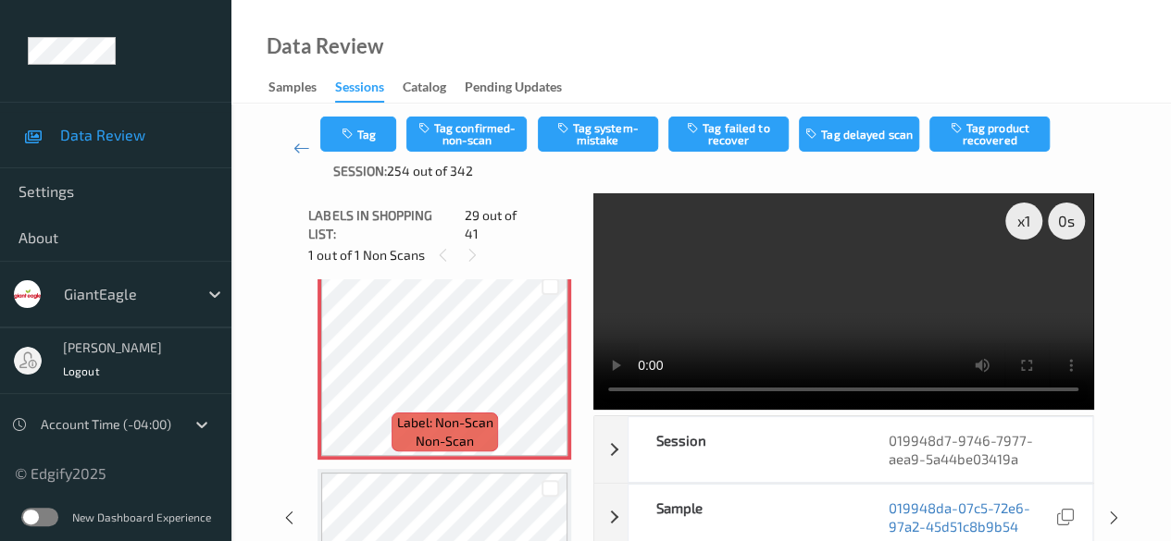
scroll to position [5642, 0]
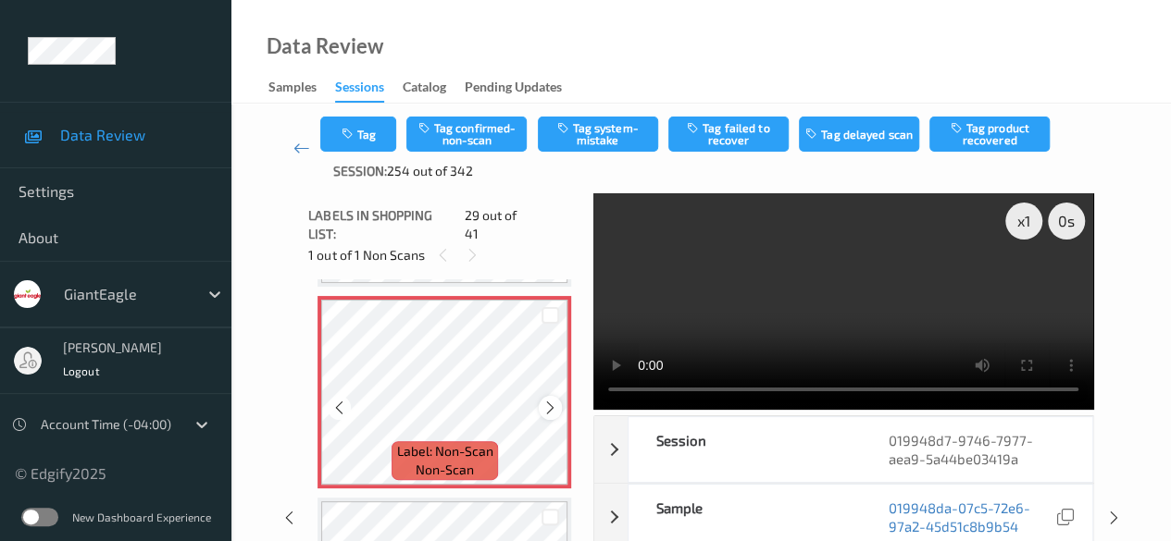
click at [553, 400] on icon at bounding box center [550, 408] width 16 height 17
click at [543, 400] on icon at bounding box center [550, 408] width 16 height 17
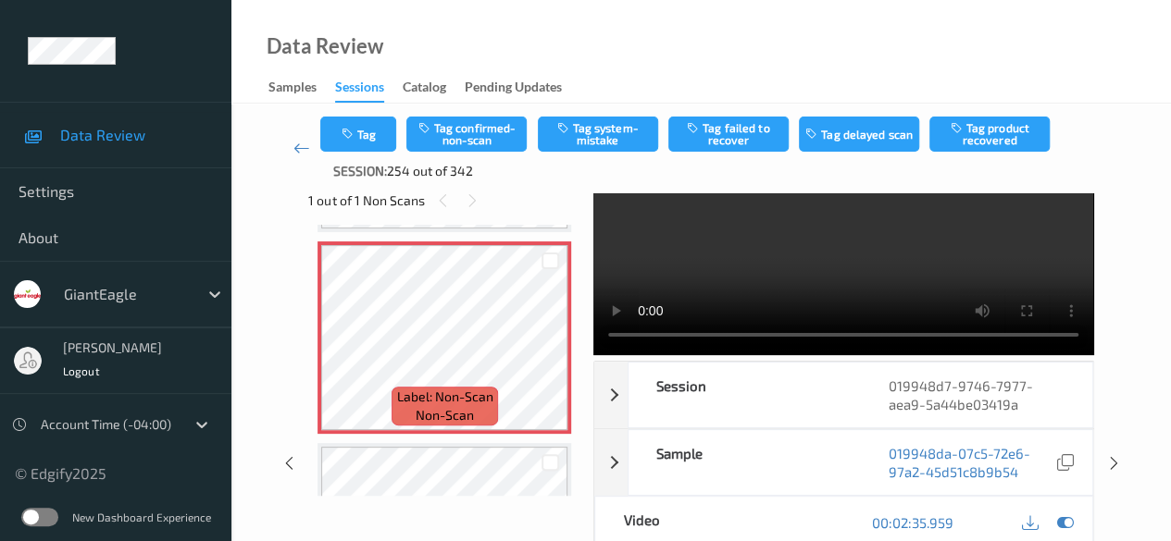
scroll to position [93, 0]
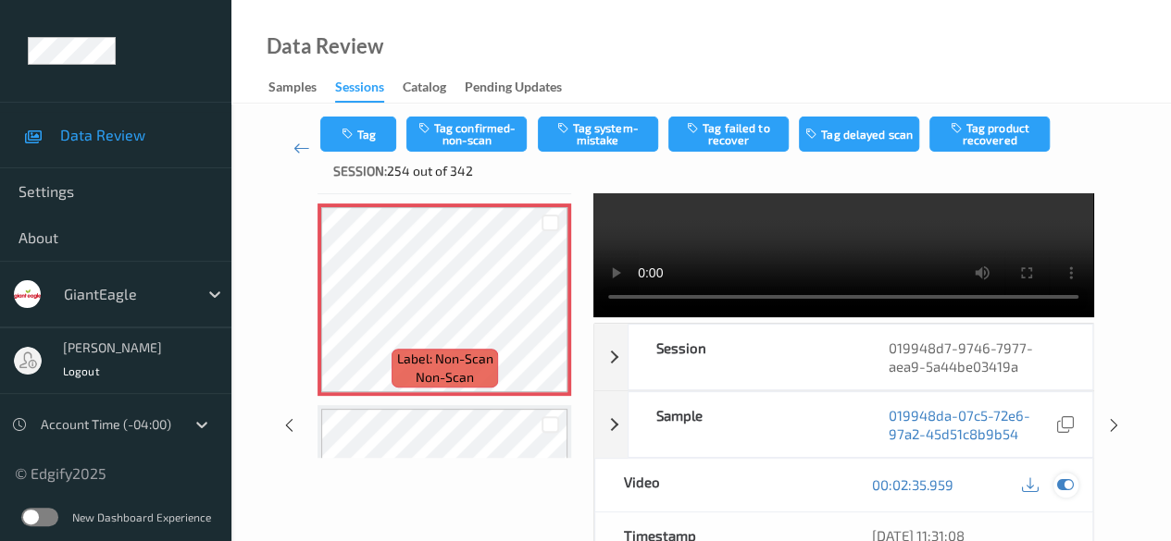
click at [1062, 483] on icon at bounding box center [1065, 485] width 17 height 17
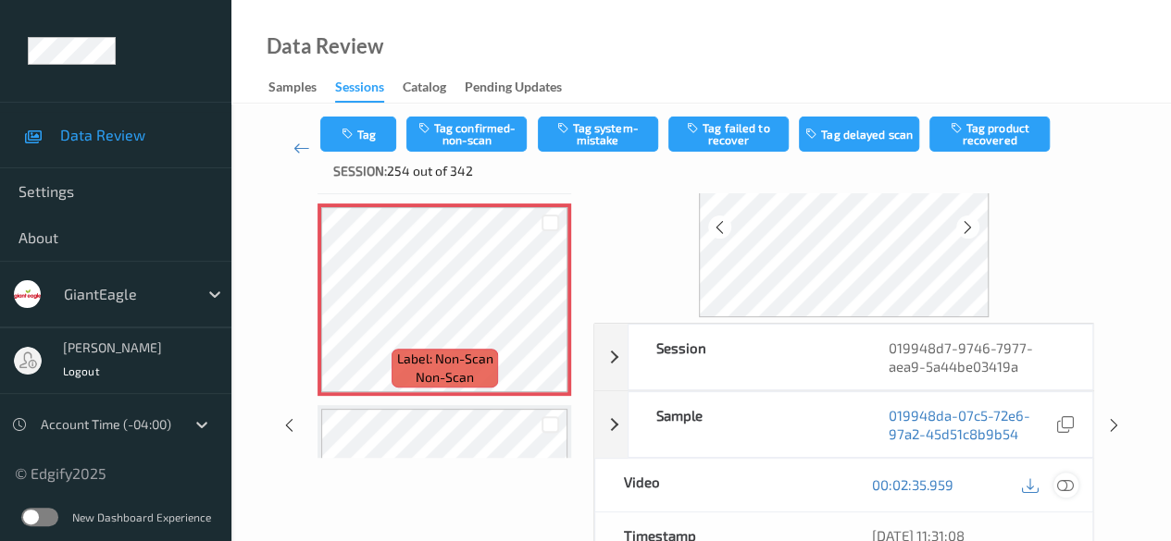
click at [1062, 488] on icon at bounding box center [1065, 485] width 17 height 17
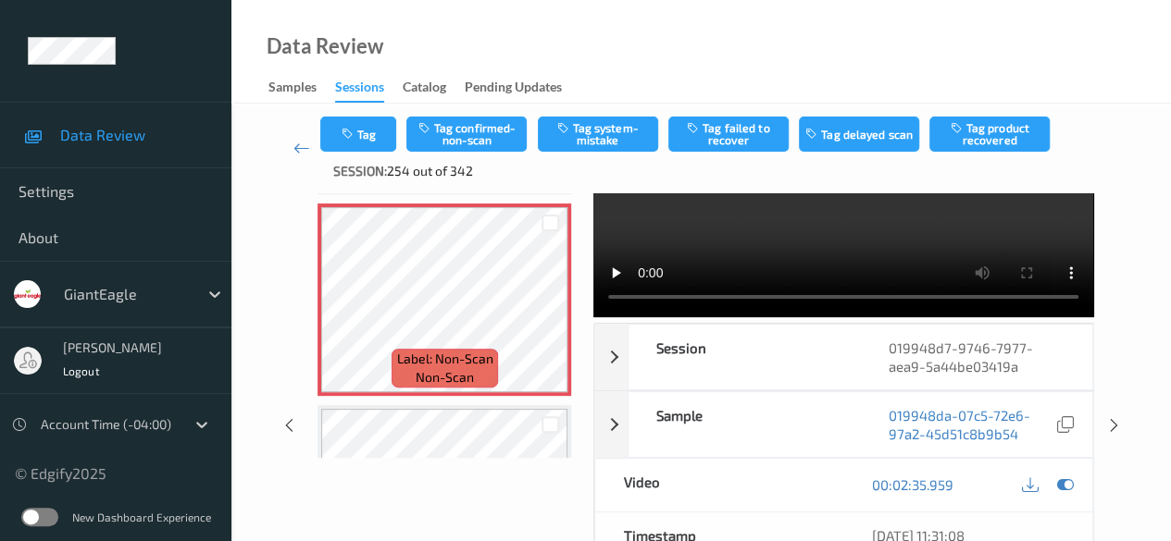
scroll to position [0, 0]
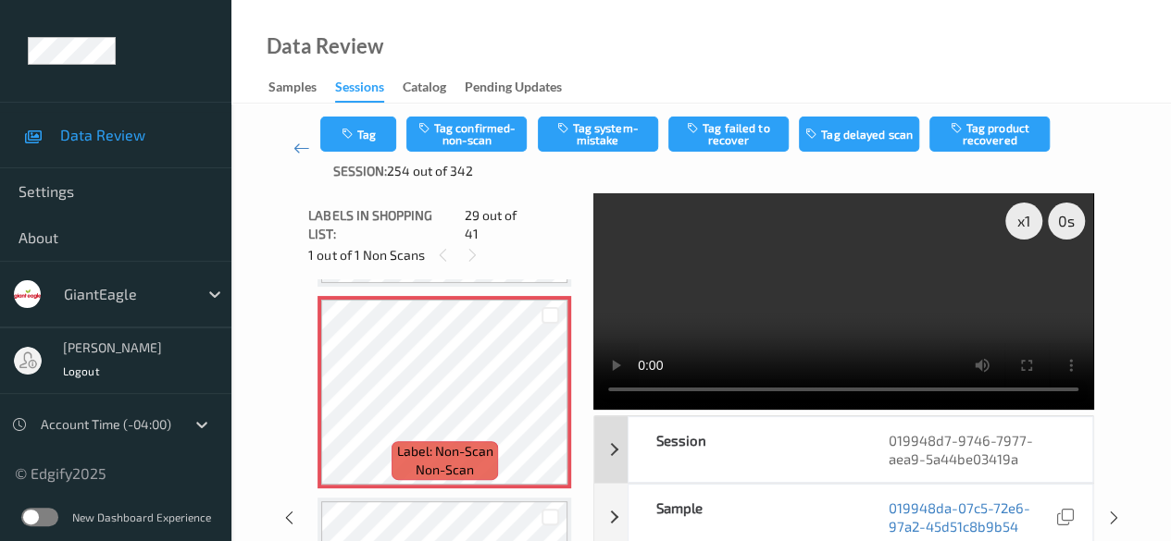
click at [786, 417] on div "Session 019948d7-9746-7977-aea9-5a44be03419a" at bounding box center [861, 450] width 466 height 67
click at [781, 417] on div "Session" at bounding box center [743, 449] width 231 height 65
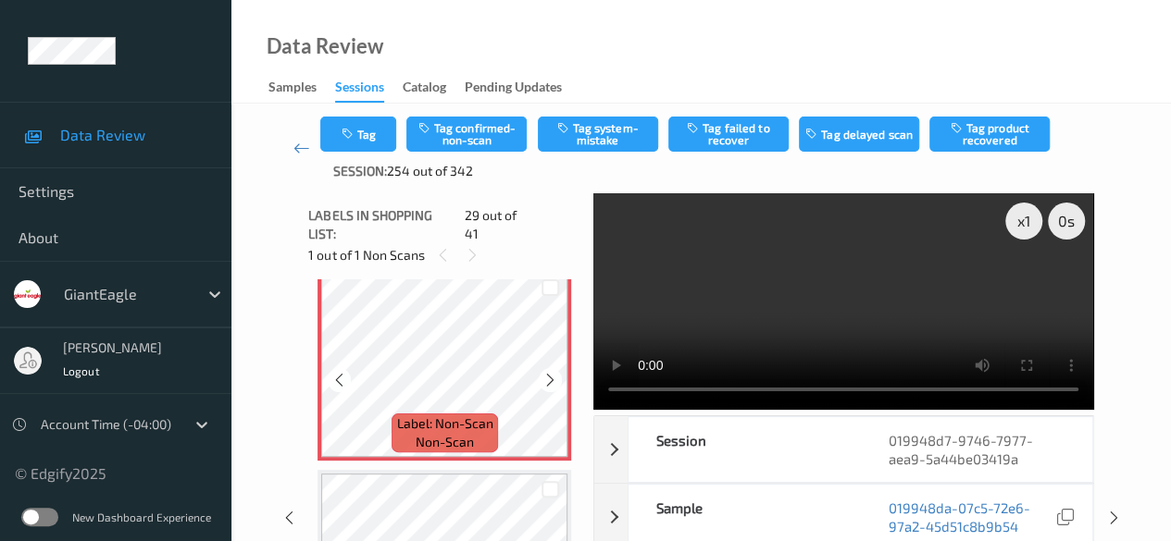
scroll to position [5642, 0]
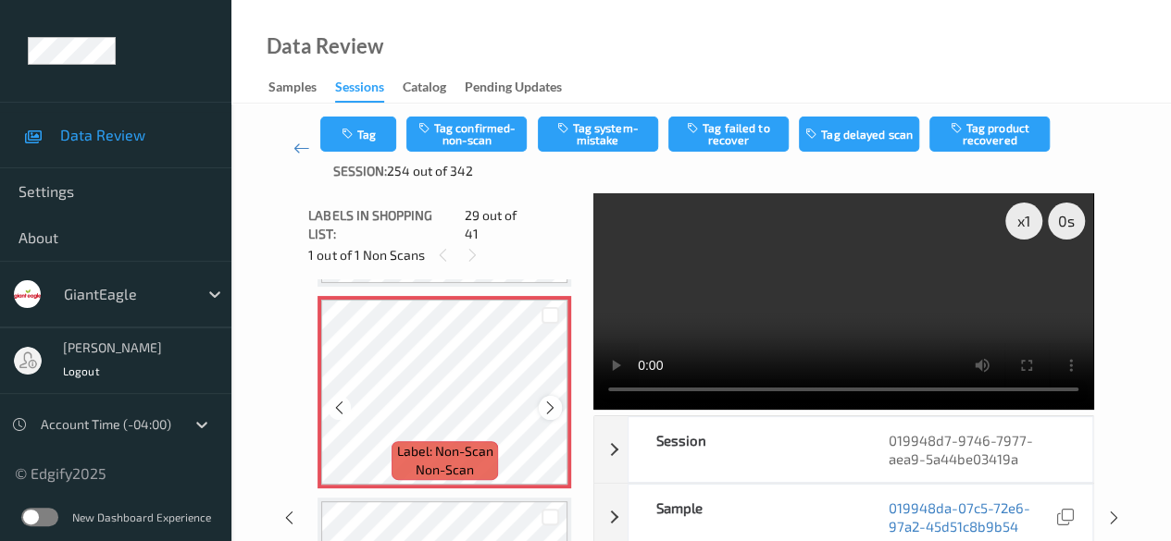
click at [548, 400] on icon at bounding box center [550, 408] width 16 height 17
click at [549, 400] on icon at bounding box center [550, 408] width 16 height 17
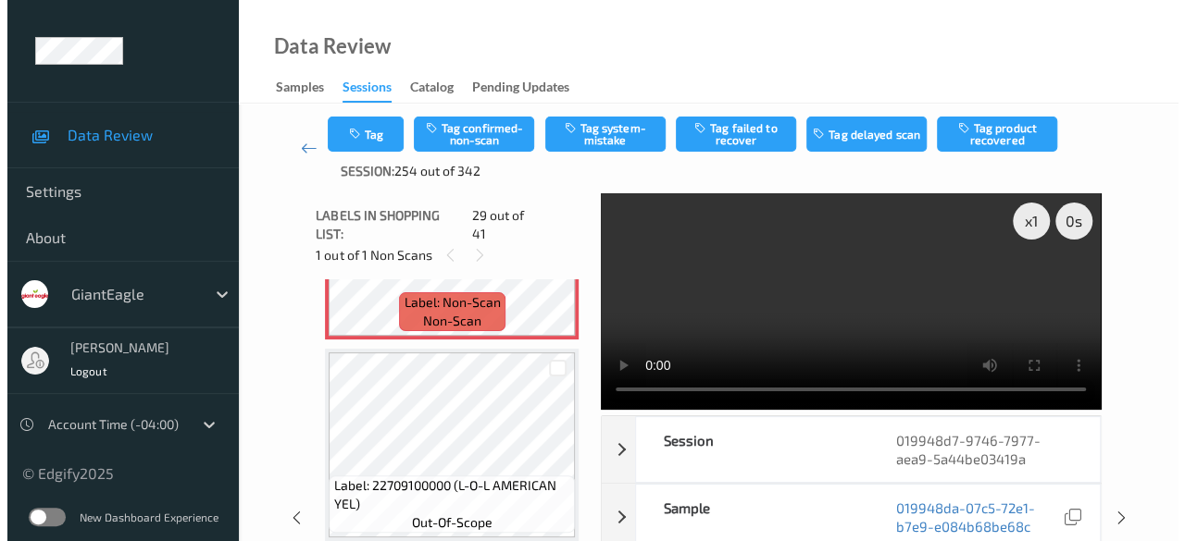
scroll to position [5827, 0]
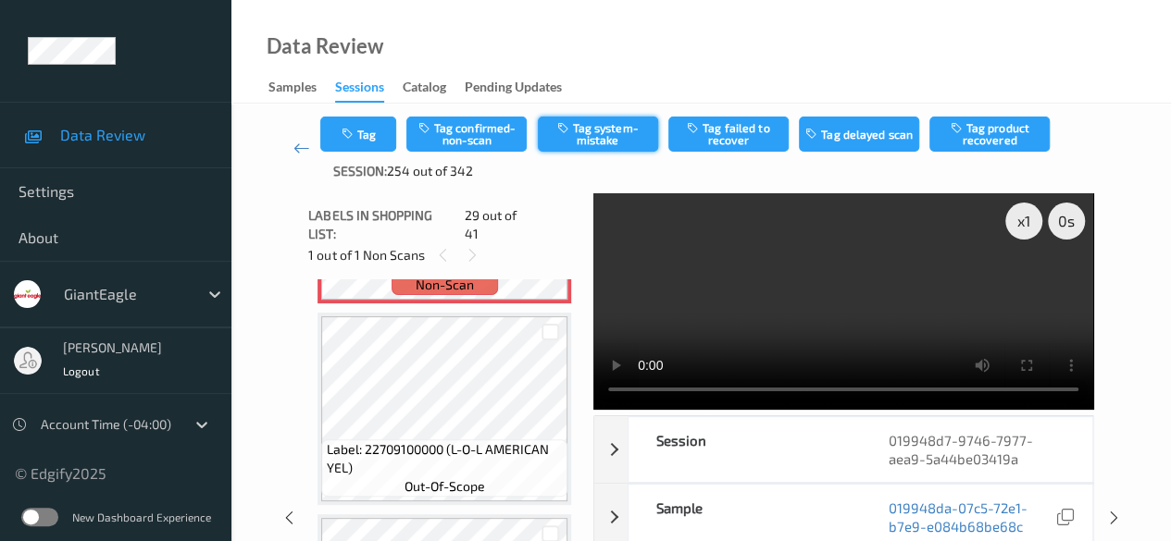
click at [596, 132] on button "Tag system-mistake" at bounding box center [598, 134] width 120 height 35
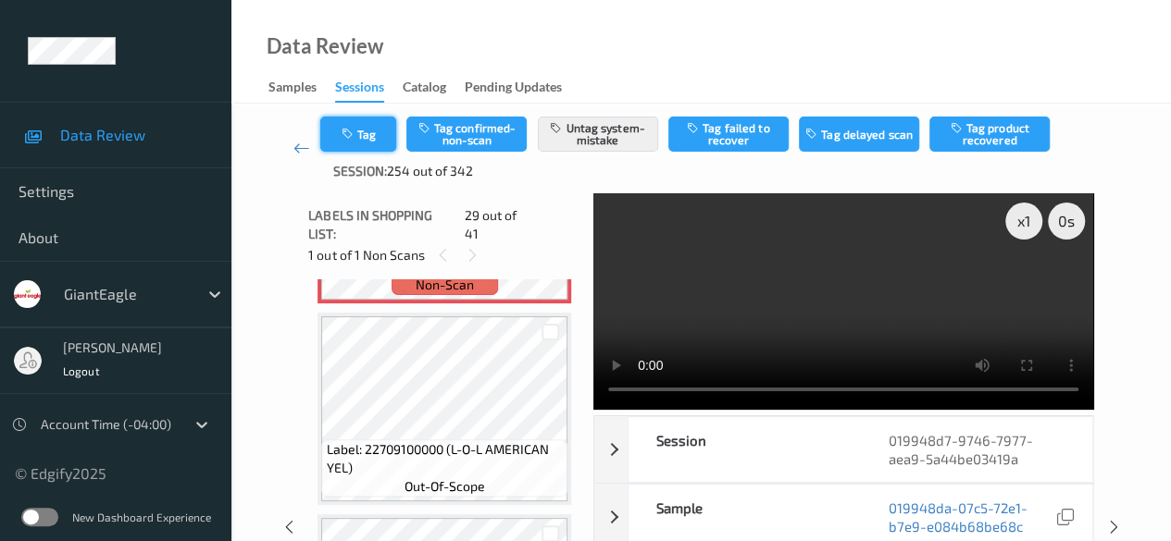
click at [363, 136] on button "Tag" at bounding box center [358, 134] width 76 height 35
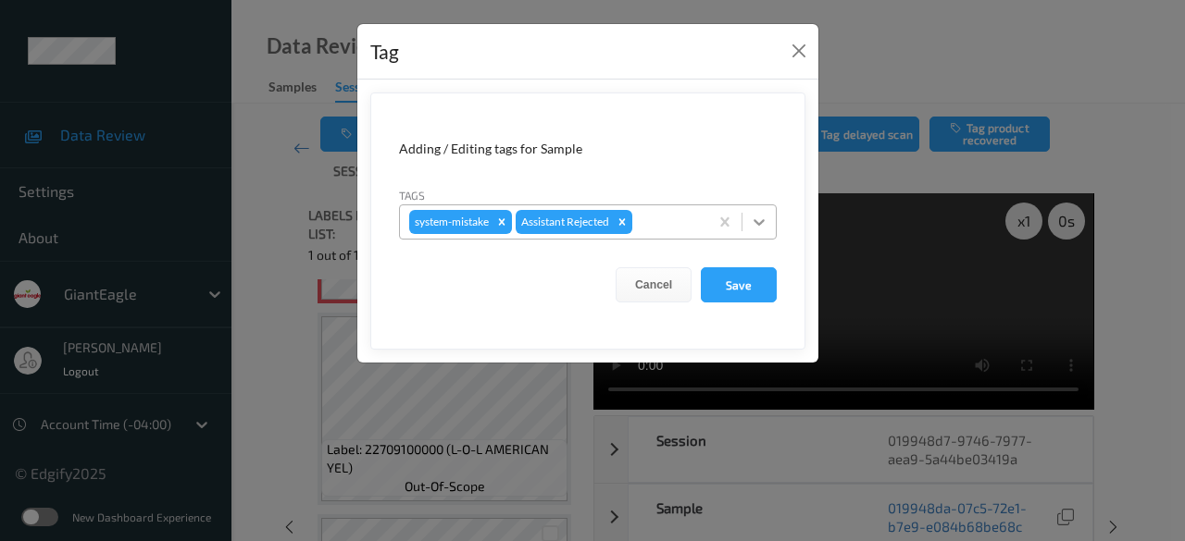
click at [758, 225] on icon at bounding box center [759, 222] width 19 height 19
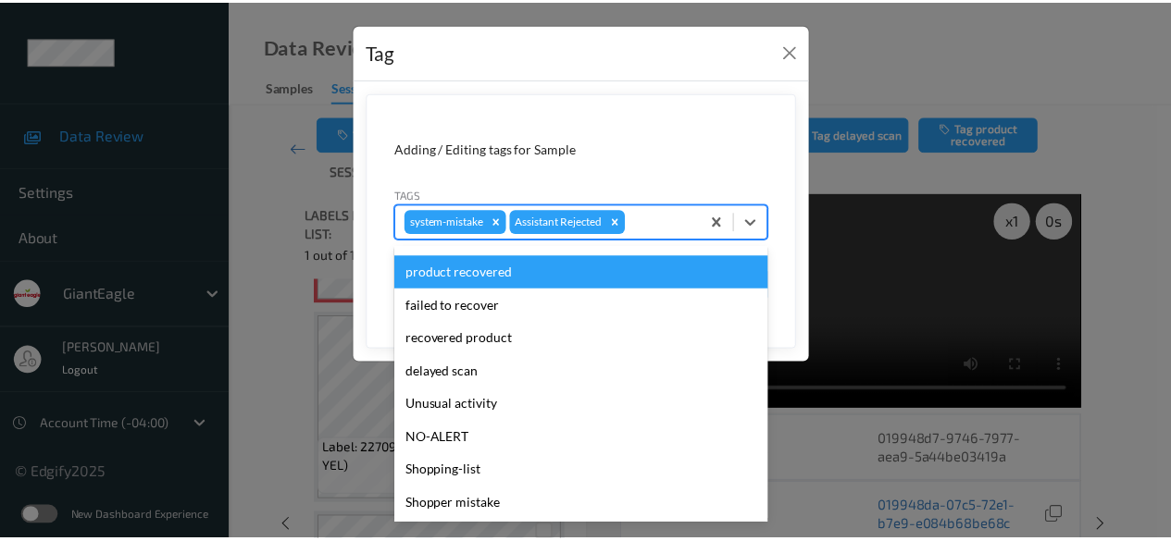
scroll to position [196, 0]
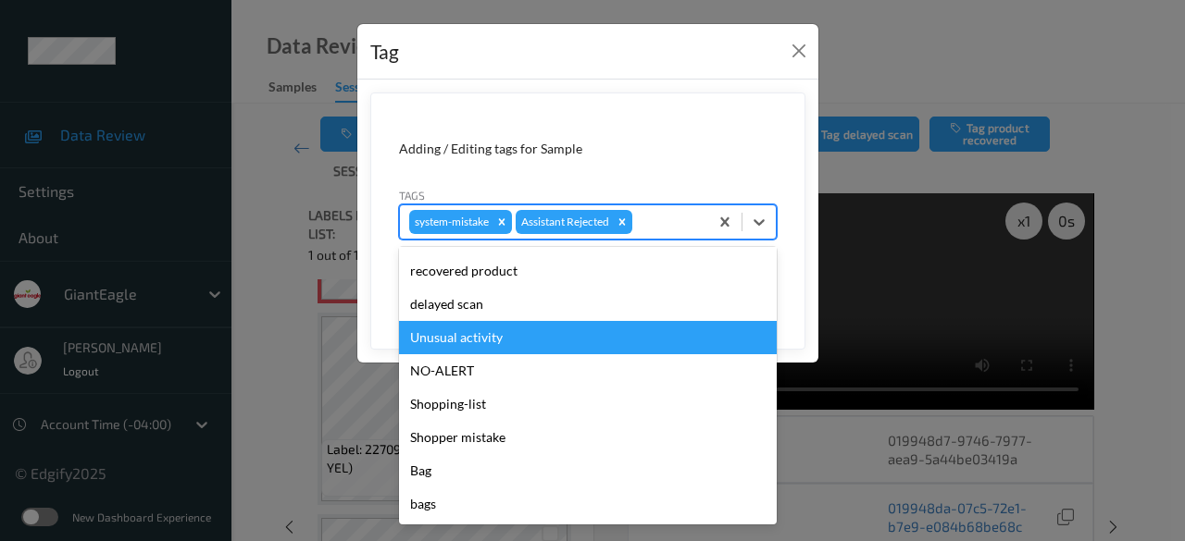
click at [522, 337] on div "Unusual activity" at bounding box center [588, 337] width 378 height 33
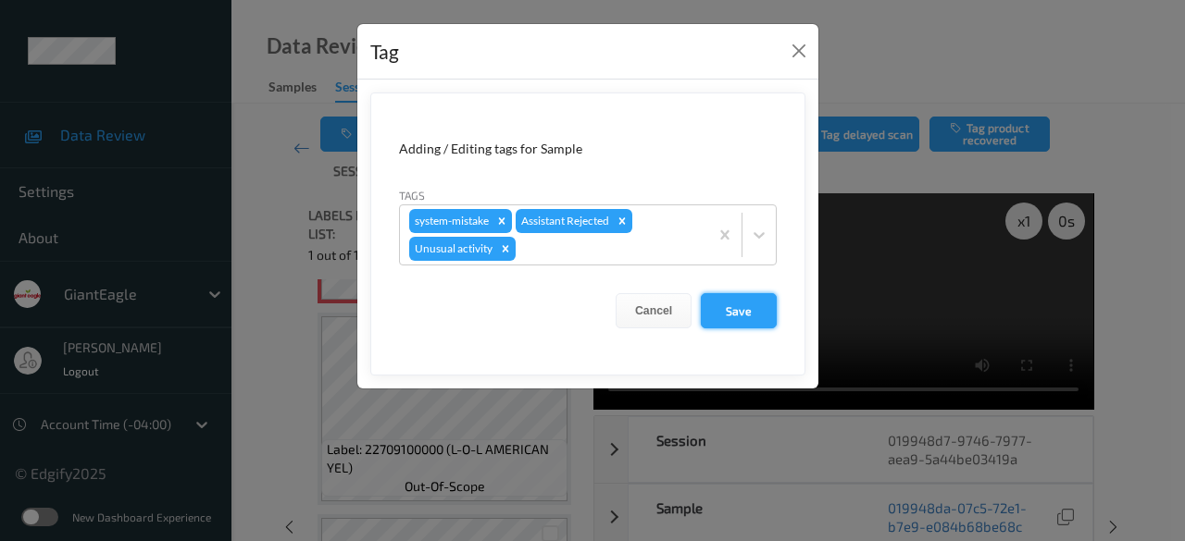
click at [744, 312] on button "Save" at bounding box center [739, 310] width 76 height 35
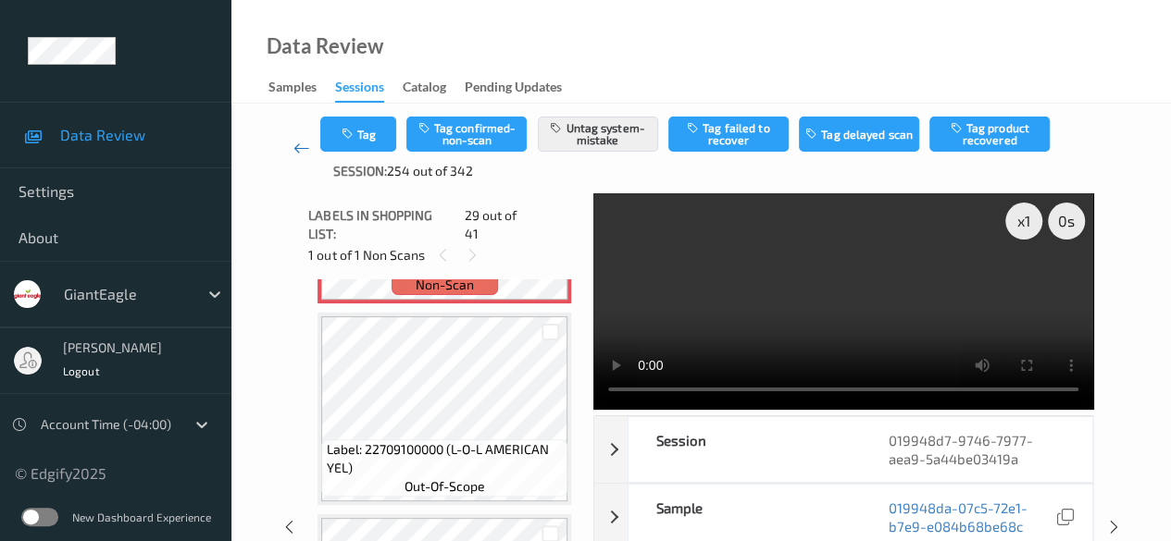
click at [300, 156] on icon at bounding box center [301, 148] width 17 height 19
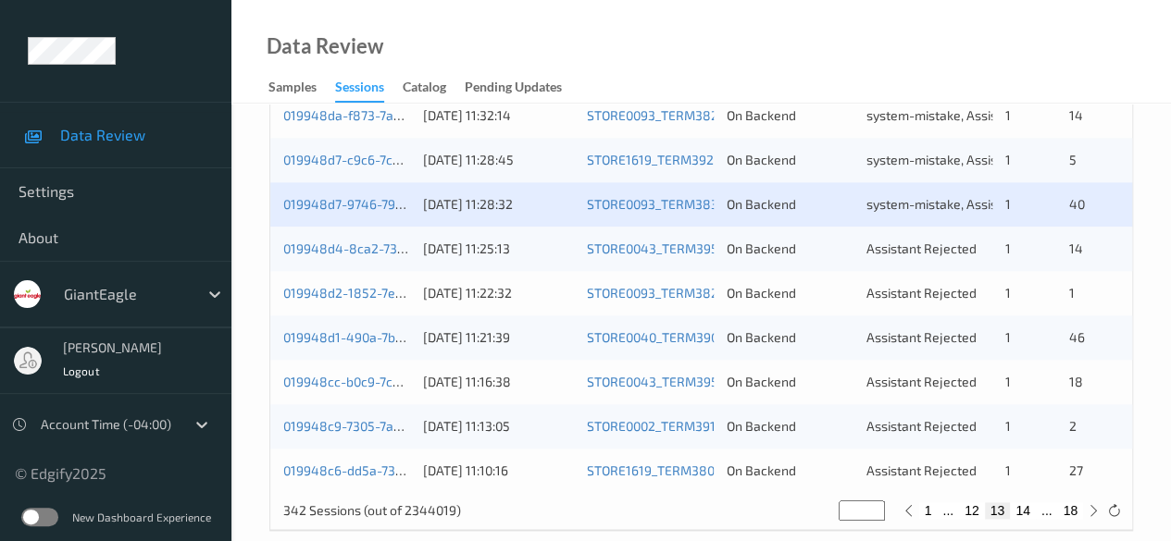
scroll to position [996, 0]
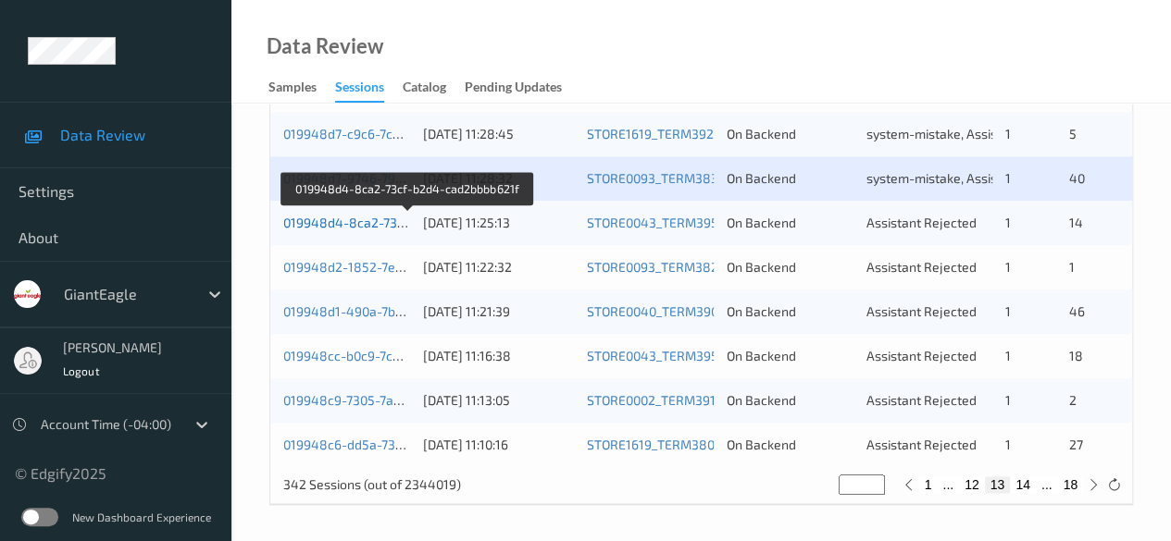
click at [356, 218] on link "019948d4-8ca2-73cf-b2d4-cad2bbbb621f" at bounding box center [408, 223] width 250 height 16
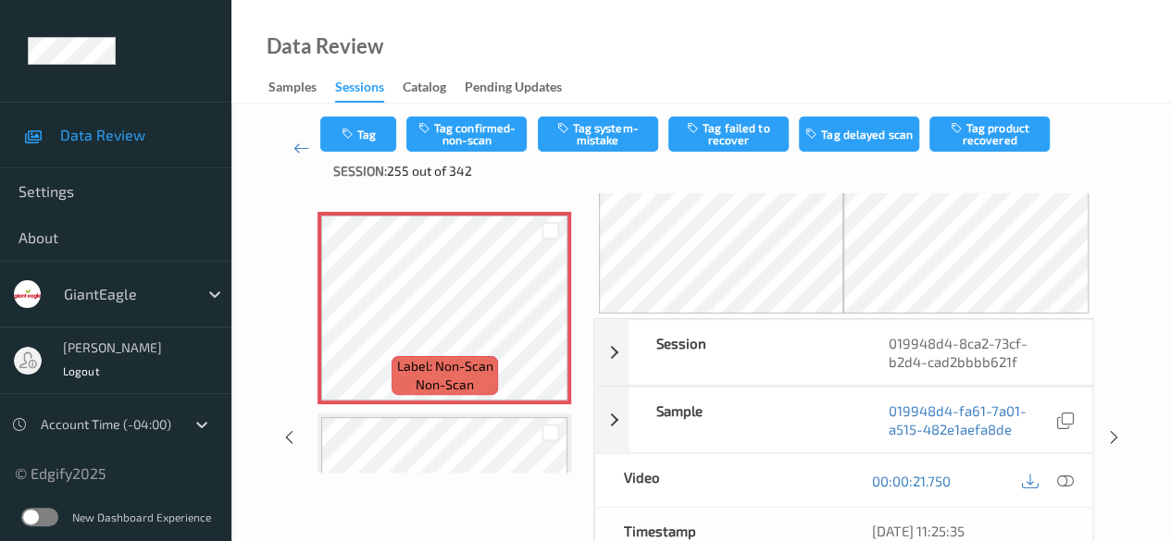
scroll to position [93, 0]
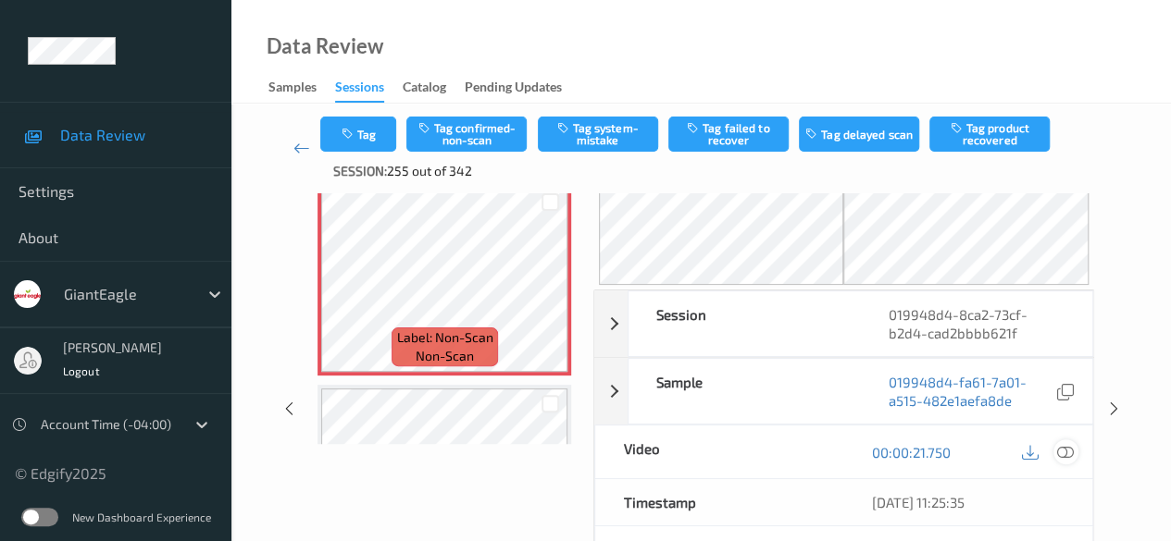
click at [1069, 453] on icon at bounding box center [1065, 452] width 17 height 17
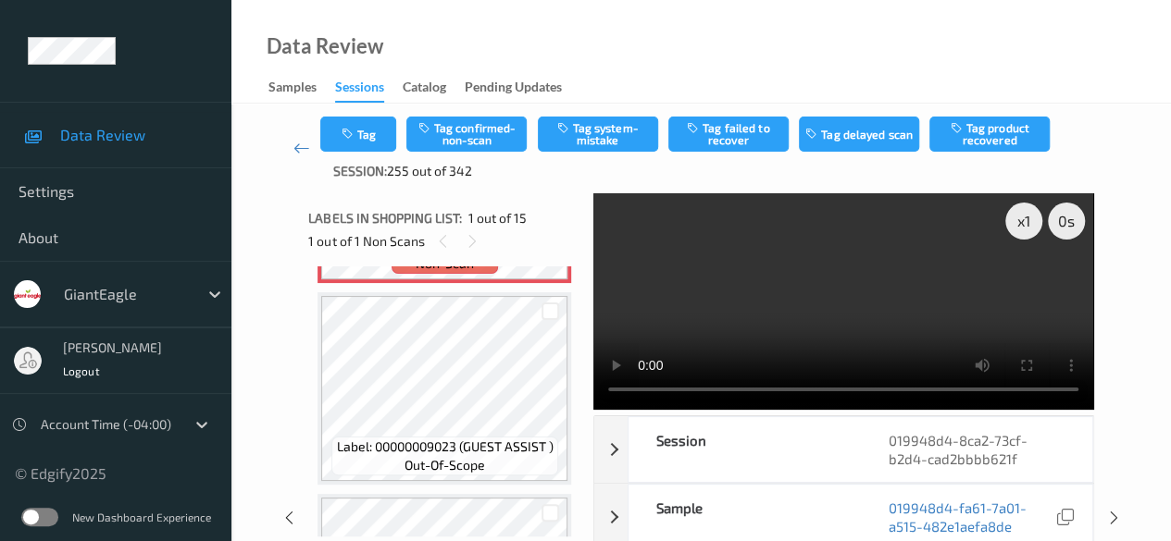
scroll to position [0, 0]
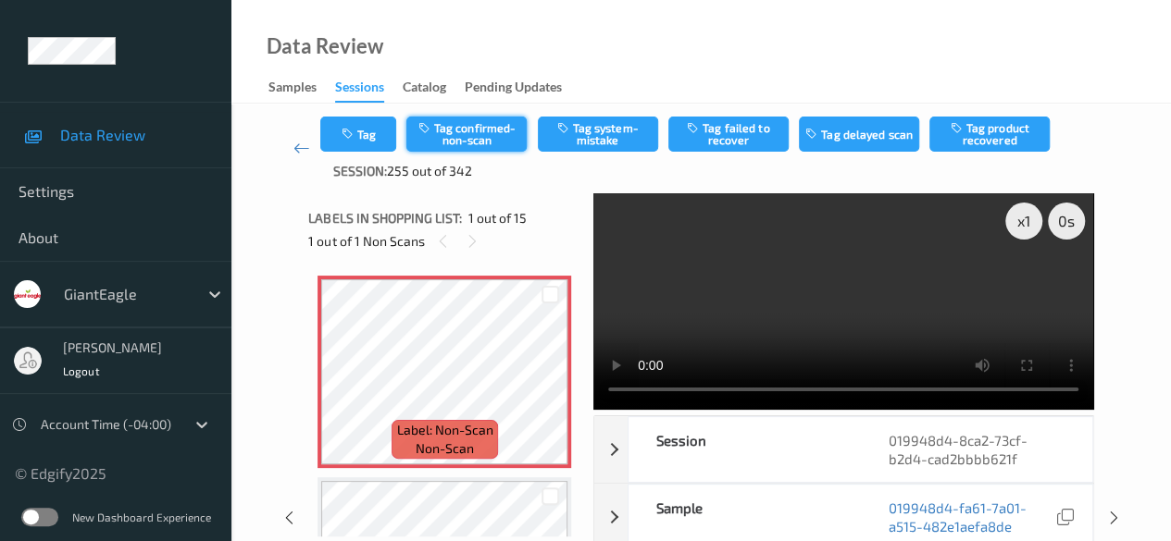
click at [505, 136] on button "Tag confirmed-non-scan" at bounding box center [466, 134] width 120 height 35
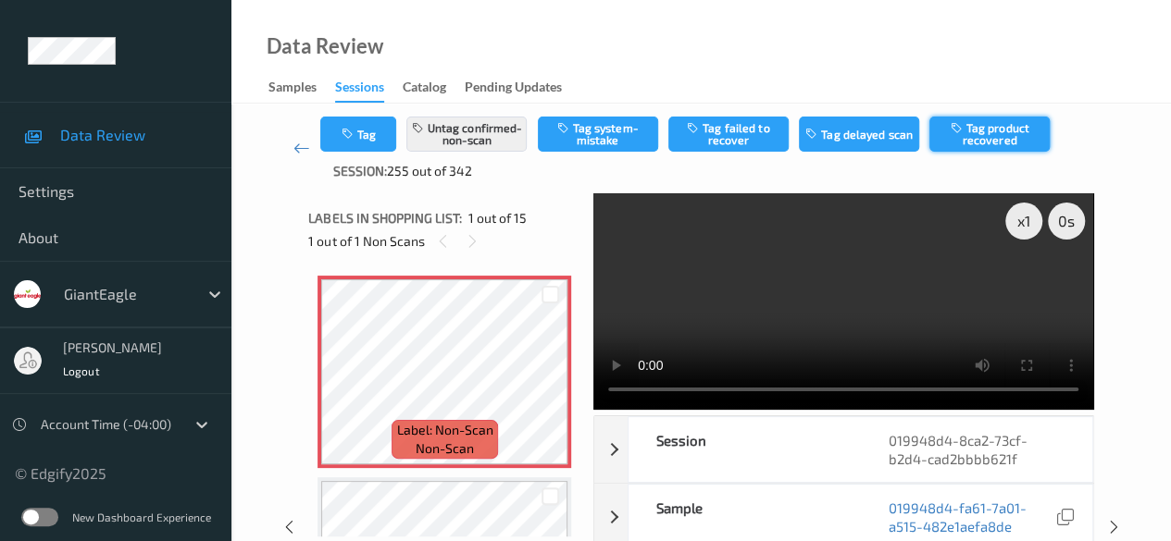
click at [969, 136] on button "Tag product recovered" at bounding box center [989, 134] width 120 height 35
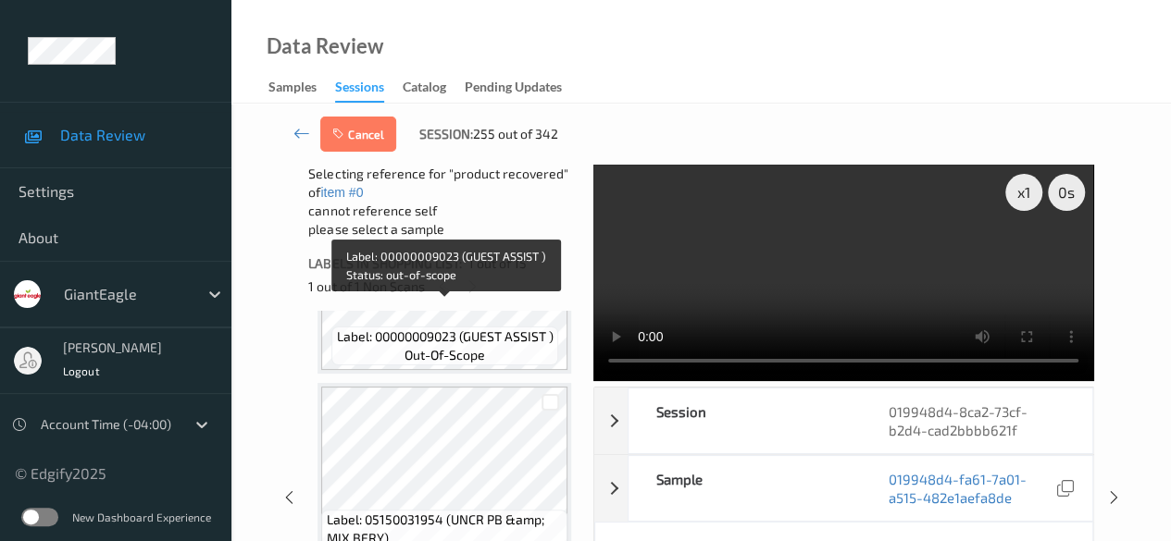
scroll to position [370, 0]
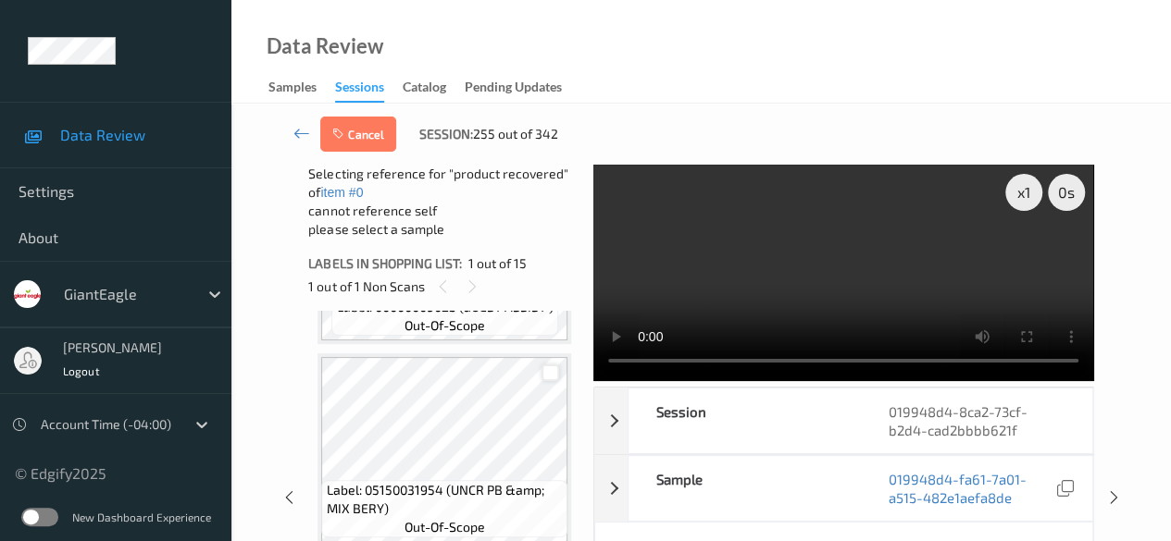
click at [557, 380] on div at bounding box center [550, 374] width 18 height 18
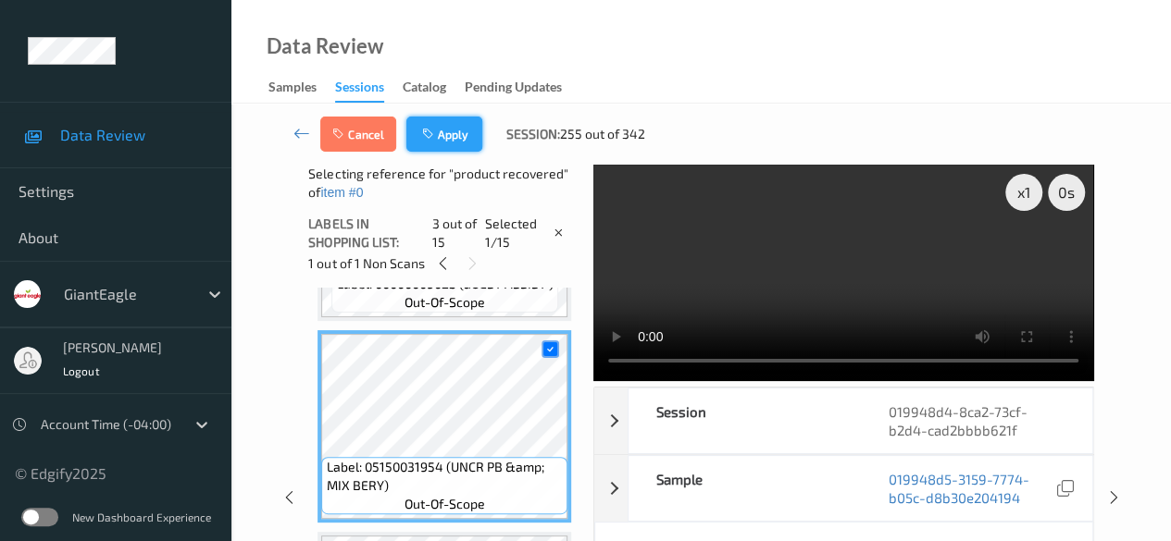
click at [446, 134] on button "Apply" at bounding box center [444, 134] width 76 height 35
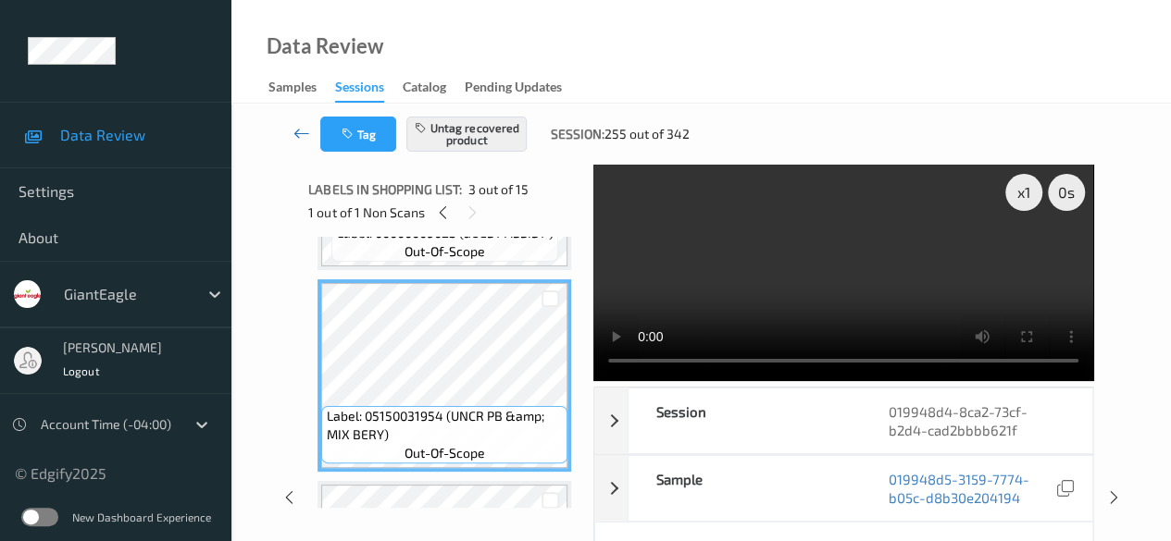
click at [294, 127] on icon at bounding box center [301, 133] width 17 height 19
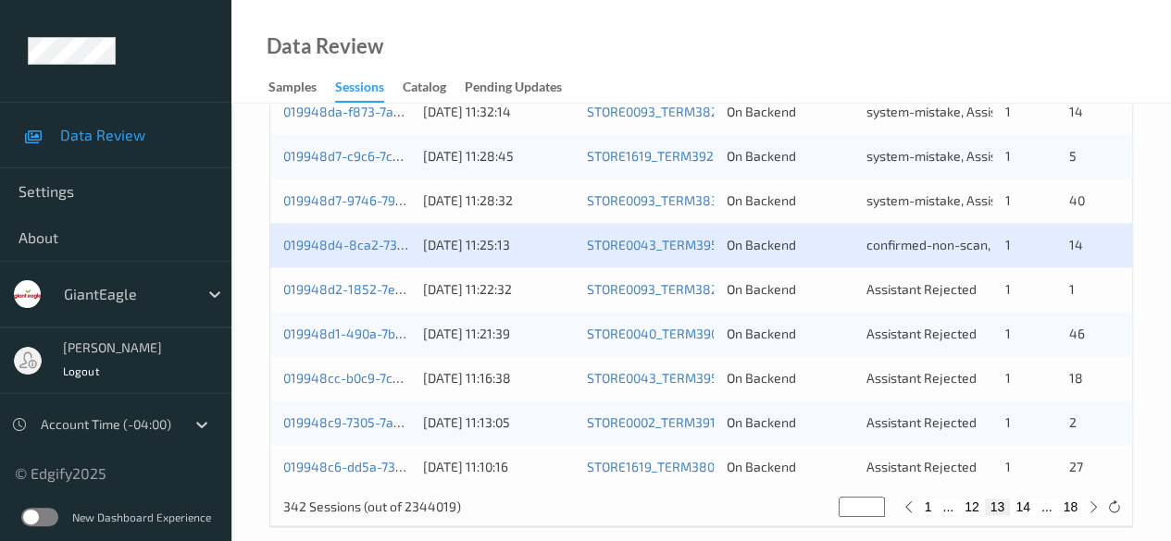
scroll to position [996, 0]
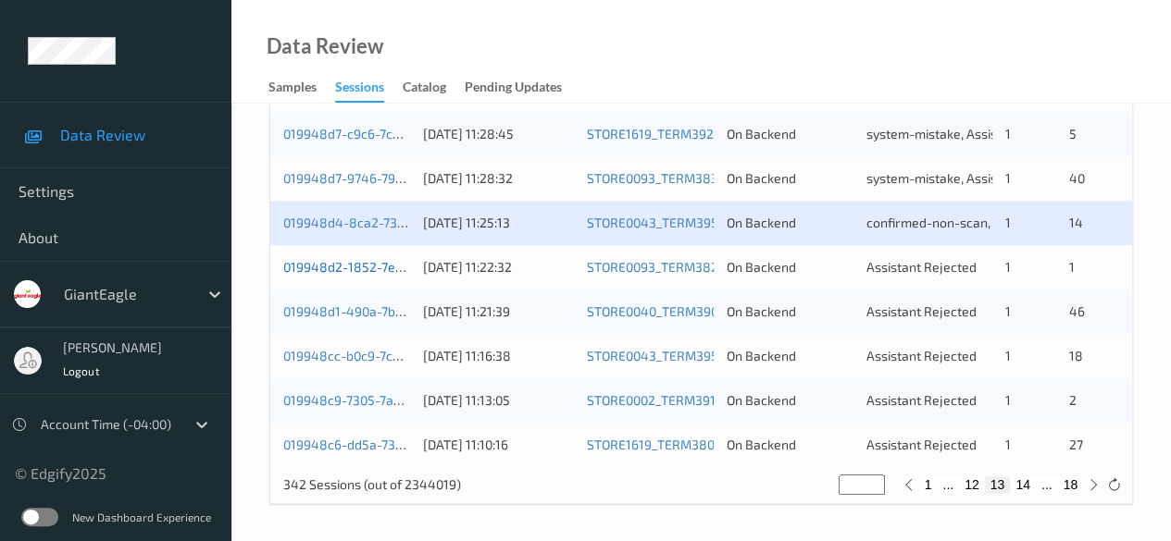
click at [365, 267] on link "019948d2-1852-7eac-8f98-9c256f468f9c" at bounding box center [407, 267] width 249 height 16
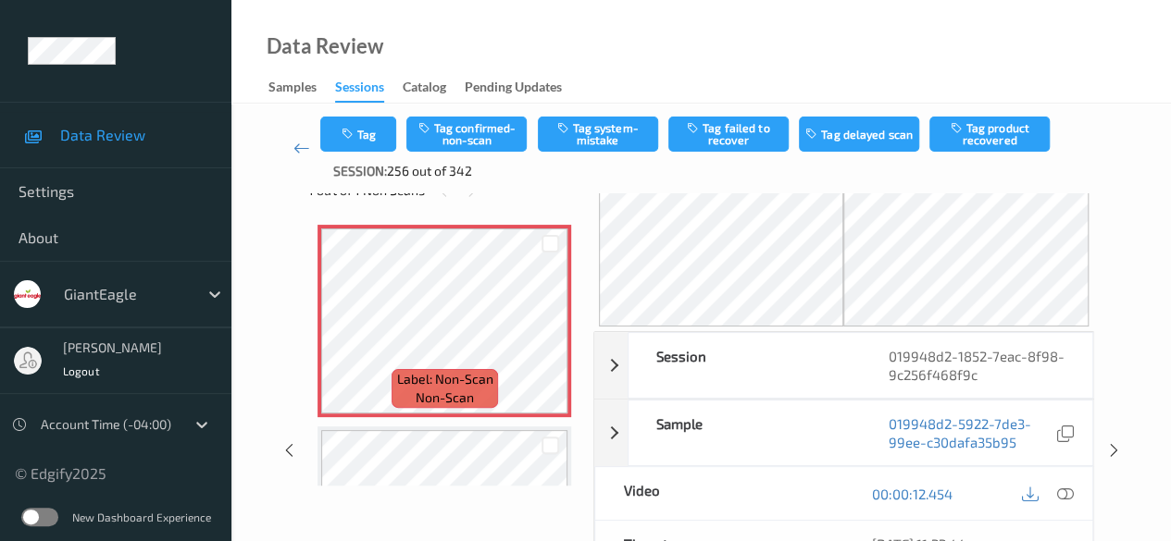
scroll to position [93, 0]
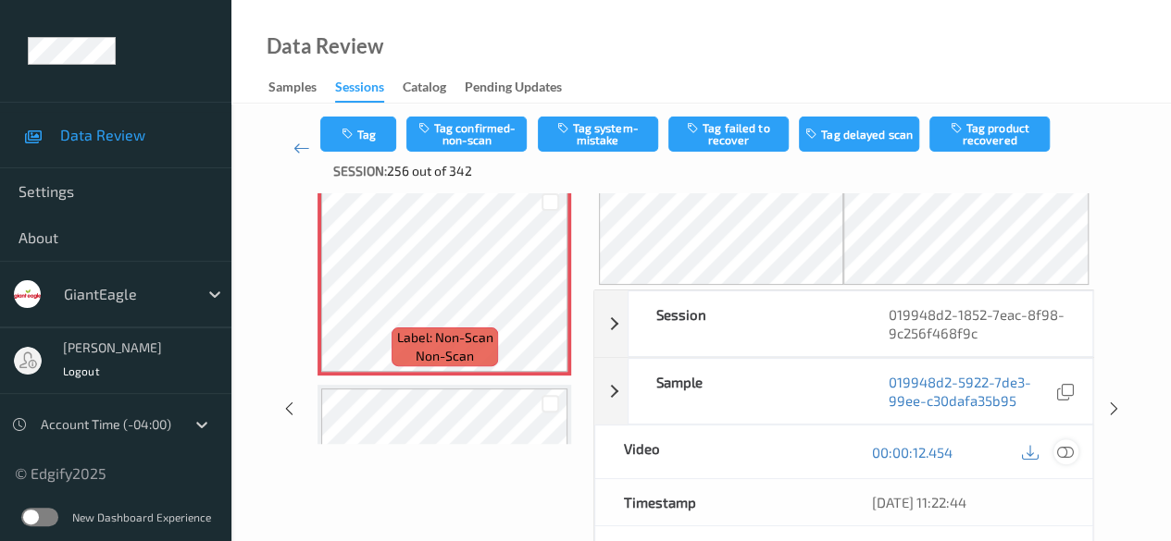
click at [1063, 447] on icon at bounding box center [1065, 452] width 17 height 17
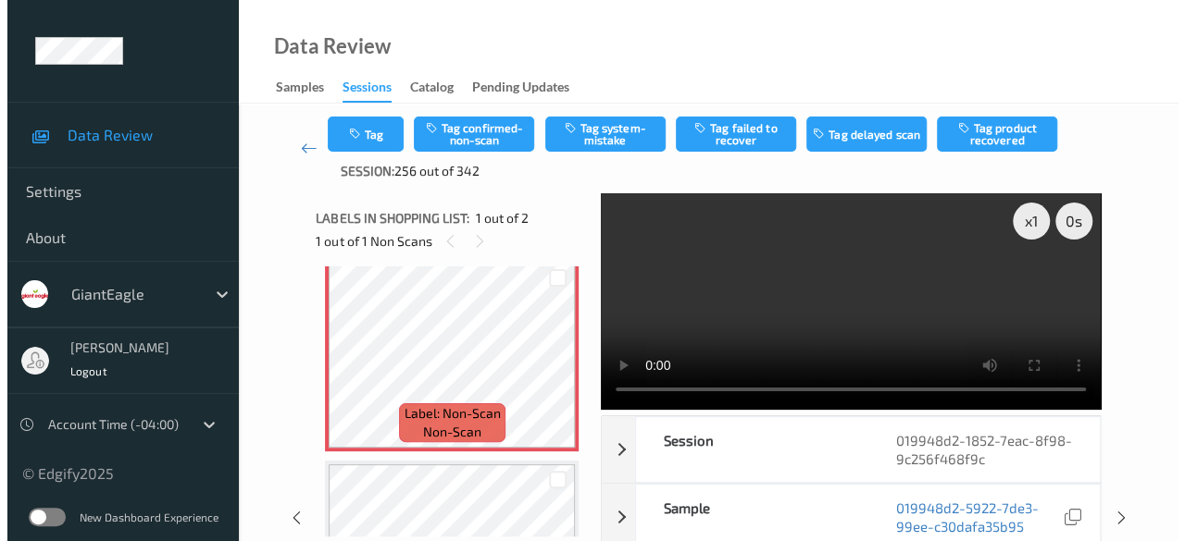
scroll to position [0, 0]
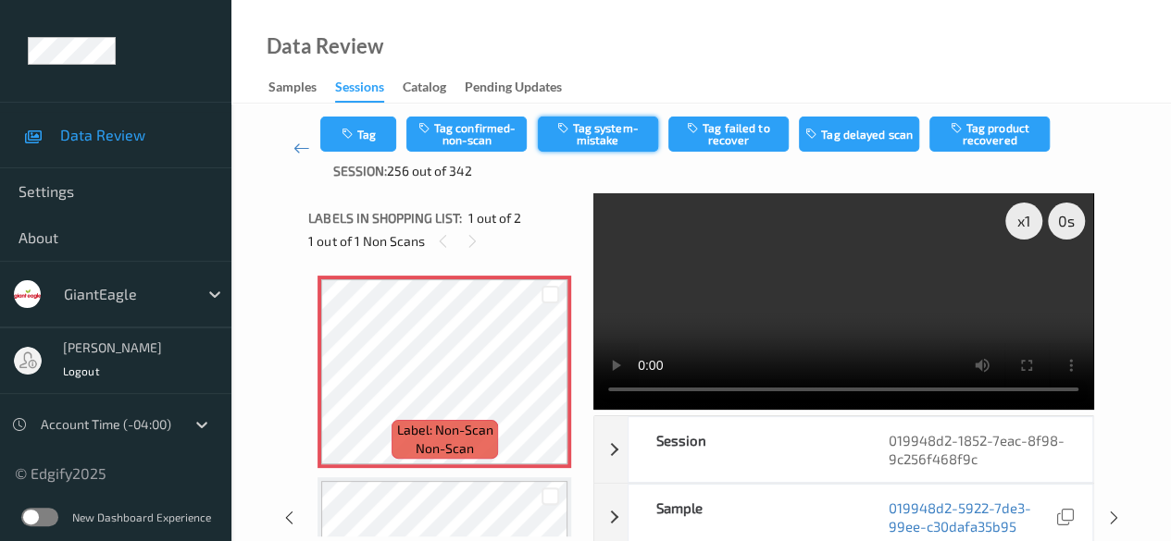
click at [598, 131] on button "Tag system-mistake" at bounding box center [598, 134] width 120 height 35
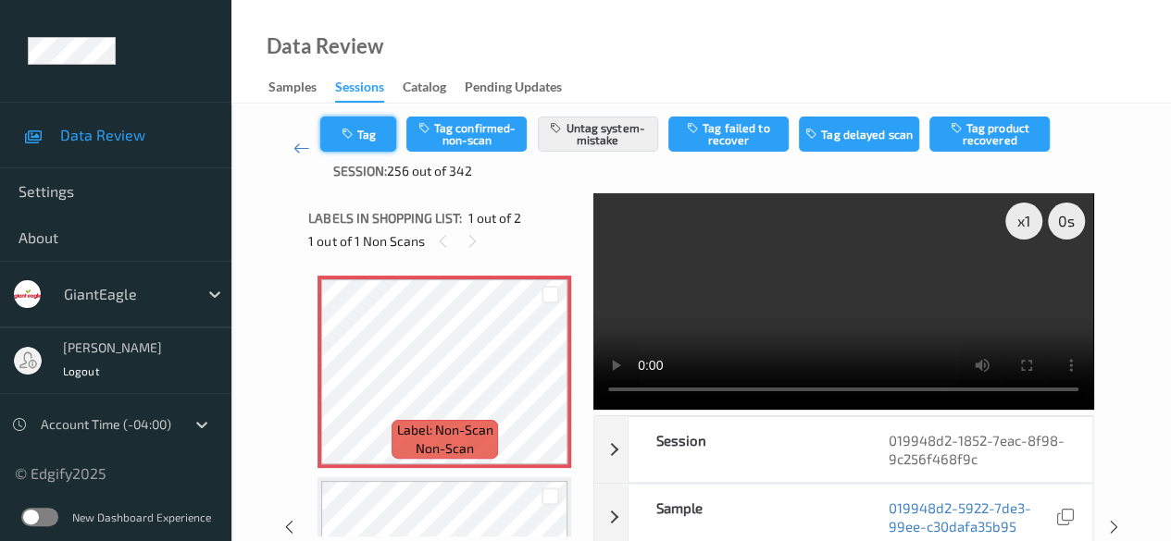
click at [363, 120] on button "Tag" at bounding box center [358, 134] width 76 height 35
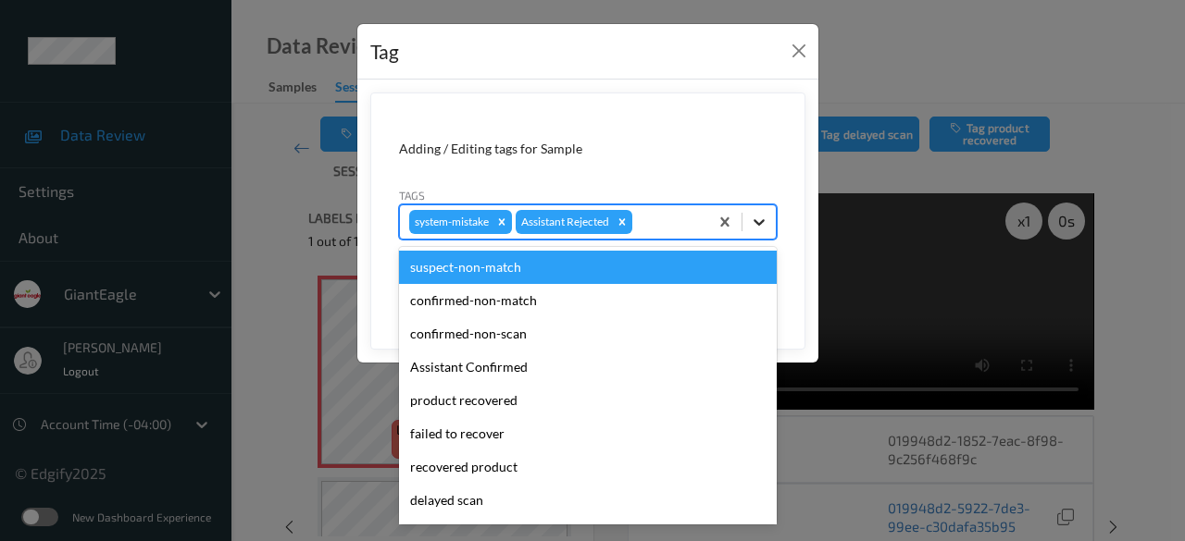
click at [765, 223] on icon at bounding box center [759, 222] width 19 height 19
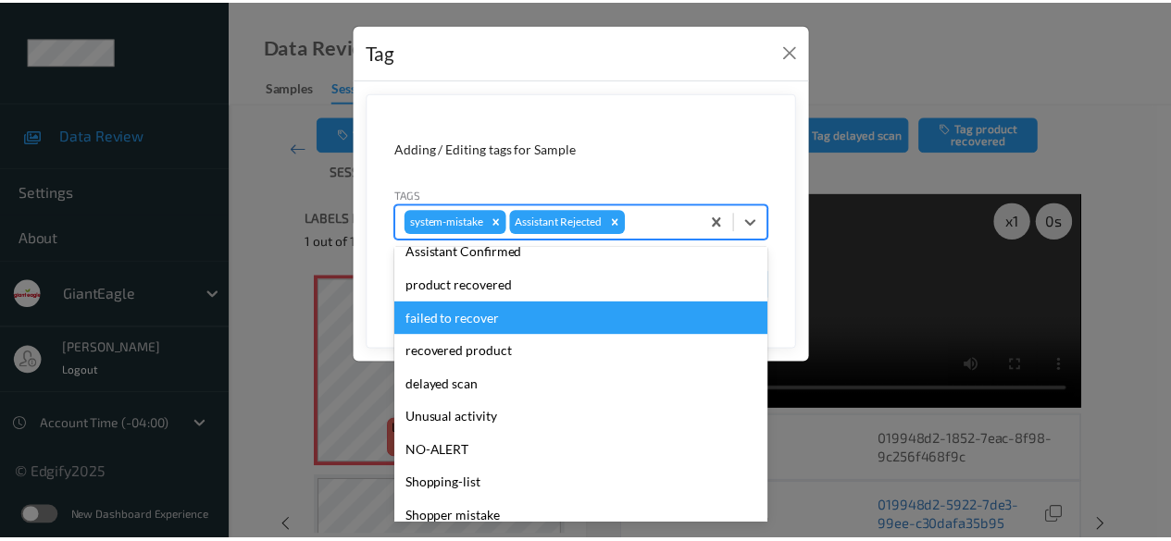
scroll to position [196, 0]
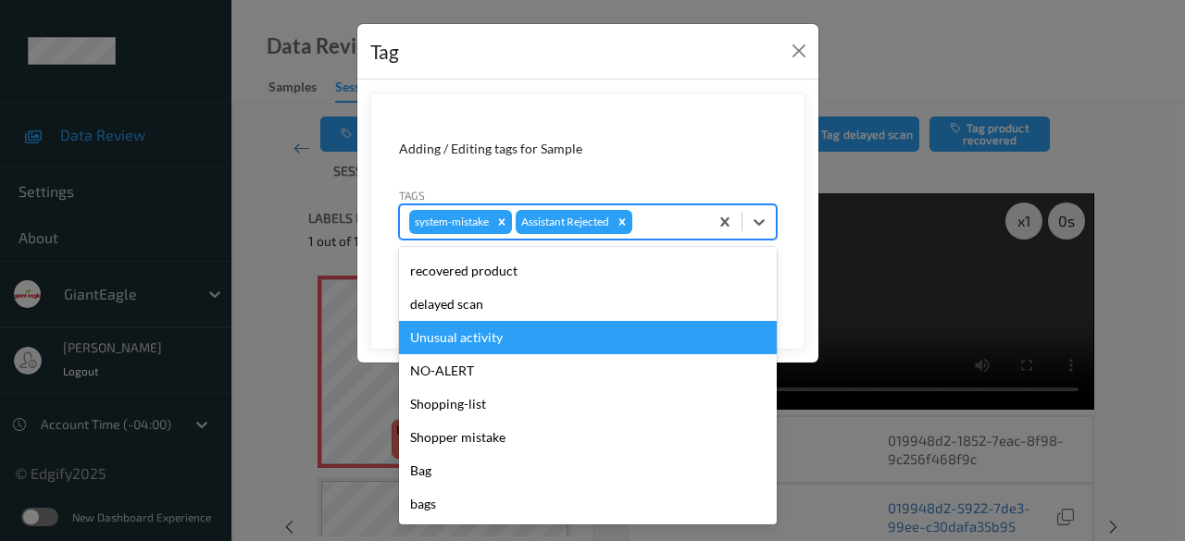
click at [528, 339] on div "Unusual activity" at bounding box center [588, 337] width 378 height 33
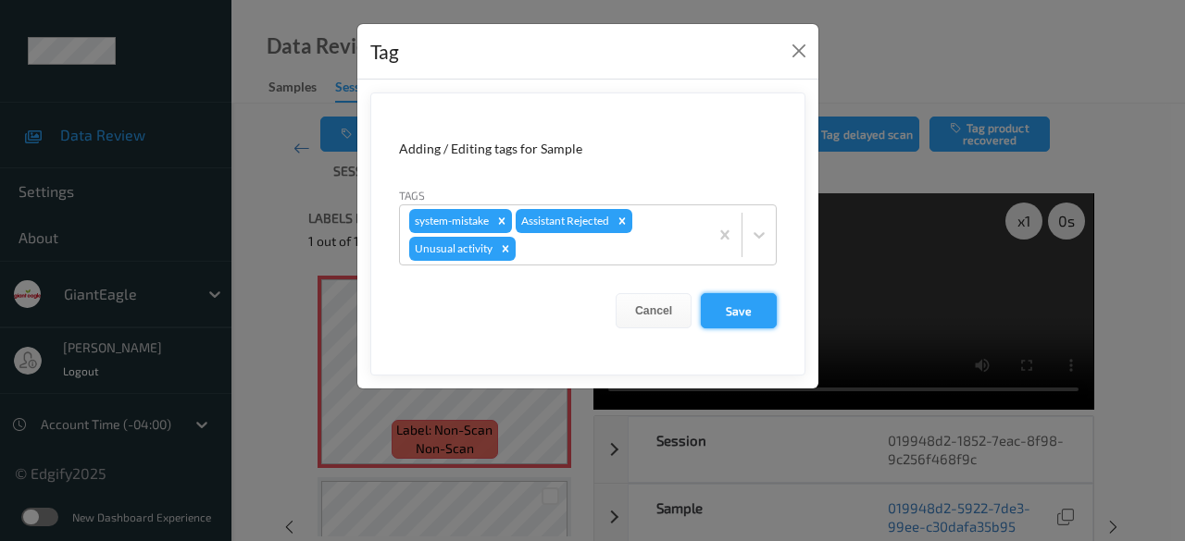
click at [755, 307] on button "Save" at bounding box center [739, 310] width 76 height 35
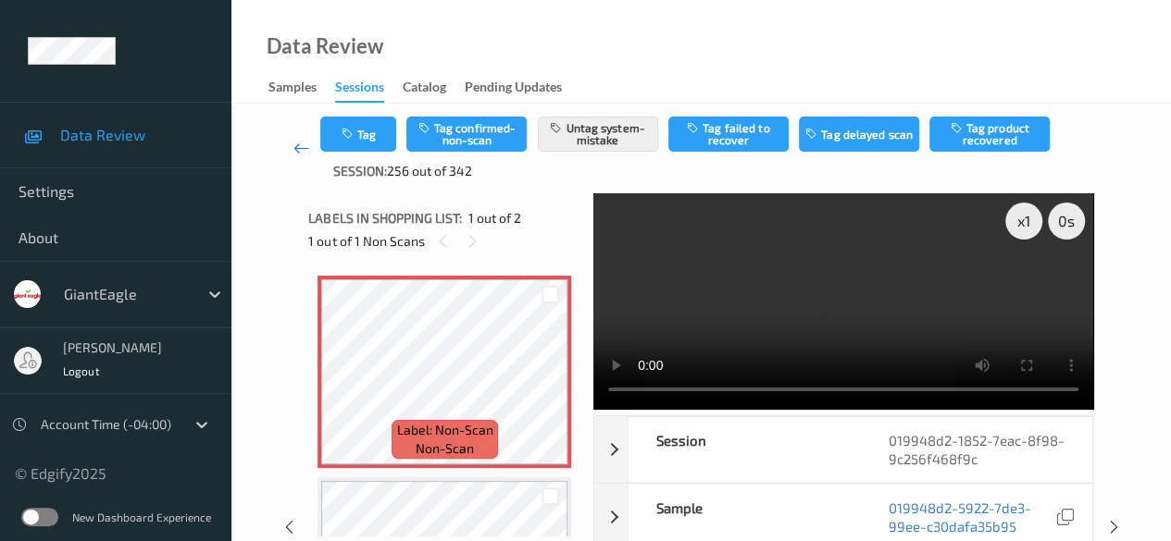
click at [298, 151] on icon at bounding box center [301, 148] width 17 height 19
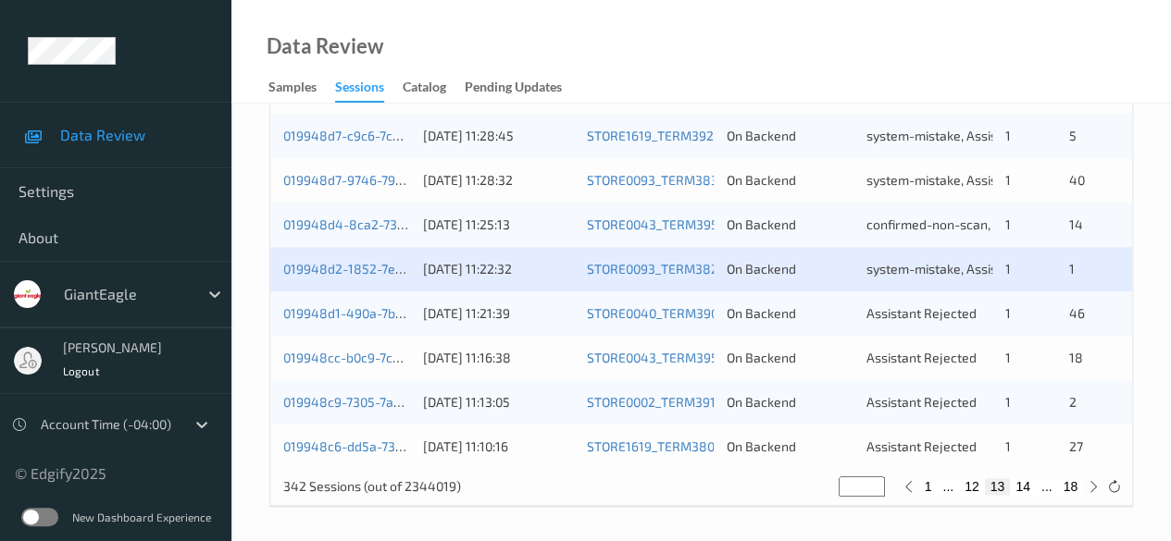
scroll to position [996, 0]
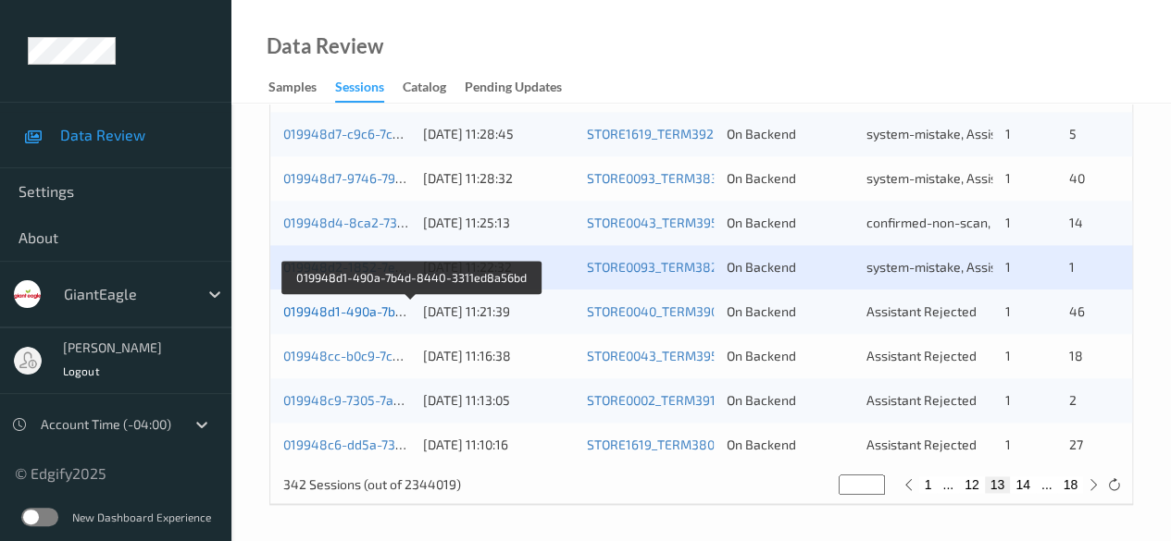
click at [359, 307] on link "019948d1-490a-7b4d-8440-3311ed8a56bd" at bounding box center [411, 312] width 257 height 16
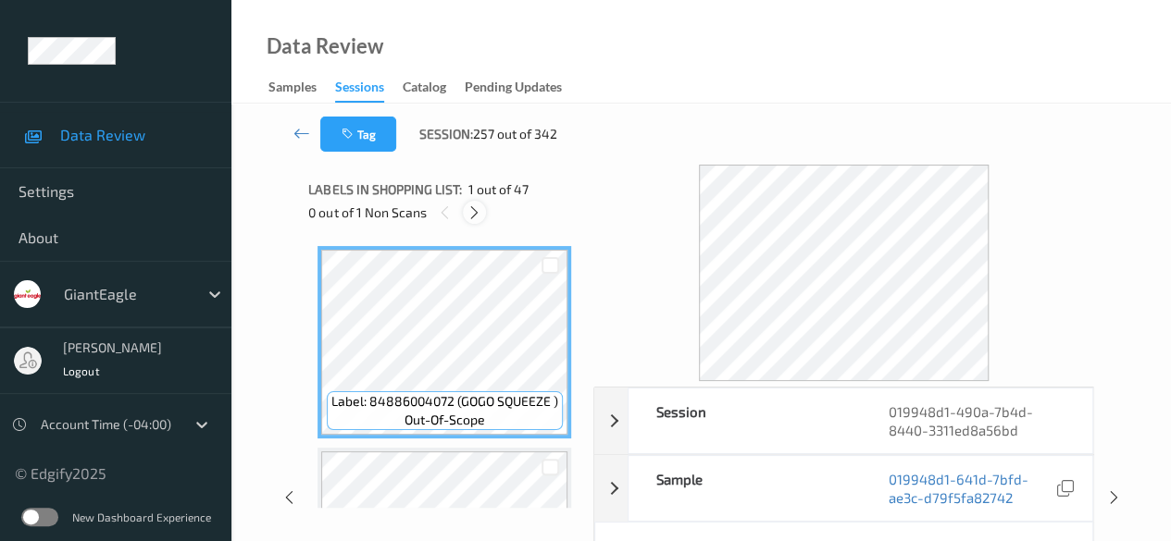
click at [474, 212] on icon at bounding box center [474, 213] width 16 height 17
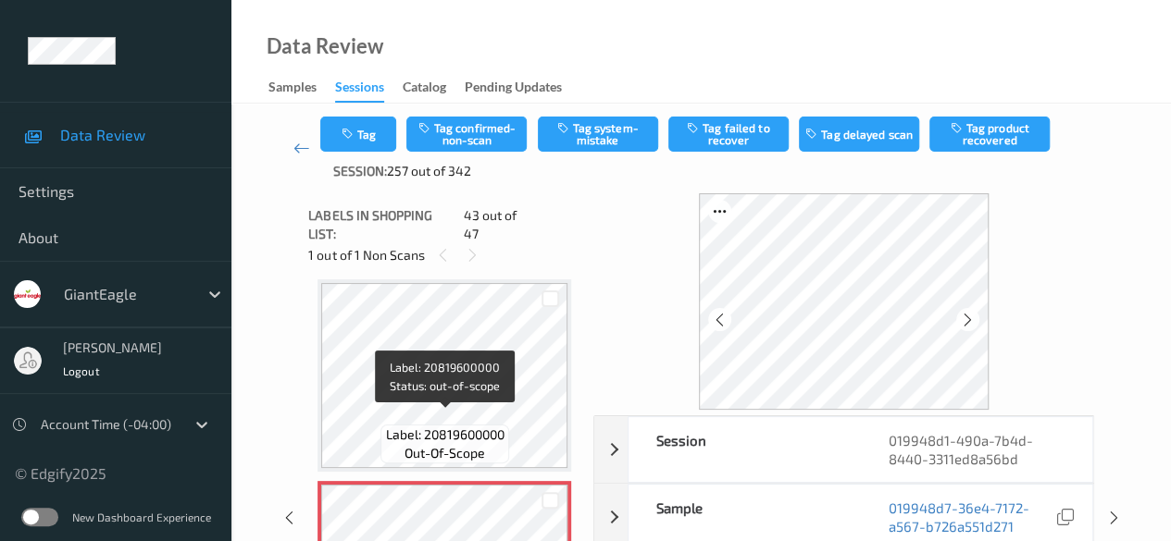
scroll to position [8375, 0]
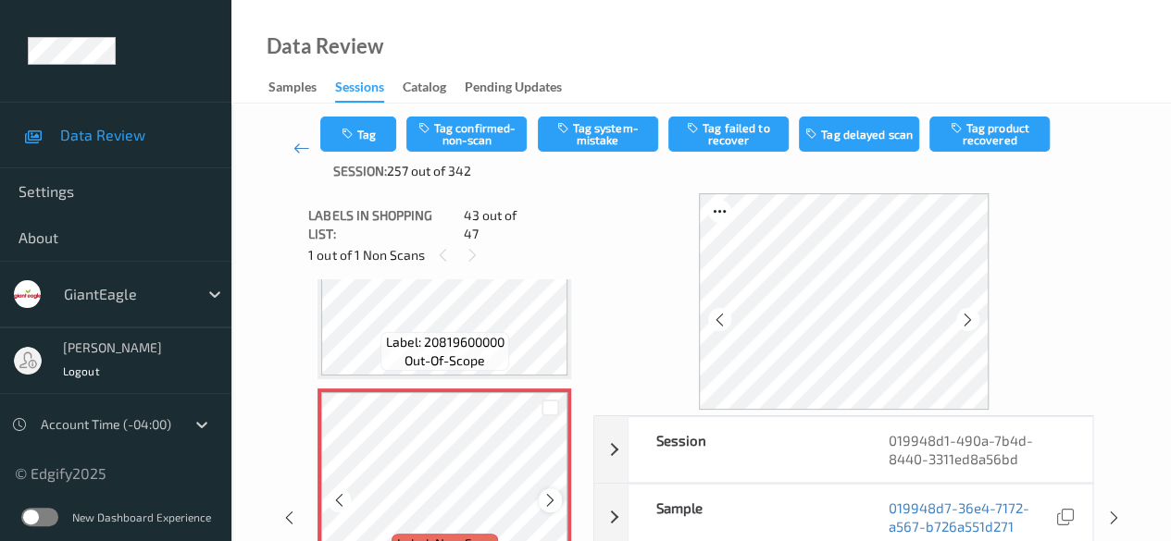
click at [552, 492] on icon at bounding box center [550, 500] width 16 height 17
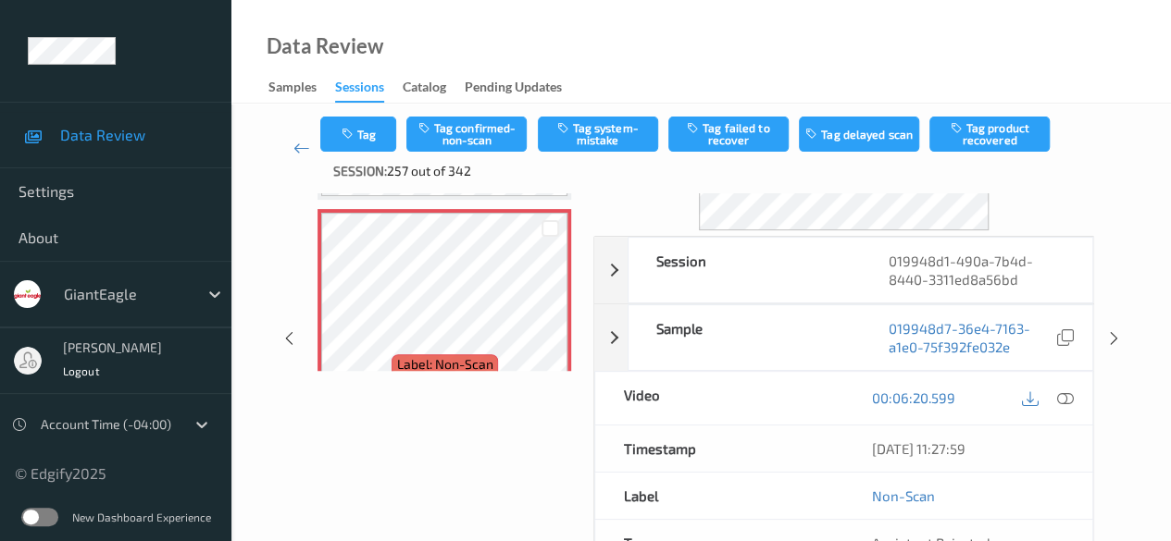
scroll to position [185, 0]
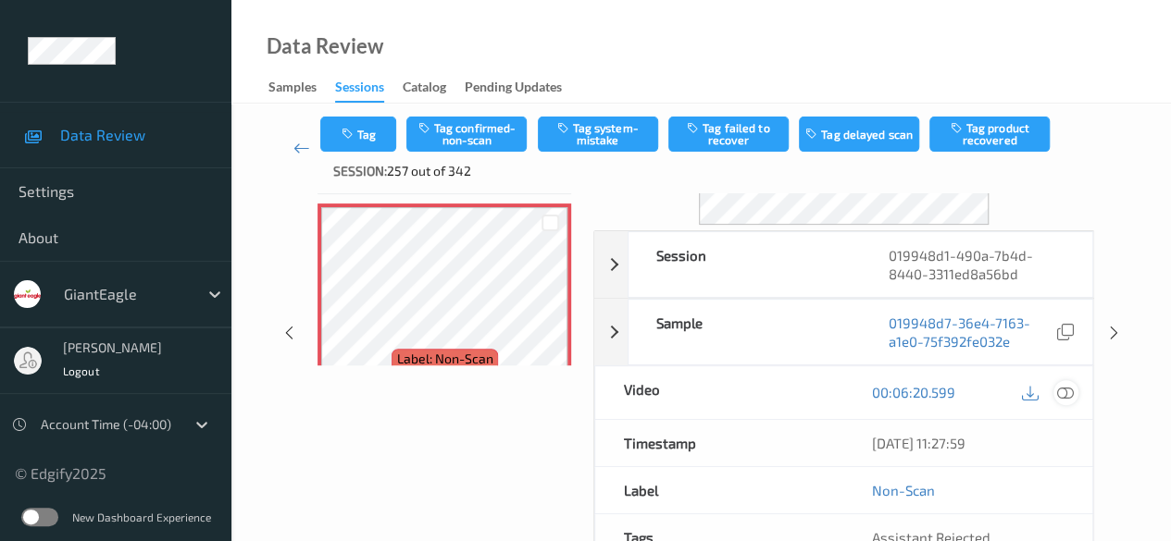
click at [1070, 394] on icon at bounding box center [1065, 392] width 17 height 17
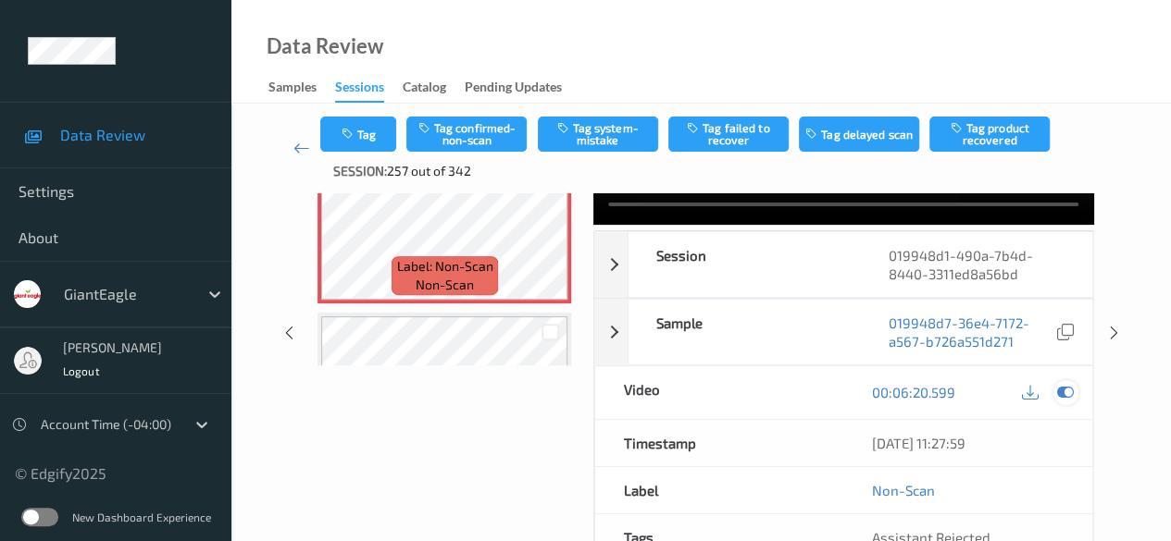
click at [1055, 388] on div at bounding box center [1065, 392] width 25 height 25
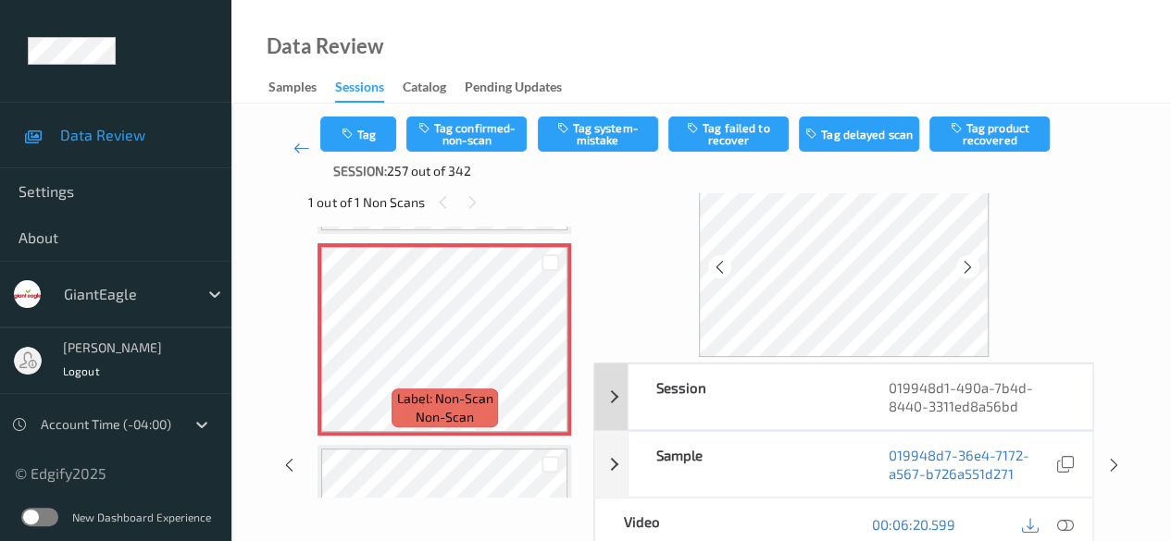
scroll to position [93, 0]
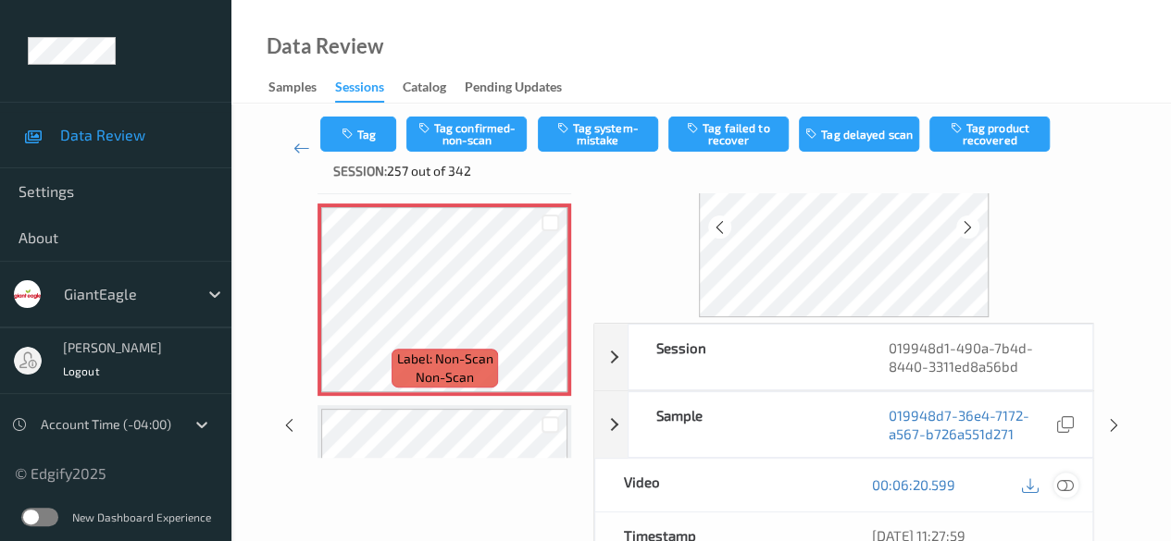
click at [1064, 488] on icon at bounding box center [1065, 485] width 17 height 17
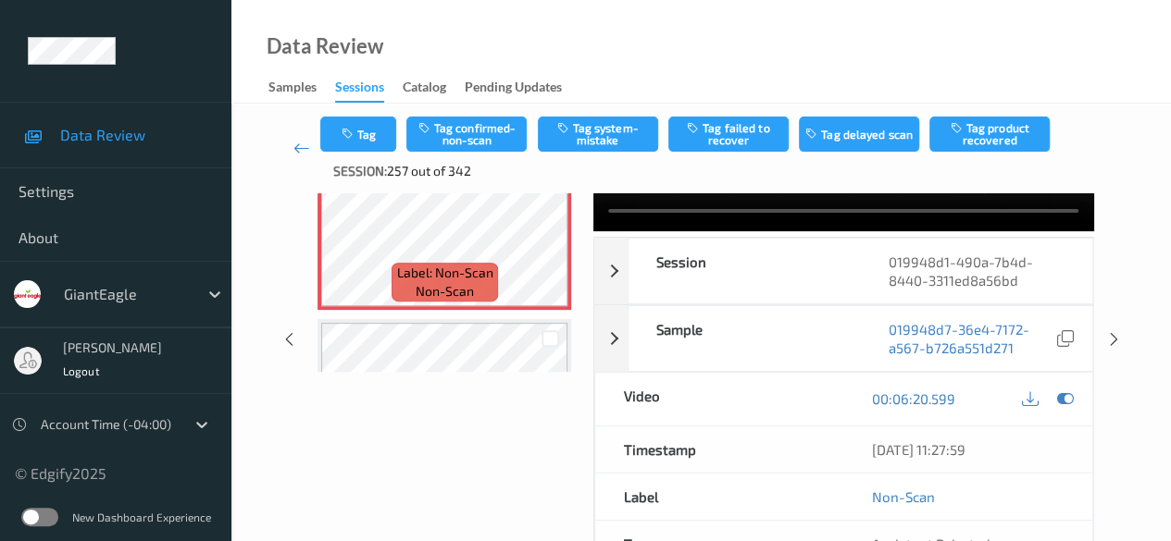
scroll to position [0, 0]
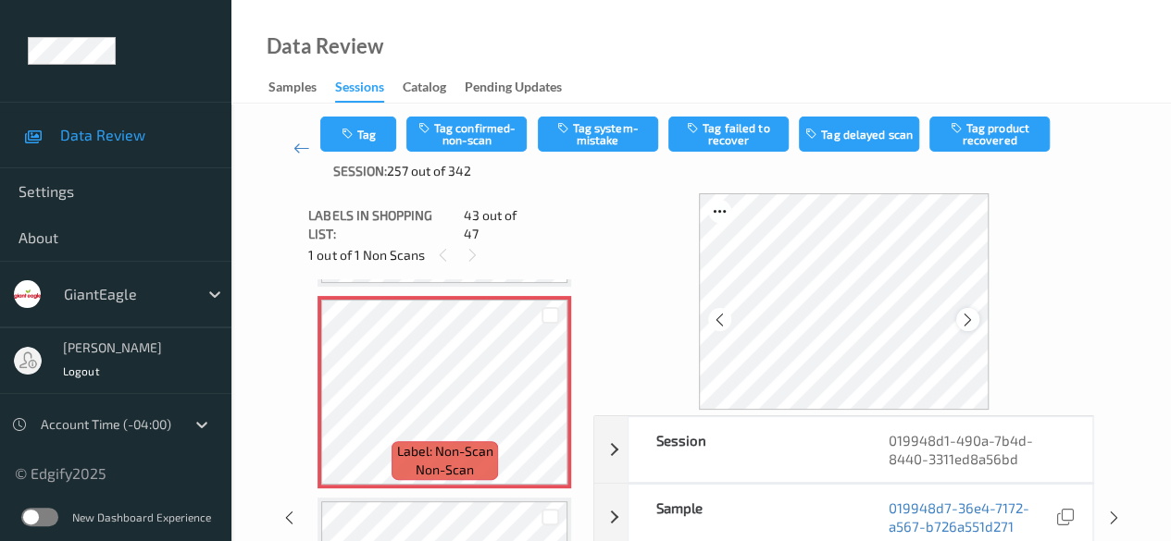
click at [970, 323] on icon at bounding box center [968, 320] width 16 height 17
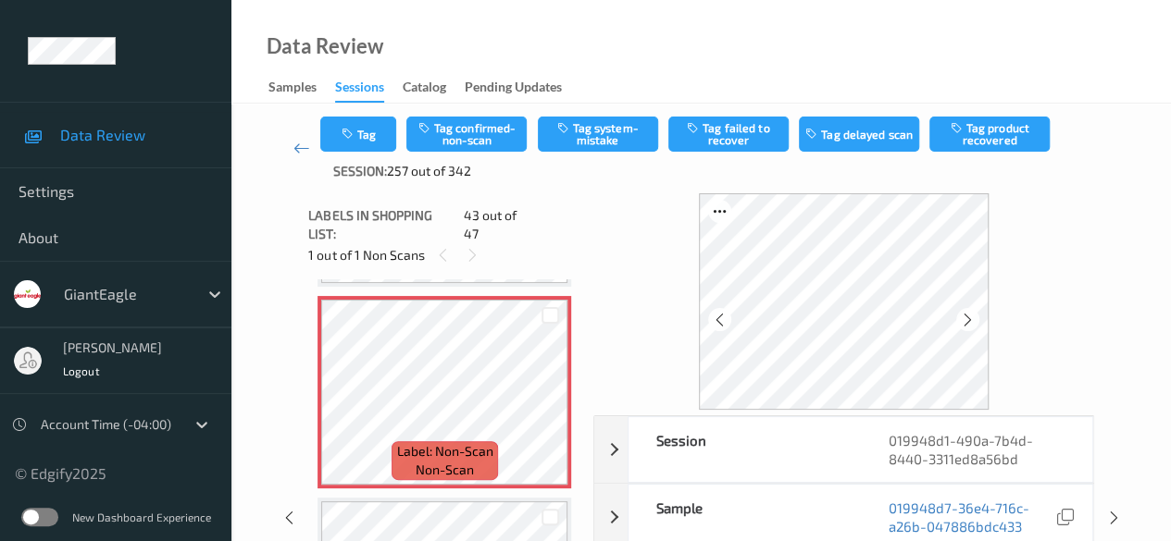
click at [970, 323] on icon at bounding box center [968, 320] width 16 height 17
click at [976, 317] on icon at bounding box center [968, 320] width 16 height 17
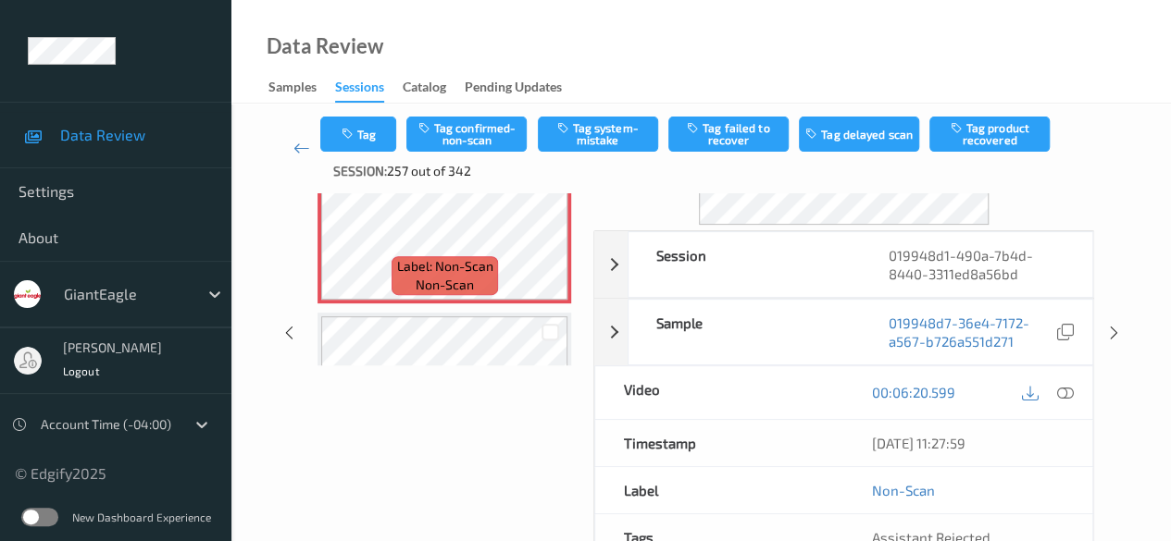
scroll to position [278, 0]
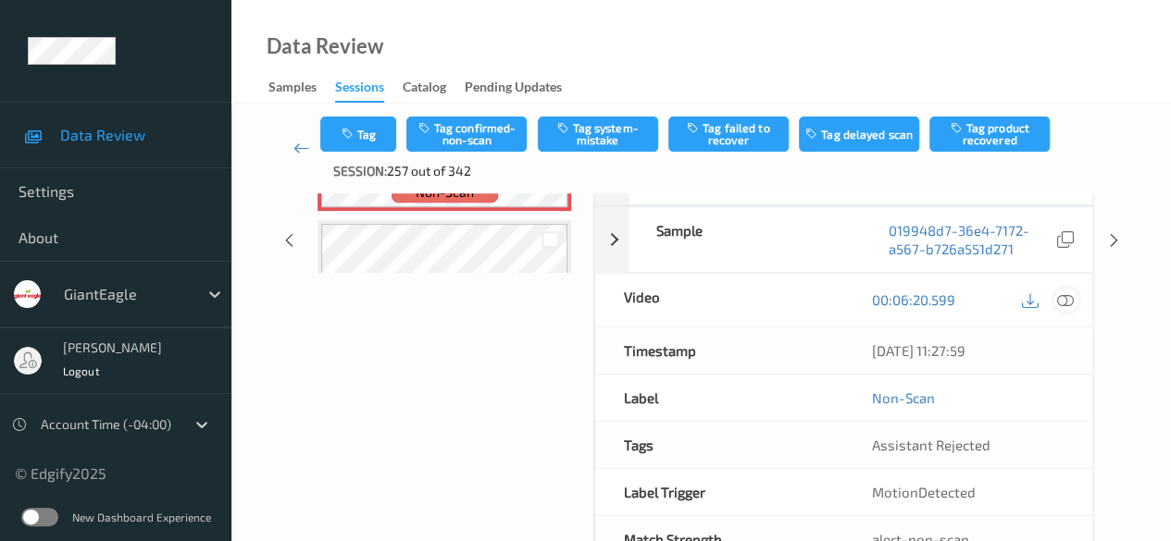
click at [1062, 301] on icon at bounding box center [1065, 300] width 17 height 17
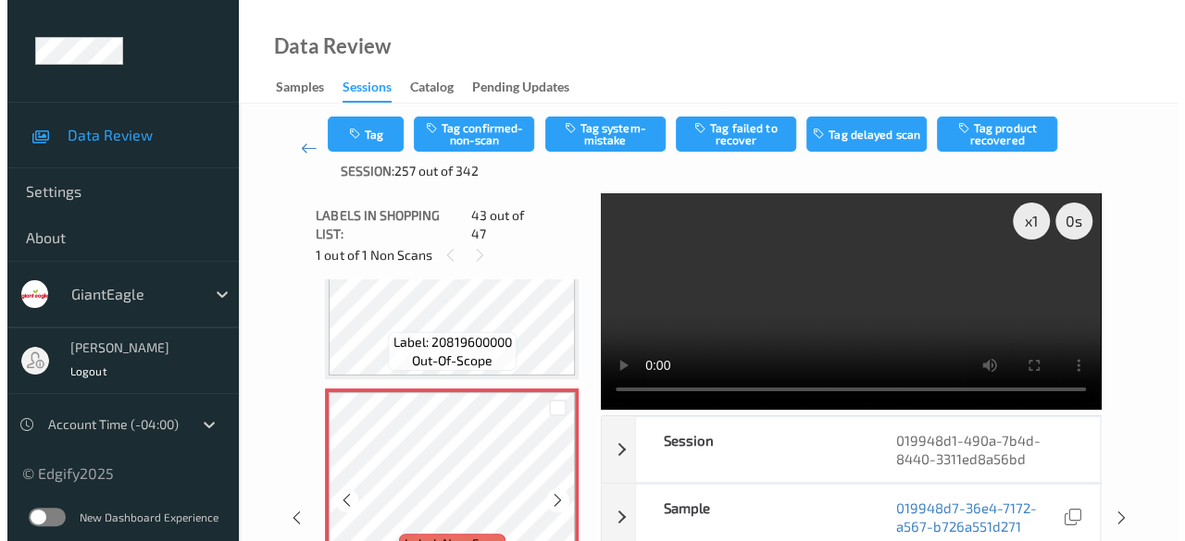
scroll to position [8467, 0]
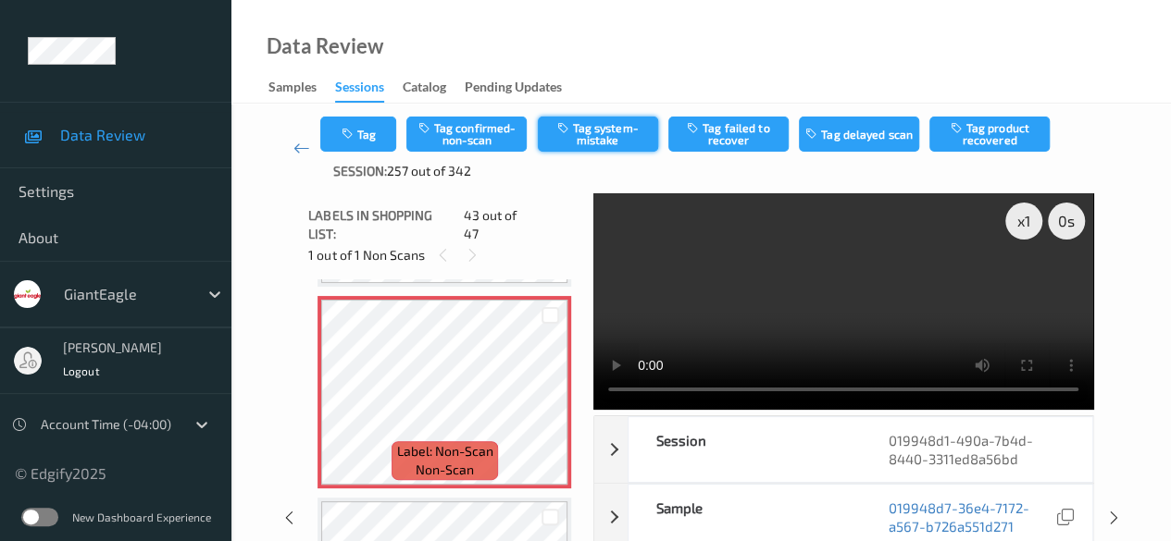
click at [589, 131] on button "Tag system-mistake" at bounding box center [598, 134] width 120 height 35
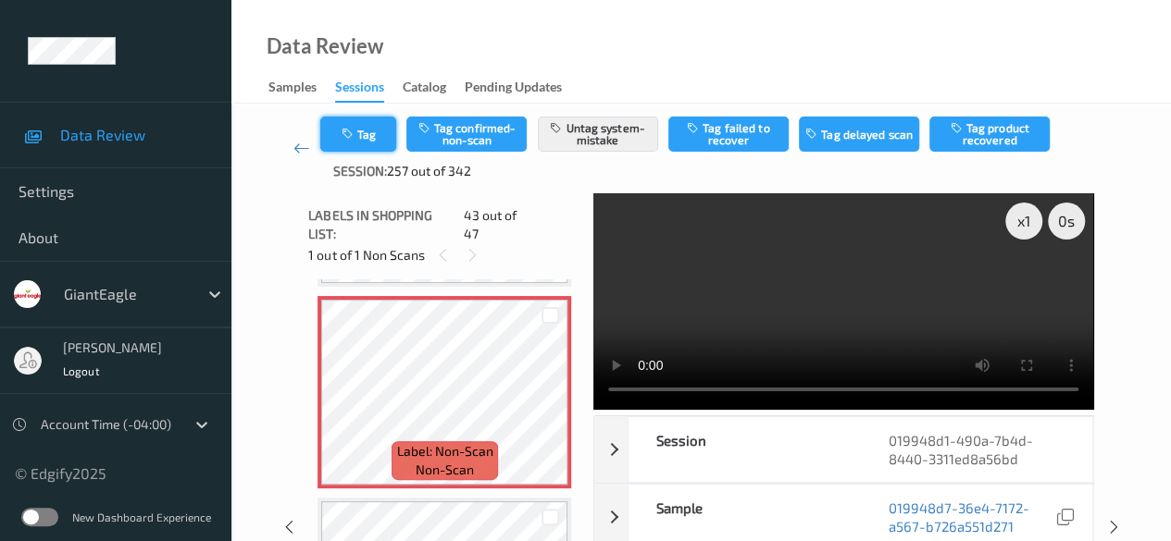
click at [352, 132] on icon "button" at bounding box center [349, 134] width 16 height 13
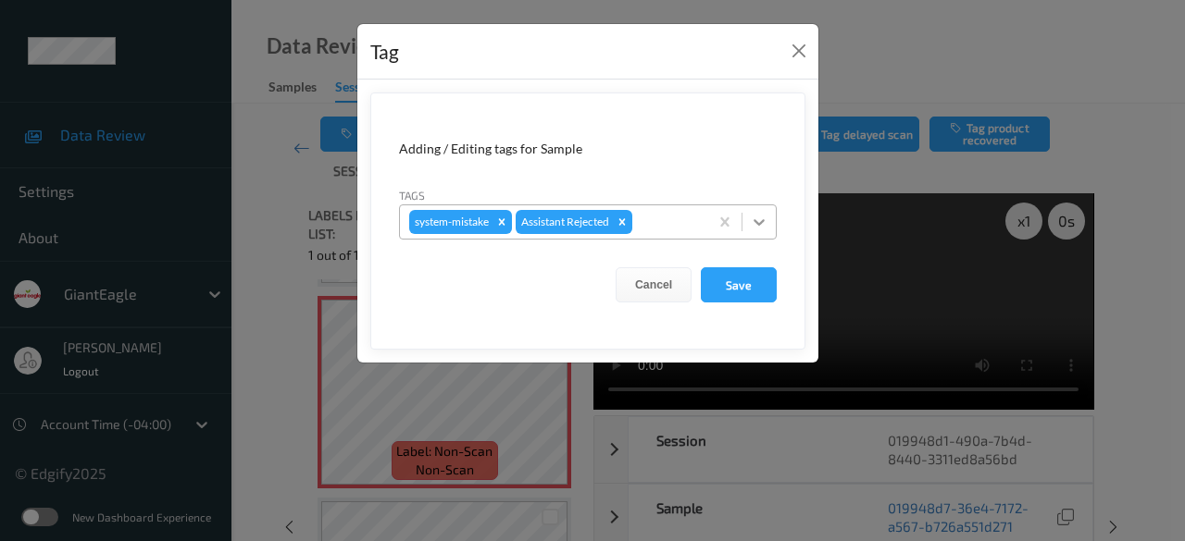
click at [759, 218] on icon at bounding box center [759, 222] width 19 height 19
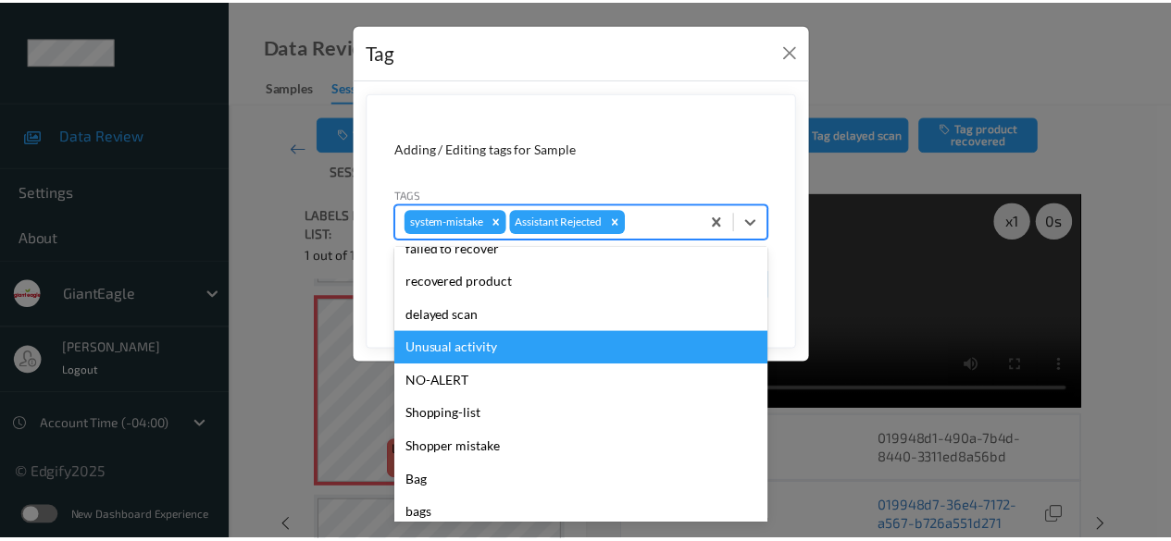
scroll to position [196, 0]
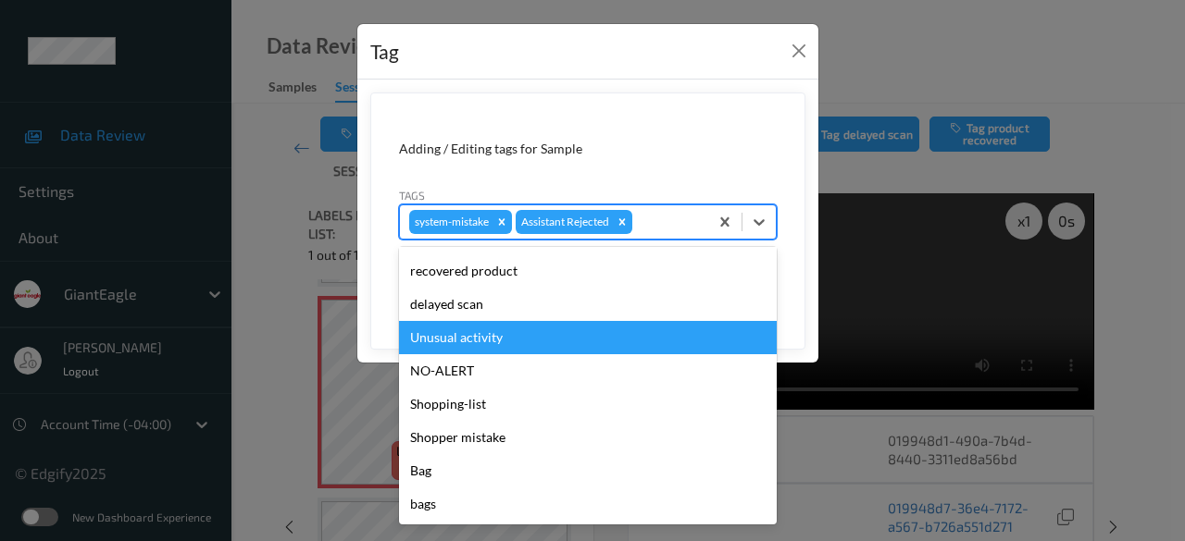
click at [500, 334] on div "Unusual activity" at bounding box center [588, 337] width 378 height 33
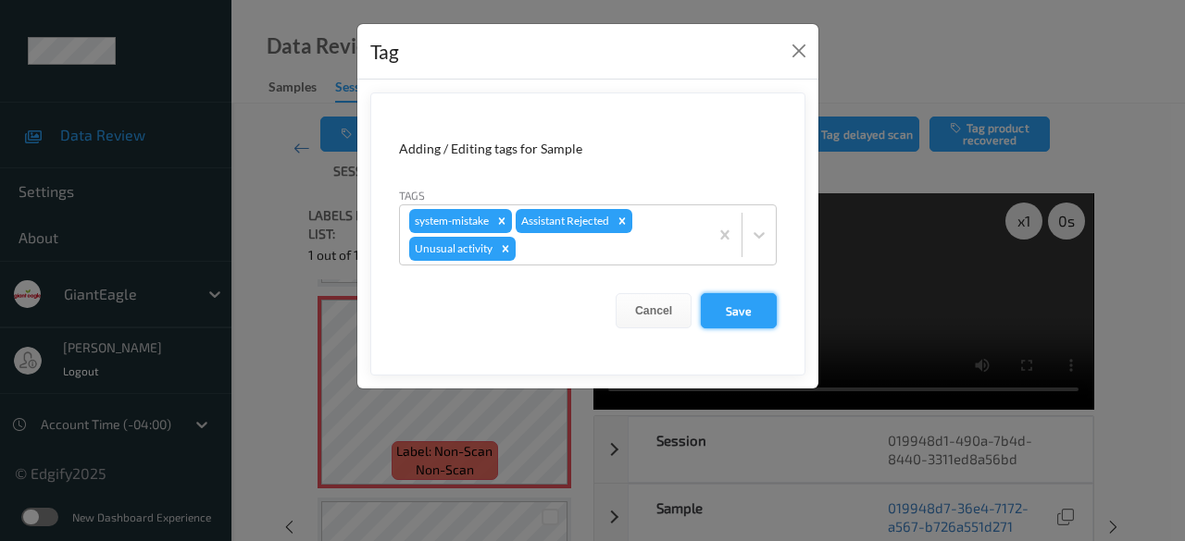
click at [765, 300] on button "Save" at bounding box center [739, 310] width 76 height 35
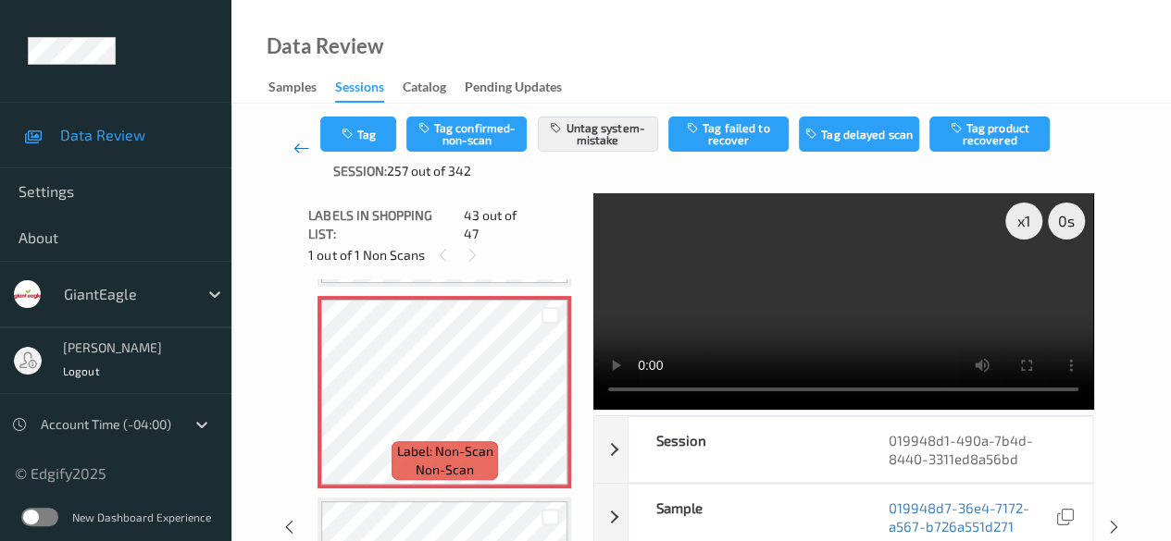
click at [294, 147] on icon at bounding box center [301, 148] width 17 height 19
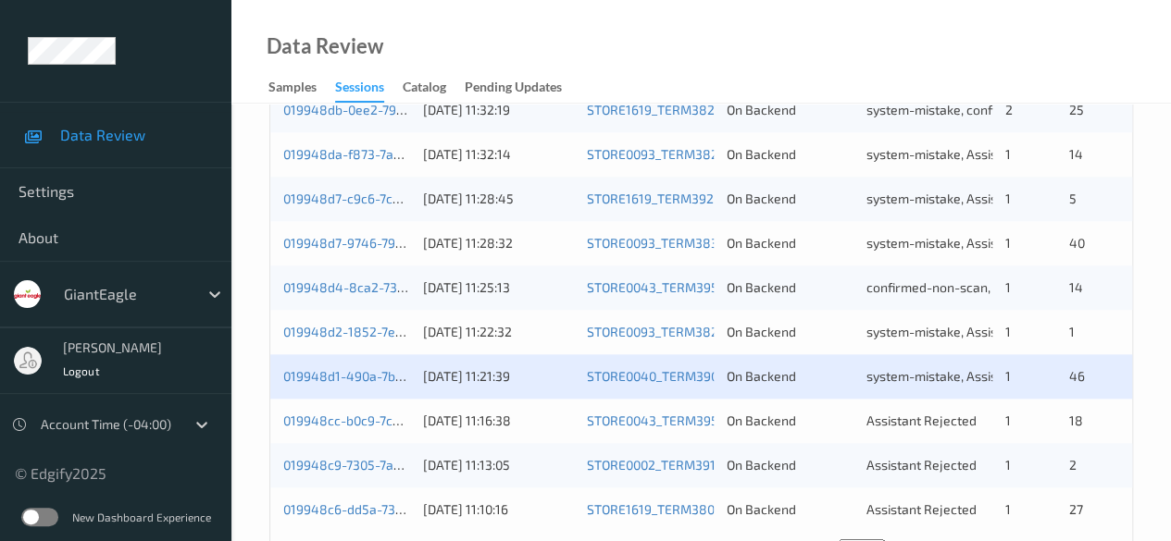
scroll to position [996, 0]
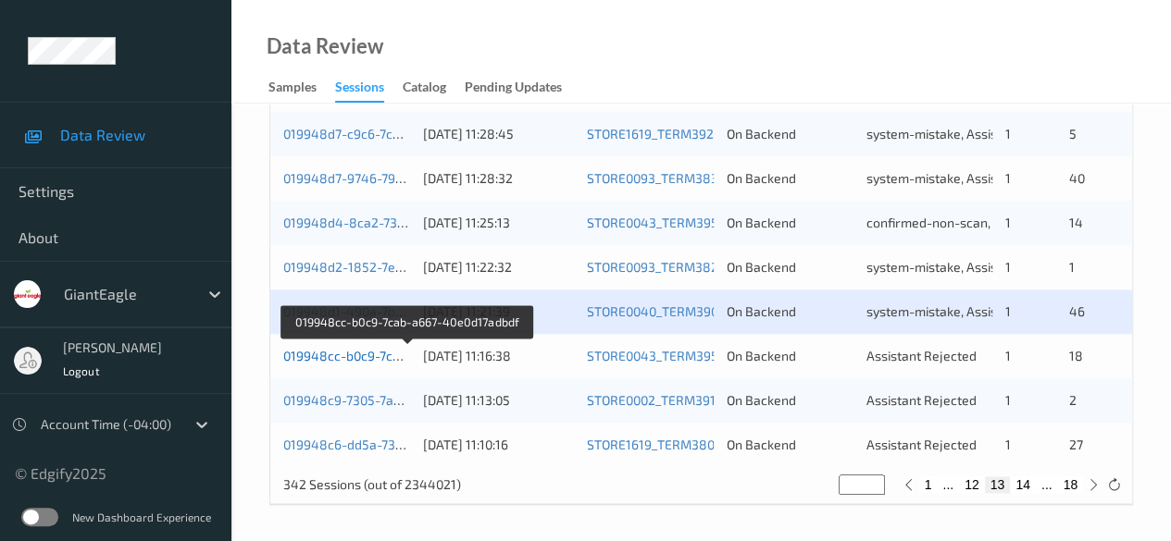
click at [345, 348] on link "019948cc-b0c9-7cab-a667-40e0d17adbdf" at bounding box center [407, 356] width 248 height 16
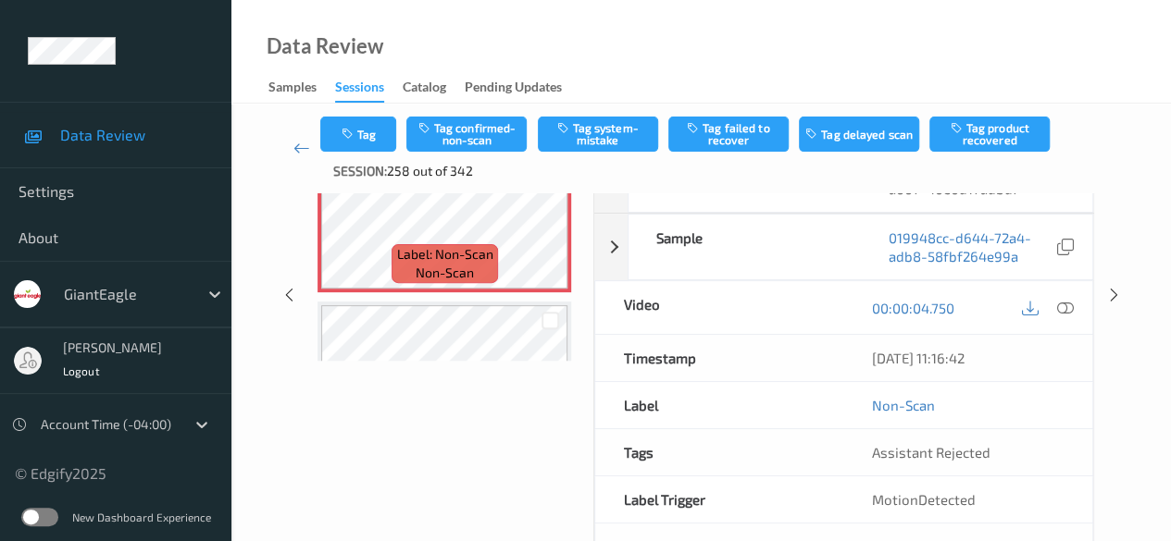
scroll to position [147, 0]
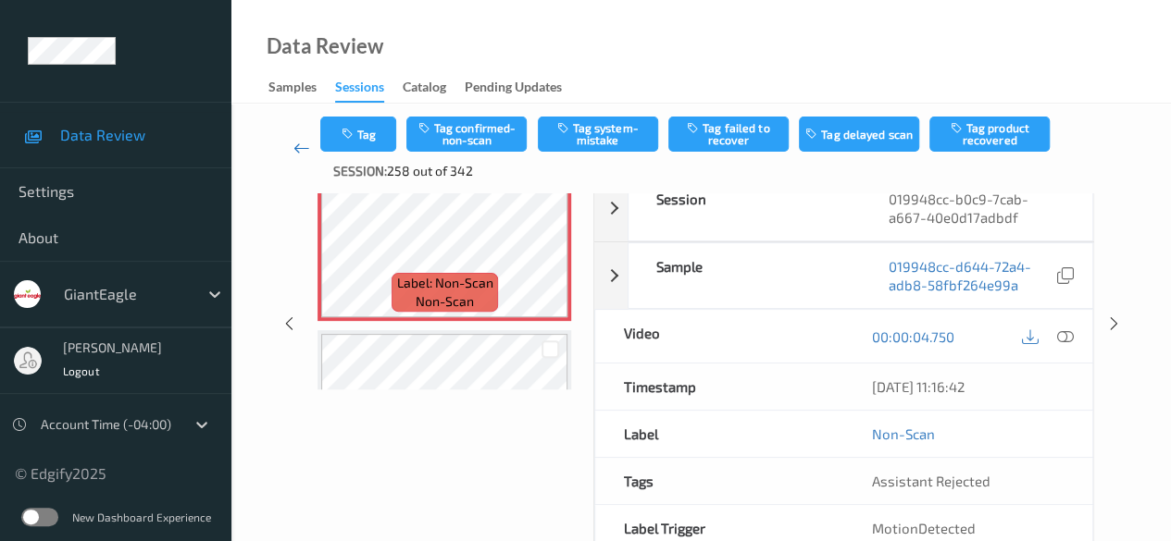
click at [302, 154] on icon at bounding box center [301, 148] width 17 height 19
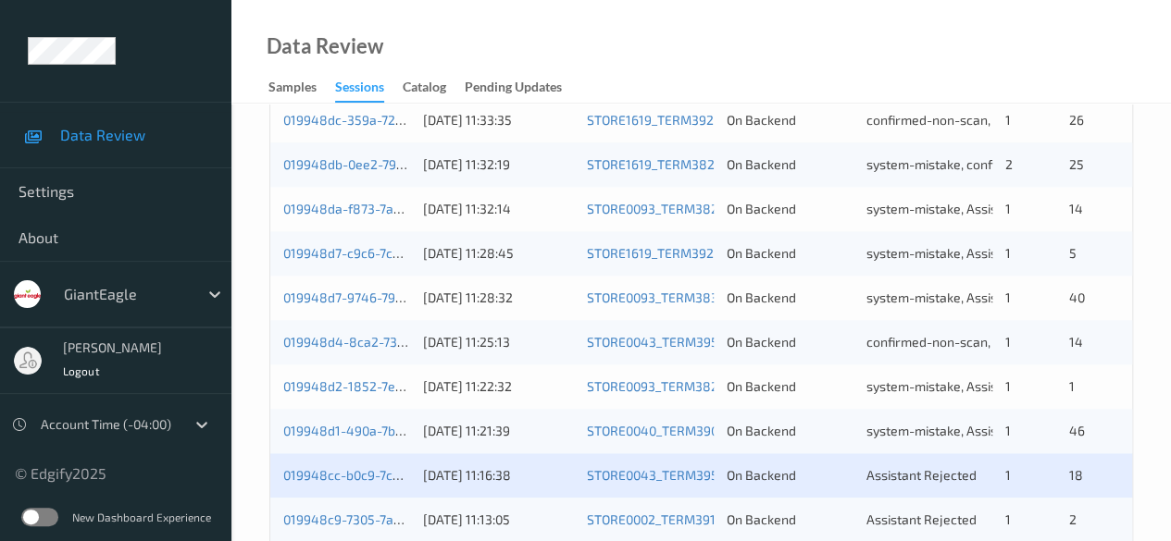
scroll to position [996, 0]
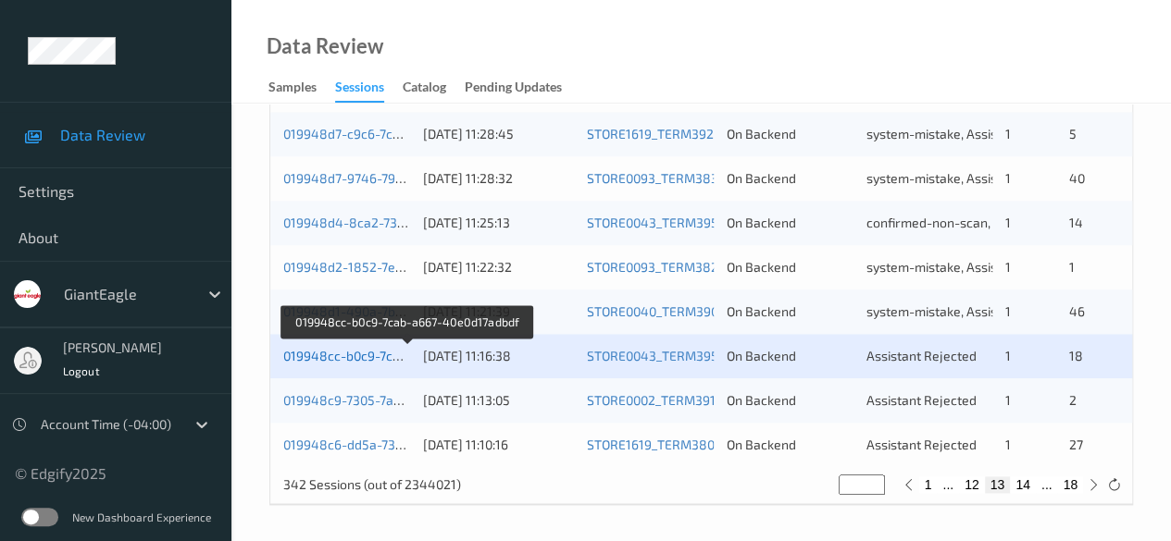
click at [359, 355] on link "019948cc-b0c9-7cab-a667-40e0d17adbdf" at bounding box center [407, 356] width 248 height 16
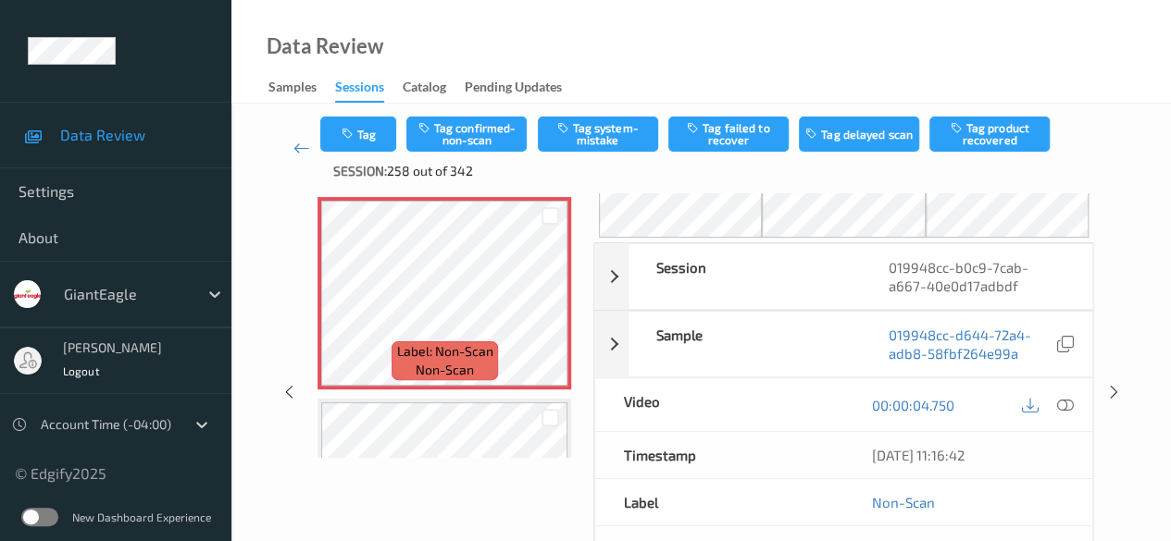
scroll to position [55, 0]
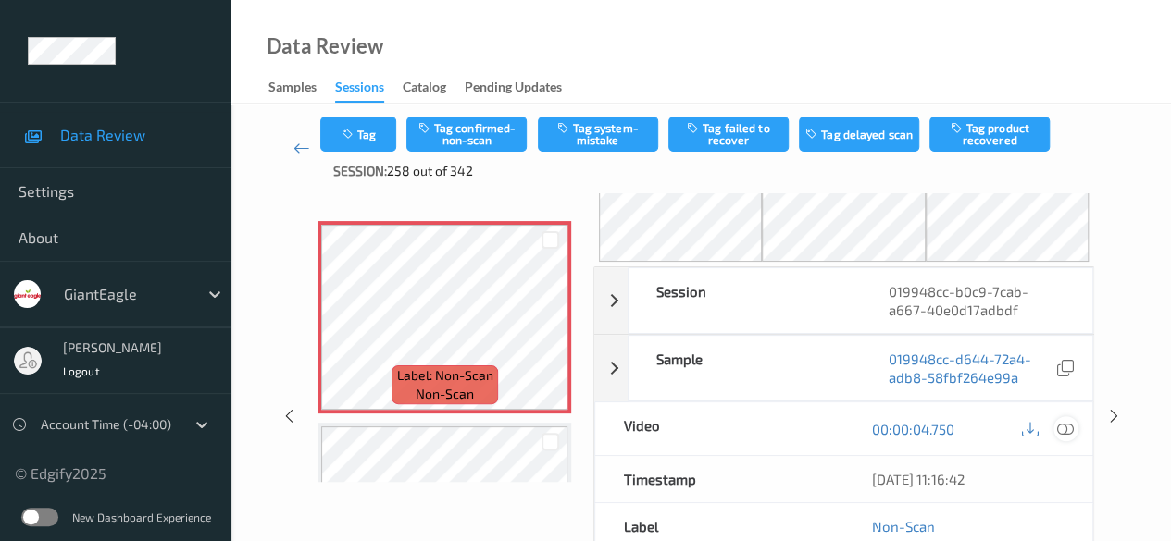
click at [1071, 422] on icon at bounding box center [1065, 429] width 17 height 17
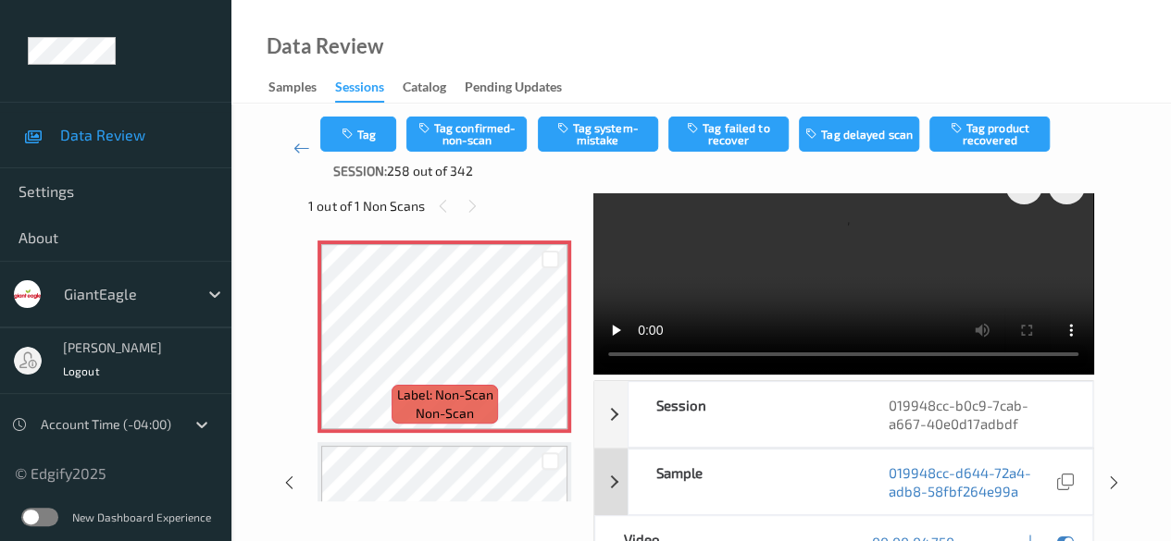
scroll to position [0, 0]
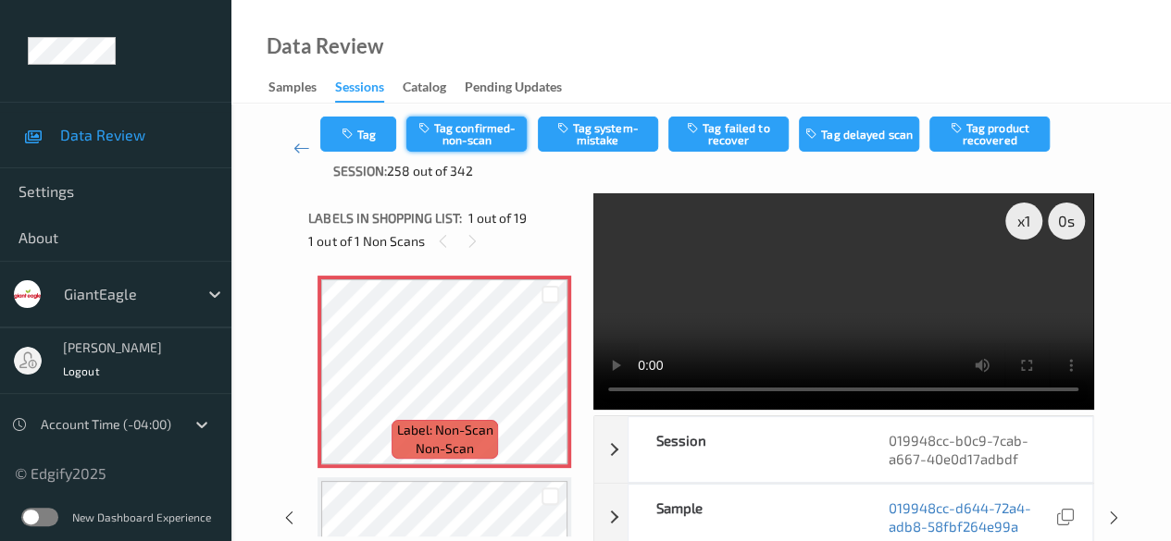
click at [450, 129] on button "Tag confirmed-non-scan" at bounding box center [466, 134] width 120 height 35
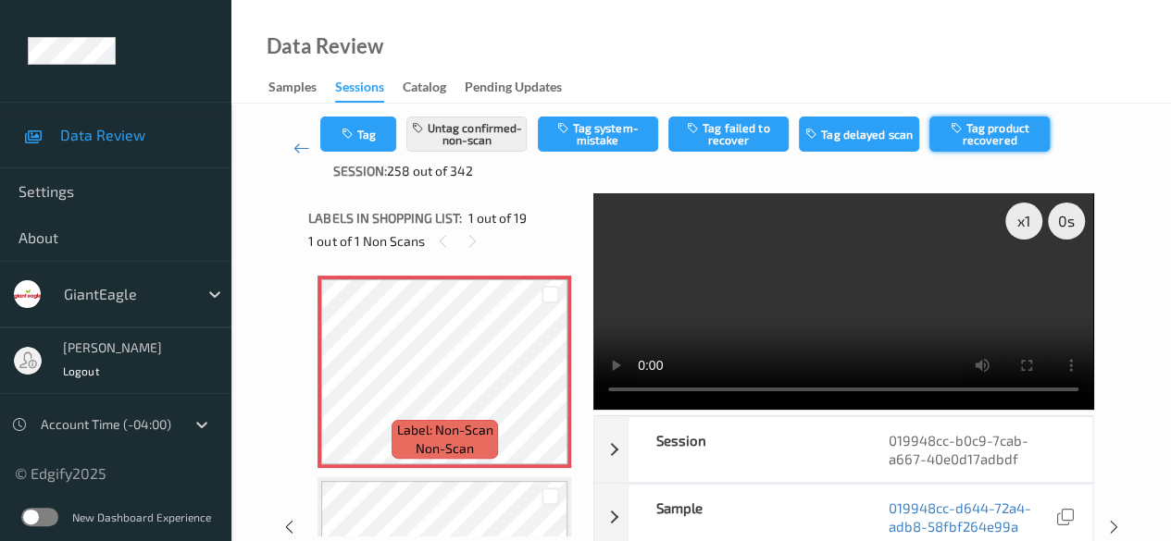
click at [990, 131] on button "Tag product recovered" at bounding box center [989, 134] width 120 height 35
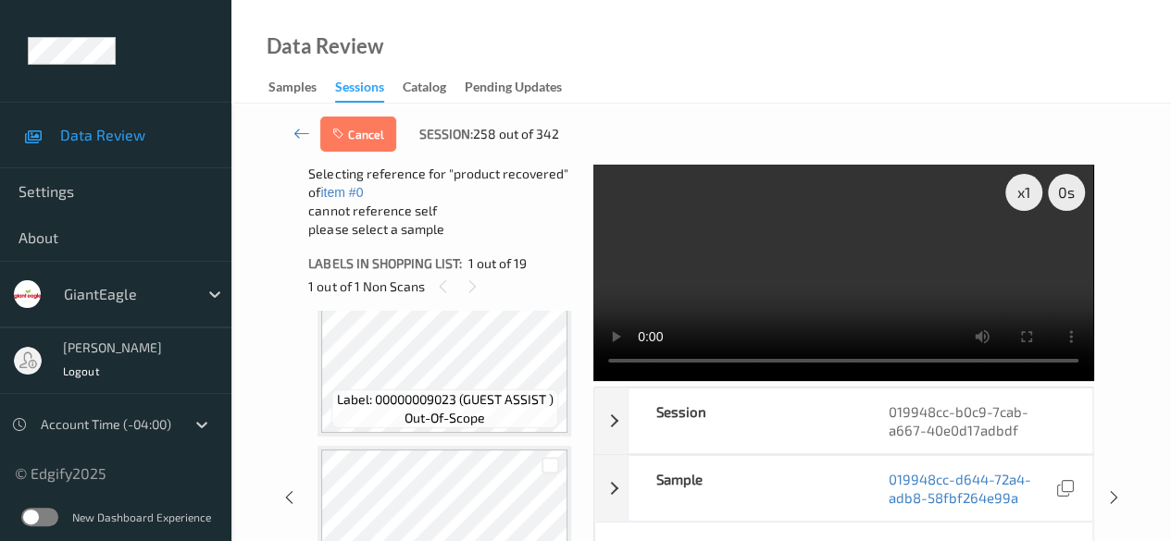
scroll to position [370, 0]
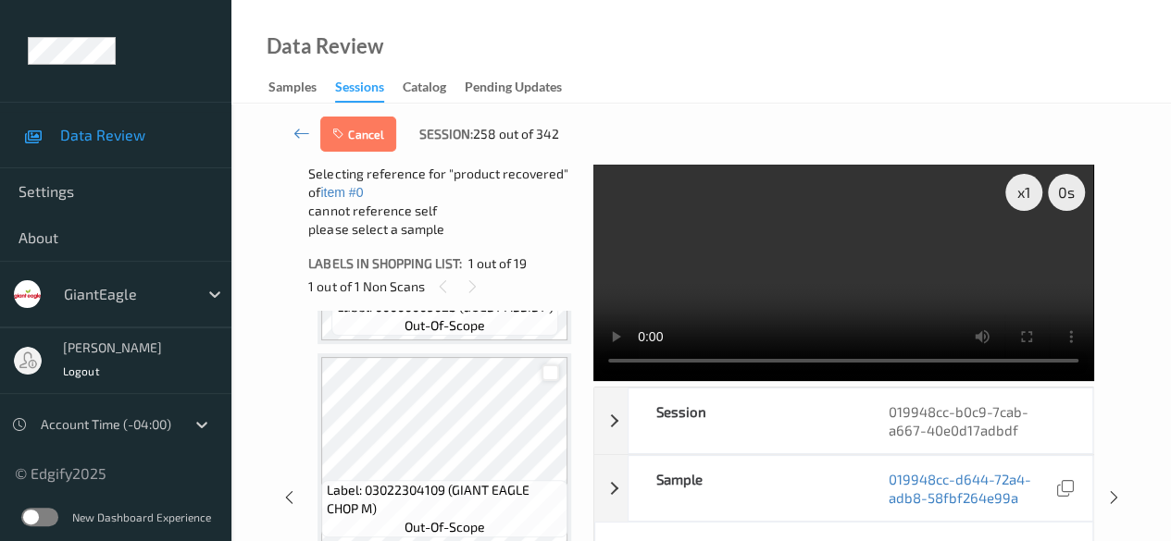
click at [553, 379] on div at bounding box center [550, 374] width 18 height 18
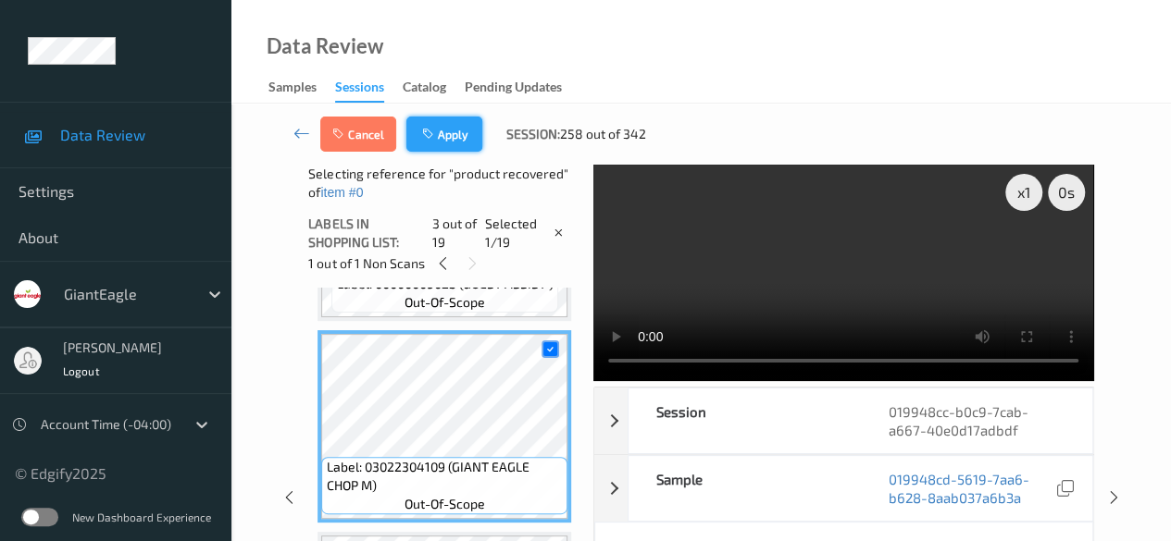
click at [437, 131] on button "Apply" at bounding box center [444, 134] width 76 height 35
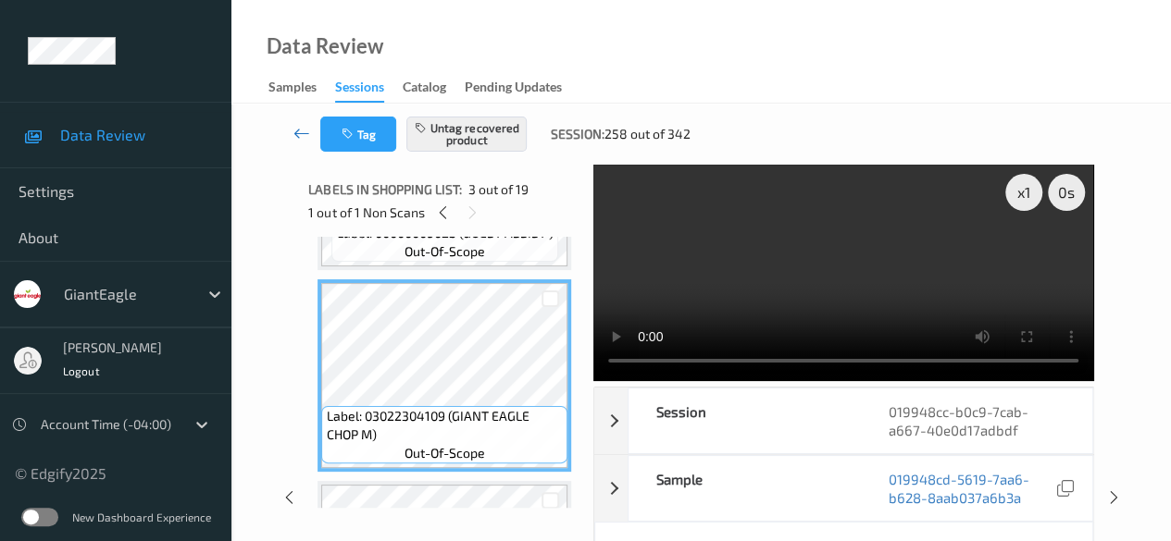
click at [293, 130] on icon at bounding box center [301, 133] width 17 height 19
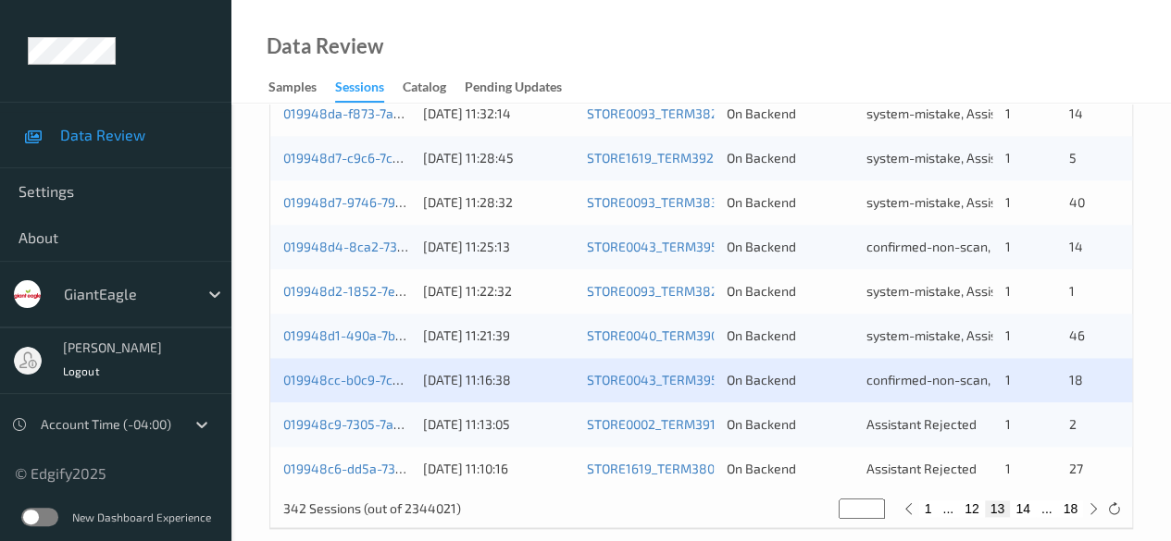
scroll to position [996, 0]
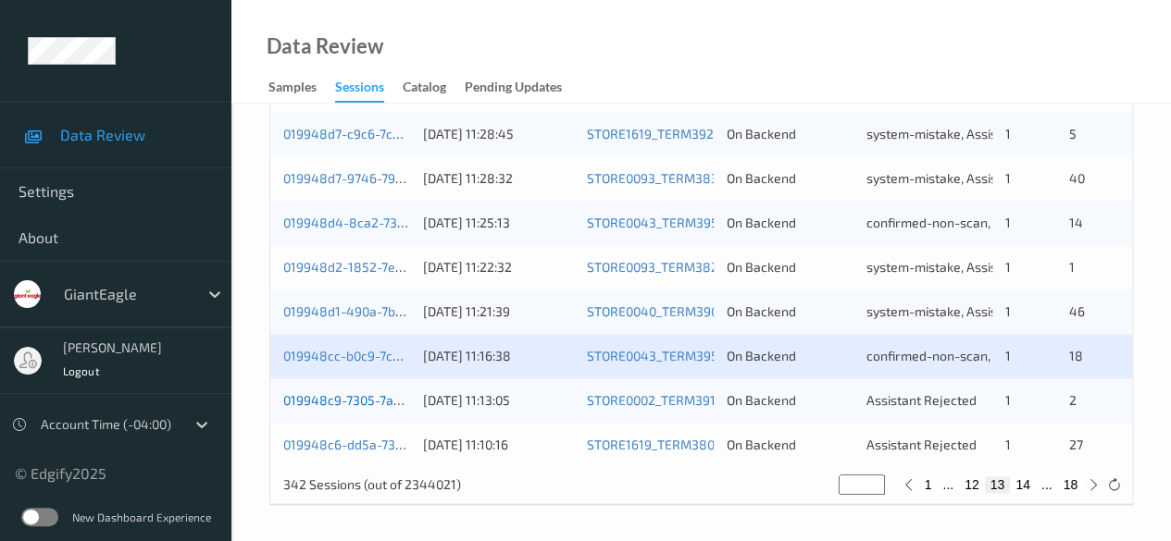
click at [363, 405] on link "019948c9-7305-7aad-b69f-c518ea8b70f4" at bounding box center [407, 400] width 248 height 16
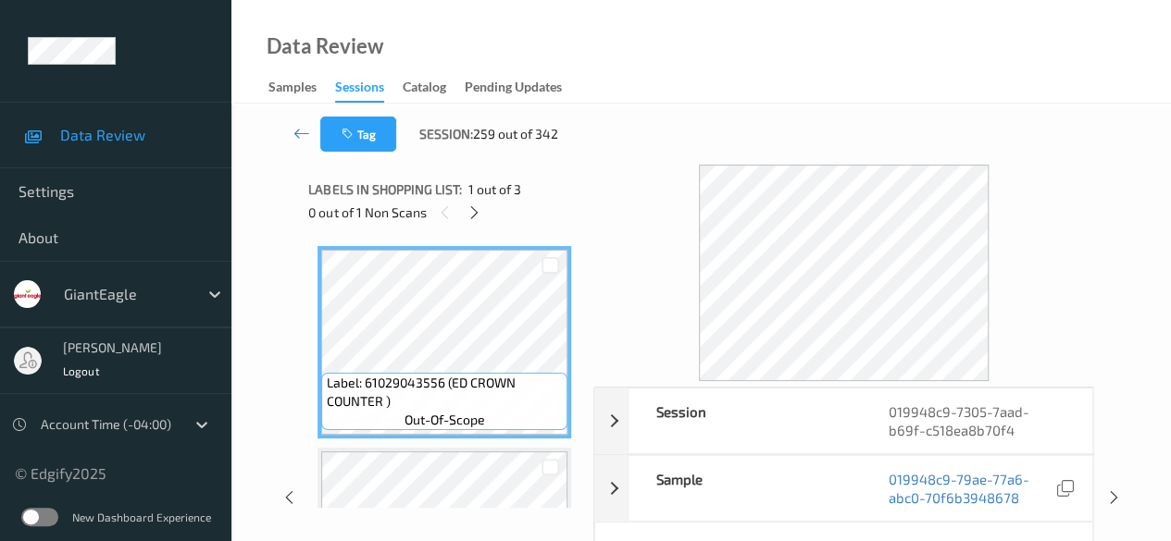
click at [488, 216] on div "0 out of 1 Non Scans" at bounding box center [444, 212] width 272 height 23
click at [471, 217] on icon at bounding box center [474, 213] width 16 height 17
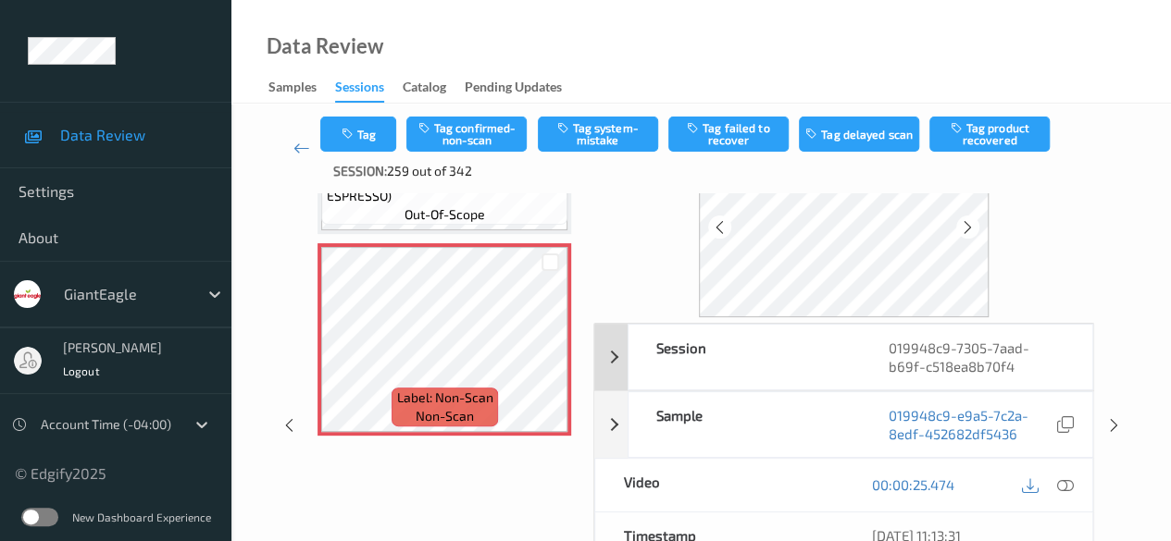
scroll to position [185, 0]
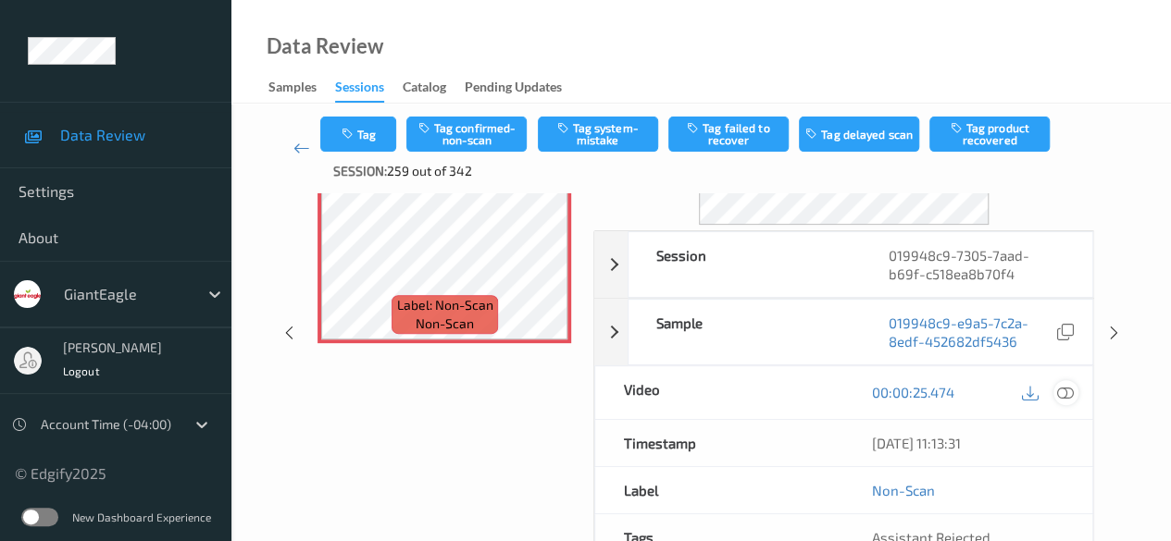
click at [1068, 395] on icon at bounding box center [1065, 392] width 17 height 17
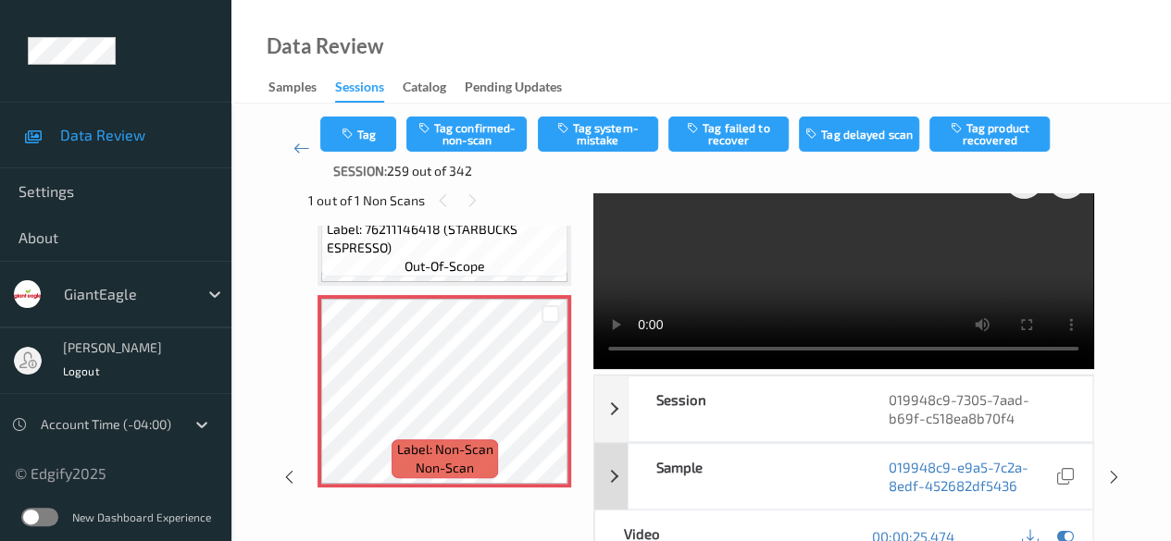
scroll to position [0, 0]
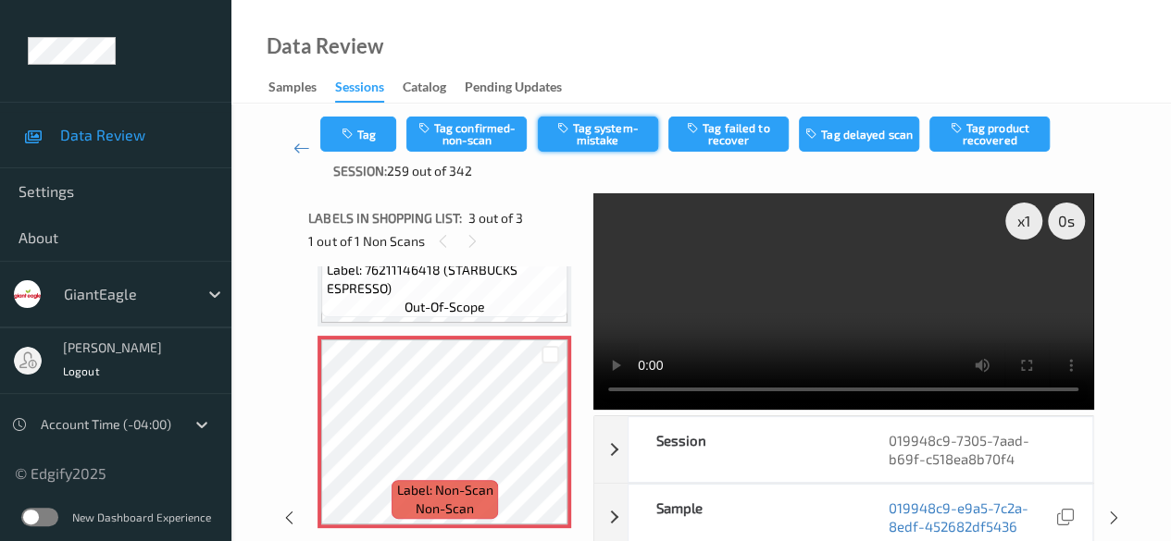
click at [583, 141] on button "Tag system-mistake" at bounding box center [598, 134] width 120 height 35
click at [302, 143] on icon at bounding box center [301, 148] width 17 height 19
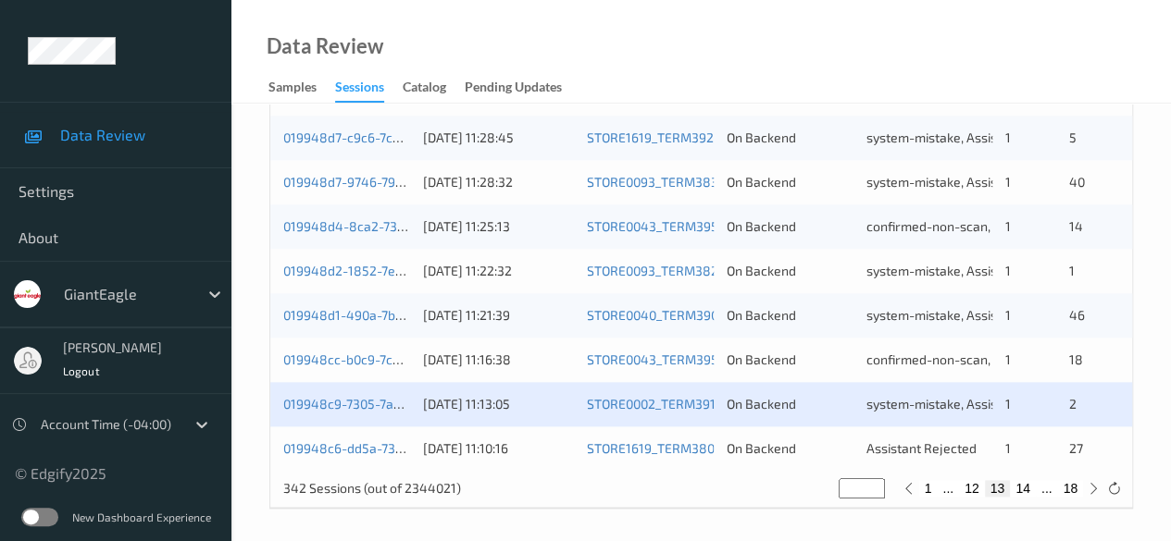
scroll to position [996, 0]
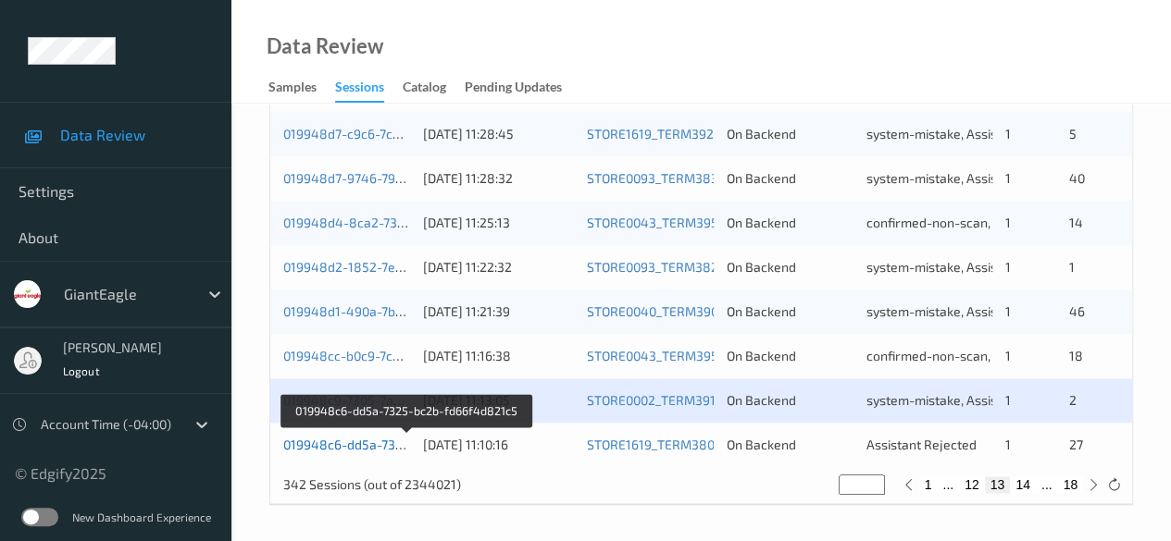
click at [367, 449] on link "019948c6-dd5a-7325-bc2b-fd66f4d821c5" at bounding box center [407, 445] width 249 height 16
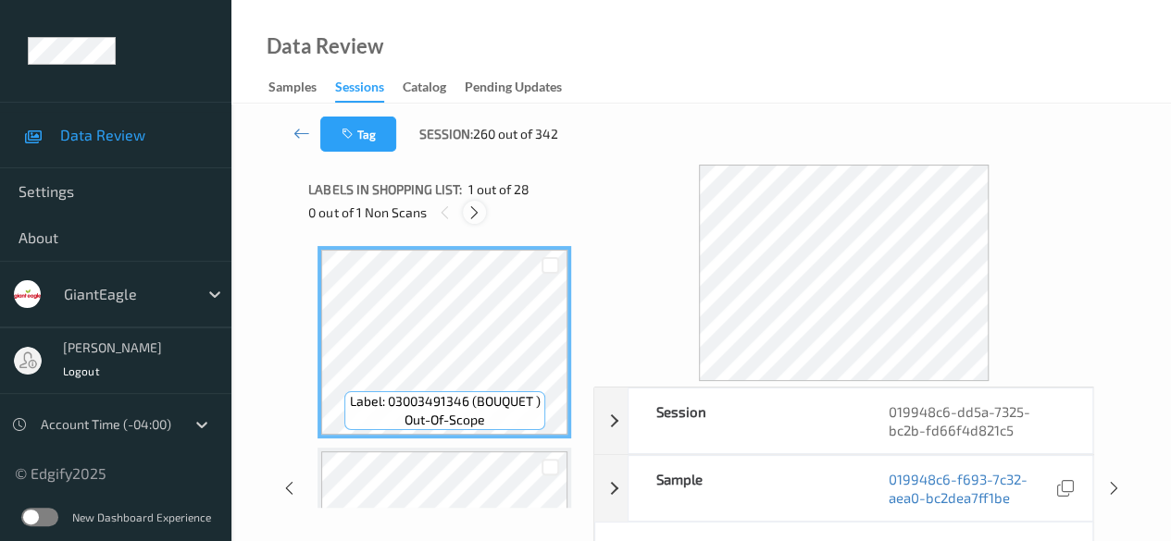
click at [477, 216] on icon at bounding box center [474, 213] width 16 height 17
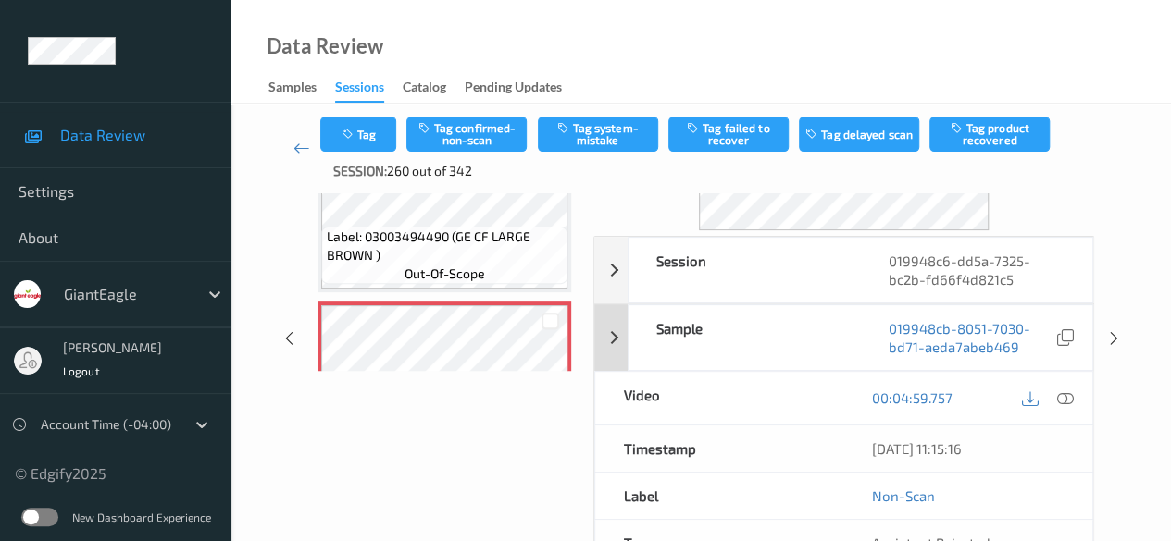
scroll to position [185, 0]
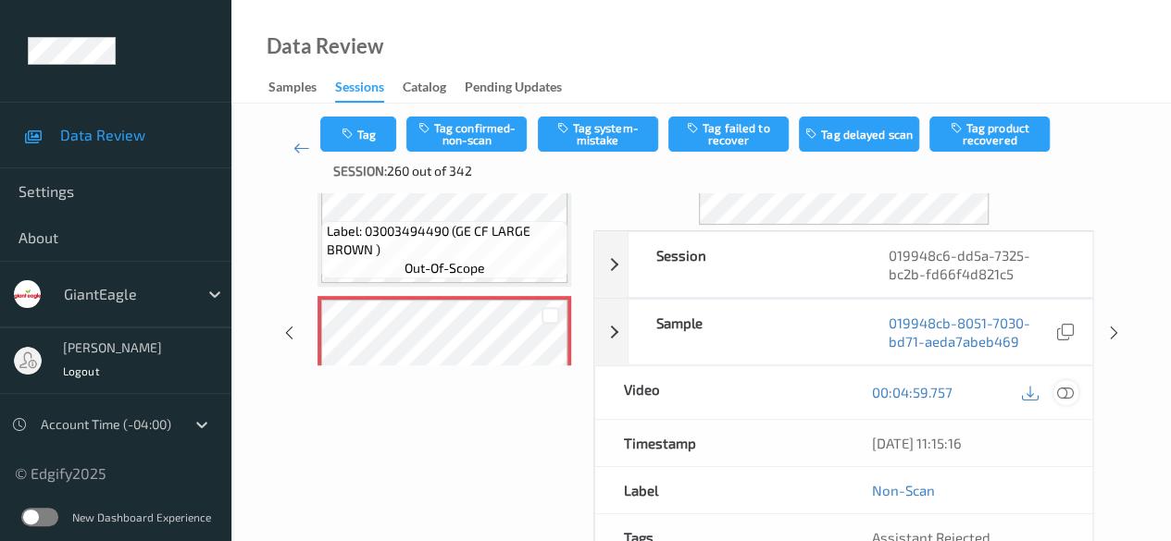
click at [1073, 395] on icon at bounding box center [1065, 392] width 17 height 17
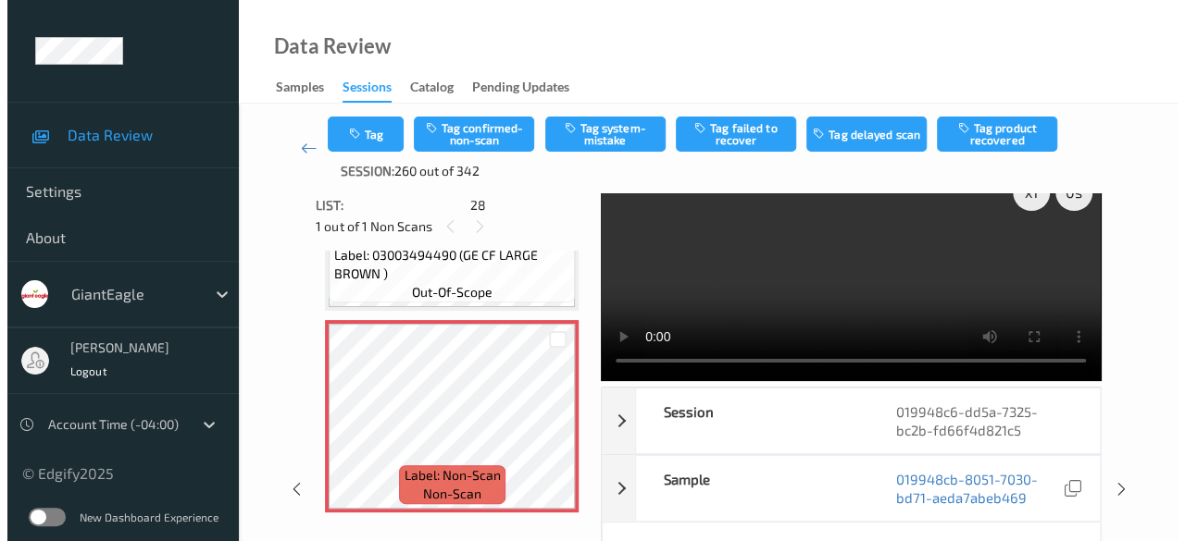
scroll to position [0, 0]
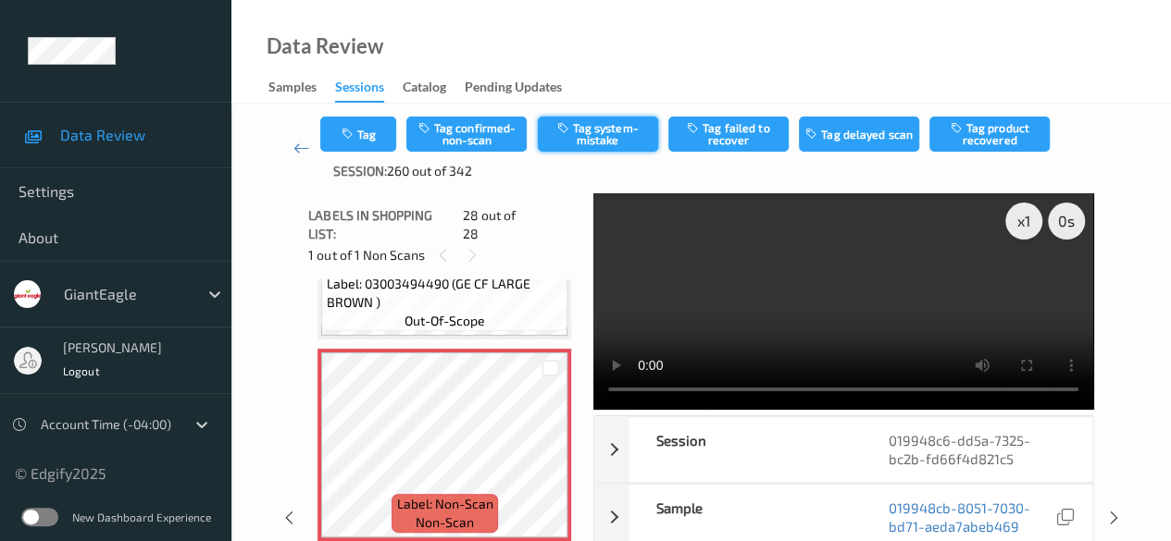
click at [612, 138] on button "Tag system-mistake" at bounding box center [598, 134] width 120 height 35
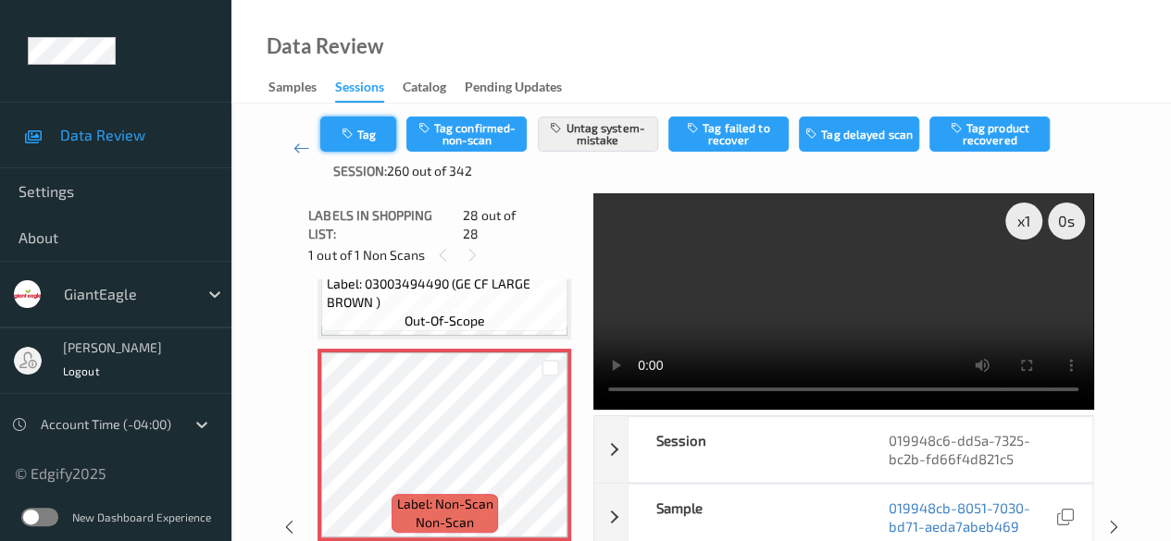
click at [367, 140] on button "Tag" at bounding box center [358, 134] width 76 height 35
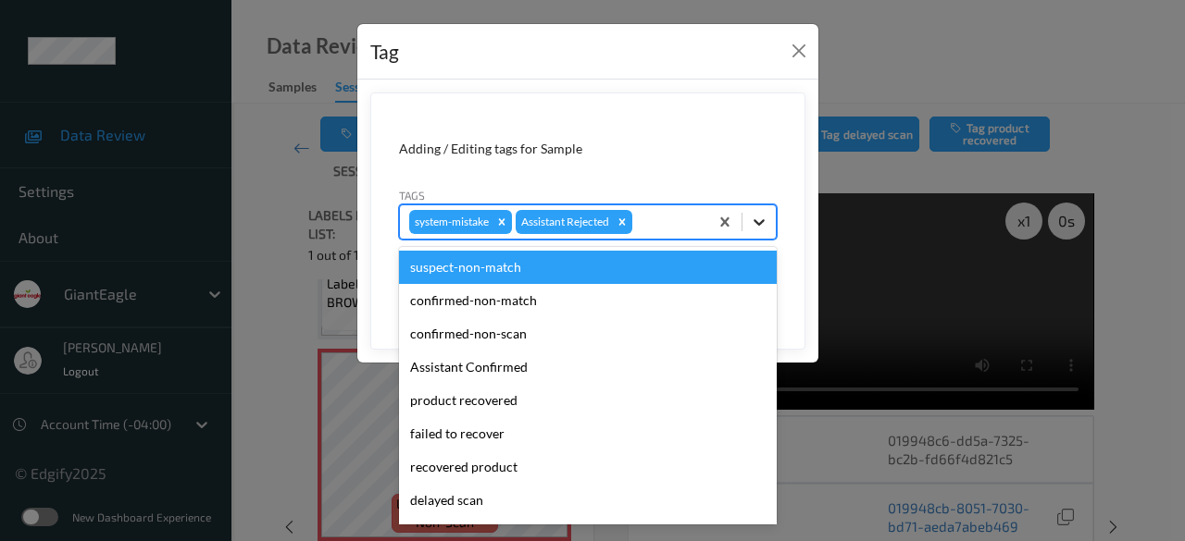
click at [754, 227] on icon at bounding box center [759, 222] width 19 height 19
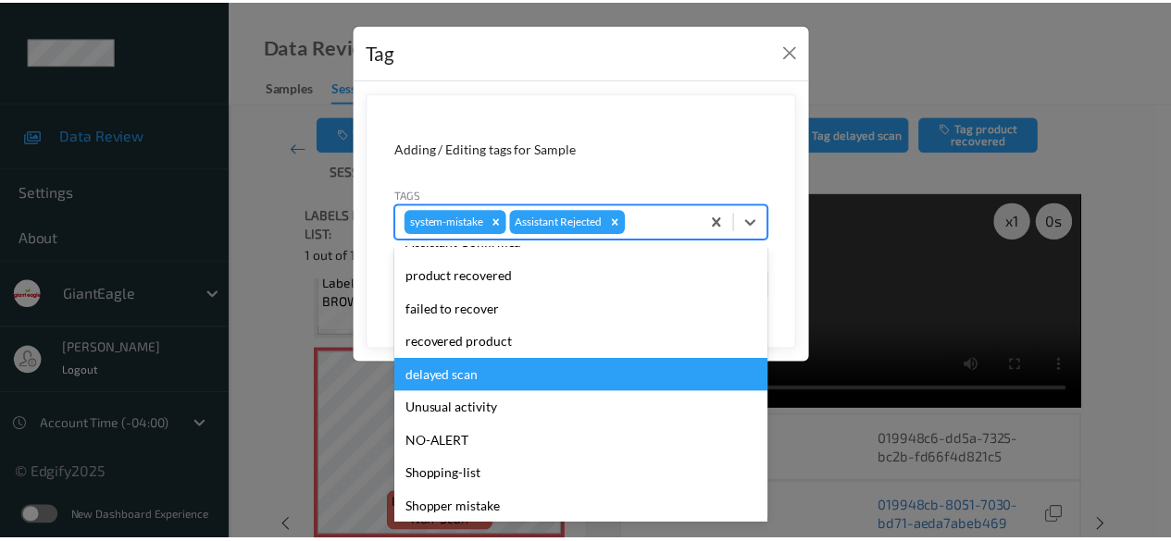
scroll to position [196, 0]
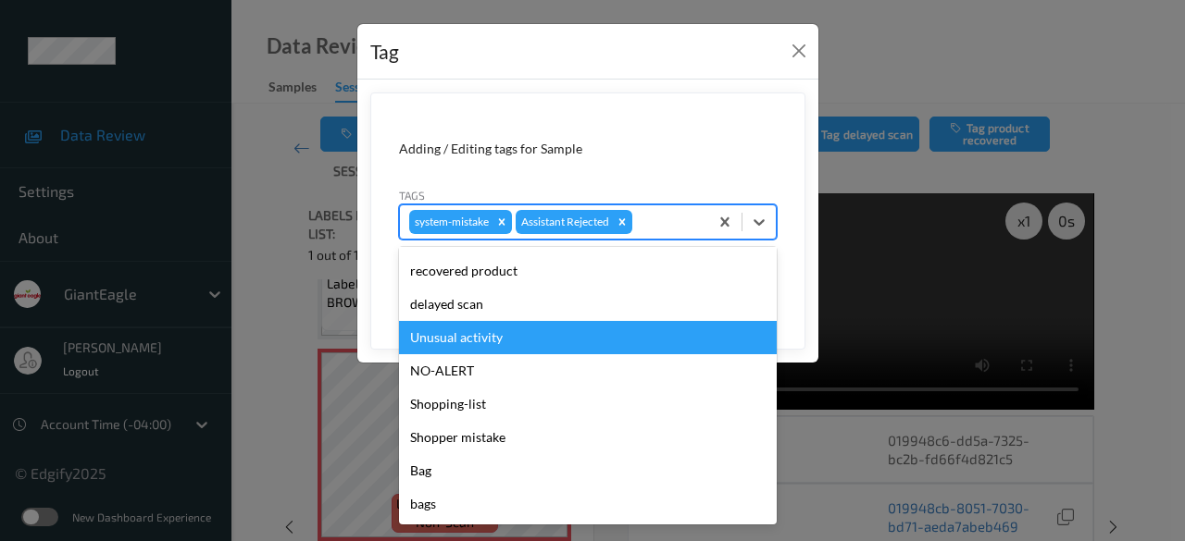
click at [515, 343] on div "Unusual activity" at bounding box center [588, 337] width 378 height 33
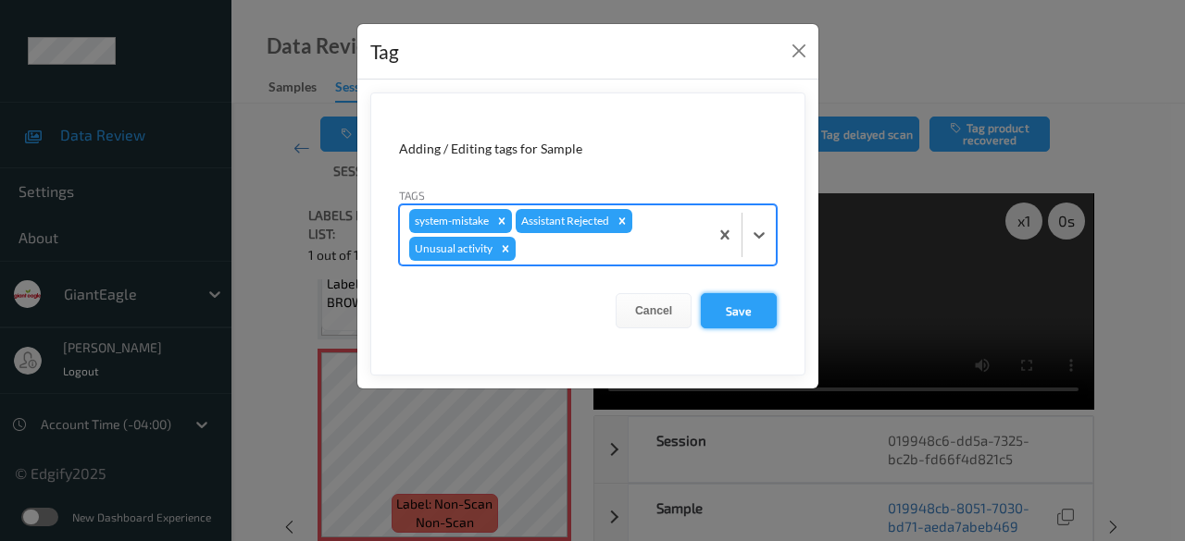
click at [744, 307] on button "Save" at bounding box center [739, 310] width 76 height 35
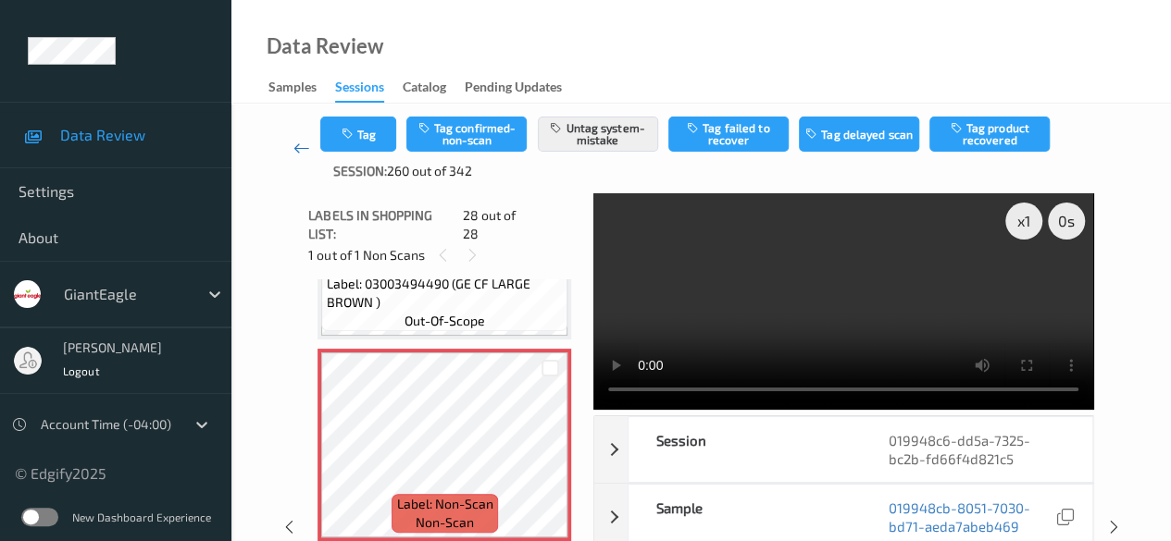
click at [302, 147] on icon at bounding box center [301, 148] width 17 height 19
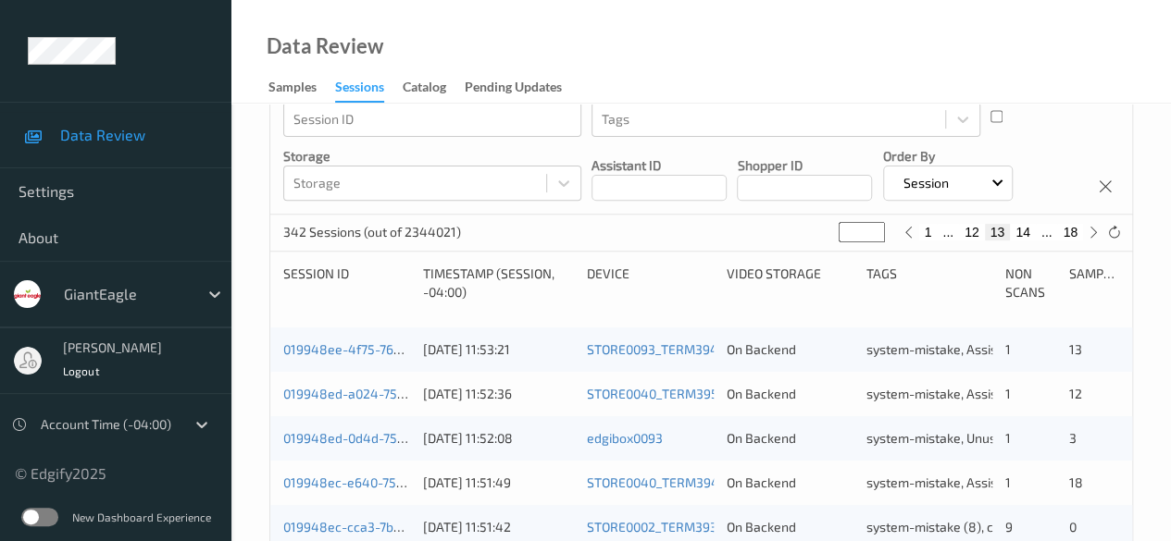
scroll to position [70, 0]
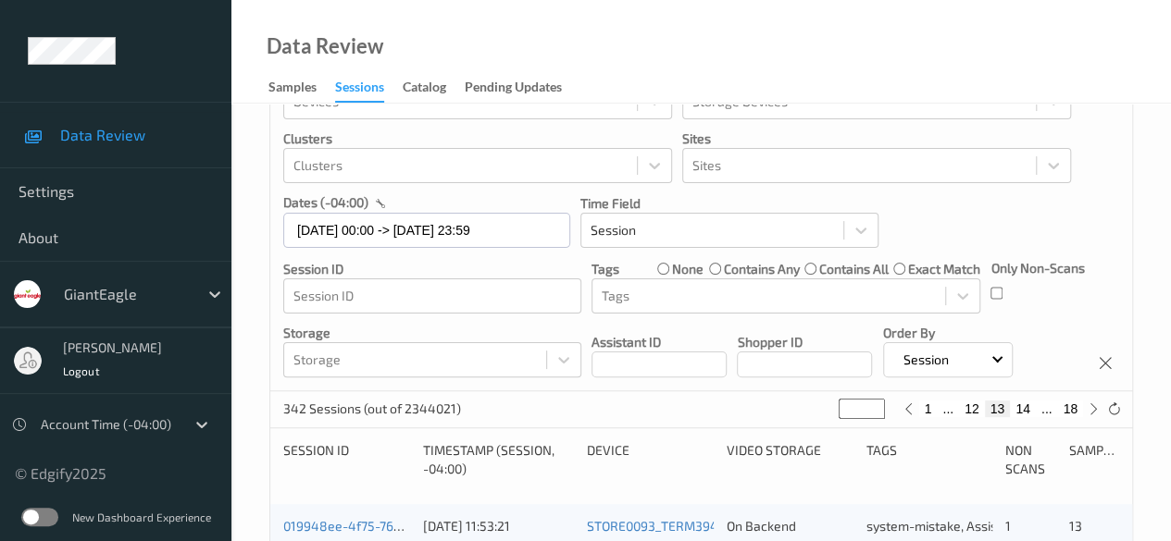
click at [1074, 408] on button "18" at bounding box center [1070, 409] width 26 height 17
type input "**"
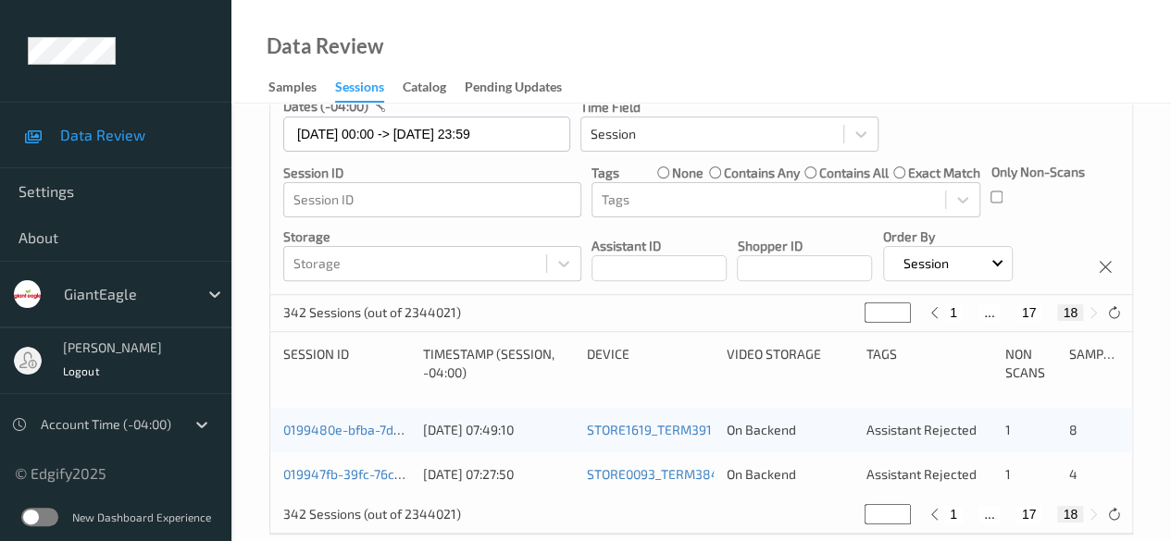
scroll to position [196, 0]
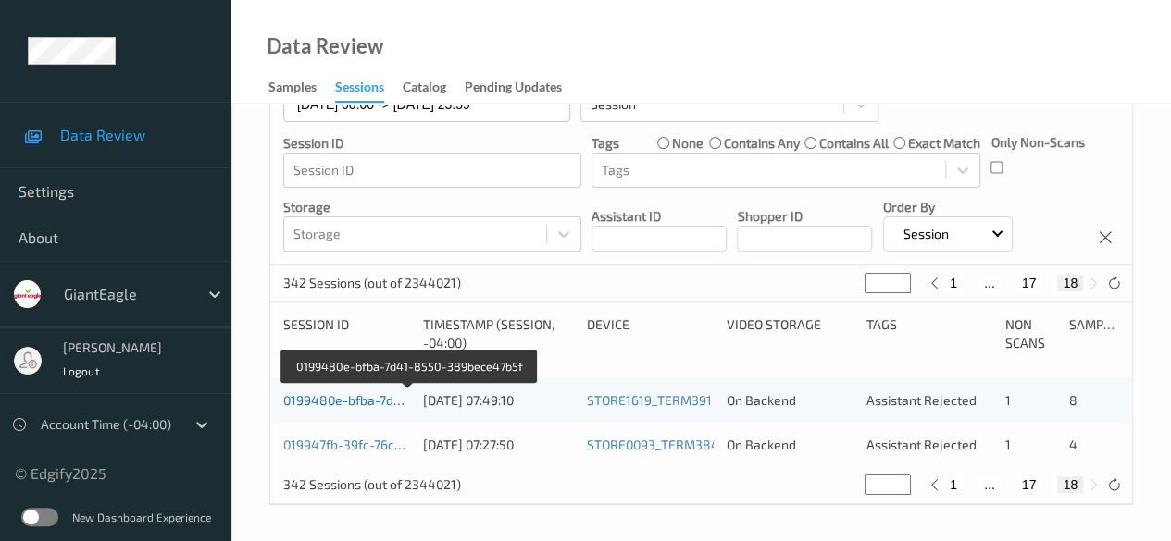
click at [341, 399] on link "0199480e-bfba-7d41-8550-389bece47b5f" at bounding box center [409, 400] width 252 height 16
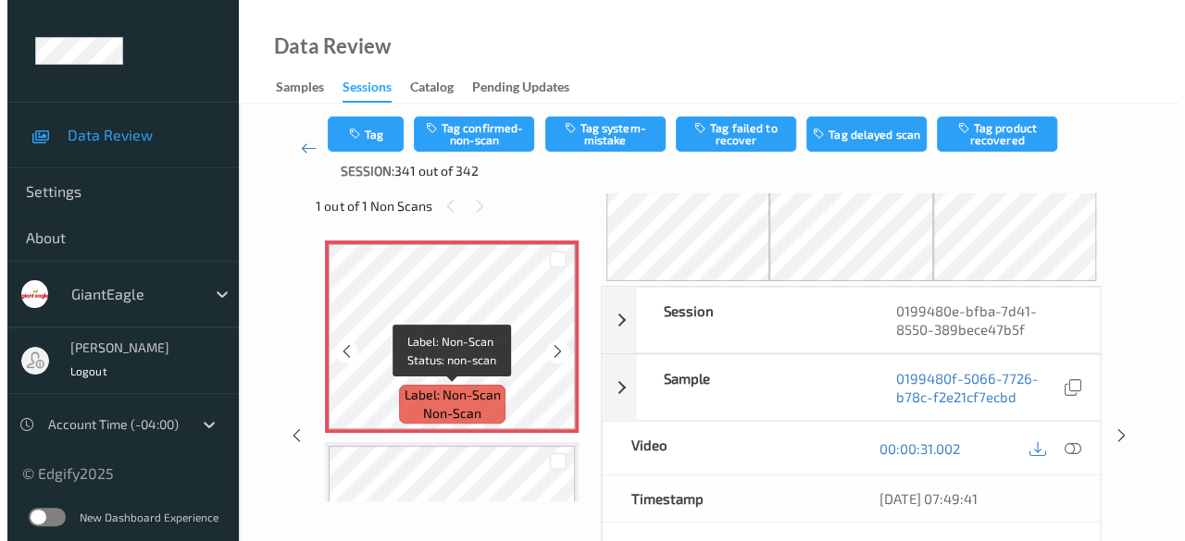
scroll to position [11, 0]
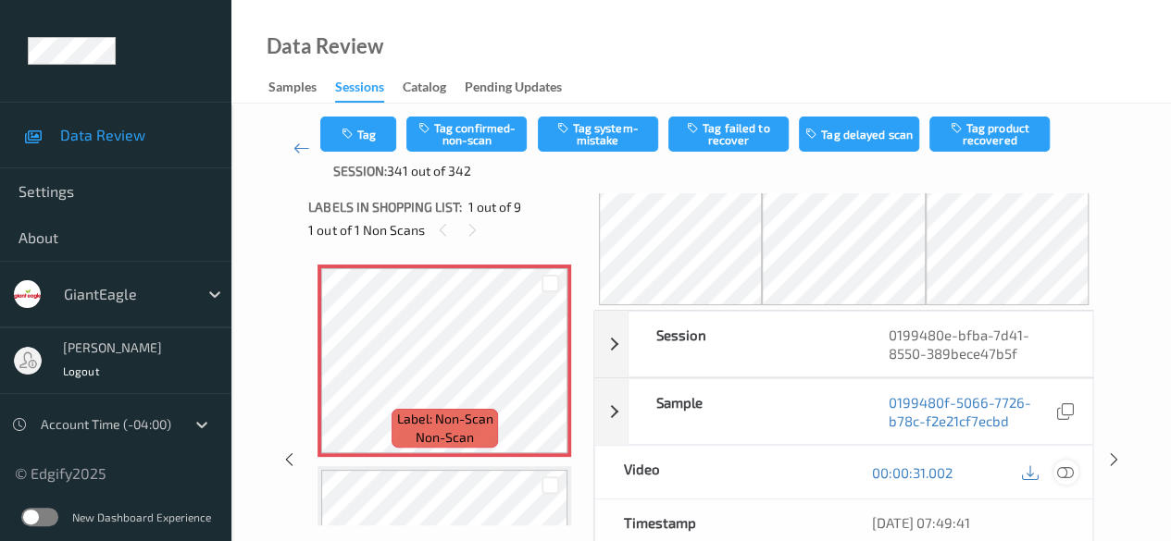
click at [1068, 469] on icon at bounding box center [1065, 473] width 17 height 17
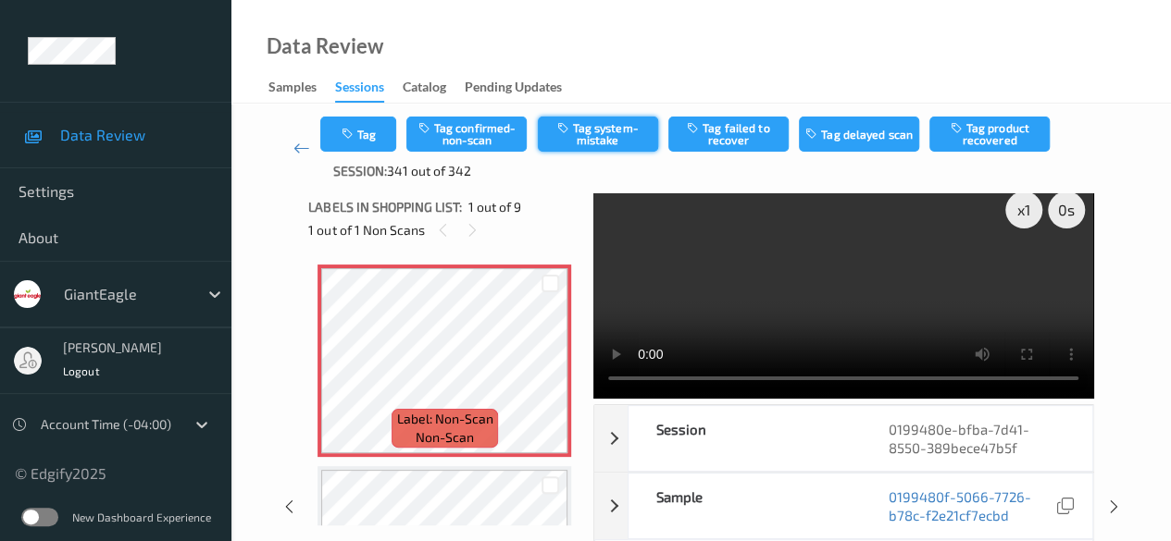
click at [609, 132] on button "Tag system-mistake" at bounding box center [598, 134] width 120 height 35
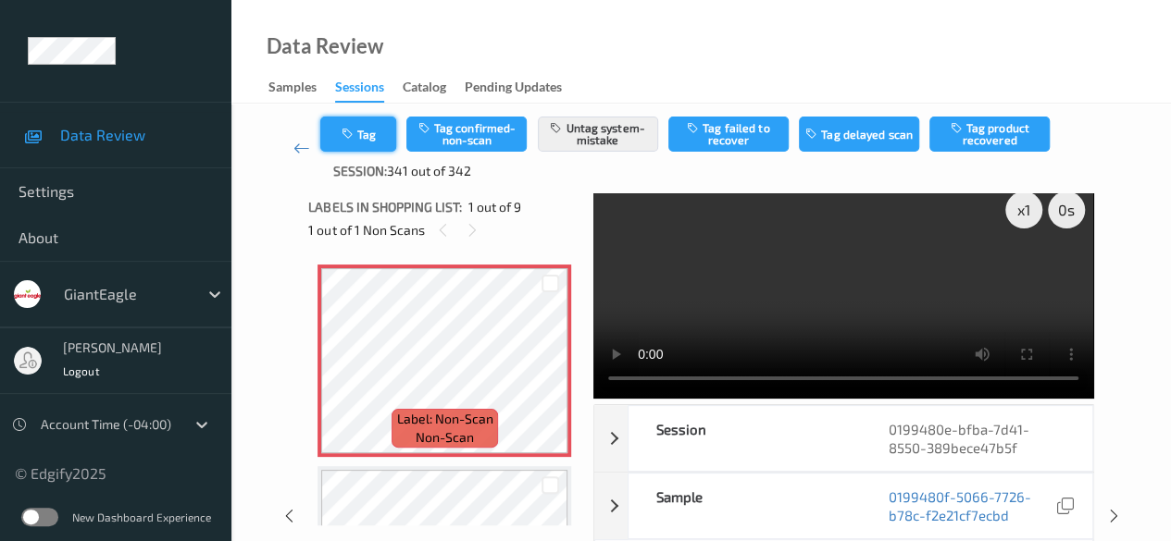
click at [374, 128] on button "Tag" at bounding box center [358, 134] width 76 height 35
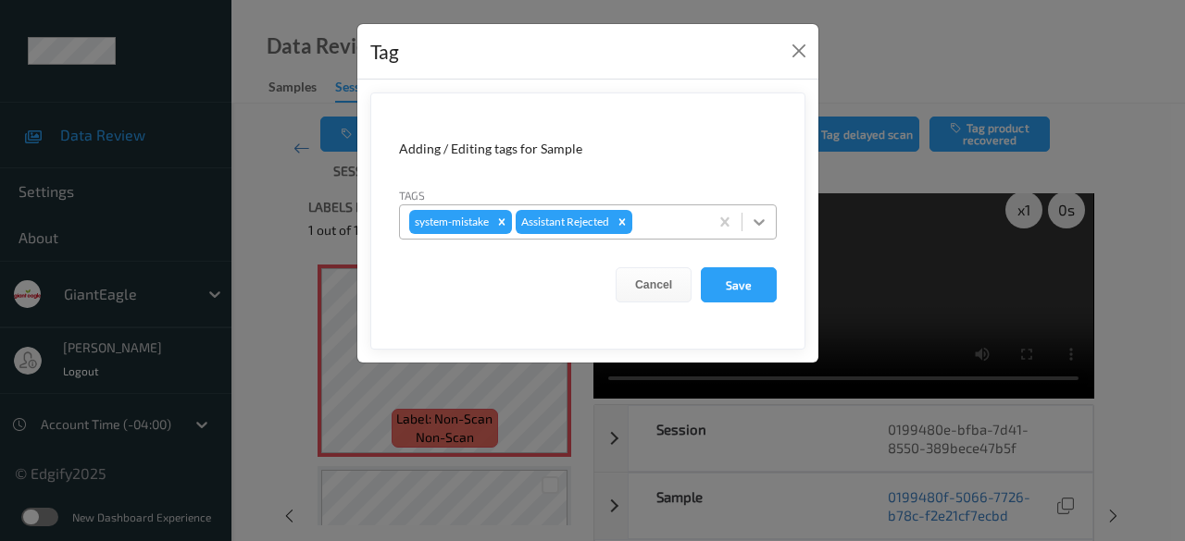
click at [763, 219] on icon at bounding box center [758, 222] width 11 height 6
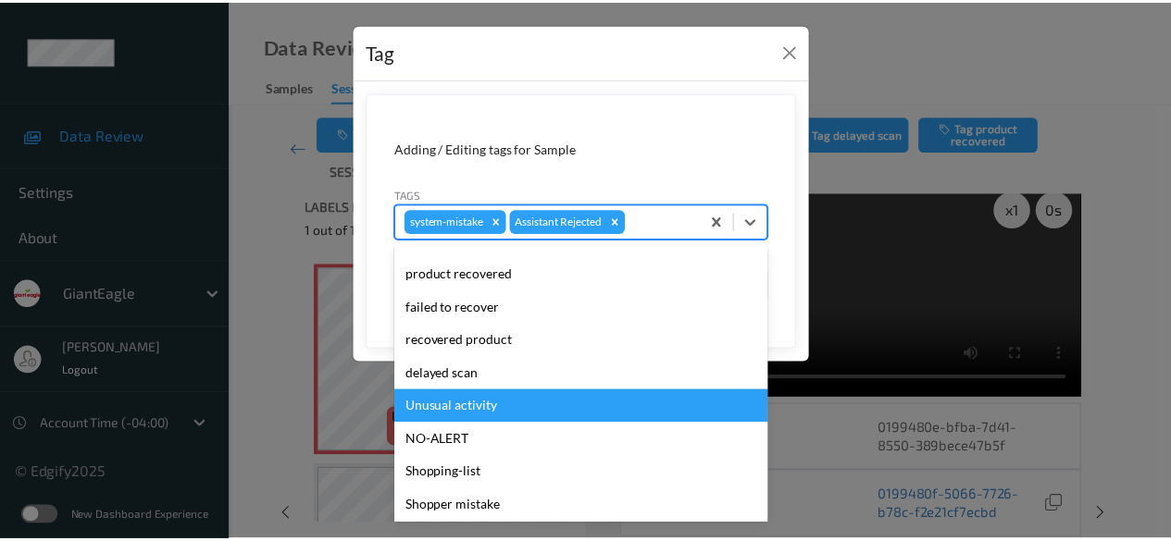
scroll to position [196, 0]
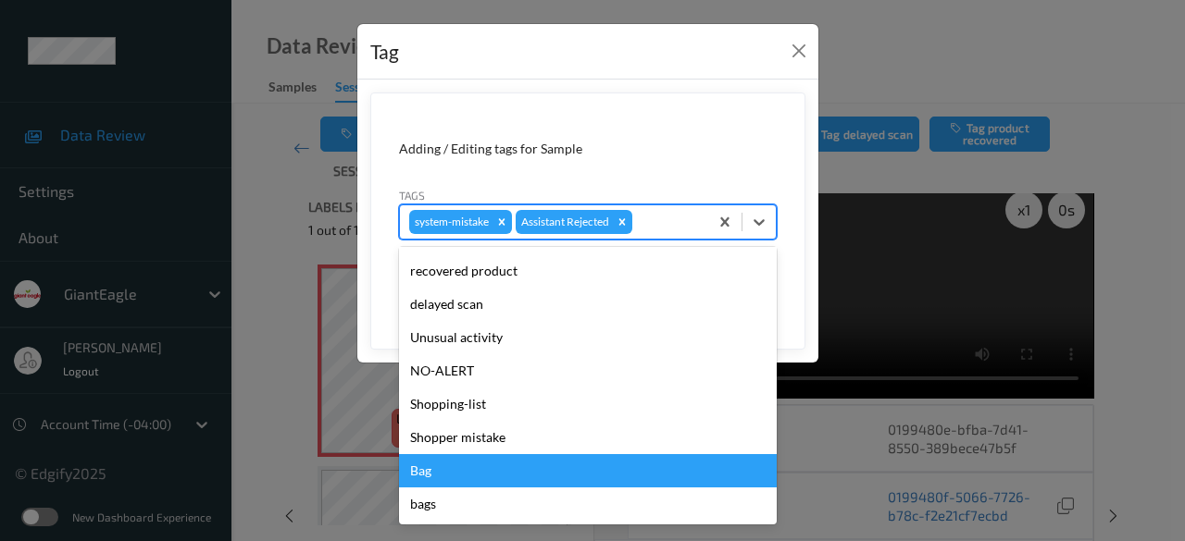
click at [481, 479] on div "Bag" at bounding box center [588, 470] width 378 height 33
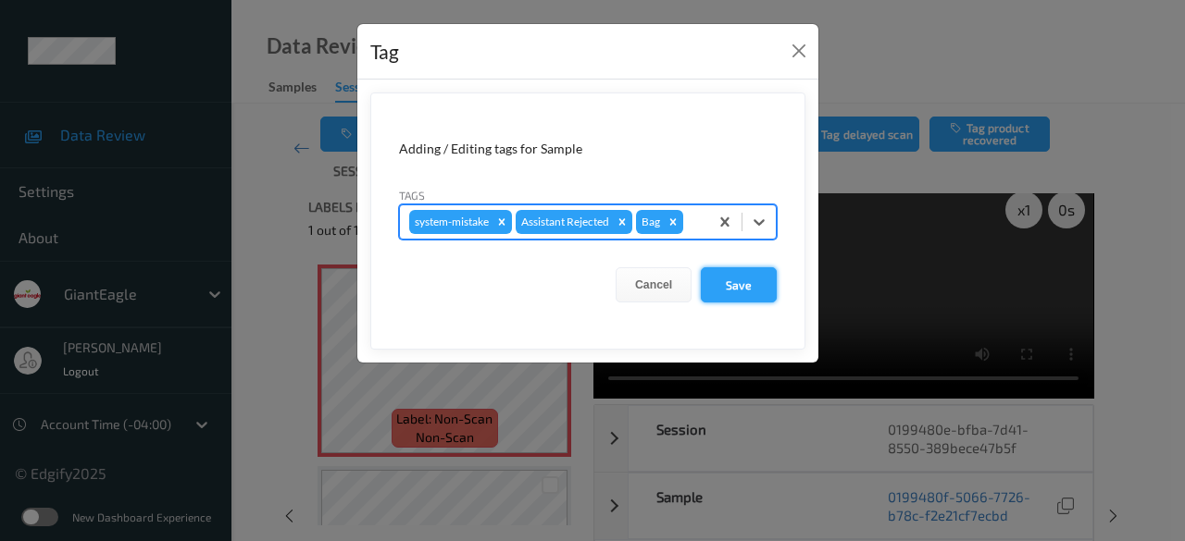
click at [729, 279] on button "Save" at bounding box center [739, 284] width 76 height 35
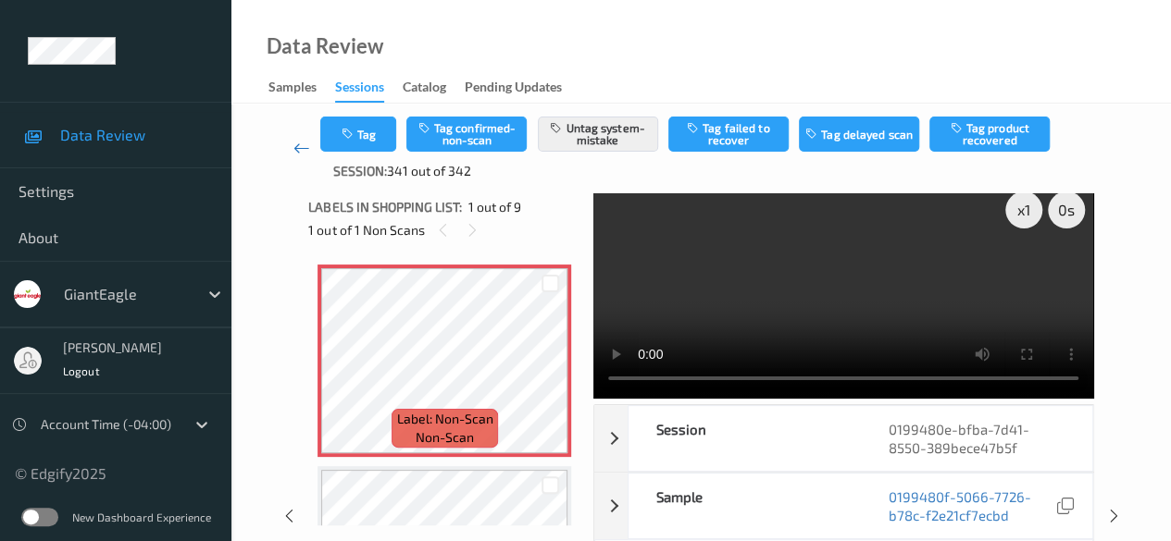
click at [309, 142] on icon at bounding box center [301, 148] width 17 height 19
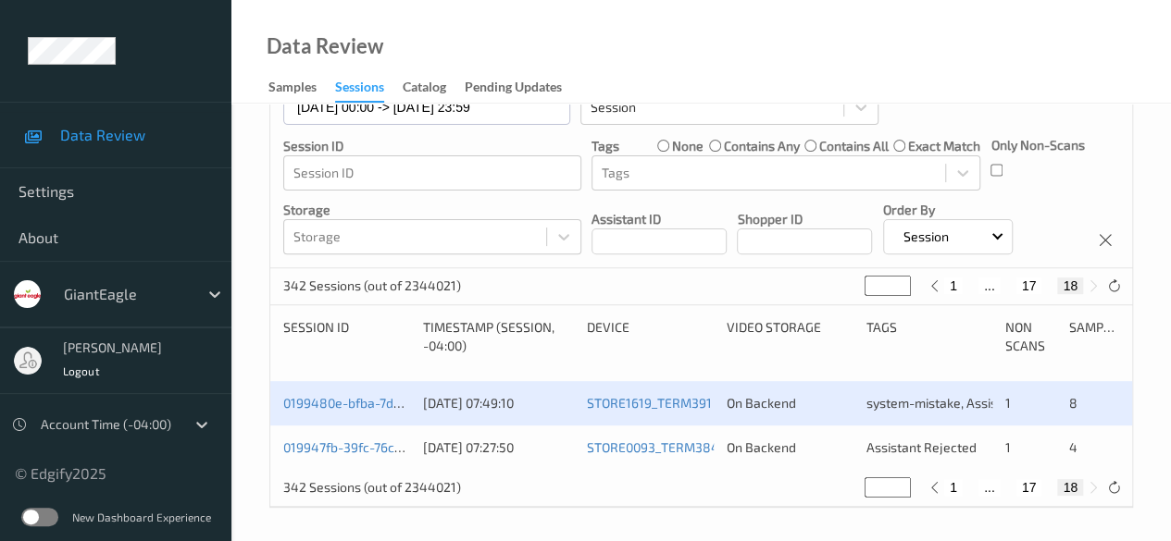
scroll to position [196, 0]
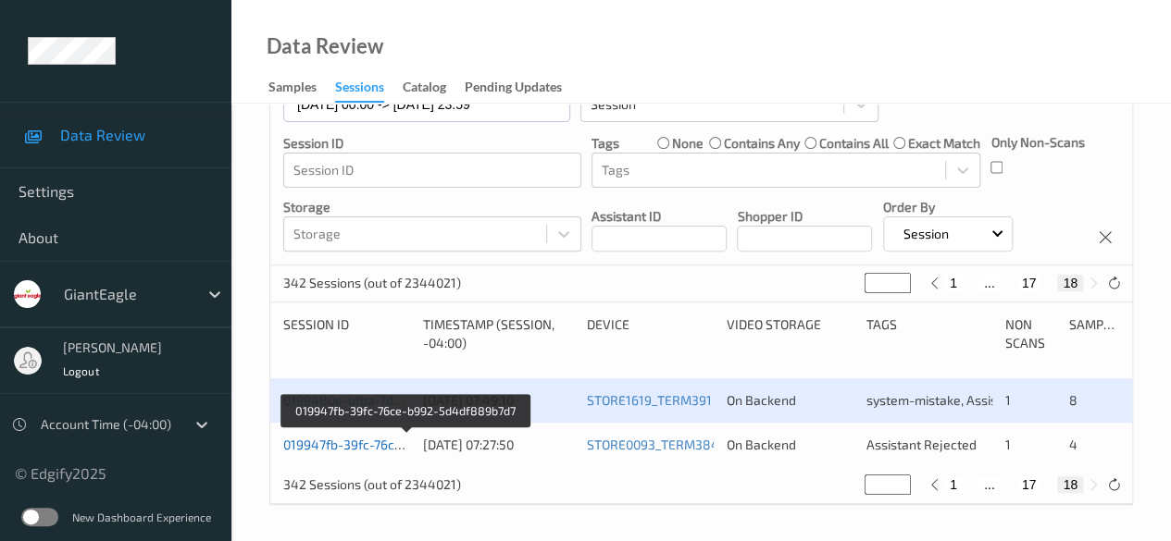
click at [379, 443] on link "019947fb-39fc-76ce-b992-5d4df889b7d7" at bounding box center [406, 445] width 246 height 16
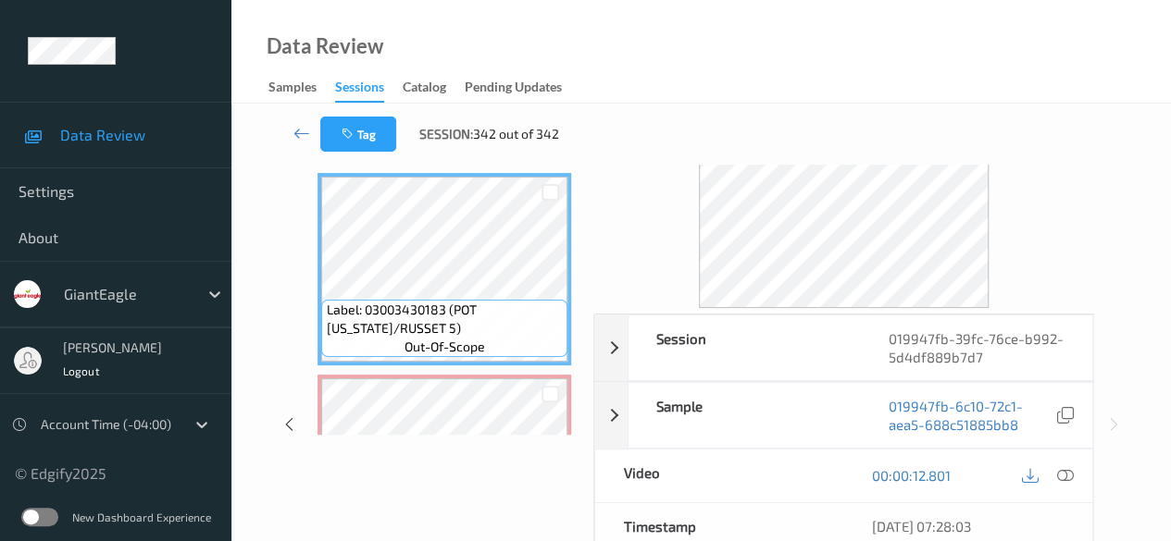
scroll to position [11, 0]
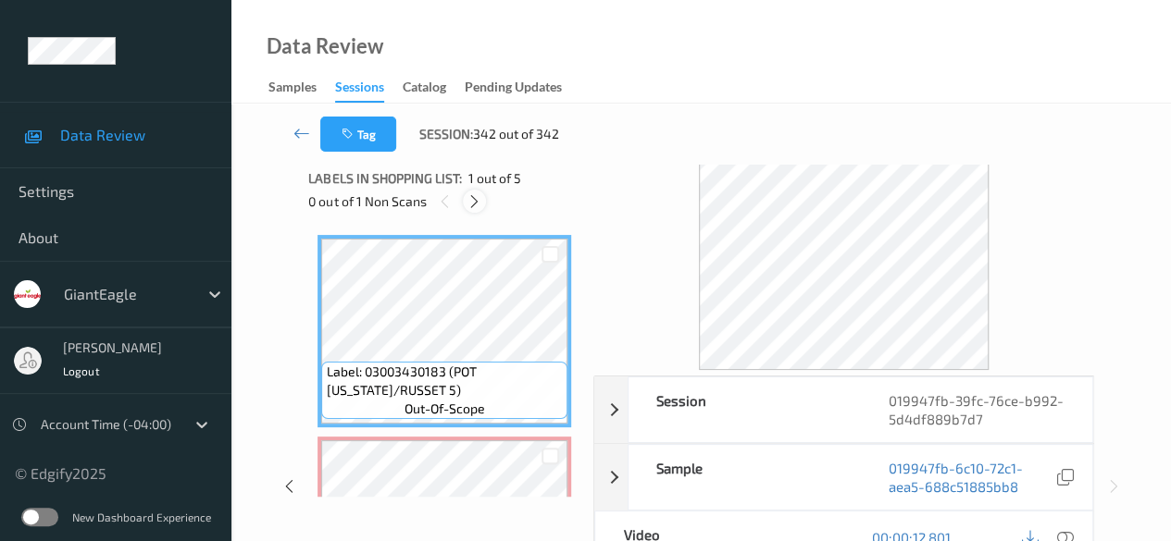
click at [471, 201] on icon at bounding box center [474, 201] width 16 height 17
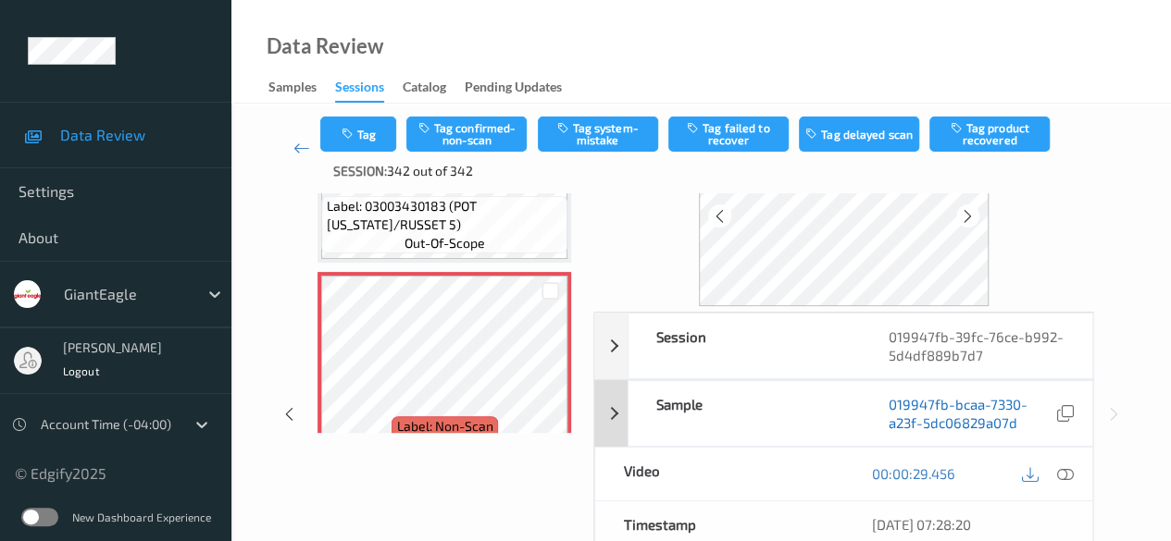
scroll to position [196, 0]
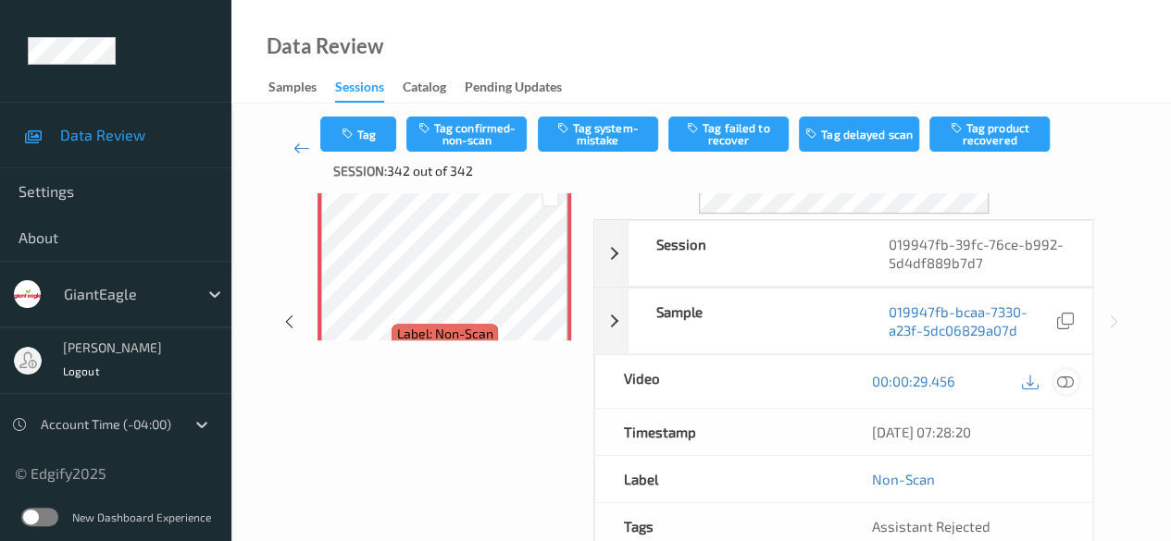
click at [1067, 381] on icon at bounding box center [1065, 381] width 17 height 17
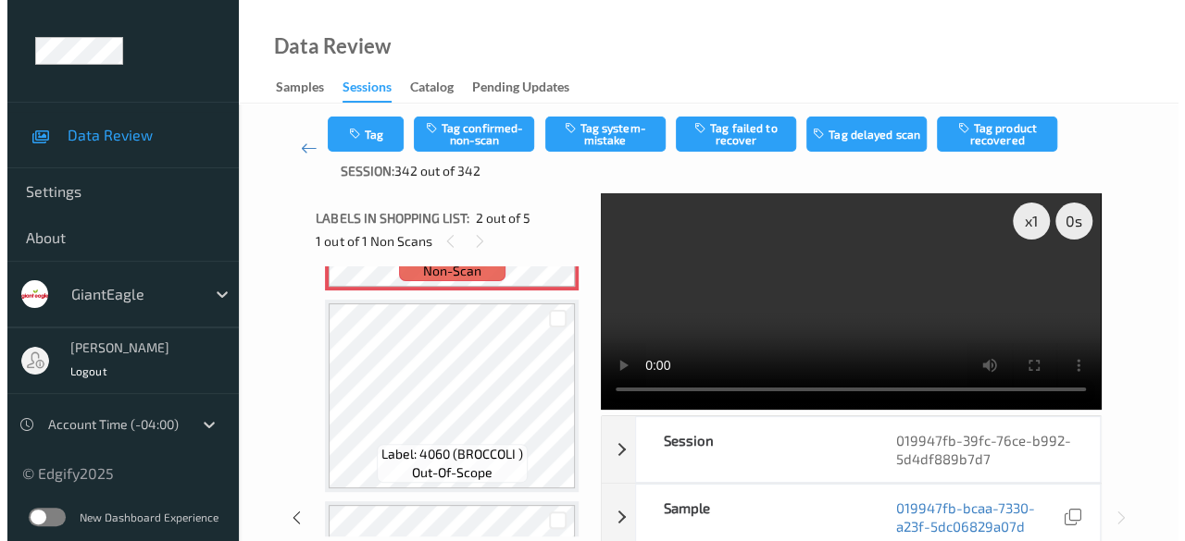
scroll to position [287, 0]
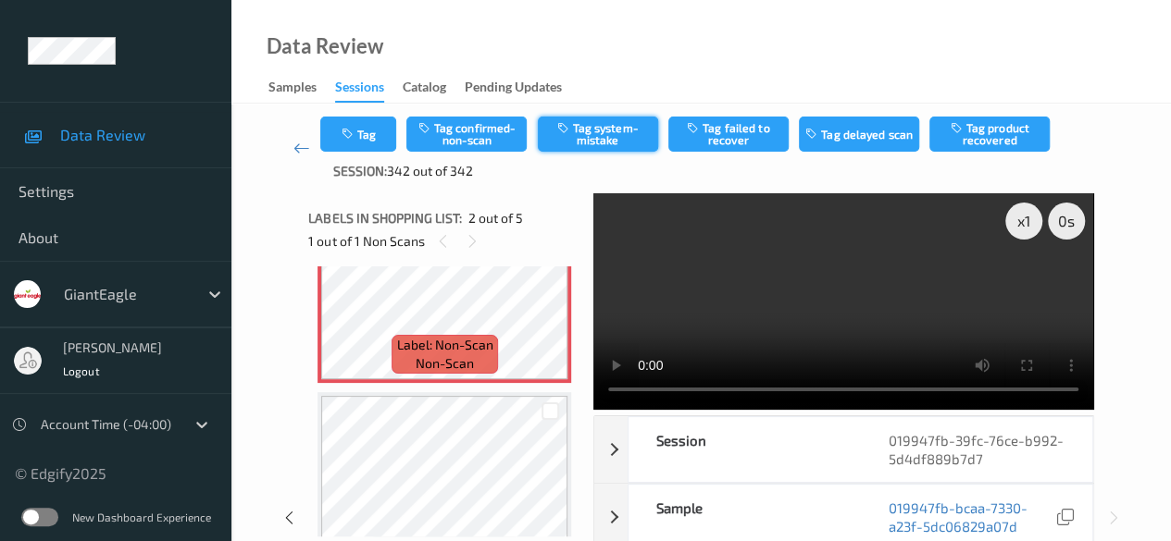
click at [579, 125] on button "Tag system-mistake" at bounding box center [598, 134] width 120 height 35
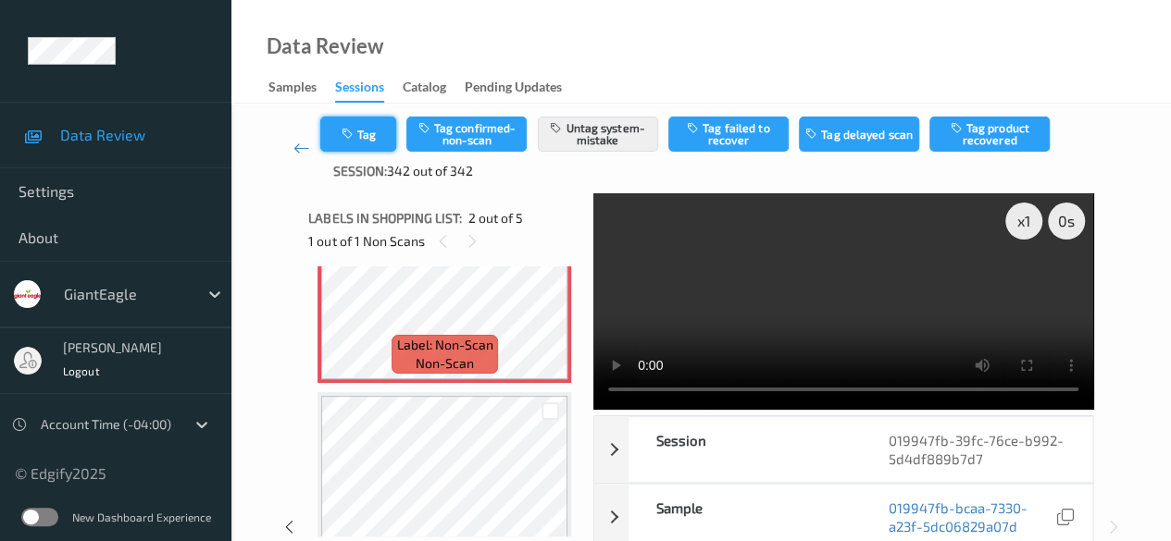
click at [368, 138] on button "Tag" at bounding box center [358, 134] width 76 height 35
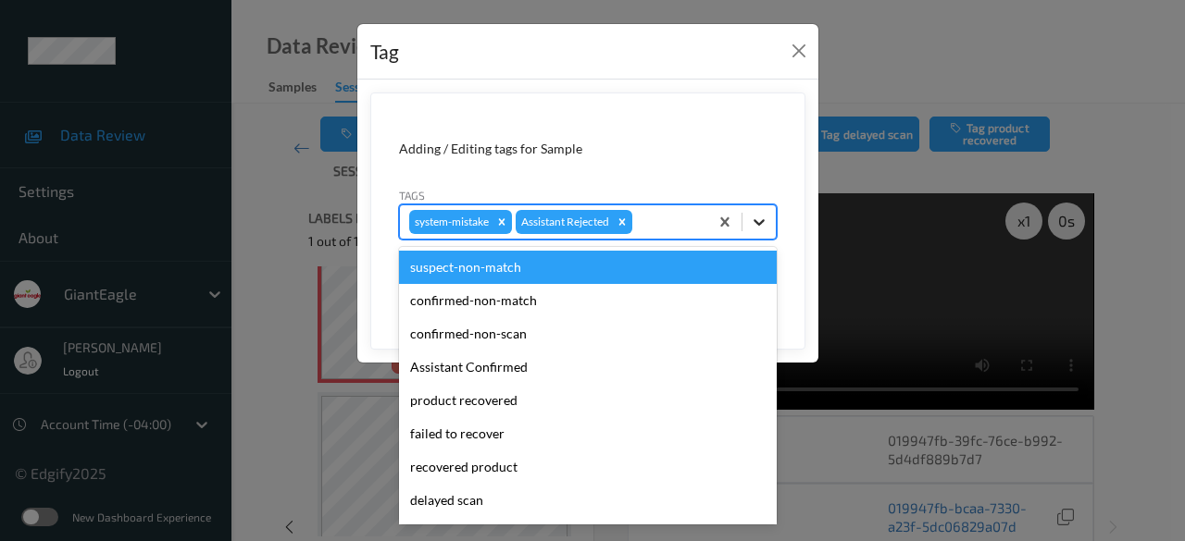
click at [759, 223] on icon at bounding box center [758, 222] width 11 height 6
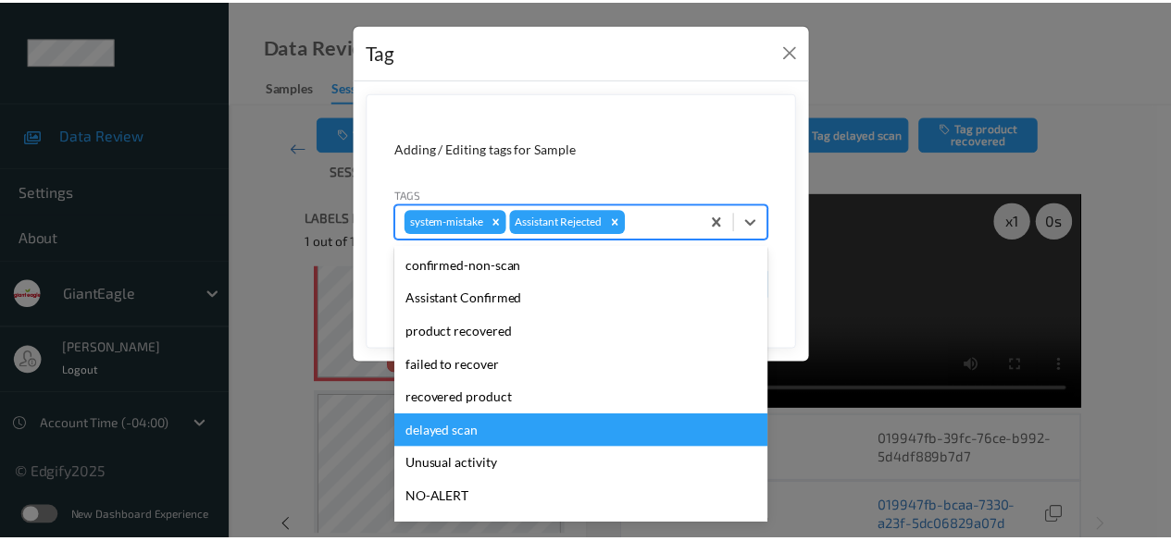
scroll to position [93, 0]
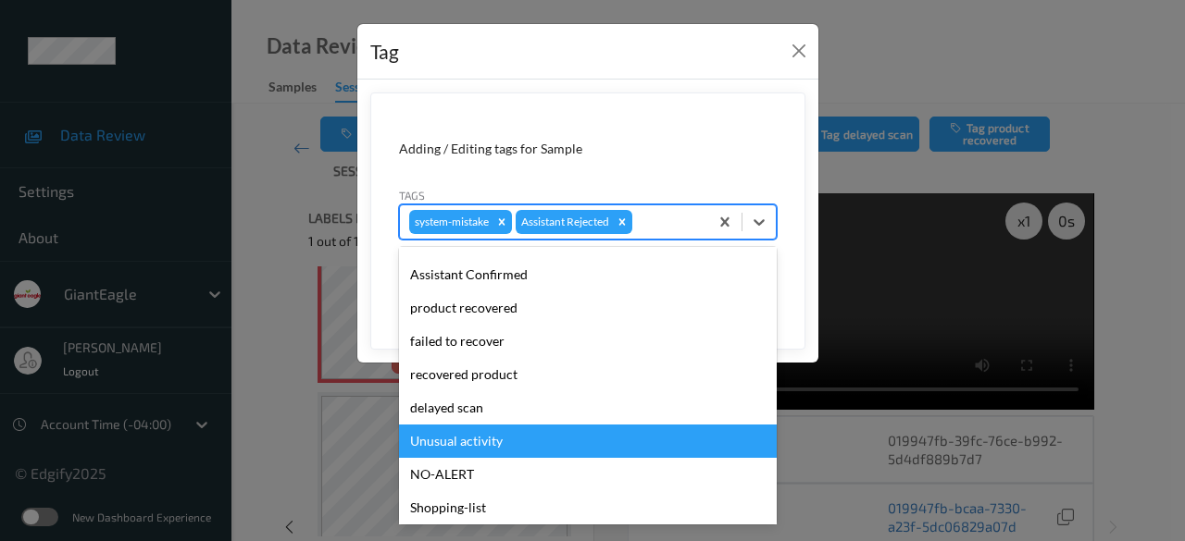
click at [529, 434] on div "Unusual activity" at bounding box center [588, 441] width 378 height 33
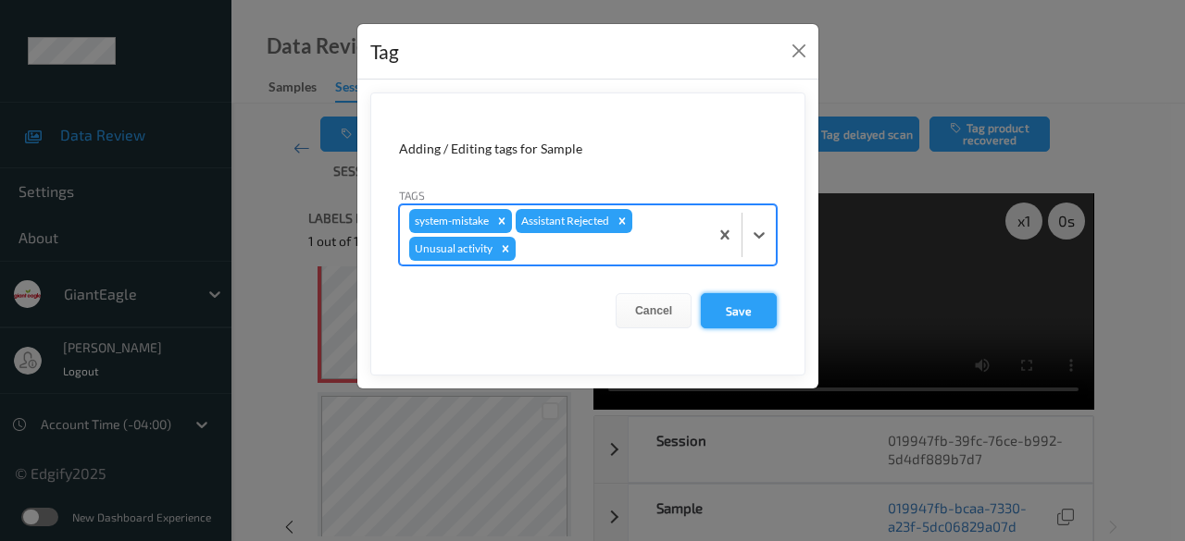
click at [745, 305] on button "Save" at bounding box center [739, 310] width 76 height 35
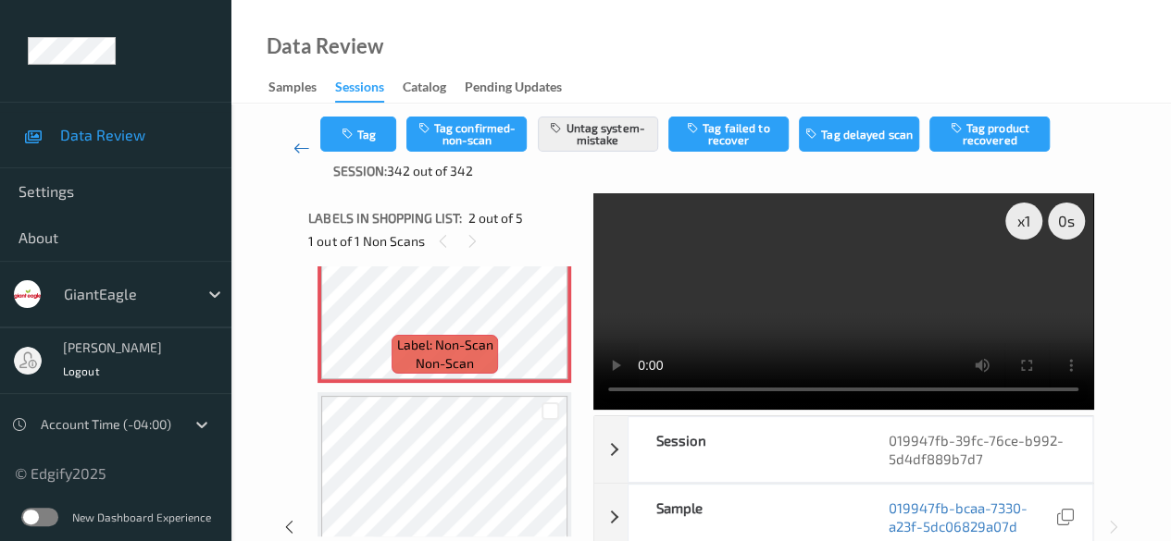
click at [299, 149] on icon at bounding box center [301, 148] width 17 height 19
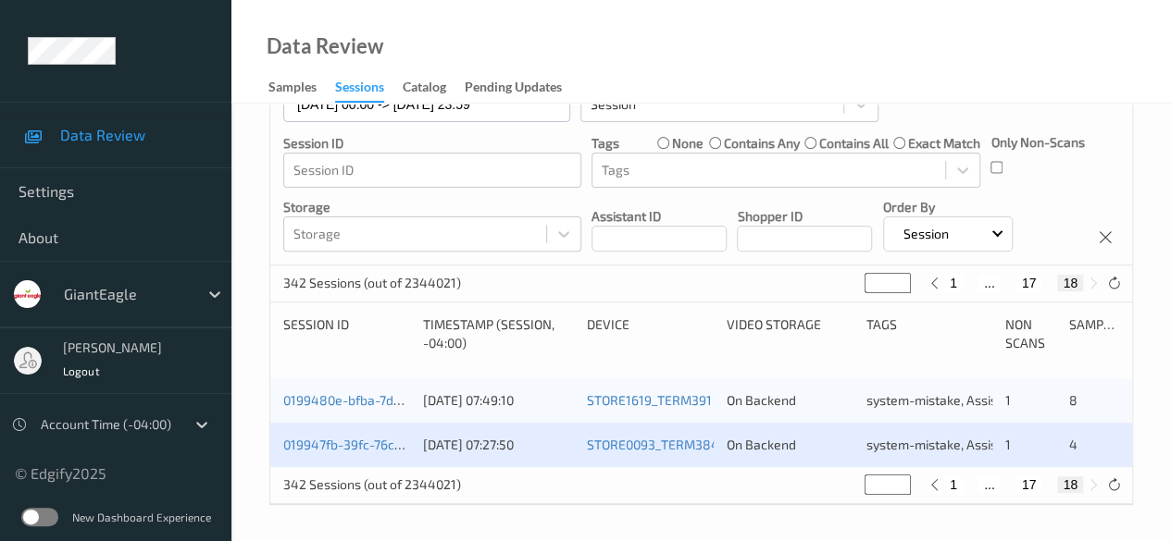
scroll to position [104, 0]
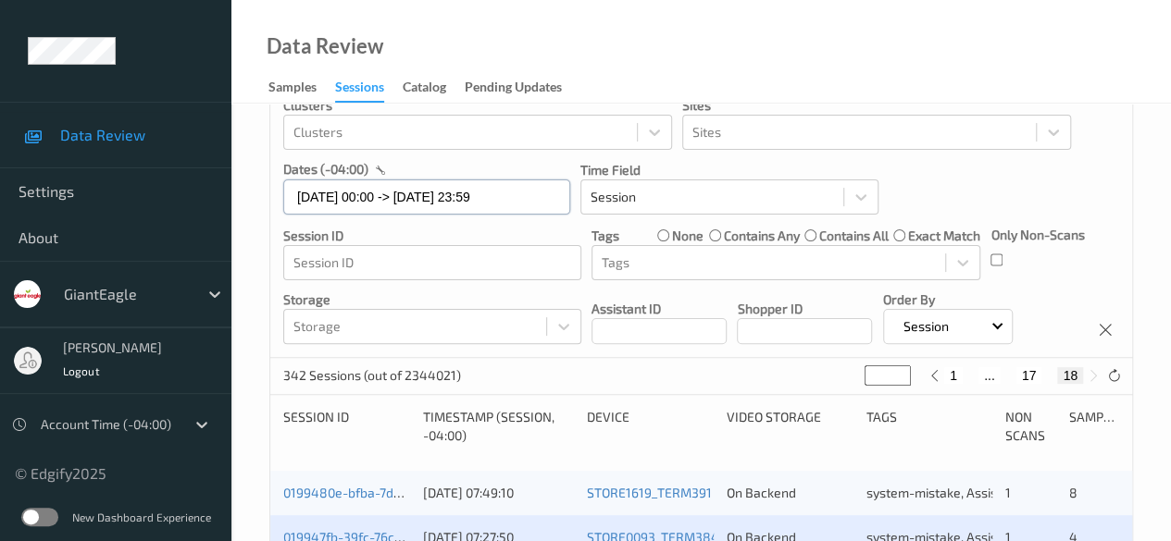
click at [541, 205] on input "14/09/2025 00:00 -> 14/09/2025 23:59" at bounding box center [426, 197] width 287 height 35
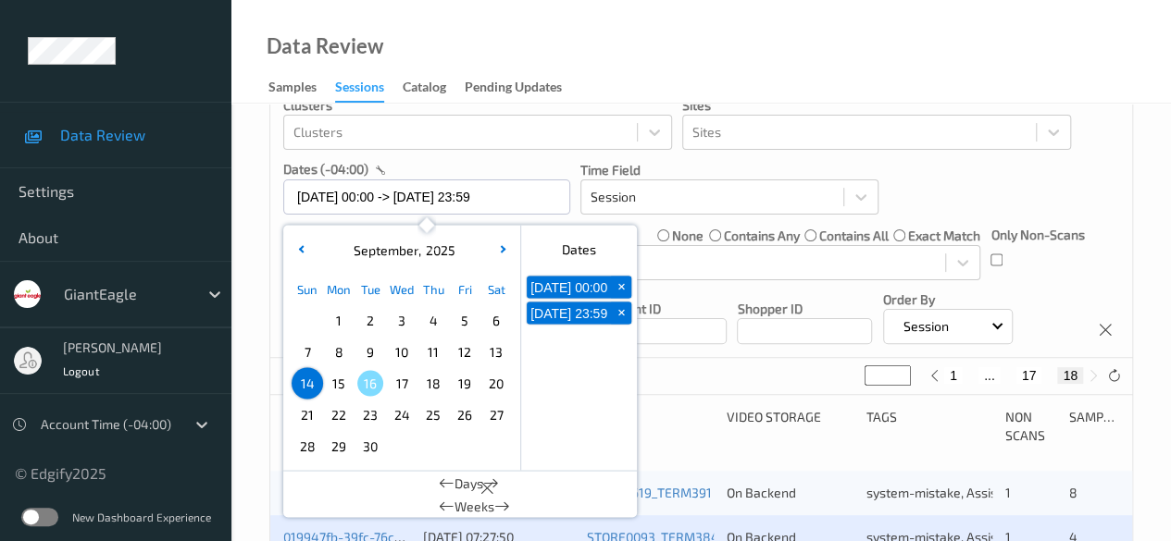
click at [346, 380] on span "15" at bounding box center [339, 383] width 26 height 26
type input "15/09/2025 00:00"
type input "*"
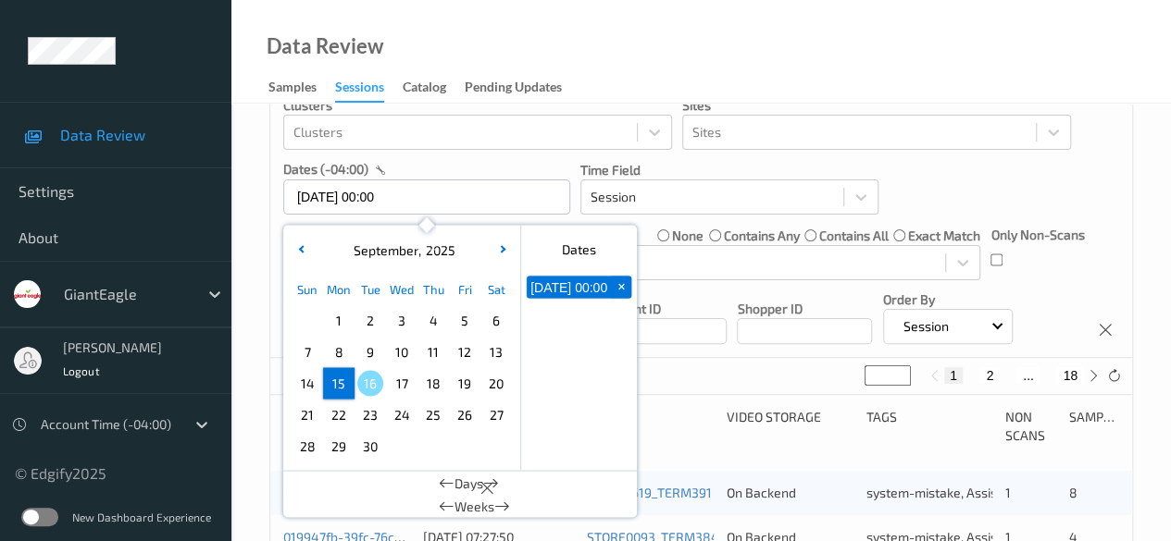
scroll to position [0, 0]
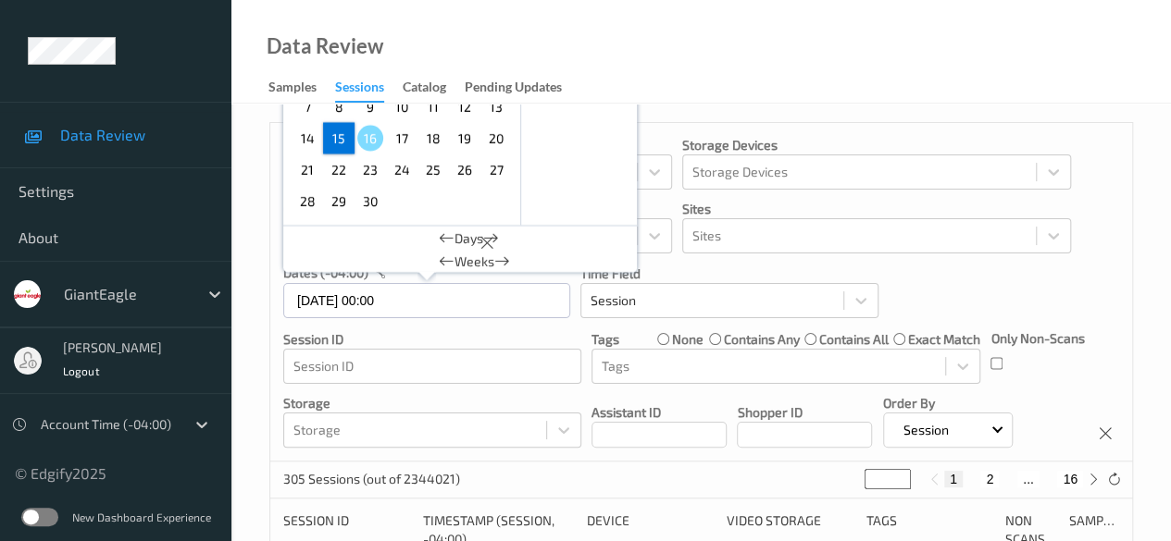
click at [336, 140] on span "15" at bounding box center [339, 138] width 26 height 26
type input "15/09/2025 00:00 -> 15/09/2025 23:59"
click at [1021, 392] on div "Devices Devices Storage Devices Storage Devices Clusters Clusters Sites Sites d…" at bounding box center [701, 292] width 862 height 339
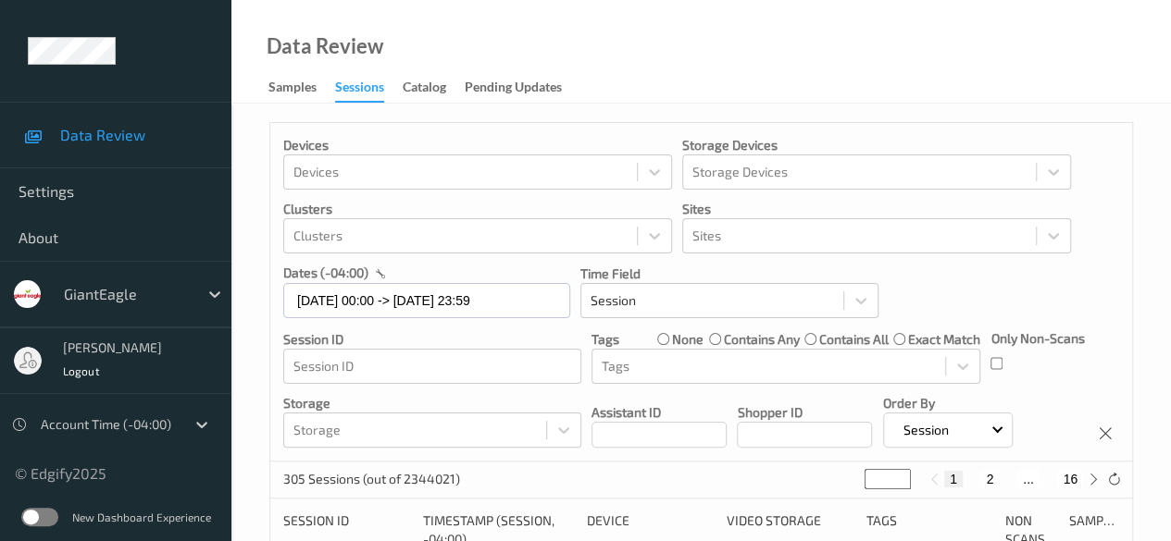
click at [989, 487] on button "2" at bounding box center [989, 479] width 19 height 17
type input "*"
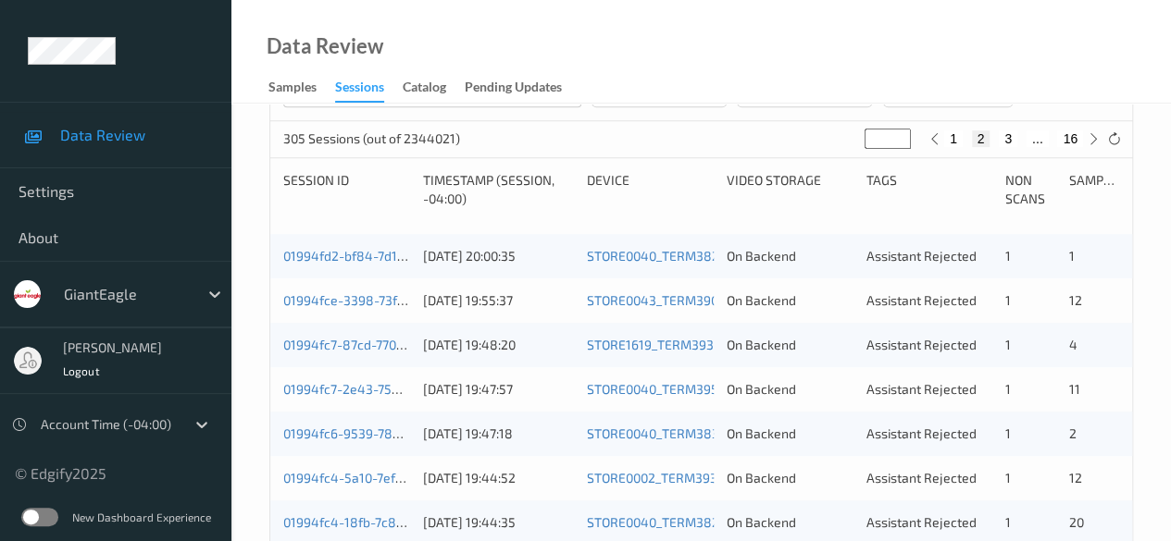
scroll to position [370, 0]
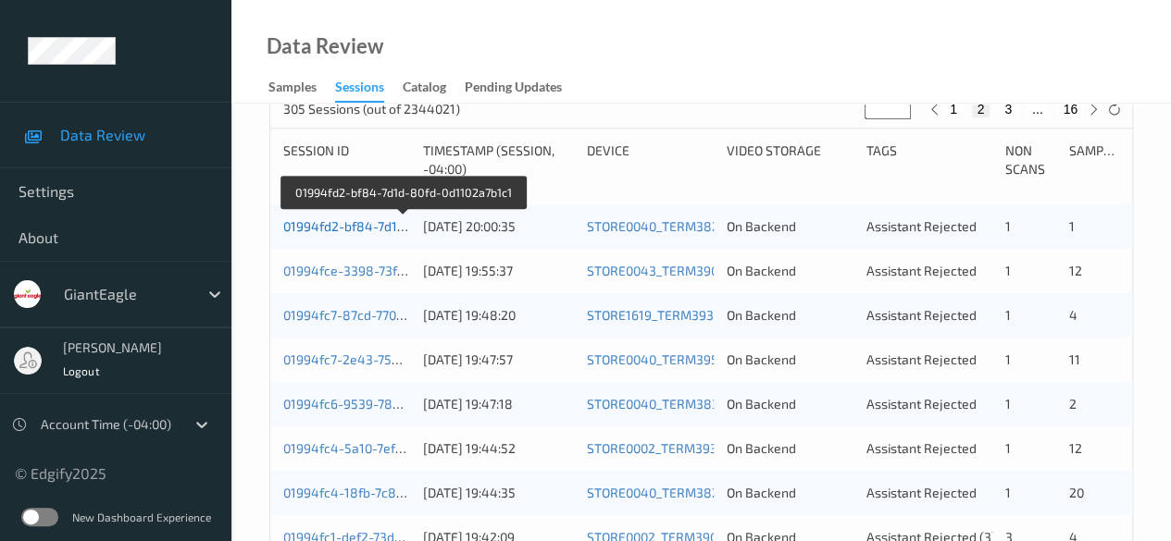
click at [371, 227] on link "01994fd2-bf84-7d1d-80fd-0d1102a7b1c1" at bounding box center [403, 226] width 240 height 16
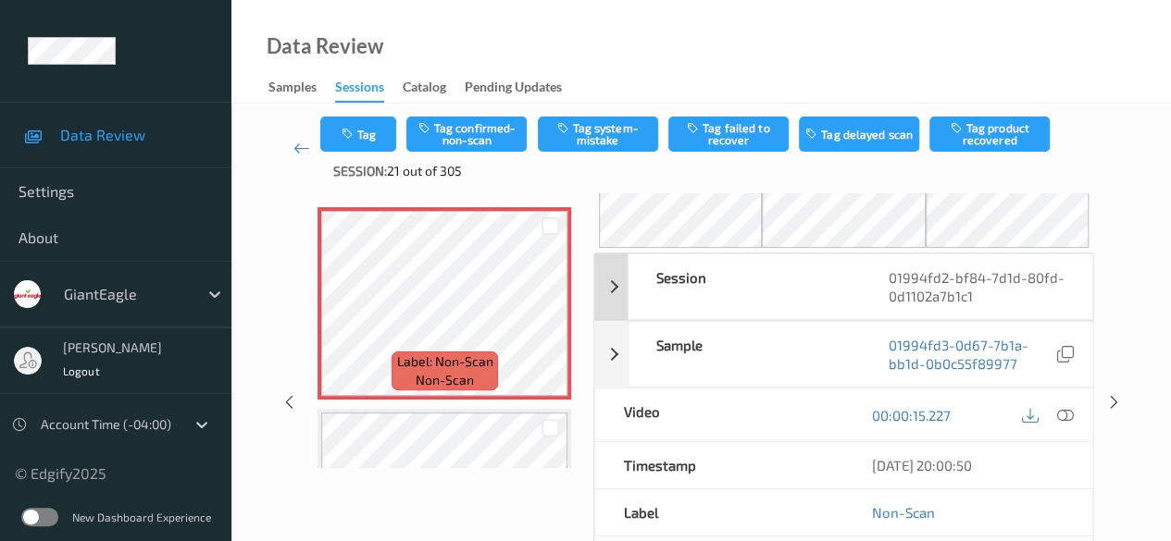
scroll to position [93, 0]
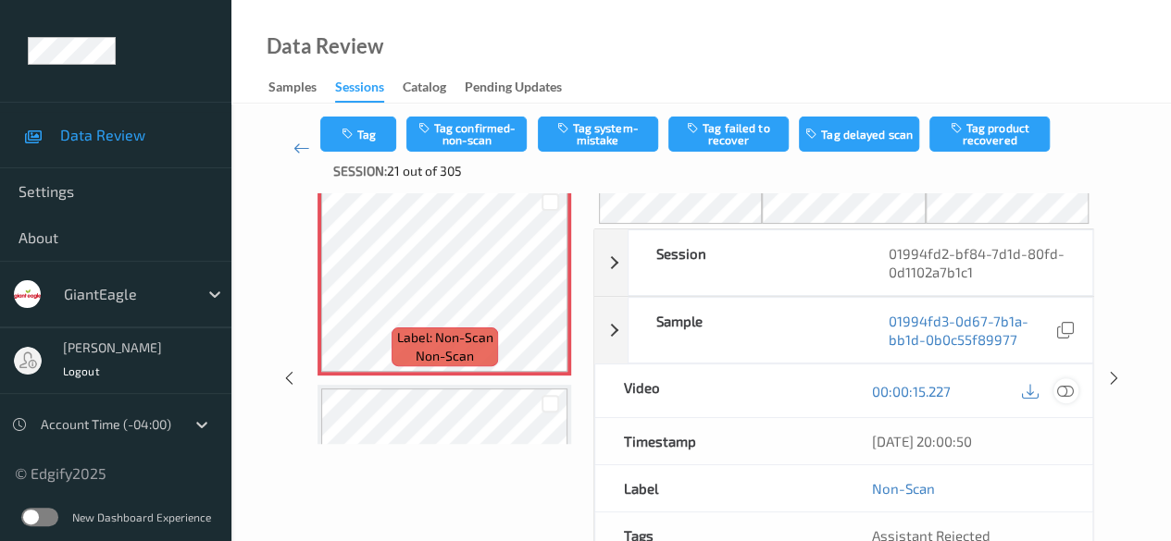
click at [1066, 390] on icon at bounding box center [1065, 391] width 17 height 17
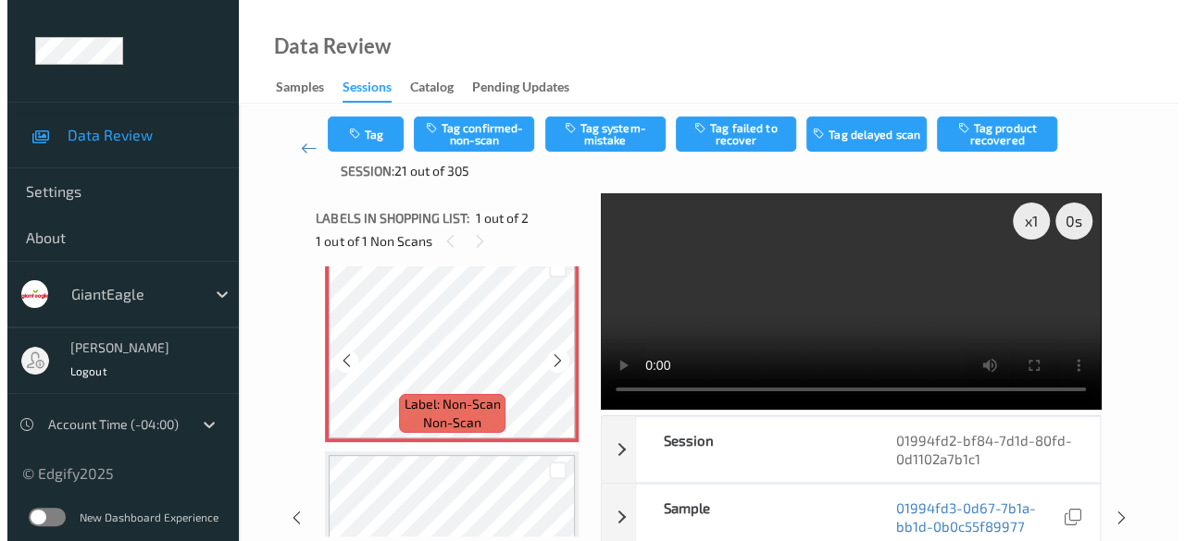
scroll to position [0, 0]
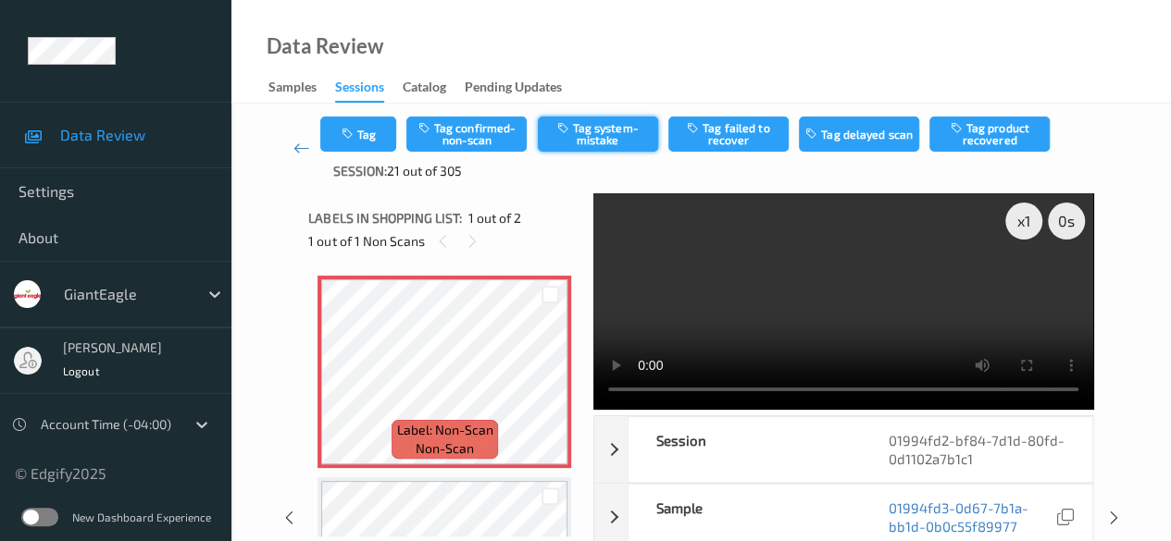
click at [569, 134] on icon "button" at bounding box center [564, 127] width 16 height 13
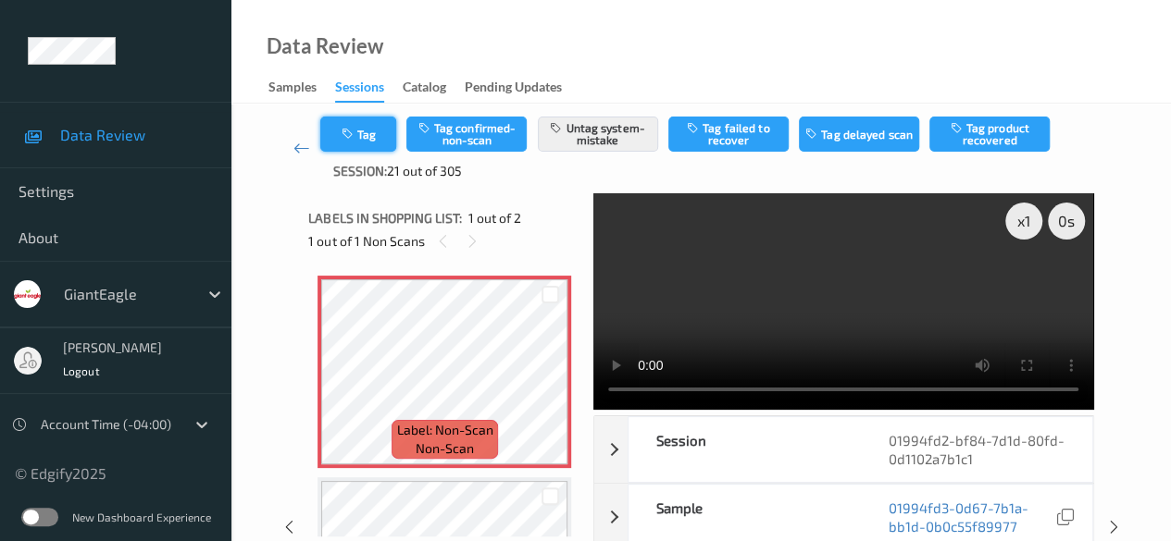
click at [368, 144] on button "Tag" at bounding box center [358, 134] width 76 height 35
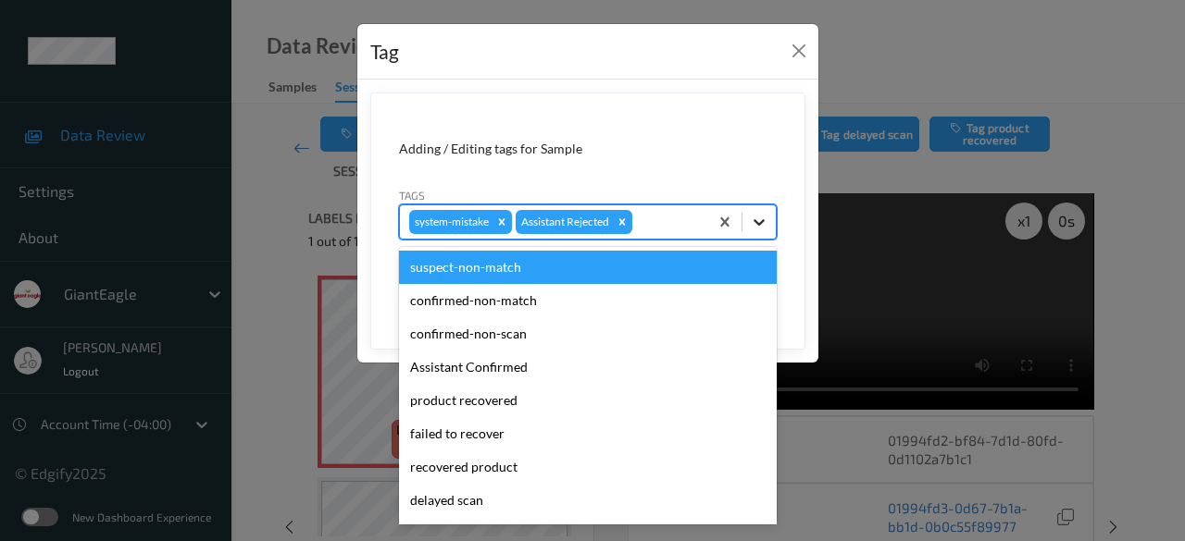
click at [760, 229] on icon at bounding box center [759, 222] width 19 height 19
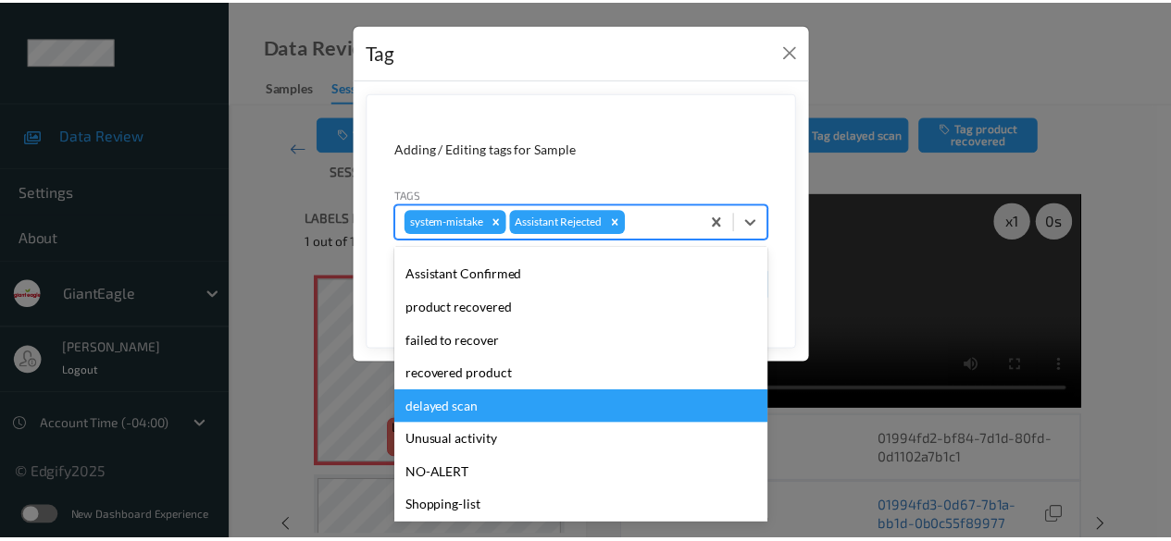
scroll to position [185, 0]
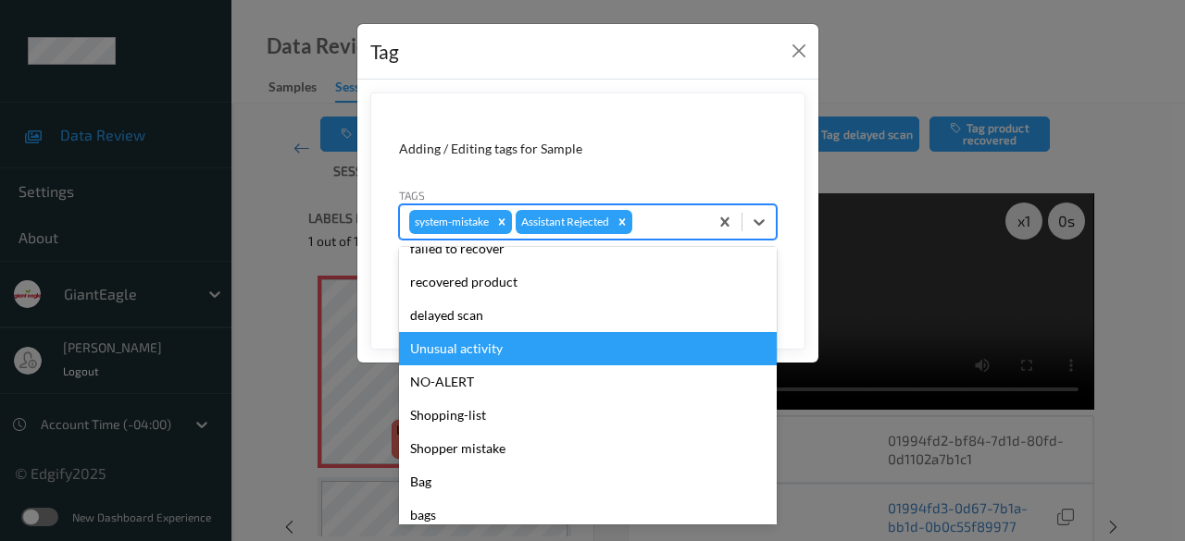
click at [524, 355] on div "Unusual activity" at bounding box center [588, 348] width 378 height 33
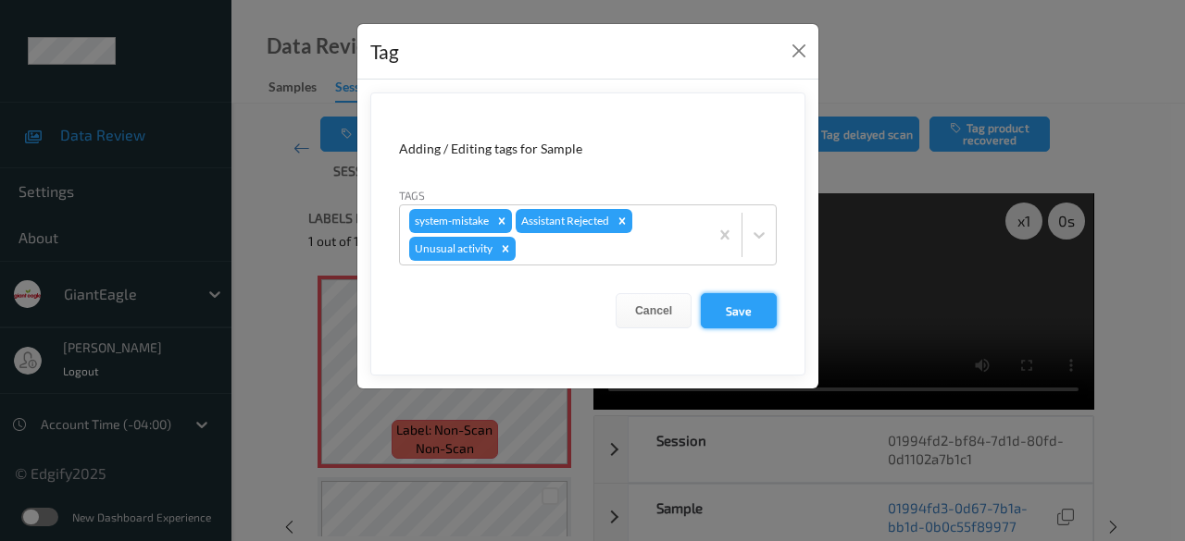
click at [730, 305] on button "Save" at bounding box center [739, 310] width 76 height 35
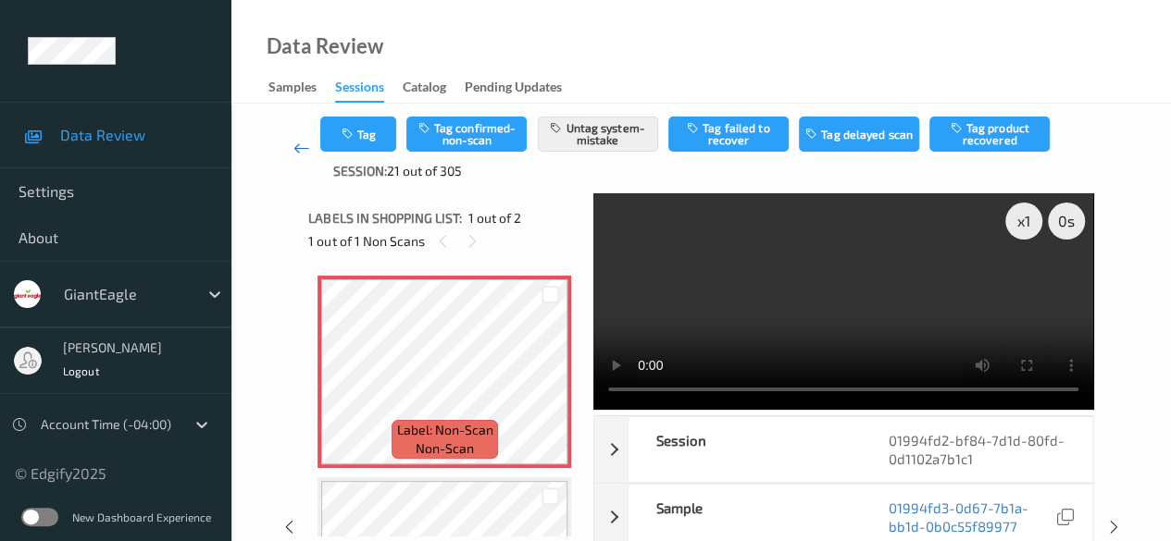
click at [291, 142] on link at bounding box center [301, 149] width 38 height 64
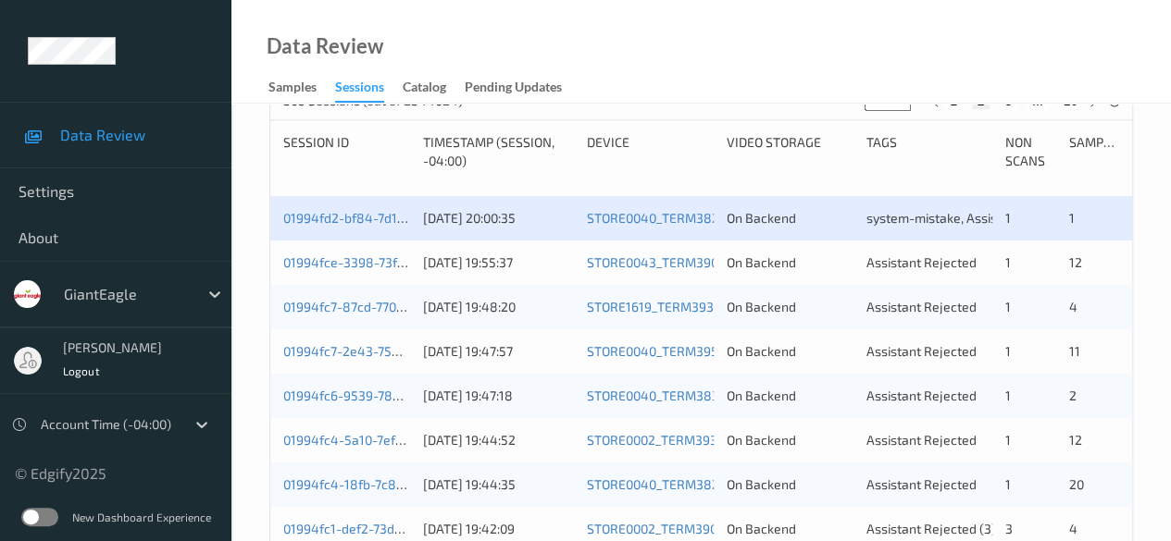
scroll to position [463, 0]
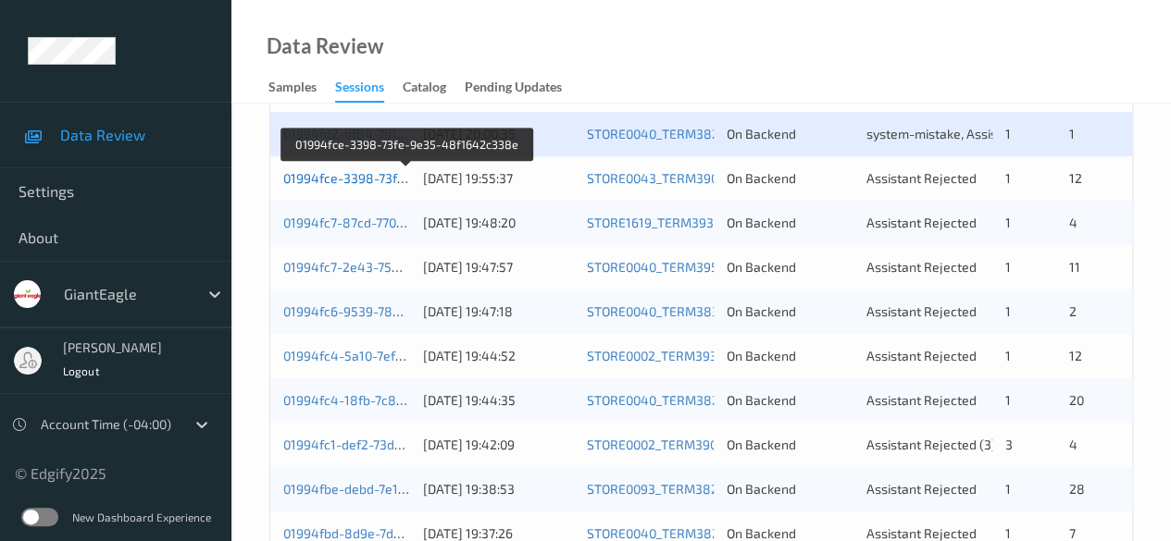
click at [367, 180] on link "01994fce-3398-73fe-9e35-48f1642c338e" at bounding box center [407, 178] width 249 height 16
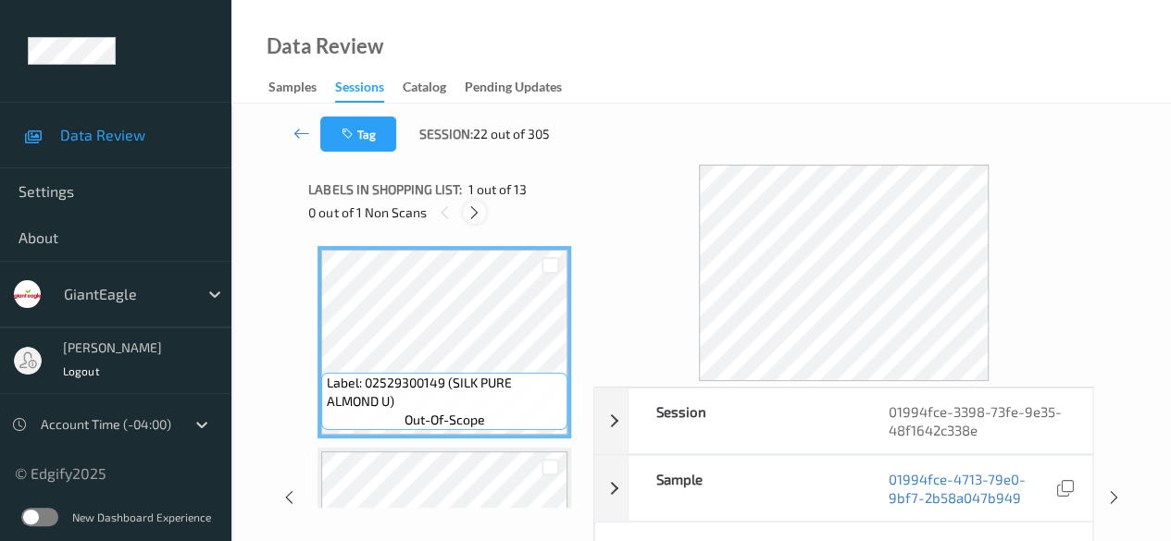
click at [470, 214] on icon at bounding box center [474, 213] width 16 height 17
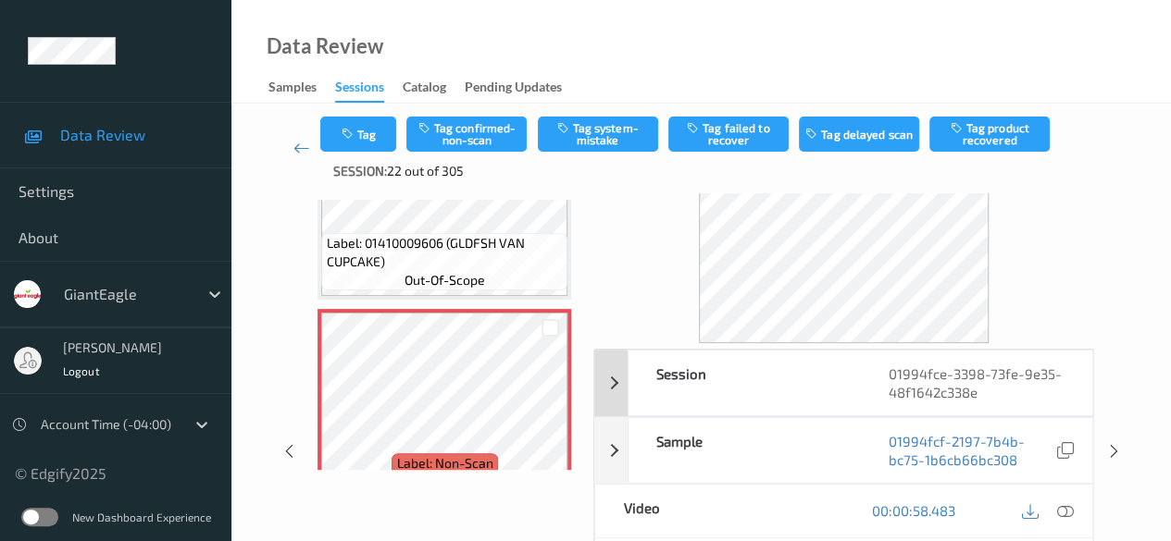
scroll to position [93, 0]
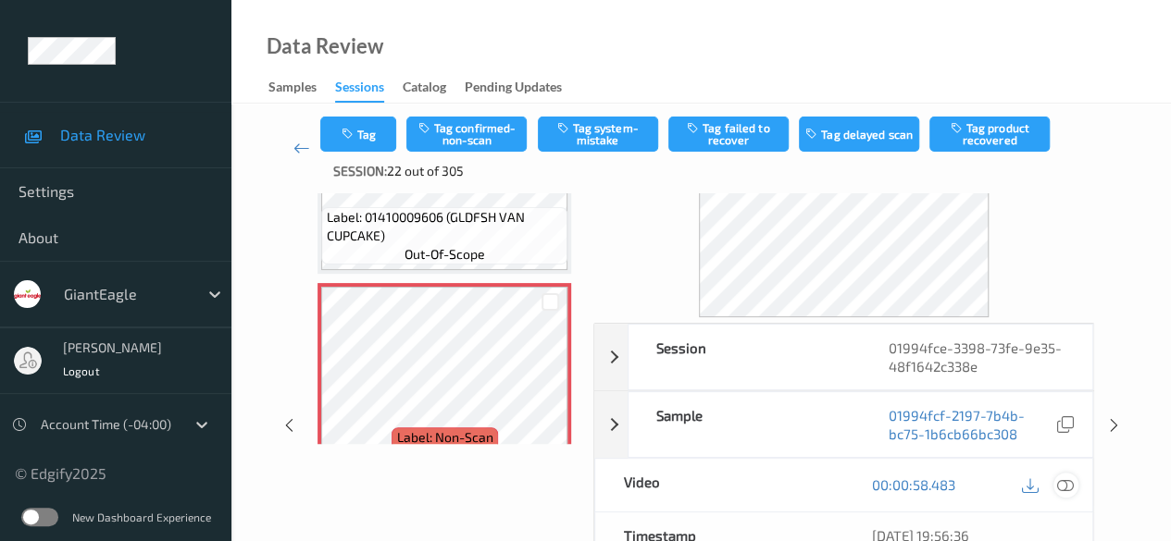
click at [1066, 482] on icon at bounding box center [1065, 485] width 17 height 17
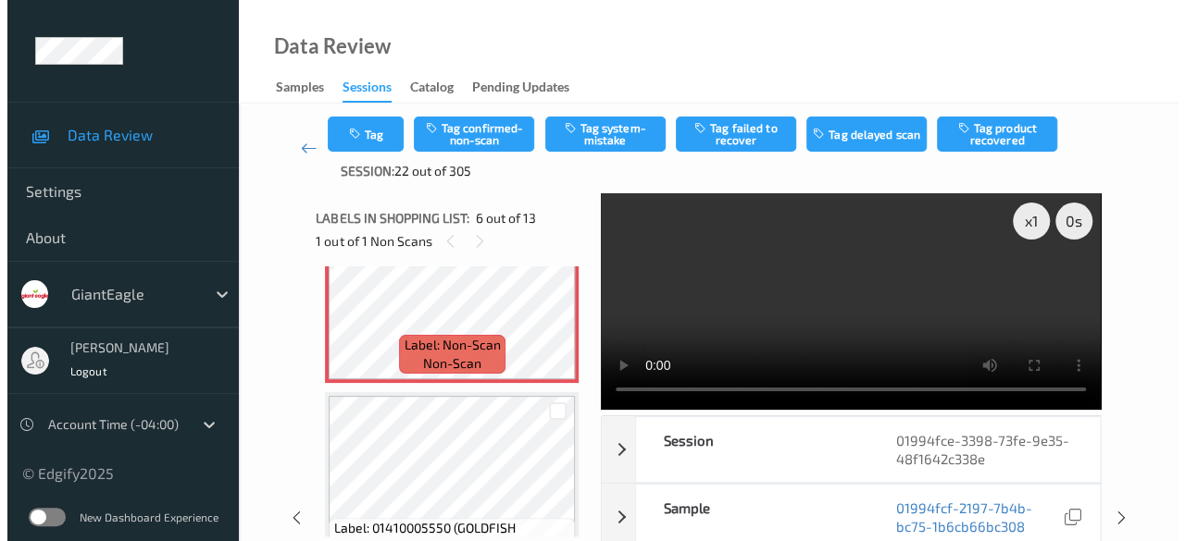
scroll to position [1001, 0]
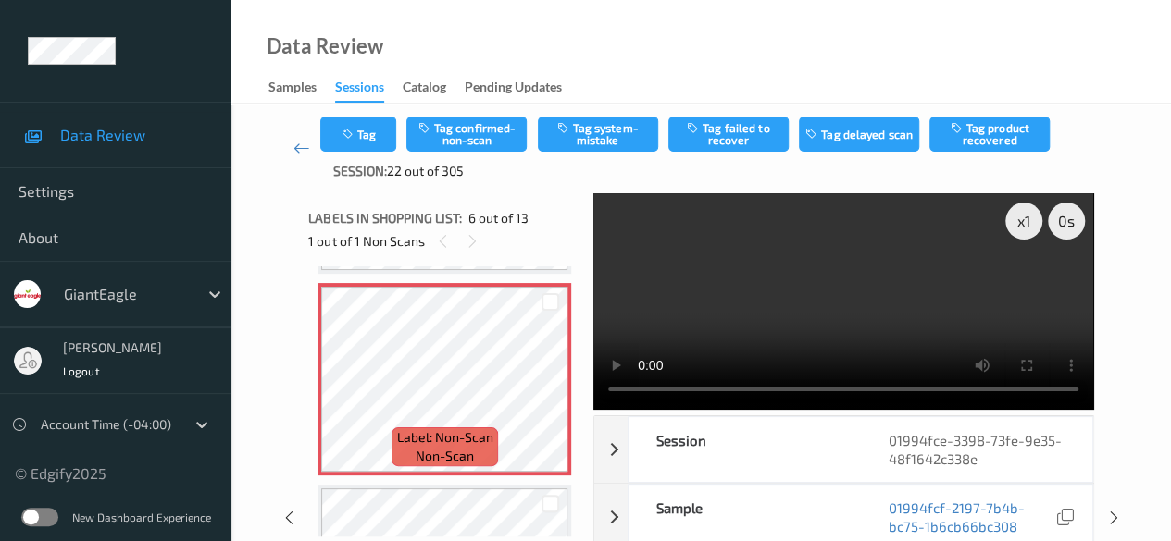
click at [589, 116] on div "Tag Tag confirmed-non-scan Tag system-mistake Tag failed to recover Tag delayed…" at bounding box center [701, 149] width 864 height 90
click at [592, 136] on button "Tag system-mistake" at bounding box center [598, 134] width 120 height 35
click at [374, 140] on button "Tag" at bounding box center [358, 134] width 76 height 35
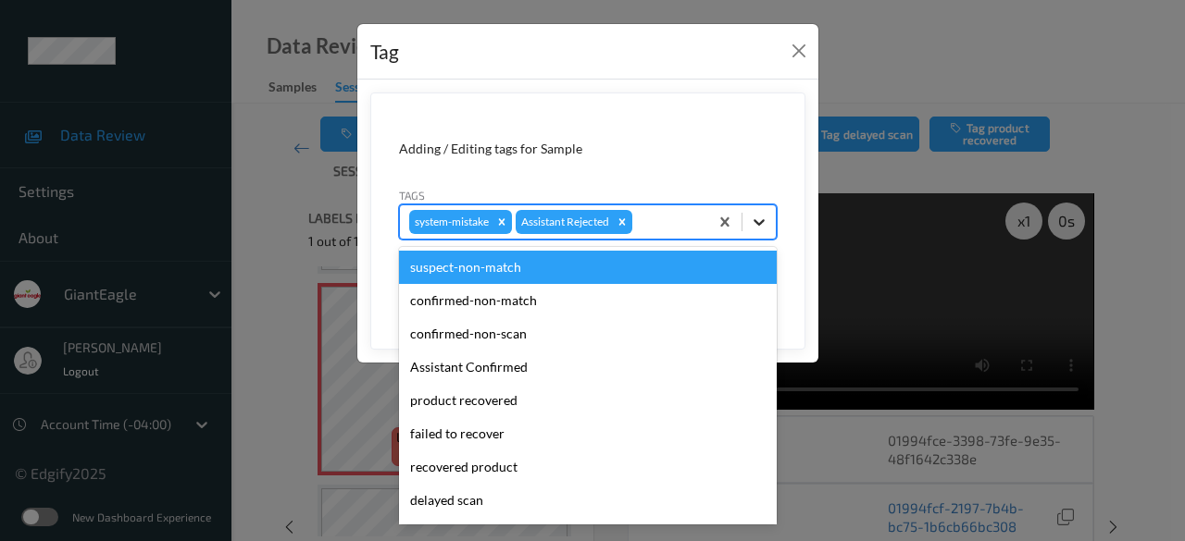
click at [764, 216] on icon at bounding box center [759, 222] width 19 height 19
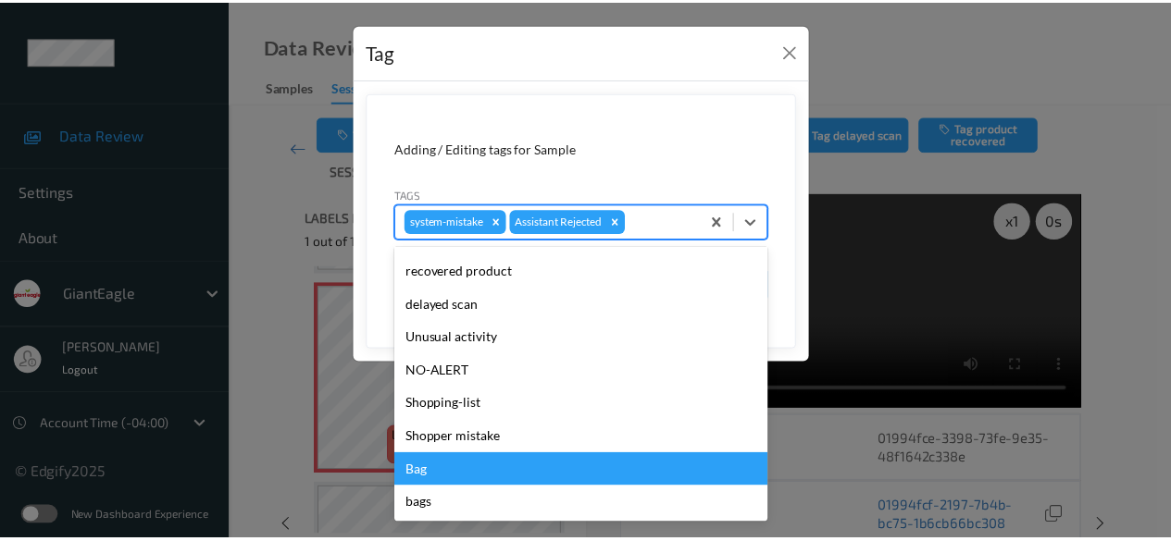
scroll to position [196, 0]
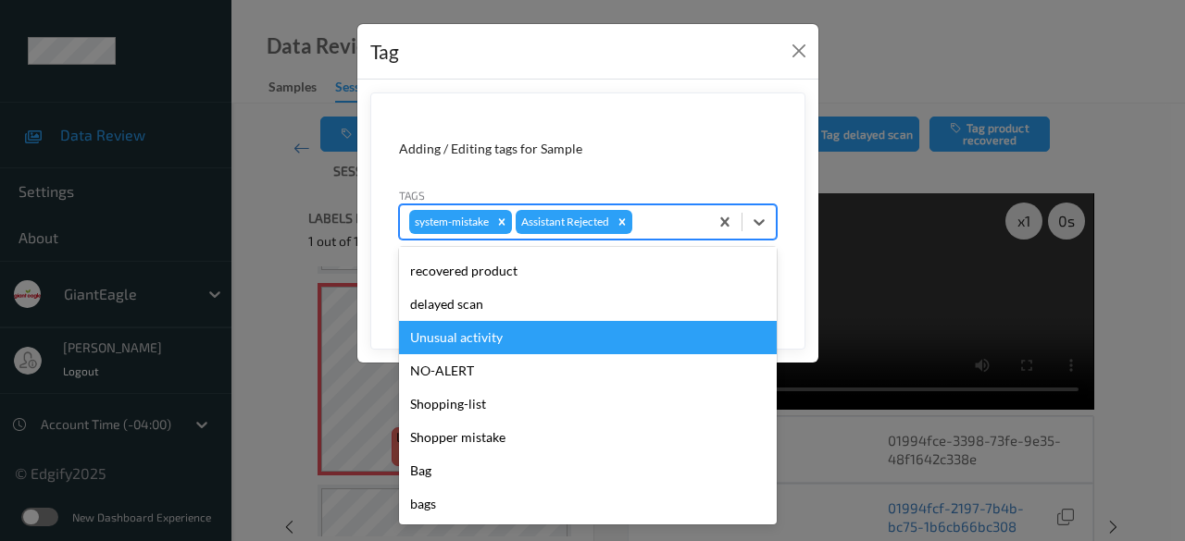
click at [507, 347] on div "Unusual activity" at bounding box center [588, 337] width 378 height 33
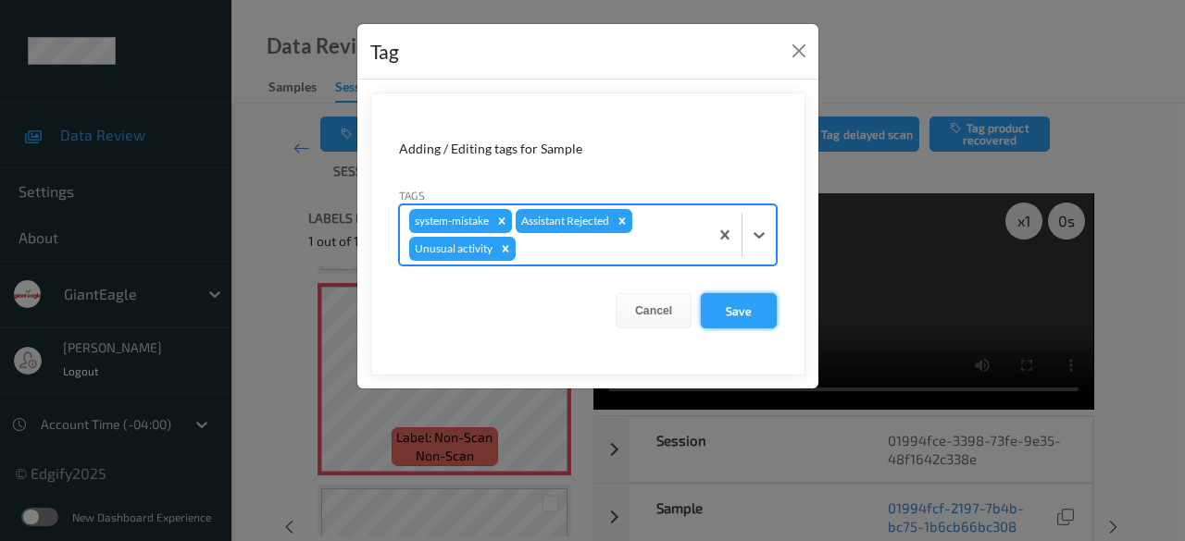
click at [740, 309] on button "Save" at bounding box center [739, 310] width 76 height 35
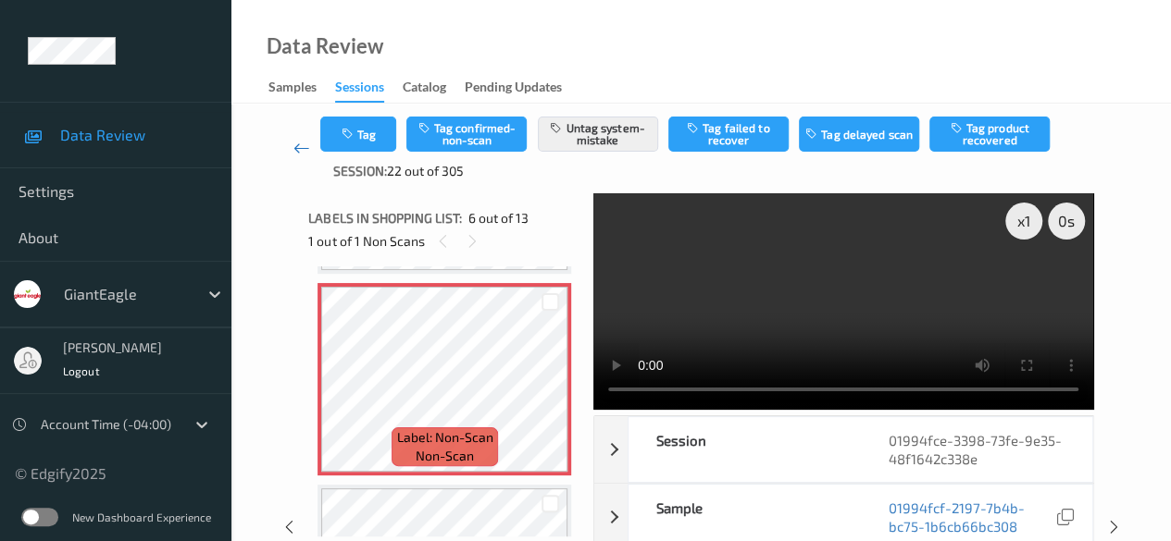
click at [293, 151] on icon at bounding box center [301, 148] width 17 height 19
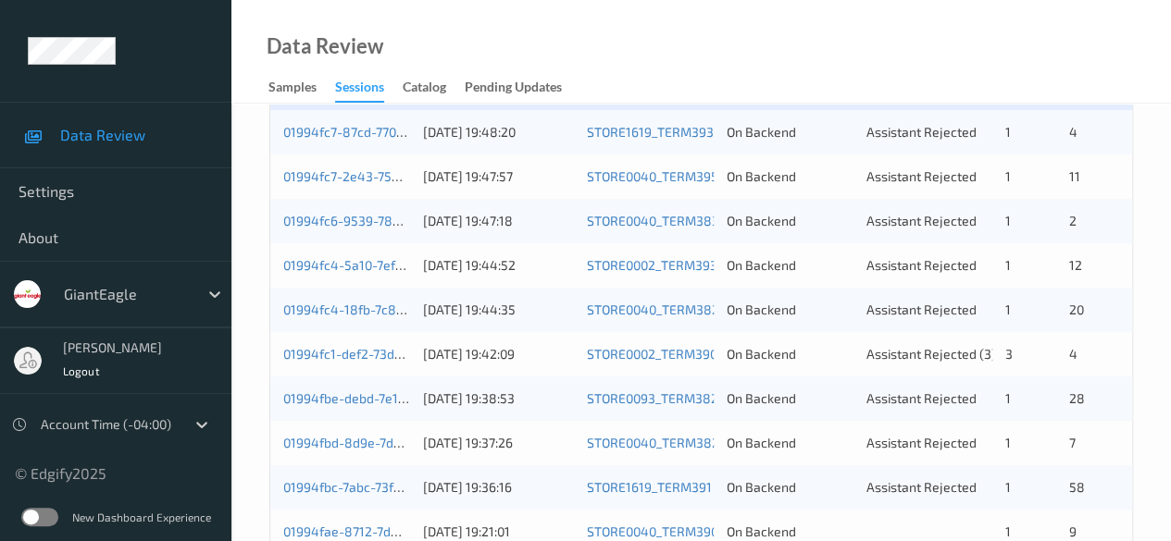
scroll to position [463, 0]
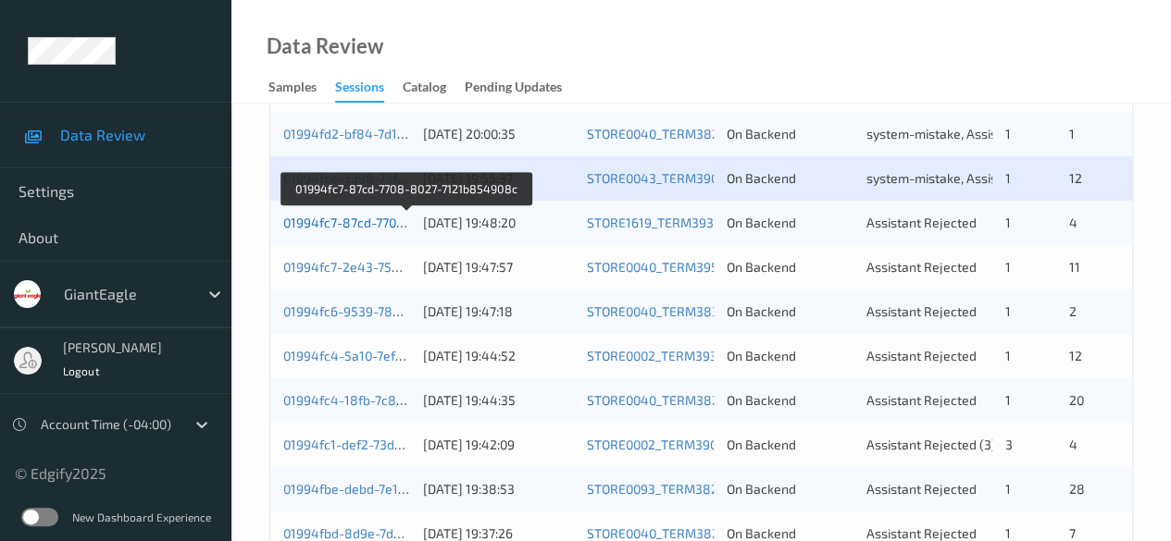
click at [367, 218] on link "01994fc7-87cd-7708-8027-7121b854908c" at bounding box center [406, 223] width 247 height 16
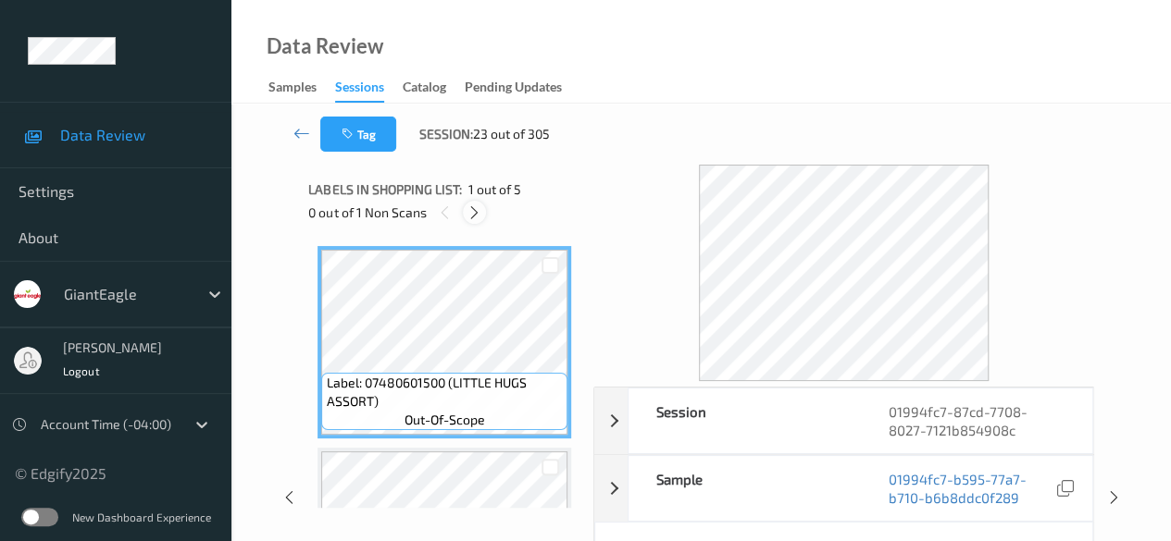
click at [481, 214] on icon at bounding box center [474, 213] width 16 height 17
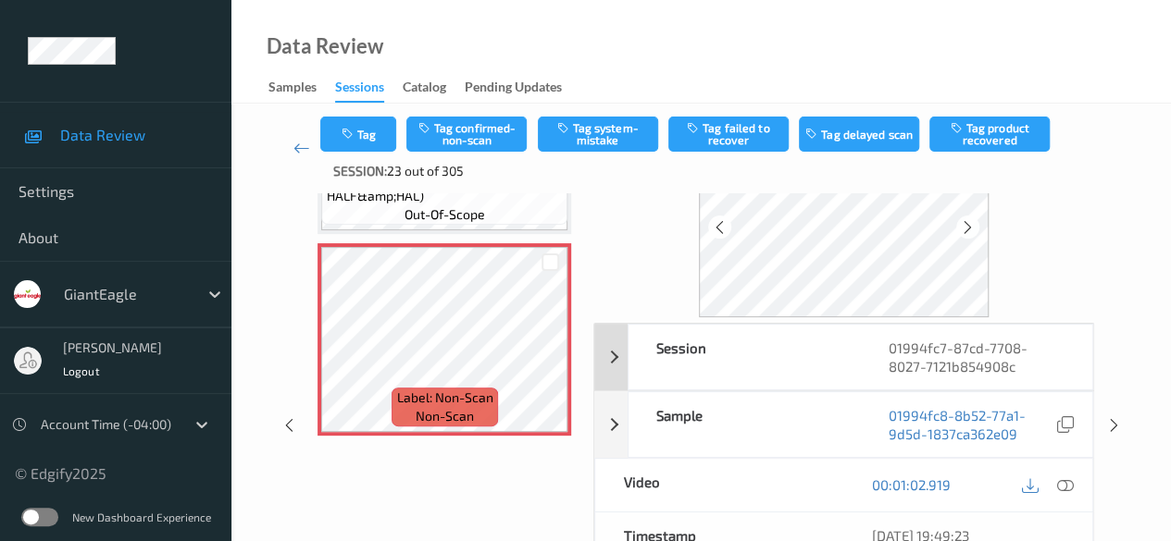
scroll to position [185, 0]
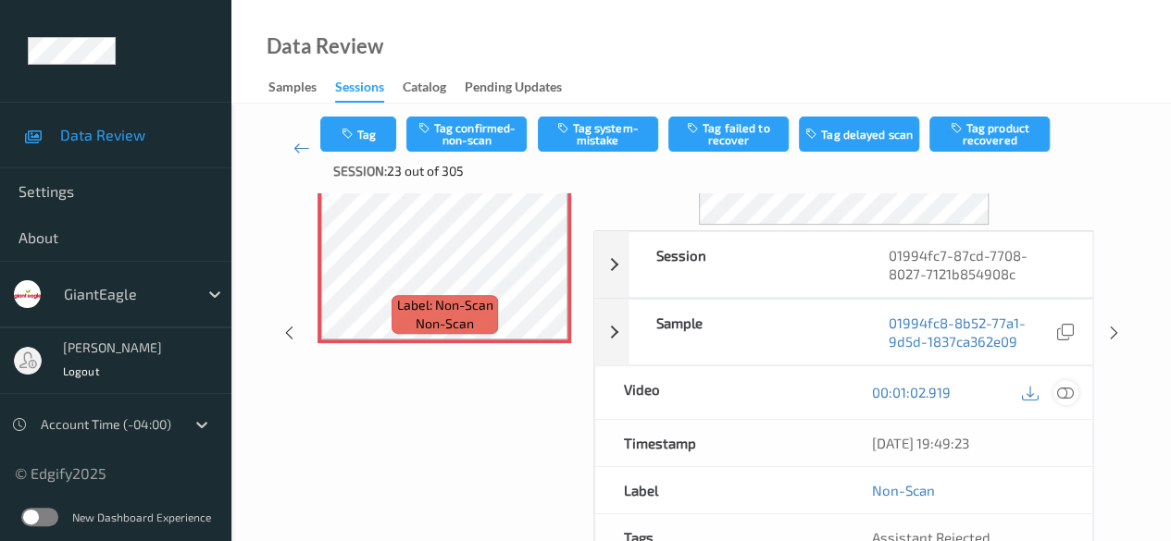
click at [1067, 392] on icon at bounding box center [1065, 392] width 17 height 17
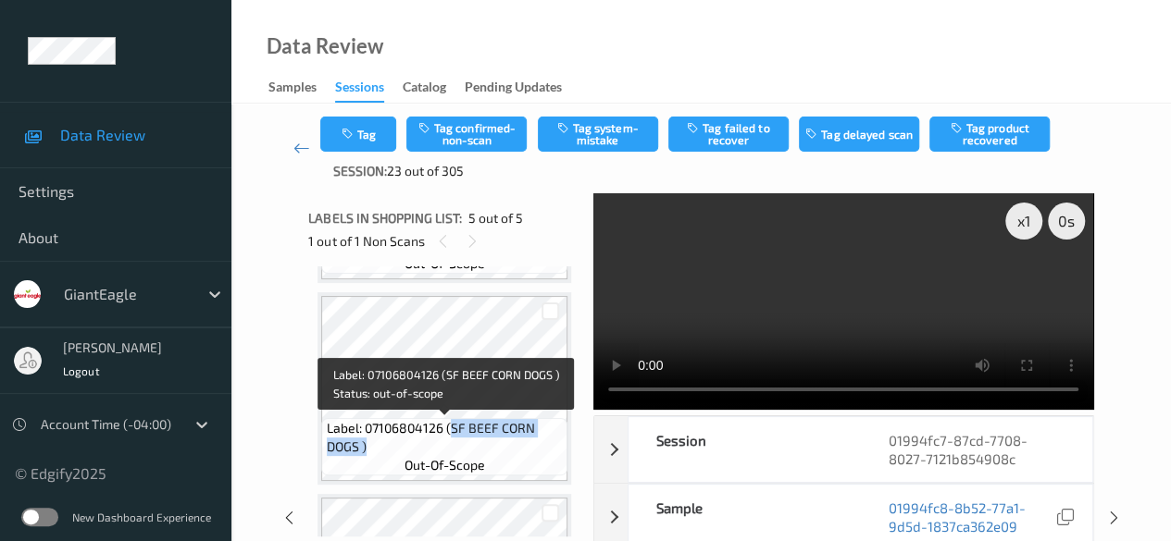
drag, startPoint x: 448, startPoint y: 427, endPoint x: 549, endPoint y: 443, distance: 102.3
click at [549, 443] on span "Label: 07106804126 (SF BEEF CORN DOGS )" at bounding box center [445, 437] width 237 height 37
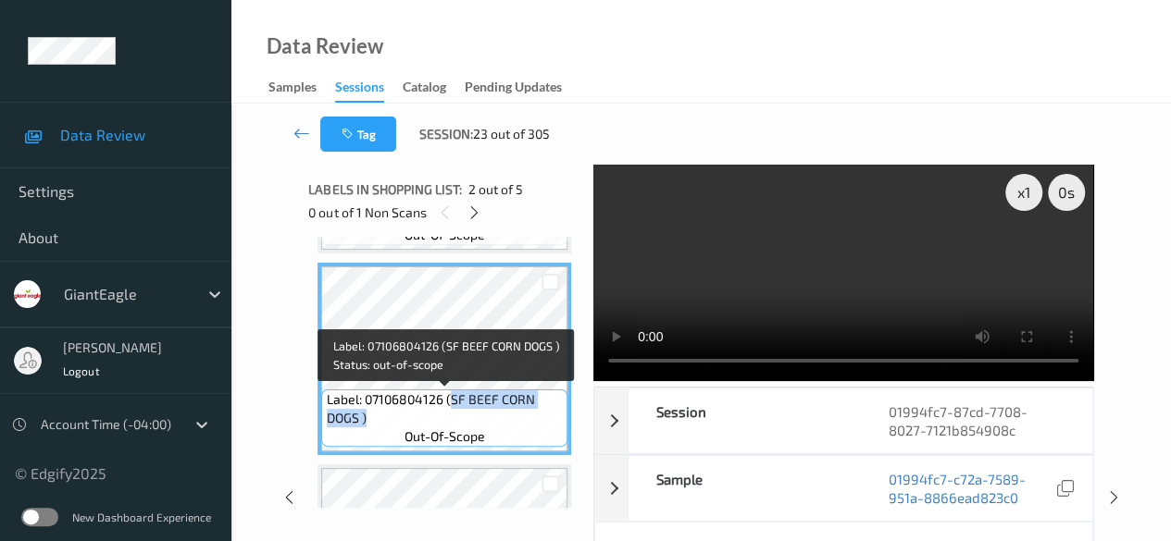
copy span "SF BEEF CORN DOGS )"
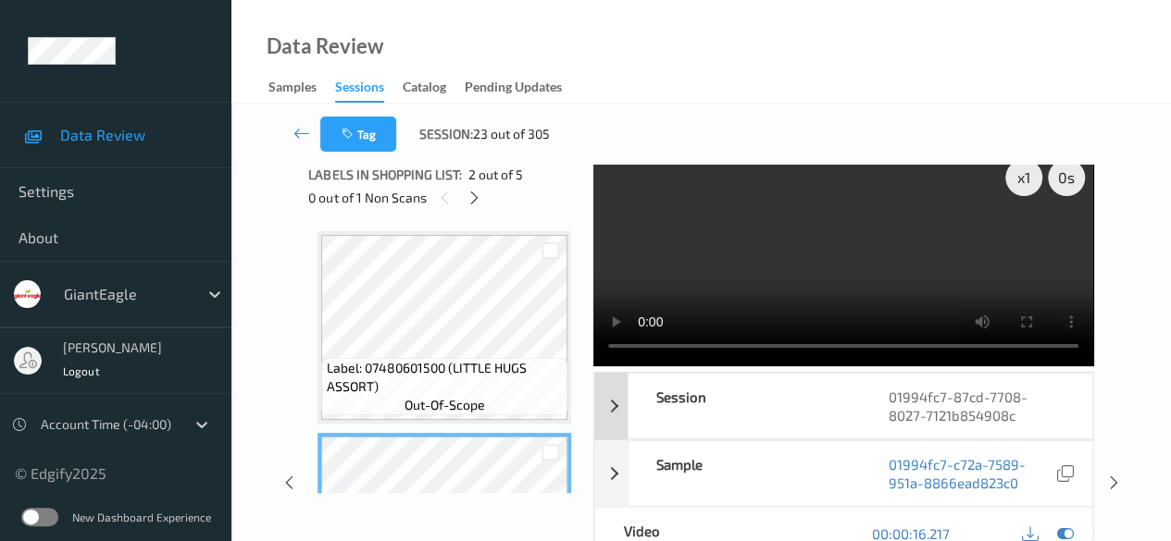
scroll to position [0, 0]
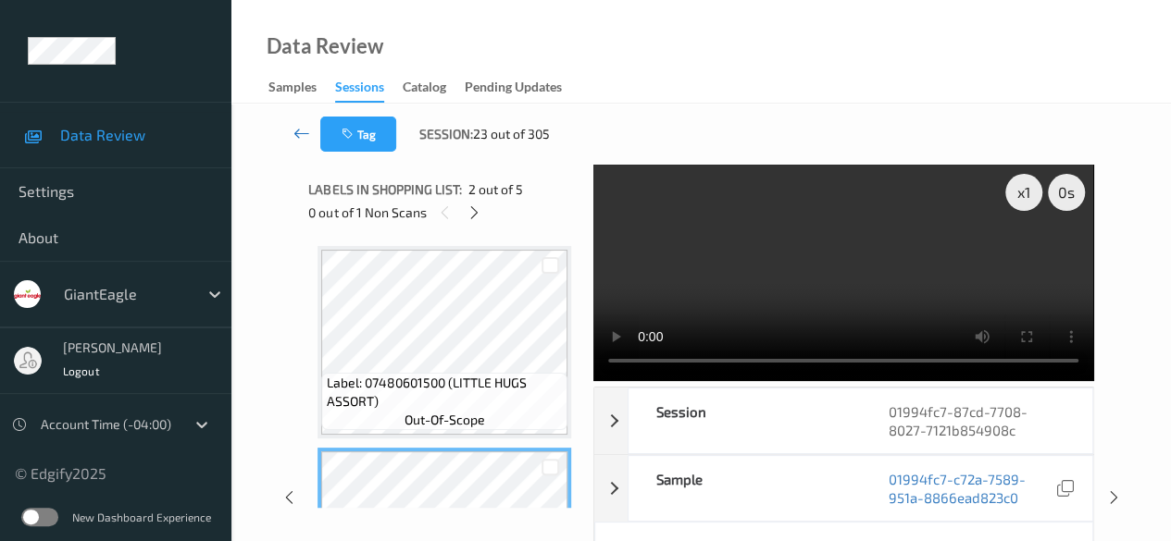
click at [297, 125] on icon at bounding box center [301, 133] width 17 height 19
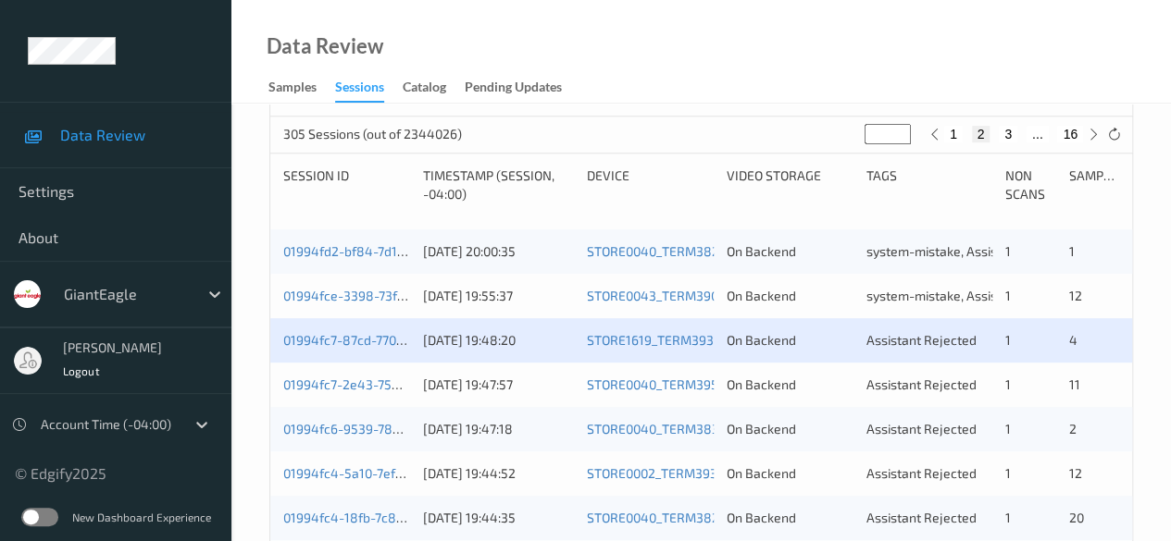
scroll to position [370, 0]
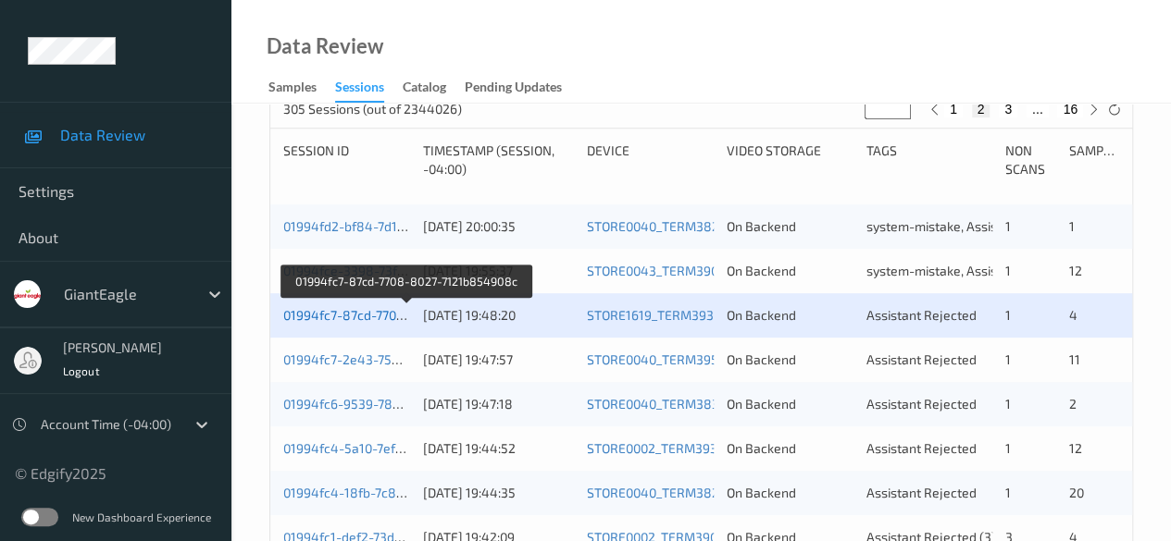
click at [351, 309] on link "01994fc7-87cd-7708-8027-7121b854908c" at bounding box center [406, 315] width 247 height 16
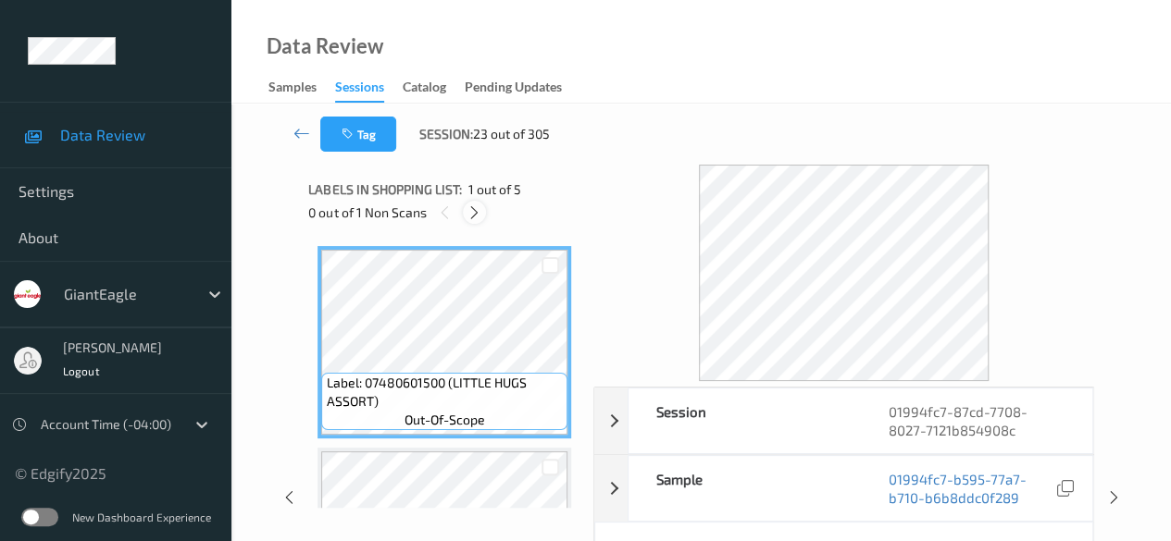
click at [472, 219] on icon at bounding box center [474, 213] width 16 height 17
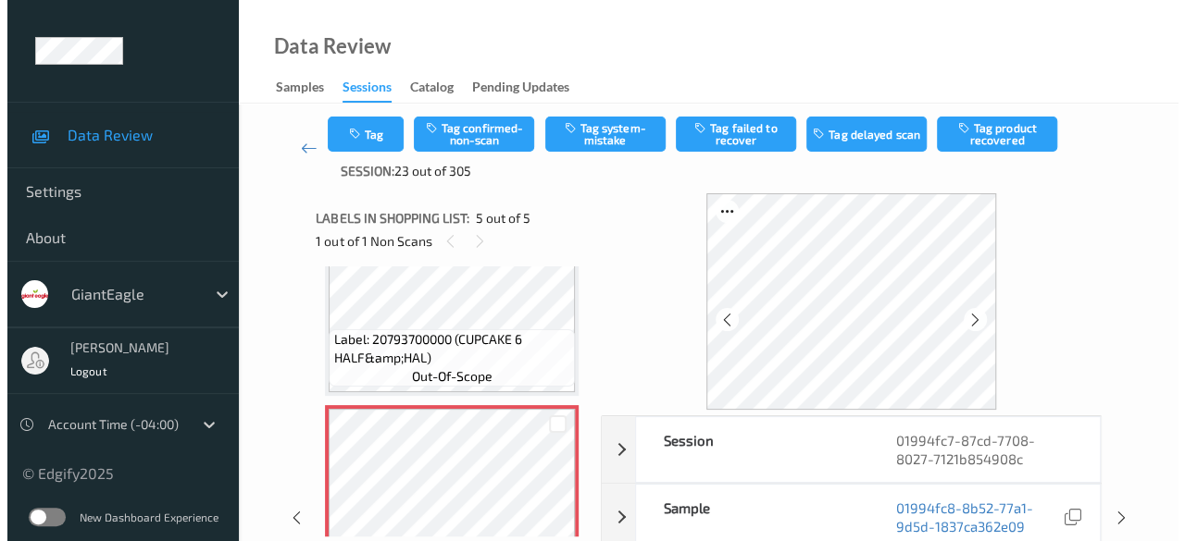
scroll to position [707, 0]
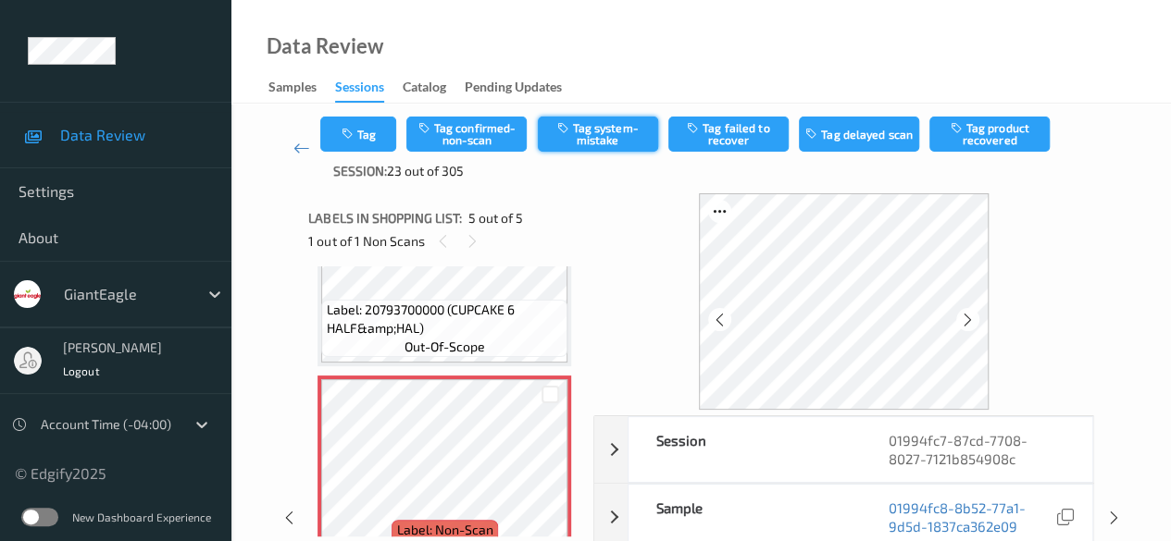
click at [587, 136] on button "Tag system-mistake" at bounding box center [598, 134] width 120 height 35
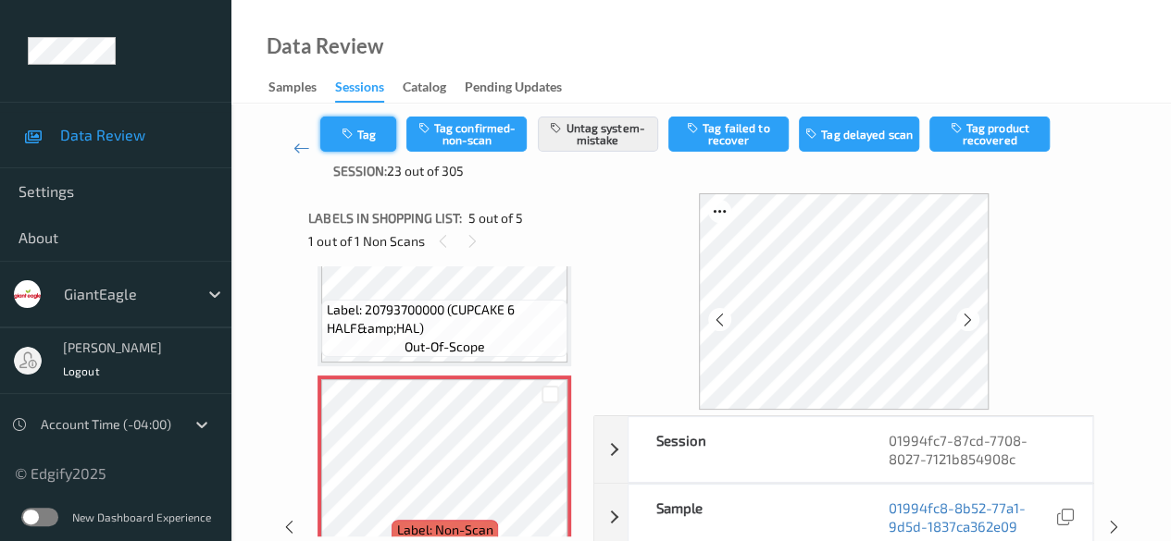
click at [376, 141] on button "Tag" at bounding box center [358, 134] width 76 height 35
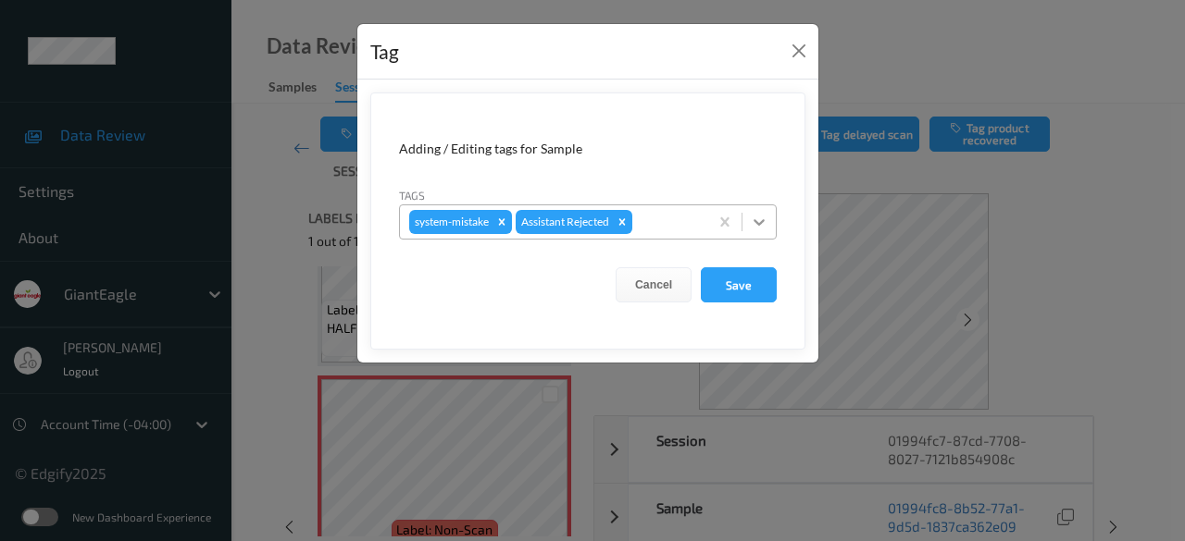
click at [758, 221] on icon at bounding box center [758, 222] width 11 height 6
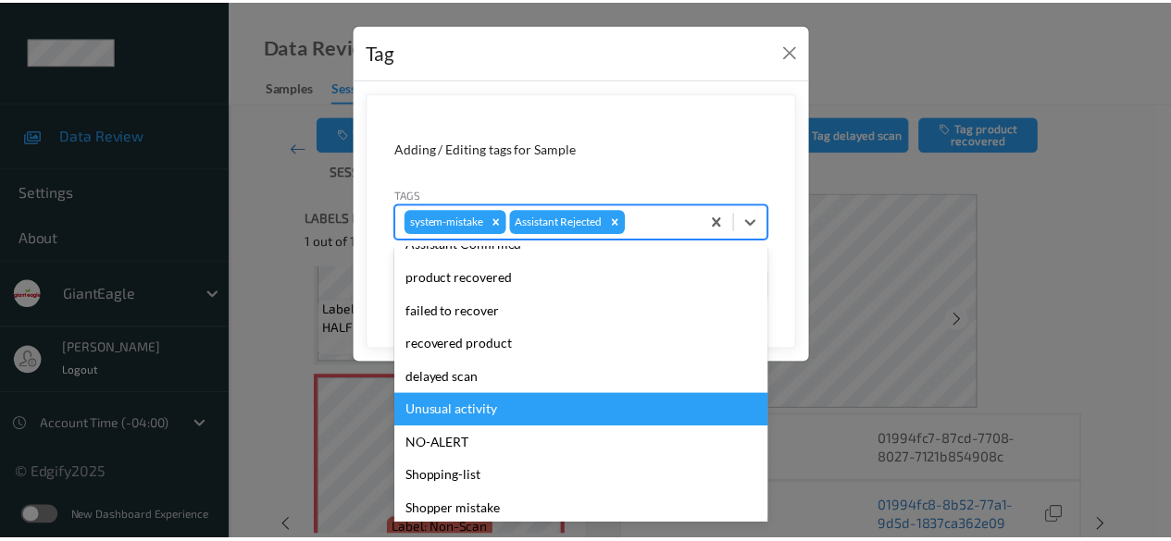
scroll to position [185, 0]
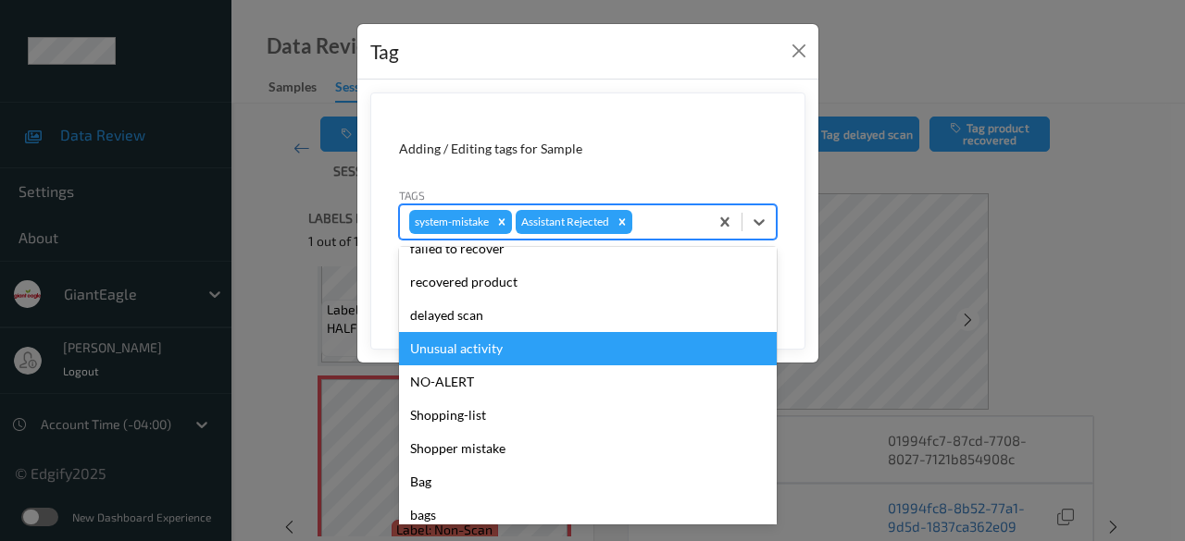
click at [491, 348] on div "Unusual activity" at bounding box center [588, 348] width 378 height 33
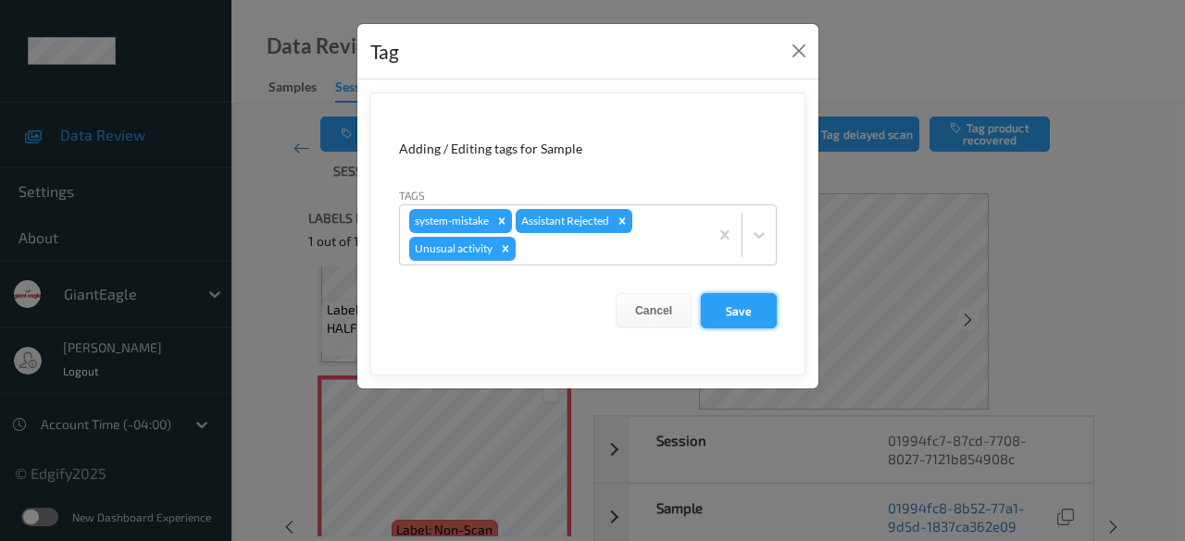
click at [754, 307] on button "Save" at bounding box center [739, 310] width 76 height 35
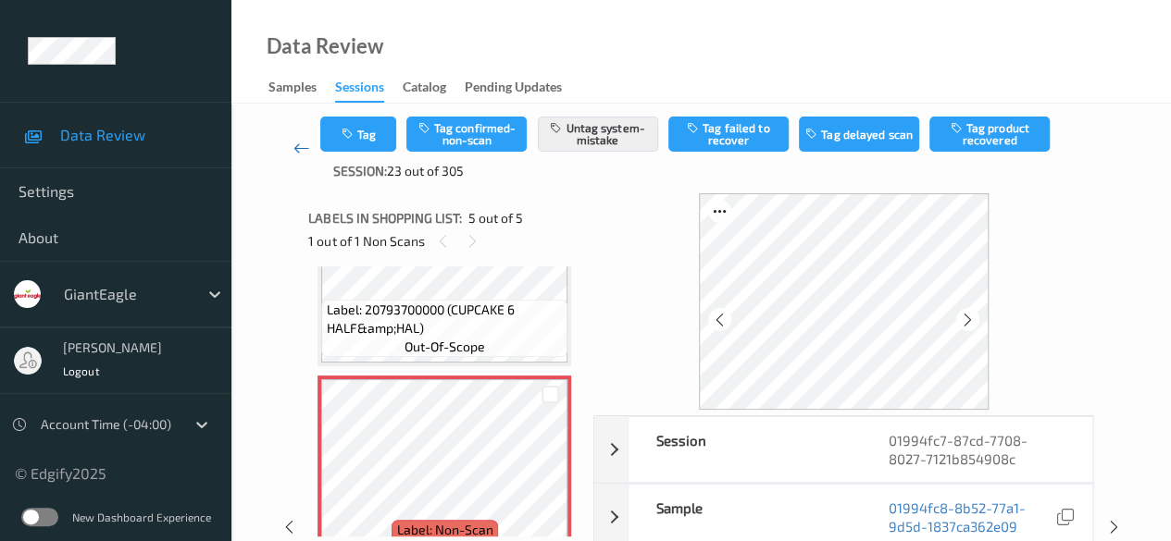
click at [309, 145] on link at bounding box center [301, 149] width 38 height 64
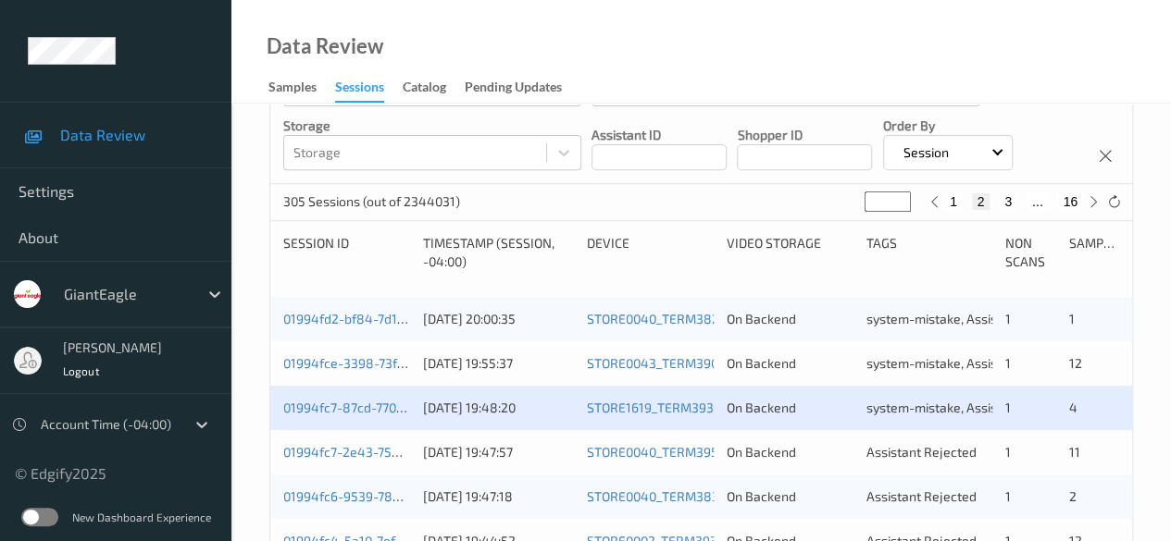
scroll to position [370, 0]
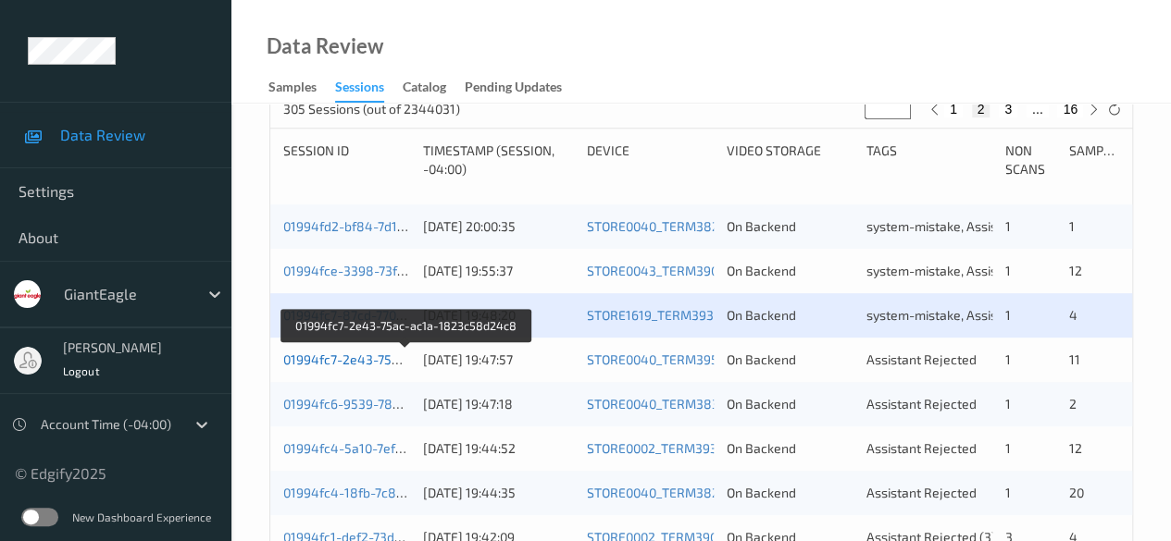
click at [384, 360] on link "01994fc7-2e43-75ac-ac1a-1823c58d24c8" at bounding box center [407, 360] width 249 height 16
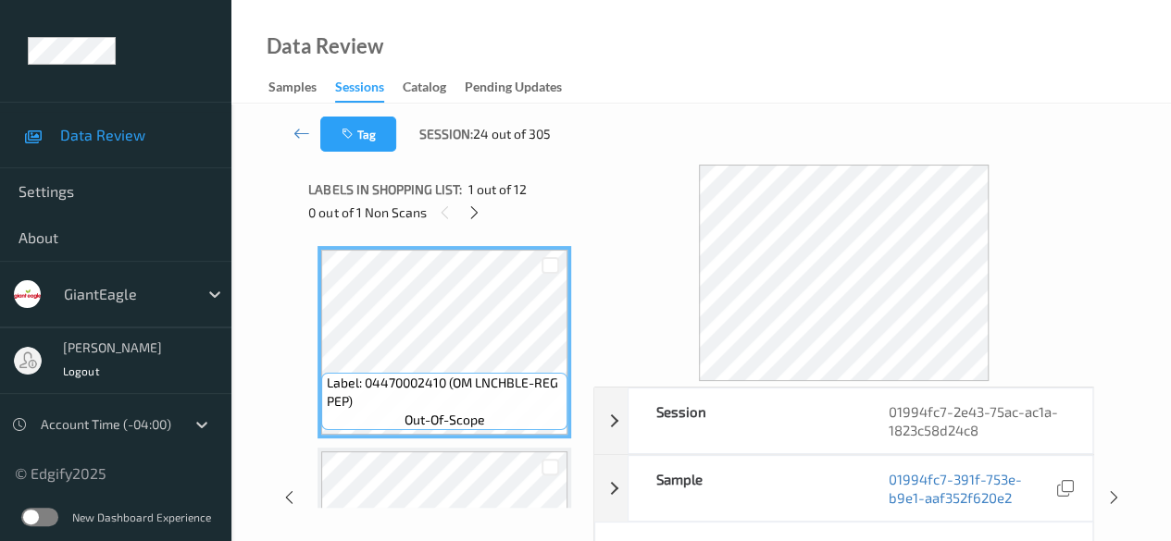
click at [482, 214] on icon at bounding box center [474, 213] width 16 height 17
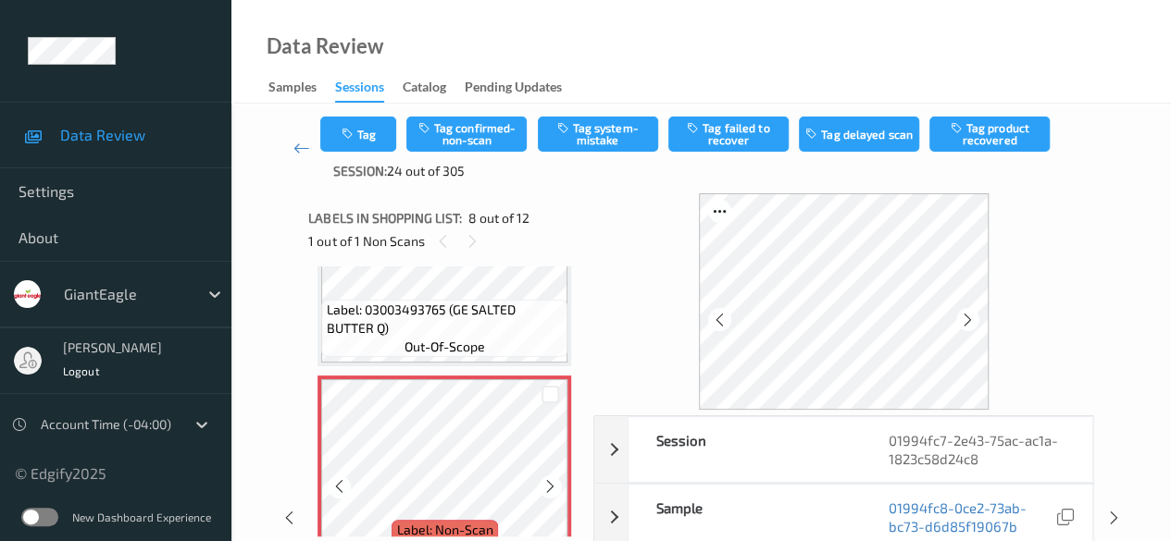
scroll to position [1405, 0]
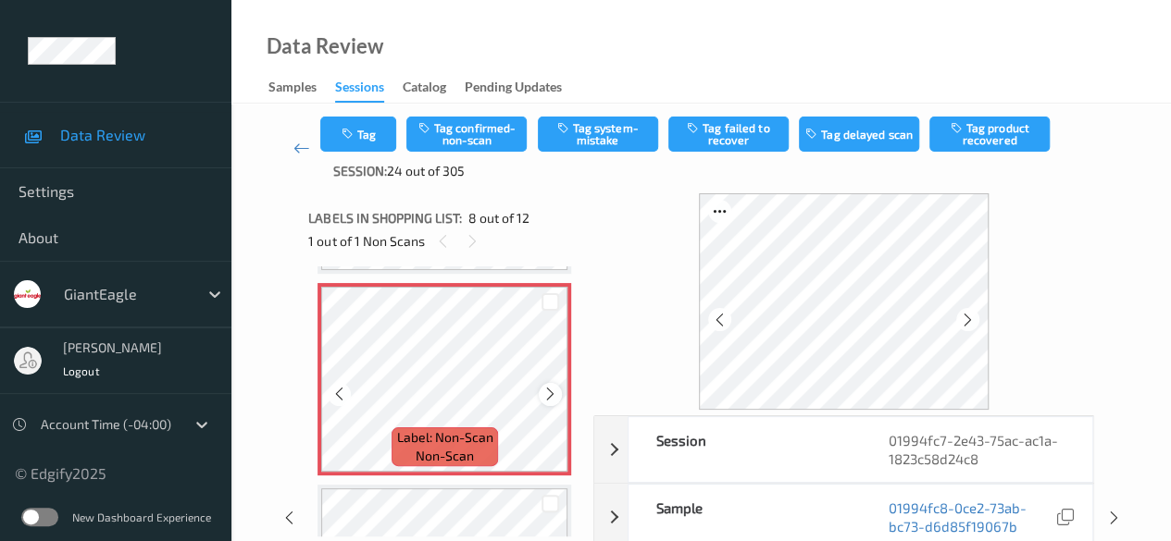
click at [557, 397] on icon at bounding box center [550, 394] width 16 height 17
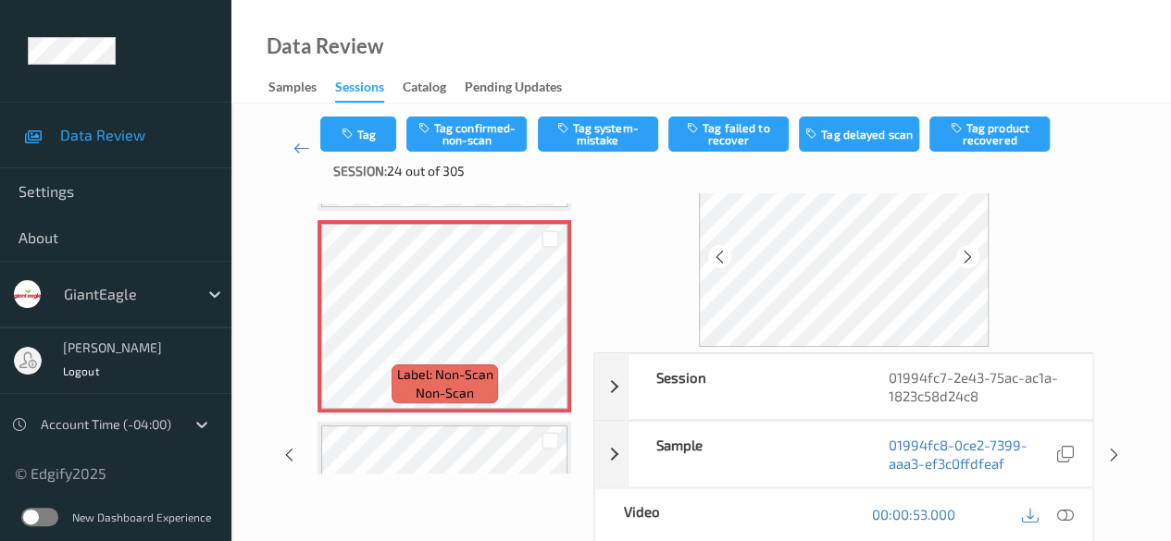
scroll to position [93, 0]
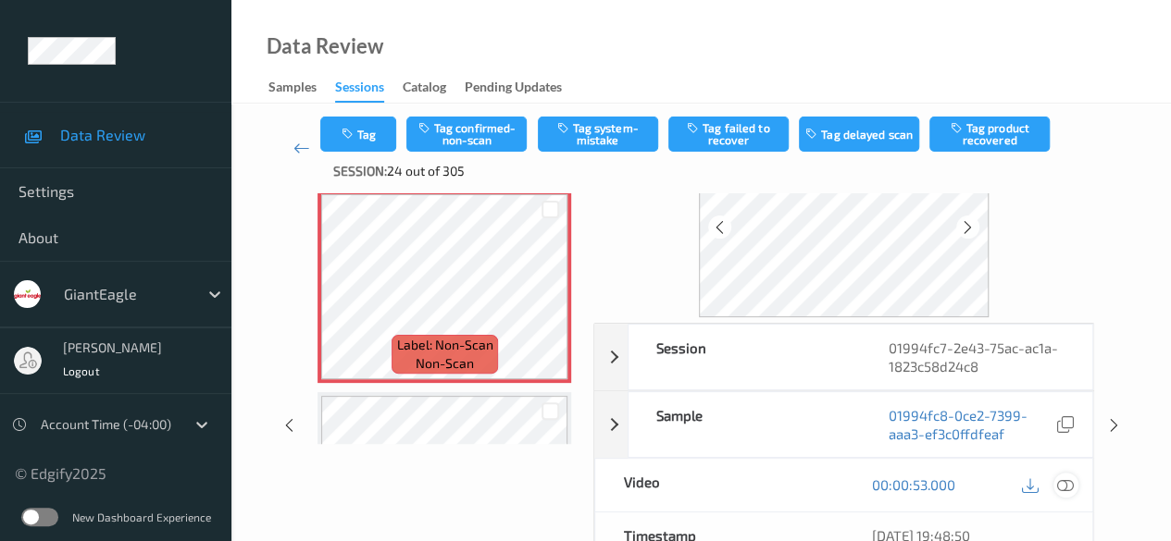
click at [1068, 485] on icon at bounding box center [1065, 485] width 17 height 17
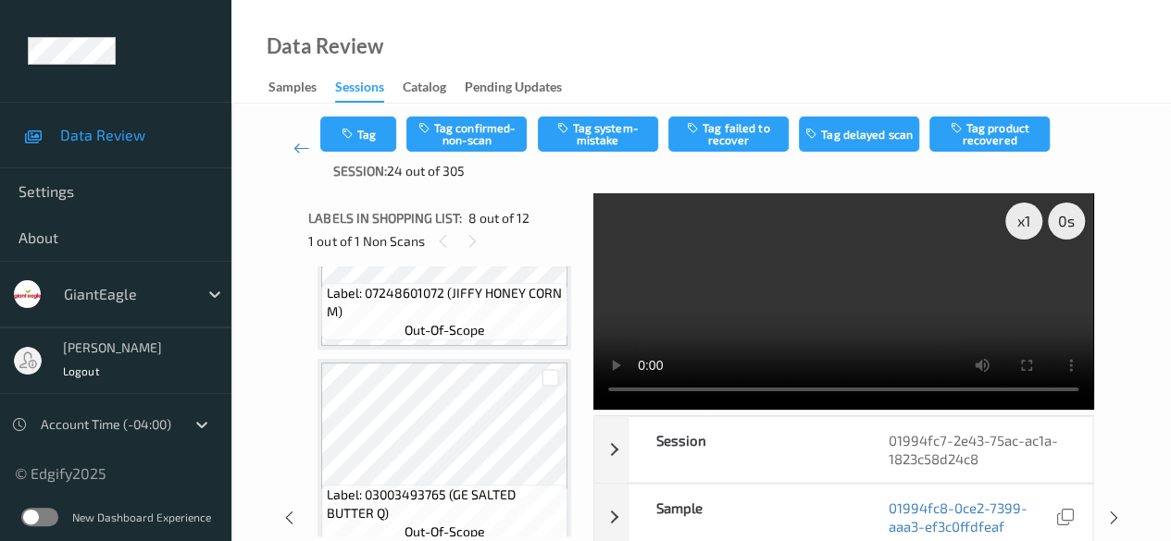
scroll to position [1035, 0]
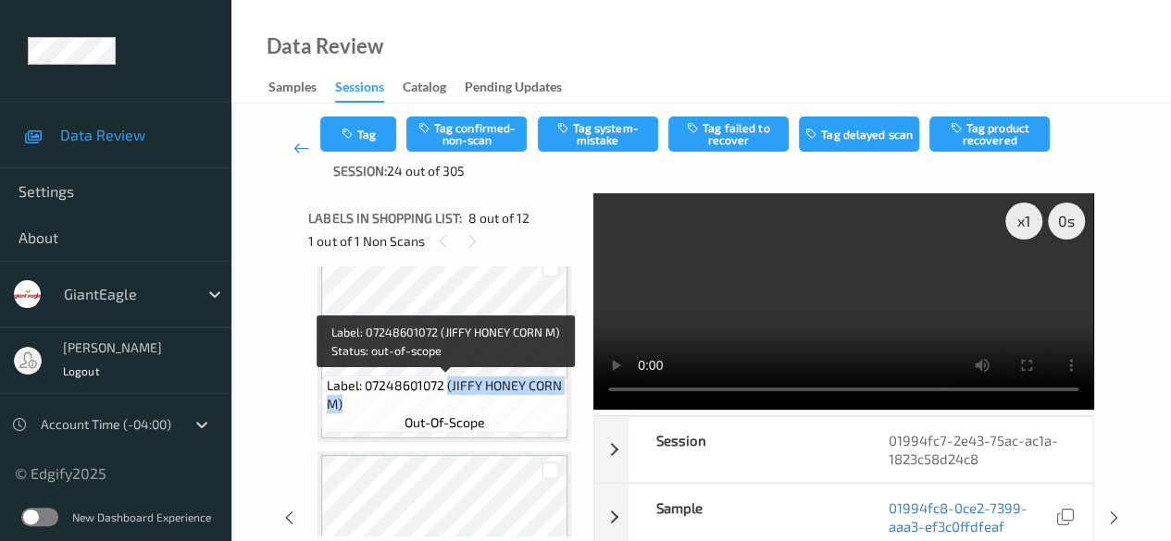
drag, startPoint x: 448, startPoint y: 384, endPoint x: 566, endPoint y: 399, distance: 119.4
click at [566, 399] on div "Label: 07248601072 (JIFFY HONEY CORN M) out-of-scope" at bounding box center [444, 404] width 246 height 57
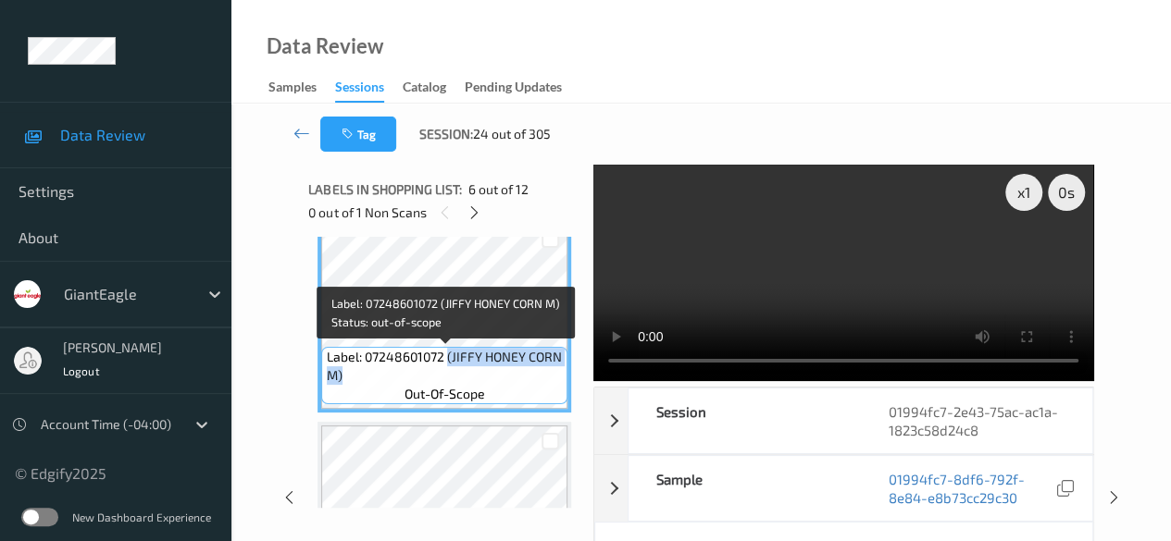
copy span "(JIFFY HONEY CORN M)"
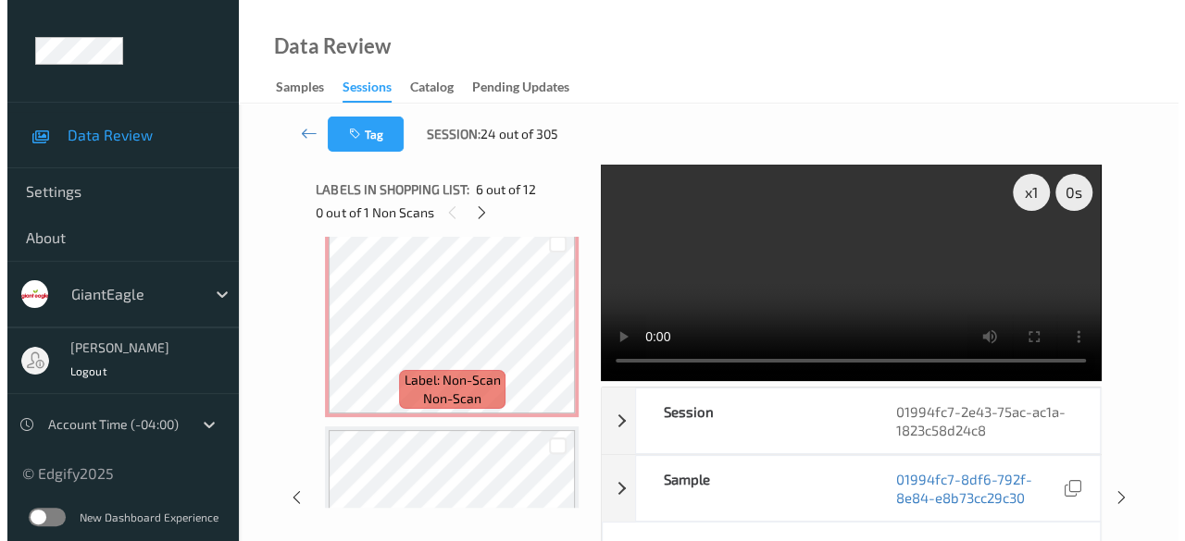
scroll to position [1405, 0]
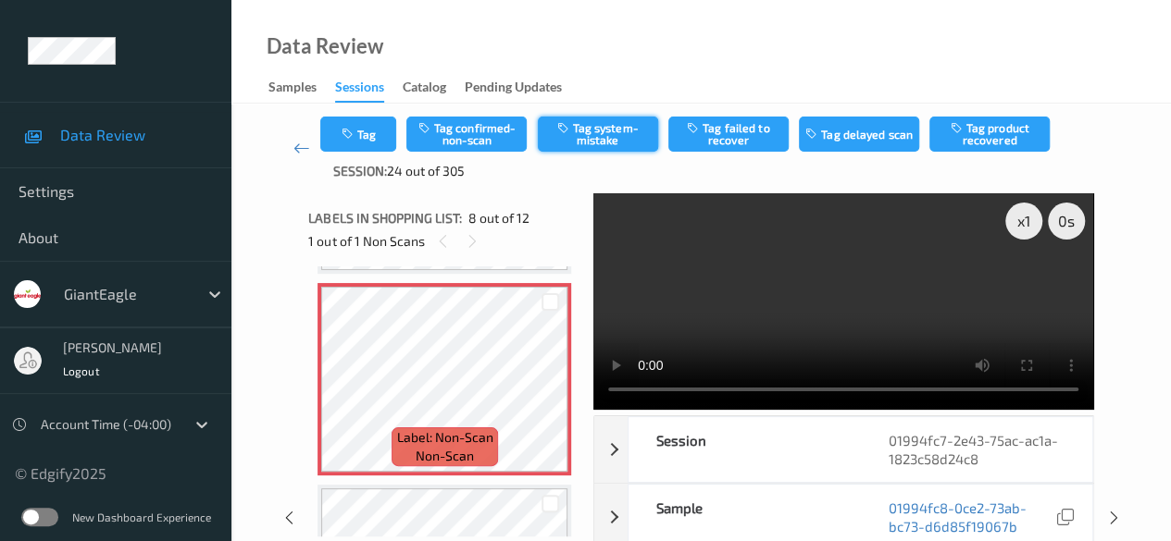
click at [580, 143] on button "Tag system-mistake" at bounding box center [598, 134] width 120 height 35
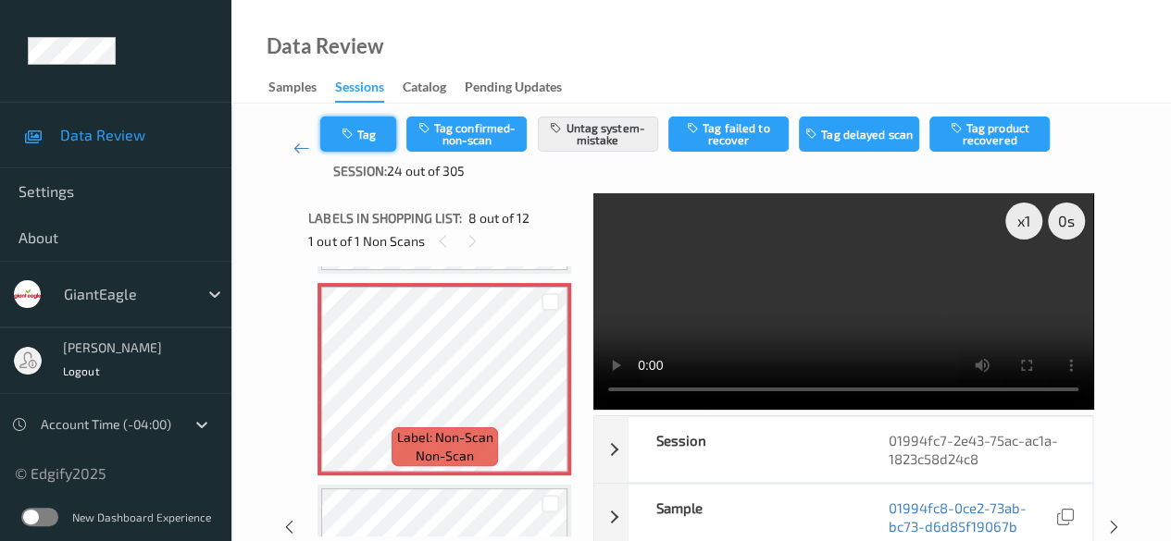
click at [374, 132] on button "Tag" at bounding box center [358, 134] width 76 height 35
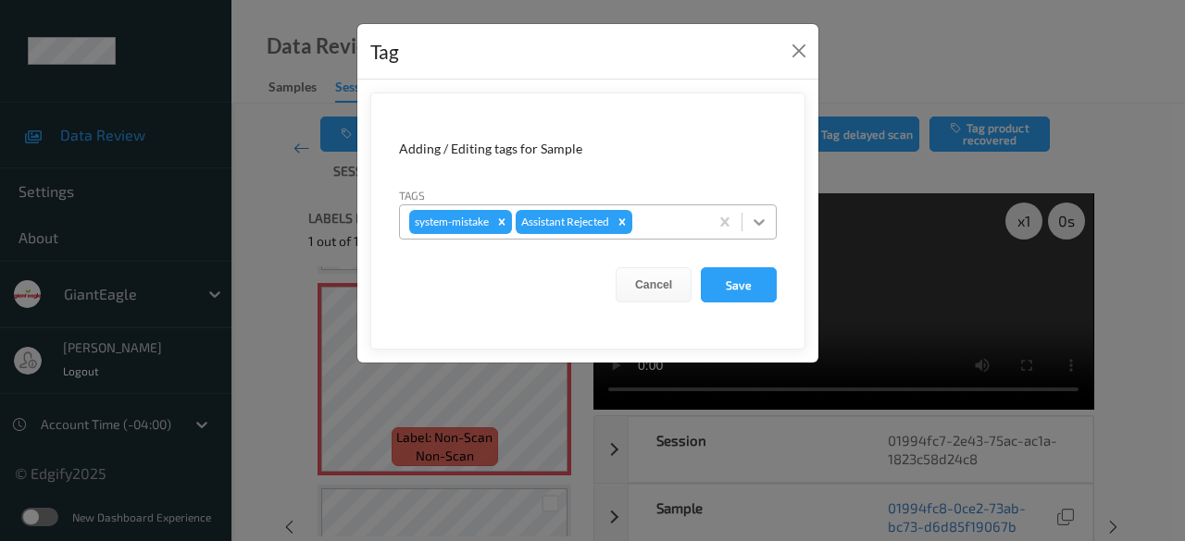
click at [759, 224] on icon at bounding box center [758, 222] width 11 height 6
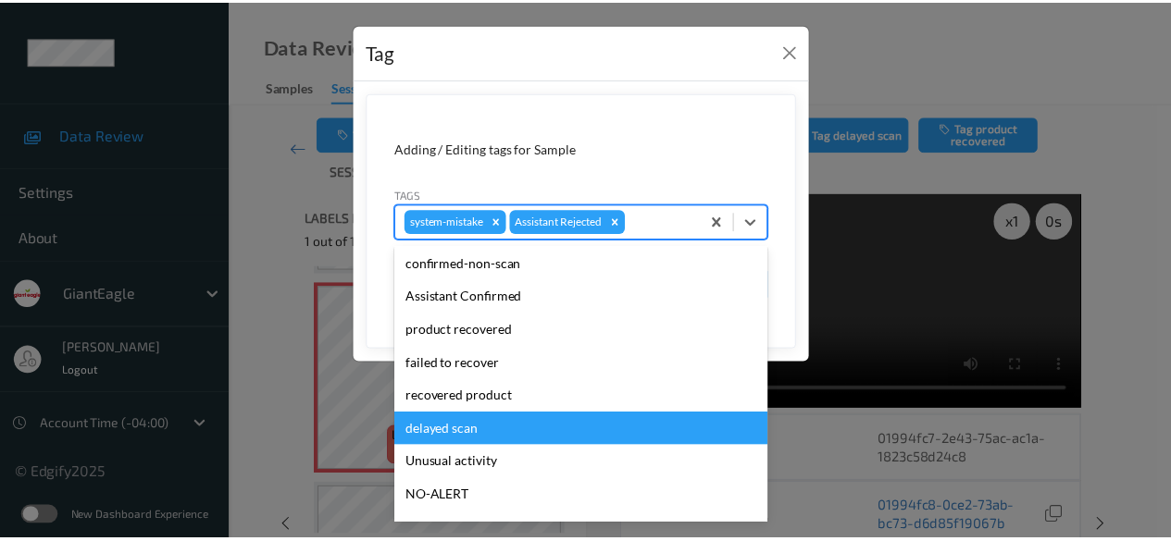
scroll to position [93, 0]
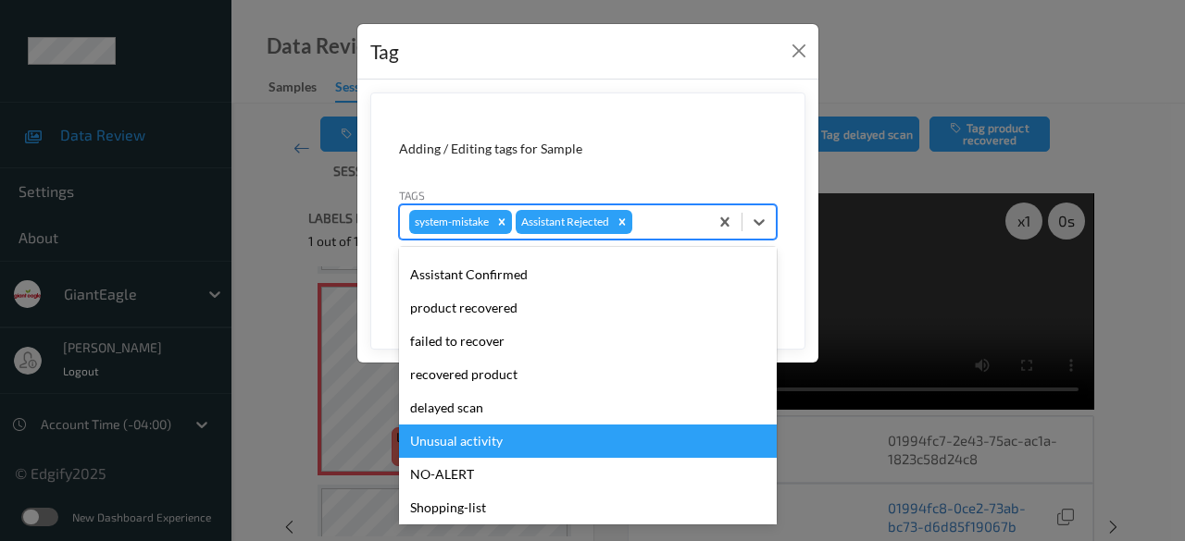
click at [522, 443] on div "Unusual activity" at bounding box center [588, 441] width 378 height 33
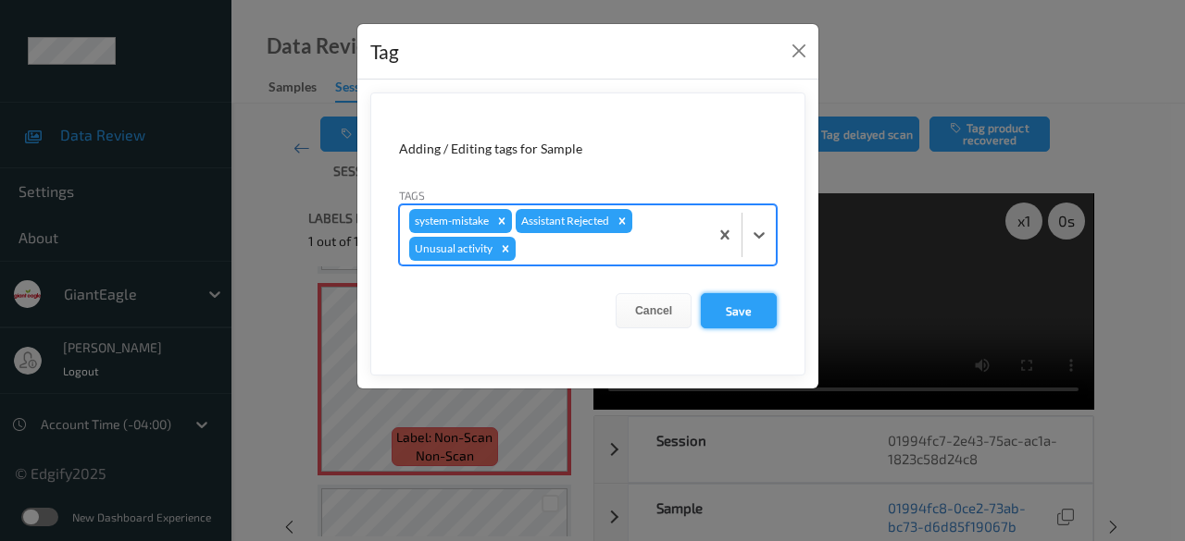
click at [745, 315] on button "Save" at bounding box center [739, 310] width 76 height 35
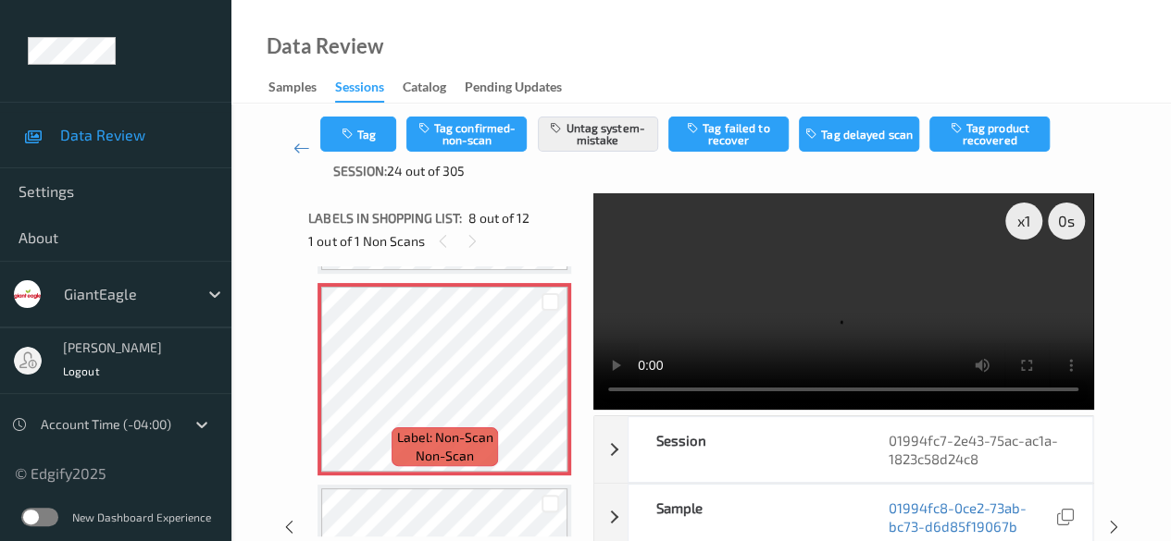
drag, startPoint x: 302, startPoint y: 155, endPoint x: 262, endPoint y: 112, distance: 58.3
click at [302, 155] on icon at bounding box center [301, 148] width 17 height 19
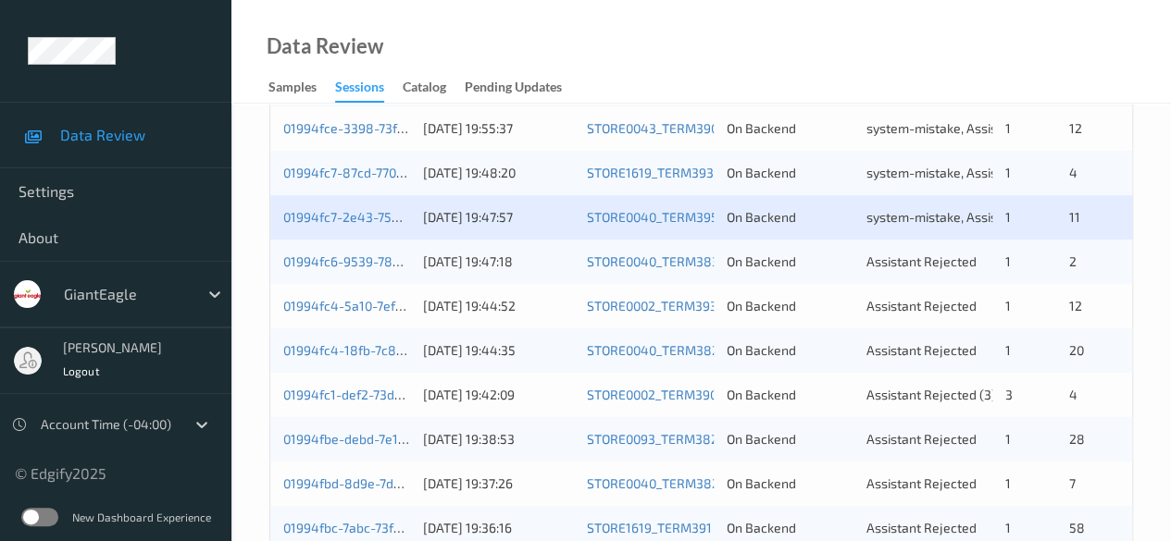
scroll to position [555, 0]
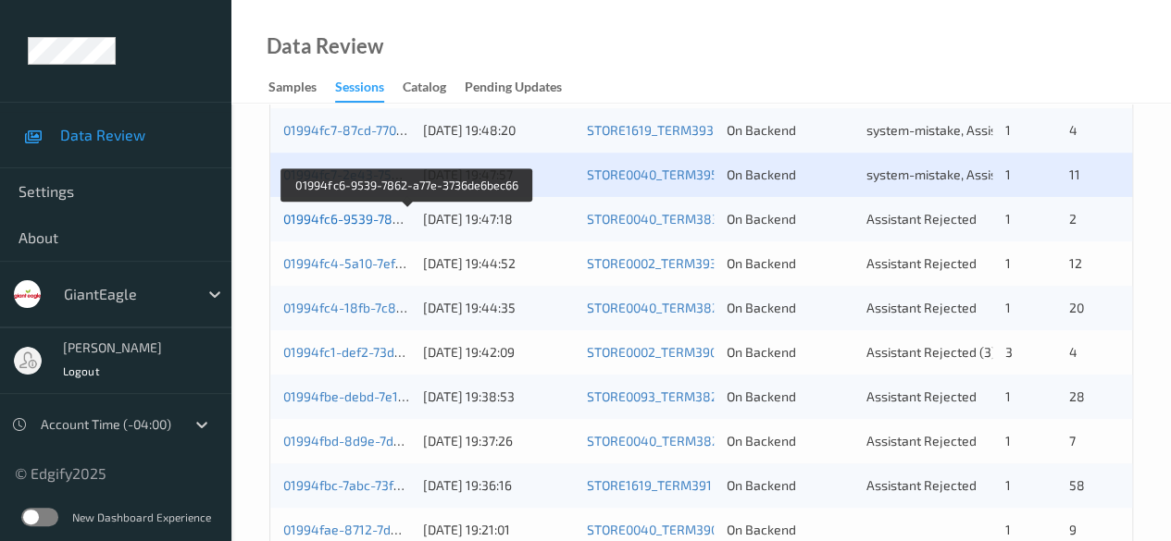
click at [354, 214] on link "01994fc6-9539-7862-a77e-3736de6bec66" at bounding box center [408, 219] width 250 height 16
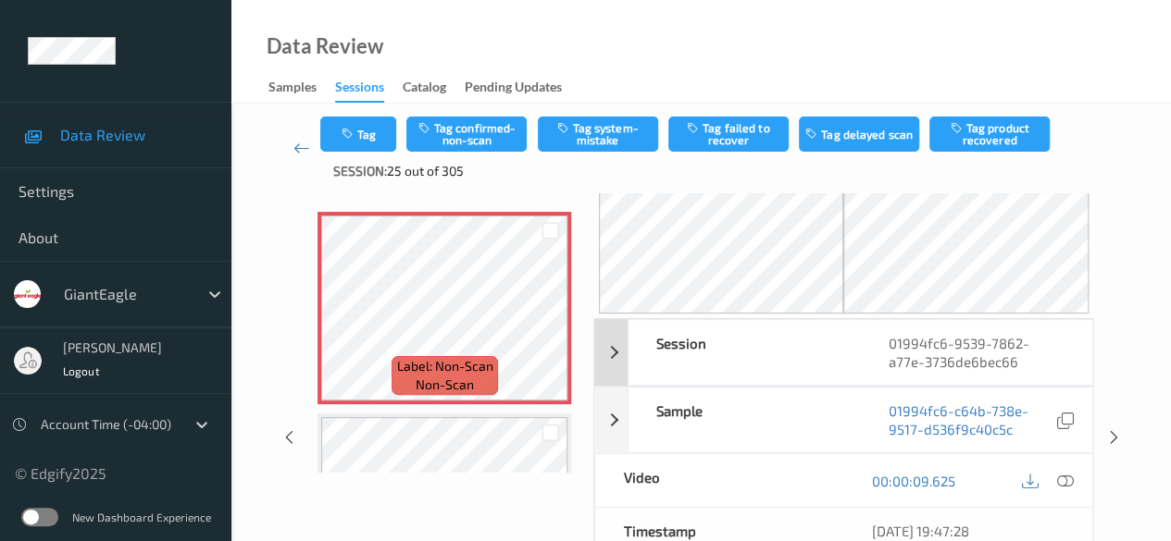
scroll to position [93, 0]
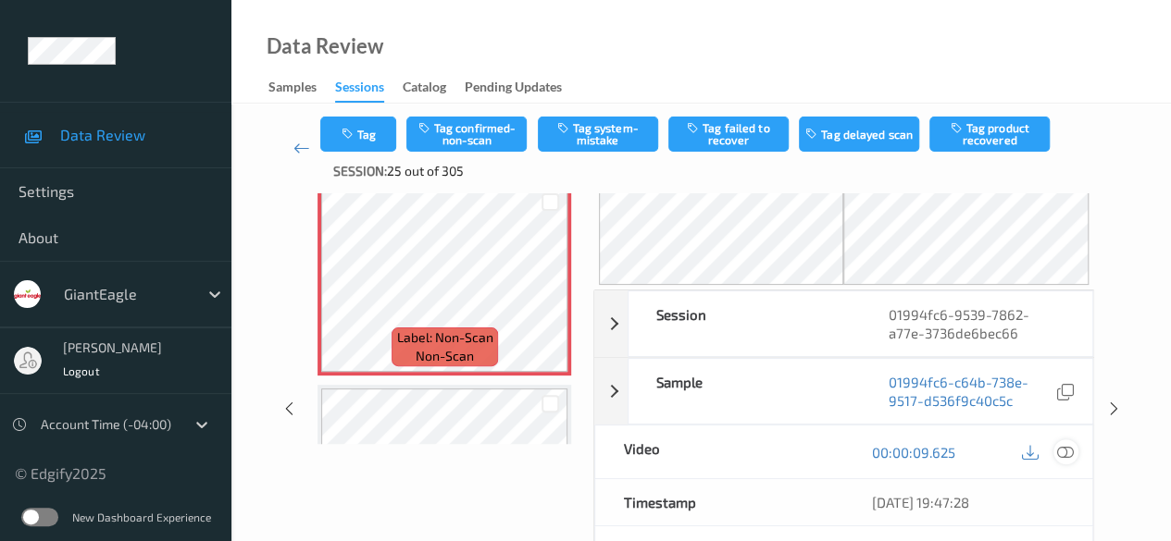
click at [1068, 453] on icon at bounding box center [1065, 452] width 17 height 17
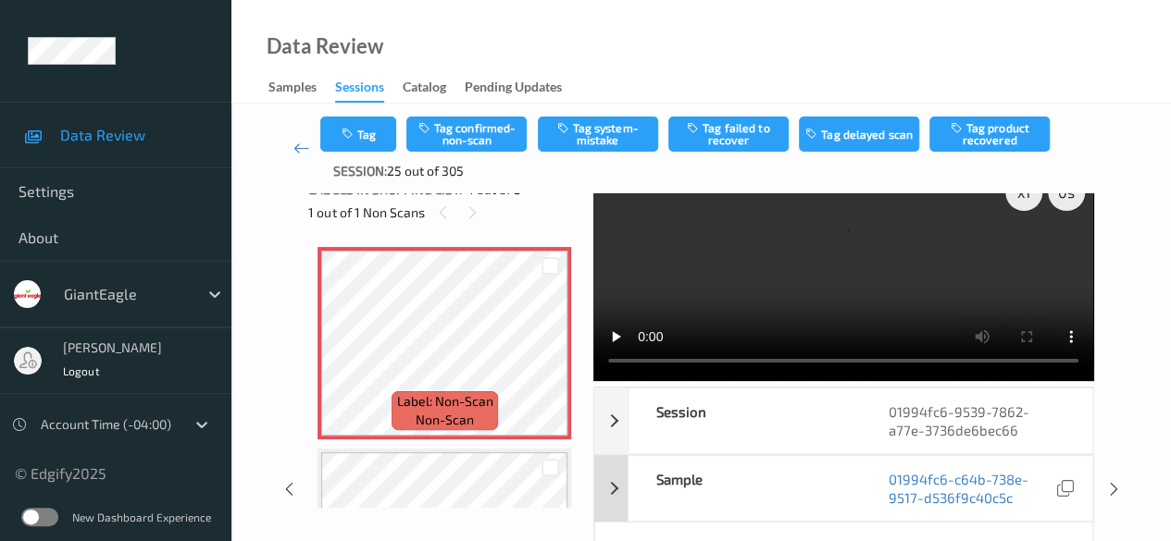
scroll to position [0, 0]
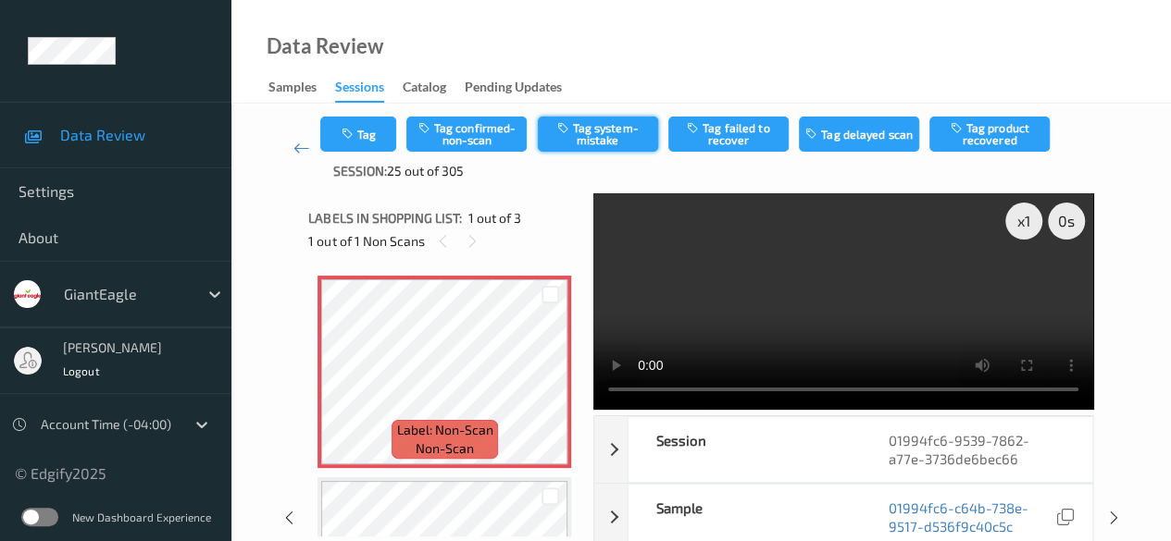
click at [612, 127] on button "Tag system-mistake" at bounding box center [598, 134] width 120 height 35
click at [303, 155] on icon at bounding box center [301, 148] width 17 height 19
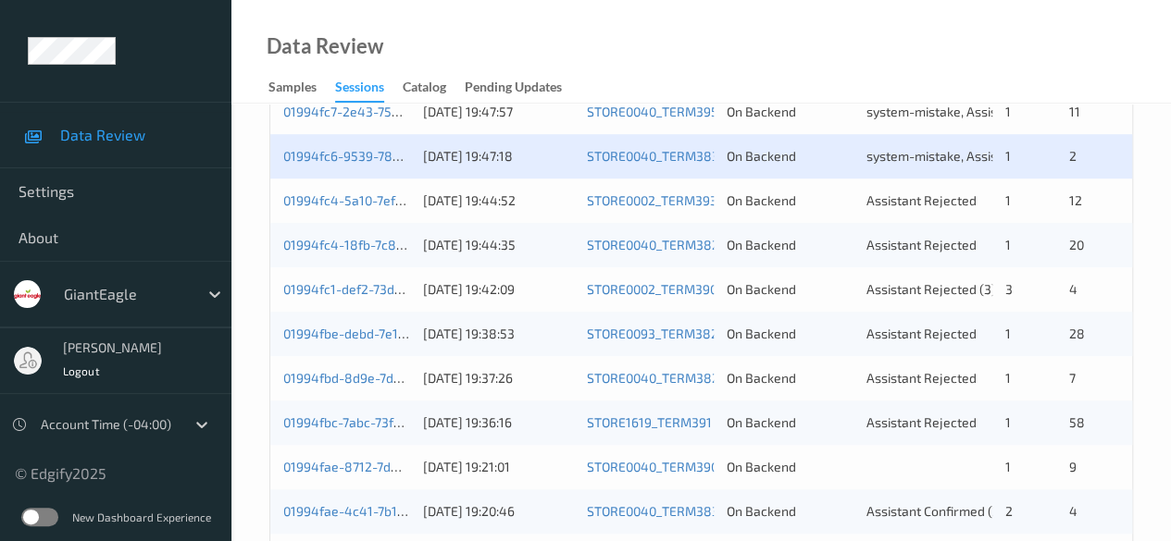
scroll to position [648, 0]
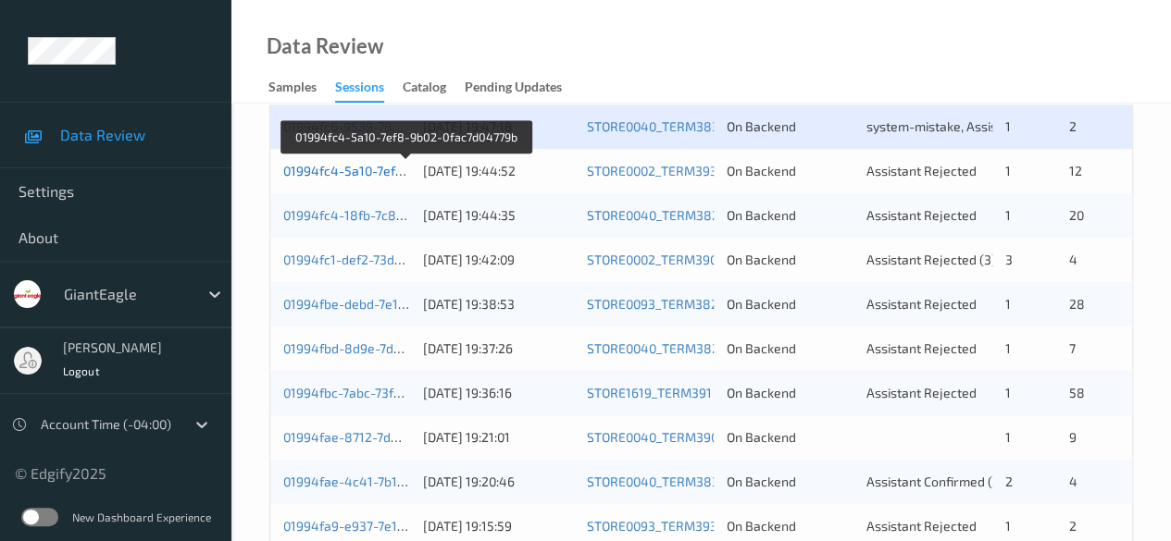
click at [389, 168] on link "01994fc4-5a10-7ef8-9b02-0fac7d04779b" at bounding box center [405, 171] width 244 height 16
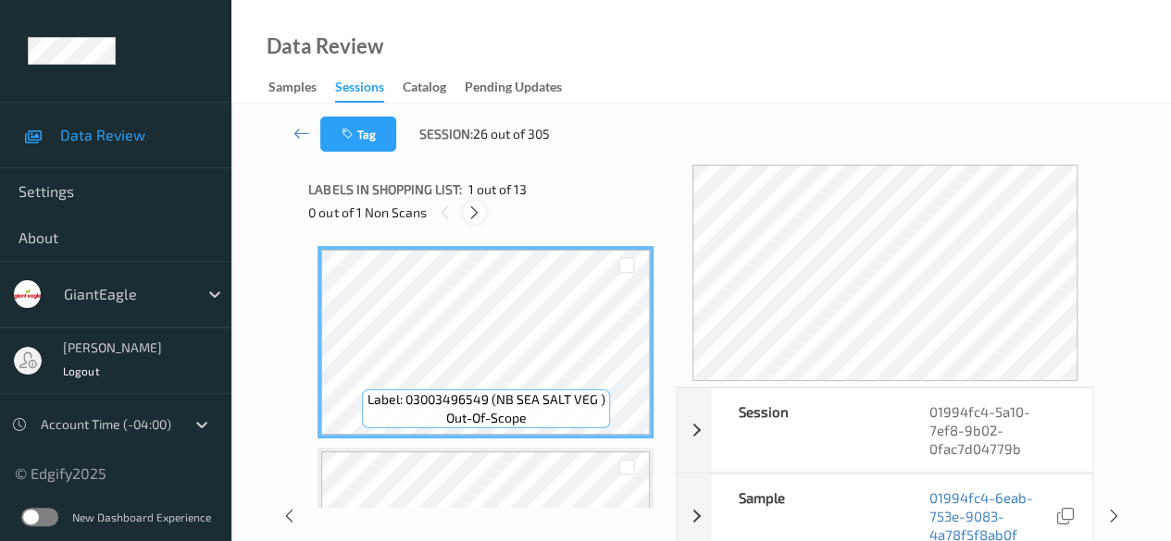
click at [481, 215] on icon at bounding box center [474, 213] width 16 height 17
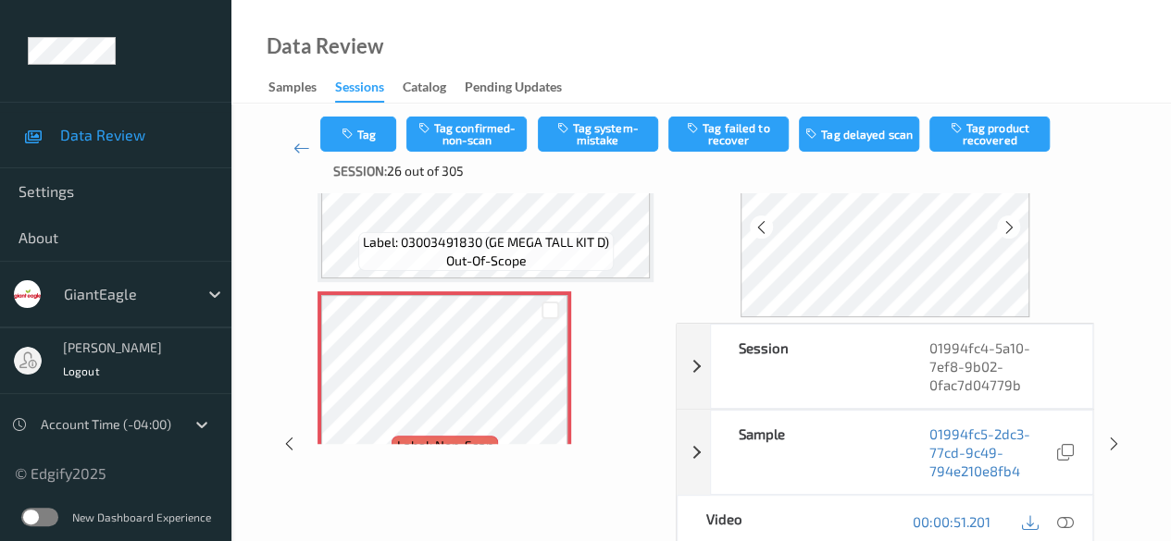
scroll to position [1001, 0]
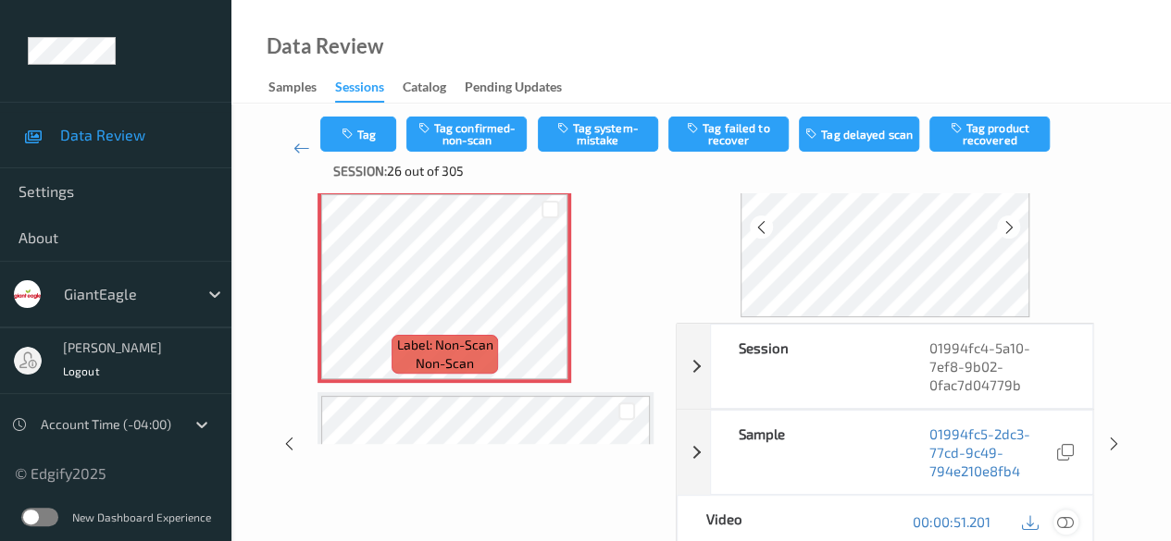
click at [1061, 522] on icon at bounding box center [1065, 522] width 17 height 17
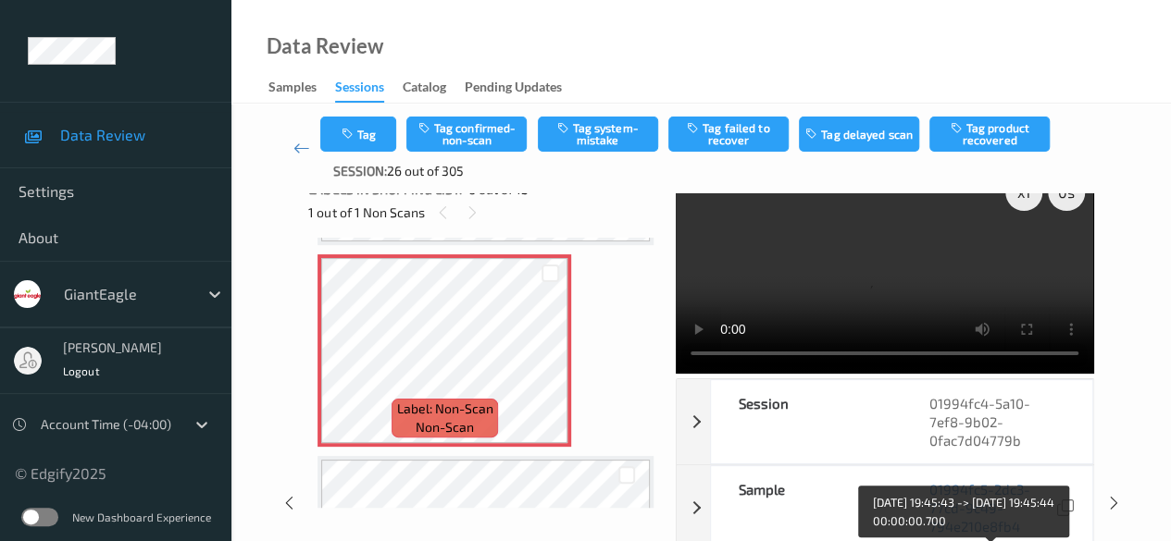
scroll to position [0, 0]
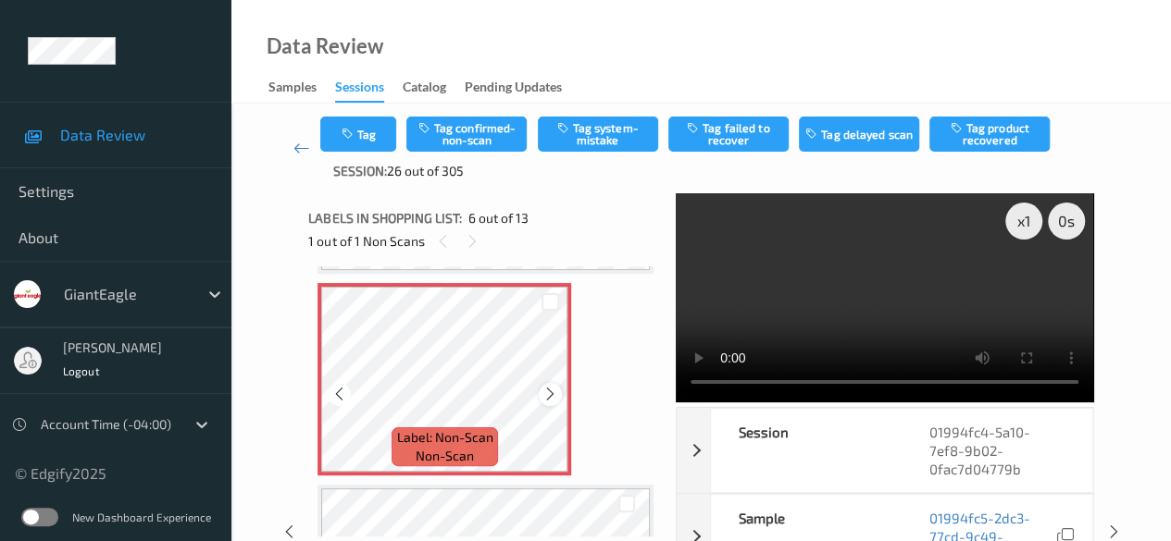
click at [546, 403] on div at bounding box center [550, 394] width 23 height 23
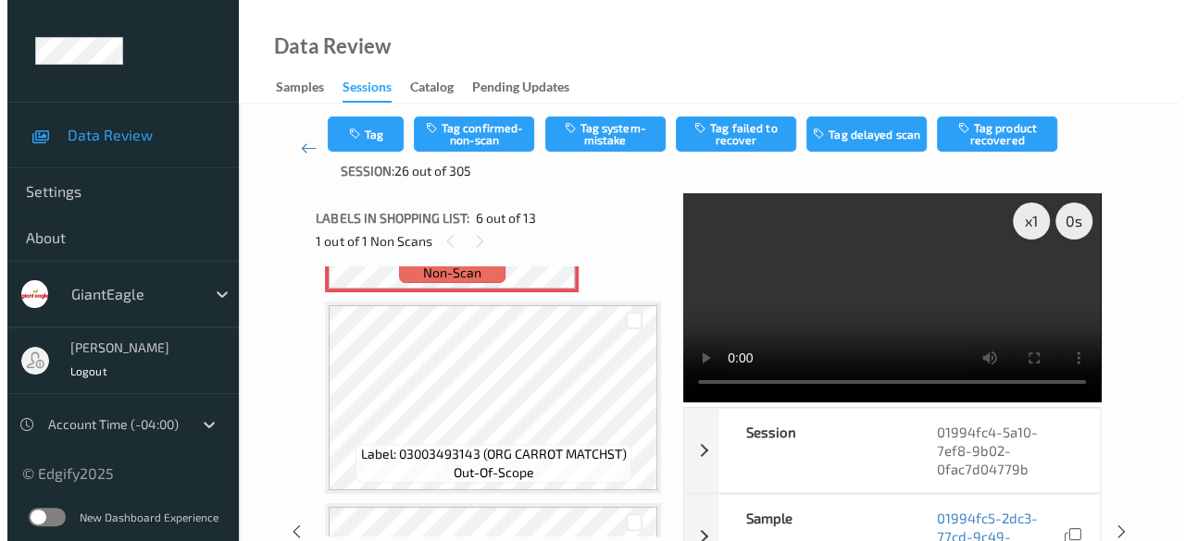
scroll to position [1187, 0]
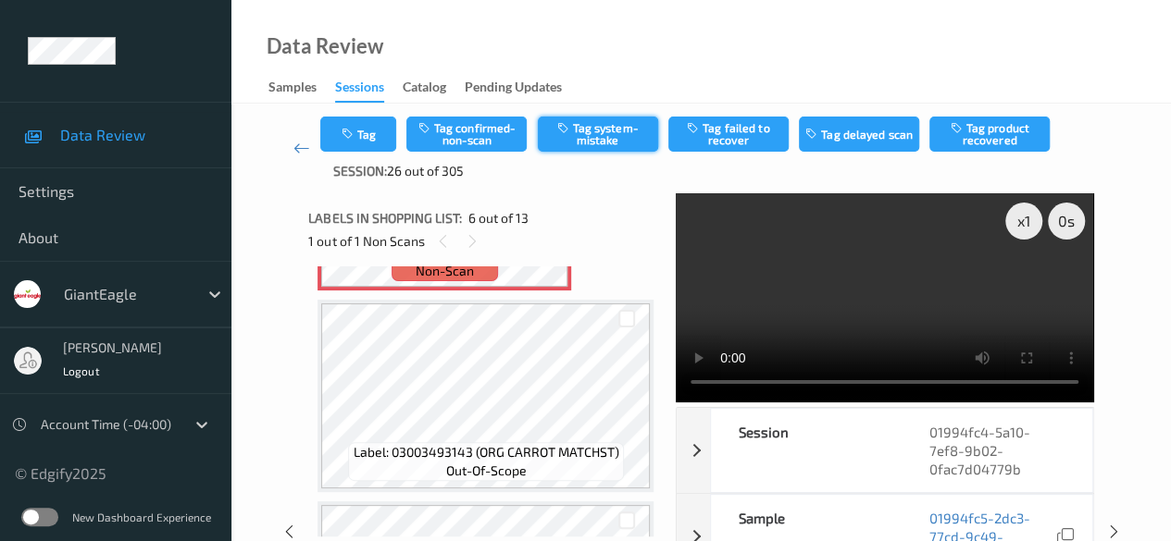
click at [623, 138] on button "Tag system-mistake" at bounding box center [598, 134] width 120 height 35
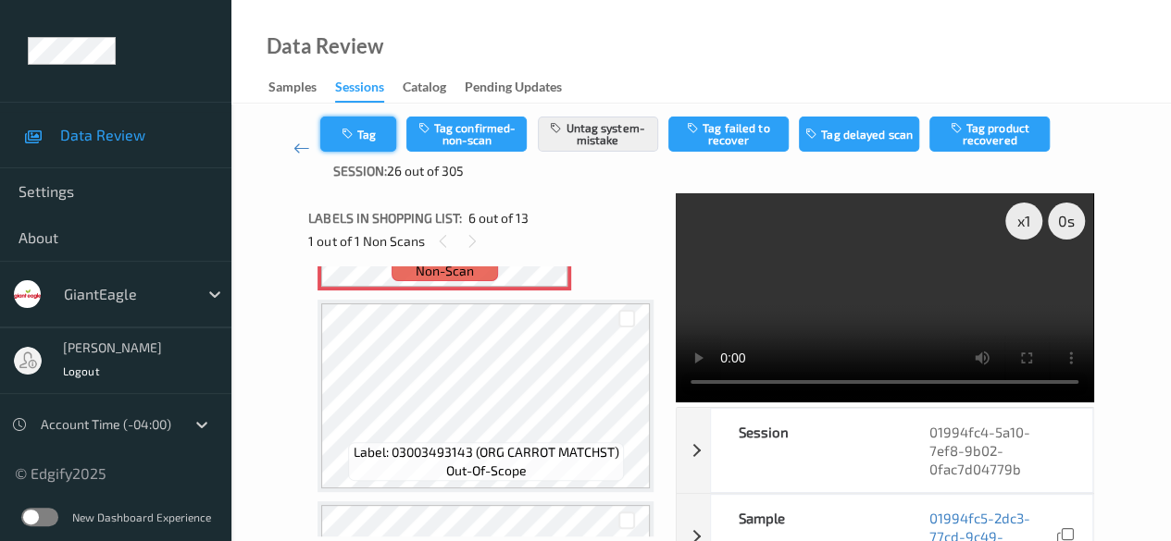
click at [372, 144] on button "Tag" at bounding box center [358, 134] width 76 height 35
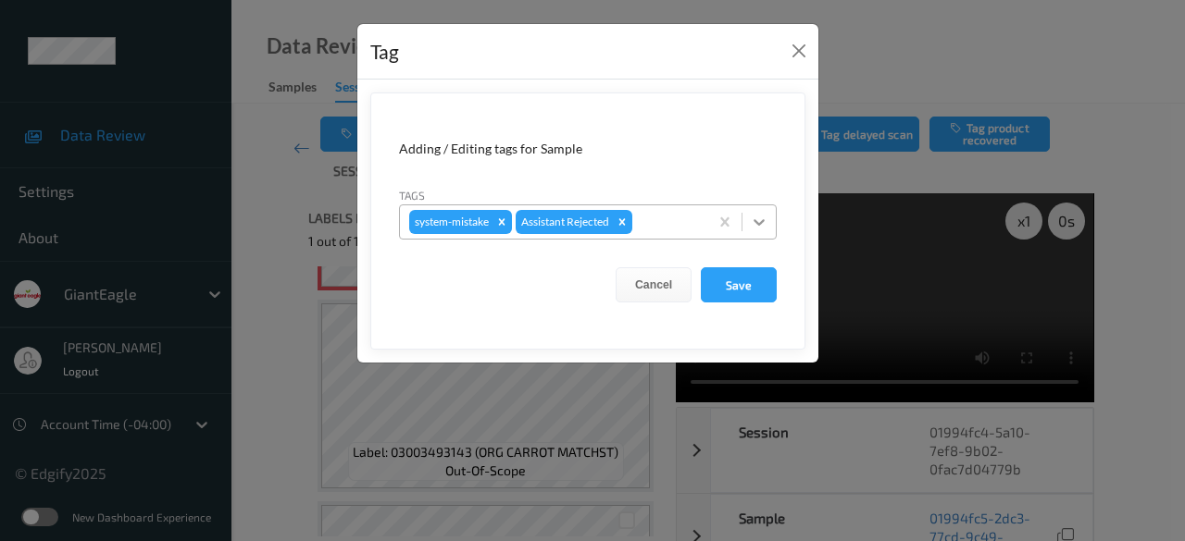
click at [757, 229] on icon at bounding box center [759, 222] width 19 height 19
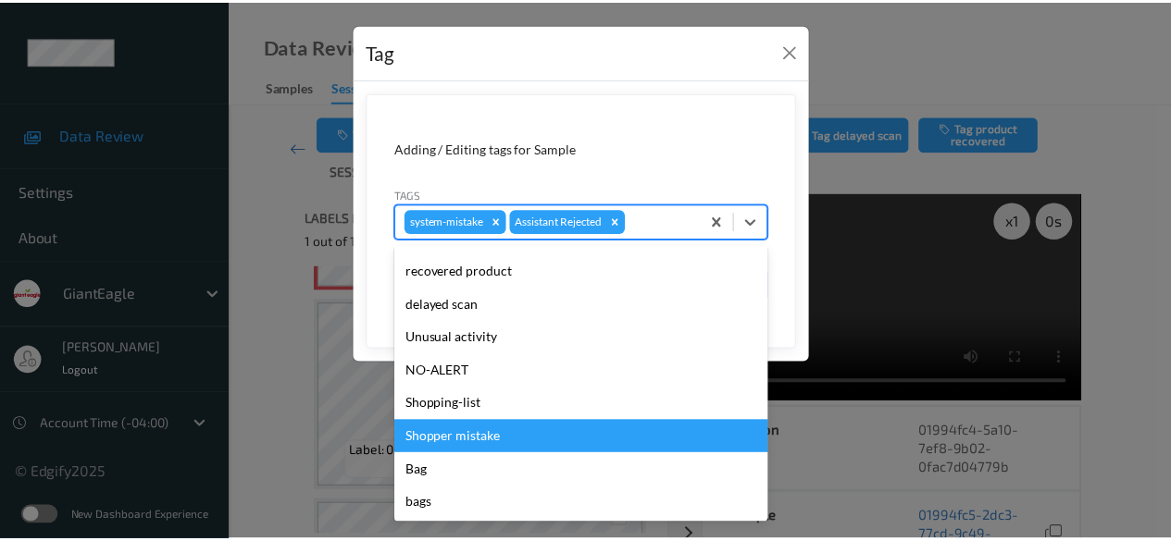
scroll to position [196, 0]
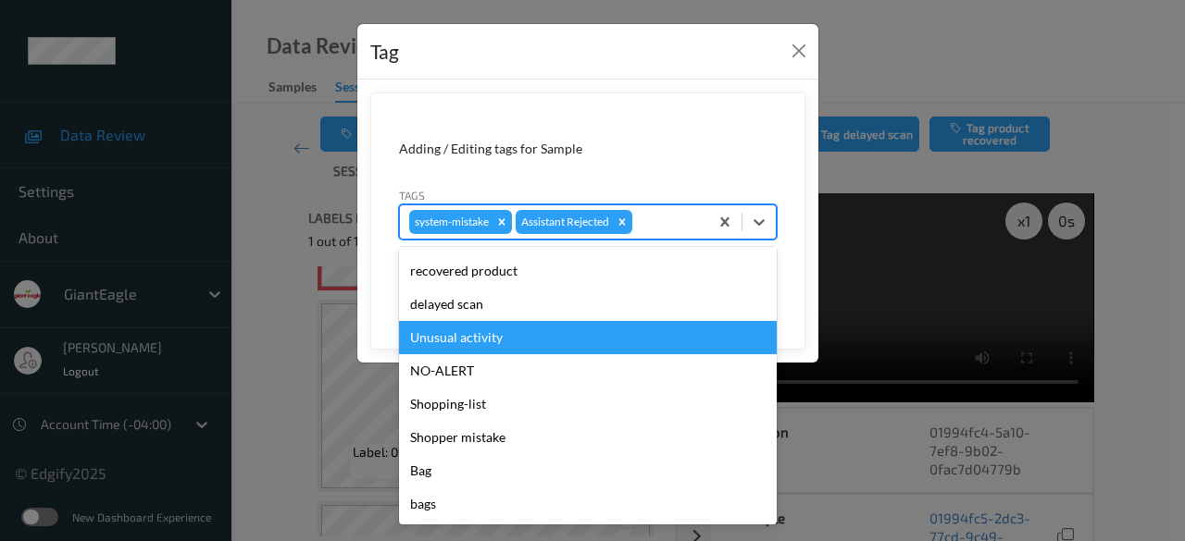
click at [506, 342] on div "Unusual activity" at bounding box center [588, 337] width 378 height 33
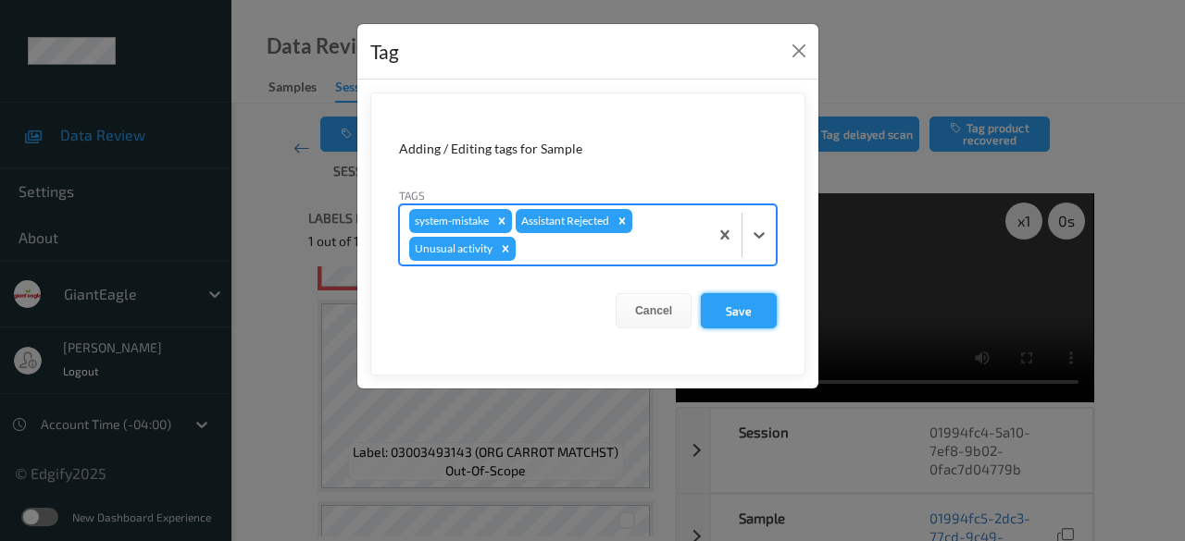
click at [742, 316] on button "Save" at bounding box center [739, 310] width 76 height 35
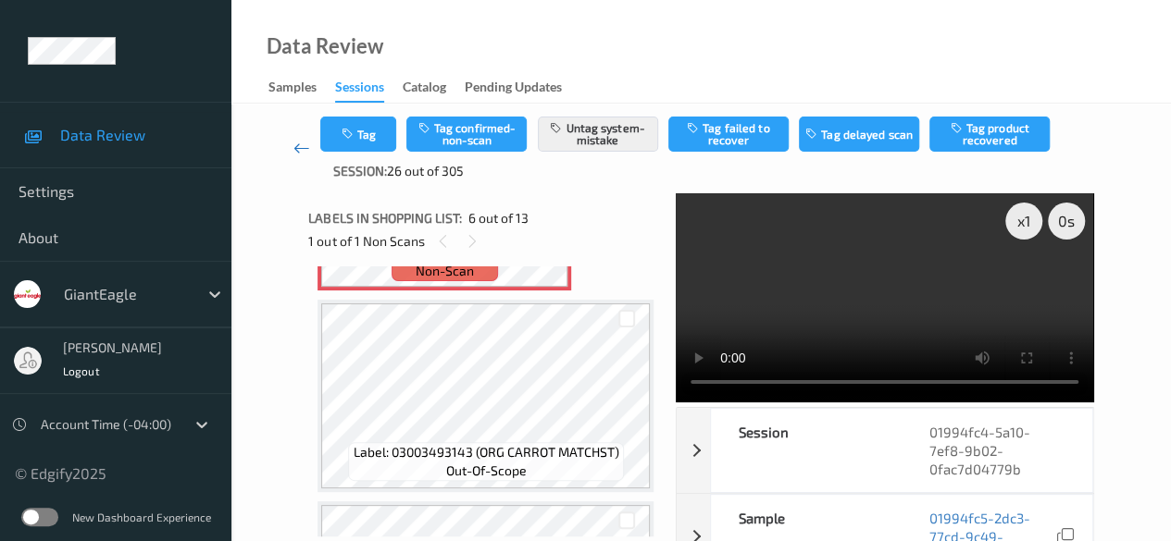
click at [300, 145] on icon at bounding box center [301, 148] width 17 height 19
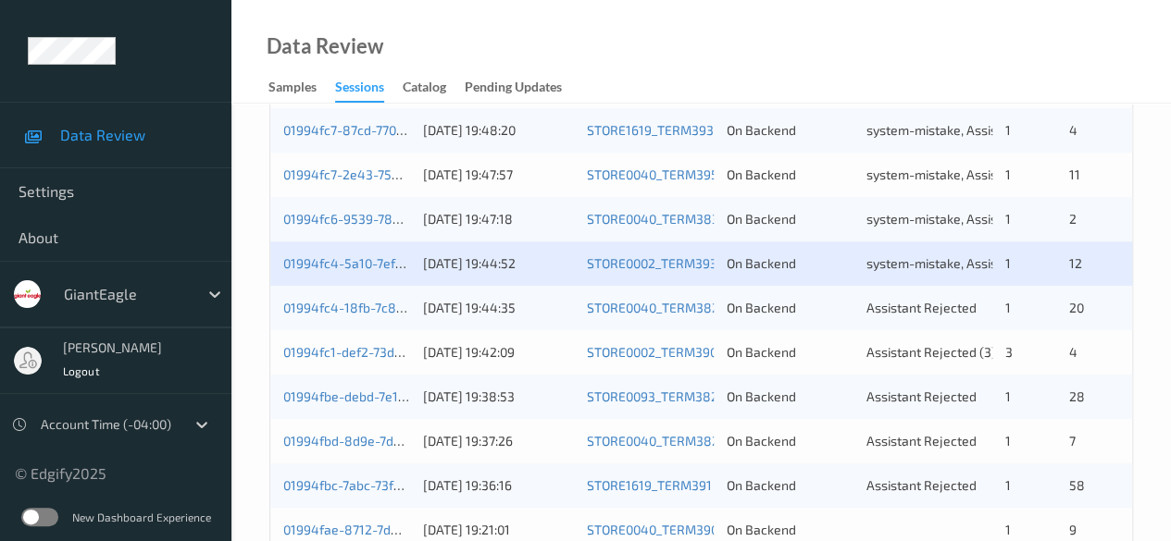
scroll to position [648, 0]
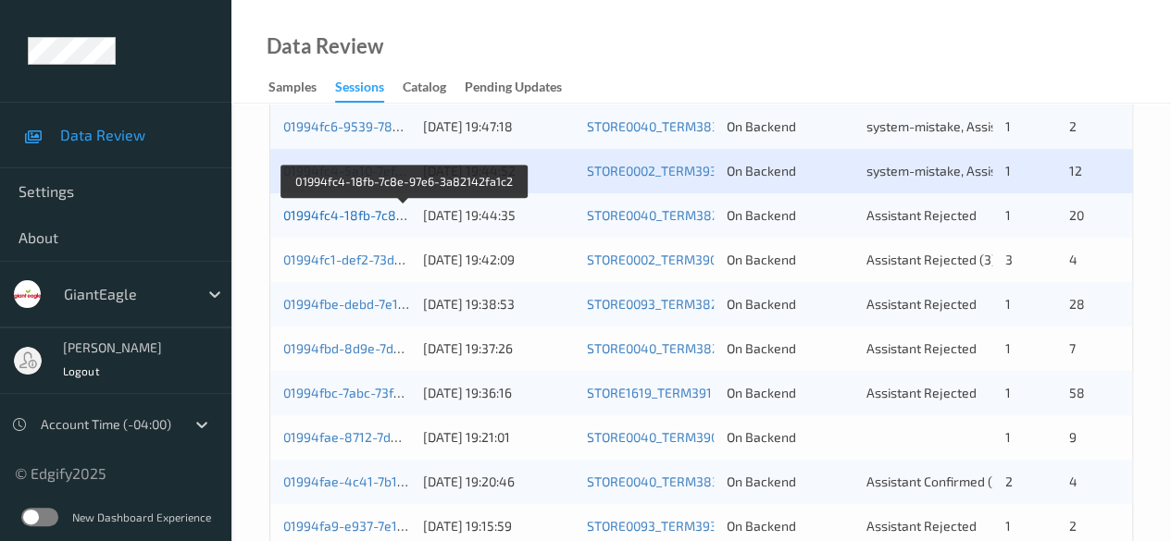
click at [352, 219] on link "01994fc4-18fb-7c8e-97e6-3a82142fa1c2" at bounding box center [404, 215] width 243 height 16
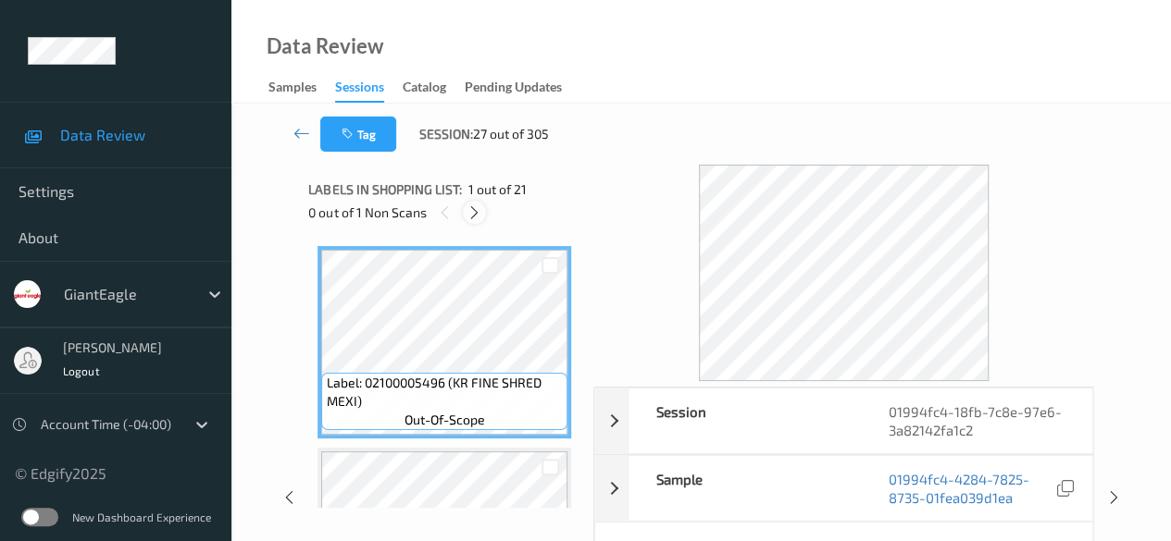
click at [477, 218] on icon at bounding box center [474, 213] width 16 height 17
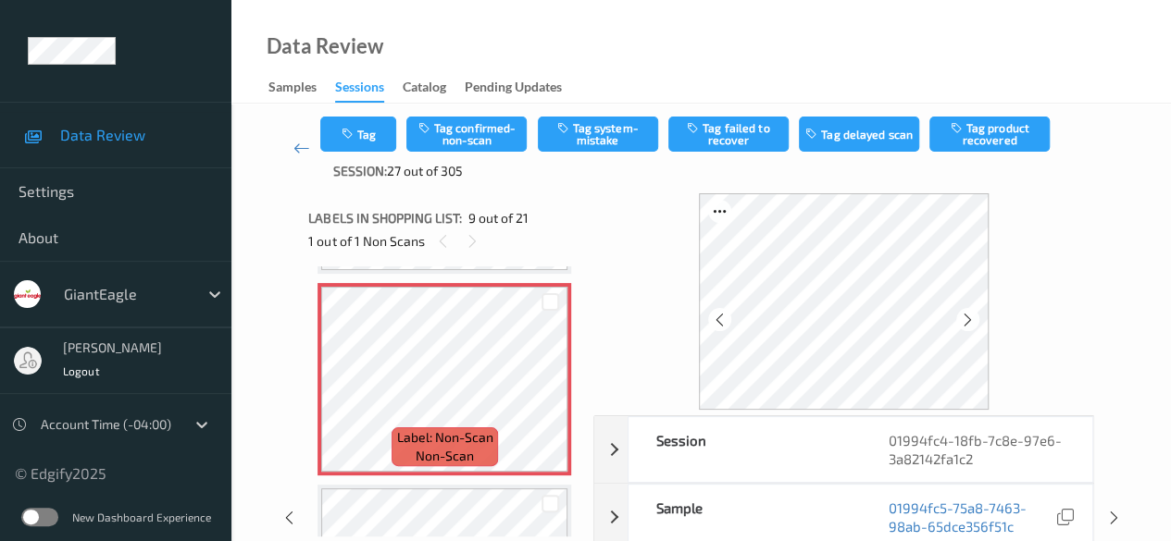
scroll to position [93, 0]
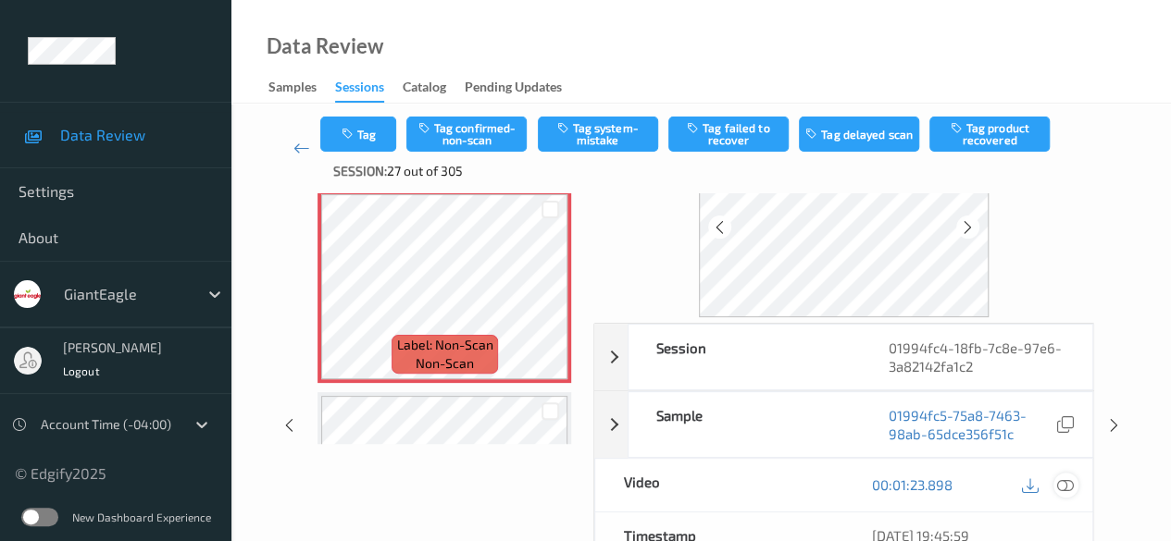
click at [1068, 484] on icon at bounding box center [1065, 485] width 17 height 17
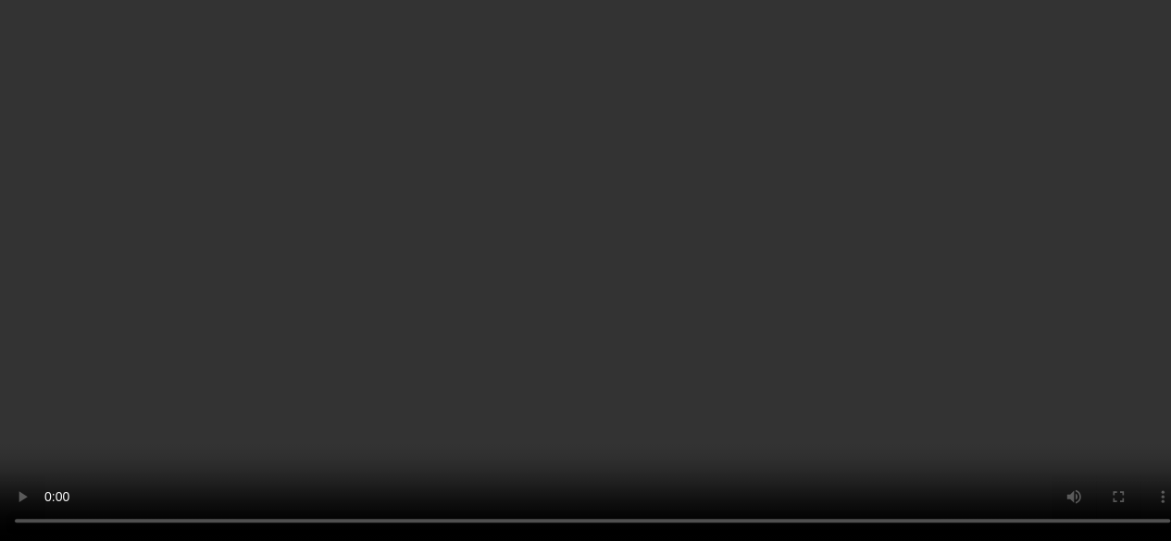
scroll to position [1699, 0]
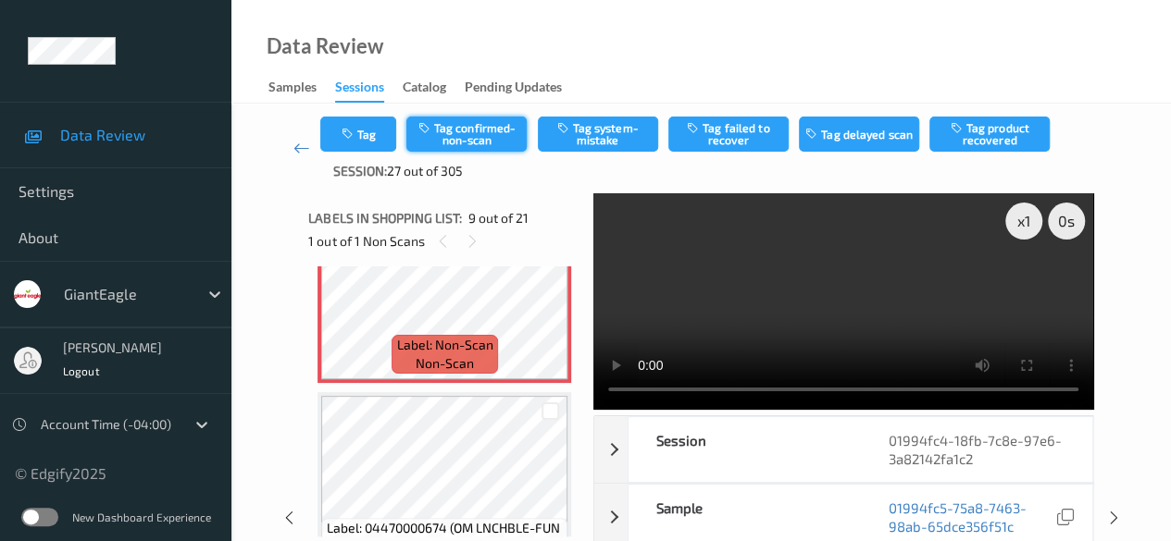
click at [492, 139] on button "Tag confirmed-non-scan" at bounding box center [466, 134] width 120 height 35
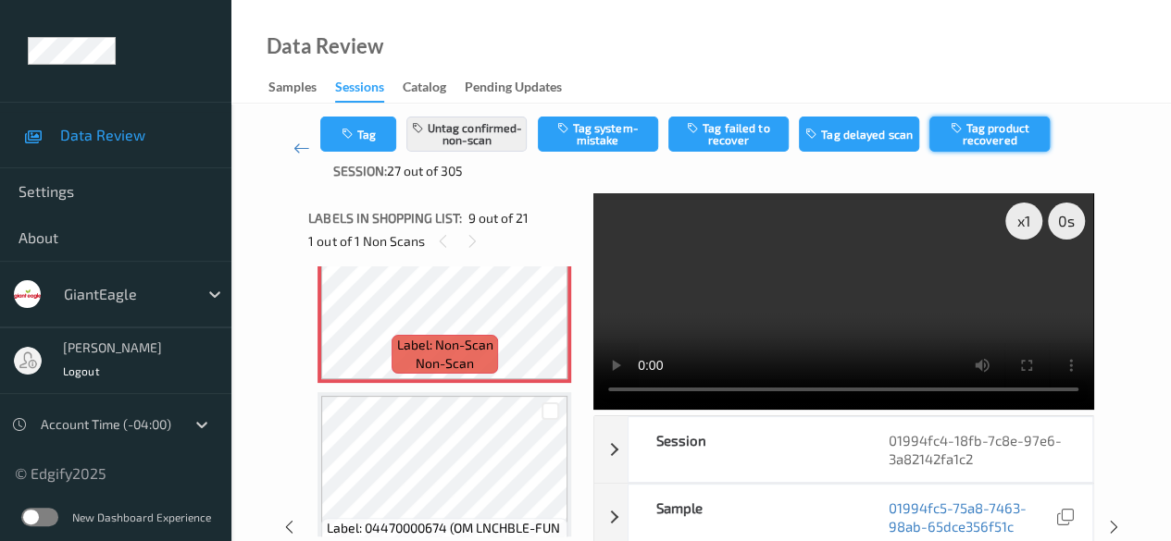
click at [967, 128] on button "Tag product recovered" at bounding box center [989, 134] width 120 height 35
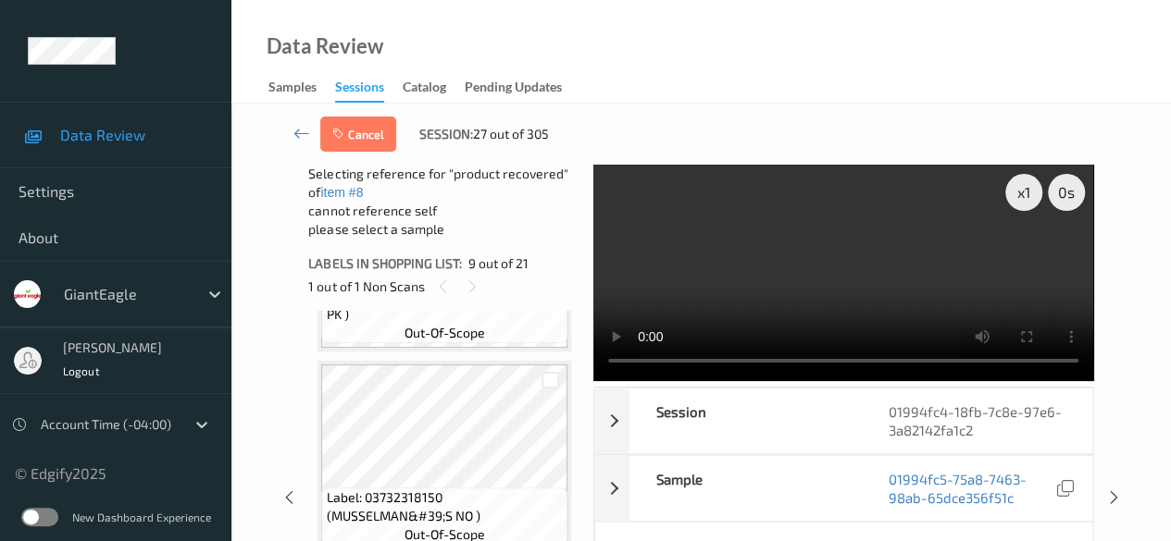
scroll to position [2070, 0]
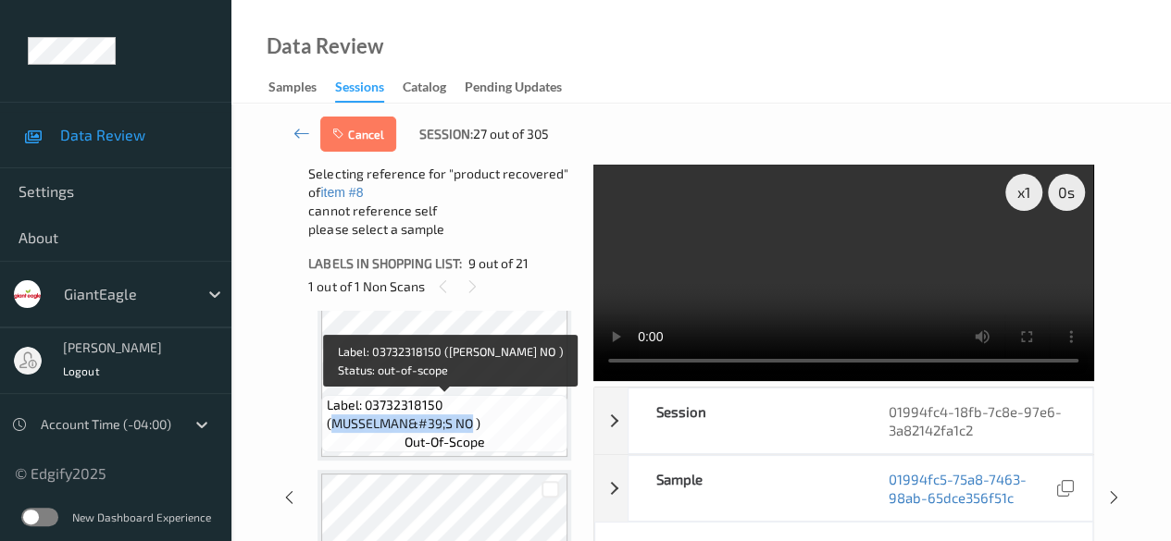
drag, startPoint x: 330, startPoint y: 424, endPoint x: 470, endPoint y: 423, distance: 140.7
click at [470, 423] on span "Label: 03732318150 (MUSSELMAN&#39;S NO )" at bounding box center [445, 414] width 237 height 37
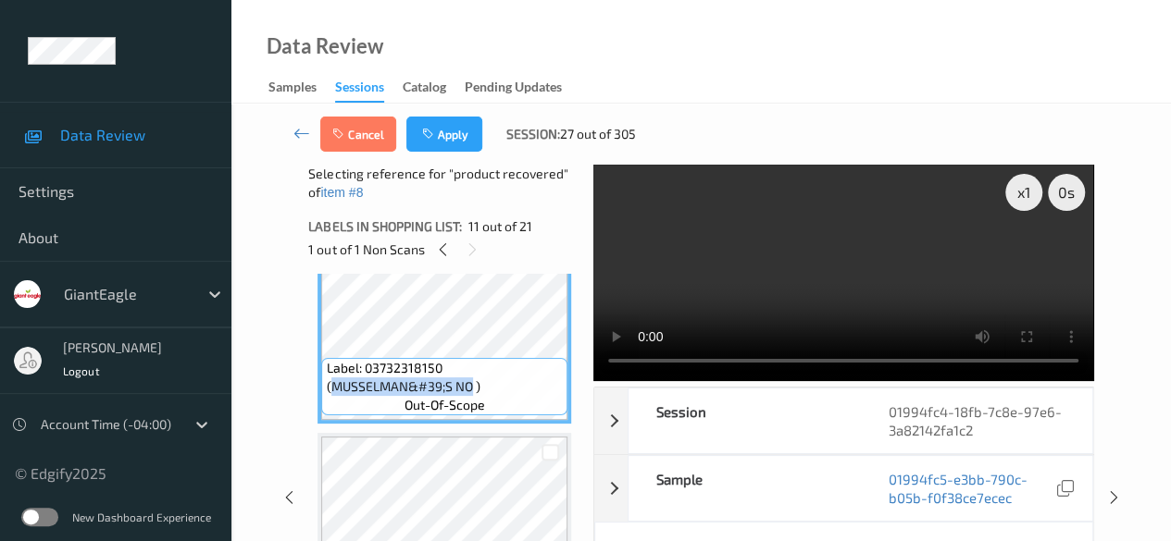
copy span "MUSSELMAN&#39;S NO"
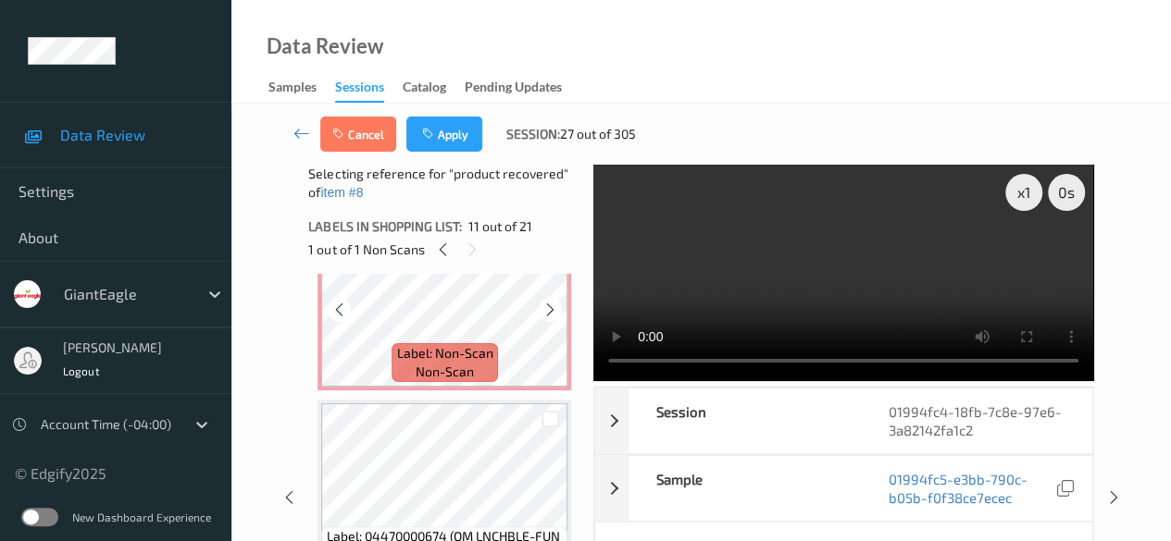
scroll to position [1792, 0]
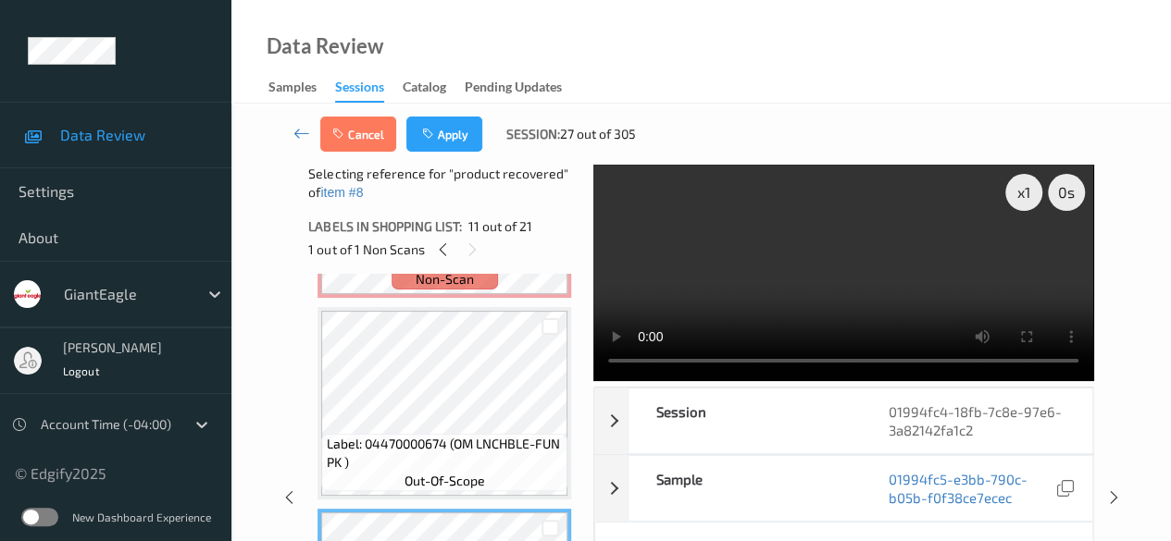
click at [551, 337] on div at bounding box center [549, 326] width 35 height 31
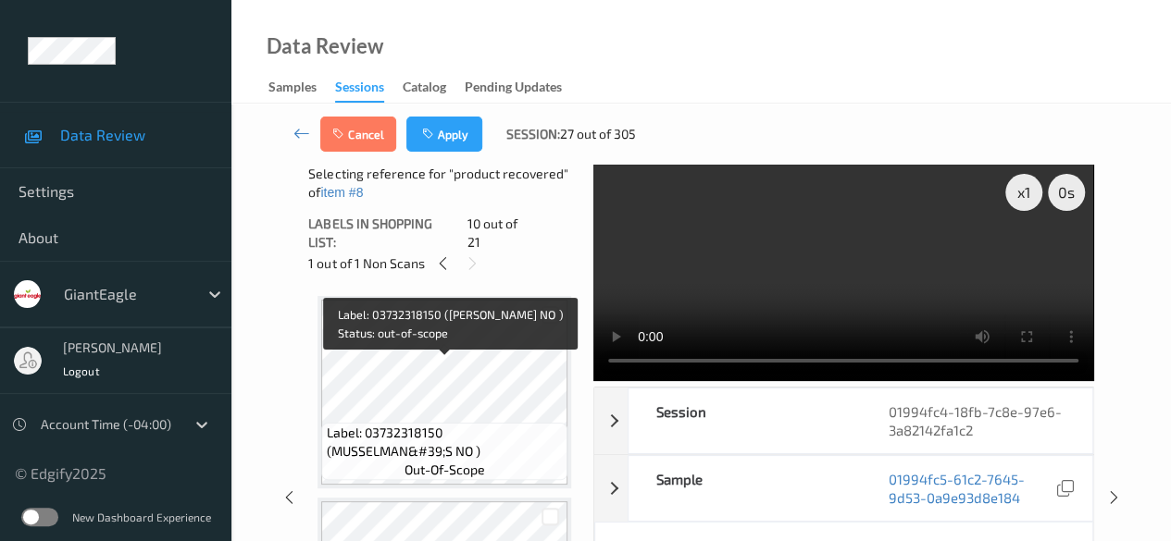
scroll to position [1977, 0]
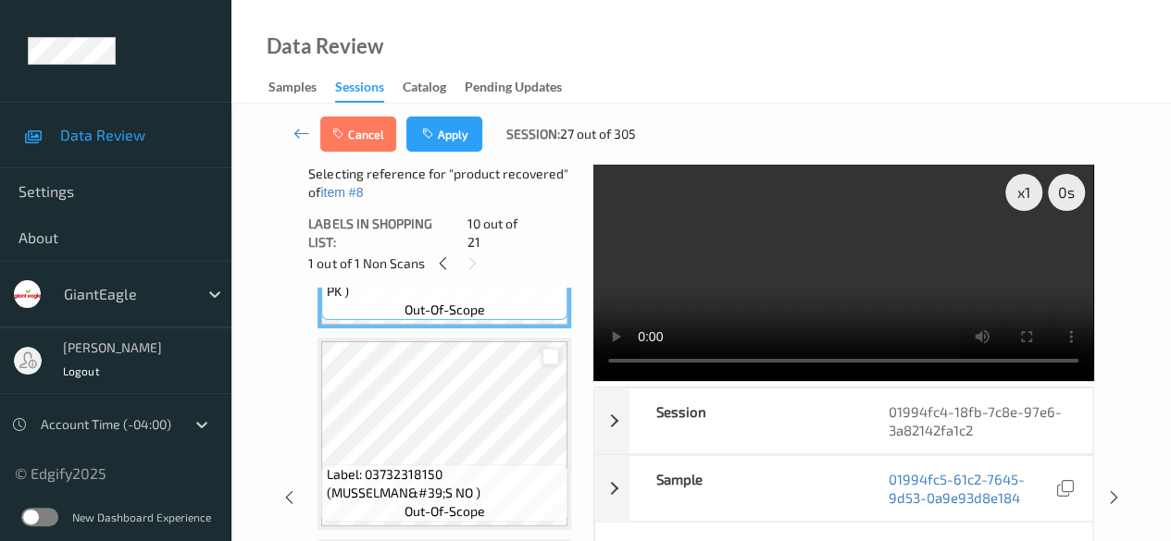
click at [552, 348] on div at bounding box center [550, 357] width 18 height 18
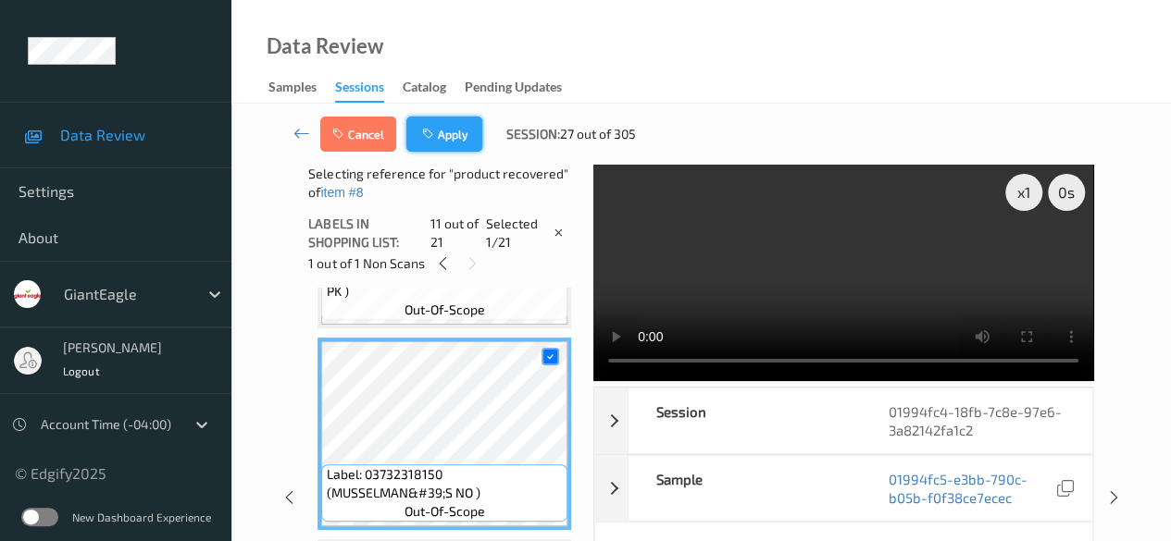
click at [456, 140] on button "Apply" at bounding box center [444, 134] width 76 height 35
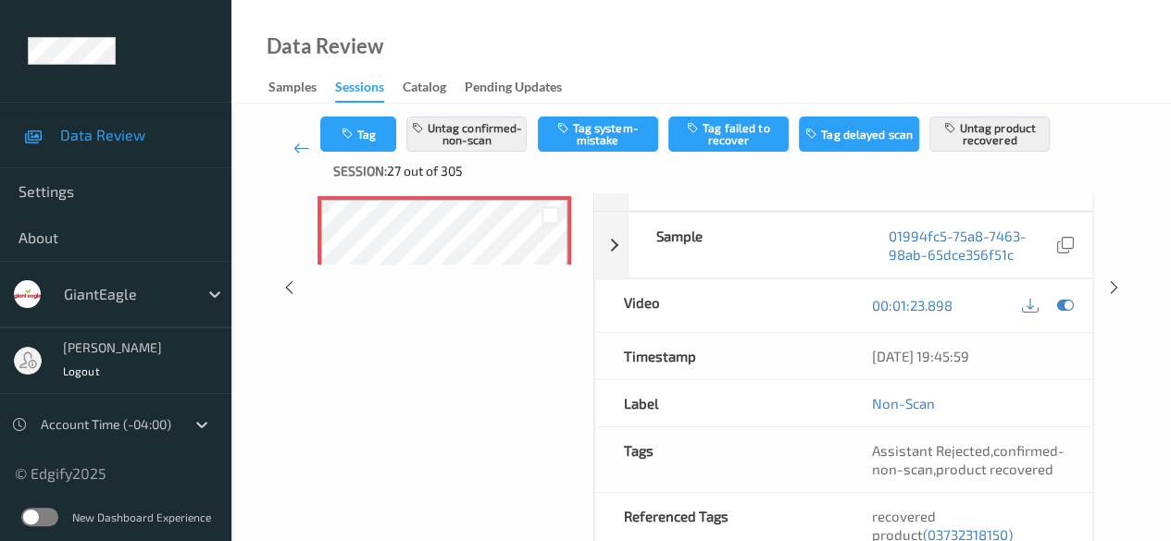
scroll to position [278, 0]
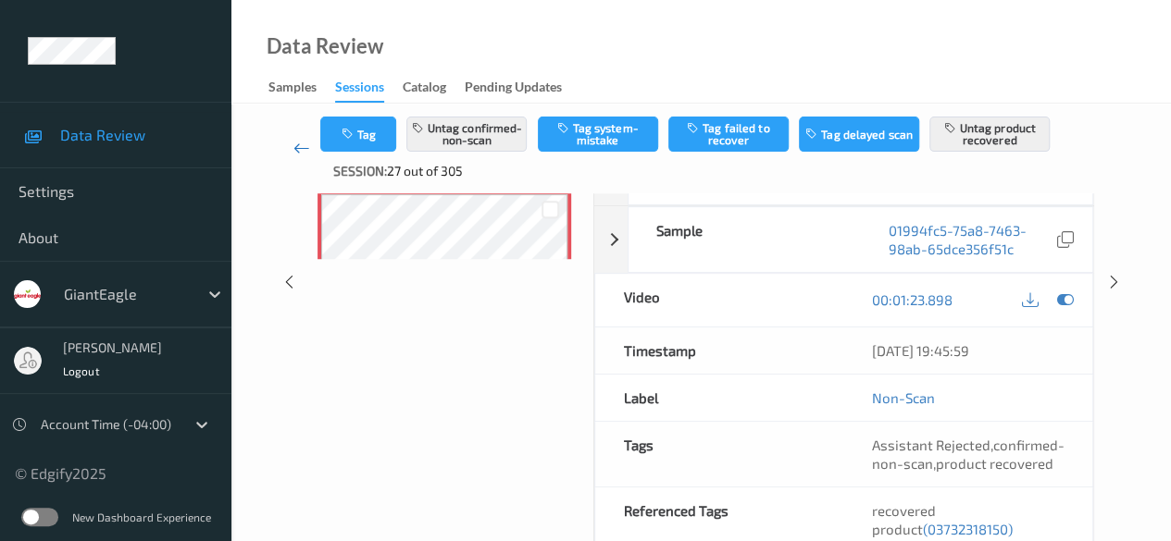
click at [300, 146] on icon at bounding box center [301, 148] width 17 height 19
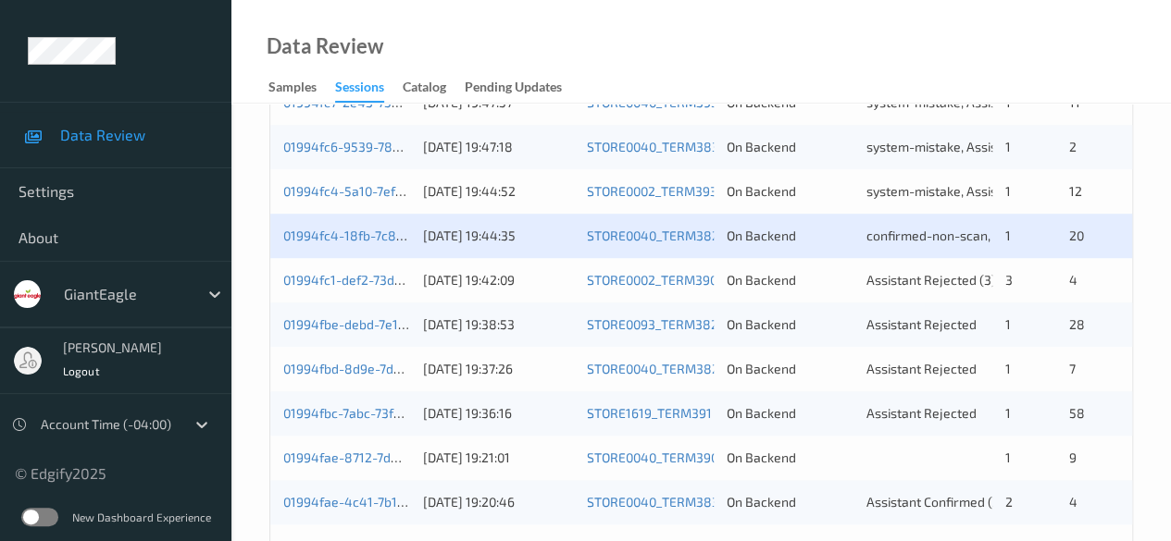
scroll to position [740, 0]
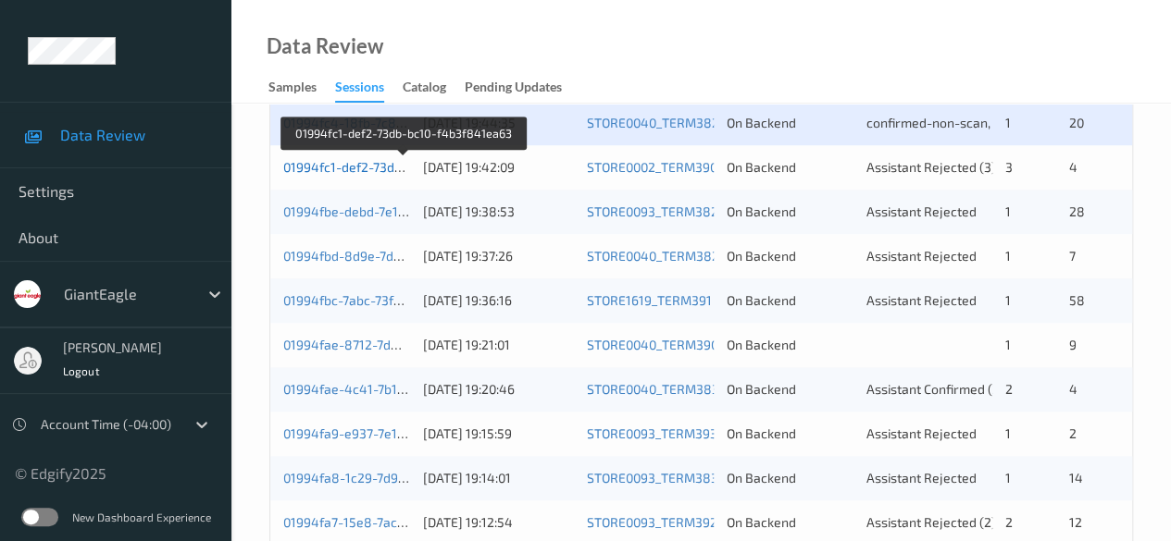
click at [370, 165] on link "01994fc1-def2-73db-bc10-f4b3f841ea63" at bounding box center [403, 167] width 241 height 16
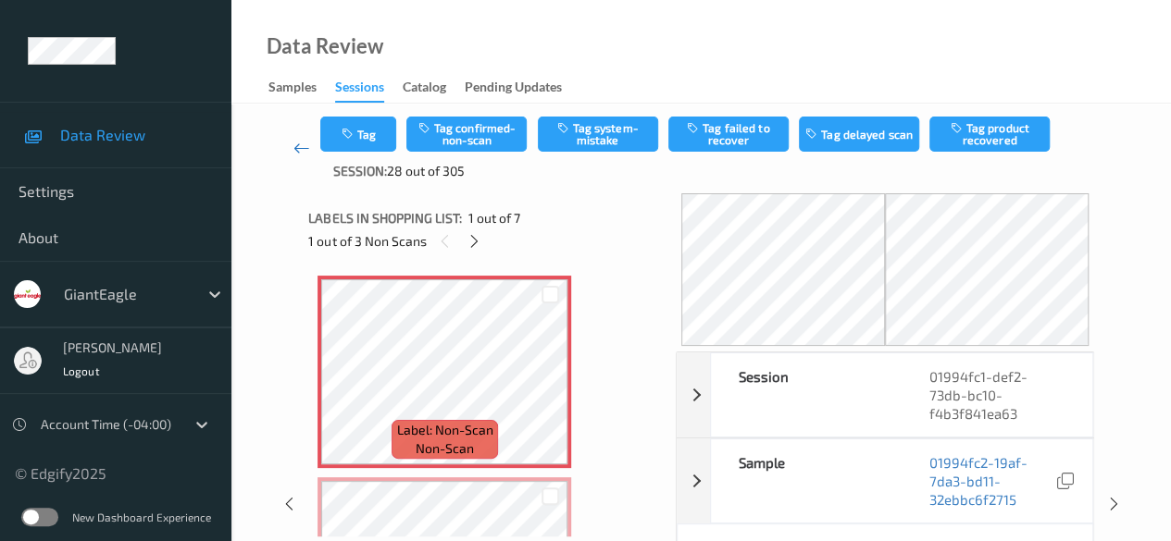
click at [298, 143] on icon at bounding box center [301, 148] width 17 height 19
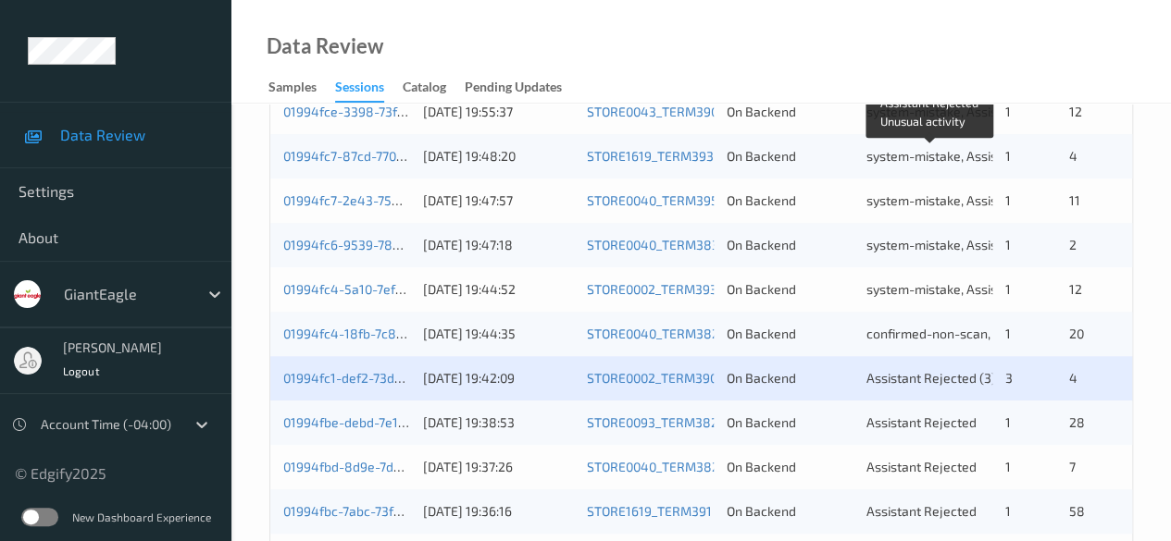
scroll to position [555, 0]
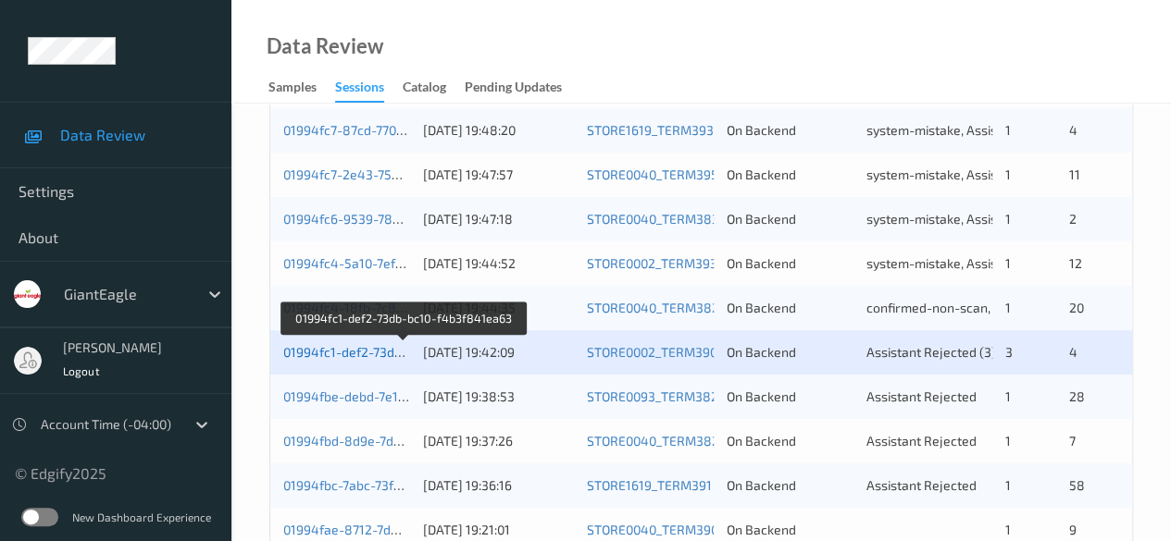
click at [350, 352] on link "01994fc1-def2-73db-bc10-f4b3f841ea63" at bounding box center [403, 352] width 241 height 16
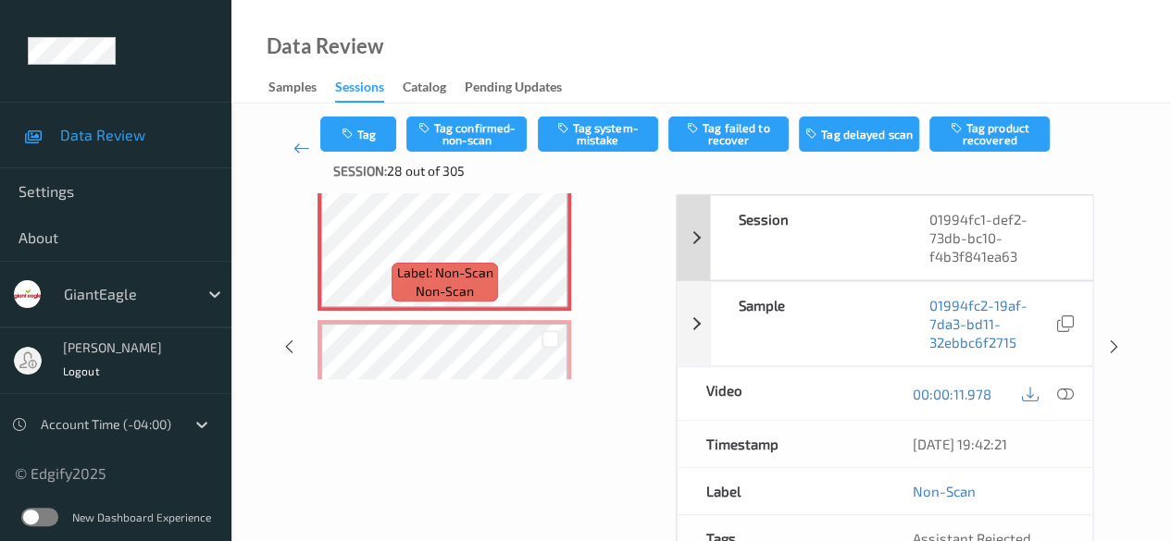
scroll to position [185, 0]
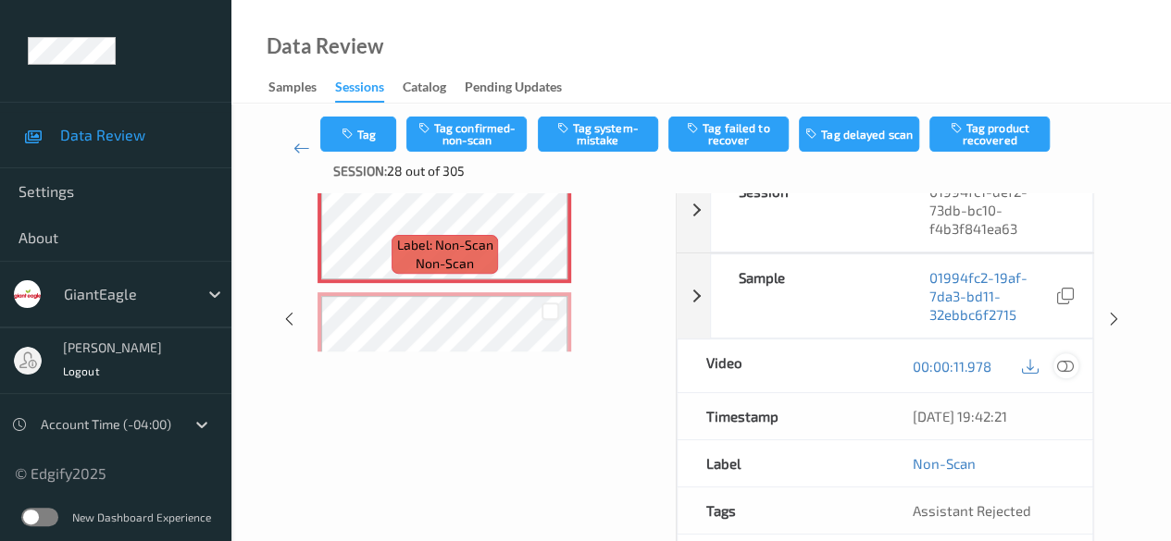
click at [1065, 371] on icon at bounding box center [1065, 365] width 17 height 17
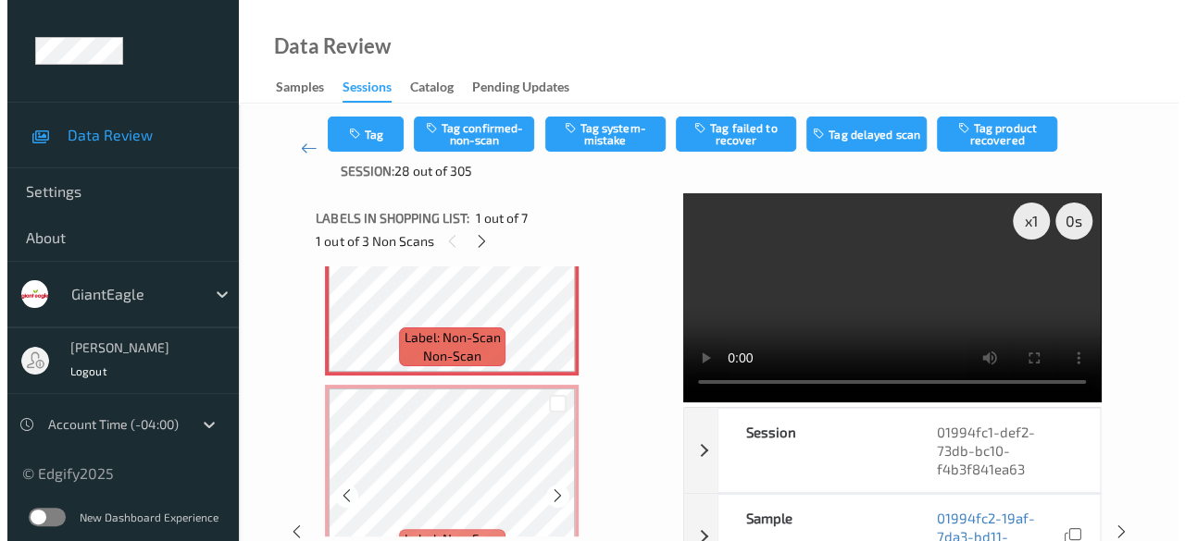
scroll to position [0, 0]
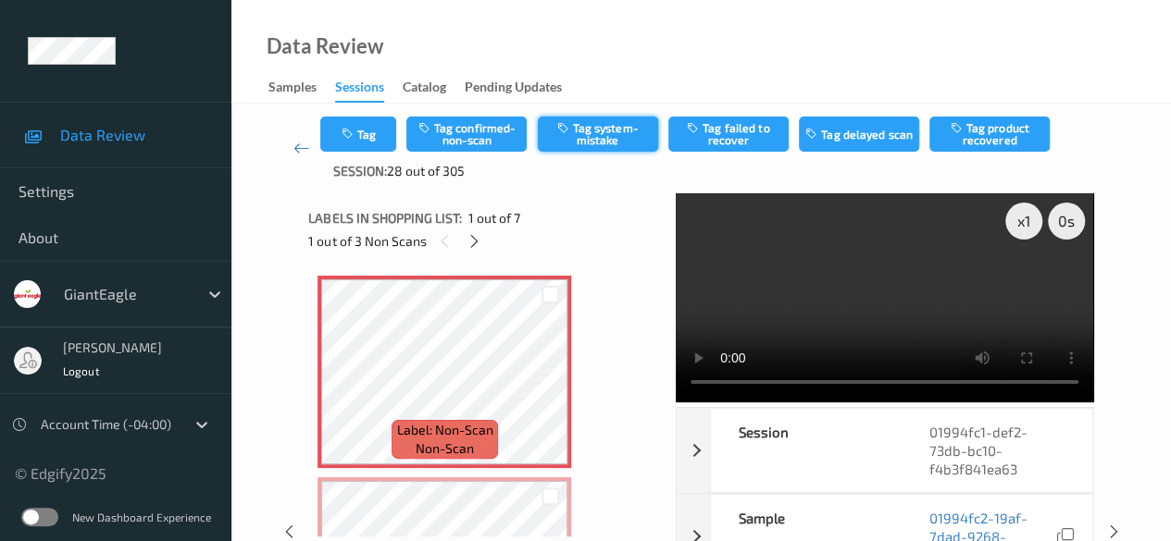
click at [576, 122] on button "Tag system-mistake" at bounding box center [598, 134] width 120 height 35
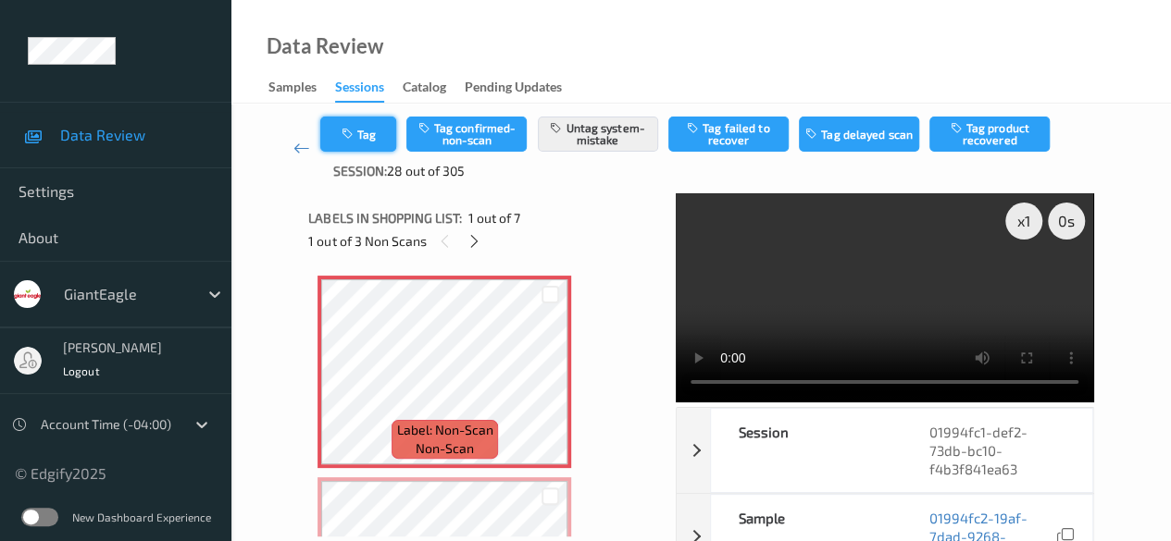
click at [368, 137] on button "Tag" at bounding box center [358, 134] width 76 height 35
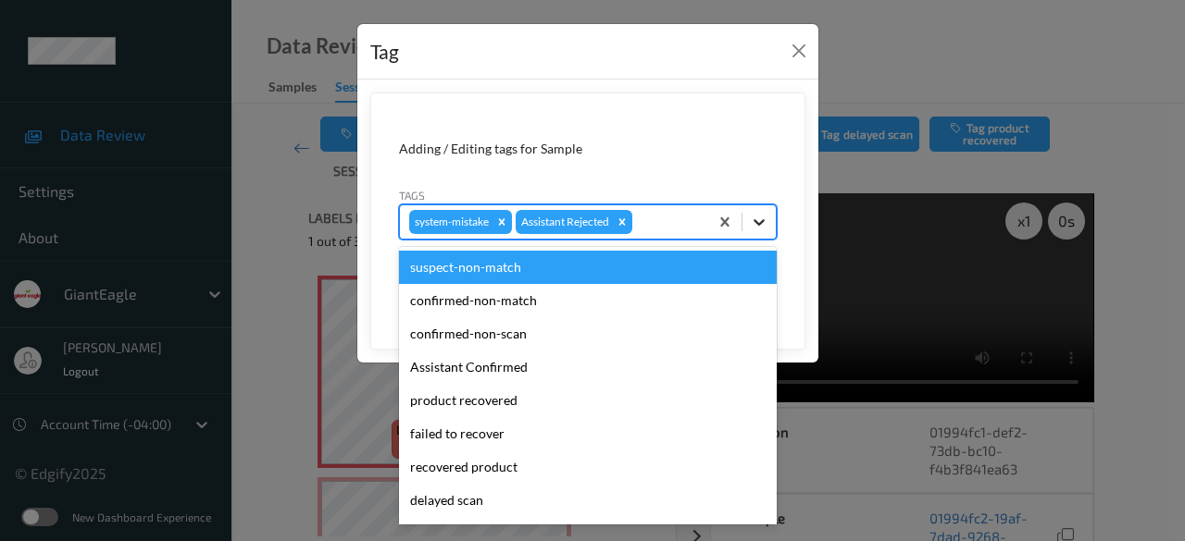
click at [762, 221] on icon at bounding box center [758, 222] width 11 height 6
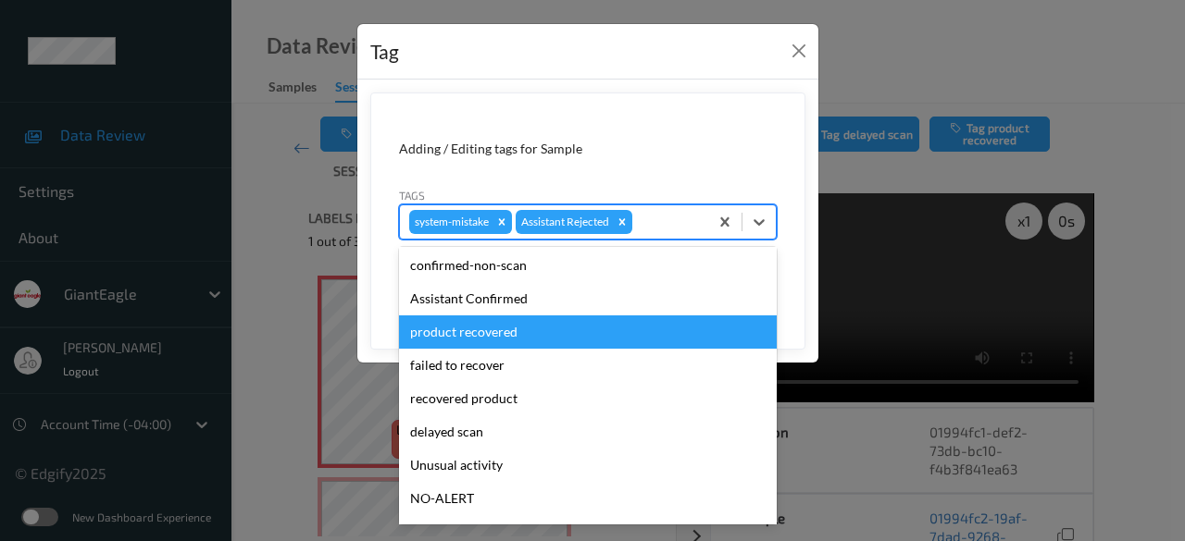
scroll to position [185, 0]
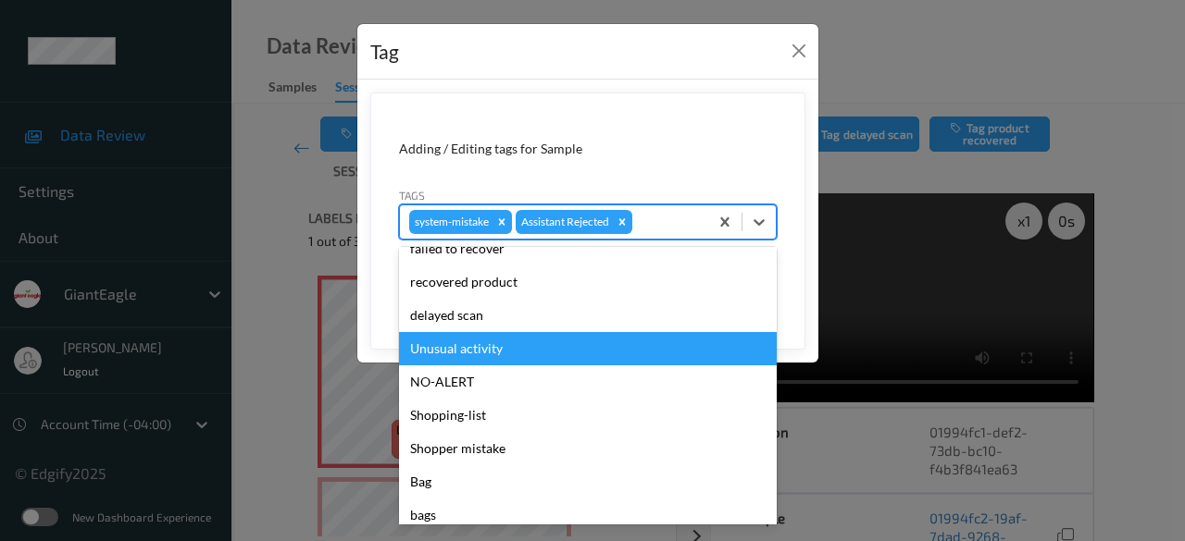
click at [524, 343] on div "Unusual activity" at bounding box center [588, 348] width 378 height 33
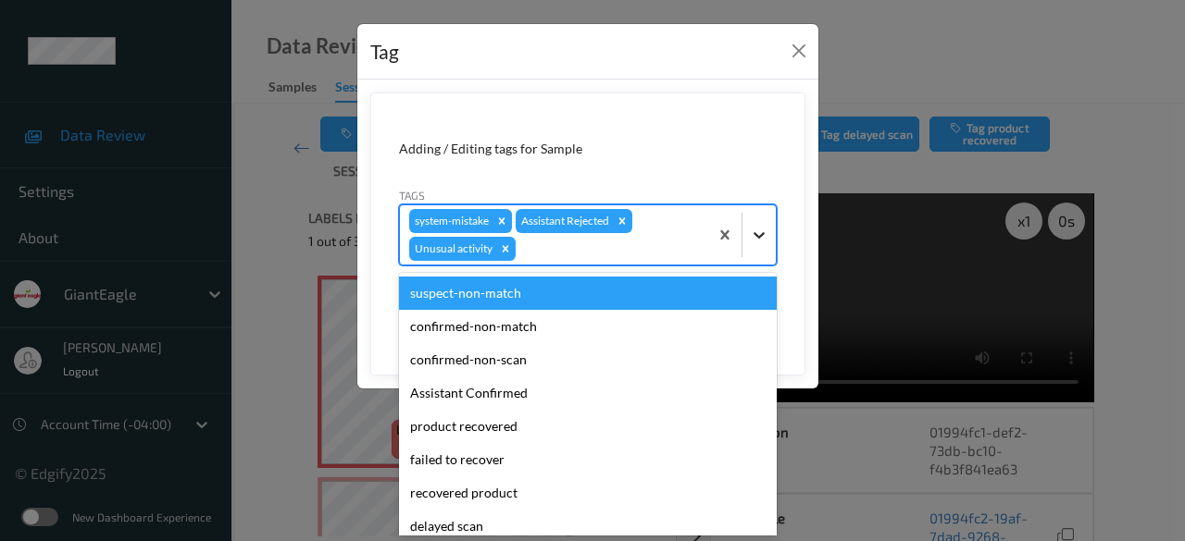
click at [760, 227] on icon at bounding box center [759, 235] width 19 height 19
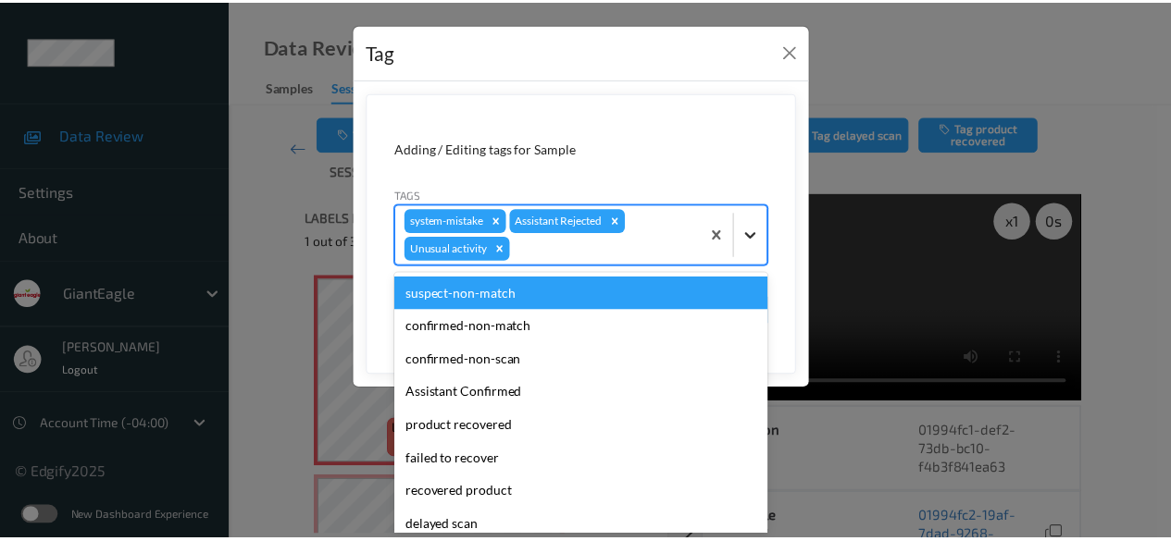
scroll to position [0, 0]
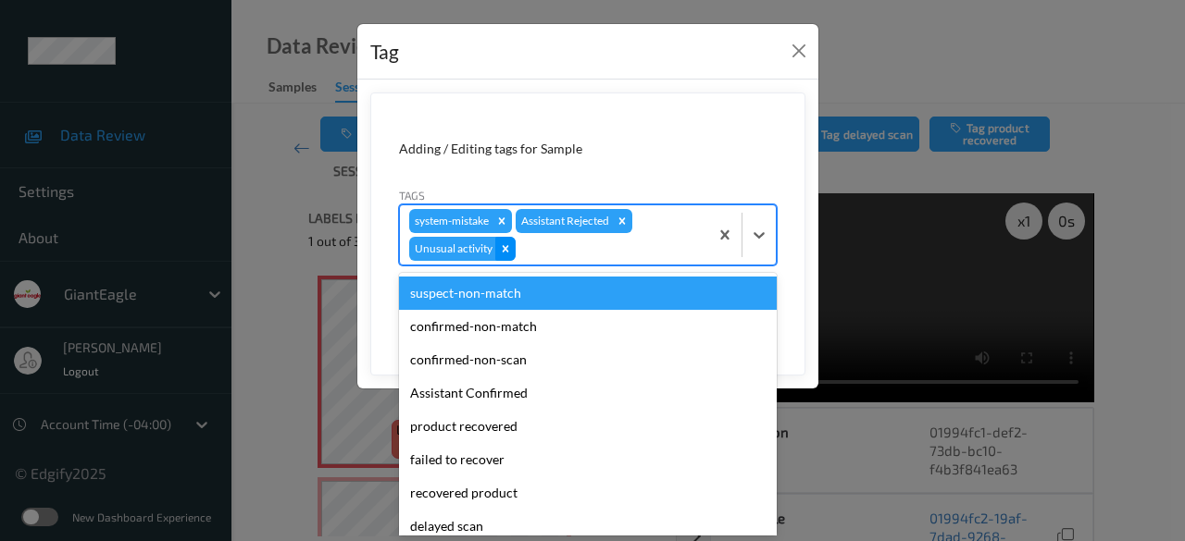
click at [503, 251] on icon "Remove Unusual activity" at bounding box center [505, 248] width 13 height 13
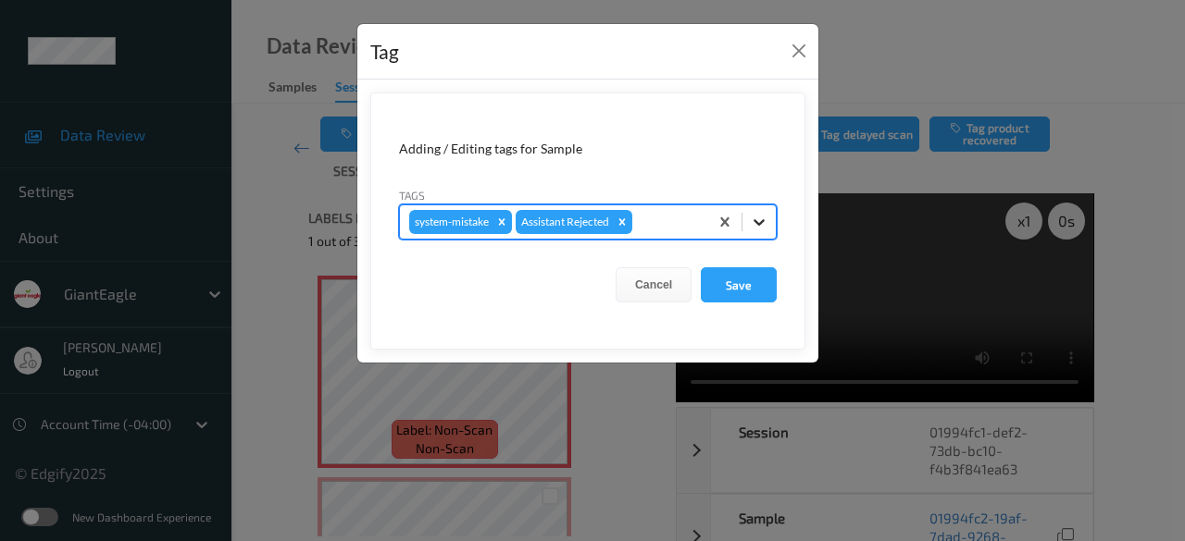
click at [762, 221] on icon at bounding box center [758, 222] width 11 height 6
click at [726, 287] on button "Save" at bounding box center [739, 284] width 76 height 35
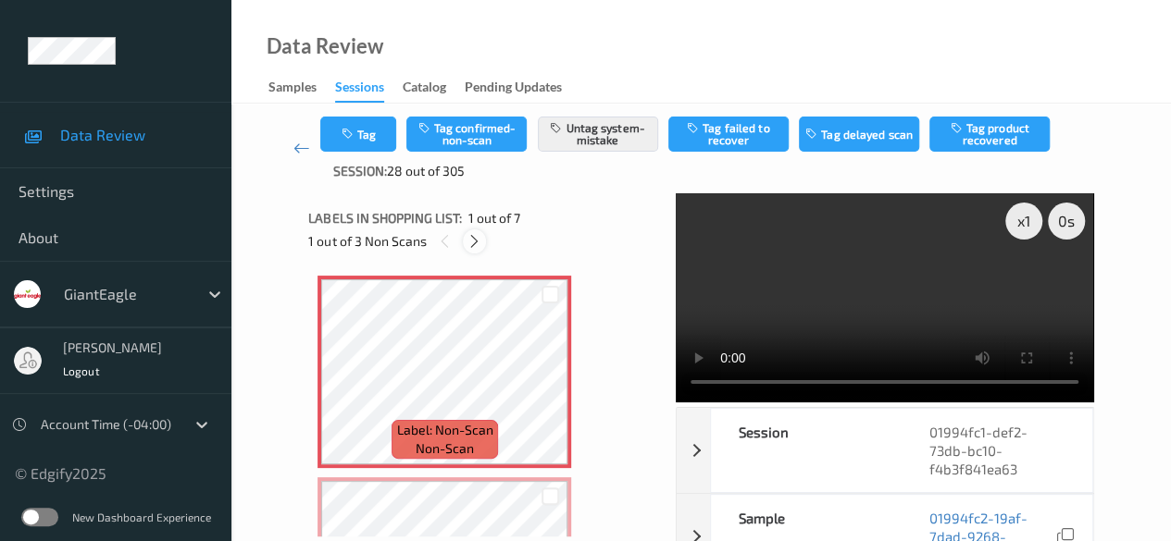
click at [476, 245] on icon at bounding box center [474, 241] width 16 height 17
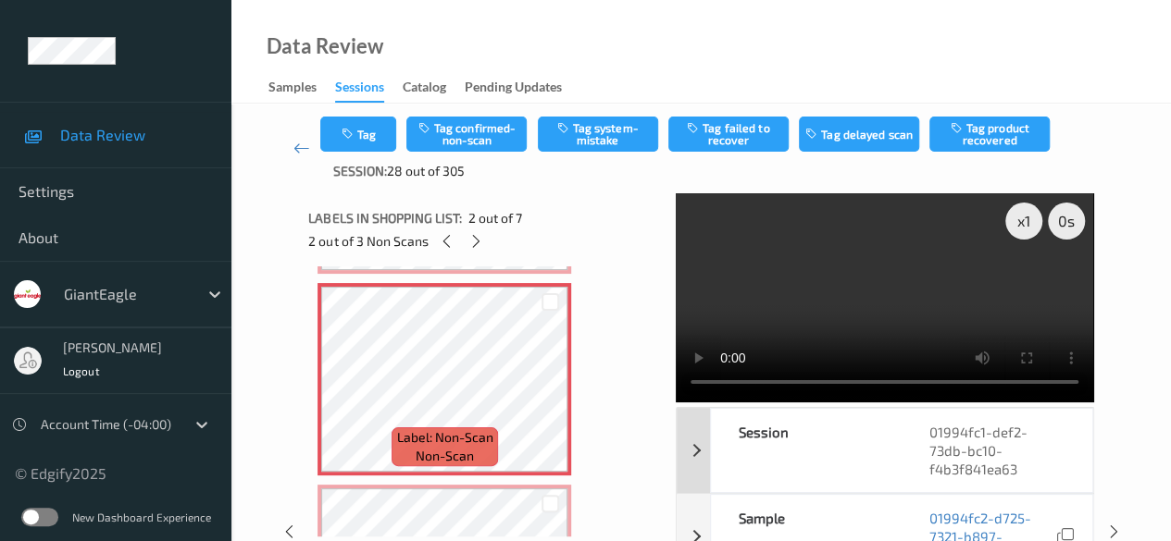
scroll to position [93, 0]
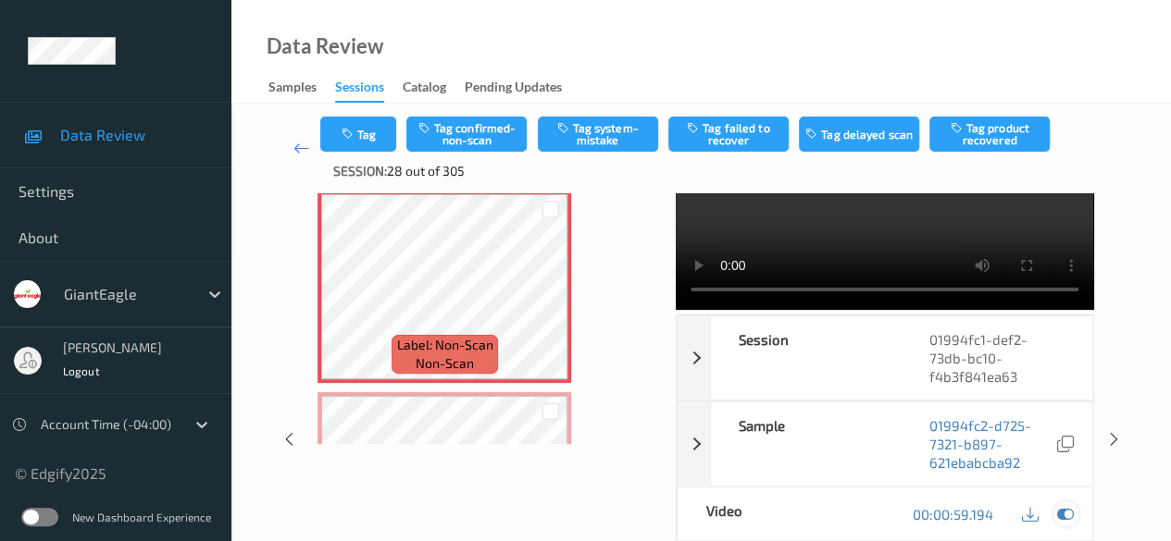
click at [1063, 523] on icon at bounding box center [1065, 514] width 17 height 17
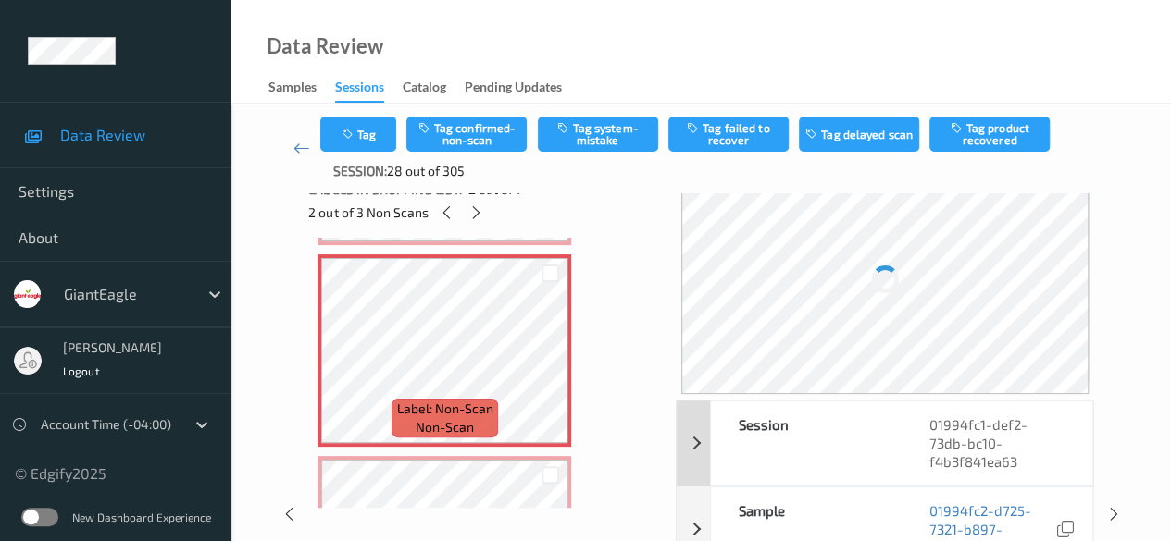
scroll to position [0, 0]
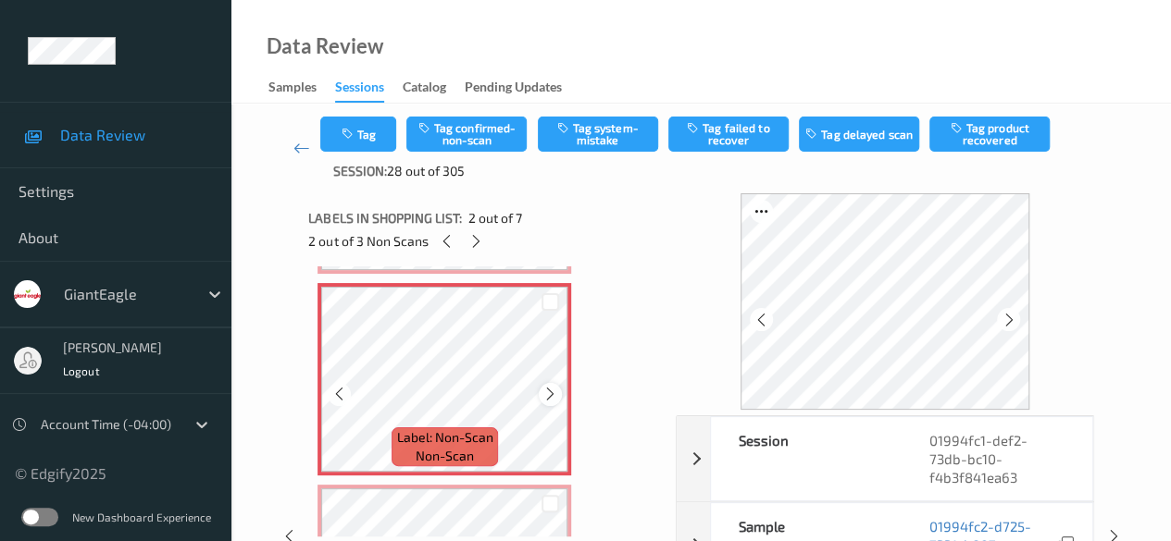
click at [547, 393] on icon at bounding box center [550, 394] width 16 height 17
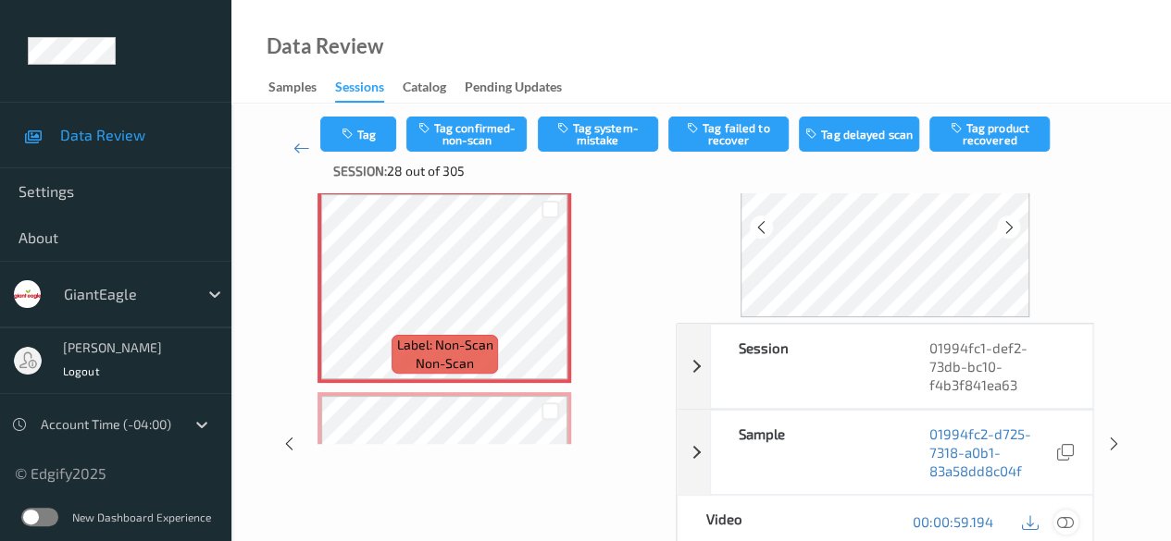
click at [1063, 519] on icon at bounding box center [1065, 522] width 17 height 17
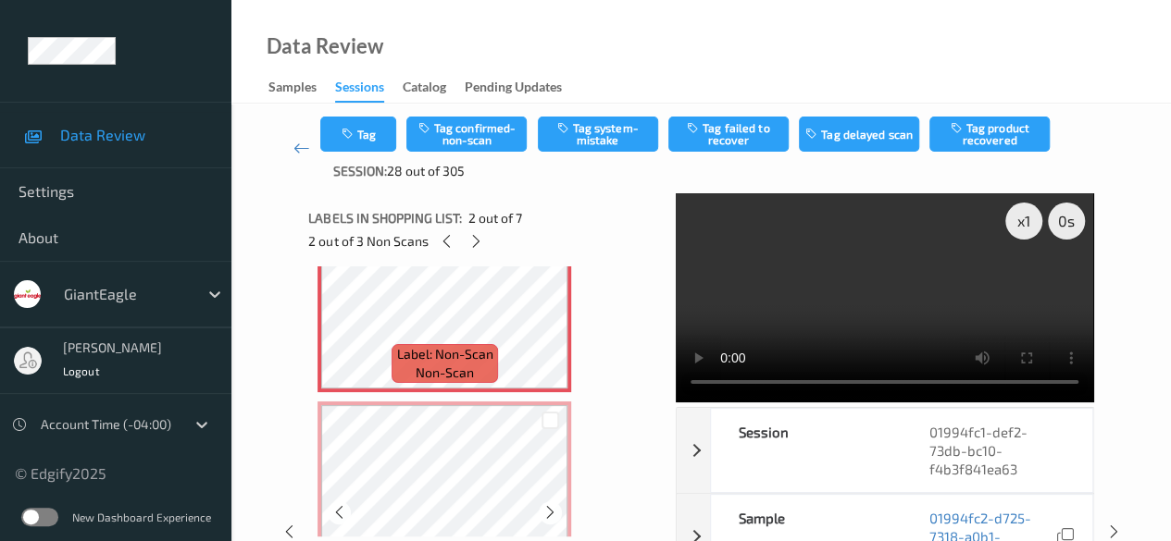
scroll to position [185, 0]
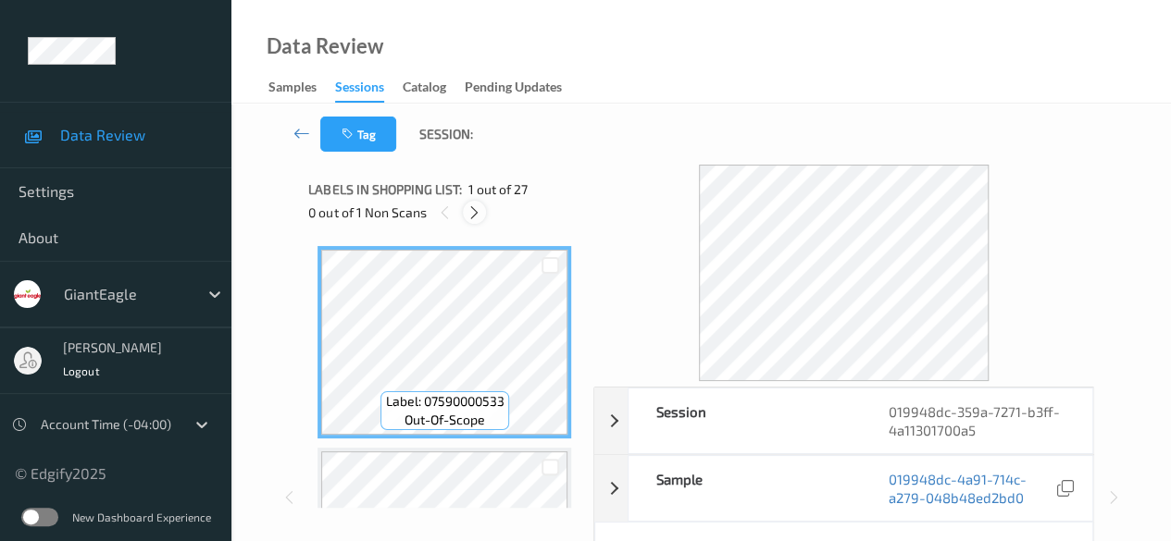
click at [476, 212] on icon at bounding box center [474, 213] width 16 height 17
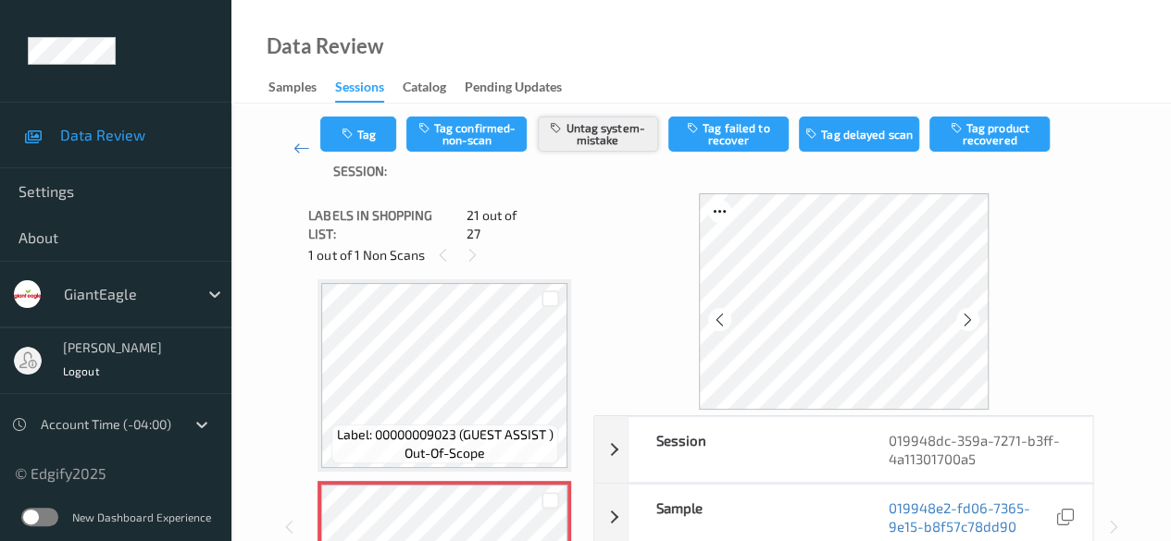
click at [594, 136] on button "Untag system-mistake" at bounding box center [598, 134] width 120 height 35
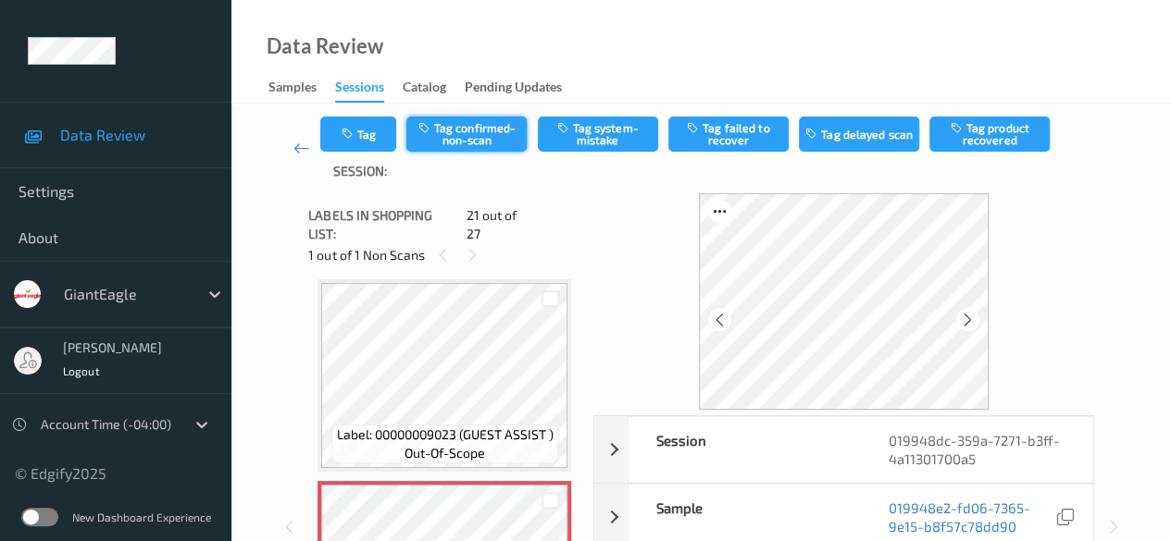
click at [489, 134] on button "Tag confirmed-non-scan" at bounding box center [466, 134] width 120 height 35
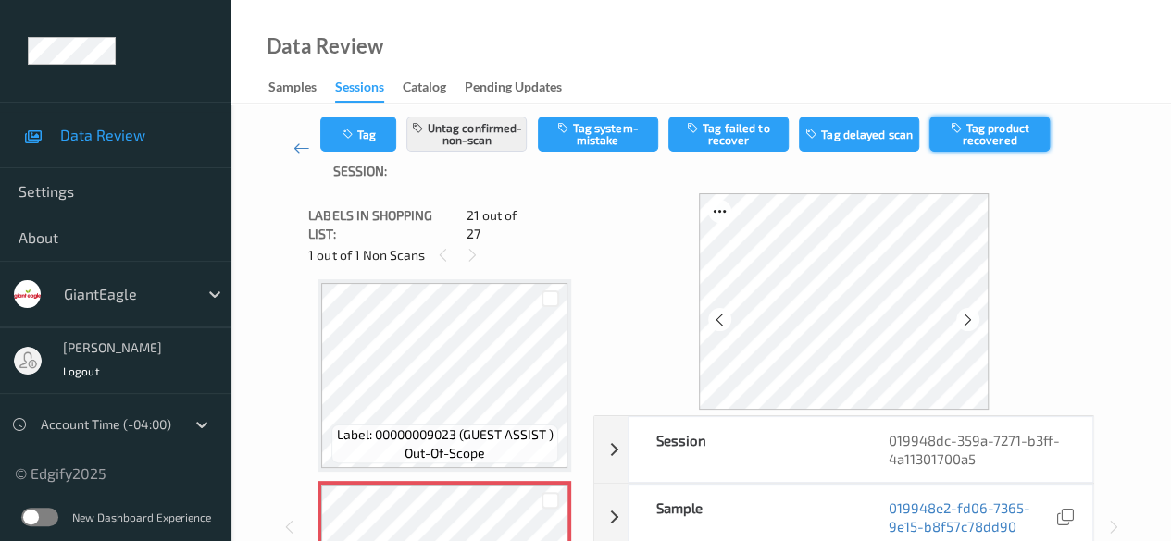
click at [981, 128] on button "Tag product recovered" at bounding box center [989, 134] width 120 height 35
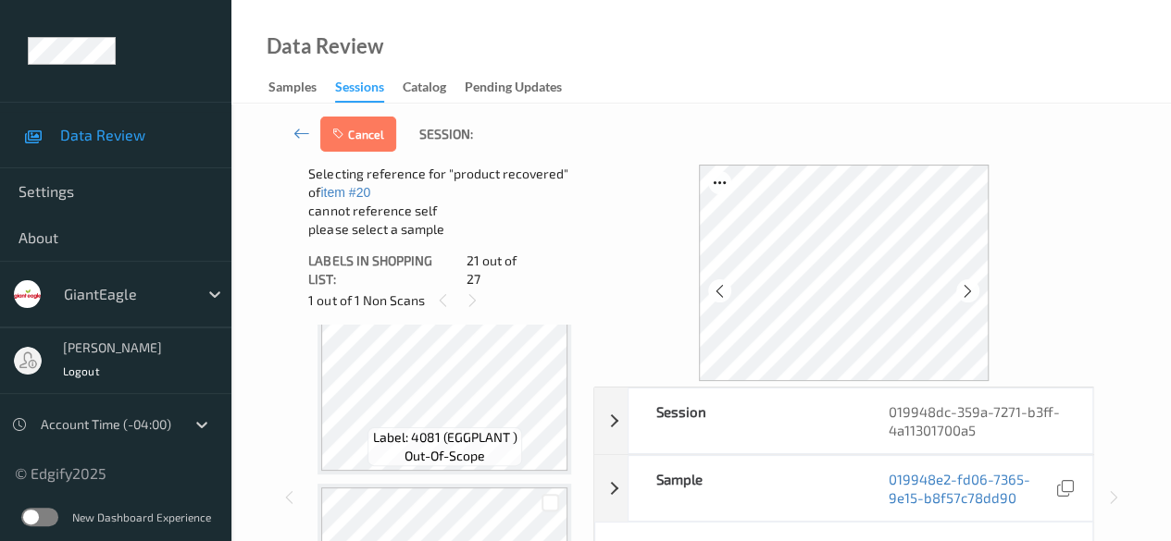
scroll to position [4398, 0]
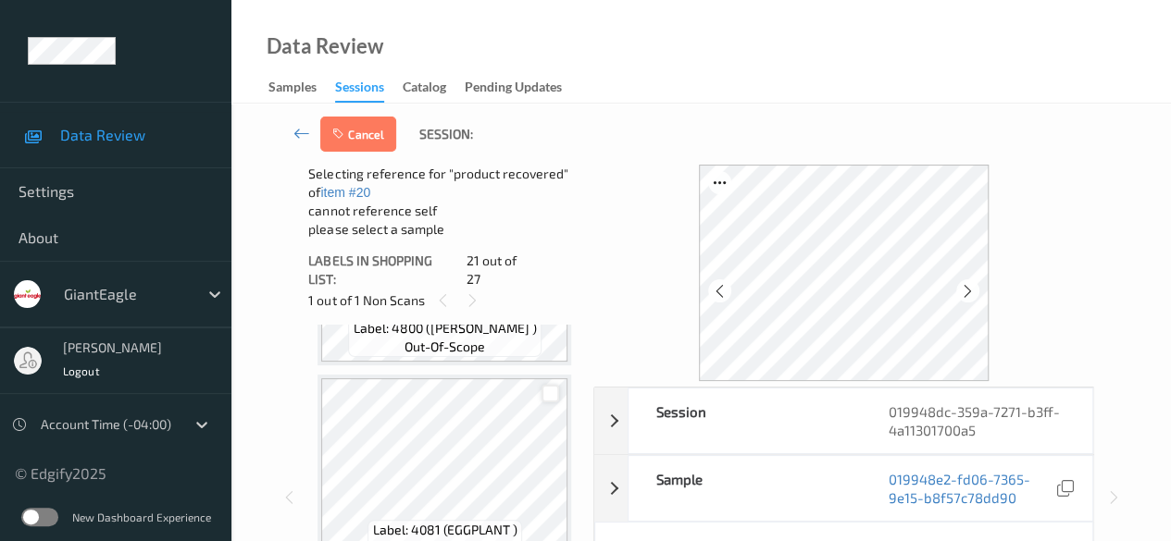
click at [553, 388] on div at bounding box center [550, 394] width 18 height 18
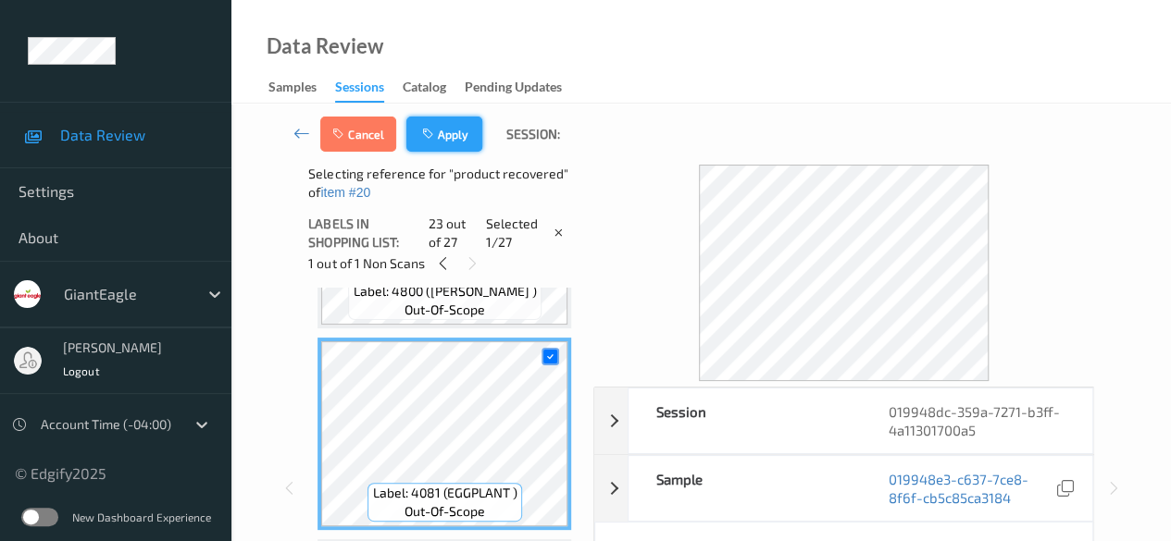
click at [457, 129] on button "Apply" at bounding box center [444, 134] width 76 height 35
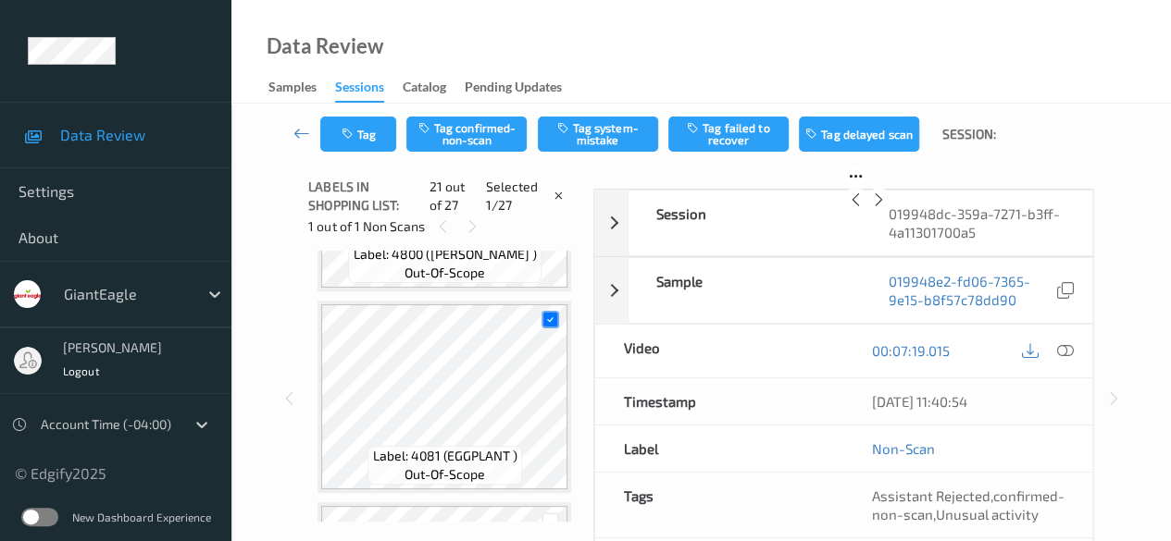
scroll to position [3843, 0]
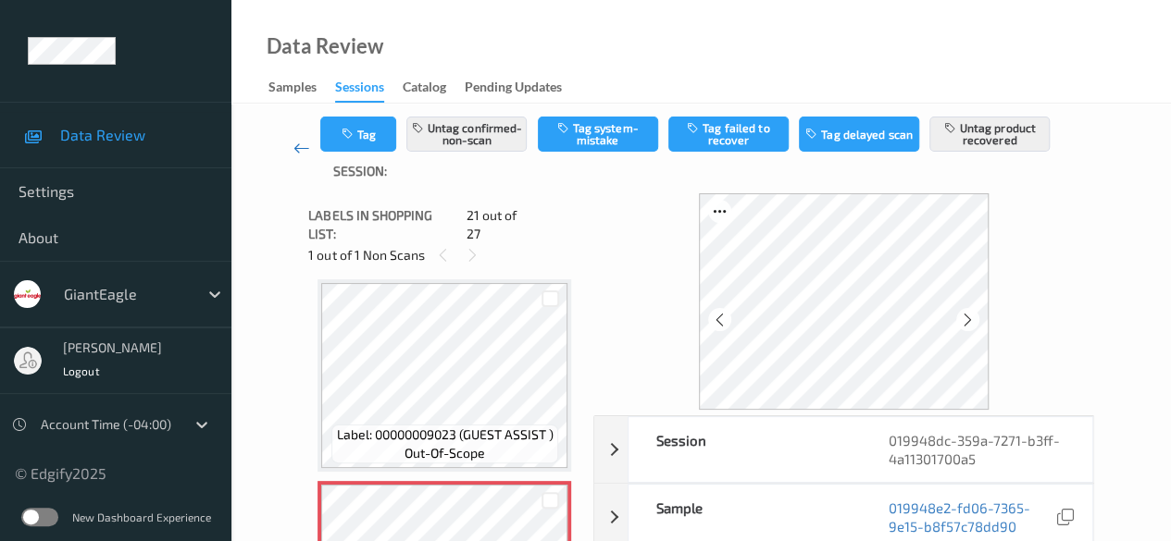
click at [299, 147] on icon at bounding box center [301, 148] width 17 height 19
